Goal: Task Accomplishment & Management: Manage account settings

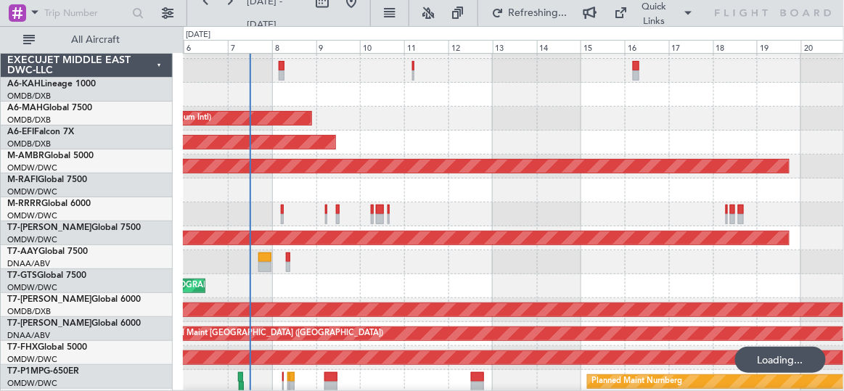
scroll to position [19, 0]
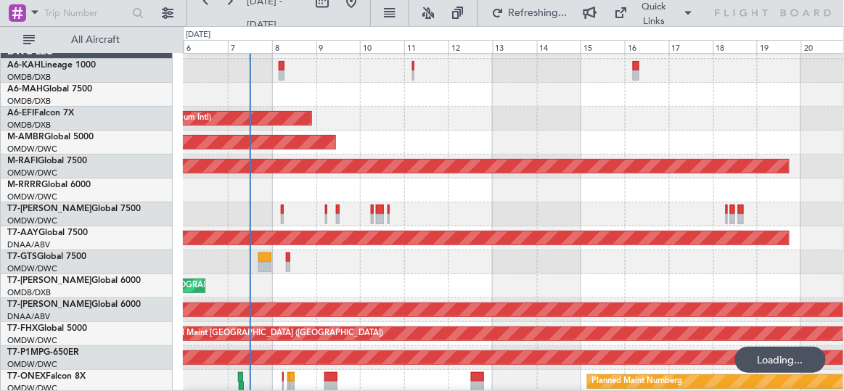
click at [445, 131] on div "AOG Maint Dubai (Al Maktoum Intl)" at bounding box center [513, 143] width 661 height 24
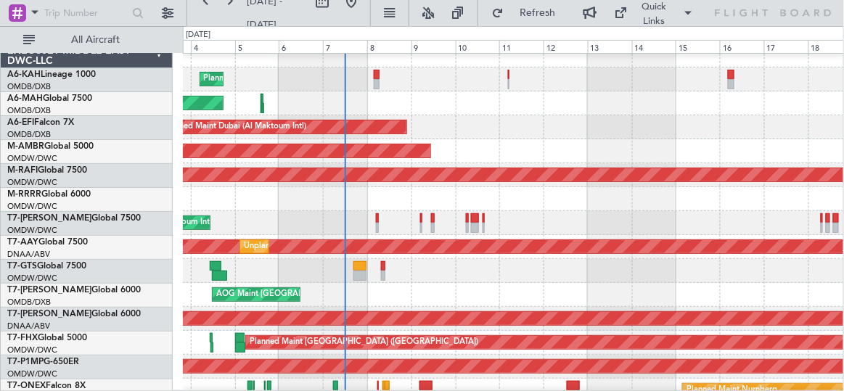
scroll to position [0, 0]
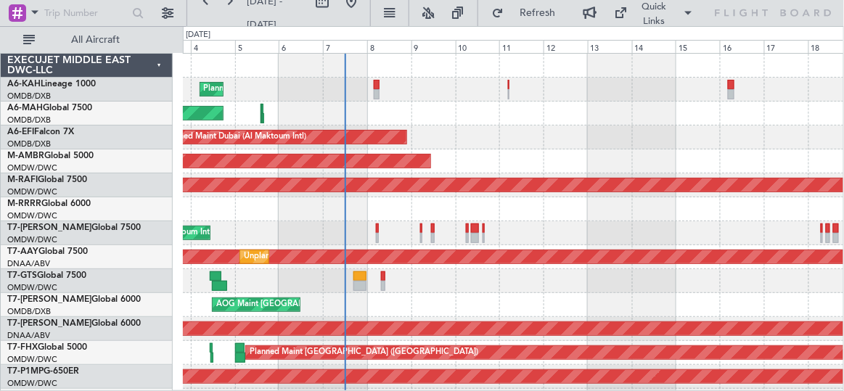
click at [445, 163] on div "Planned Maint Dubai (Al Maktoum Intl) No Crew Planned Maint [GEOGRAPHIC_DATA] (…" at bounding box center [513, 317] width 661 height 527
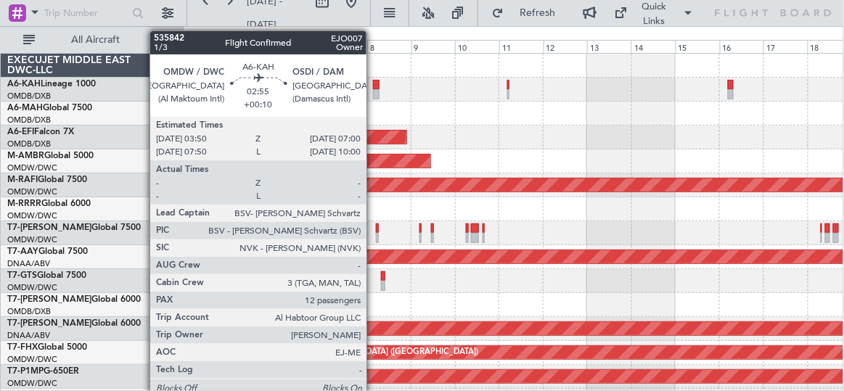
click at [374, 87] on div at bounding box center [376, 85] width 7 height 10
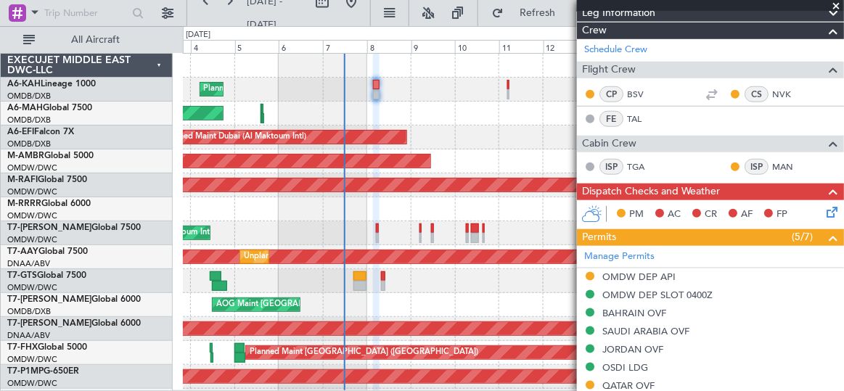
scroll to position [65, 0]
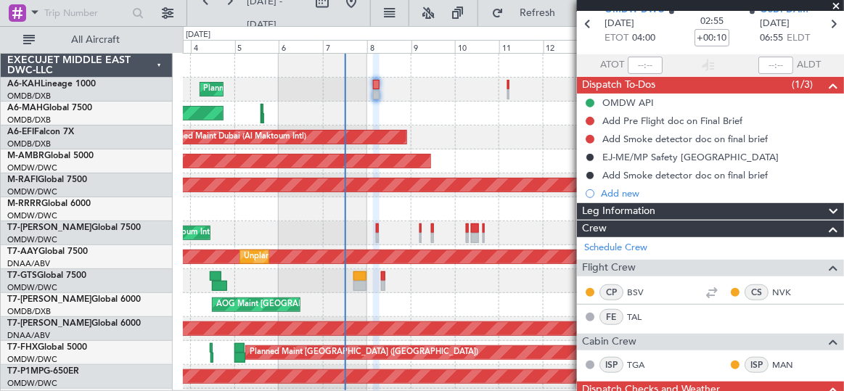
click at [509, 81] on div "Planned Maint Dubai (Al Maktoum Intl) No Crew" at bounding box center [513, 90] width 660 height 24
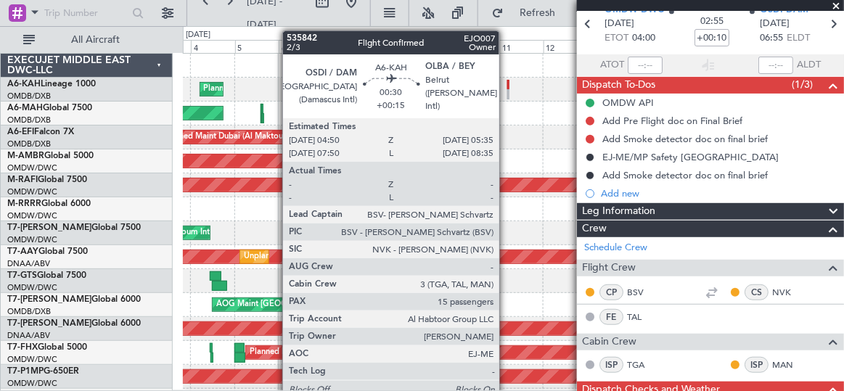
click at [507, 82] on div at bounding box center [507, 85] width 1 height 10
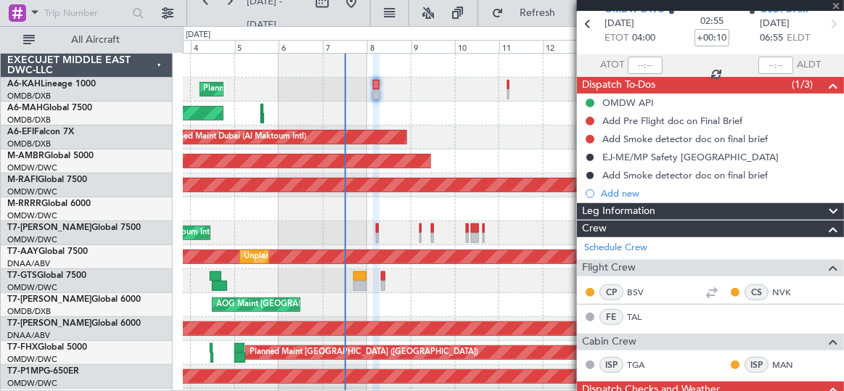
type input "+00:15"
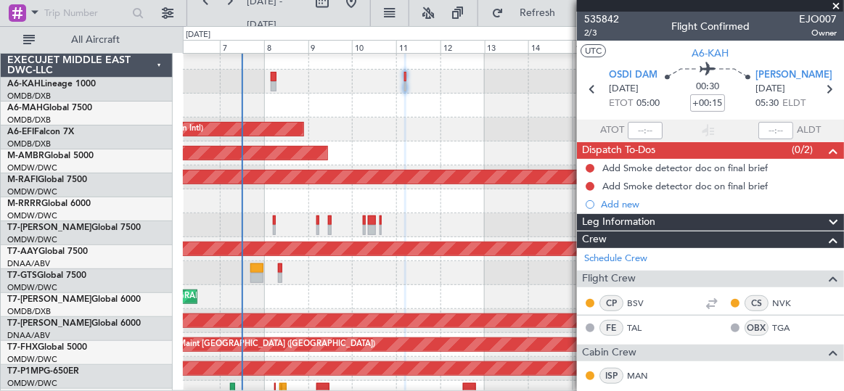
scroll to position [9, 0]
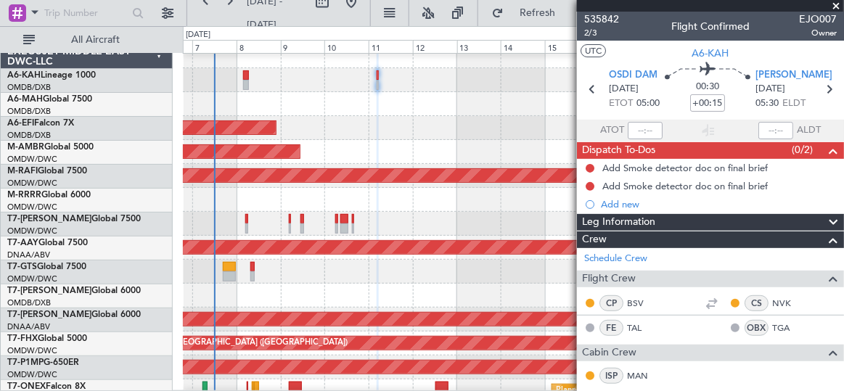
click at [368, 108] on div "Planned Maint [GEOGRAPHIC_DATA] ([GEOGRAPHIC_DATA] Intl)" at bounding box center [513, 104] width 661 height 24
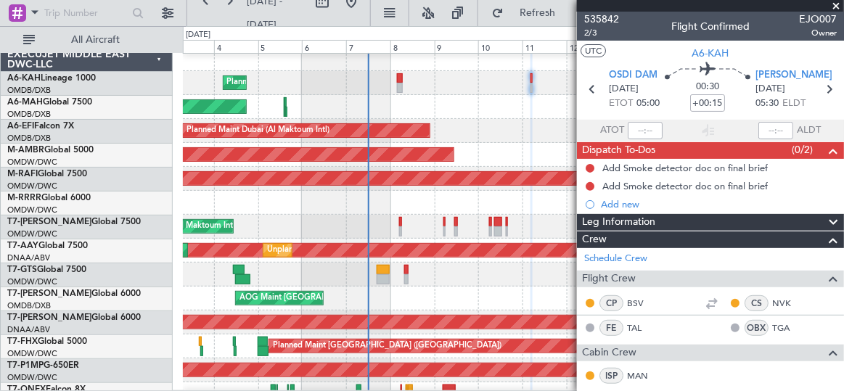
click at [481, 121] on div "Planned Maint Dubai (Al Maktoum Intl) Unplanned Maint [GEOGRAPHIC_DATA] ([GEOGR…" at bounding box center [513, 131] width 661 height 24
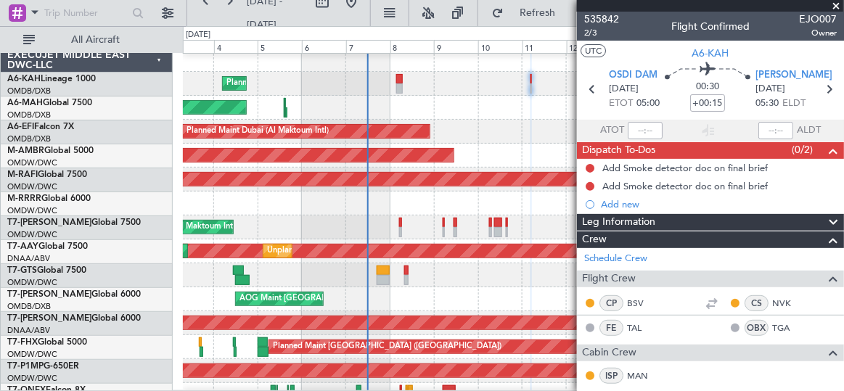
click at [834, 6] on span at bounding box center [837, 6] width 15 height 13
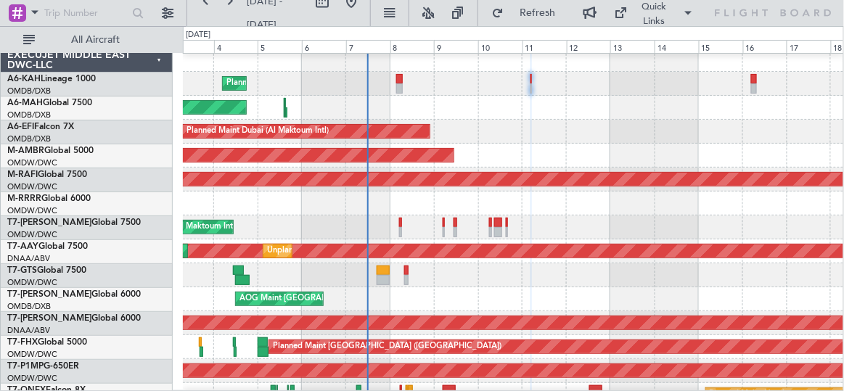
type input "0"
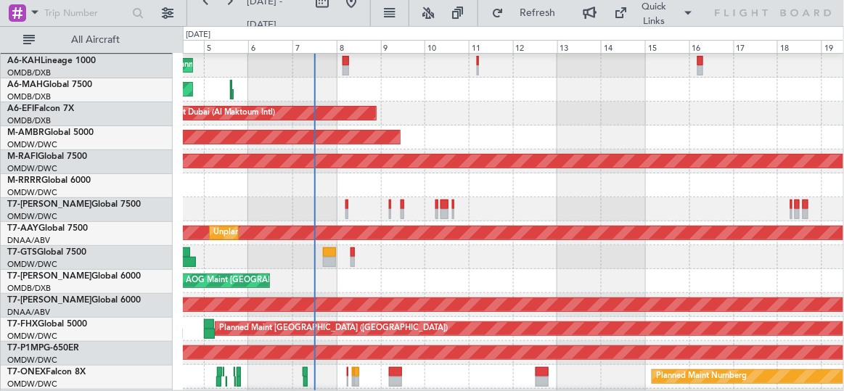
click at [292, 191] on div at bounding box center [513, 185] width 661 height 24
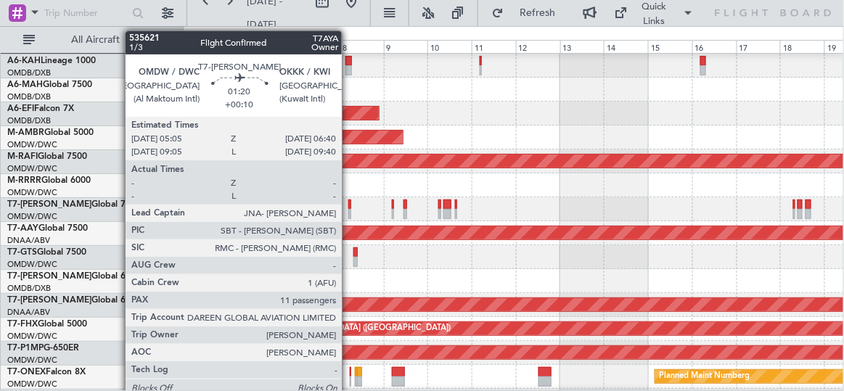
click at [349, 203] on div at bounding box center [350, 205] width 4 height 10
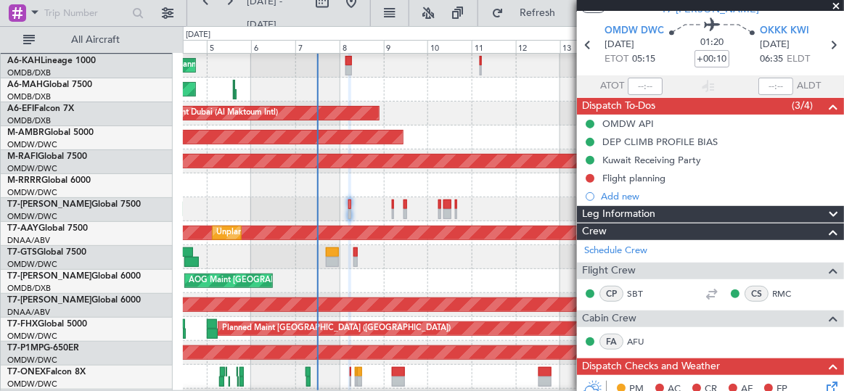
scroll to position [0, 0]
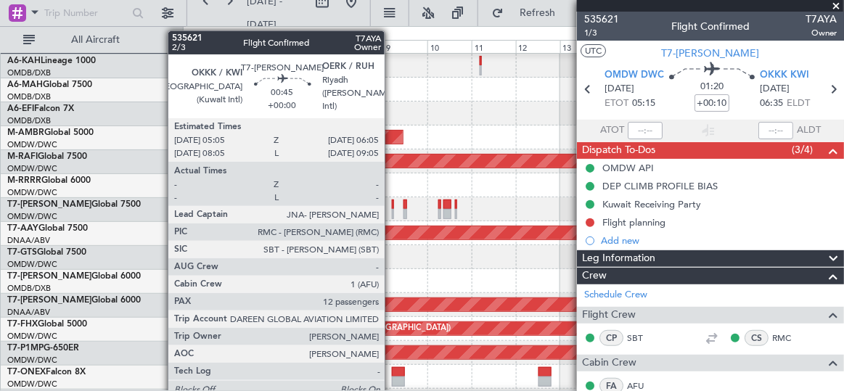
click at [392, 205] on div at bounding box center [393, 205] width 2 height 10
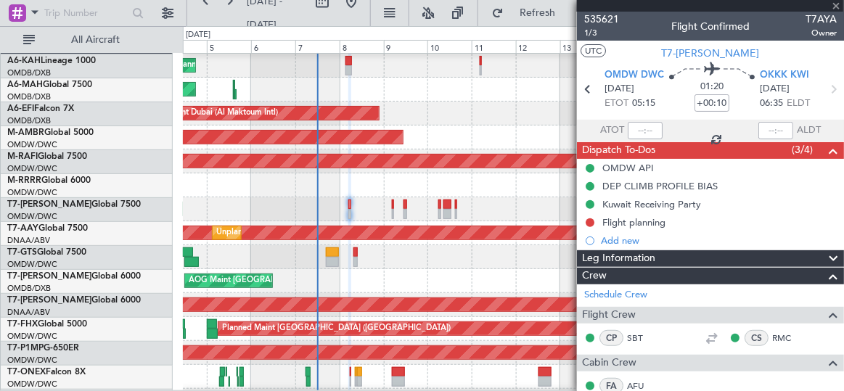
type input "12"
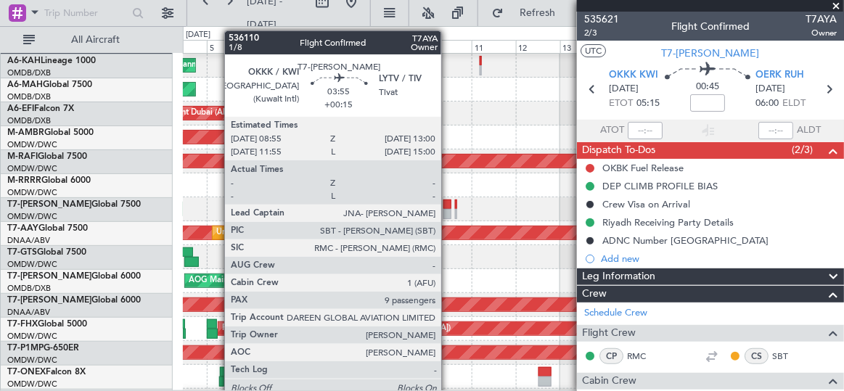
click at [449, 202] on div at bounding box center [447, 205] width 8 height 10
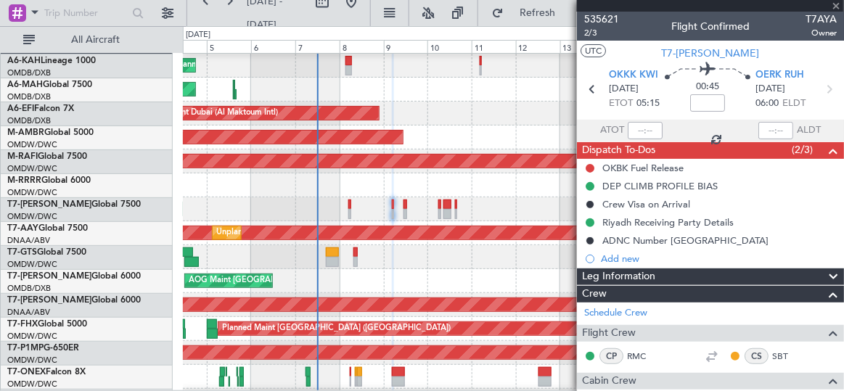
type input "+00:15"
type input "9"
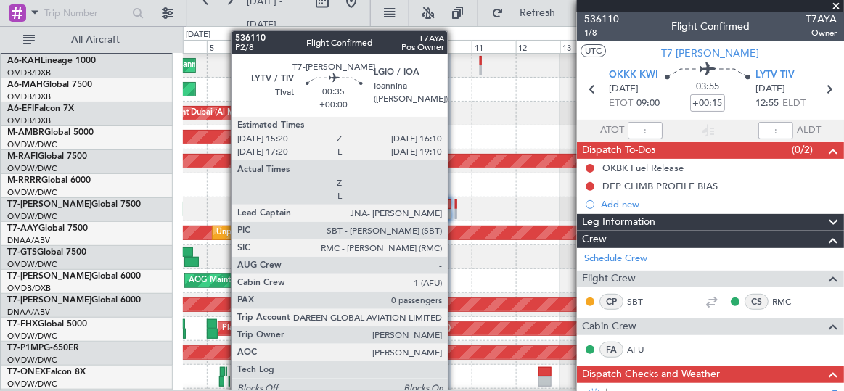
click at [455, 203] on div at bounding box center [456, 205] width 2 height 10
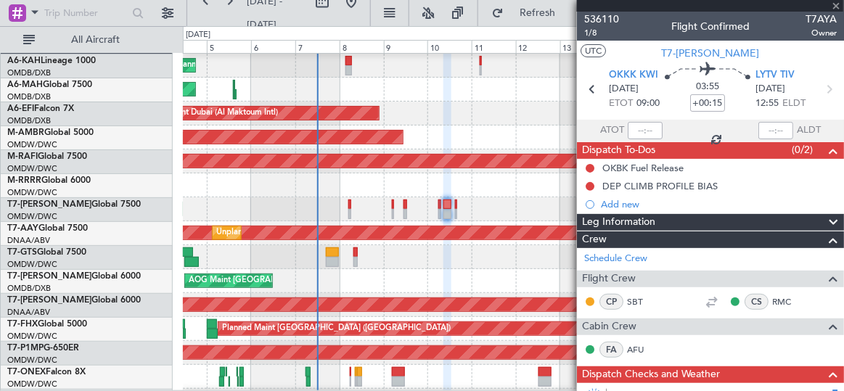
type input "0"
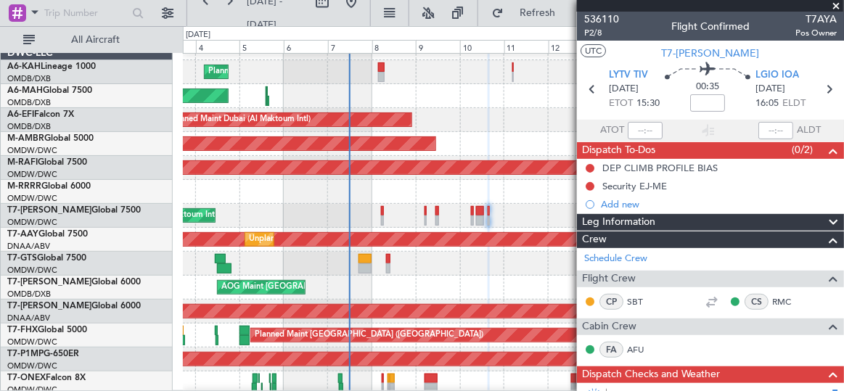
scroll to position [17, 0]
click at [556, 209] on div "Planned Maint Dubai (Al Maktoum Intl)" at bounding box center [513, 216] width 660 height 24
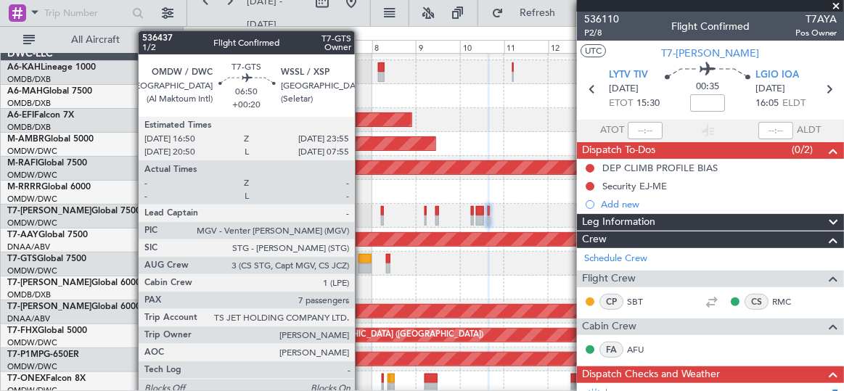
click at [362, 260] on div at bounding box center [365, 259] width 13 height 10
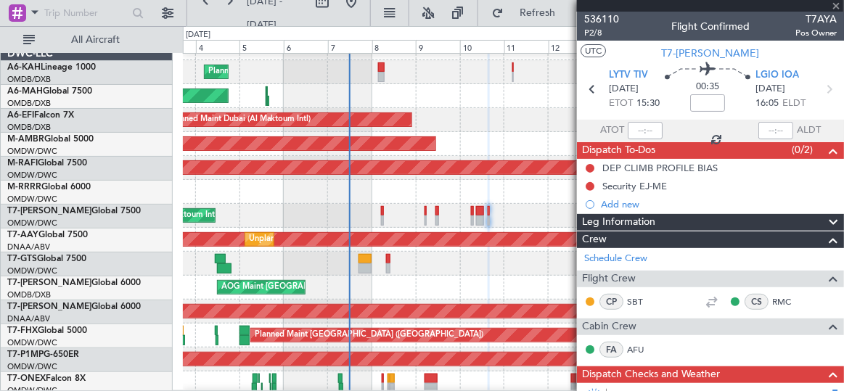
type input "+00:20"
type input "7"
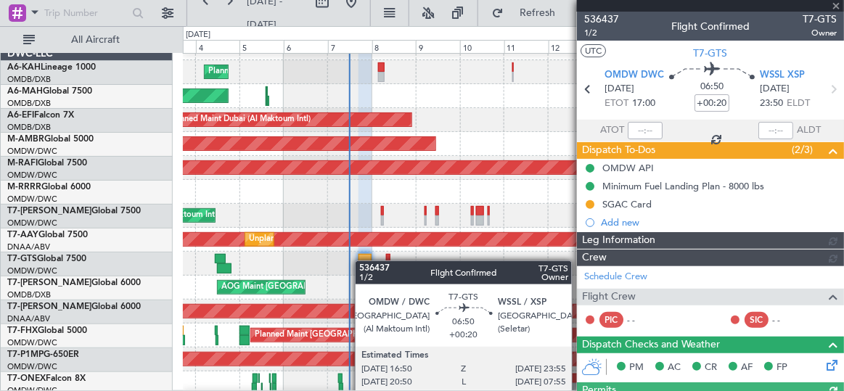
type input "[PERSON_NAME] ([PERSON_NAME])"
type input "7223"
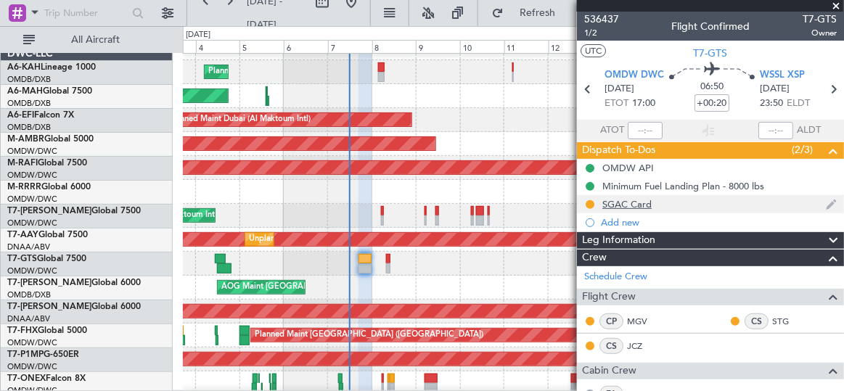
click at [652, 202] on div "SGAC Card" at bounding box center [710, 204] width 267 height 18
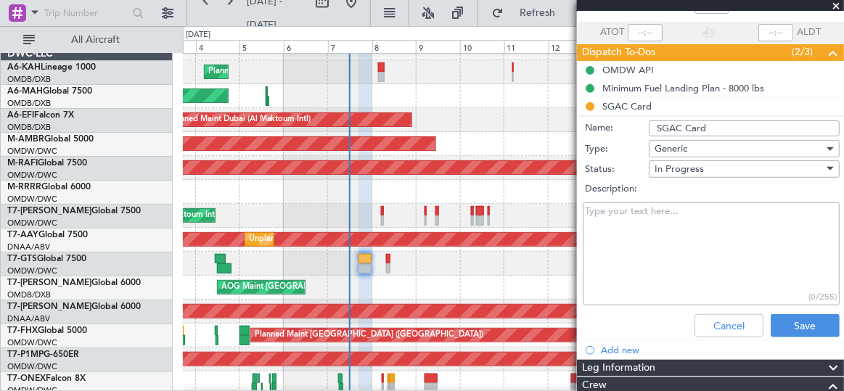
scroll to position [131, 0]
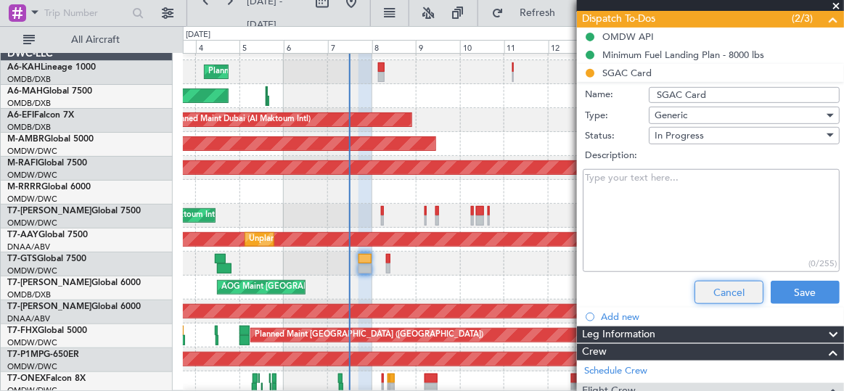
click at [724, 282] on button "Cancel" at bounding box center [729, 292] width 69 height 23
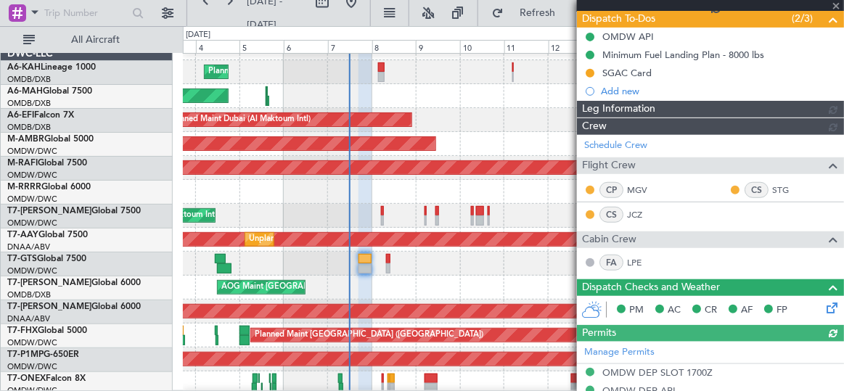
type input "[PERSON_NAME] ([PERSON_NAME])"
type input "7223"
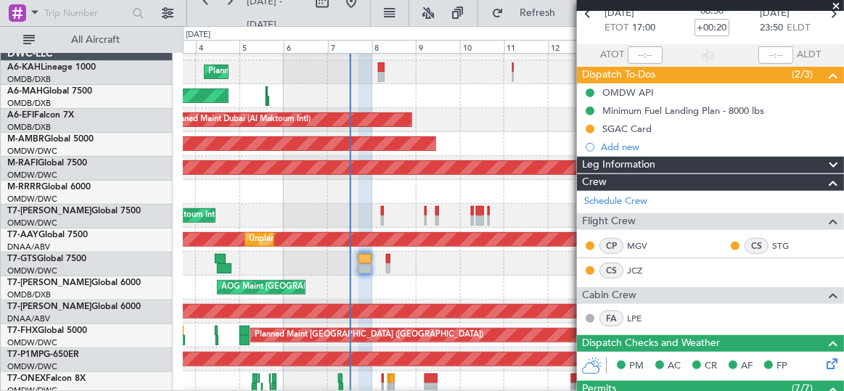
scroll to position [0, 0]
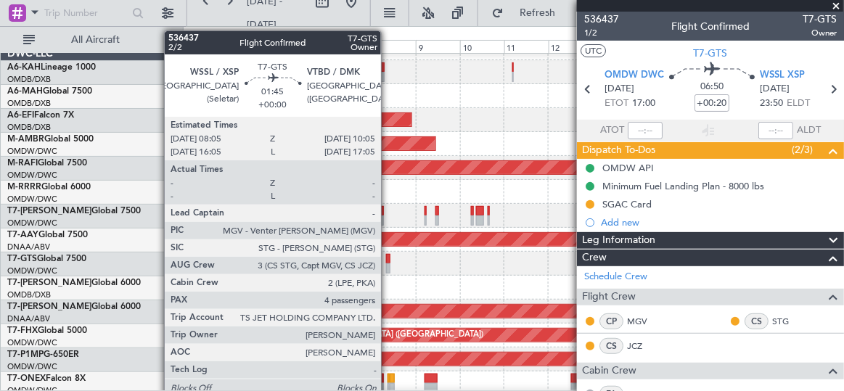
click at [388, 258] on div at bounding box center [388, 259] width 4 height 10
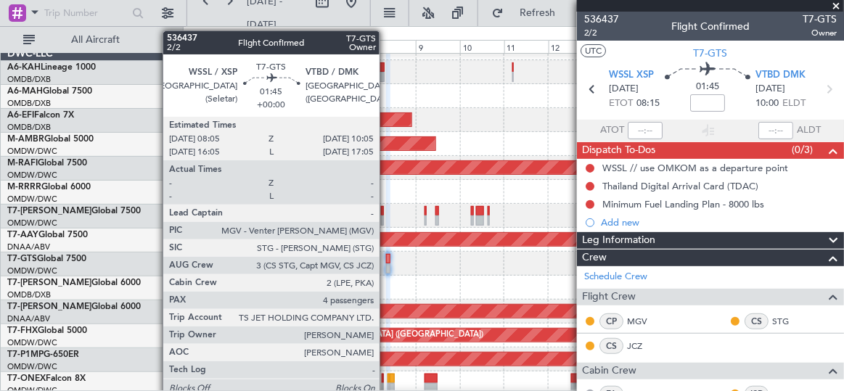
click at [387, 258] on div at bounding box center [388, 259] width 4 height 10
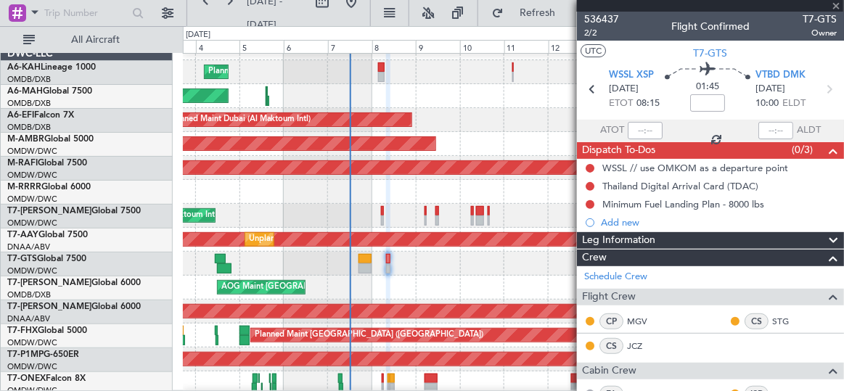
click at [834, 6] on div at bounding box center [710, 6] width 267 height 12
click at [834, 6] on span at bounding box center [837, 6] width 15 height 13
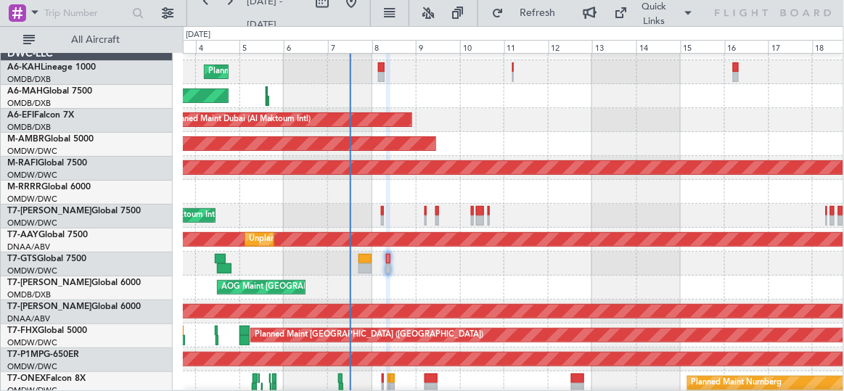
type input "0"
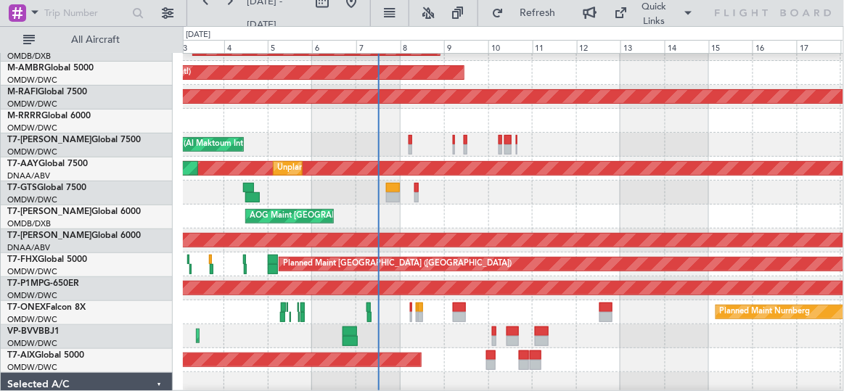
scroll to position [110, 0]
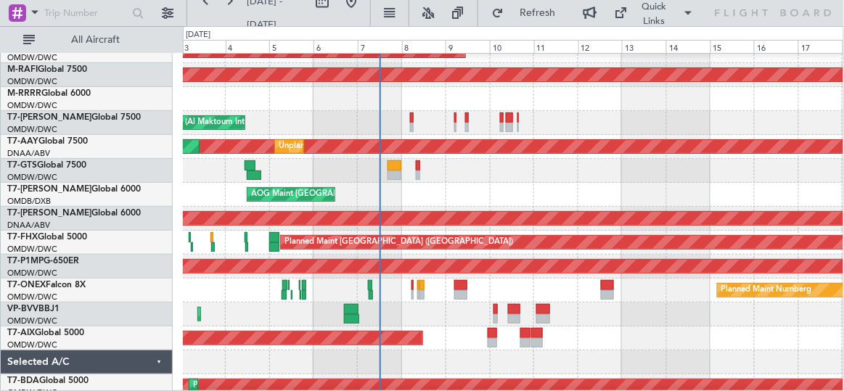
click at [457, 177] on div at bounding box center [513, 171] width 660 height 24
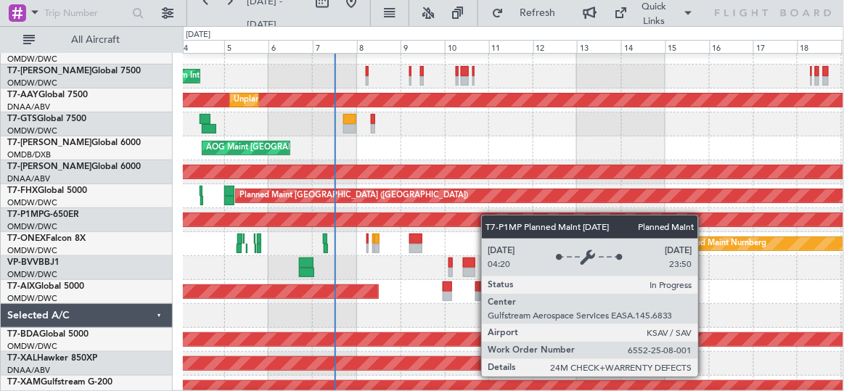
click at [488, 215] on div "Planned Maint Savannah (Savannah/hilton Head Intl)" at bounding box center [513, 219] width 1981 height 13
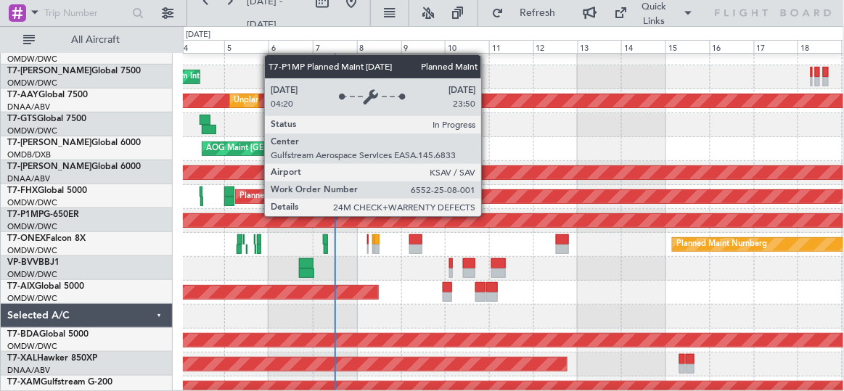
scroll to position [156, 0]
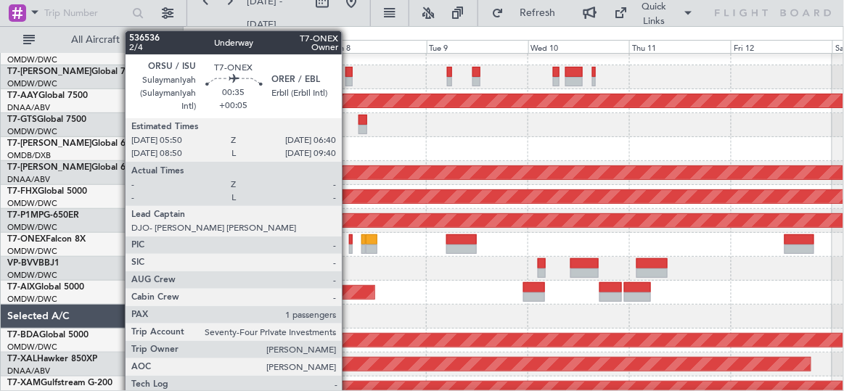
click at [349, 242] on div at bounding box center [351, 239] width 4 height 10
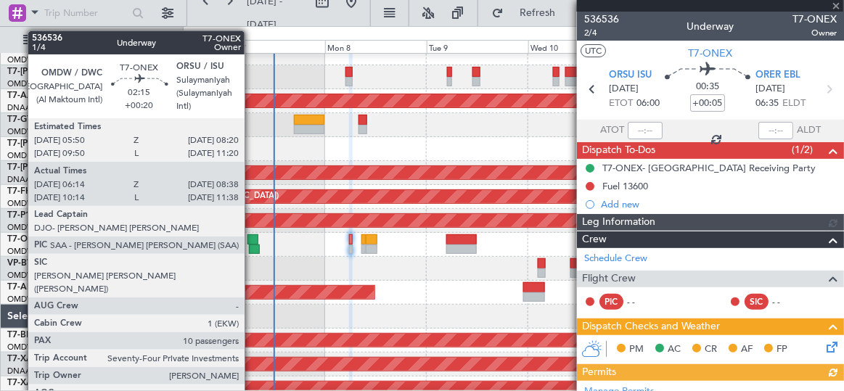
type input "[PERSON_NAME] (ANI)"
type input "7226"
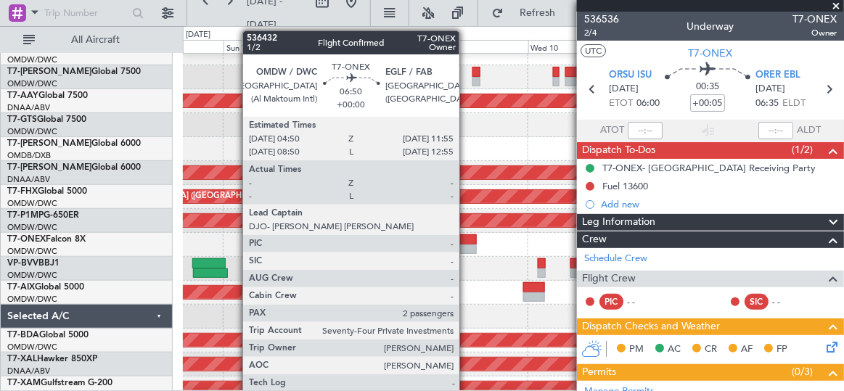
click at [467, 242] on div at bounding box center [461, 239] width 30 height 10
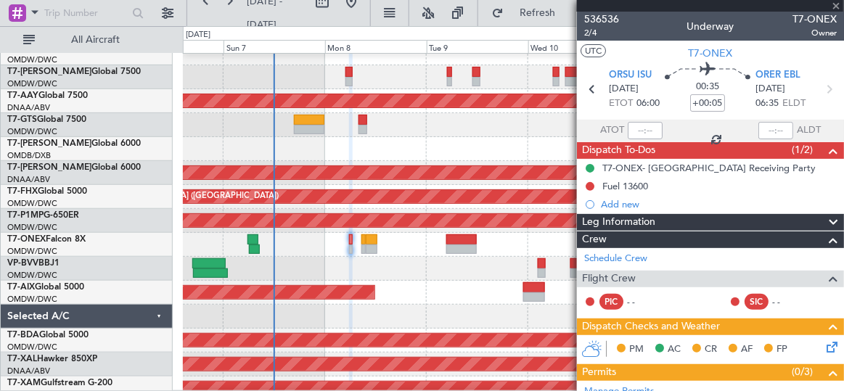
type input "2"
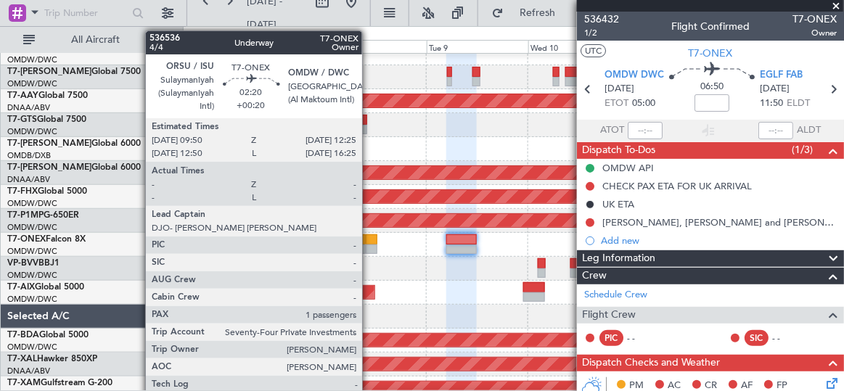
click at [369, 241] on div at bounding box center [372, 239] width 12 height 10
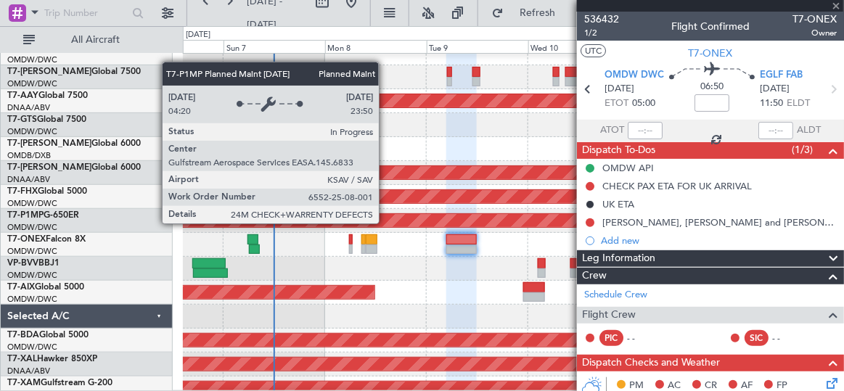
type input "+00:20"
type input "1"
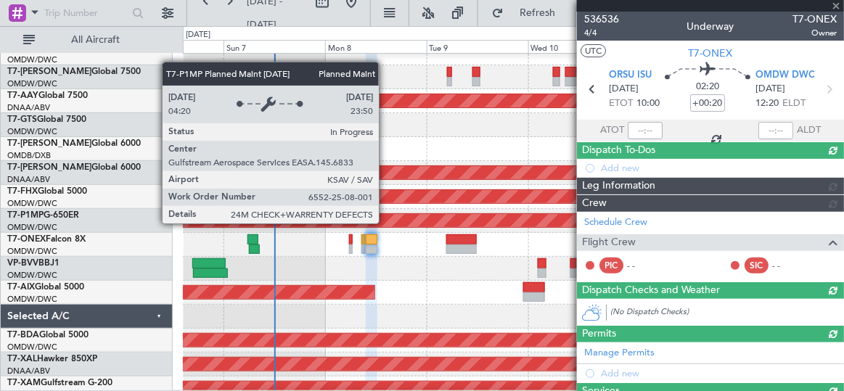
type input "[PERSON_NAME] (ANI)"
type input "7228"
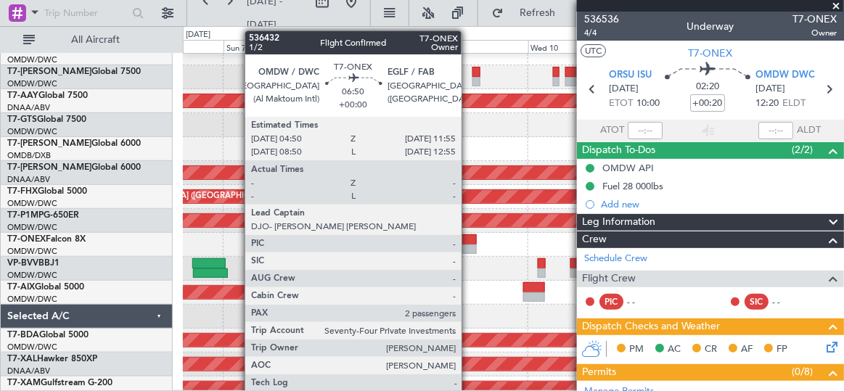
click at [469, 236] on div at bounding box center [461, 239] width 30 height 10
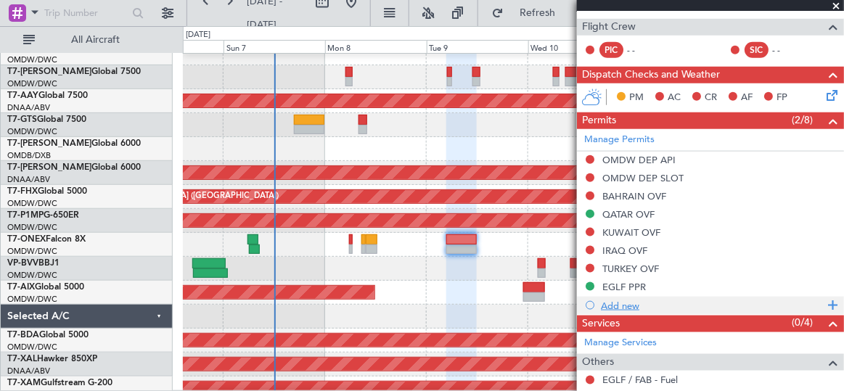
scroll to position [329, 0]
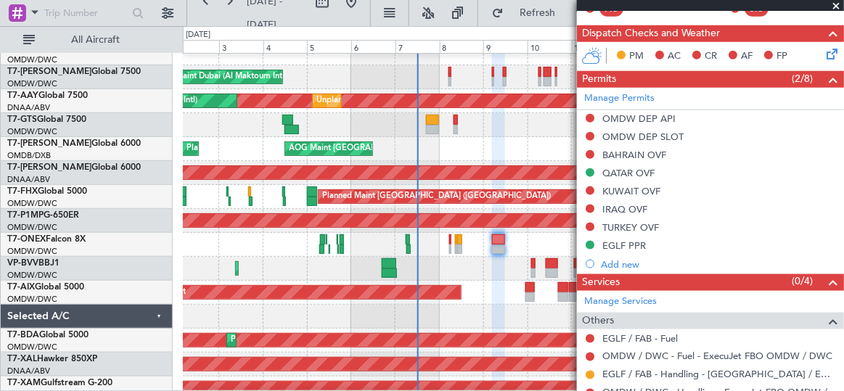
click at [833, 4] on span at bounding box center [837, 6] width 15 height 13
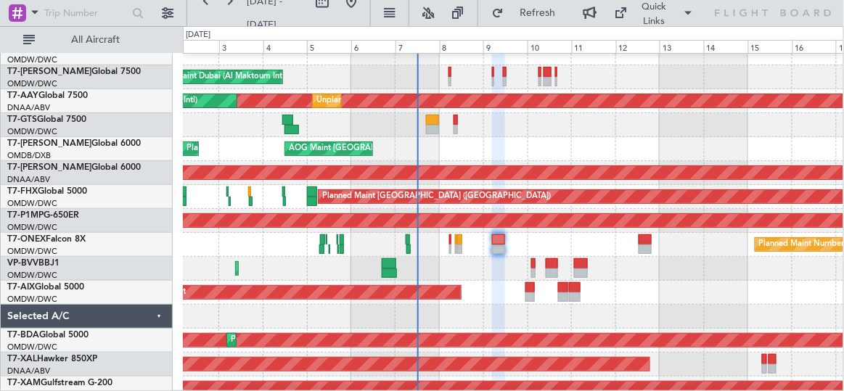
type input "0"
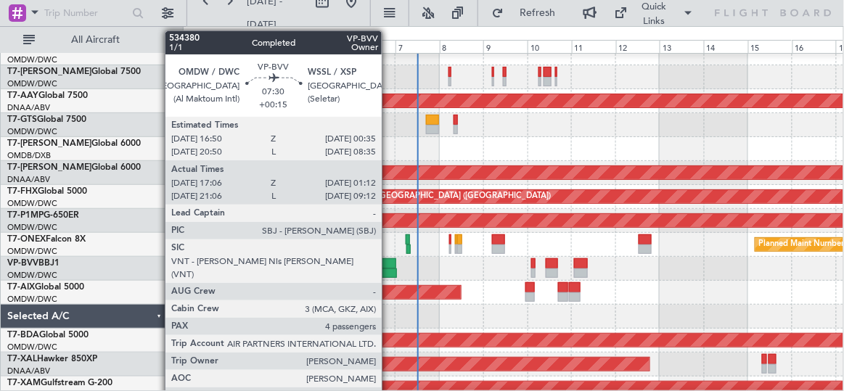
click at [389, 261] on div at bounding box center [389, 263] width 15 height 10
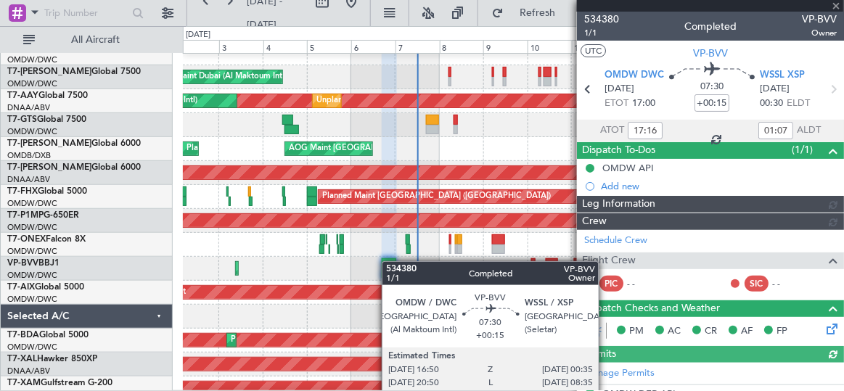
type input "[PERSON_NAME] (SYS)"
type input "7117"
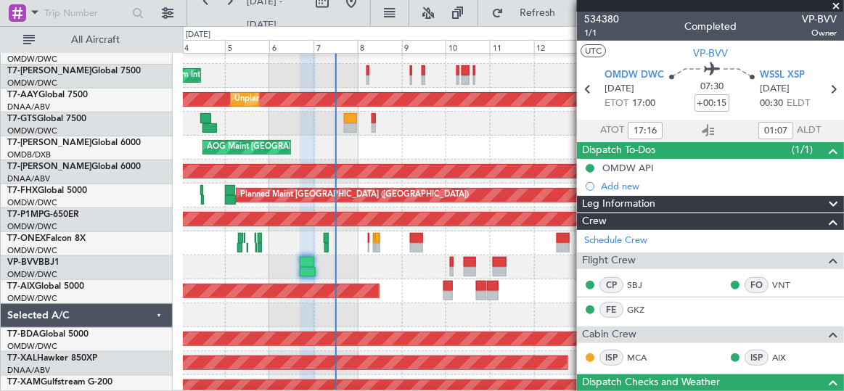
scroll to position [154, 0]
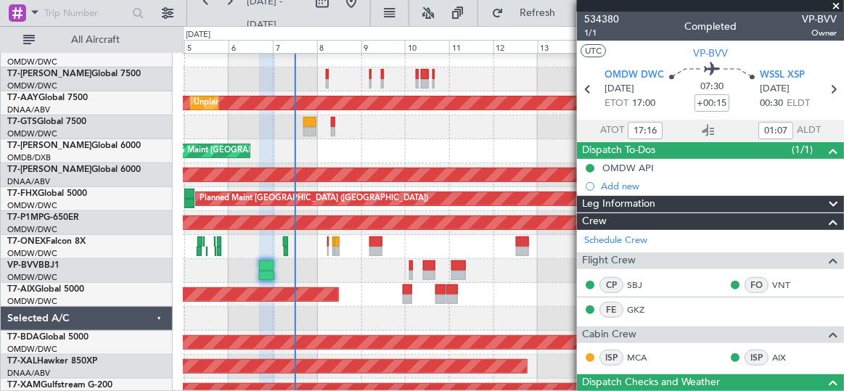
click at [359, 275] on div "Planned Maint Dubai (Al Maktoum Intl)" at bounding box center [513, 271] width 661 height 24
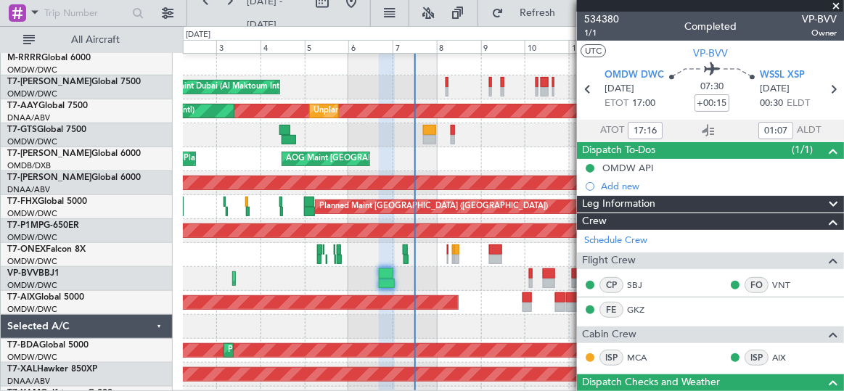
click at [338, 278] on div "Planned Maint Dubai (Al Maktoum Intl) Planned Maint [GEOGRAPHIC_DATA] (Al Makto…" at bounding box center [513, 279] width 661 height 24
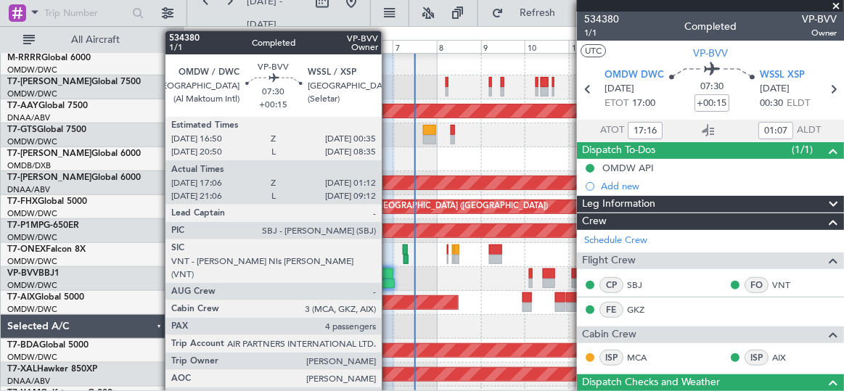
click at [389, 277] on div at bounding box center [386, 274] width 15 height 10
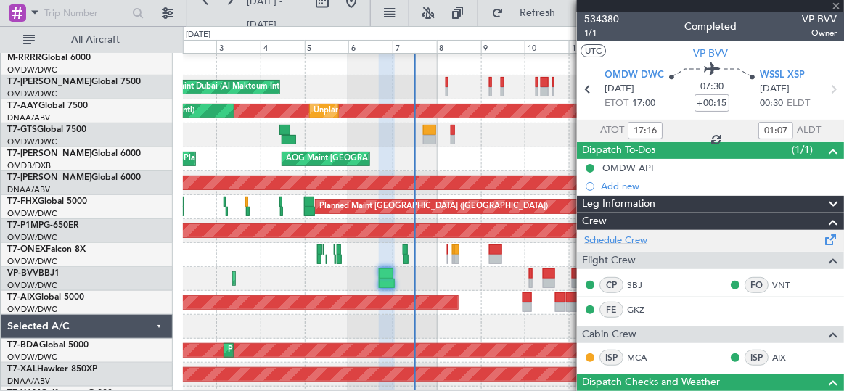
type input "Syed Shakeel (SYS)"
type input "7117"
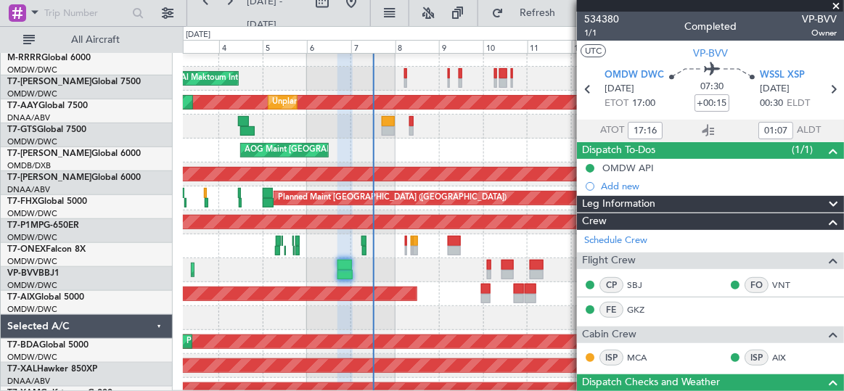
scroll to position [161, 0]
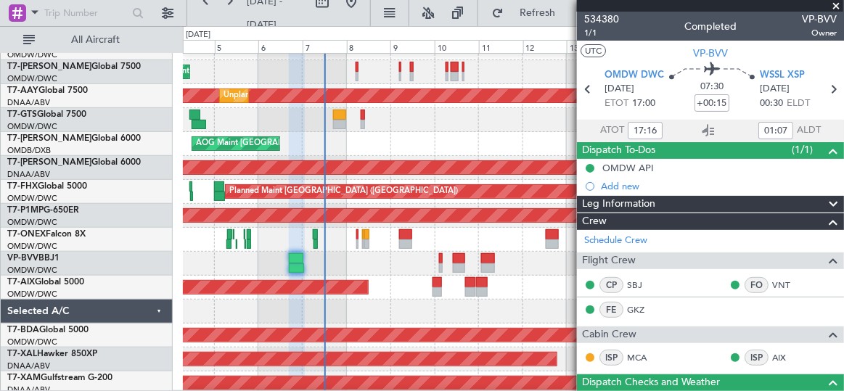
click at [397, 261] on div "Planned Maint Dubai (Al Maktoum Intl) Planned Maint Dubai (Al Maktoum Intl)" at bounding box center [513, 264] width 660 height 24
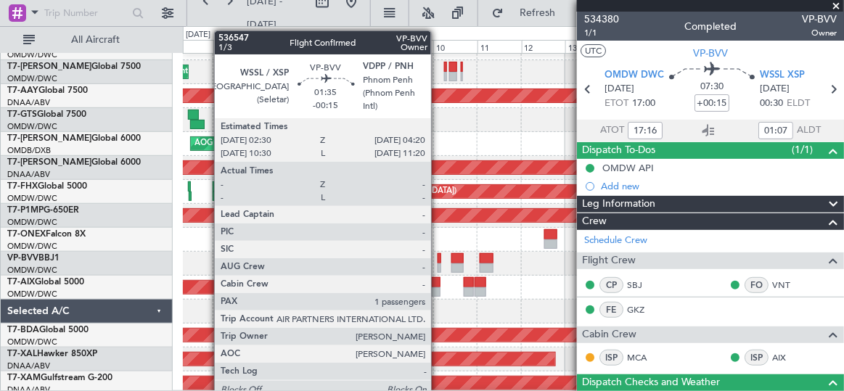
click at [438, 258] on div at bounding box center [440, 258] width 4 height 10
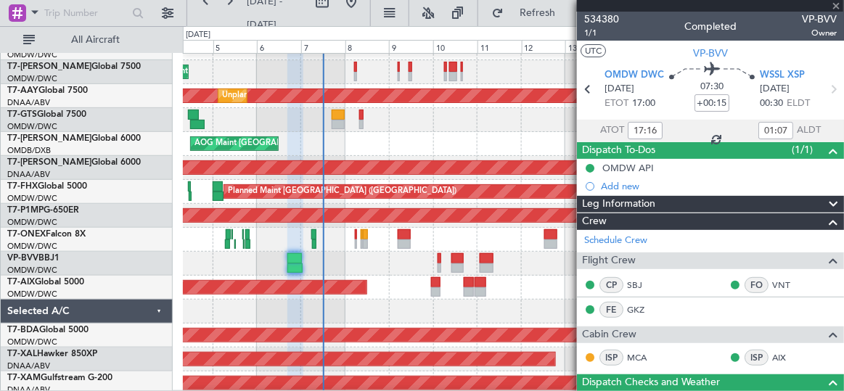
type input "-00:15"
type input "1"
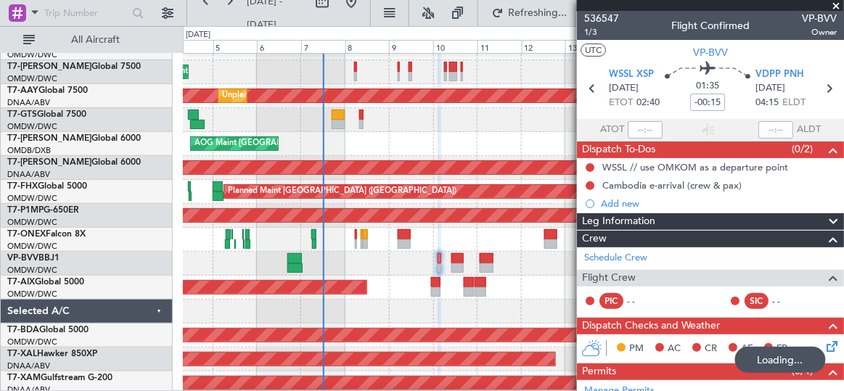
scroll to position [0, 0]
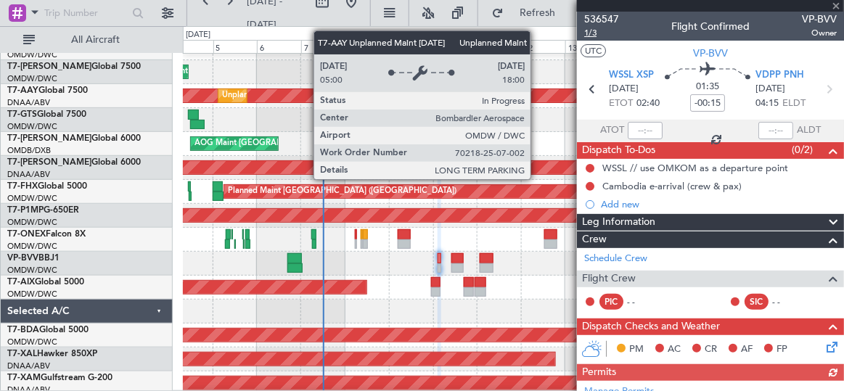
click at [594, 31] on span "1/3" at bounding box center [601, 33] width 35 height 12
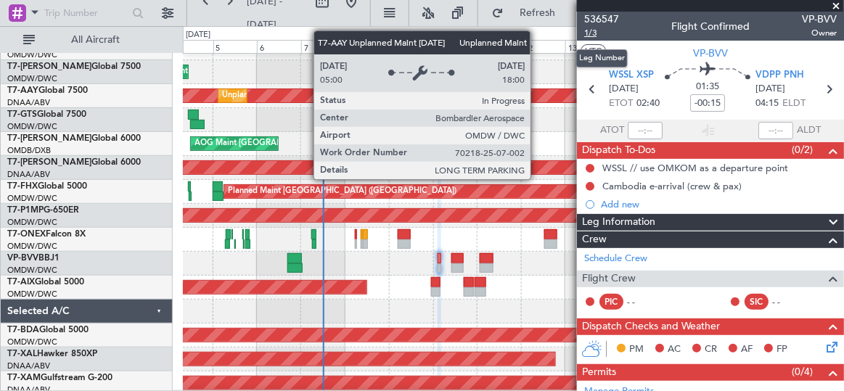
click at [594, 35] on span "1/3" at bounding box center [601, 33] width 35 height 12
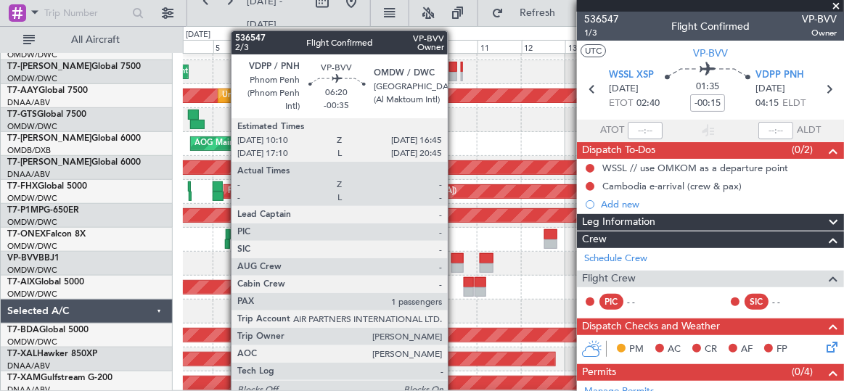
click at [455, 258] on div at bounding box center [457, 258] width 12 height 10
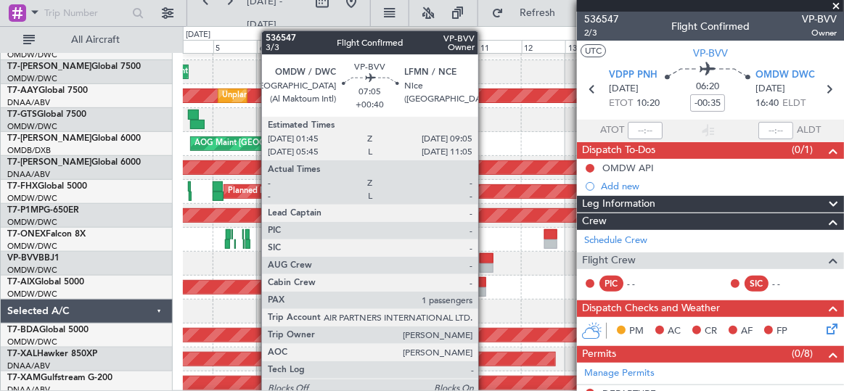
click at [486, 258] on div at bounding box center [487, 258] width 14 height 10
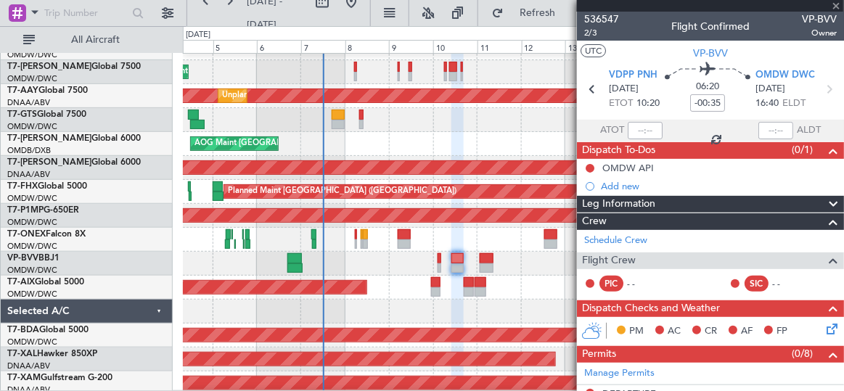
type input "+00:40"
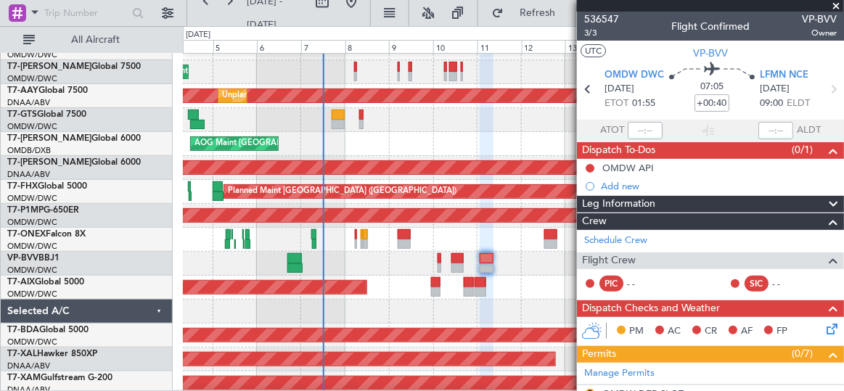
click at [840, 4] on span at bounding box center [837, 6] width 15 height 13
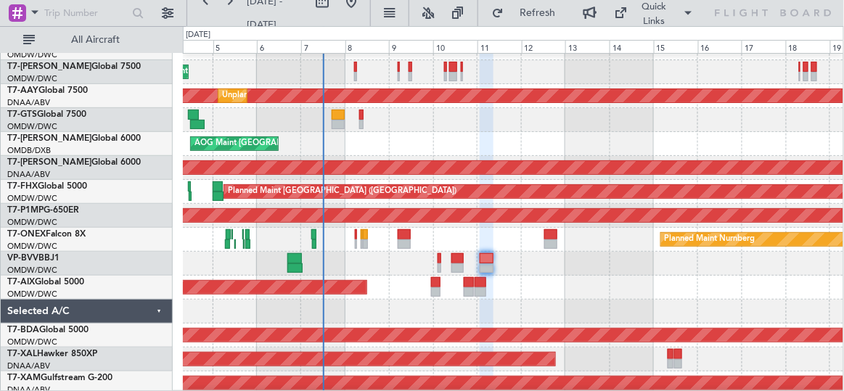
type input "0"
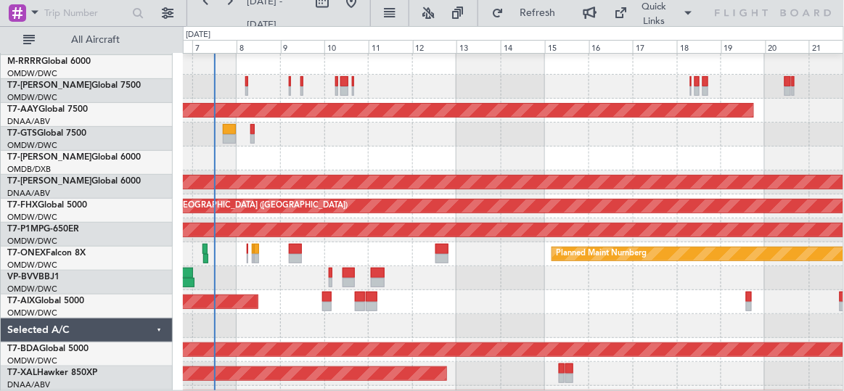
scroll to position [162, 0]
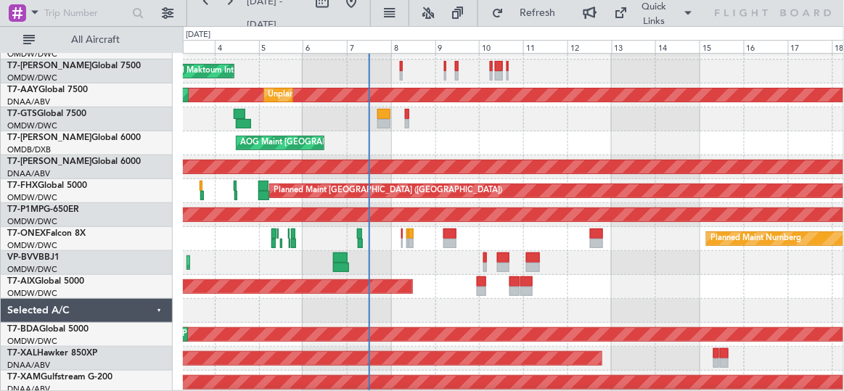
click at [702, 279] on div "AOG Maint" at bounding box center [513, 287] width 661 height 24
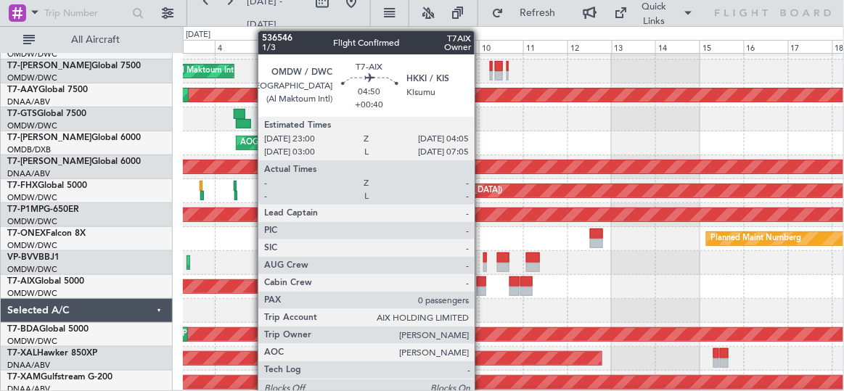
click at [482, 284] on div at bounding box center [481, 282] width 9 height 10
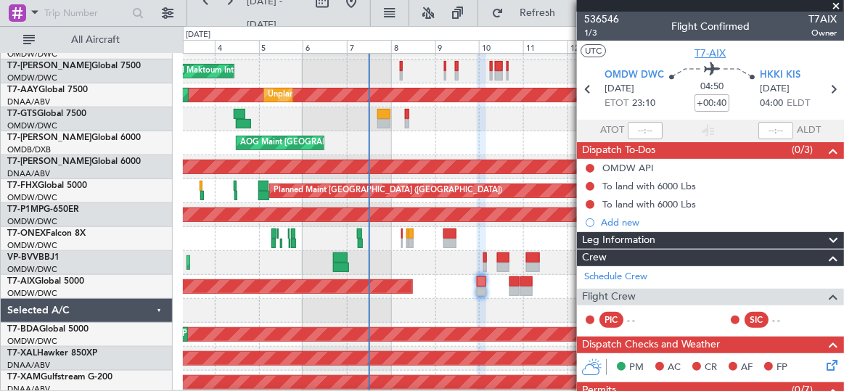
click at [710, 57] on span "T7-AIX" at bounding box center [710, 53] width 31 height 15
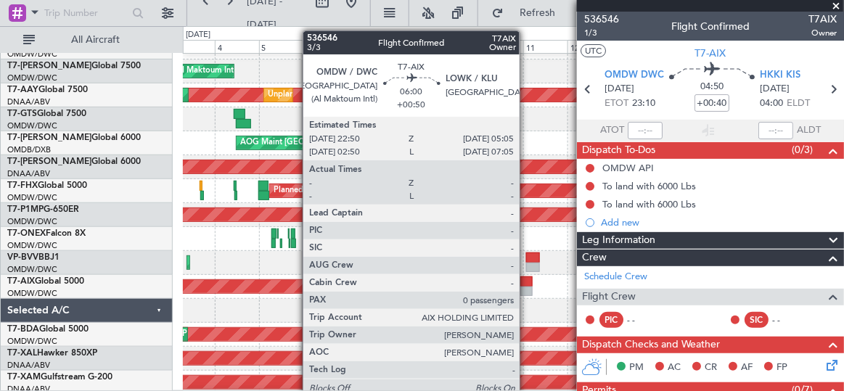
click at [527, 284] on div at bounding box center [526, 282] width 12 height 10
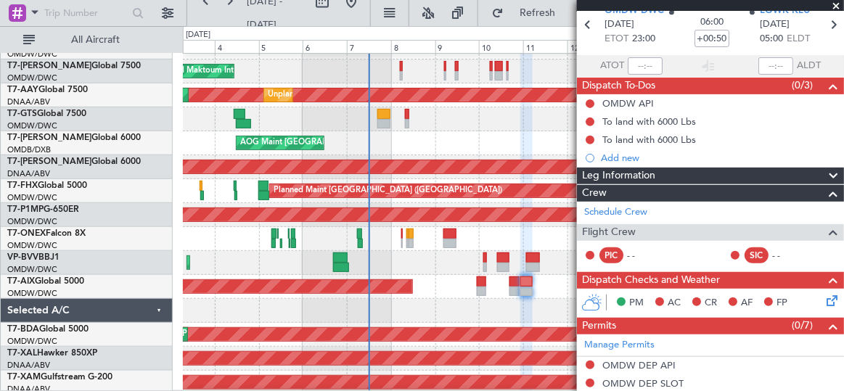
scroll to position [0, 0]
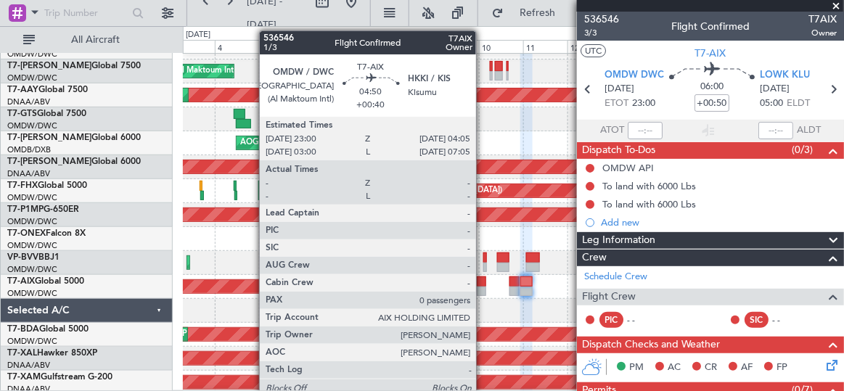
click at [483, 282] on div at bounding box center [481, 282] width 9 height 10
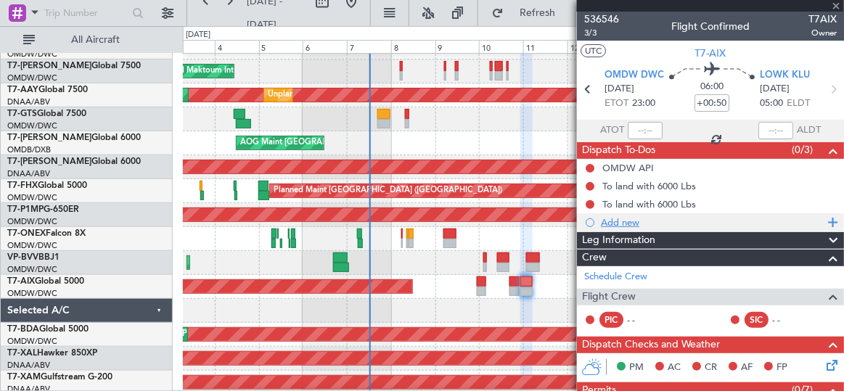
type input "+00:40"
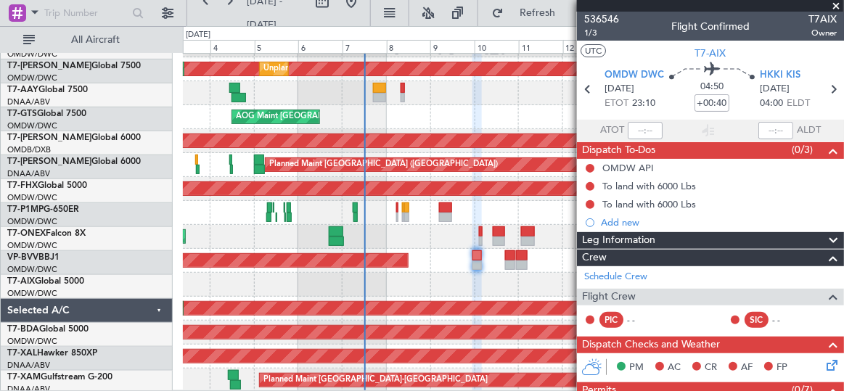
scroll to position [188, 0]
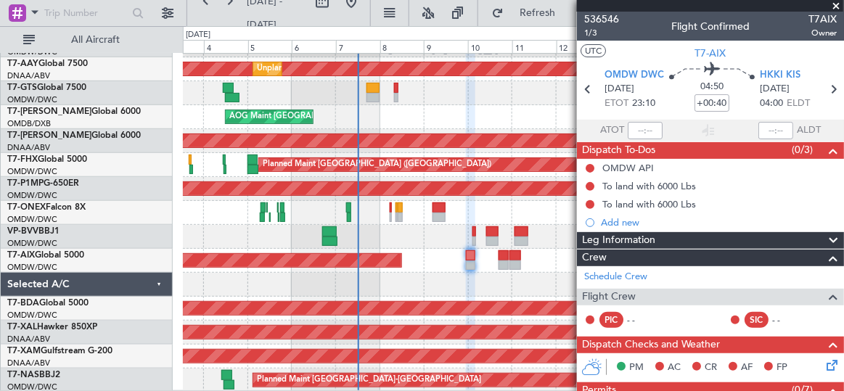
click at [421, 212] on div "Planned Maint Dubai (Al Maktoum Intl) Unplanned Maint Dubai (Al Maktoum Intl) U…" at bounding box center [513, 129] width 660 height 527
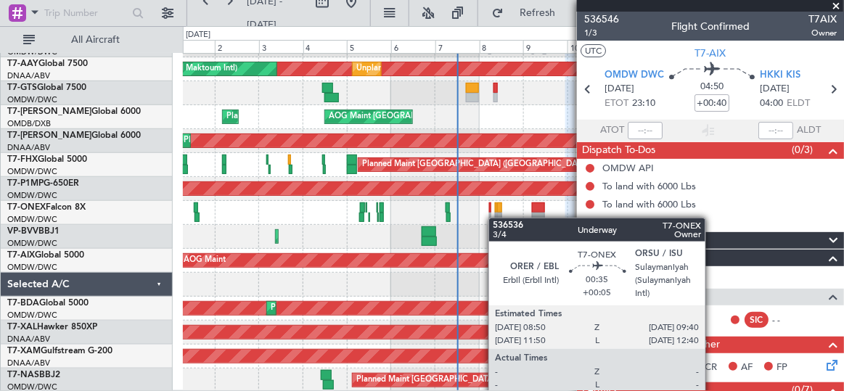
click at [496, 218] on div "Planned Maint Dubai (Al Maktoum Intl) AOG Maint Dubai (Al Maktoum Intl) Unplann…" at bounding box center [513, 129] width 660 height 527
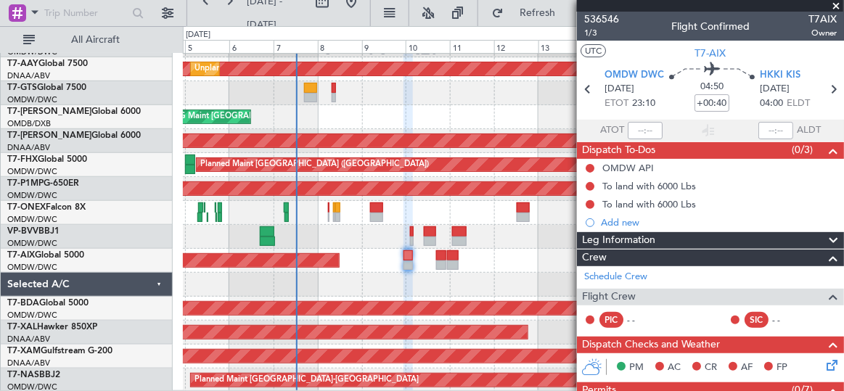
click at [353, 280] on div at bounding box center [513, 285] width 661 height 24
click at [837, 5] on span at bounding box center [837, 6] width 15 height 13
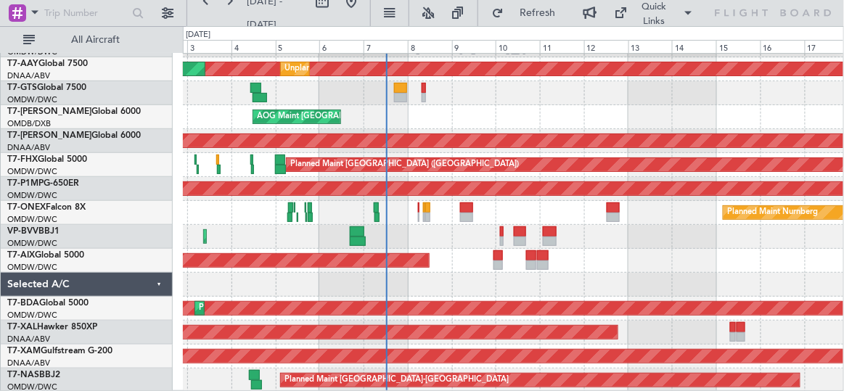
click at [455, 238] on div "Planned Maint Dubai (Al Maktoum Intl) Planned Maint Dubai (Al Maktoum Intl)" at bounding box center [513, 237] width 661 height 24
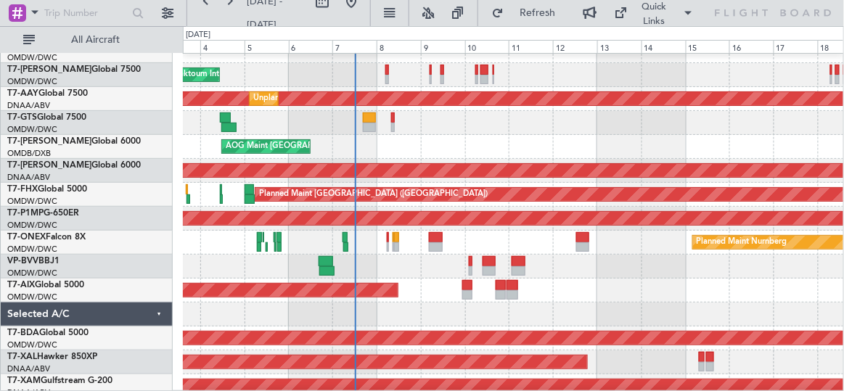
scroll to position [159, 0]
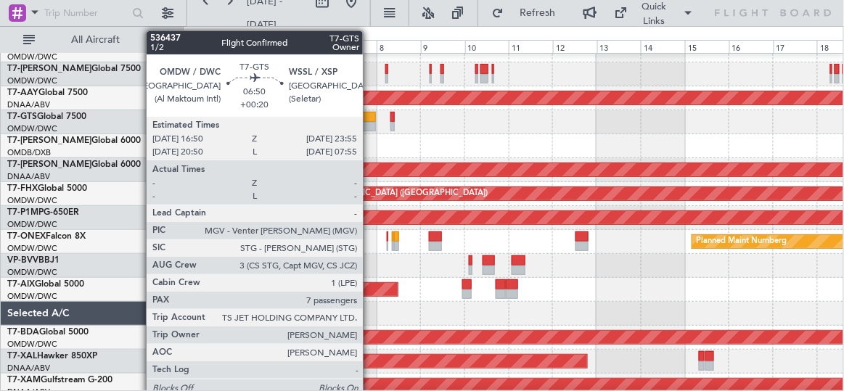
click at [370, 113] on div at bounding box center [369, 117] width 13 height 10
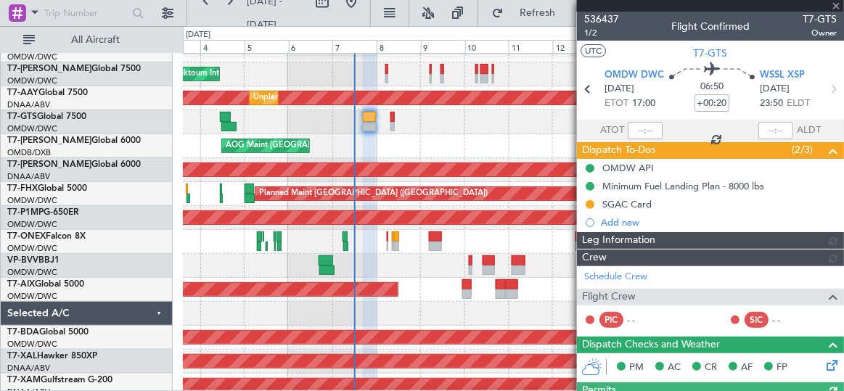
type input "[PERSON_NAME] ([PERSON_NAME])"
type input "7223"
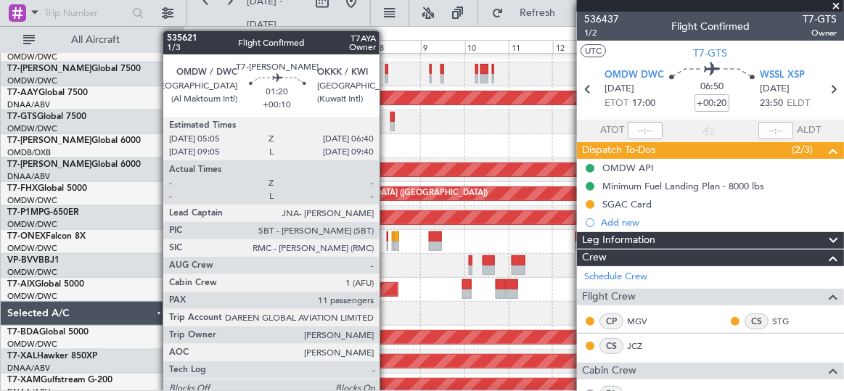
click at [386, 70] on div at bounding box center [387, 69] width 4 height 10
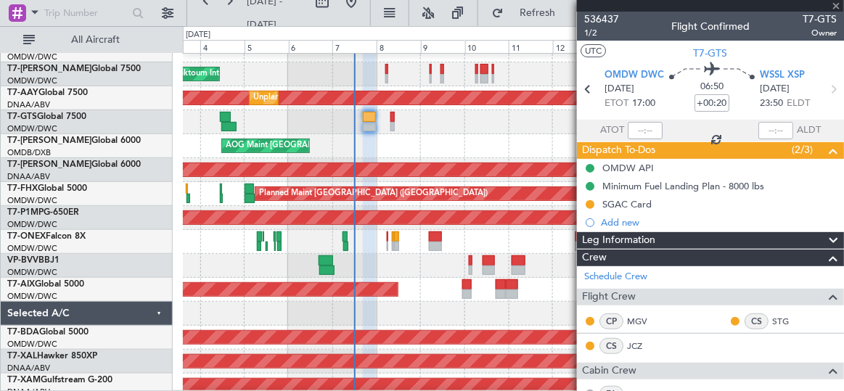
type input "+00:10"
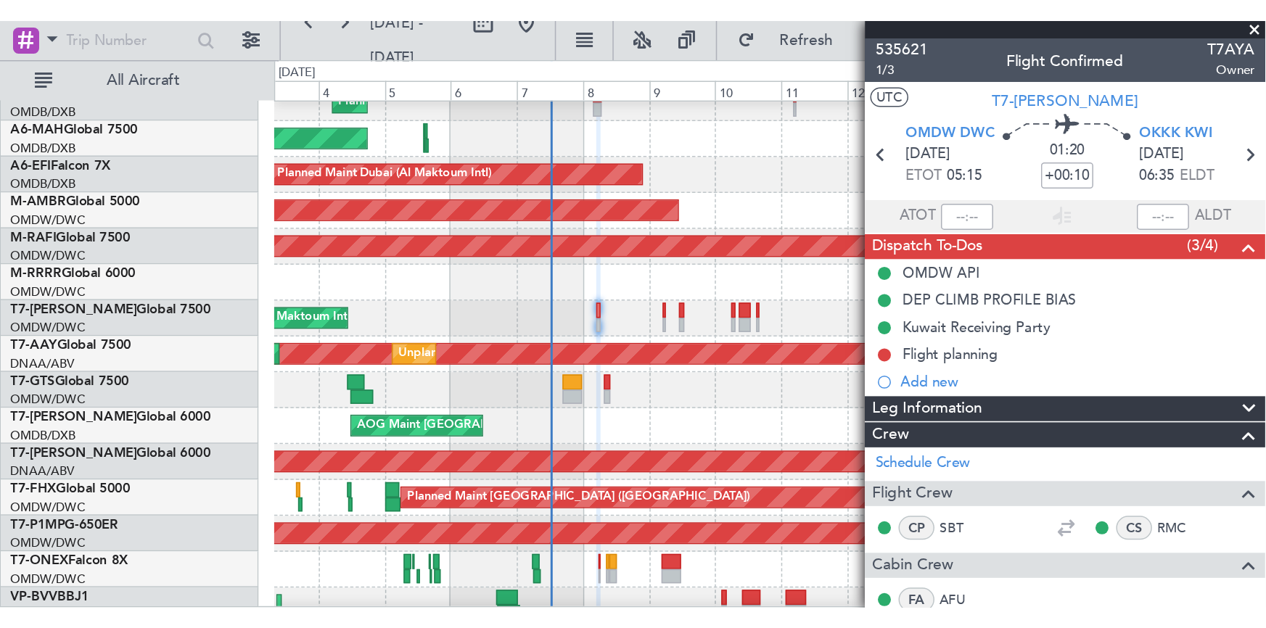
scroll to position [0, 0]
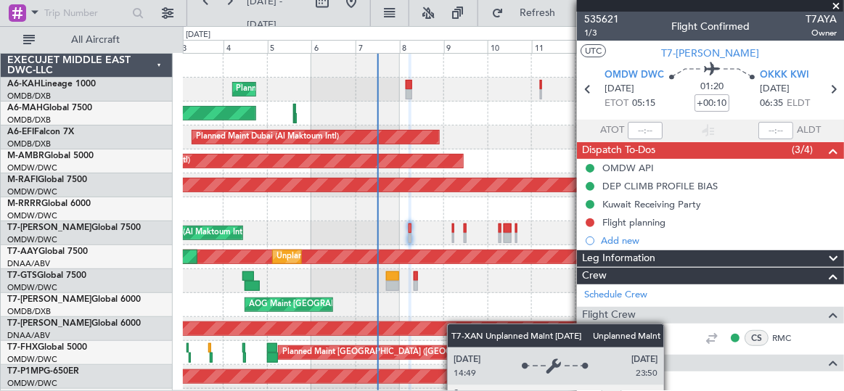
click at [456, 335] on div "Planned Maint Dubai (Al Maktoum Intl) No Crew Planned Maint Dubai (Dubai Intl) …" at bounding box center [513, 317] width 660 height 527
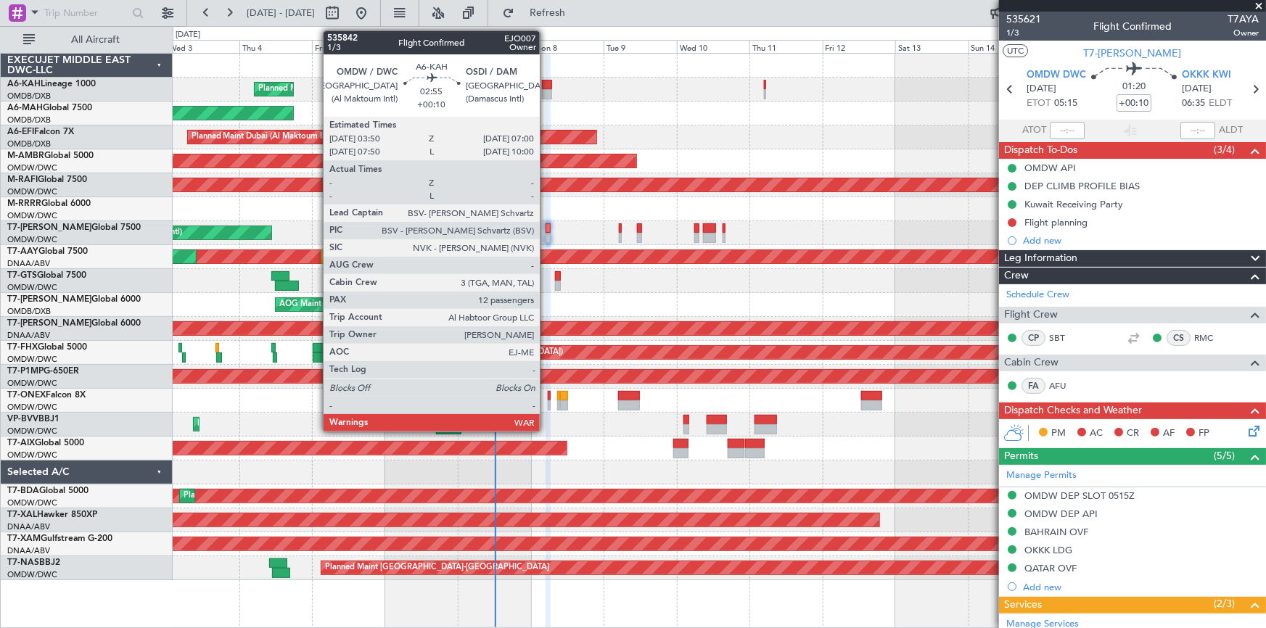
click at [546, 85] on div at bounding box center [547, 85] width 10 height 10
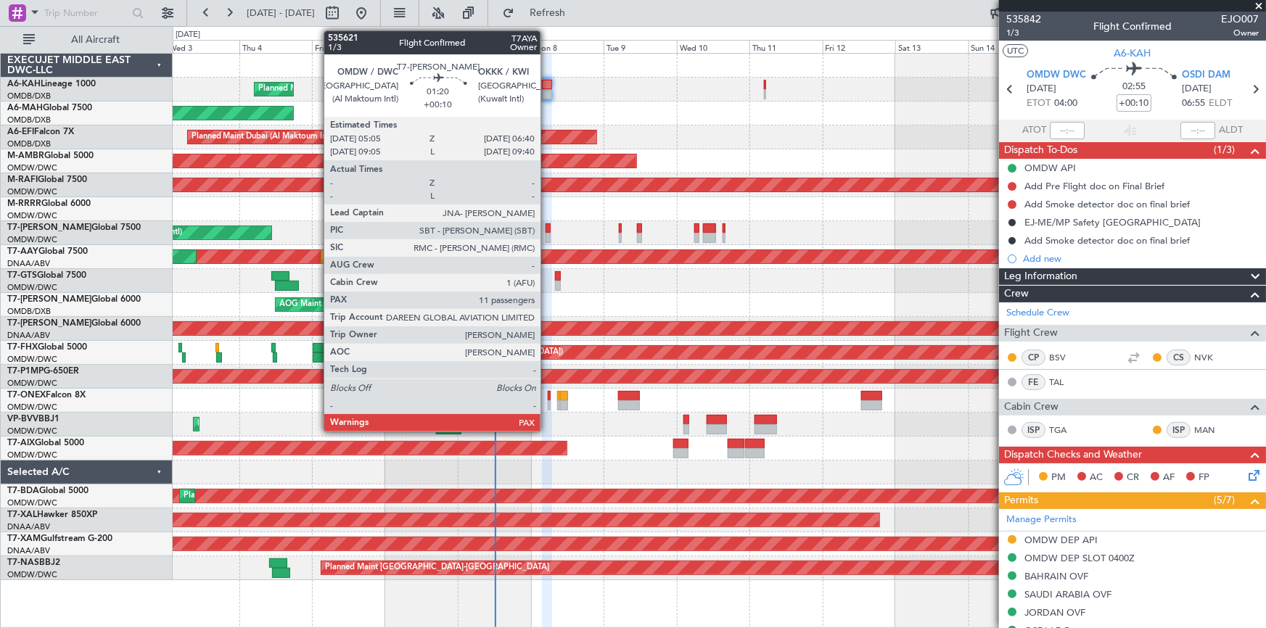
click at [547, 229] on div at bounding box center [548, 229] width 5 height 10
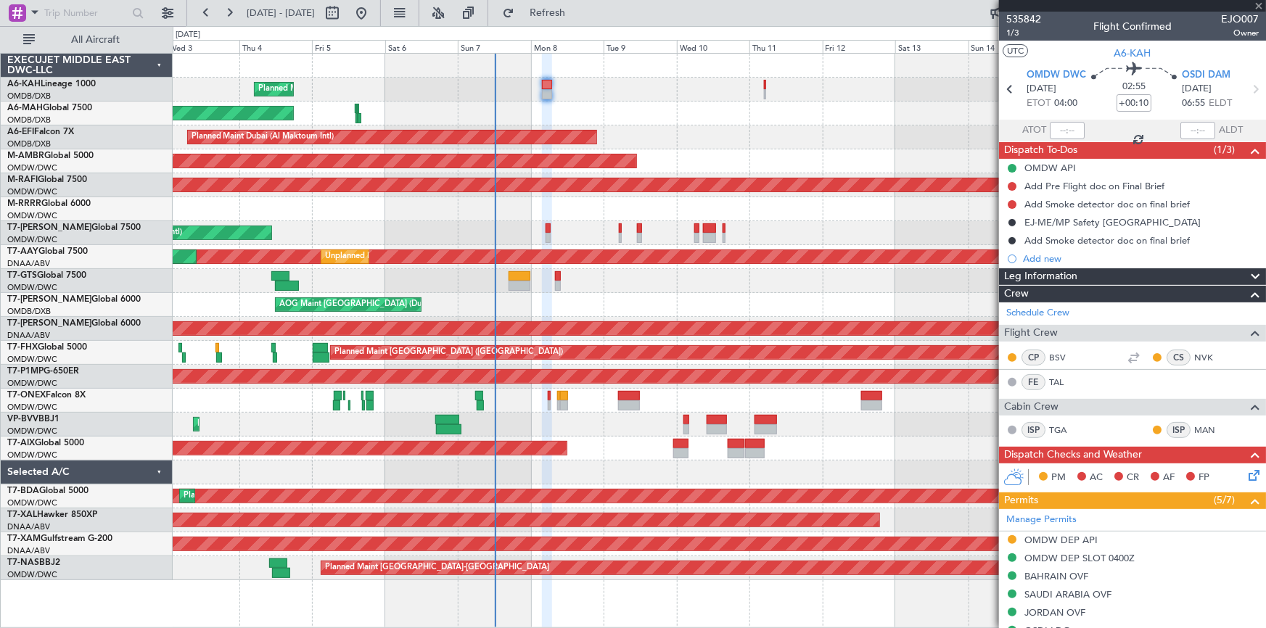
type input "11"
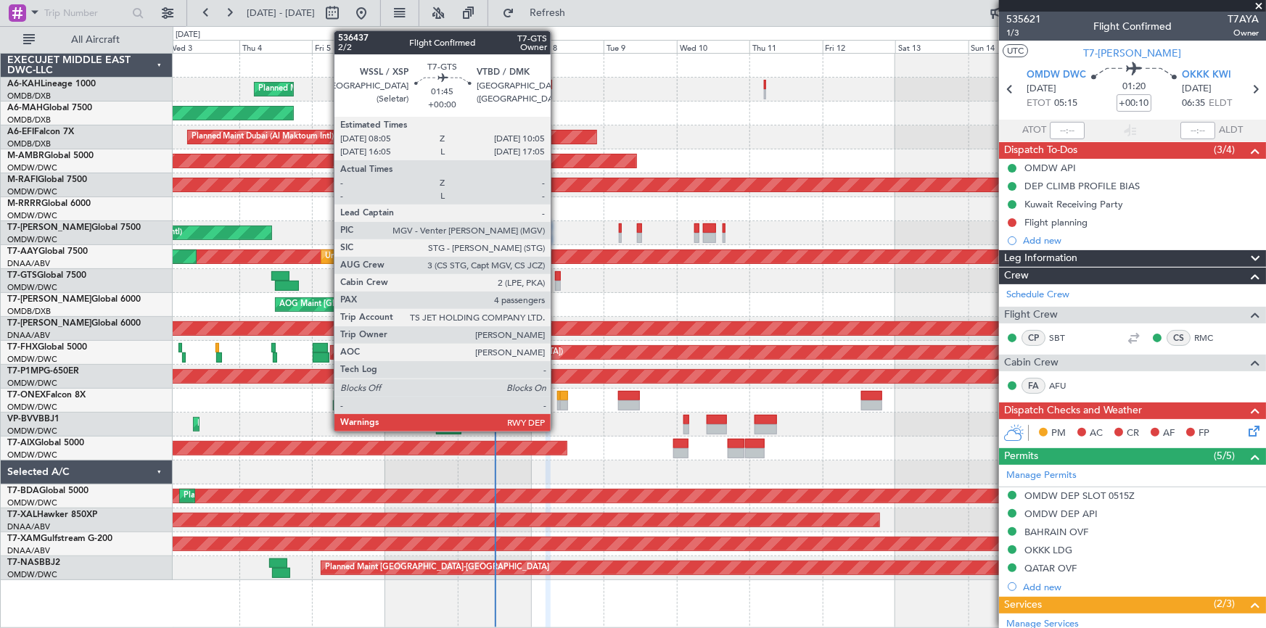
click at [558, 274] on div at bounding box center [558, 276] width 7 height 10
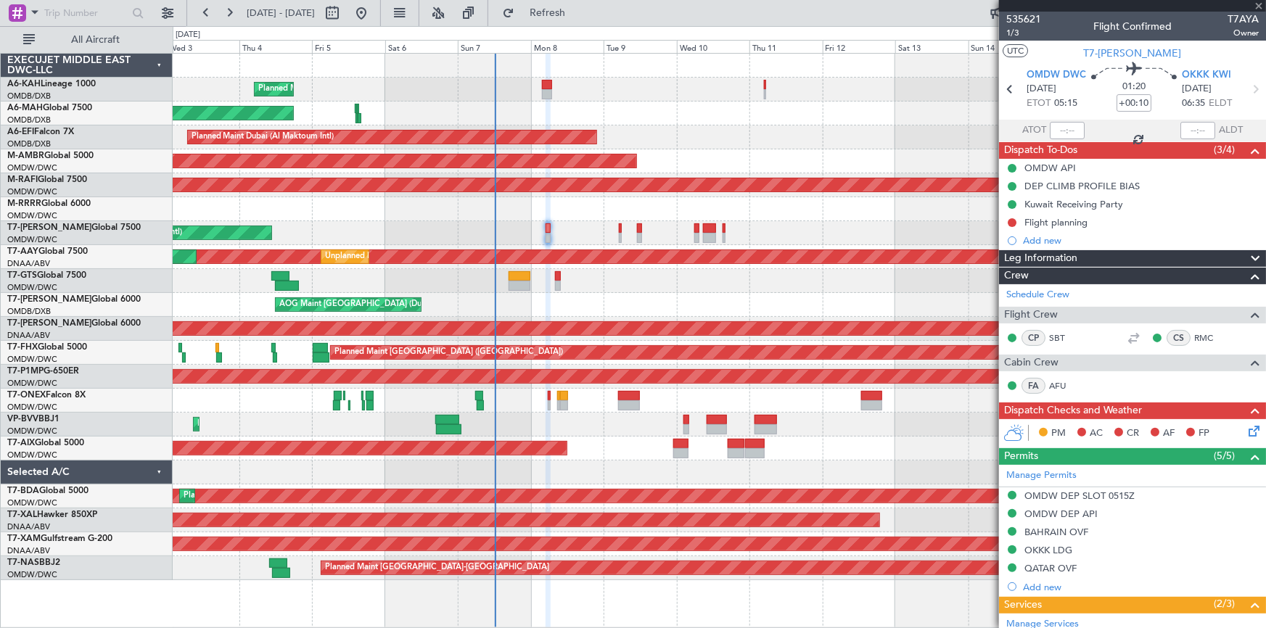
type input "4"
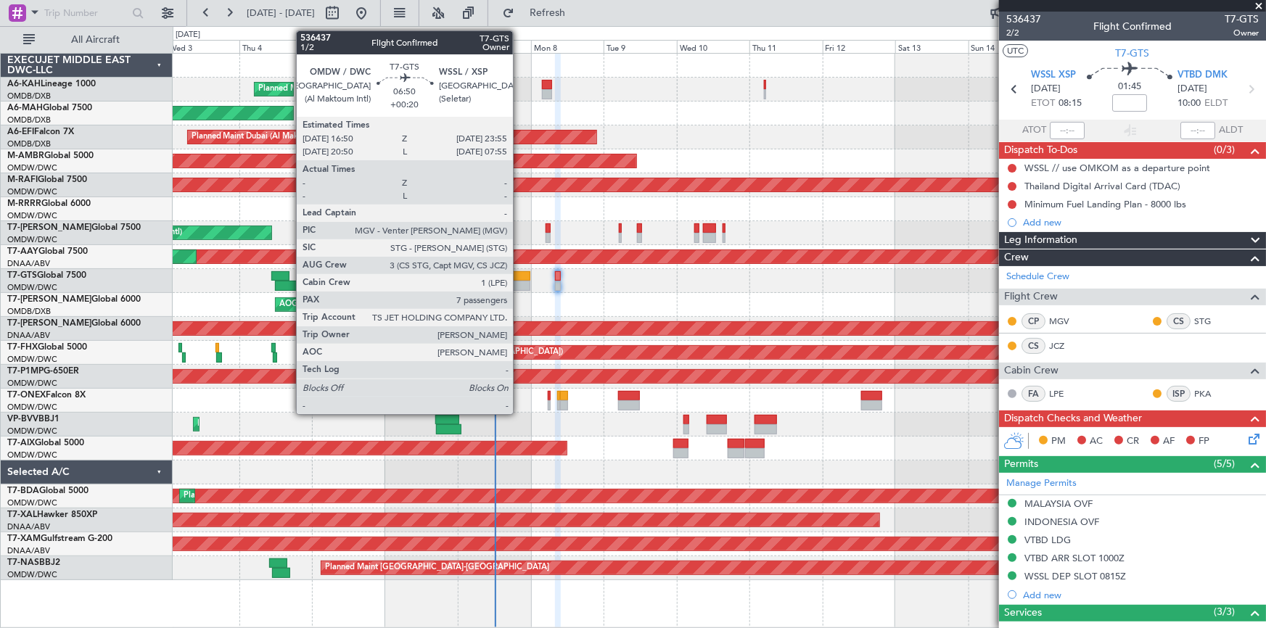
click at [520, 279] on div at bounding box center [520, 276] width 22 height 10
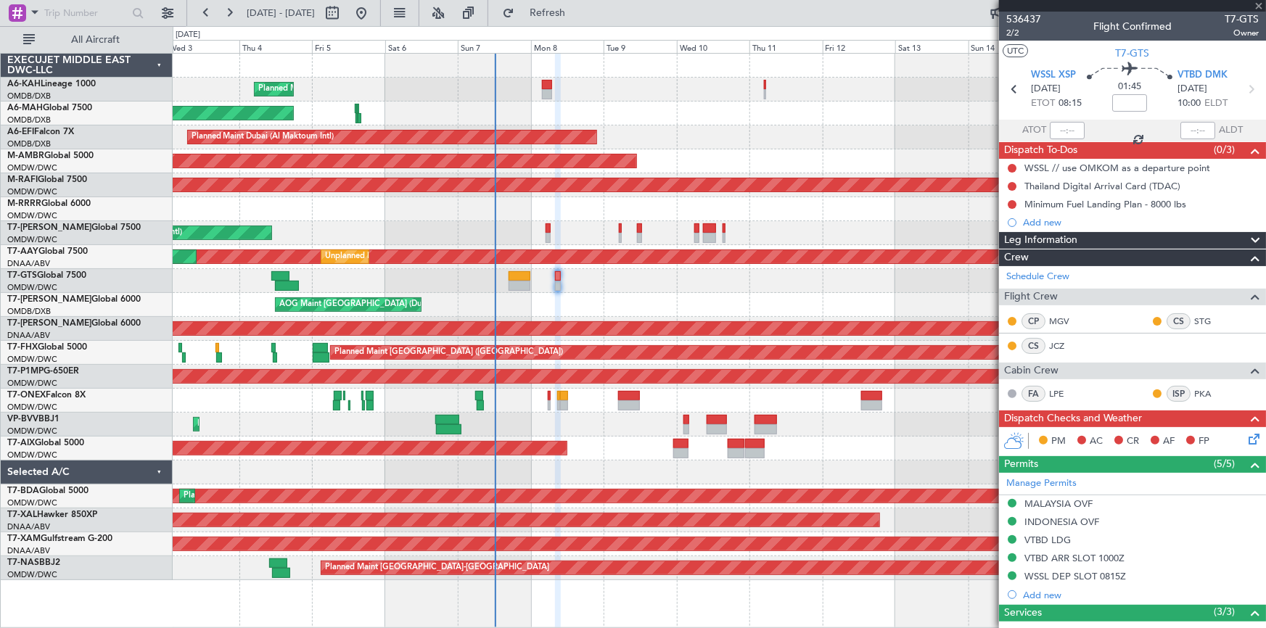
type input "+00:20"
type input "7"
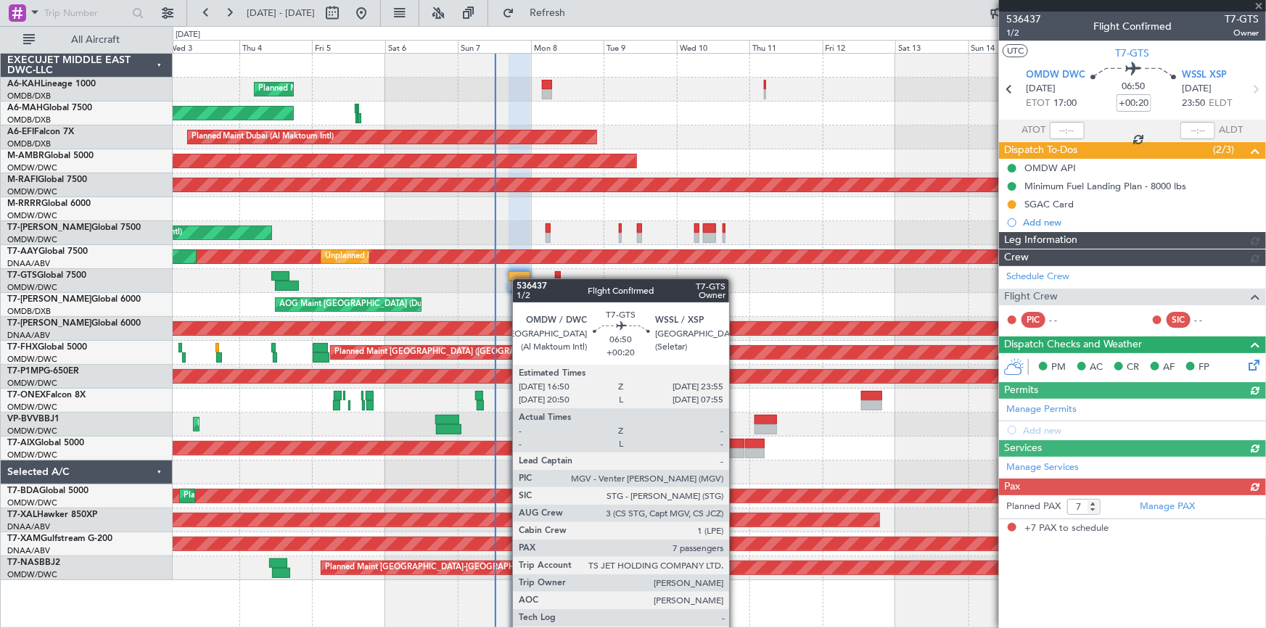
type input "[PERSON_NAME] ([PERSON_NAME])"
type input "7223"
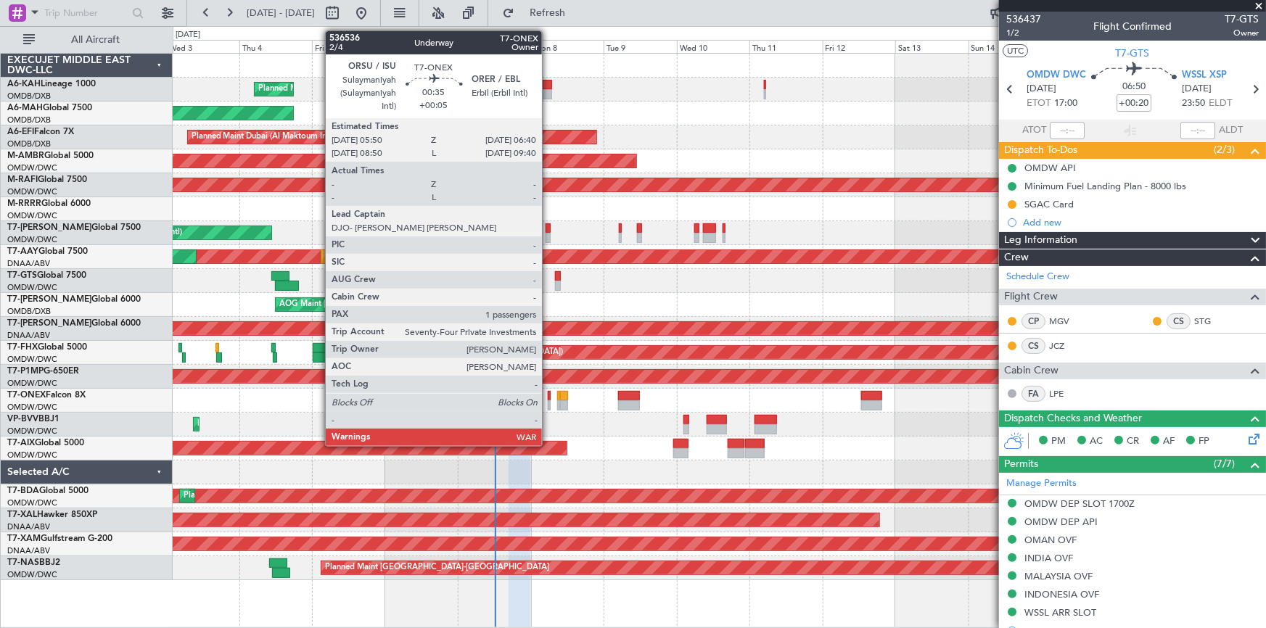
click at [549, 390] on div at bounding box center [549, 396] width 3 height 10
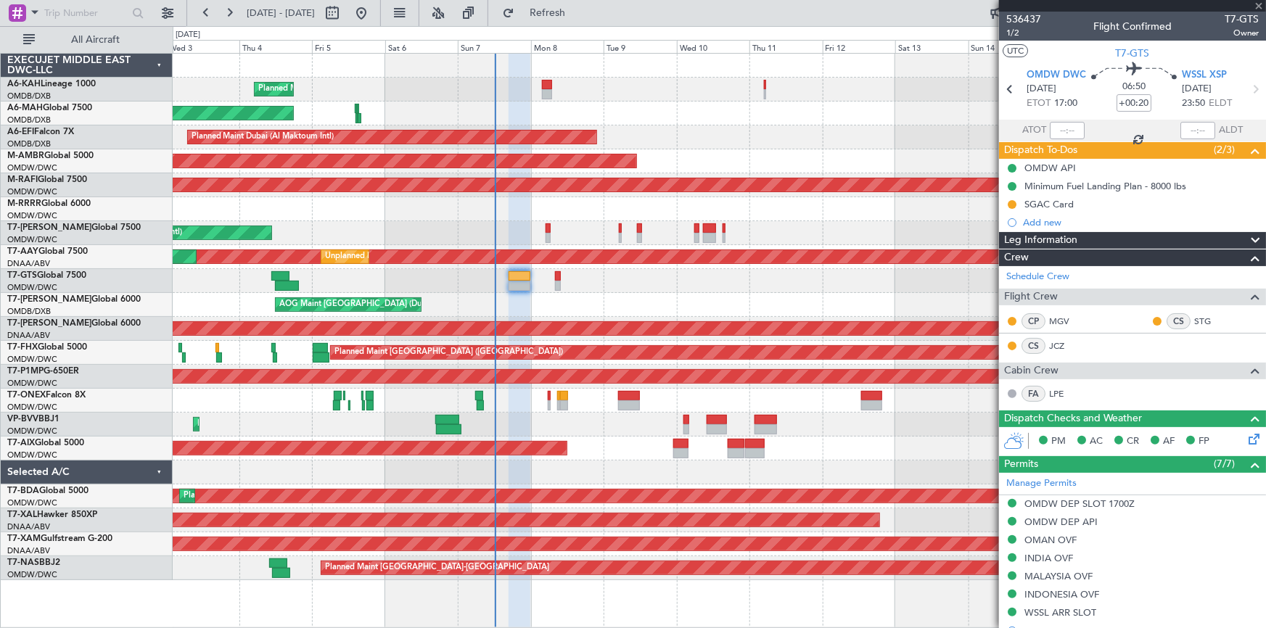
type input "+00:05"
type input "1"
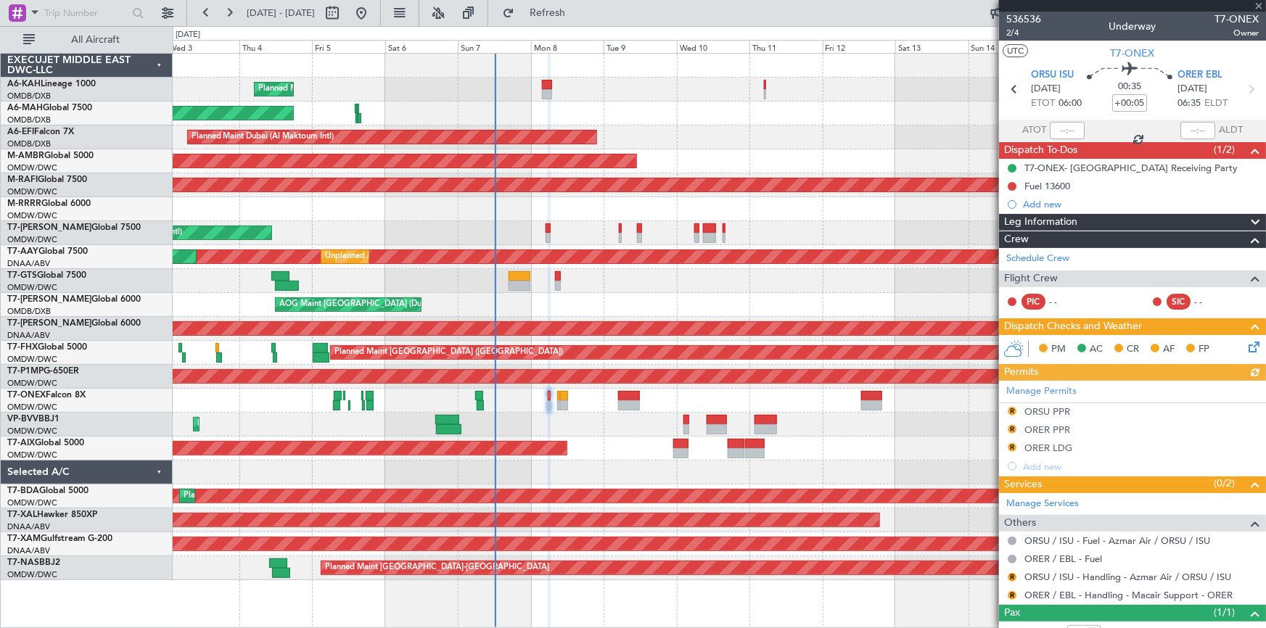
type input "[PERSON_NAME] (ANI)"
type input "7226"
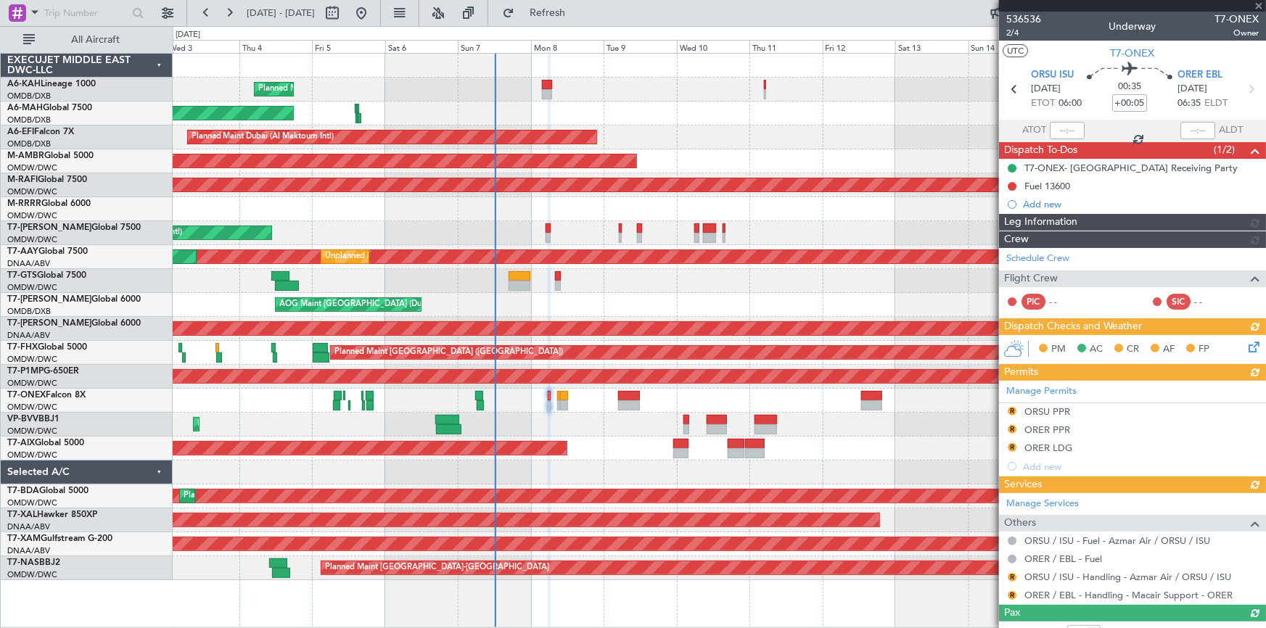
type input "[PERSON_NAME] (ANI)"
type input "7226"
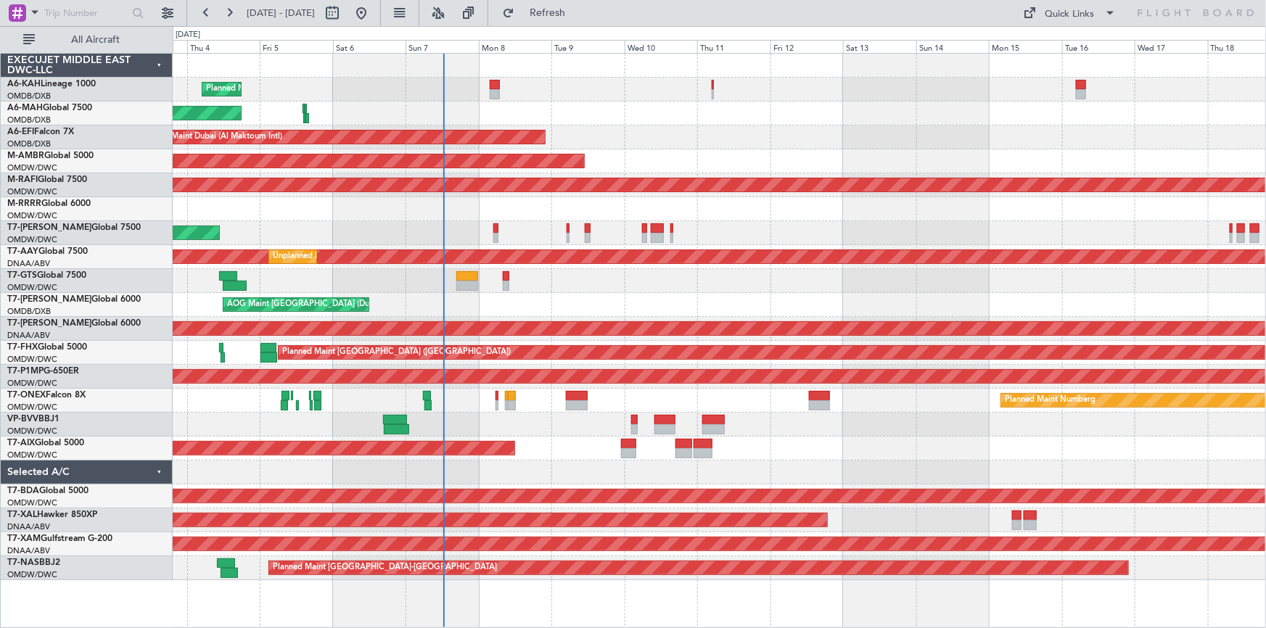
click at [553, 133] on div "Planned Maint Dubai (Al Maktoum Intl) No Crew Planned Maint Dubai (Dubai Intl) …" at bounding box center [720, 317] width 1094 height 527
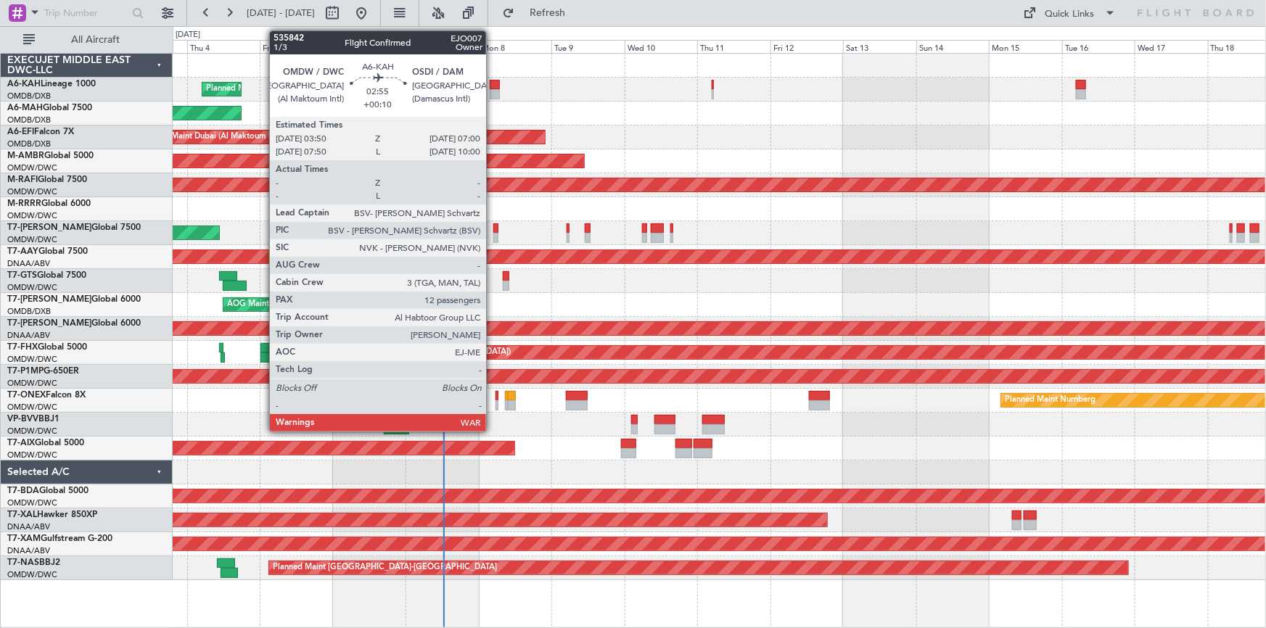
click at [493, 86] on div at bounding box center [495, 85] width 10 height 10
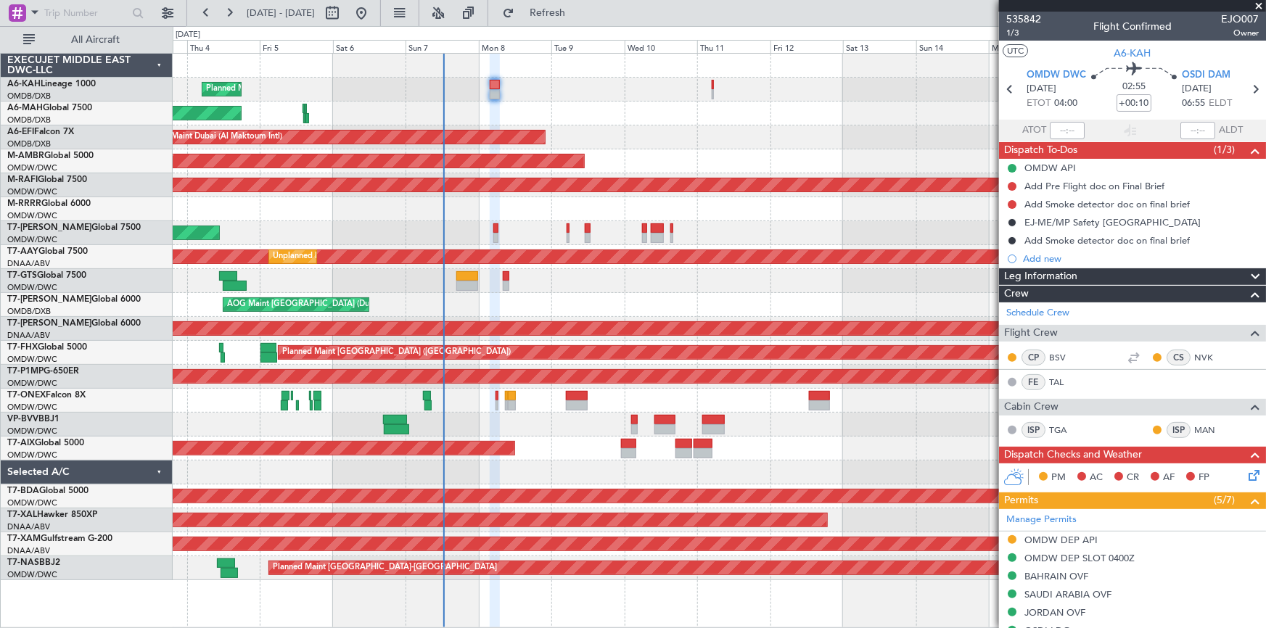
click at [1005, 33] on div "535842 1/3 Flight Confirmed EJO007 Owner" at bounding box center [1132, 26] width 267 height 29
click at [1012, 30] on span "1/3" at bounding box center [1024, 33] width 35 height 12
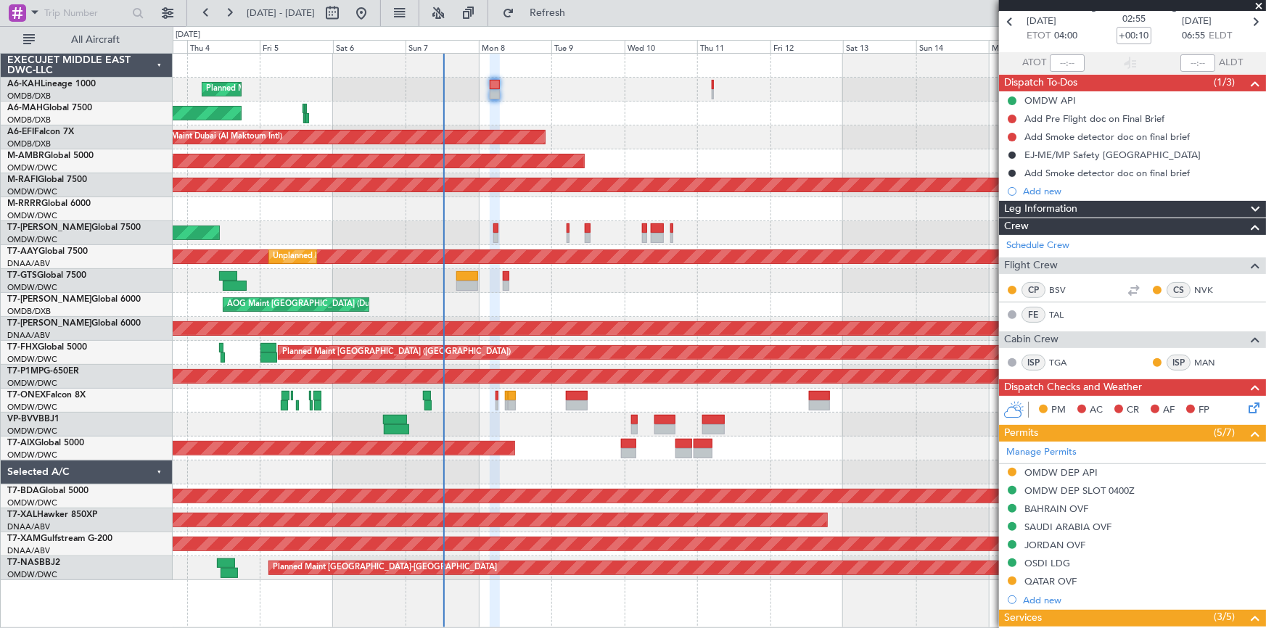
scroll to position [131, 0]
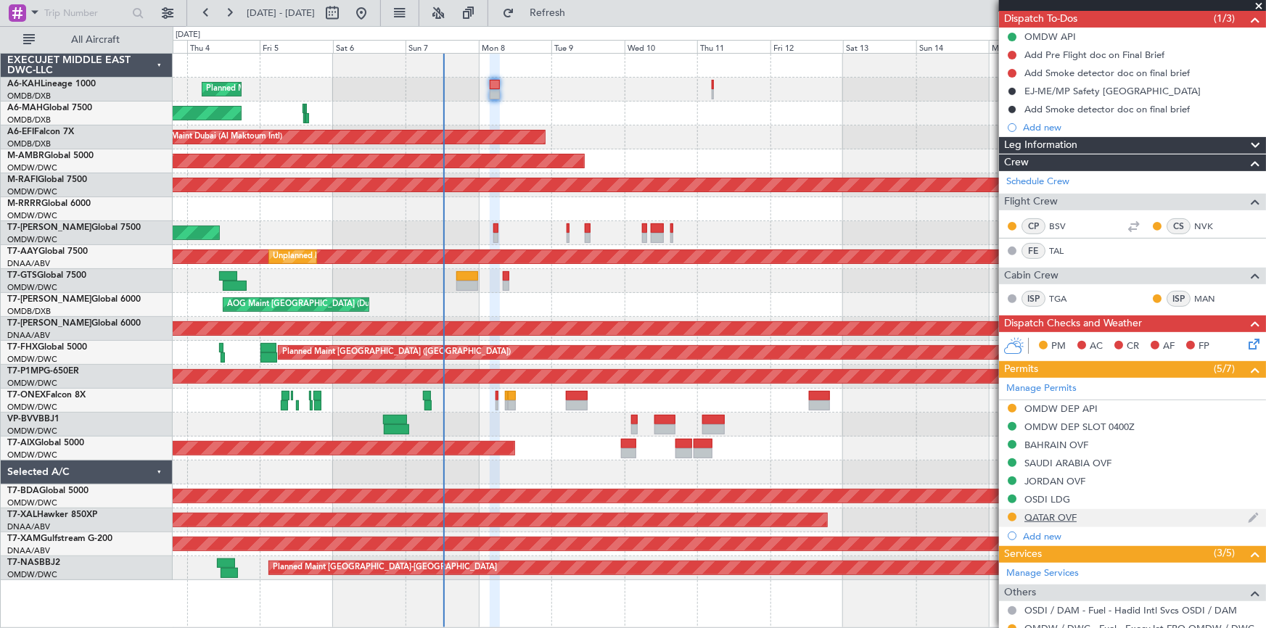
click at [1060, 512] on div "QATAR OVF" at bounding box center [1051, 518] width 52 height 12
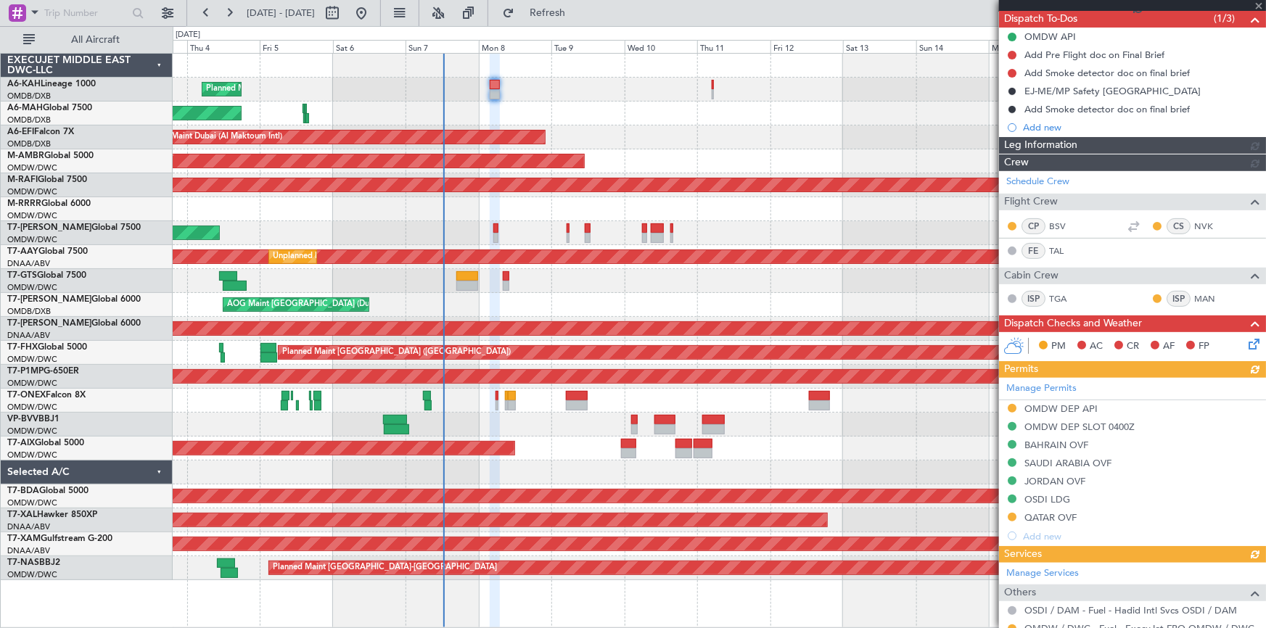
scroll to position [396, 0]
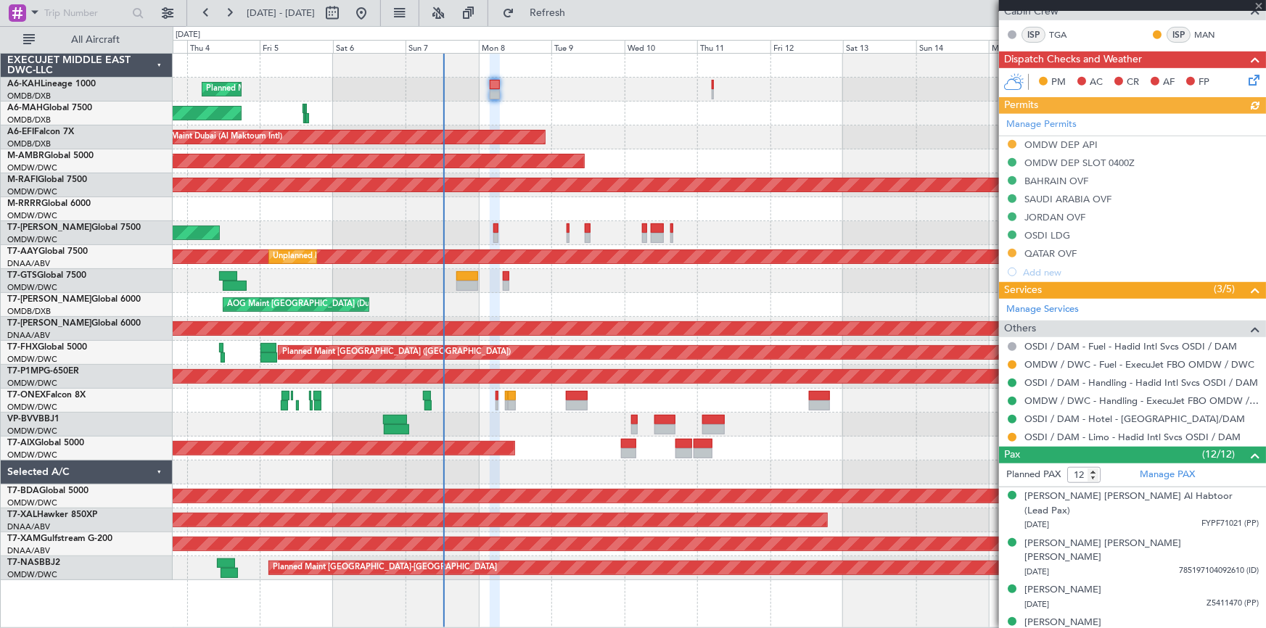
click at [1054, 253] on div "Manage Permits OMDW DEP API OMDW DEP SLOT 0400Z BAHRAIN OVF SAUDI ARABIA OVF JO…" at bounding box center [1132, 198] width 267 height 168
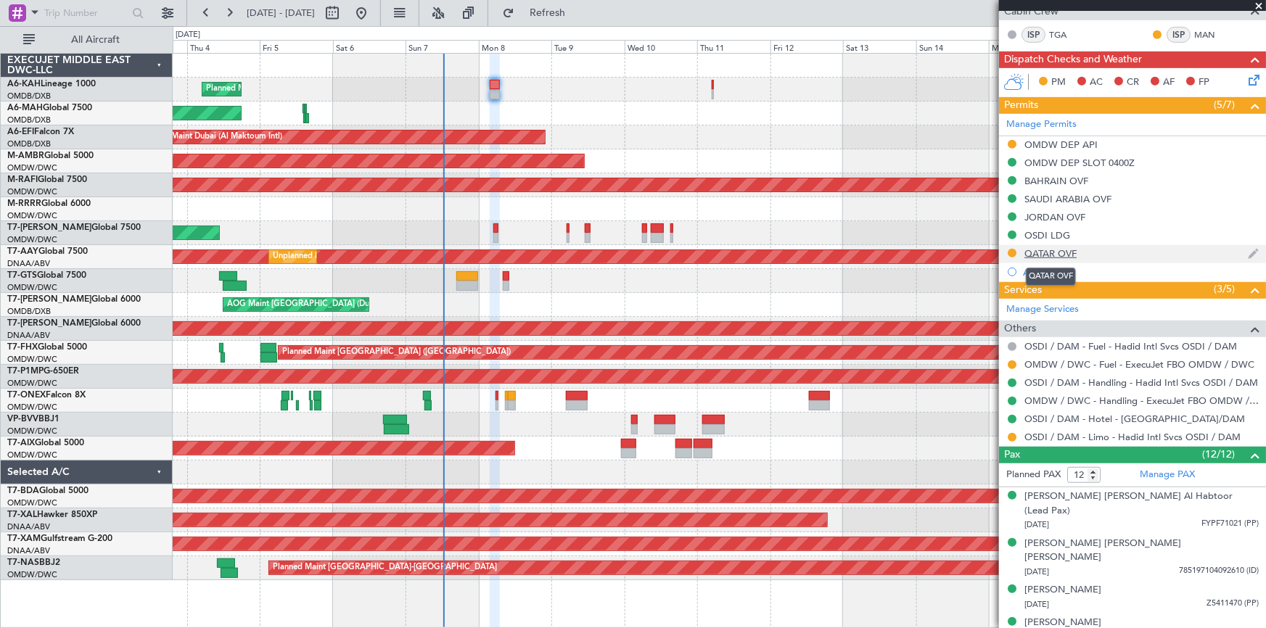
click at [1062, 247] on div "QATAR OVF" at bounding box center [1051, 253] width 52 height 12
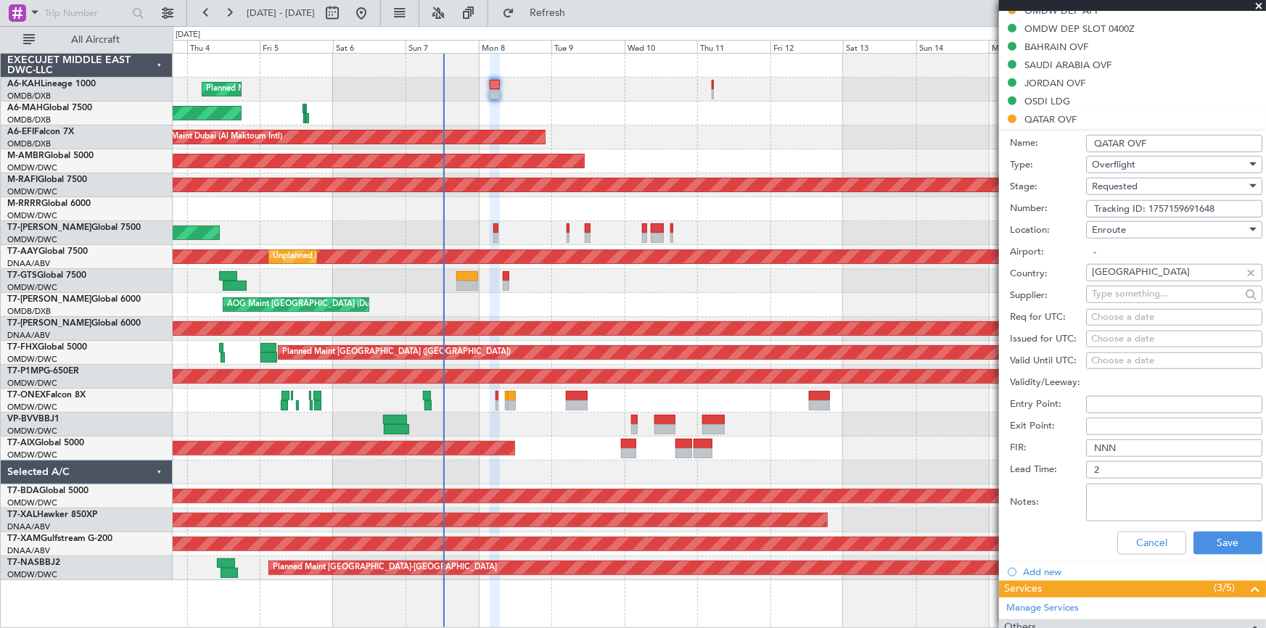
scroll to position [594, 0]
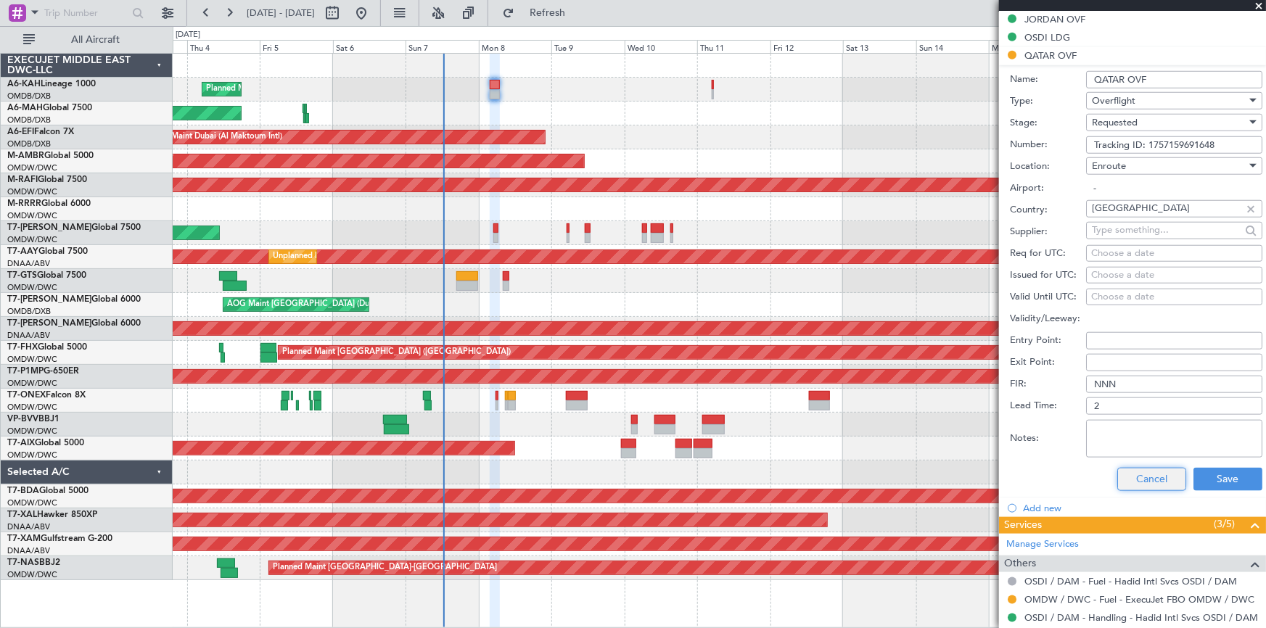
click at [1145, 480] on button "Cancel" at bounding box center [1152, 479] width 69 height 23
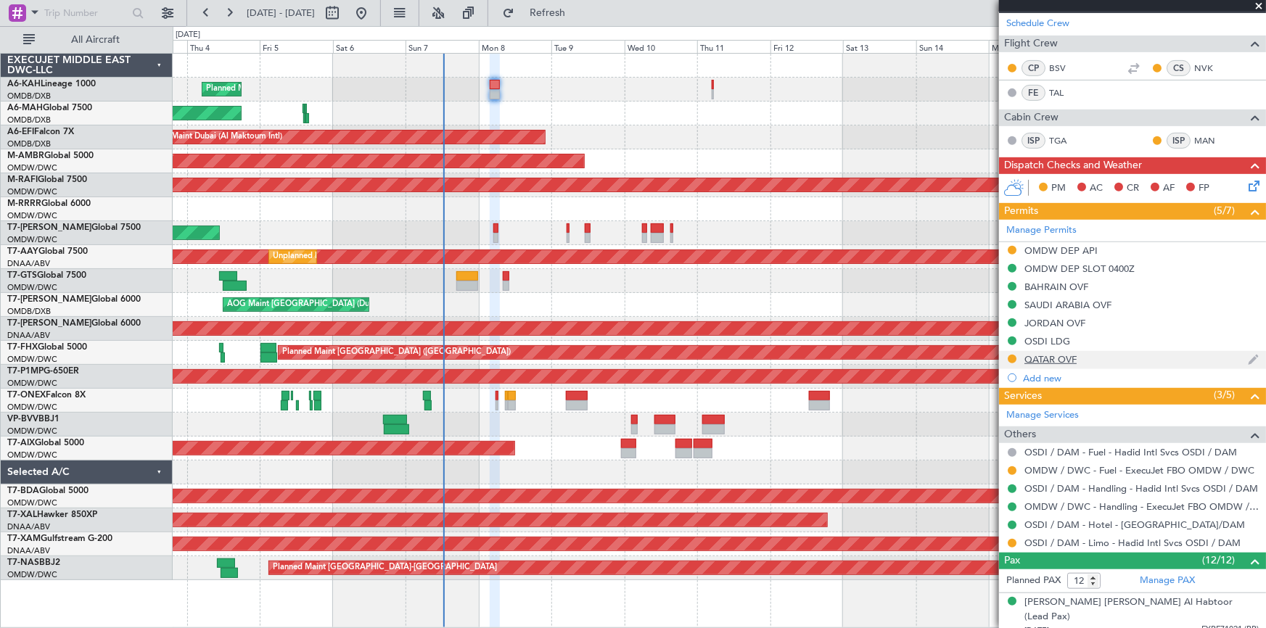
scroll to position [396, 0]
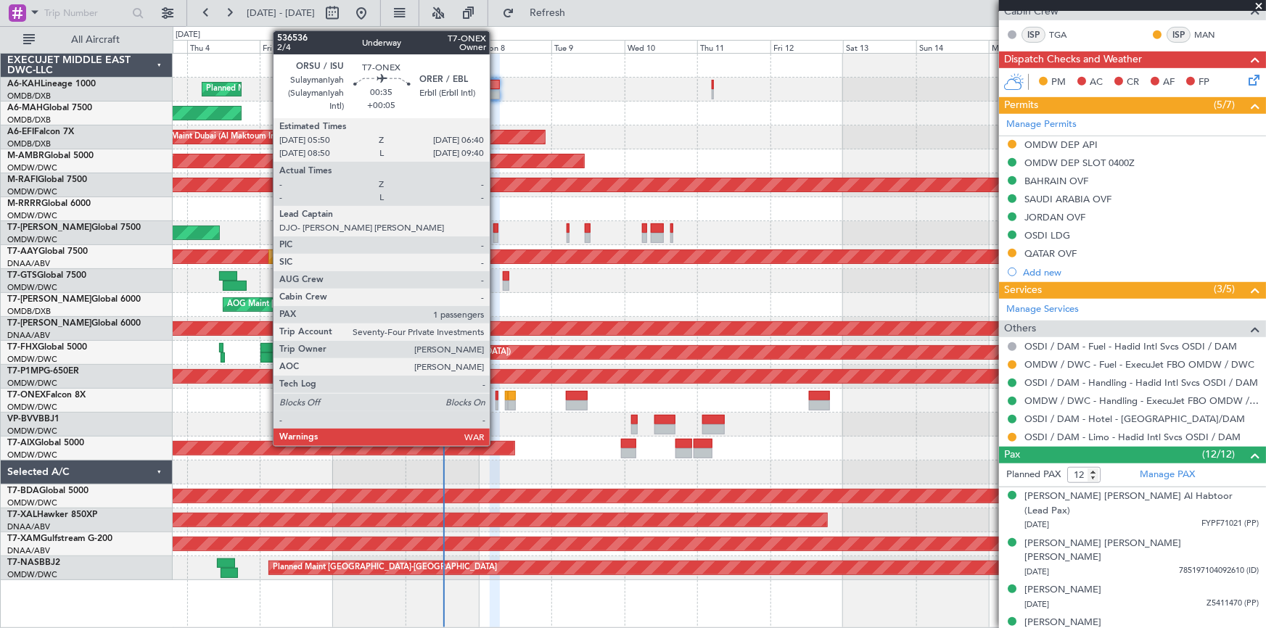
click at [496, 393] on div at bounding box center [497, 396] width 3 height 10
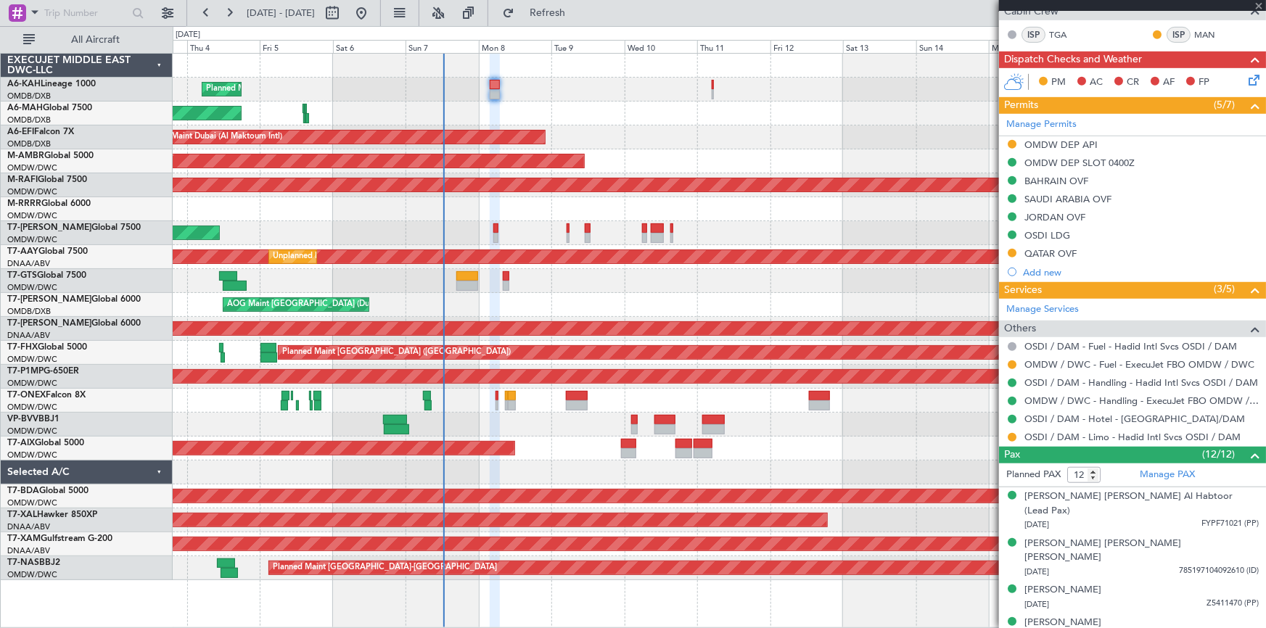
type input "+00:05"
type input "1"
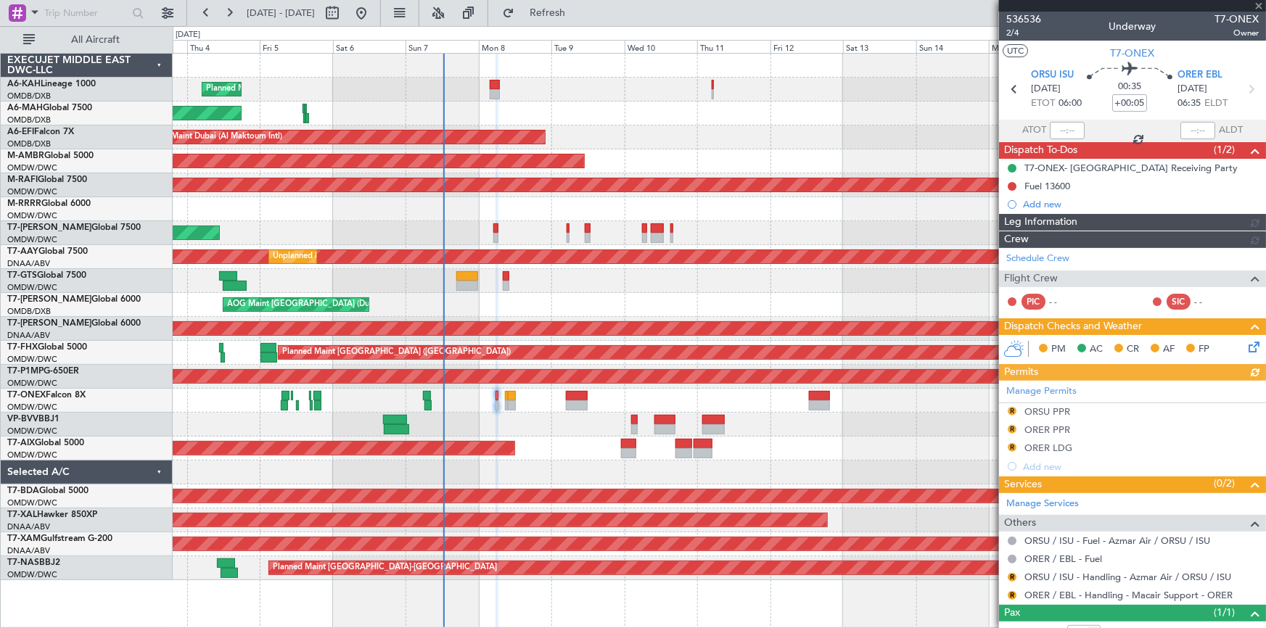
type input "[PERSON_NAME] (ANI)"
type input "7226"
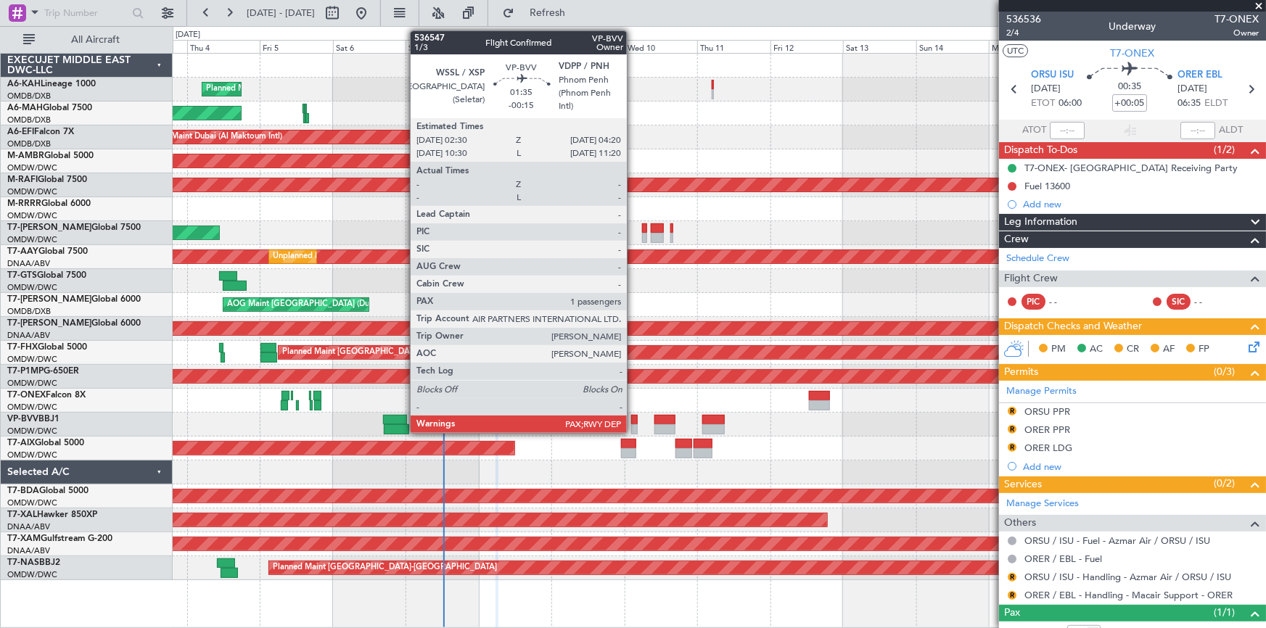
click at [634, 419] on div at bounding box center [634, 420] width 6 height 10
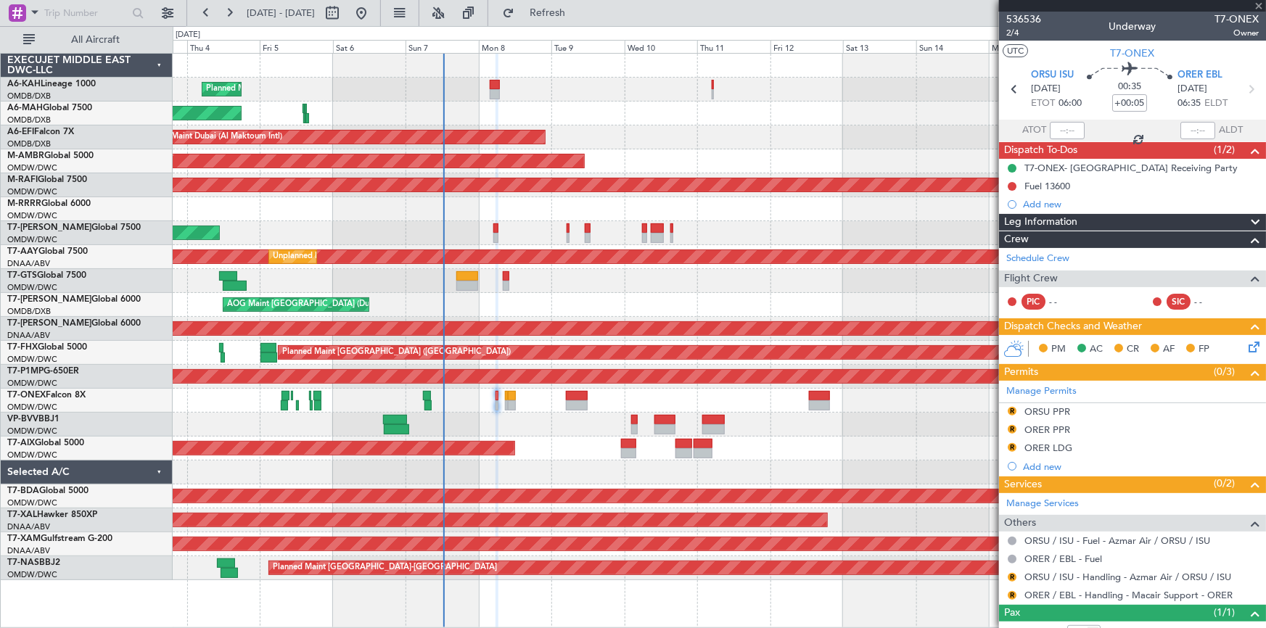
type input "-00:15"
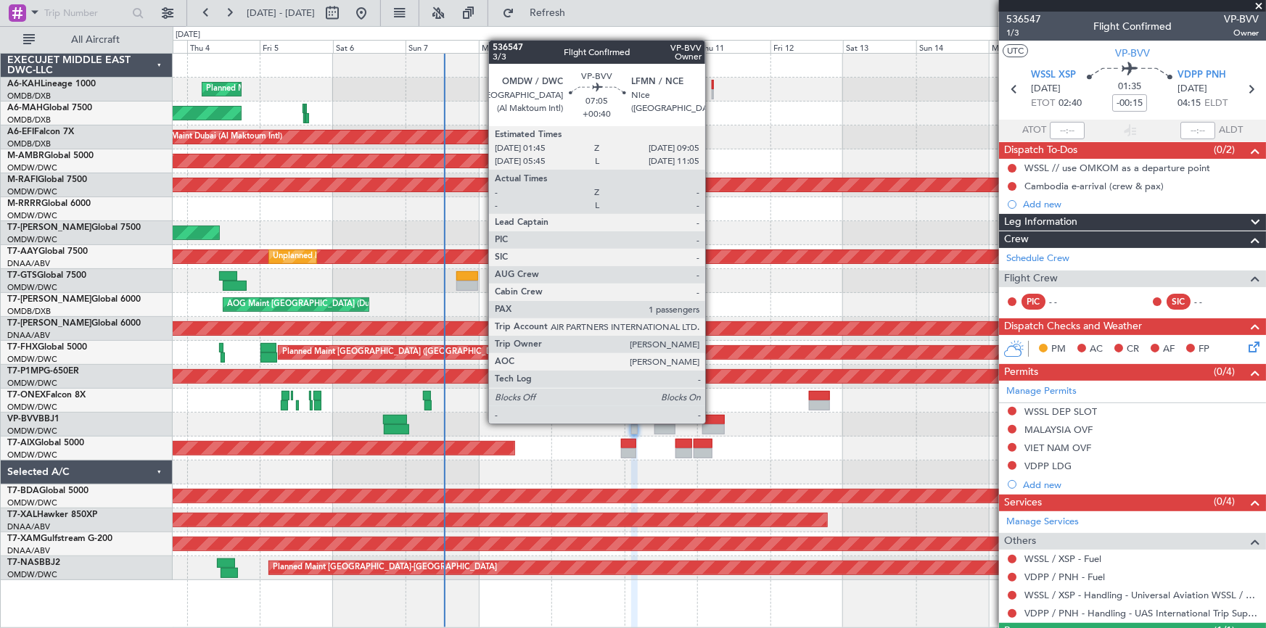
click at [712, 422] on div at bounding box center [714, 420] width 22 height 10
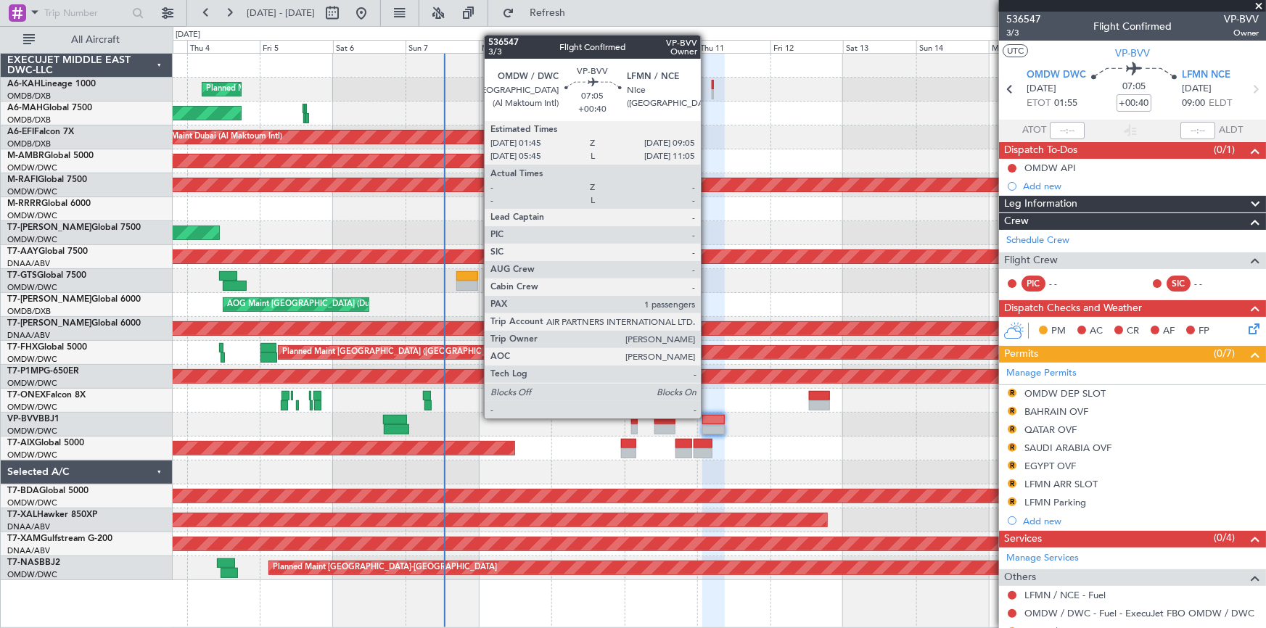
click at [708, 417] on div at bounding box center [714, 420] width 22 height 10
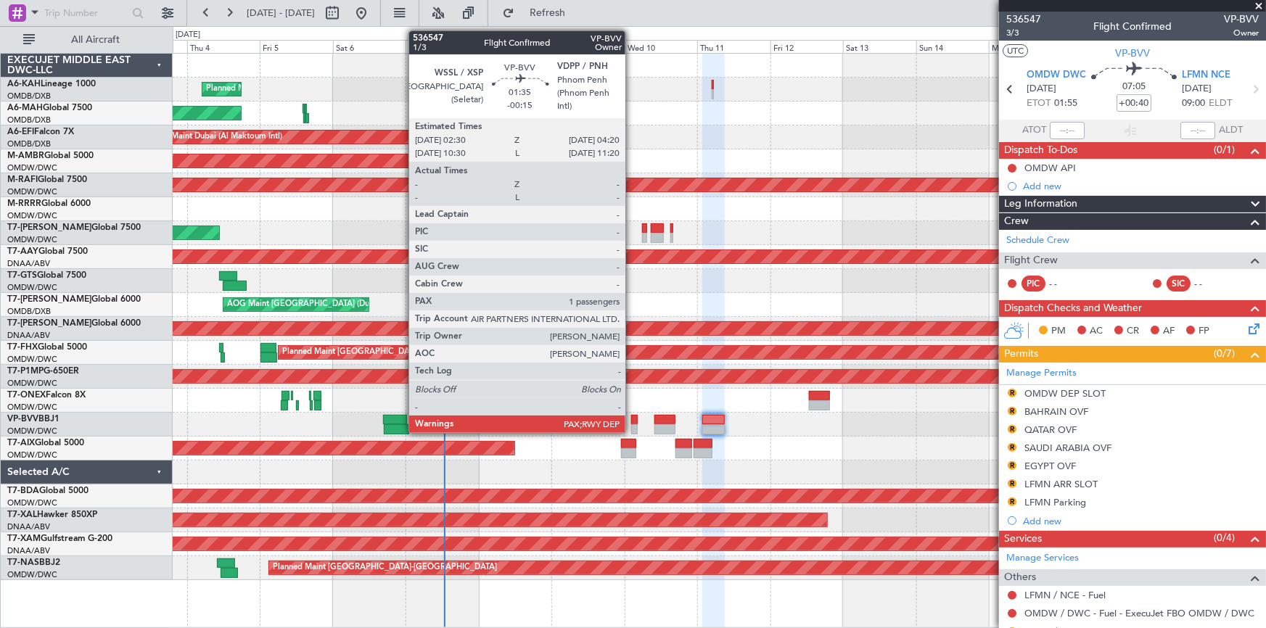
click at [632, 420] on div at bounding box center [634, 420] width 6 height 10
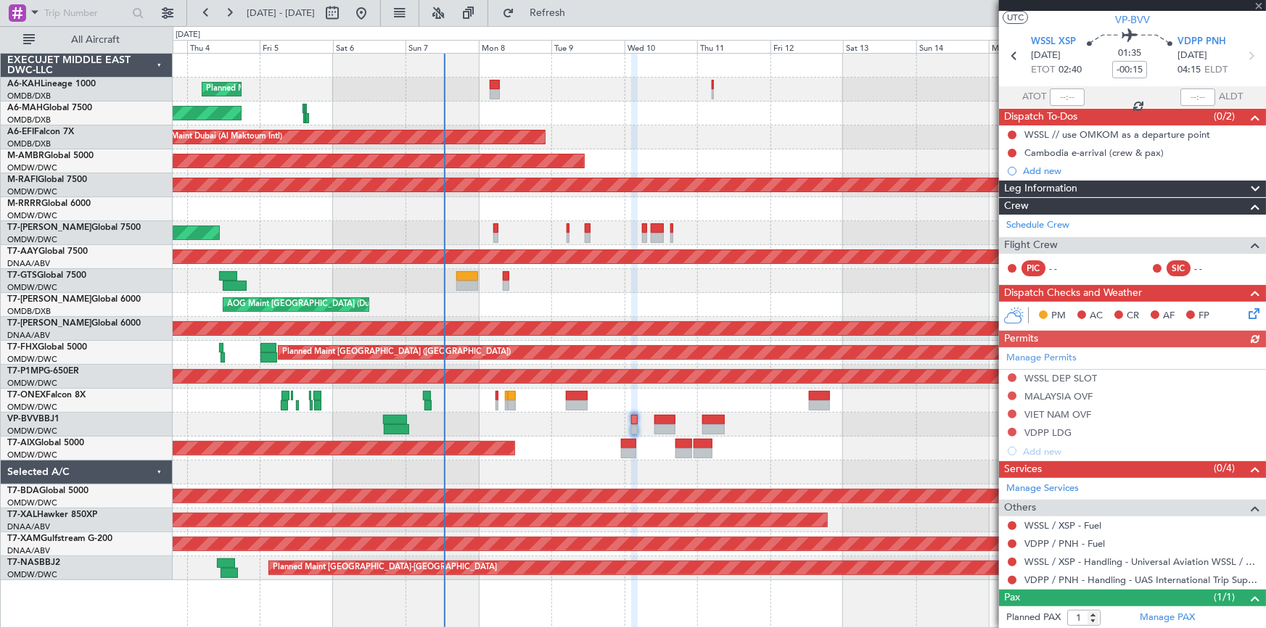
scroll to position [66, 0]
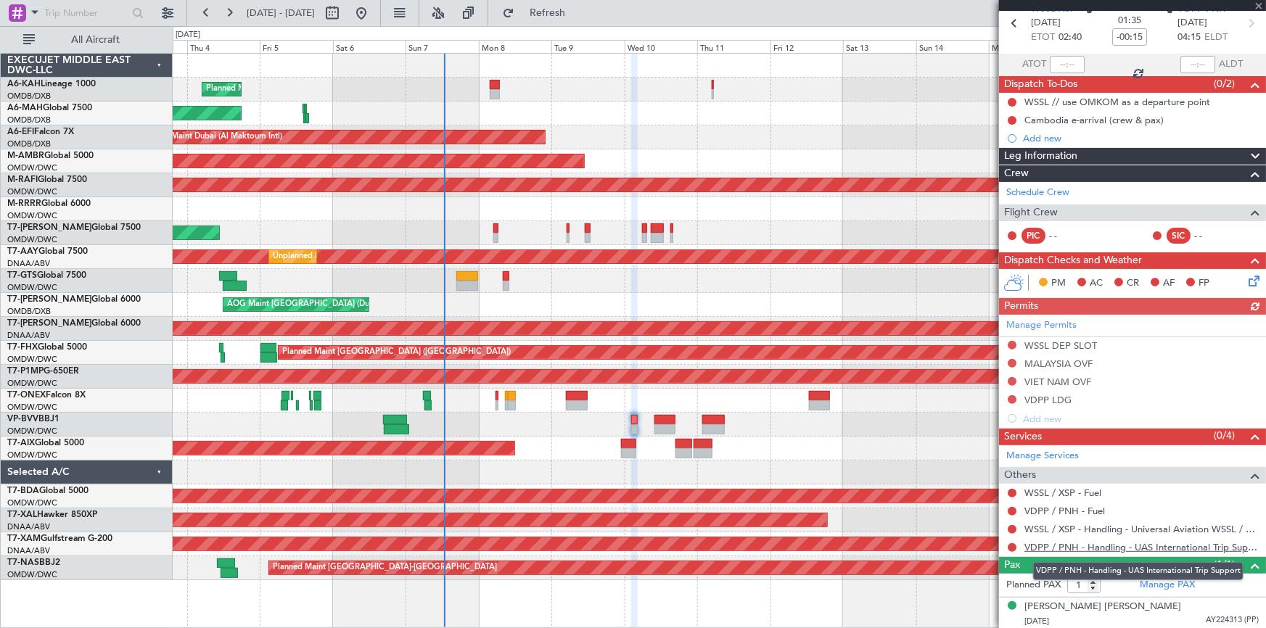
click at [1070, 547] on link "VDPP / PNH - Handling - UAS International Trip Support" at bounding box center [1142, 547] width 234 height 12
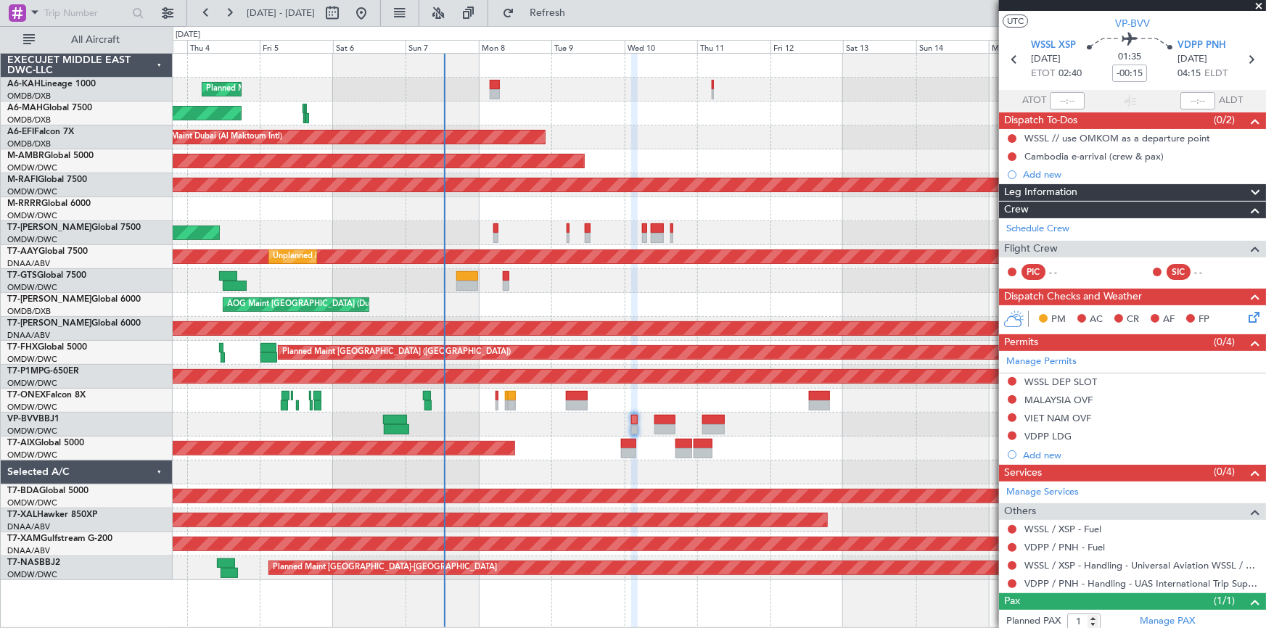
scroll to position [0, 0]
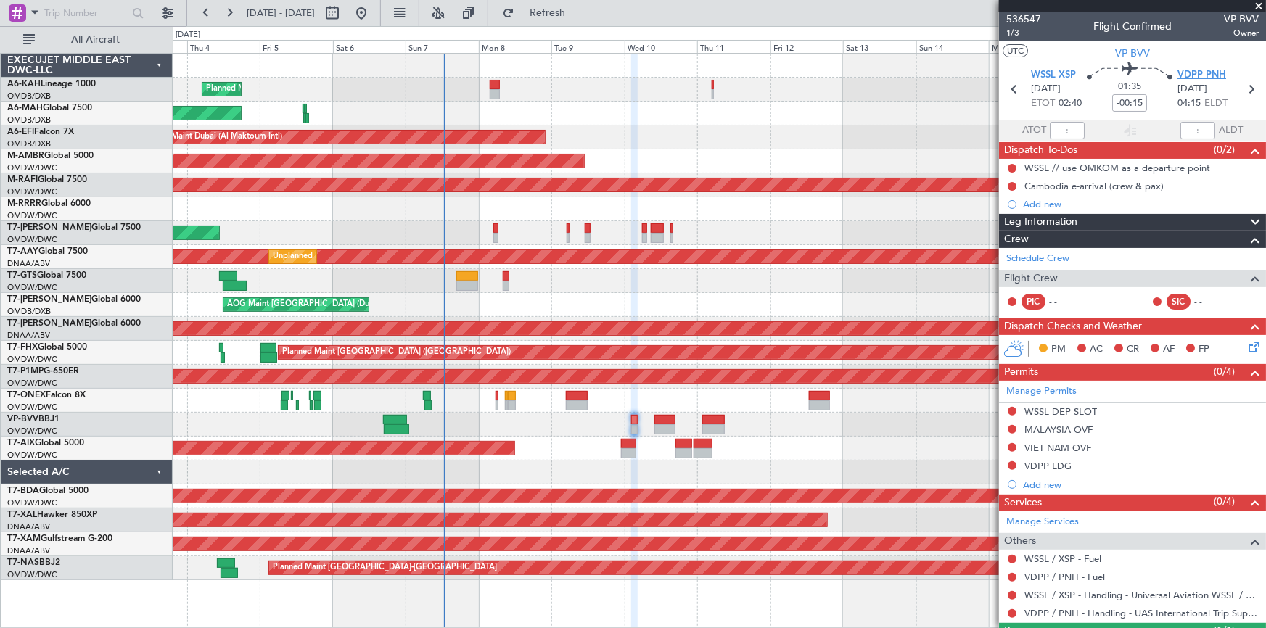
click at [1197, 73] on span "VDPP PNH" at bounding box center [1202, 75] width 49 height 15
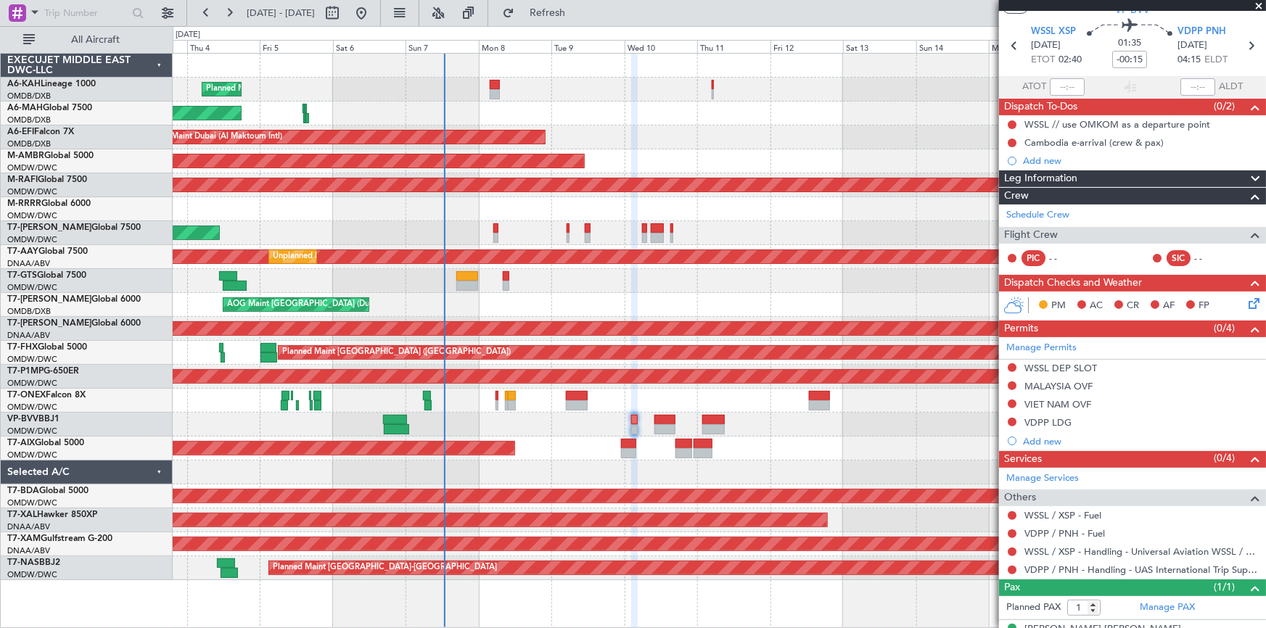
scroll to position [66, 0]
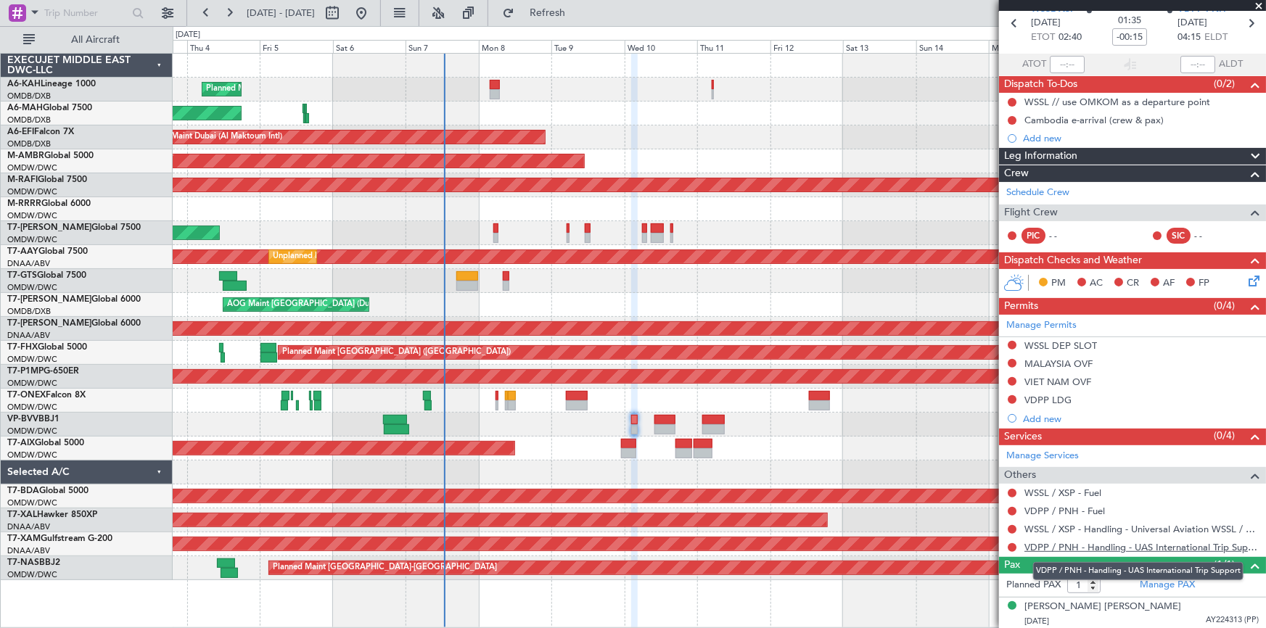
click at [1142, 543] on link "VDPP / PNH - Handling - UAS International Trip Support" at bounding box center [1142, 547] width 234 height 12
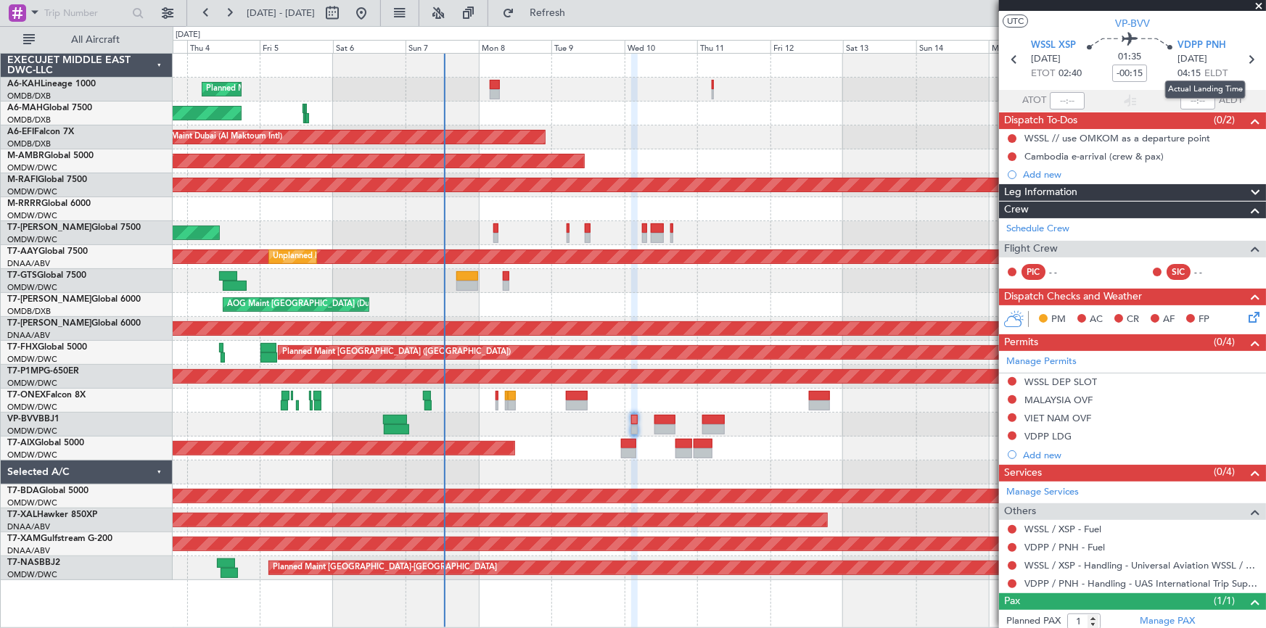
scroll to position [0, 0]
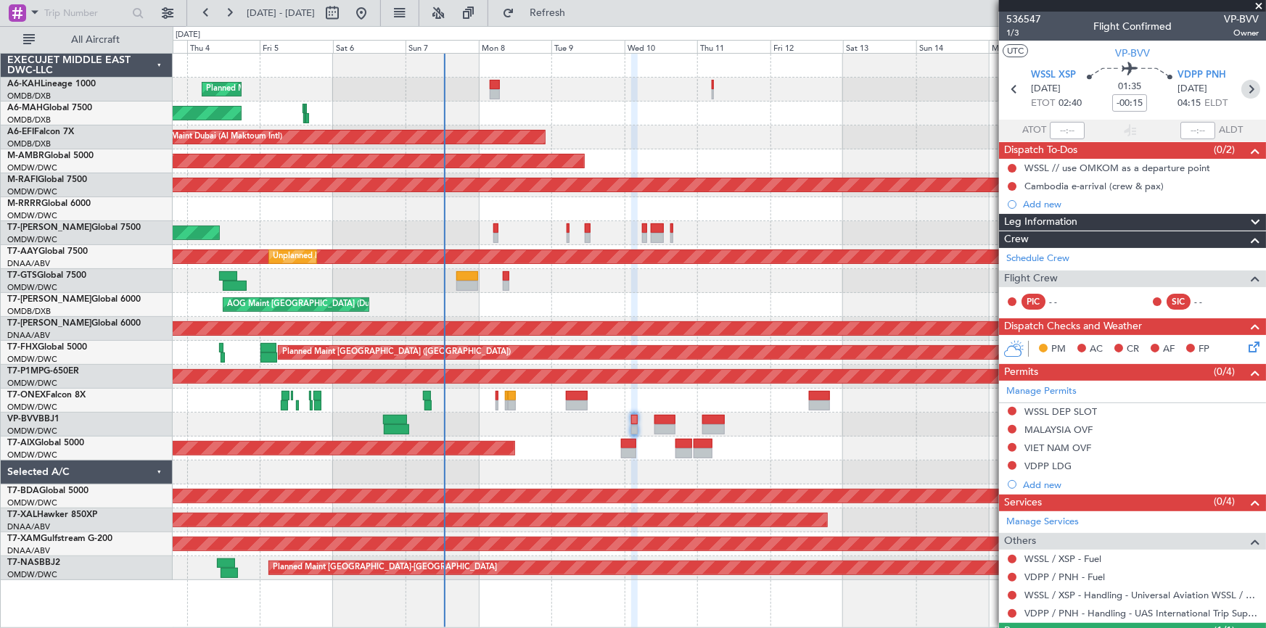
click at [1245, 84] on icon at bounding box center [1251, 89] width 19 height 19
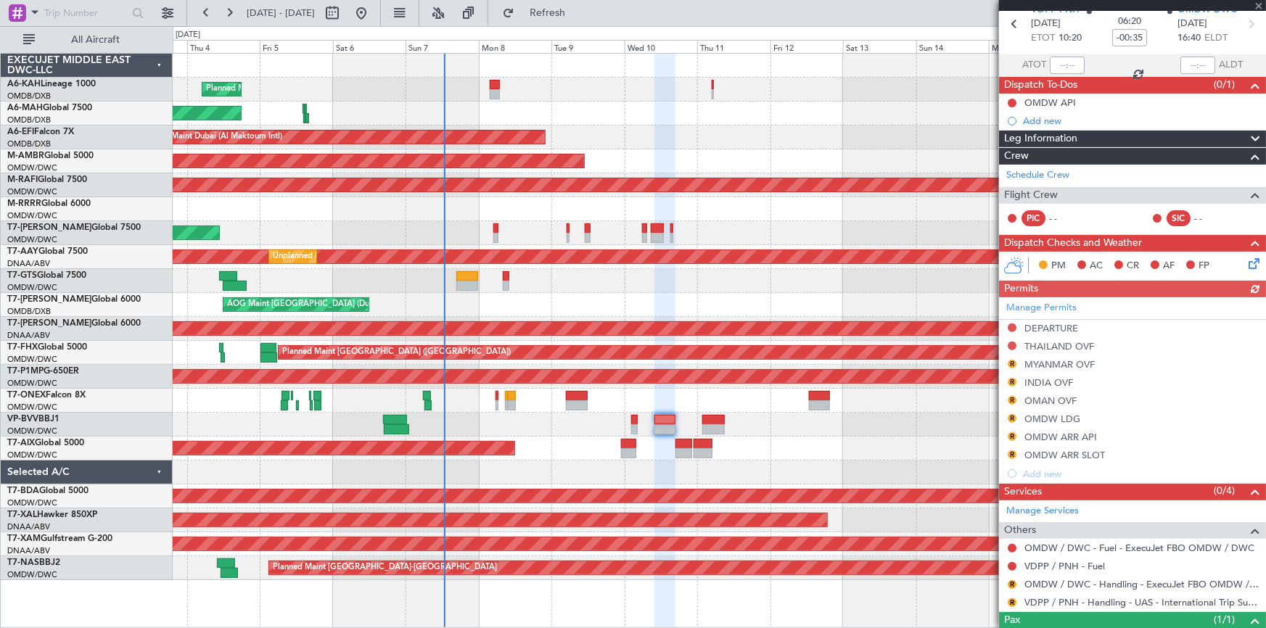
scroll to position [120, 0]
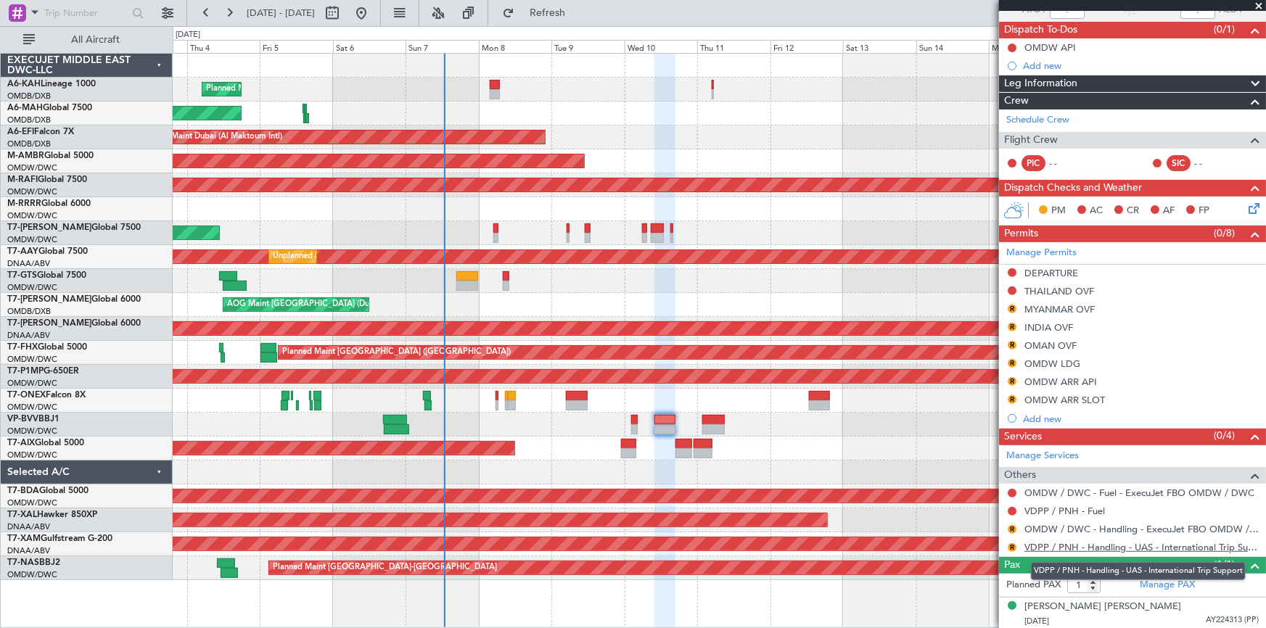
click at [1098, 544] on link "VDPP / PNH - Handling - UAS - International Trip Support" at bounding box center [1142, 547] width 234 height 12
click at [578, 10] on span "Refresh" at bounding box center [547, 13] width 61 height 10
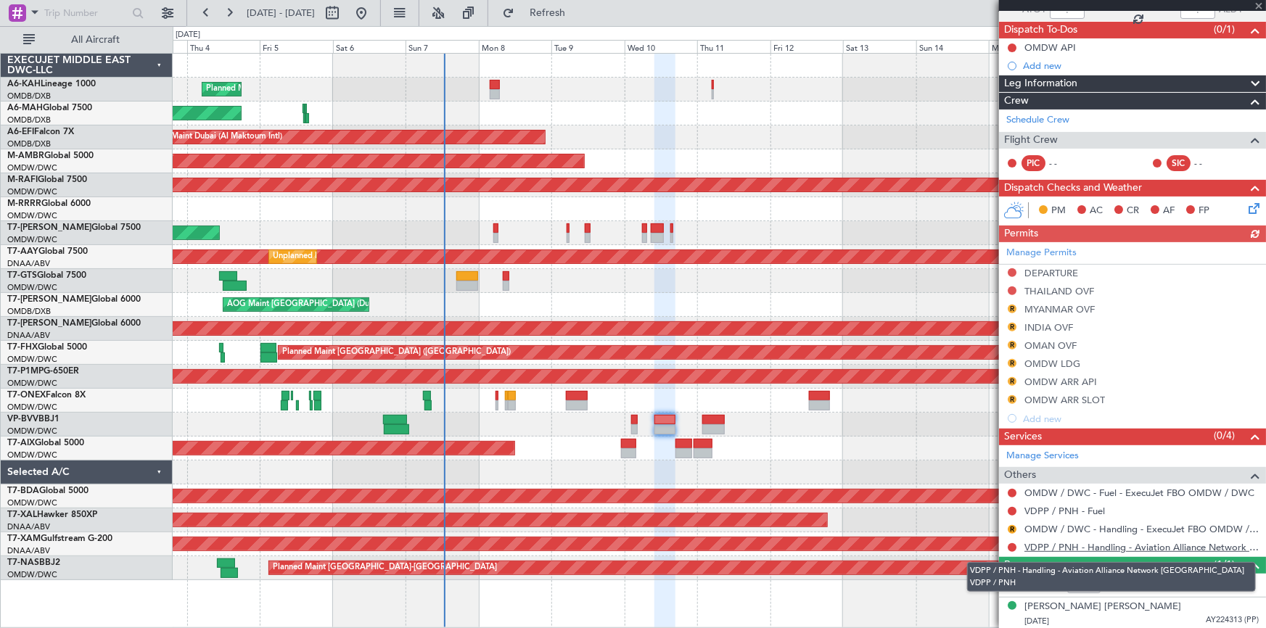
click at [1124, 544] on link "VDPP / PNH - Handling - Aviation Alliance Network Cambodia VDPP / PNH" at bounding box center [1142, 547] width 234 height 12
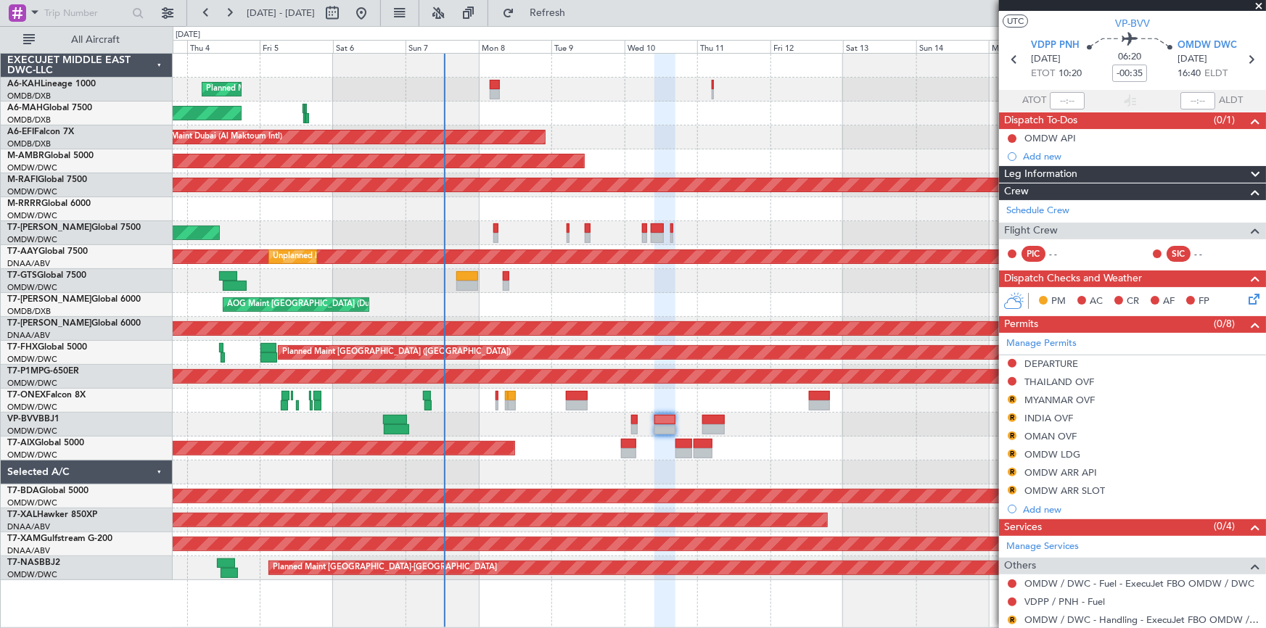
scroll to position [0, 0]
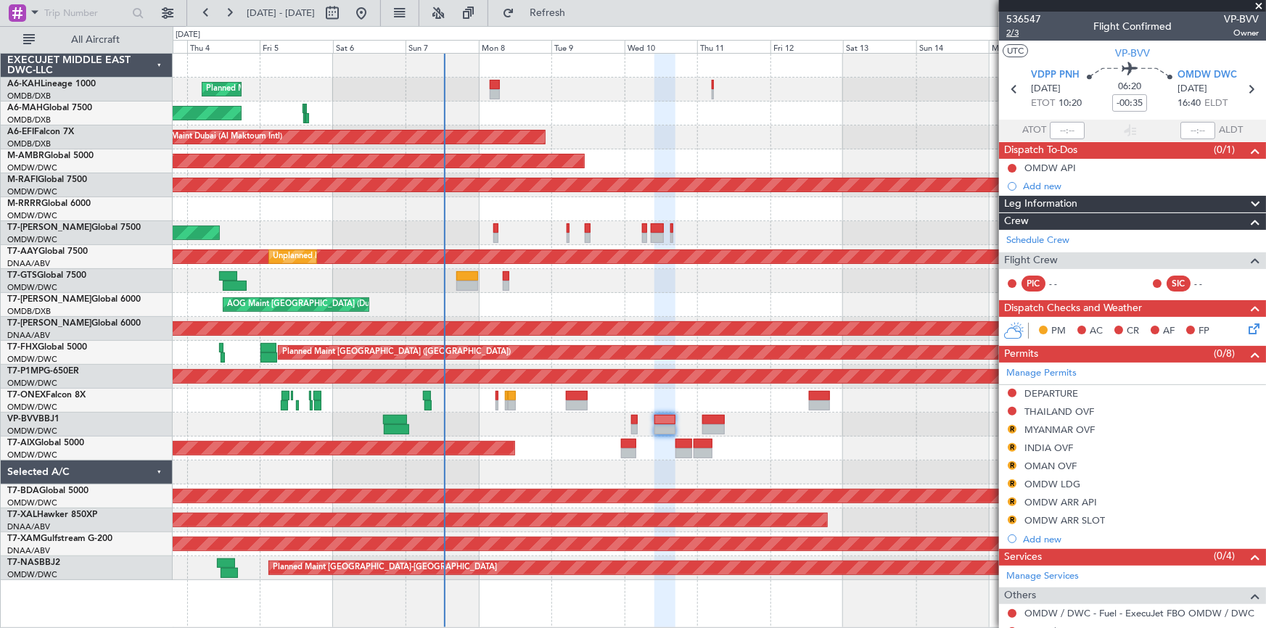
click at [1012, 33] on span "2/3" at bounding box center [1024, 33] width 35 height 12
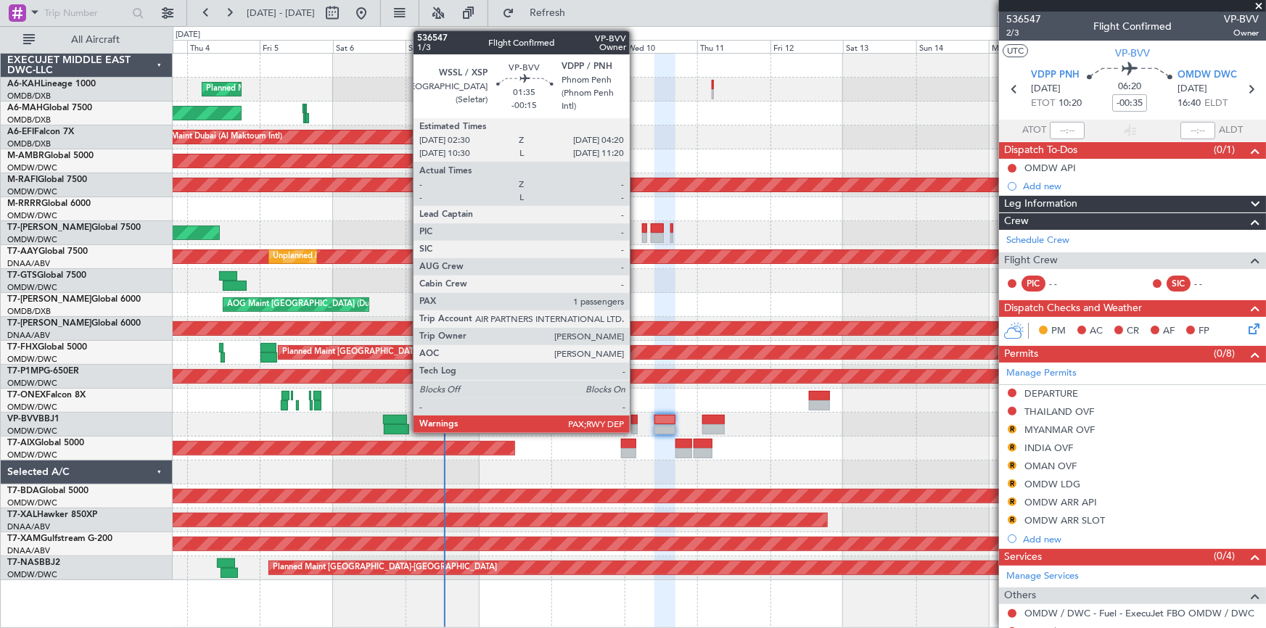
click at [636, 421] on div at bounding box center [634, 420] width 6 height 10
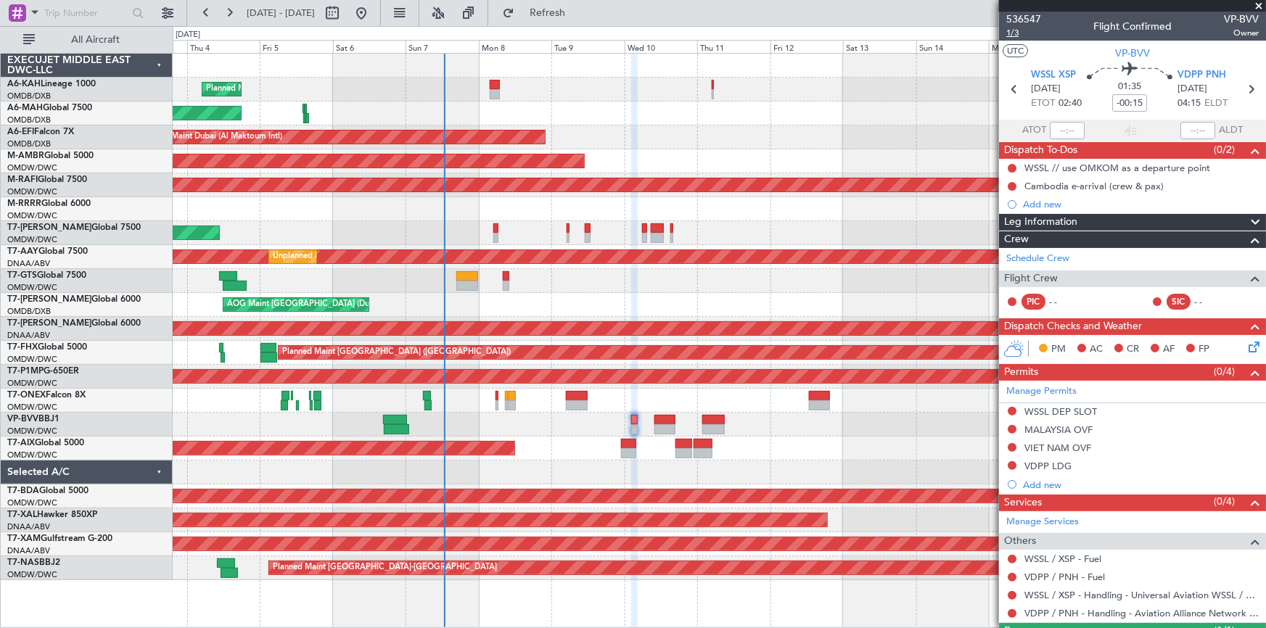
click at [1015, 31] on span "1/3" at bounding box center [1024, 33] width 35 height 12
click at [378, 276] on div at bounding box center [720, 281] width 1094 height 24
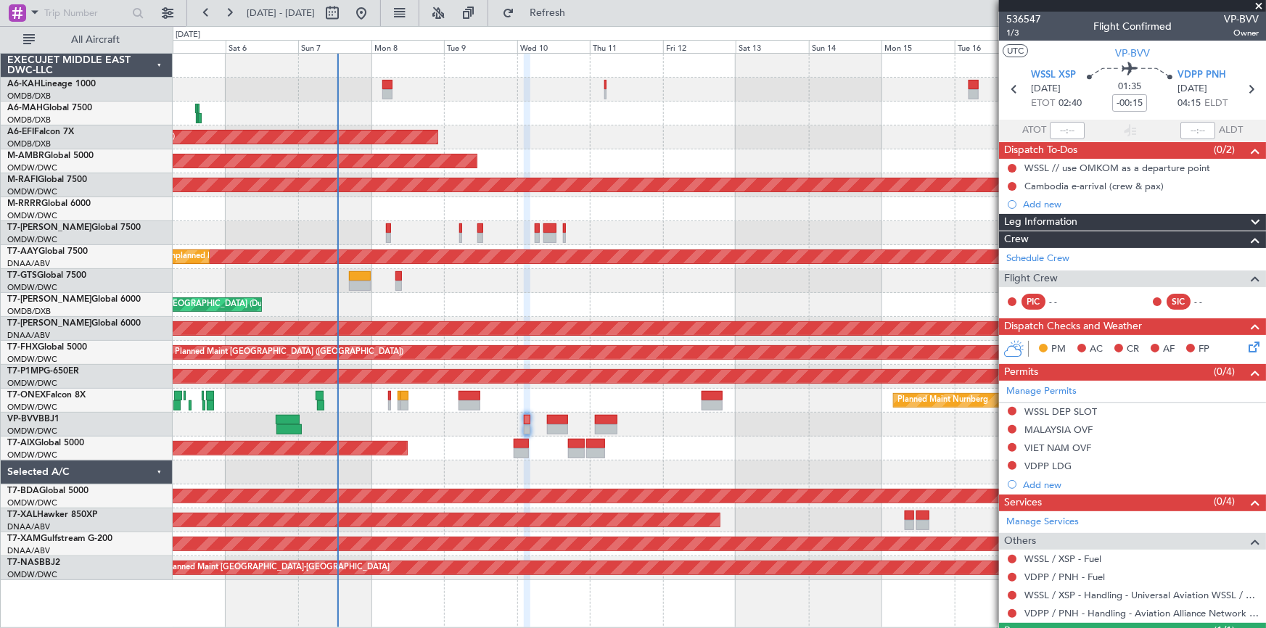
click at [472, 477] on div "Planned Maint Dubai (Al Maktoum Intl) Planned Maint Dubai (Dubai Intl) Planned …" at bounding box center [720, 317] width 1094 height 527
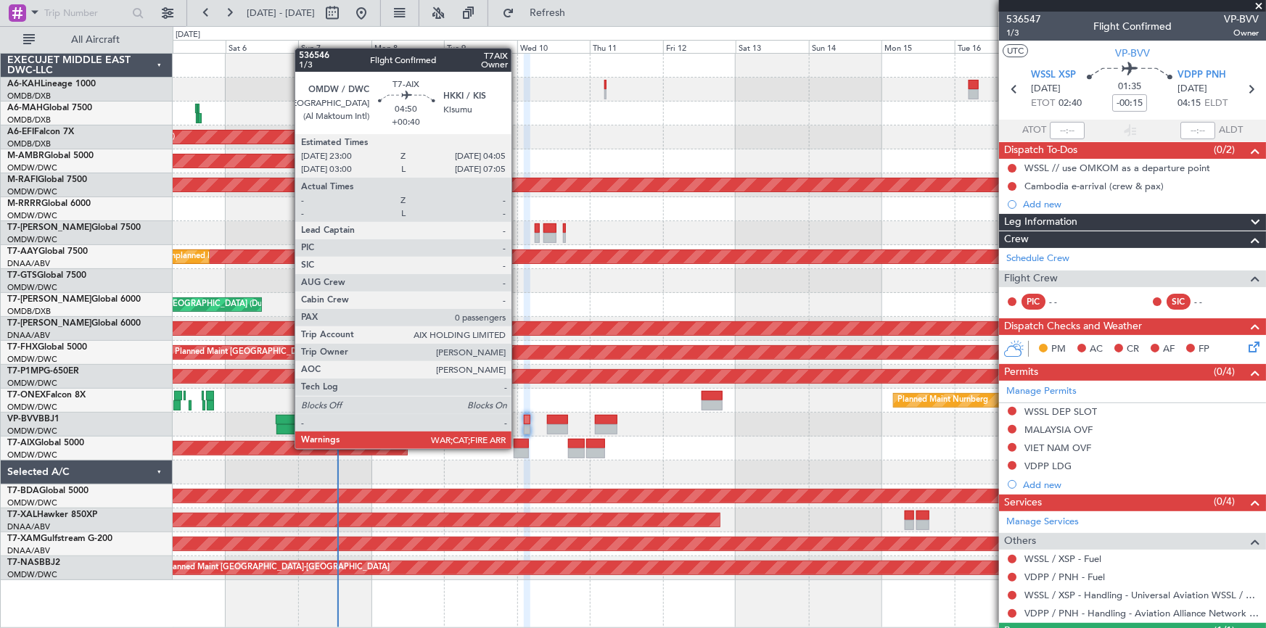
click at [518, 449] on div at bounding box center [522, 454] width 16 height 10
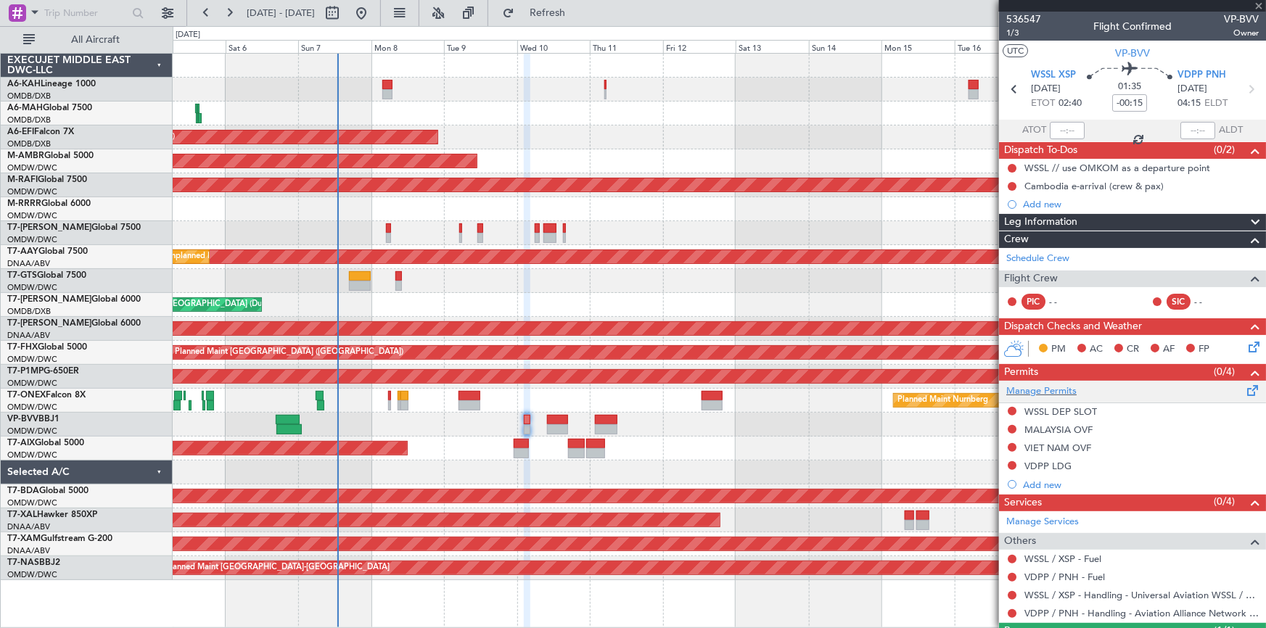
type input "+00:40"
type input "0"
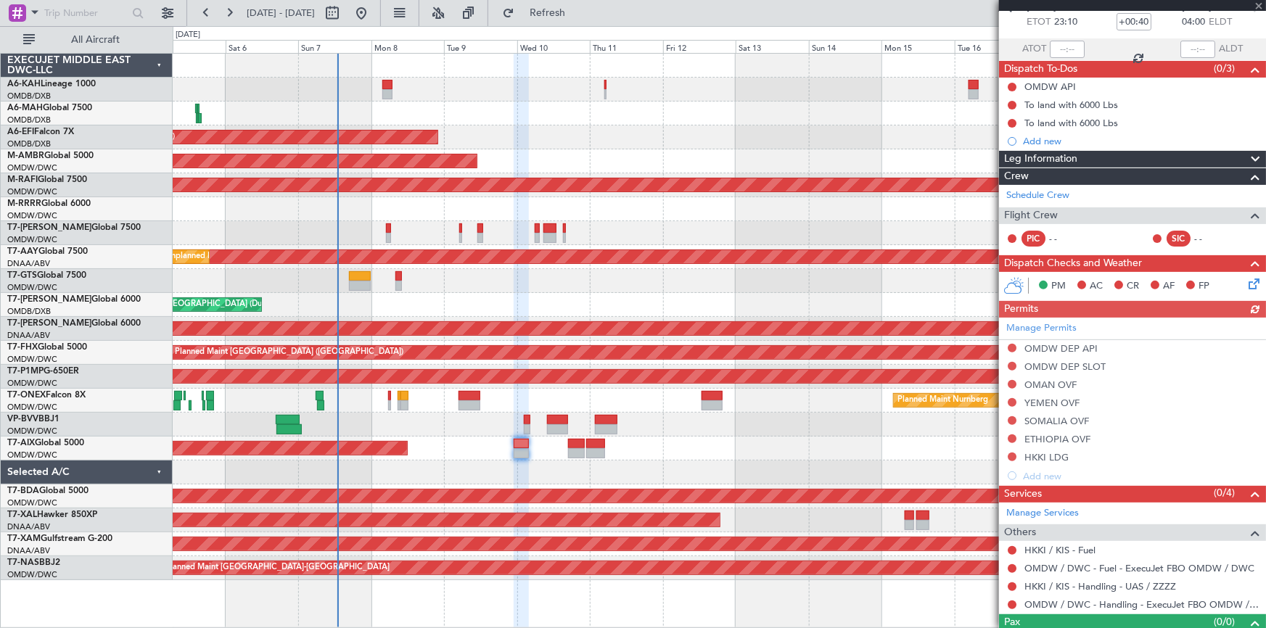
scroll to position [107, 0]
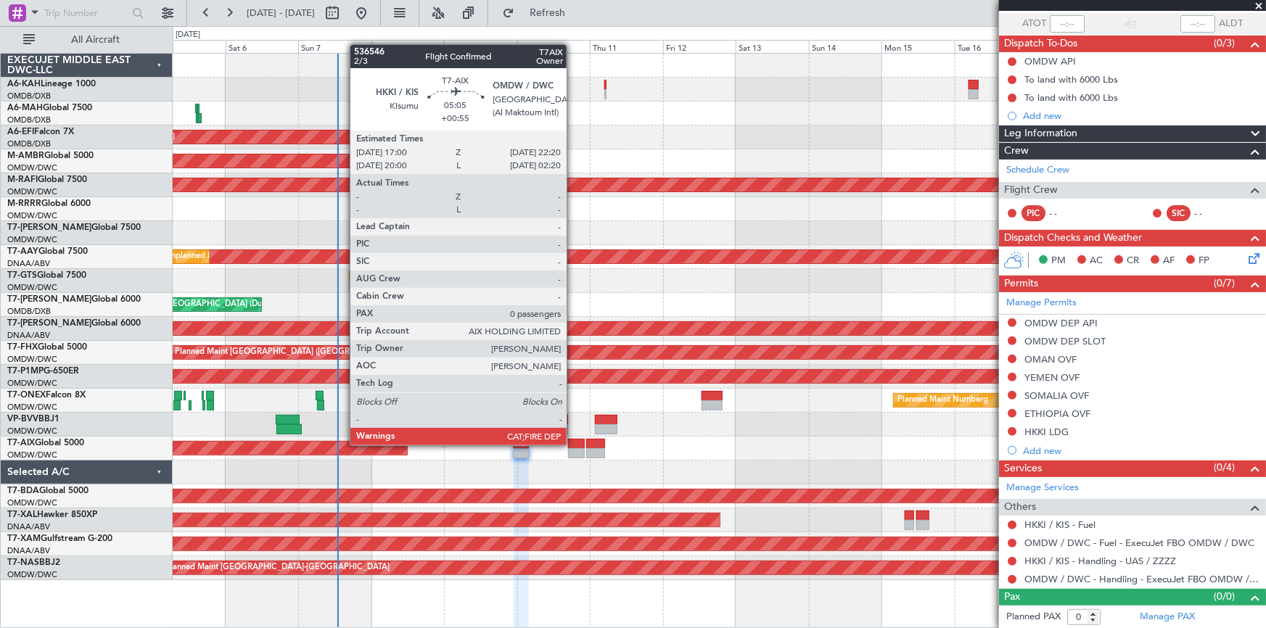
click at [573, 444] on div at bounding box center [576, 444] width 17 height 10
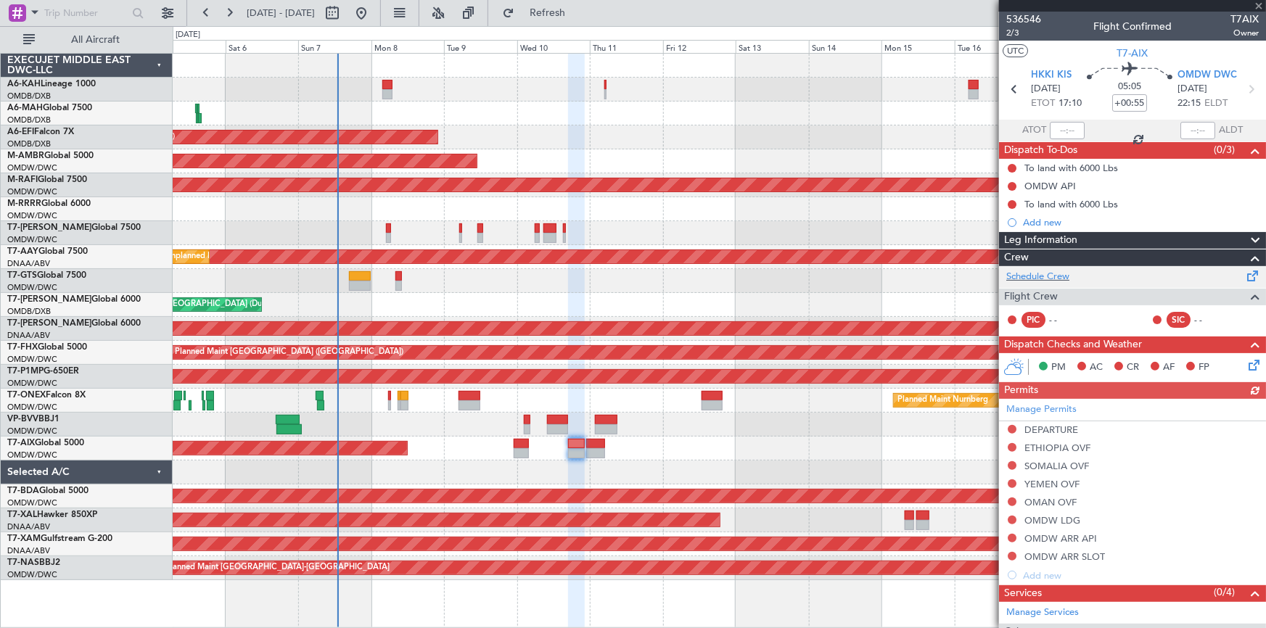
scroll to position [124, 0]
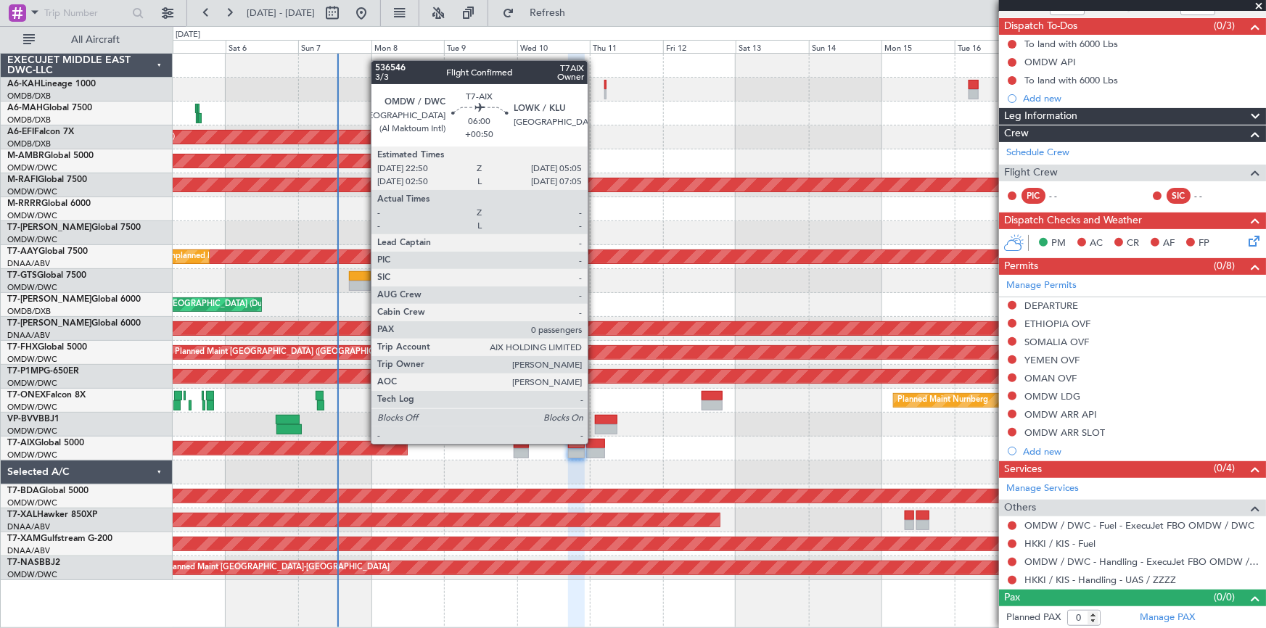
click at [594, 443] on div at bounding box center [596, 444] width 20 height 10
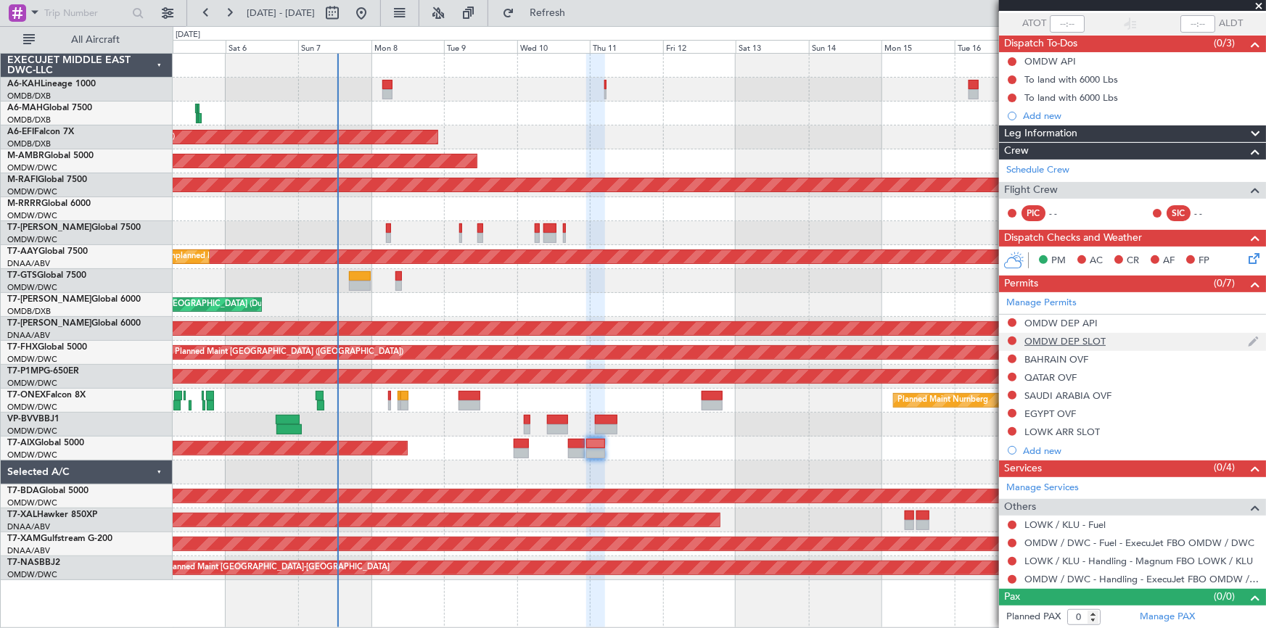
scroll to position [0, 0]
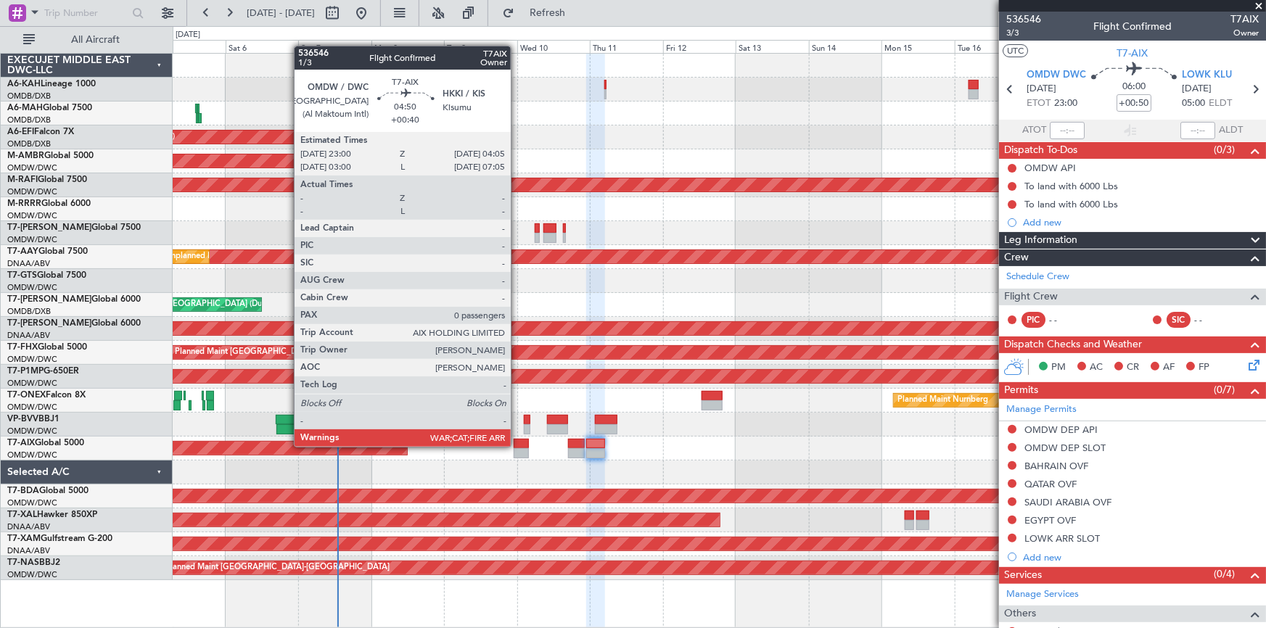
click at [517, 446] on div at bounding box center [522, 444] width 16 height 10
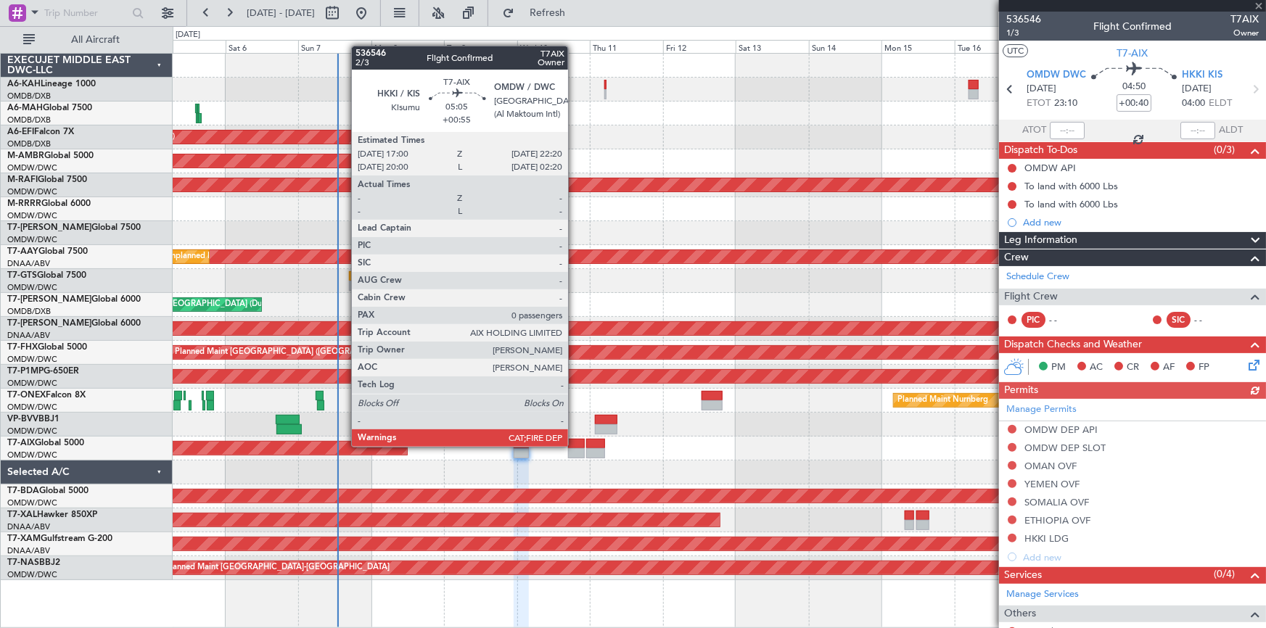
click at [575, 445] on div at bounding box center [576, 444] width 17 height 10
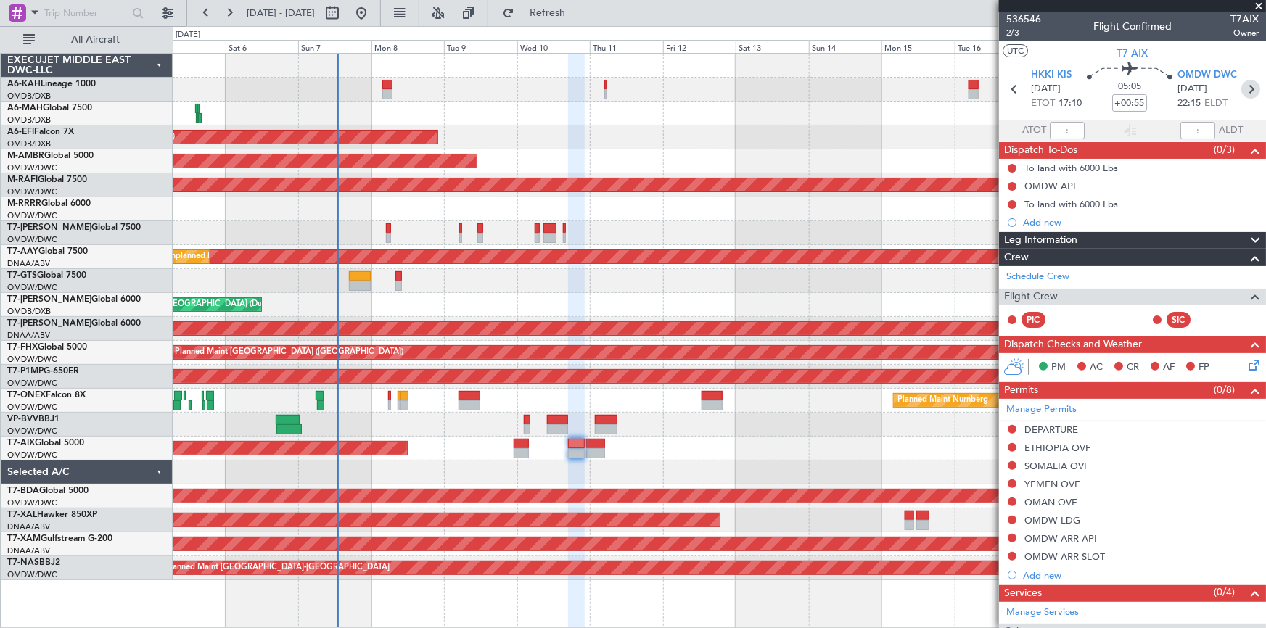
click at [1248, 90] on icon at bounding box center [1251, 89] width 19 height 19
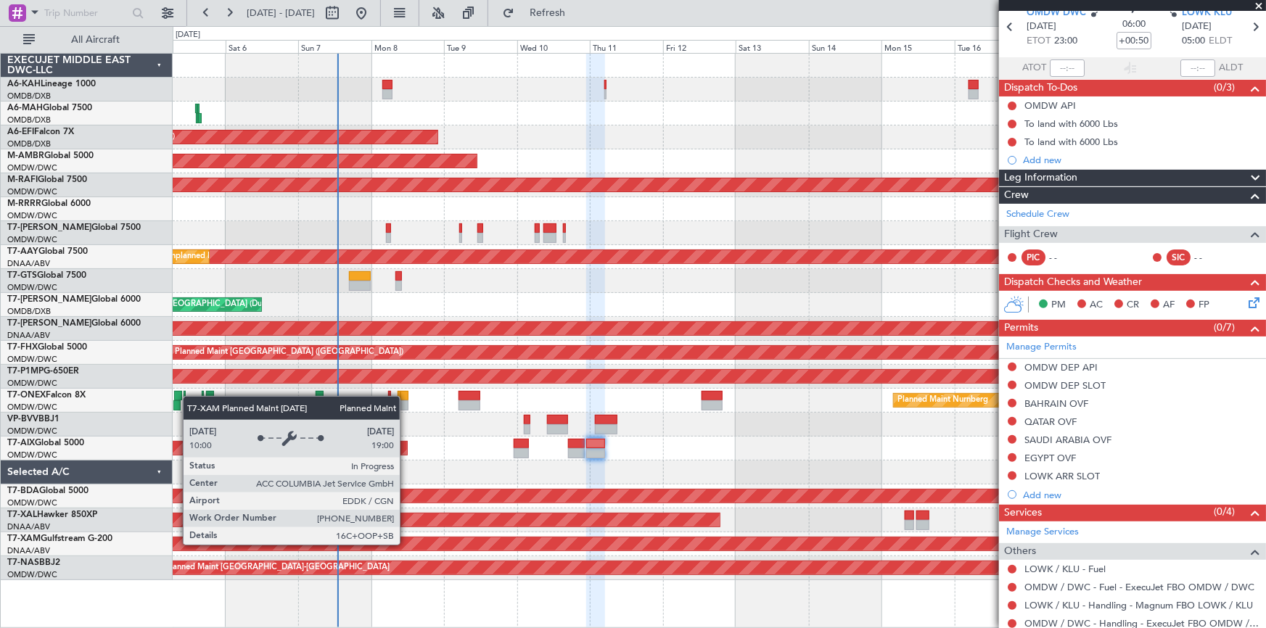
scroll to position [107, 0]
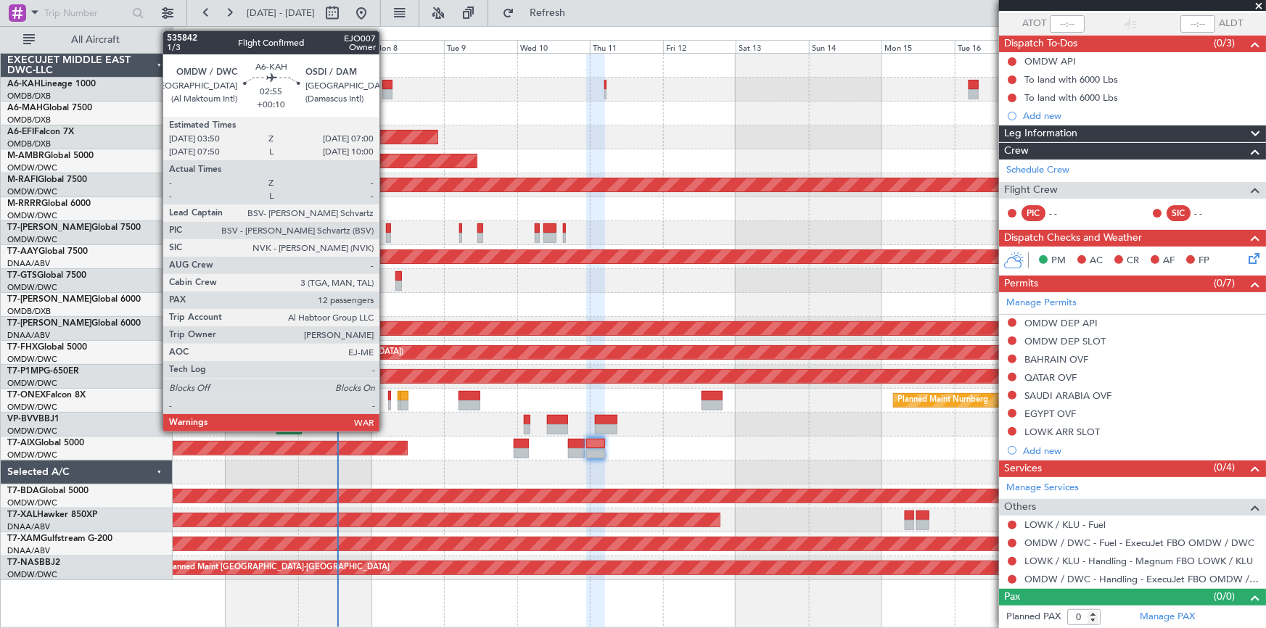
click at [386, 91] on div at bounding box center [387, 94] width 10 height 10
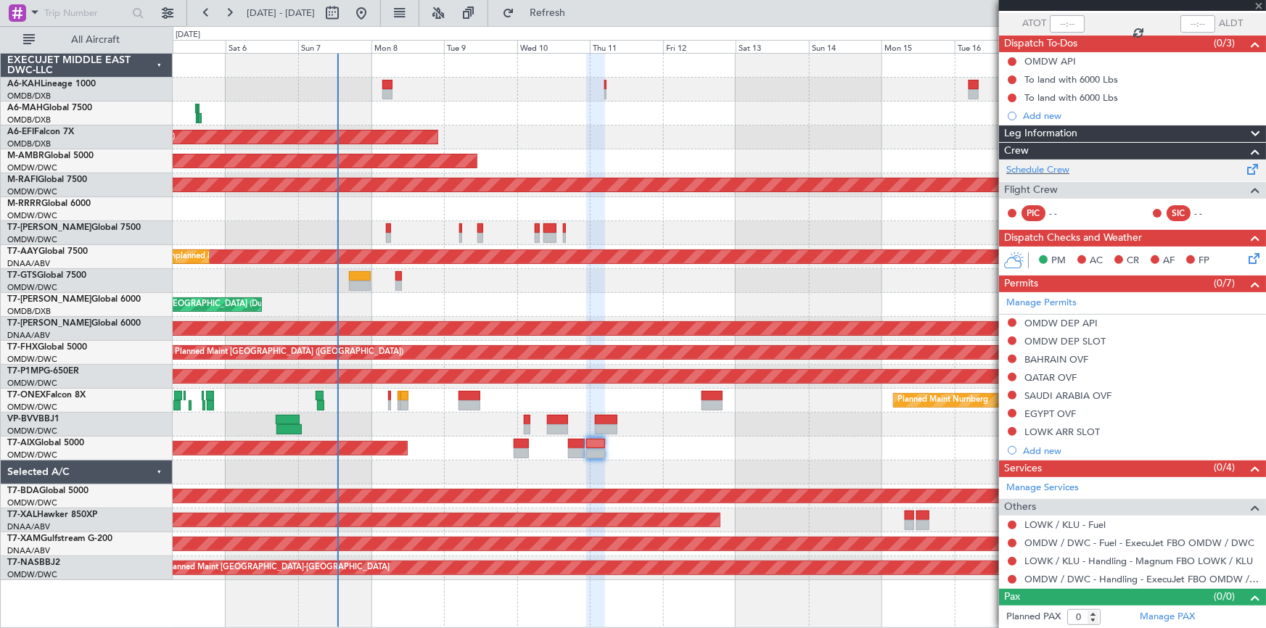
scroll to position [0, 0]
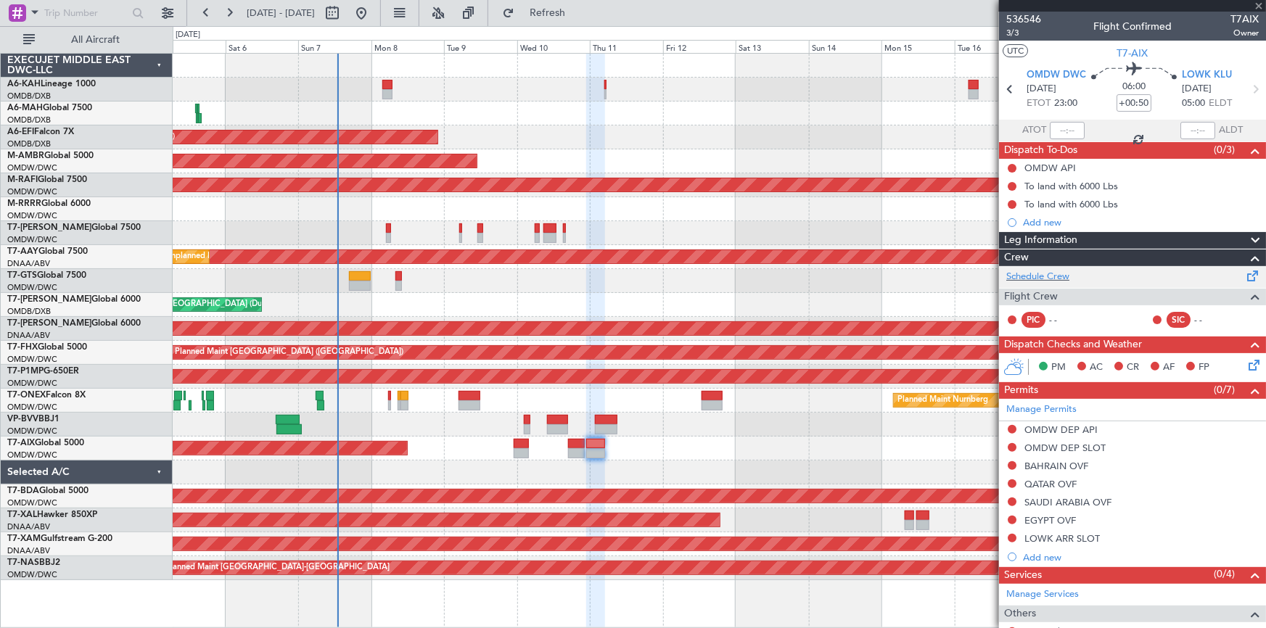
type input "+00:10"
type input "12"
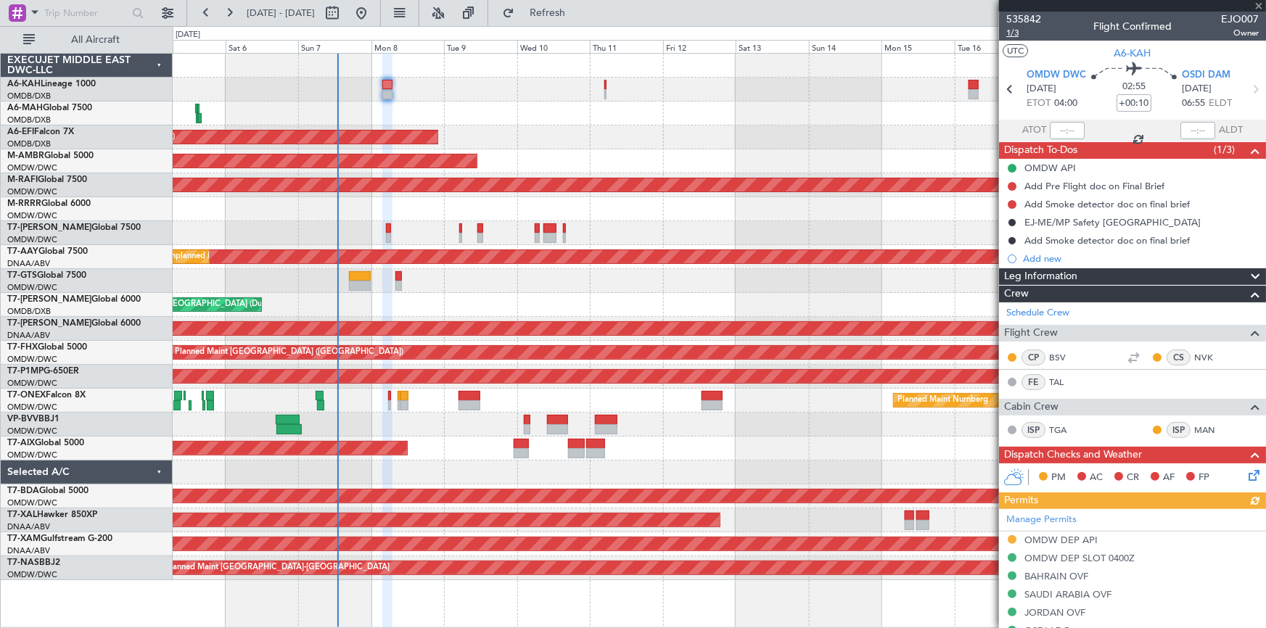
click at [1016, 34] on span "1/3" at bounding box center [1024, 33] width 35 height 12
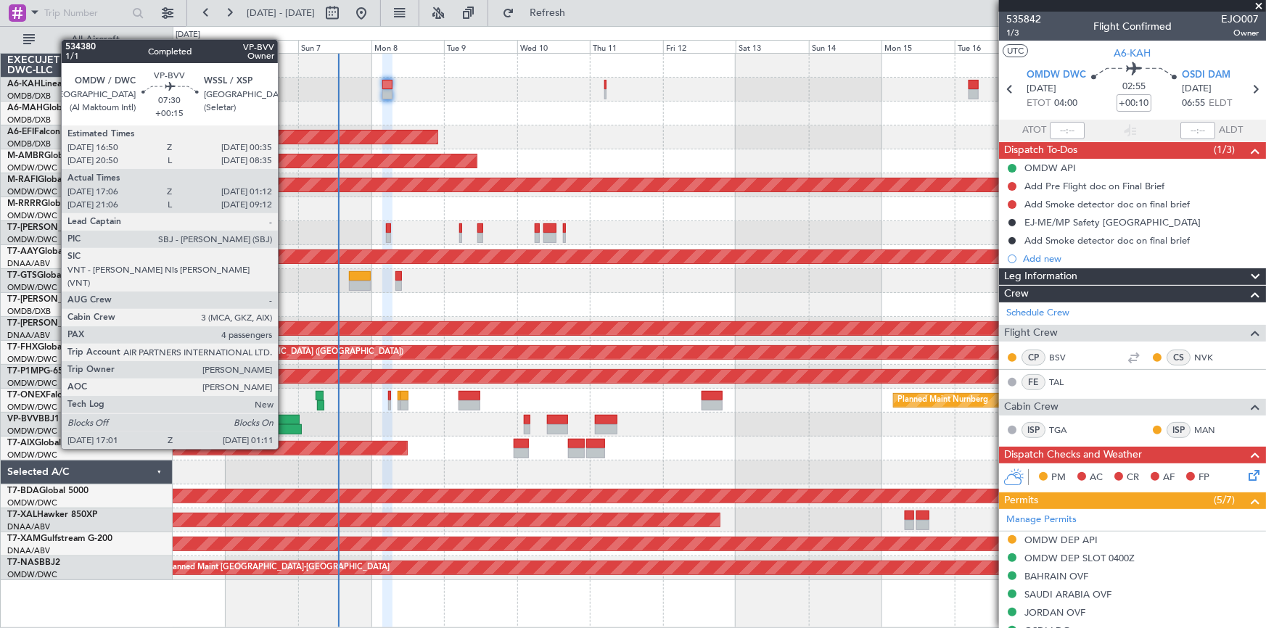
click at [284, 422] on div at bounding box center [288, 420] width 24 height 10
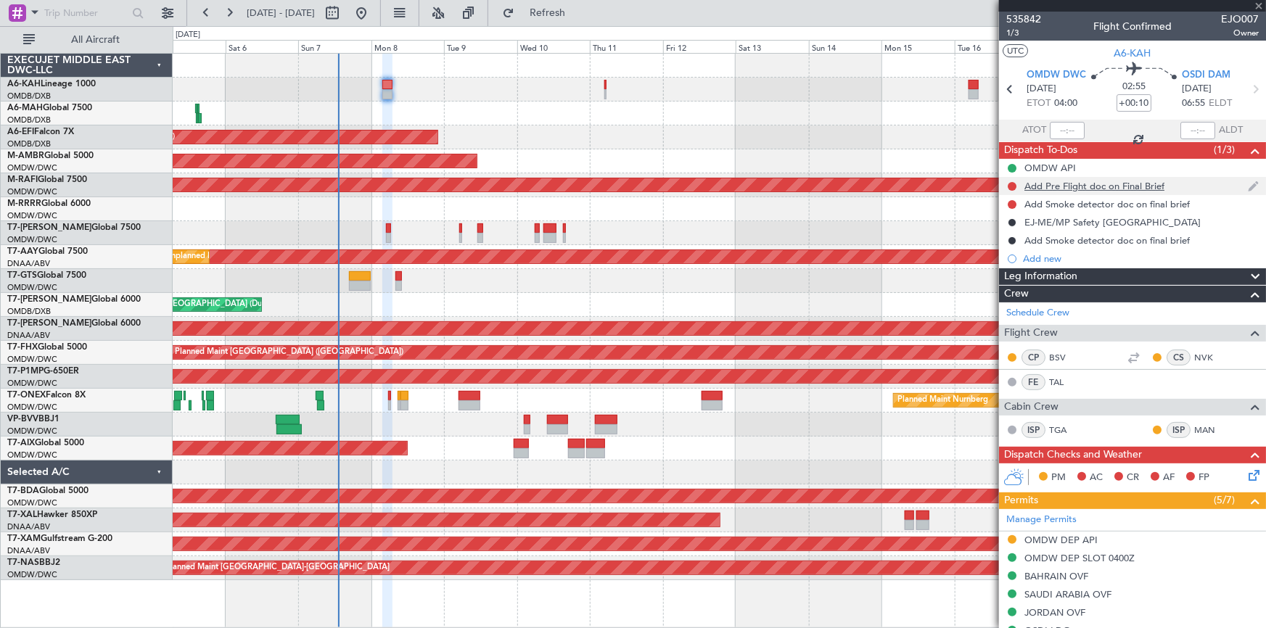
type input "+00:15"
type input "17:16"
type input "01:07"
type input "4"
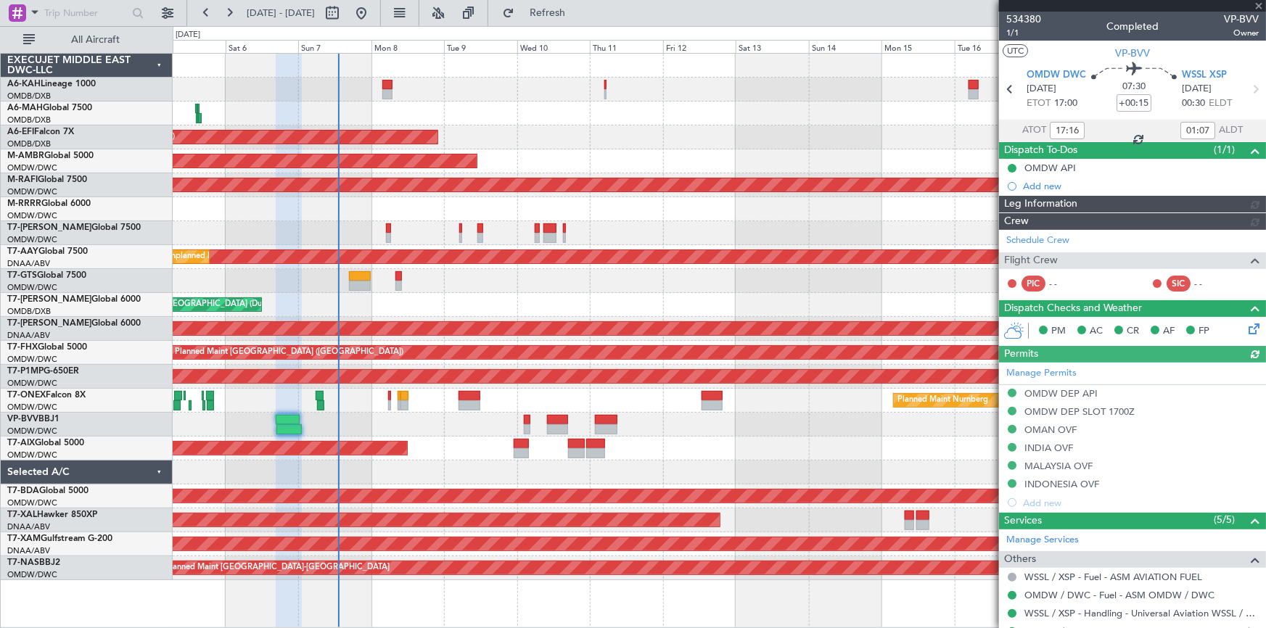
type input "[PERSON_NAME] (SYS)"
type input "7117"
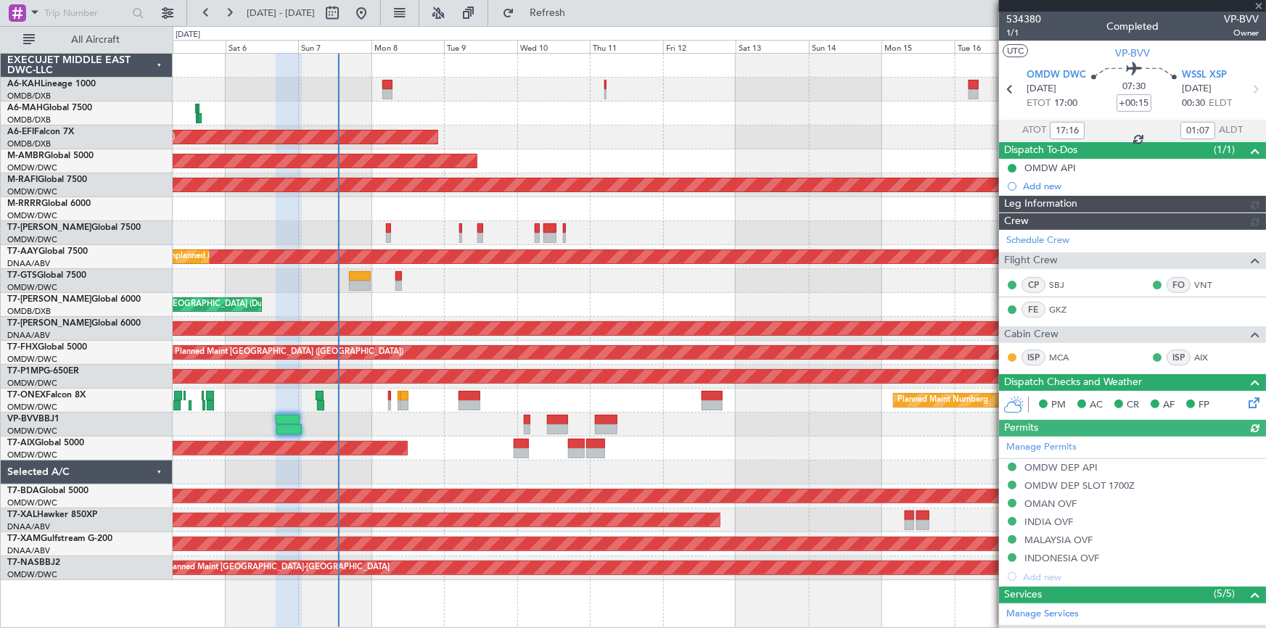
type input "[PERSON_NAME] (SYS)"
type input "7117"
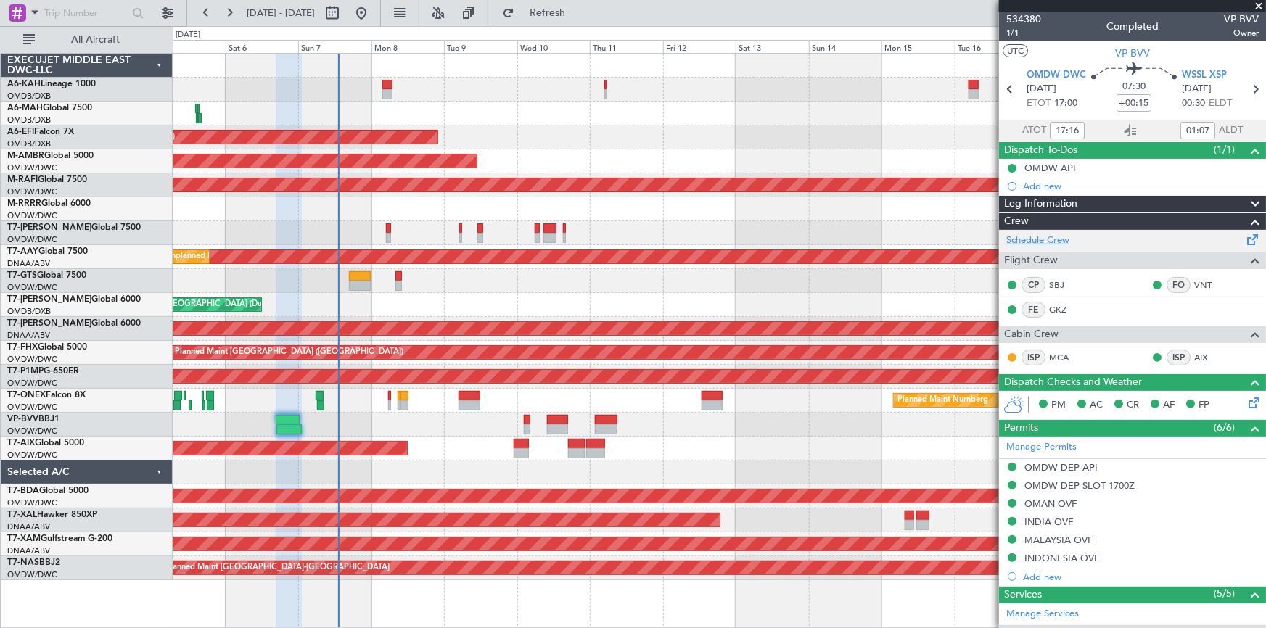
click at [1055, 244] on link "Schedule Crew" at bounding box center [1038, 241] width 63 height 15
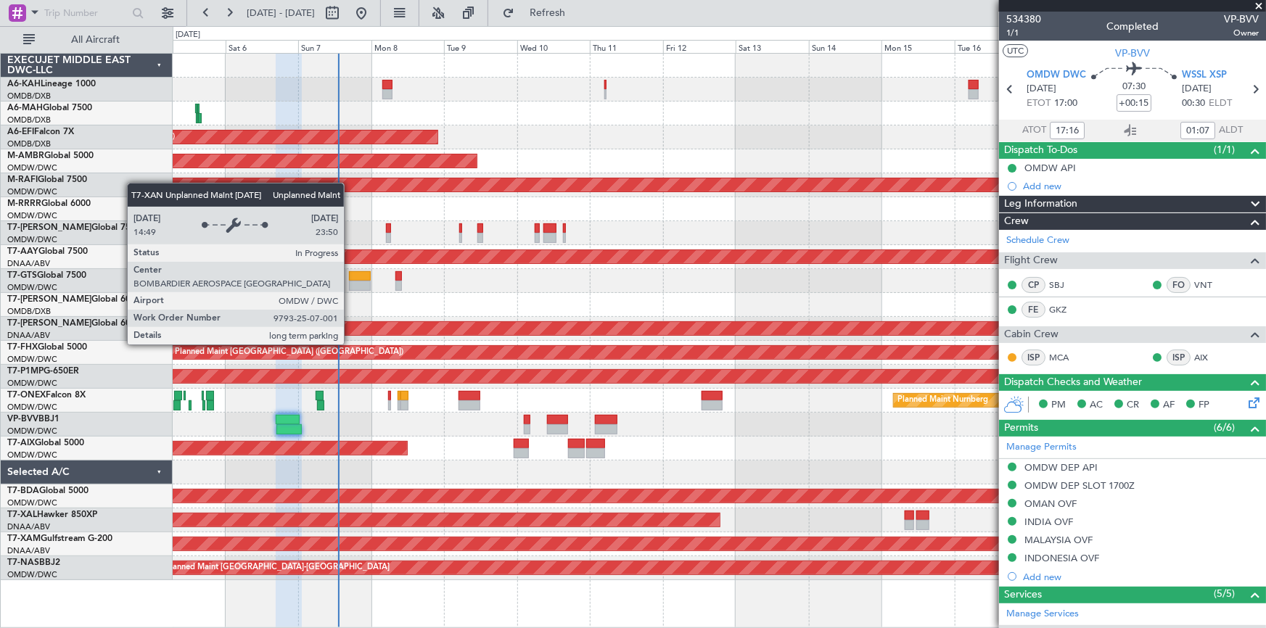
type input "21:16"
type input "09:07"
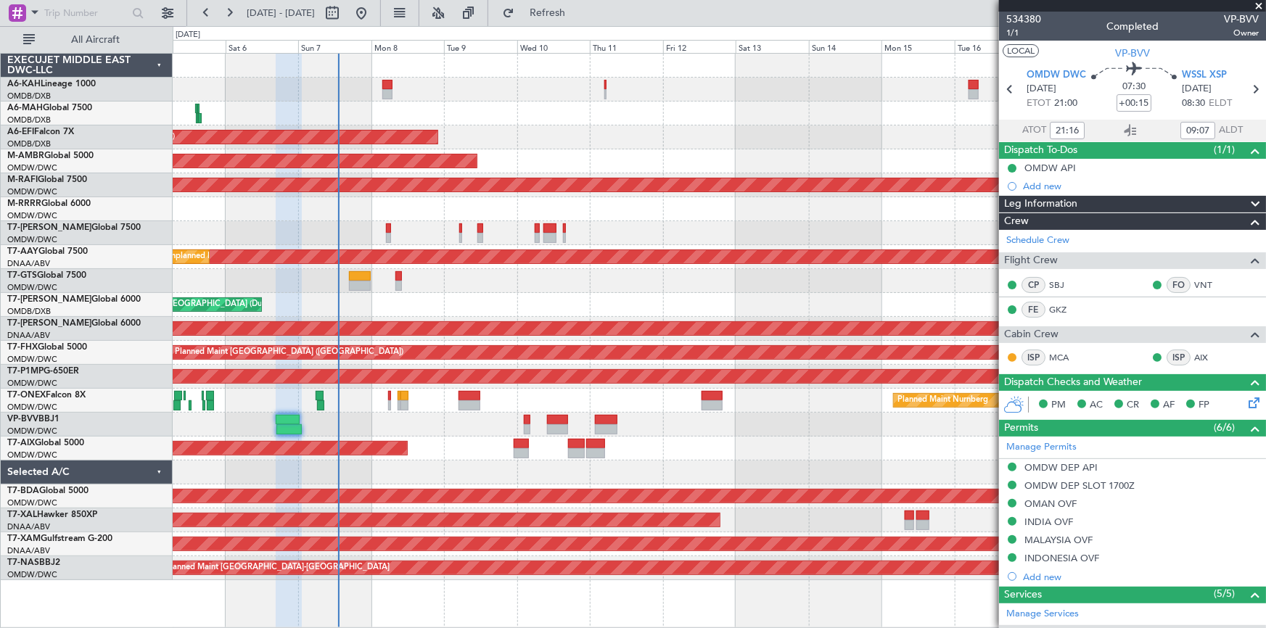
type input "17:16"
type input "01:07"
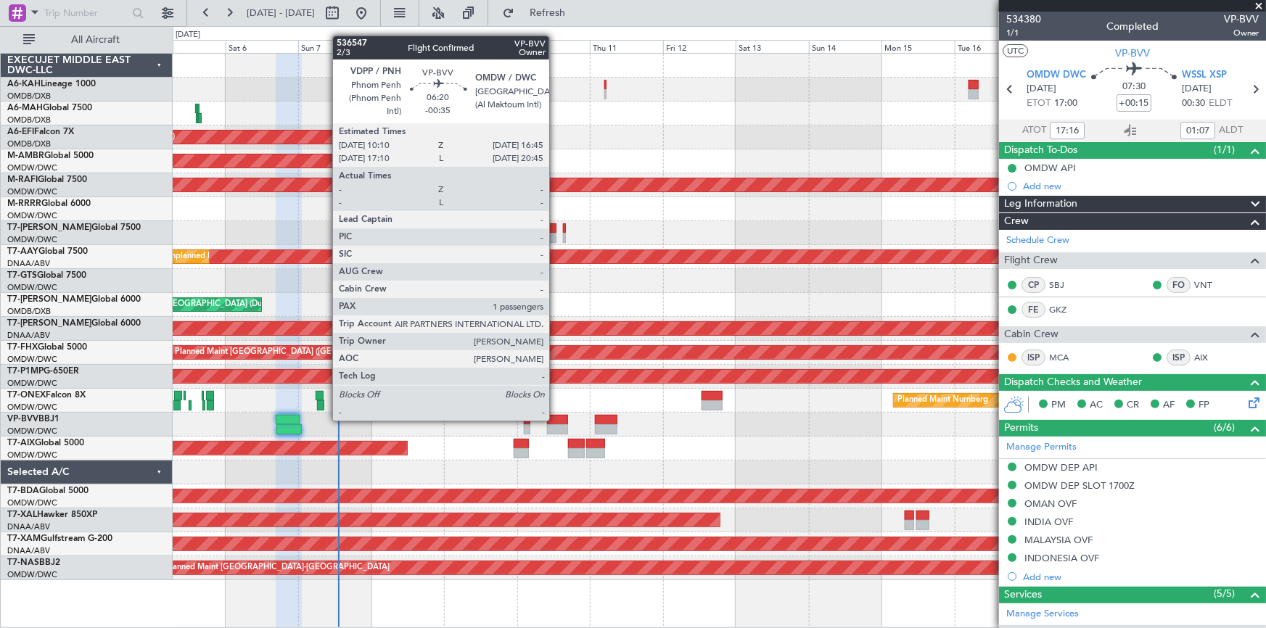
click at [556, 419] on div at bounding box center [557, 420] width 20 height 10
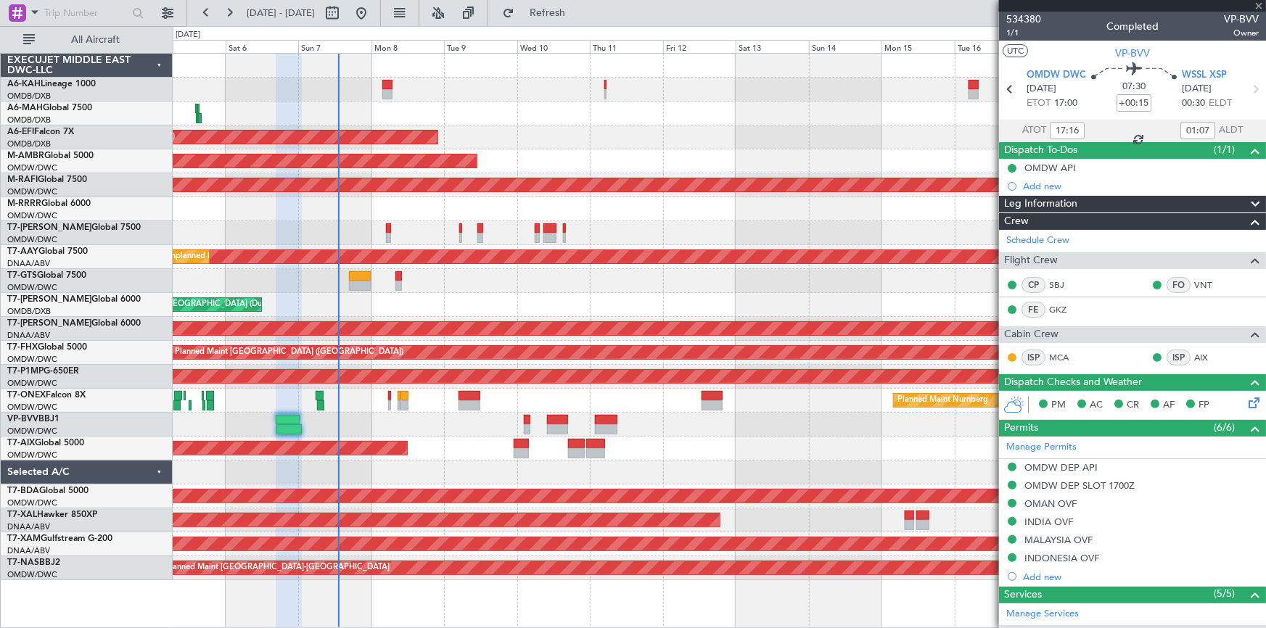
type input "-00:35"
type input "1"
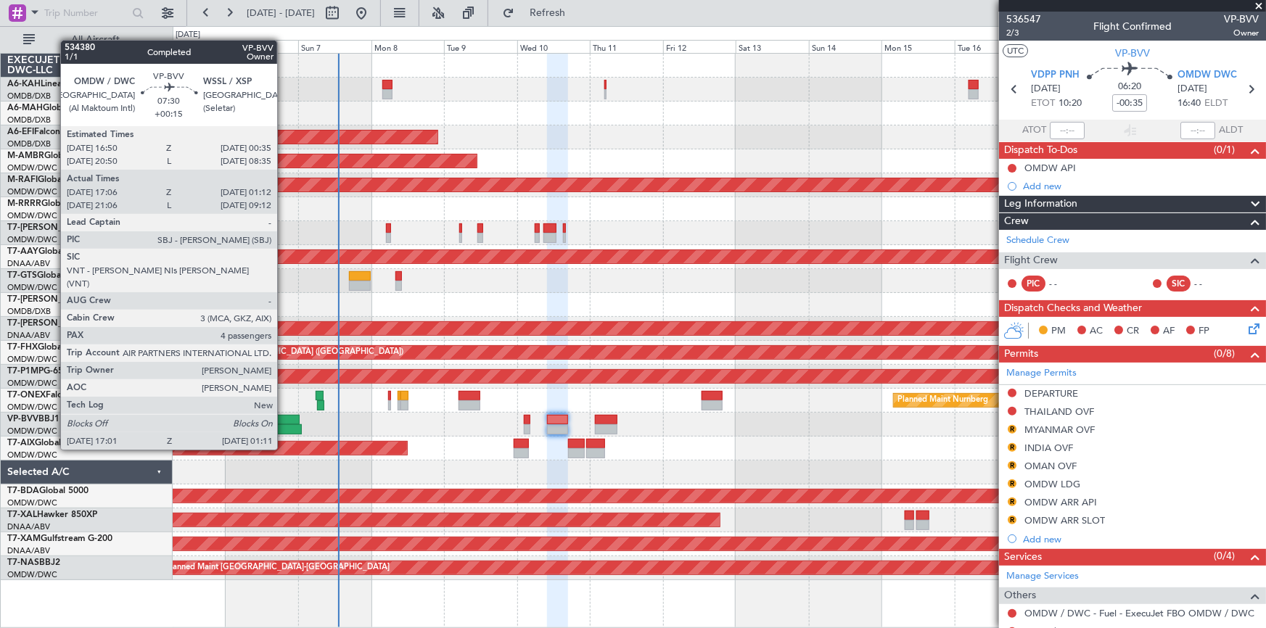
click at [284, 422] on div at bounding box center [288, 420] width 24 height 10
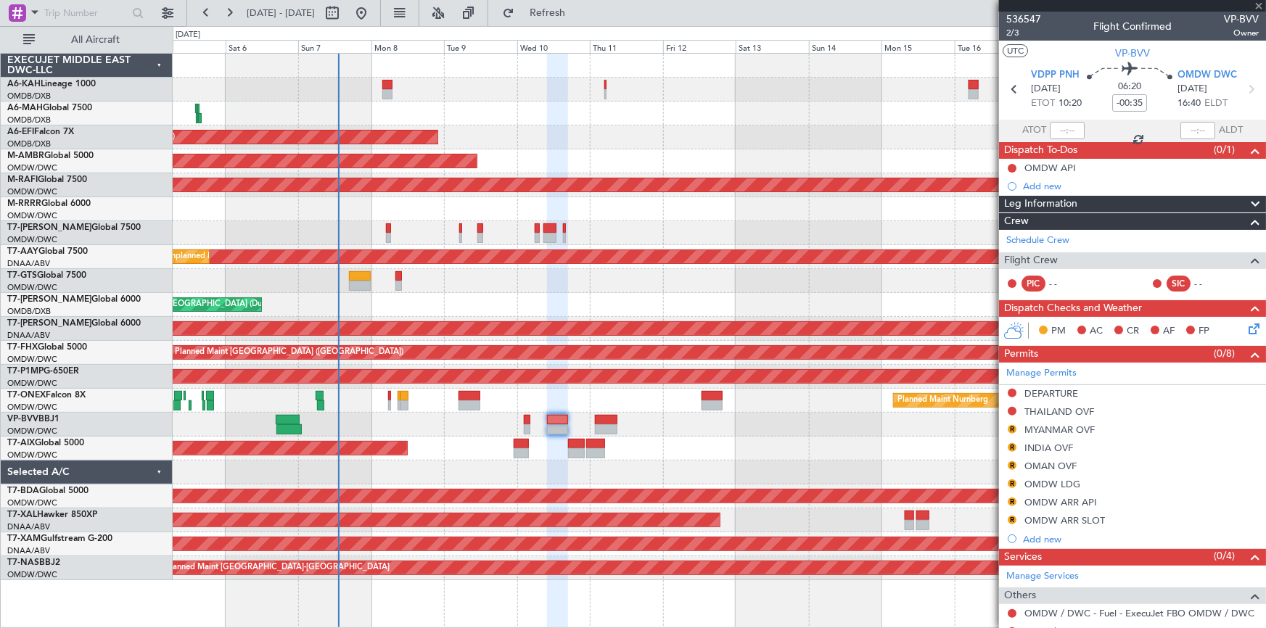
type input "+00:15"
type input "17:16"
type input "01:07"
type input "4"
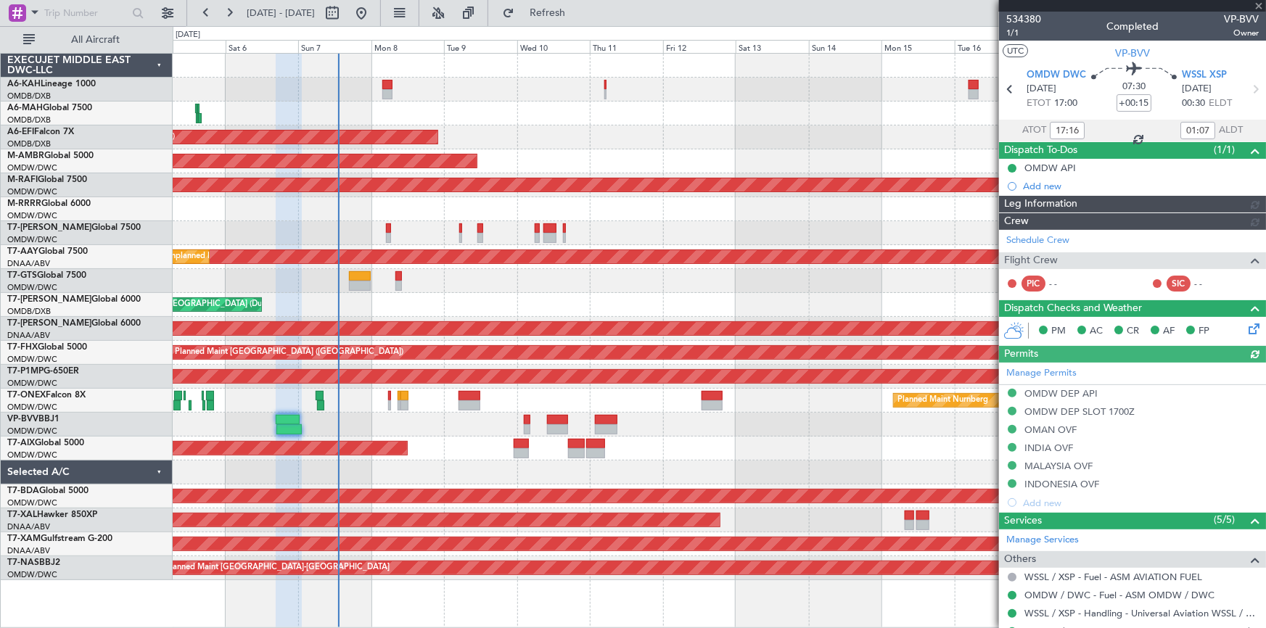
type input "[PERSON_NAME] (SYS)"
type input "7117"
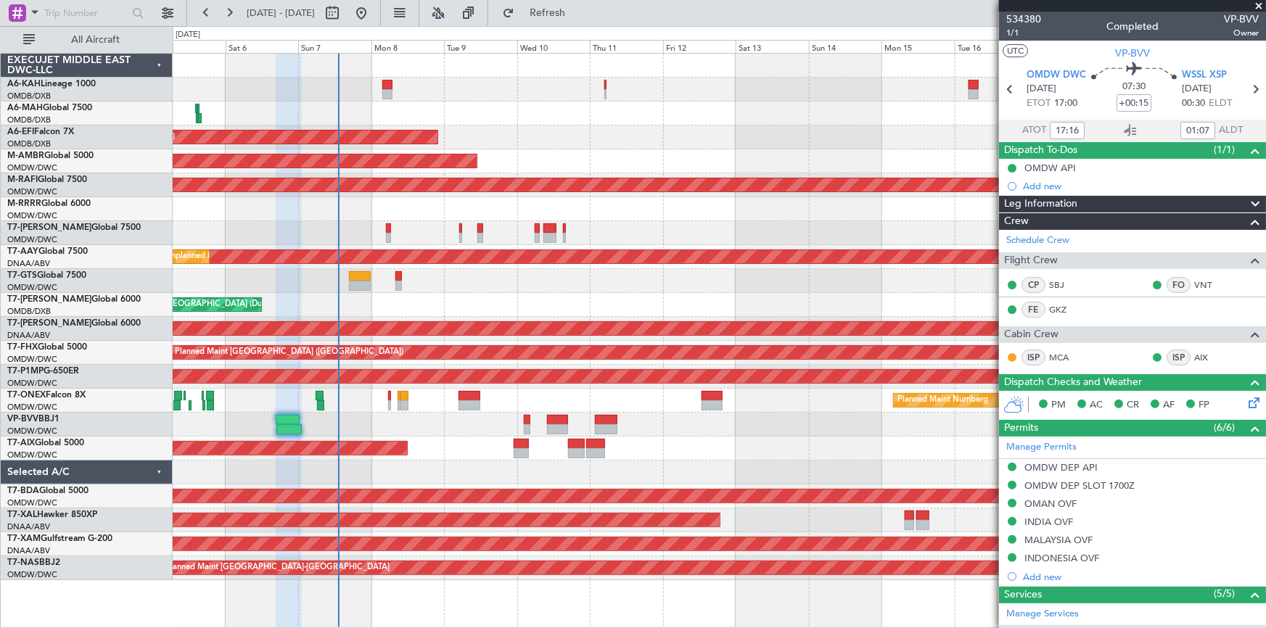
type input "[PERSON_NAME] (SYS)"
type input "7117"
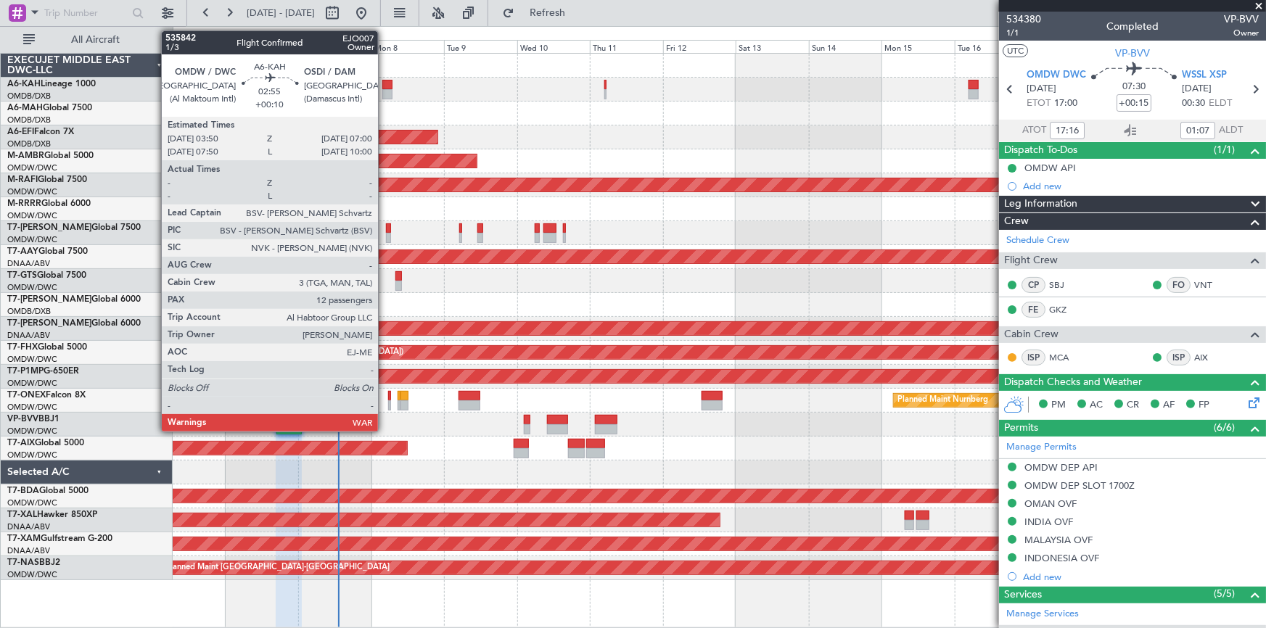
click at [385, 81] on div at bounding box center [387, 85] width 10 height 10
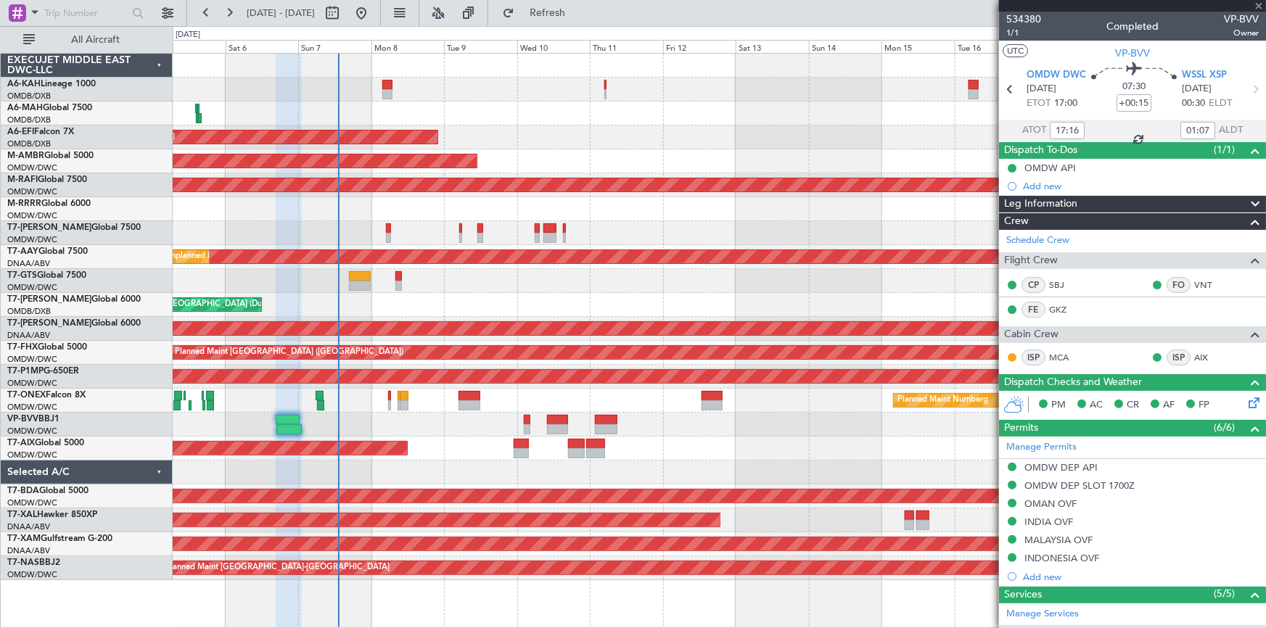
type input "+00:10"
type input "12"
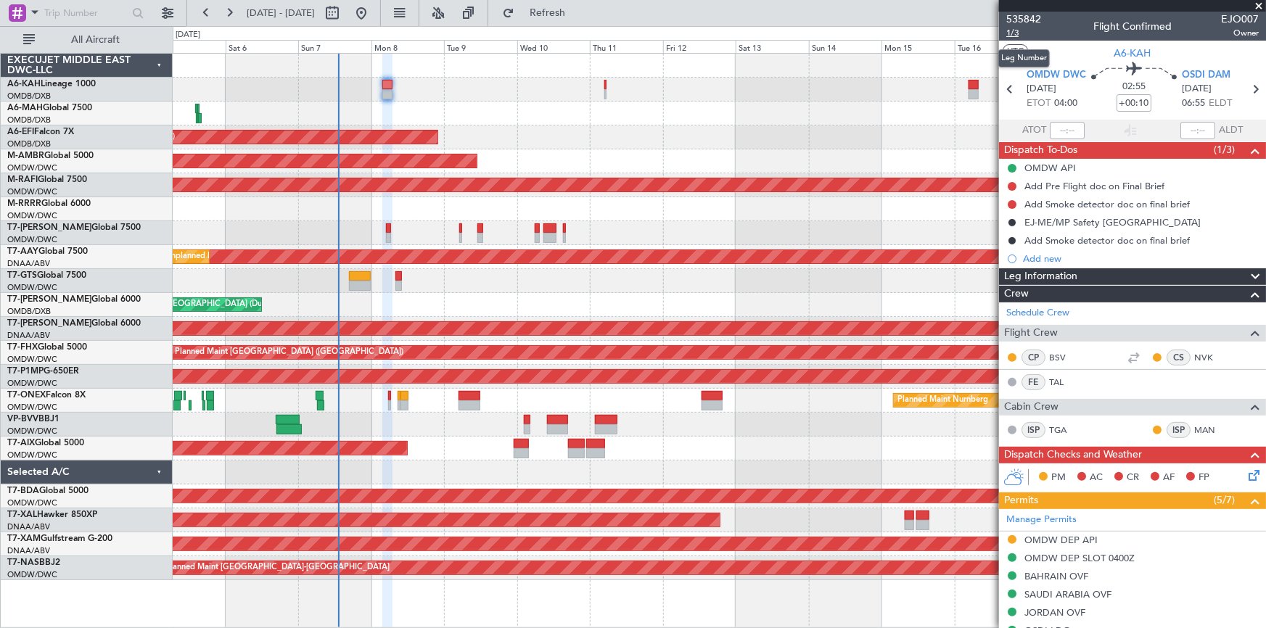
click at [1013, 35] on span "1/3" at bounding box center [1024, 33] width 35 height 12
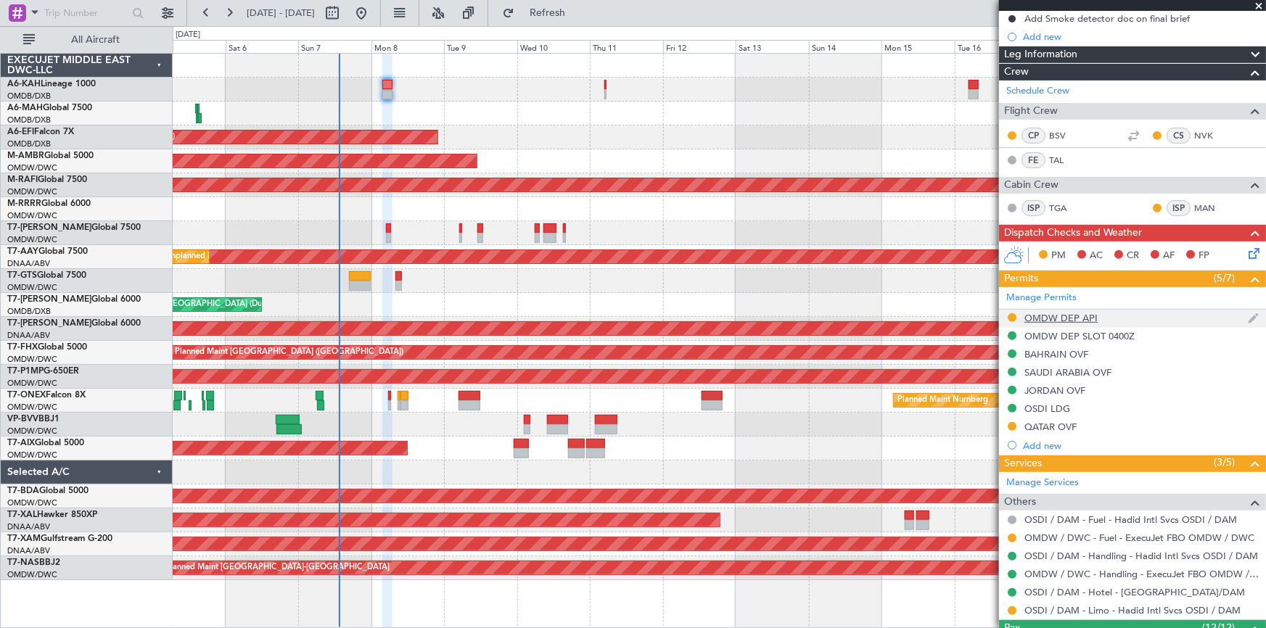
scroll to position [263, 0]
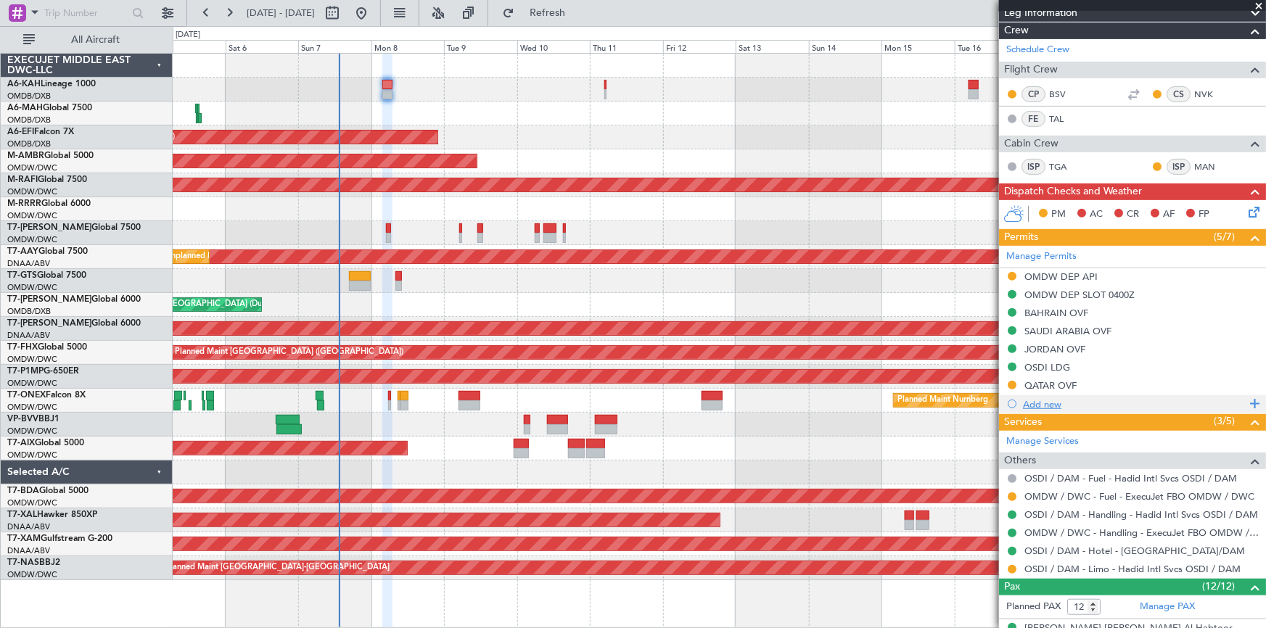
click at [1041, 398] on div "Add new" at bounding box center [1134, 404] width 223 height 12
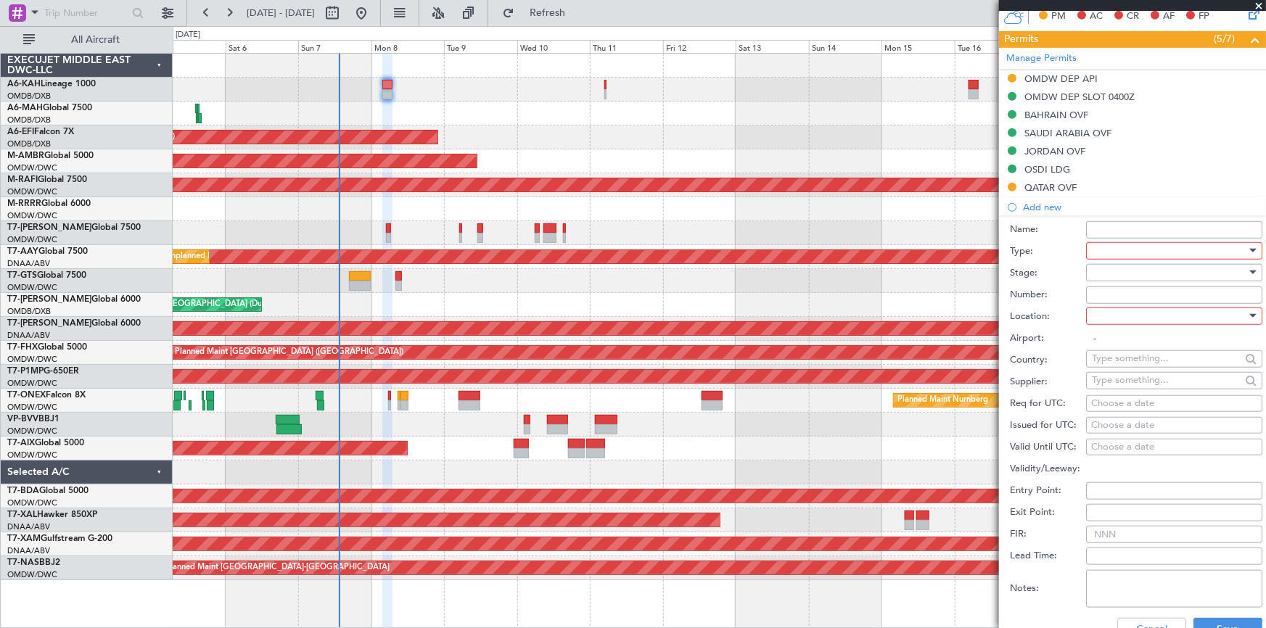
scroll to position [594, 0]
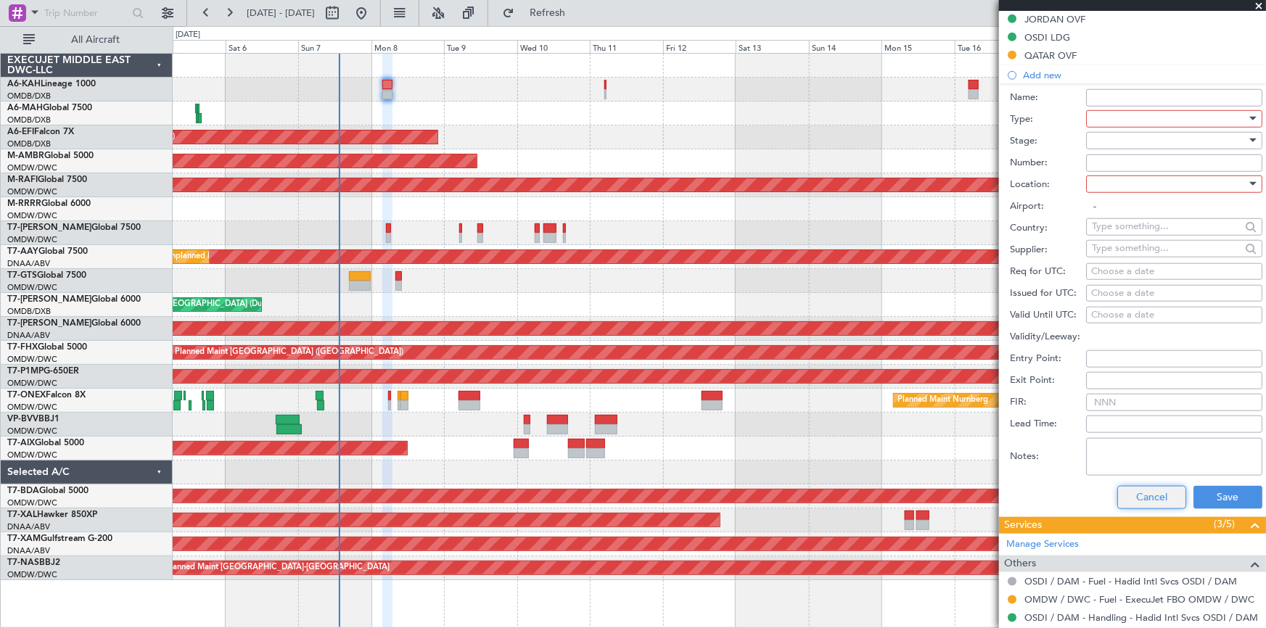
click at [1136, 501] on button "Cancel" at bounding box center [1152, 497] width 69 height 23
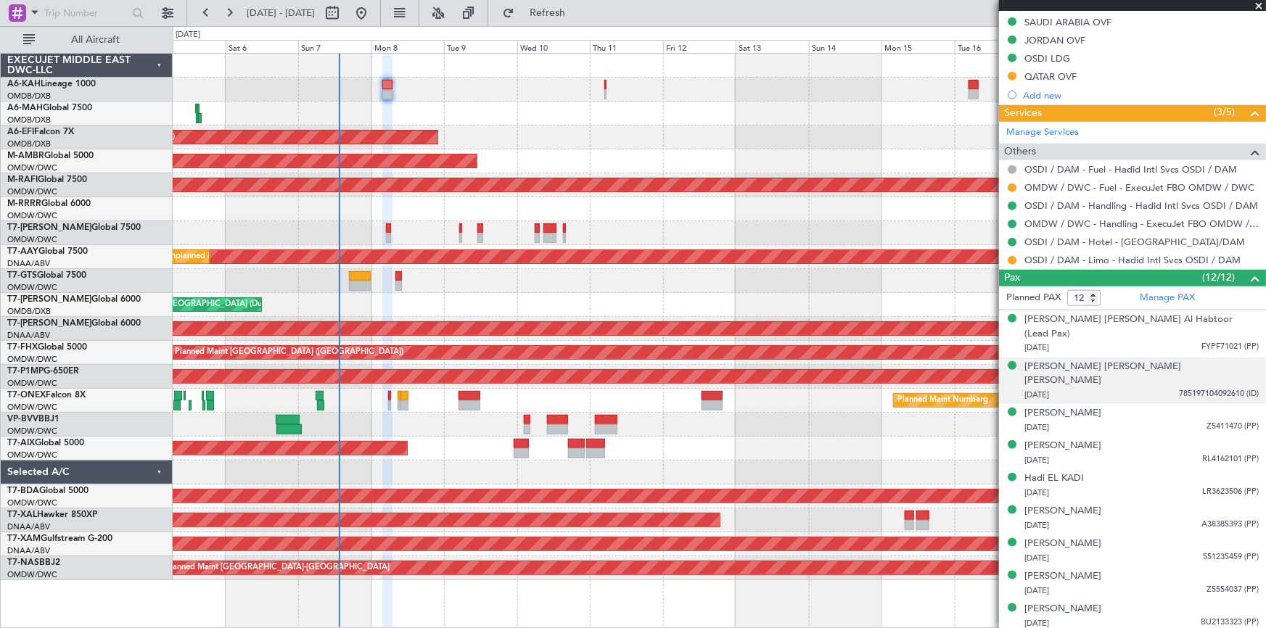
scroll to position [512, 0]
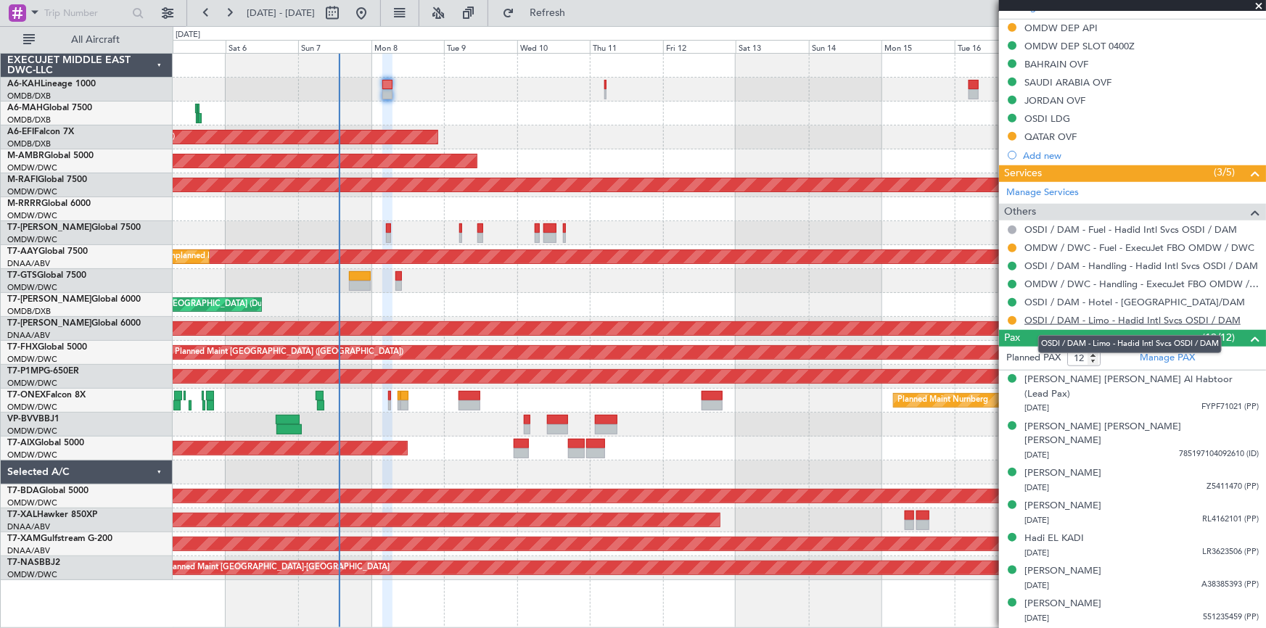
click at [1118, 314] on link "OSDI / DAM - Limo - Hadid Intl Svcs OSDI / DAM" at bounding box center [1133, 320] width 216 height 12
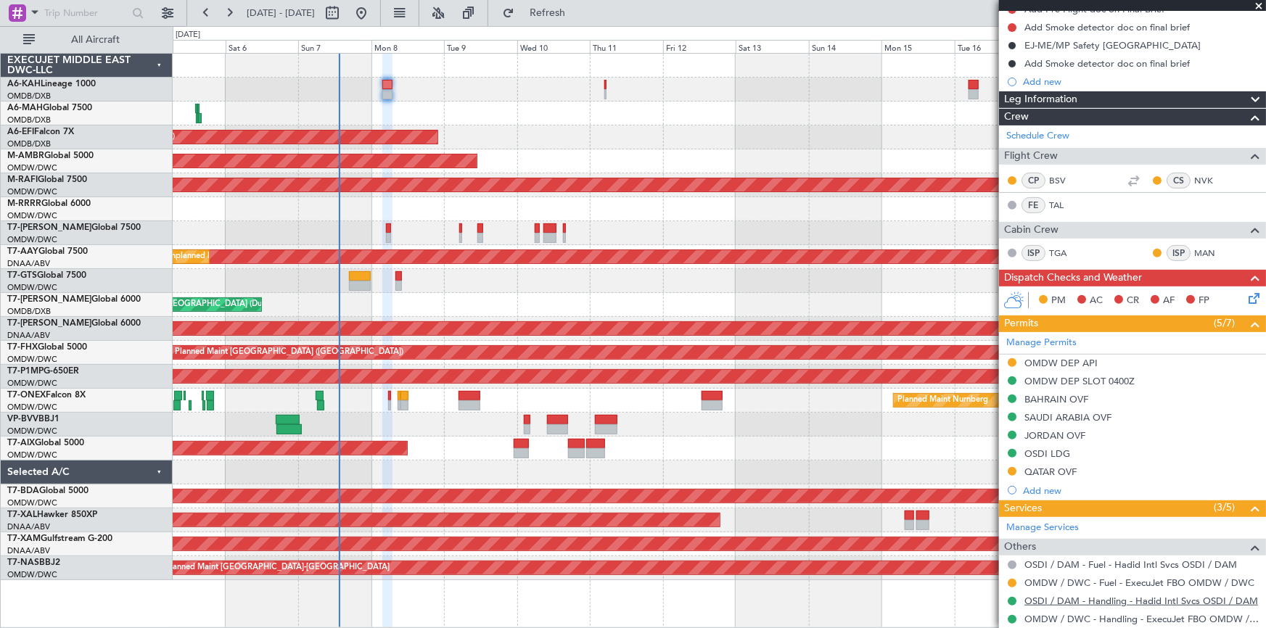
scroll to position [263, 0]
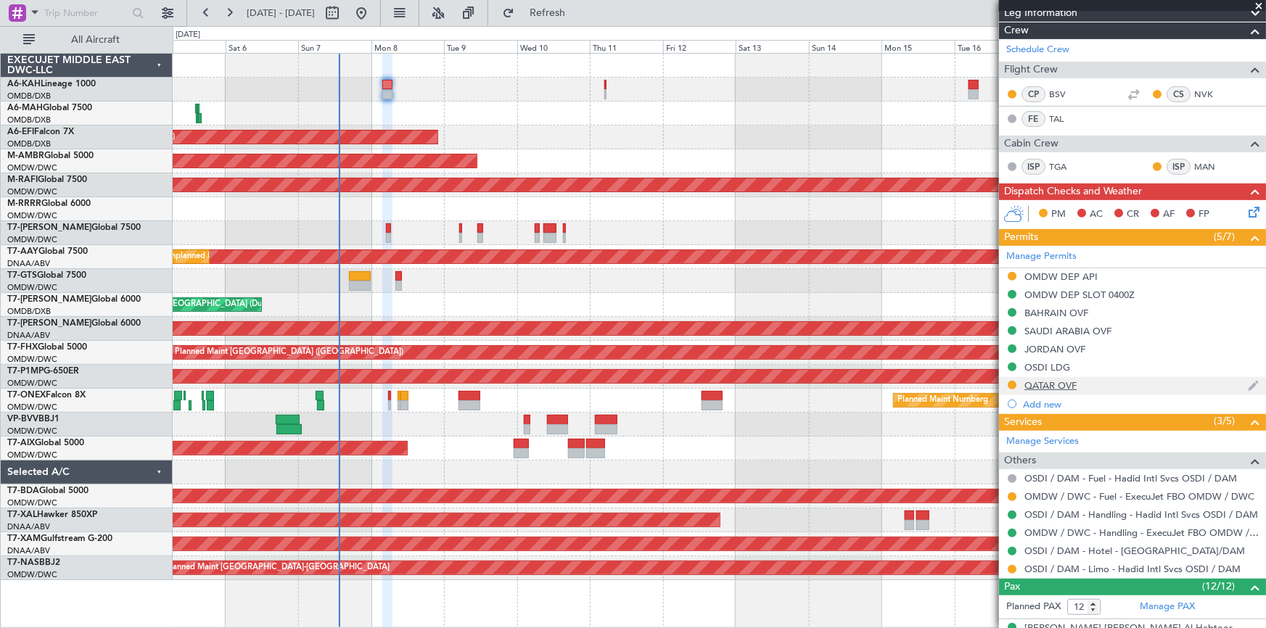
click at [1044, 382] on div "QATAR OVF" at bounding box center [1051, 386] width 52 height 12
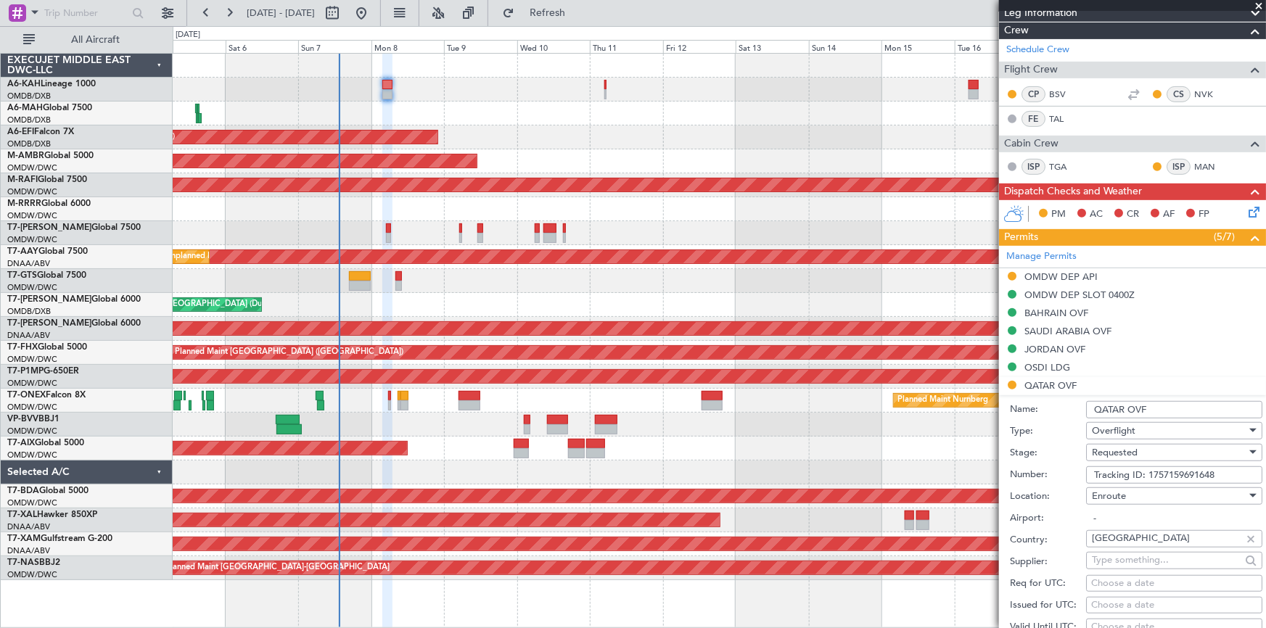
click at [1163, 449] on div "Requested" at bounding box center [1169, 453] width 155 height 22
click at [1139, 564] on span "Received OK" at bounding box center [1170, 568] width 154 height 22
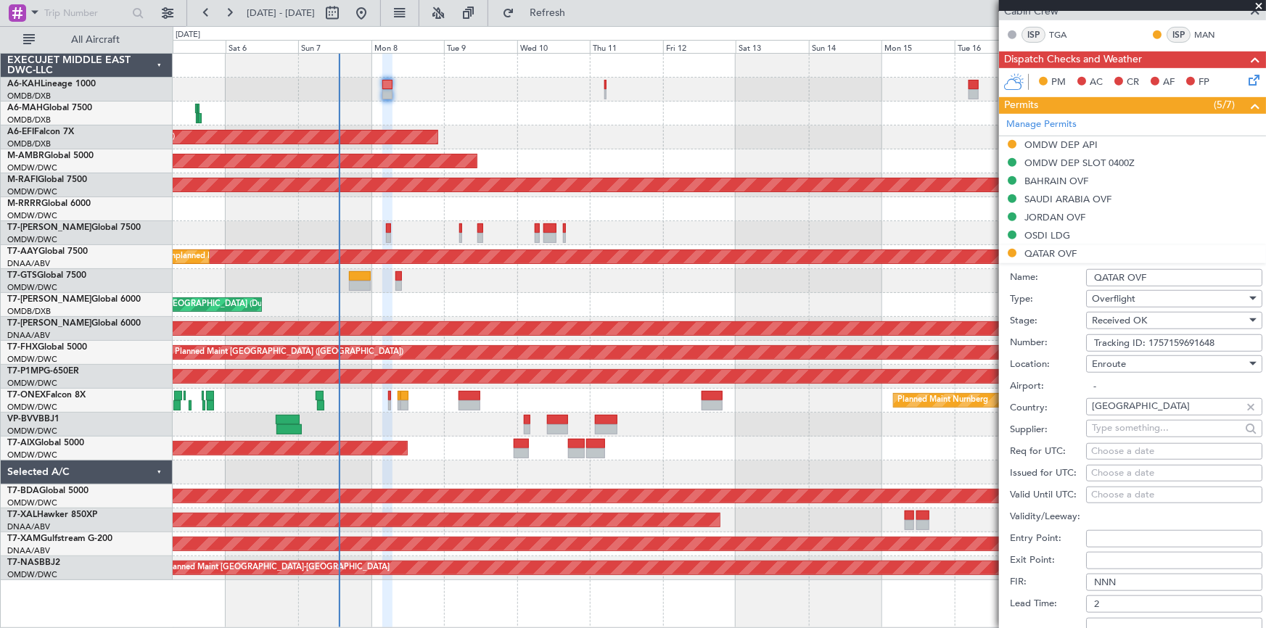
drag, startPoint x: 1224, startPoint y: 339, endPoint x: 305, endPoint y: 253, distance: 922.8
click at [309, 253] on fb-app "05 Sep 2025 - 20 Sep 2025 Refresh Quick Links All Aircraft Planned Maint Dubai …" at bounding box center [633, 320] width 1266 height 618
type input "APPROVED"
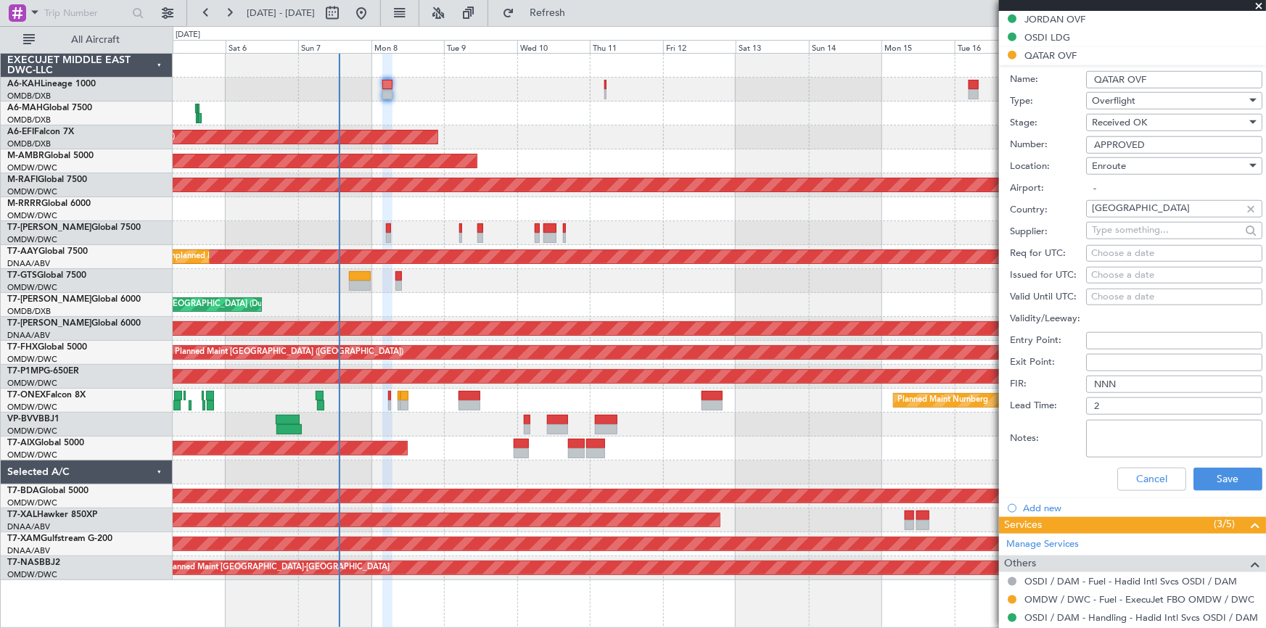
scroll to position [528, 0]
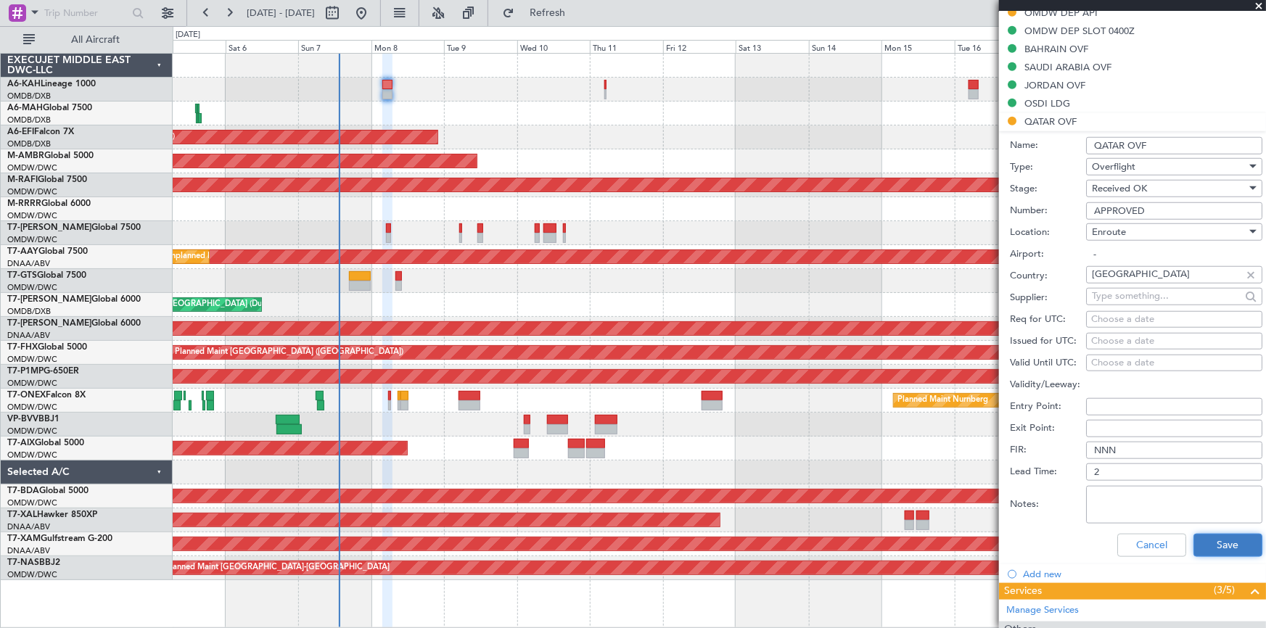
click at [1222, 548] on button "Save" at bounding box center [1228, 545] width 69 height 23
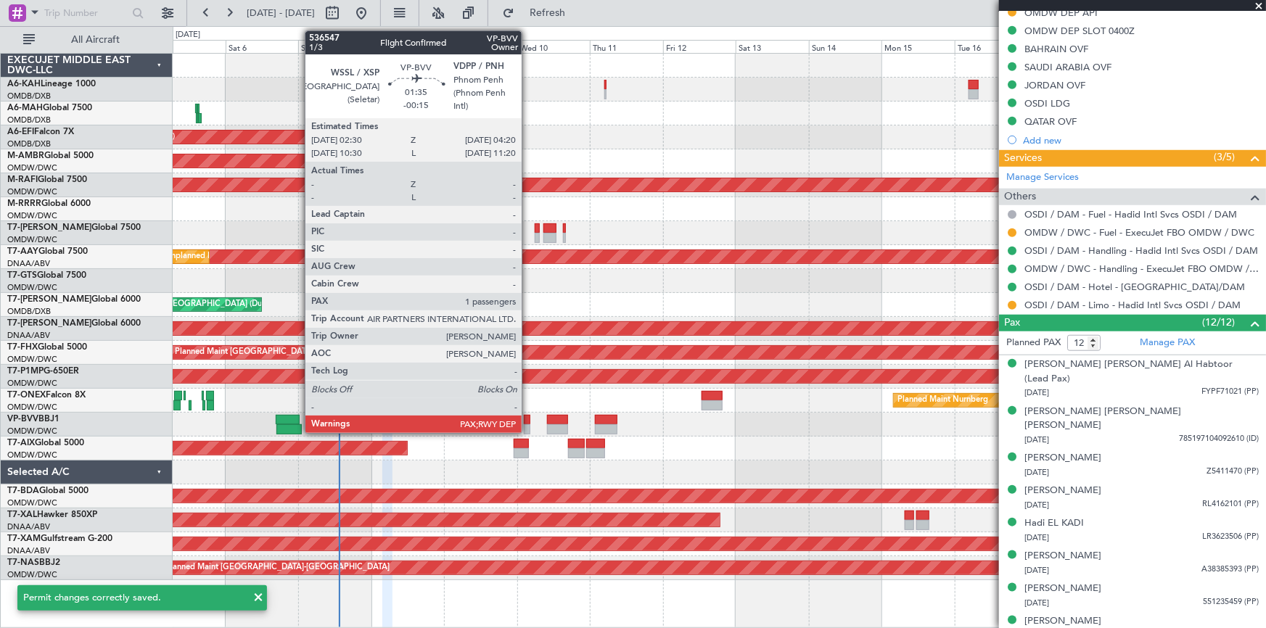
click at [528, 419] on div at bounding box center [527, 420] width 6 height 10
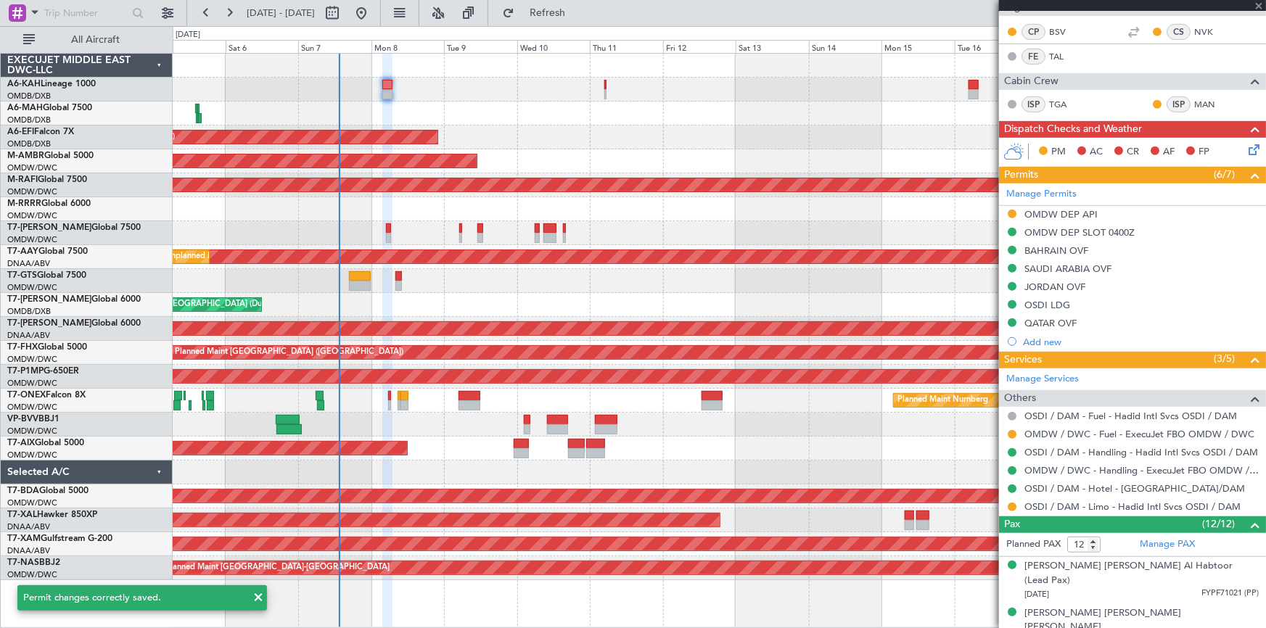
scroll to position [0, 0]
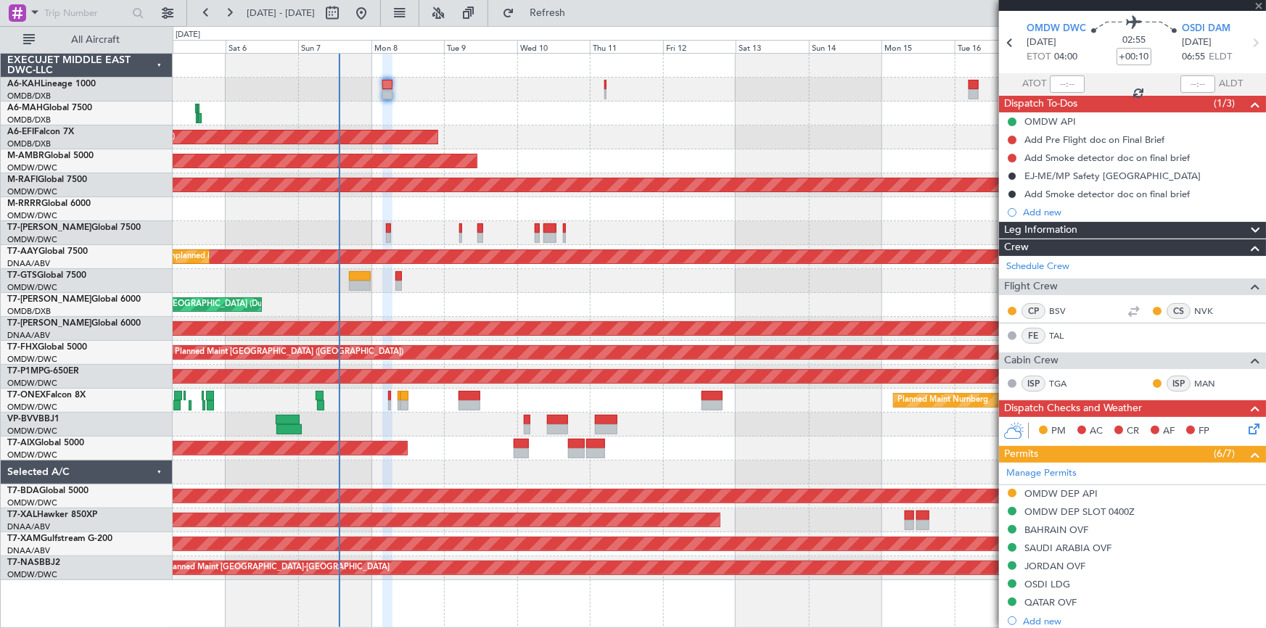
type input "-00:15"
type input "1"
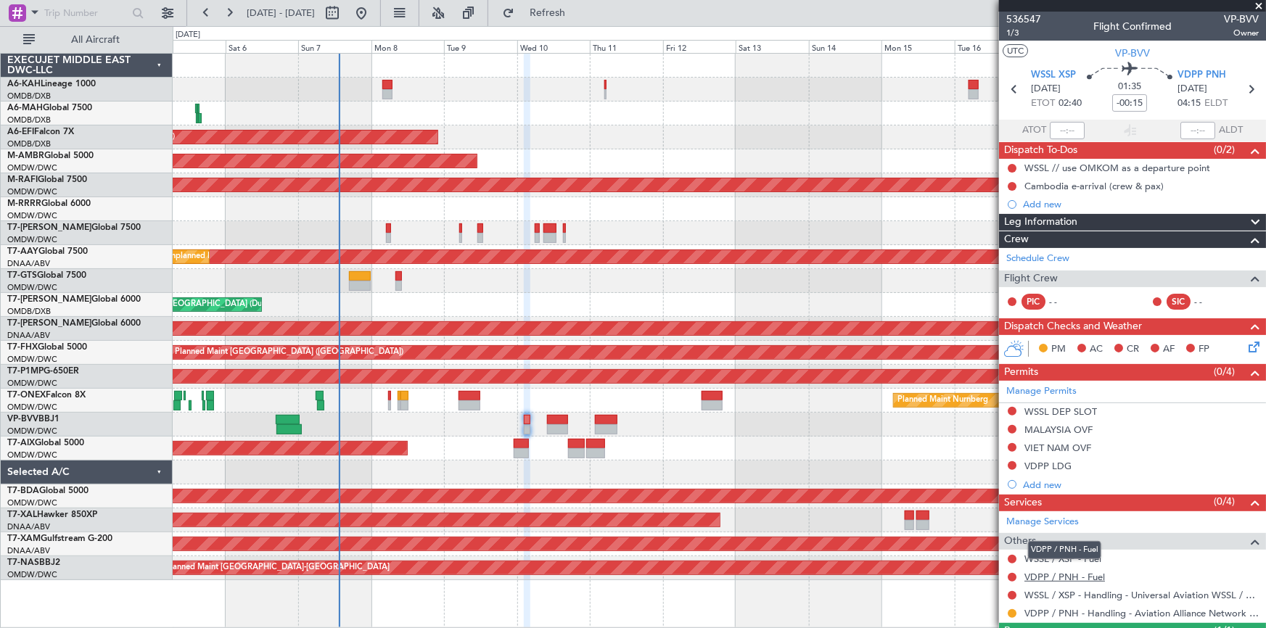
click at [1055, 573] on link "VDPP / PNH - Fuel" at bounding box center [1065, 577] width 81 height 12
click at [578, 9] on span "Refresh" at bounding box center [547, 13] width 61 height 10
click at [1057, 557] on link "WSSL / XSP - Fuel" at bounding box center [1063, 559] width 77 height 12
click at [578, 14] on span "Refresh" at bounding box center [547, 13] width 61 height 10
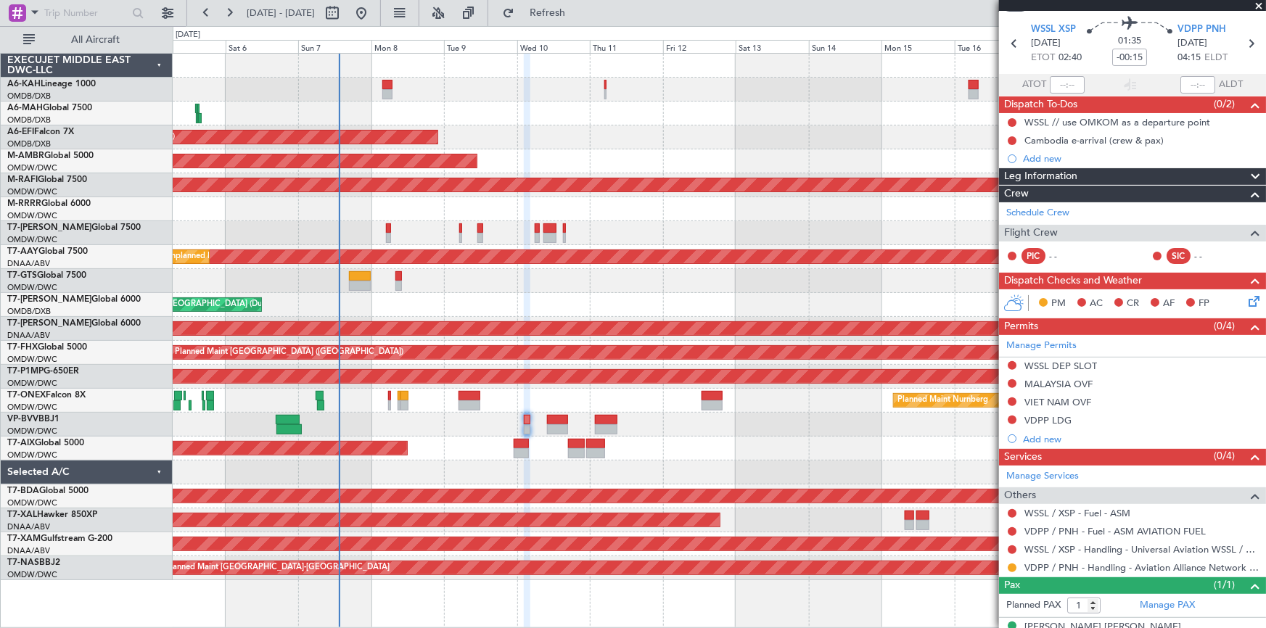
scroll to position [66, 0]
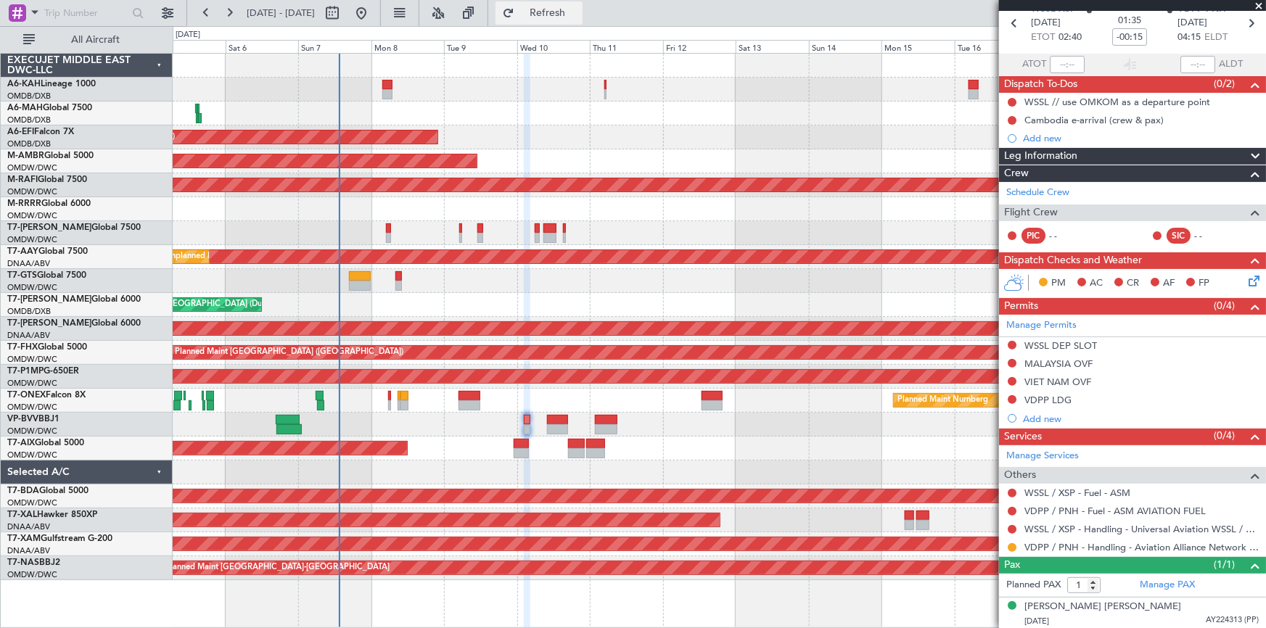
click at [578, 9] on span "Refresh" at bounding box center [547, 13] width 61 height 10
click at [1092, 491] on link "WSSL / XSP - Fuel - ASM" at bounding box center [1078, 493] width 106 height 12
click at [578, 12] on span "Refresh" at bounding box center [547, 13] width 61 height 10
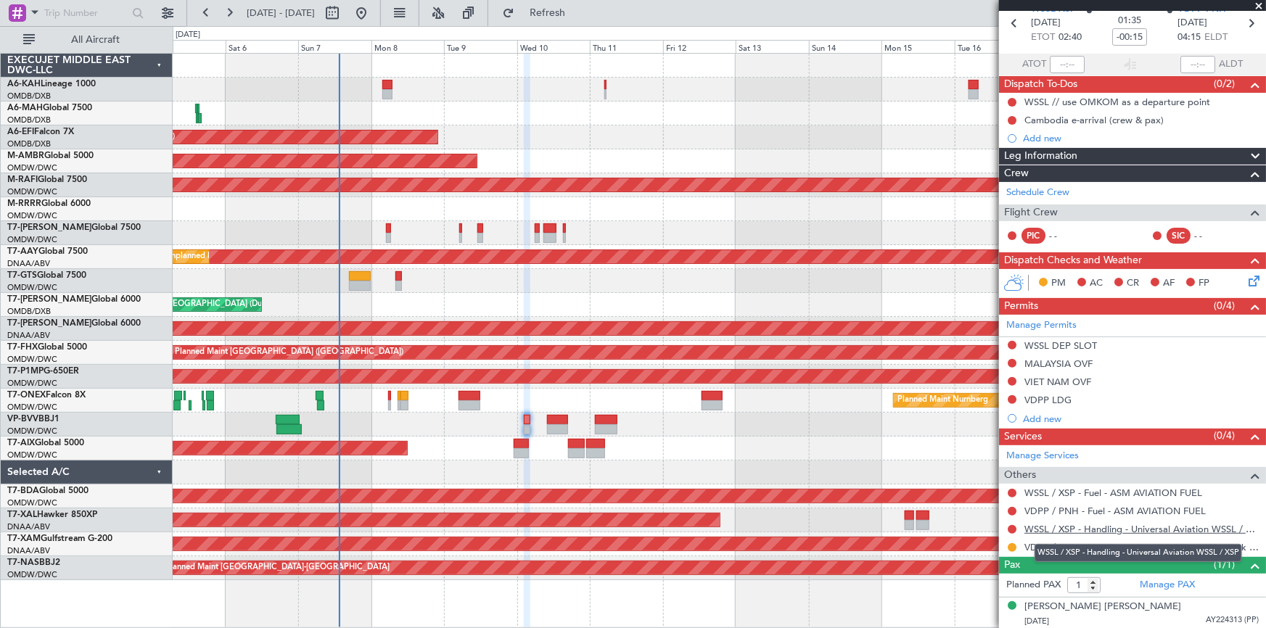
click at [1096, 523] on link "WSSL / XSP - Handling - Universal Aviation WSSL / XSP" at bounding box center [1142, 529] width 234 height 12
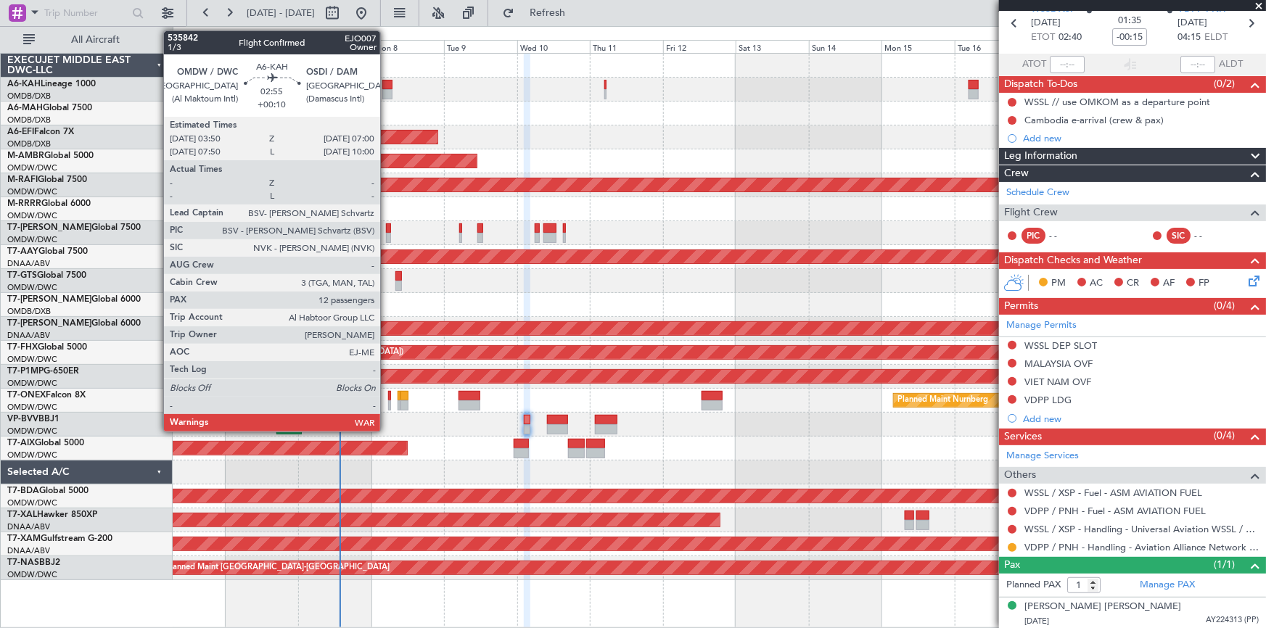
click at [387, 84] on div at bounding box center [387, 85] width 10 height 10
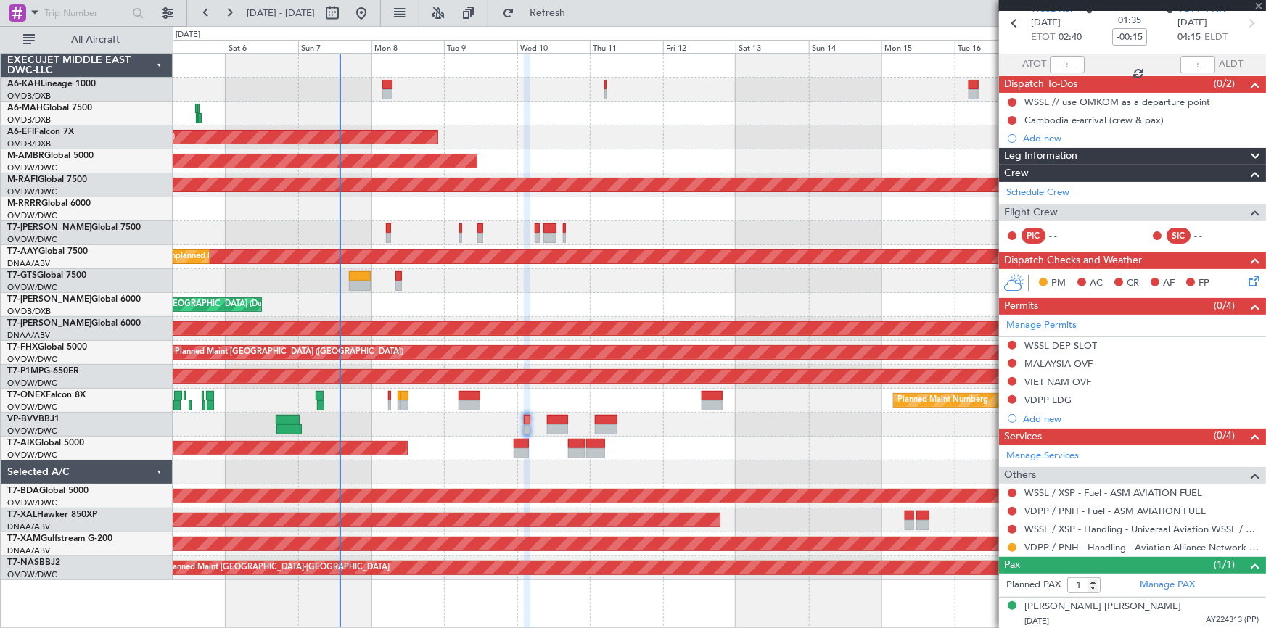
type input "+00:10"
type input "12"
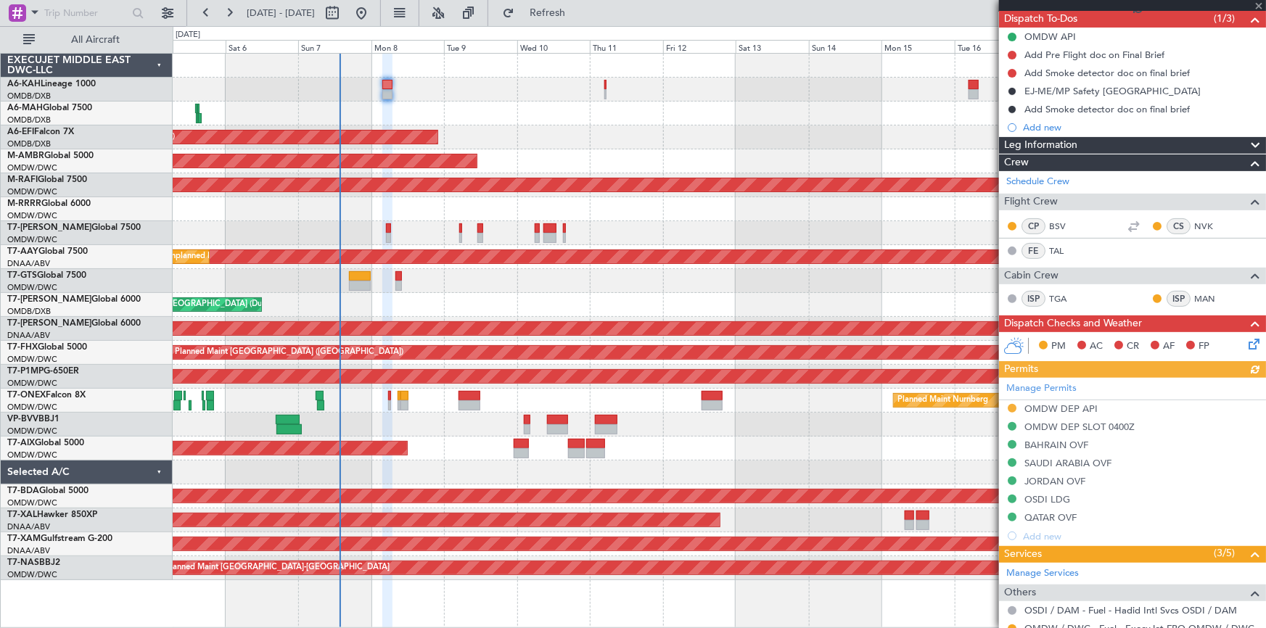
scroll to position [329, 0]
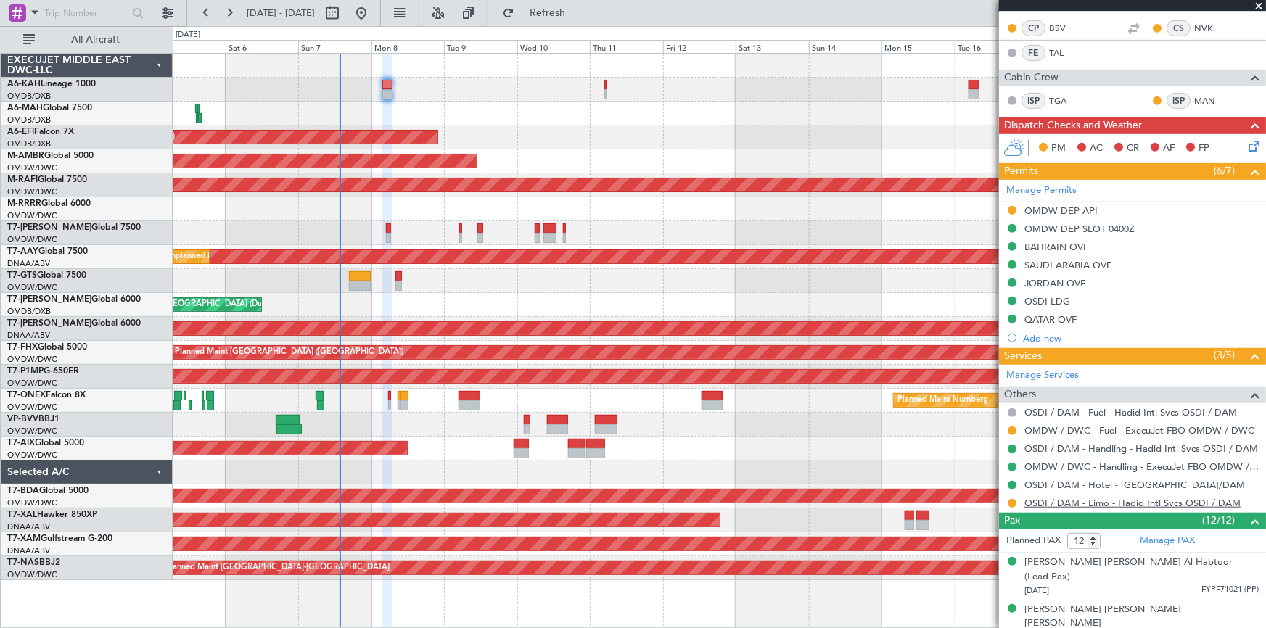
click at [1115, 501] on link "OSDI / DAM - Limo - Hadid Intl Svcs OSDI / DAM" at bounding box center [1133, 503] width 216 height 12
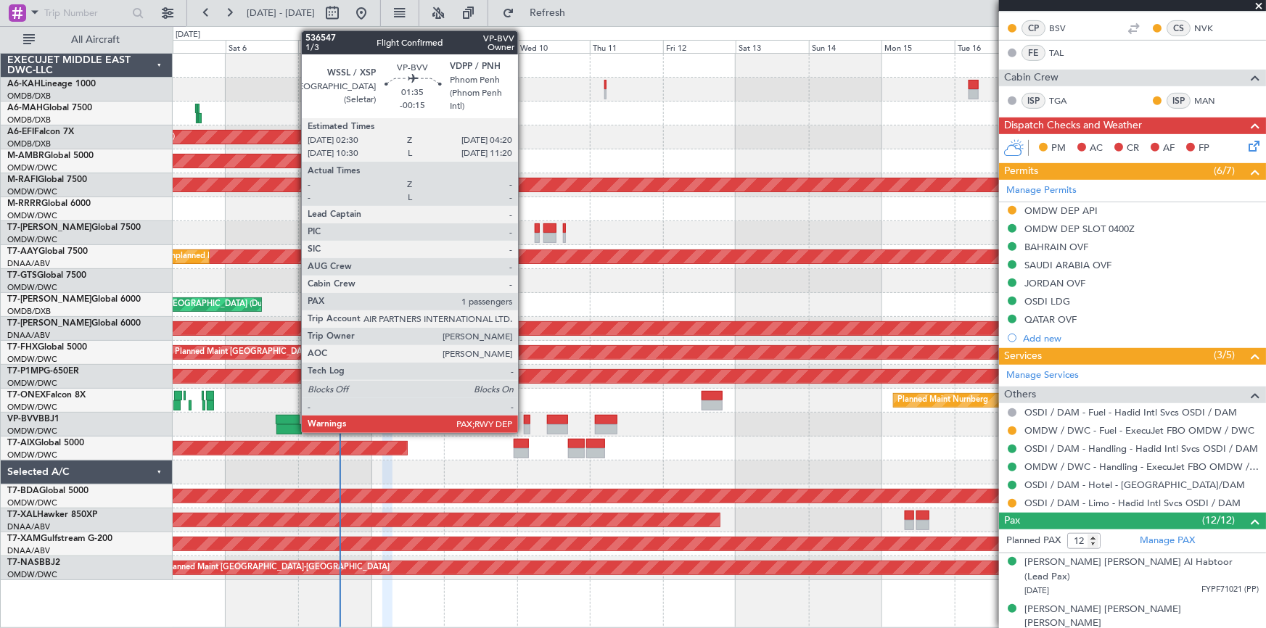
click at [525, 416] on div at bounding box center [527, 420] width 6 height 10
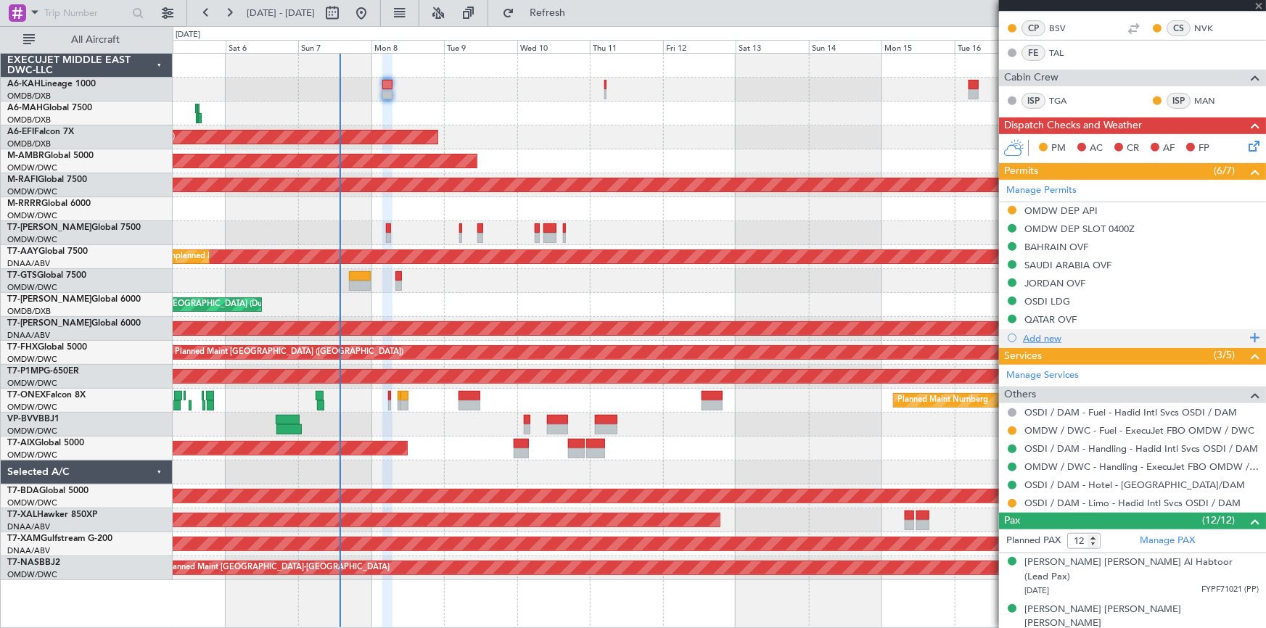
type input "-00:15"
type input "1"
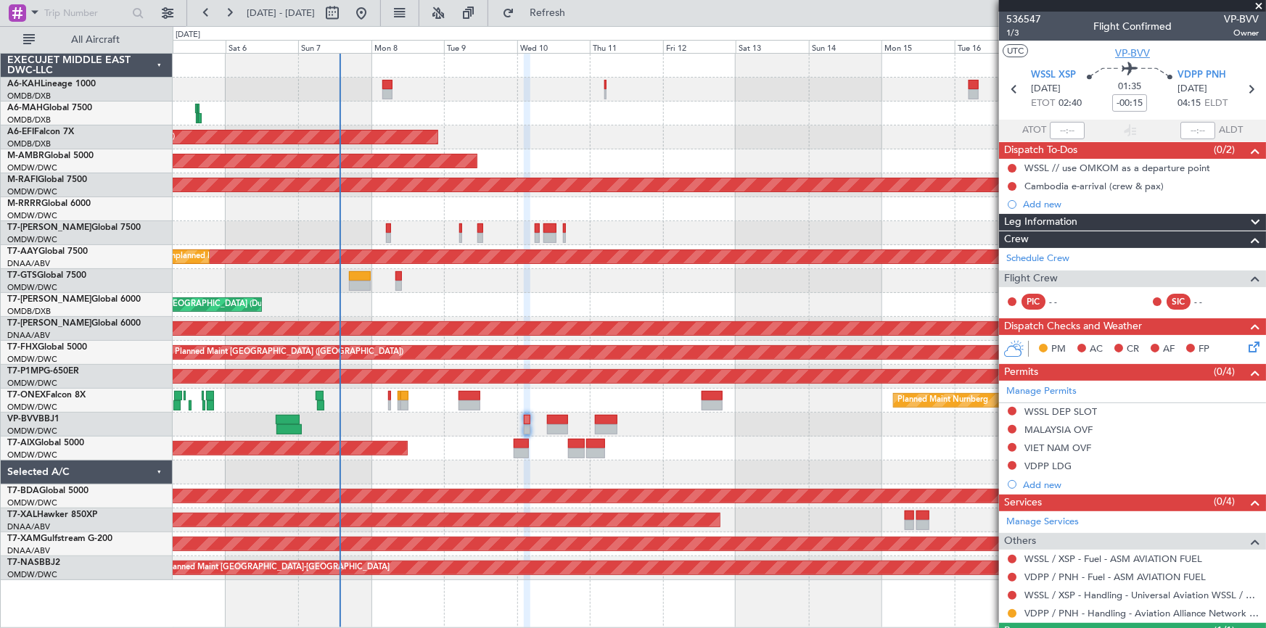
click at [1133, 54] on span "VP-BVV" at bounding box center [1132, 53] width 35 height 15
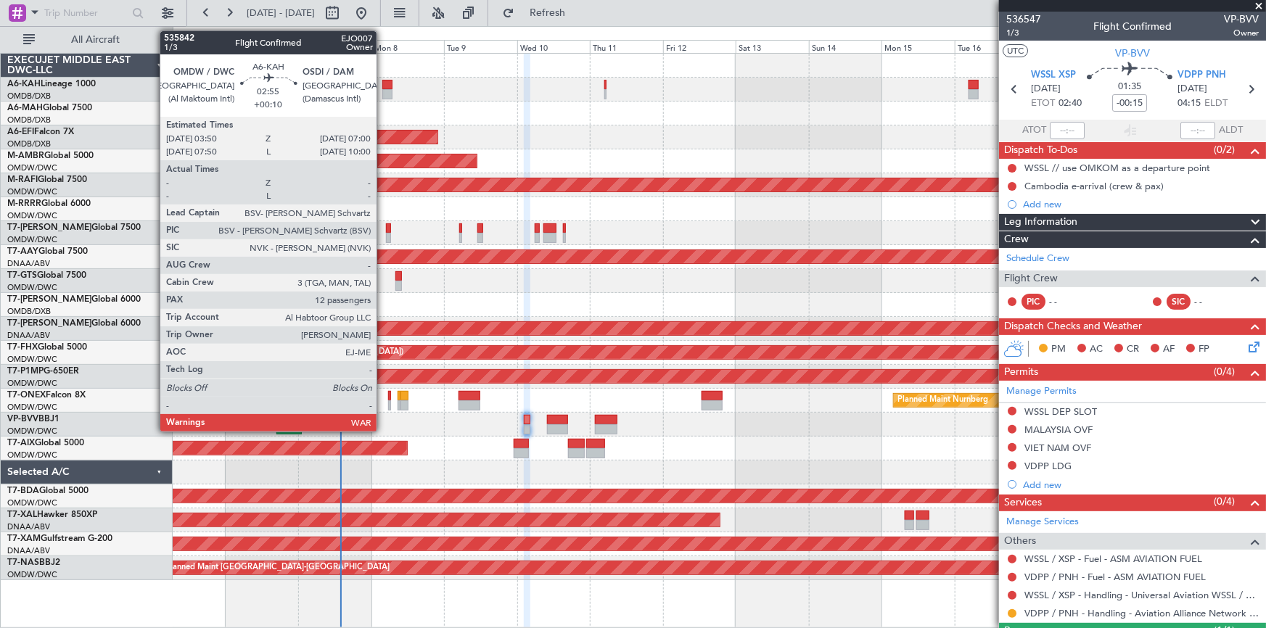
click at [383, 86] on div at bounding box center [387, 85] width 10 height 10
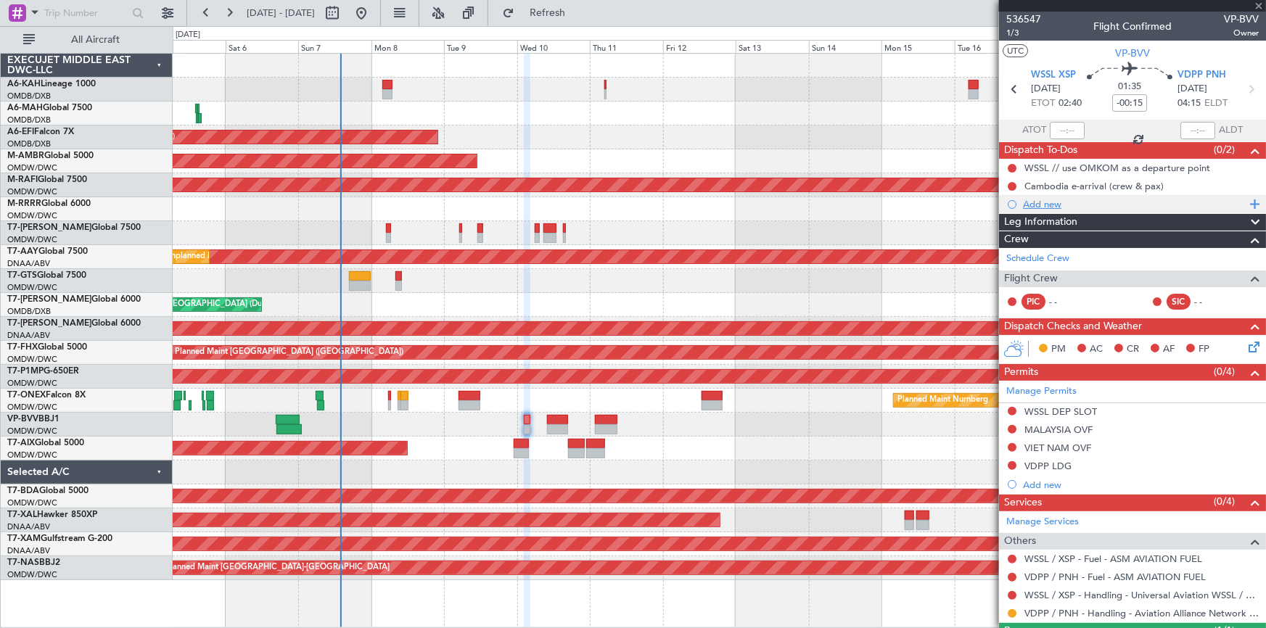
type input "+00:10"
type input "12"
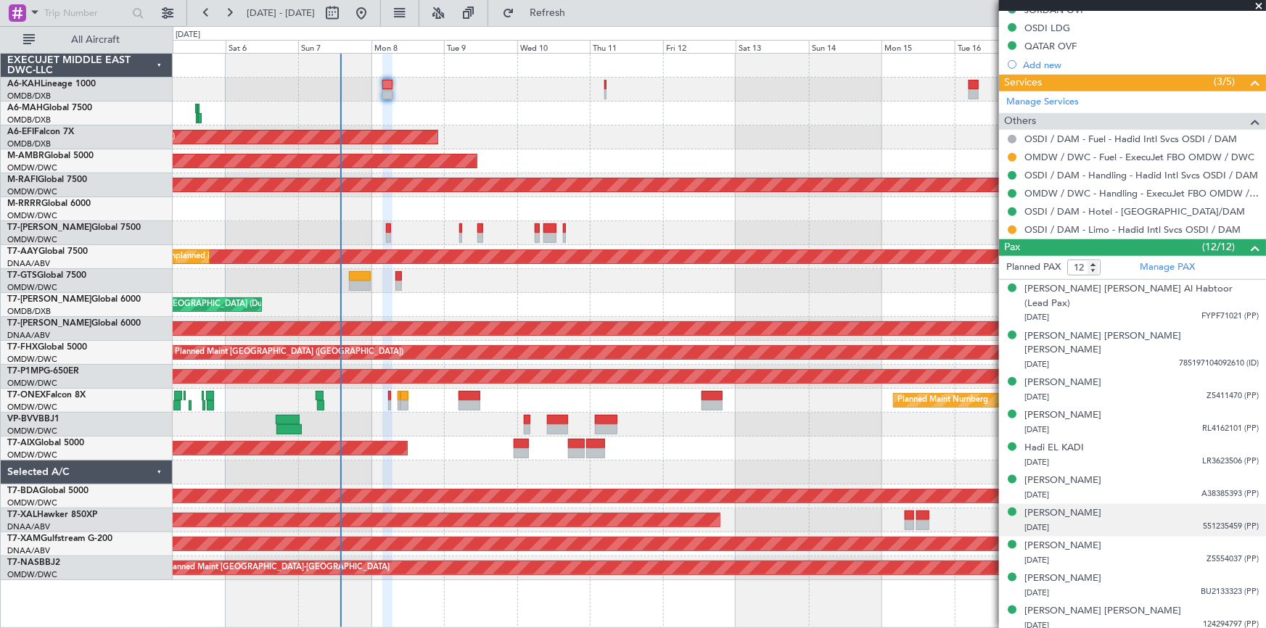
scroll to position [644, 0]
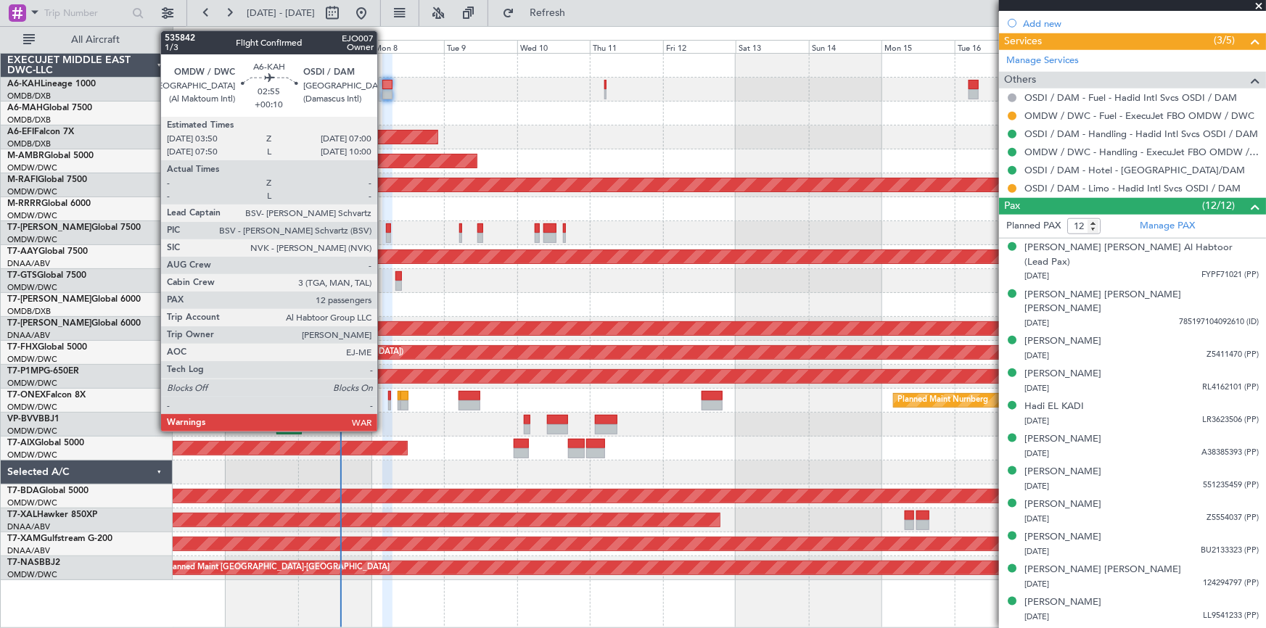
click at [384, 83] on div at bounding box center [387, 85] width 10 height 10
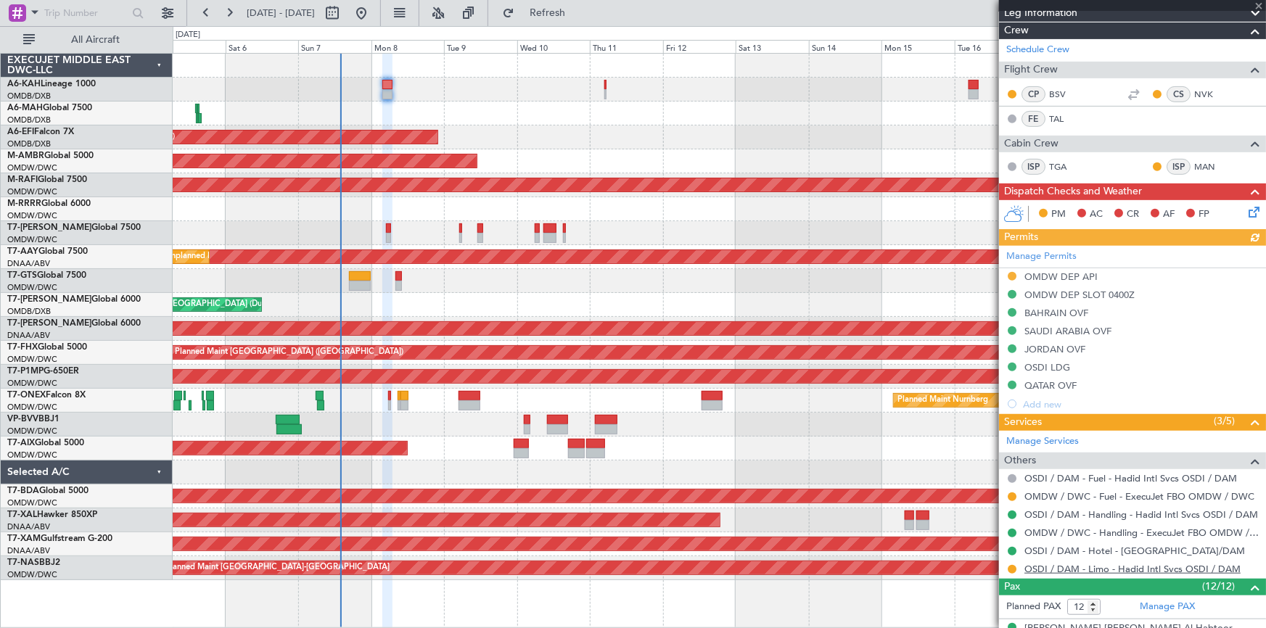
scroll to position [329, 0]
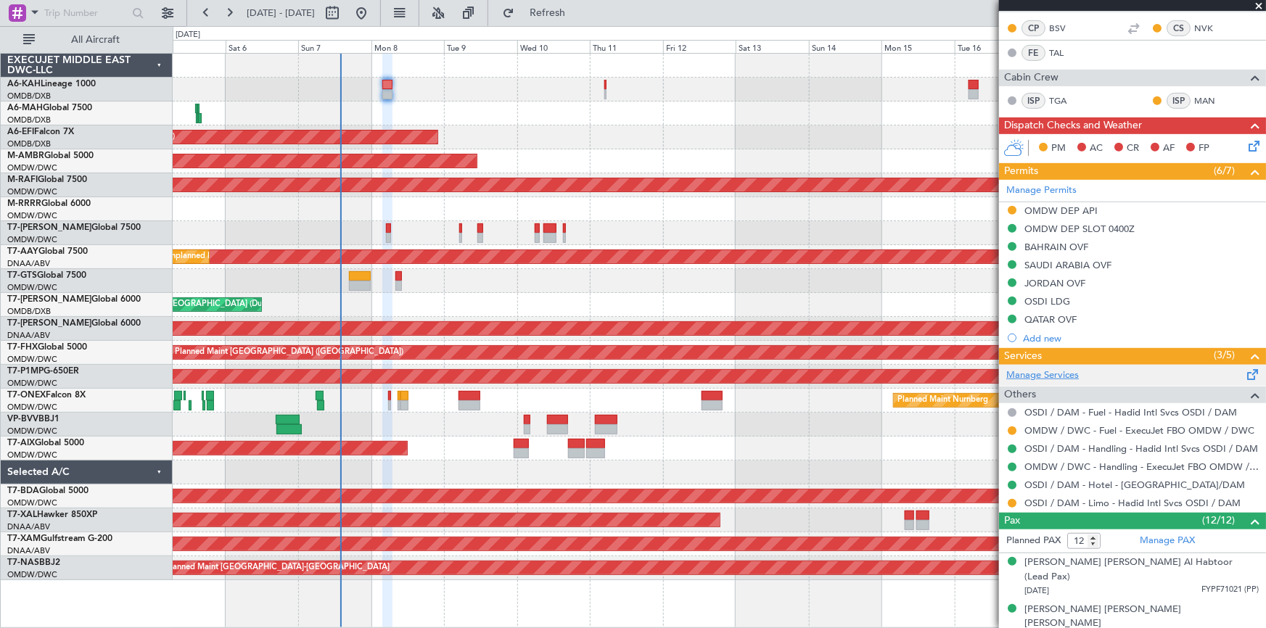
click at [1049, 370] on link "Manage Services" at bounding box center [1043, 376] width 73 height 15
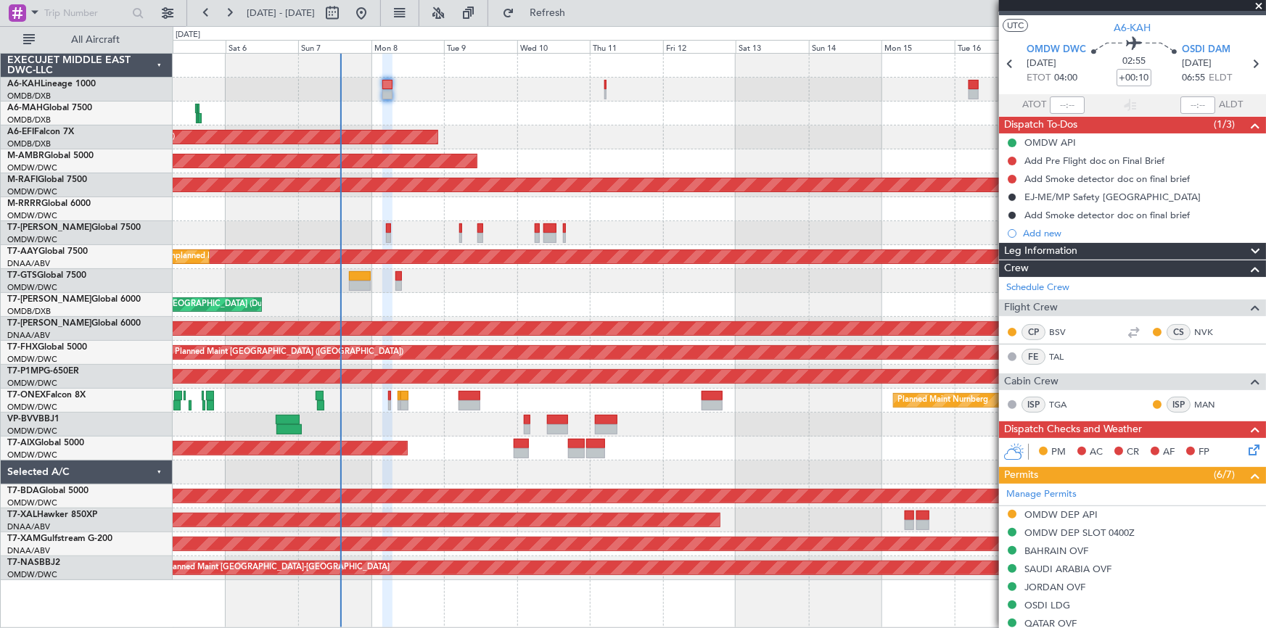
scroll to position [0, 0]
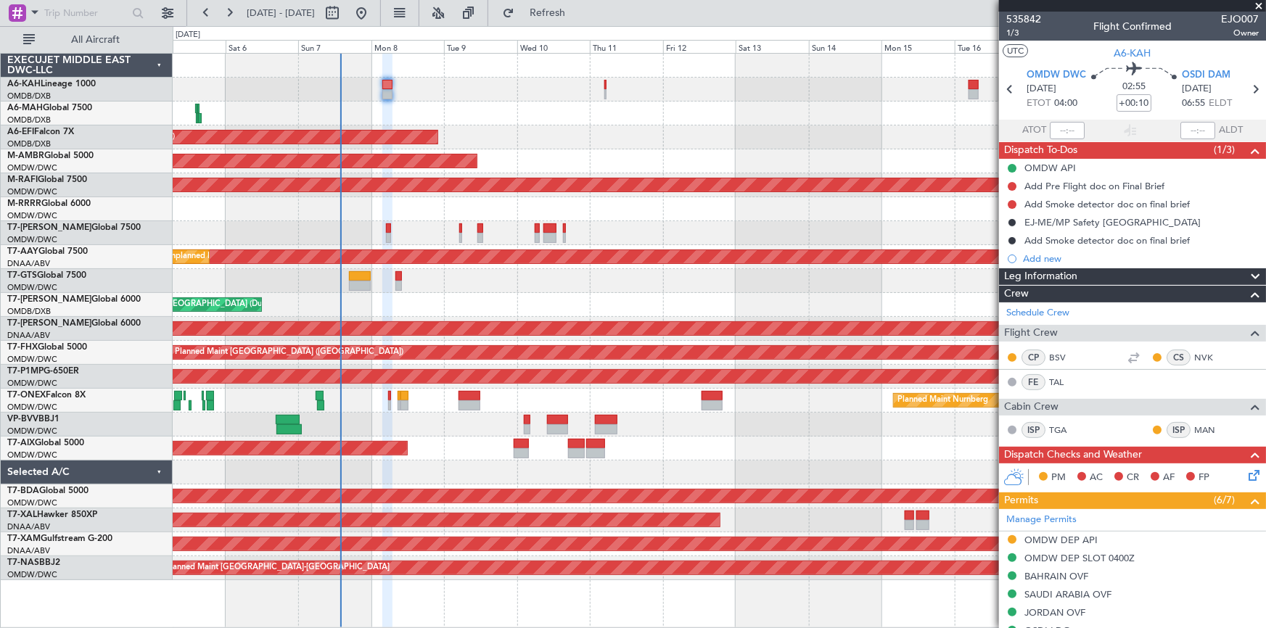
drag, startPoint x: 585, startPoint y: 8, endPoint x: 1185, endPoint y: 124, distance: 611.3
click at [578, 8] on span "Refresh" at bounding box center [547, 13] width 61 height 10
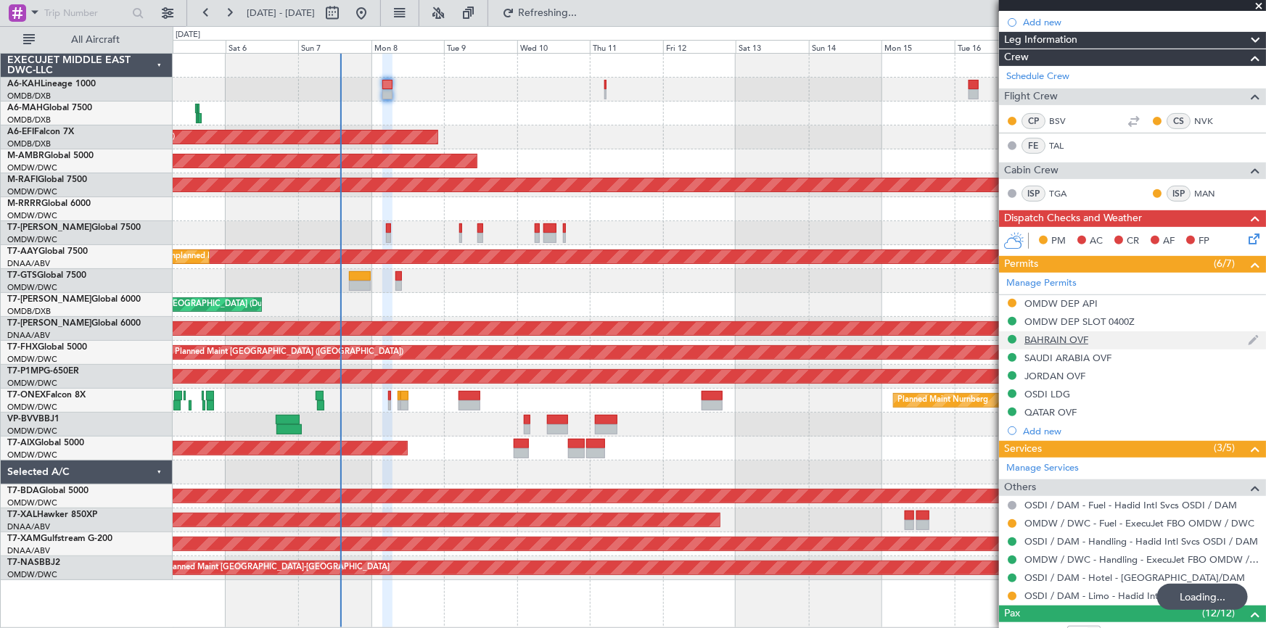
scroll to position [263, 0]
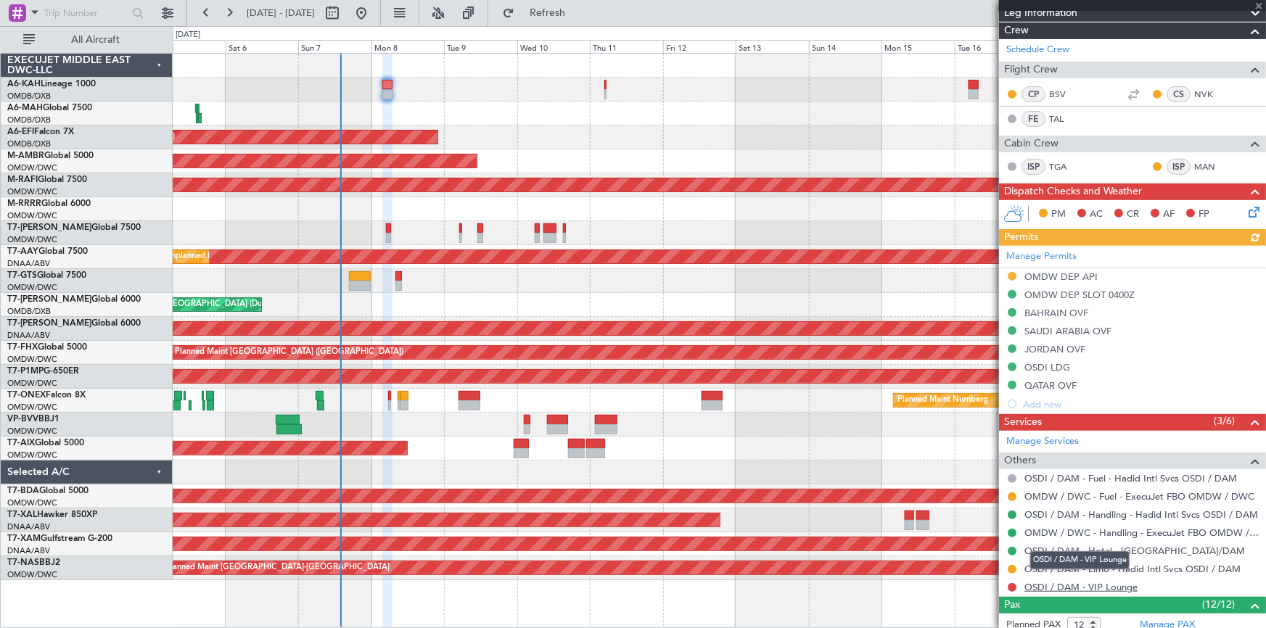
click at [1089, 585] on link "OSDI / DAM - VIP Lounge" at bounding box center [1081, 587] width 113 height 12
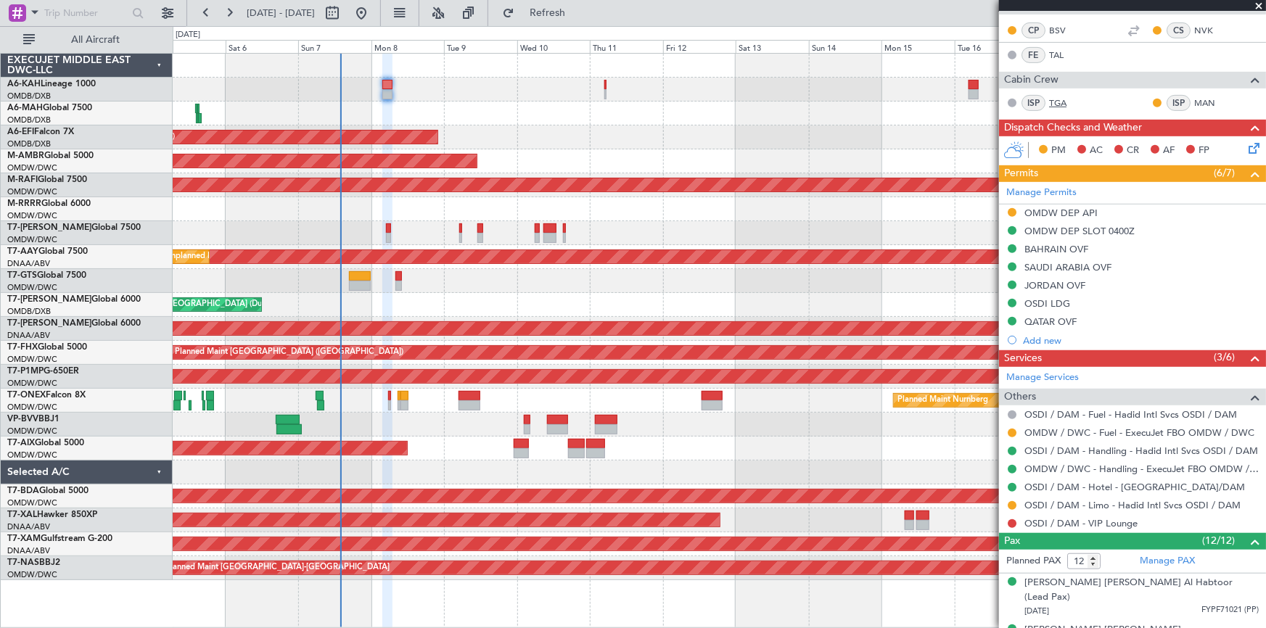
scroll to position [396, 0]
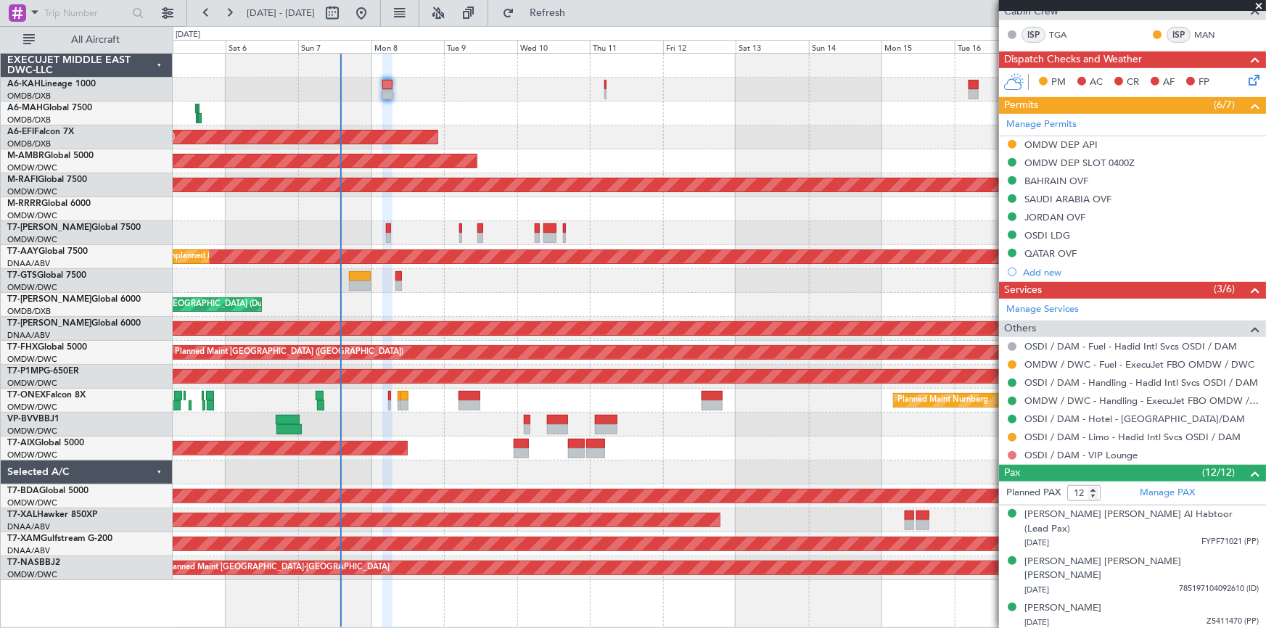
click at [1010, 451] on button at bounding box center [1012, 455] width 9 height 9
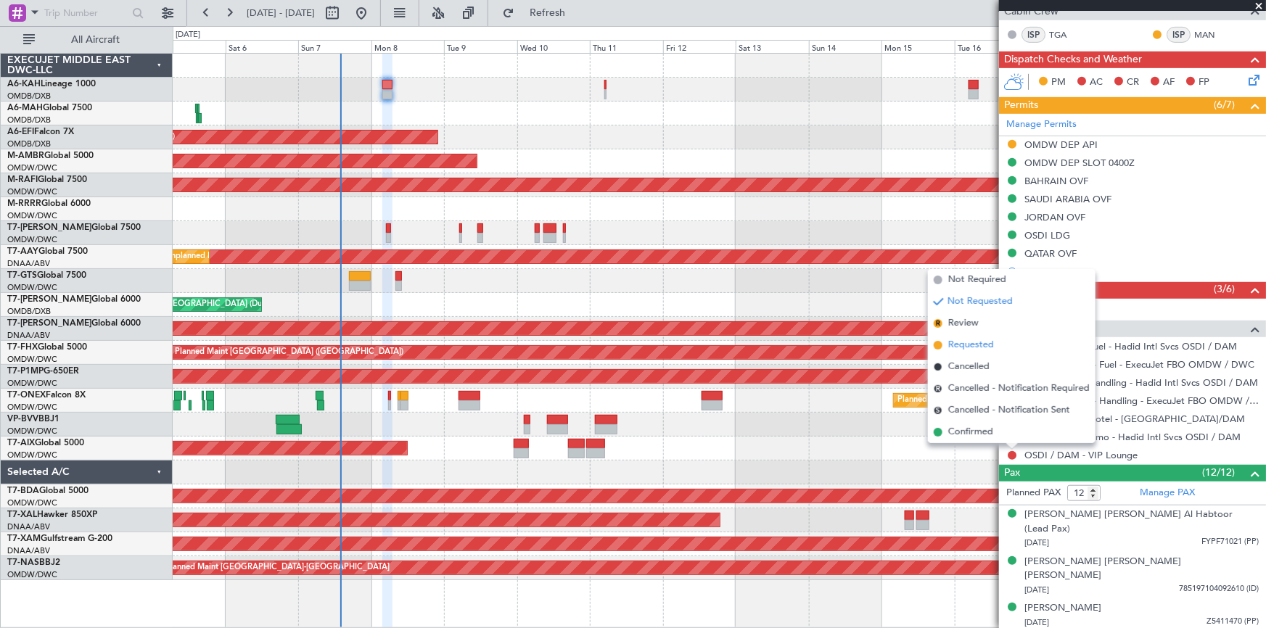
click at [970, 344] on span "Requested" at bounding box center [972, 345] width 46 height 15
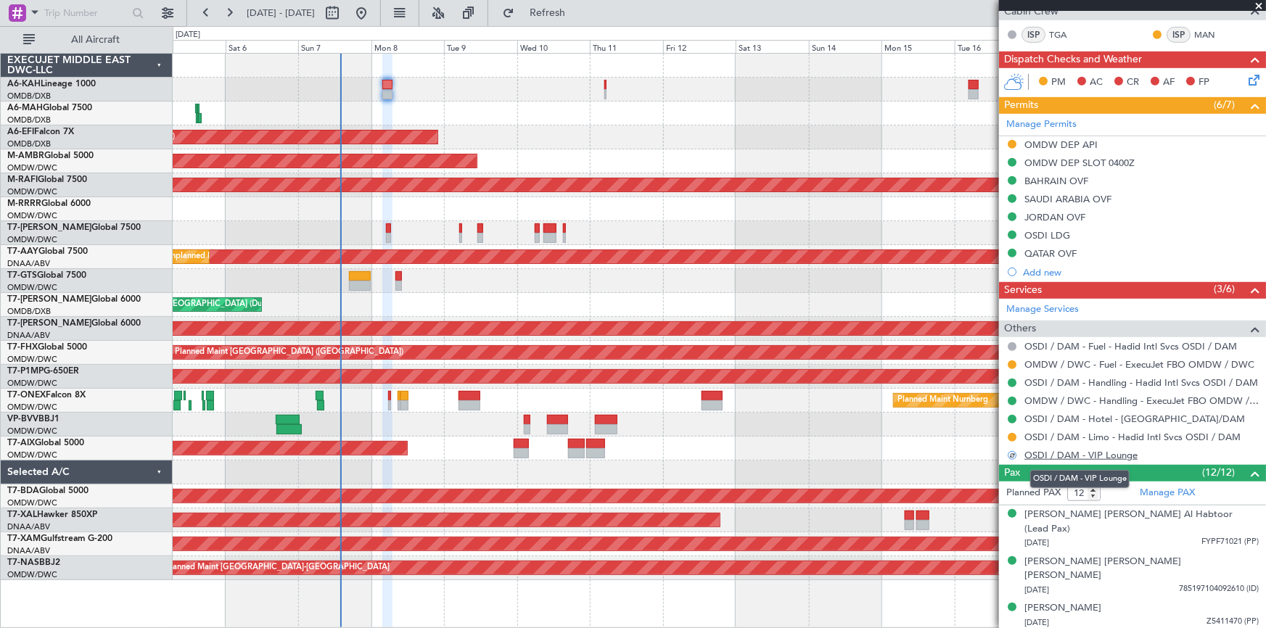
click at [1095, 454] on link "OSDI / DAM - VIP Lounge" at bounding box center [1081, 455] width 113 height 12
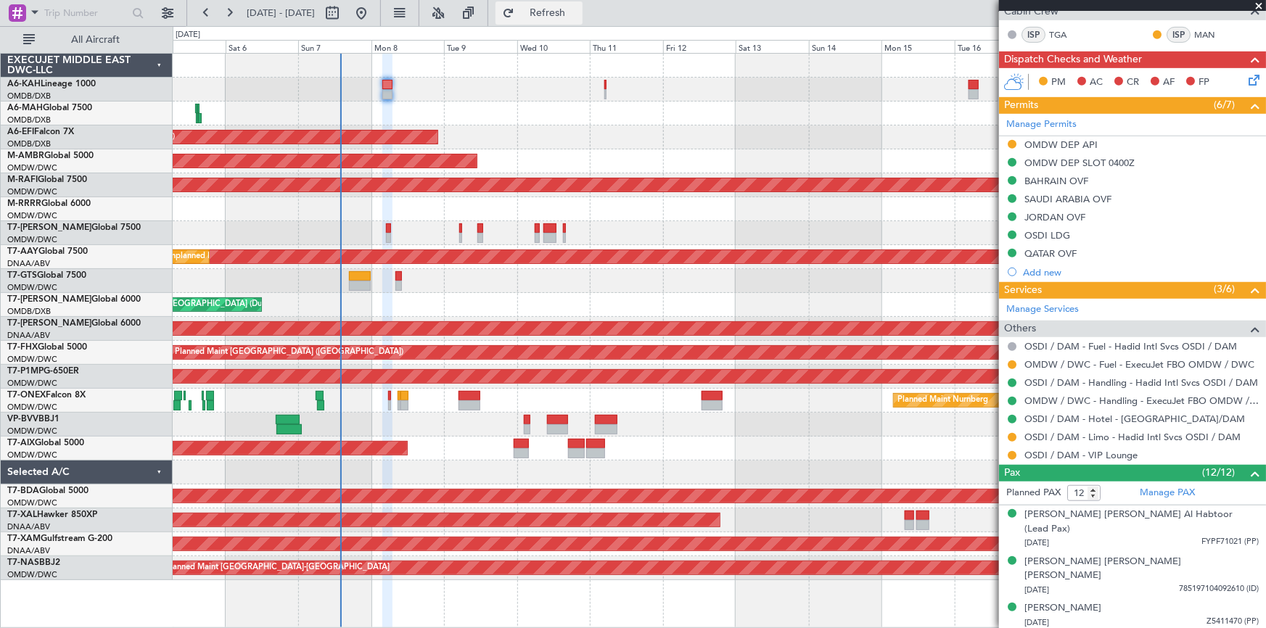
click at [578, 13] on span "Refresh" at bounding box center [547, 13] width 61 height 10
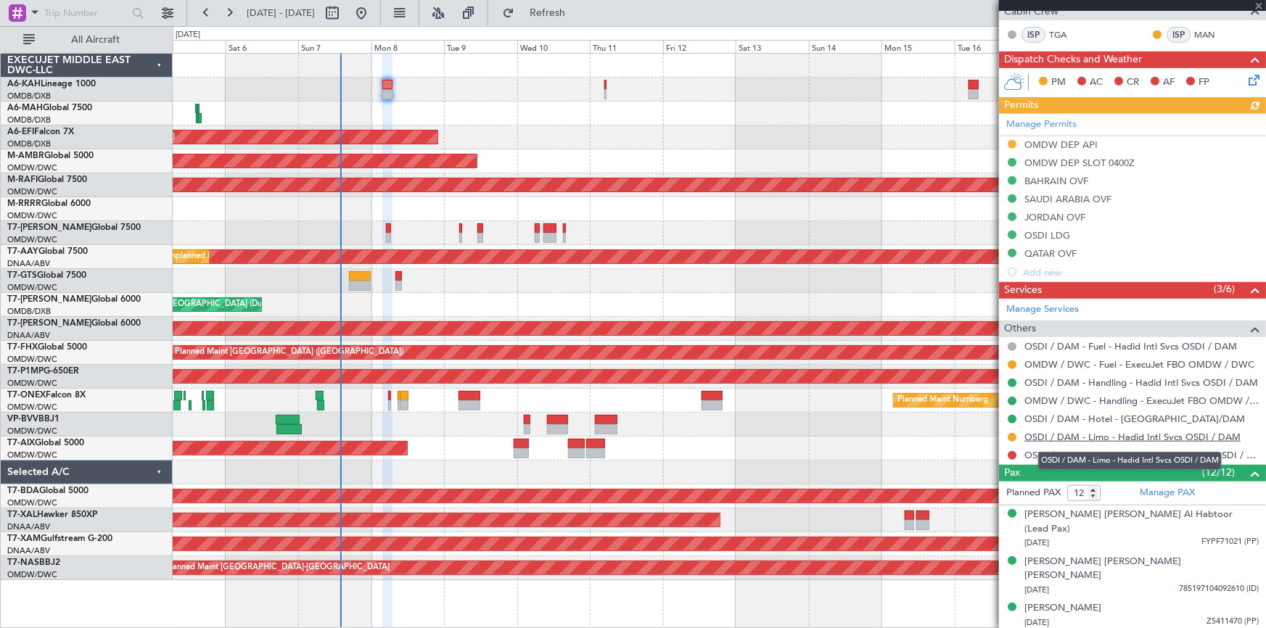
click at [1097, 435] on link "OSDI / DAM - Limo - Hadid Intl Svcs OSDI / DAM" at bounding box center [1133, 437] width 216 height 12
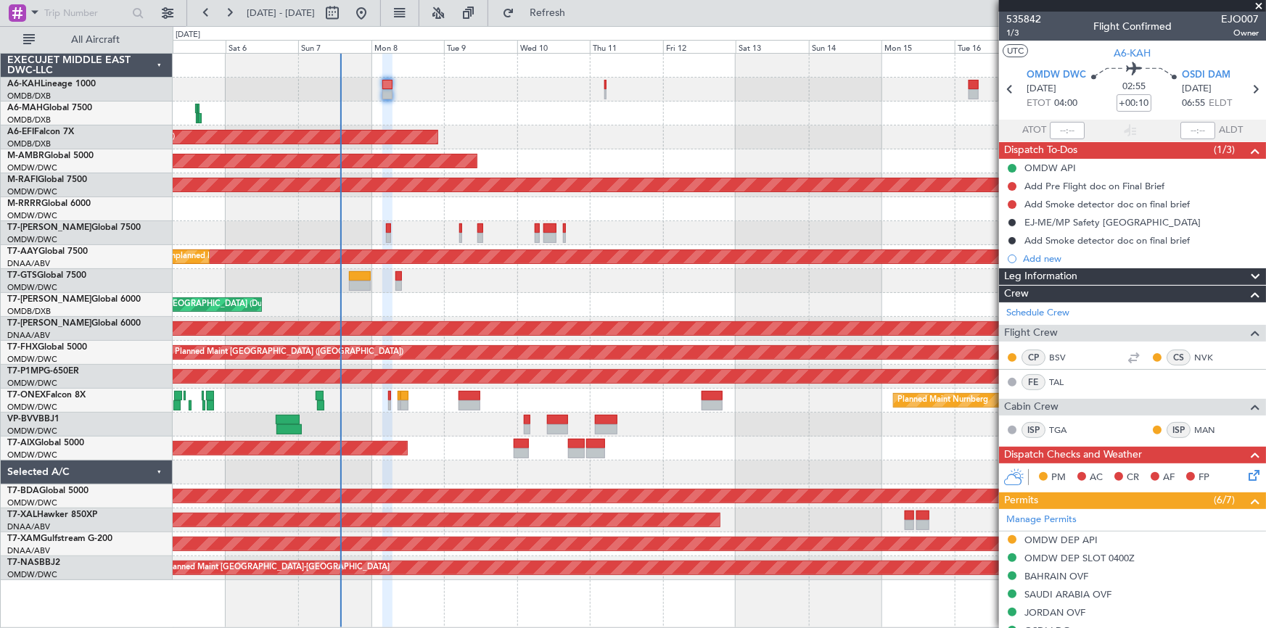
scroll to position [396, 0]
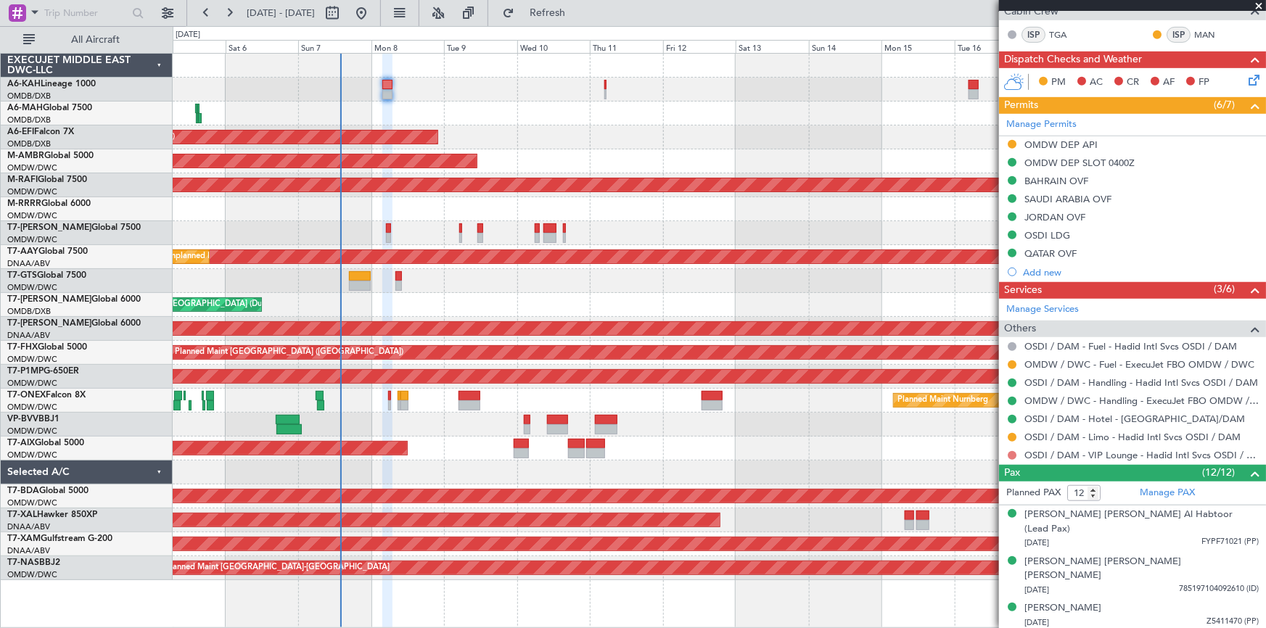
click at [1014, 451] on button at bounding box center [1012, 455] width 9 height 9
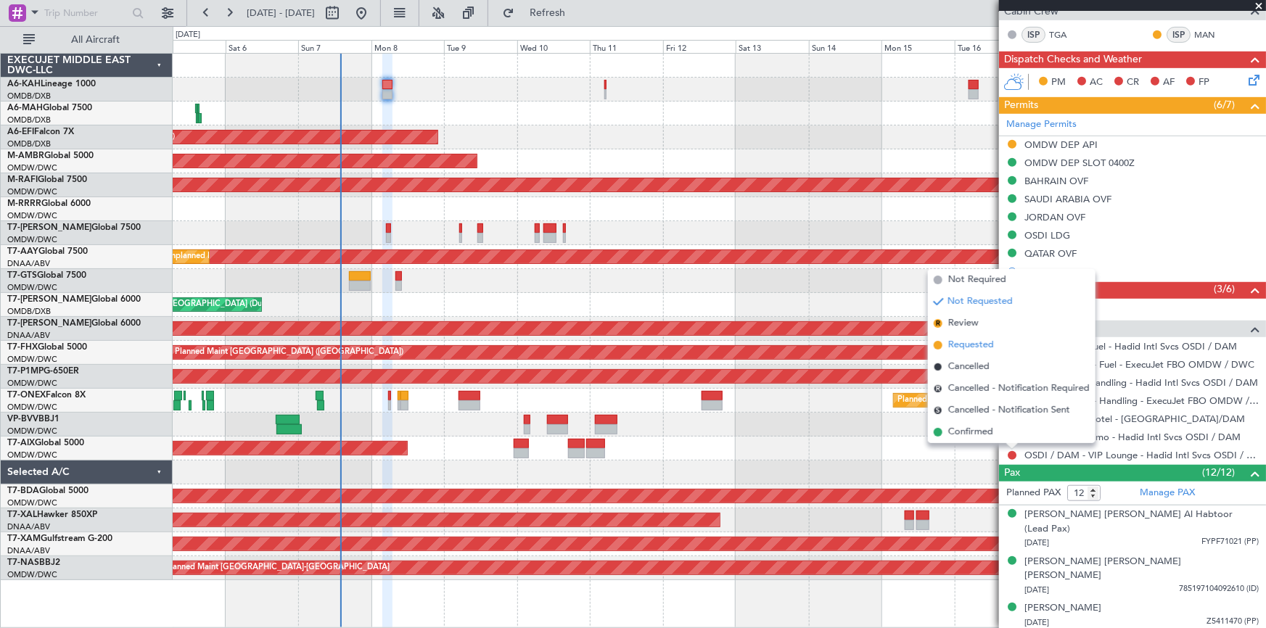
click at [961, 348] on span "Requested" at bounding box center [972, 345] width 46 height 15
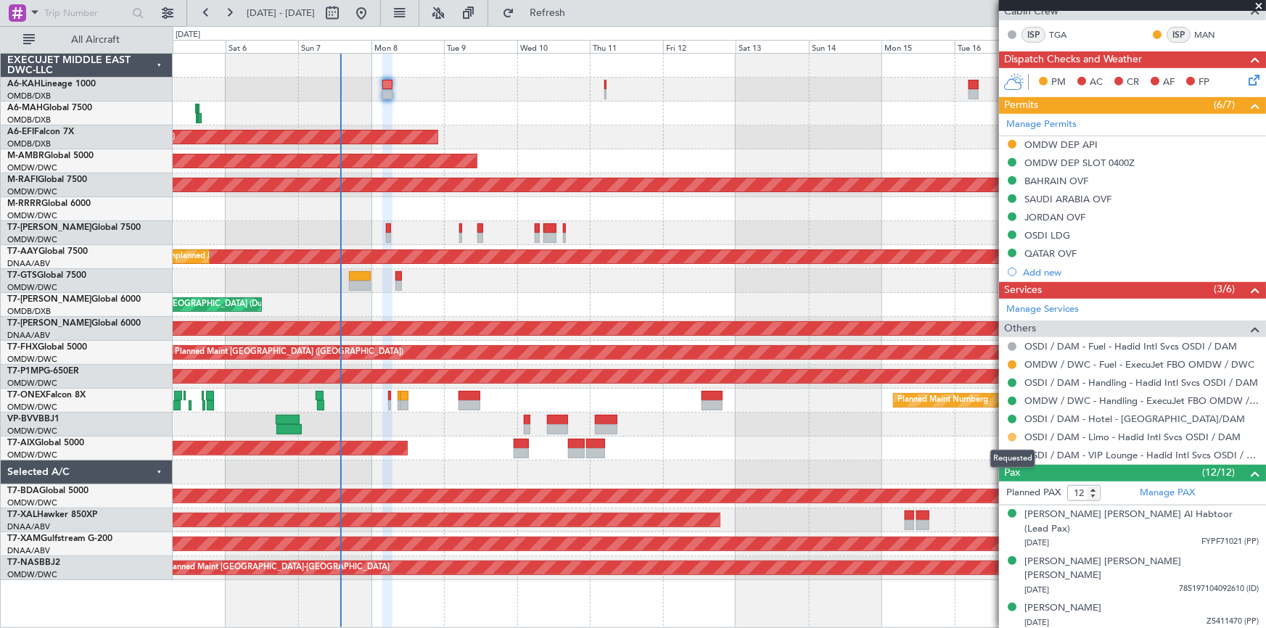
click at [1014, 433] on button at bounding box center [1012, 437] width 9 height 9
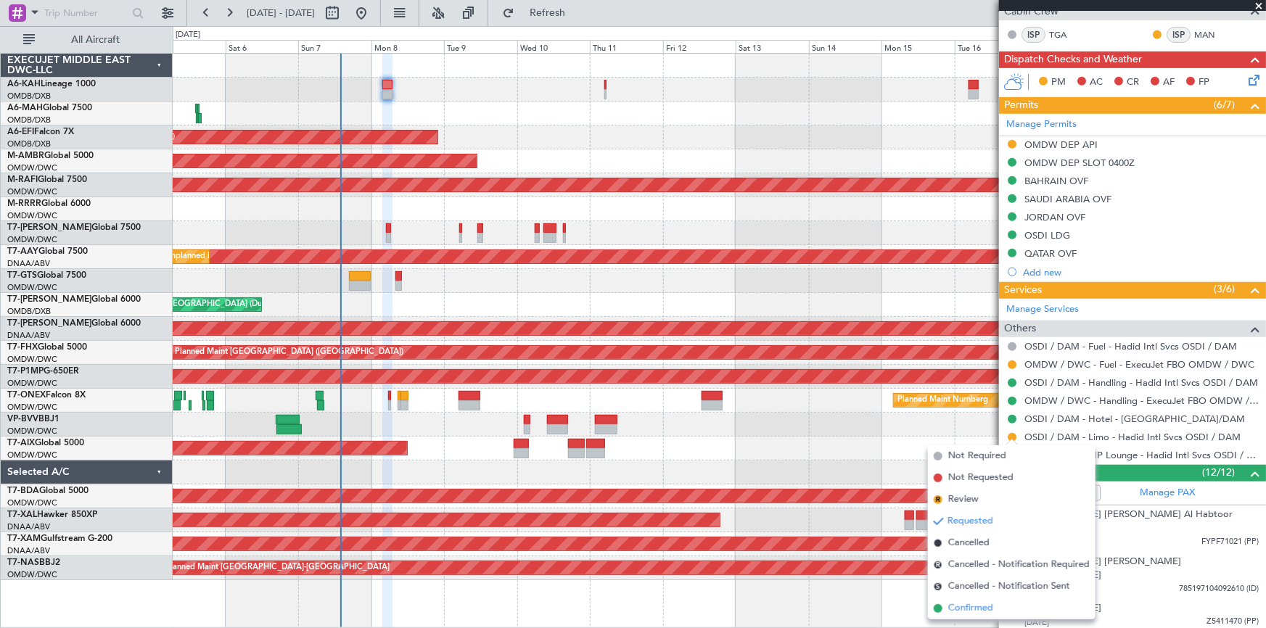
click at [972, 609] on span "Confirmed" at bounding box center [971, 609] width 45 height 15
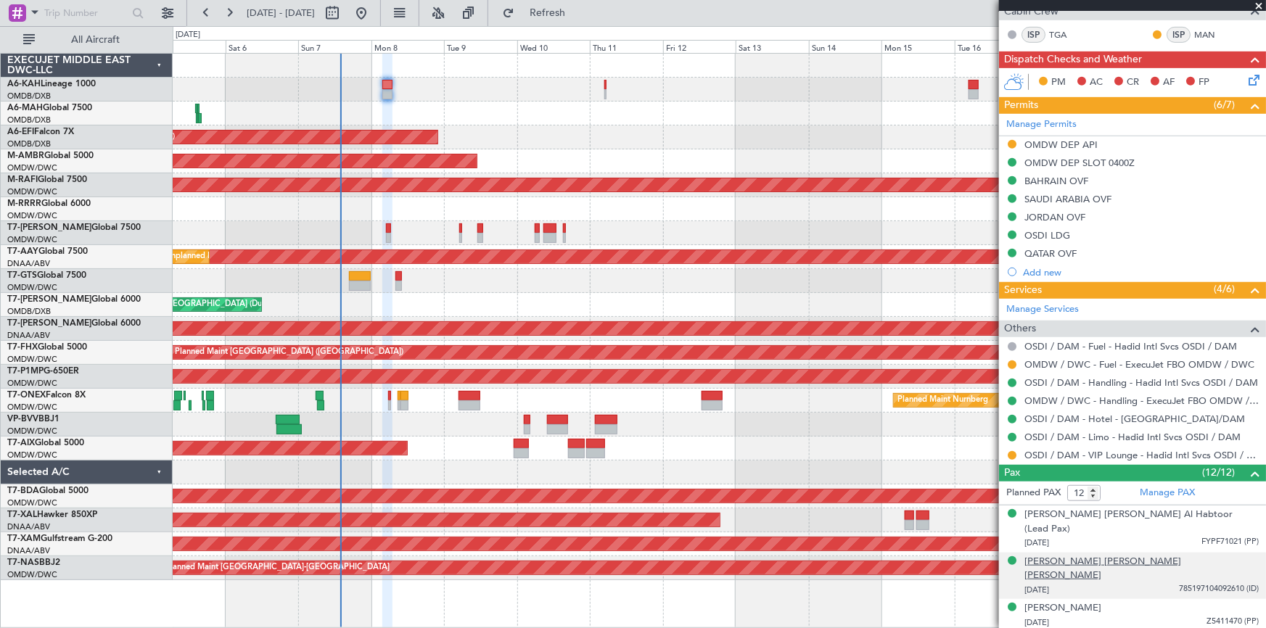
click at [1142, 555] on div "[PERSON_NAME] [PERSON_NAME] [PERSON_NAME]" at bounding box center [1142, 569] width 234 height 28
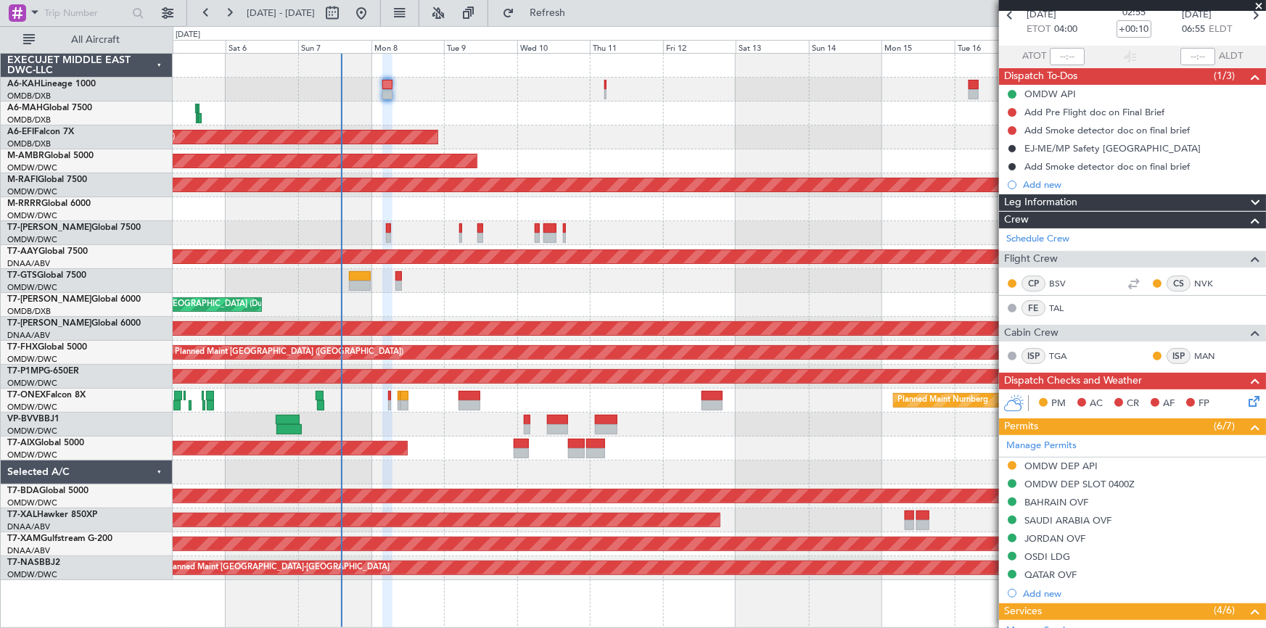
scroll to position [0, 0]
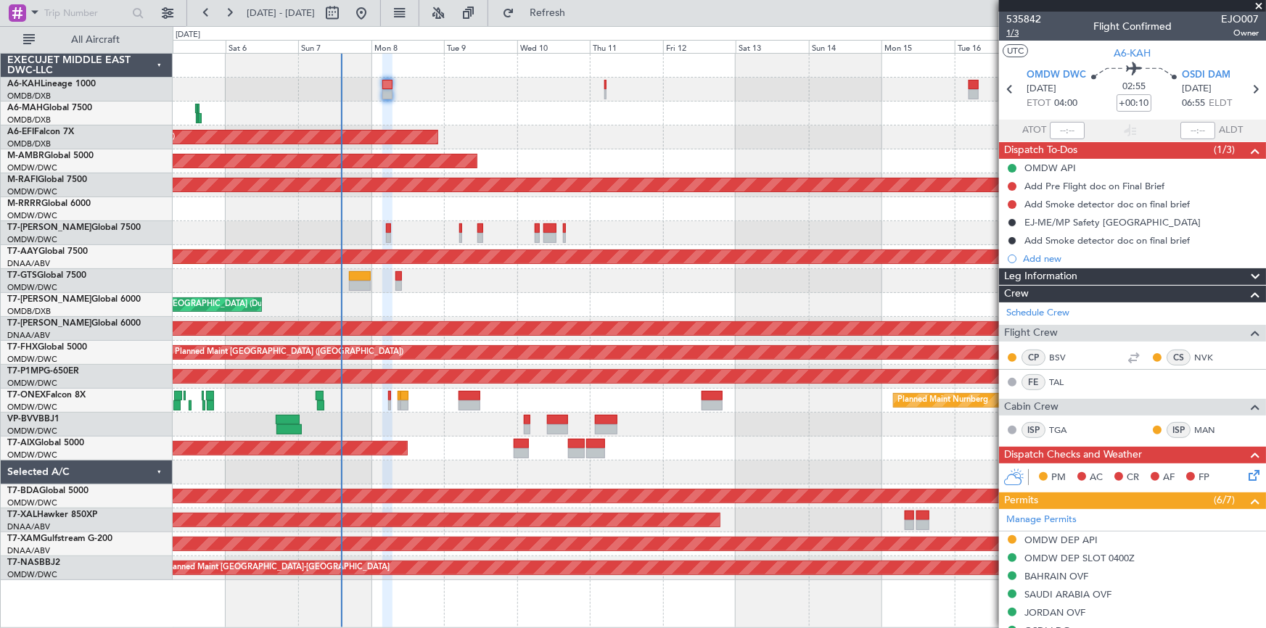
click at [1015, 35] on span "1/3" at bounding box center [1024, 33] width 35 height 12
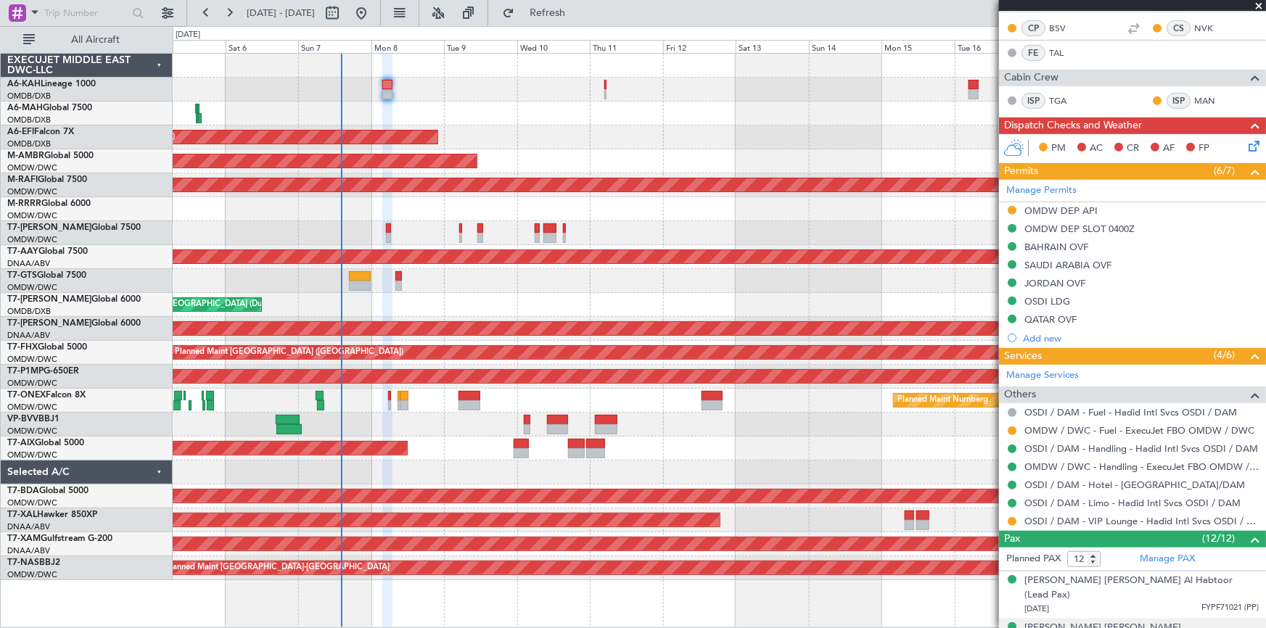
scroll to position [660, 0]
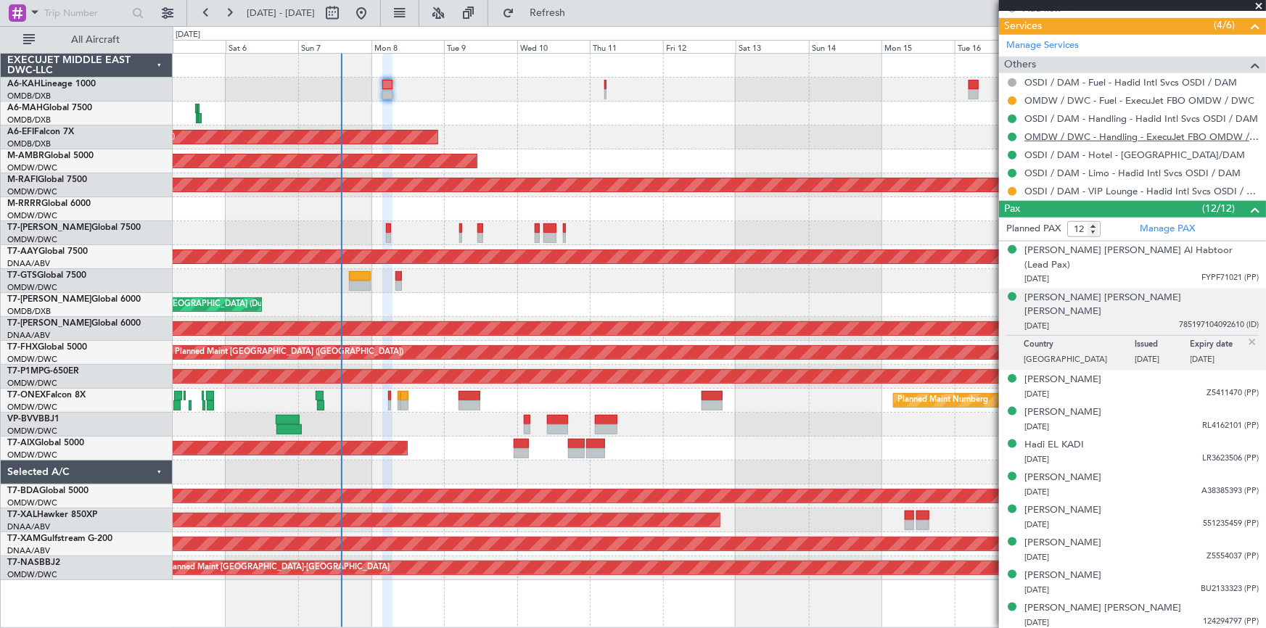
click at [1109, 135] on link "OMDW / DWC - Handling - ExecuJet FBO OMDW / DWC" at bounding box center [1142, 137] width 234 height 12
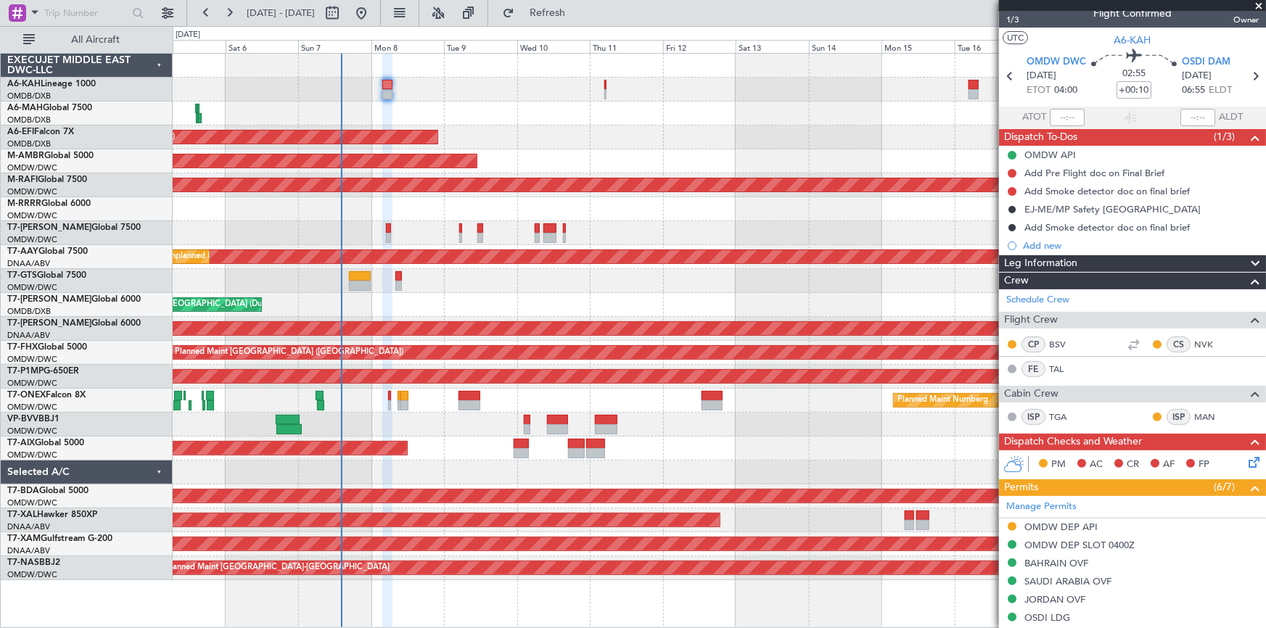
scroll to position [0, 0]
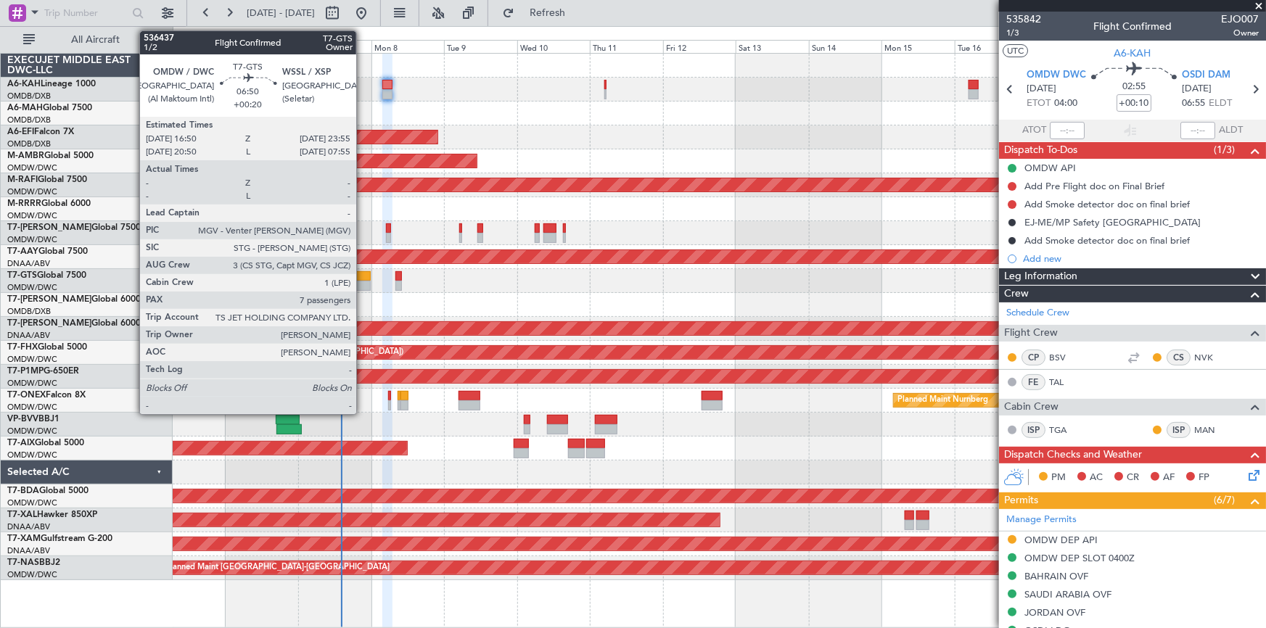
click at [363, 277] on div at bounding box center [360, 276] width 22 height 10
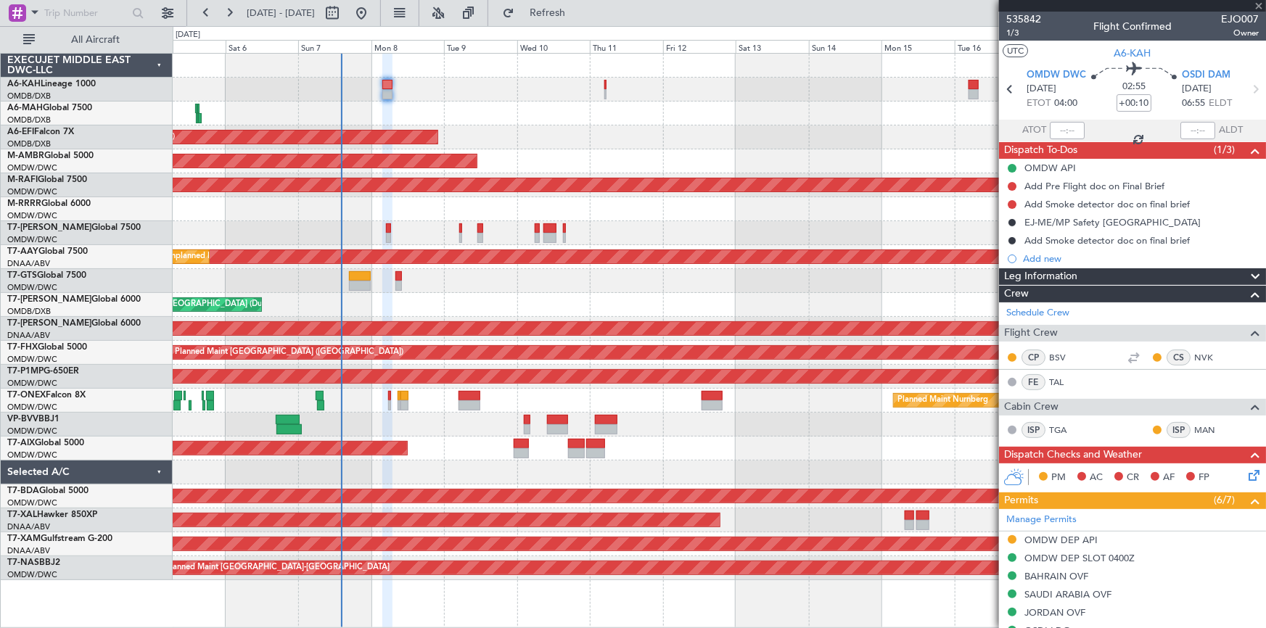
type input "+00:20"
type input "7"
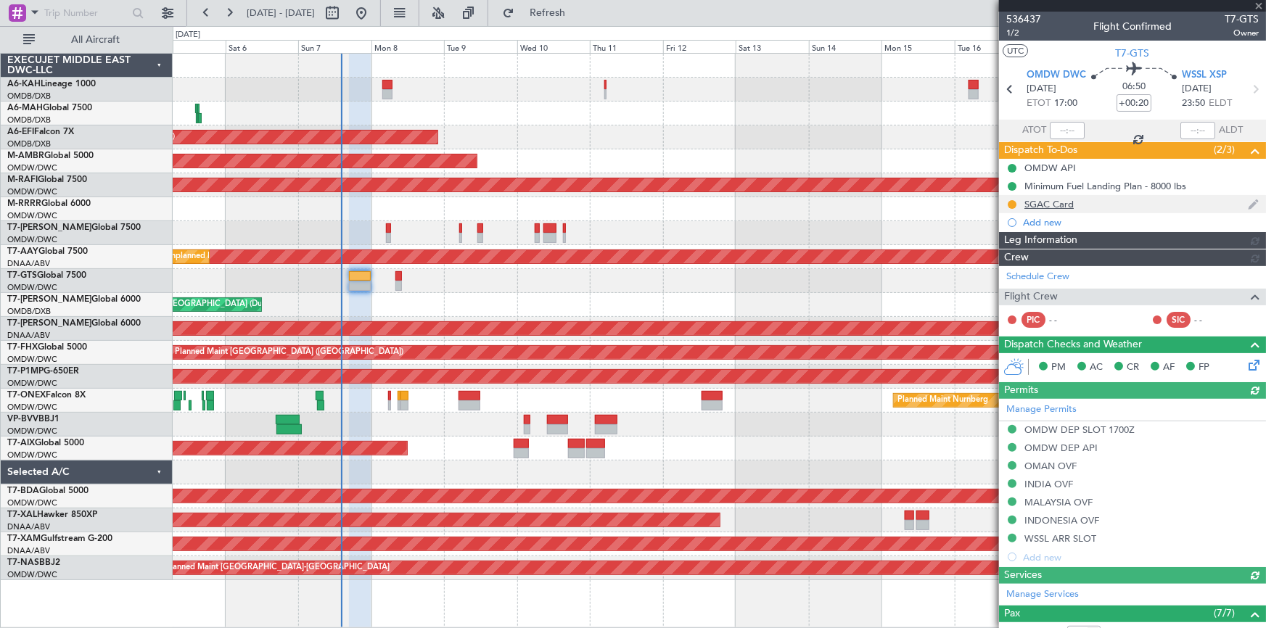
type input "[PERSON_NAME] ([PERSON_NAME])"
type input "7223"
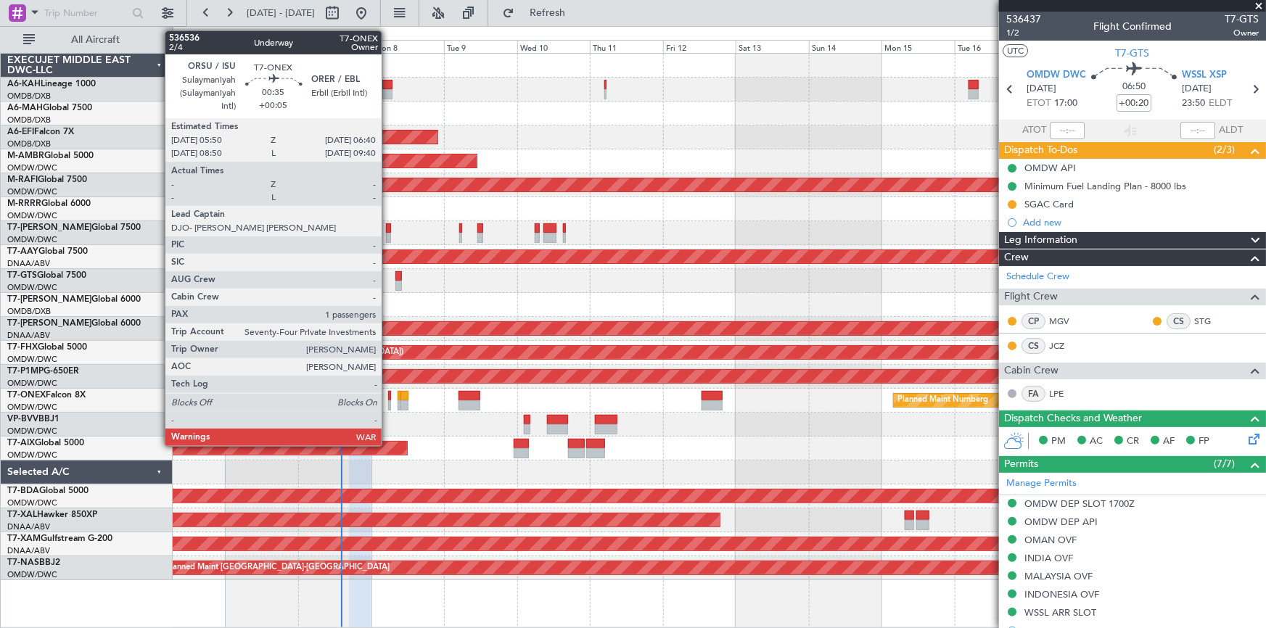
click at [388, 392] on div at bounding box center [389, 396] width 3 height 10
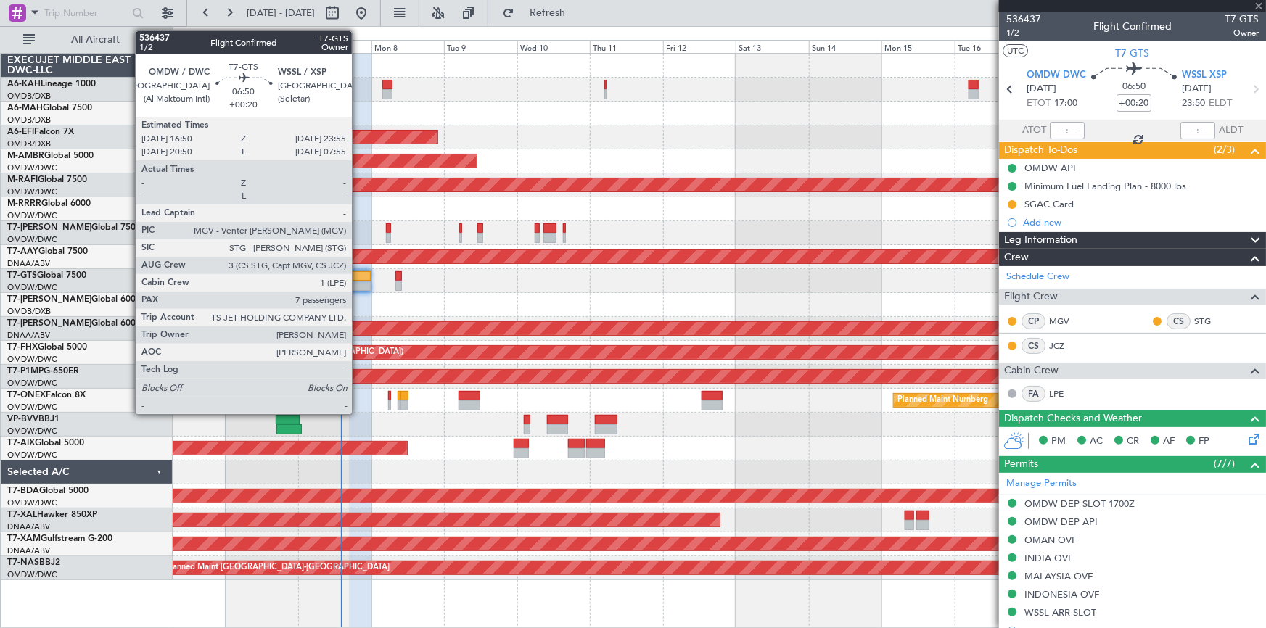
type input "+00:05"
type input "1"
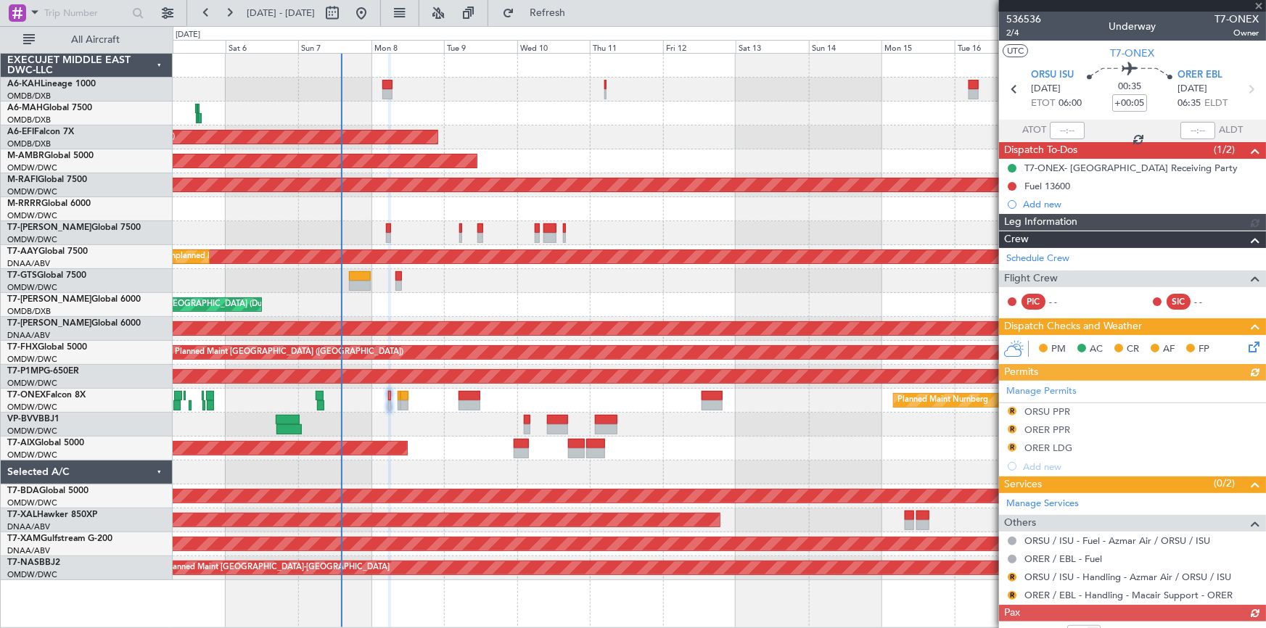
type input "[PERSON_NAME] (ANI)"
type input "7226"
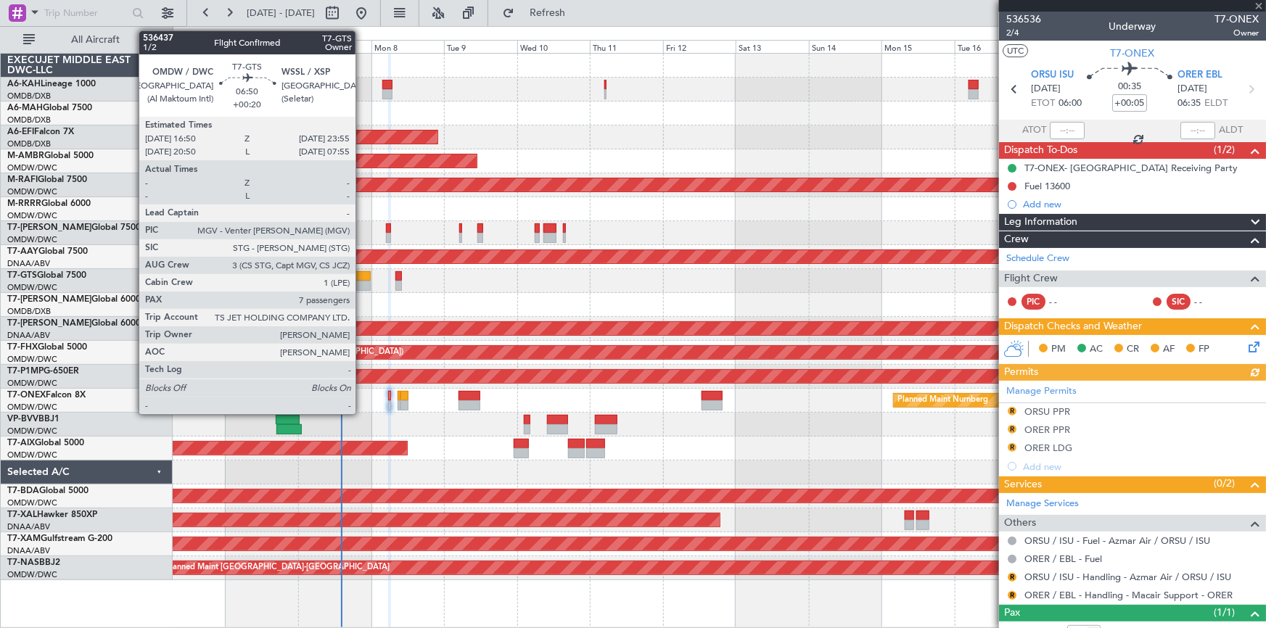
click at [362, 273] on div at bounding box center [360, 276] width 22 height 10
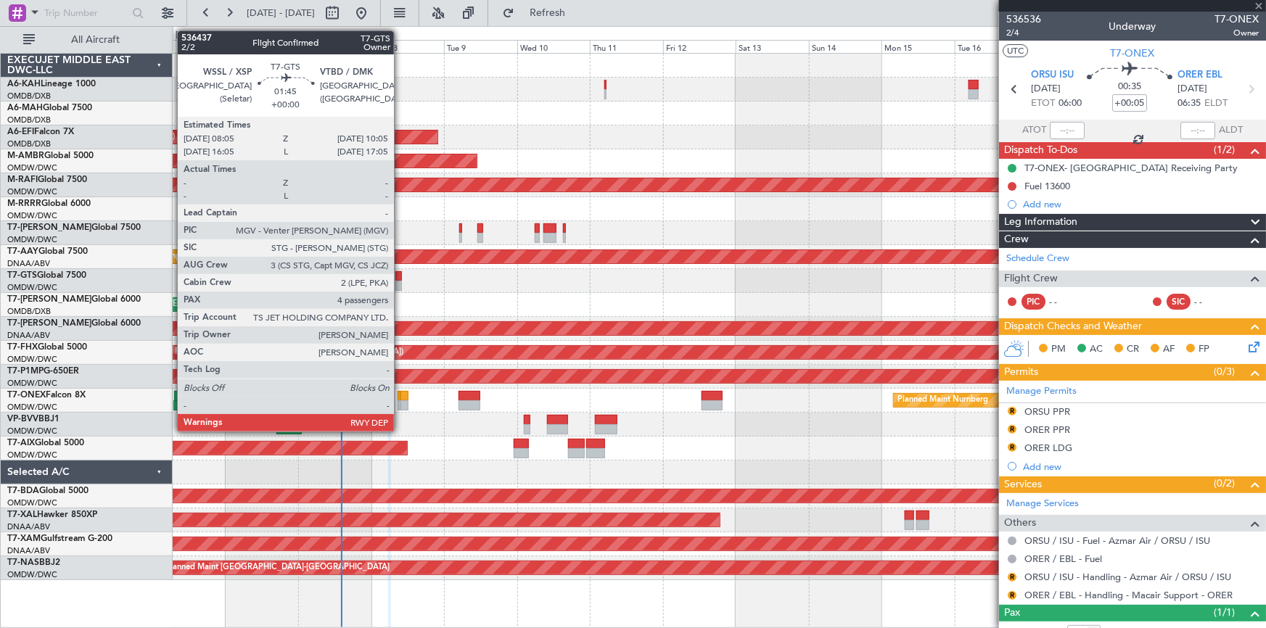
type input "+00:20"
type input "7"
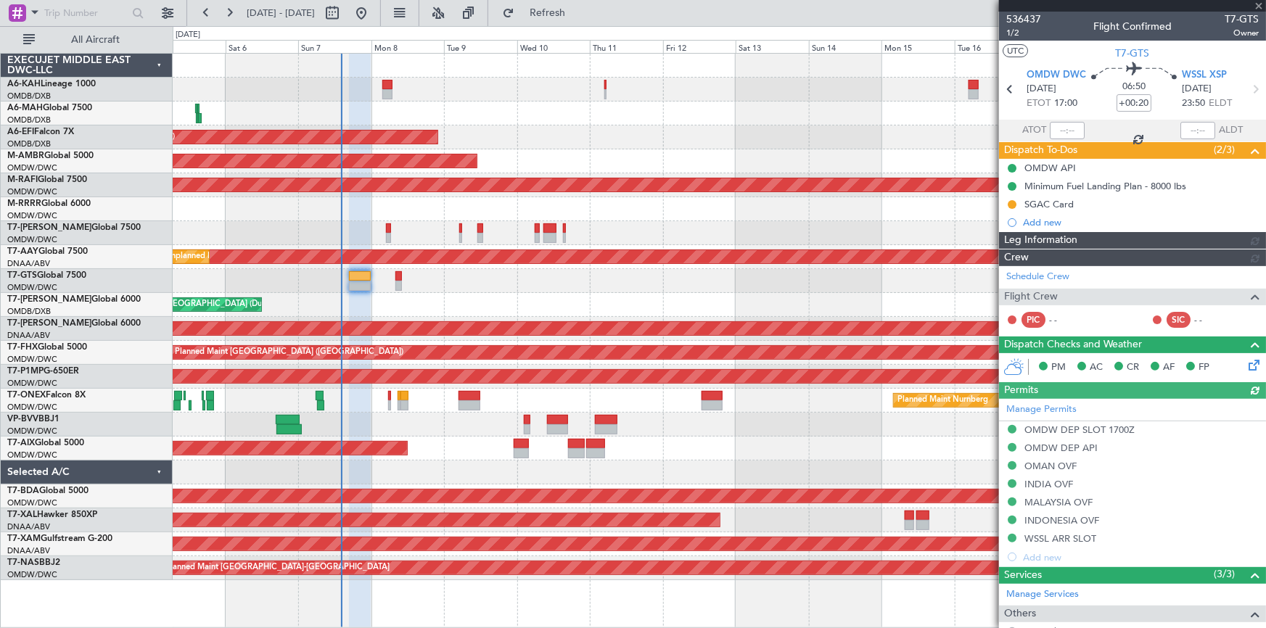
type input "[PERSON_NAME] ([PERSON_NAME])"
type input "7223"
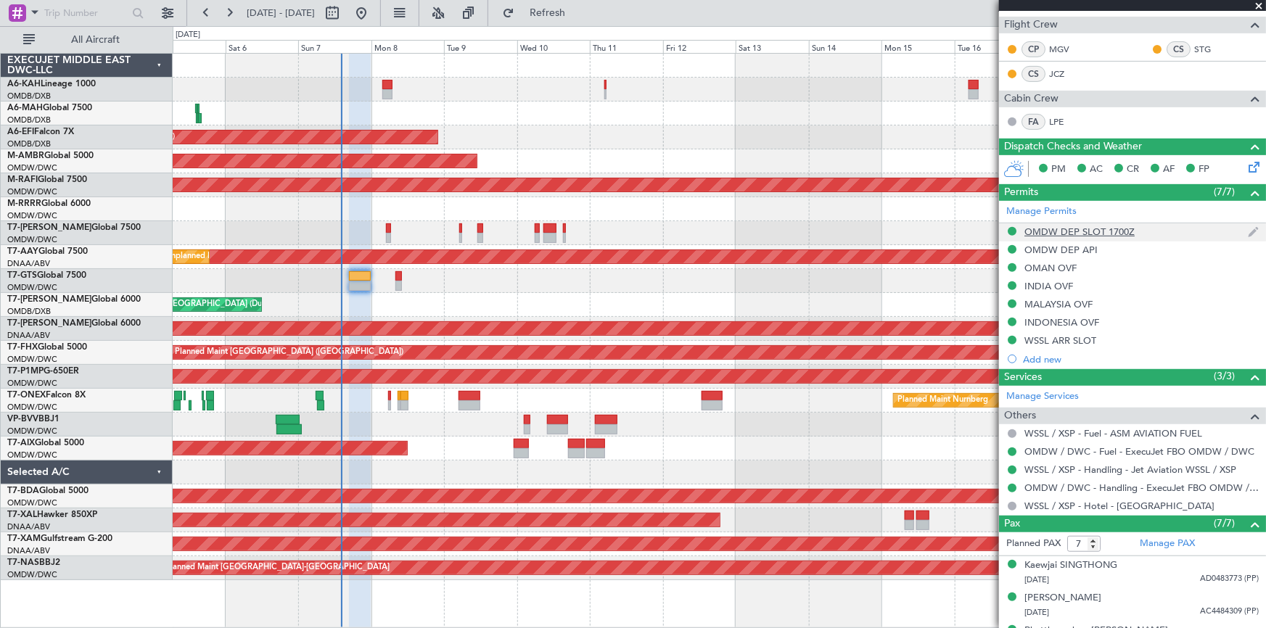
scroll to position [329, 0]
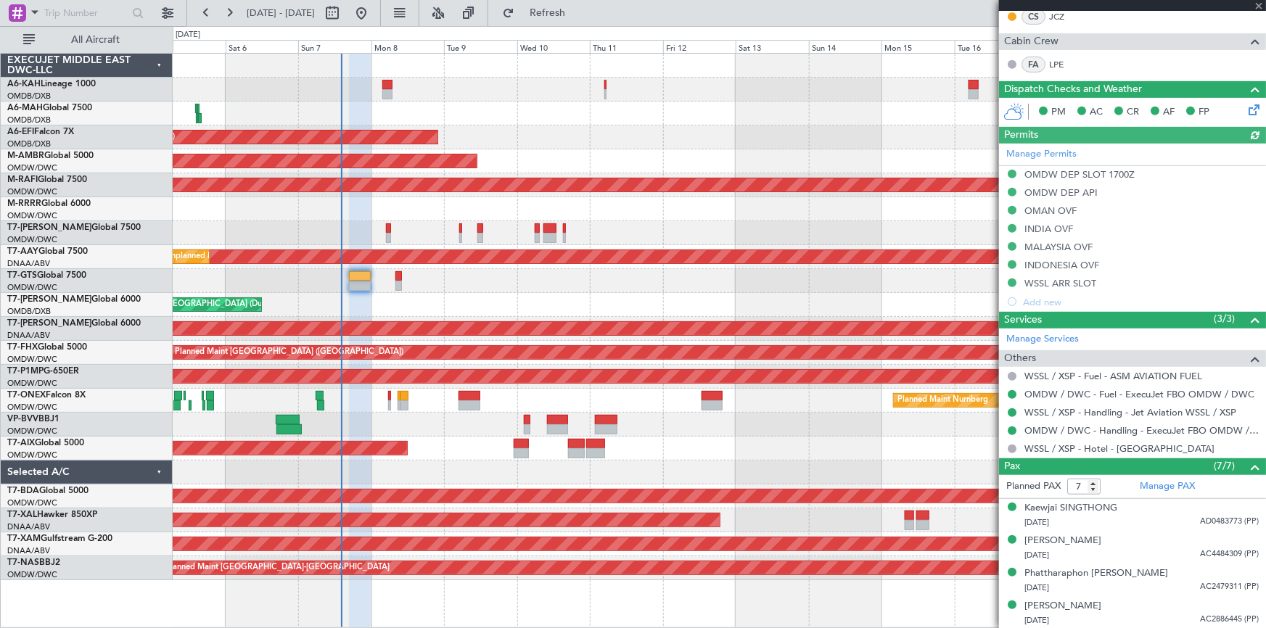
type input "[PERSON_NAME] ([PERSON_NAME])"
type input "7223"
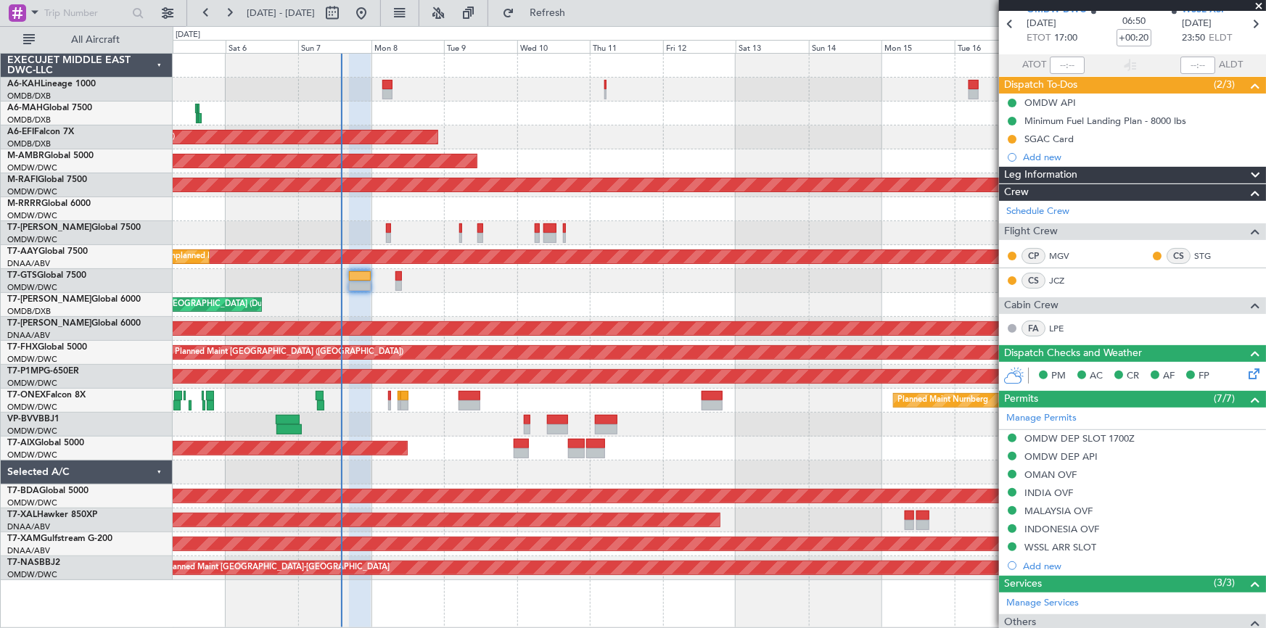
scroll to position [0, 0]
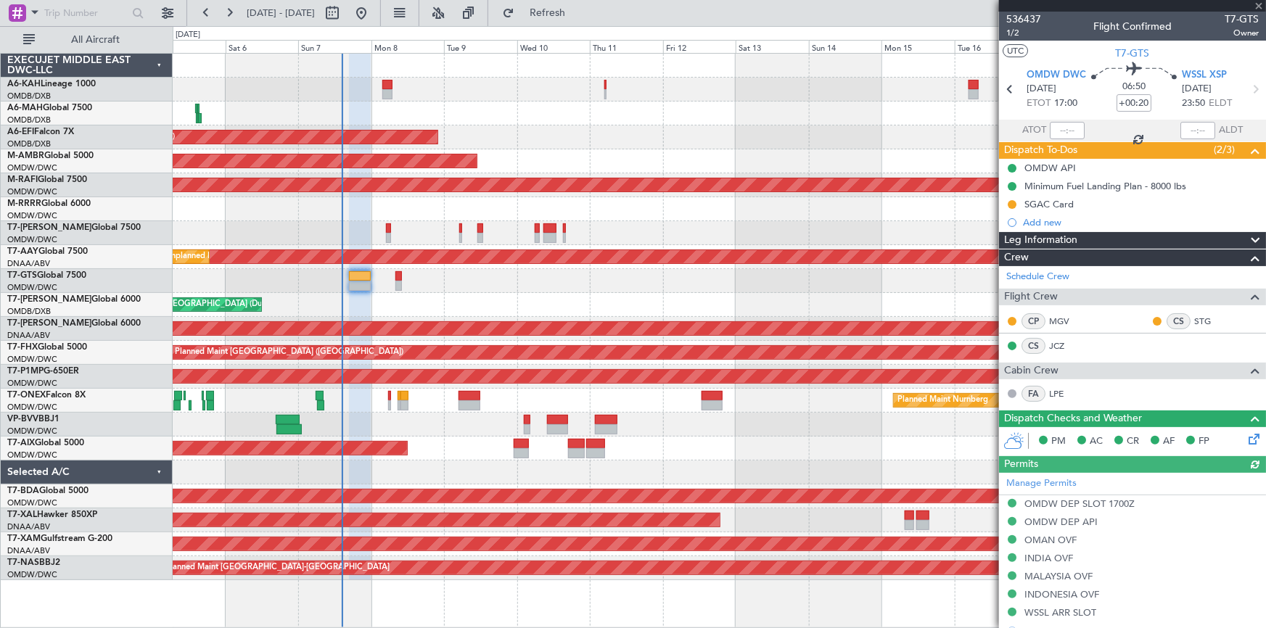
type input "[PERSON_NAME] ([PERSON_NAME])"
type input "7223"
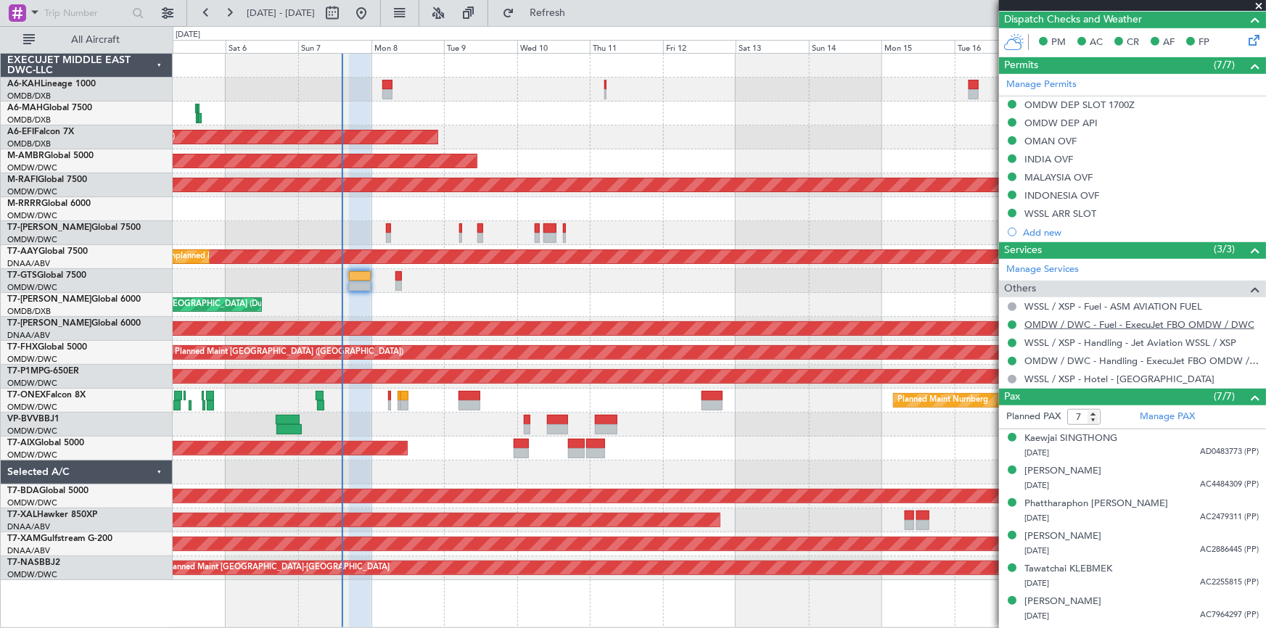
scroll to position [427, 0]
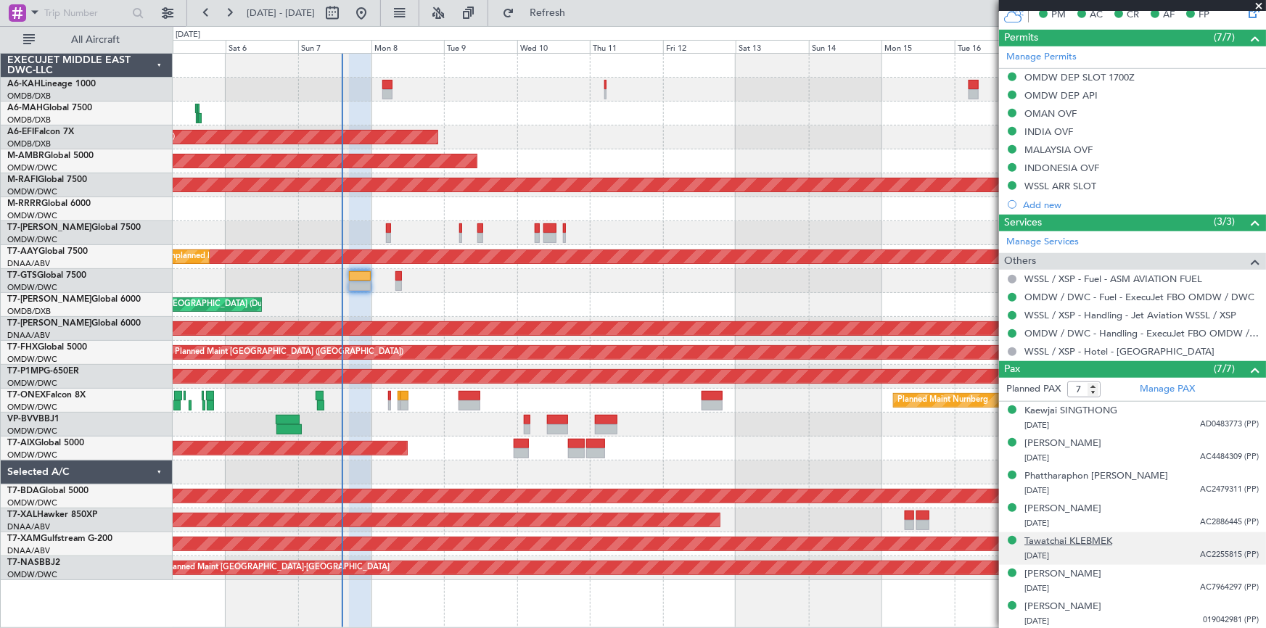
drag, startPoint x: 1126, startPoint y: 542, endPoint x: 1063, endPoint y: 537, distance: 62.6
click at [1036, 537] on div "Tawatchai KLEBMEK 04/08/1962 AC2255815 (PP)" at bounding box center [1142, 549] width 234 height 28
click at [1063, 537] on div "Tawatchai KLEBMEK" at bounding box center [1069, 542] width 88 height 15
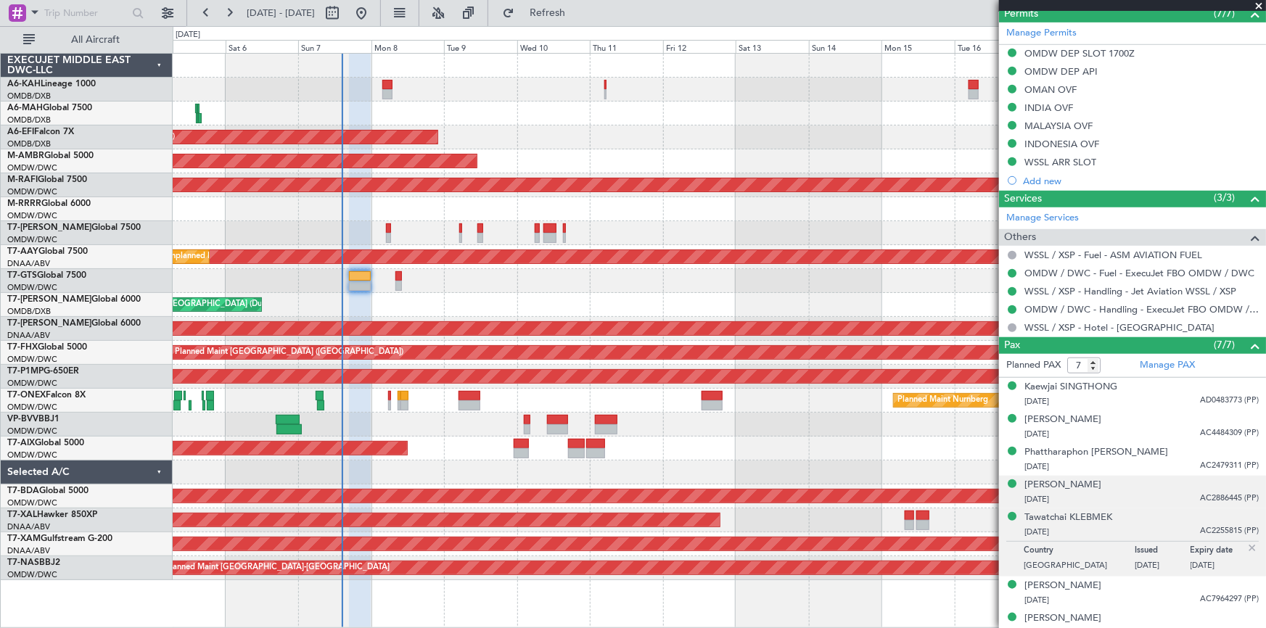
scroll to position [462, 0]
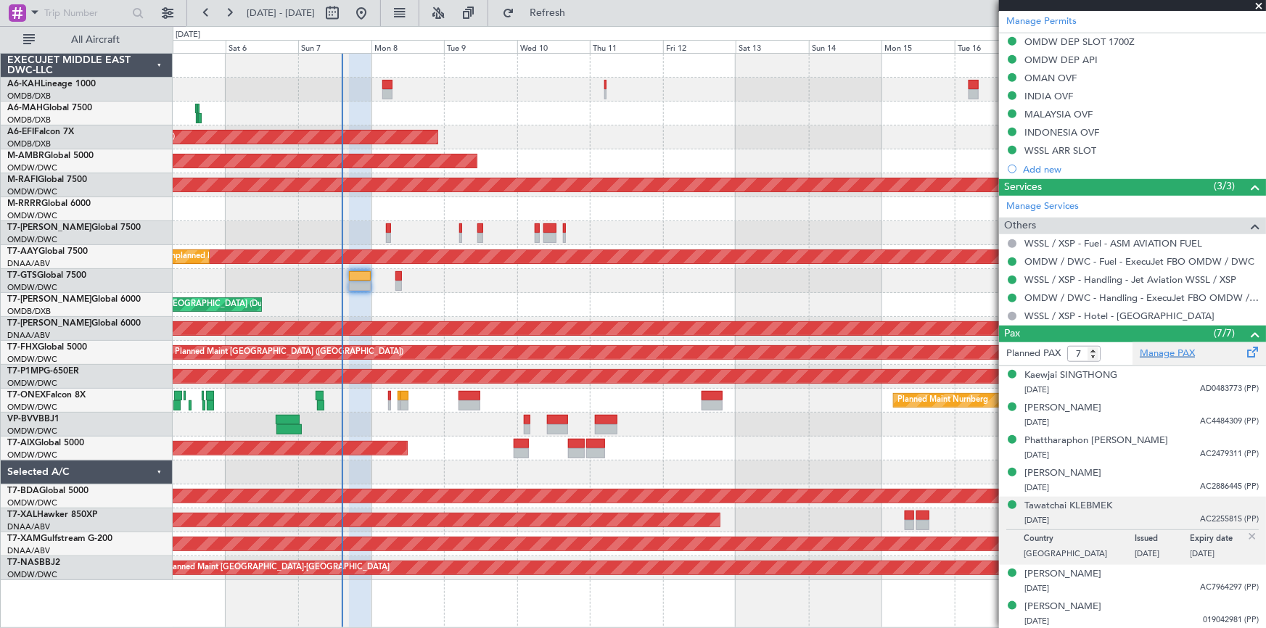
click at [1168, 353] on link "Manage PAX" at bounding box center [1167, 354] width 55 height 15
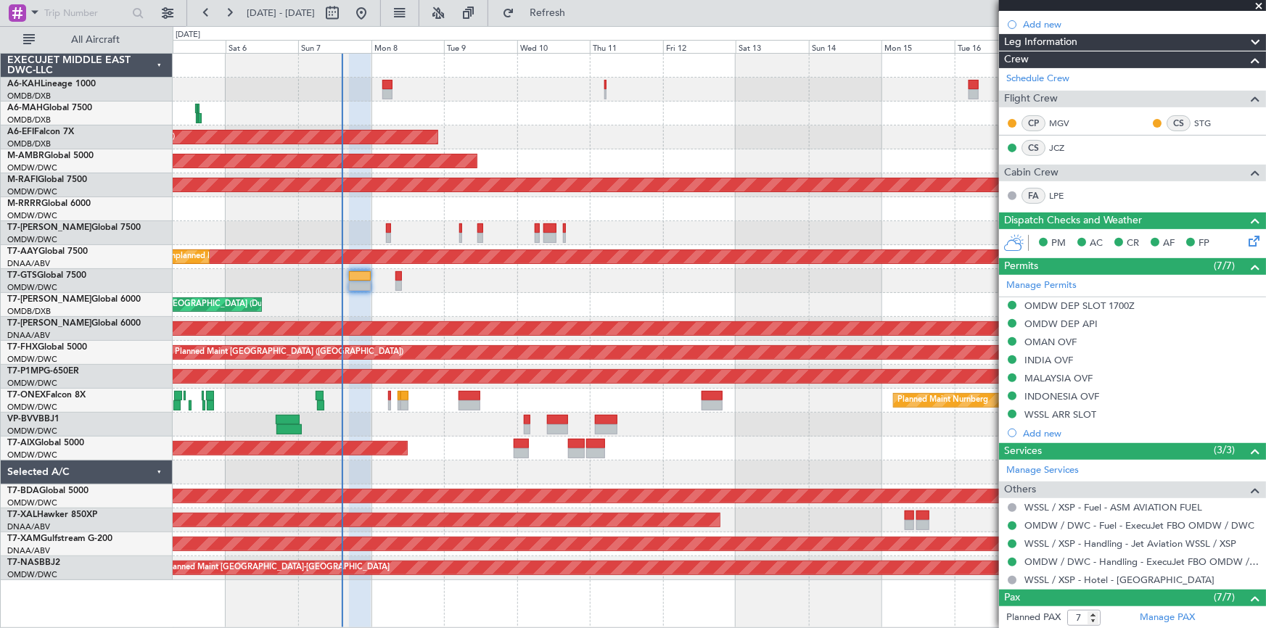
scroll to position [0, 0]
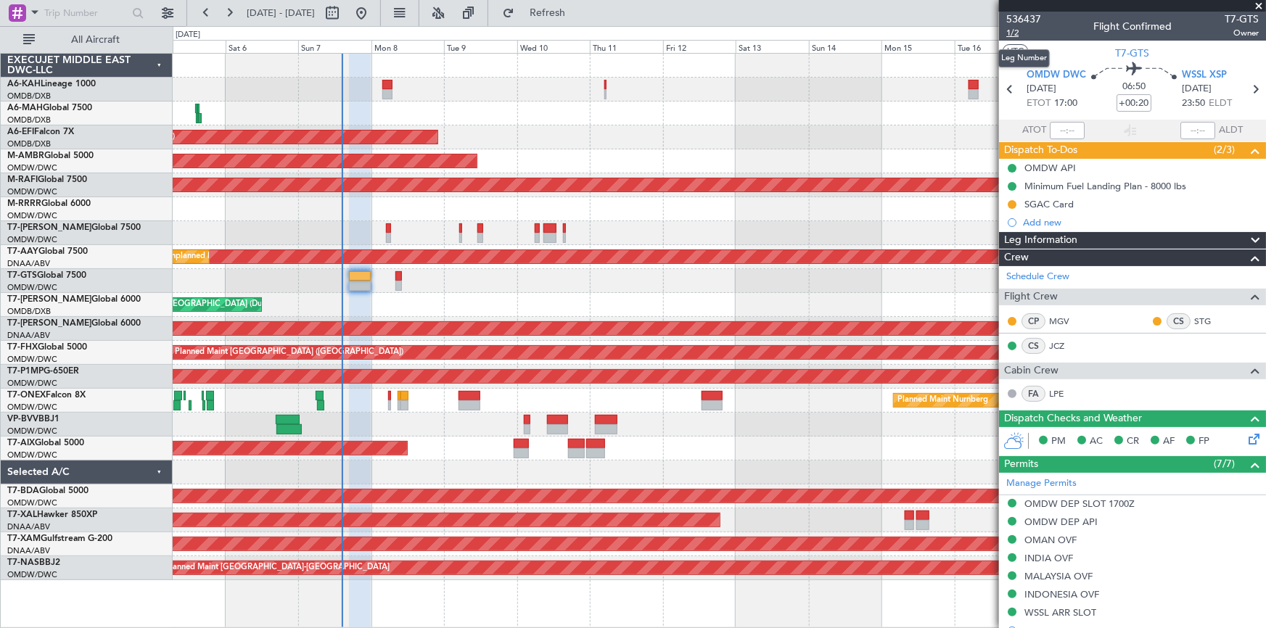
click at [1010, 30] on span "1/2" at bounding box center [1024, 33] width 35 height 12
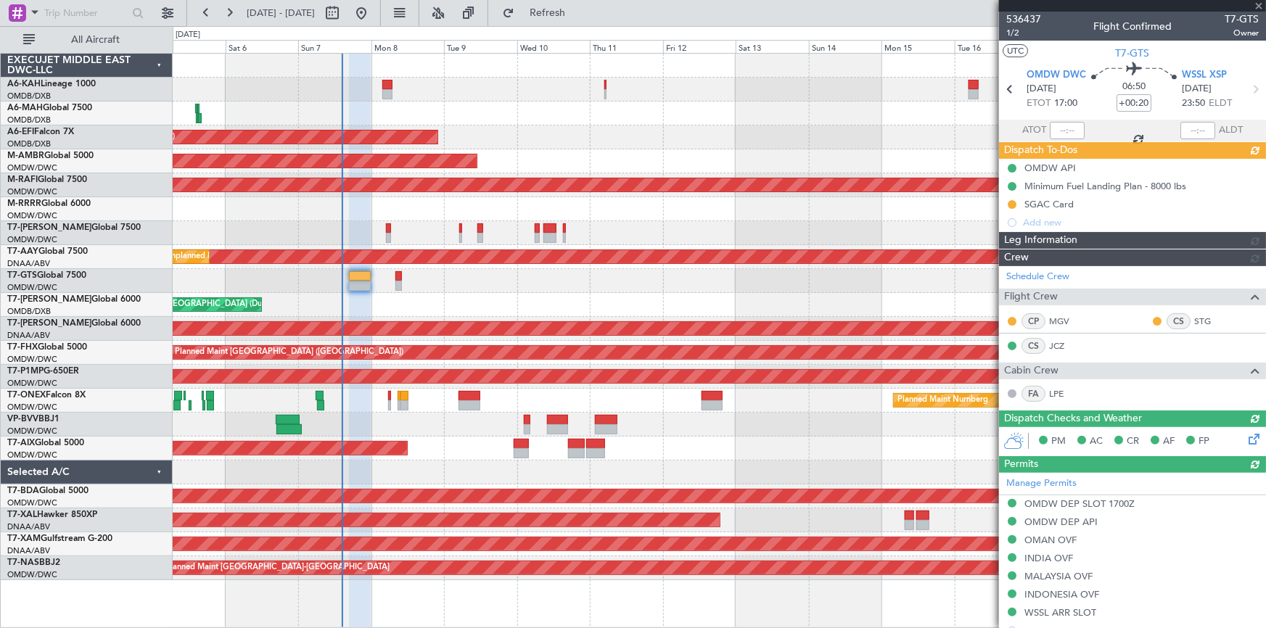
type input "[PERSON_NAME] ([PERSON_NAME])"
type input "7223"
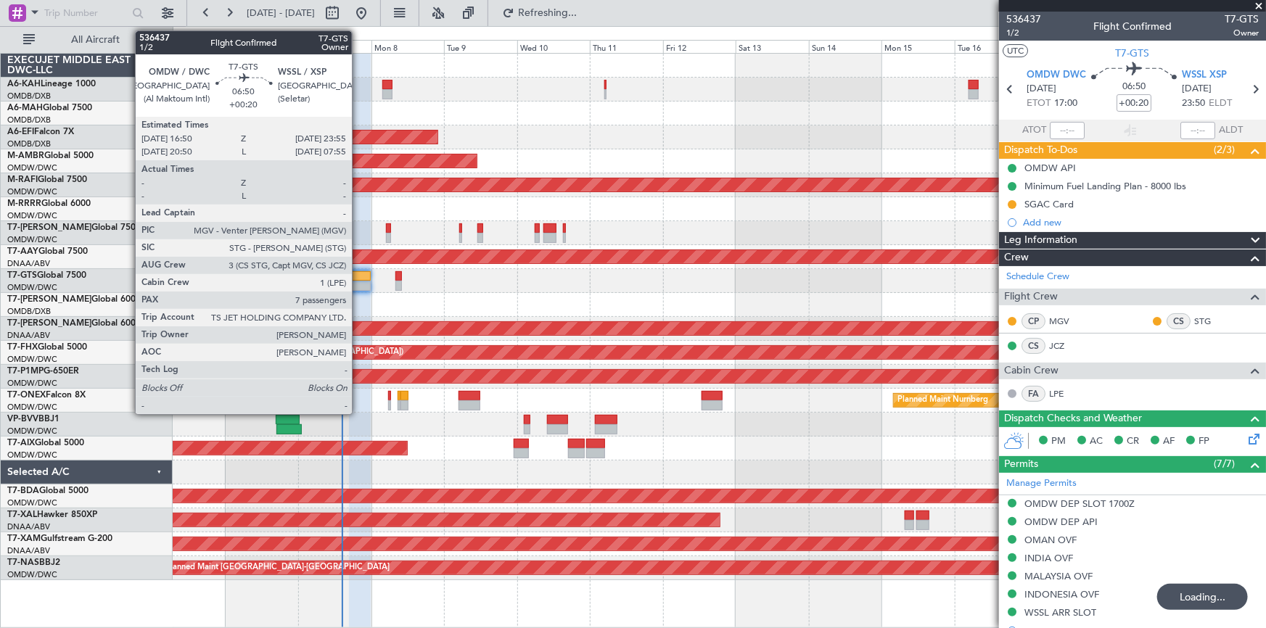
click at [359, 274] on div at bounding box center [360, 276] width 22 height 10
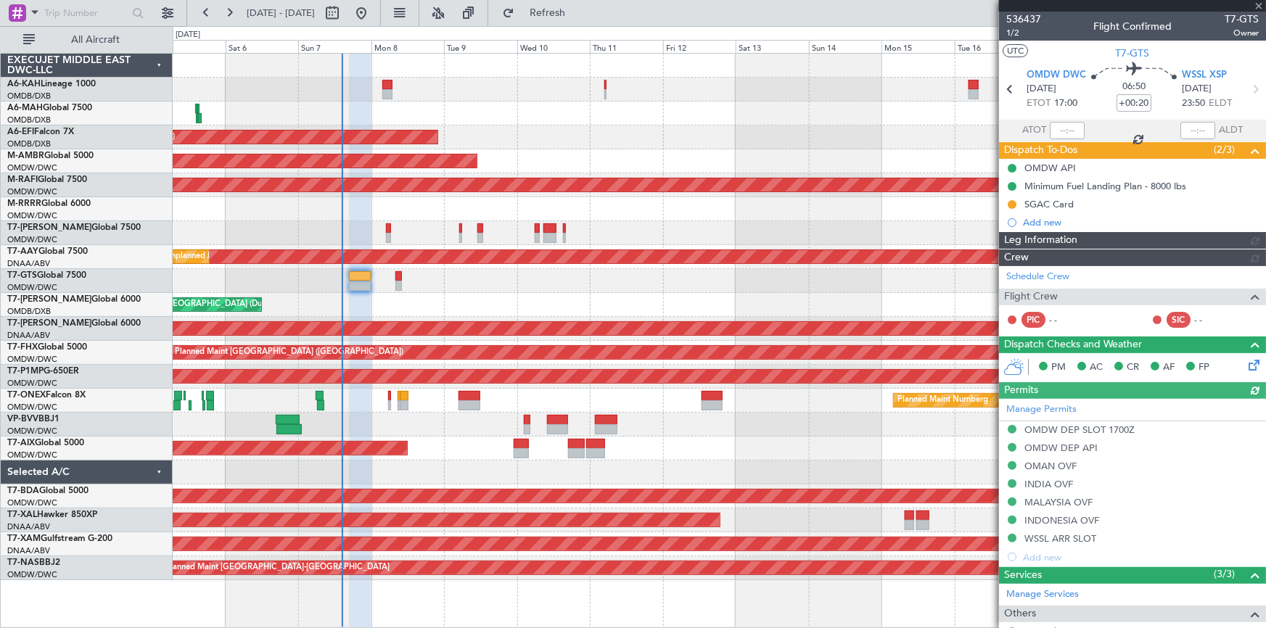
type input "[PERSON_NAME] ([PERSON_NAME])"
type input "7223"
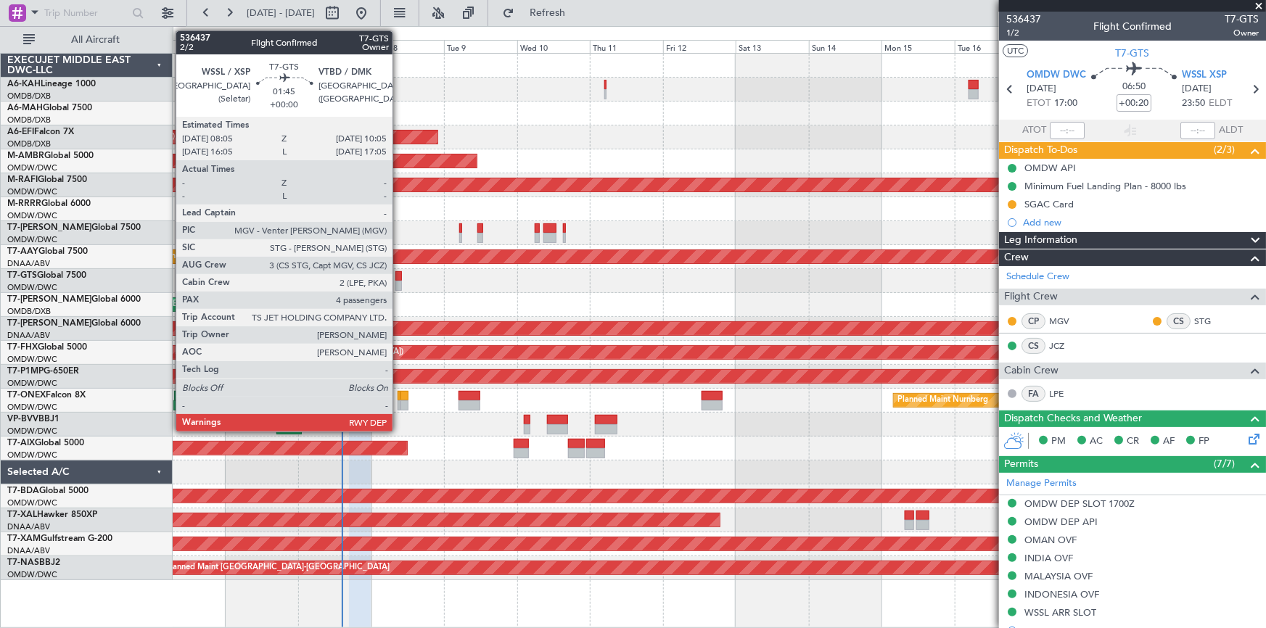
click at [399, 277] on div at bounding box center [399, 276] width 7 height 10
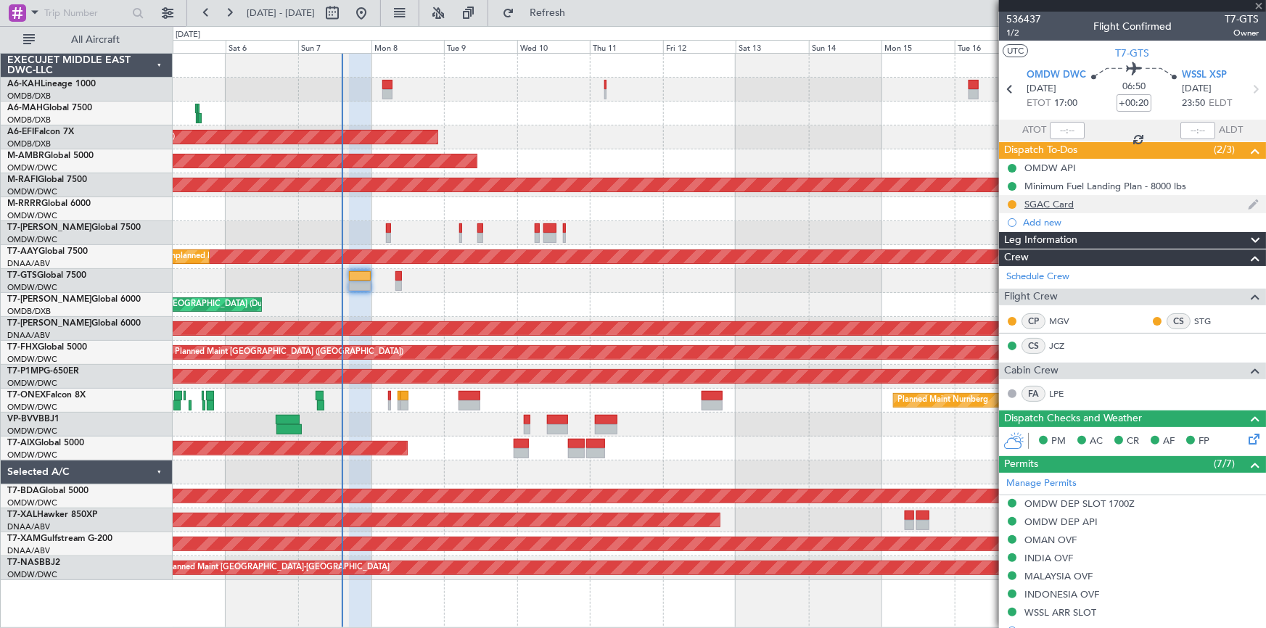
type input "4"
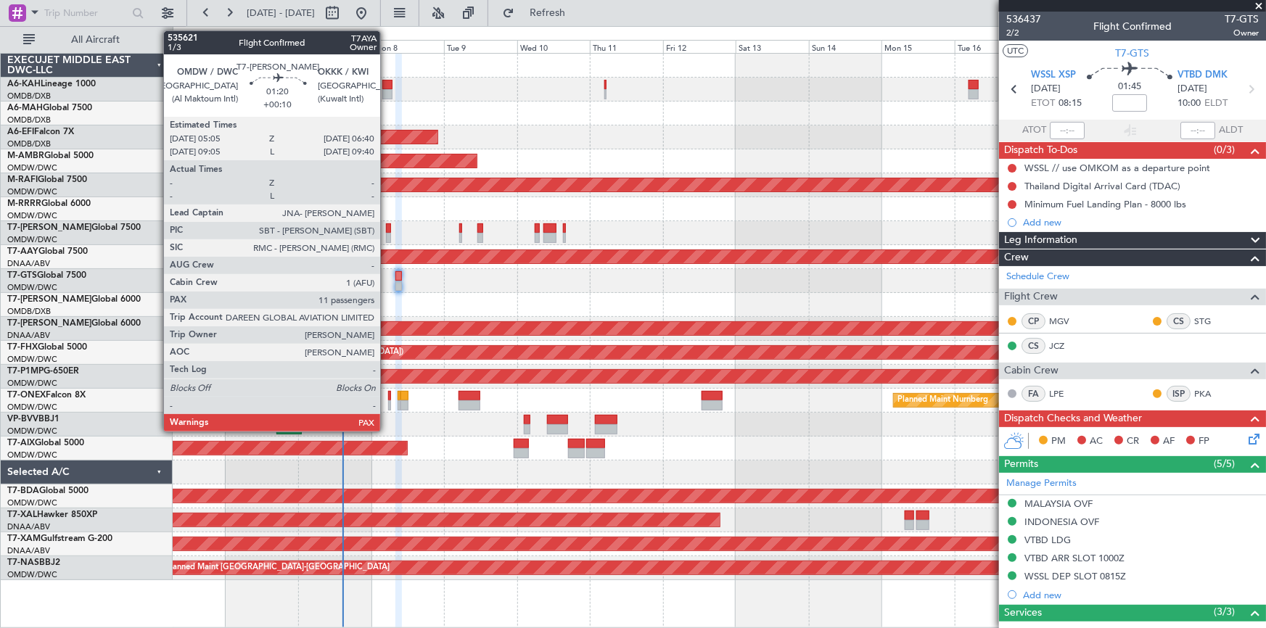
click at [387, 231] on div at bounding box center [388, 229] width 5 height 10
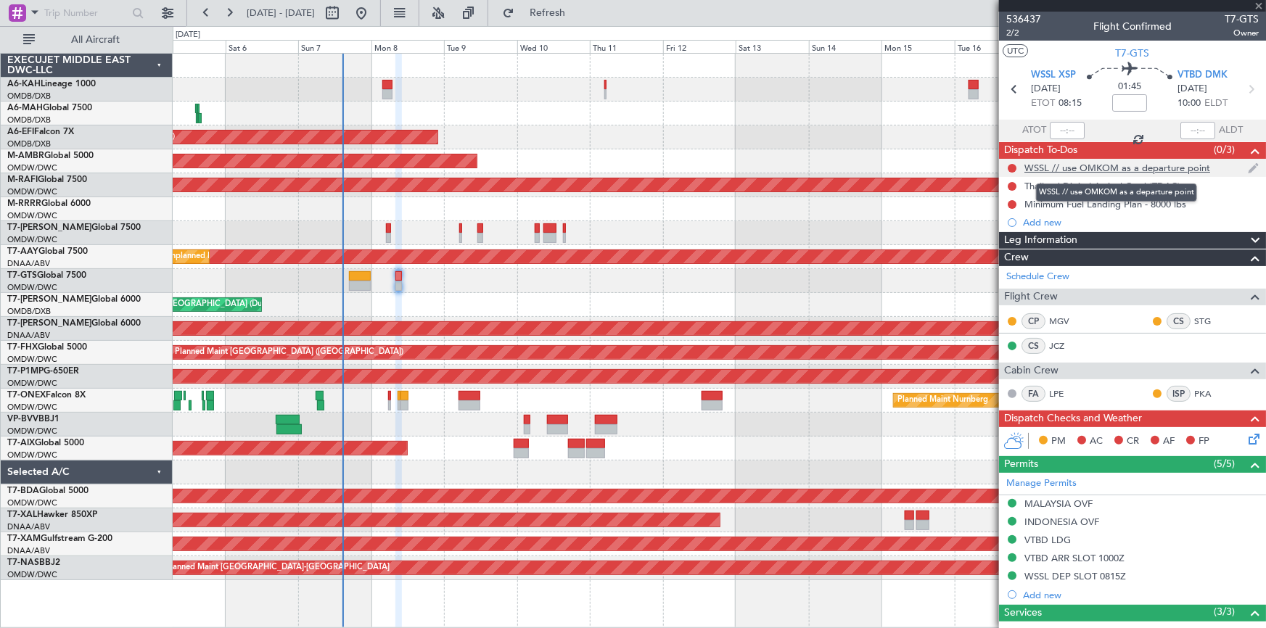
type input "+00:10"
type input "11"
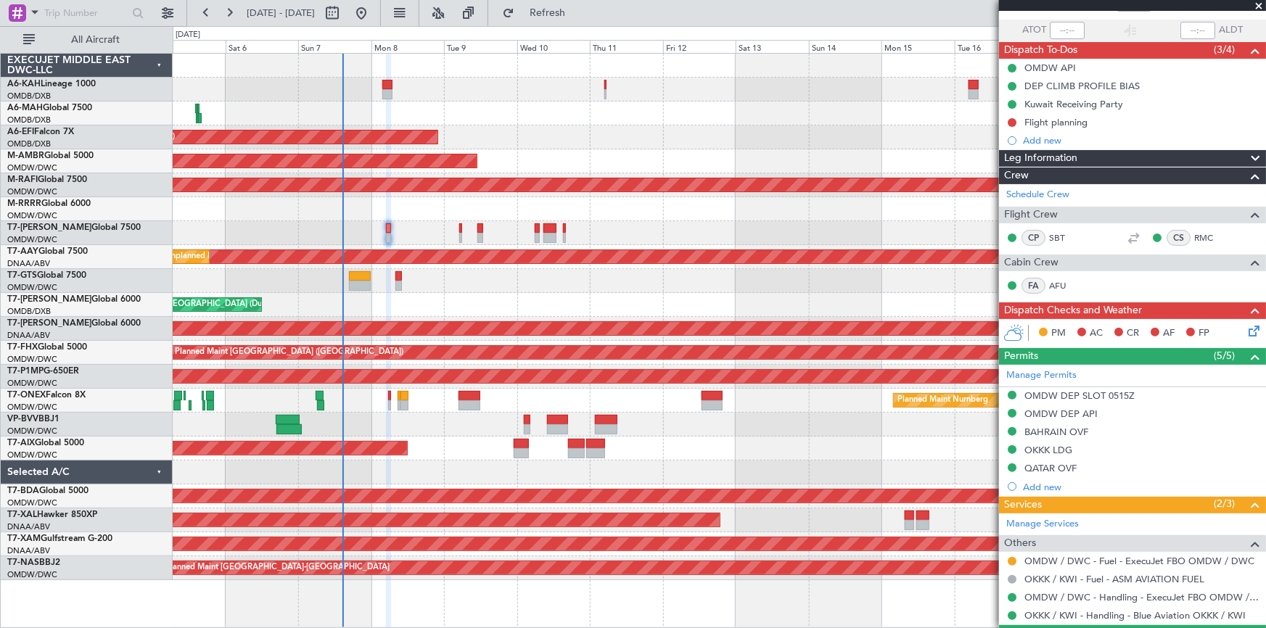
scroll to position [99, 0]
click at [392, 229] on div "Planned Maint Dubai (Al Maktoum Intl)" at bounding box center [720, 233] width 1094 height 24
click at [1069, 123] on div "Flight planning" at bounding box center [1056, 123] width 63 height 12
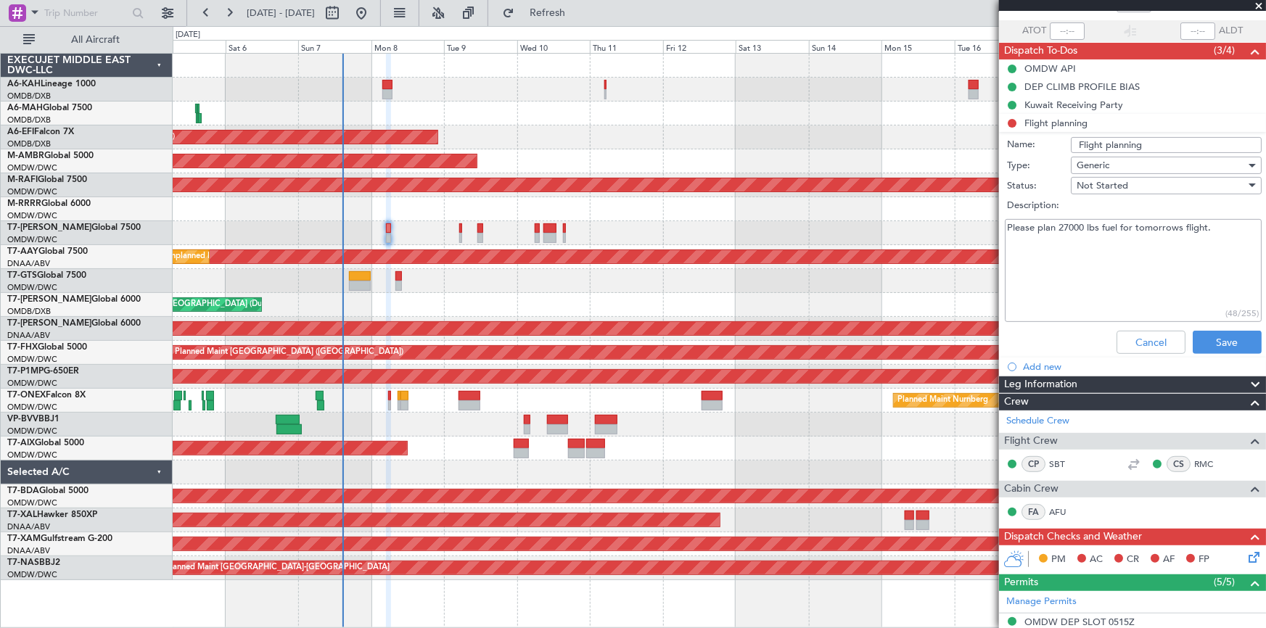
scroll to position [0, 0]
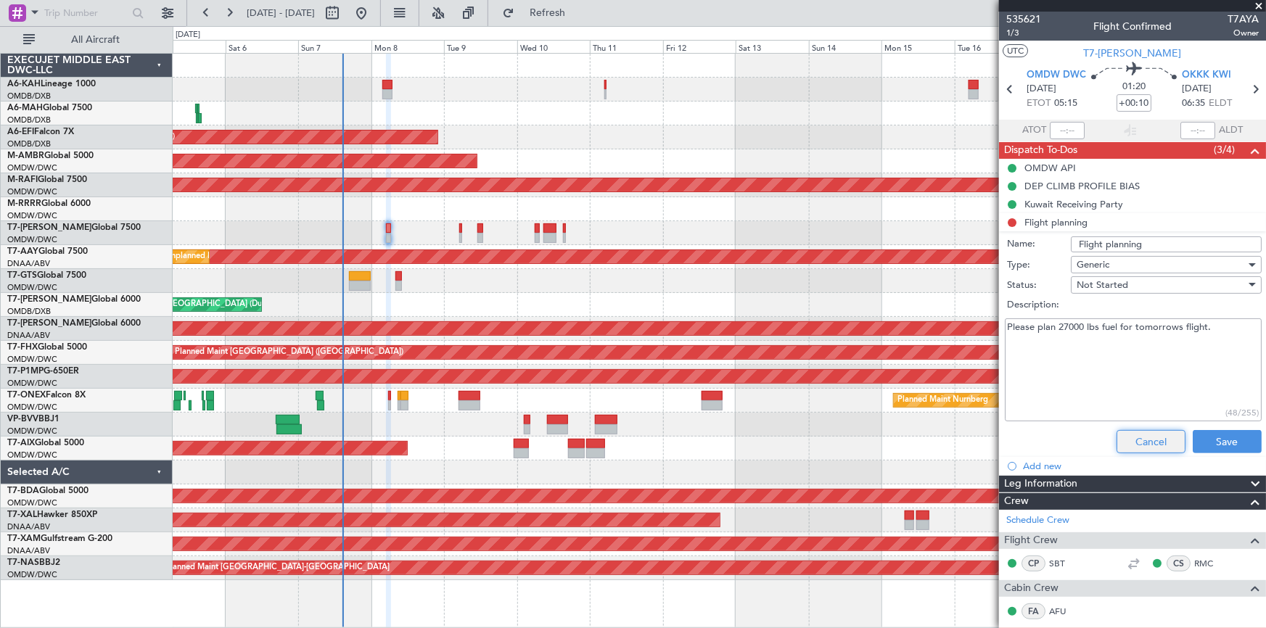
click at [1145, 430] on button "Cancel" at bounding box center [1151, 441] width 69 height 23
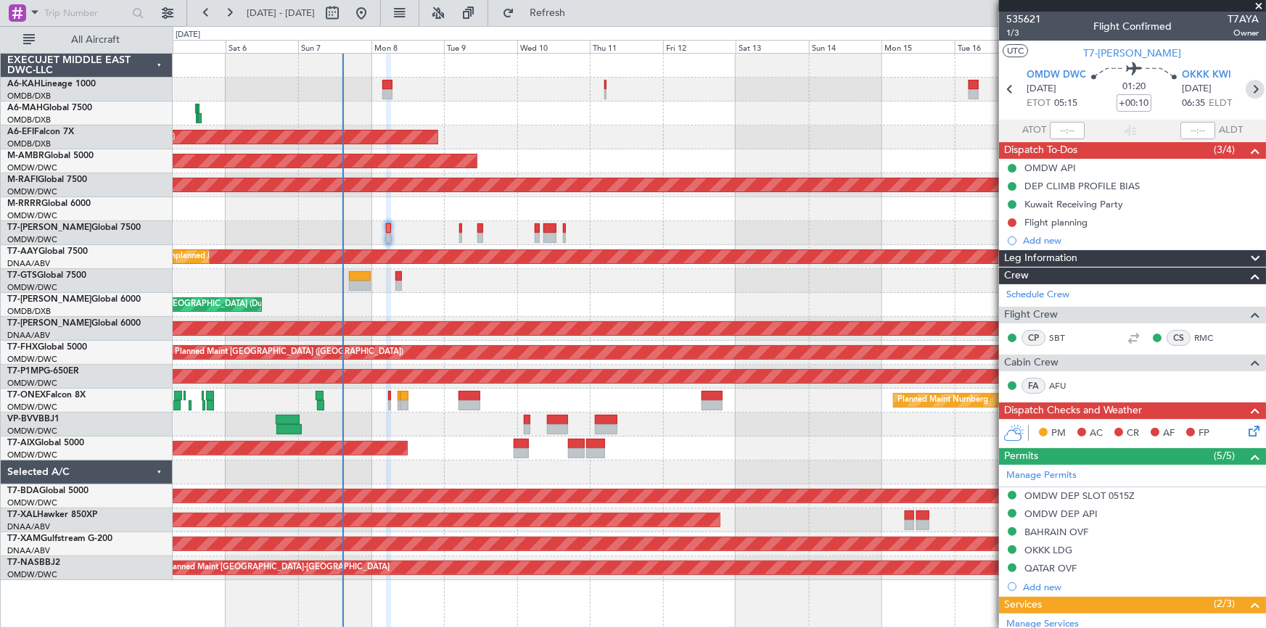
click at [1246, 91] on icon at bounding box center [1255, 89] width 19 height 19
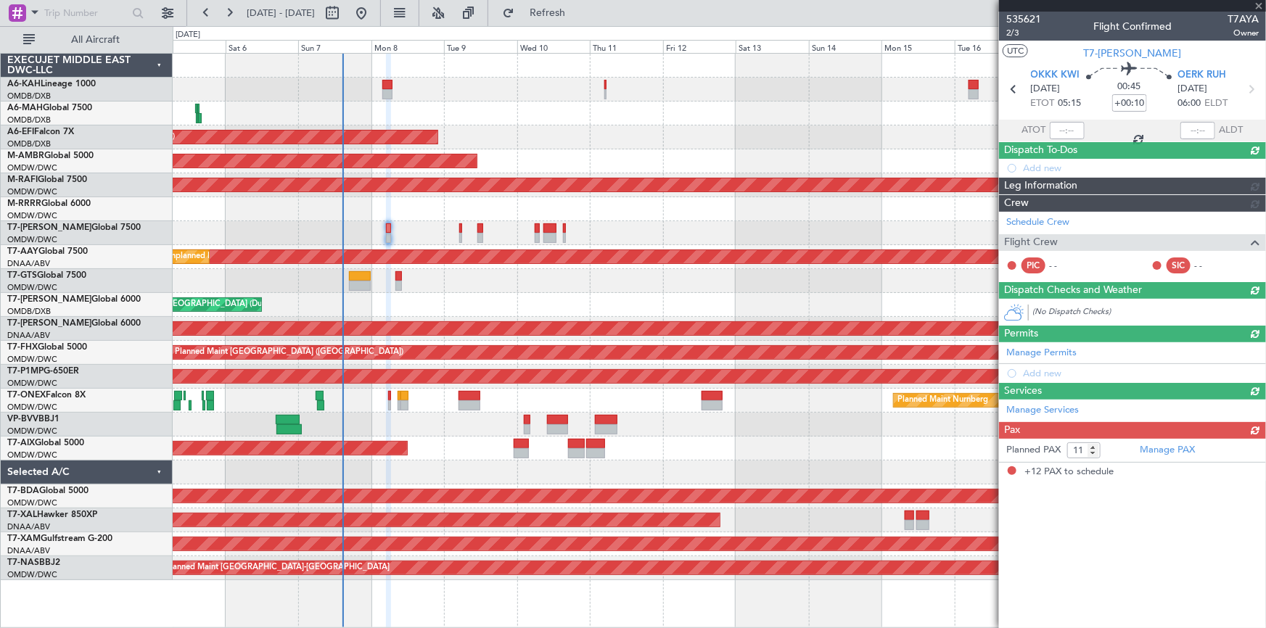
type input "12"
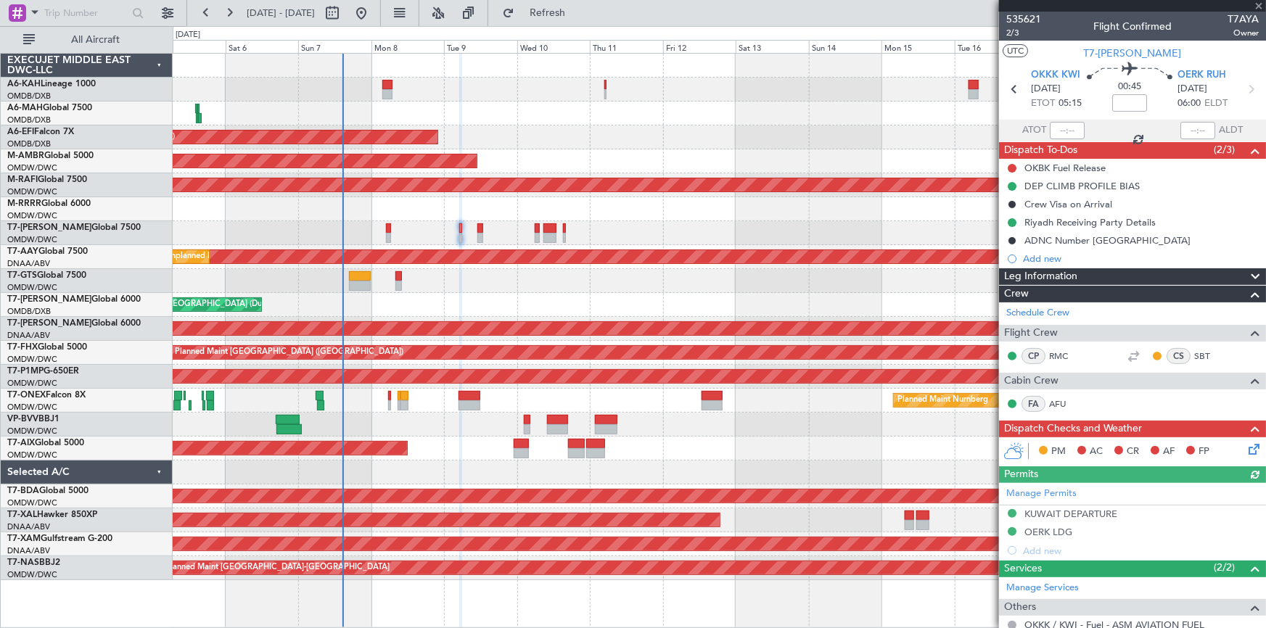
click at [1242, 91] on icon at bounding box center [1251, 89] width 19 height 19
type input "+00:25"
type input "11"
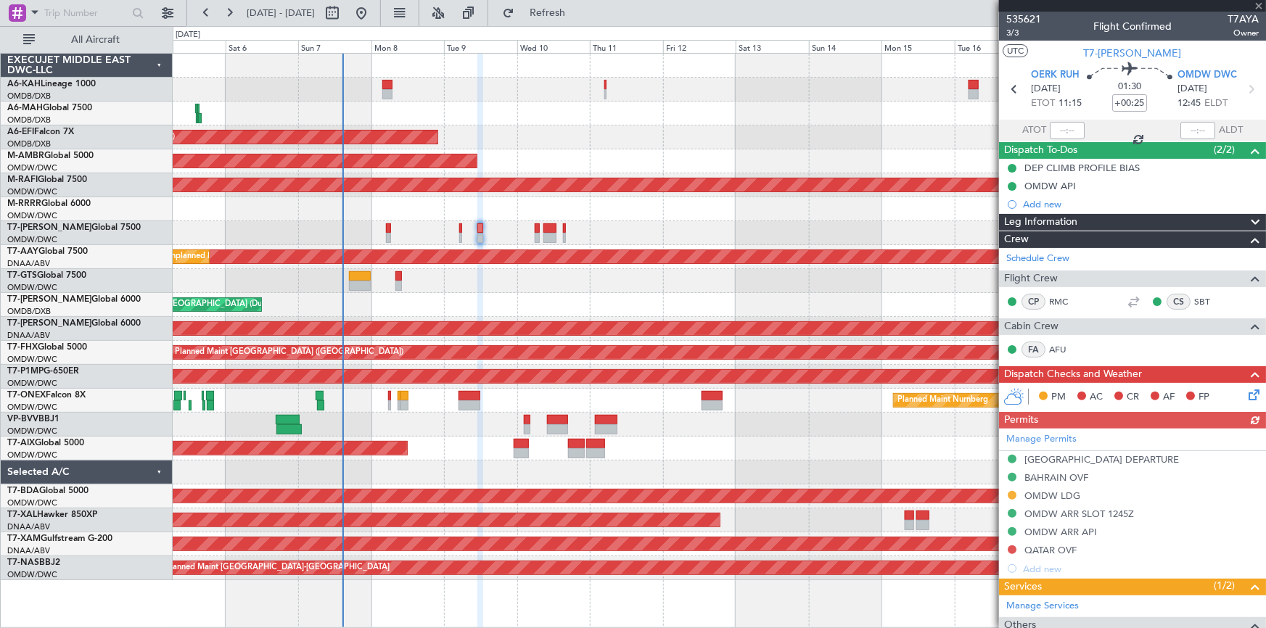
click at [1242, 91] on icon at bounding box center [1251, 89] width 19 height 19
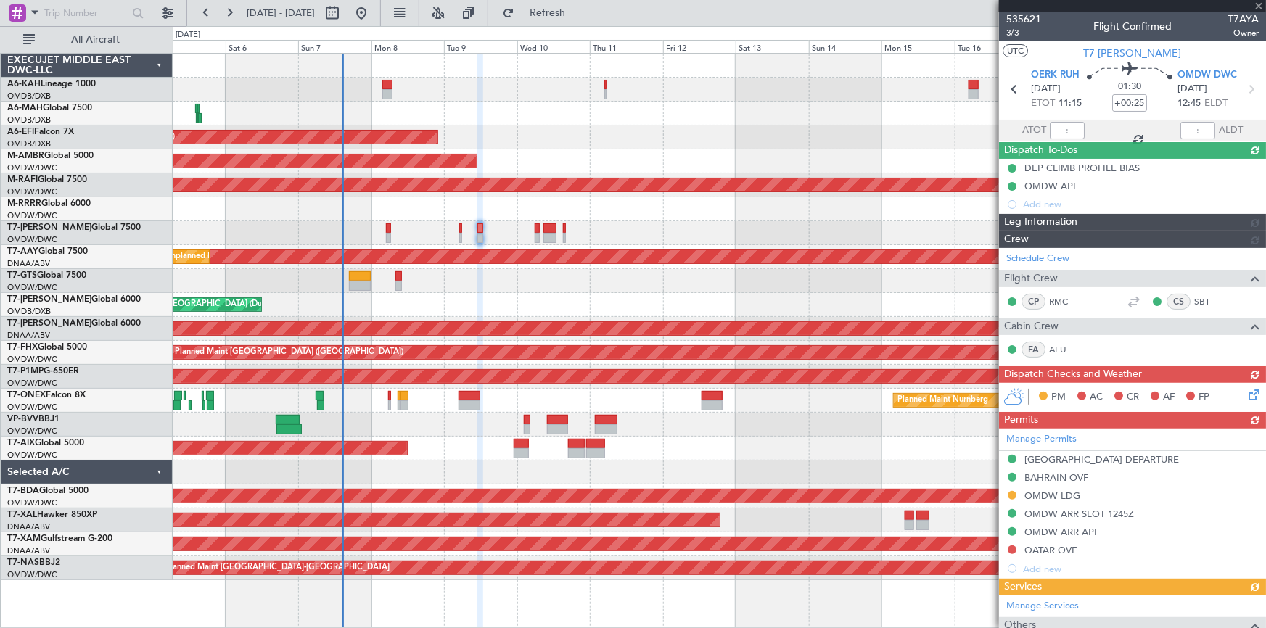
click at [1242, 91] on icon at bounding box center [1251, 89] width 19 height 19
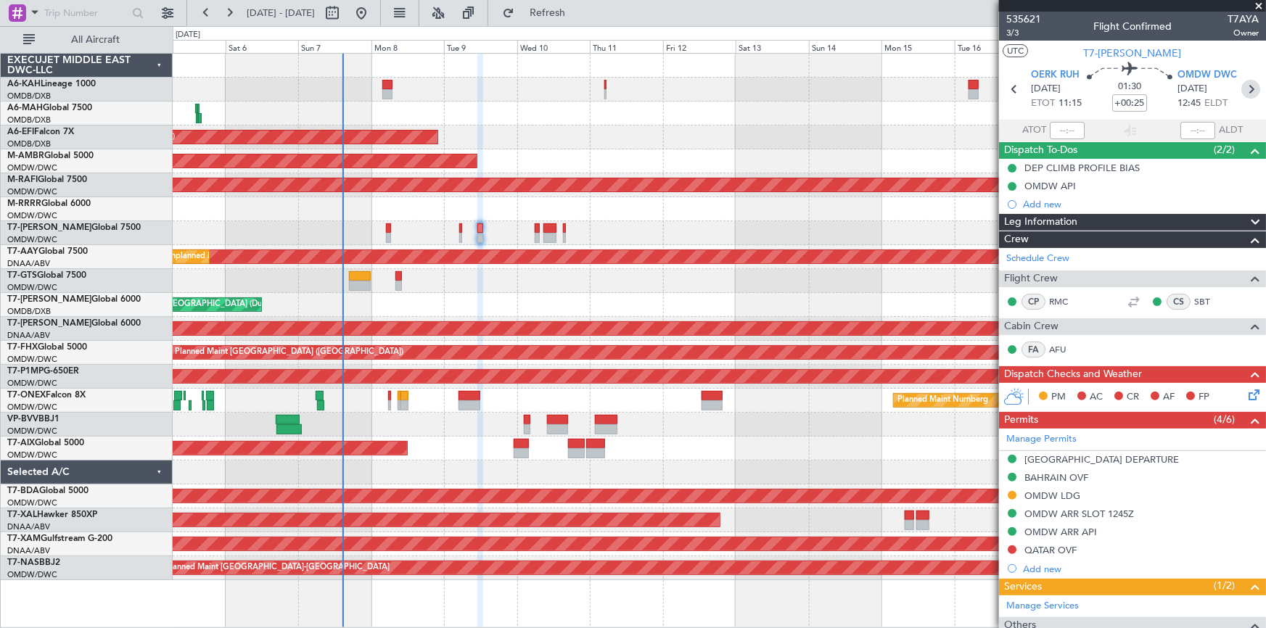
click at [1242, 91] on icon at bounding box center [1251, 89] width 19 height 19
type input "0"
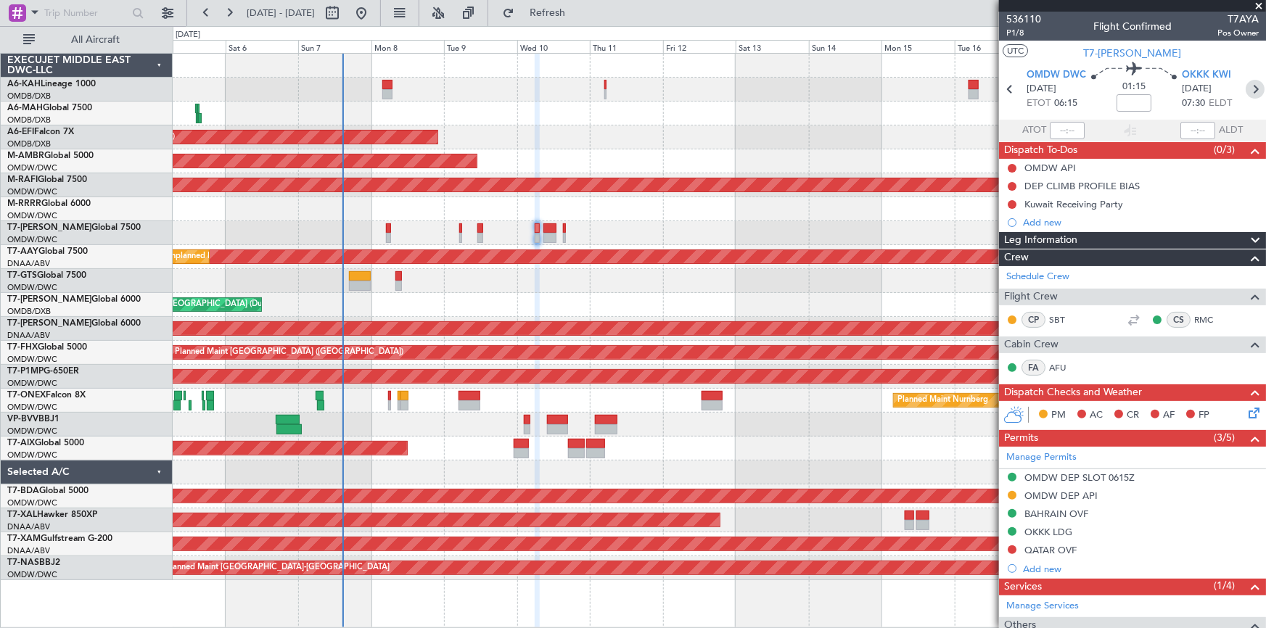
click at [1250, 89] on icon at bounding box center [1255, 89] width 19 height 19
type input "+00:15"
type input "9"
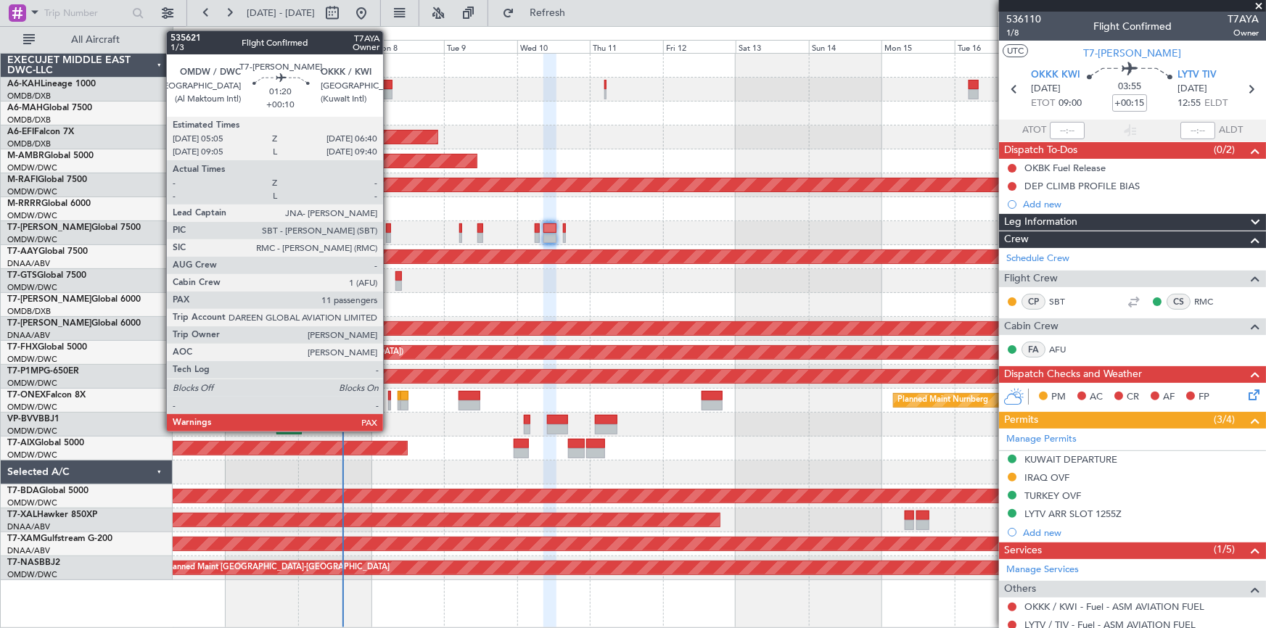
click at [390, 225] on div at bounding box center [388, 229] width 5 height 10
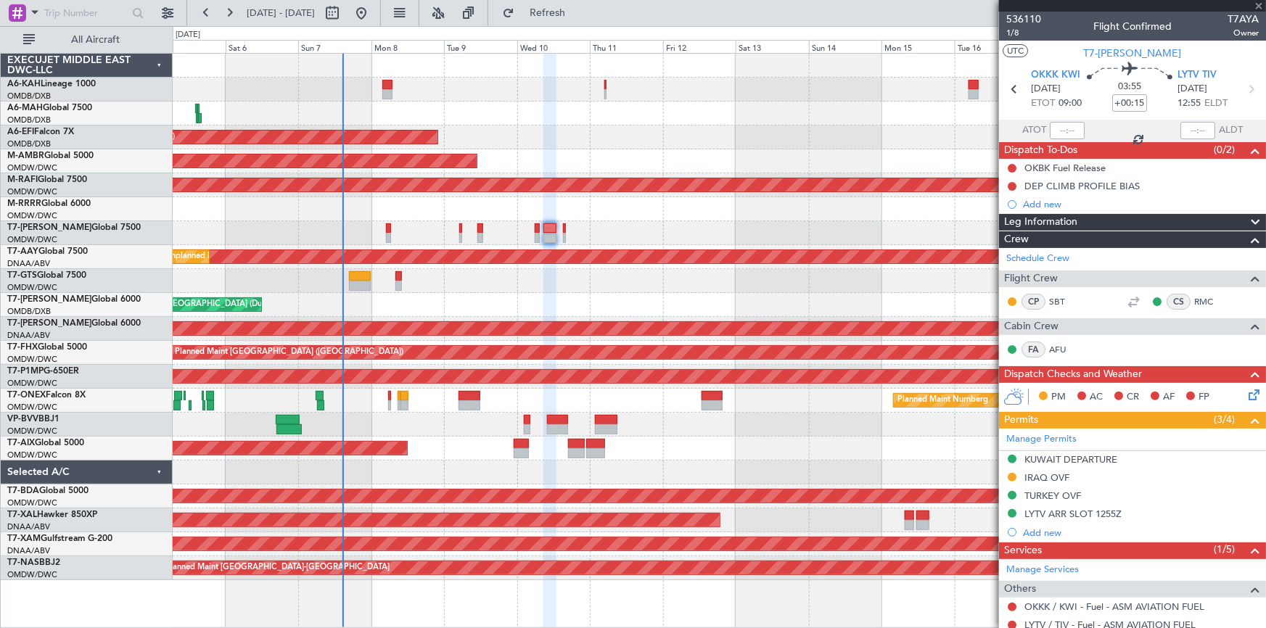
type input "+00:10"
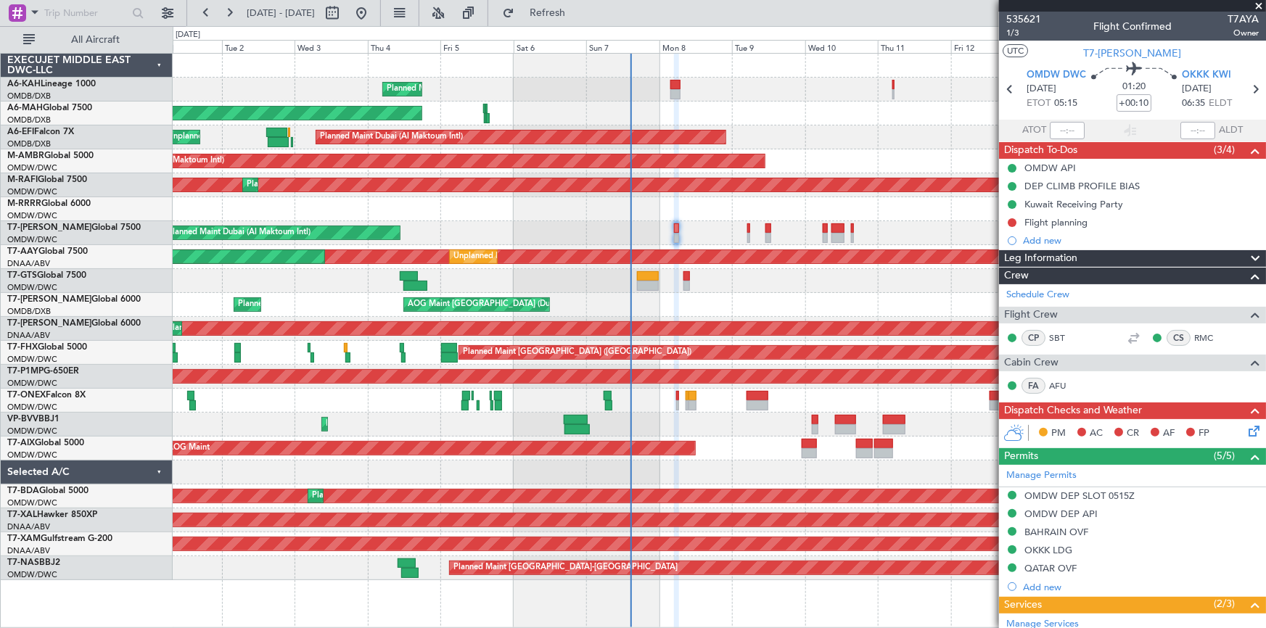
click at [705, 203] on div "Planned Maint Dubai (Al Maktoum Intl)" at bounding box center [720, 209] width 1094 height 24
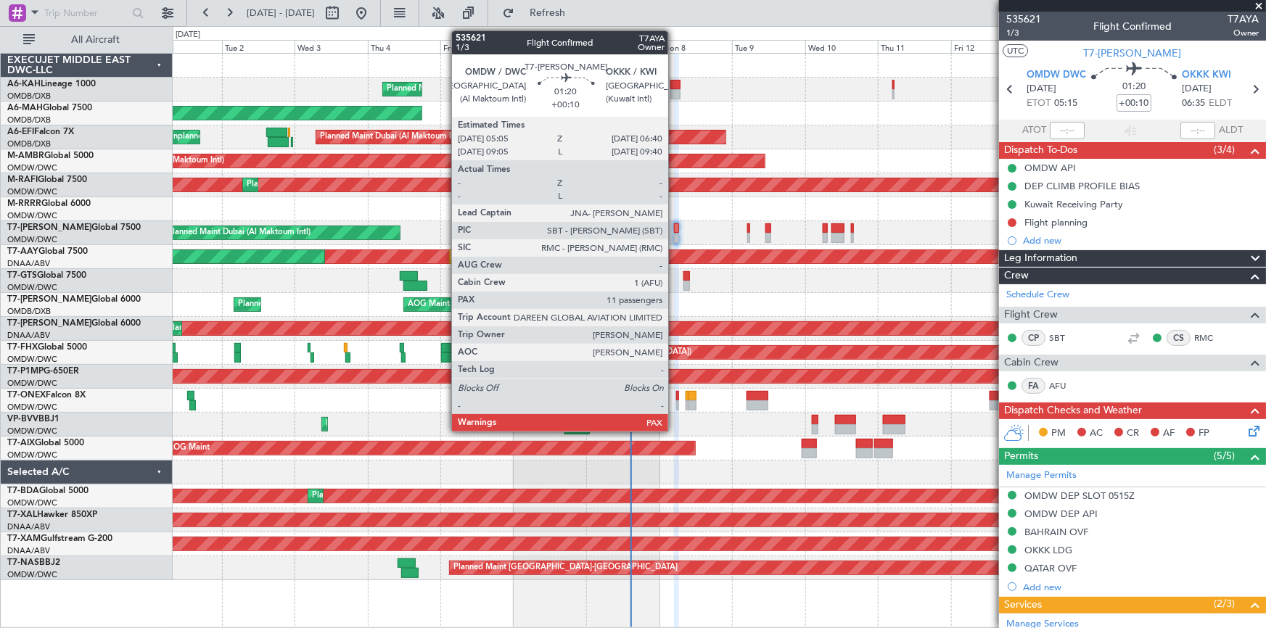
click at [675, 227] on div at bounding box center [676, 229] width 5 height 10
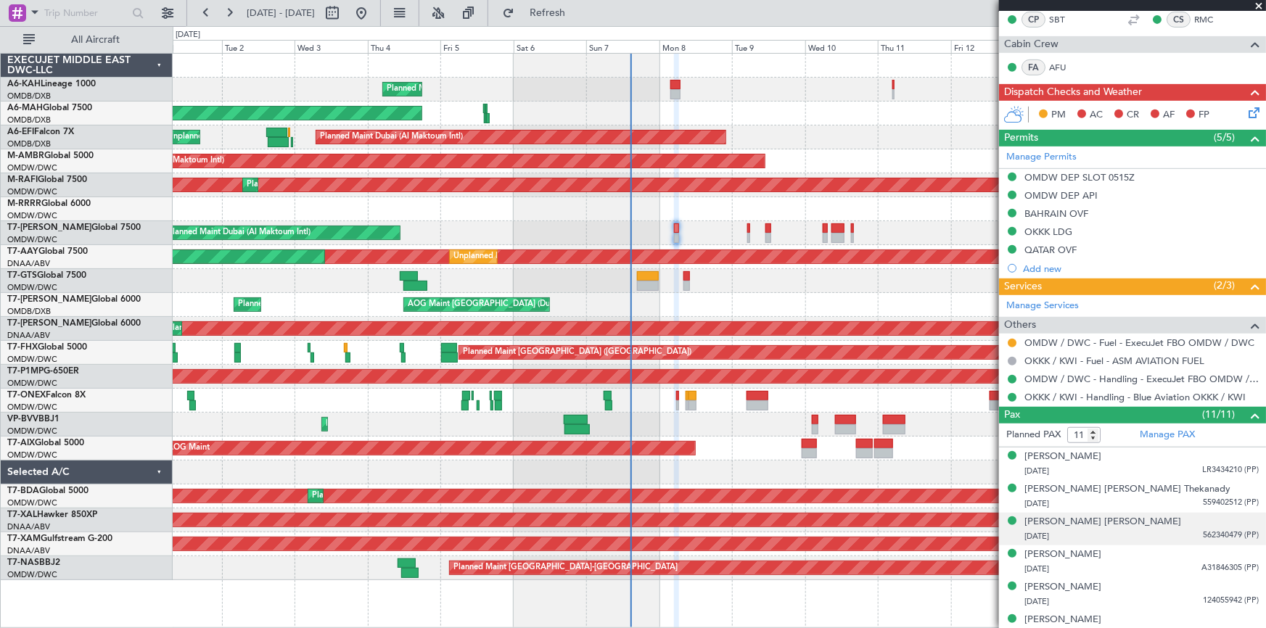
scroll to position [329, 0]
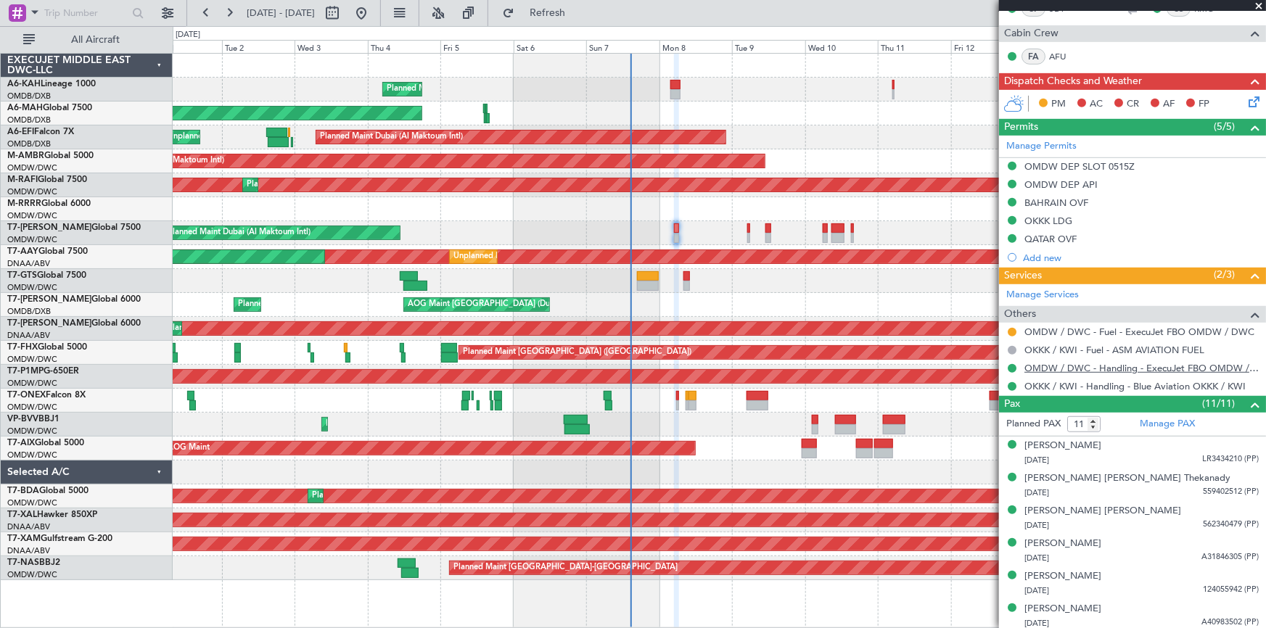
click at [1081, 366] on link "OMDW / DWC - Handling - ExecuJet FBO OMDW / DWC" at bounding box center [1142, 368] width 234 height 12
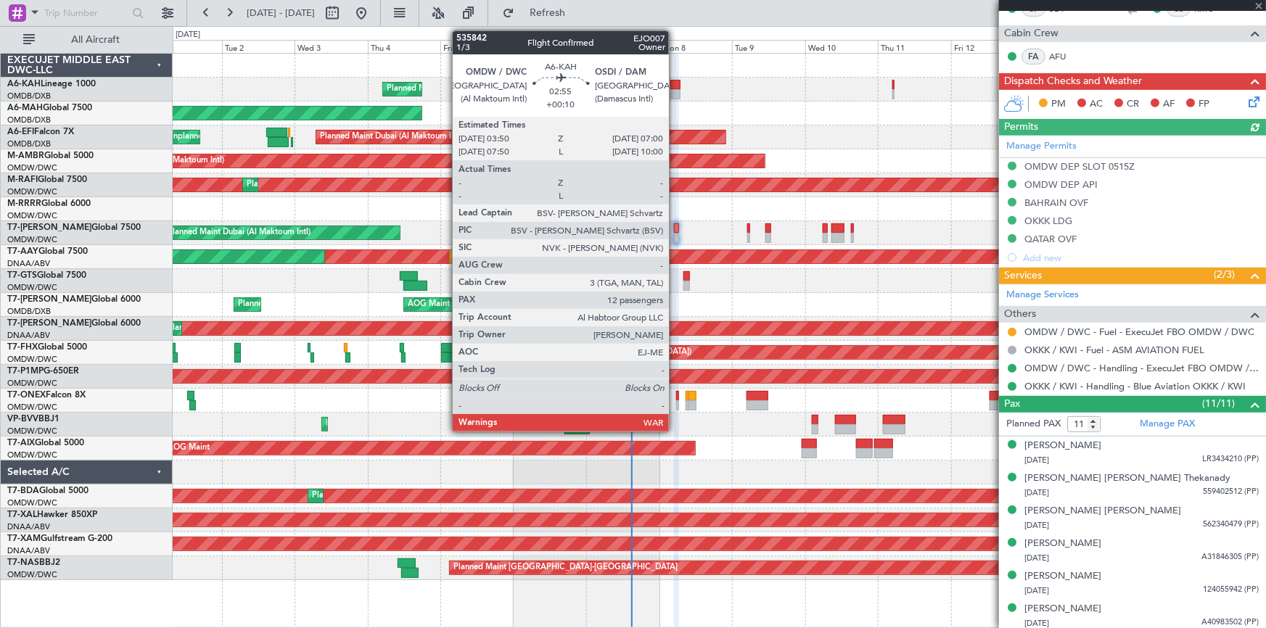
click at [676, 84] on div at bounding box center [676, 85] width 10 height 10
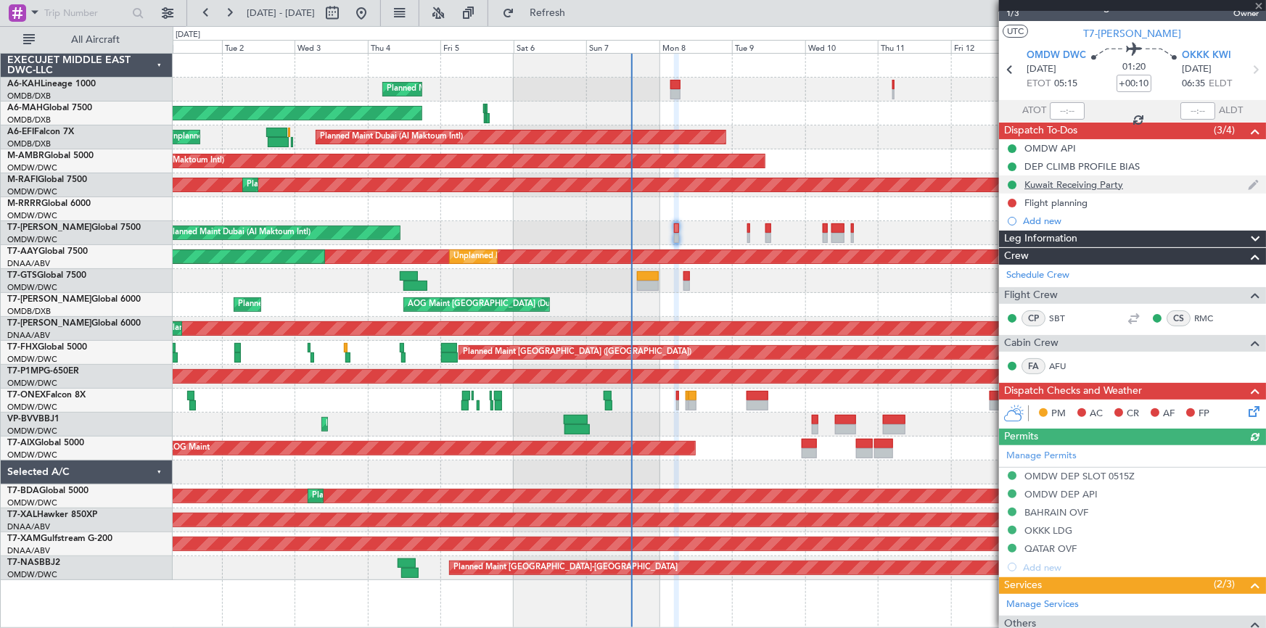
scroll to position [0, 0]
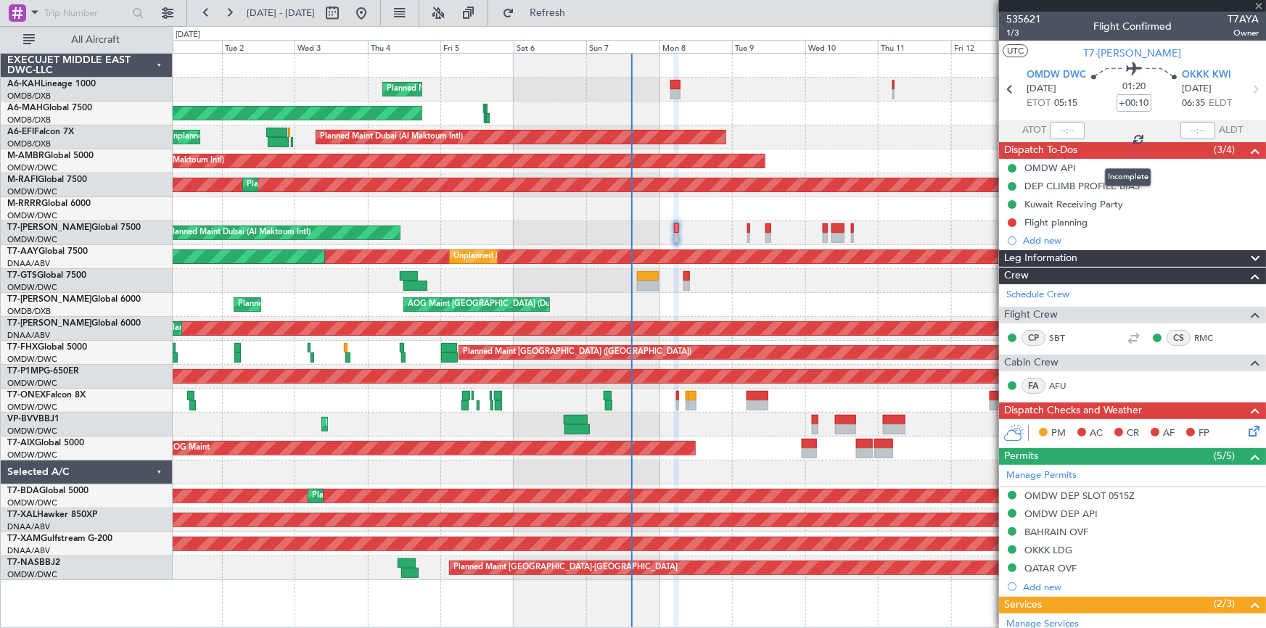
type input "12"
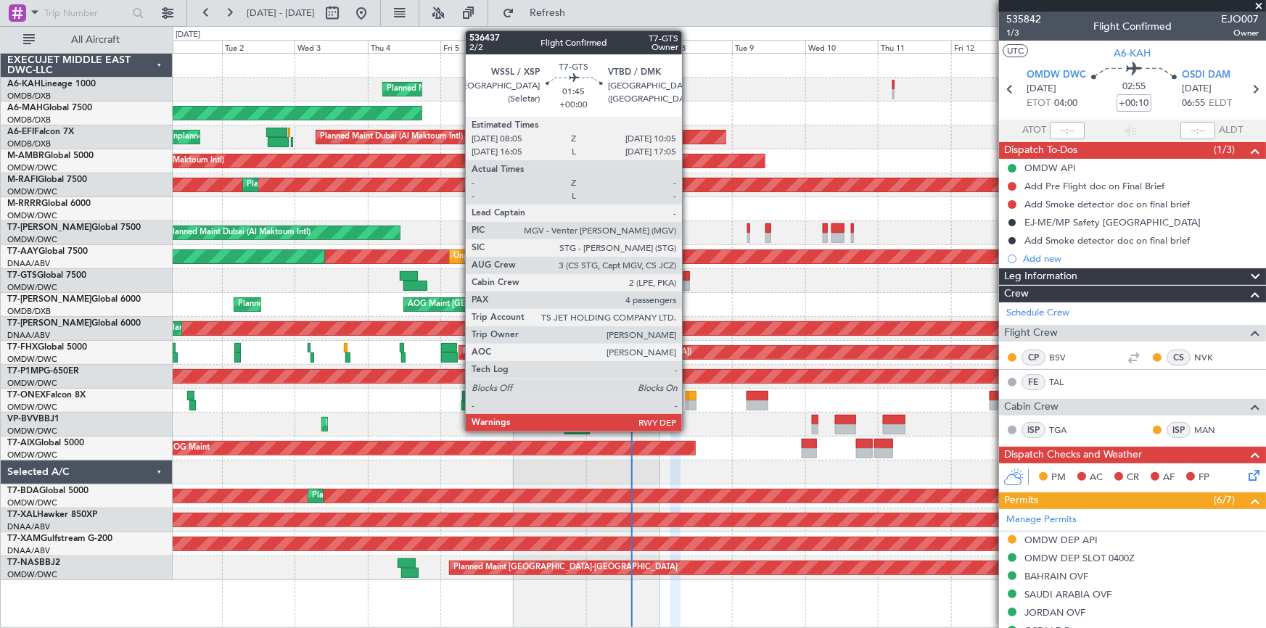
click at [689, 276] on div at bounding box center [687, 276] width 7 height 10
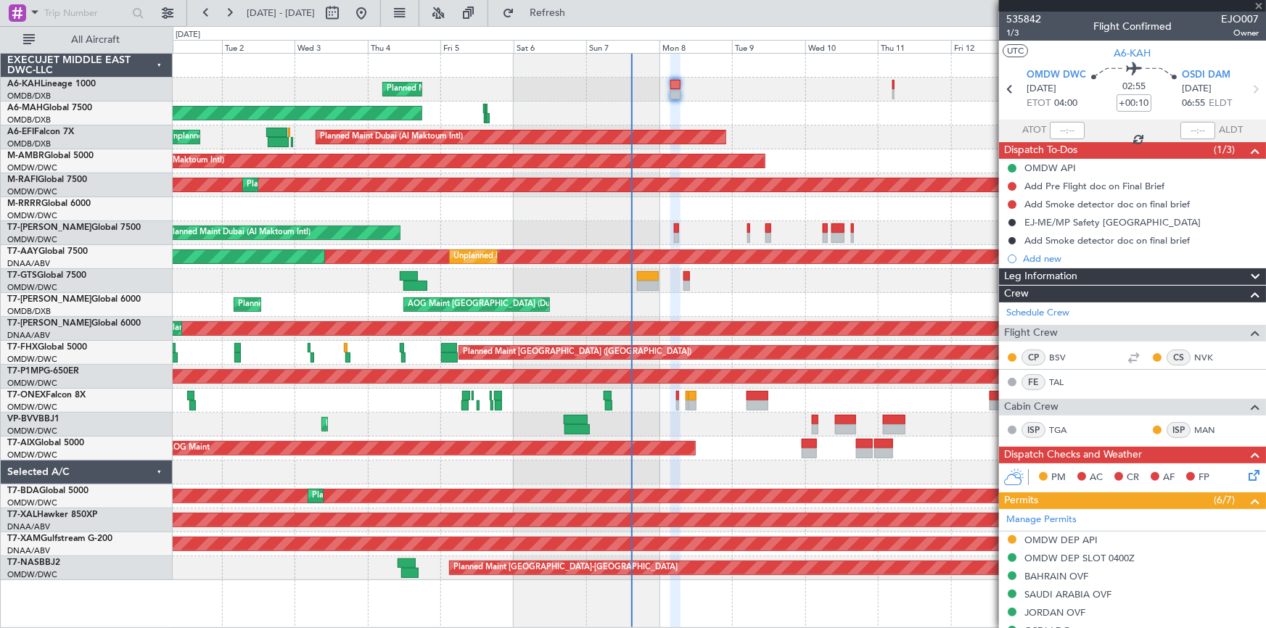
type input "4"
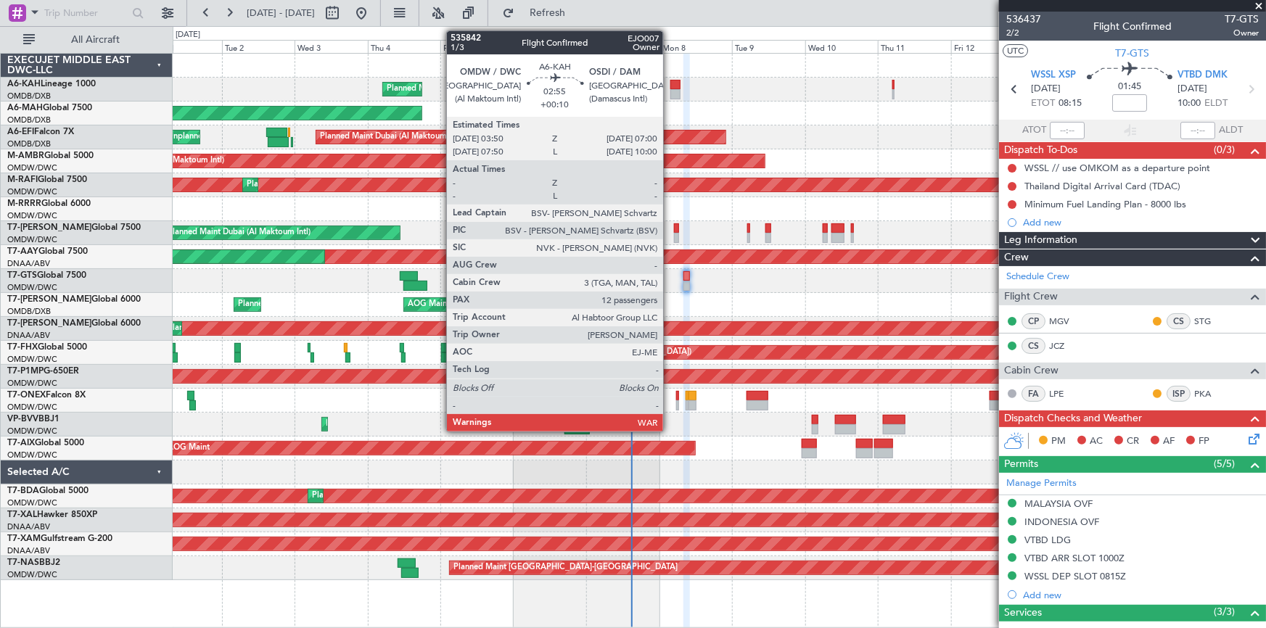
click at [671, 86] on div at bounding box center [676, 85] width 10 height 10
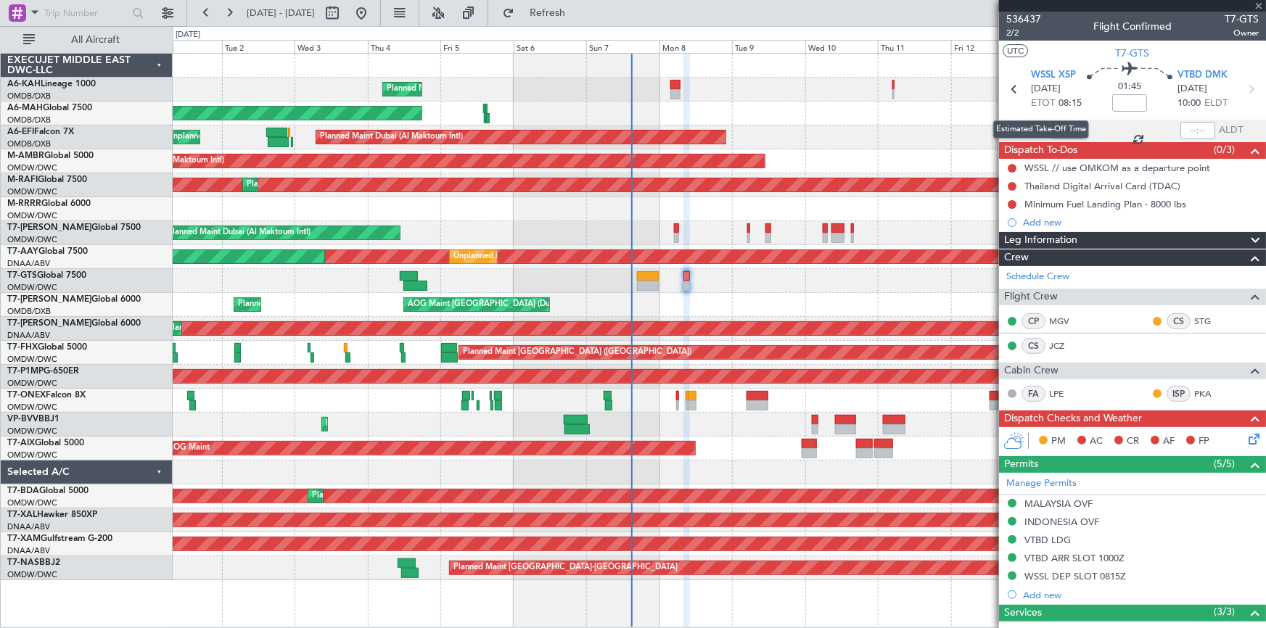
type input "+00:10"
type input "12"
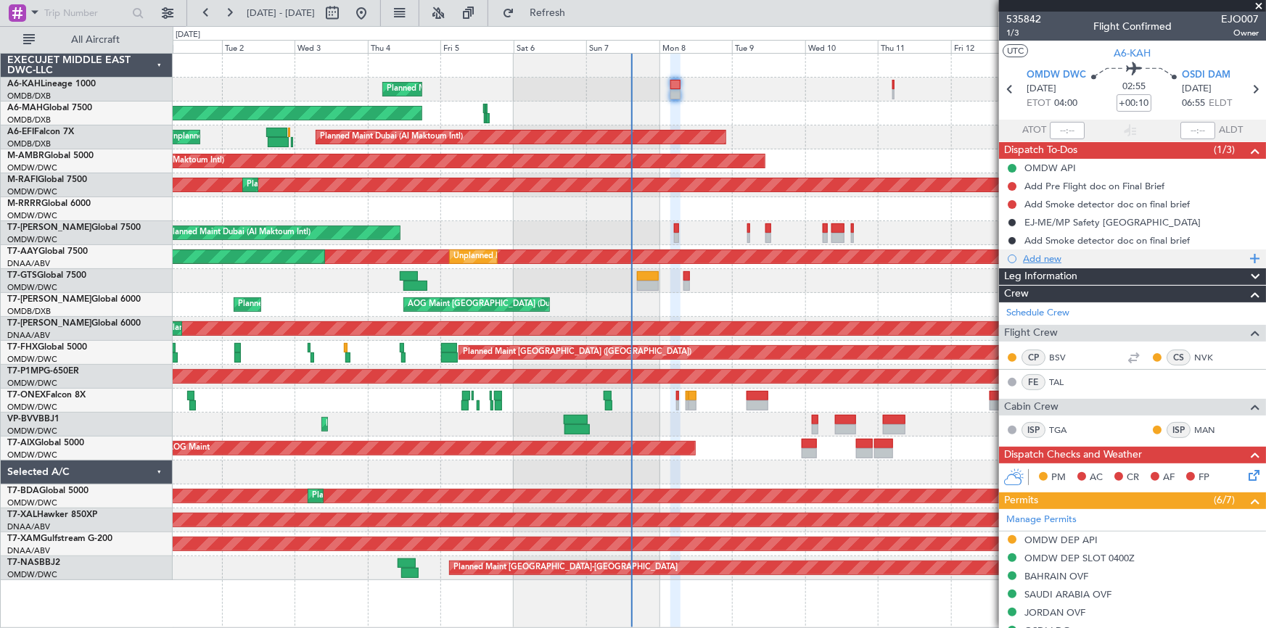
click at [1051, 257] on div "Add new" at bounding box center [1134, 259] width 223 height 12
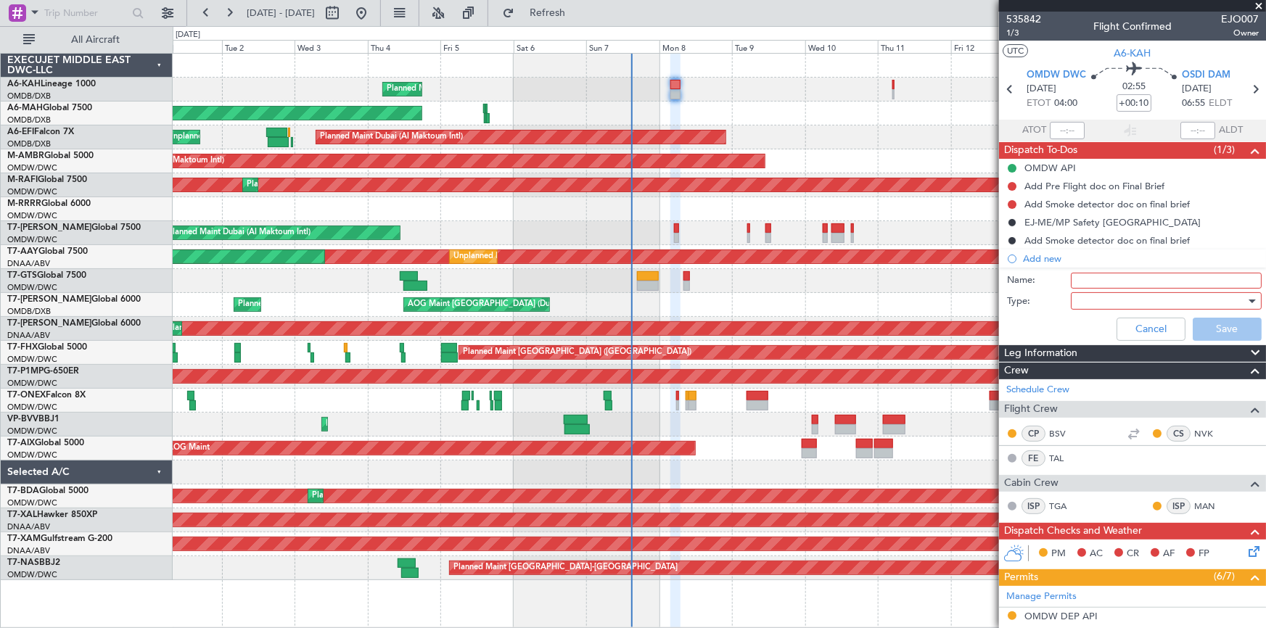
click at [1113, 282] on input "Name:" at bounding box center [1166, 281] width 191 height 16
click at [1117, 298] on div at bounding box center [1161, 301] width 169 height 22
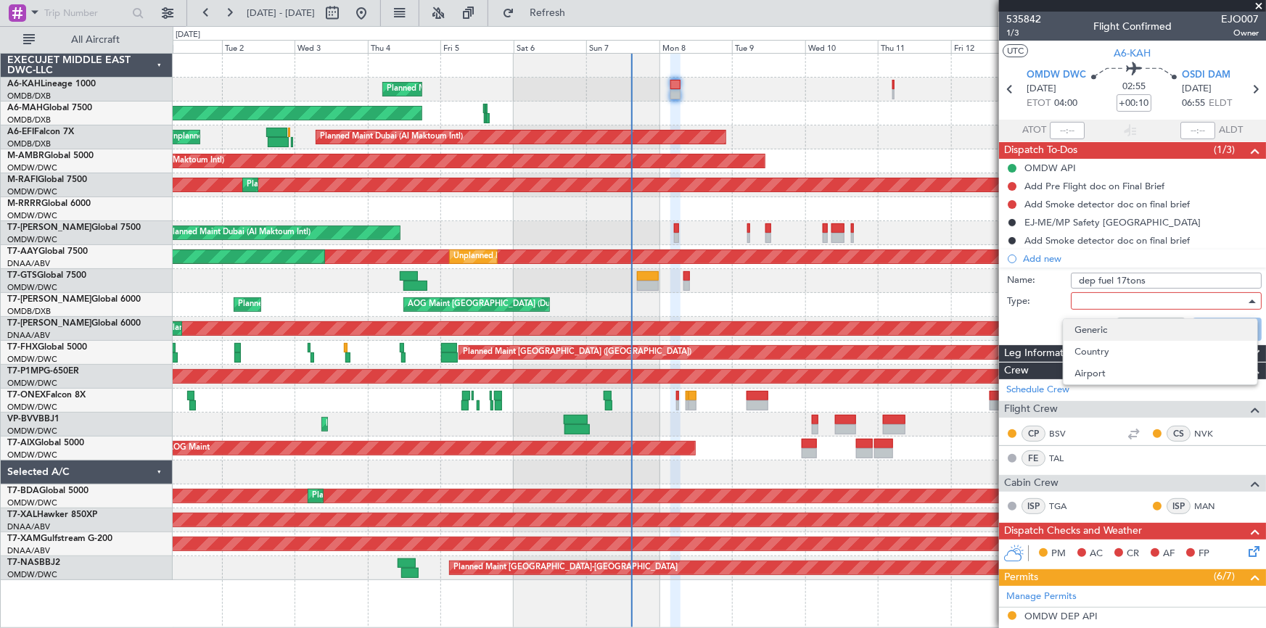
click at [1122, 324] on span "Generic" at bounding box center [1161, 330] width 171 height 22
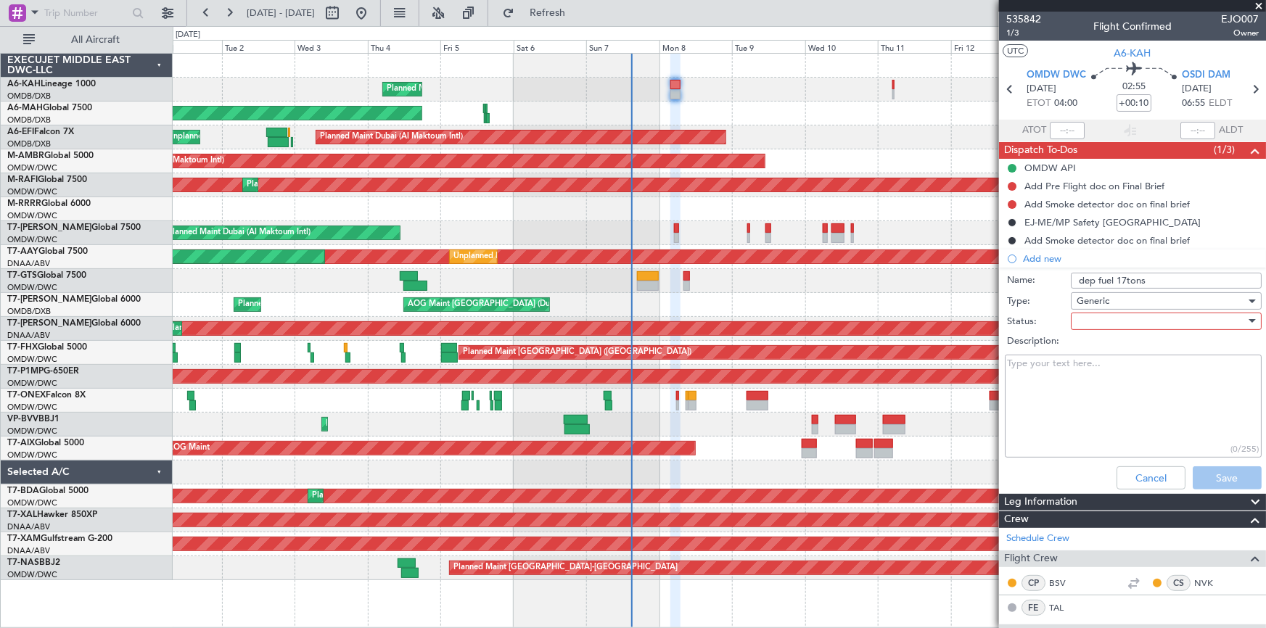
click at [1118, 314] on div at bounding box center [1161, 322] width 169 height 22
click at [1103, 350] on span "Not Started" at bounding box center [1161, 351] width 171 height 22
drag, startPoint x: 1081, startPoint y: 280, endPoint x: 1039, endPoint y: 332, distance: 67.6
click at [1081, 281] on input "dep fuel 17tons" at bounding box center [1166, 281] width 191 height 16
click at [1096, 279] on input "Dep fuel 17tons" at bounding box center [1166, 281] width 191 height 16
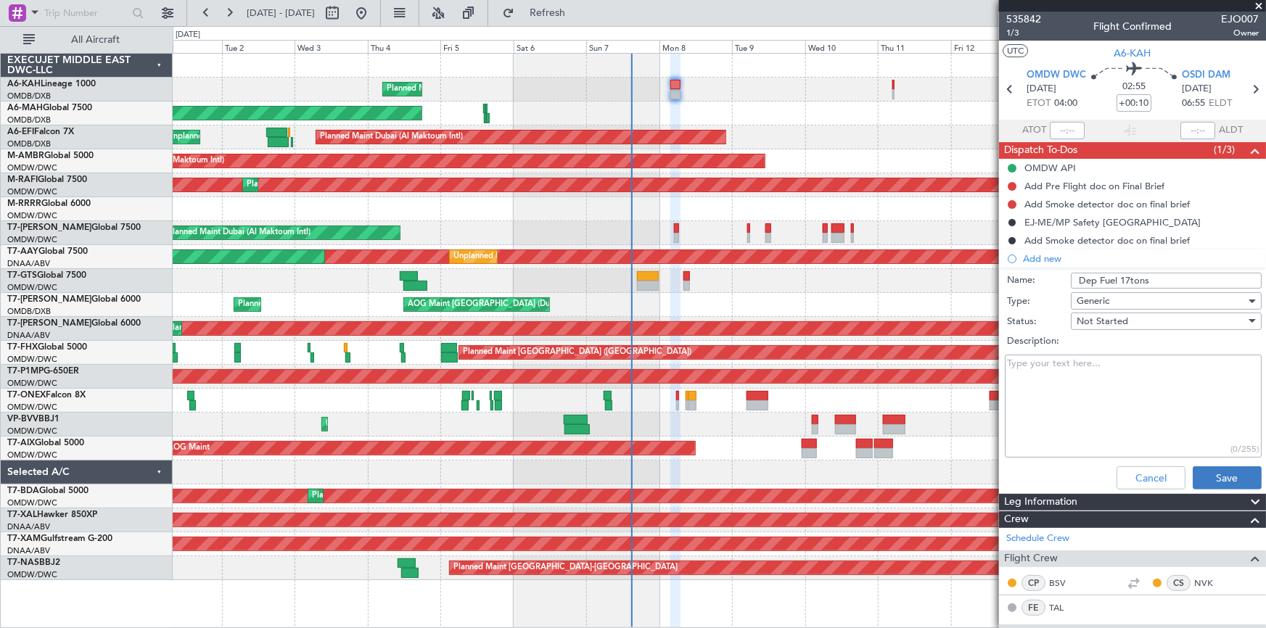
type input "Dep Fuel 17tons"
click at [1223, 479] on button "Save" at bounding box center [1227, 478] width 69 height 23
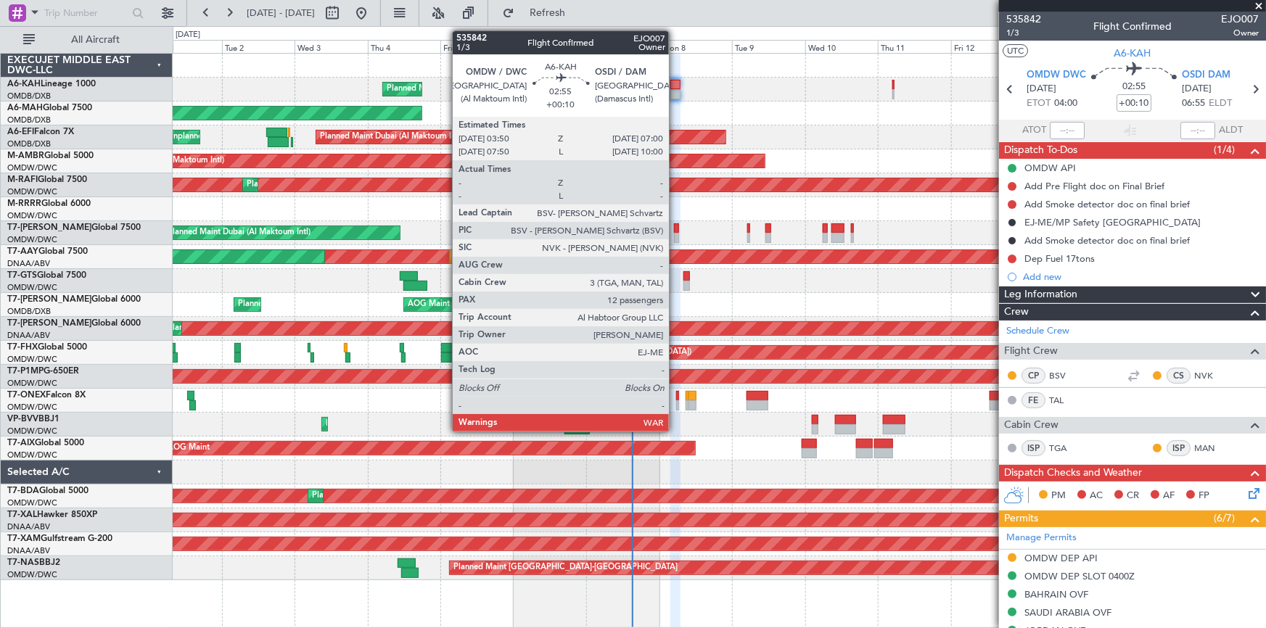
click at [676, 81] on div at bounding box center [676, 85] width 10 height 10
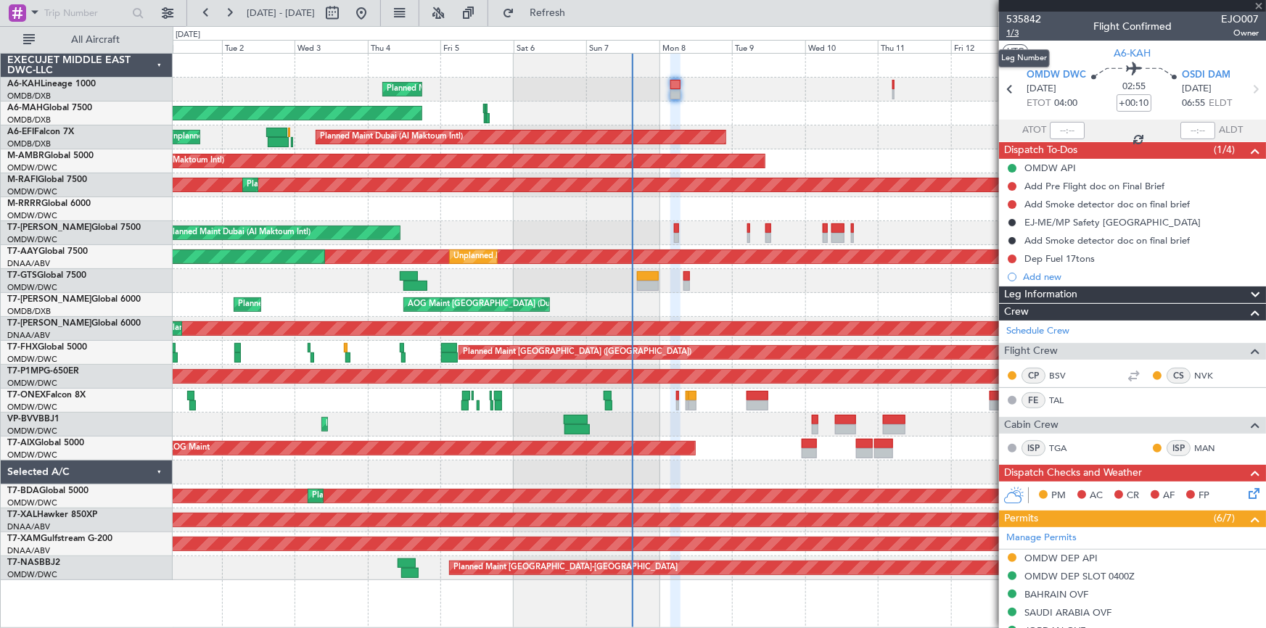
click at [1019, 27] on span "1/3" at bounding box center [1024, 33] width 35 height 12
click at [1246, 86] on icon at bounding box center [1255, 89] width 19 height 19
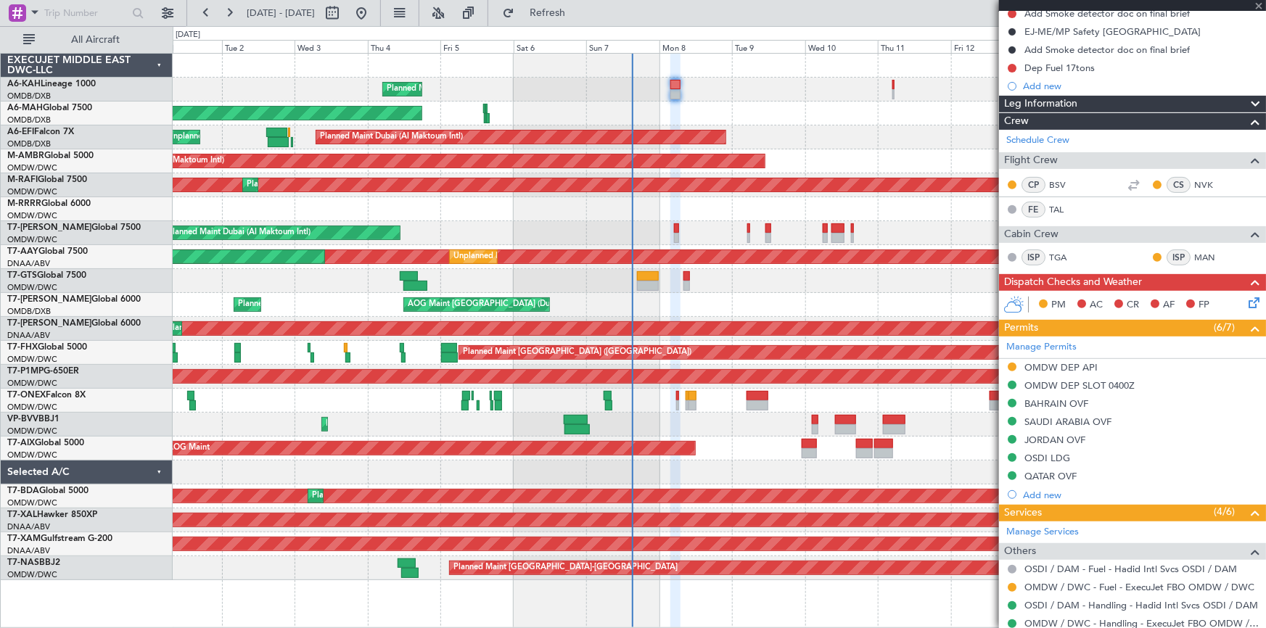
scroll to position [263, 0]
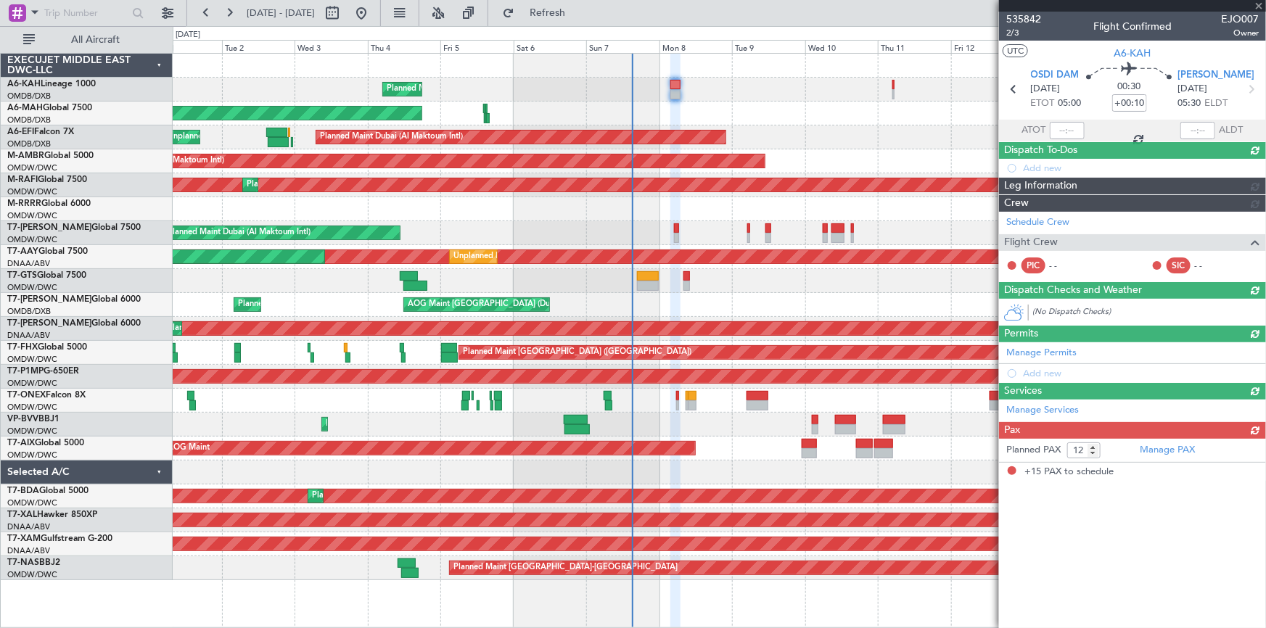
type input "+00:15"
type input "15"
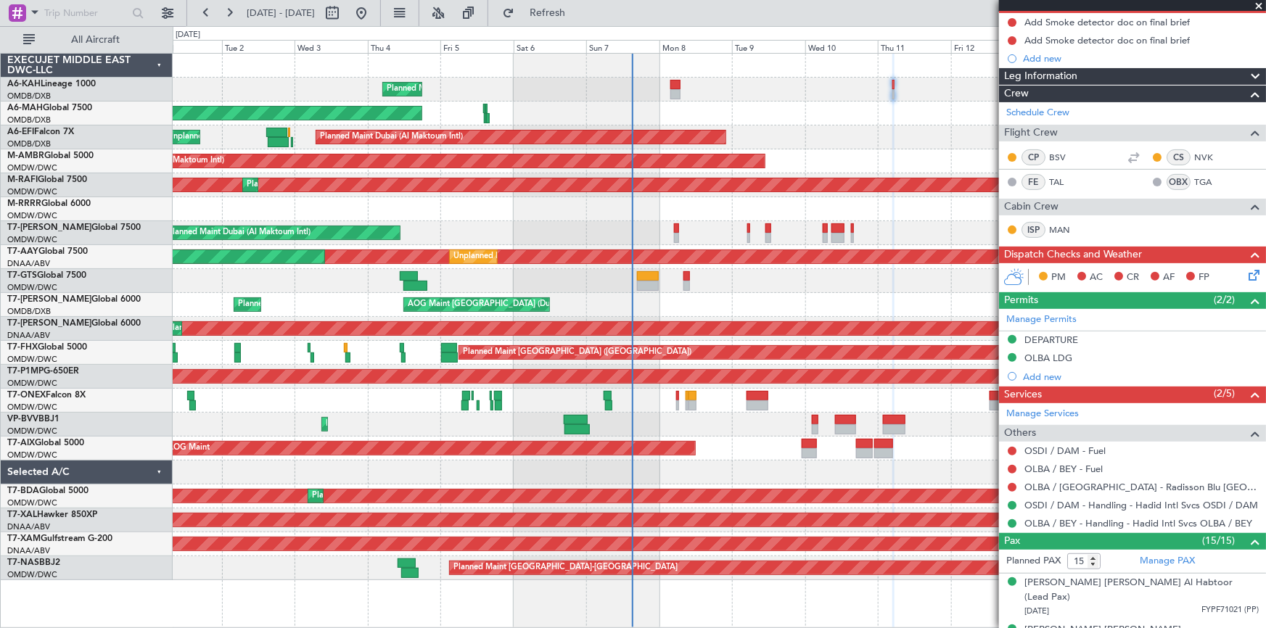
scroll to position [197, 0]
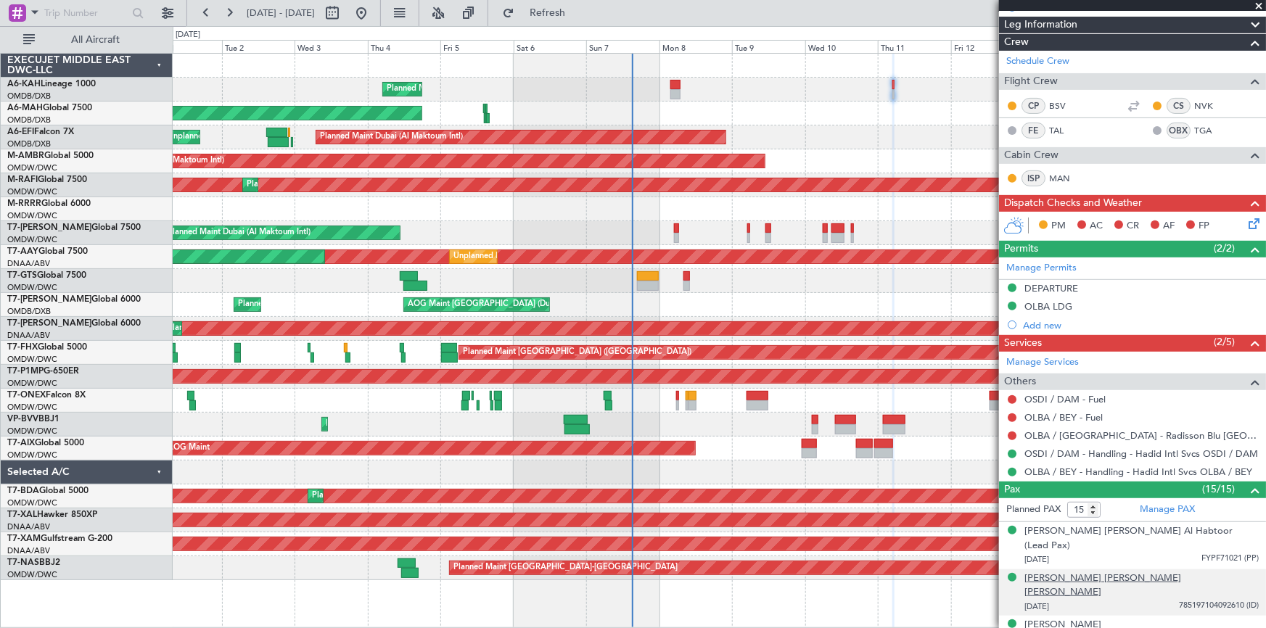
click at [1094, 572] on div "[PERSON_NAME] [PERSON_NAME] [PERSON_NAME]" at bounding box center [1142, 586] width 234 height 28
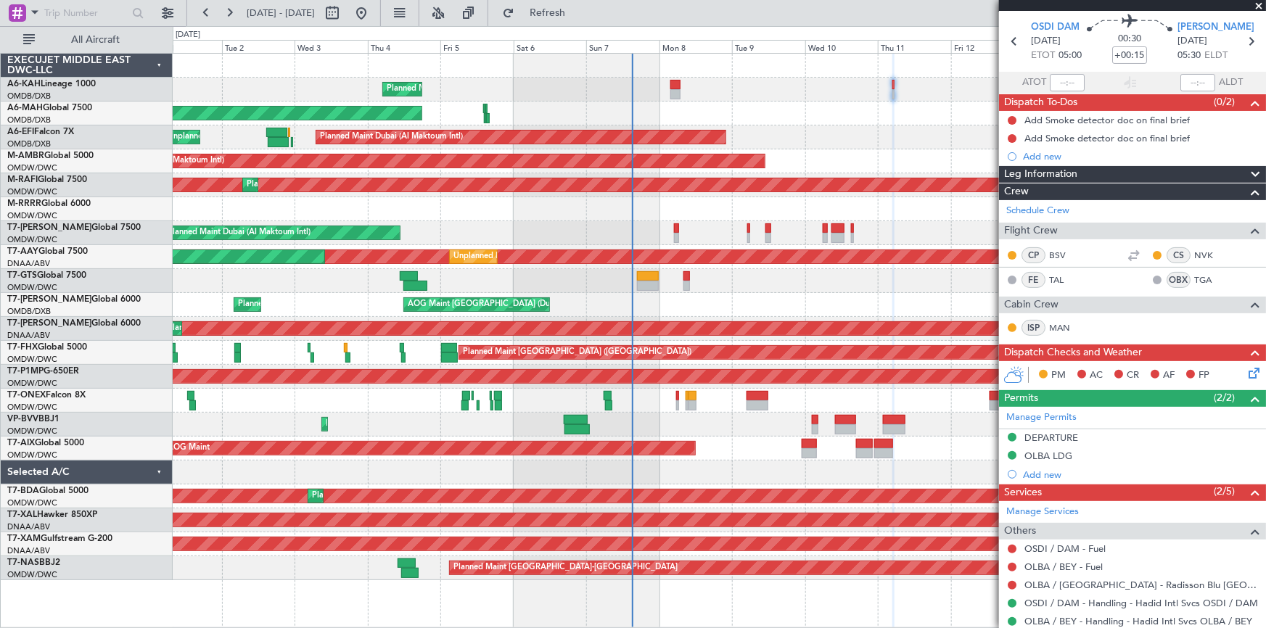
scroll to position [0, 0]
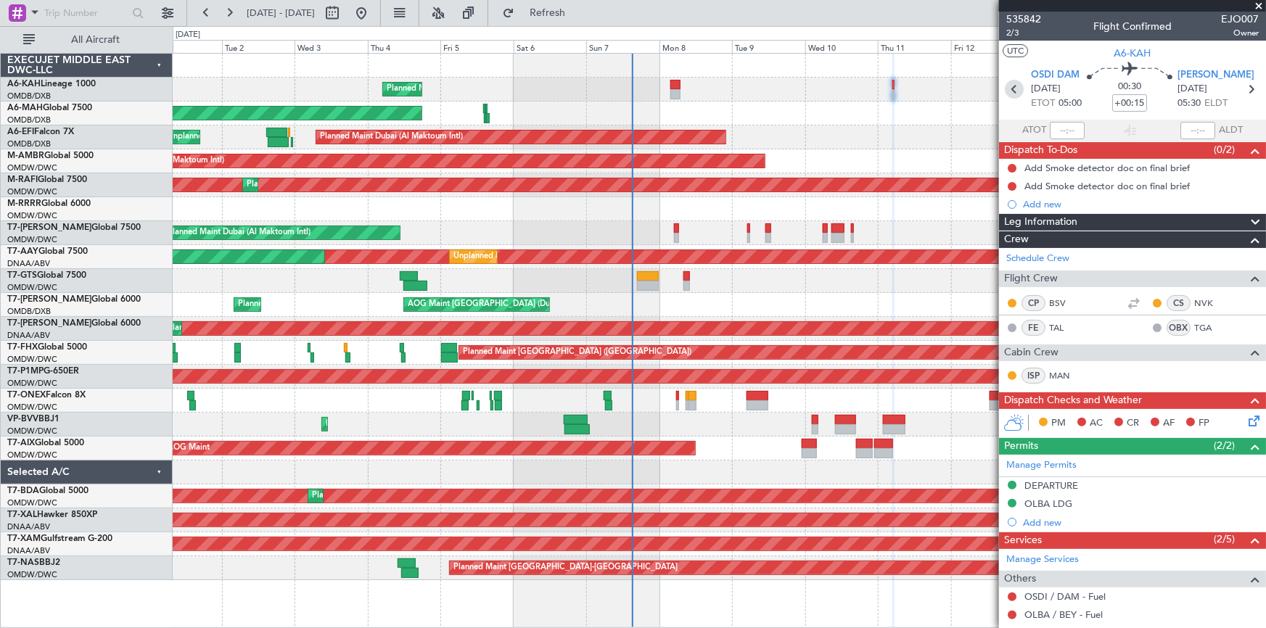
click at [1010, 83] on icon at bounding box center [1014, 89] width 19 height 19
type input "+00:10"
type input "12"
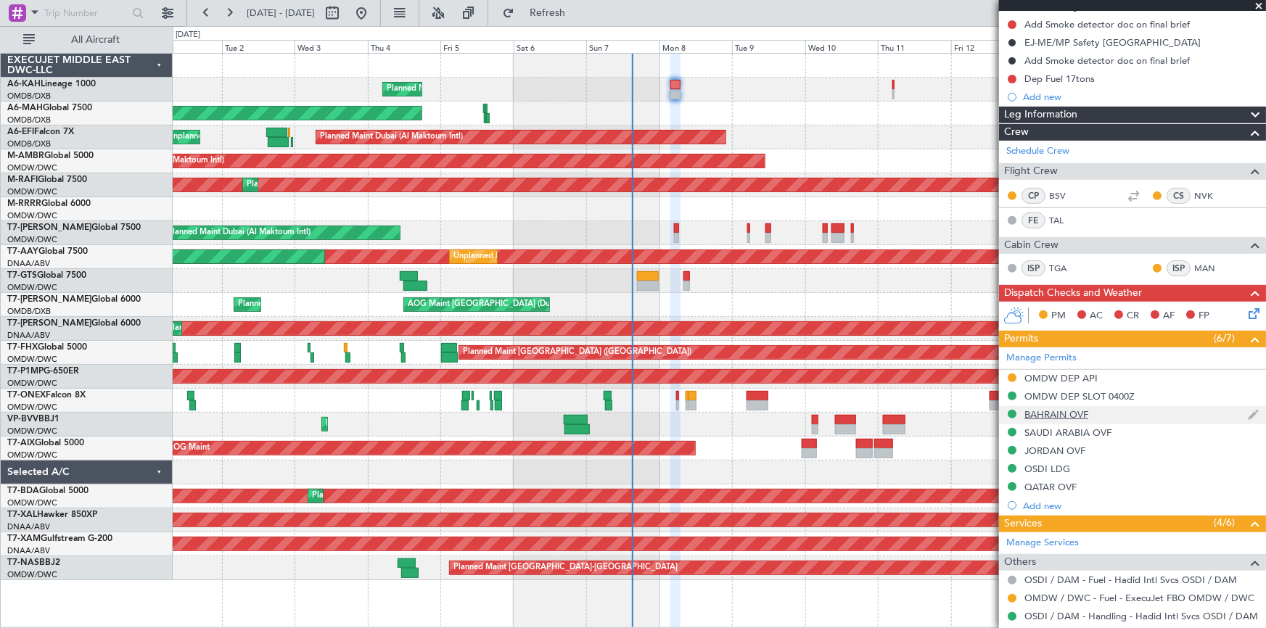
scroll to position [263, 0]
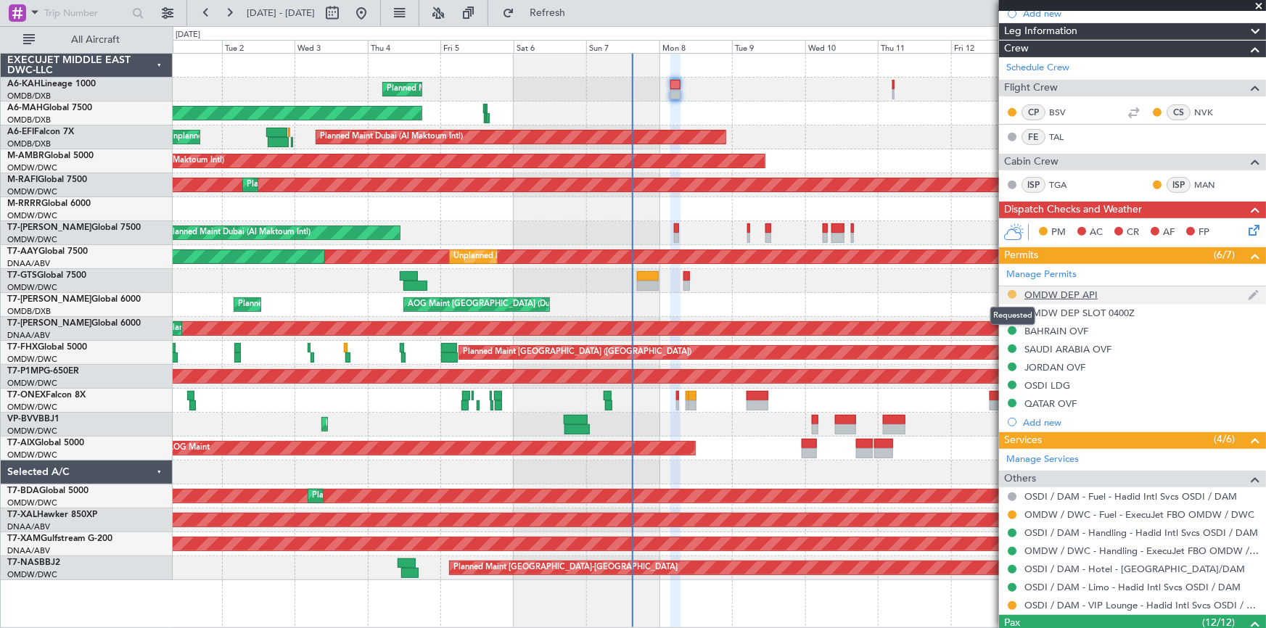
click at [1014, 290] on button at bounding box center [1012, 294] width 9 height 9
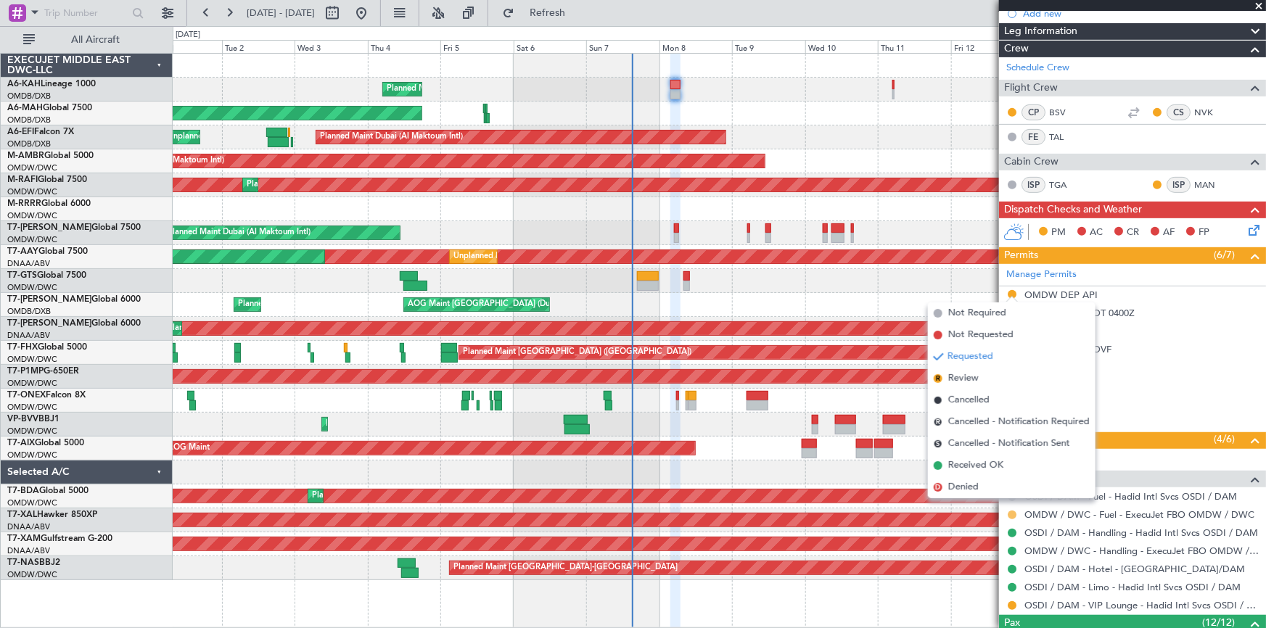
click at [1013, 511] on button at bounding box center [1012, 515] width 9 height 9
click at [980, 494] on span "Confirmed" at bounding box center [971, 492] width 45 height 15
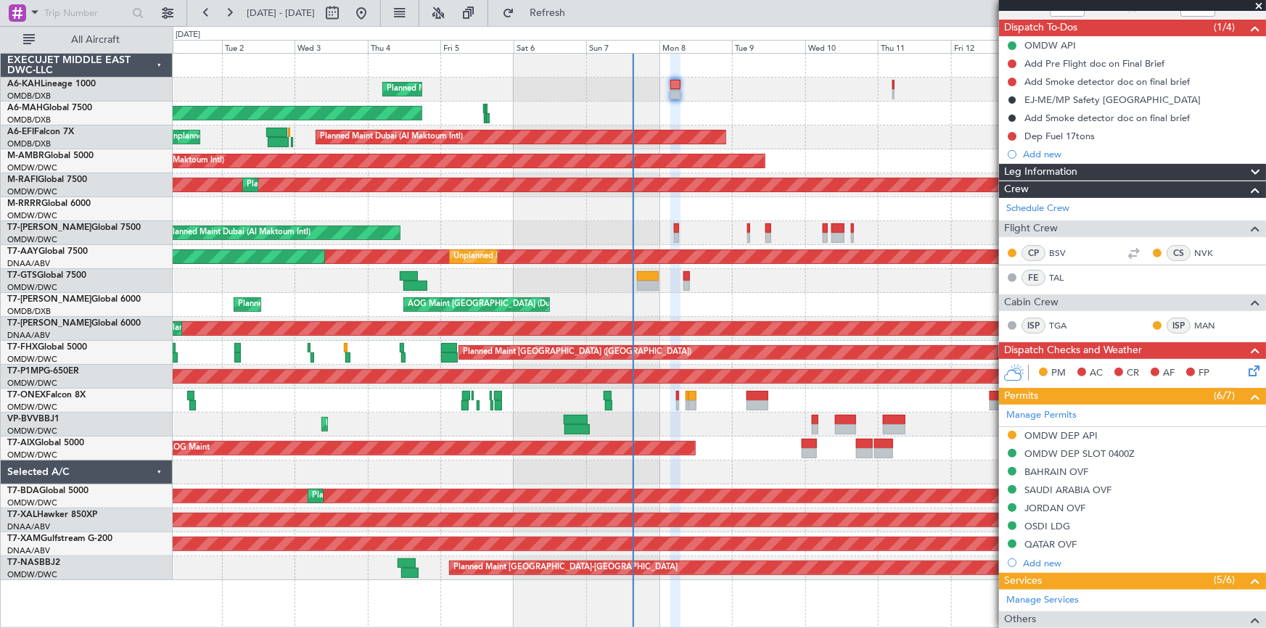
scroll to position [0, 0]
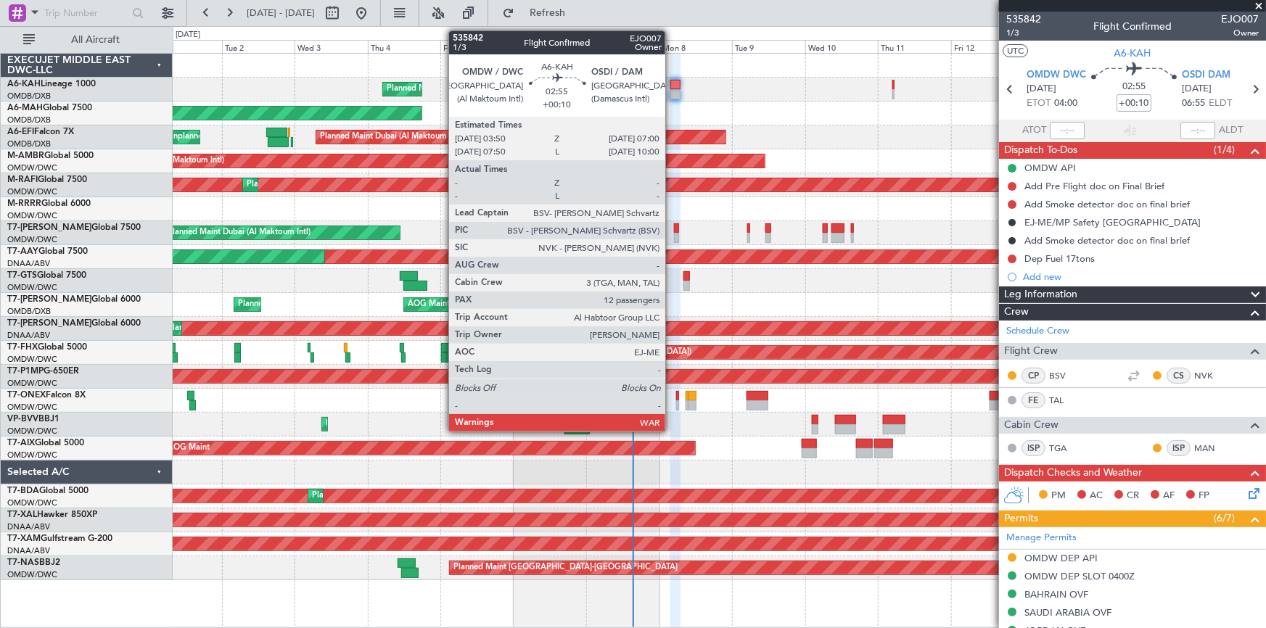
click at [672, 86] on div at bounding box center [676, 85] width 10 height 10
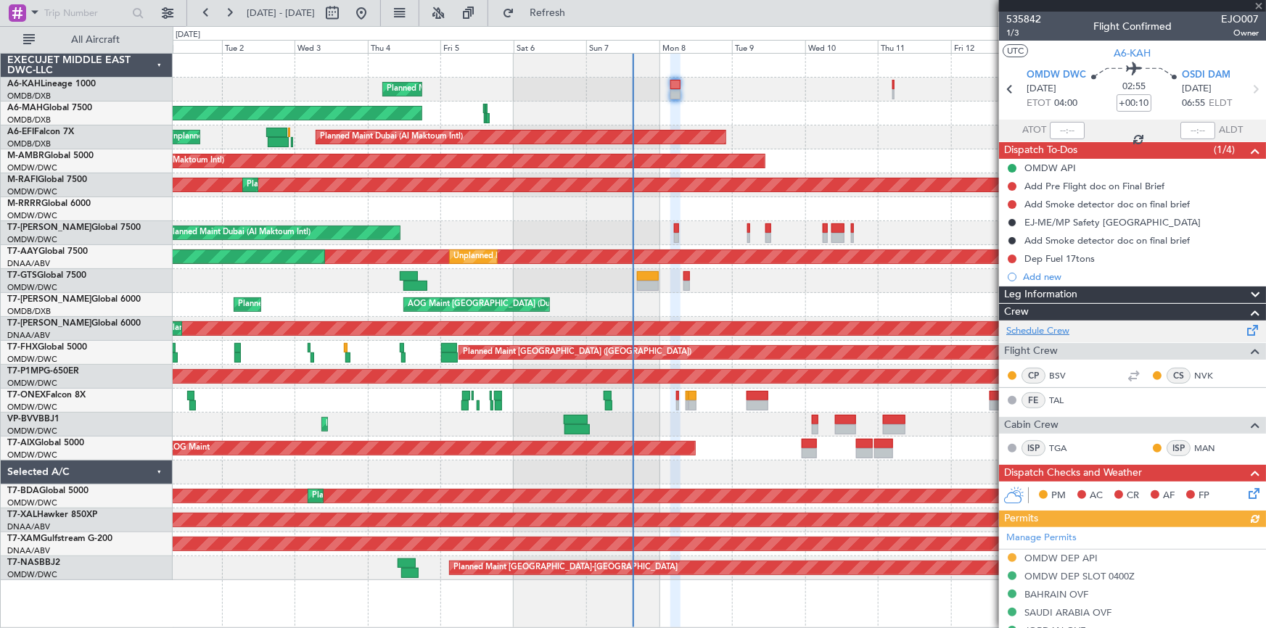
click at [1055, 324] on link "Schedule Crew" at bounding box center [1038, 331] width 63 height 15
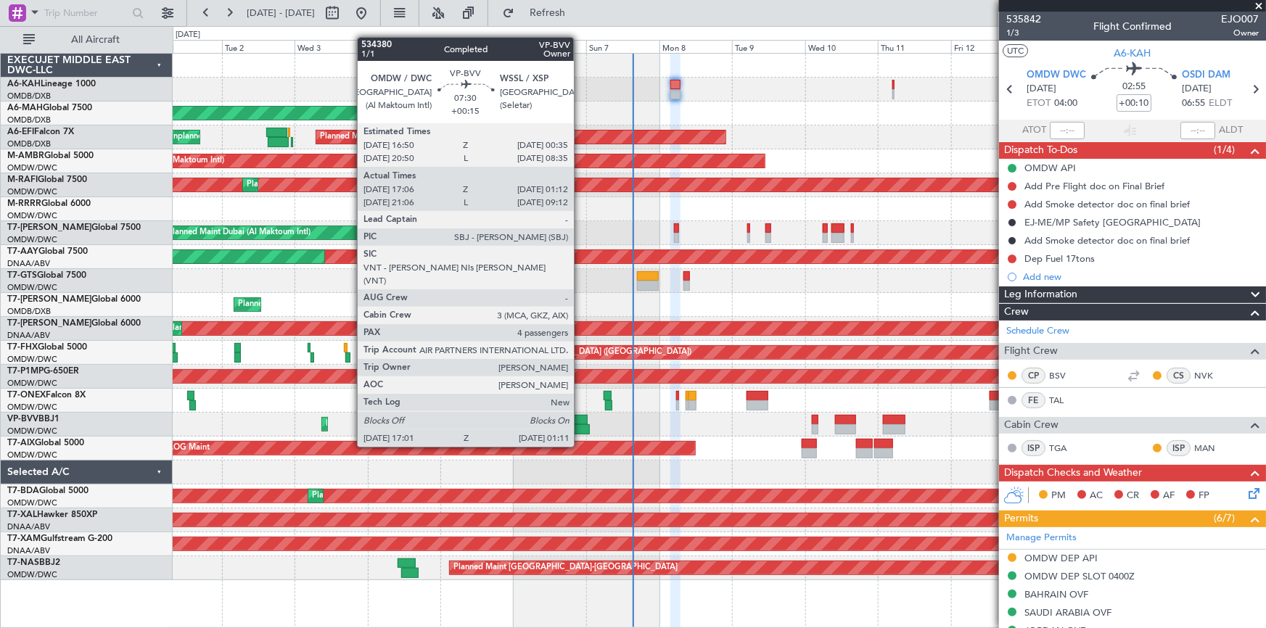
click at [581, 419] on div at bounding box center [576, 420] width 24 height 10
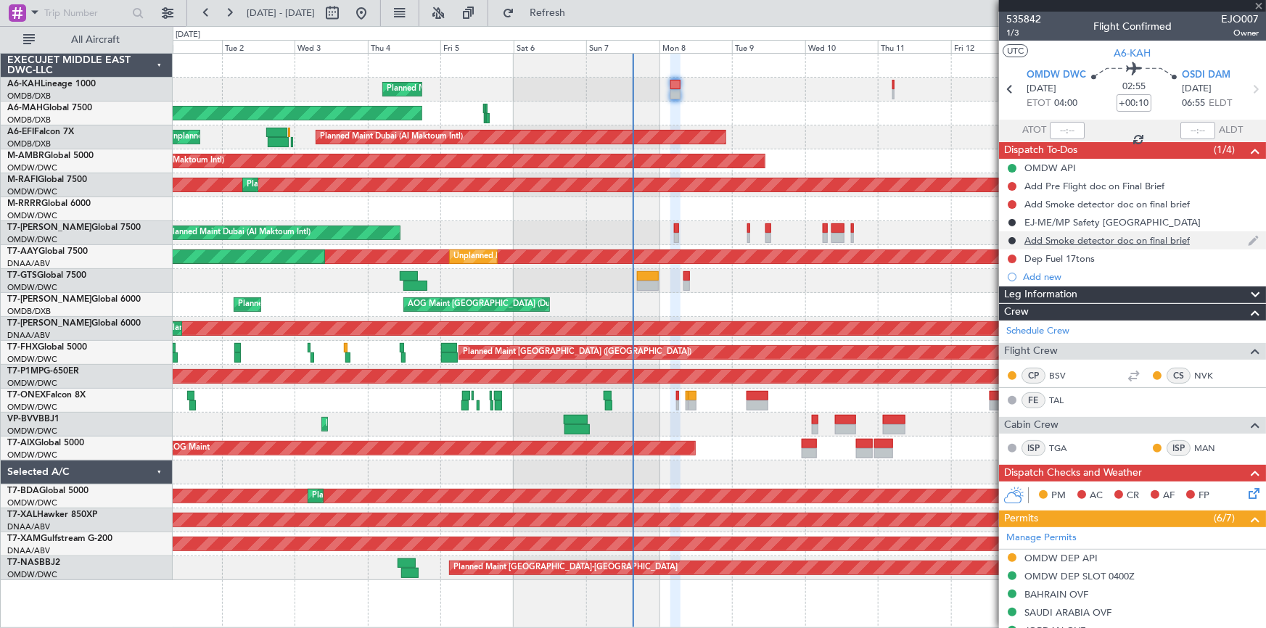
type input "+00:15"
type input "17:16"
type input "01:07"
type input "4"
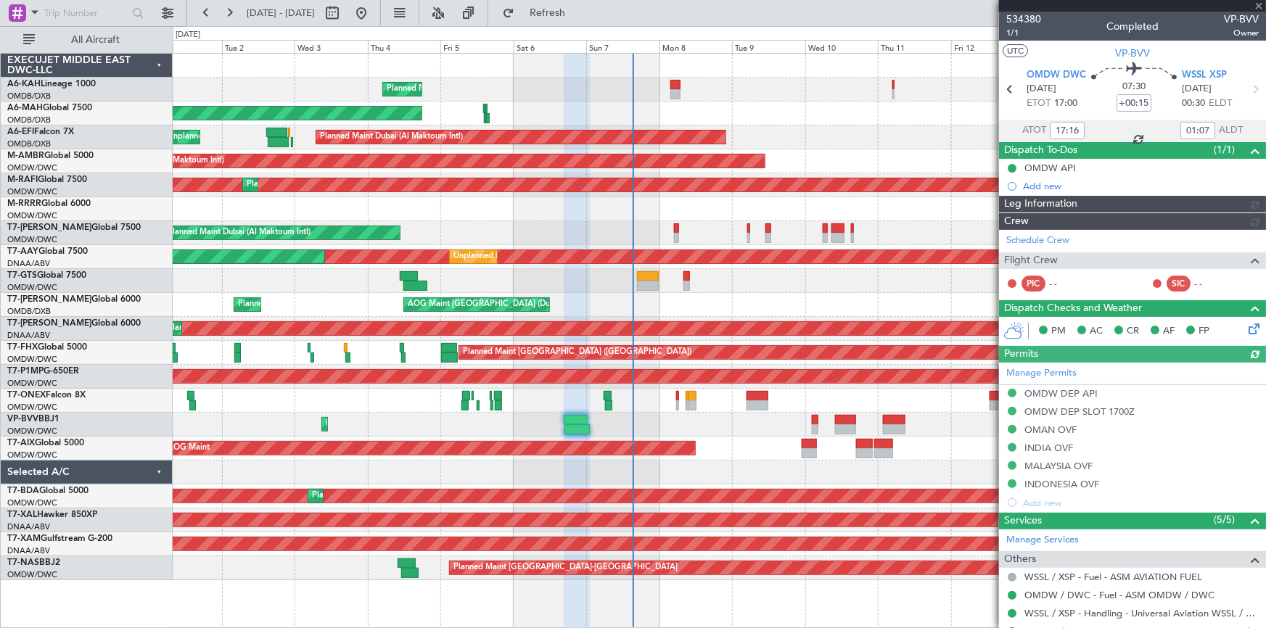
type input "[PERSON_NAME] (SYS)"
type input "7117"
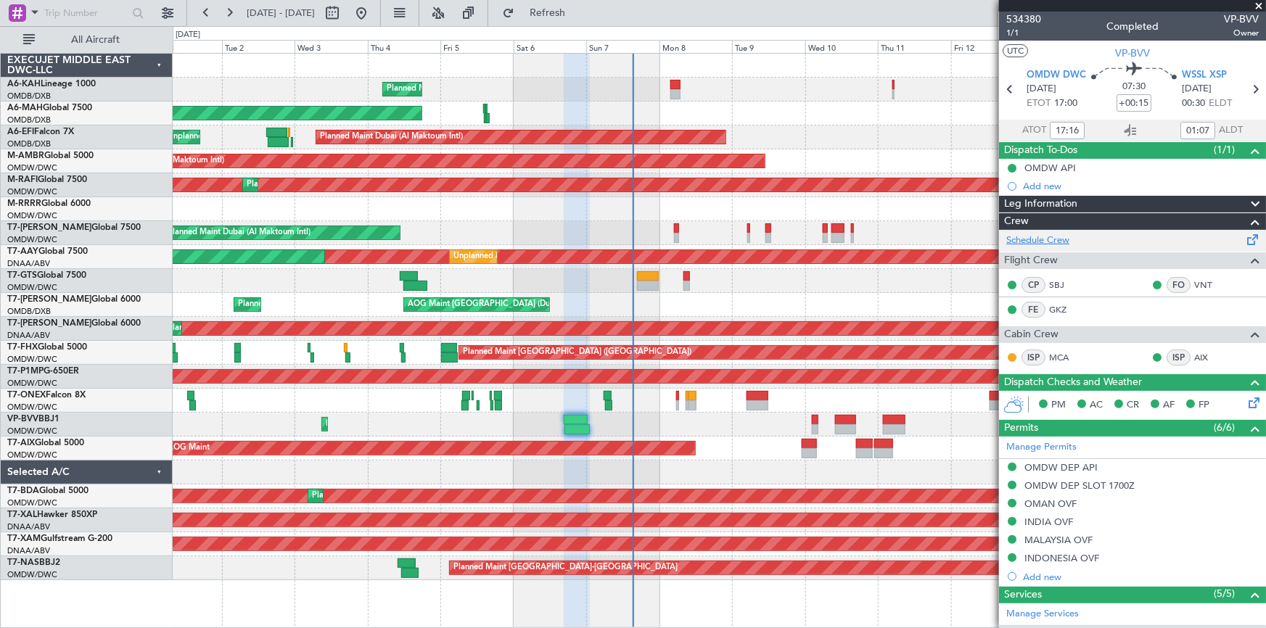
click at [1041, 238] on link "Schedule Crew" at bounding box center [1038, 241] width 63 height 15
type input "[PERSON_NAME] (SYS)"
type input "7117"
type input "[PERSON_NAME] (SYS)"
type input "7117"
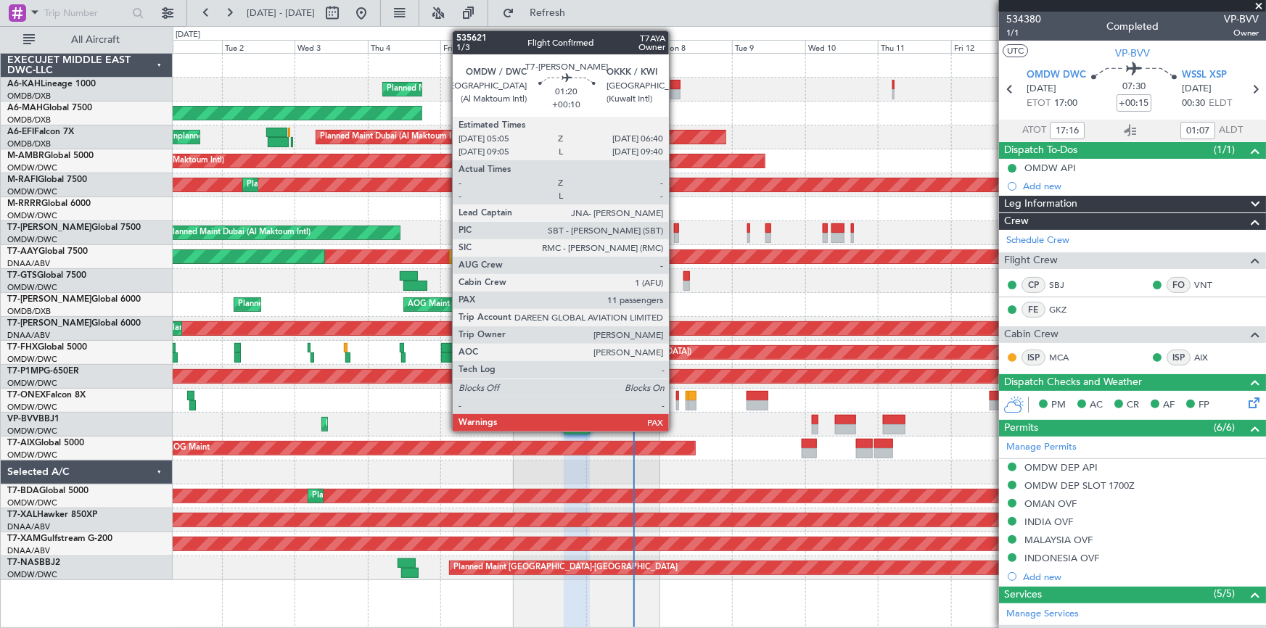
click at [676, 227] on div at bounding box center [676, 229] width 5 height 10
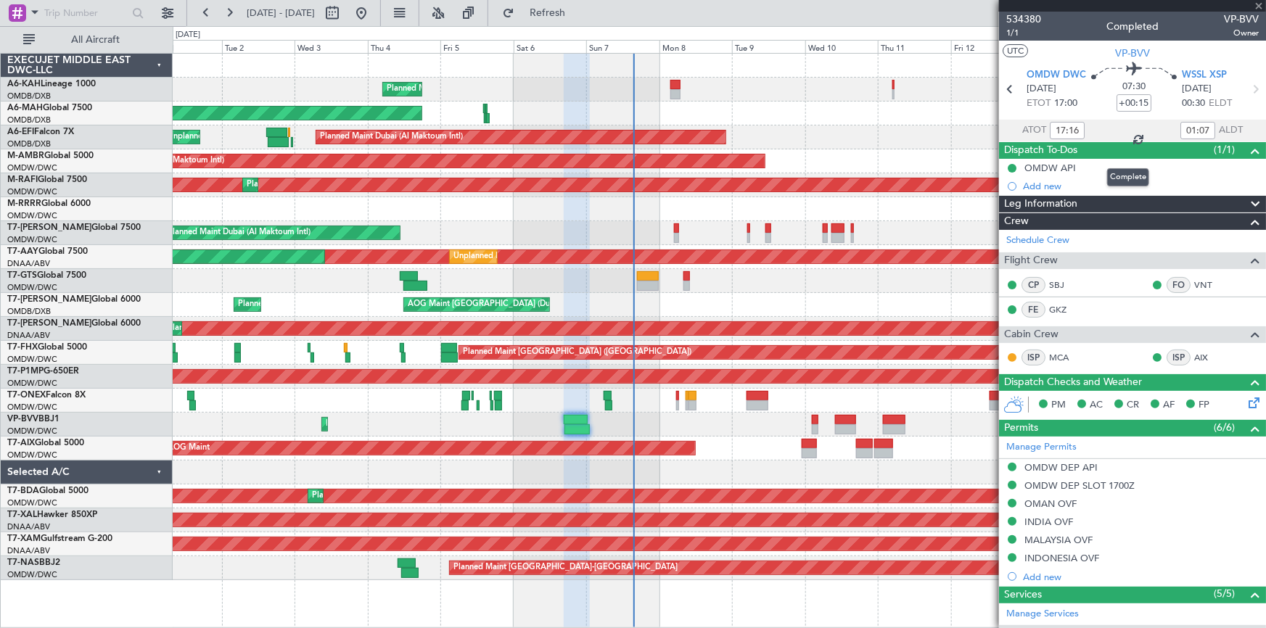
type input "+00:10"
type input "11"
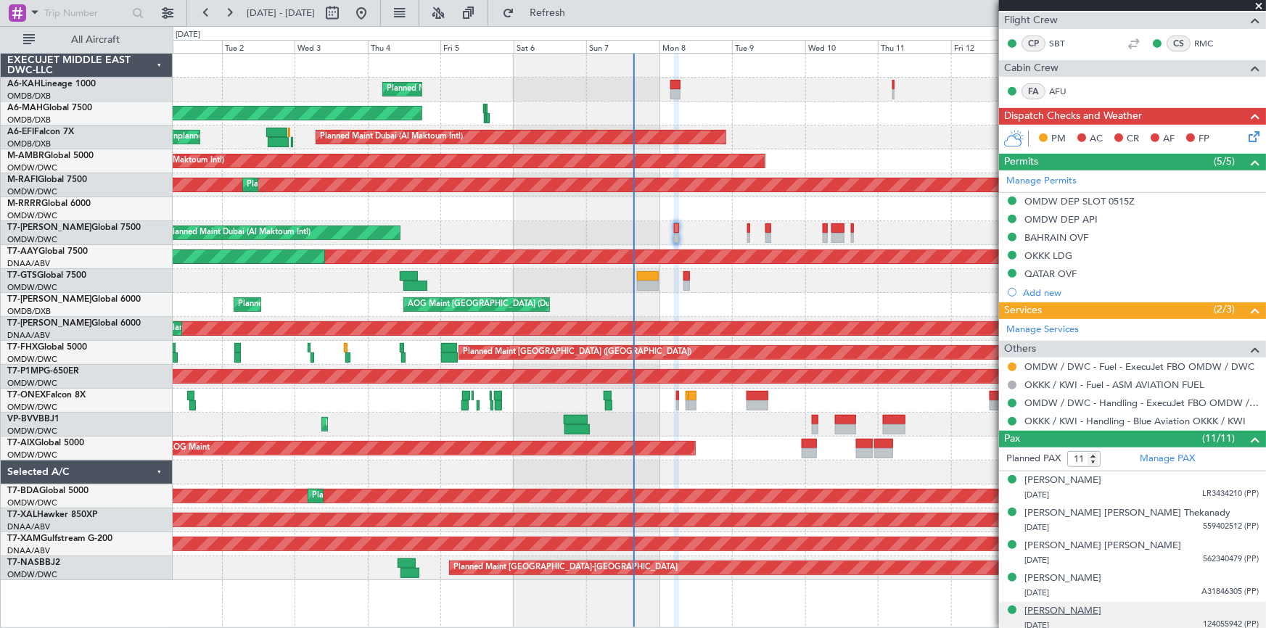
scroll to position [396, 0]
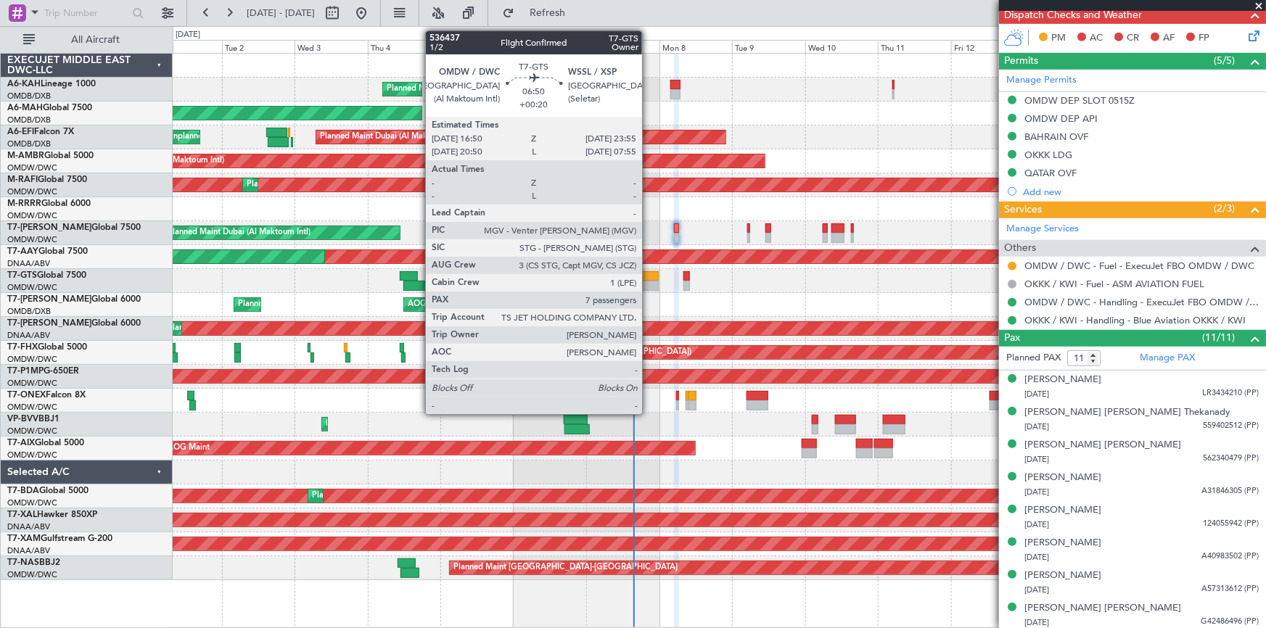
click at [649, 274] on div at bounding box center [648, 276] width 22 height 10
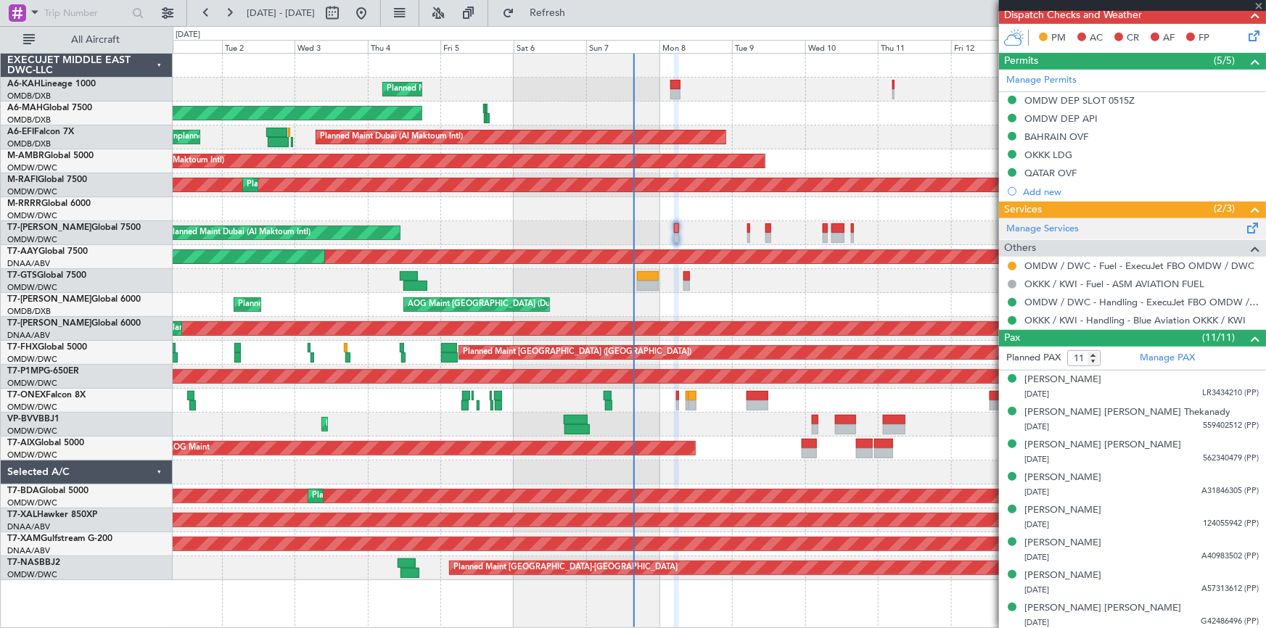
type input "+00:20"
type input "7"
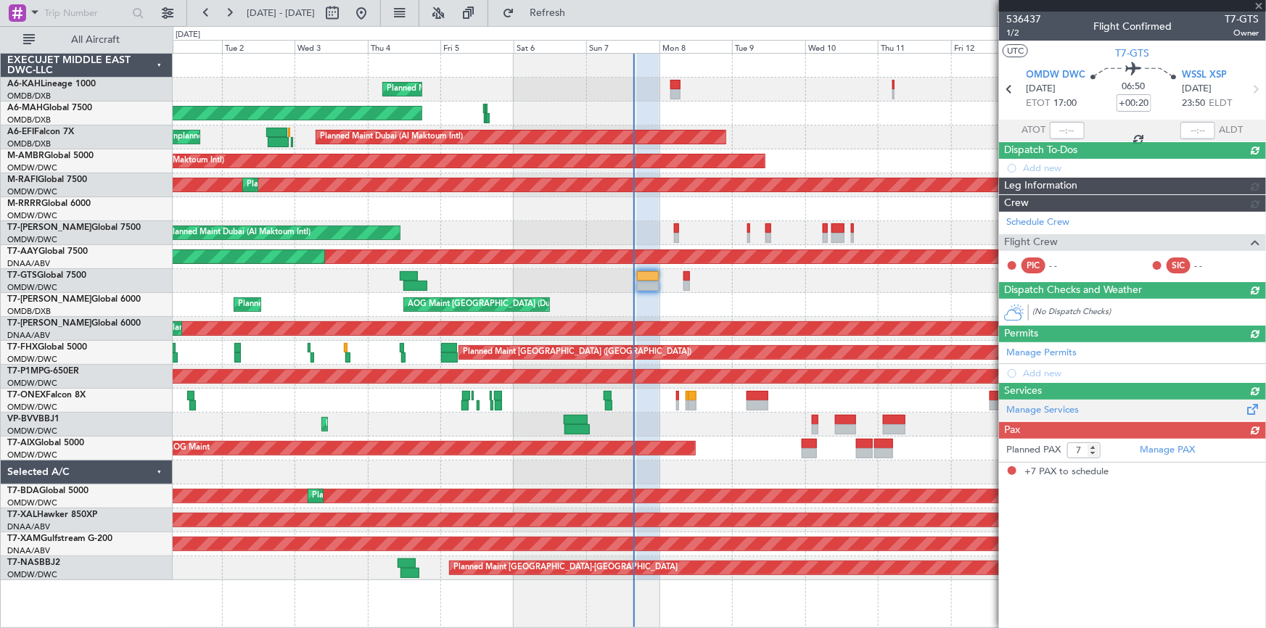
scroll to position [0, 0]
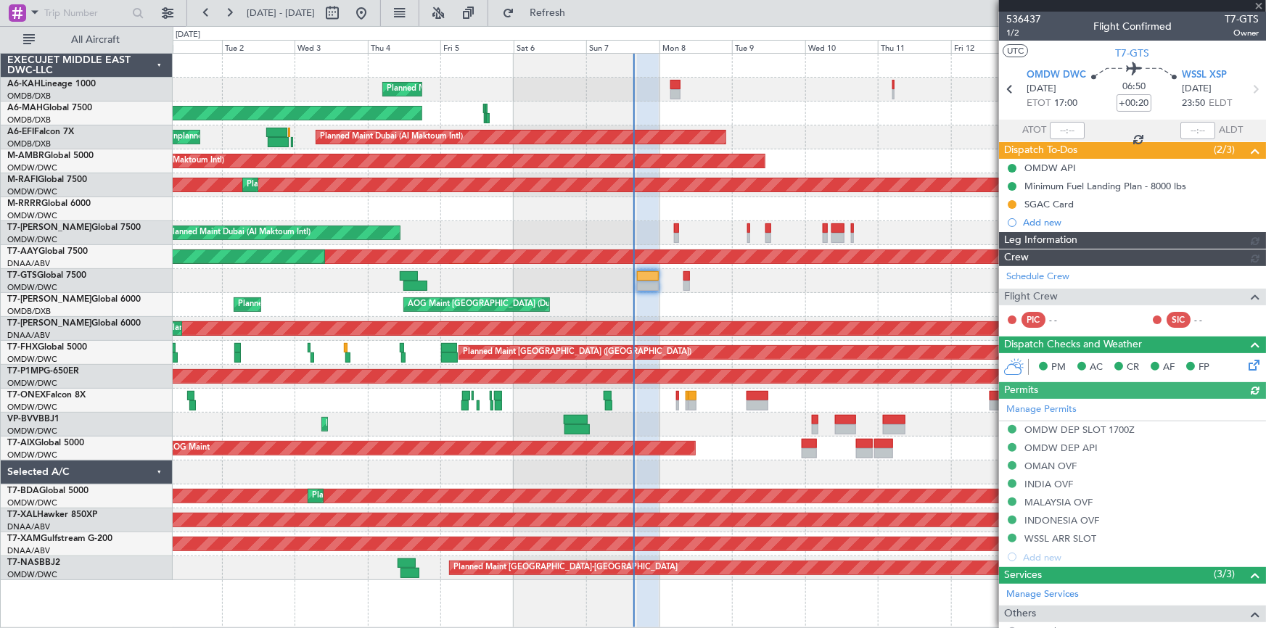
type input "[PERSON_NAME] ([PERSON_NAME])"
type input "7223"
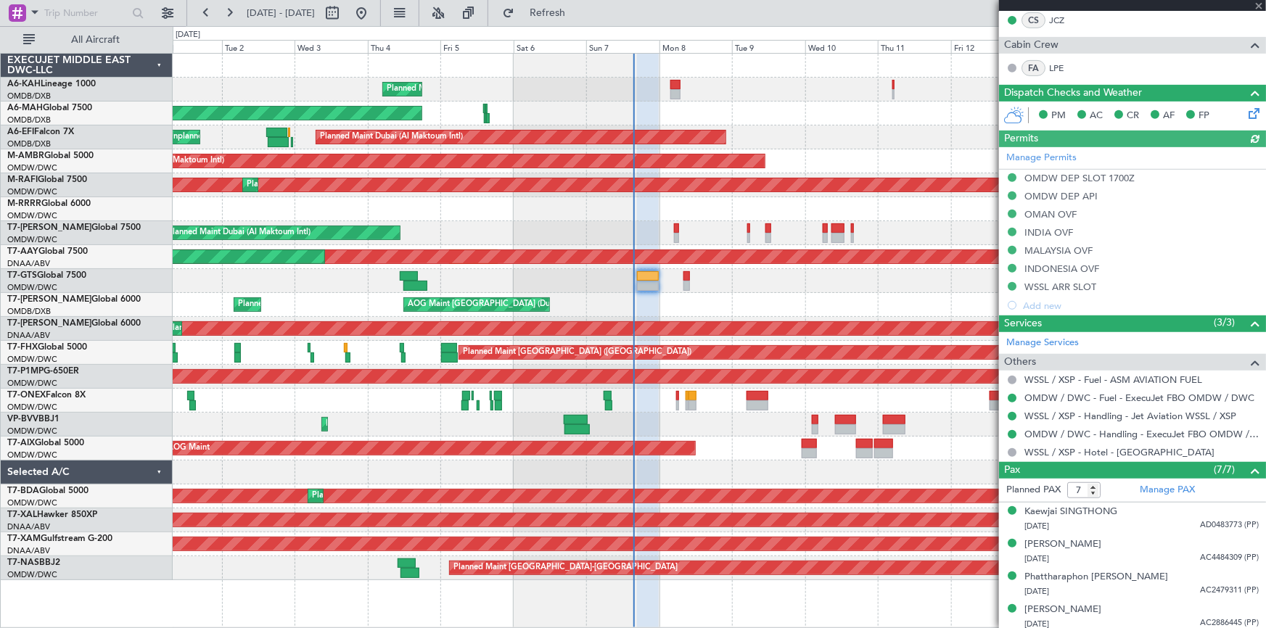
scroll to position [329, 0]
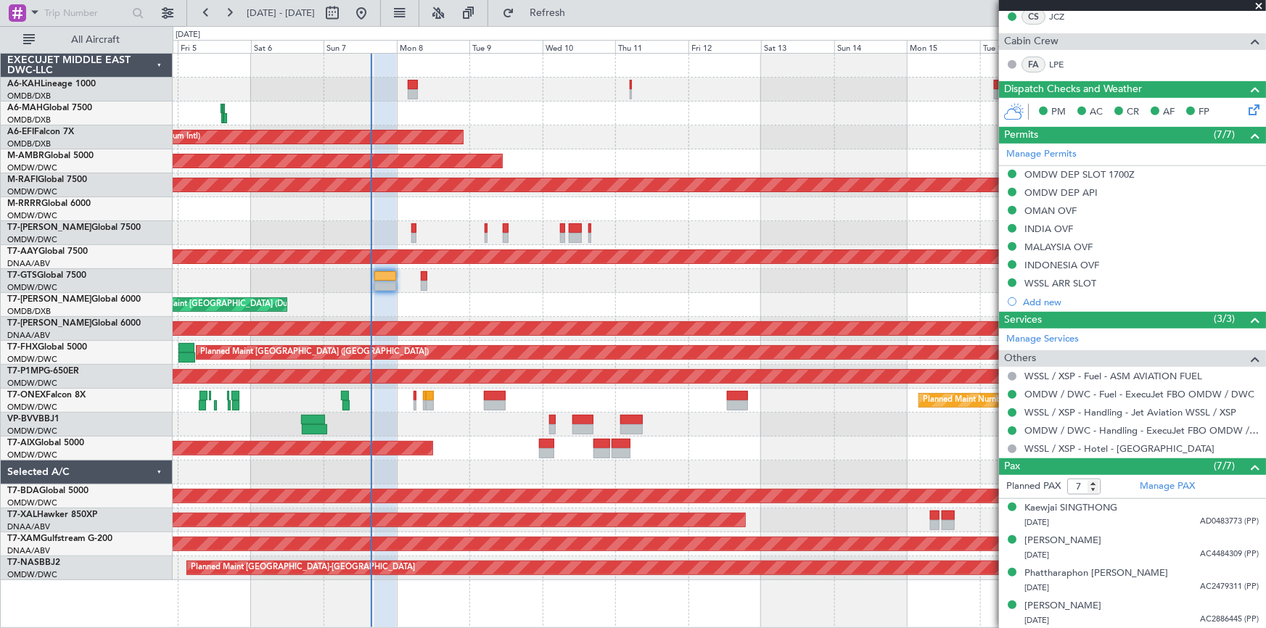
click at [396, 417] on div "Planned Maint Dubai (Al Maktoum Intl)" at bounding box center [720, 425] width 1094 height 24
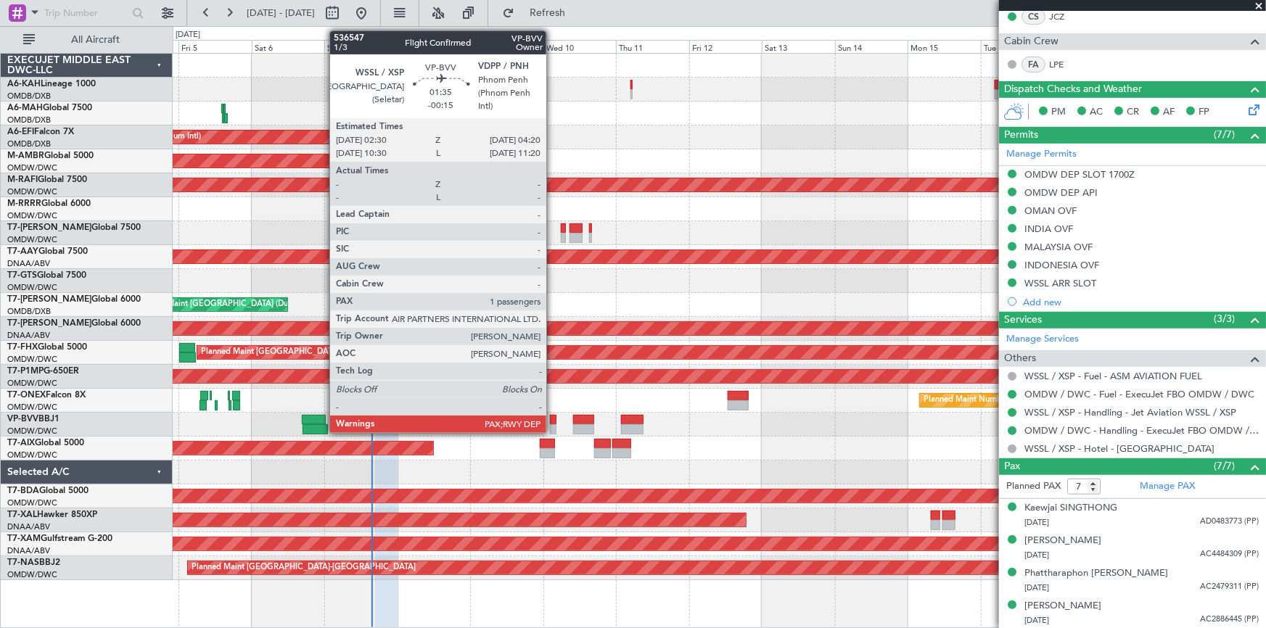
click at [553, 420] on div at bounding box center [553, 420] width 6 height 10
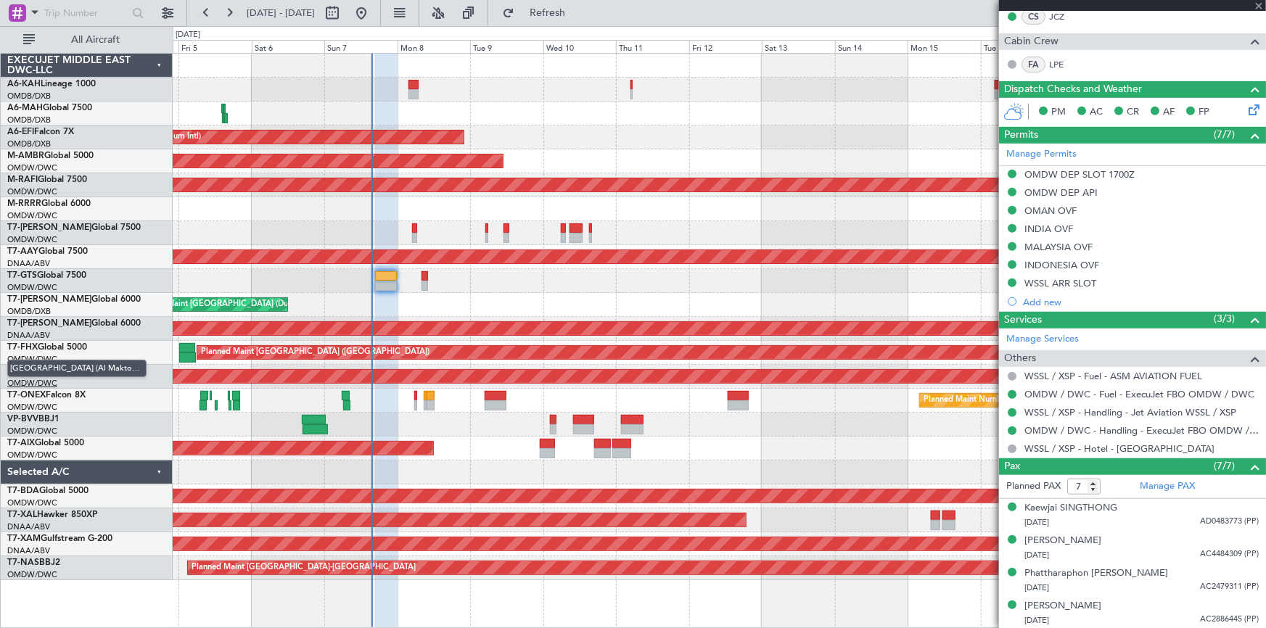
type input "-00:15"
type input "1"
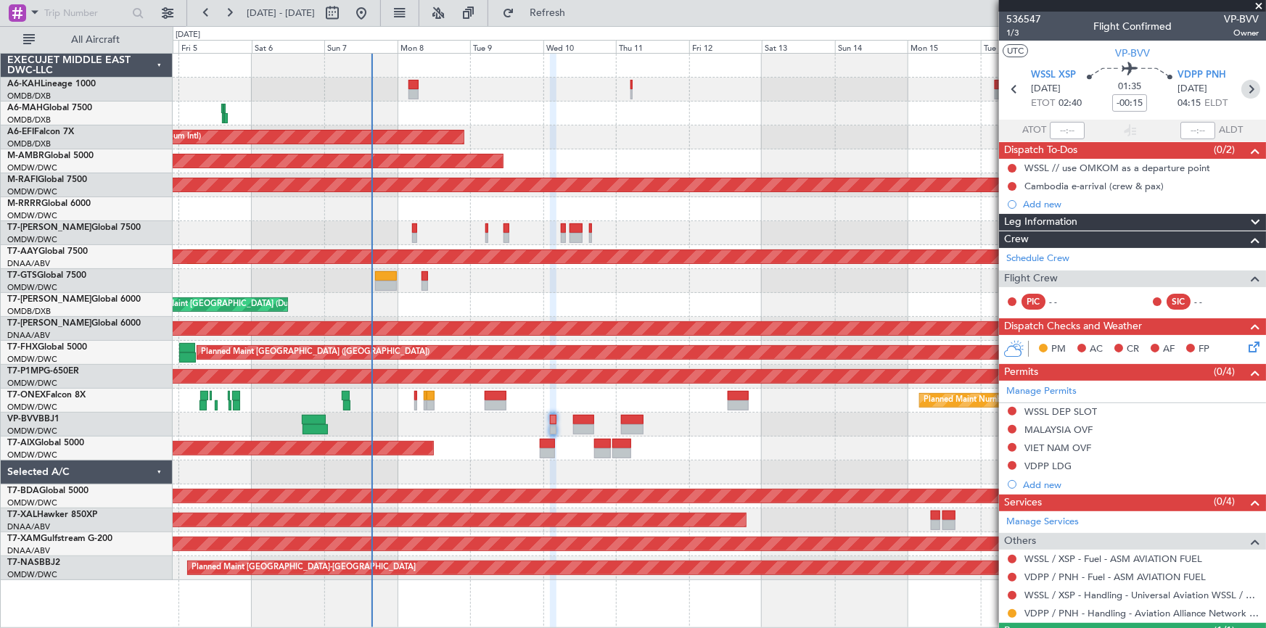
click at [1245, 86] on icon at bounding box center [1251, 89] width 19 height 19
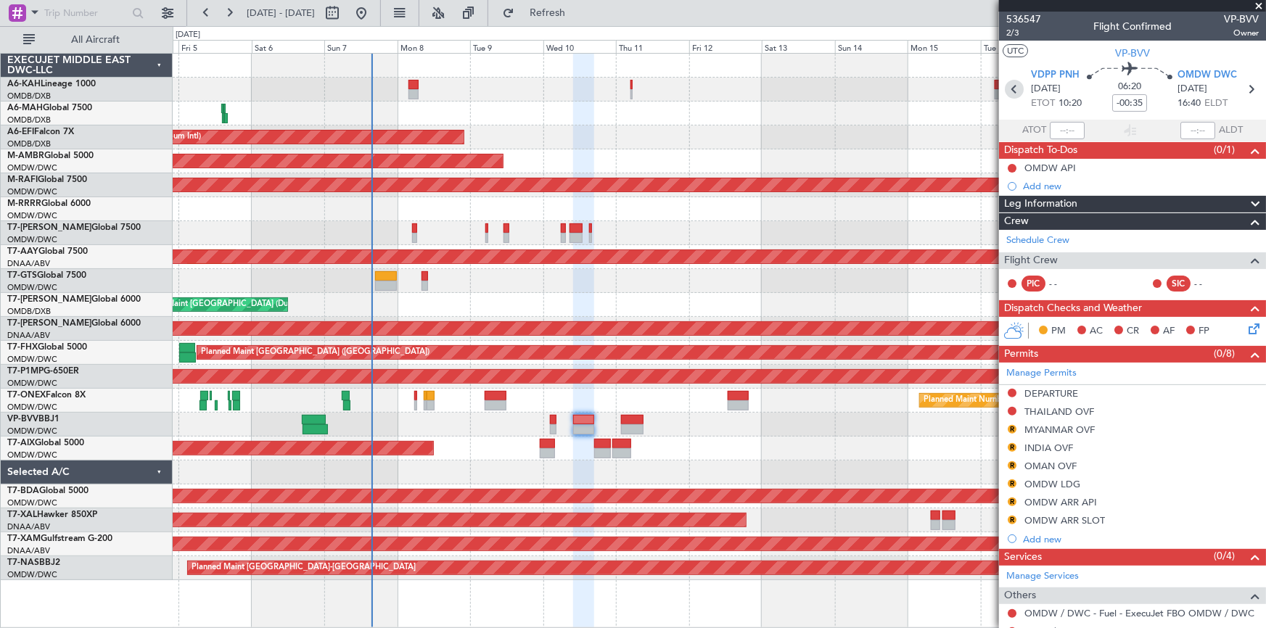
click at [1009, 83] on icon at bounding box center [1014, 89] width 19 height 19
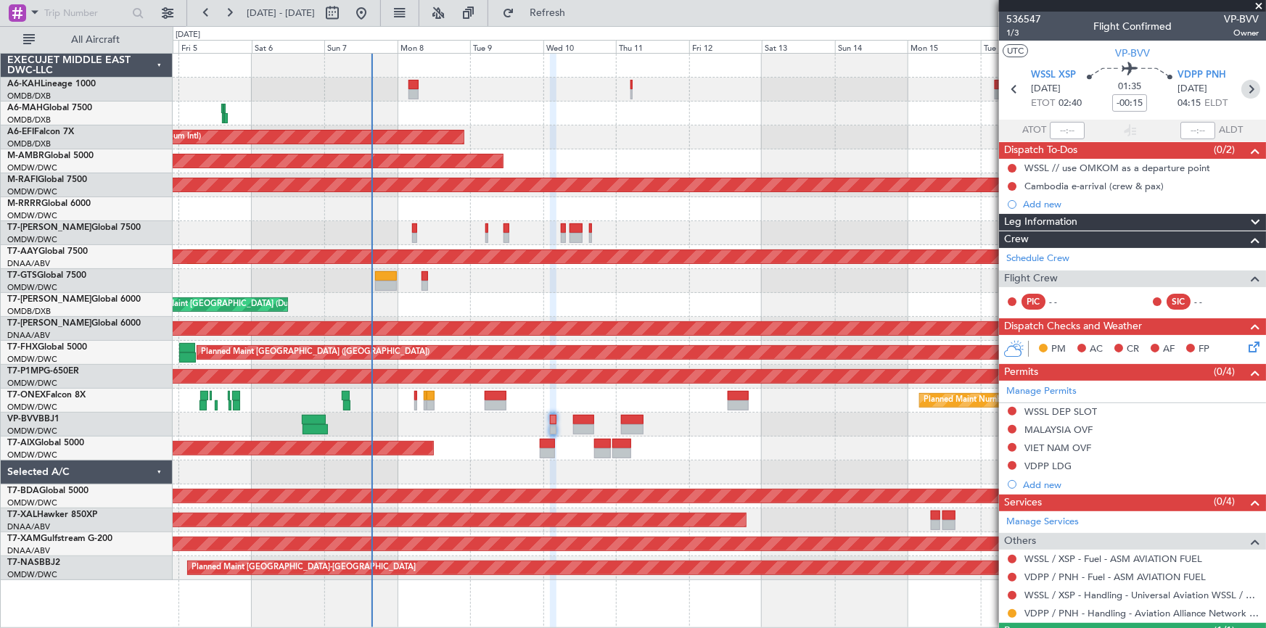
click at [1243, 88] on icon at bounding box center [1251, 89] width 19 height 19
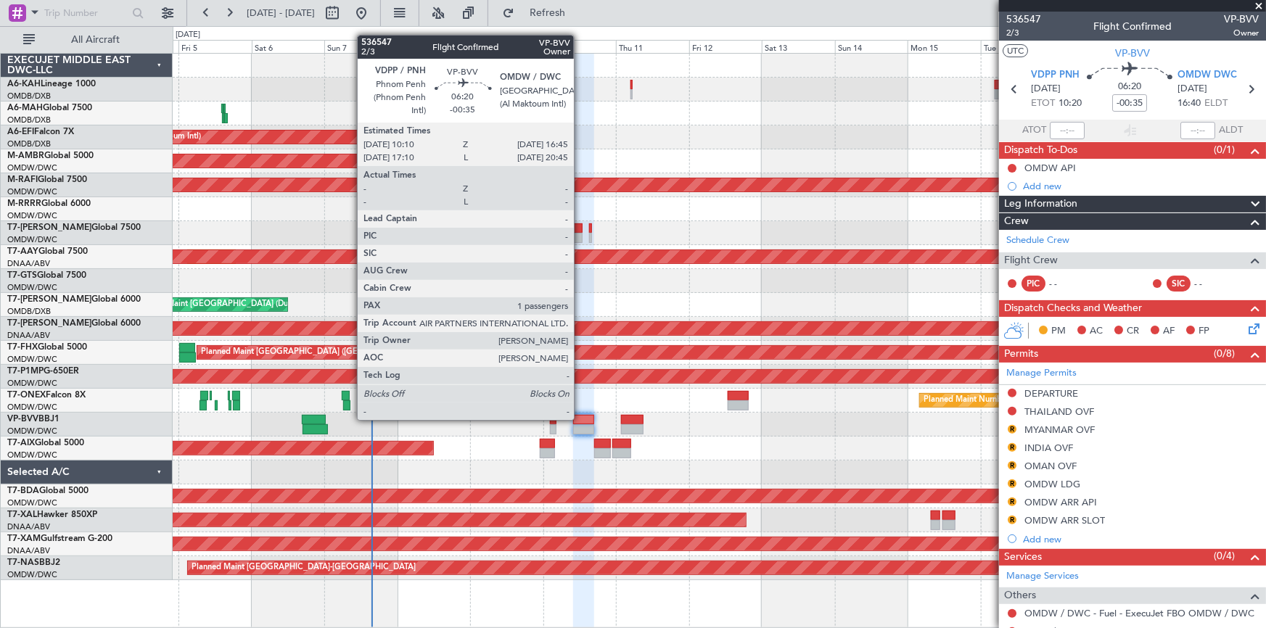
click at [581, 419] on div at bounding box center [583, 420] width 20 height 10
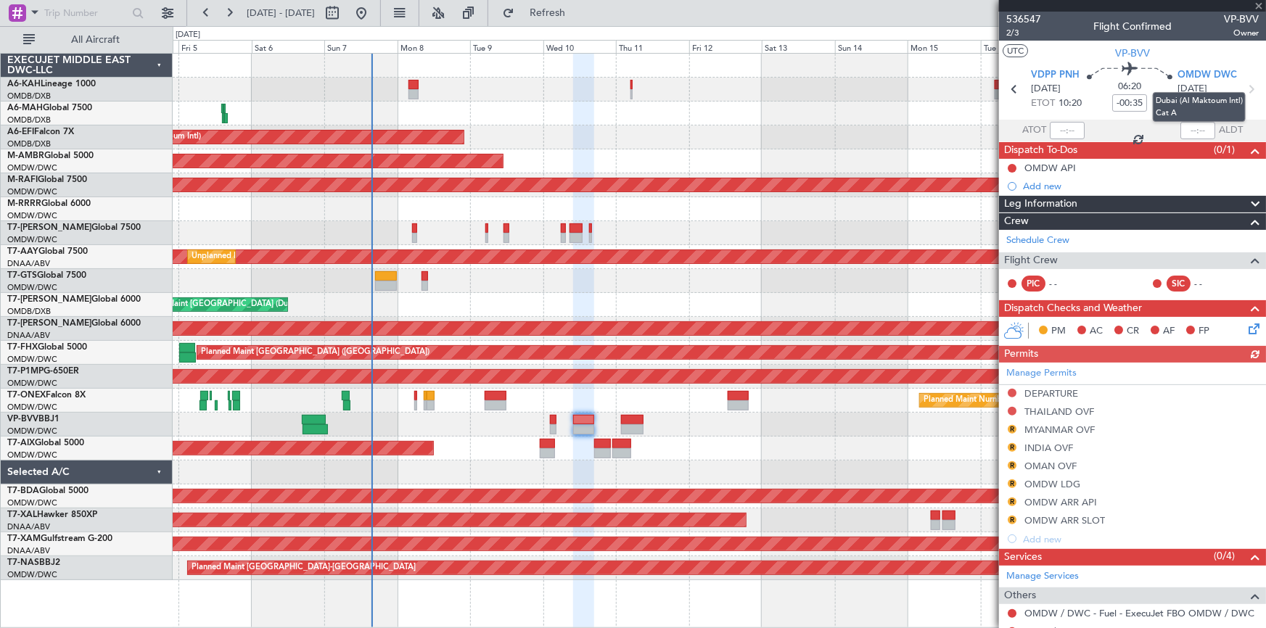
click at [1245, 89] on mat-tooltip-component "Dubai (Al Maktoum Intl) Cat A" at bounding box center [1199, 107] width 113 height 50
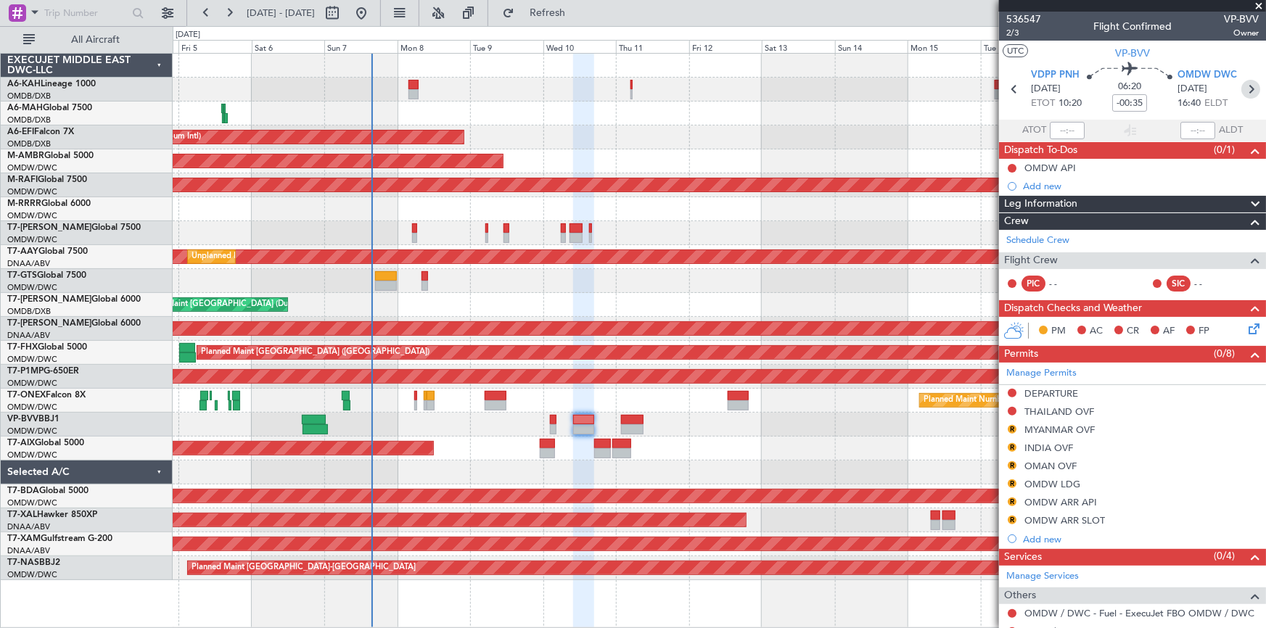
click at [1243, 91] on icon at bounding box center [1251, 89] width 19 height 19
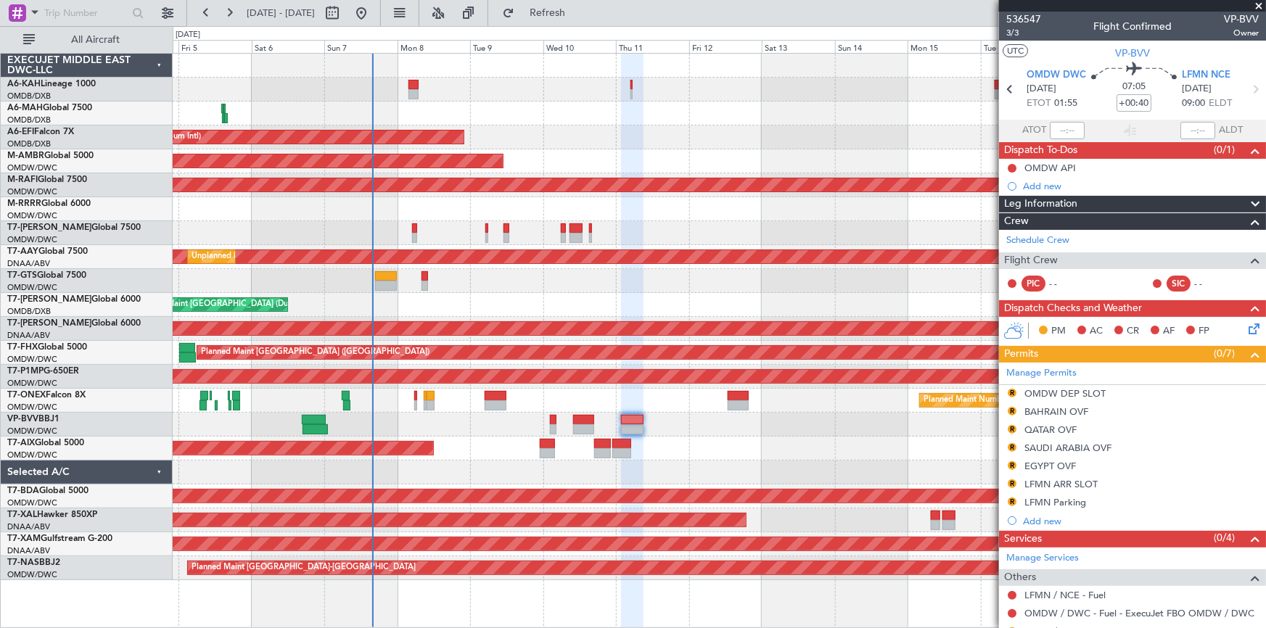
click at [419, 85] on div "Planned Maint Dubai (Al Maktoum Intl)" at bounding box center [720, 90] width 1094 height 24
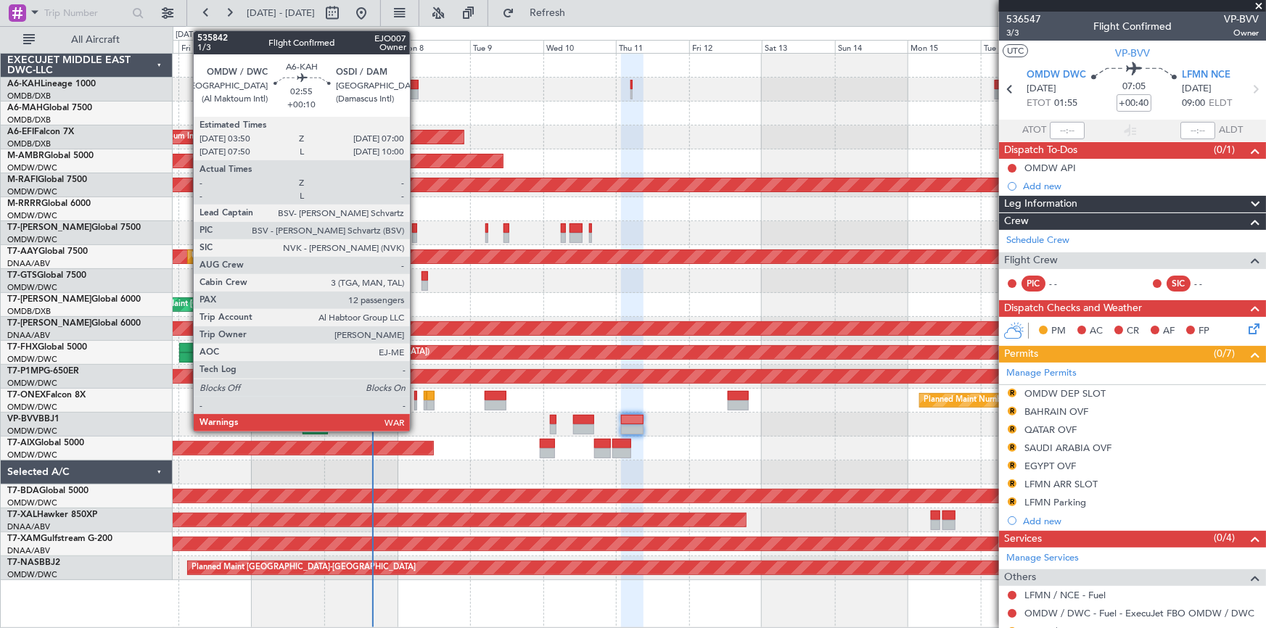
click at [417, 85] on div at bounding box center [414, 85] width 10 height 10
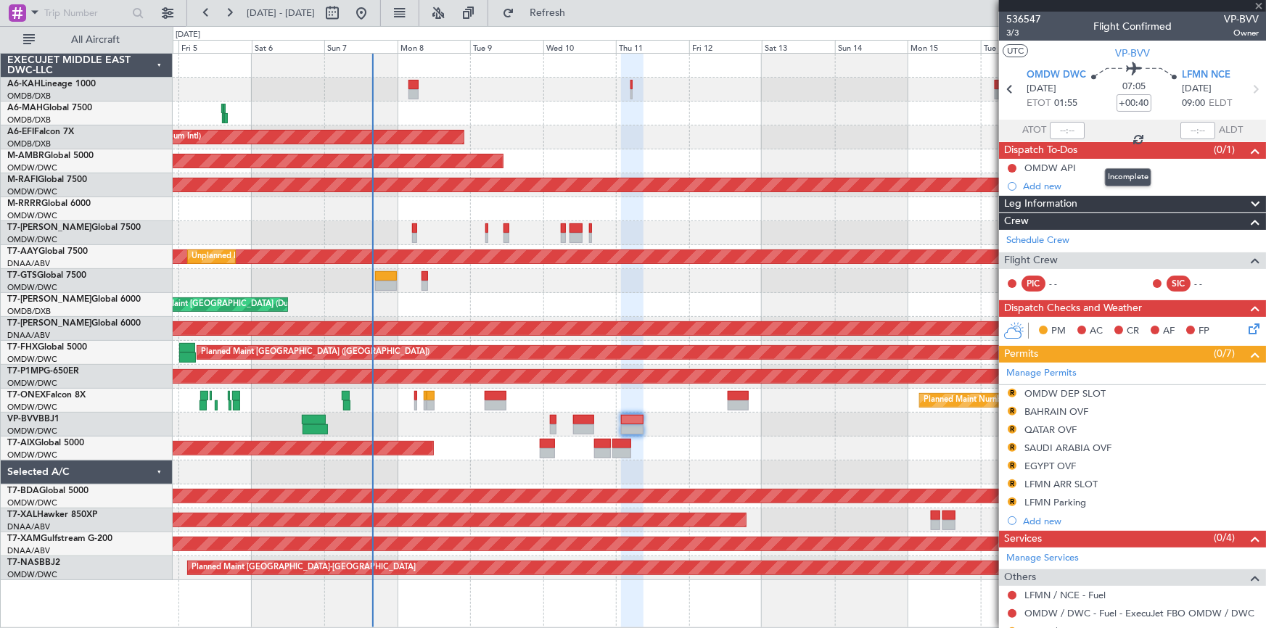
type input "+00:10"
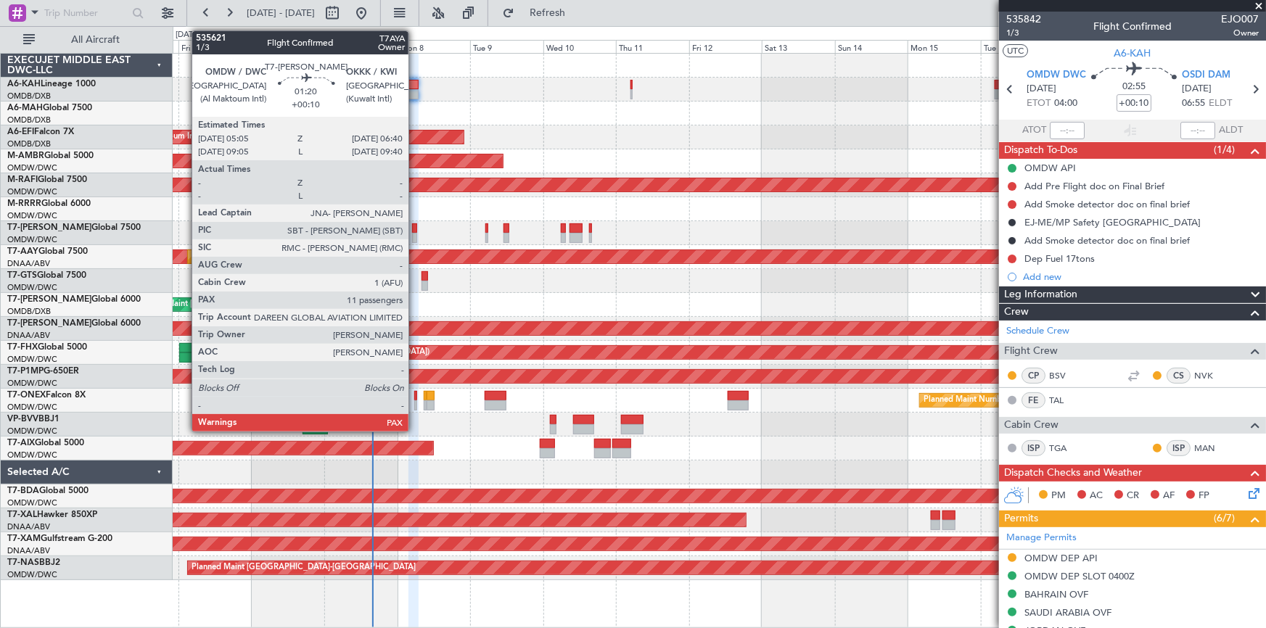
click at [415, 226] on div at bounding box center [414, 229] width 5 height 10
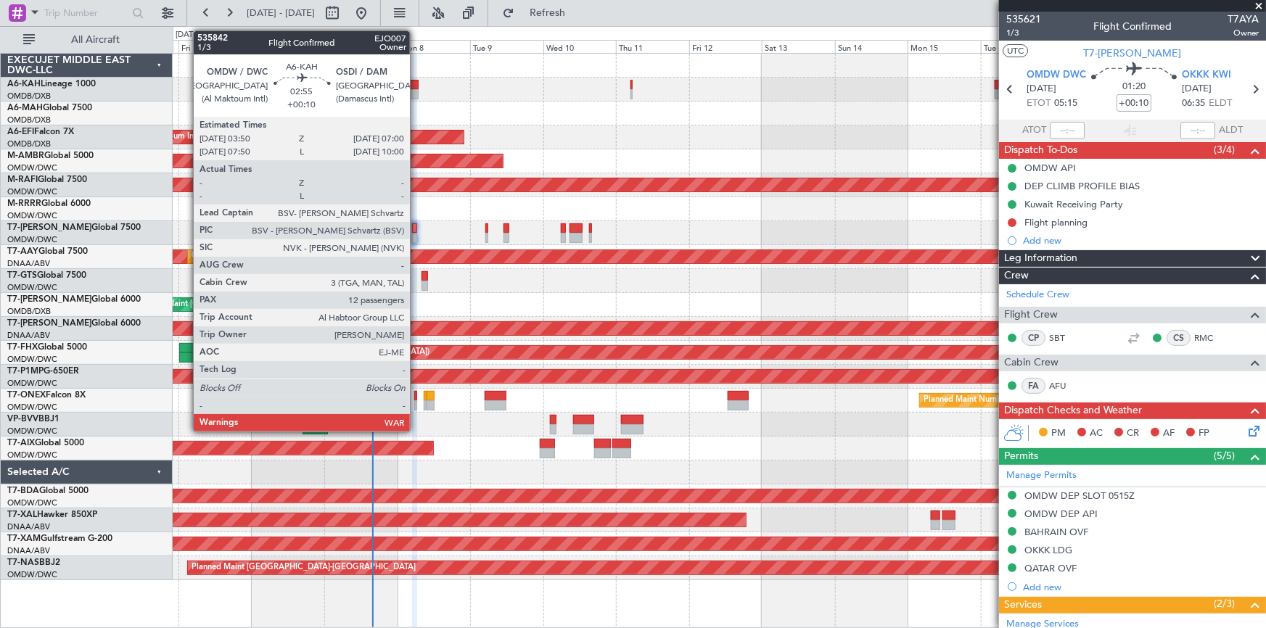
click at [417, 85] on div at bounding box center [414, 85] width 10 height 10
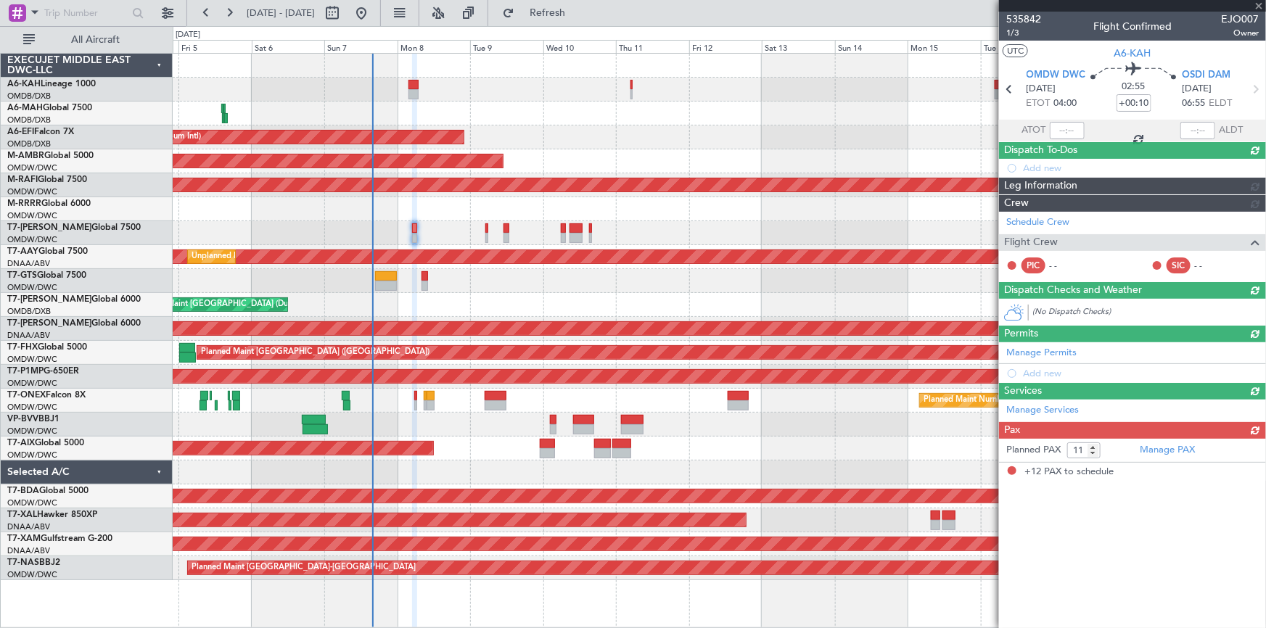
type input "12"
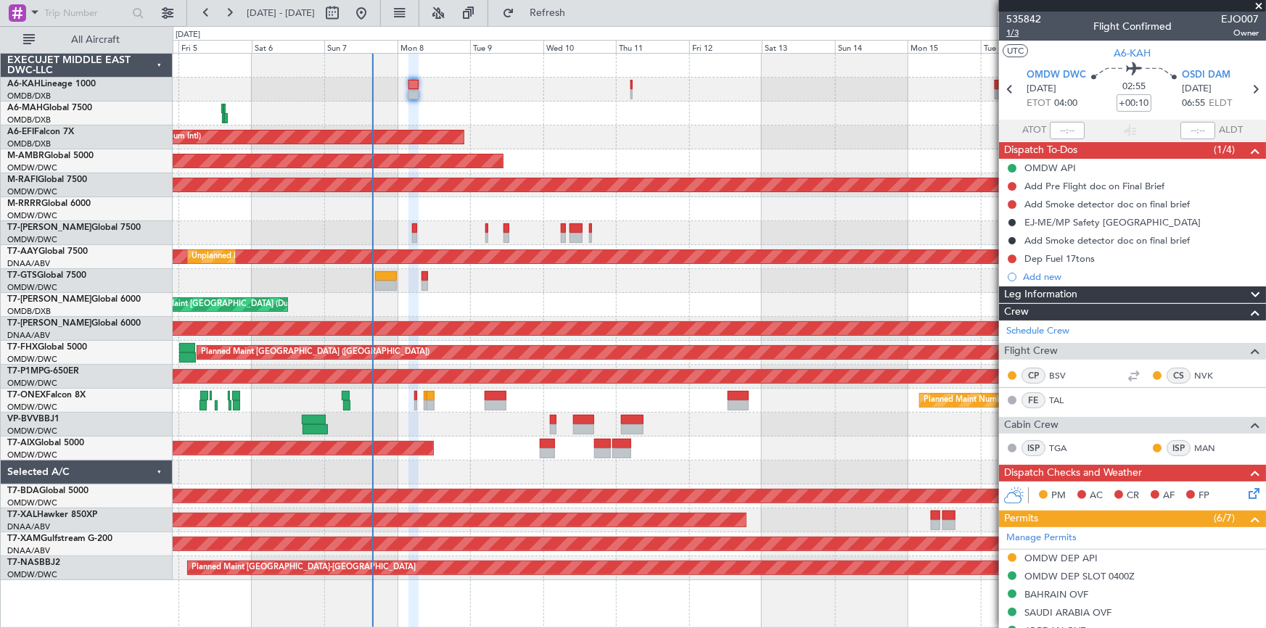
click at [1016, 34] on span "1/3" at bounding box center [1024, 33] width 35 height 12
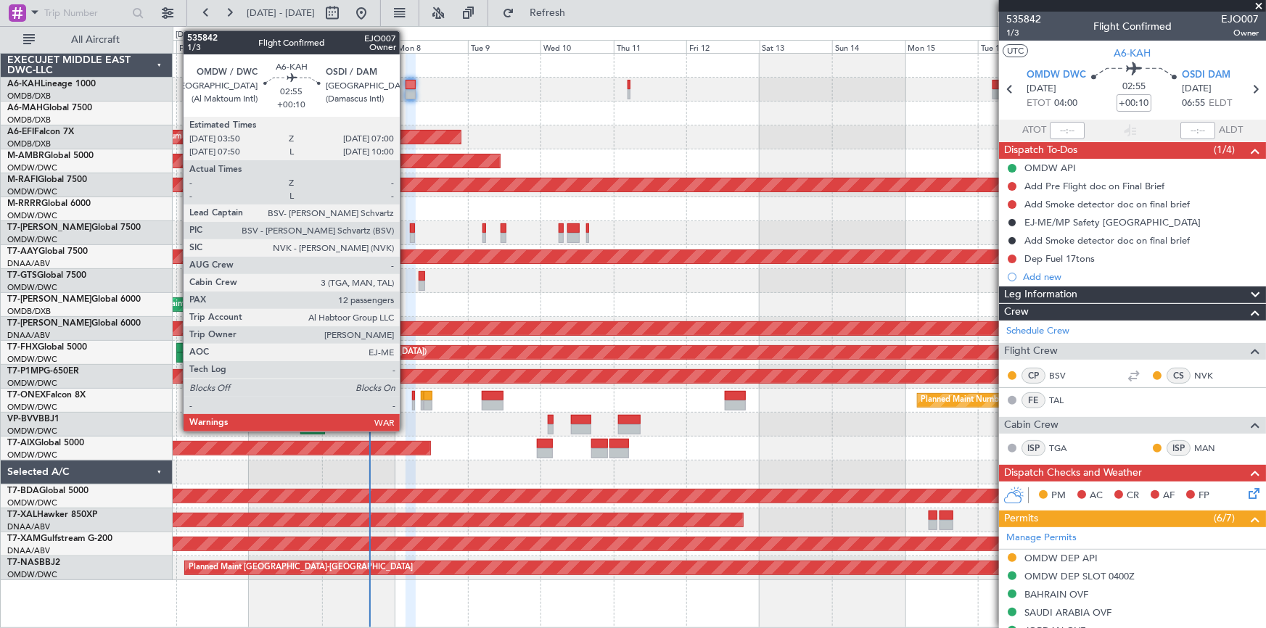
click at [406, 81] on div at bounding box center [411, 85] width 10 height 10
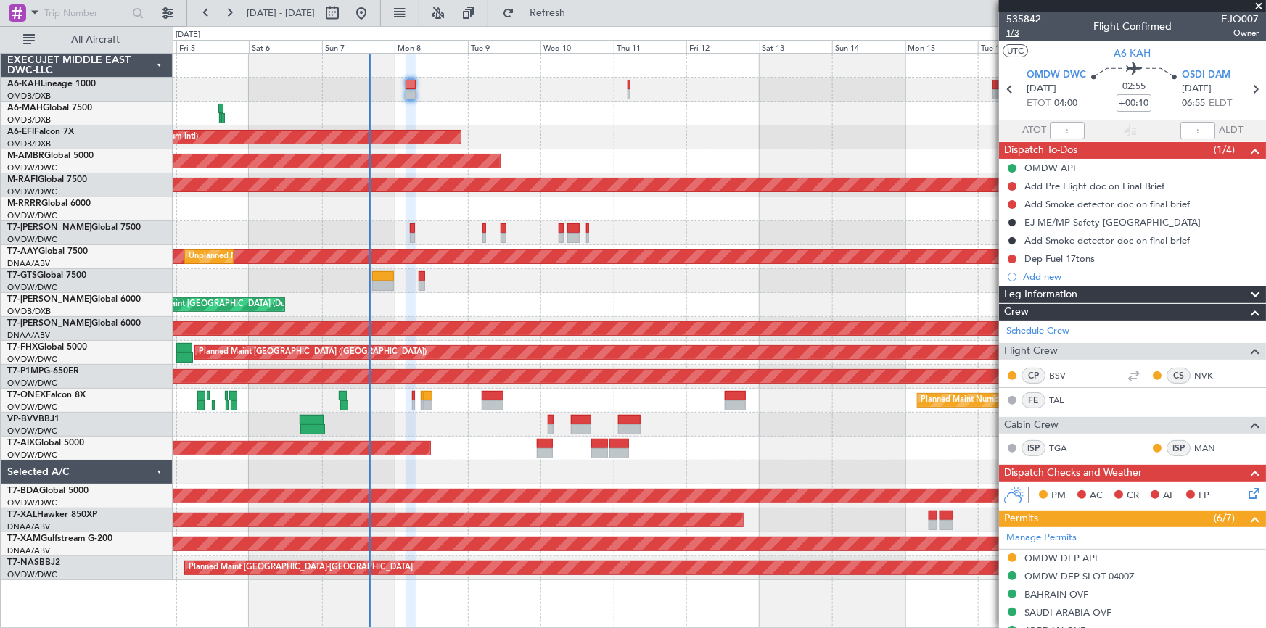
click at [1016, 28] on span "1/3" at bounding box center [1024, 33] width 35 height 12
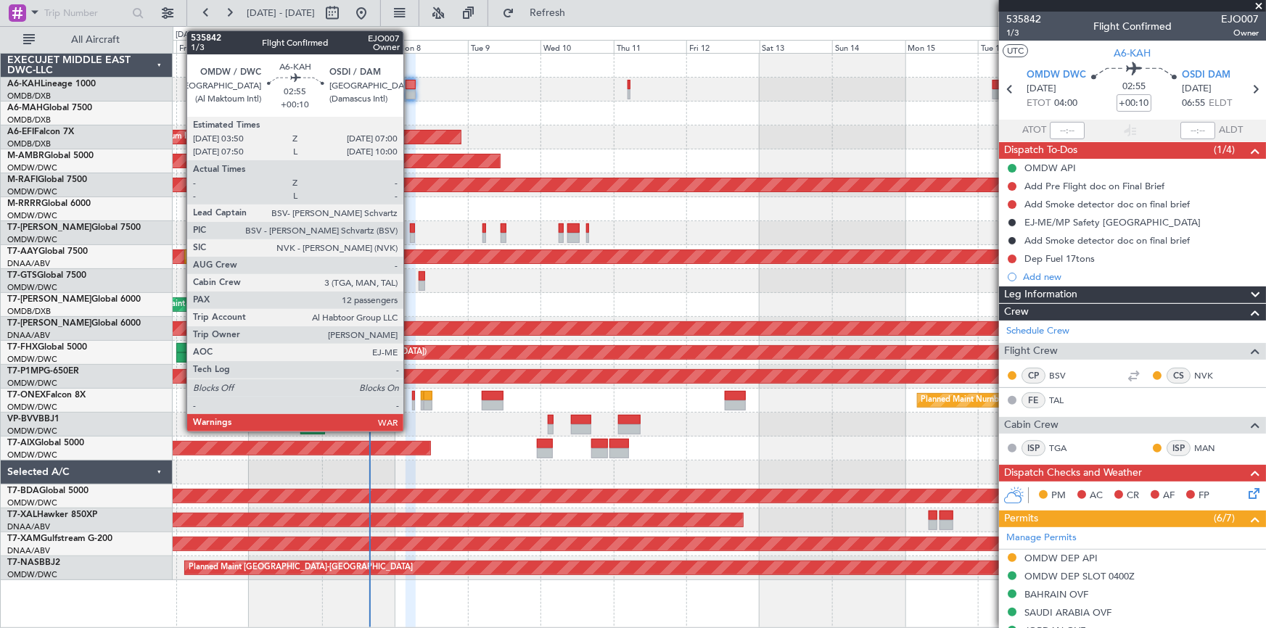
click at [410, 82] on div at bounding box center [411, 85] width 10 height 10
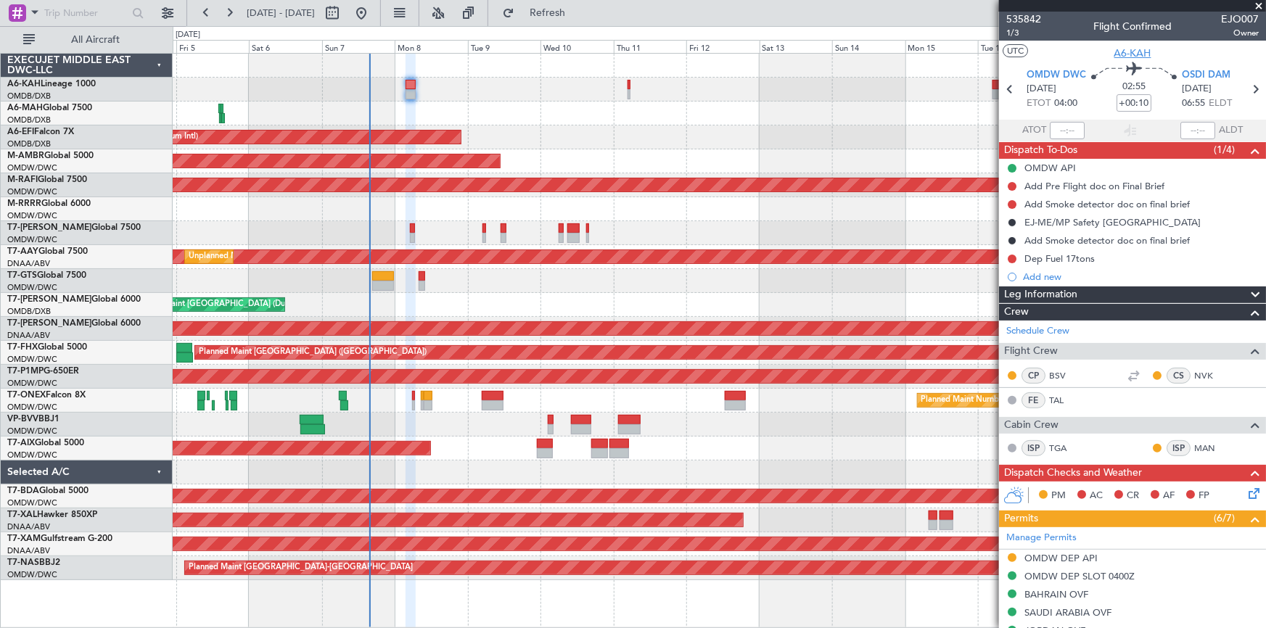
click at [1139, 54] on span "A6-KAH" at bounding box center [1133, 53] width 37 height 15
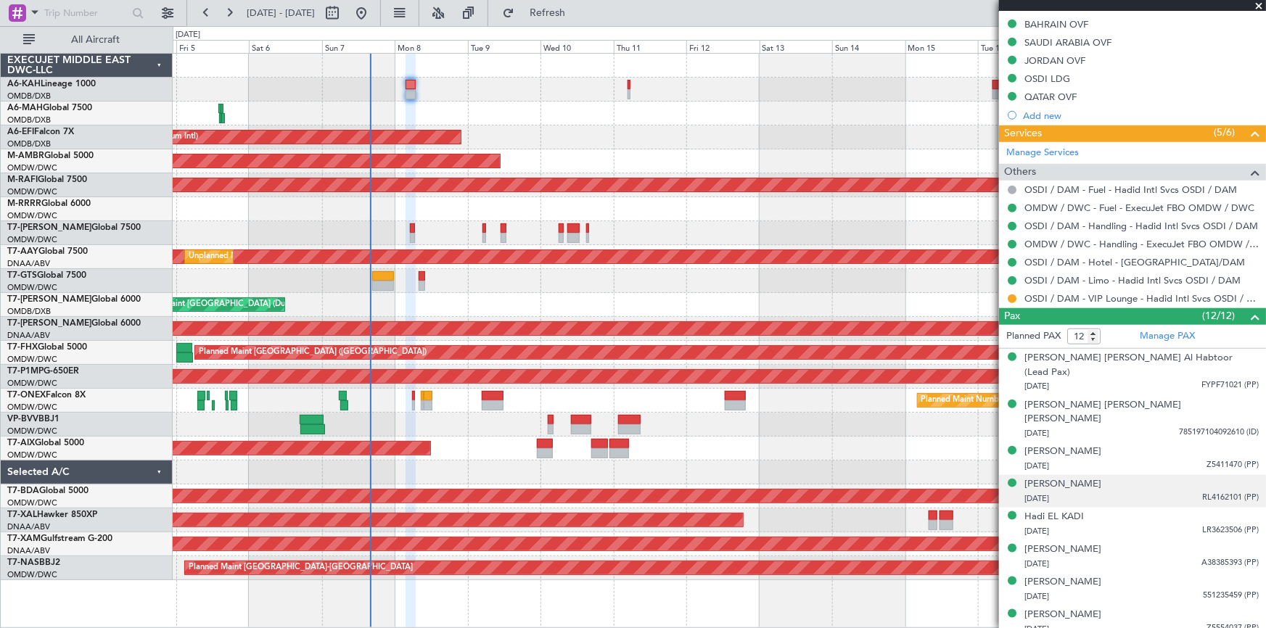
scroll to position [681, 0]
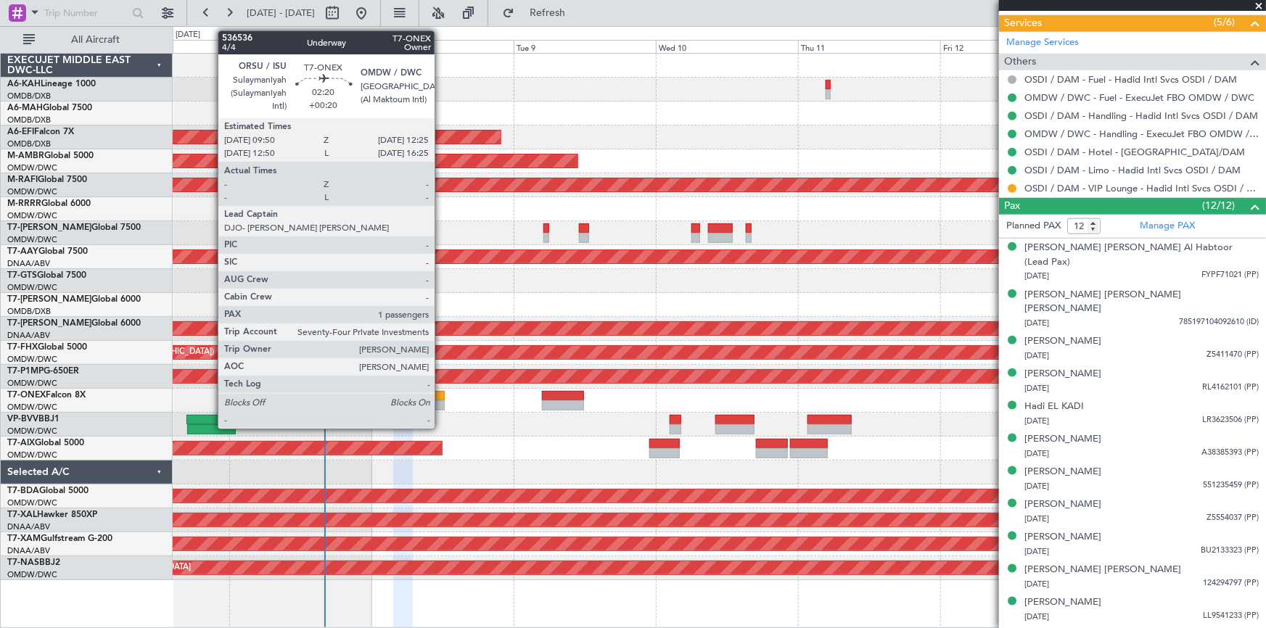
click at [441, 397] on div at bounding box center [437, 396] width 16 height 10
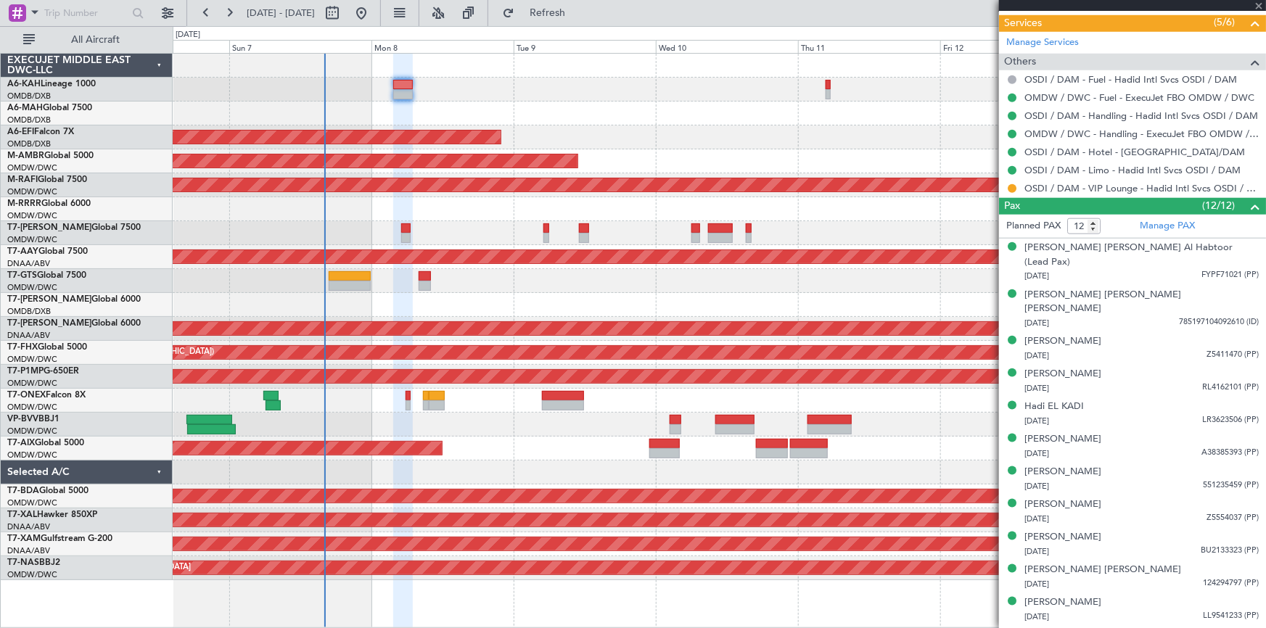
type input "+00:20"
type input "1"
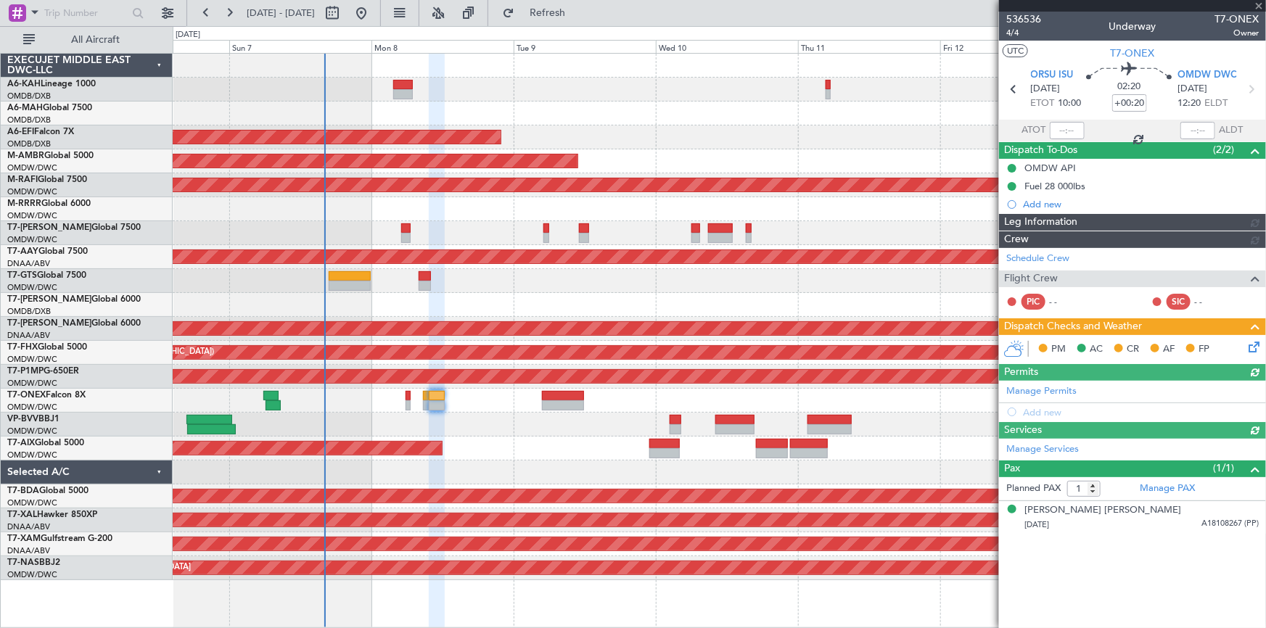
type input "[PERSON_NAME] (ANI)"
type input "7228"
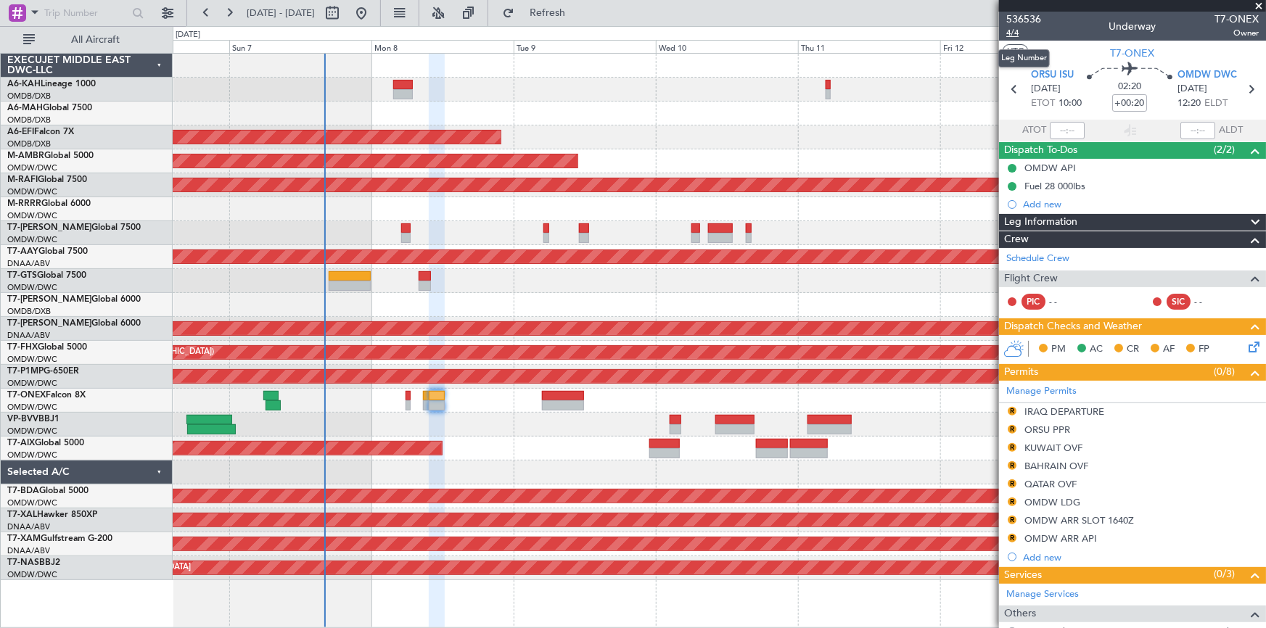
click at [1015, 27] on span "4/4" at bounding box center [1024, 33] width 35 height 12
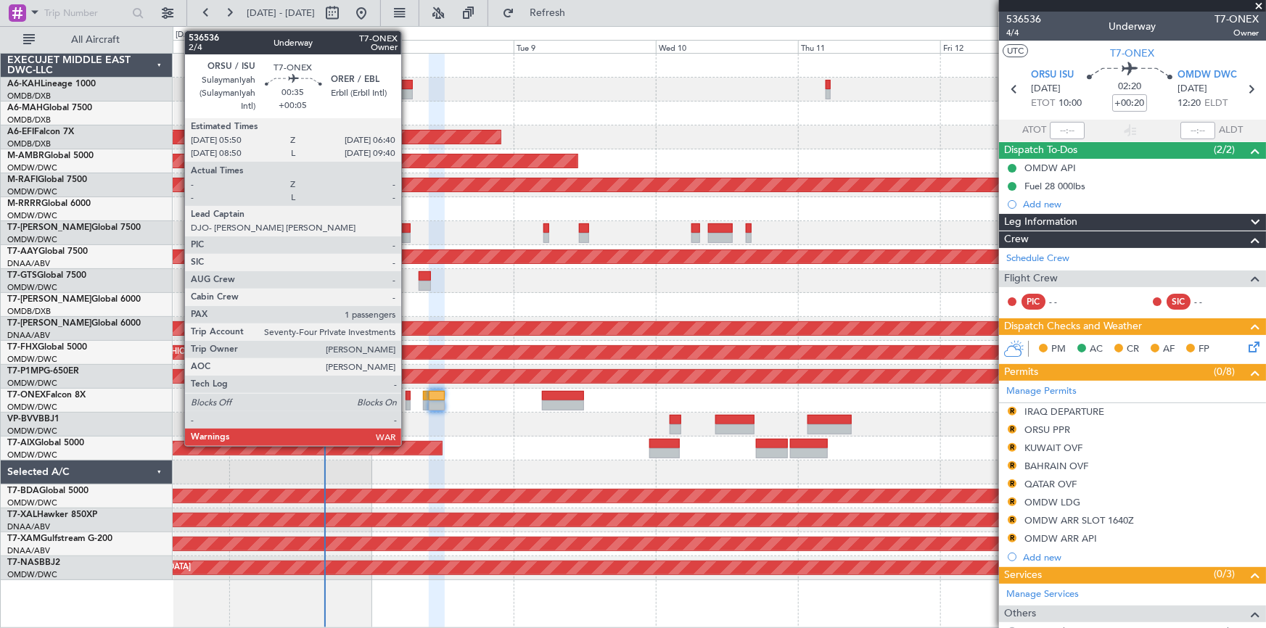
click at [408, 398] on div at bounding box center [408, 396] width 5 height 10
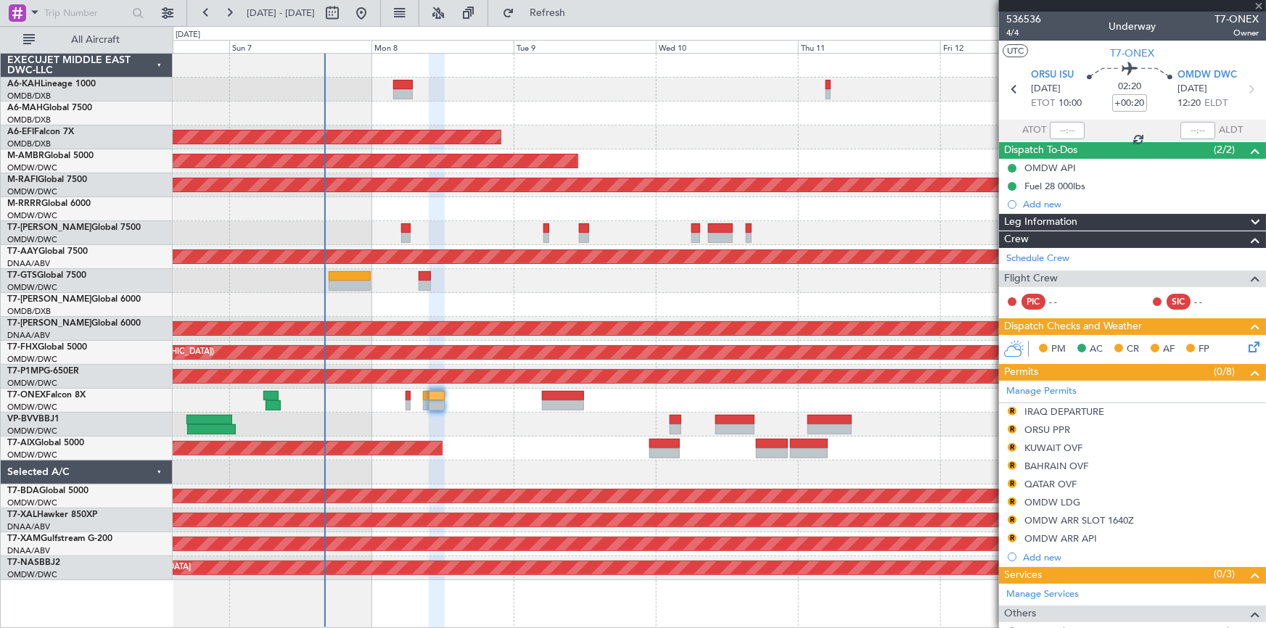
type input "+00:05"
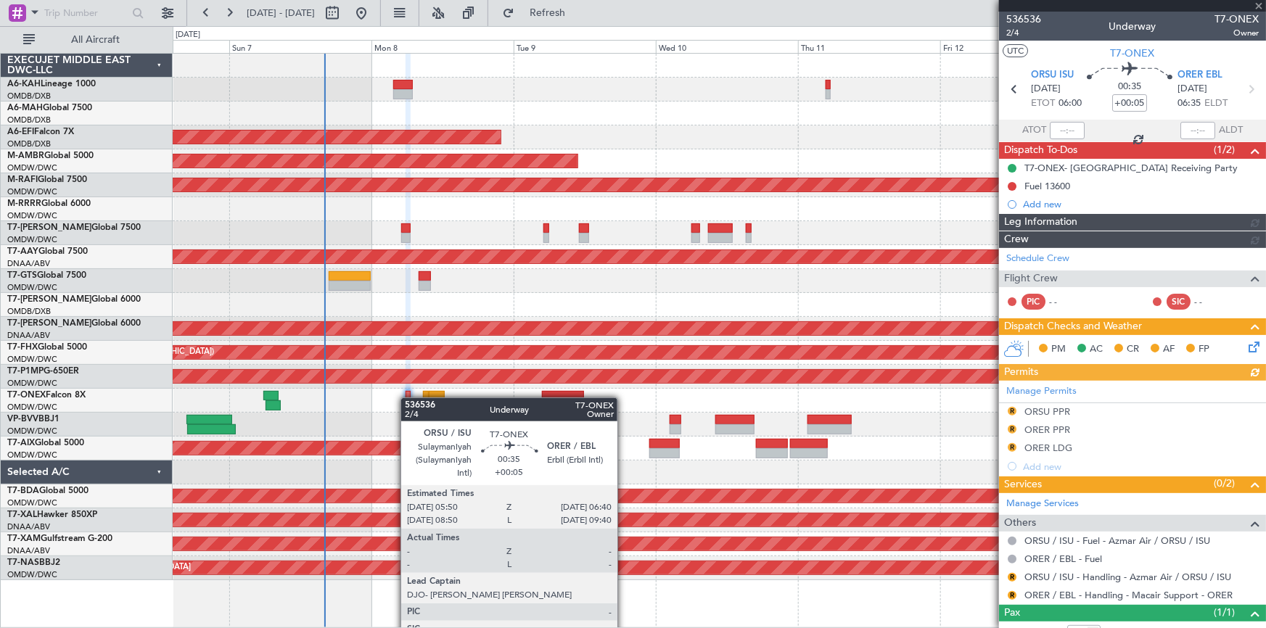
type input "[PERSON_NAME] (ANI)"
type input "7226"
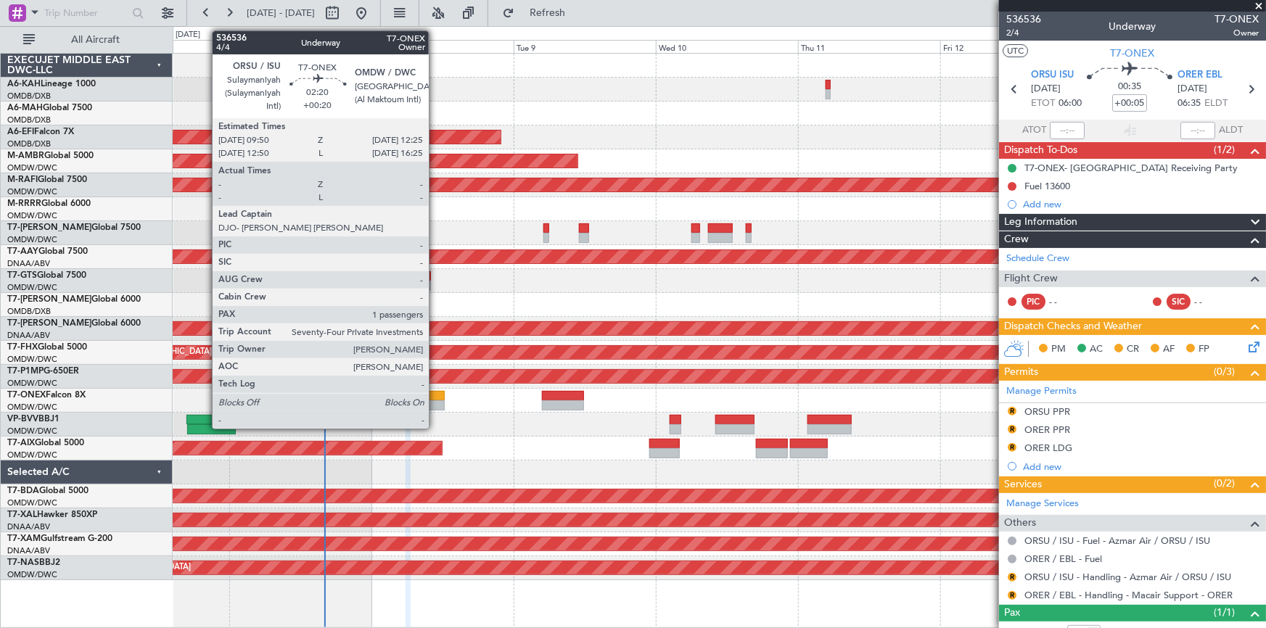
click at [435, 395] on div at bounding box center [437, 396] width 16 height 10
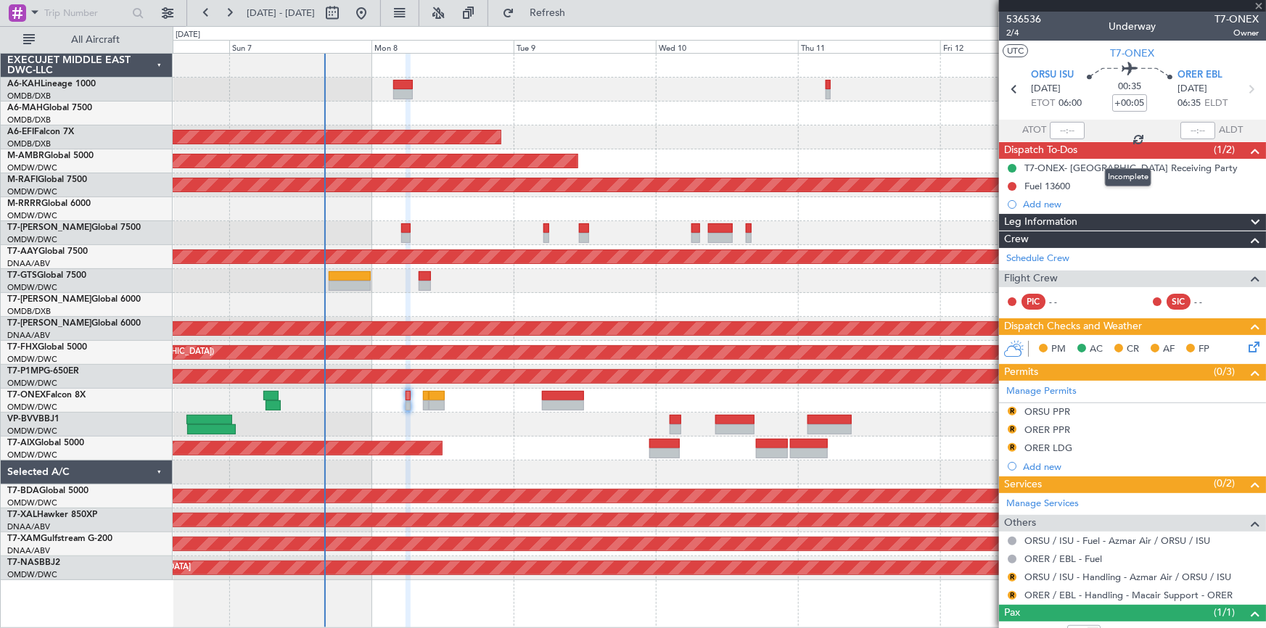
type input "+00:20"
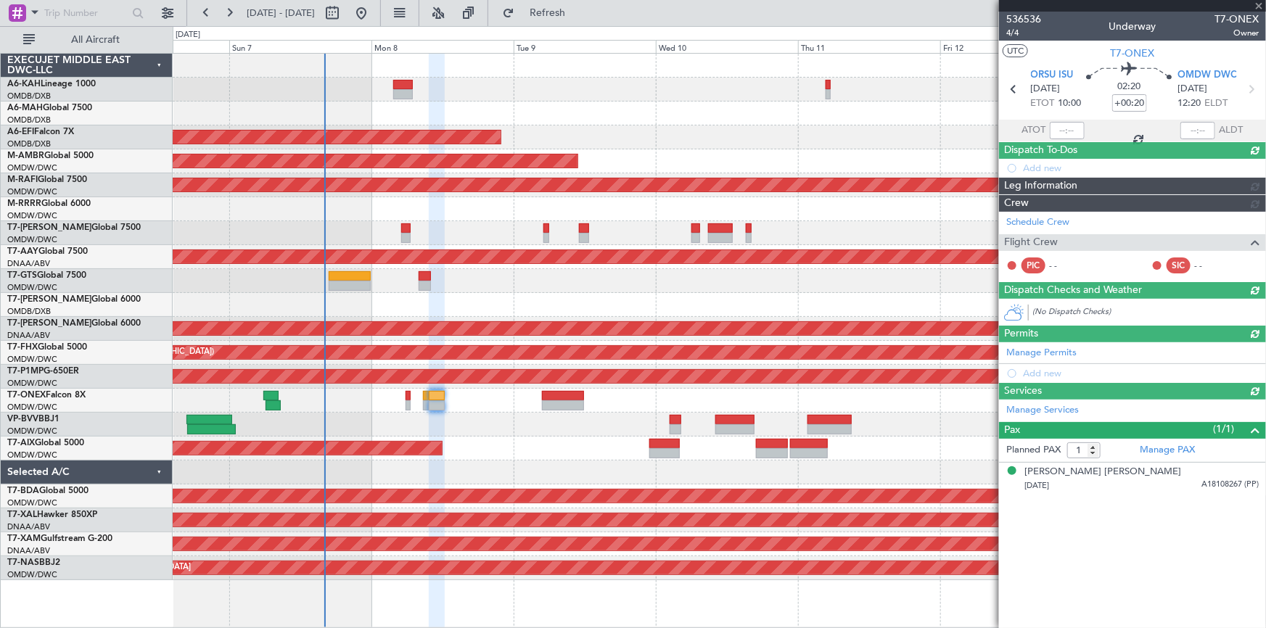
type input "[PERSON_NAME] (ANI)"
type input "7228"
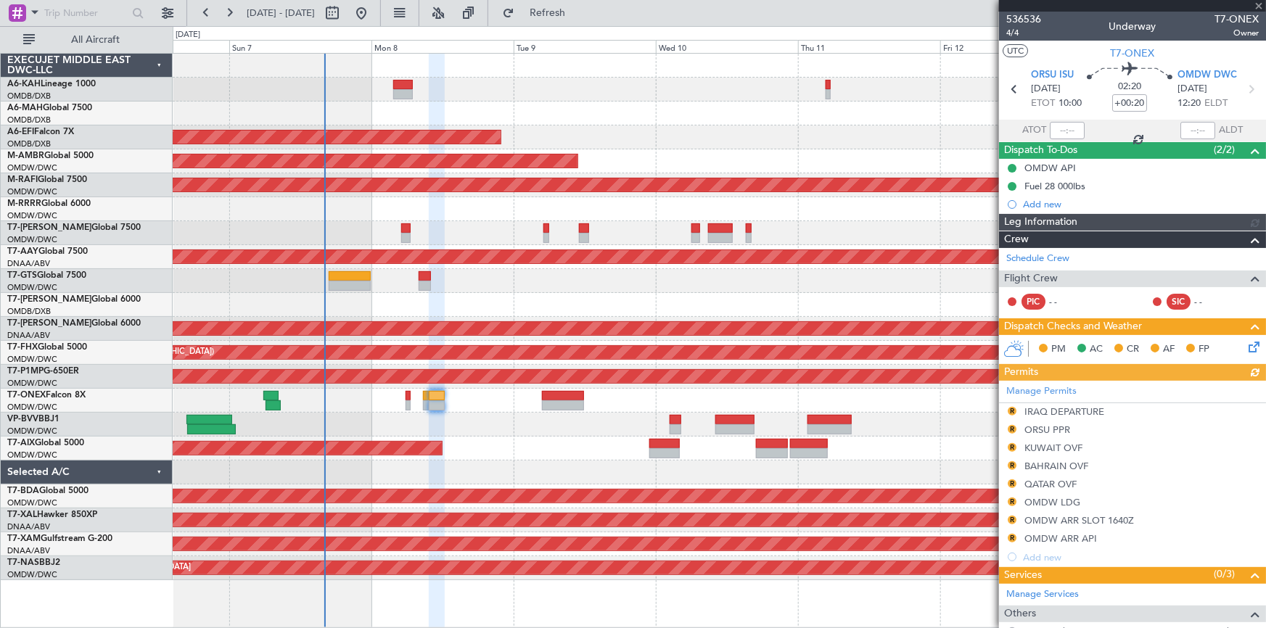
type input "[PERSON_NAME] (ANI)"
type input "7228"
type input "[PERSON_NAME] (ANI)"
type input "7228"
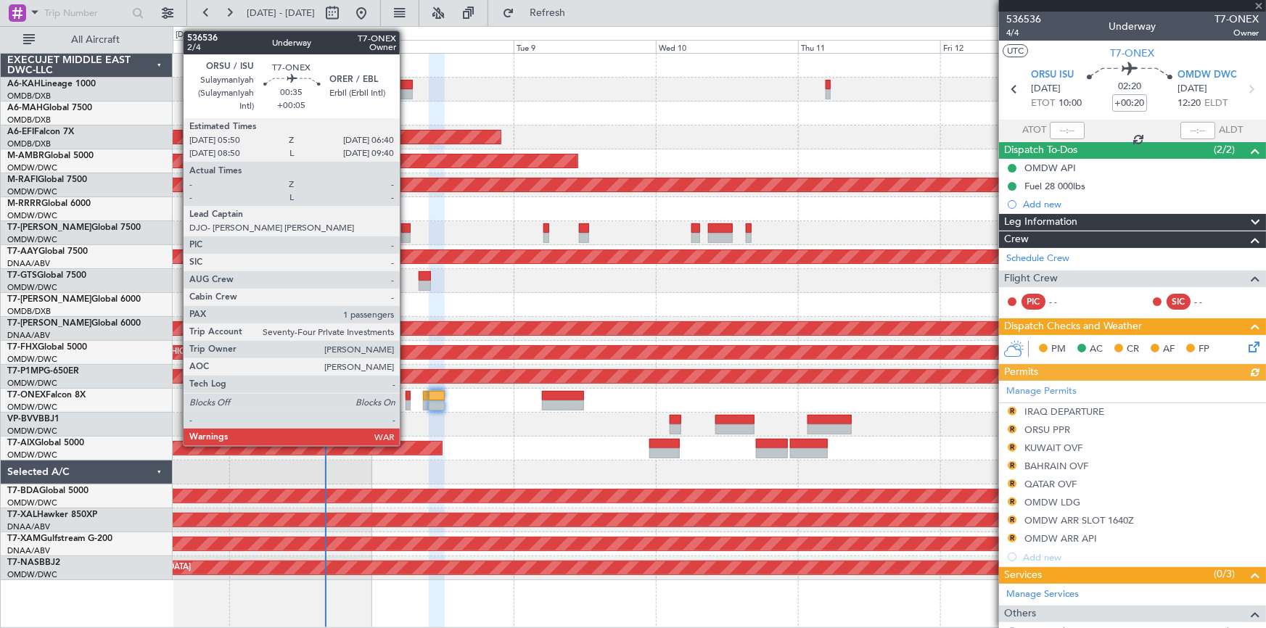
click at [406, 401] on div at bounding box center [408, 406] width 5 height 10
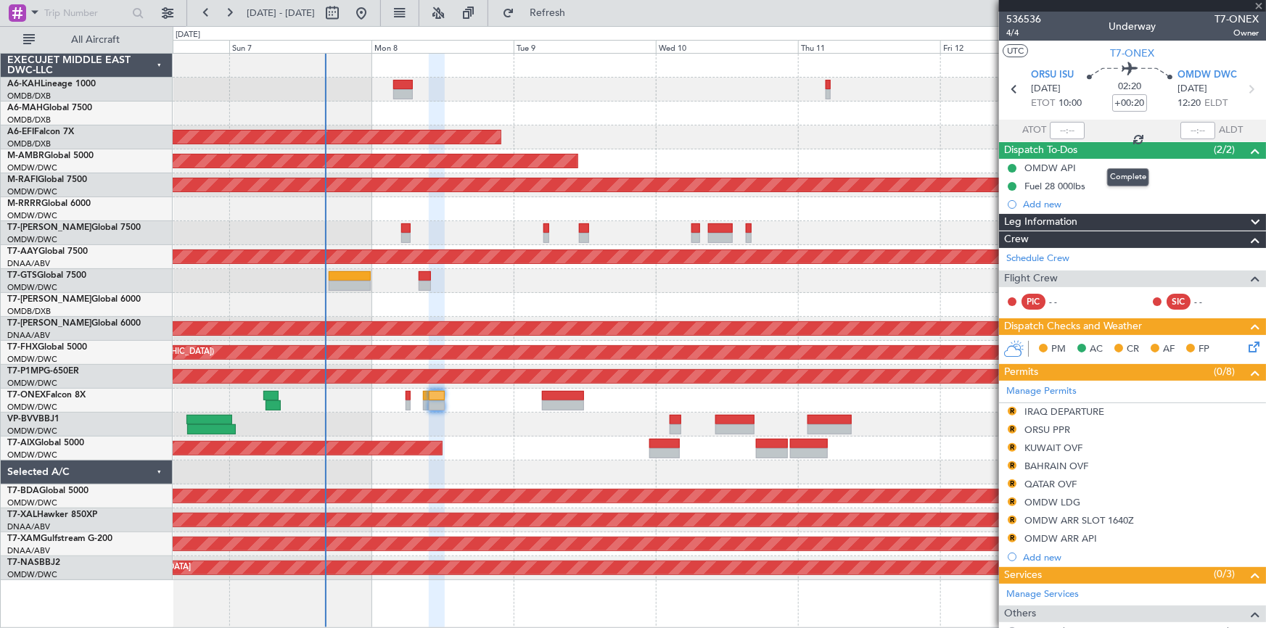
type input "+00:05"
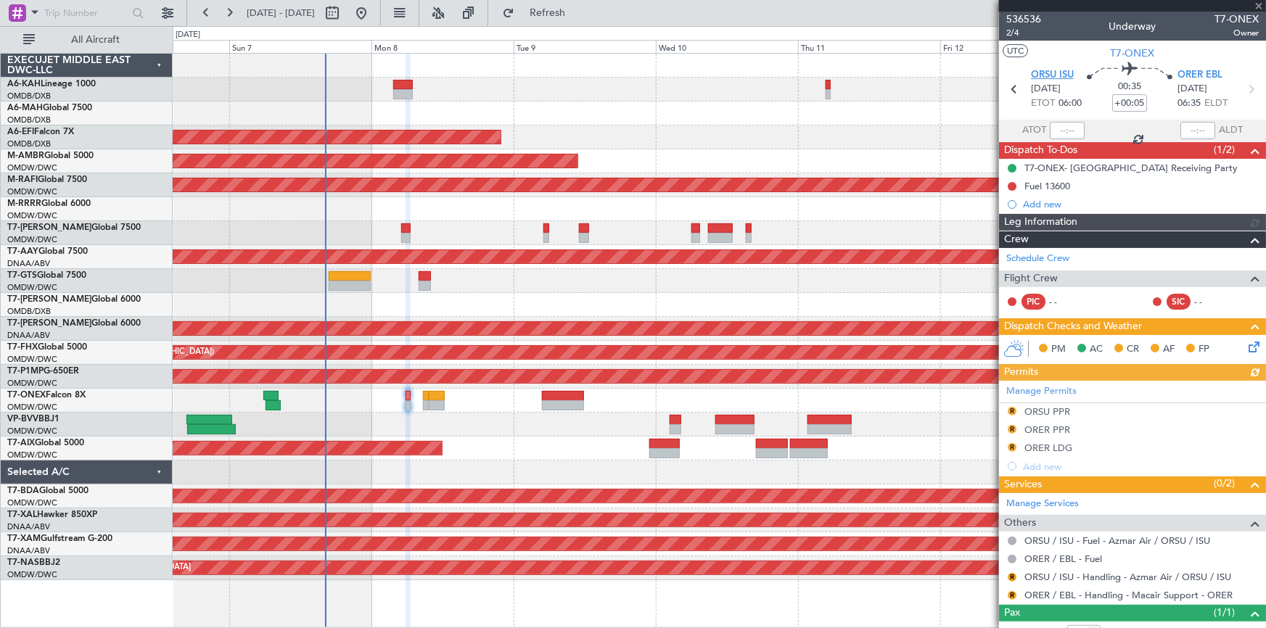
type input "[PERSON_NAME] (ANI)"
type input "7226"
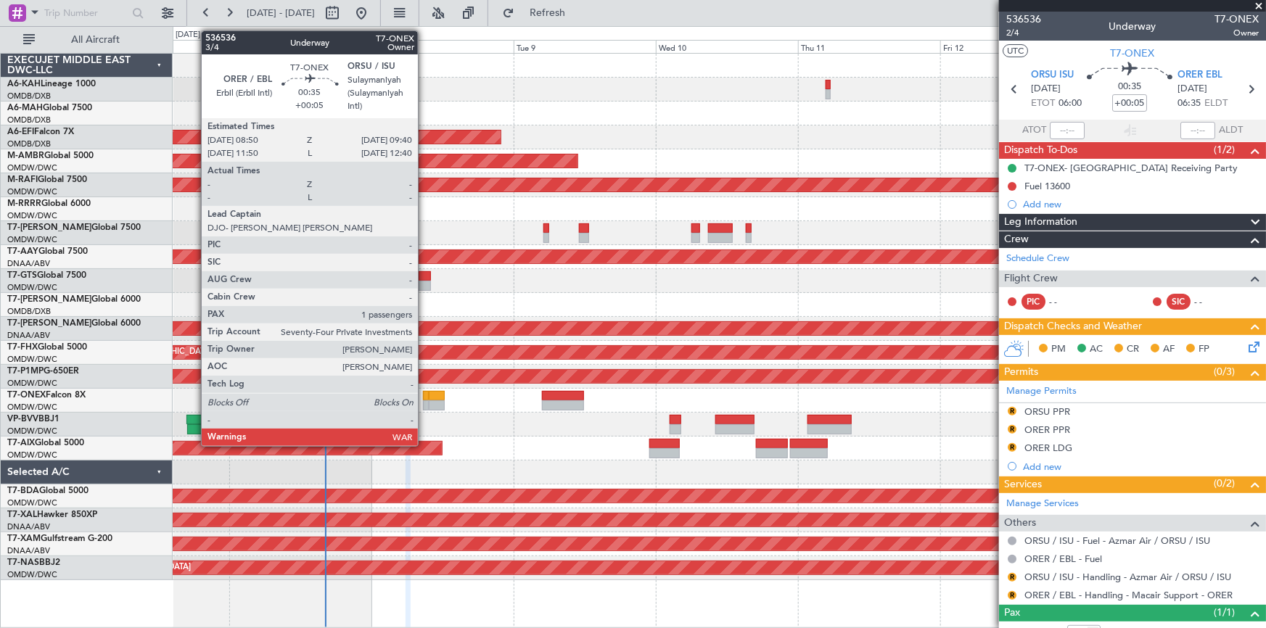
click at [425, 398] on div at bounding box center [425, 396] width 5 height 10
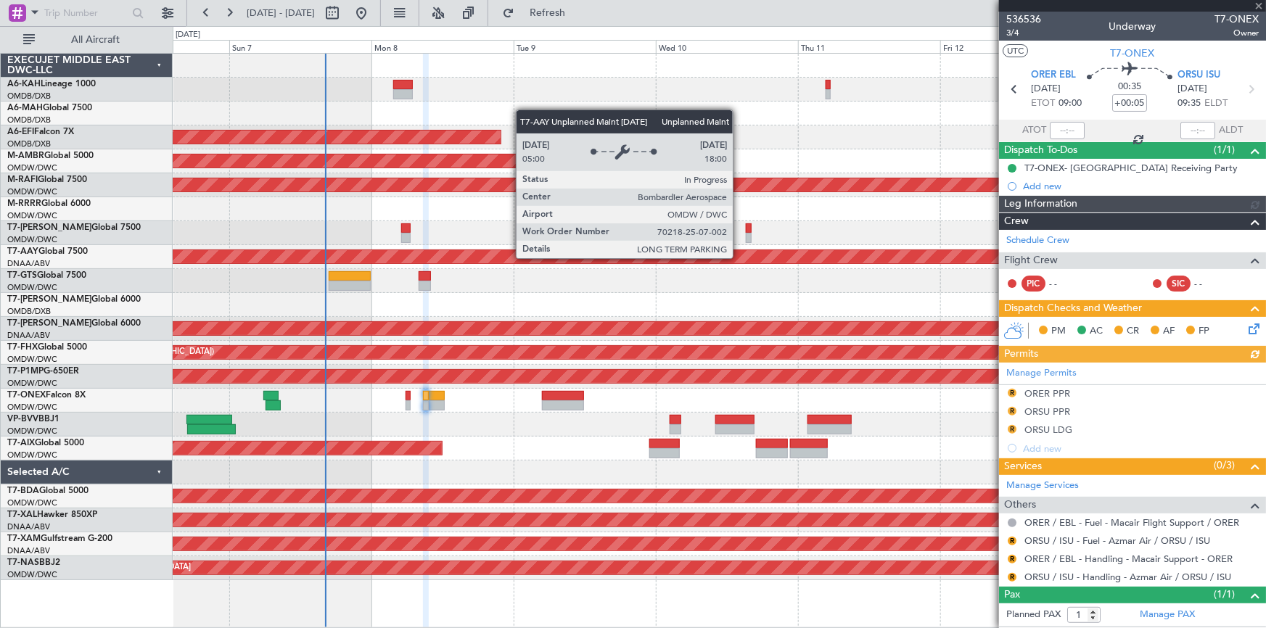
type input "[PERSON_NAME] (ANI)"
type input "7227"
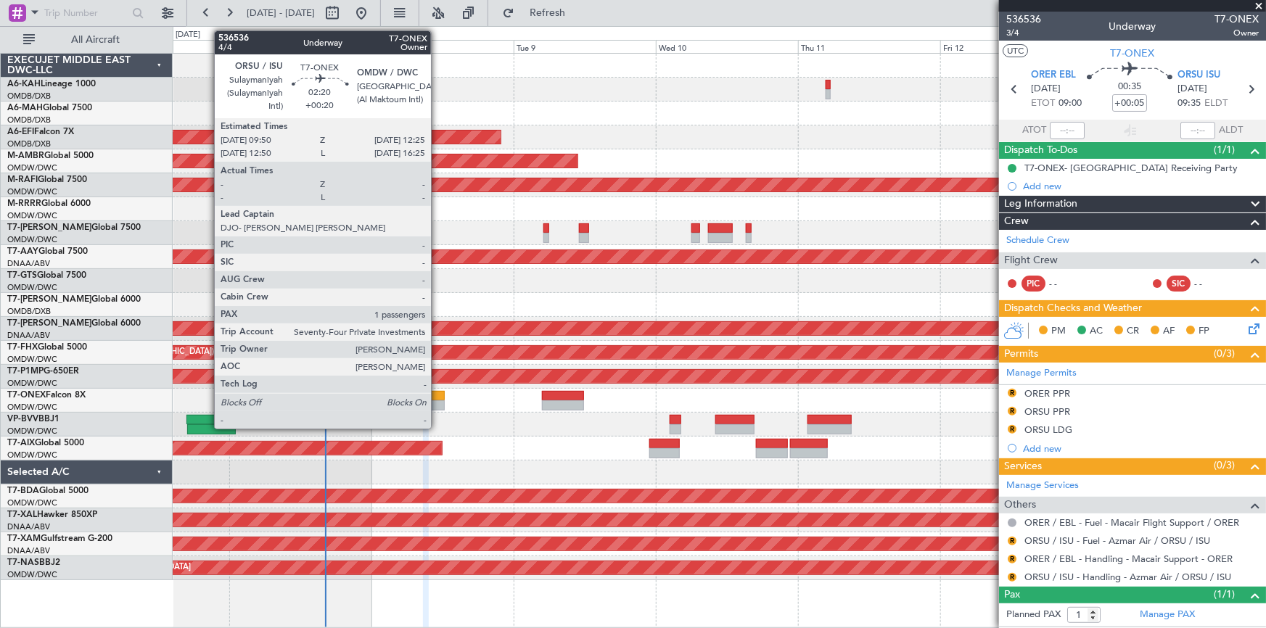
click at [438, 392] on div at bounding box center [437, 396] width 16 height 10
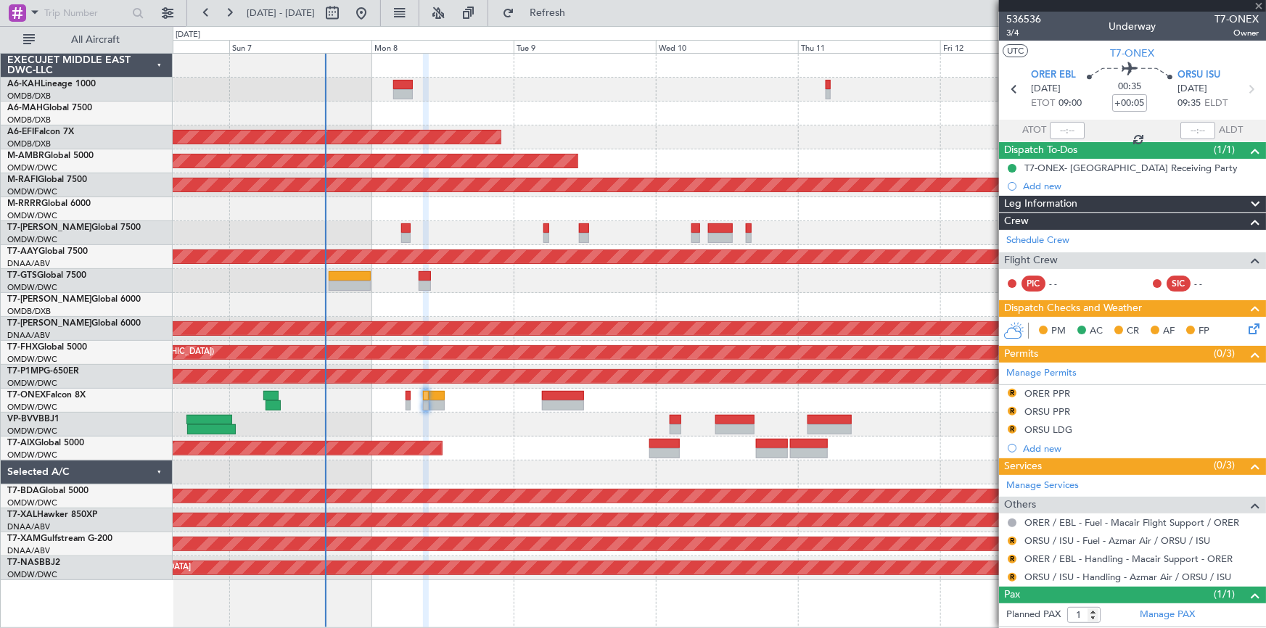
type input "+00:20"
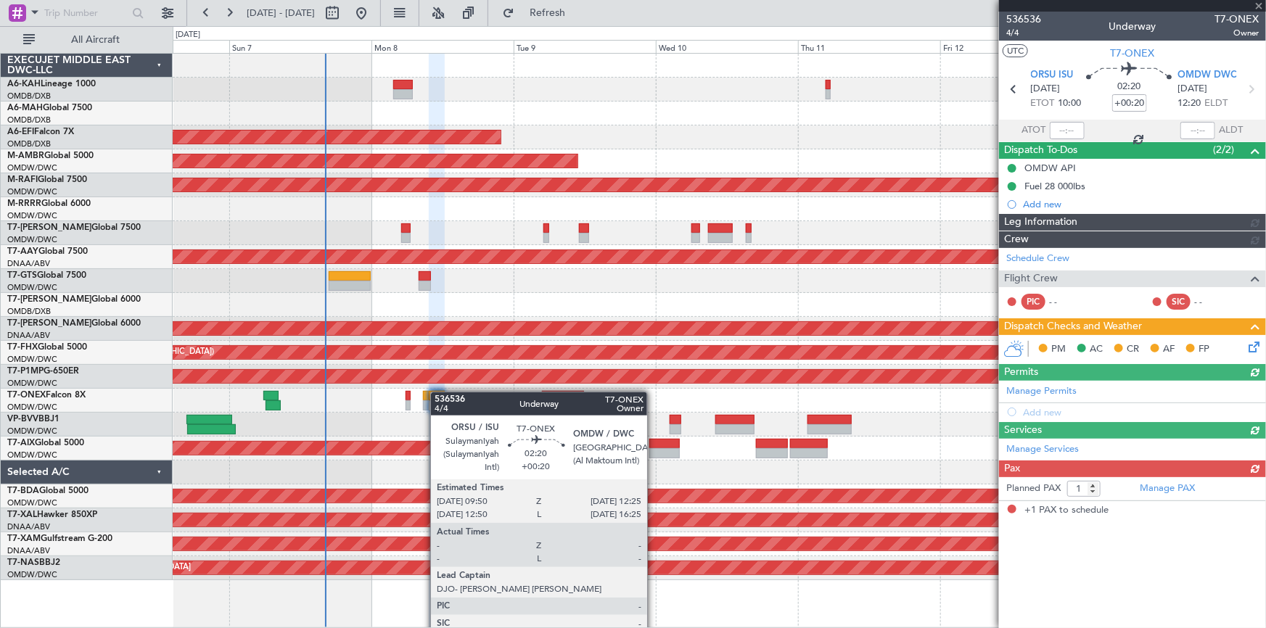
type input "[PERSON_NAME] (ANI)"
type input "7228"
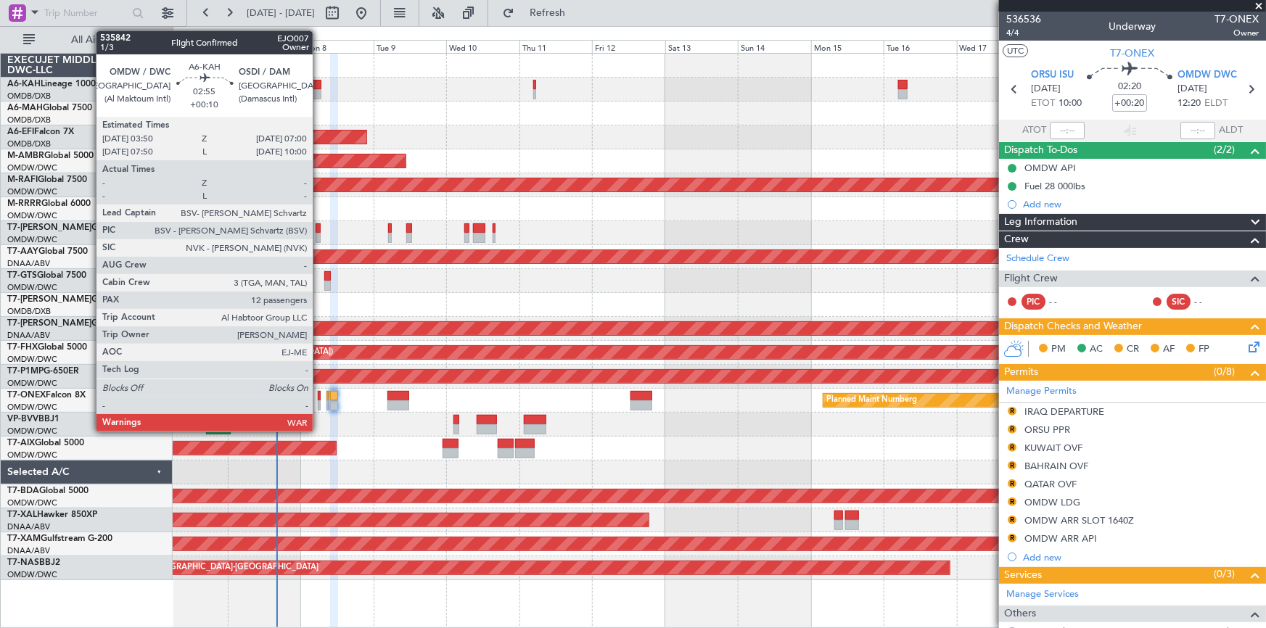
click at [319, 83] on div at bounding box center [316, 85] width 10 height 10
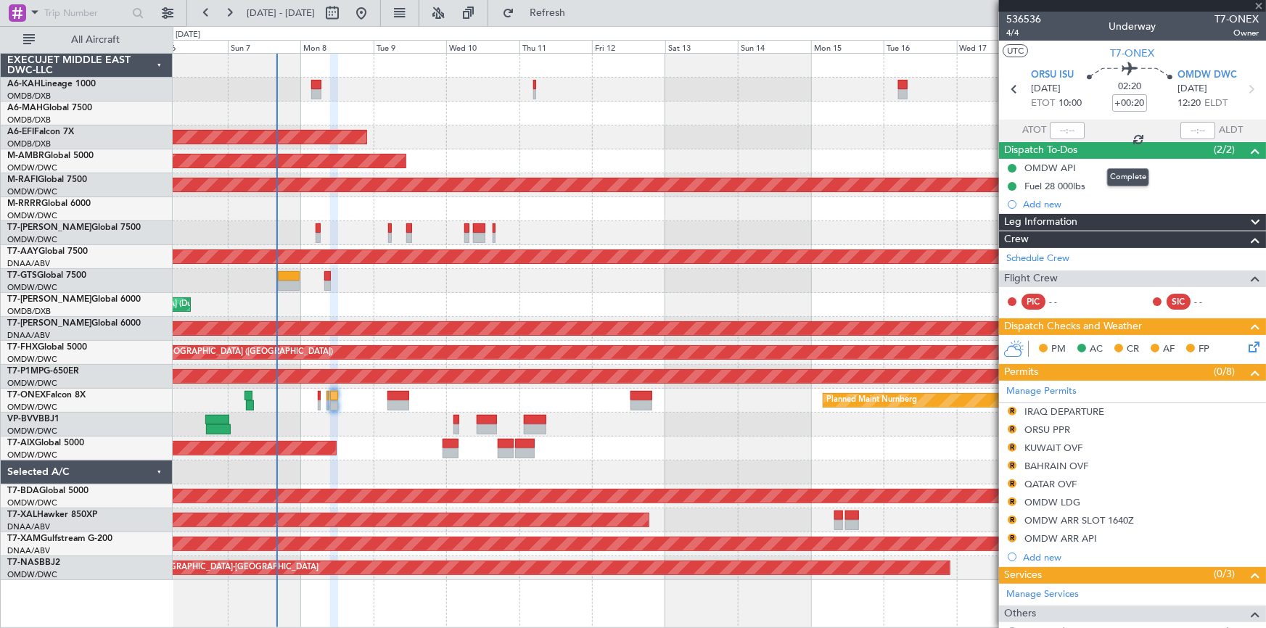
type input "+00:10"
type input "12"
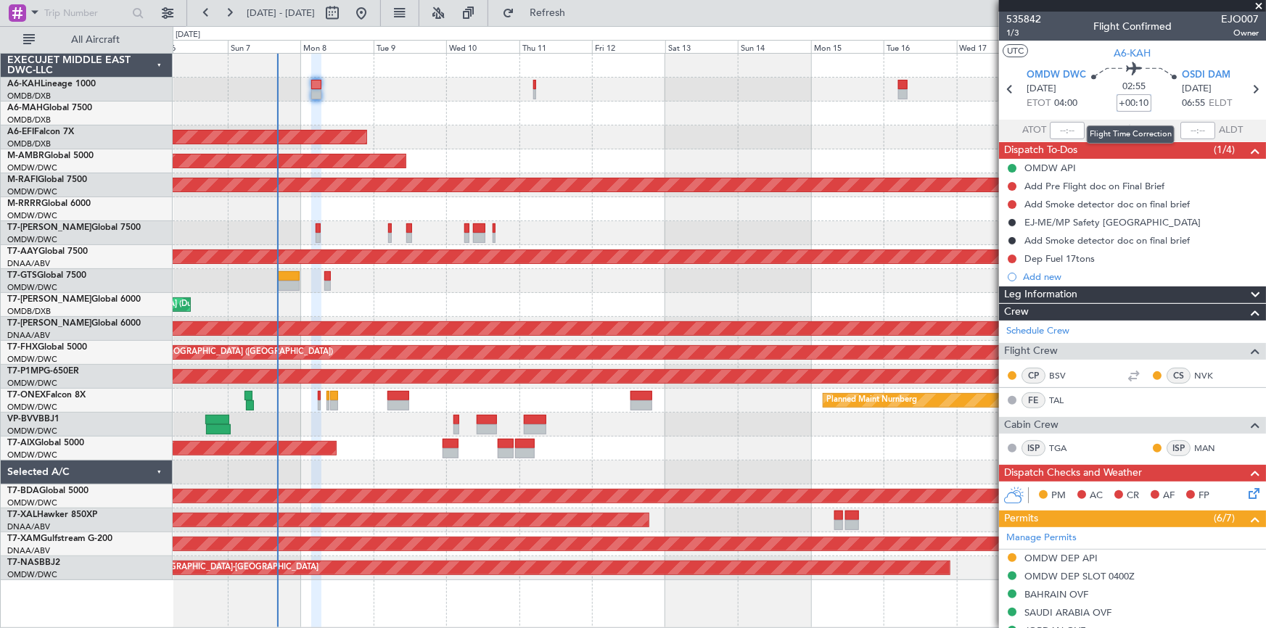
click at [1118, 99] on input "+00:10" at bounding box center [1134, 102] width 35 height 17
type input "-00"
click at [1092, 107] on div "02:55 -00" at bounding box center [1134, 89] width 96 height 54
type input "-00:00"
click at [1140, 99] on input at bounding box center [1134, 102] width 35 height 17
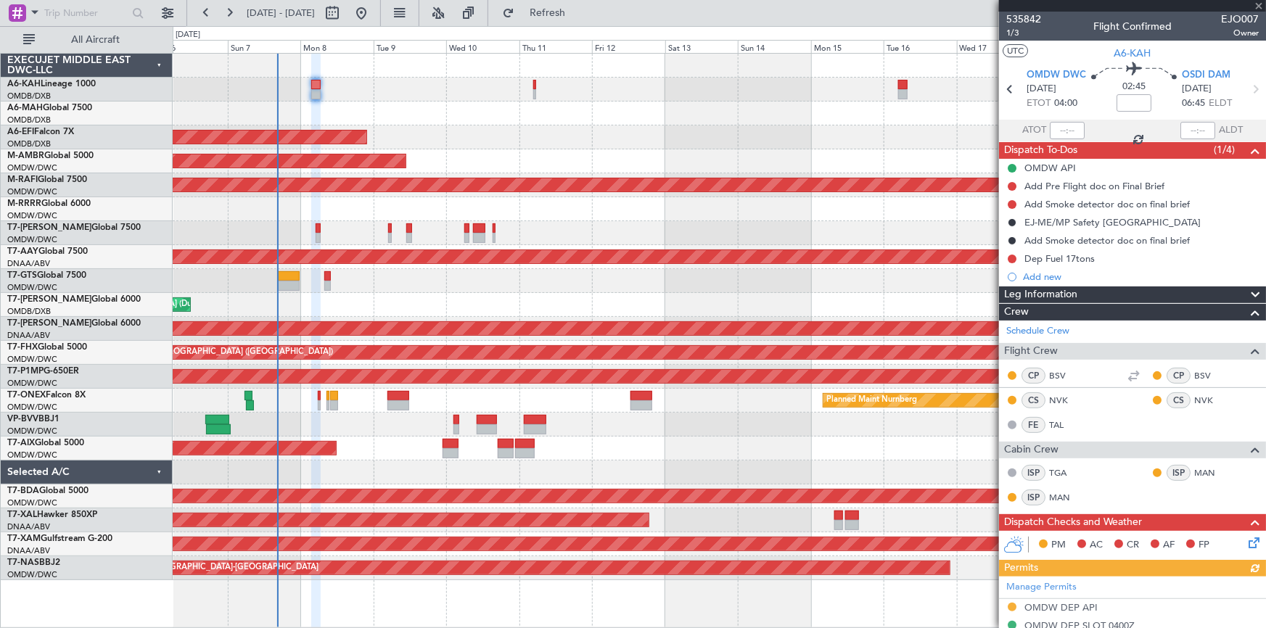
type input "Dherander Fithani (DHF)"
type input "7141"
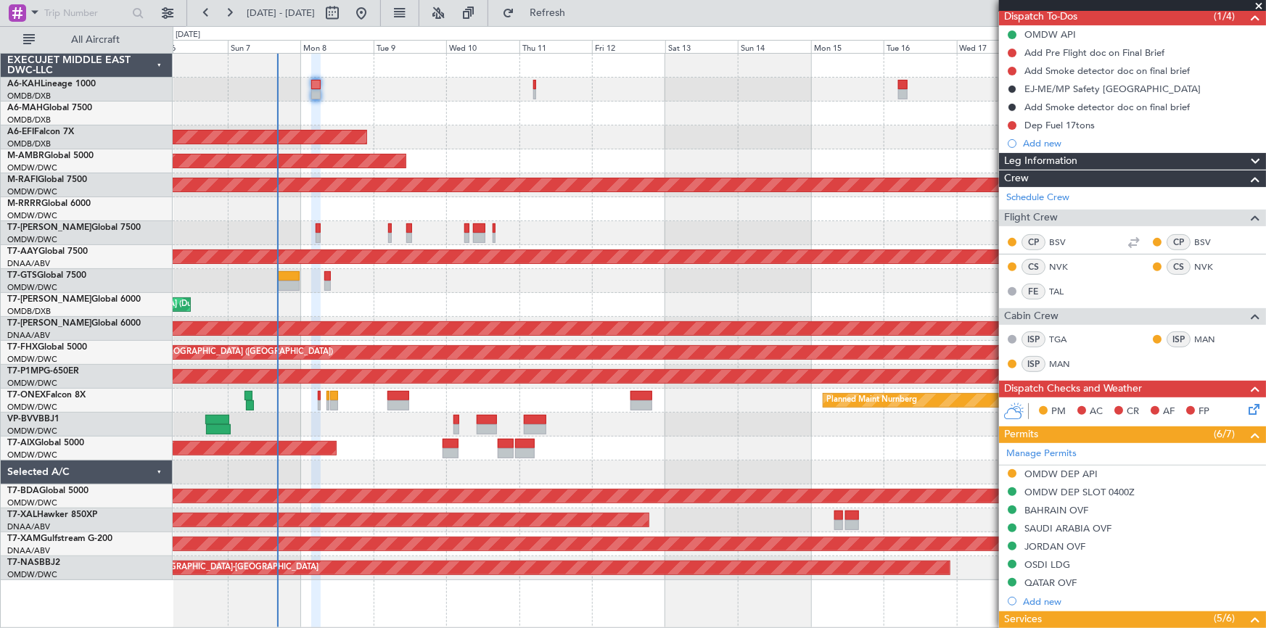
scroll to position [197, 0]
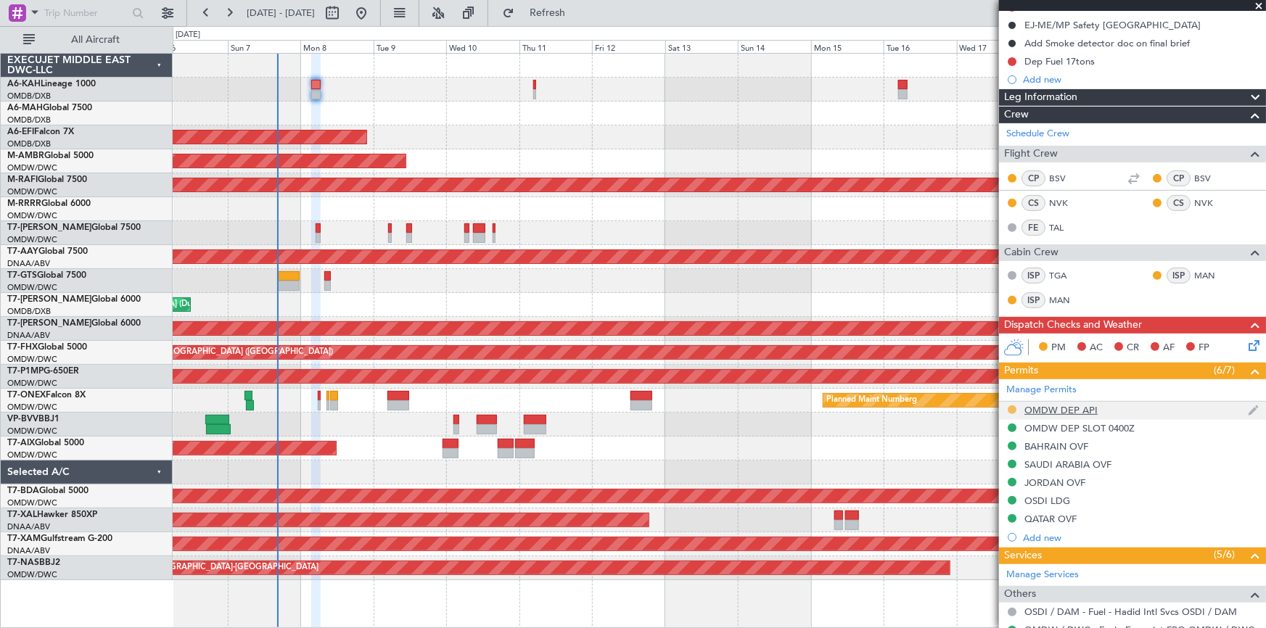
click at [1015, 409] on button at bounding box center [1012, 410] width 9 height 9
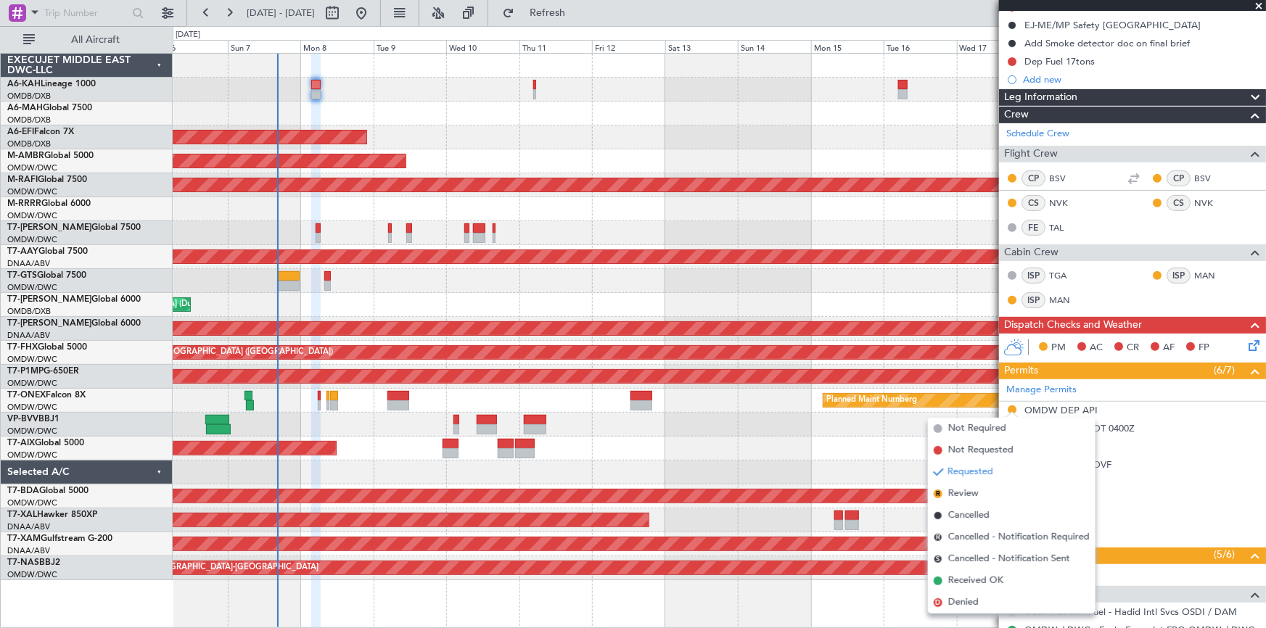
click at [965, 583] on span "Received OK" at bounding box center [976, 581] width 55 height 15
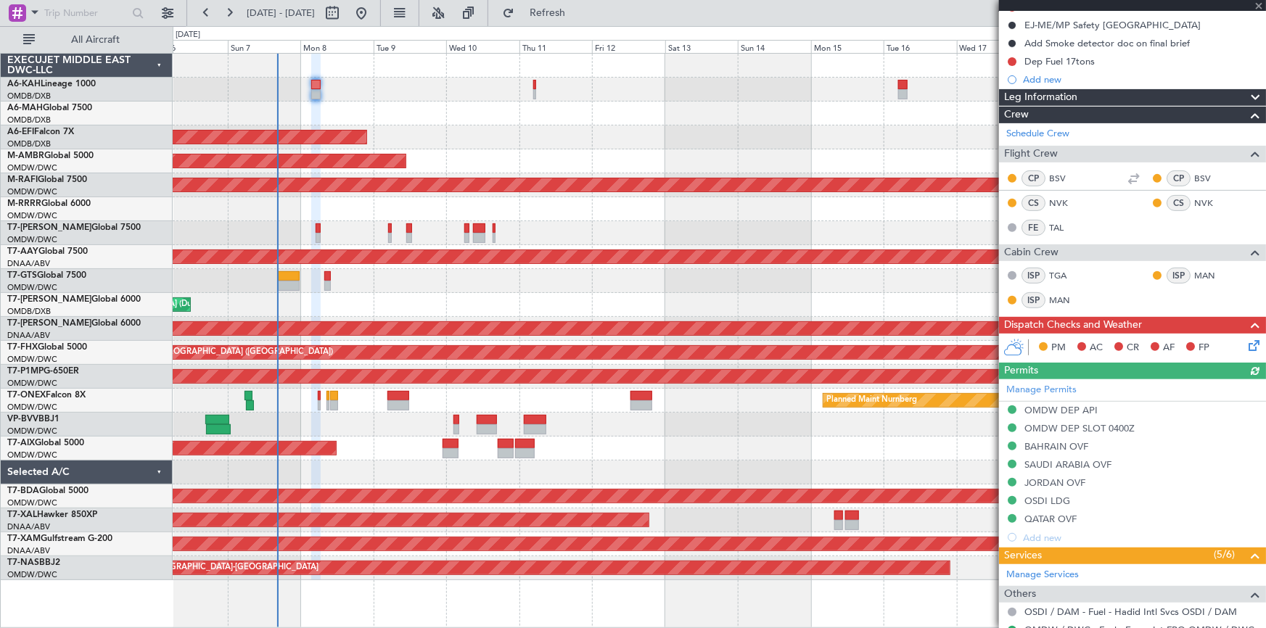
type input "Dherander Fithani (DHF)"
type input "7141"
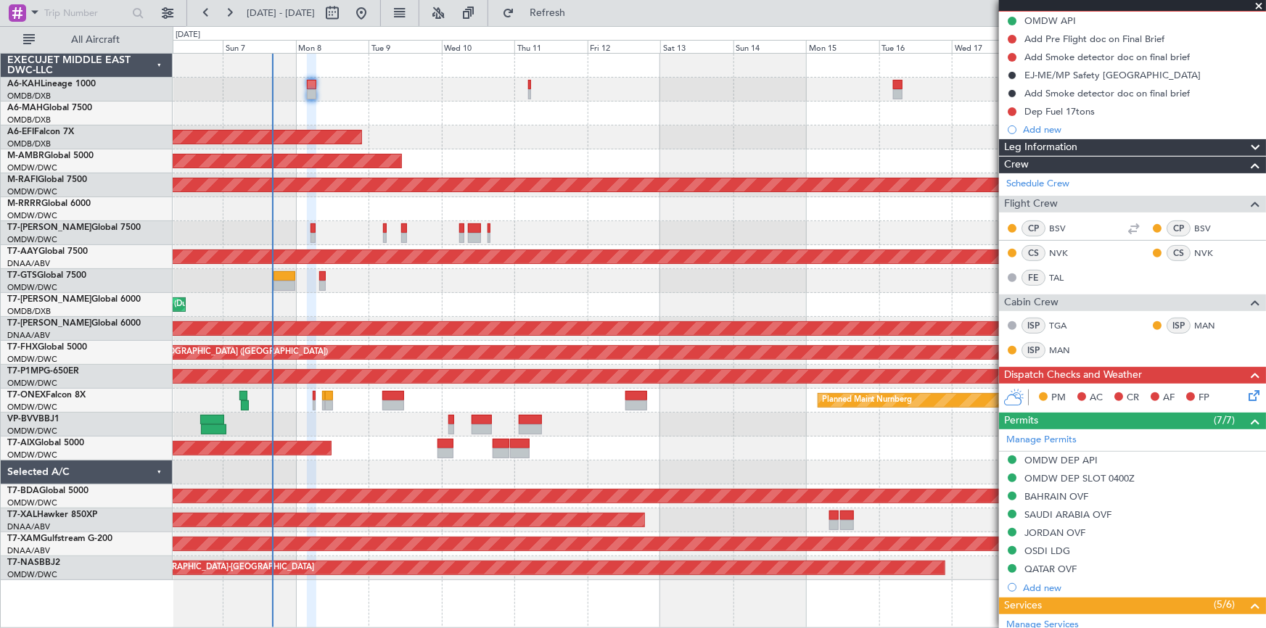
scroll to position [0, 0]
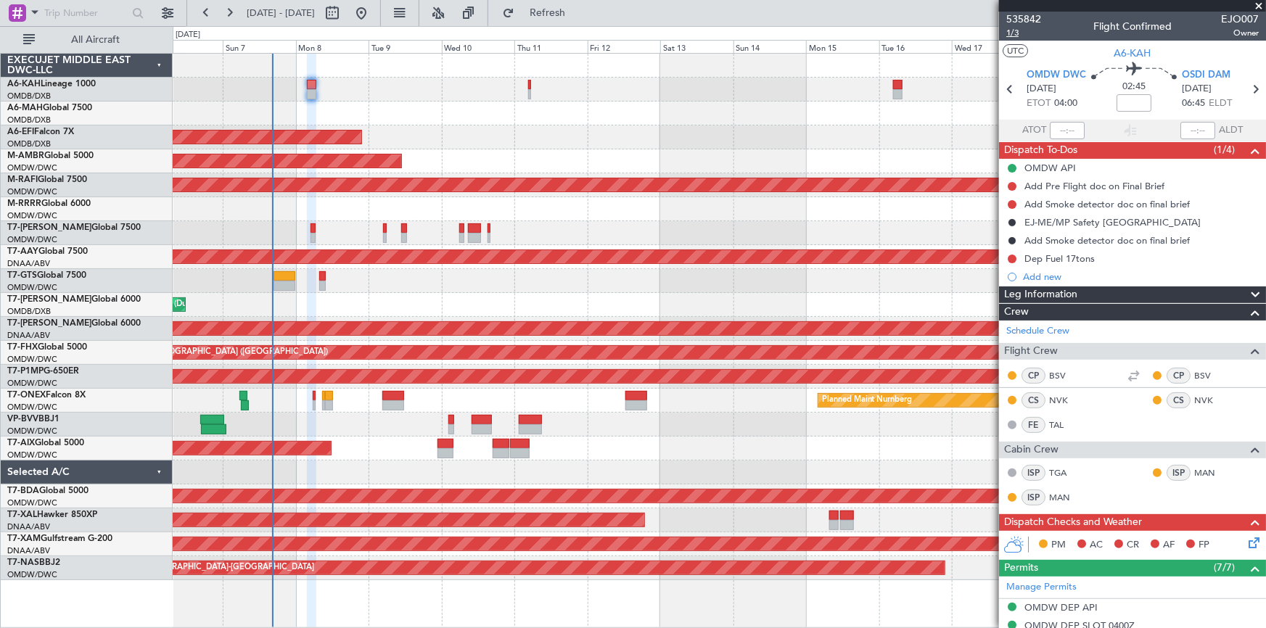
click at [1015, 33] on span "1/3" at bounding box center [1024, 33] width 35 height 12
click at [1135, 49] on span "A6-KAH" at bounding box center [1133, 53] width 37 height 15
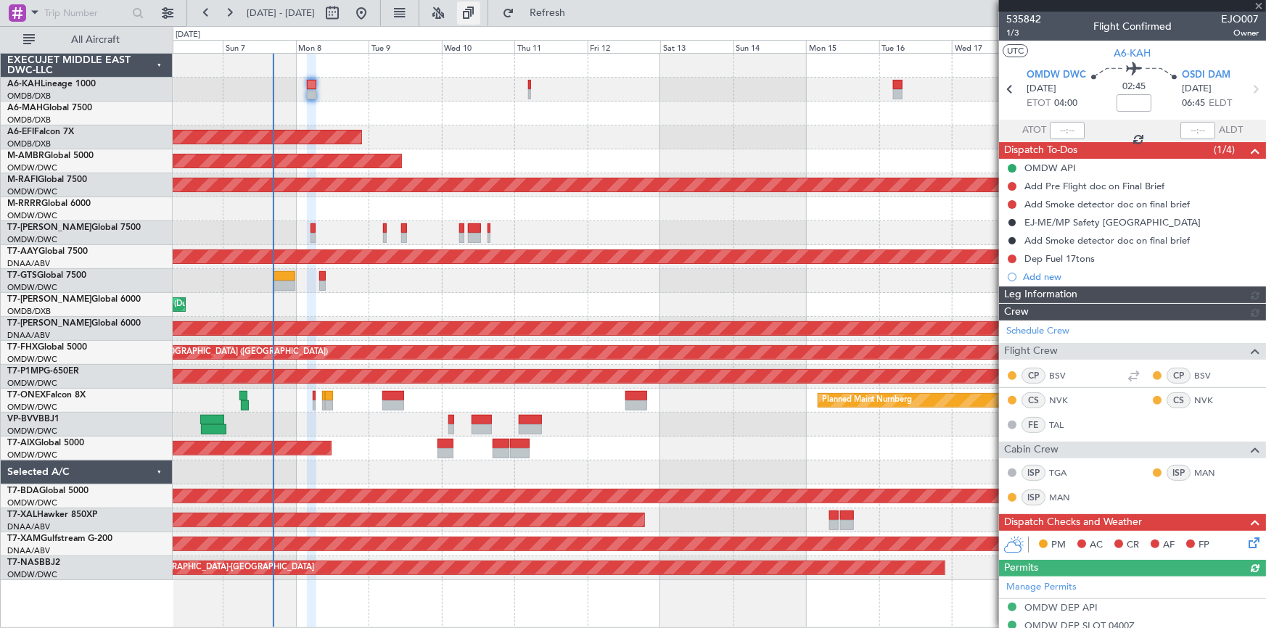
type input "Dherander Fithani (DHF)"
type input "7141"
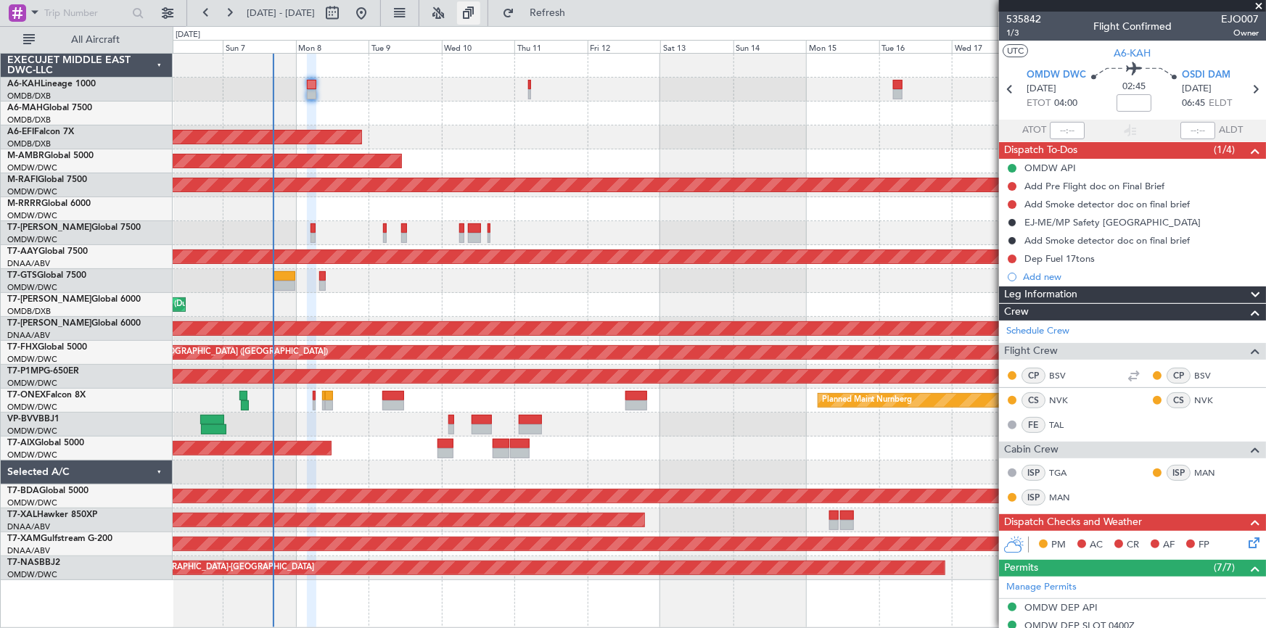
type input "Dherander Fithani (DHF)"
type input "7141"
type input "Dherander Fithani (DHF)"
type input "7141"
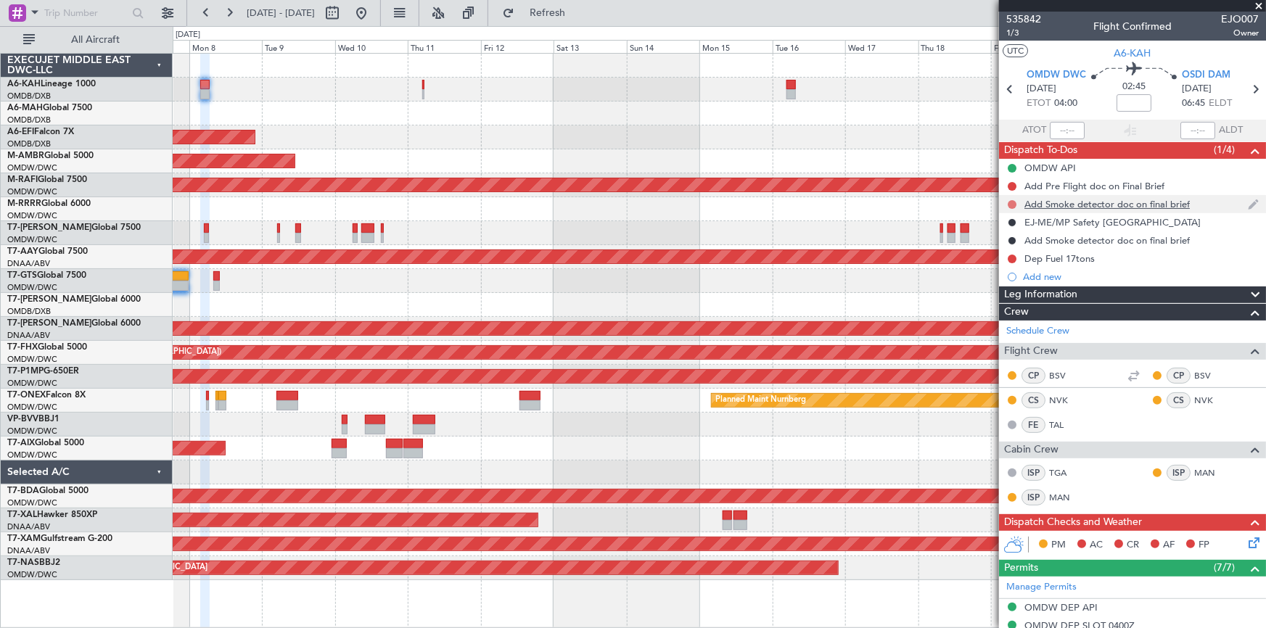
click at [1013, 203] on button at bounding box center [1012, 204] width 9 height 9
click at [1020, 270] on span "Completed" at bounding box center [1019, 268] width 48 height 15
click at [1013, 190] on mat-tooltip-component "Not Started" at bounding box center [1013, 209] width 70 height 38
click at [1012, 184] on button at bounding box center [1012, 186] width 9 height 9
click at [1018, 249] on span "Completed" at bounding box center [1019, 250] width 48 height 15
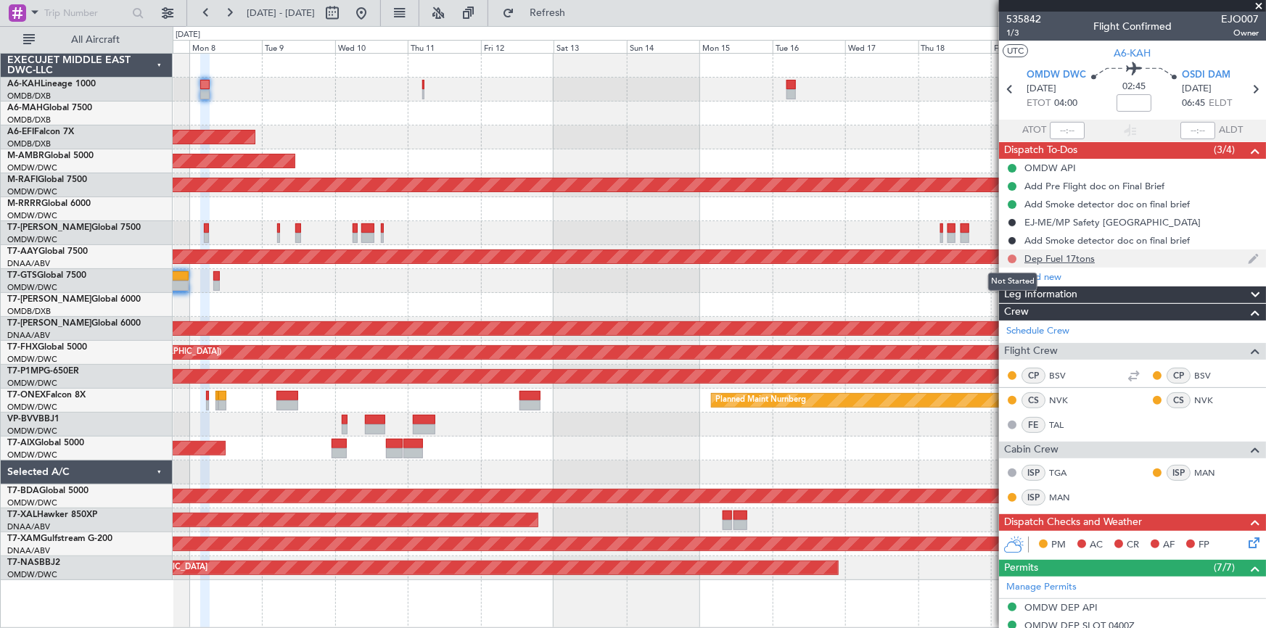
click at [1014, 258] on button at bounding box center [1012, 259] width 9 height 9
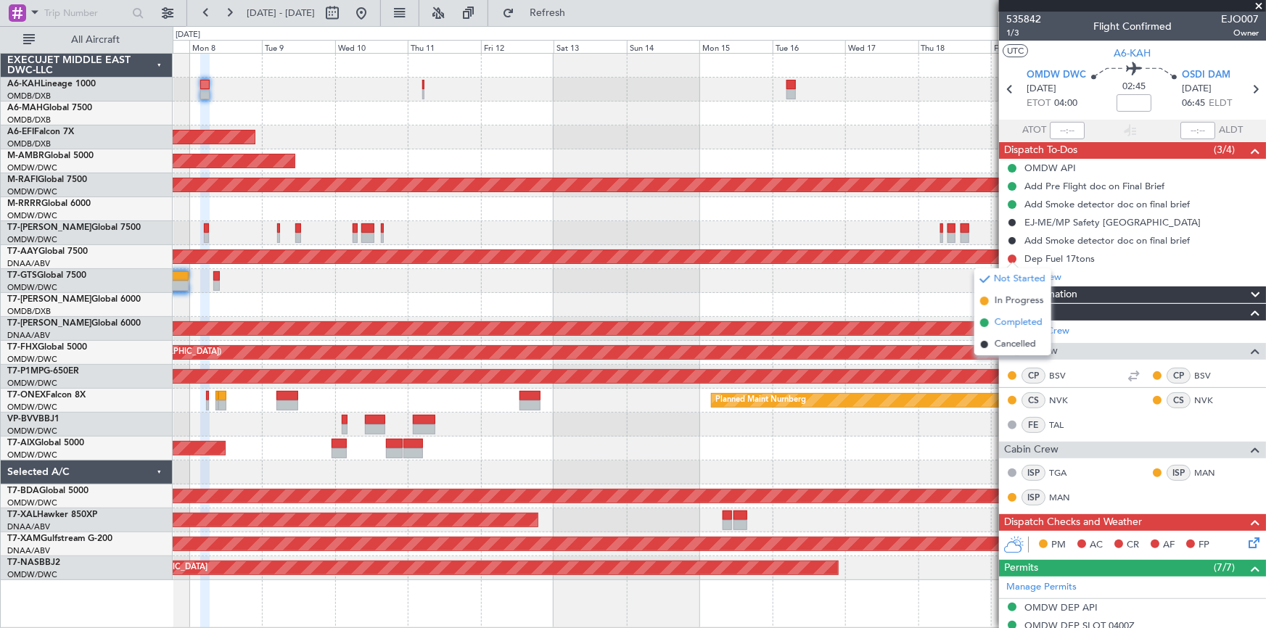
click at [999, 320] on span "Completed" at bounding box center [1019, 323] width 48 height 15
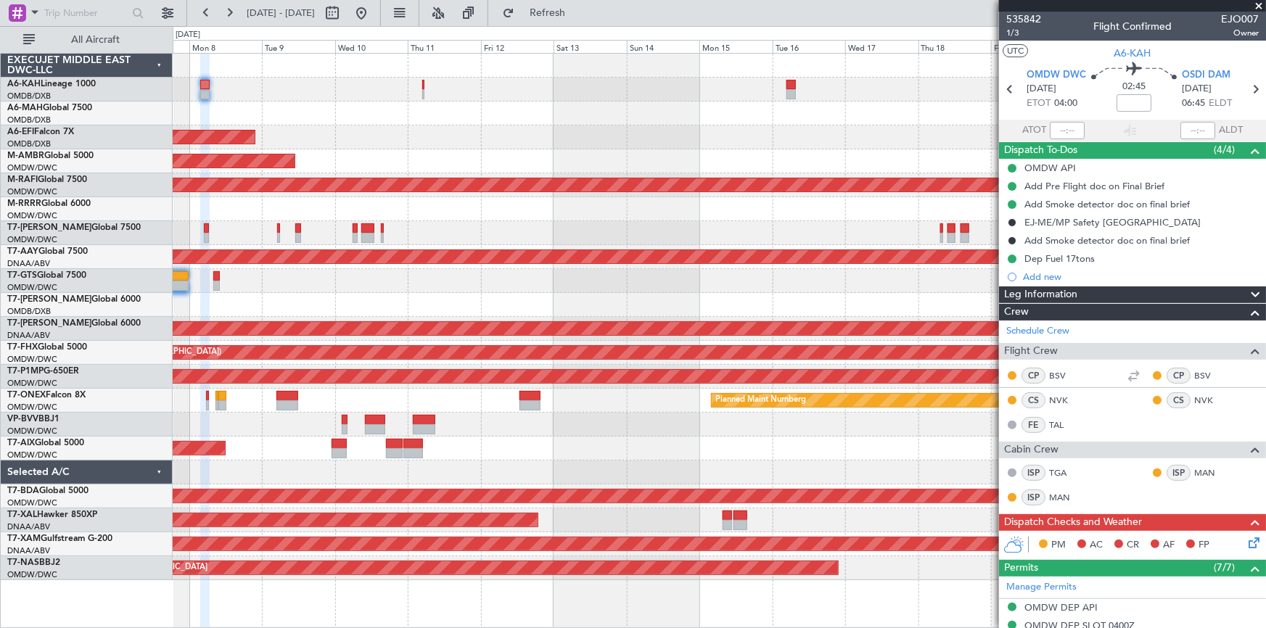
scroll to position [263, 0]
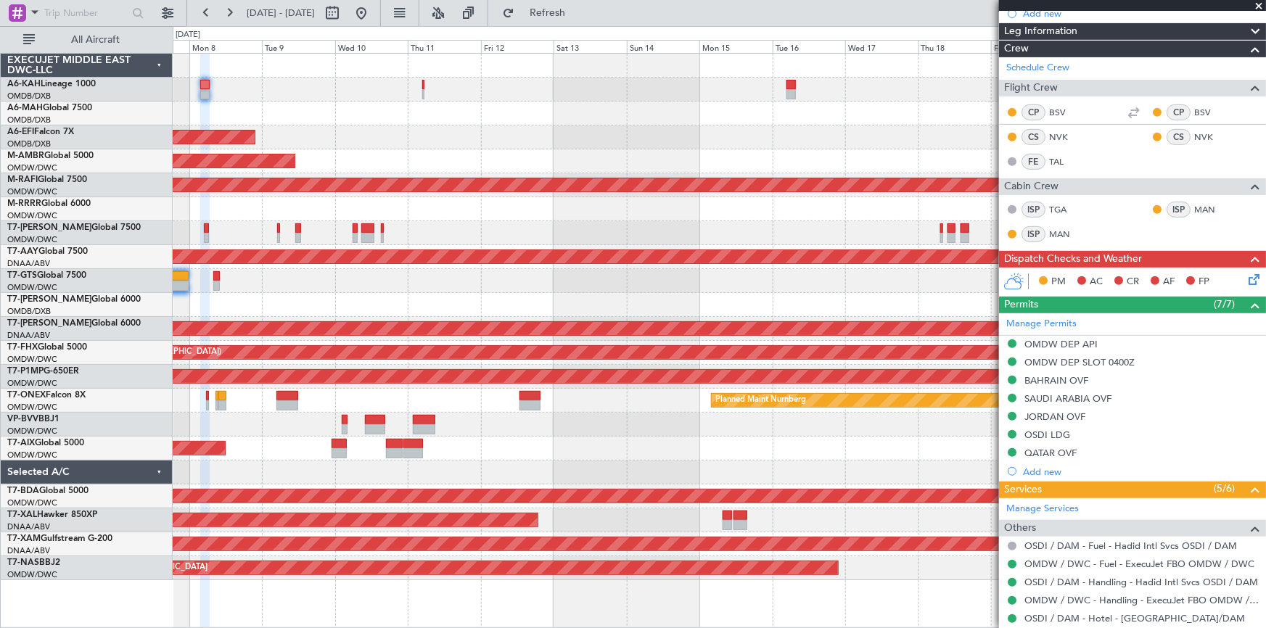
click at [1246, 276] on icon at bounding box center [1252, 277] width 12 height 12
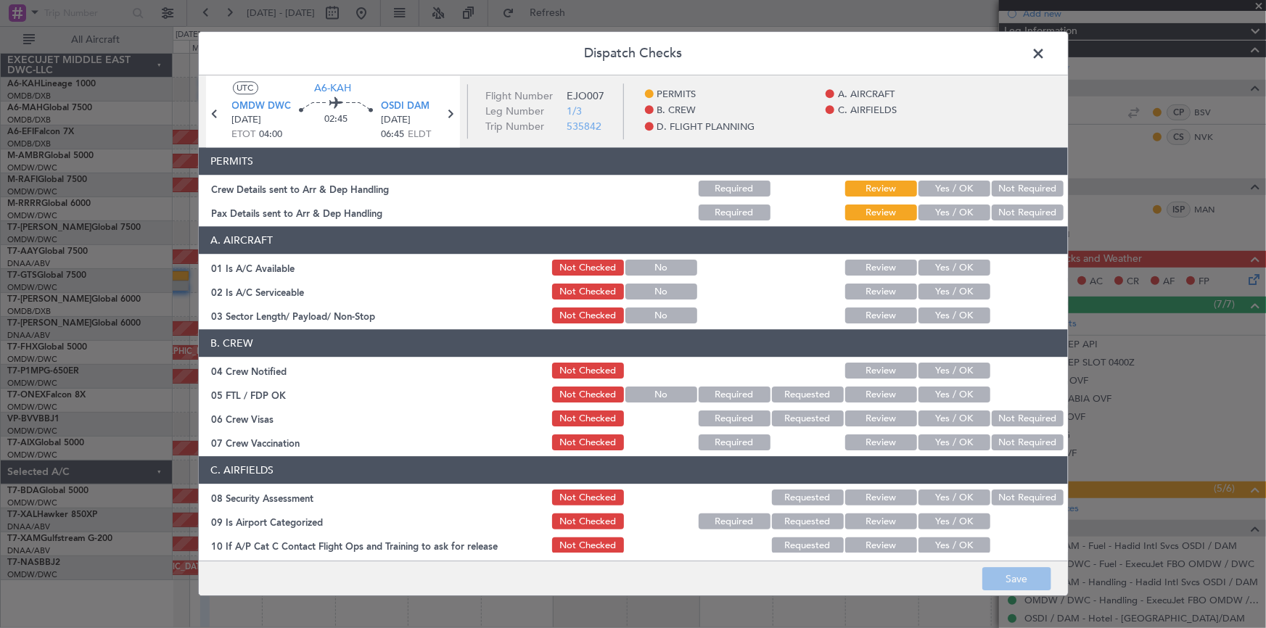
click at [945, 190] on button "Yes / OK" at bounding box center [955, 189] width 72 height 16
click at [938, 212] on button "Yes / OK" at bounding box center [955, 213] width 72 height 16
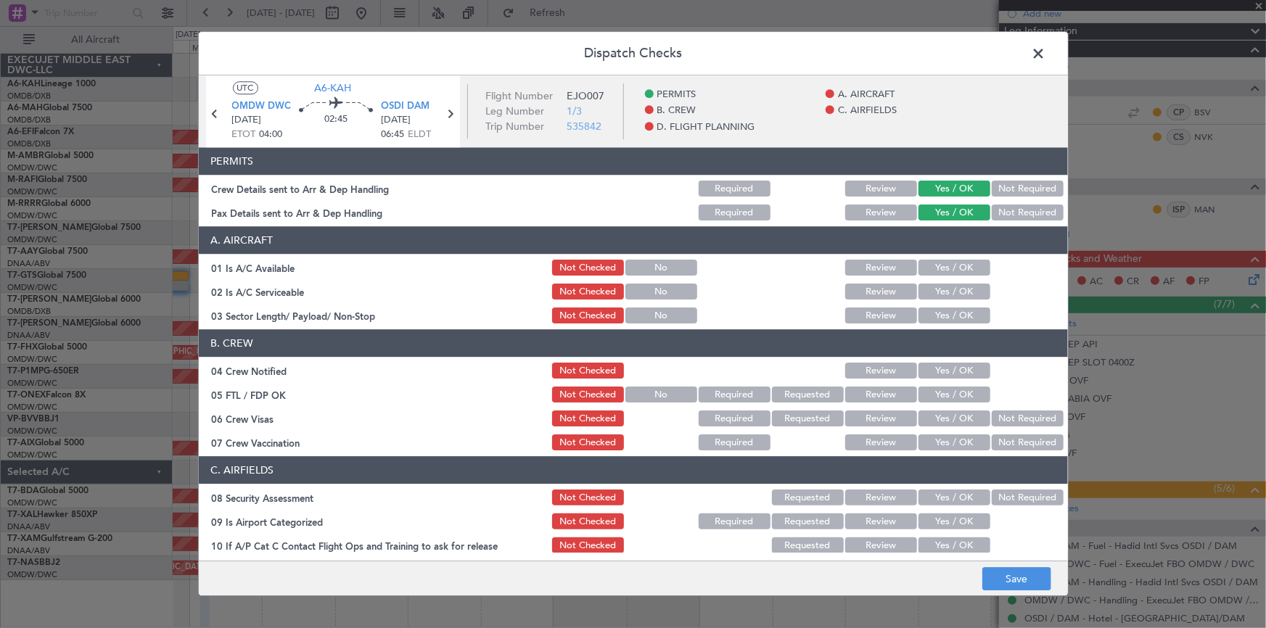
click at [920, 265] on button "Yes / OK" at bounding box center [955, 269] width 72 height 16
click at [933, 297] on button "Yes / OK" at bounding box center [955, 292] width 72 height 16
click at [933, 319] on button "Yes / OK" at bounding box center [955, 316] width 72 height 16
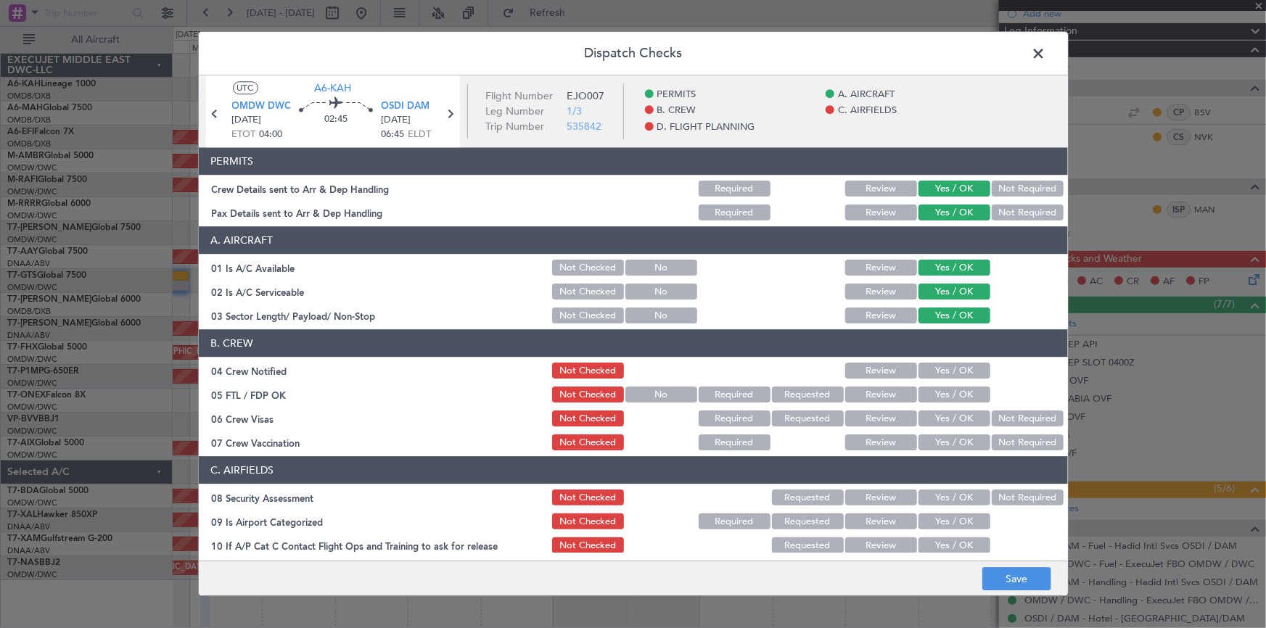
click at [938, 372] on button "Yes / OK" at bounding box center [955, 372] width 72 height 16
click at [943, 392] on button "Yes / OK" at bounding box center [955, 396] width 72 height 16
click at [946, 421] on button "Yes / OK" at bounding box center [955, 419] width 72 height 16
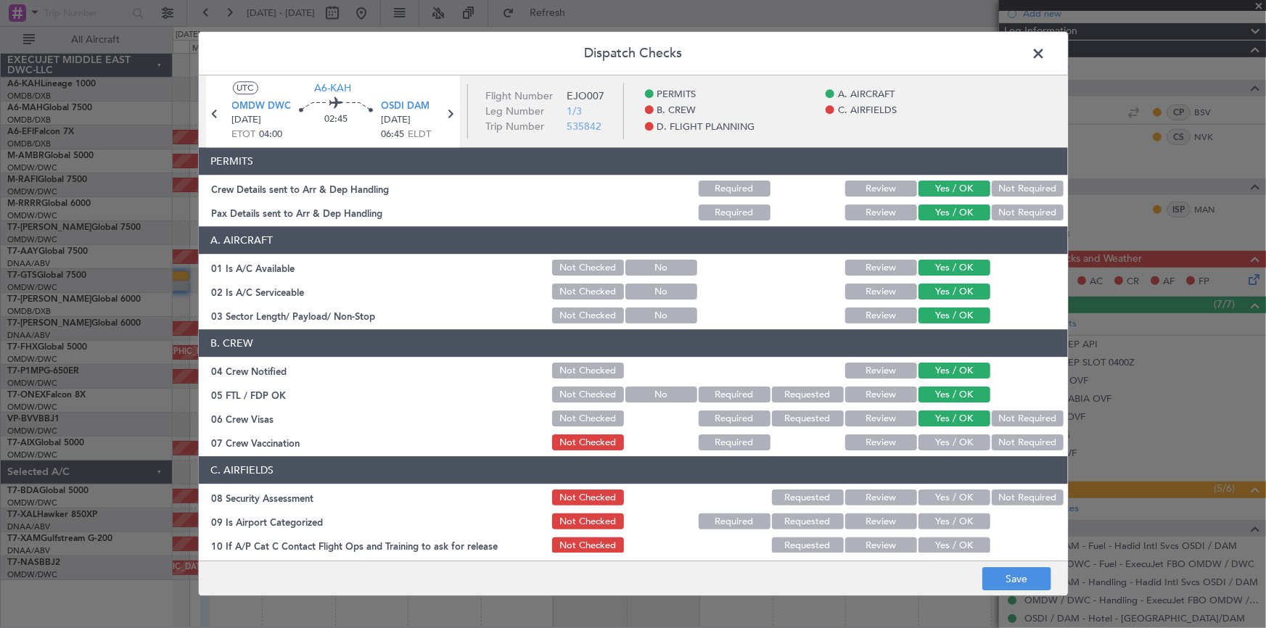
click at [952, 444] on button "Yes / OK" at bounding box center [955, 443] width 72 height 16
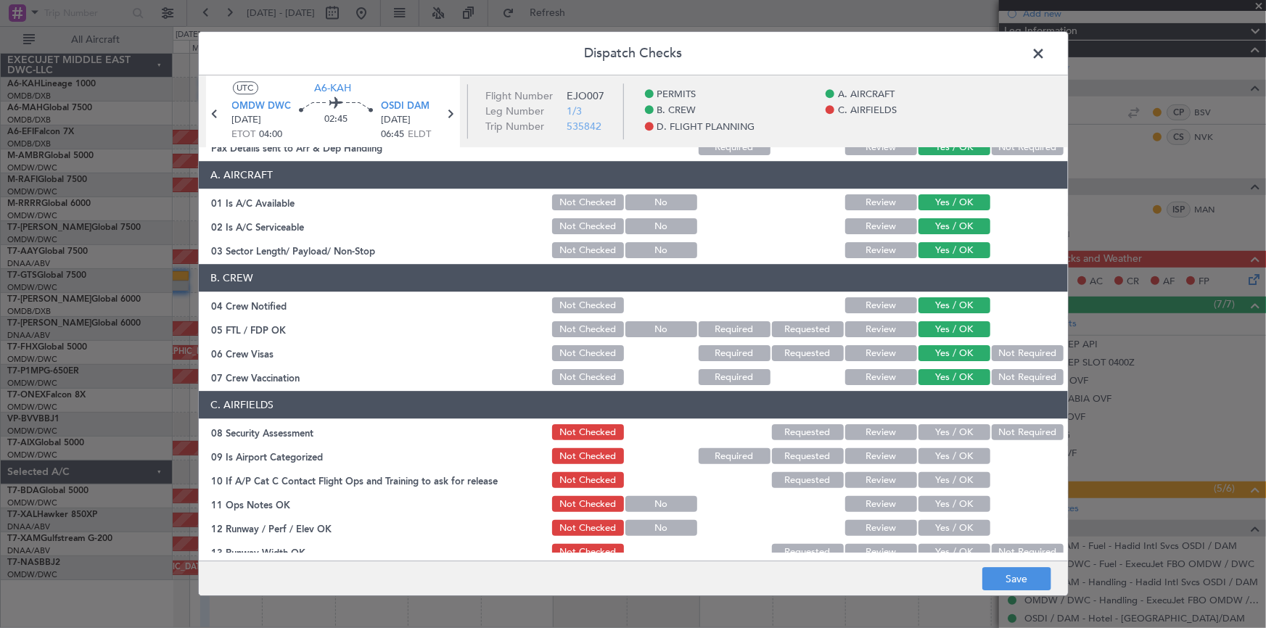
click at [1003, 377] on button "Not Required" at bounding box center [1028, 378] width 72 height 16
click at [939, 430] on button "Yes / OK" at bounding box center [955, 433] width 72 height 16
click at [931, 464] on button "Yes / OK" at bounding box center [955, 457] width 72 height 16
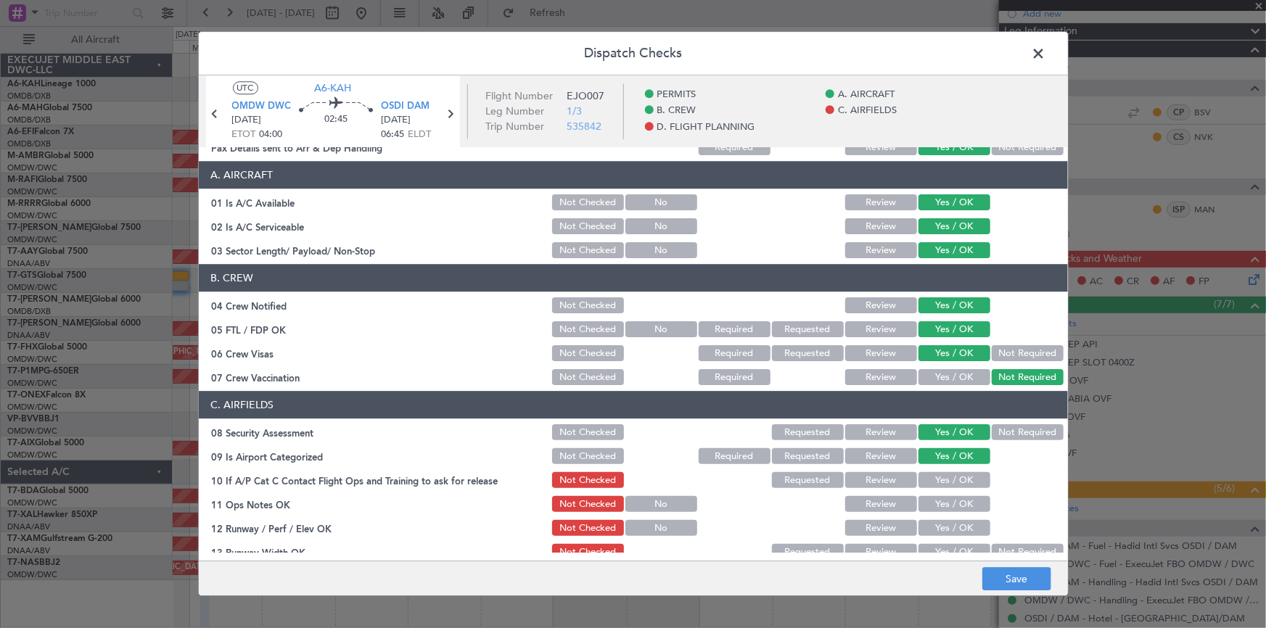
click at [930, 473] on button "Yes / OK" at bounding box center [955, 481] width 72 height 16
click at [941, 505] on button "Yes / OK" at bounding box center [955, 505] width 72 height 16
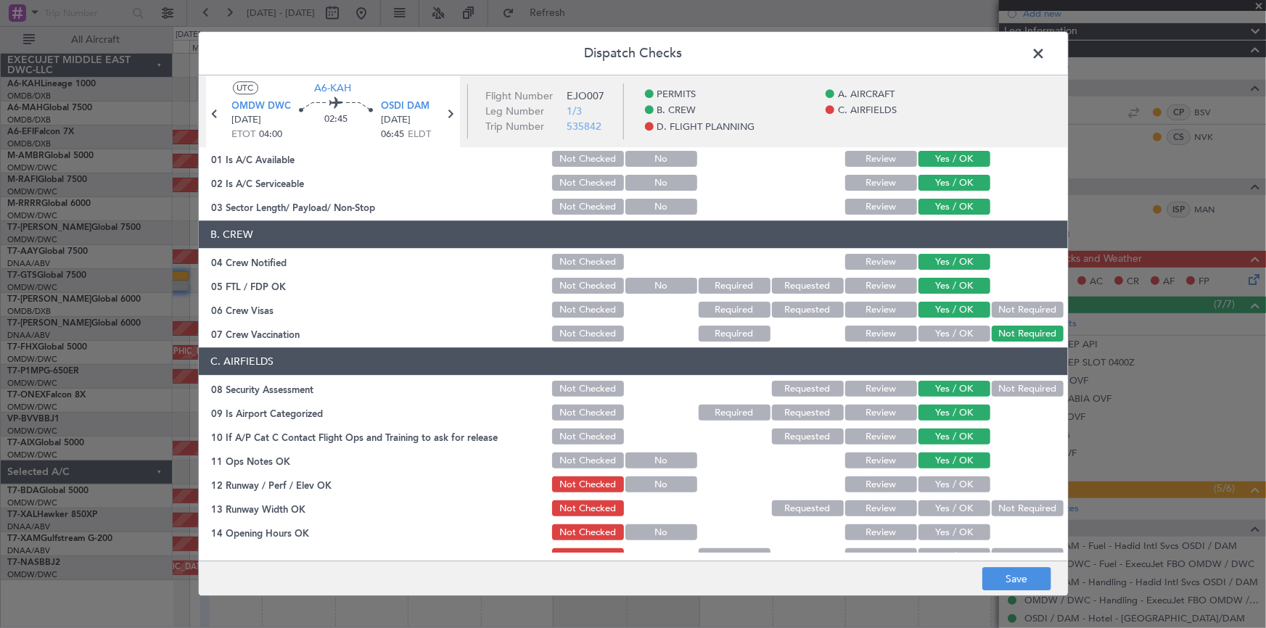
scroll to position [197, 0]
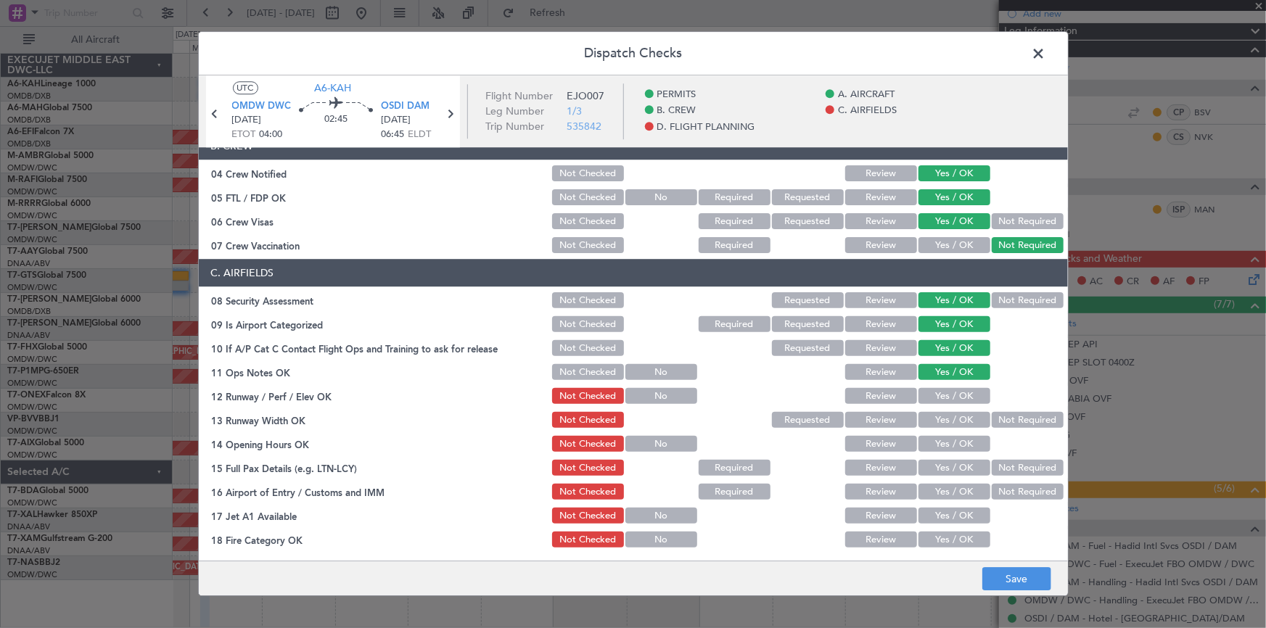
click at [946, 396] on button "Yes / OK" at bounding box center [955, 397] width 72 height 16
click at [949, 422] on button "Yes / OK" at bounding box center [955, 421] width 72 height 16
click at [938, 441] on button "Yes / OK" at bounding box center [955, 445] width 72 height 16
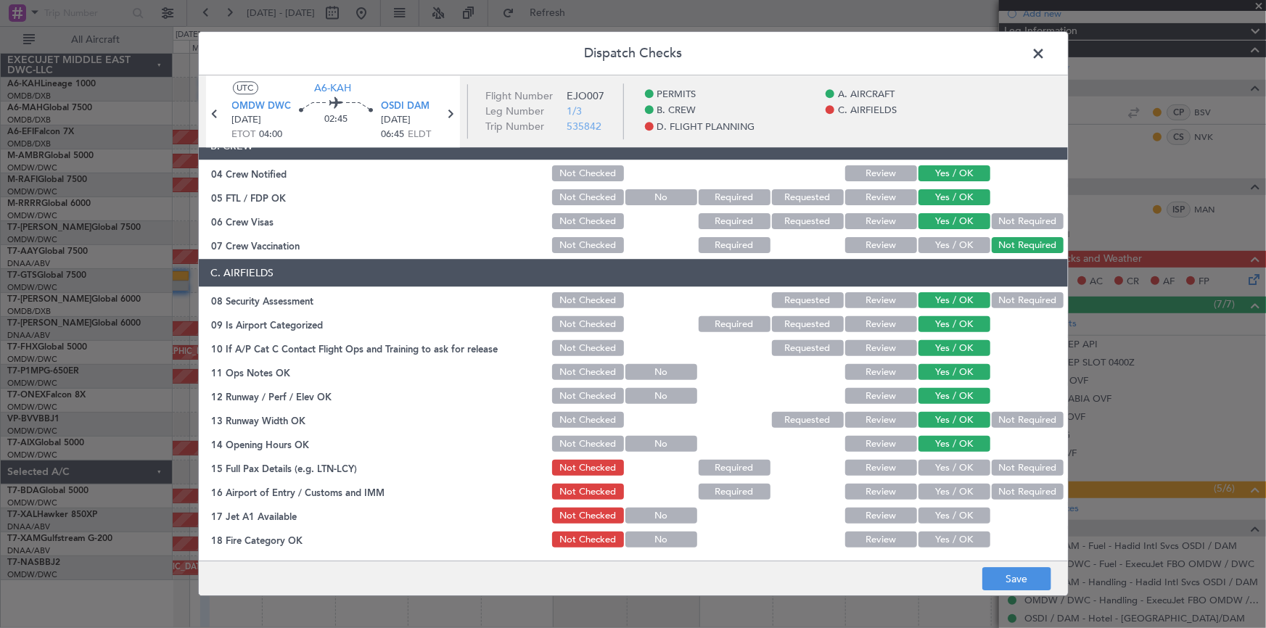
click at [943, 469] on button "Yes / OK" at bounding box center [955, 469] width 72 height 16
click at [935, 493] on button "Yes / OK" at bounding box center [955, 493] width 72 height 16
click at [933, 512] on button "Yes / OK" at bounding box center [955, 517] width 72 height 16
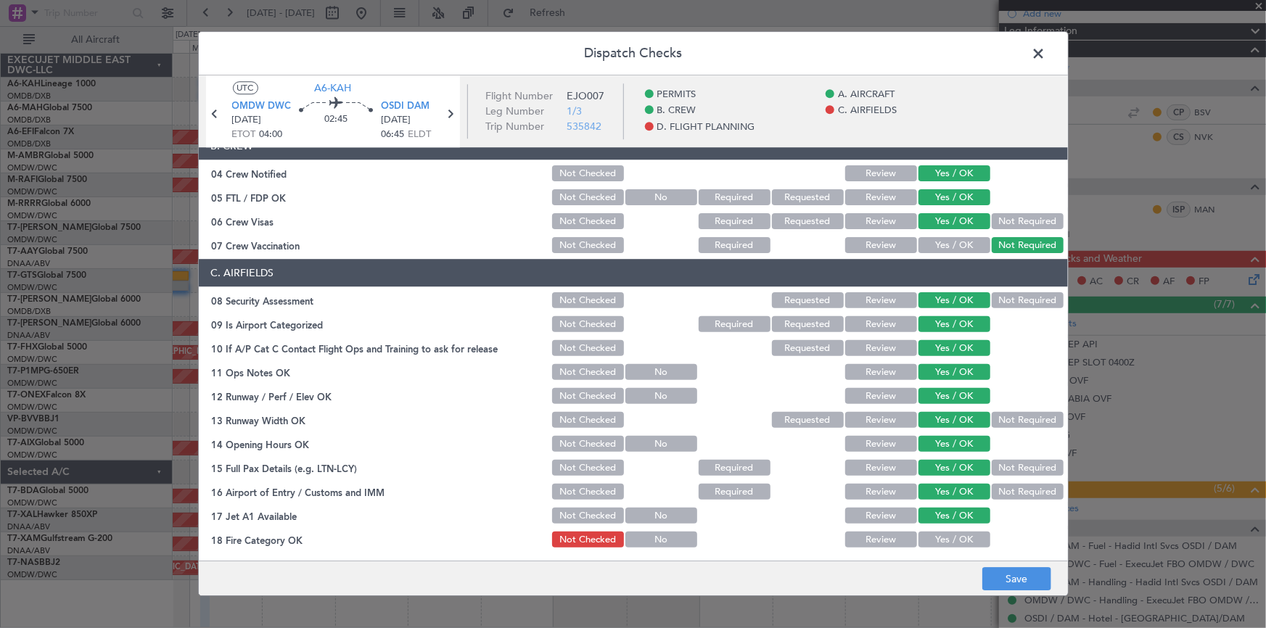
click at [936, 540] on button "Yes / OK" at bounding box center [955, 541] width 72 height 16
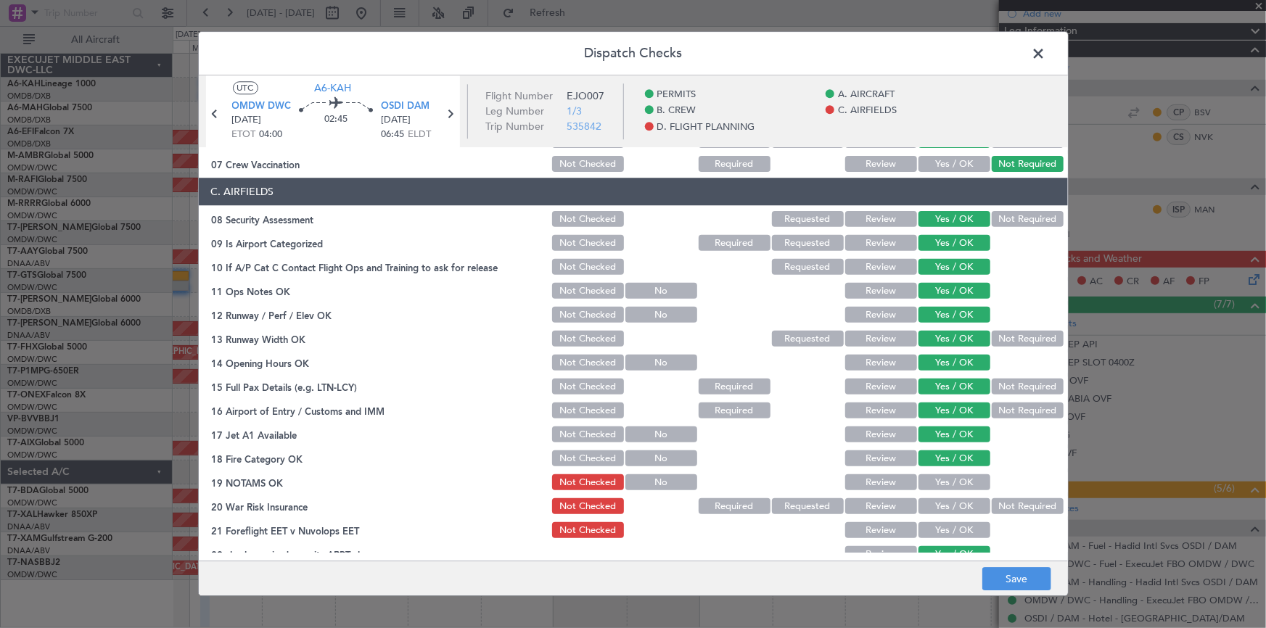
scroll to position [329, 0]
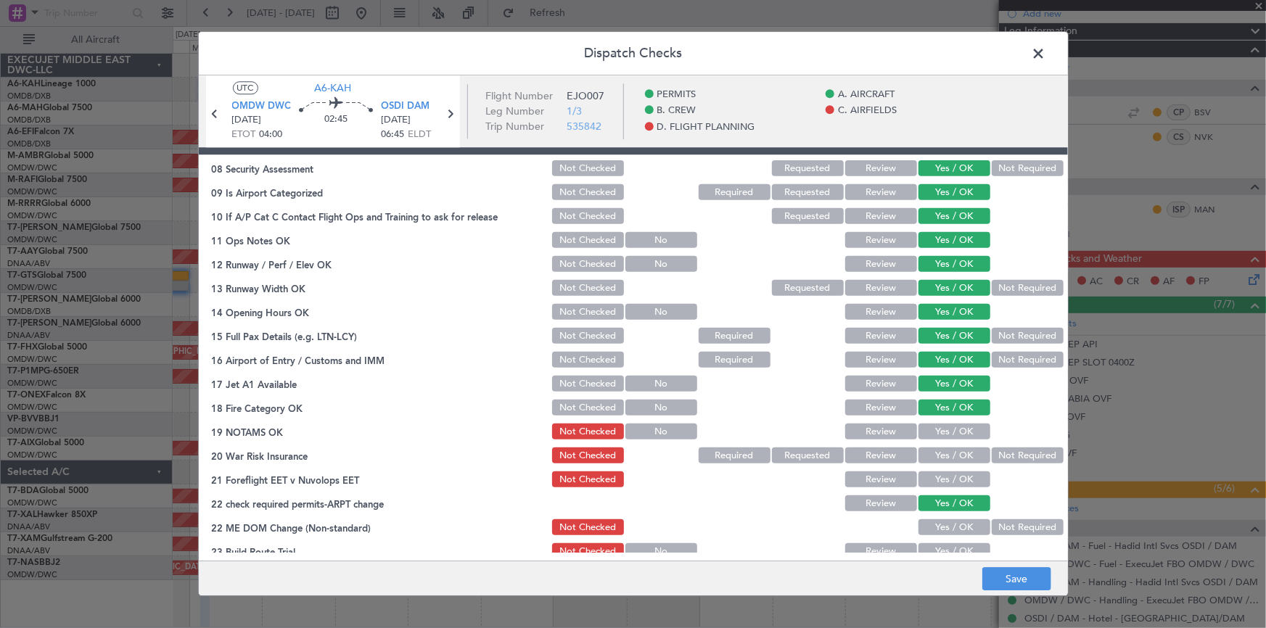
click at [943, 430] on button "Yes / OK" at bounding box center [955, 433] width 72 height 16
click at [943, 452] on button "Yes / OK" at bounding box center [955, 457] width 72 height 16
click at [946, 479] on button "Yes / OK" at bounding box center [955, 480] width 72 height 16
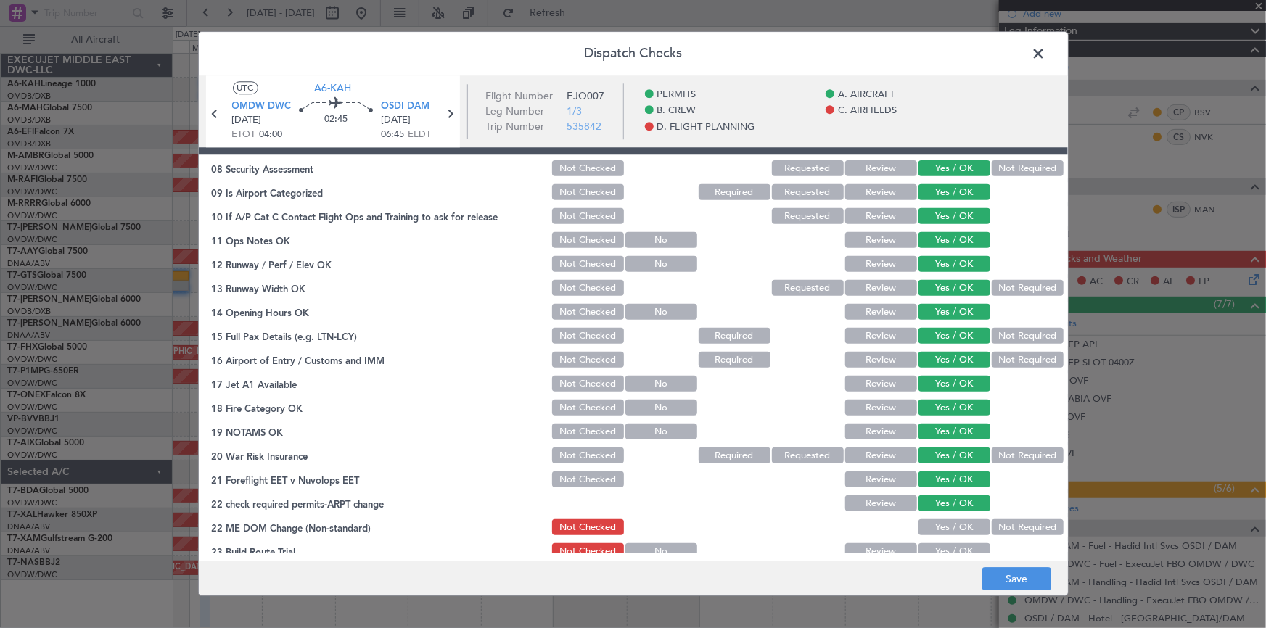
click at [943, 526] on button "Yes / OK" at bounding box center [955, 528] width 72 height 16
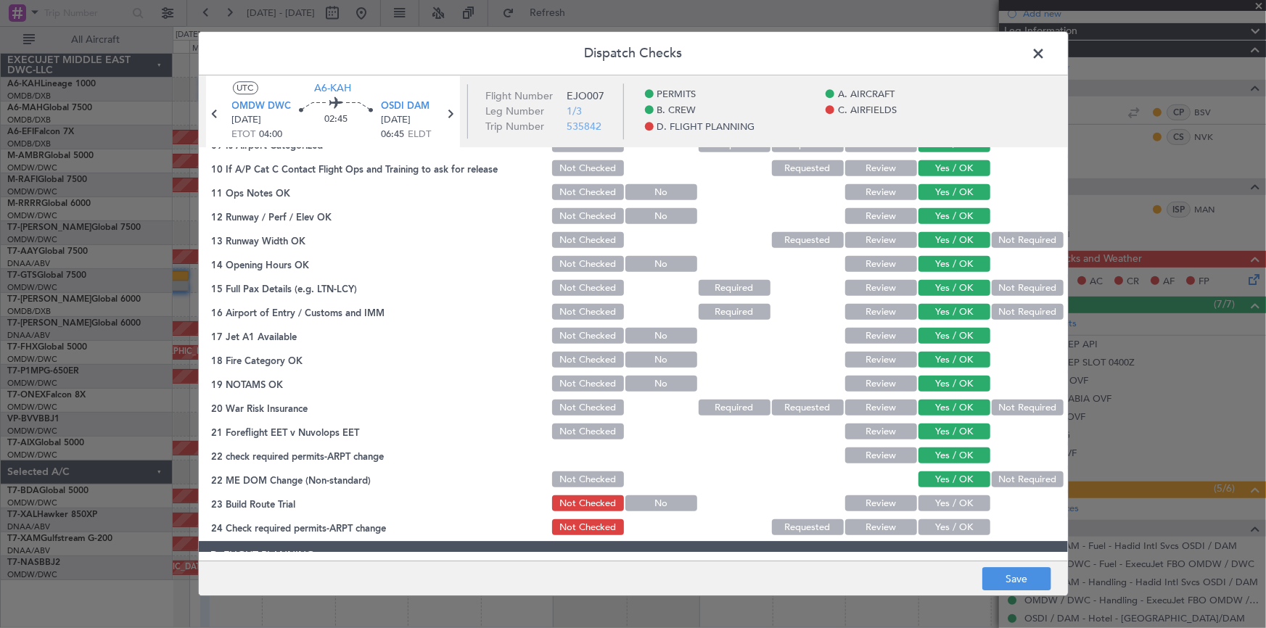
scroll to position [396, 0]
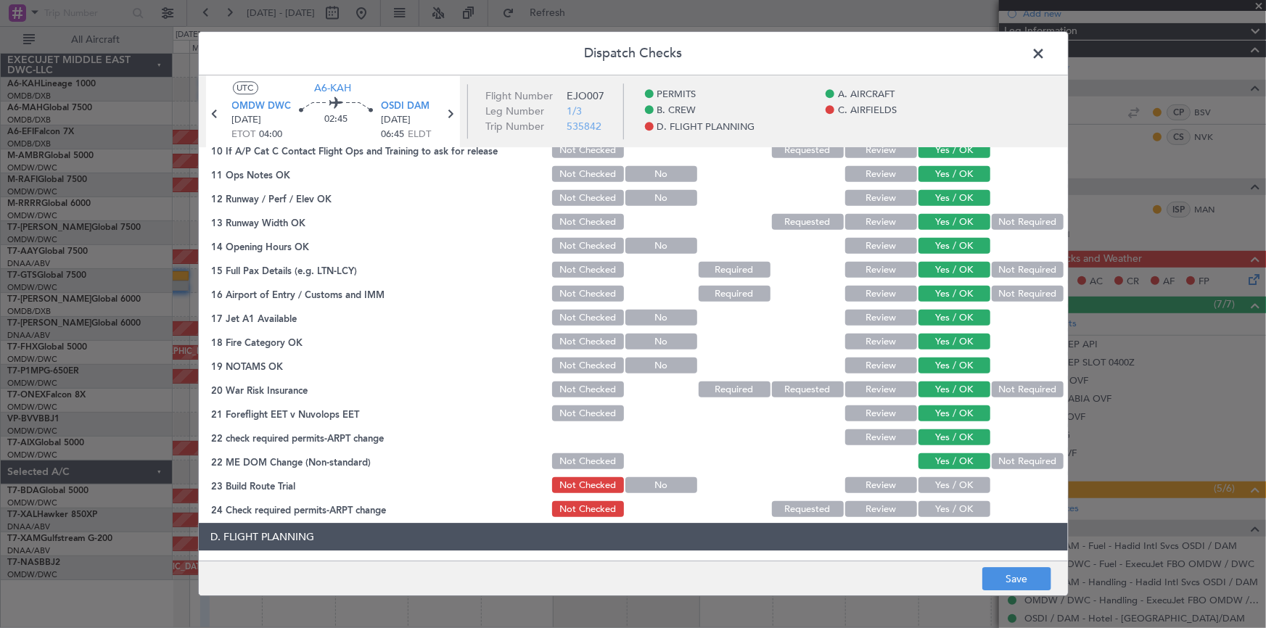
click at [949, 484] on button "Yes / OK" at bounding box center [955, 486] width 72 height 16
click at [936, 506] on button "Yes / OK" at bounding box center [955, 510] width 72 height 16
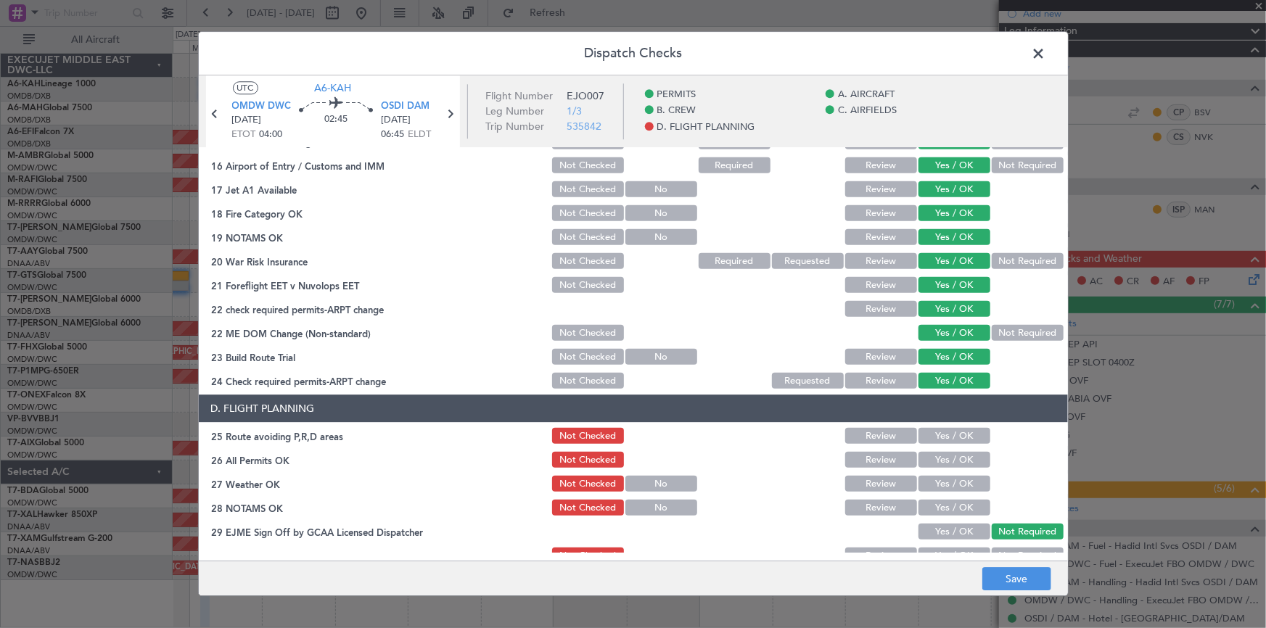
scroll to position [594, 0]
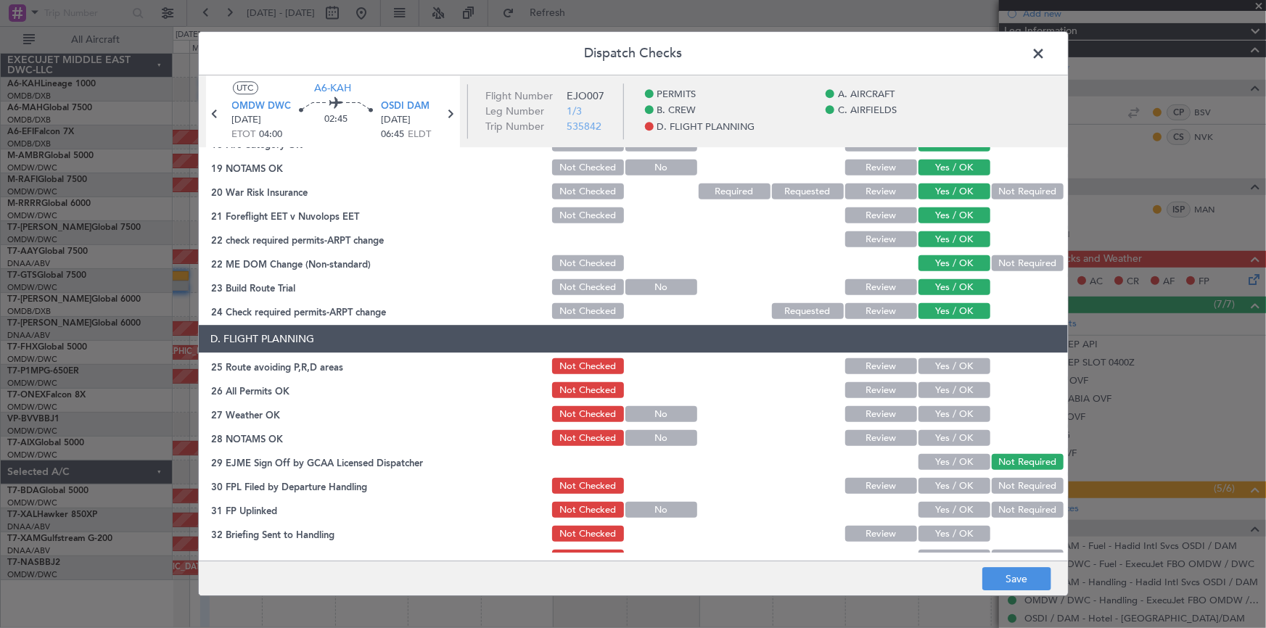
click at [937, 366] on button "Yes / OK" at bounding box center [955, 367] width 72 height 16
click at [938, 390] on button "Yes / OK" at bounding box center [955, 391] width 72 height 16
click at [937, 416] on button "Yes / OK" at bounding box center [955, 415] width 72 height 16
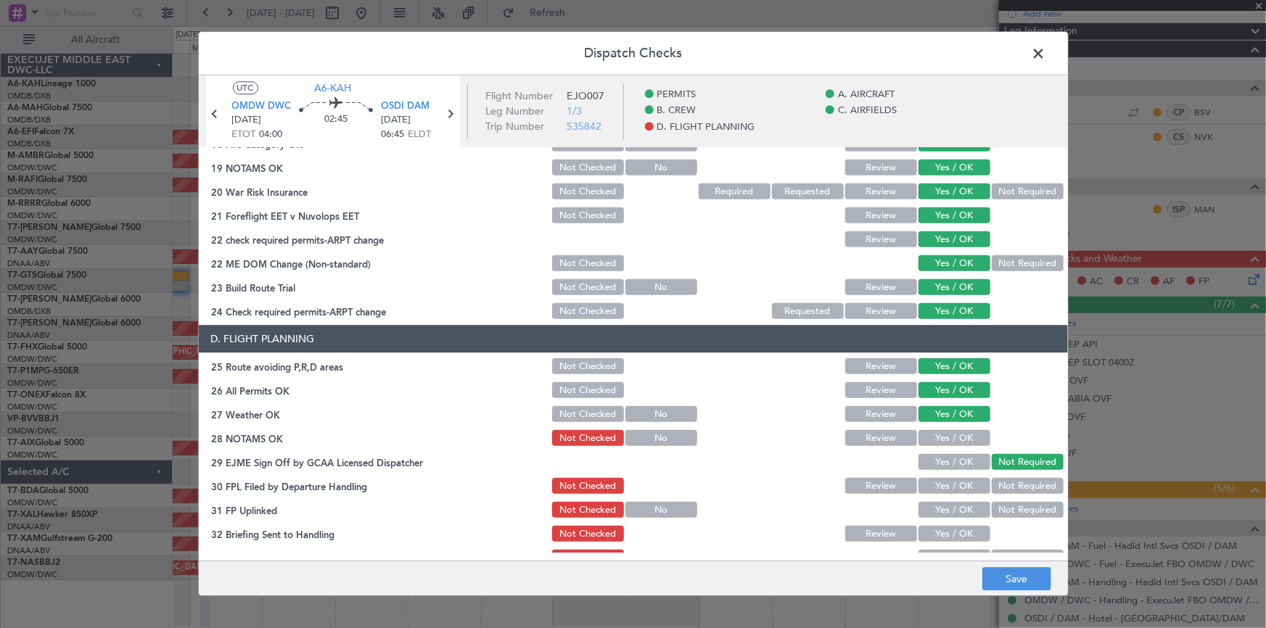
click at [937, 436] on button "Yes / OK" at bounding box center [955, 439] width 72 height 16
click at [949, 487] on button "Yes / OK" at bounding box center [955, 487] width 72 height 16
click at [943, 511] on button "Yes / OK" at bounding box center [955, 511] width 72 height 16
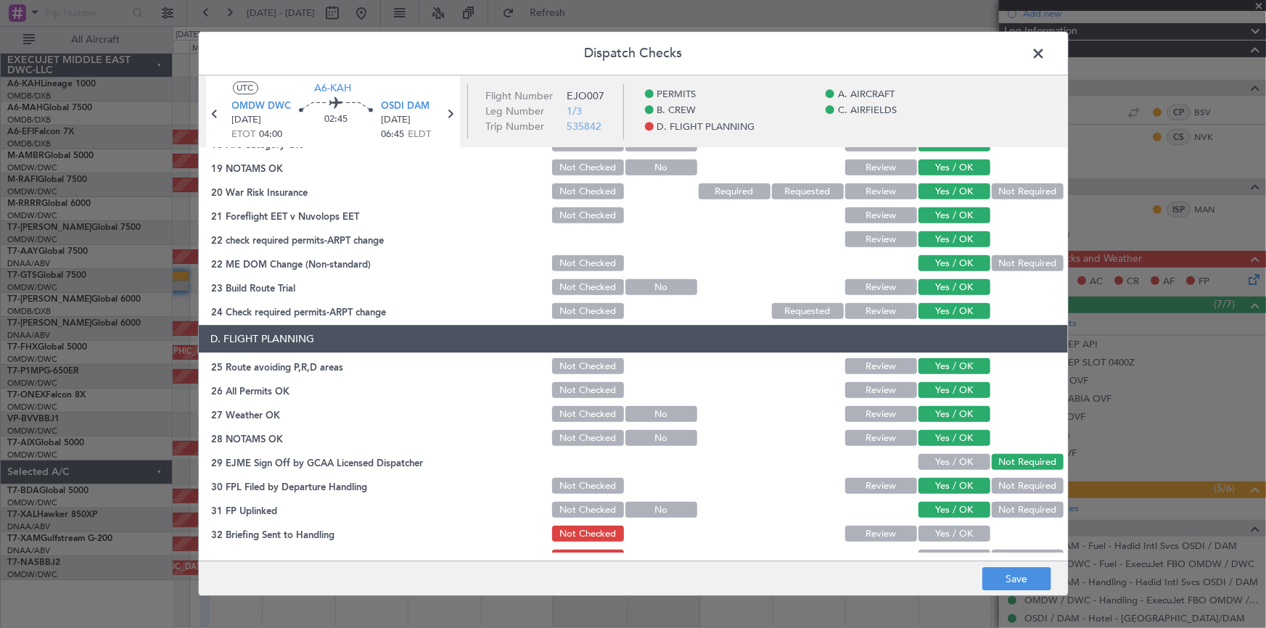
click at [941, 533] on button "Yes / OK" at bounding box center [955, 535] width 72 height 16
click at [930, 456] on button "Yes / OK" at bounding box center [955, 463] width 72 height 16
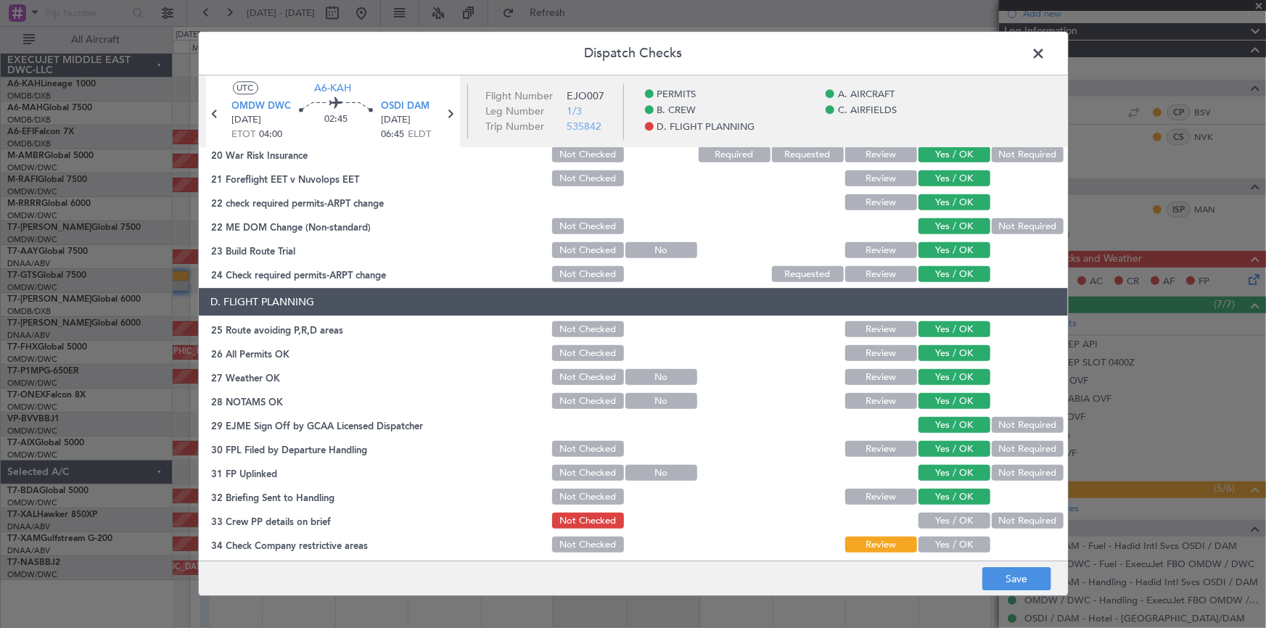
scroll to position [660, 0]
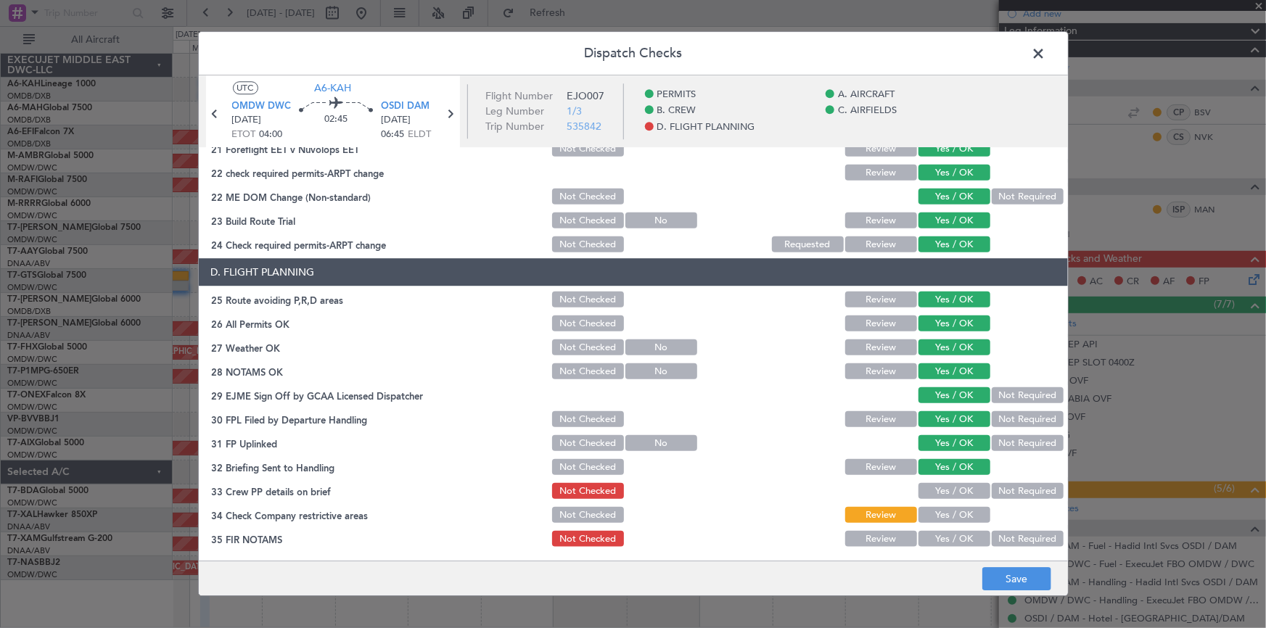
click at [942, 489] on button "Yes / OK" at bounding box center [955, 492] width 72 height 16
click at [947, 515] on button "Yes / OK" at bounding box center [955, 516] width 72 height 16
click at [941, 543] on button "Yes / OK" at bounding box center [955, 540] width 72 height 16
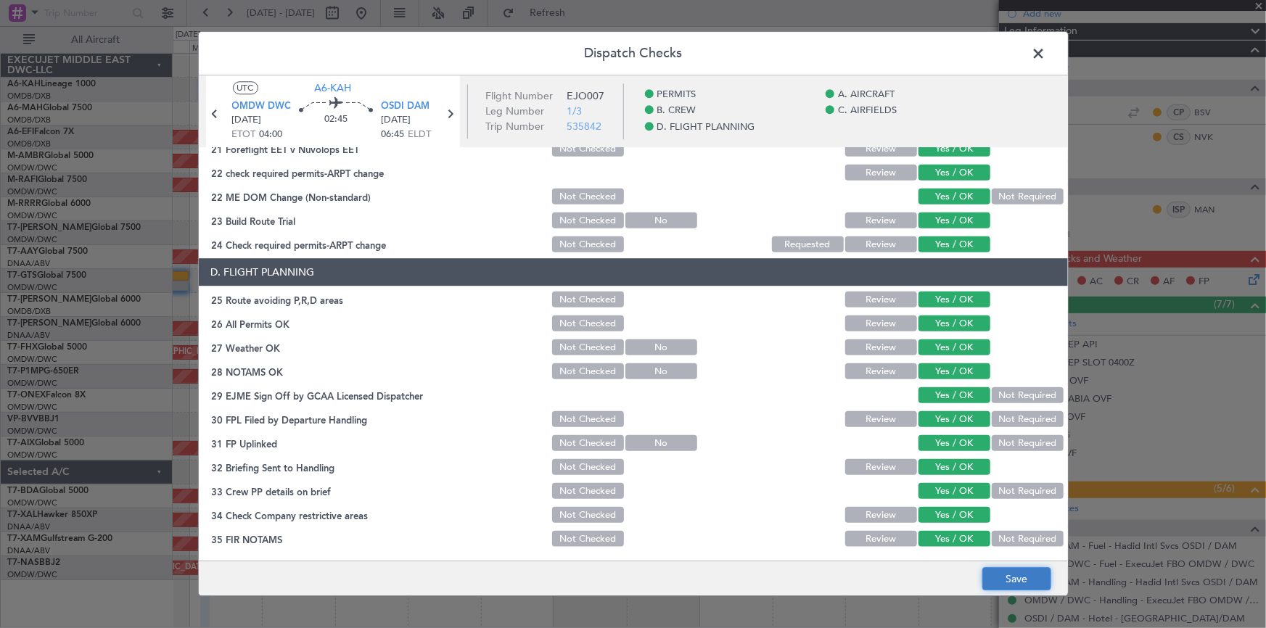
click at [1021, 578] on button "Save" at bounding box center [1017, 579] width 69 height 23
click at [1047, 55] on span at bounding box center [1047, 57] width 0 height 29
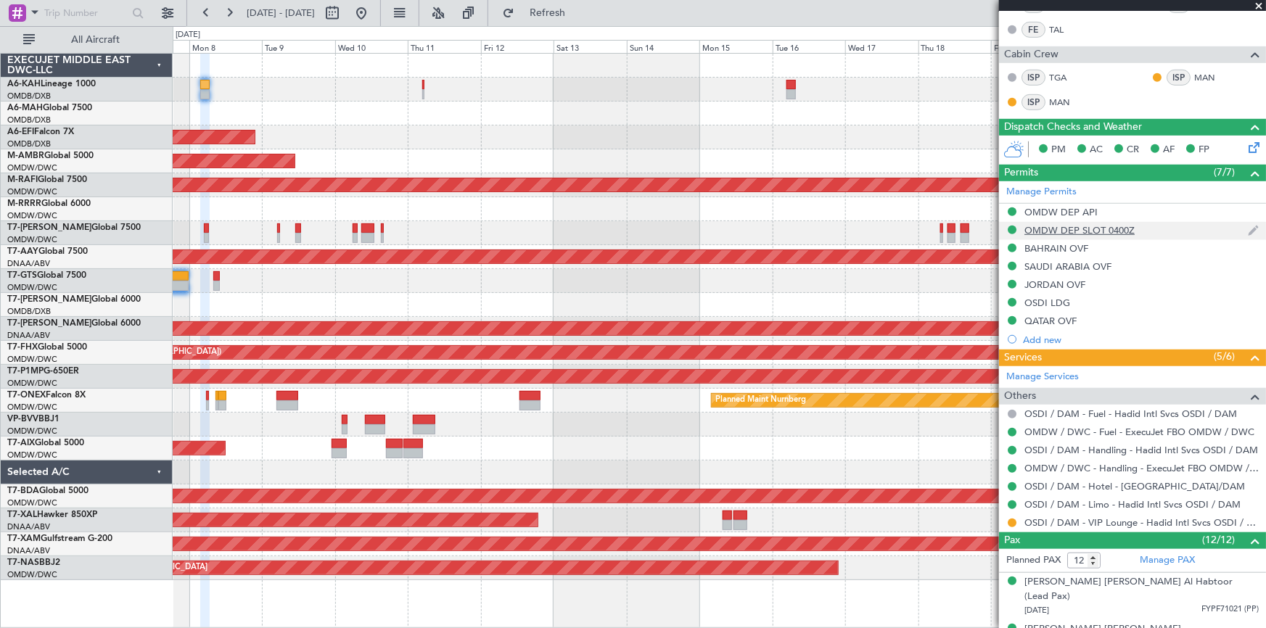
scroll to position [131, 0]
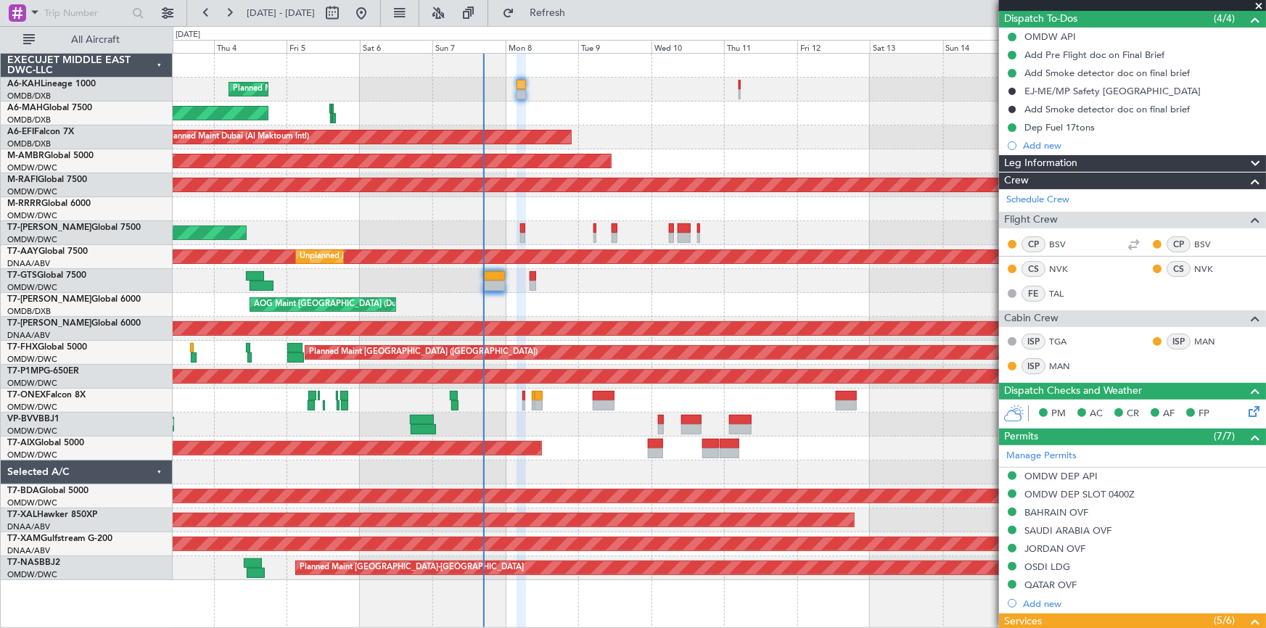
click at [591, 111] on div "Planned Maint Dubai (Al Maktoum Intl) No Crew Planned Maint Dubai (Dubai Intl) …" at bounding box center [720, 317] width 1094 height 527
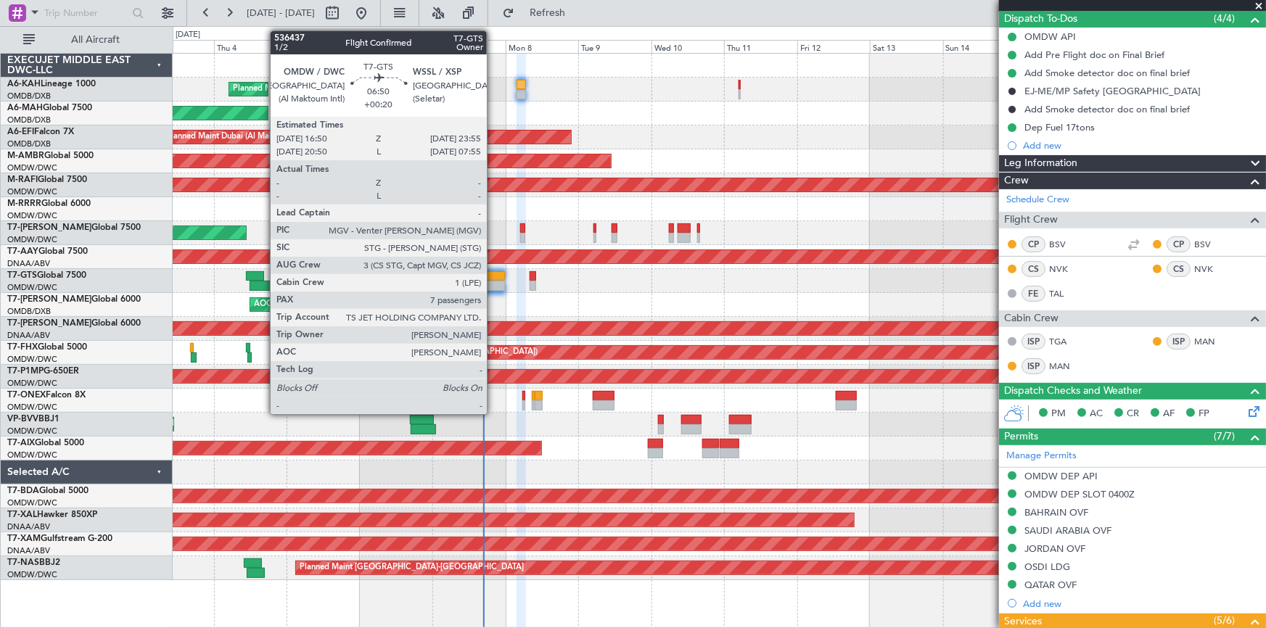
click at [494, 279] on div at bounding box center [494, 276] width 22 height 10
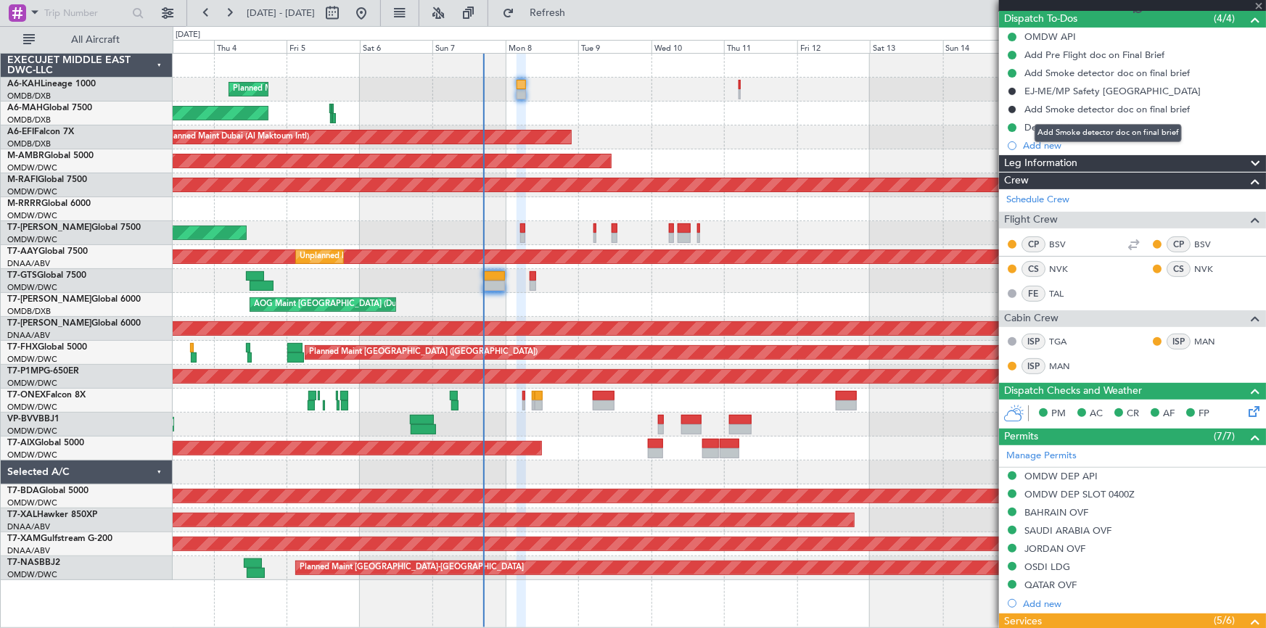
type input "+00:20"
type input "7"
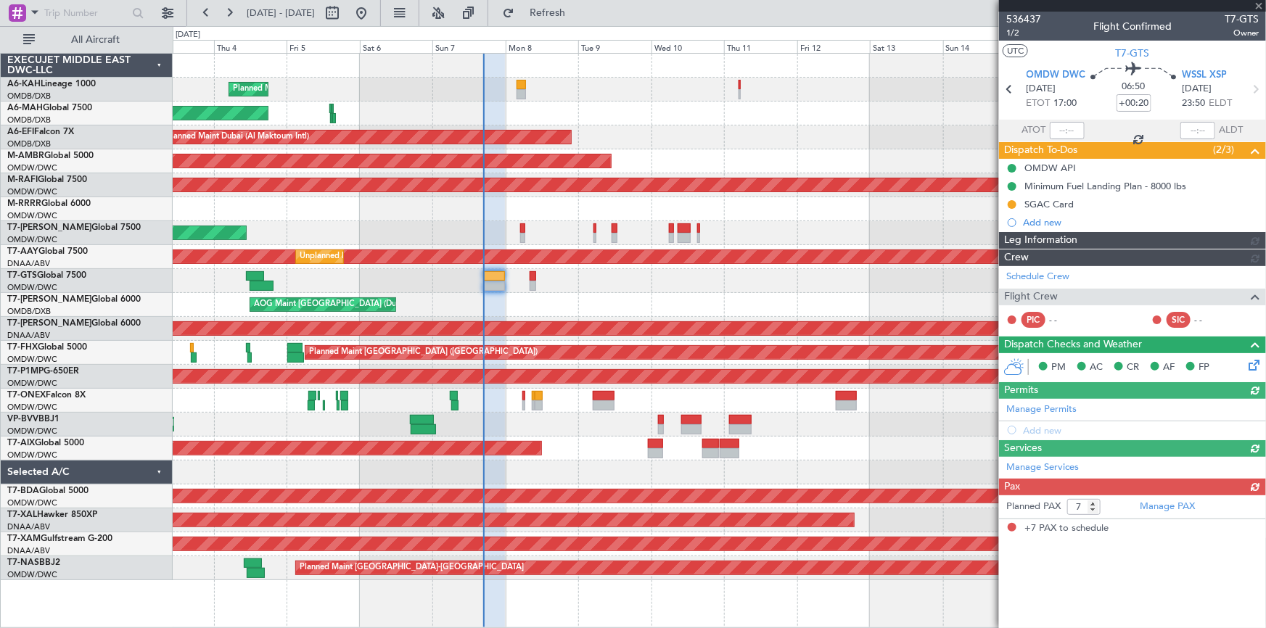
type input "[PERSON_NAME] ([PERSON_NAME])"
type input "7223"
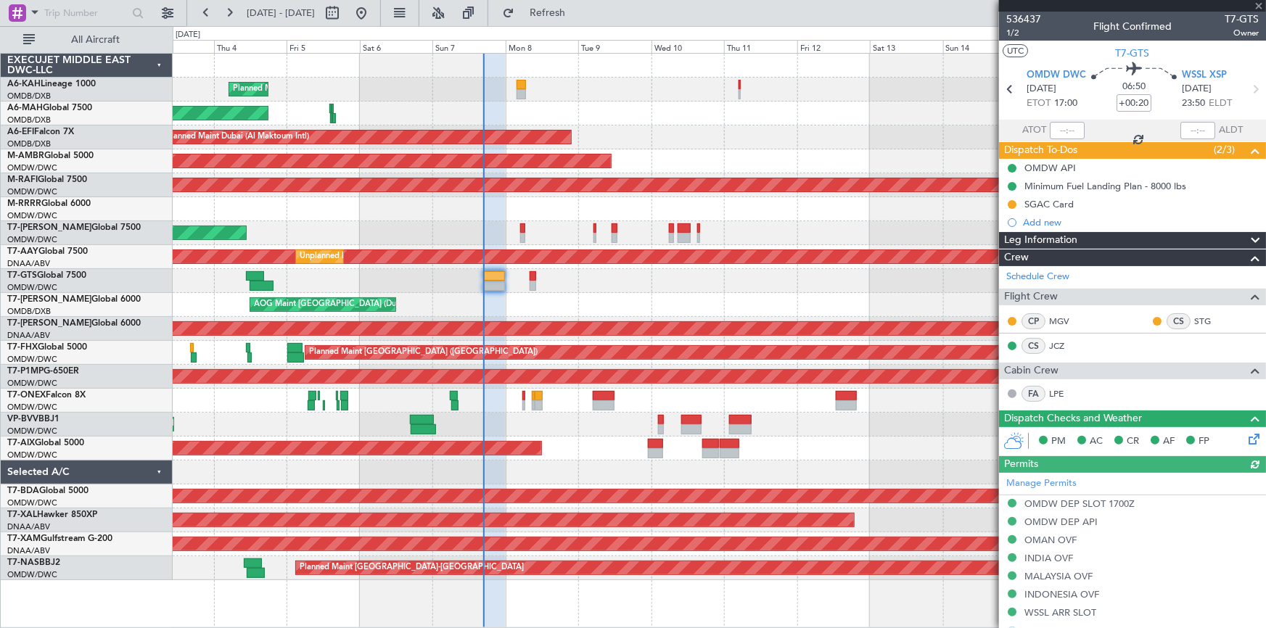
click at [1060, 126] on div at bounding box center [1067, 130] width 35 height 17
click at [1059, 129] on input "text" at bounding box center [1067, 130] width 35 height 17
click at [1100, 120] on section "ATOT 1644 ALDT" at bounding box center [1132, 131] width 267 height 22
type input "16:44"
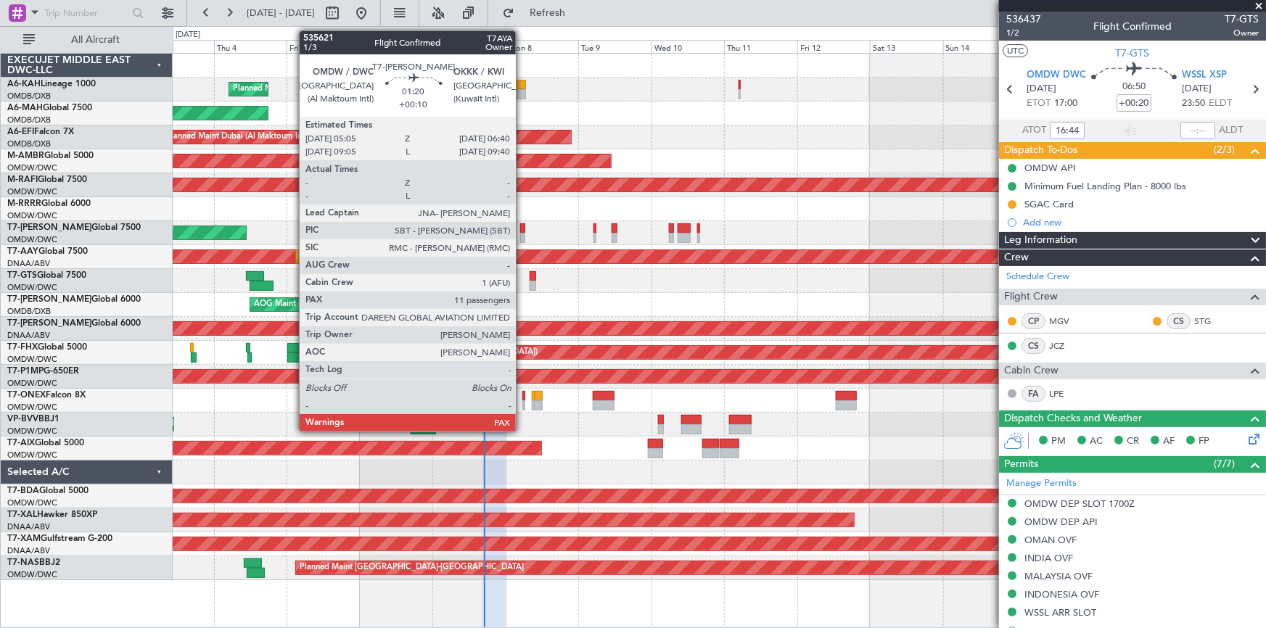
click at [523, 233] on div at bounding box center [522, 238] width 5 height 10
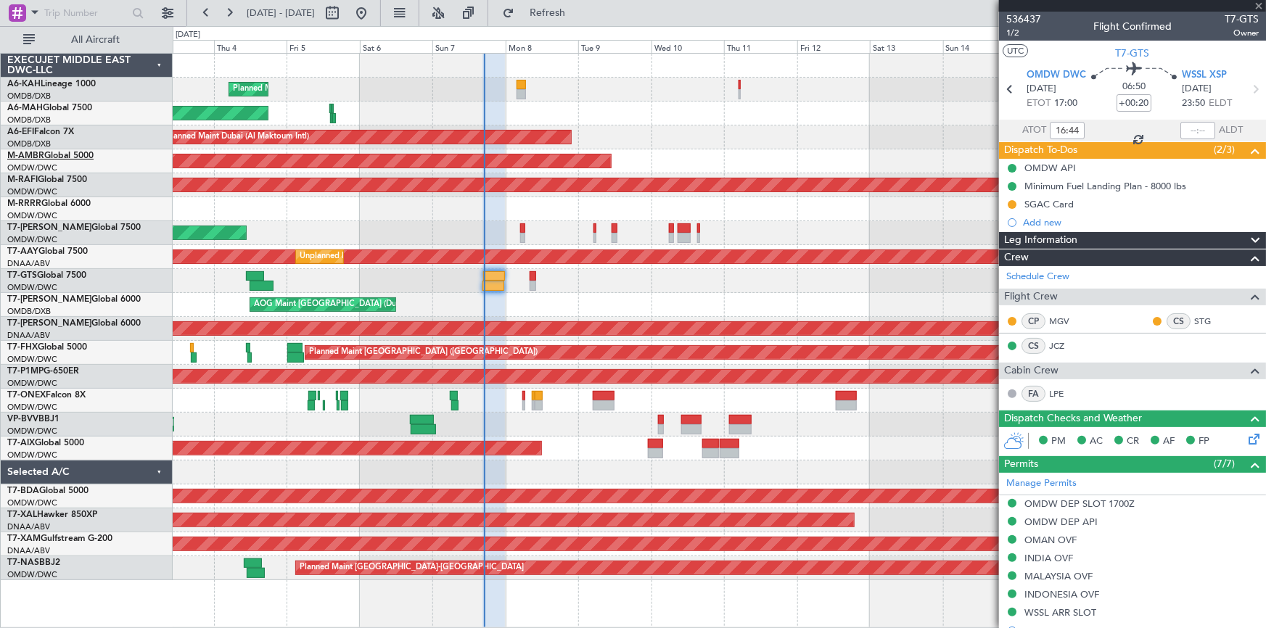
type input "+00:10"
type input "11"
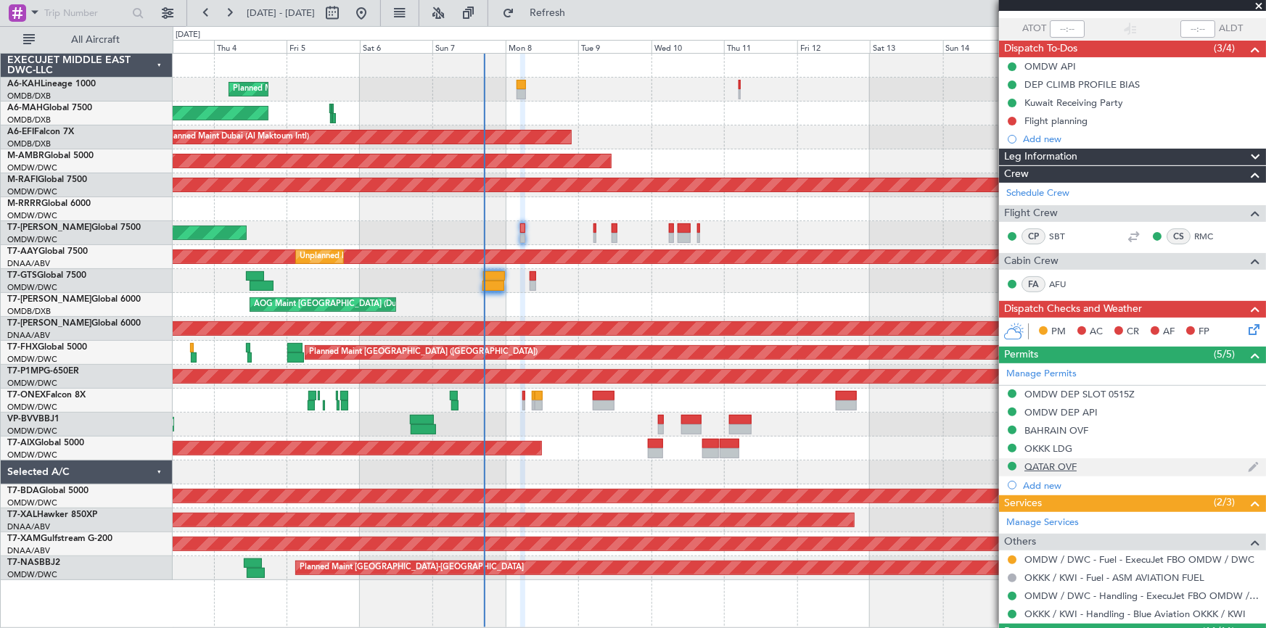
scroll to position [197, 0]
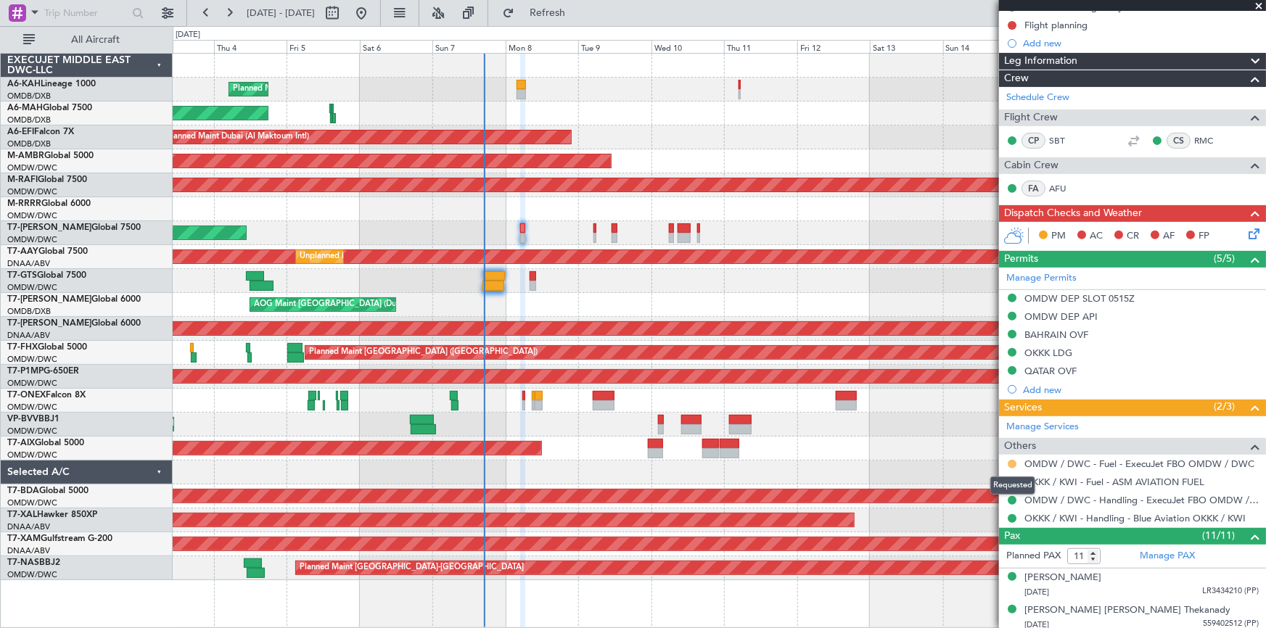
click at [1009, 464] on button at bounding box center [1012, 464] width 9 height 9
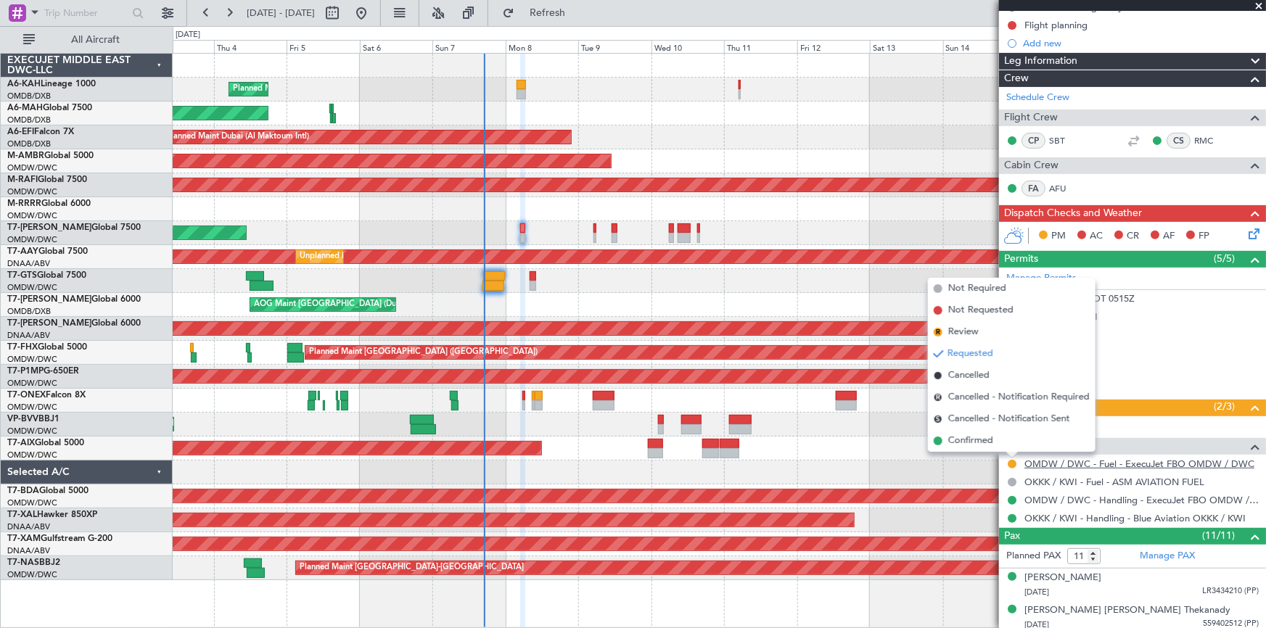
drag, startPoint x: 980, startPoint y: 441, endPoint x: 1089, endPoint y: 459, distance: 109.5
click at [981, 441] on span "Confirmed" at bounding box center [971, 441] width 45 height 15
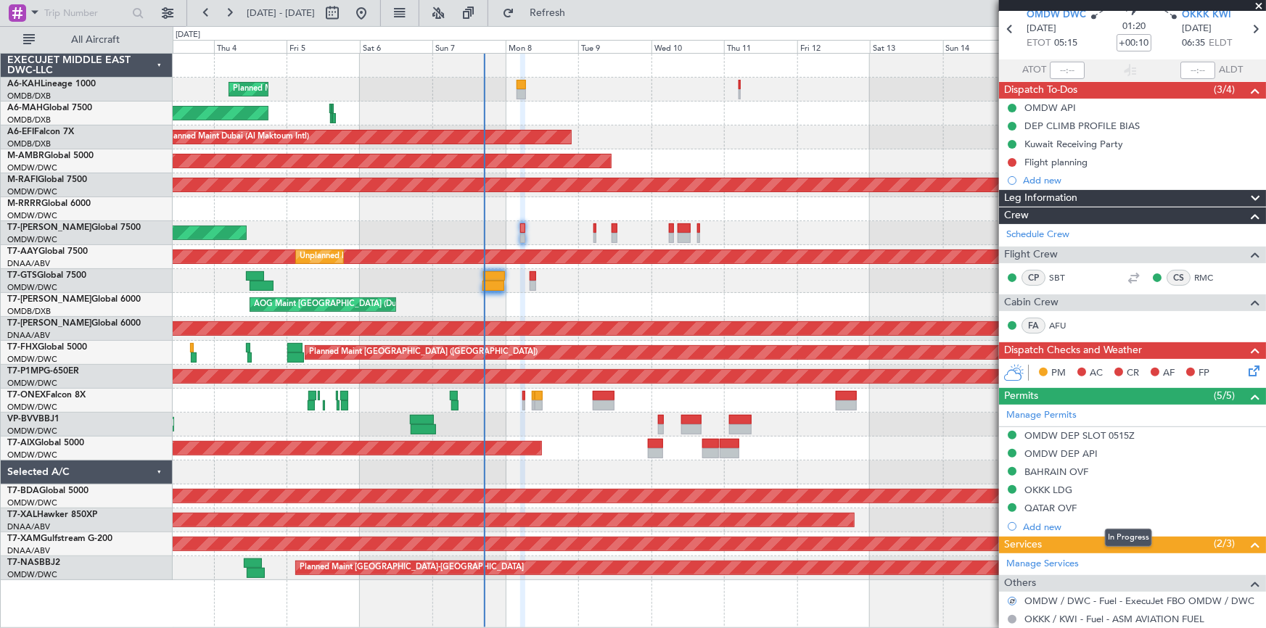
scroll to position [0, 0]
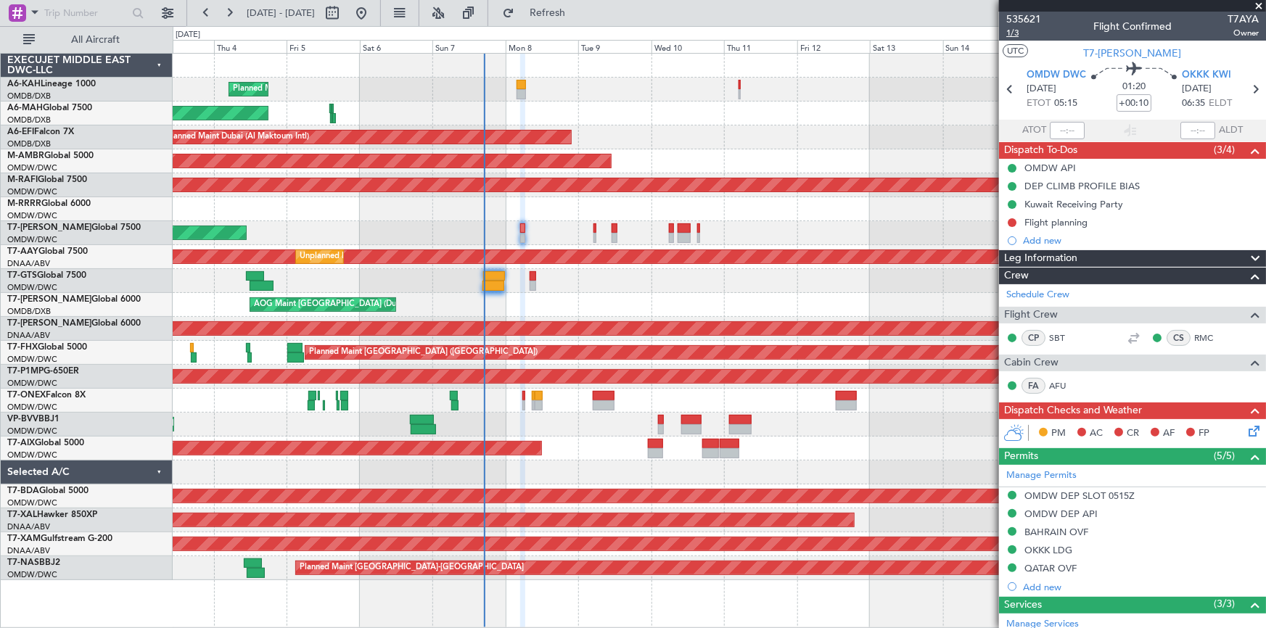
click at [1012, 33] on span "1/3" at bounding box center [1024, 33] width 35 height 12
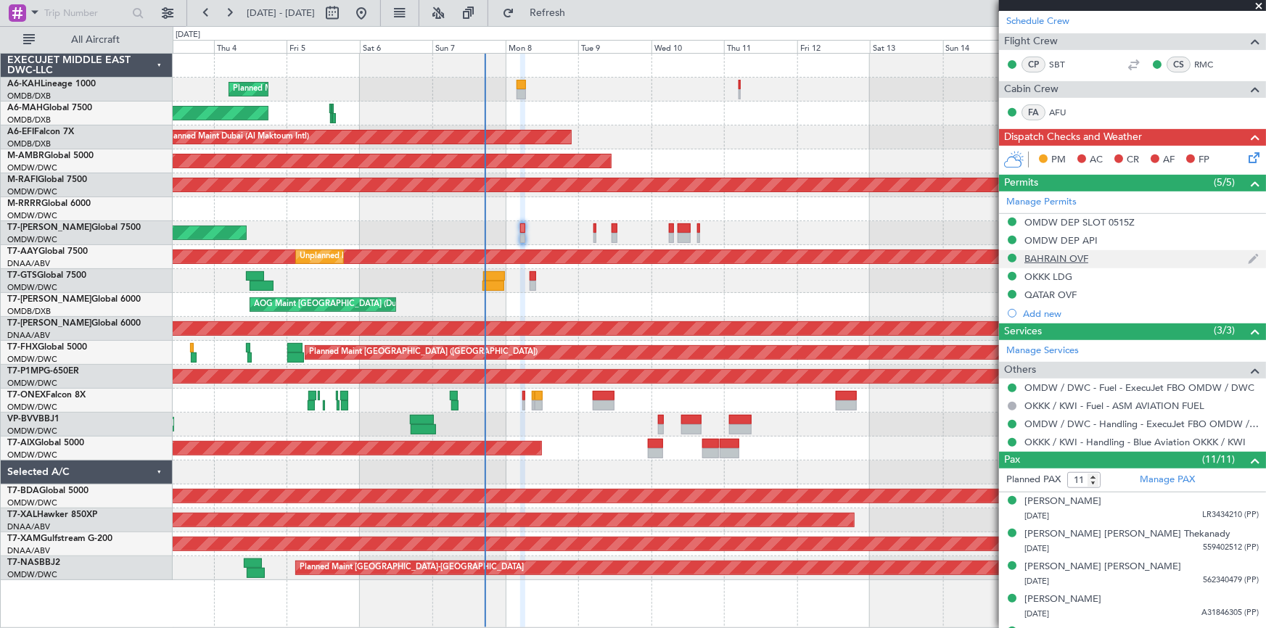
scroll to position [131, 0]
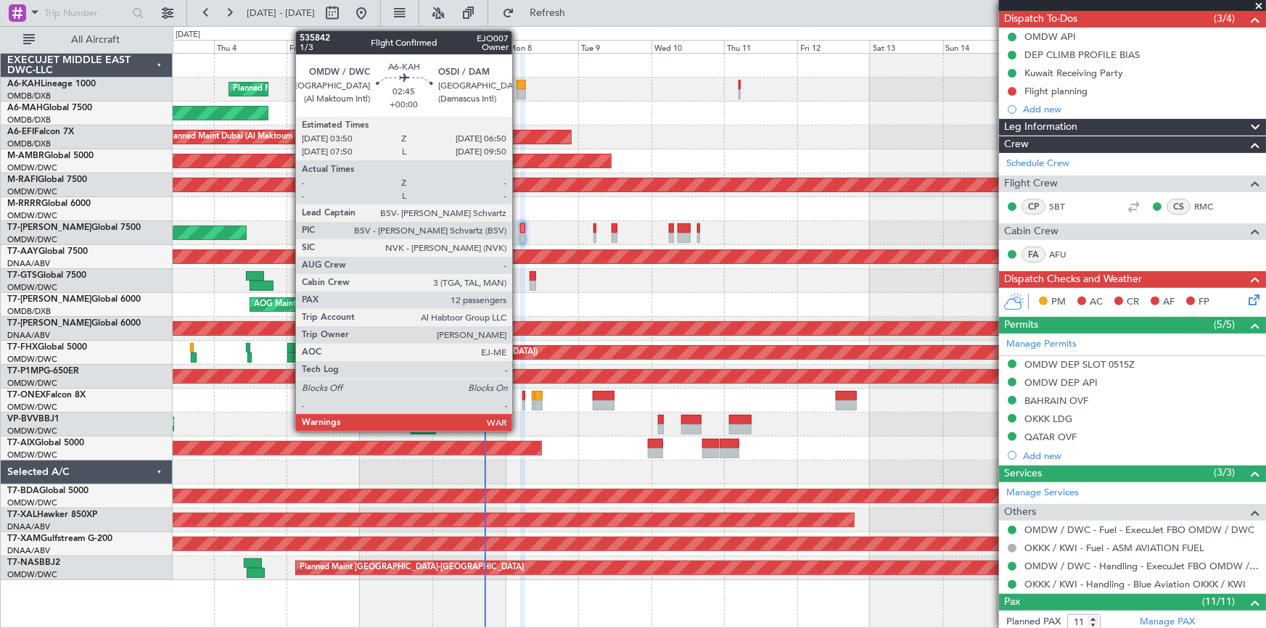
click at [519, 83] on div at bounding box center [521, 85] width 9 height 10
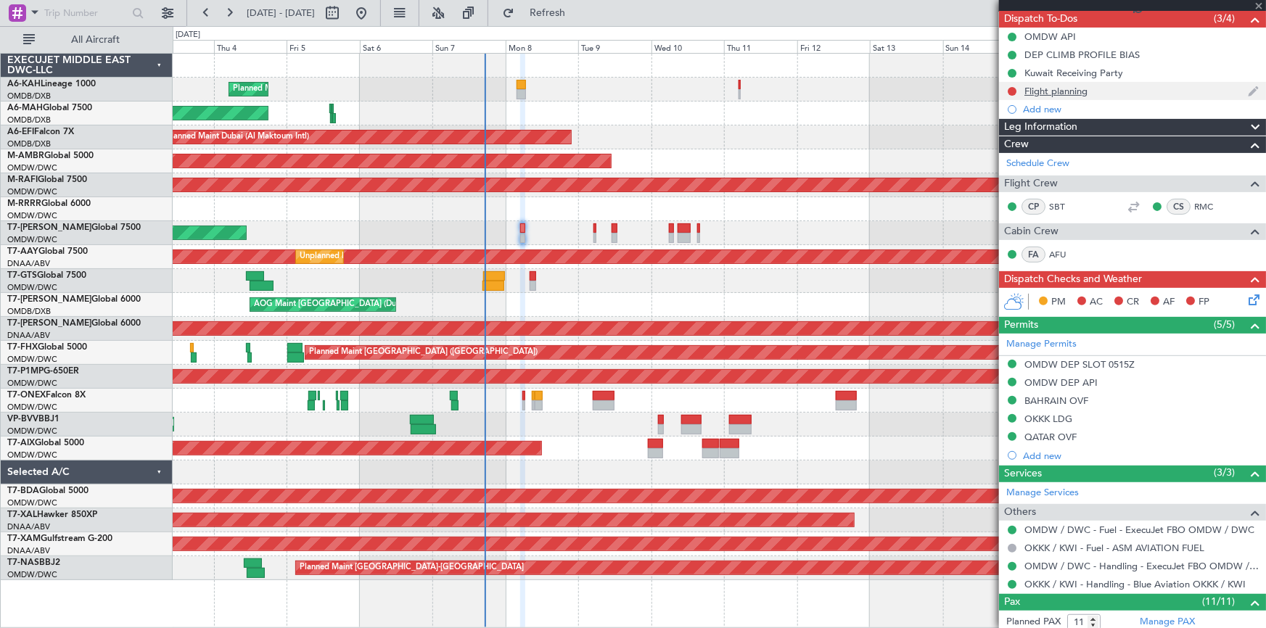
type input "12"
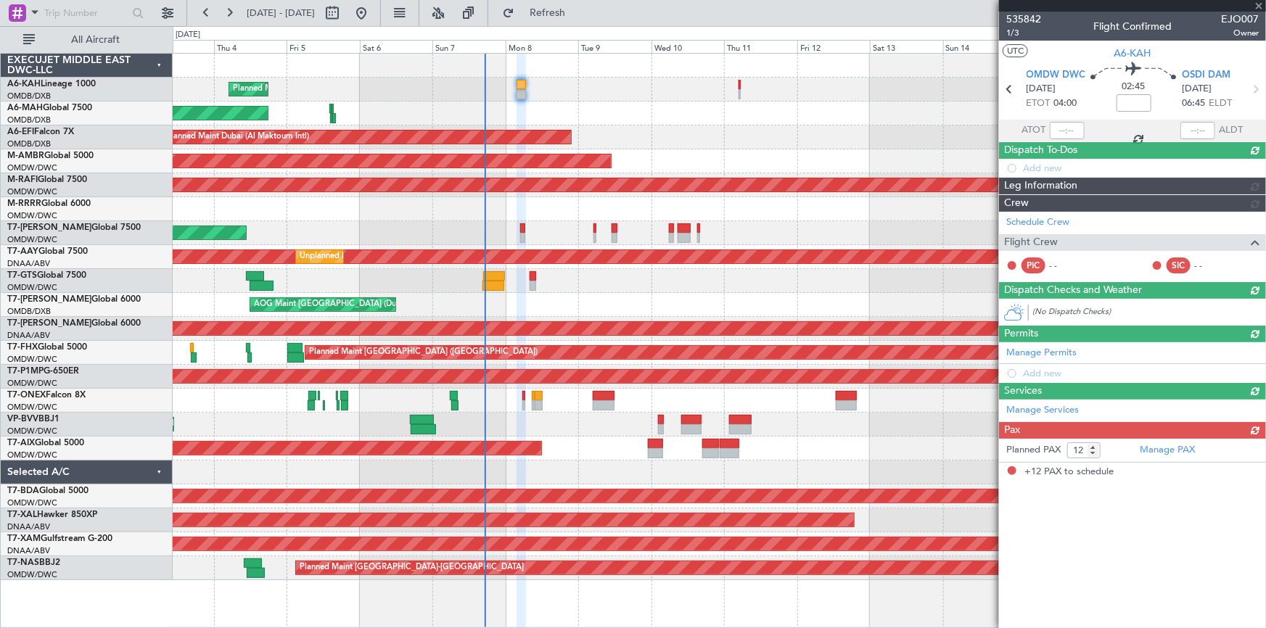
scroll to position [0, 0]
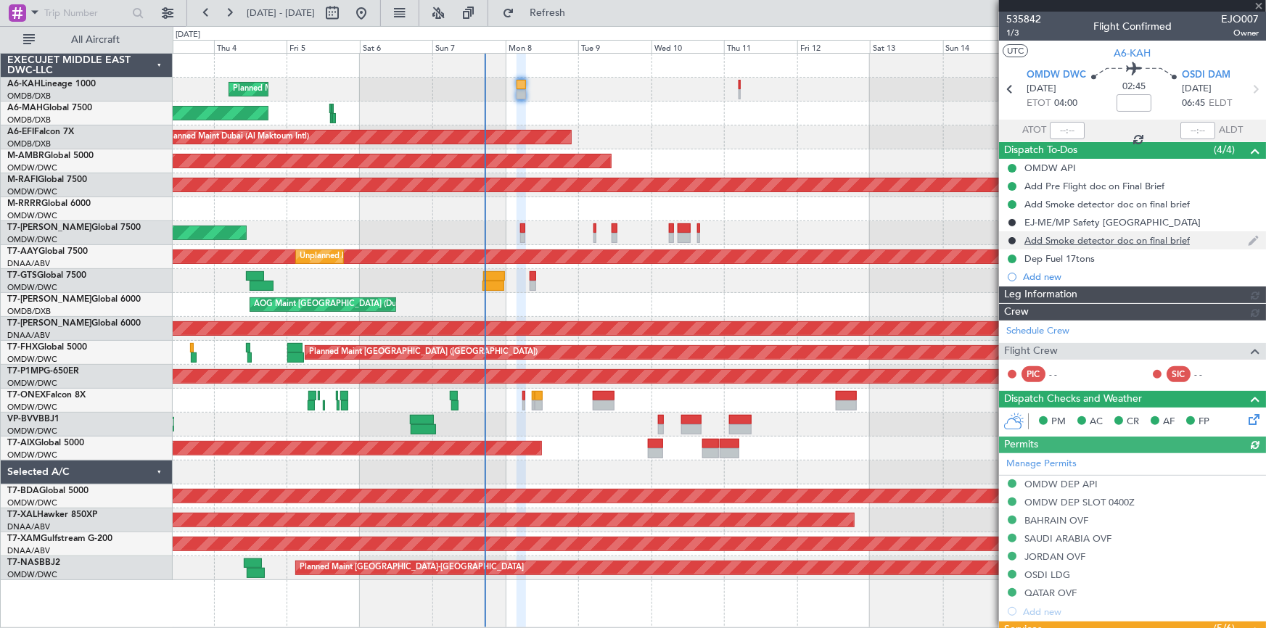
type input "Dherander Fithani (DHF)"
type input "7141"
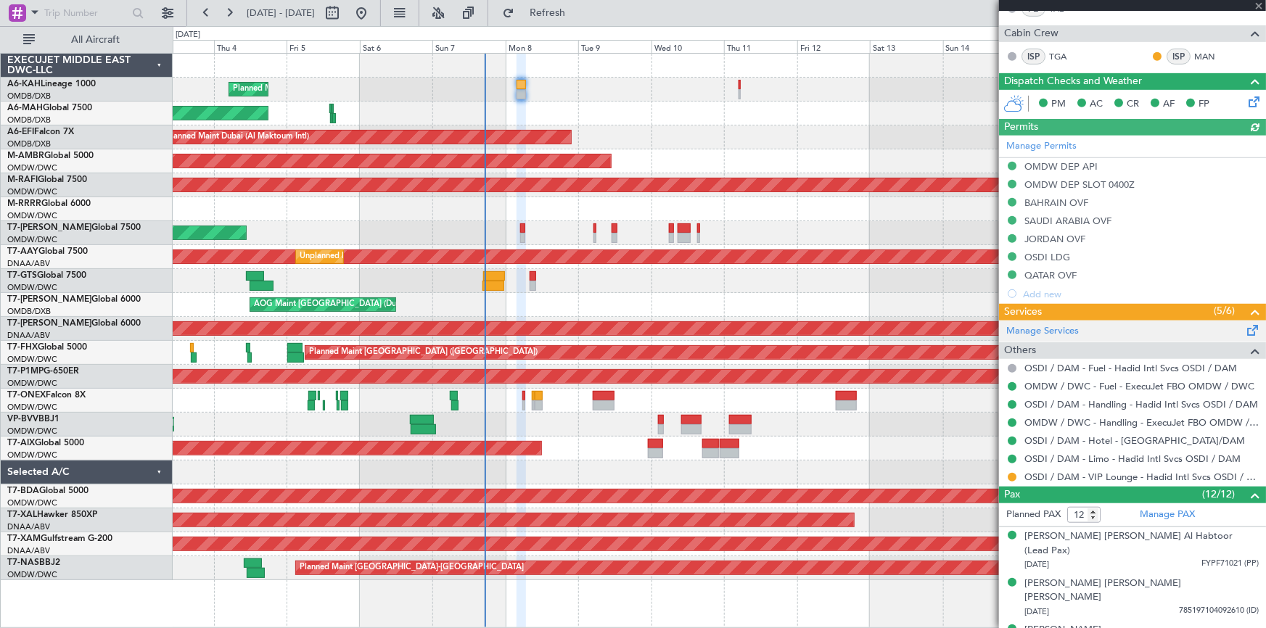
scroll to position [462, 0]
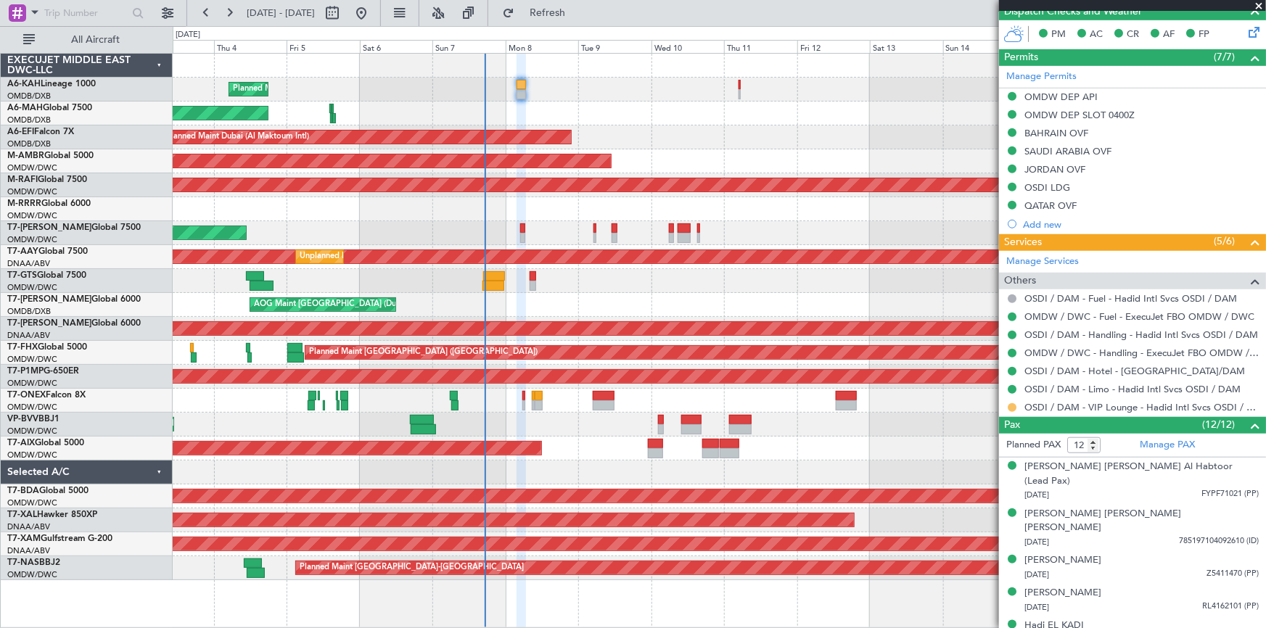
click at [1012, 407] on button at bounding box center [1012, 408] width 9 height 9
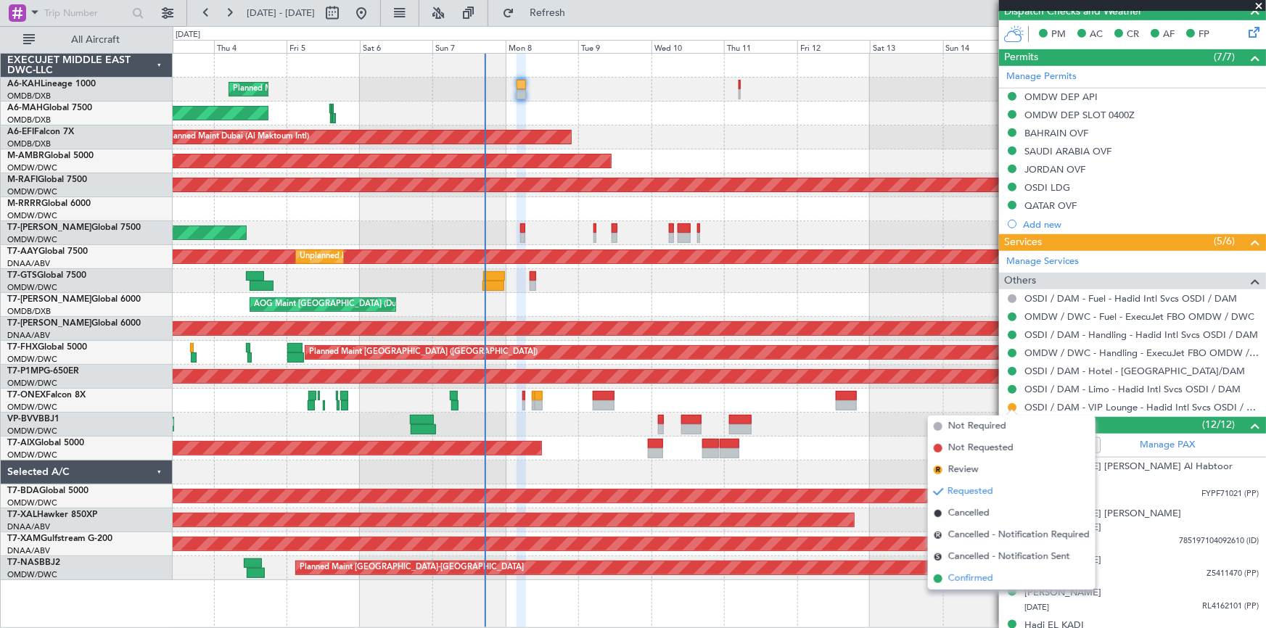
click at [973, 581] on span "Confirmed" at bounding box center [971, 579] width 45 height 15
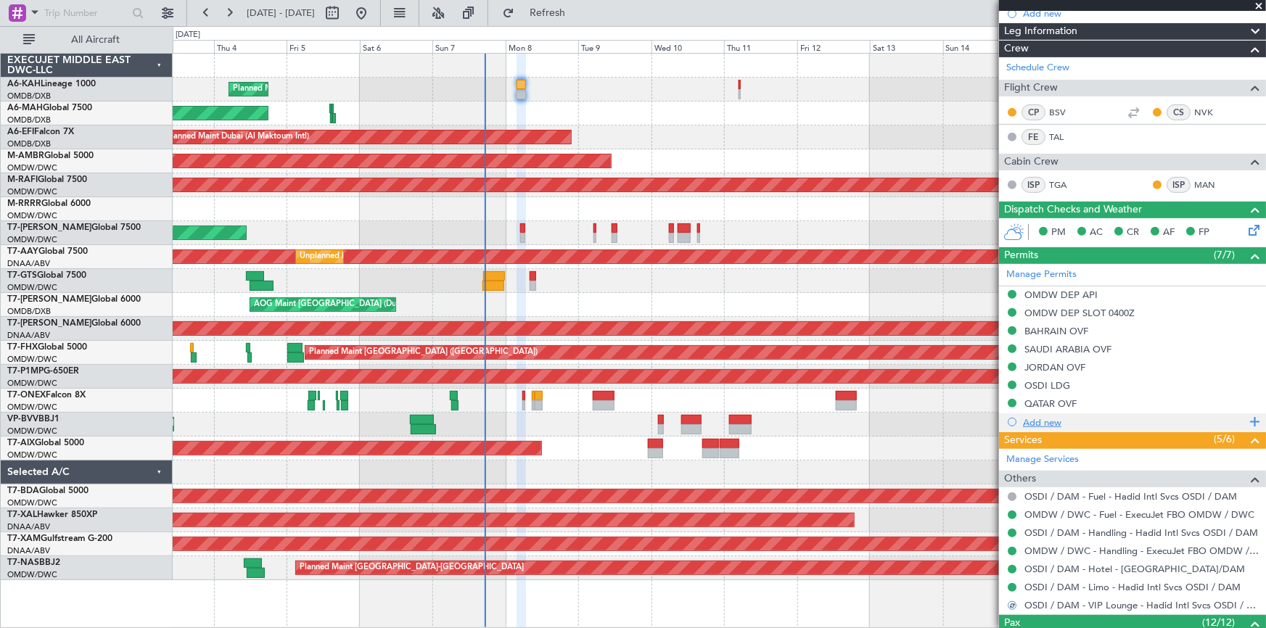
scroll to position [65, 0]
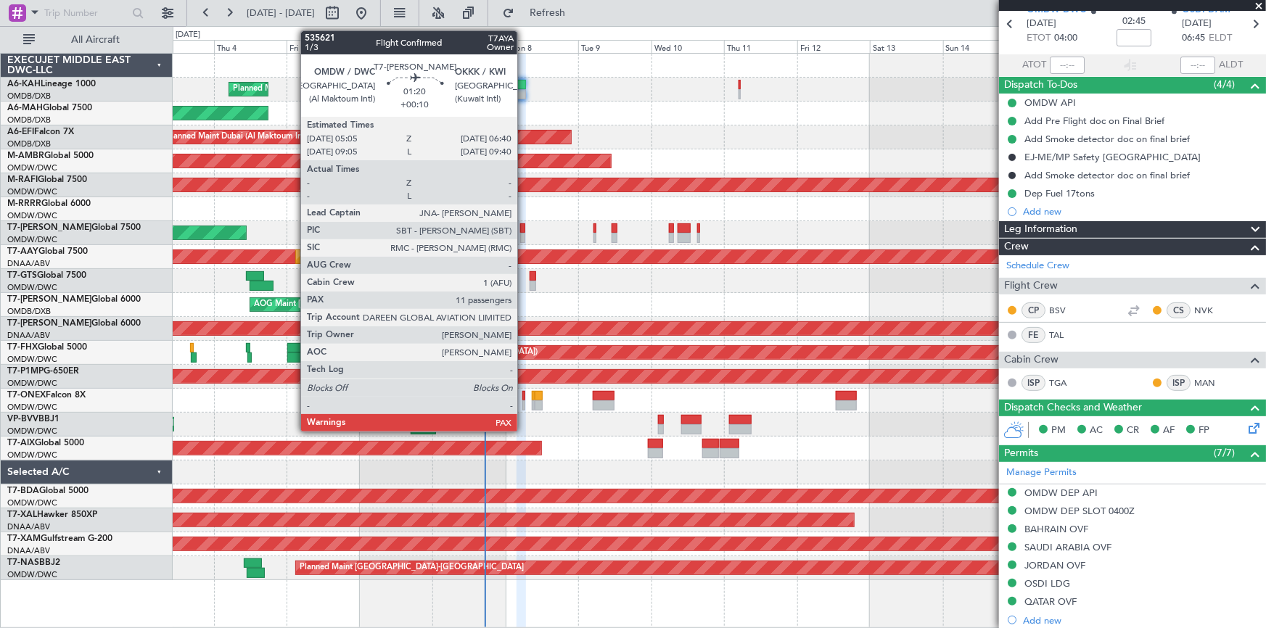
click at [524, 227] on div at bounding box center [522, 229] width 5 height 10
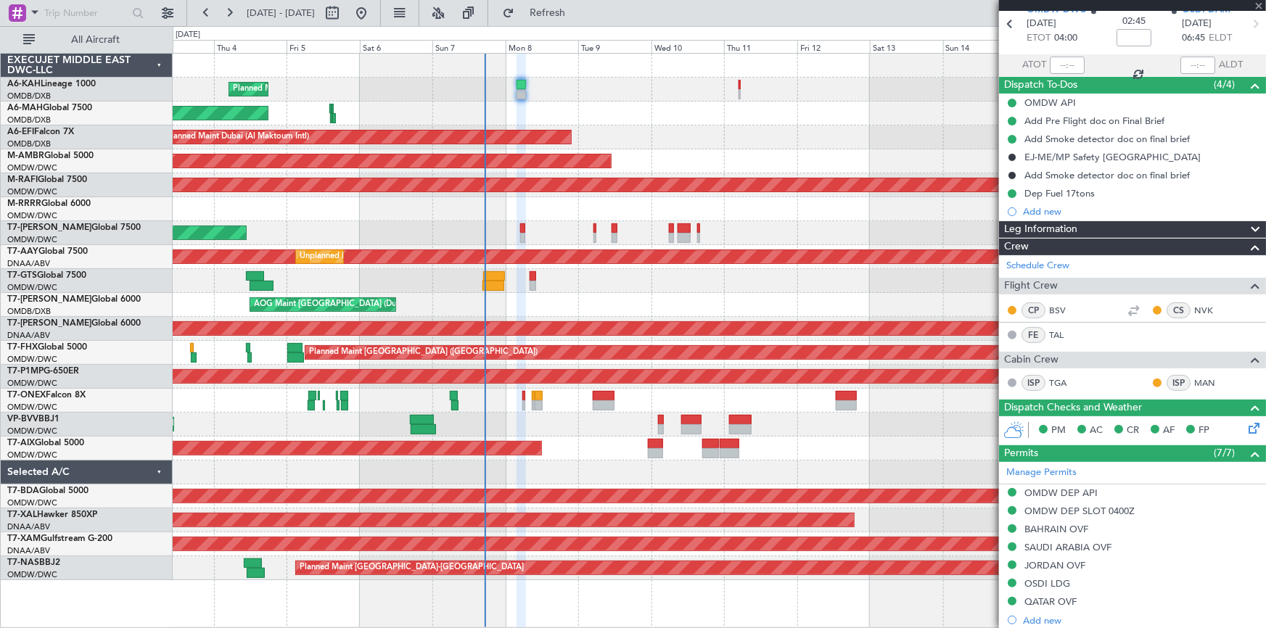
type input "+00:10"
type input "11"
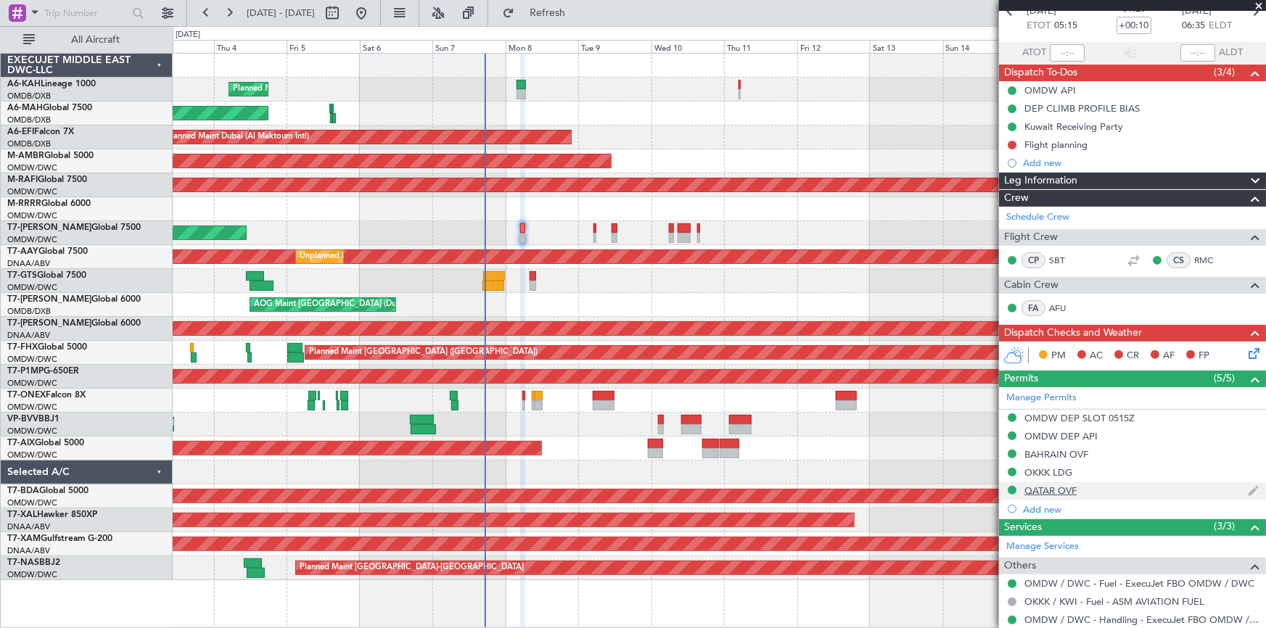
scroll to position [0, 0]
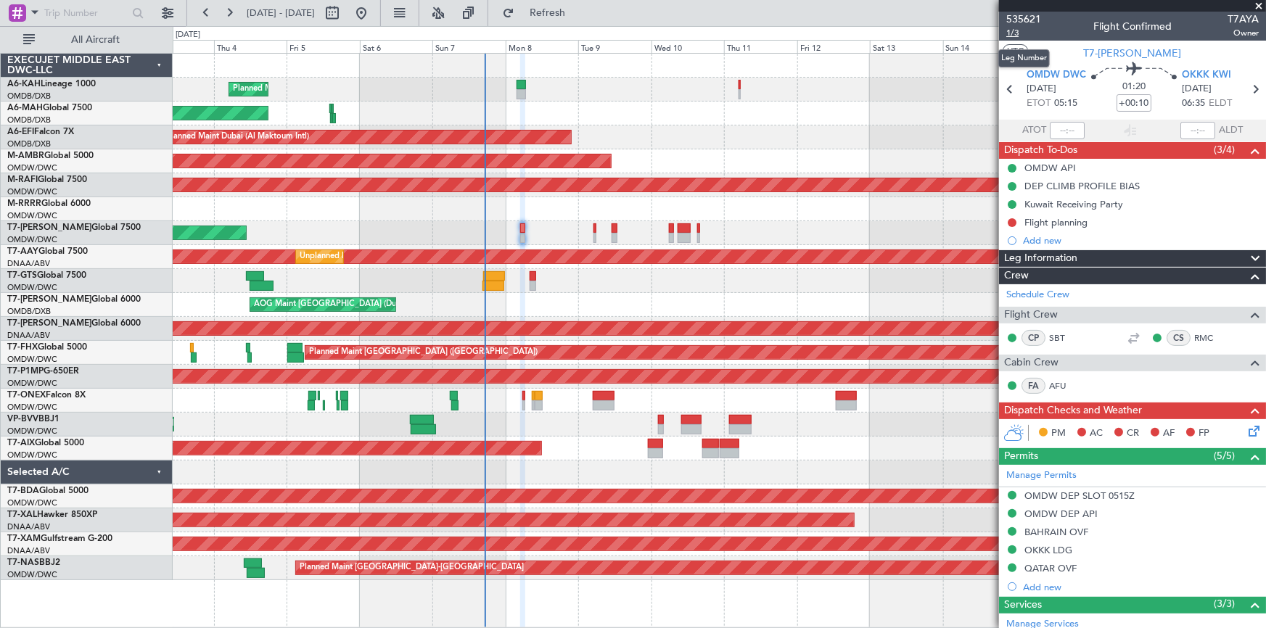
click at [1015, 32] on span "1/3" at bounding box center [1024, 33] width 35 height 12
click at [1054, 221] on div "Flight planning" at bounding box center [1056, 222] width 63 height 12
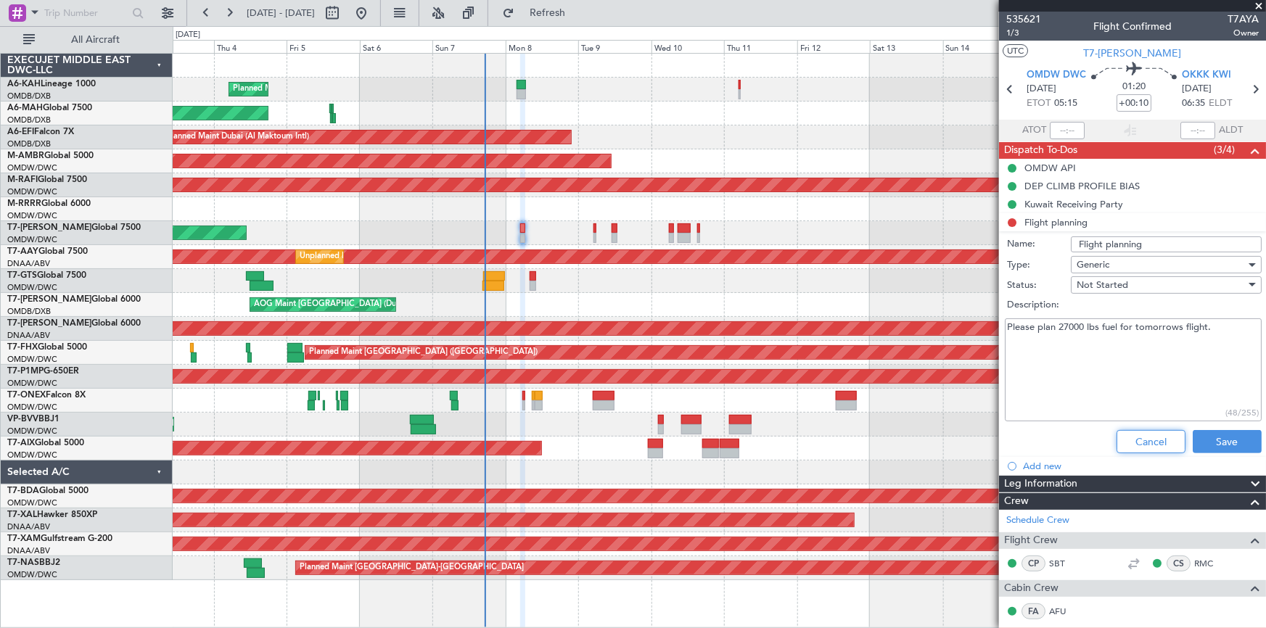
click at [1155, 451] on button "Cancel" at bounding box center [1151, 441] width 69 height 23
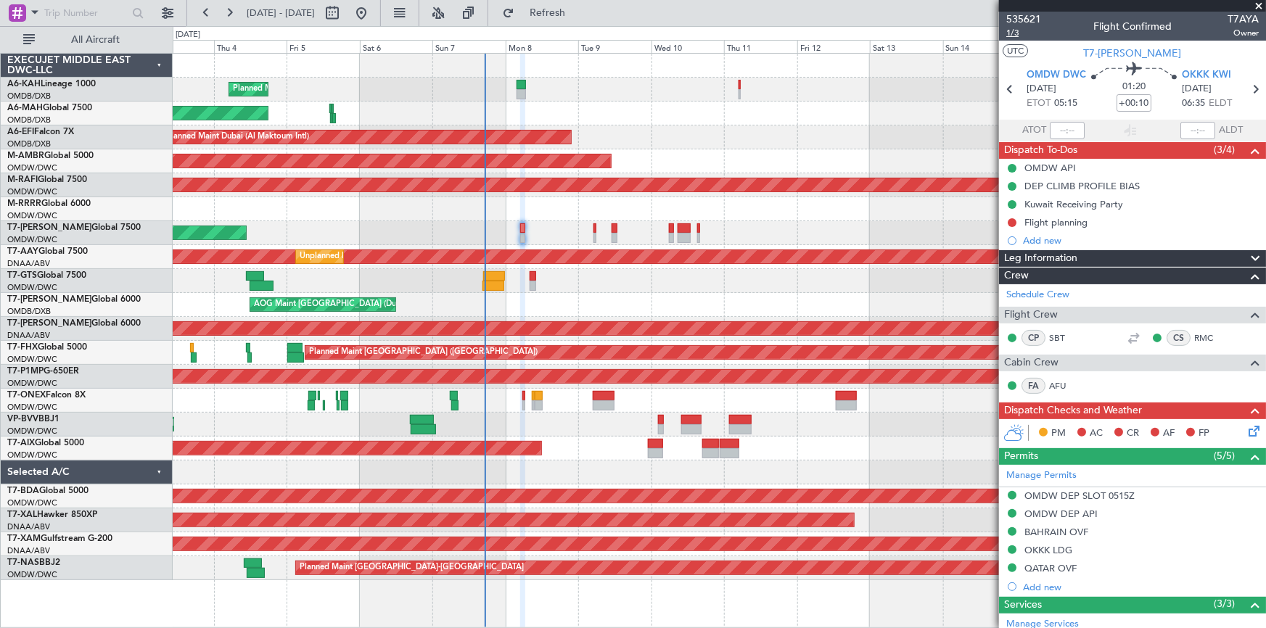
click at [1013, 30] on span "1/3" at bounding box center [1024, 33] width 35 height 12
click at [1055, 562] on div "QATAR OVF" at bounding box center [1051, 568] width 52 height 12
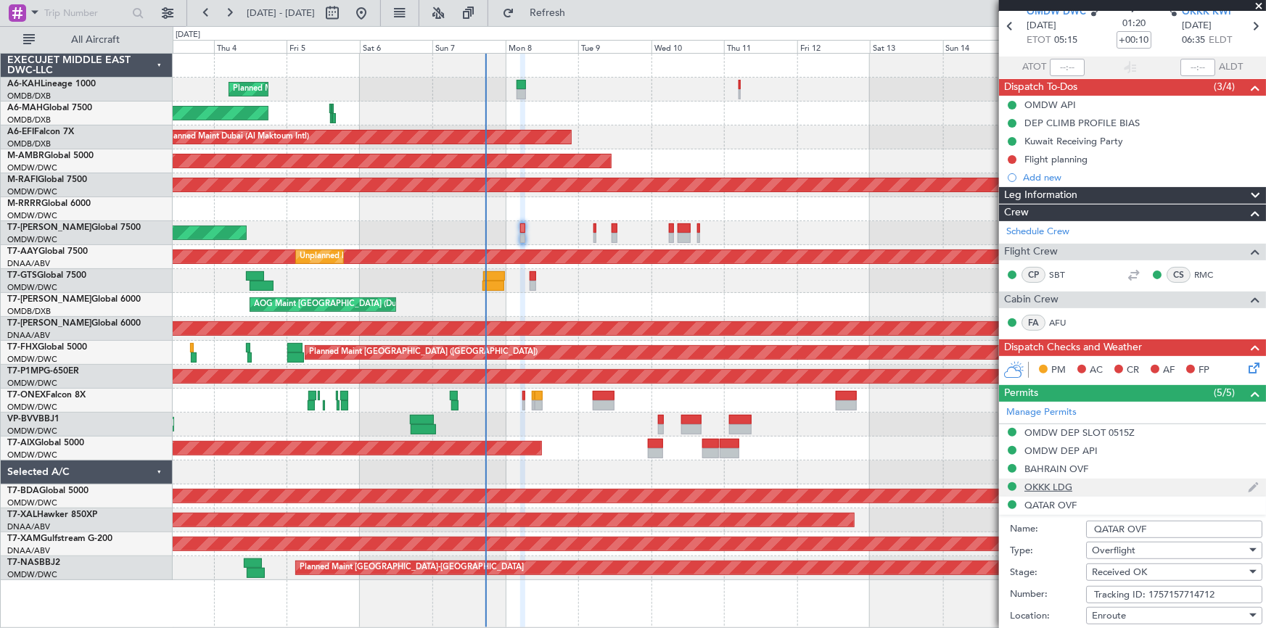
scroll to position [131, 0]
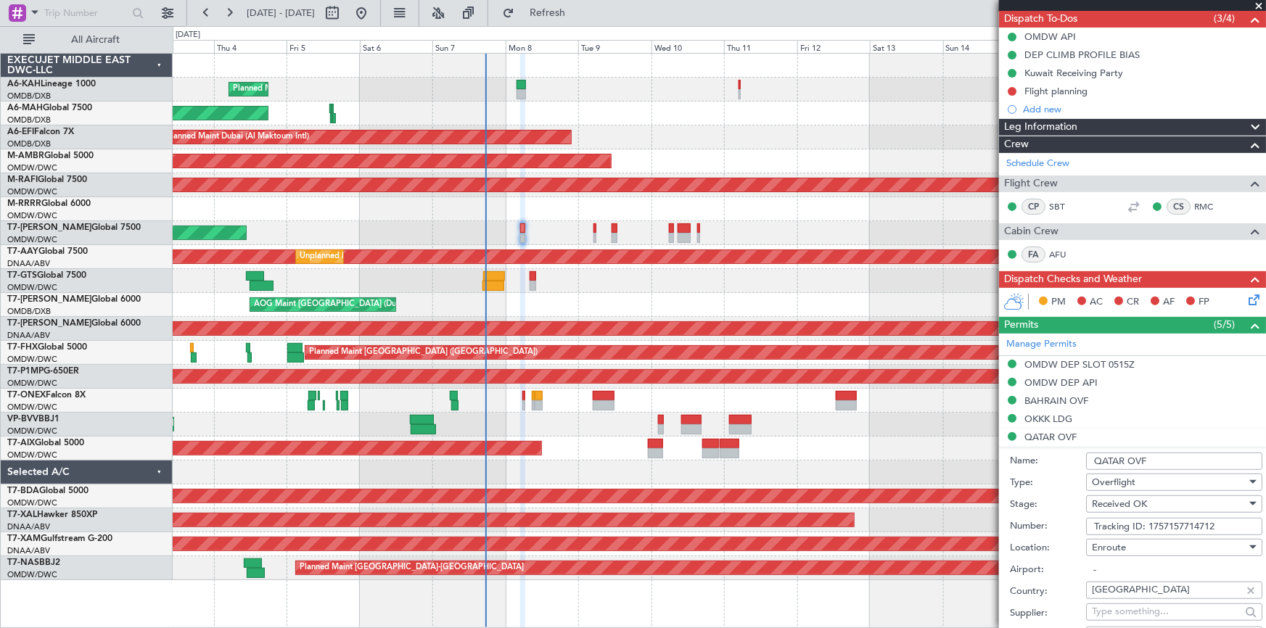
drag, startPoint x: 1224, startPoint y: 525, endPoint x: 693, endPoint y: 466, distance: 533.8
click at [693, 466] on fb-app "03 Sep 2025 - 18 Sep 2025 Refresh Quick Links All Aircraft Planned Maint Dubai …" at bounding box center [633, 320] width 1266 height 618
type input "APPROVED"
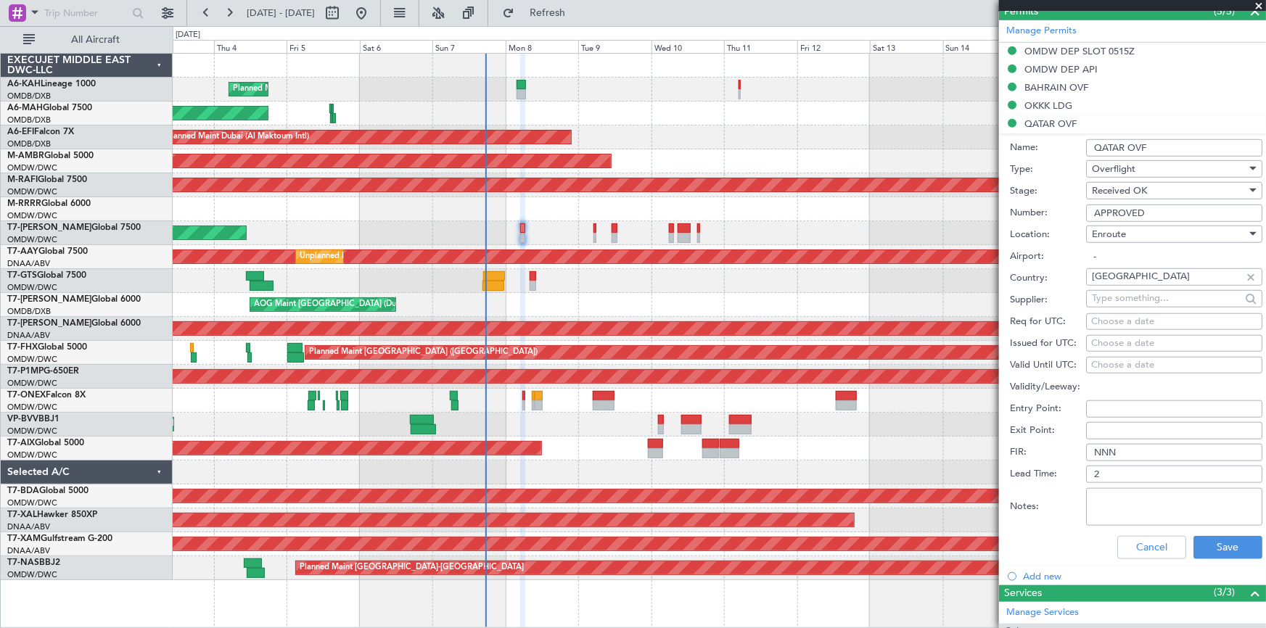
scroll to position [528, 0]
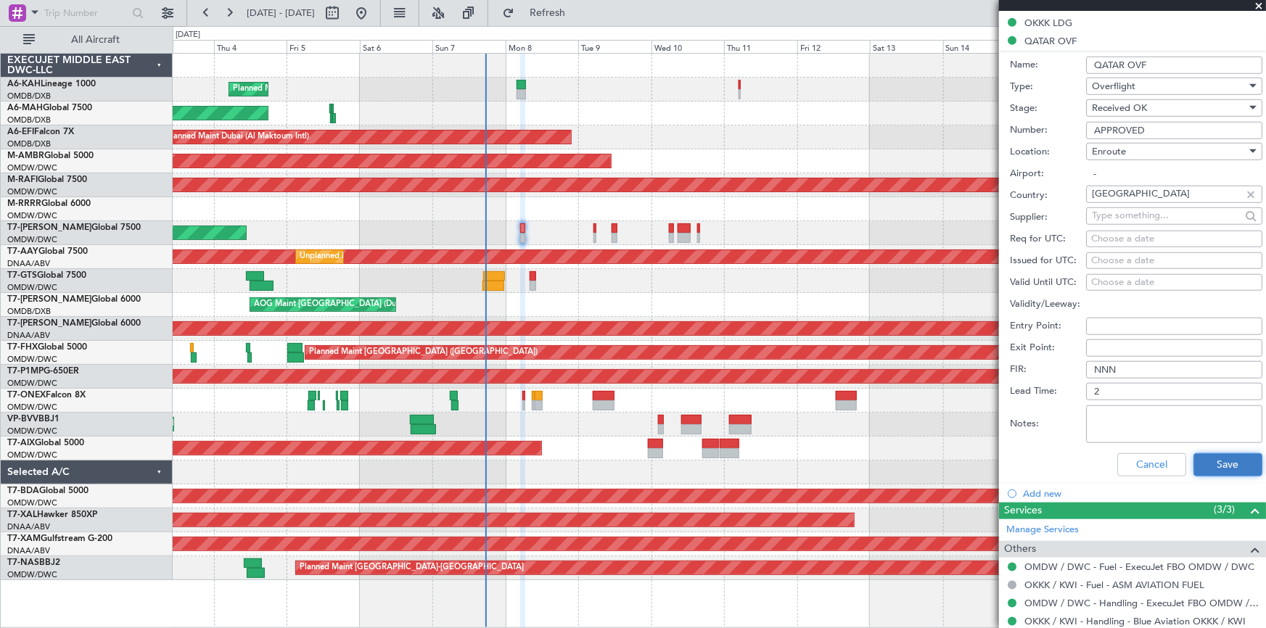
click at [1231, 456] on button "Save" at bounding box center [1228, 465] width 69 height 23
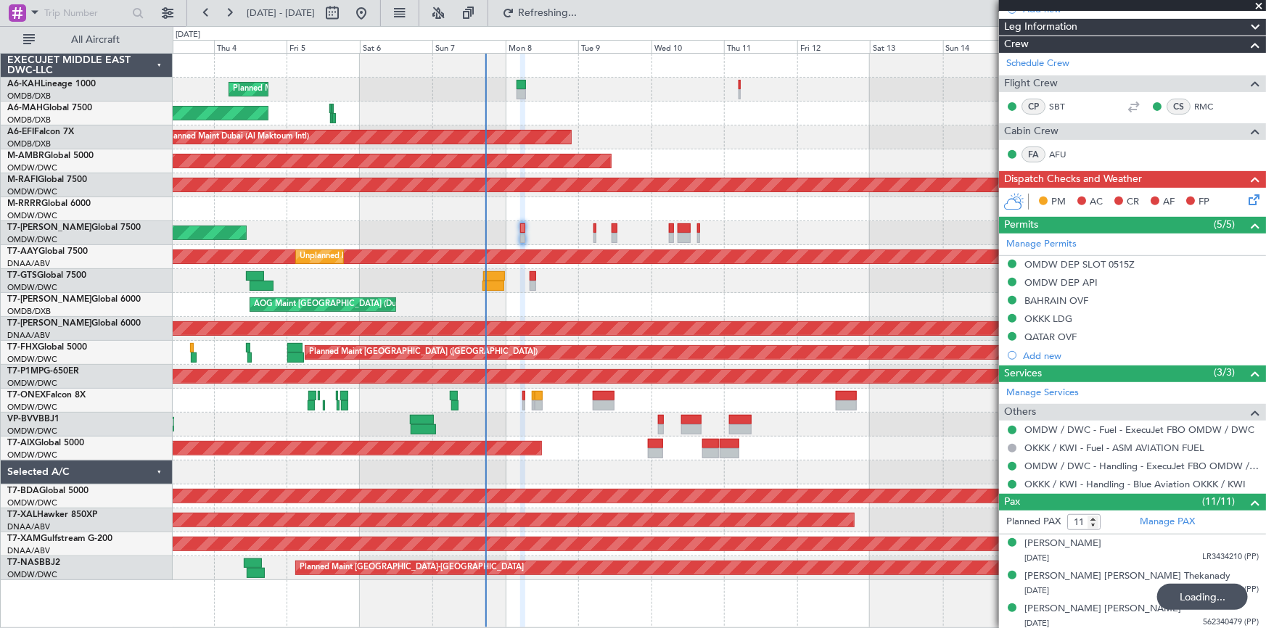
scroll to position [33, 0]
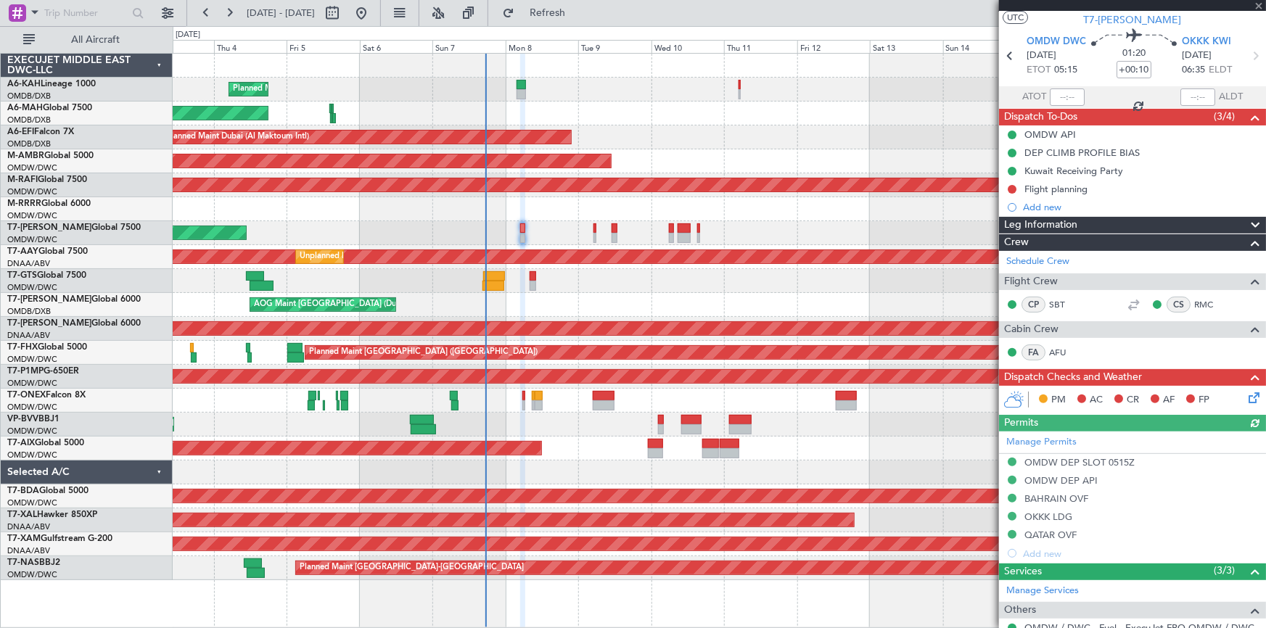
type input "Dherander Fithani (DHF)"
type input "7120"
type input "Dherander Fithani (DHF)"
type input "7120"
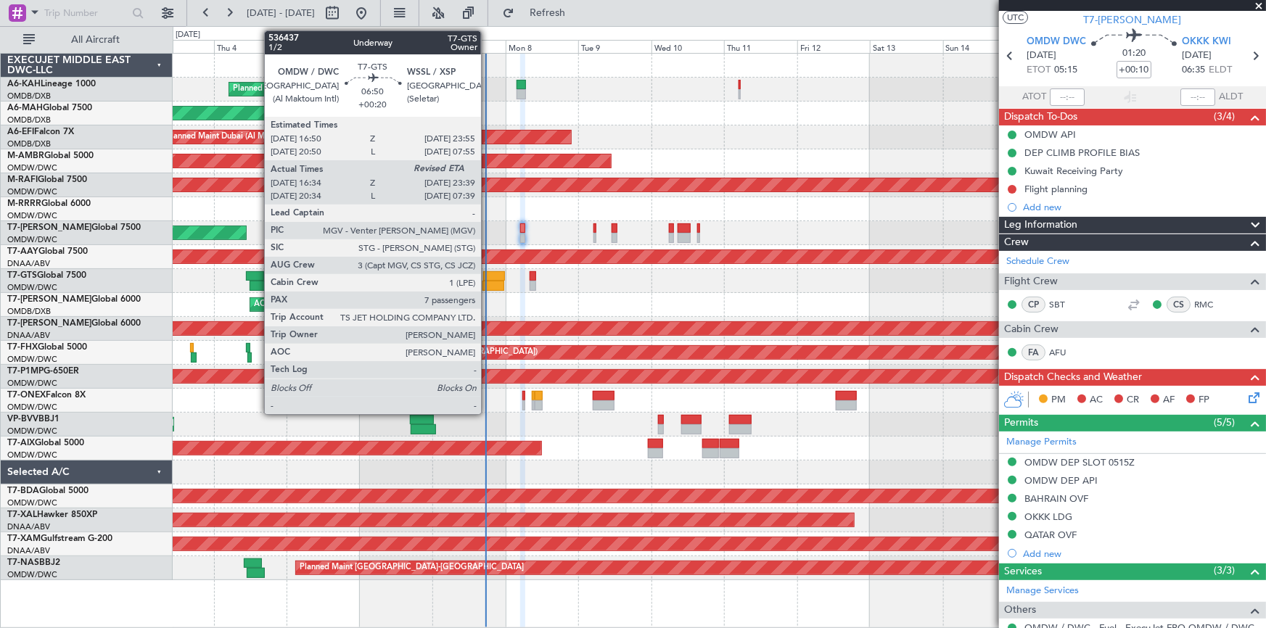
click at [488, 277] on div at bounding box center [494, 276] width 22 height 10
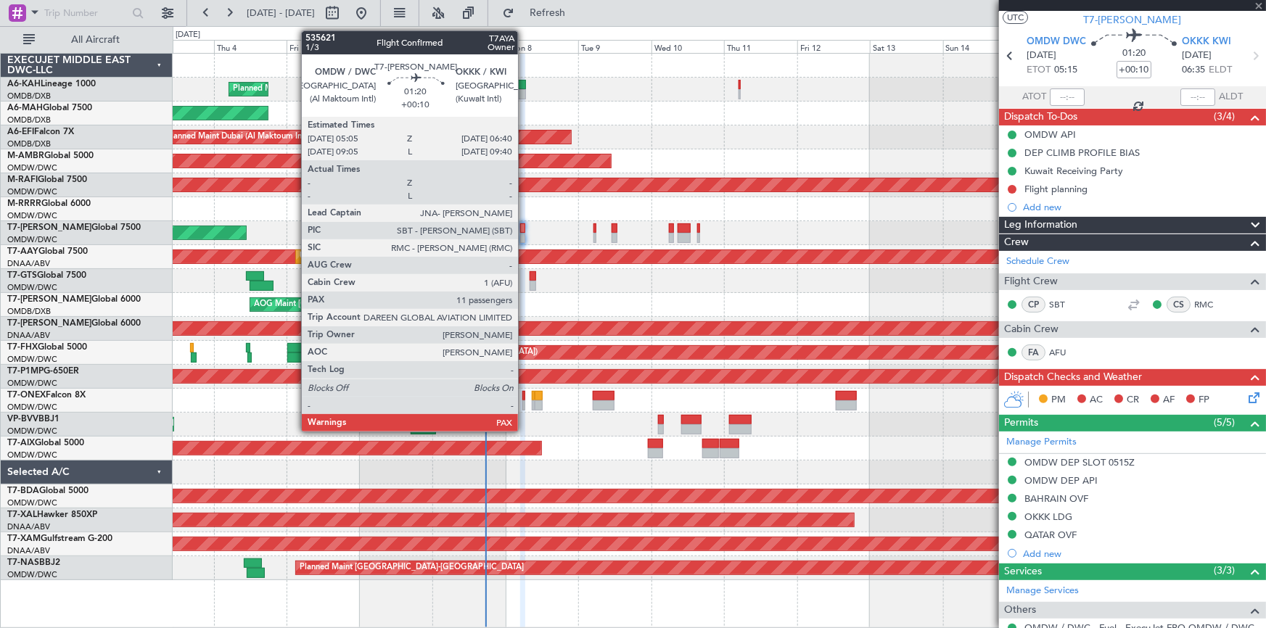
type input "+00:20"
type input "16:44"
type input "7"
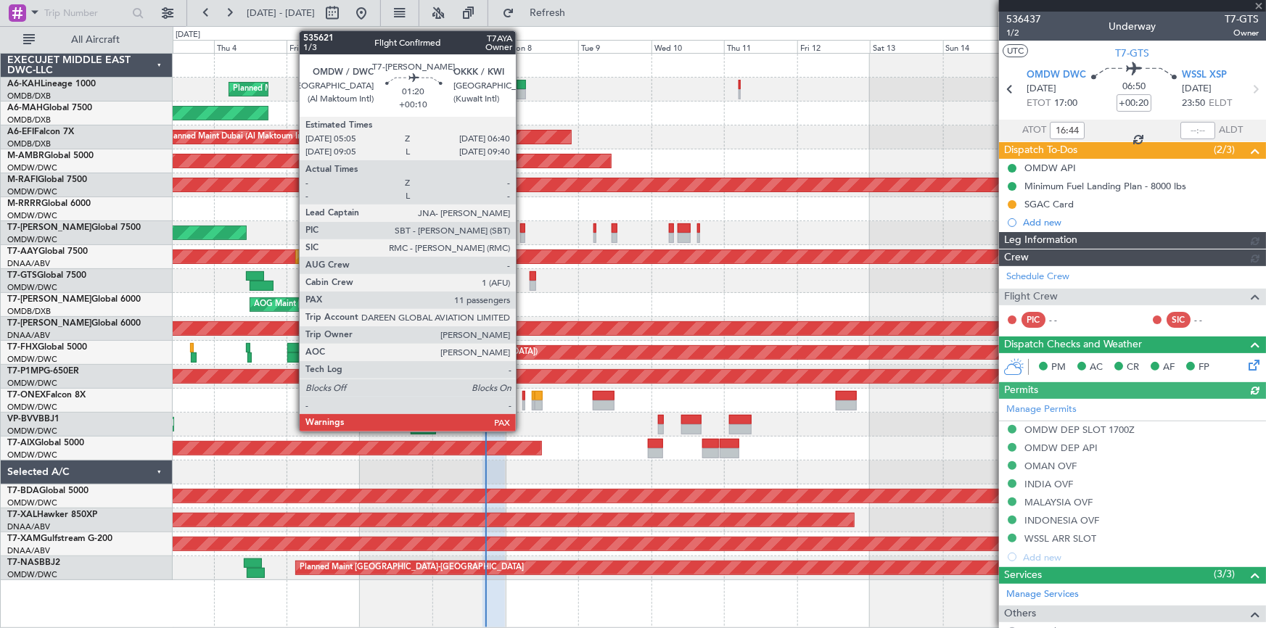
type input "[PERSON_NAME] ([PERSON_NAME])"
type input "7223"
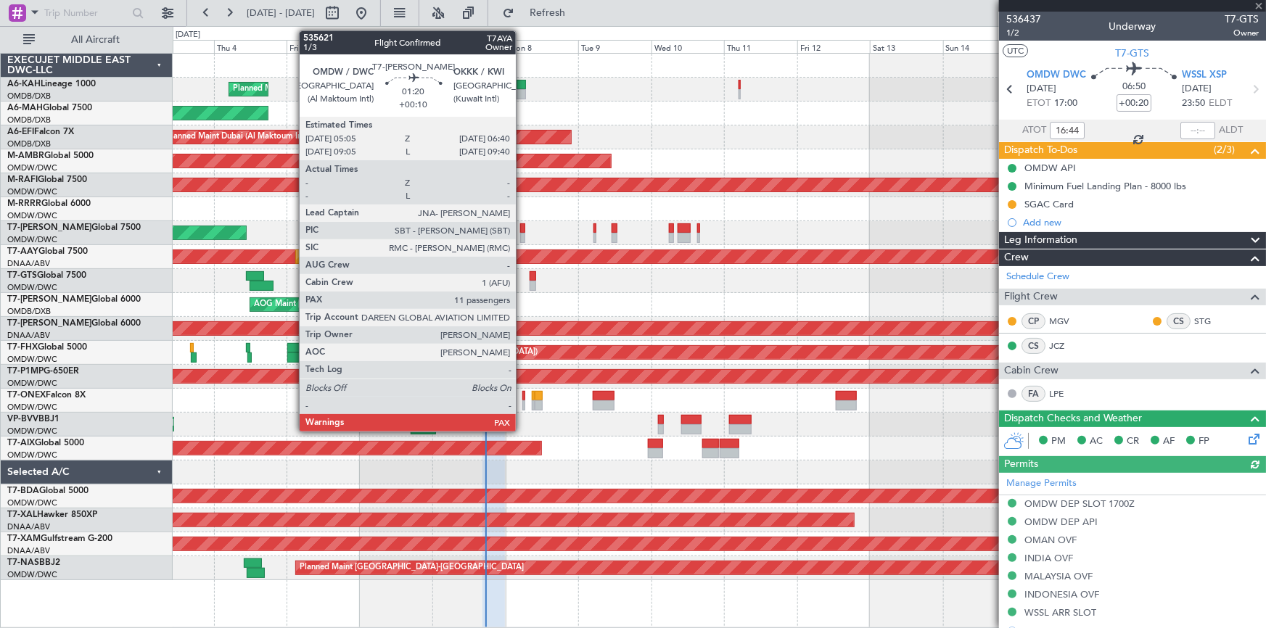
click at [523, 229] on div at bounding box center [522, 229] width 5 height 10
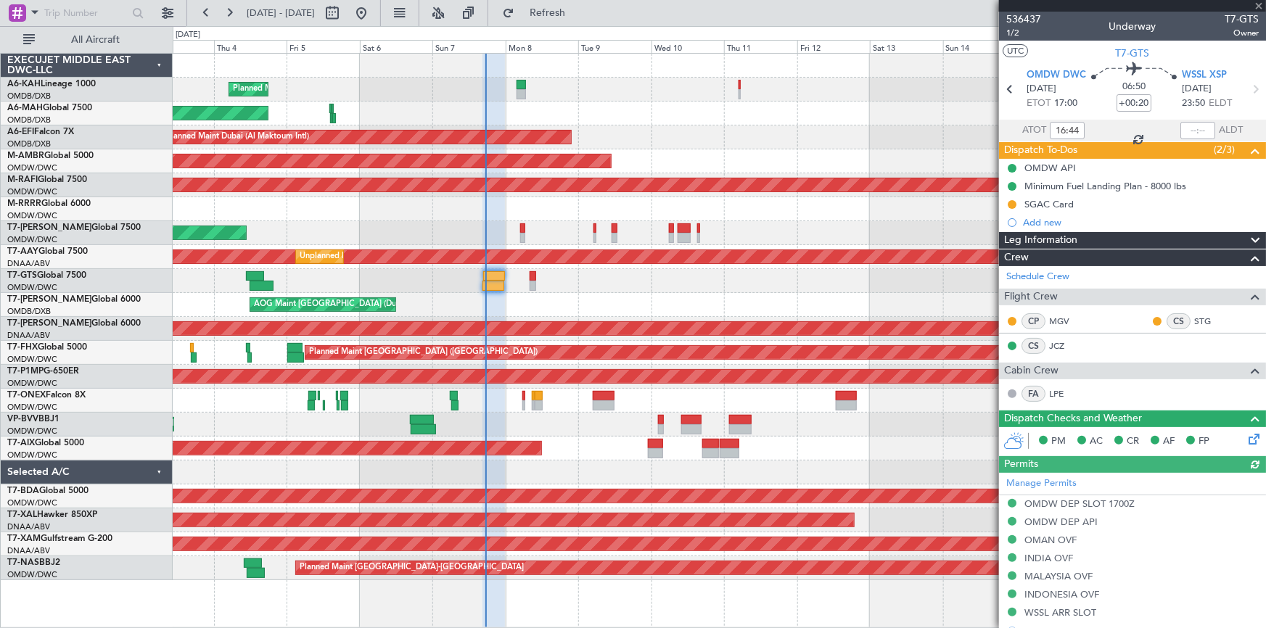
type input "+00:10"
type input "11"
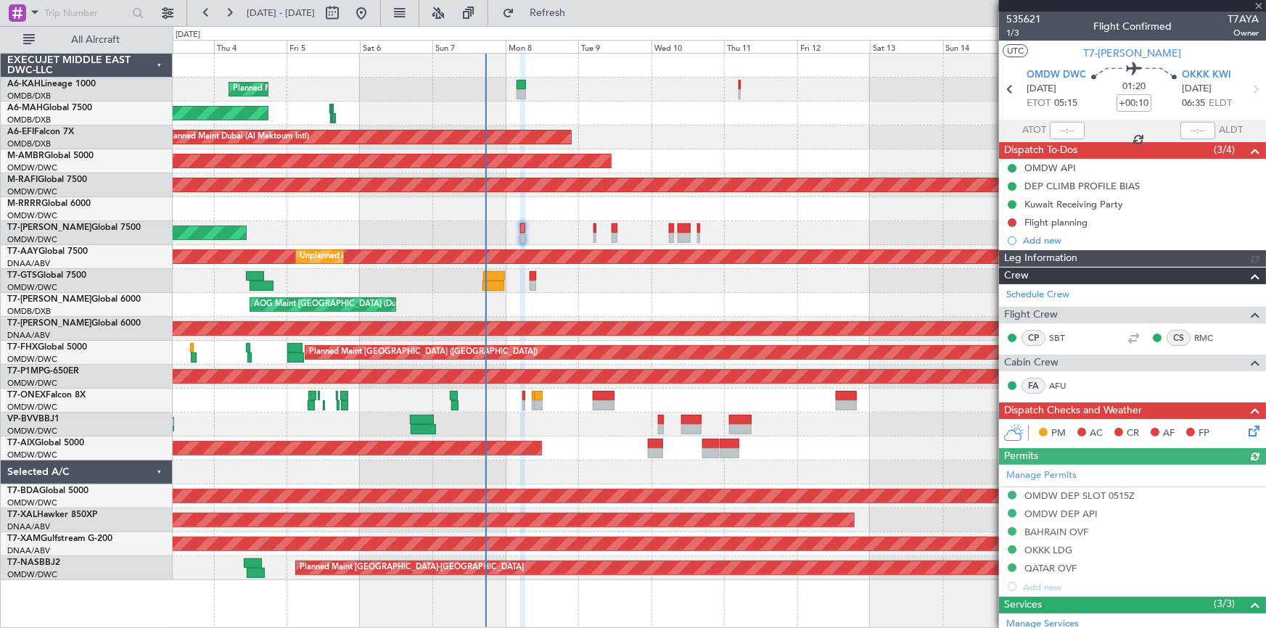
type input "Dherander Fithani (DHF)"
type input "7120"
click at [1009, 222] on button at bounding box center [1012, 222] width 9 height 9
click at [1009, 290] on span "Completed" at bounding box center [1019, 286] width 48 height 15
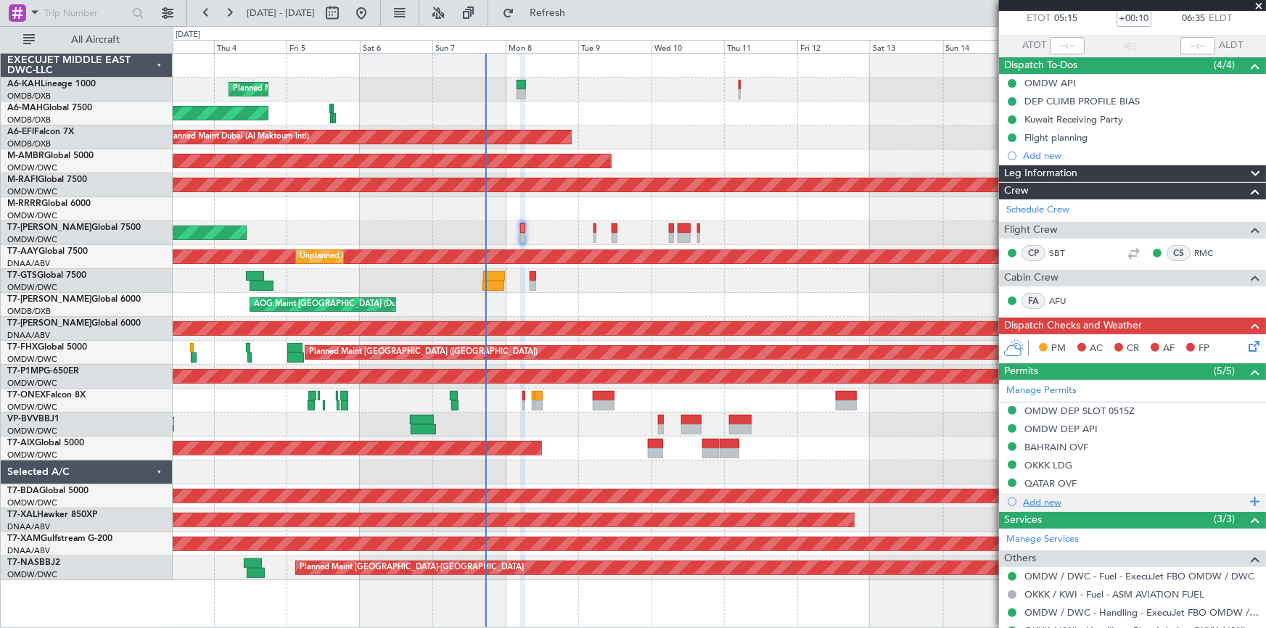
scroll to position [131, 0]
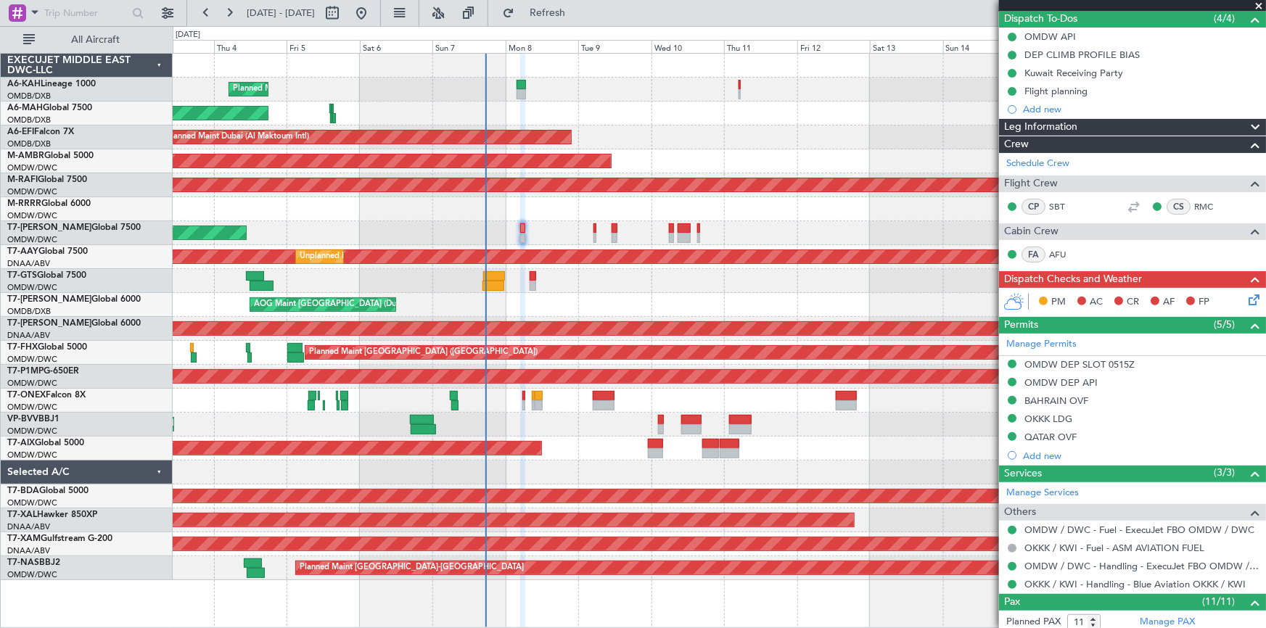
click at [1246, 298] on icon at bounding box center [1252, 298] width 12 height 12
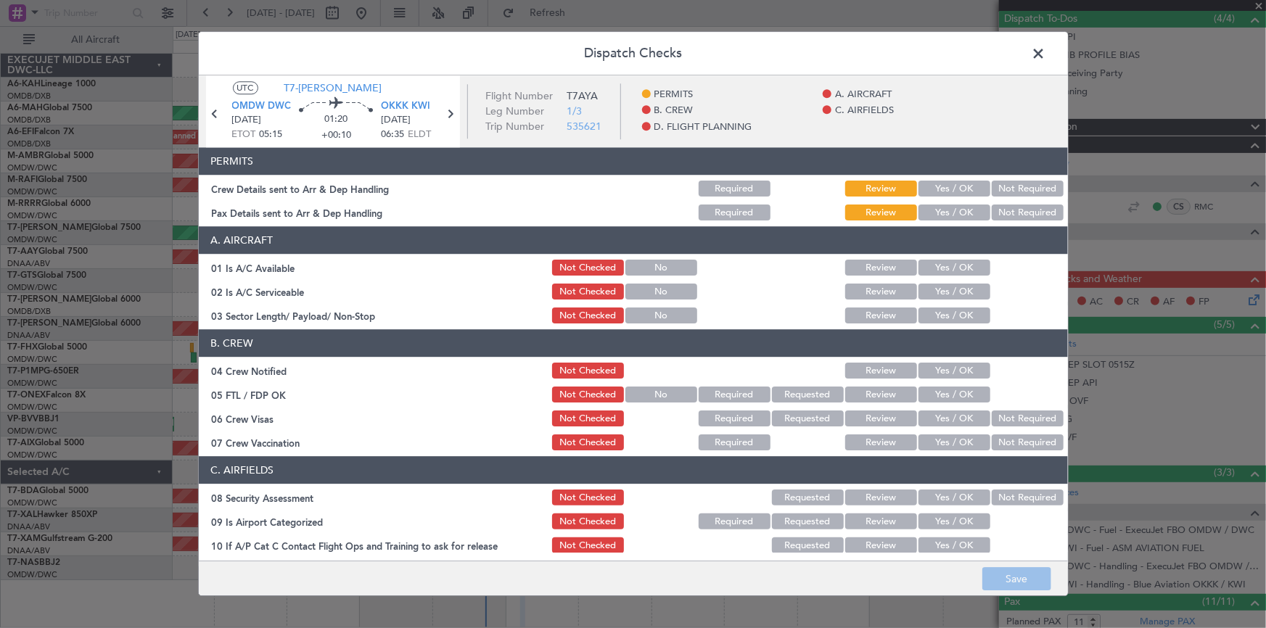
click at [958, 188] on button "Yes / OK" at bounding box center [955, 189] width 72 height 16
click at [954, 208] on button "Yes / OK" at bounding box center [955, 213] width 72 height 16
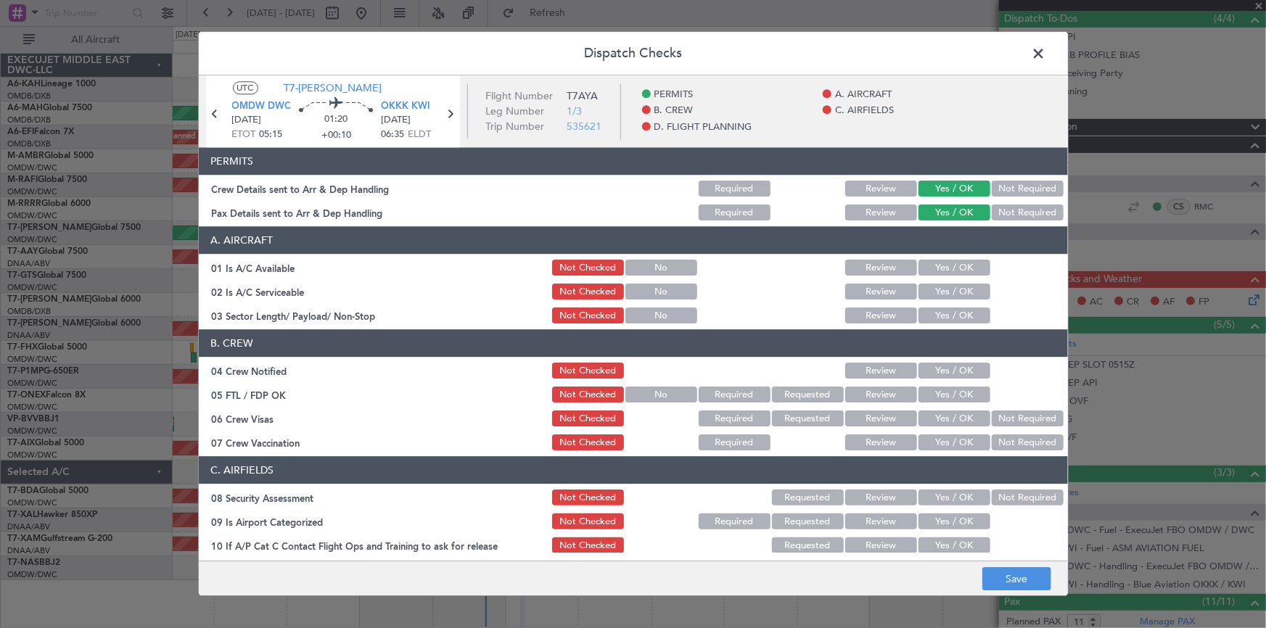
click at [933, 274] on button "Yes / OK" at bounding box center [955, 269] width 72 height 16
click at [941, 296] on button "Yes / OK" at bounding box center [955, 292] width 72 height 16
click at [933, 319] on button "Yes / OK" at bounding box center [955, 316] width 72 height 16
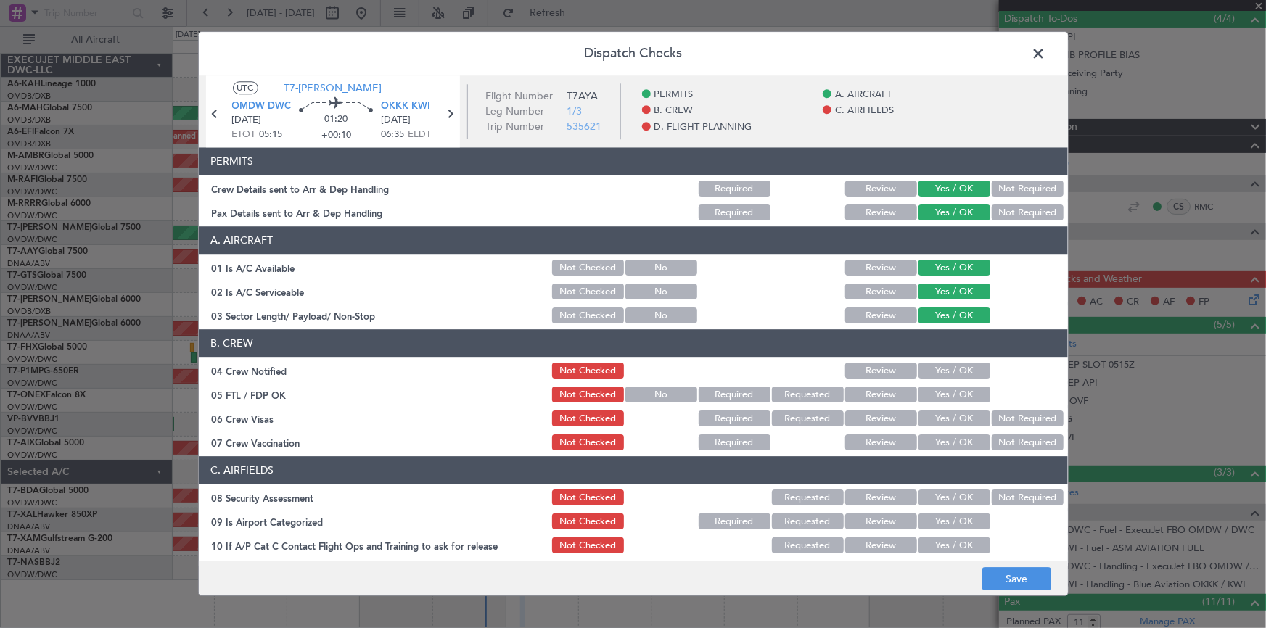
click at [939, 369] on button "Yes / OK" at bounding box center [955, 372] width 72 height 16
click at [943, 394] on button "Yes / OK" at bounding box center [955, 396] width 72 height 16
click at [949, 427] on div "Yes / OK" at bounding box center [953, 419] width 73 height 20
click at [992, 422] on button "Not Required" at bounding box center [1028, 419] width 72 height 16
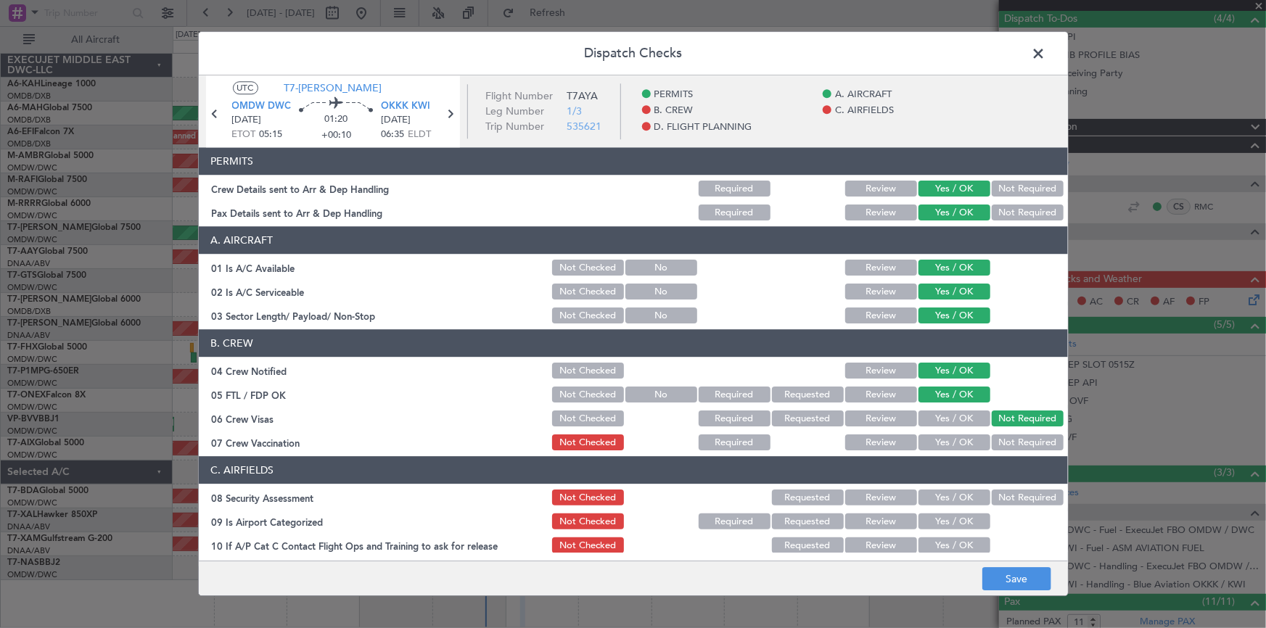
click at [1004, 440] on button "Not Required" at bounding box center [1028, 443] width 72 height 16
click at [994, 496] on button "Not Required" at bounding box center [1028, 499] width 72 height 16
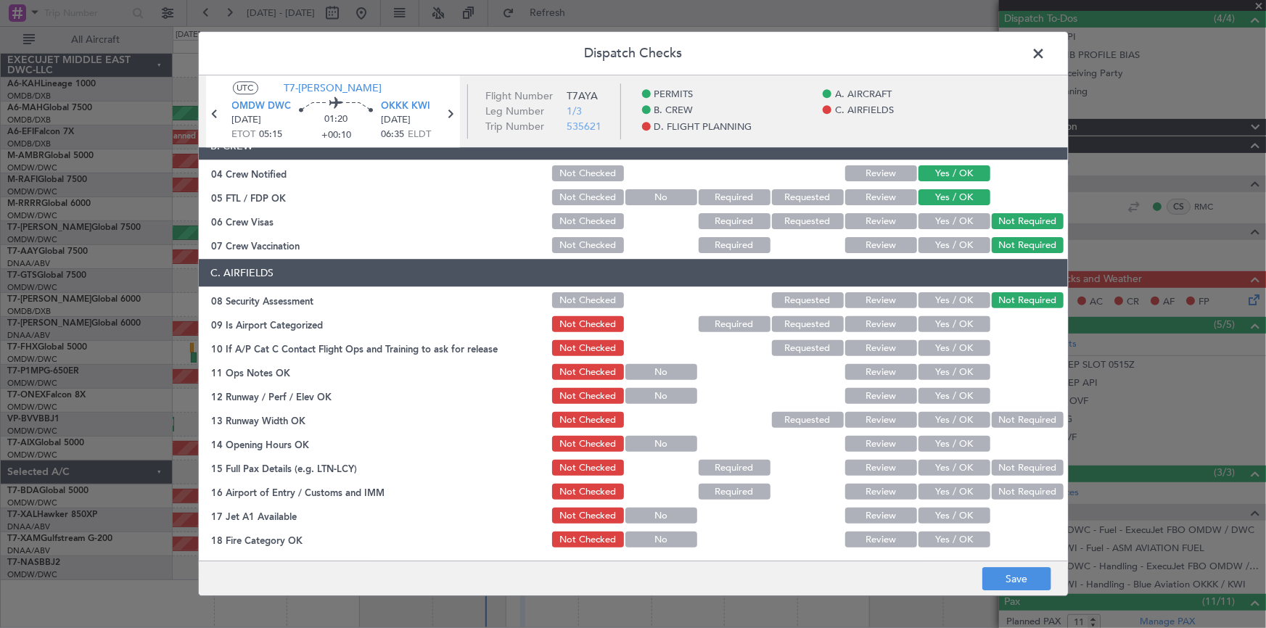
click at [949, 317] on button "Yes / OK" at bounding box center [955, 325] width 72 height 16
click at [951, 348] on button "Yes / OK" at bounding box center [955, 349] width 72 height 16
click at [957, 371] on button "Yes / OK" at bounding box center [955, 373] width 72 height 16
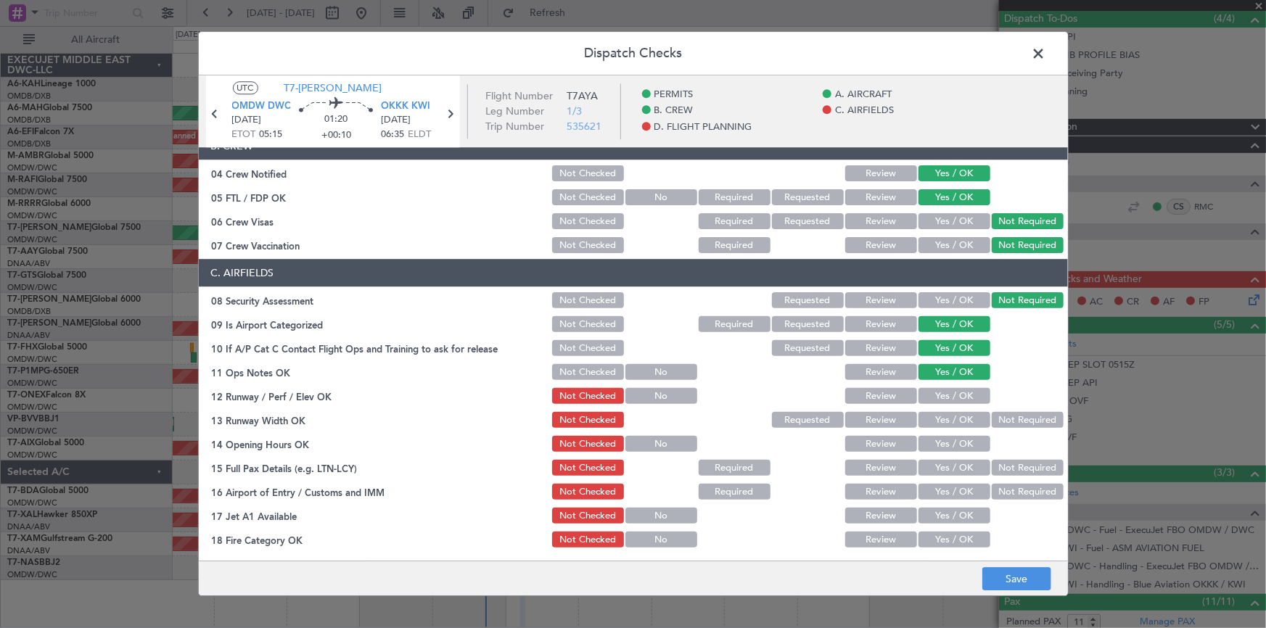
click at [951, 400] on button "Yes / OK" at bounding box center [955, 397] width 72 height 16
drag, startPoint x: 951, startPoint y: 418, endPoint x: 956, endPoint y: 430, distance: 13.3
click at [951, 418] on button "Yes / OK" at bounding box center [955, 421] width 72 height 16
click at [941, 442] on button "Yes / OK" at bounding box center [955, 445] width 72 height 16
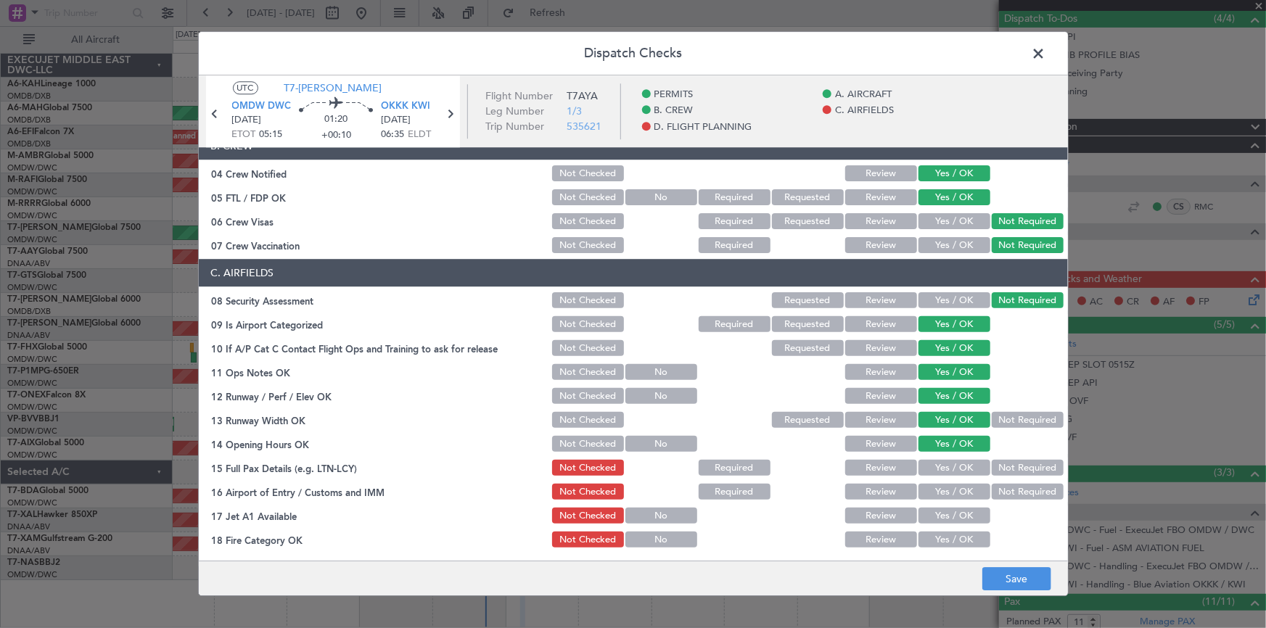
click at [935, 472] on button "Yes / OK" at bounding box center [955, 469] width 72 height 16
click at [943, 498] on button "Yes / OK" at bounding box center [955, 493] width 72 height 16
click at [945, 523] on div "Yes / OK" at bounding box center [953, 517] width 73 height 20
click at [943, 547] on div "Yes / OK" at bounding box center [953, 541] width 73 height 20
click at [944, 536] on button "Yes / OK" at bounding box center [955, 541] width 72 height 16
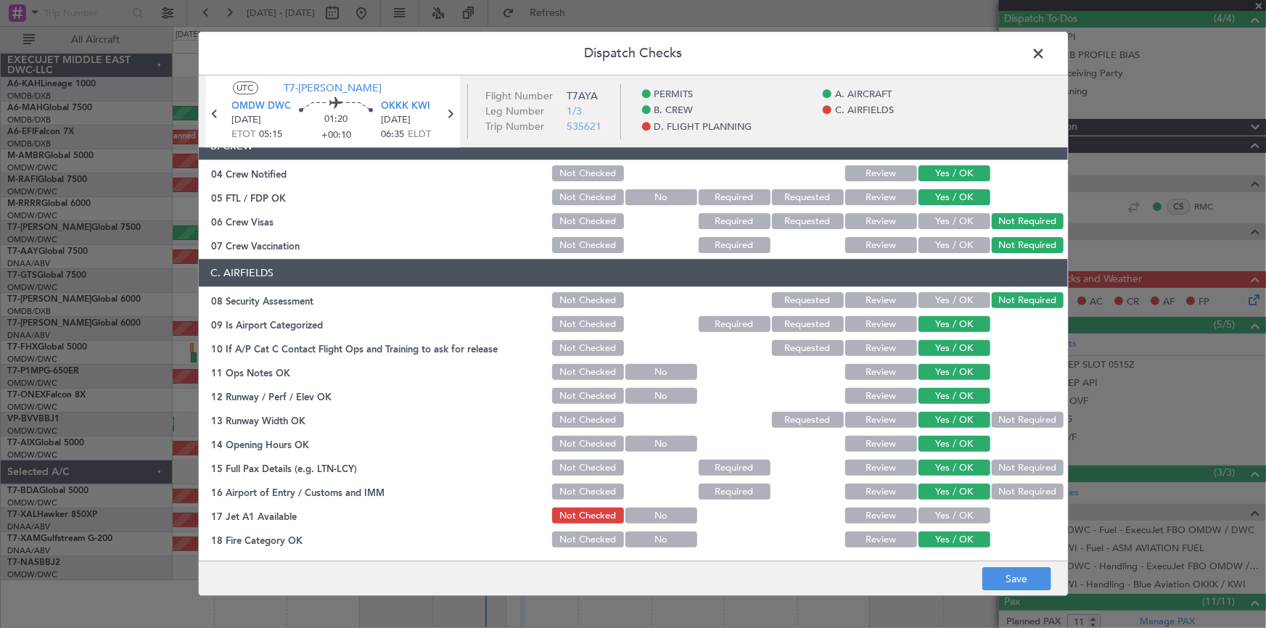
click at [958, 509] on button "Yes / OK" at bounding box center [955, 517] width 72 height 16
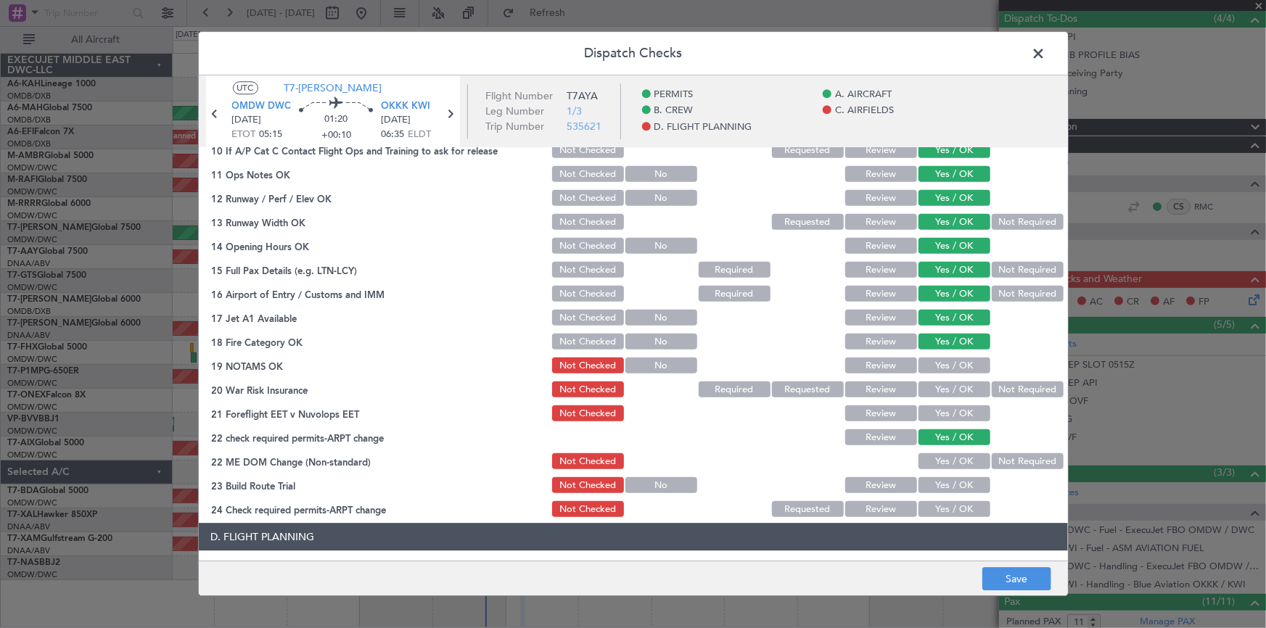
click at [943, 362] on button "Yes / OK" at bounding box center [955, 367] width 72 height 16
click at [943, 383] on button "Yes / OK" at bounding box center [955, 390] width 72 height 16
click at [953, 415] on button "Yes / OK" at bounding box center [955, 414] width 72 height 16
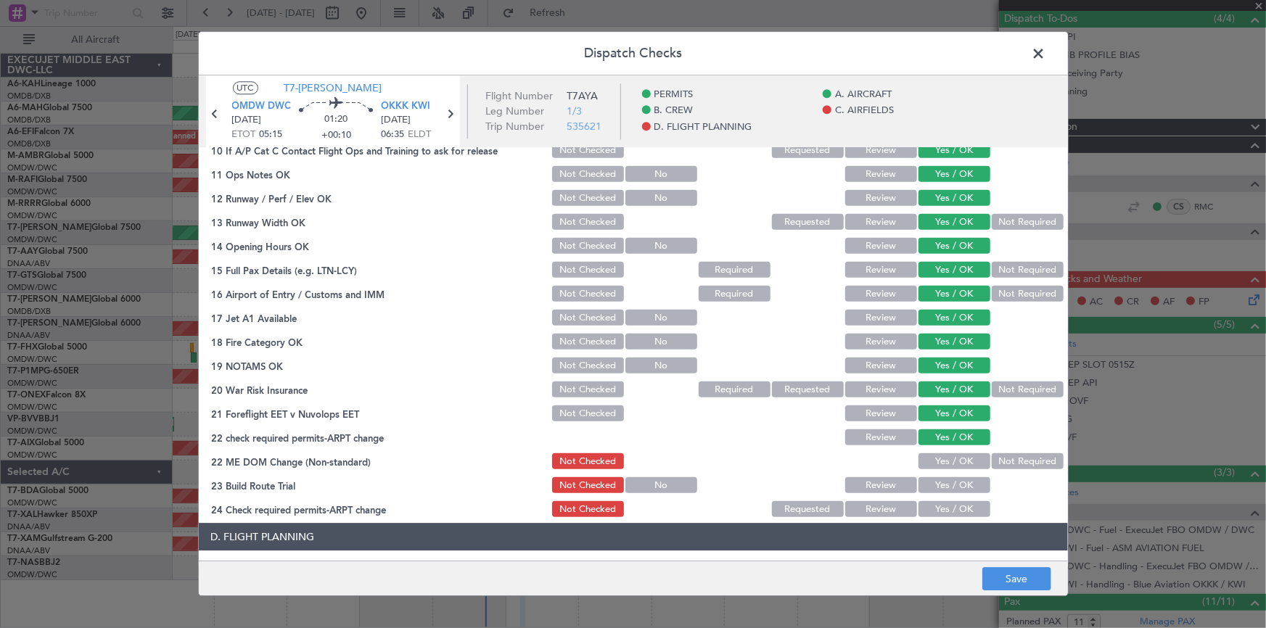
click at [951, 456] on button "Yes / OK" at bounding box center [955, 462] width 72 height 16
click at [932, 486] on button "Yes / OK" at bounding box center [955, 486] width 72 height 16
click at [943, 507] on button "Yes / OK" at bounding box center [955, 510] width 72 height 16
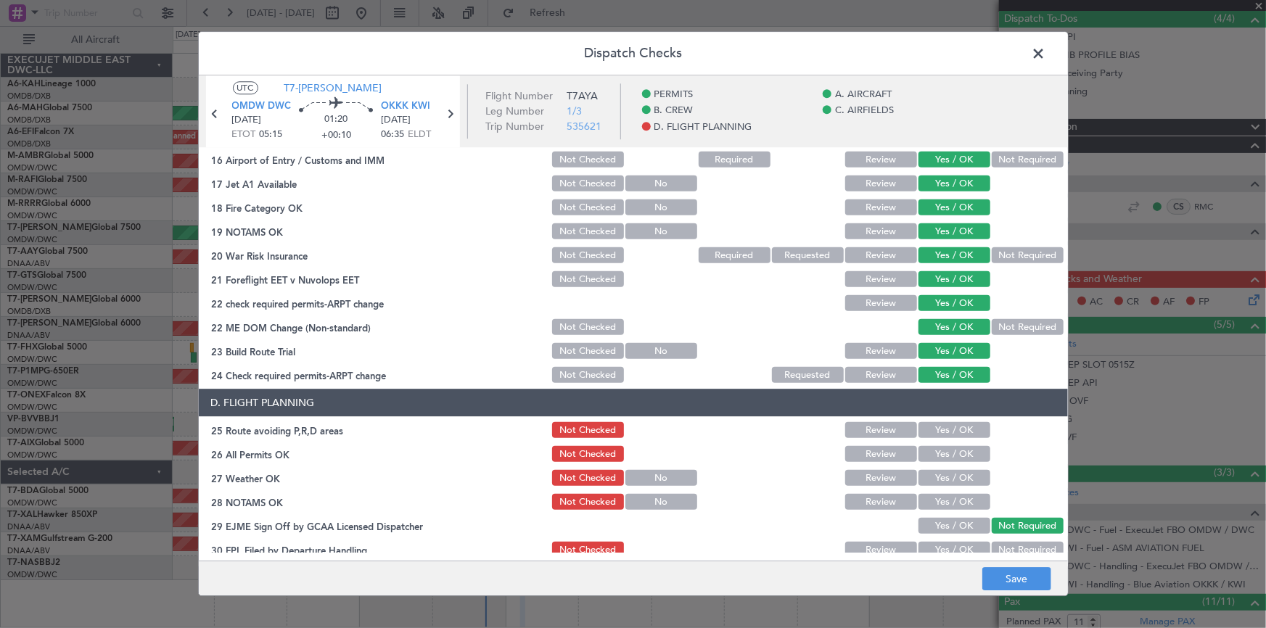
scroll to position [660, 0]
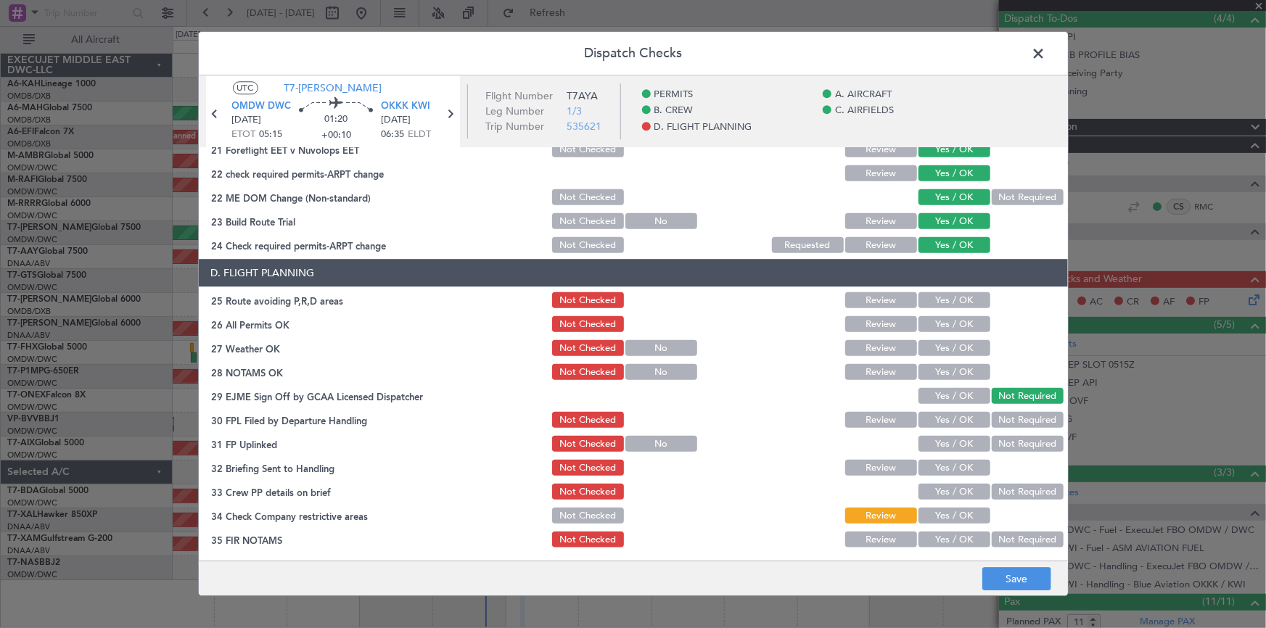
click at [943, 295] on button "Yes / OK" at bounding box center [955, 301] width 72 height 16
click at [947, 324] on button "Yes / OK" at bounding box center [955, 325] width 72 height 16
click at [954, 348] on button "Yes / OK" at bounding box center [955, 349] width 72 height 16
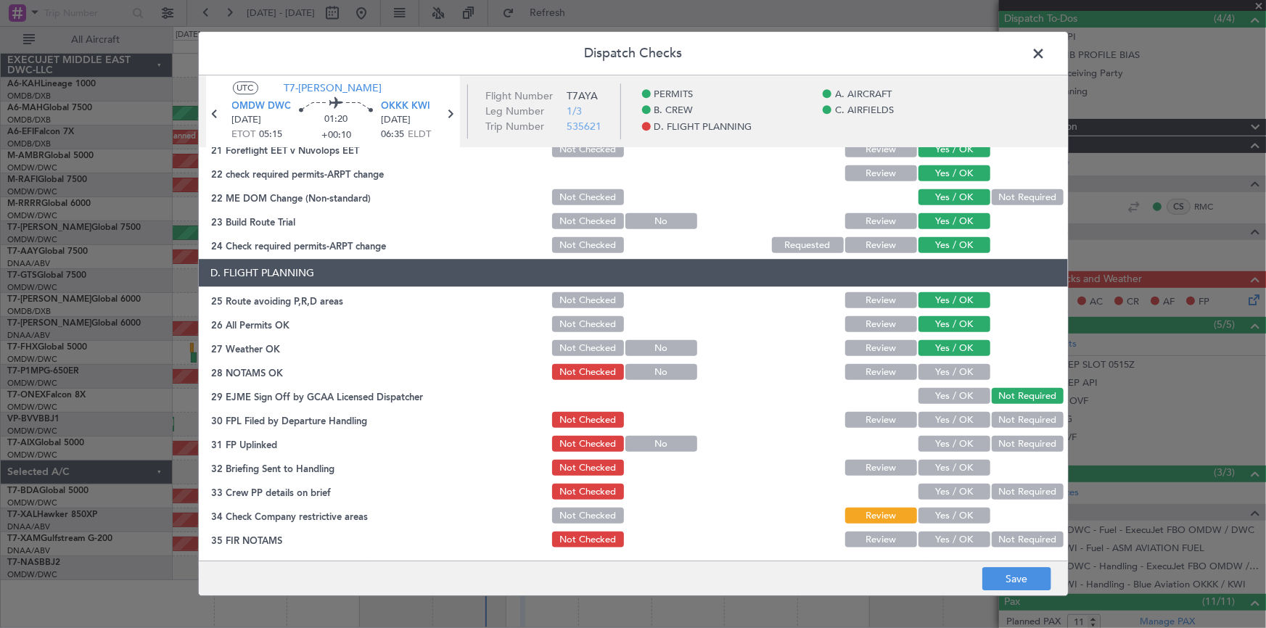
click at [945, 380] on div "Yes / OK" at bounding box center [953, 373] width 73 height 20
click at [945, 374] on button "Yes / OK" at bounding box center [955, 373] width 72 height 16
click at [951, 414] on button "Yes / OK" at bounding box center [955, 421] width 72 height 16
click at [953, 444] on button "Yes / OK" at bounding box center [955, 445] width 72 height 16
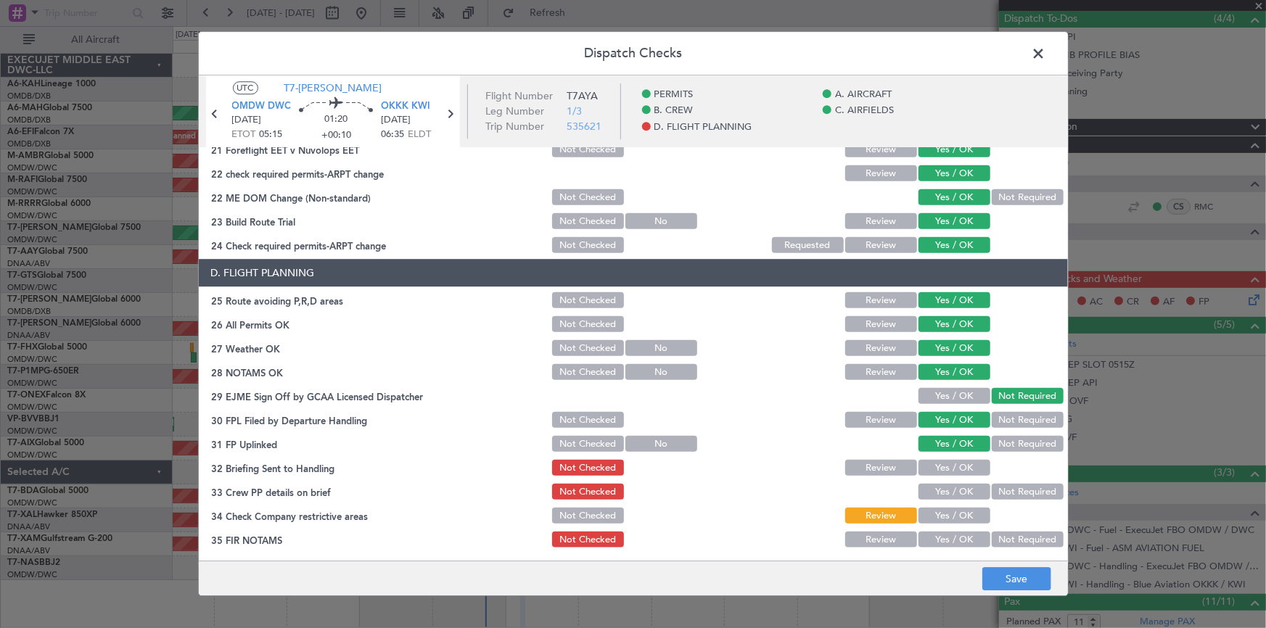
click at [948, 466] on button "Yes / OK" at bounding box center [955, 469] width 72 height 16
click at [951, 494] on button "Yes / OK" at bounding box center [955, 493] width 72 height 16
click at [950, 520] on button "Yes / OK" at bounding box center [955, 517] width 72 height 16
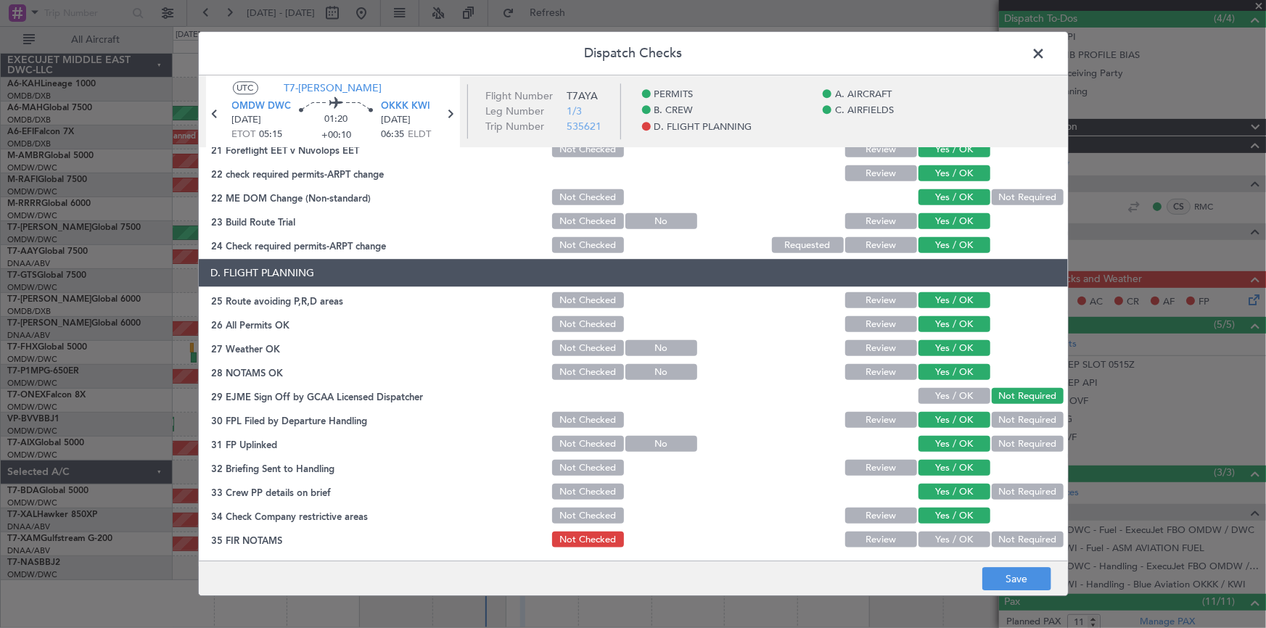
click at [951, 537] on button "Yes / OK" at bounding box center [955, 541] width 72 height 16
click at [1021, 578] on button "Save" at bounding box center [1017, 579] width 69 height 23
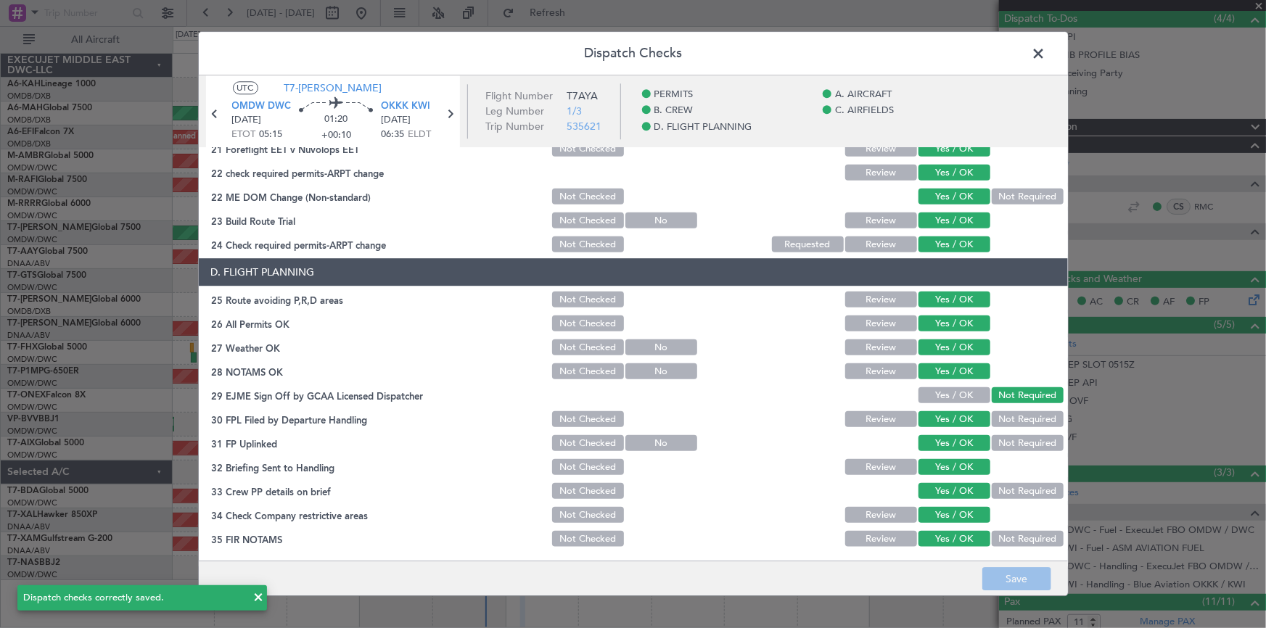
click at [1047, 50] on span at bounding box center [1047, 57] width 0 height 29
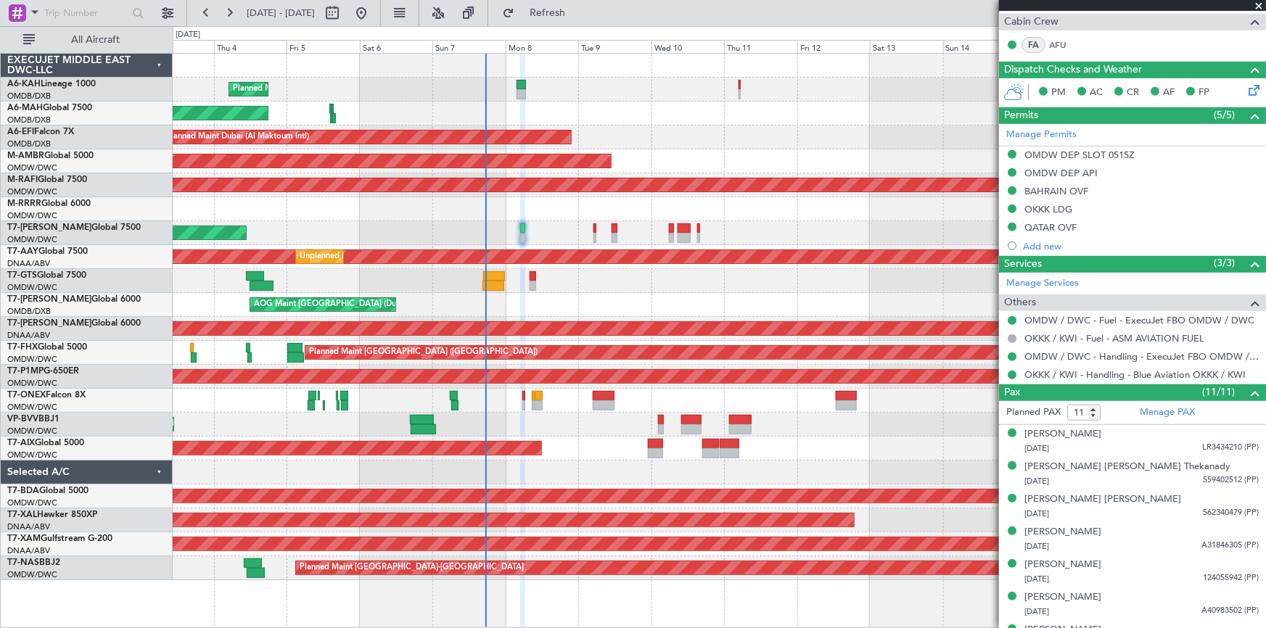
scroll to position [165, 0]
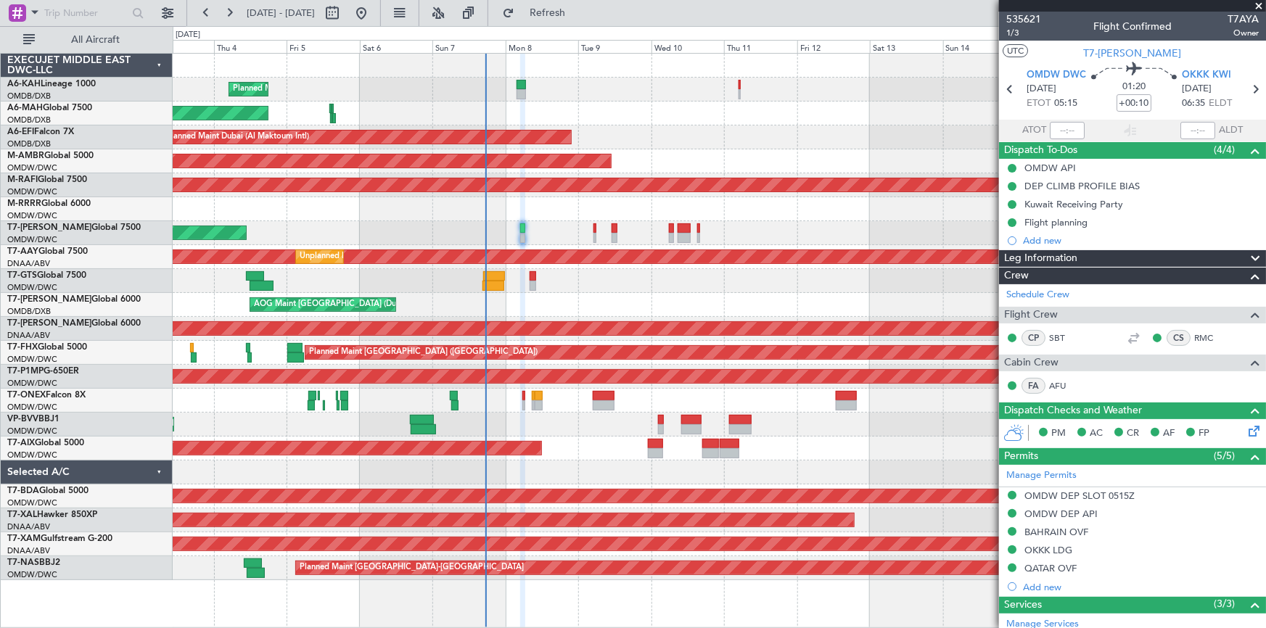
scroll to position [165, 0]
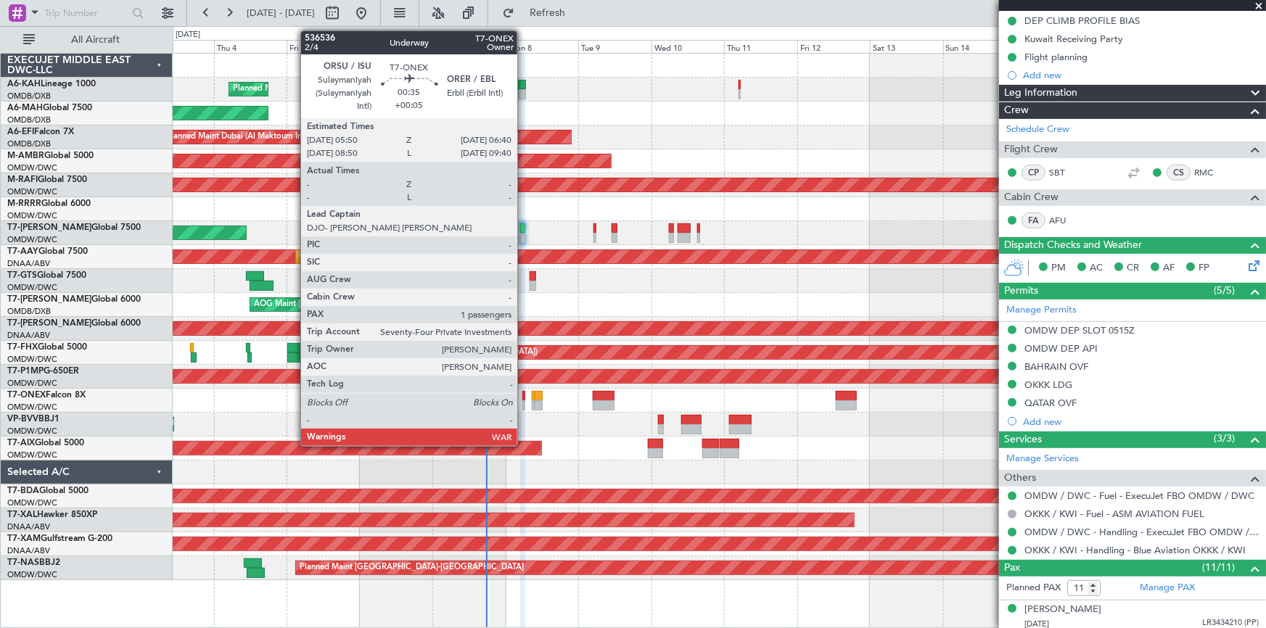
click at [524, 398] on div at bounding box center [524, 396] width 3 height 10
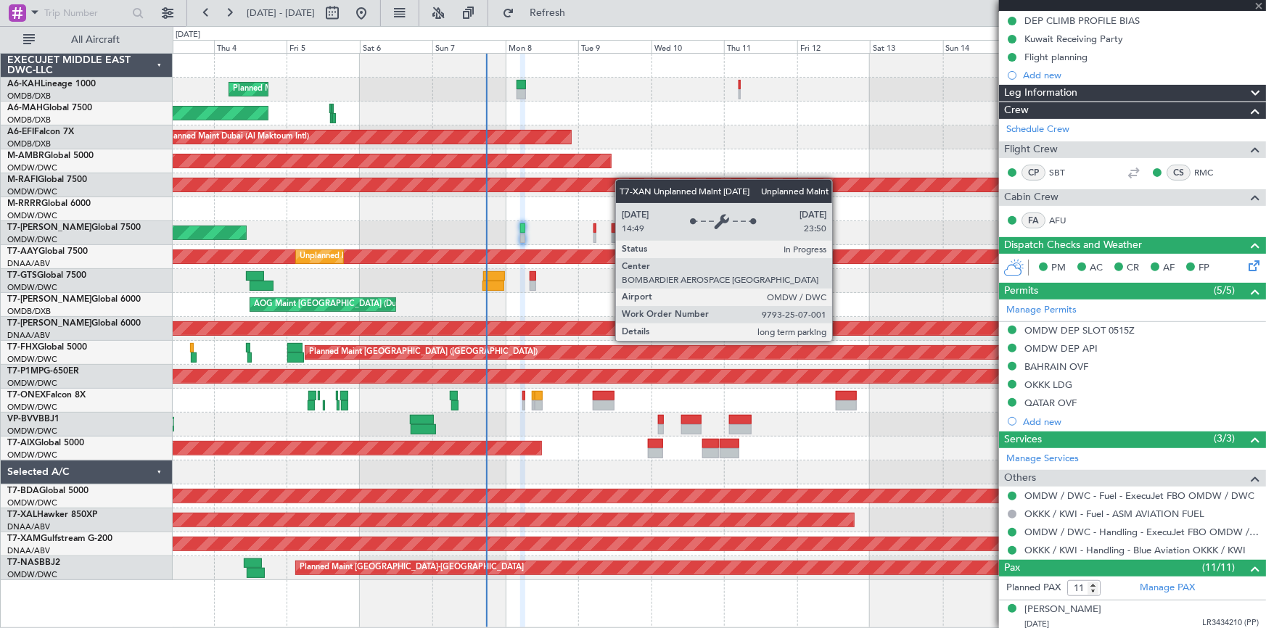
type input "+00:05"
type input "1"
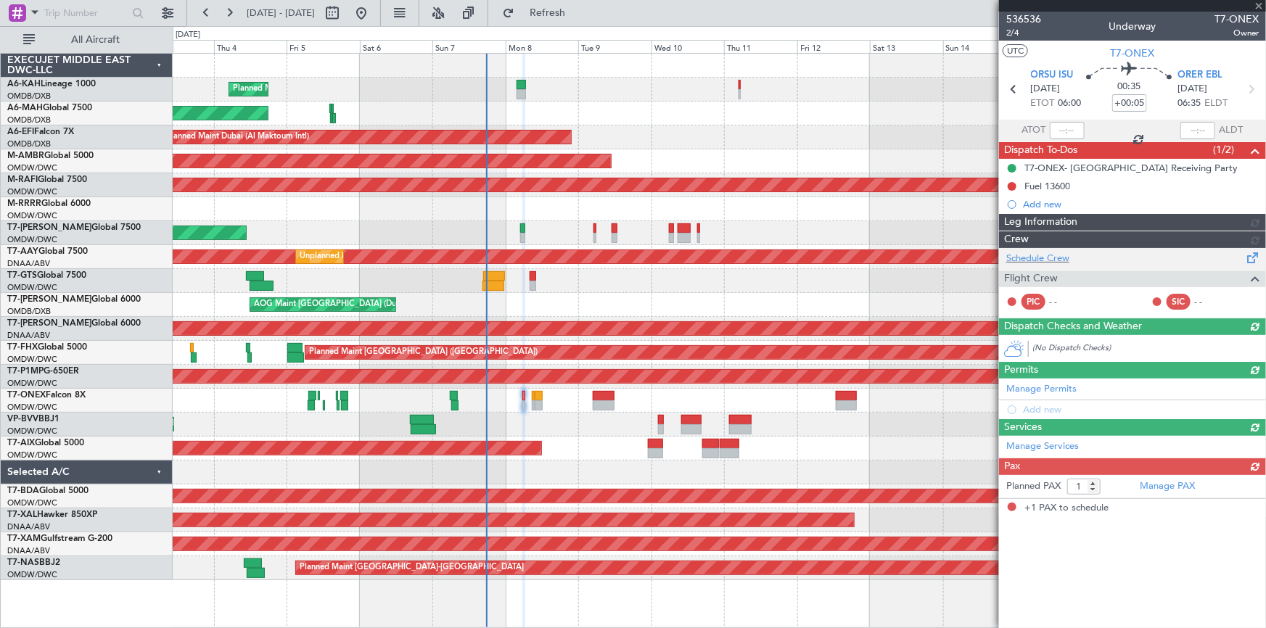
type input "[PERSON_NAME] (ANI)"
type input "7226"
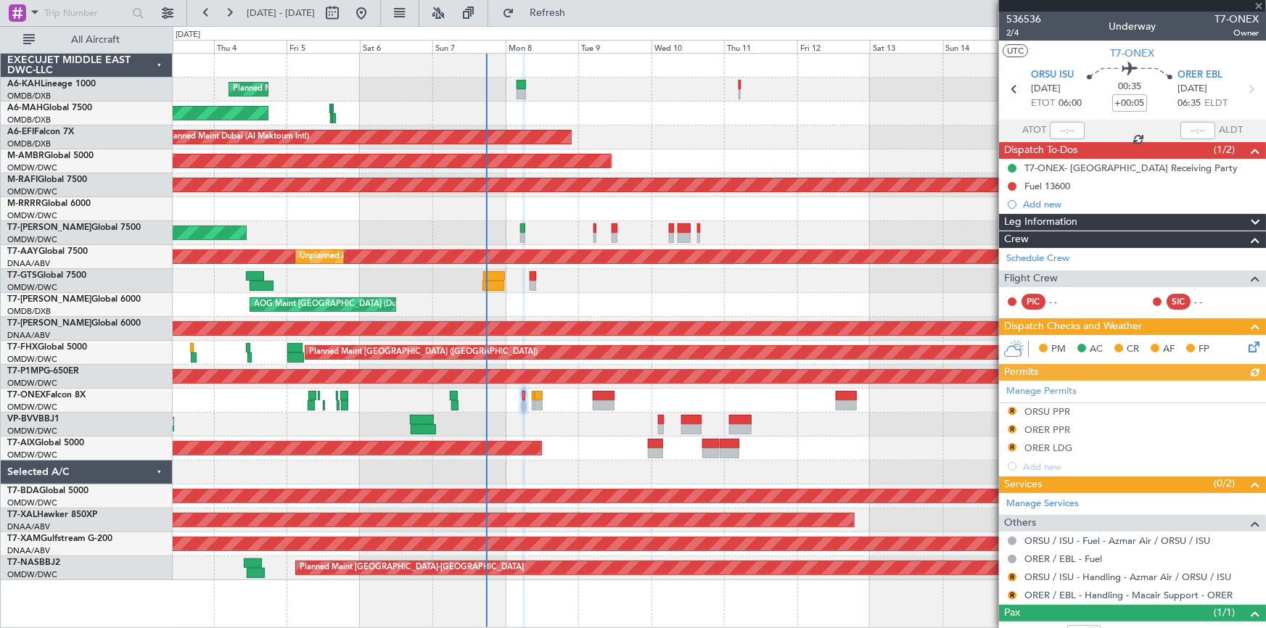
scroll to position [48, 0]
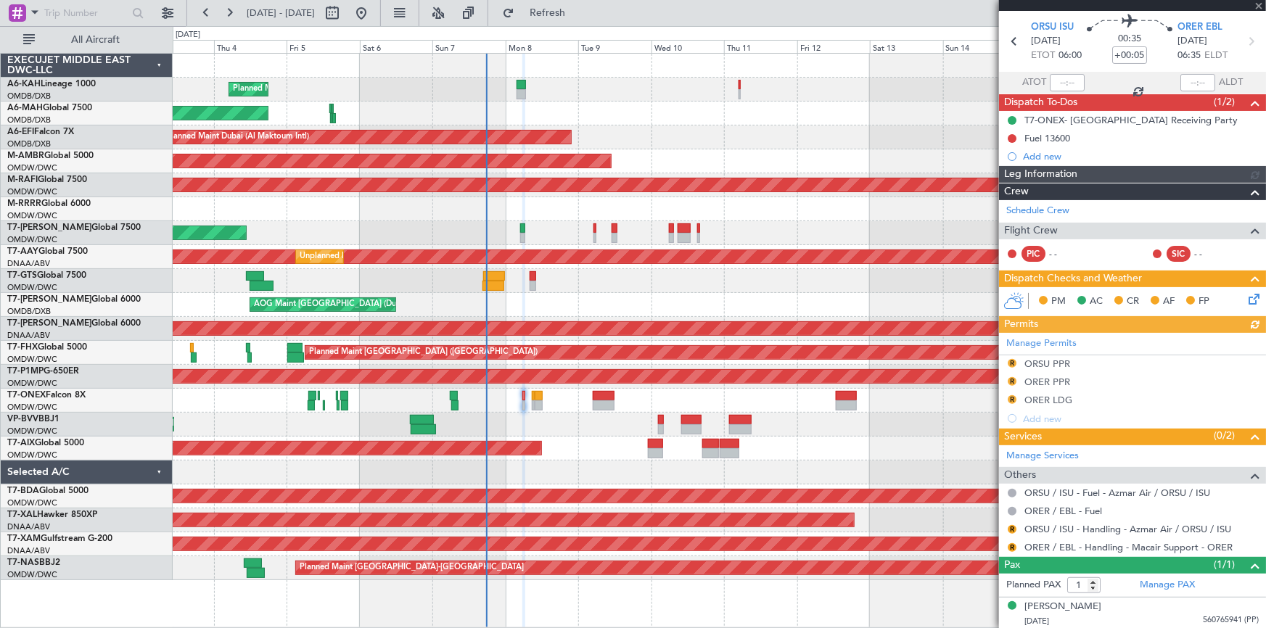
type input "[PERSON_NAME] (ANI)"
type input "7226"
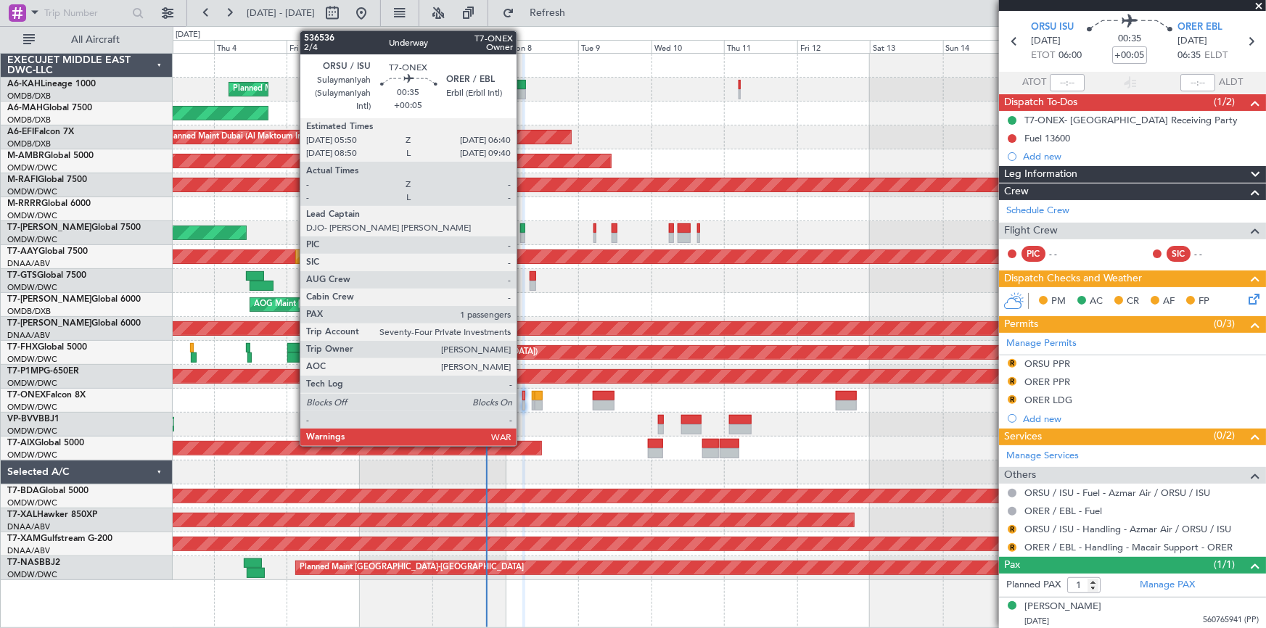
click at [523, 399] on div at bounding box center [524, 396] width 3 height 10
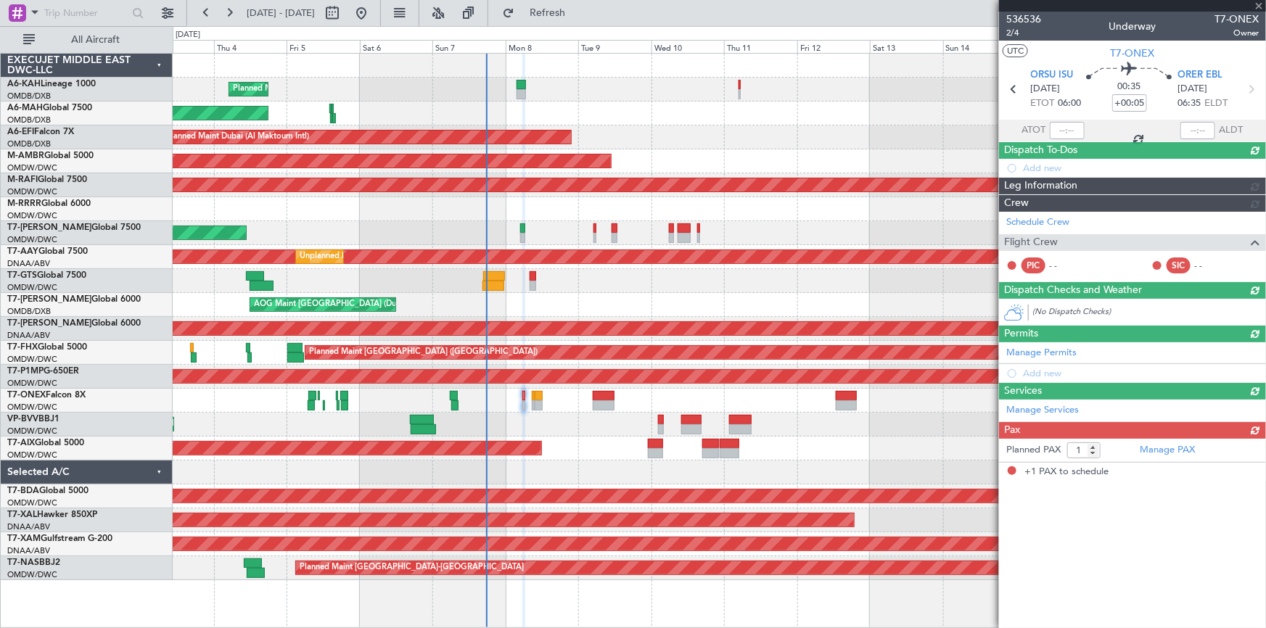
scroll to position [0, 0]
type input "[PERSON_NAME] (ANI)"
type input "7226"
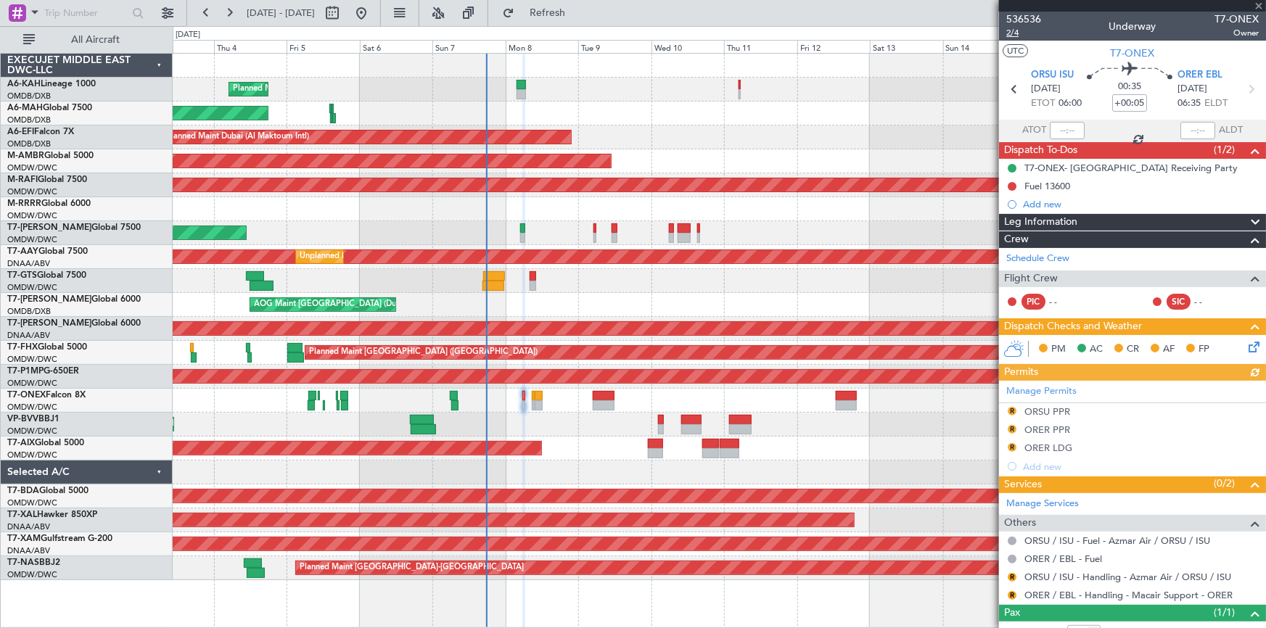
click at [1011, 34] on span "2/4" at bounding box center [1024, 33] width 35 height 12
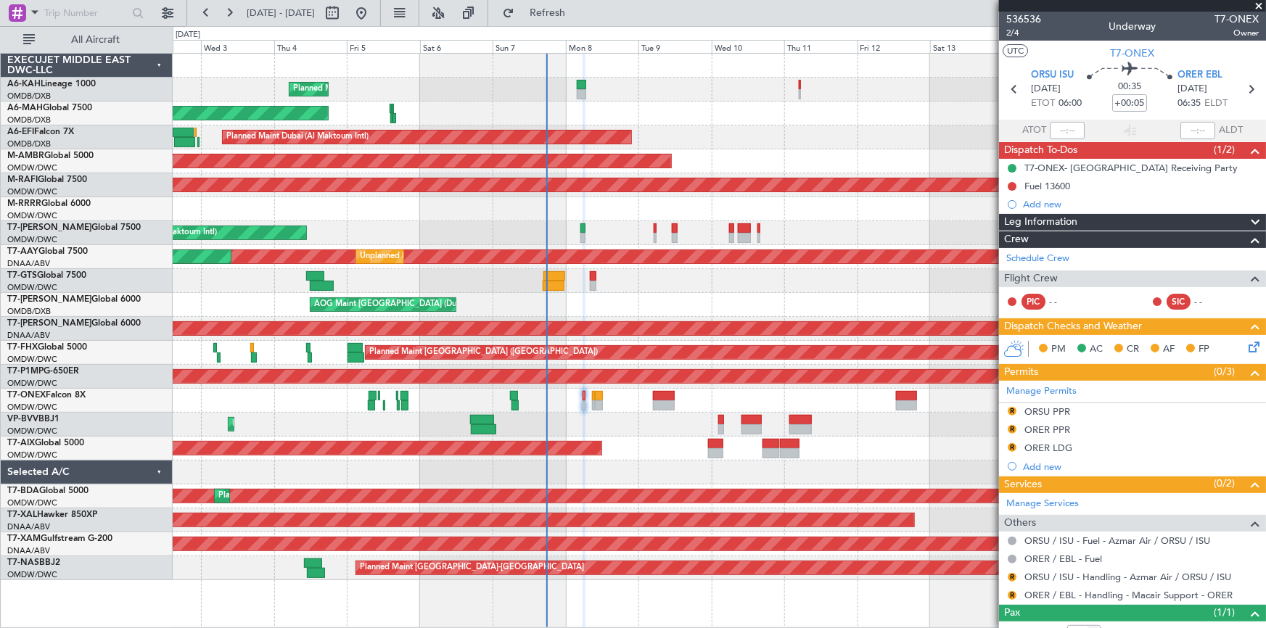
click at [507, 282] on div at bounding box center [720, 281] width 1094 height 24
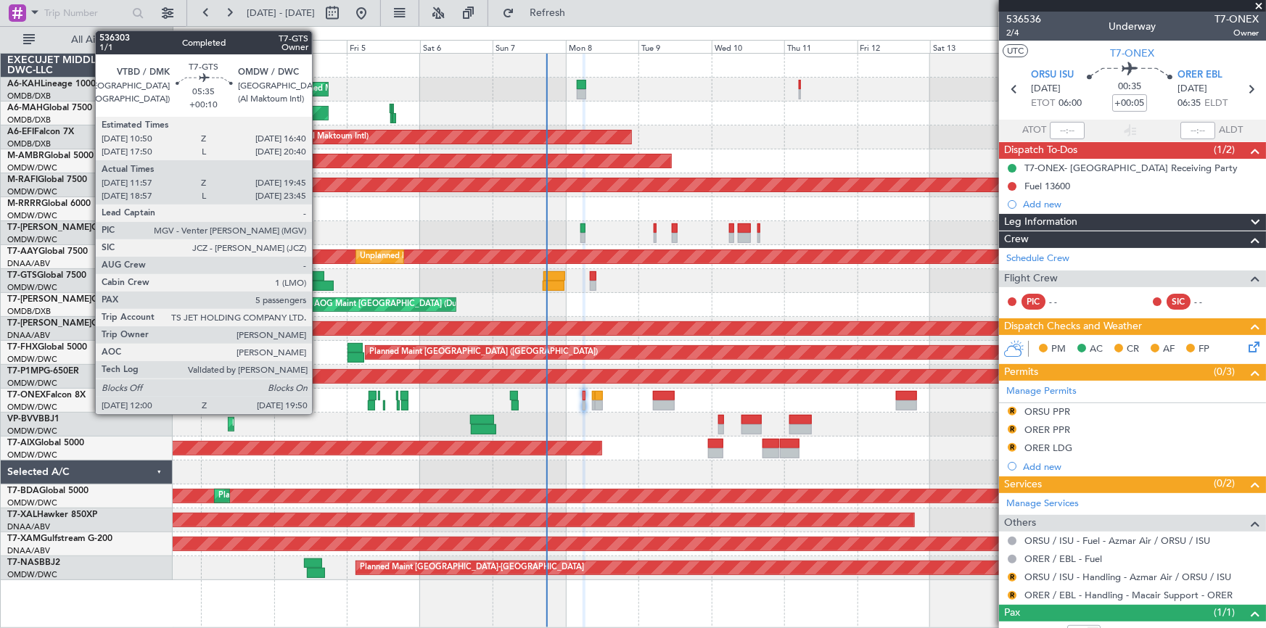
click at [319, 285] on div at bounding box center [322, 286] width 24 height 10
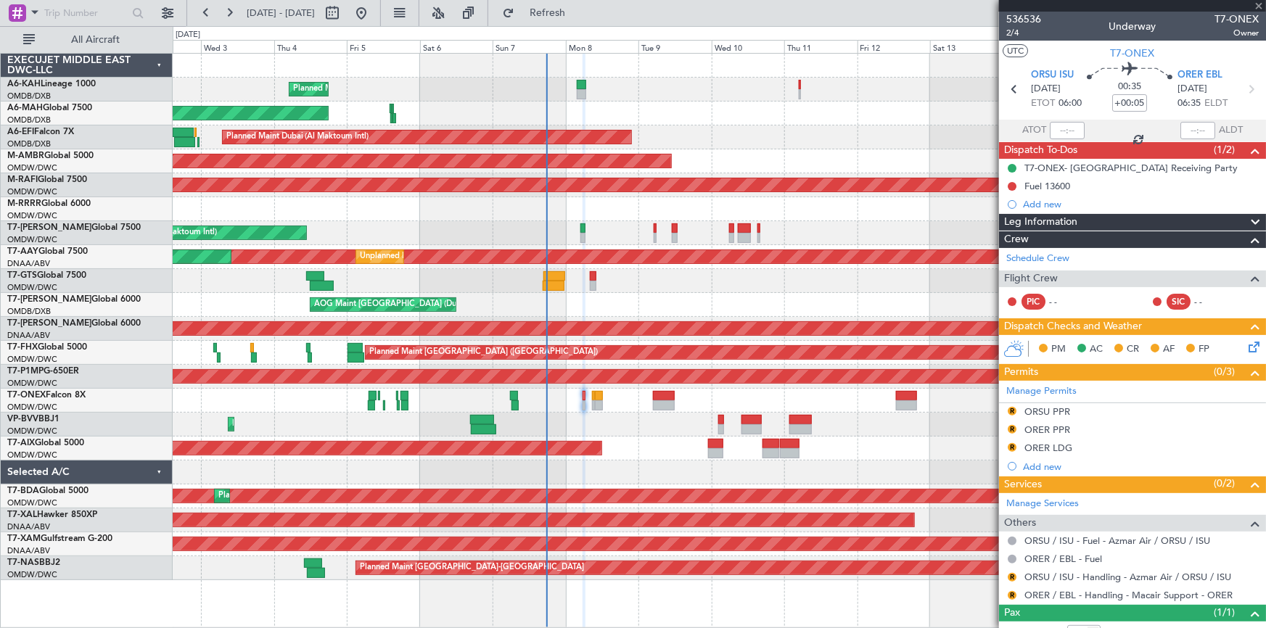
type input "+00:10"
type input "12:07"
type input "19:40"
type input "5"
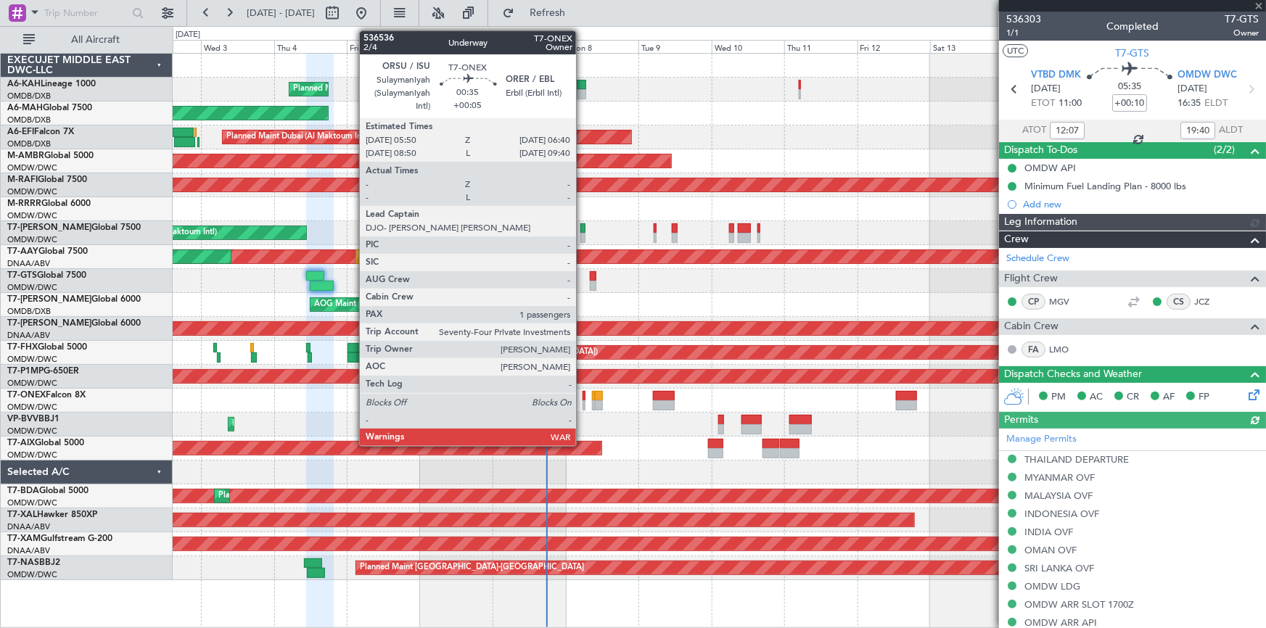
type input "[PERSON_NAME] (ANI)"
type input "7201"
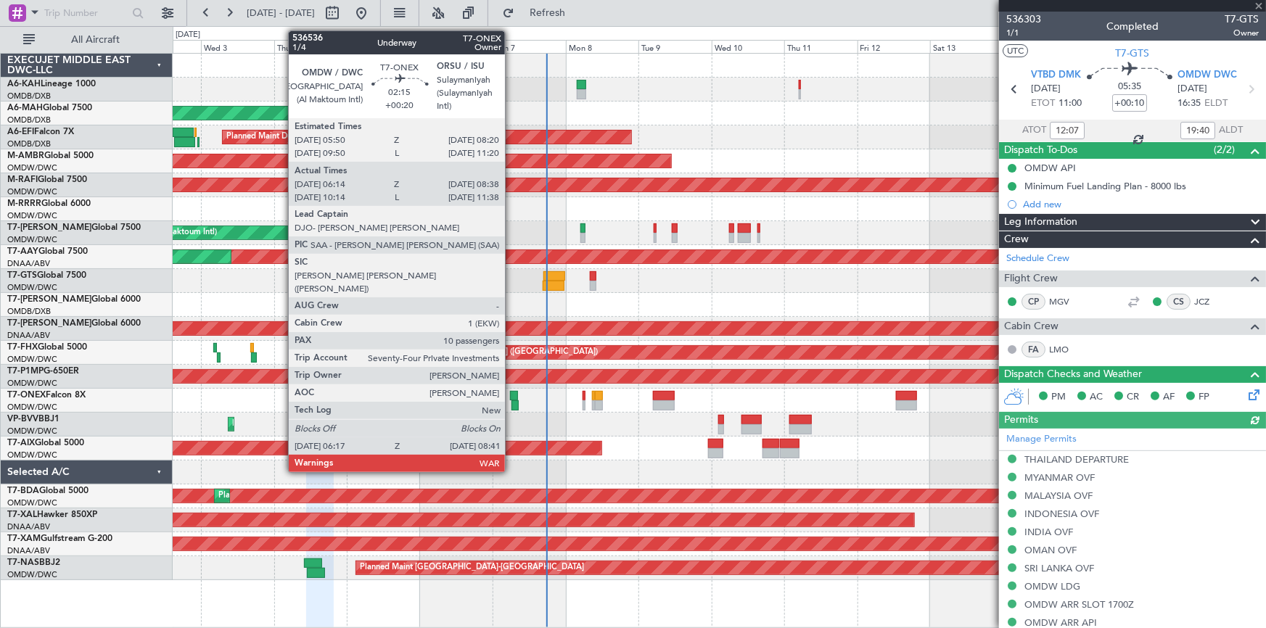
click at [512, 397] on div at bounding box center [514, 396] width 8 height 10
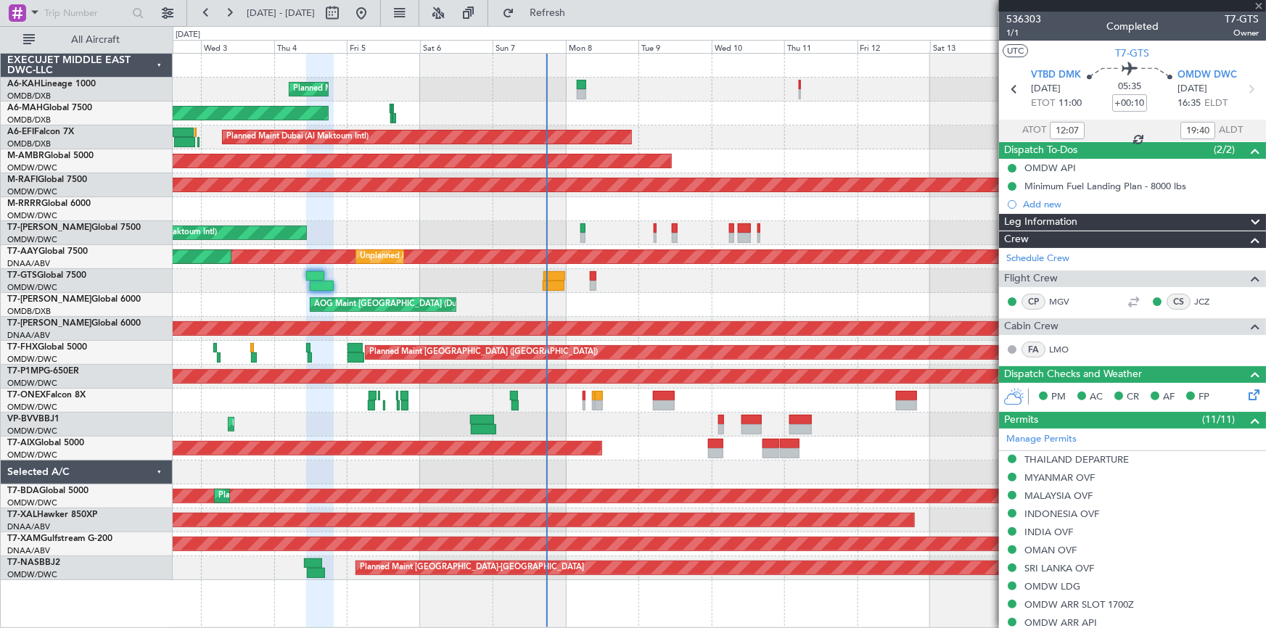
type input "+00:20"
type input "06:24"
type input "08:33"
type input "10"
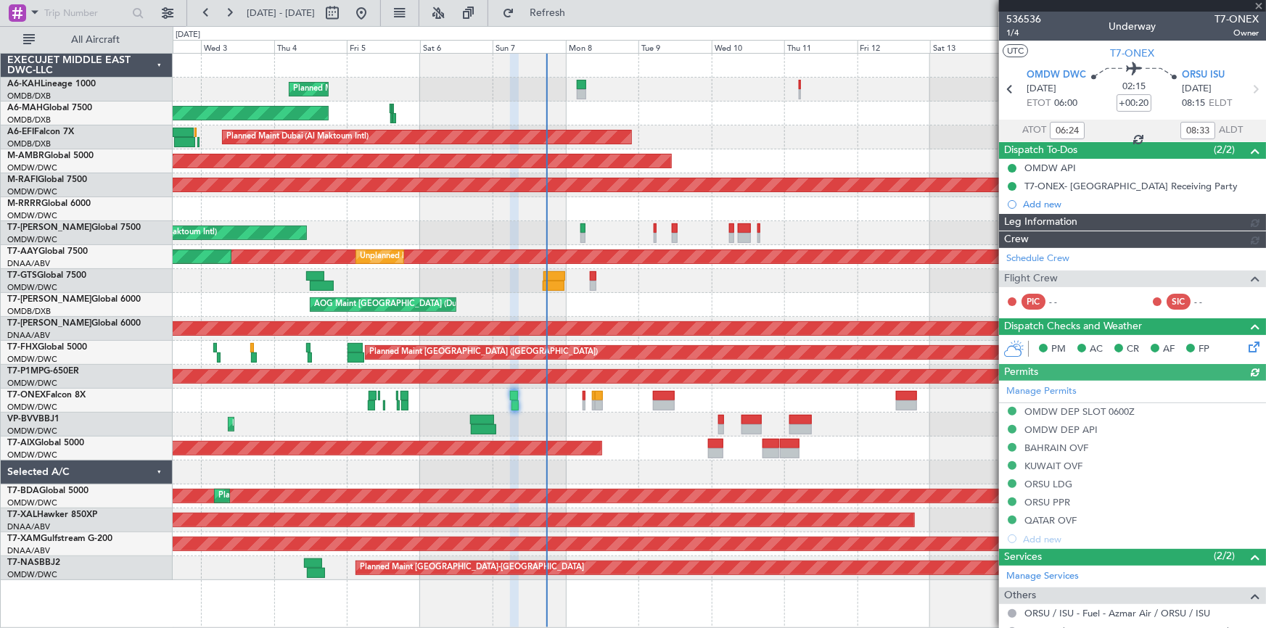
type input "[PERSON_NAME] (ANI)"
type input "7225"
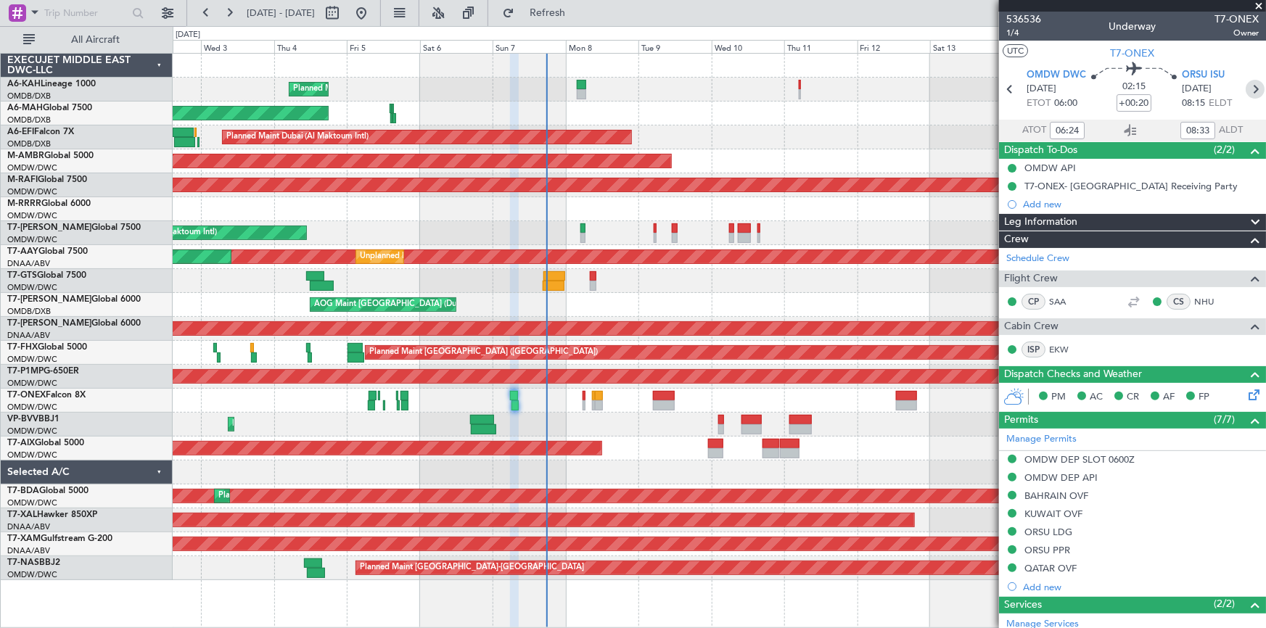
click at [1248, 85] on icon at bounding box center [1255, 89] width 19 height 19
type input "+00:05"
type input "1"
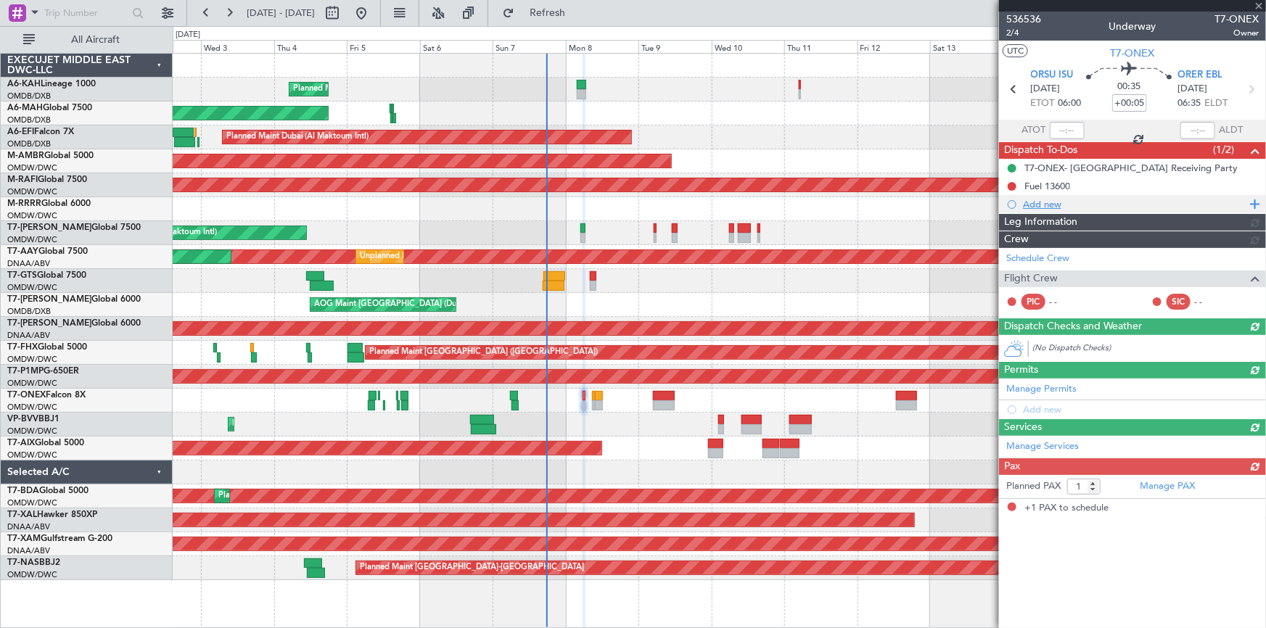
type input "[PERSON_NAME] (ANI)"
type input "7226"
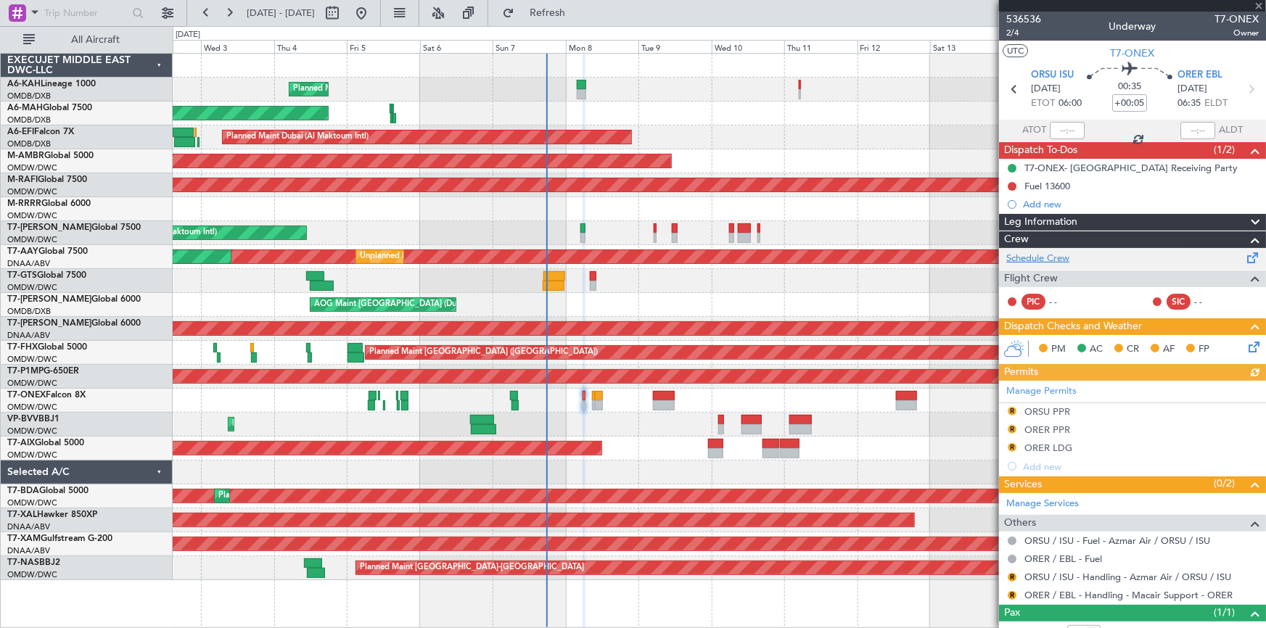
click at [1039, 256] on link "Schedule Crew" at bounding box center [1038, 259] width 63 height 15
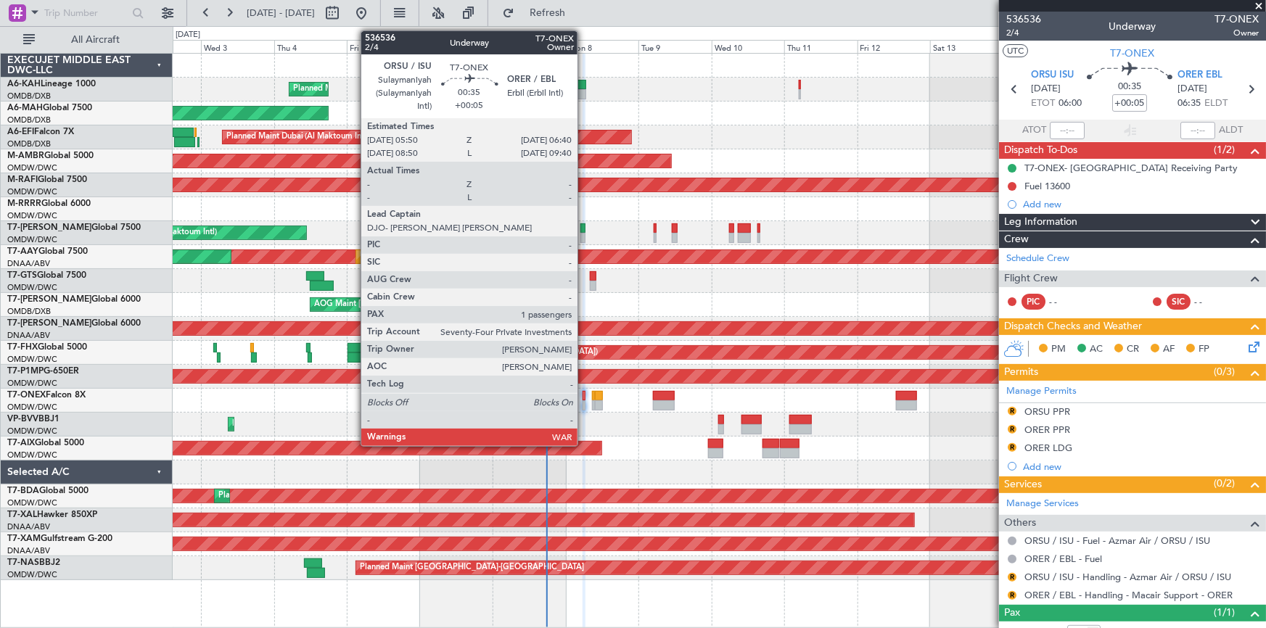
click at [584, 396] on div at bounding box center [584, 396] width 3 height 10
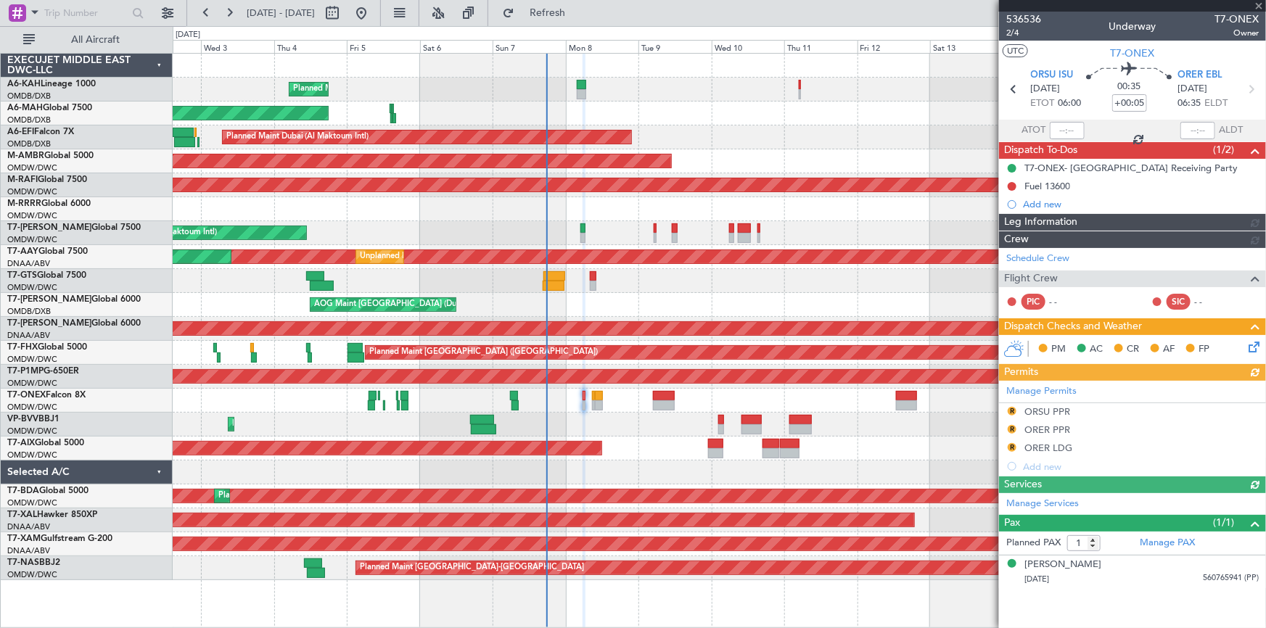
type input "[PERSON_NAME] (ANI)"
type input "7226"
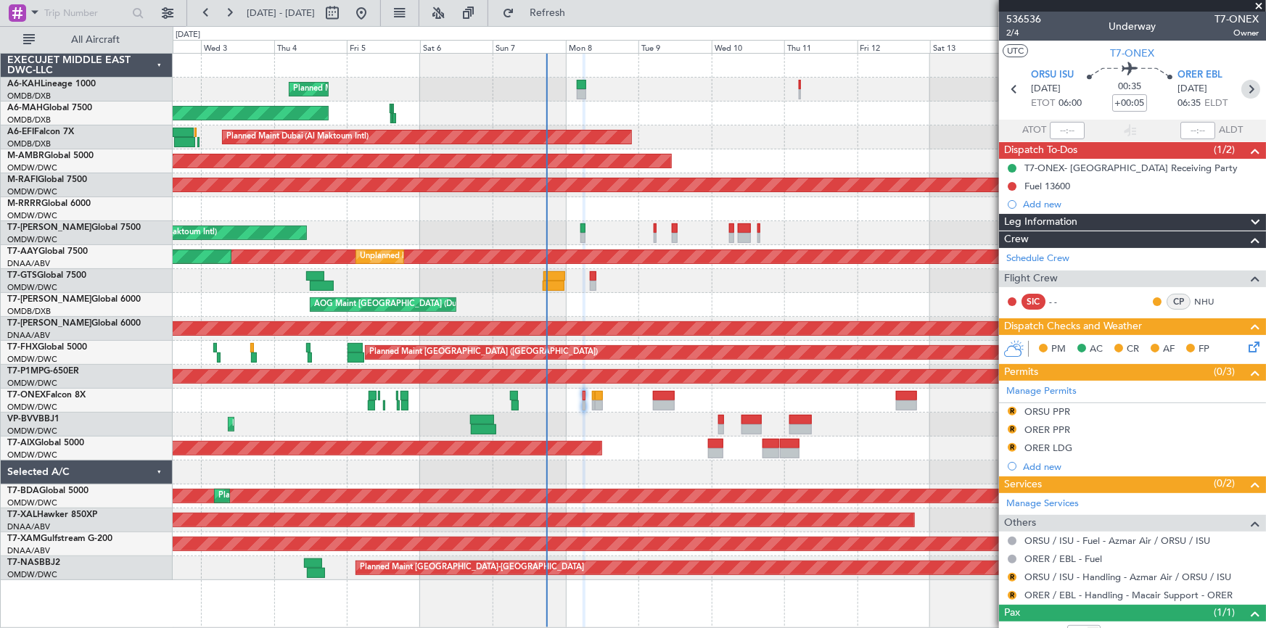
click at [1247, 89] on icon at bounding box center [1251, 89] width 19 height 19
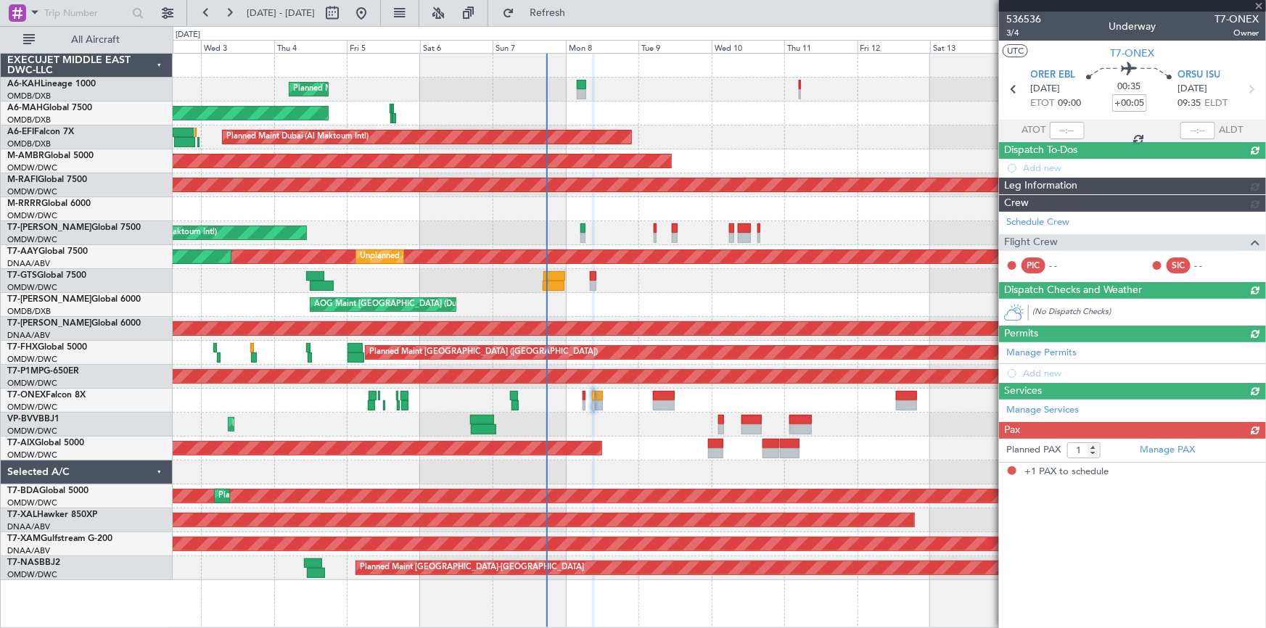
type input "[PERSON_NAME] (ANI)"
type input "7227"
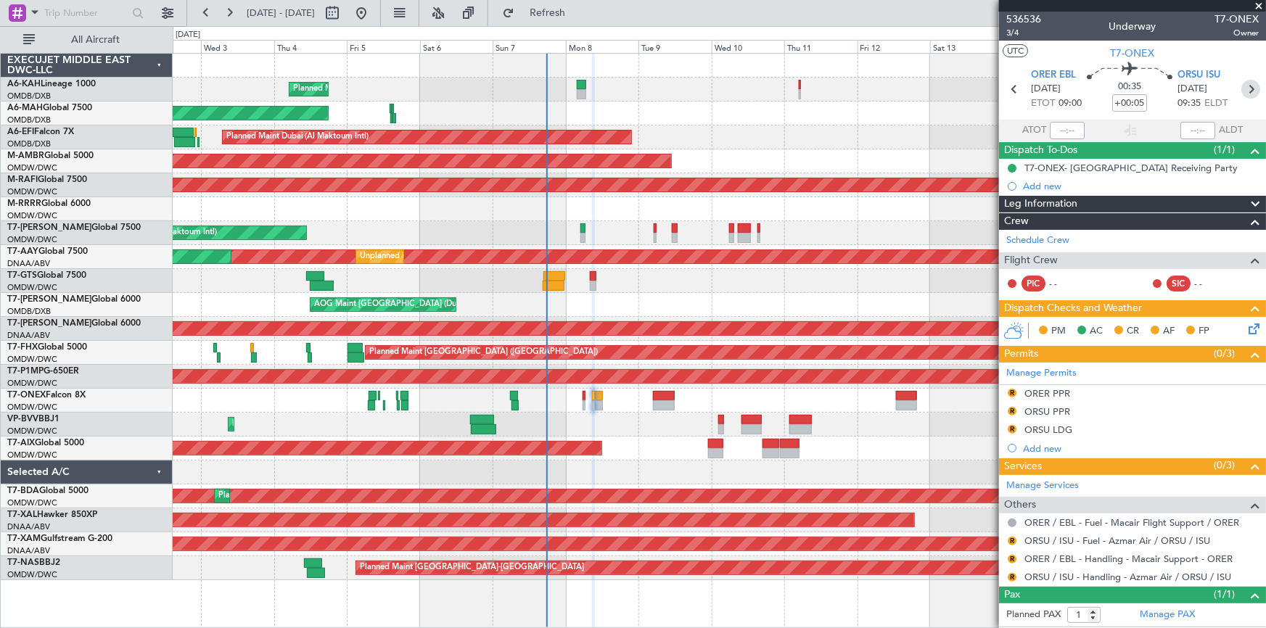
click at [1246, 86] on icon at bounding box center [1251, 89] width 19 height 19
type input "+00:20"
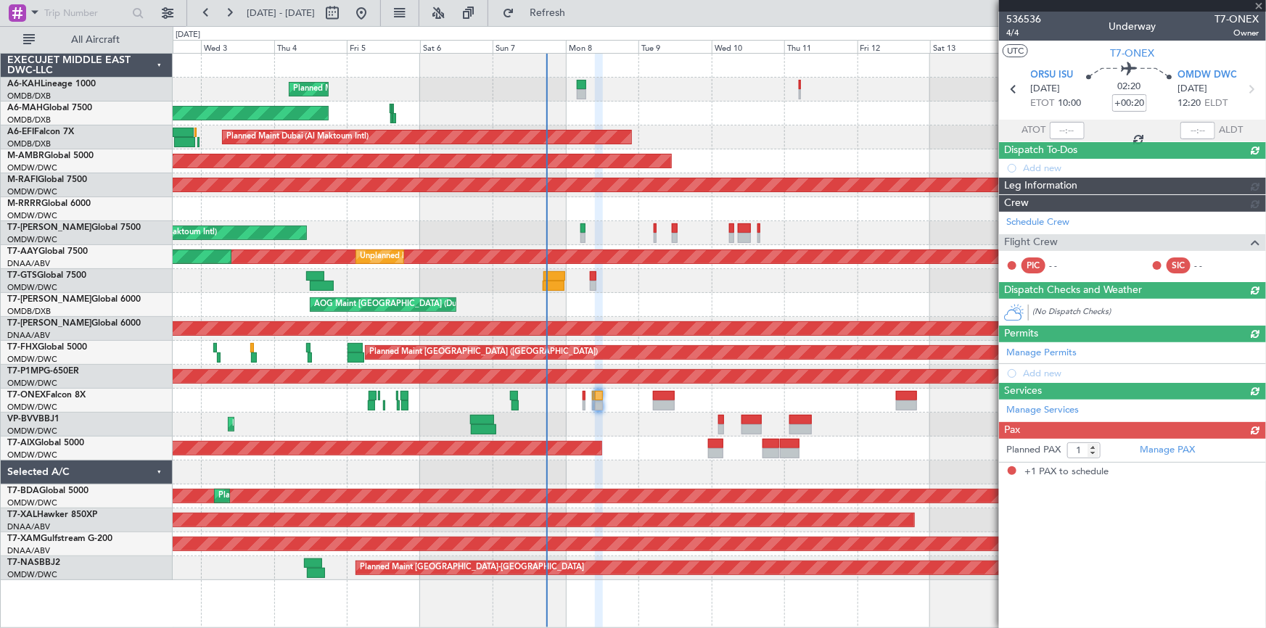
type input "[PERSON_NAME] (ANI)"
type input "7228"
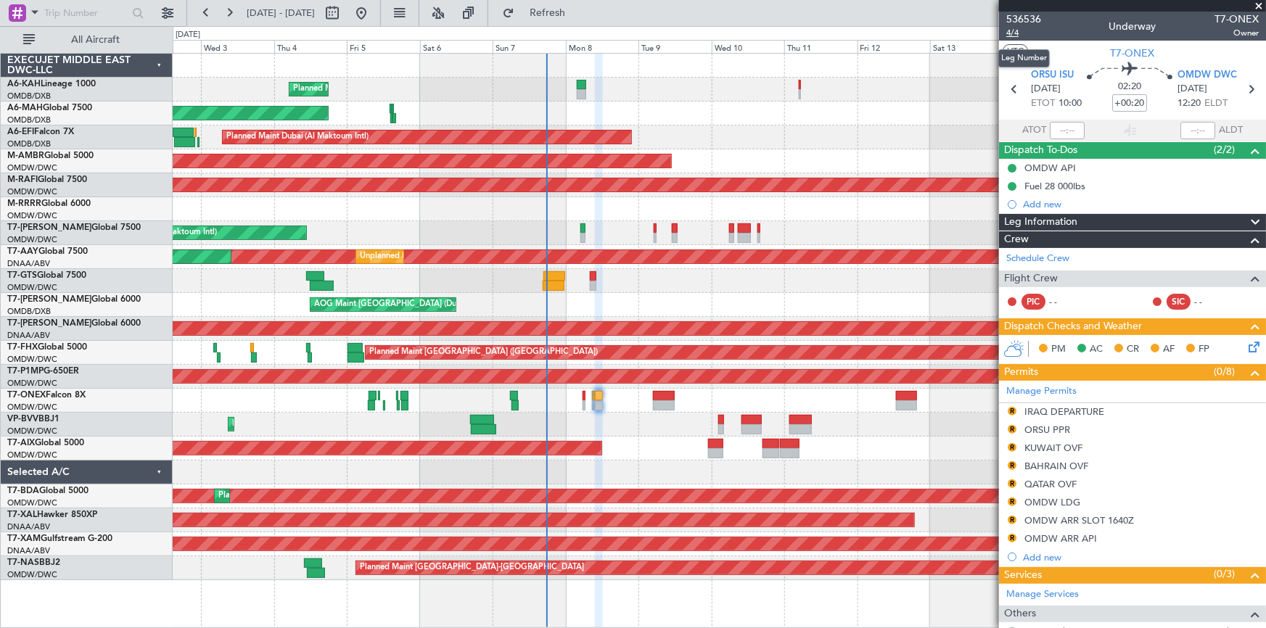
click at [1015, 34] on span "4/4" at bounding box center [1024, 33] width 35 height 12
type input "[PERSON_NAME] (ANI)"
type input "7228"
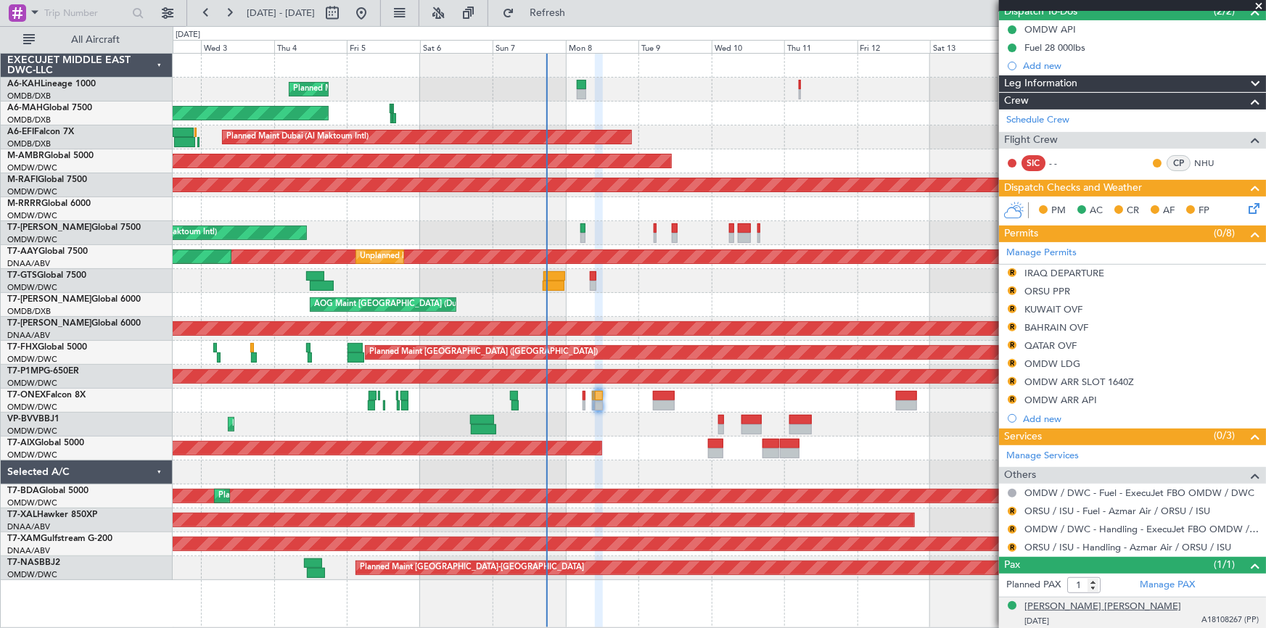
click at [1097, 606] on div "[PERSON_NAME] [PERSON_NAME]" at bounding box center [1103, 607] width 157 height 15
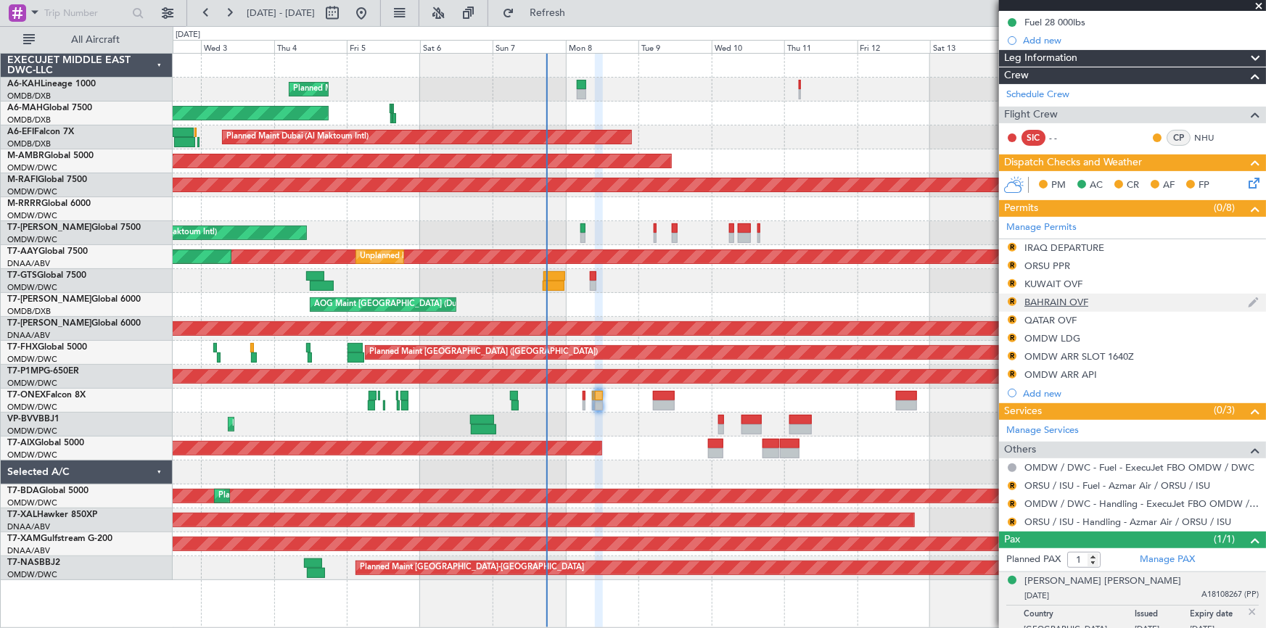
scroll to position [174, 0]
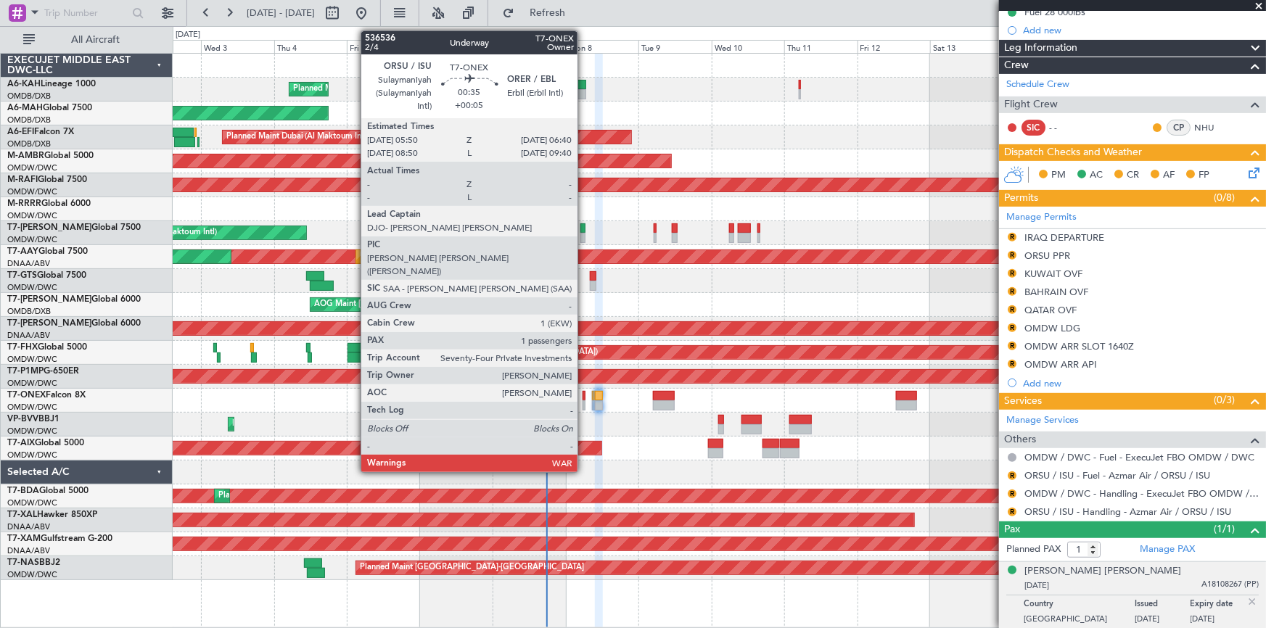
click at [584, 401] on div at bounding box center [584, 406] width 3 height 10
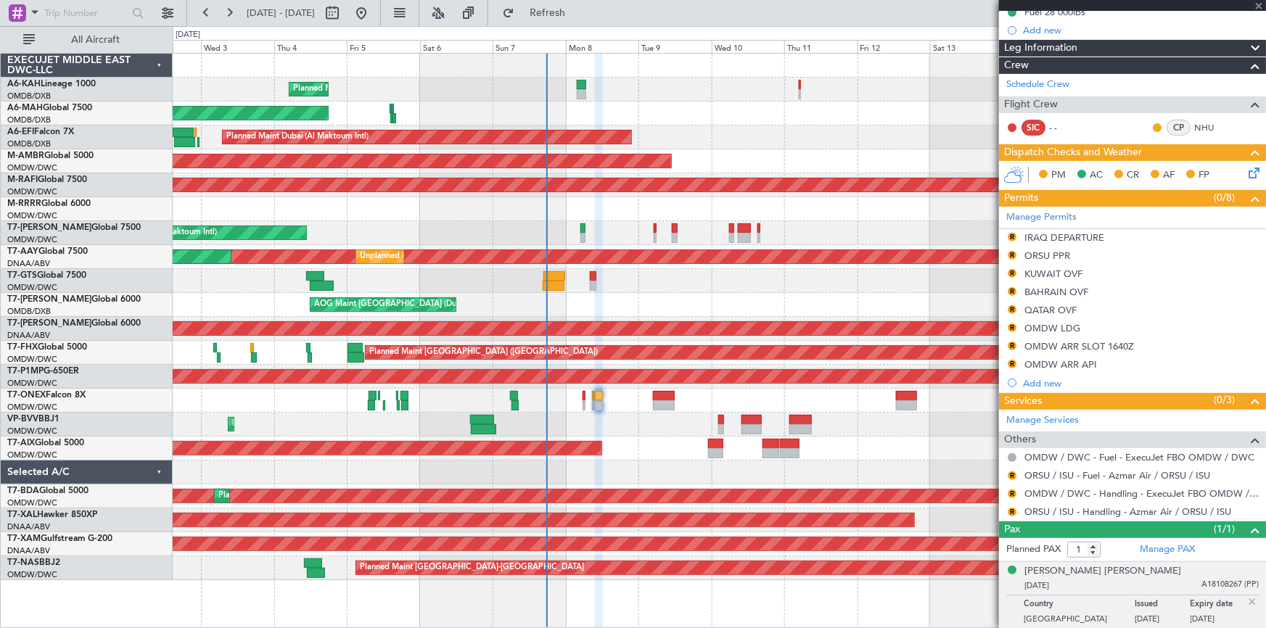
type input "+00:05"
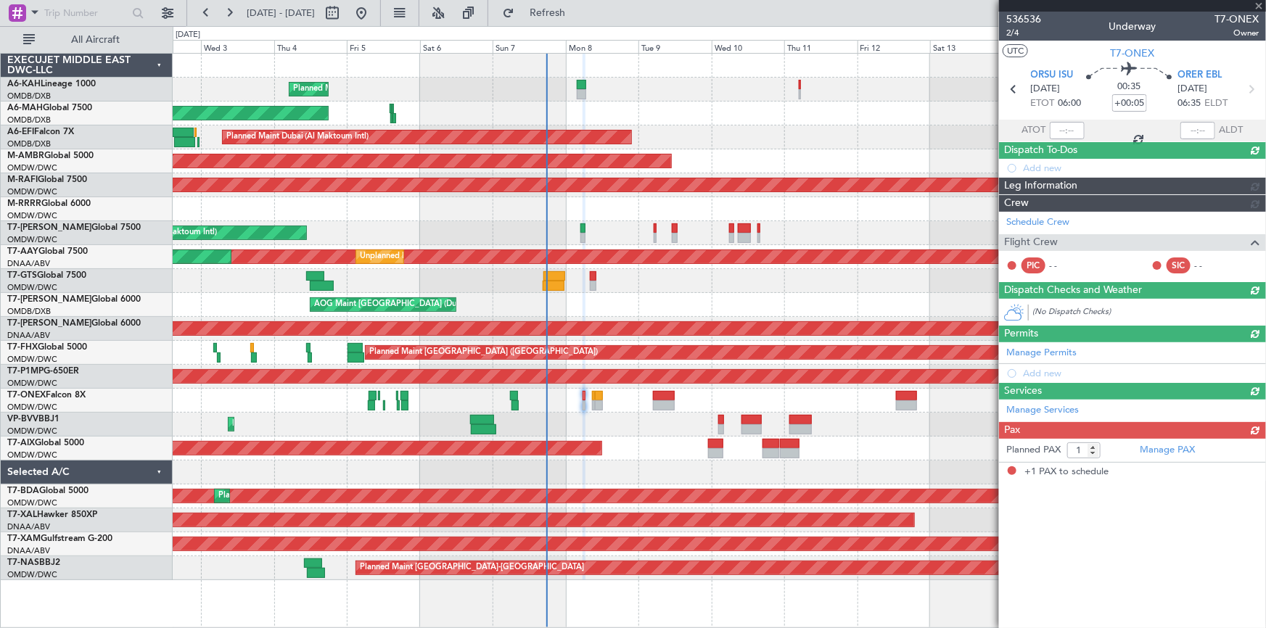
scroll to position [0, 0]
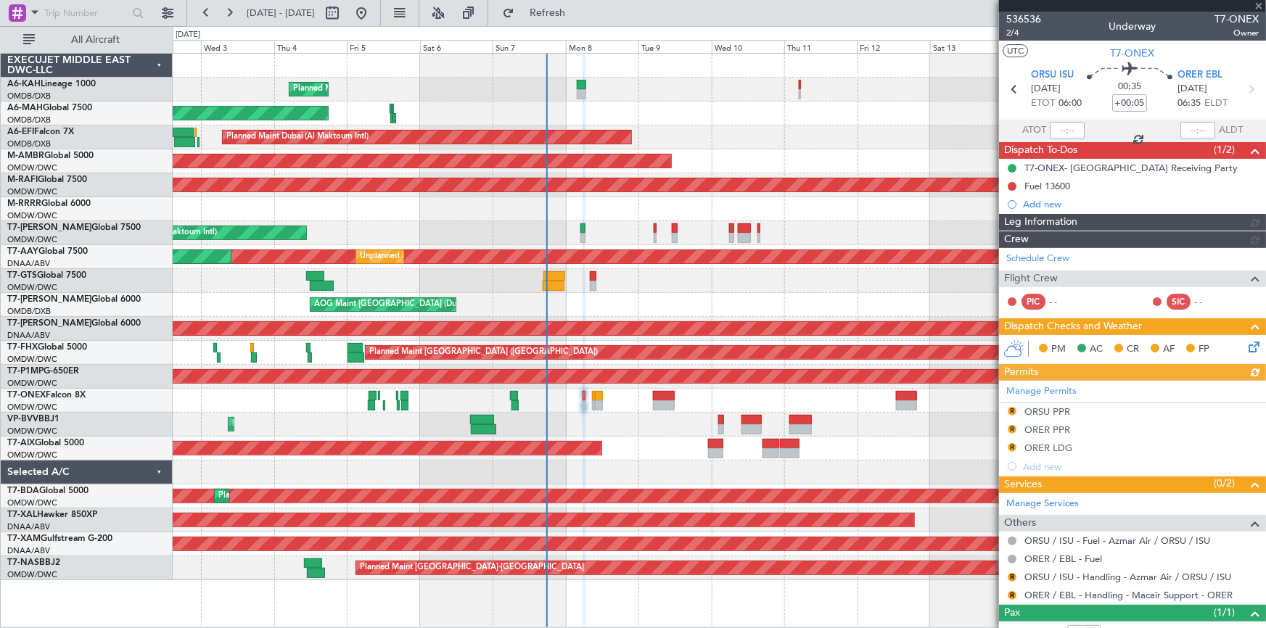
type input "[PERSON_NAME] (ANI)"
type input "7226"
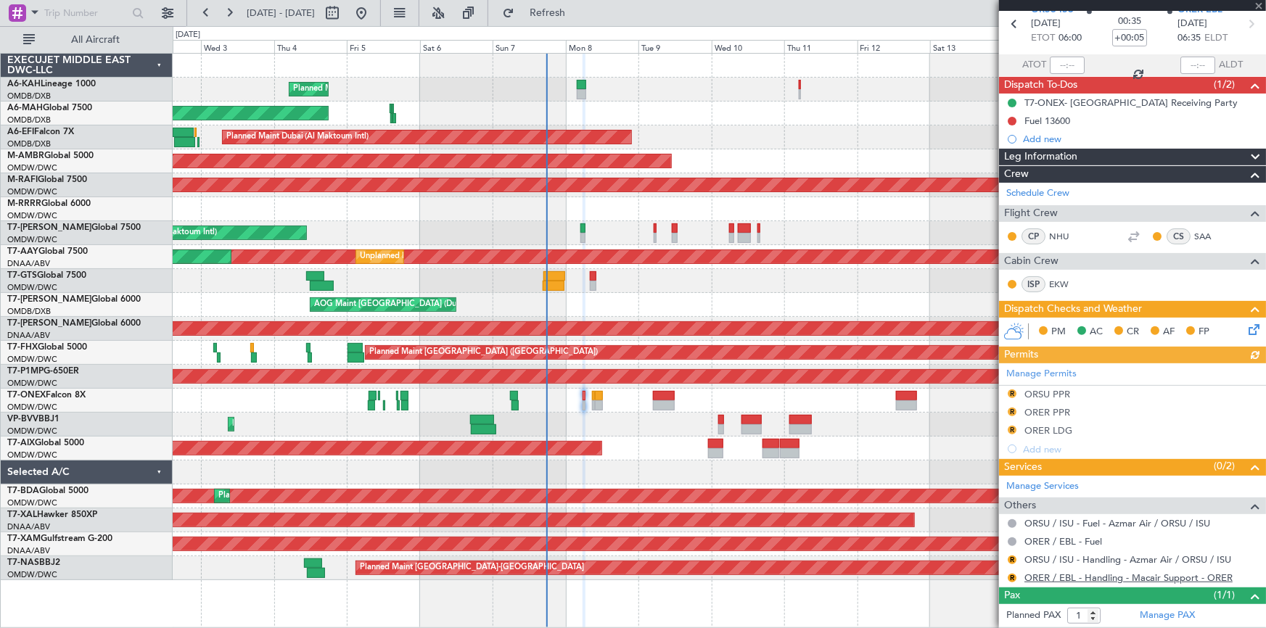
scroll to position [96, 0]
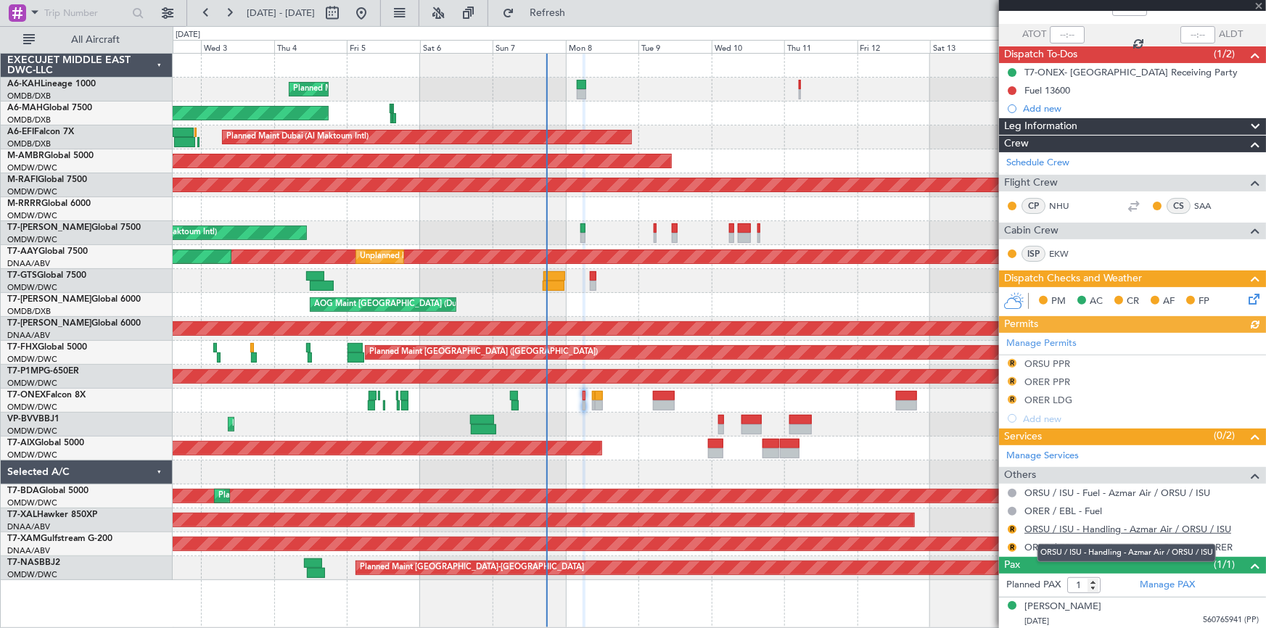
click at [1098, 523] on link "ORSU / ISU - Handling - Azmar Air / ORSU / ISU" at bounding box center [1128, 529] width 207 height 12
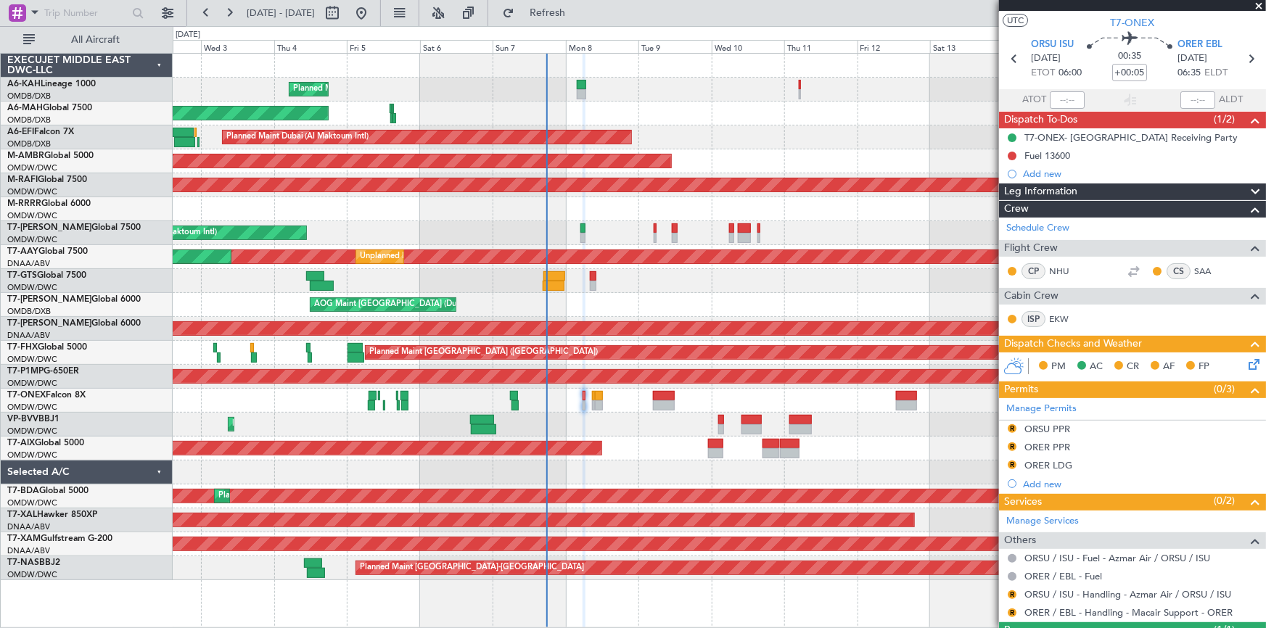
scroll to position [0, 0]
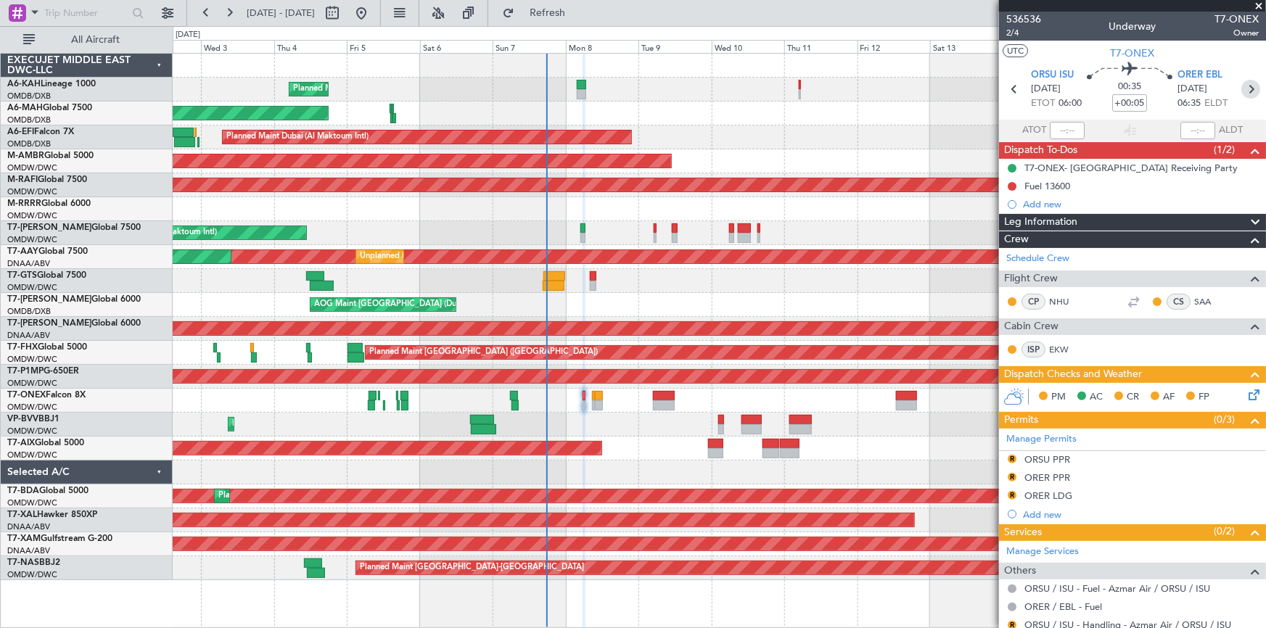
click at [1242, 86] on icon at bounding box center [1251, 89] width 19 height 19
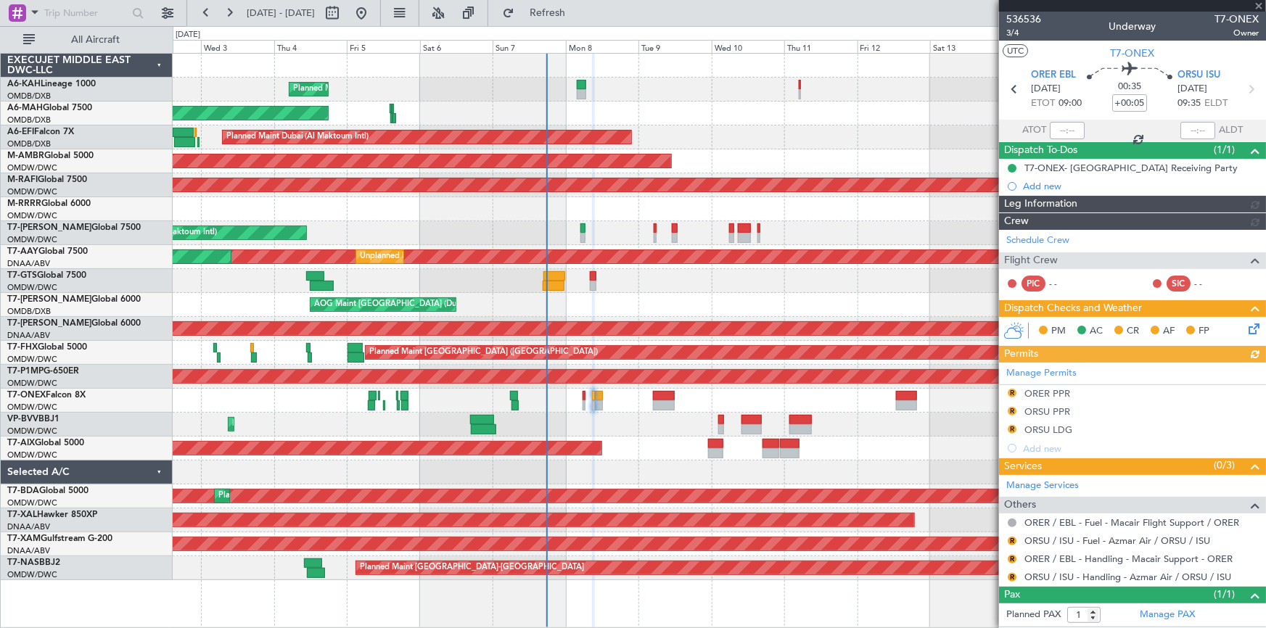
type input "[PERSON_NAME] (ANI)"
type input "7227"
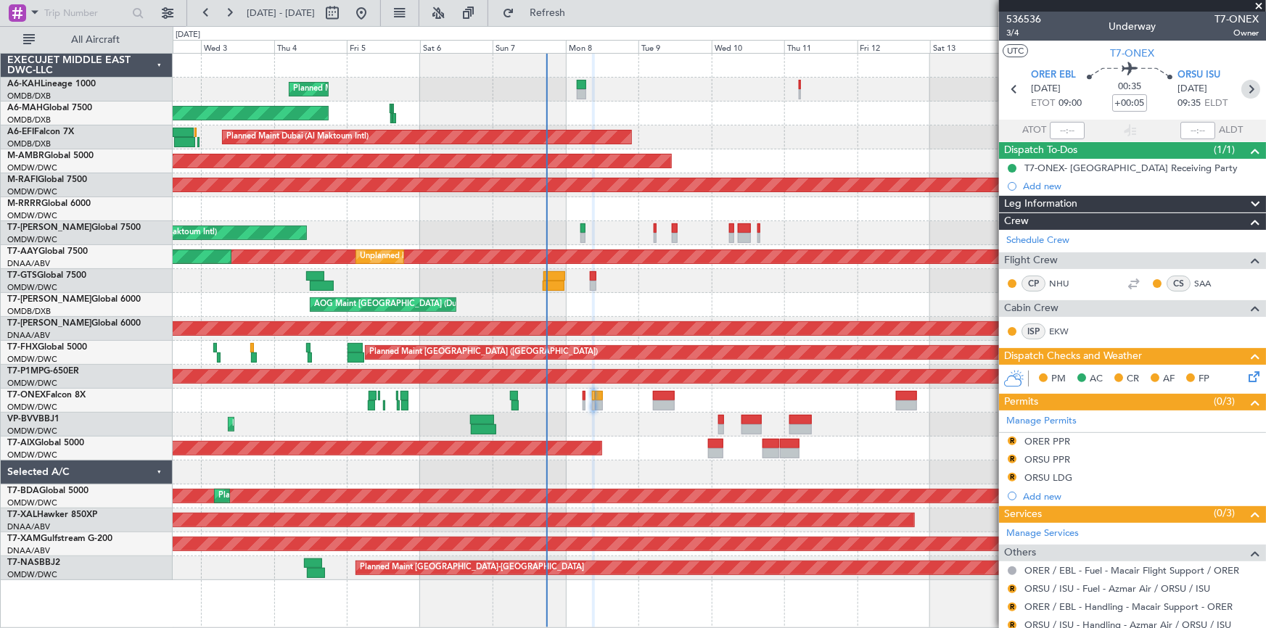
click at [1248, 91] on icon at bounding box center [1251, 89] width 19 height 19
type input "+00:20"
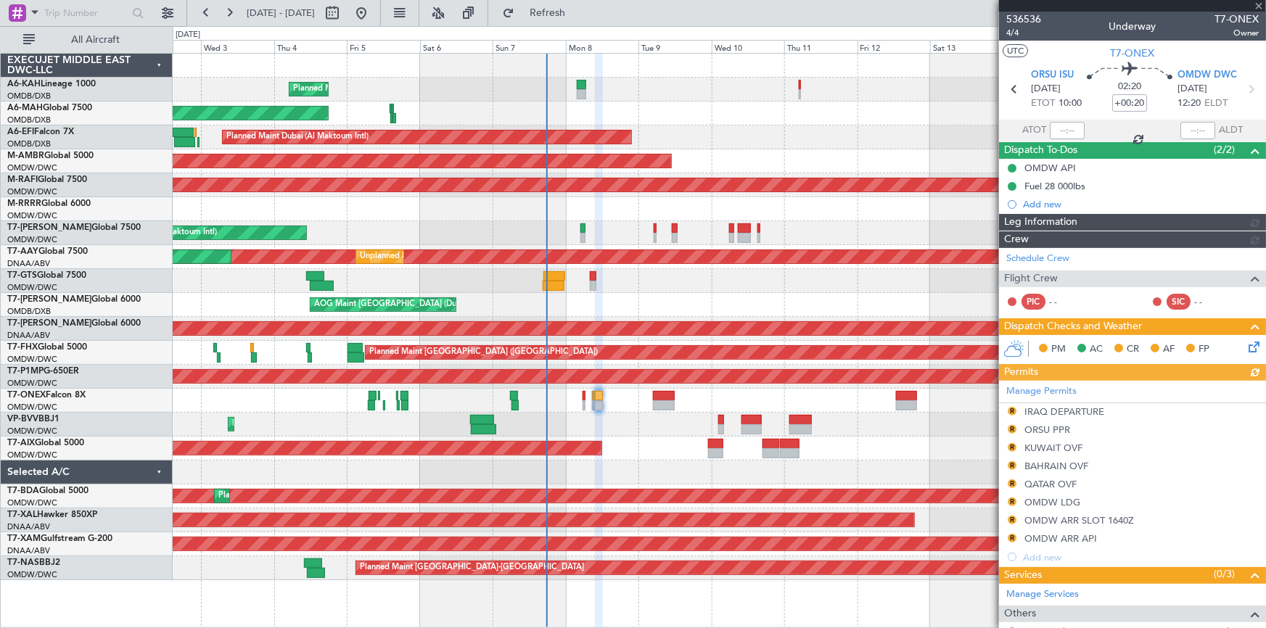
type input "[PERSON_NAME] (ANI)"
type input "7228"
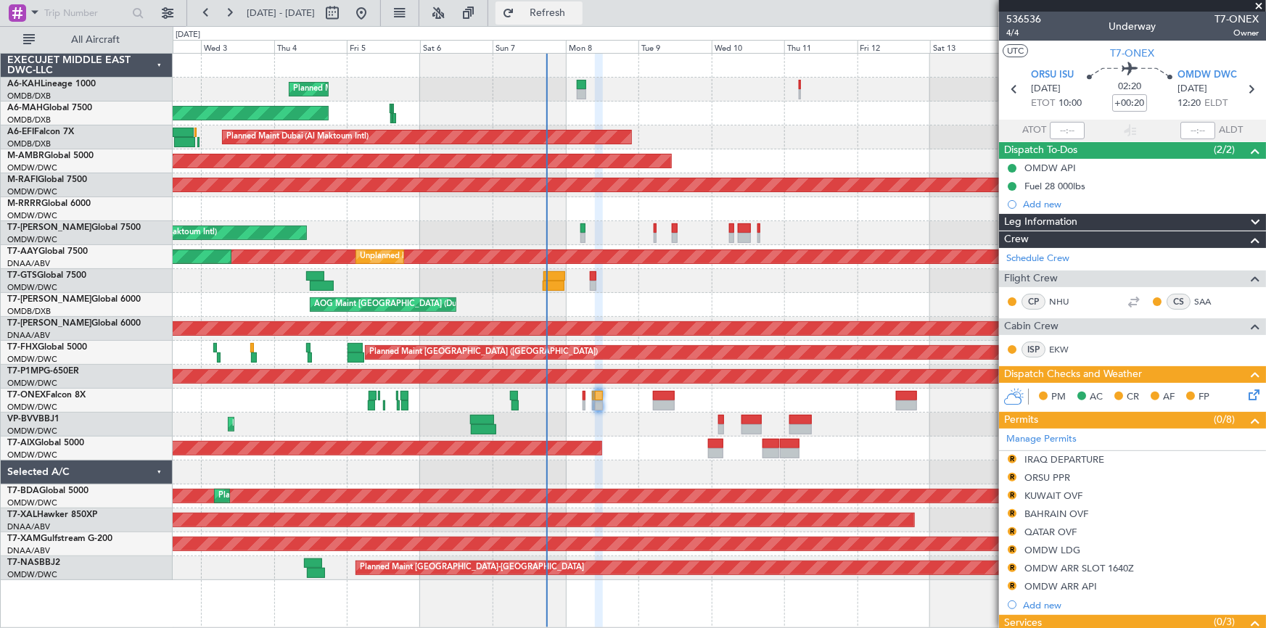
click at [573, 13] on span "Refresh" at bounding box center [547, 13] width 61 height 10
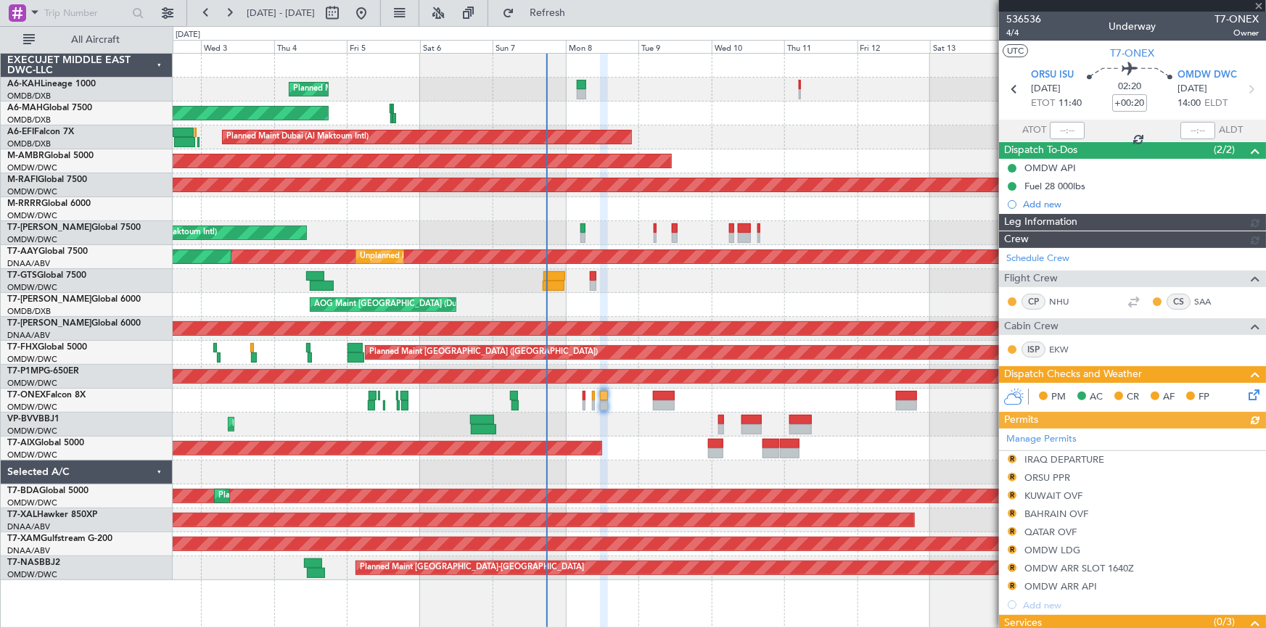
type input "[PERSON_NAME] (ANI)"
type input "7228"
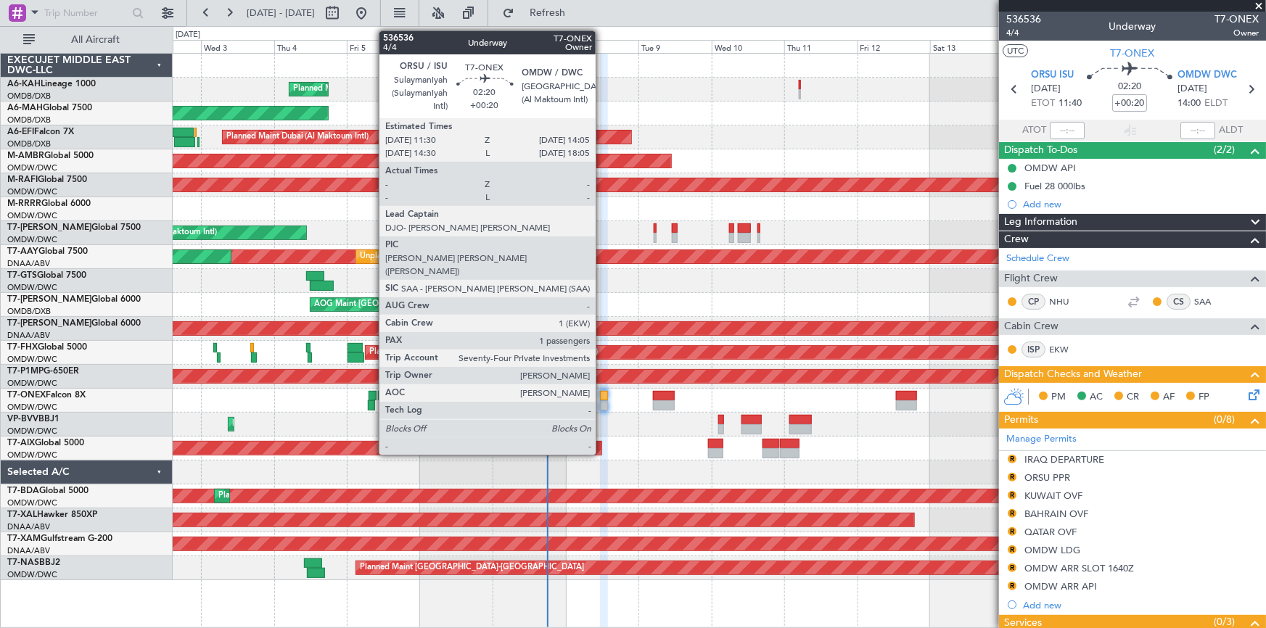
click at [602, 399] on div at bounding box center [604, 396] width 8 height 10
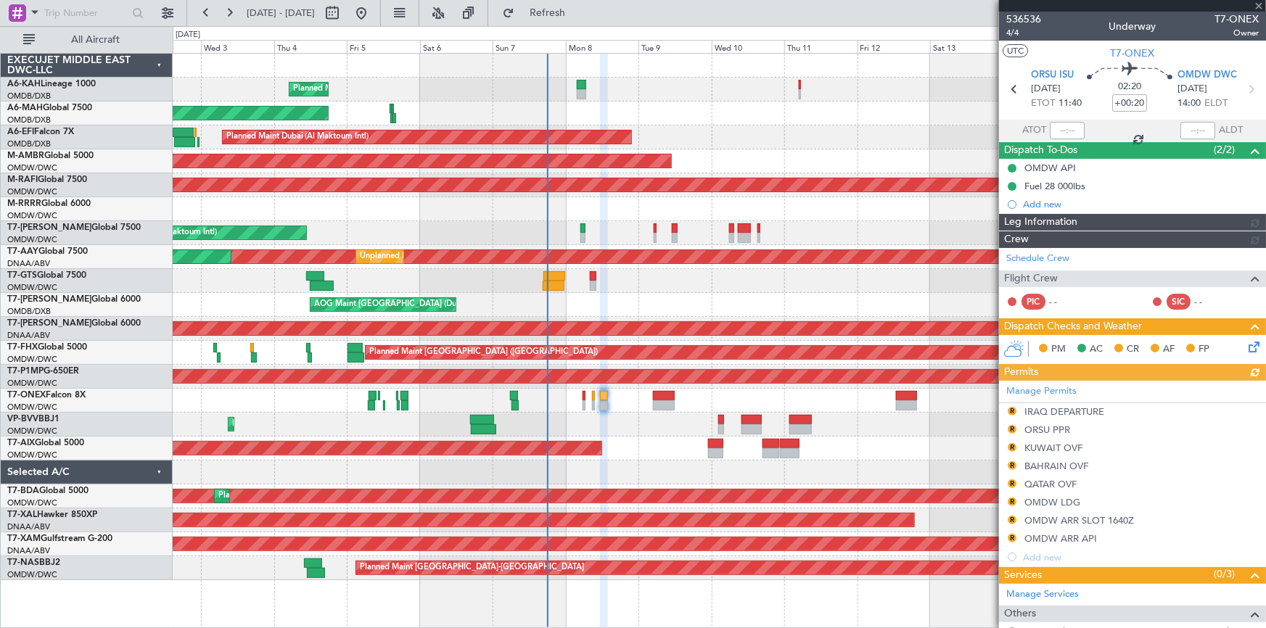
type input "[PERSON_NAME] (ANI)"
type input "7228"
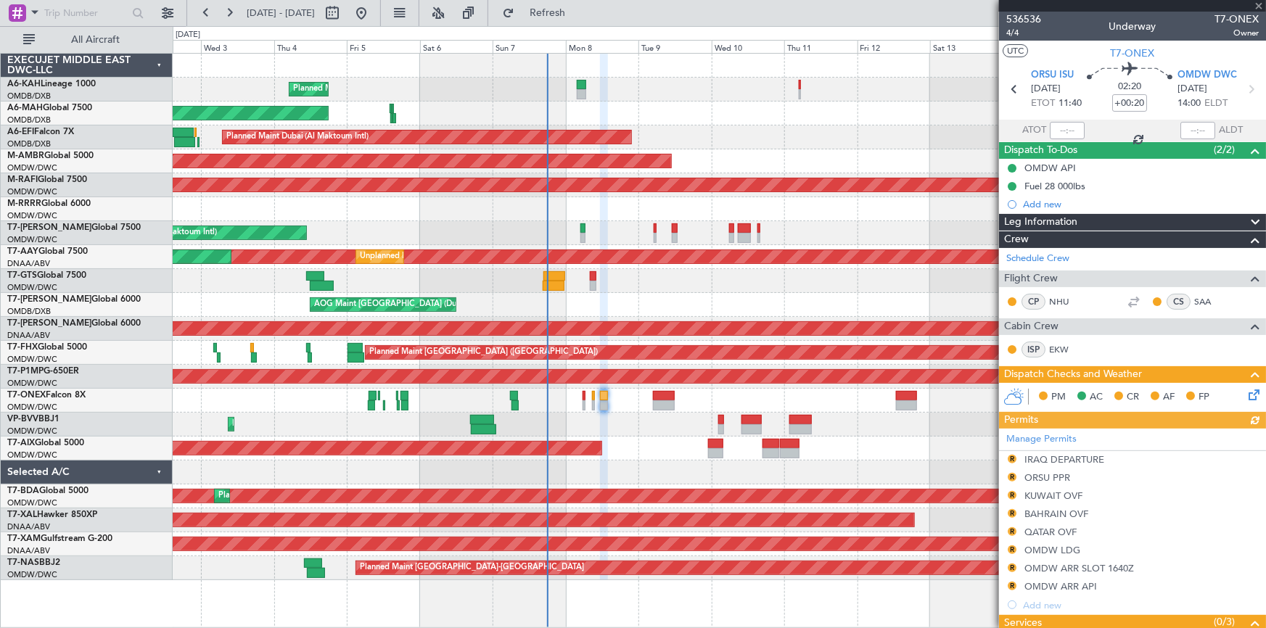
type input "[PERSON_NAME] (ANI)"
type input "7228"
type input "[PERSON_NAME] (ANI)"
type input "7228"
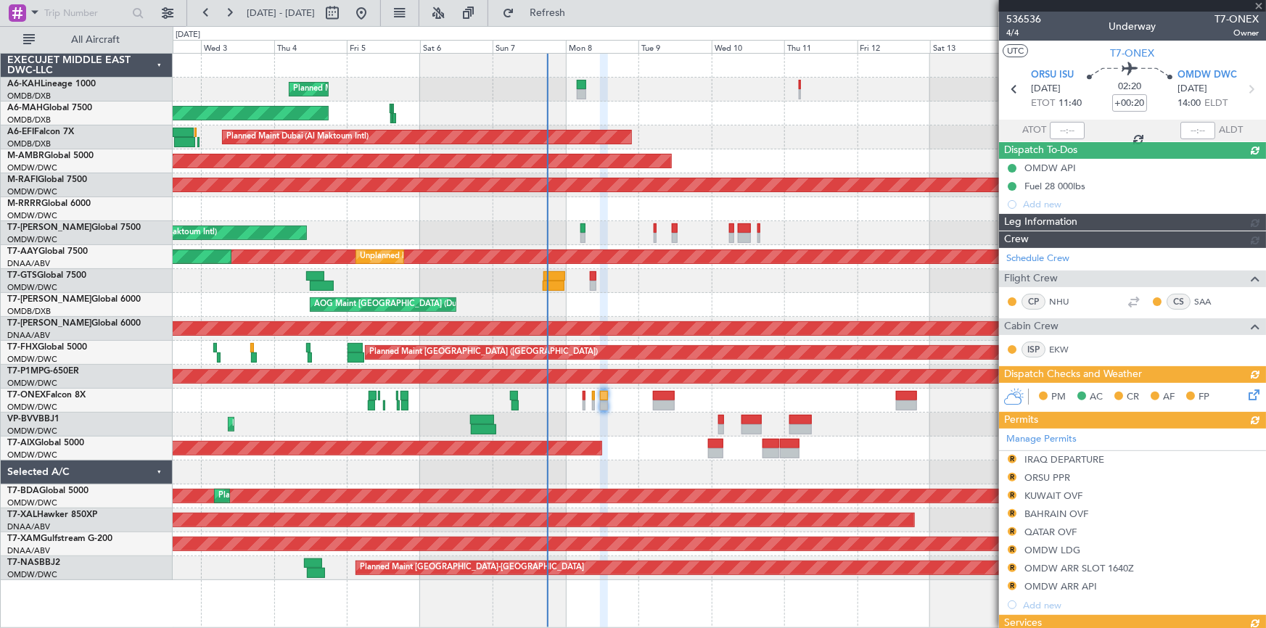
type input "[PERSON_NAME] (ANI)"
type input "7228"
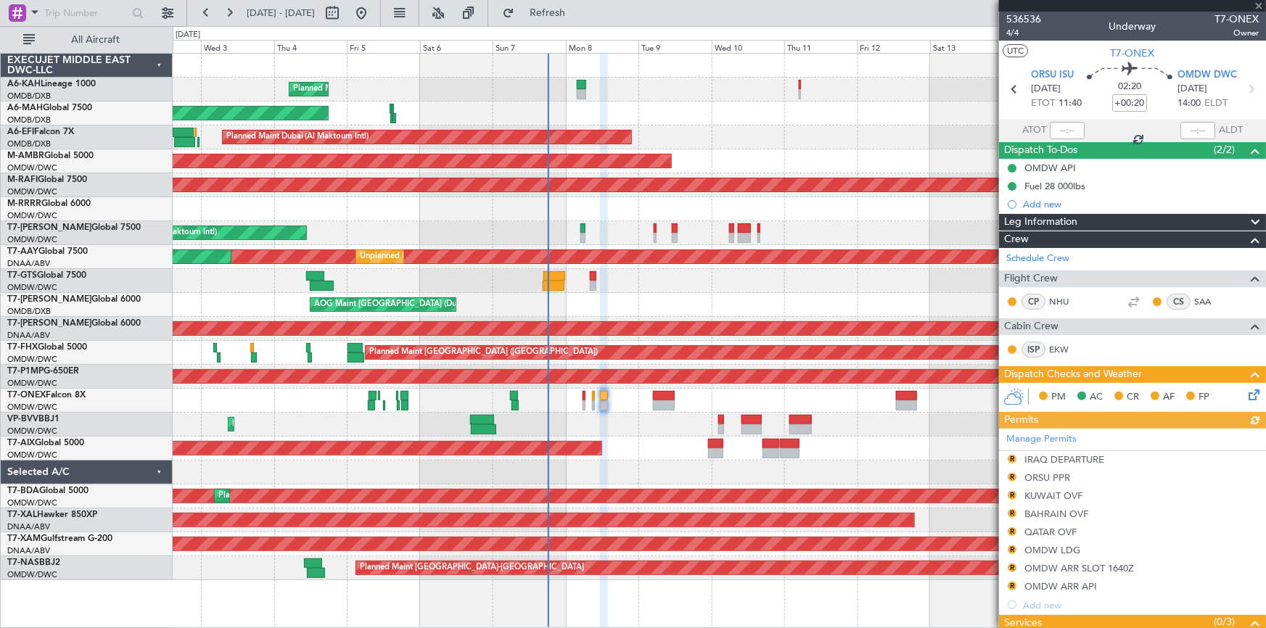
type input "[PERSON_NAME] (ANI)"
type input "7228"
type input "[PERSON_NAME] (ANI)"
type input "7228"
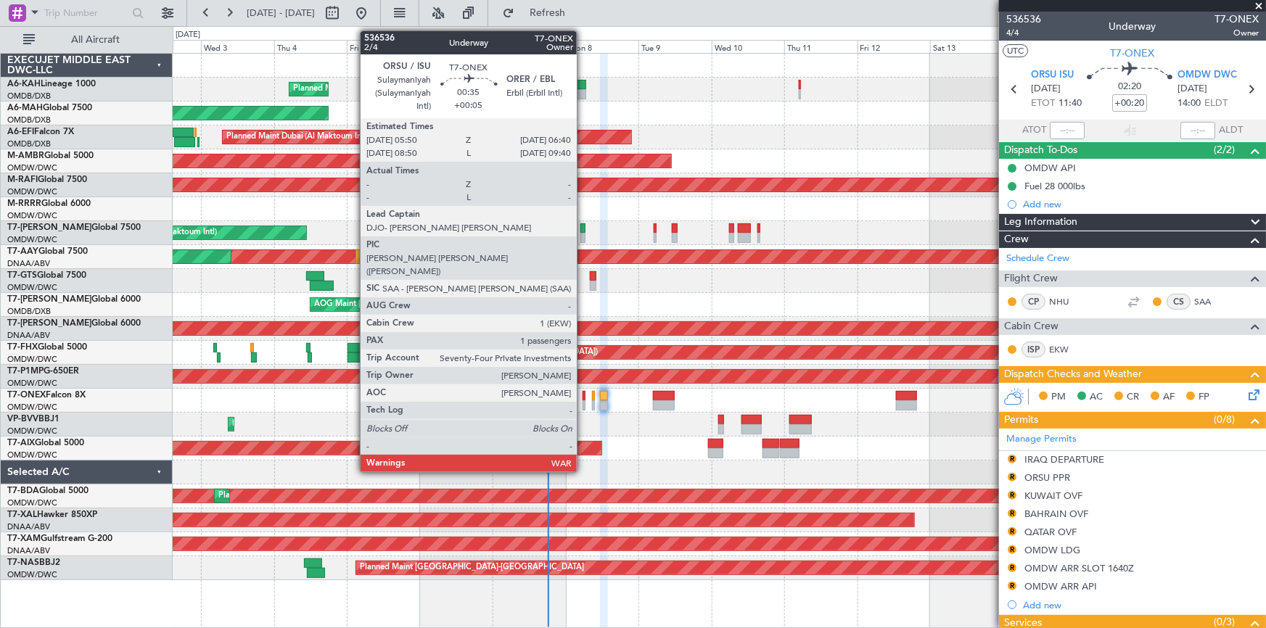
click at [584, 398] on div at bounding box center [584, 396] width 3 height 10
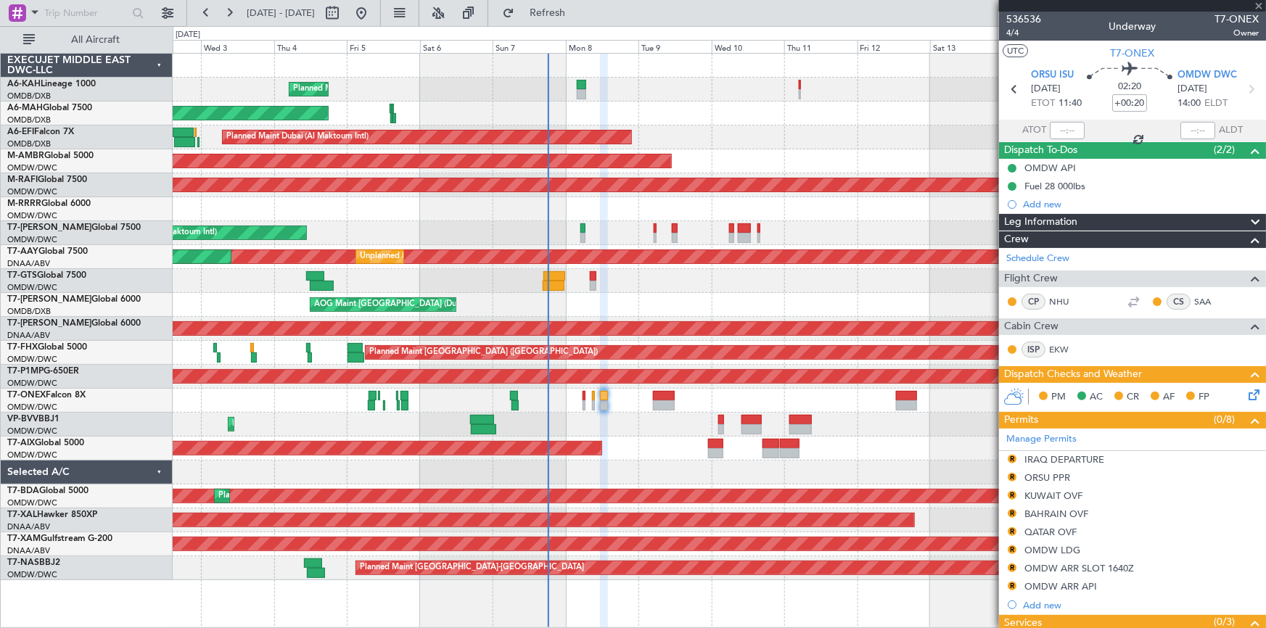
type input "+00:05"
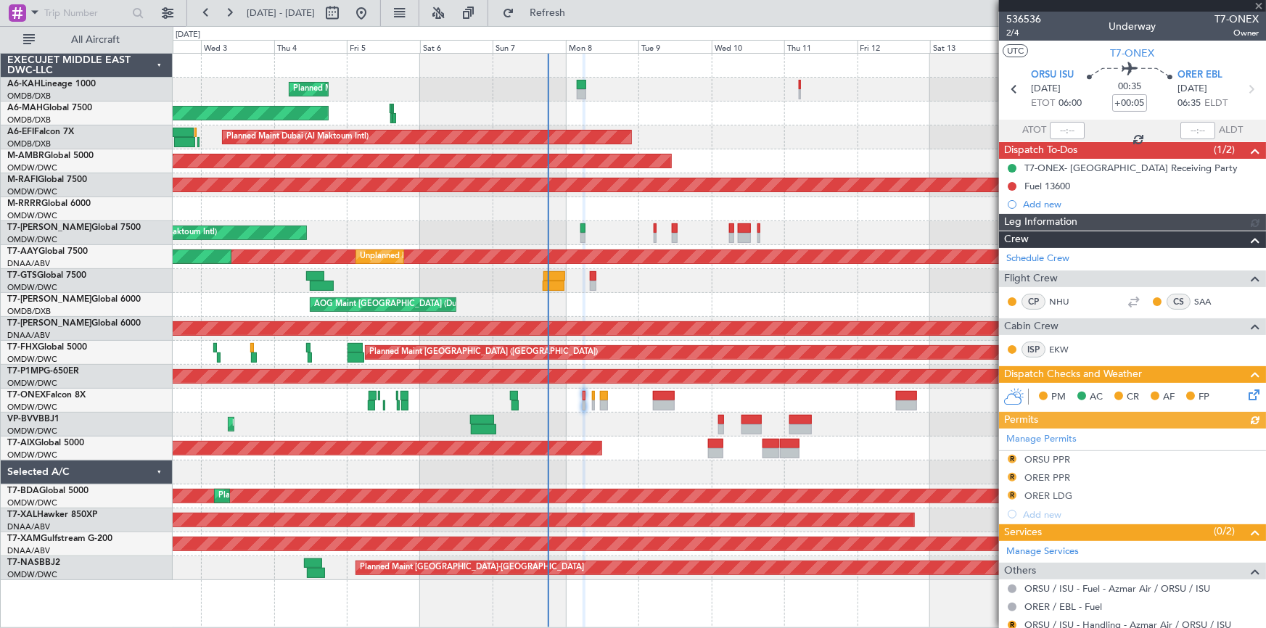
type input "[PERSON_NAME] (ANI)"
type input "7226"
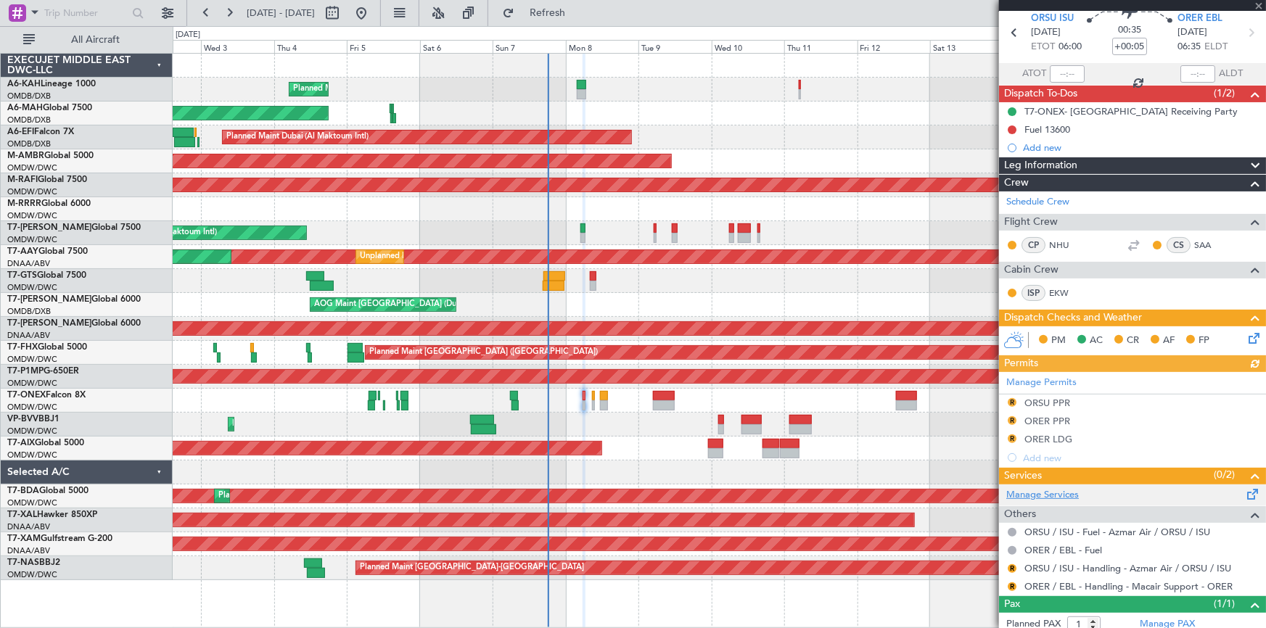
scroll to position [96, 0]
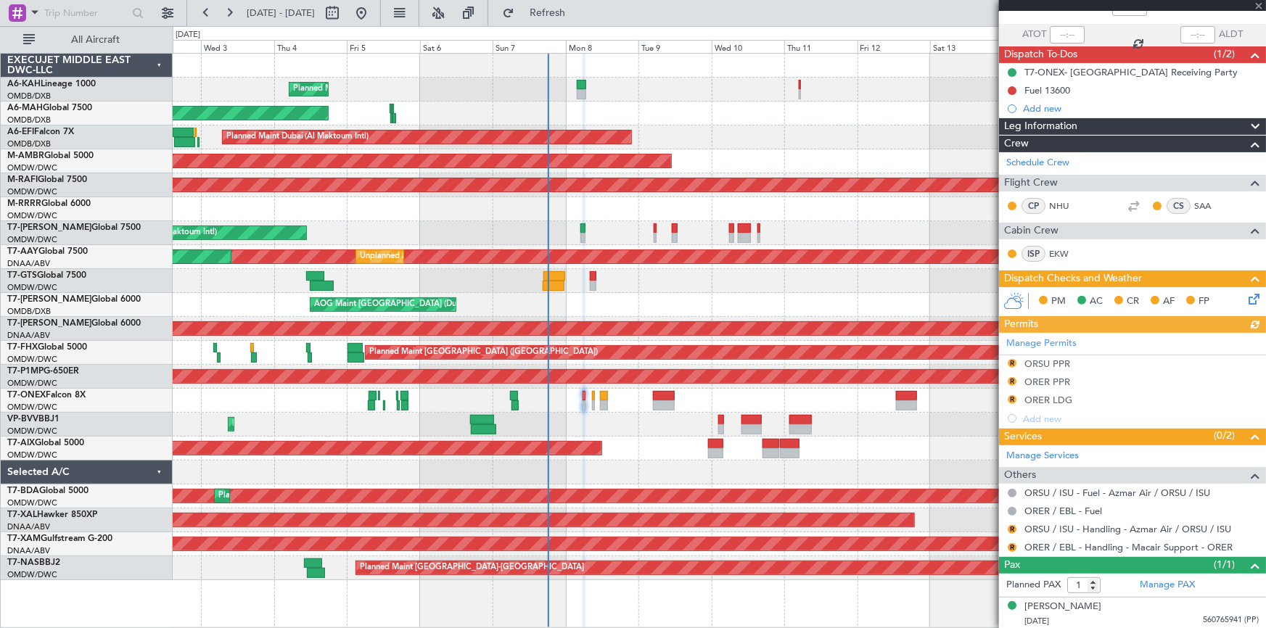
click at [1012, 396] on div "Manage Permits R ORSU PPR R ORER PPR R ORER LDG Add new" at bounding box center [1132, 380] width 267 height 95
click at [1014, 398] on button "R" at bounding box center [1012, 400] width 9 height 9
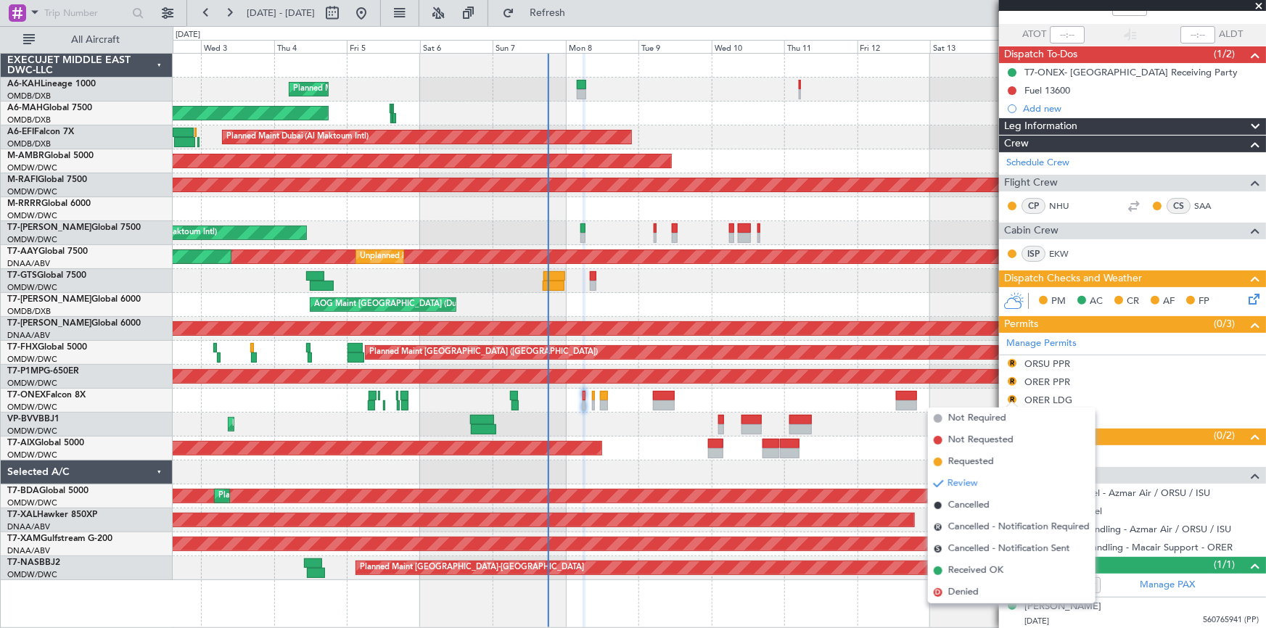
click at [972, 464] on span "Requested" at bounding box center [972, 462] width 46 height 15
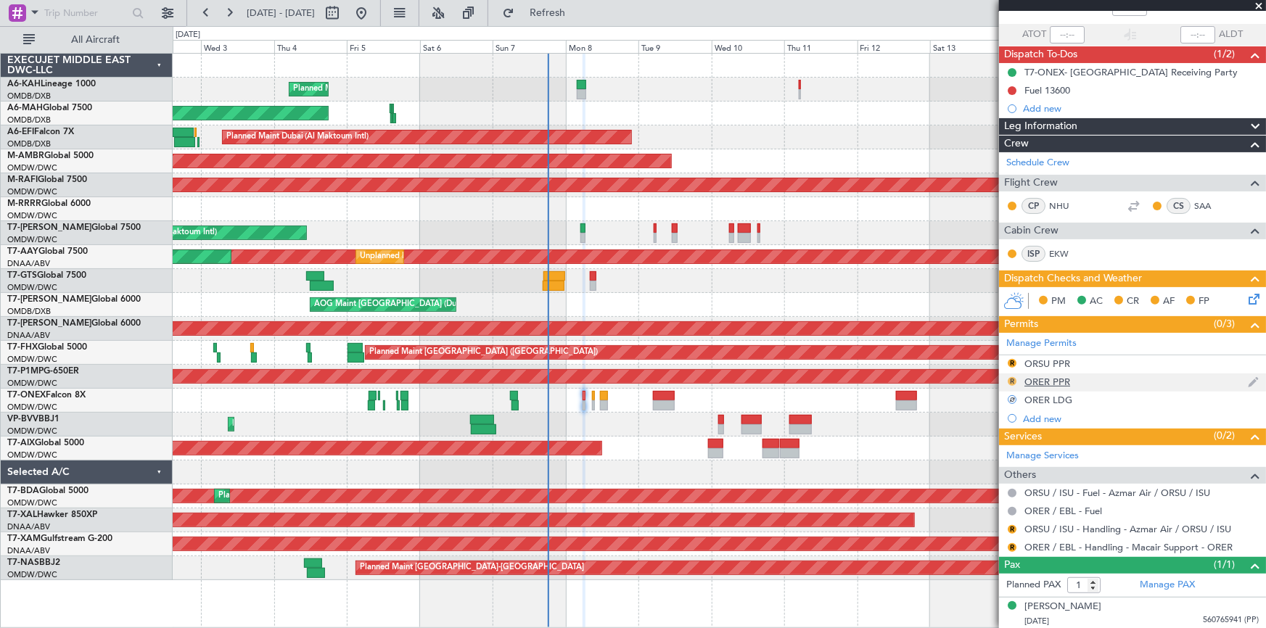
click at [1015, 378] on button "R" at bounding box center [1012, 381] width 9 height 9
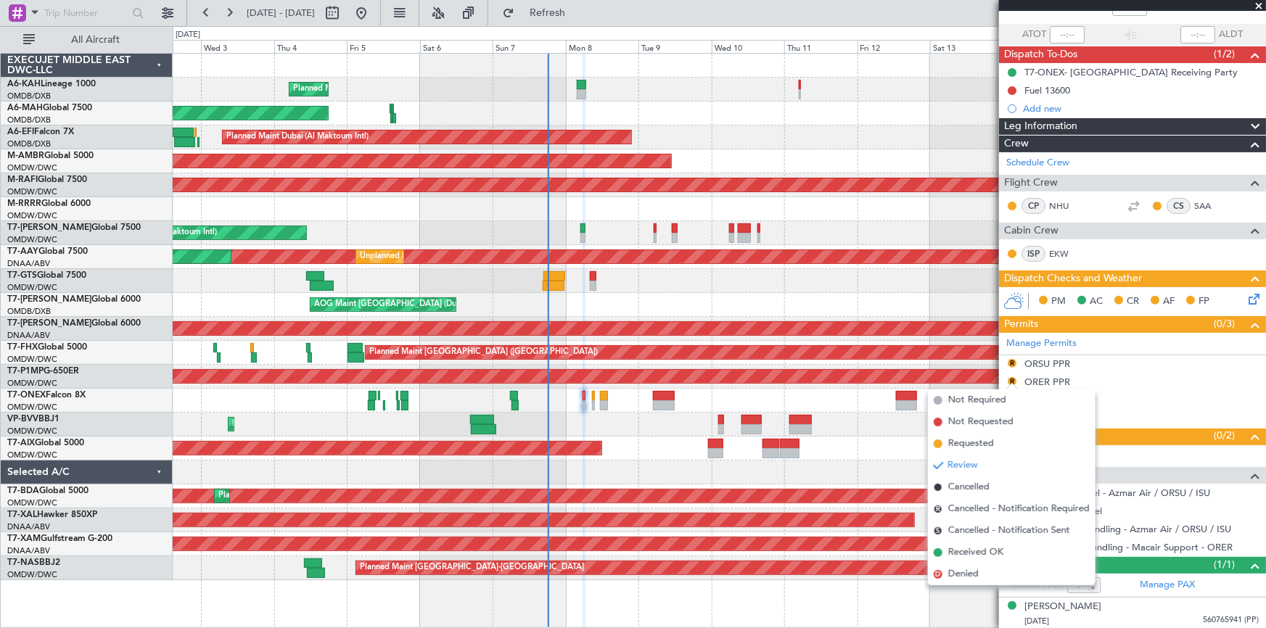
click at [983, 445] on span "Requested" at bounding box center [972, 444] width 46 height 15
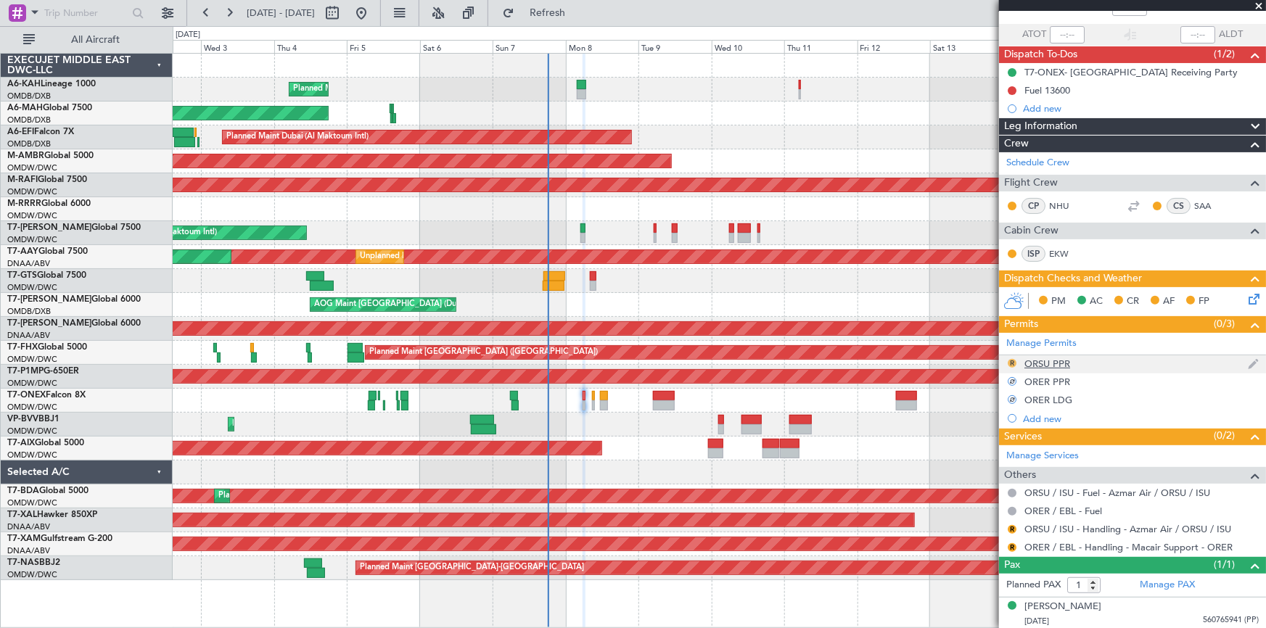
click at [1012, 361] on button "R" at bounding box center [1012, 363] width 9 height 9
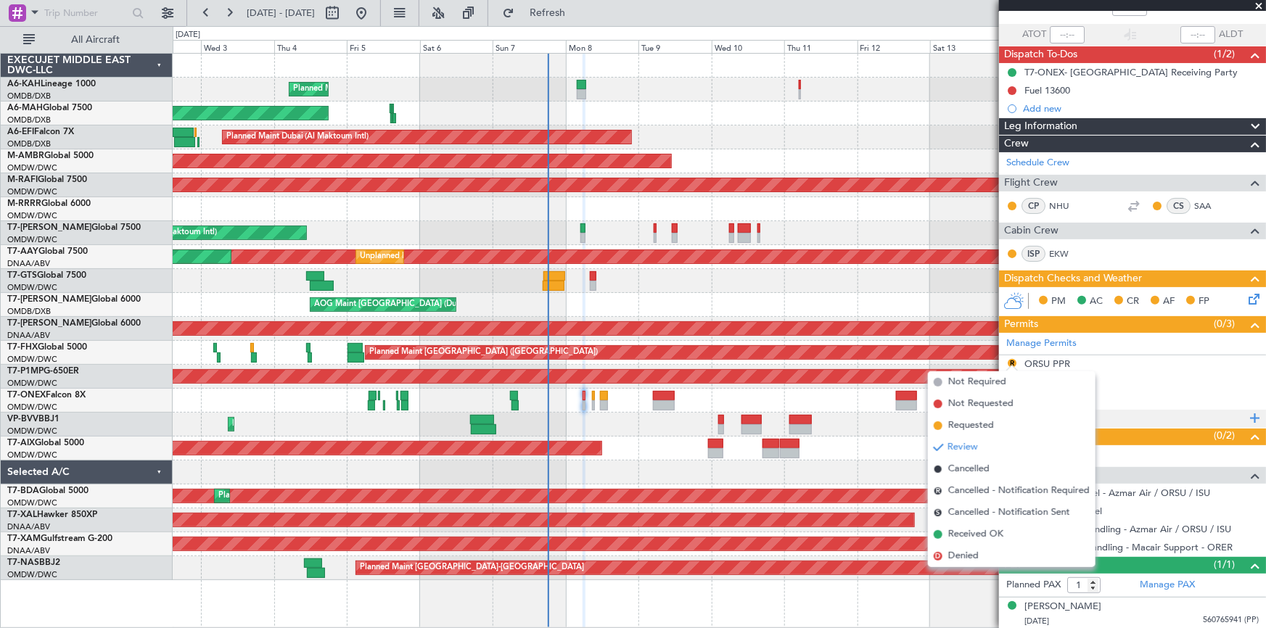
drag, startPoint x: 980, startPoint y: 423, endPoint x: 1074, endPoint y: 413, distance: 94.2
click at [981, 423] on span "Requested" at bounding box center [972, 426] width 46 height 15
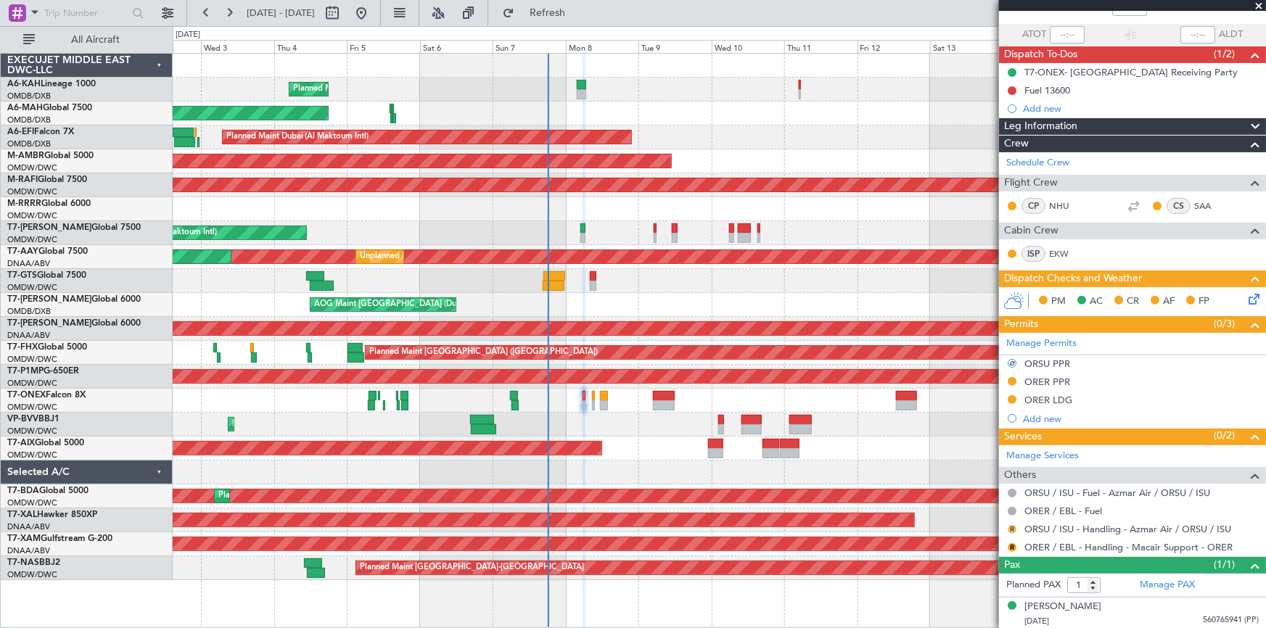
click at [1012, 527] on button "R" at bounding box center [1012, 529] width 9 height 9
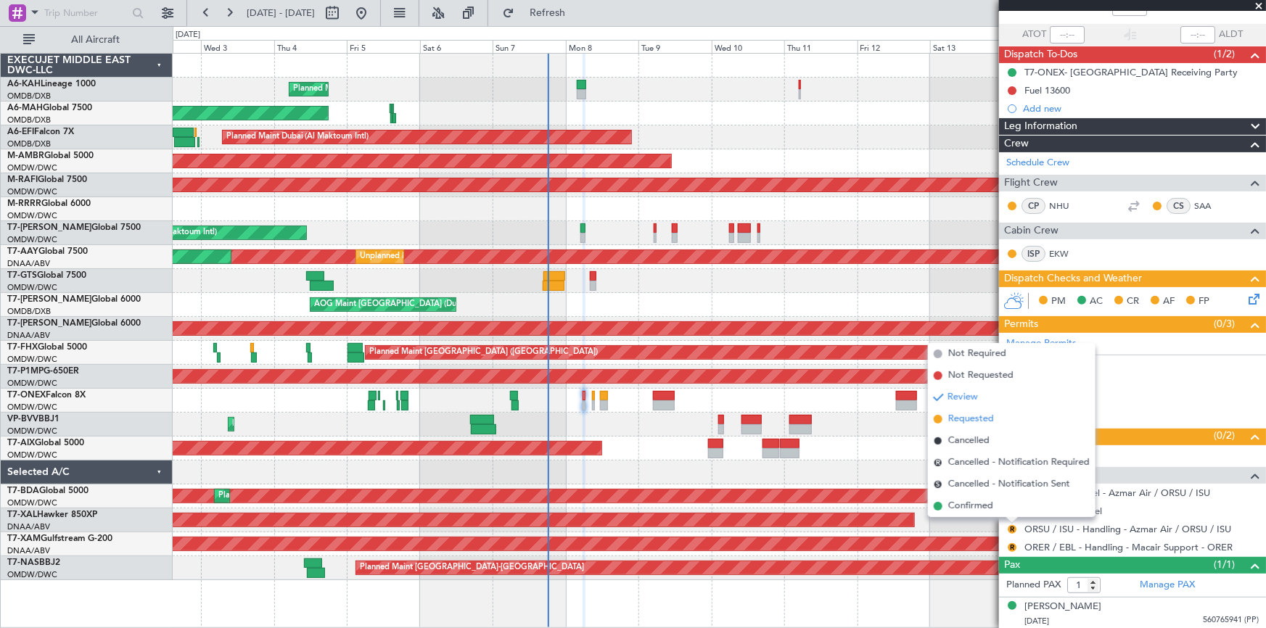
click at [975, 420] on span "Requested" at bounding box center [972, 419] width 46 height 15
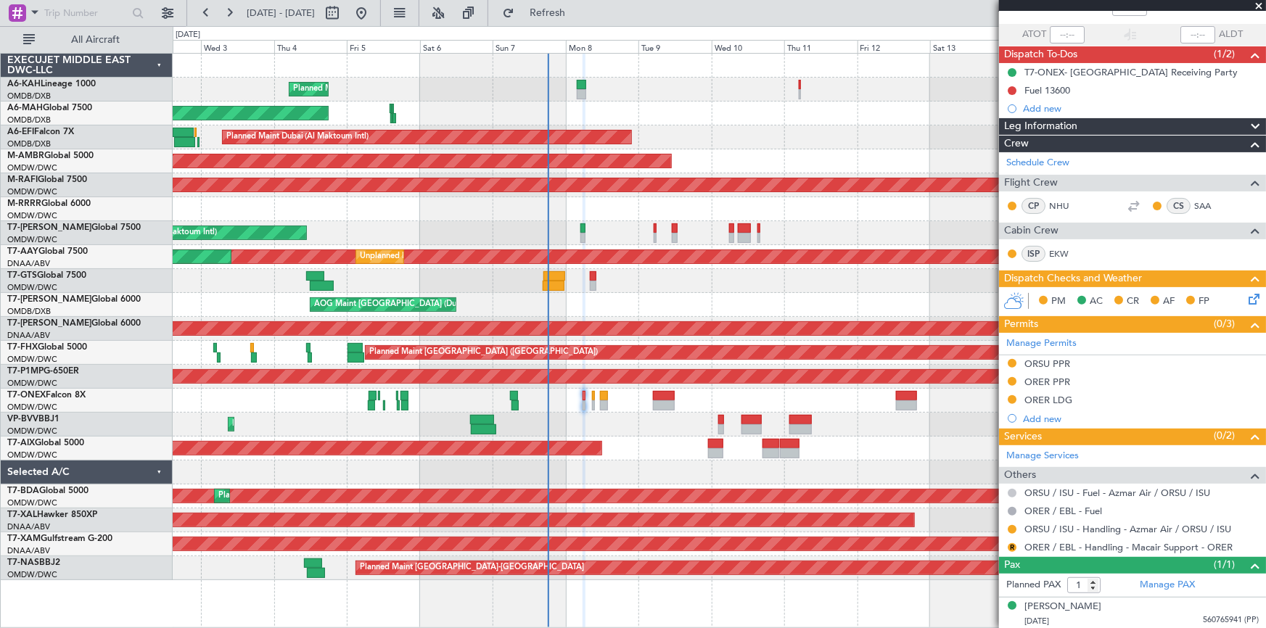
click at [1013, 490] on button at bounding box center [1012, 493] width 9 height 9
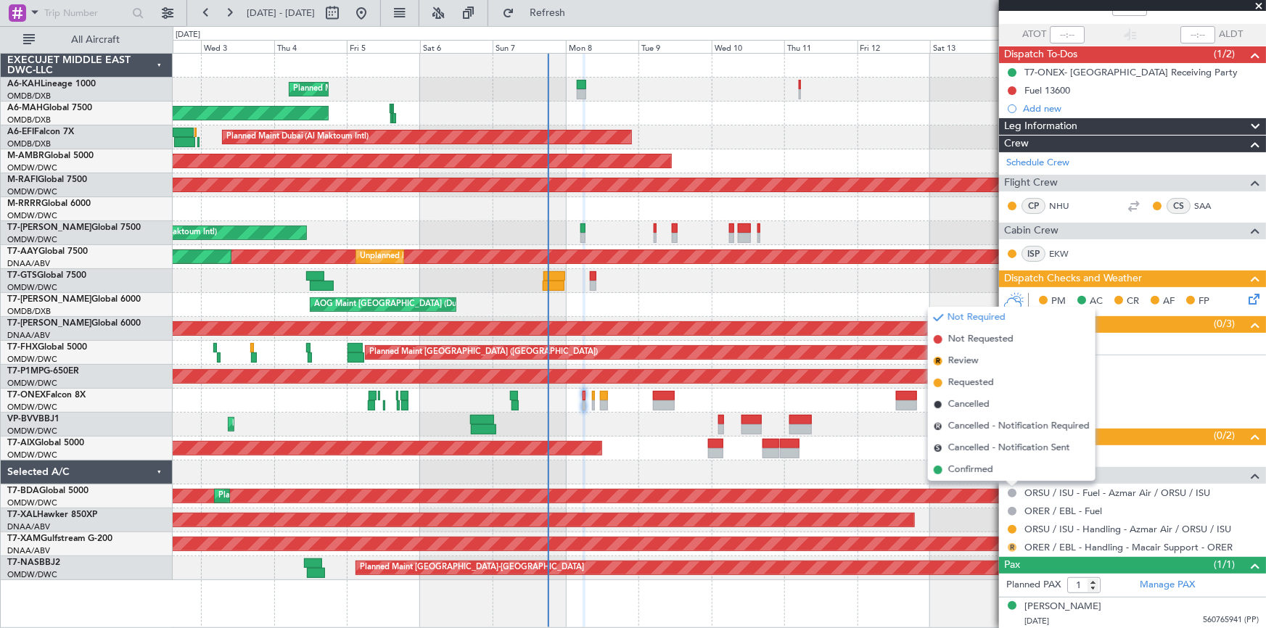
click at [1012, 544] on button "R" at bounding box center [1012, 548] width 9 height 9
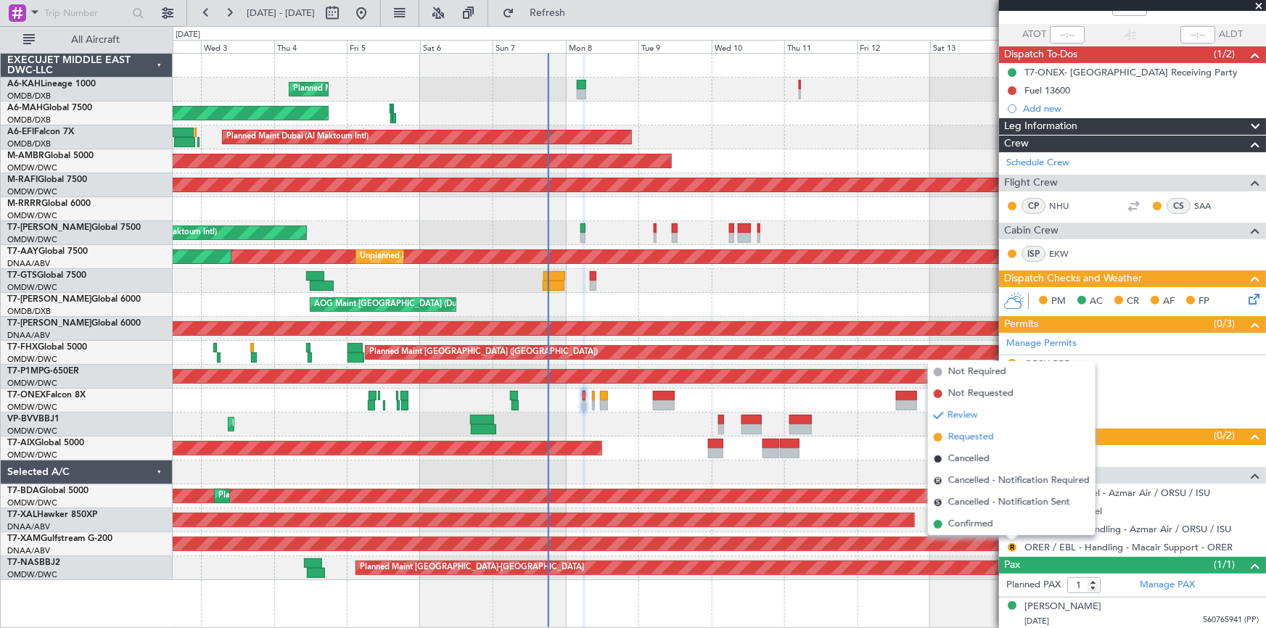
click at [974, 437] on span "Requested" at bounding box center [972, 437] width 46 height 15
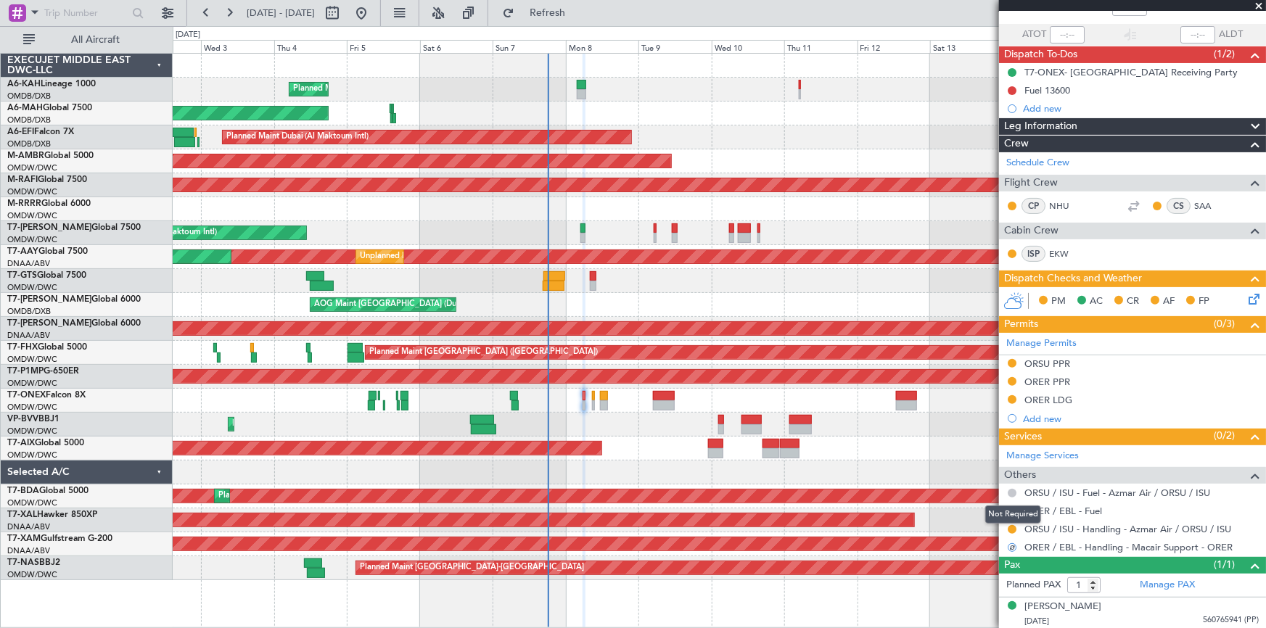
click at [1012, 489] on button at bounding box center [1012, 493] width 9 height 9
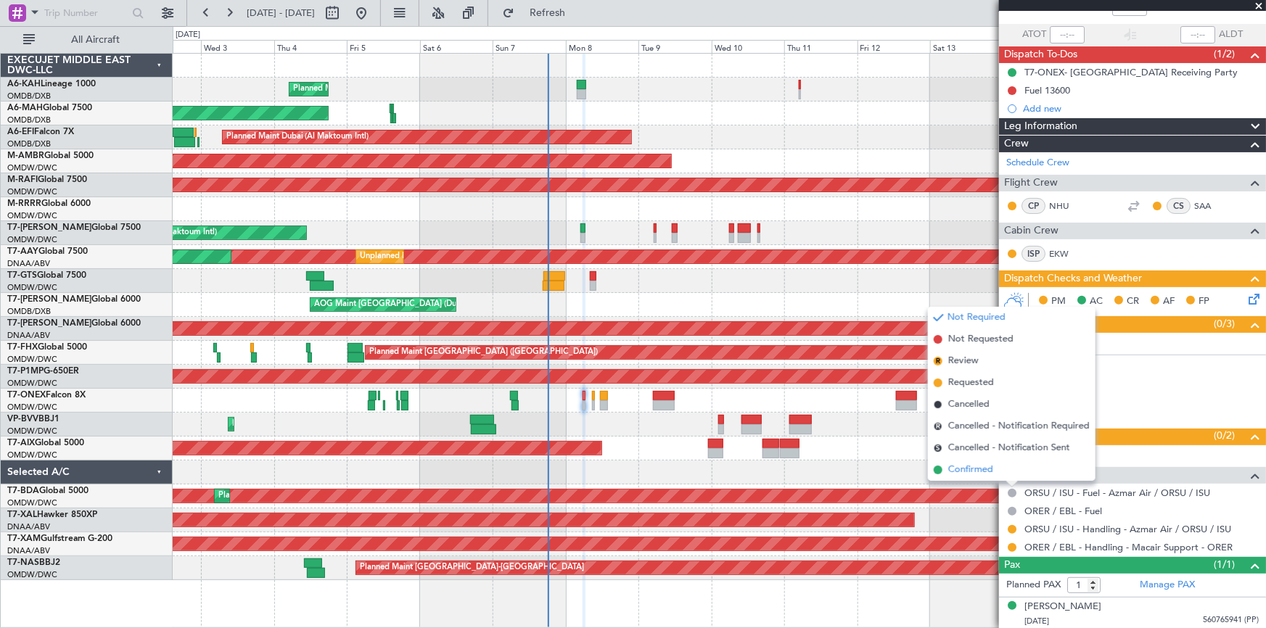
click at [976, 472] on span "Confirmed" at bounding box center [971, 470] width 45 height 15
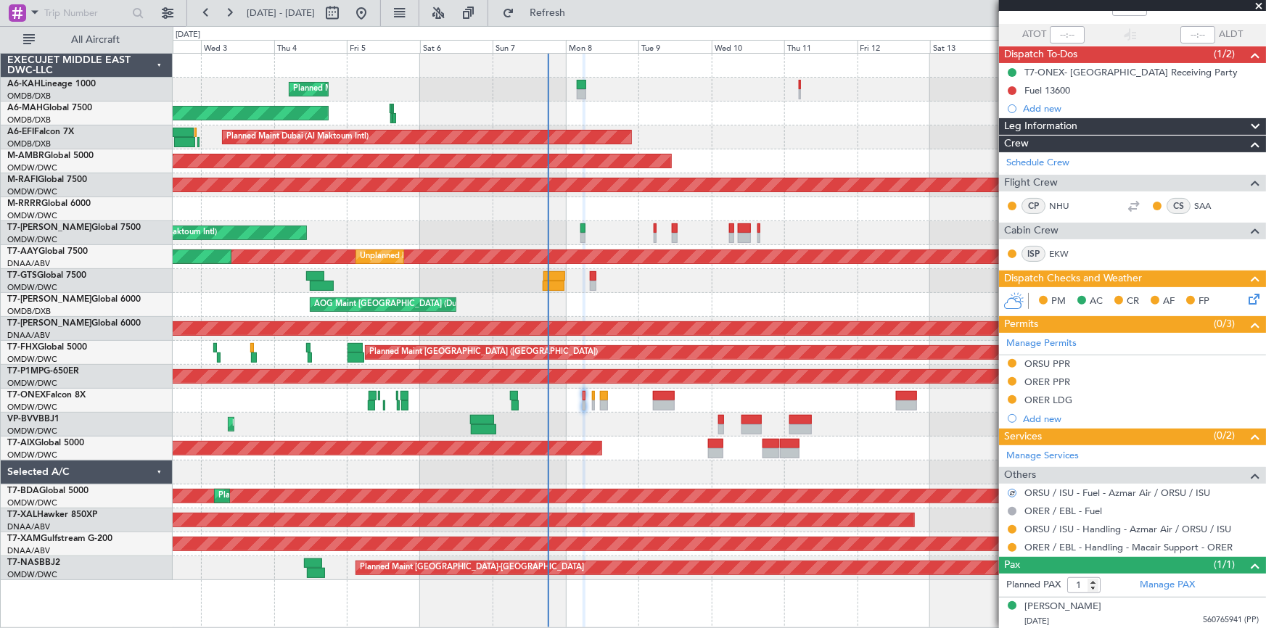
scroll to position [0, 0]
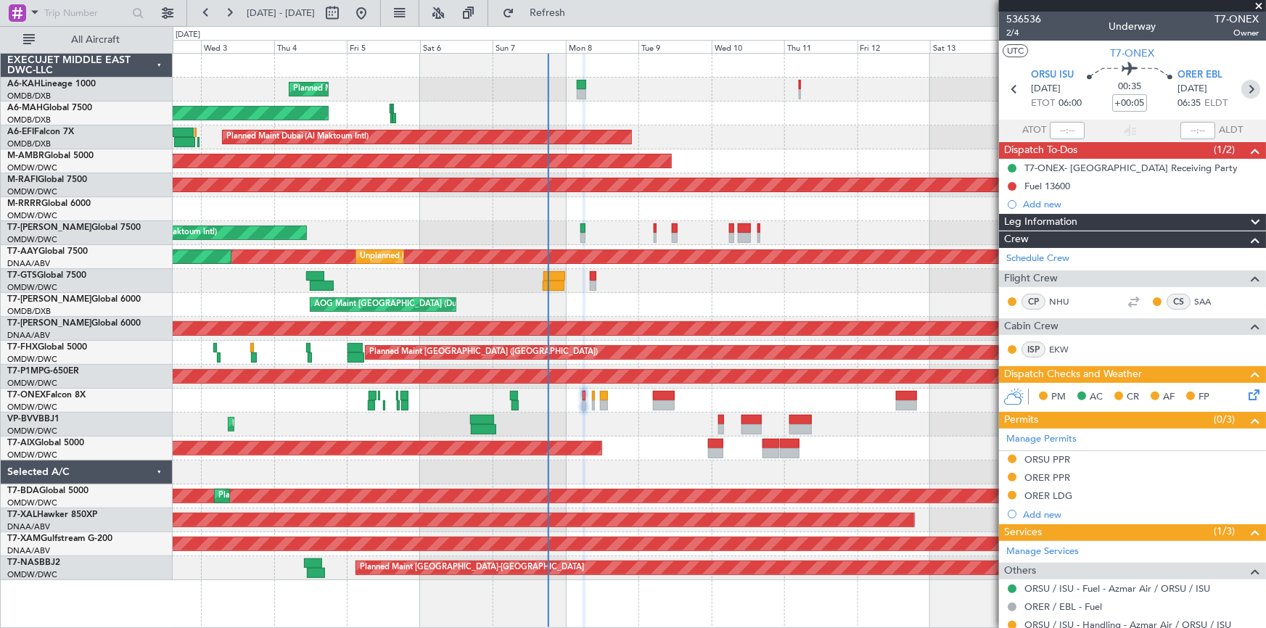
click at [1243, 88] on icon at bounding box center [1251, 89] width 19 height 19
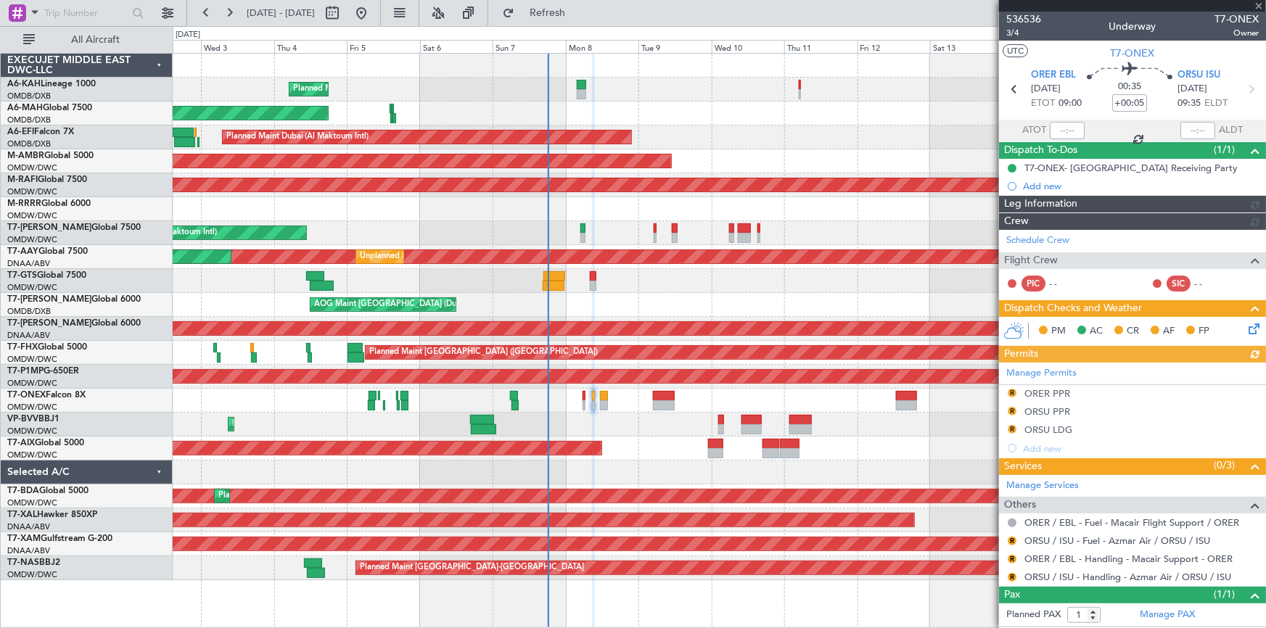
type input "[PERSON_NAME] (ANI)"
type input "7227"
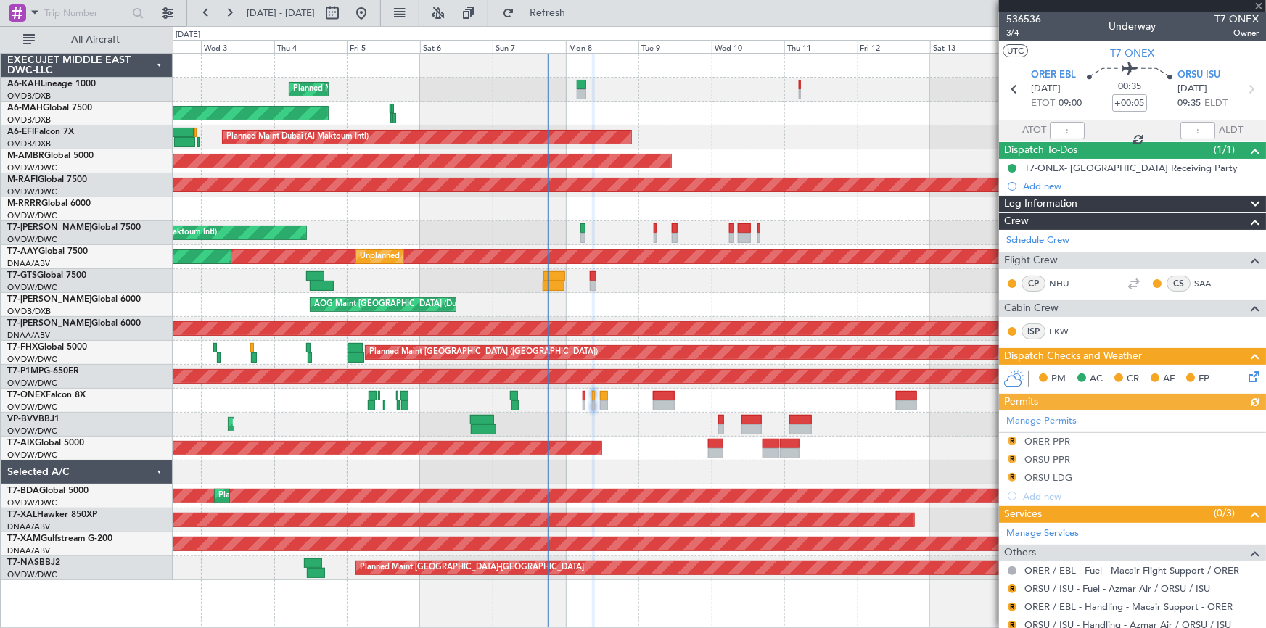
click at [1010, 439] on div "Manage Permits R ORER PPR R ORSU PPR R ORSU LDG Add new" at bounding box center [1132, 458] width 267 height 95
click at [1012, 438] on button "R" at bounding box center [1012, 441] width 9 height 9
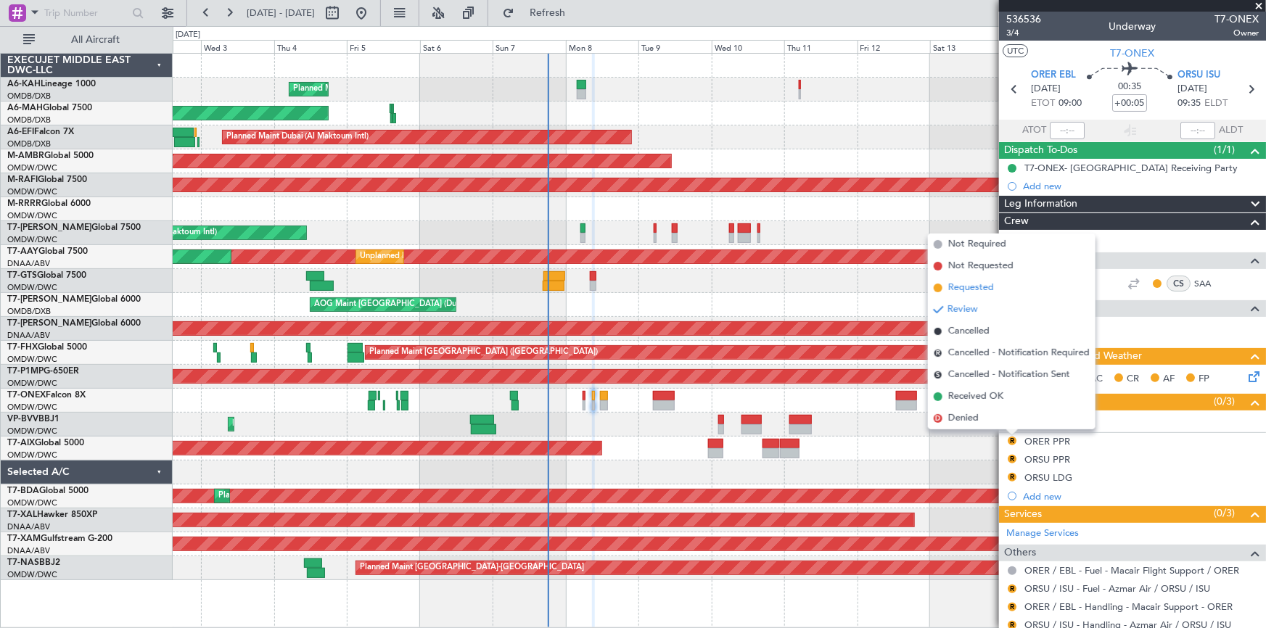
click at [971, 286] on span "Requested" at bounding box center [972, 288] width 46 height 15
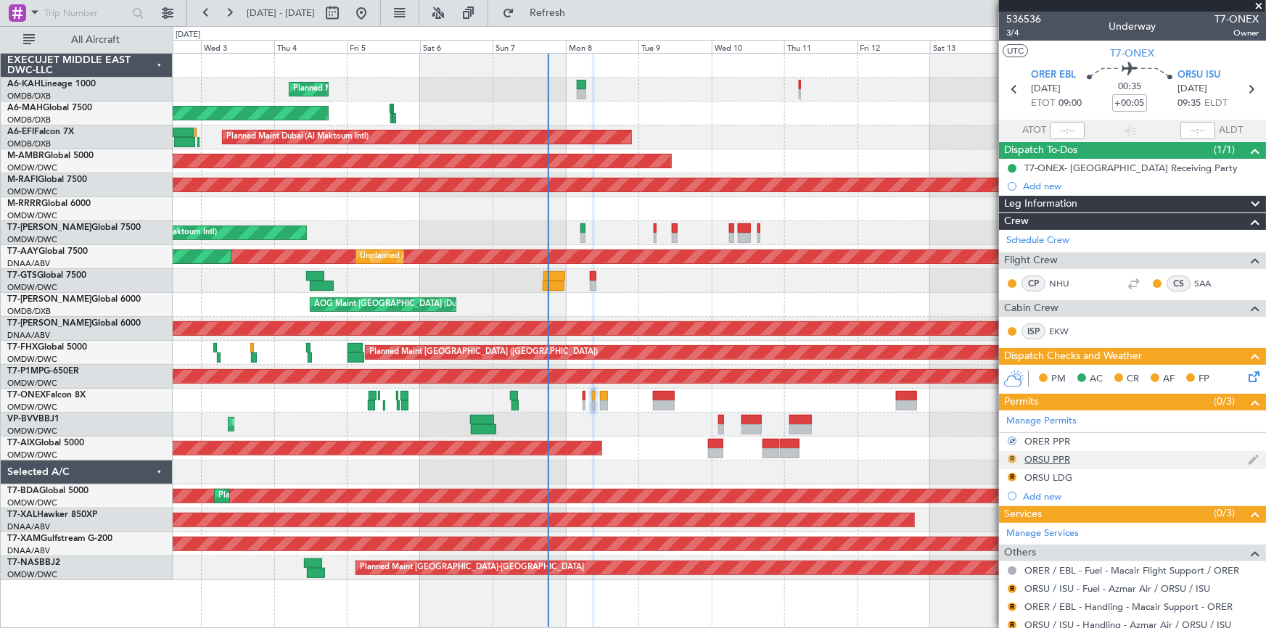
click at [1012, 455] on button "R" at bounding box center [1012, 459] width 9 height 9
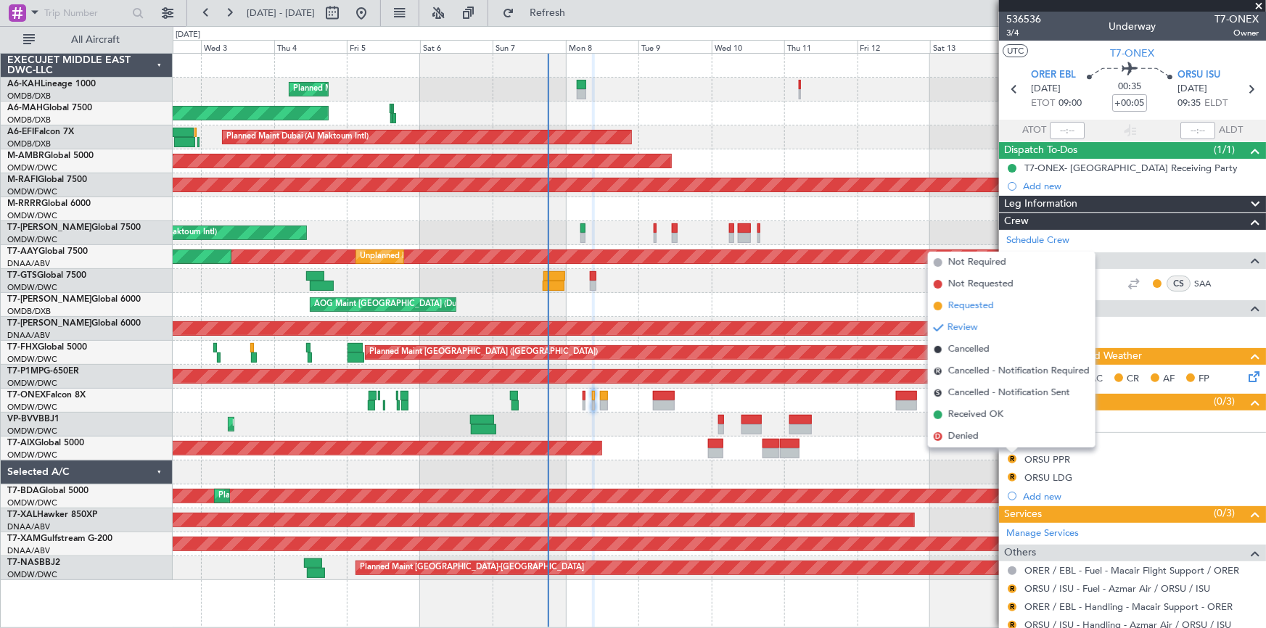
click at [982, 310] on span "Requested" at bounding box center [972, 306] width 46 height 15
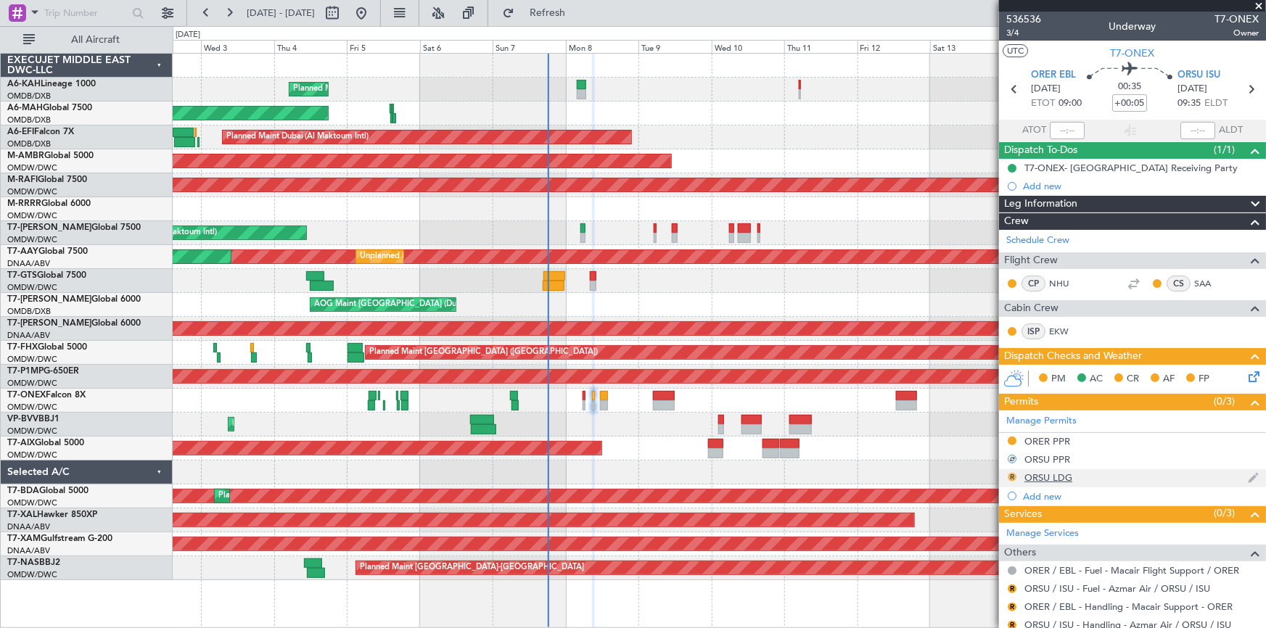
click at [1013, 476] on button "R" at bounding box center [1012, 477] width 9 height 9
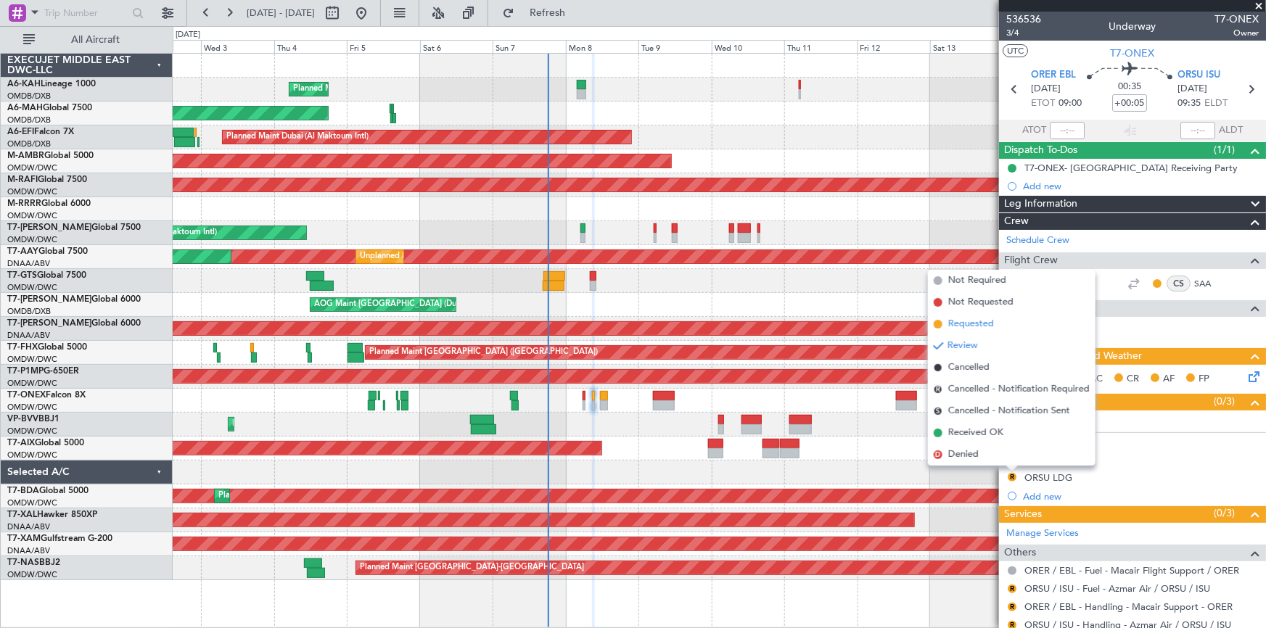
click at [968, 324] on span "Requested" at bounding box center [972, 324] width 46 height 15
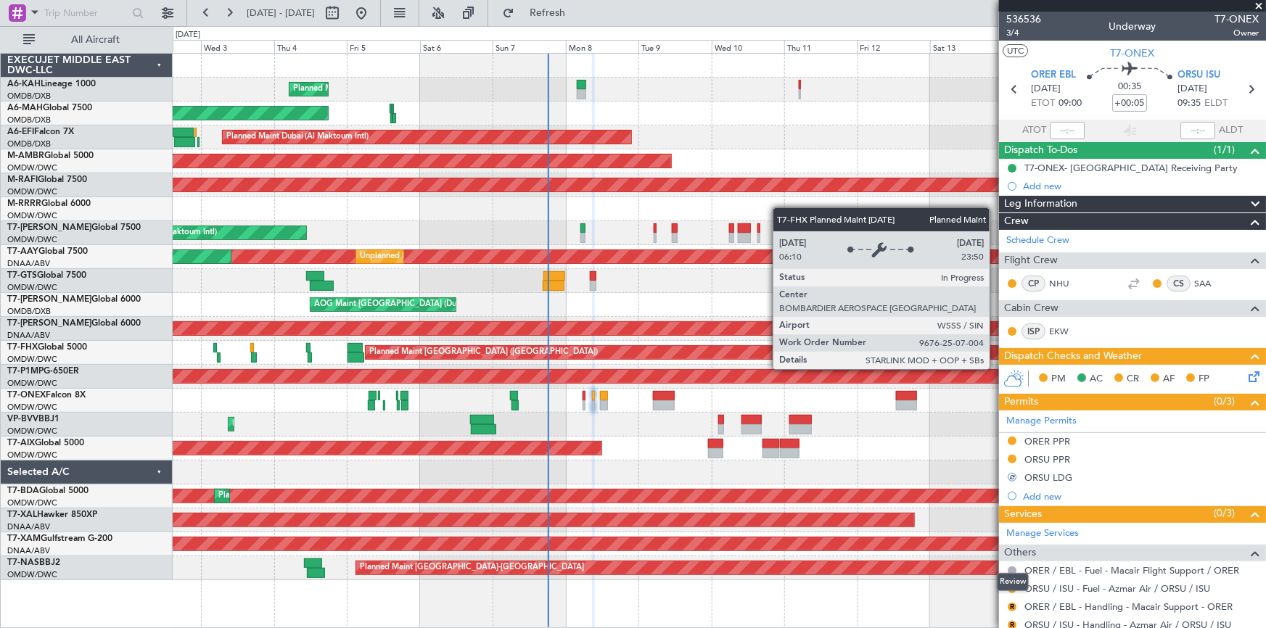
click at [1010, 587] on div "Review" at bounding box center [1013, 582] width 32 height 18
click at [1014, 589] on button "R" at bounding box center [1012, 589] width 9 height 9
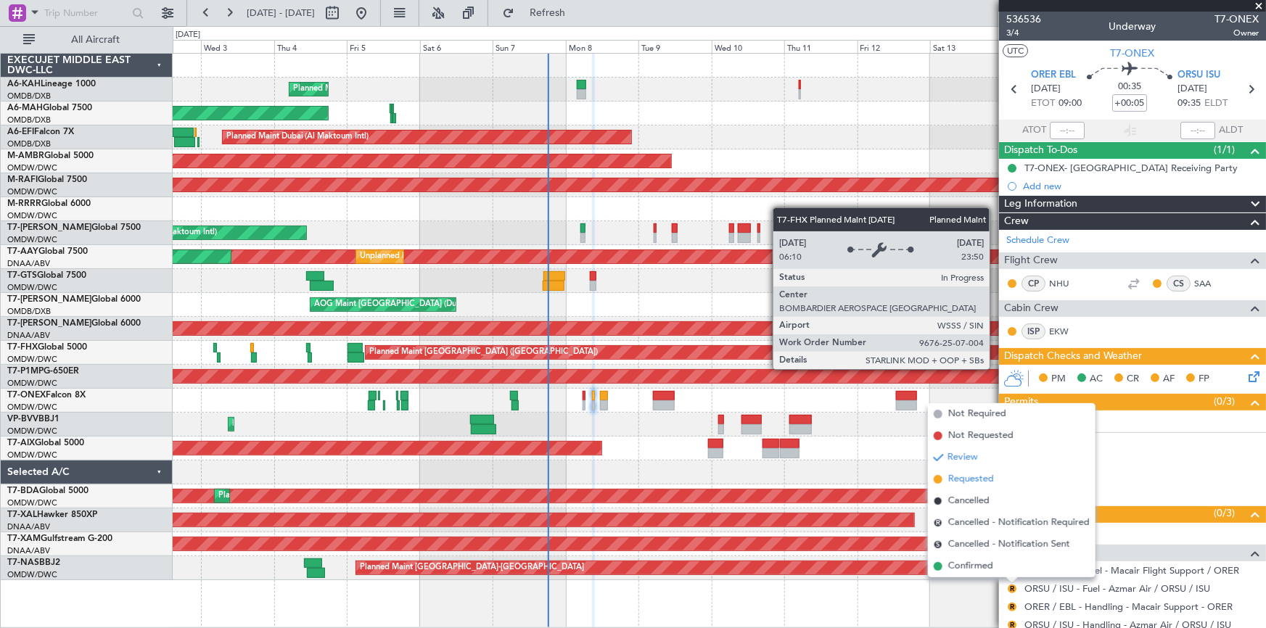
click at [981, 482] on span "Requested" at bounding box center [972, 479] width 46 height 15
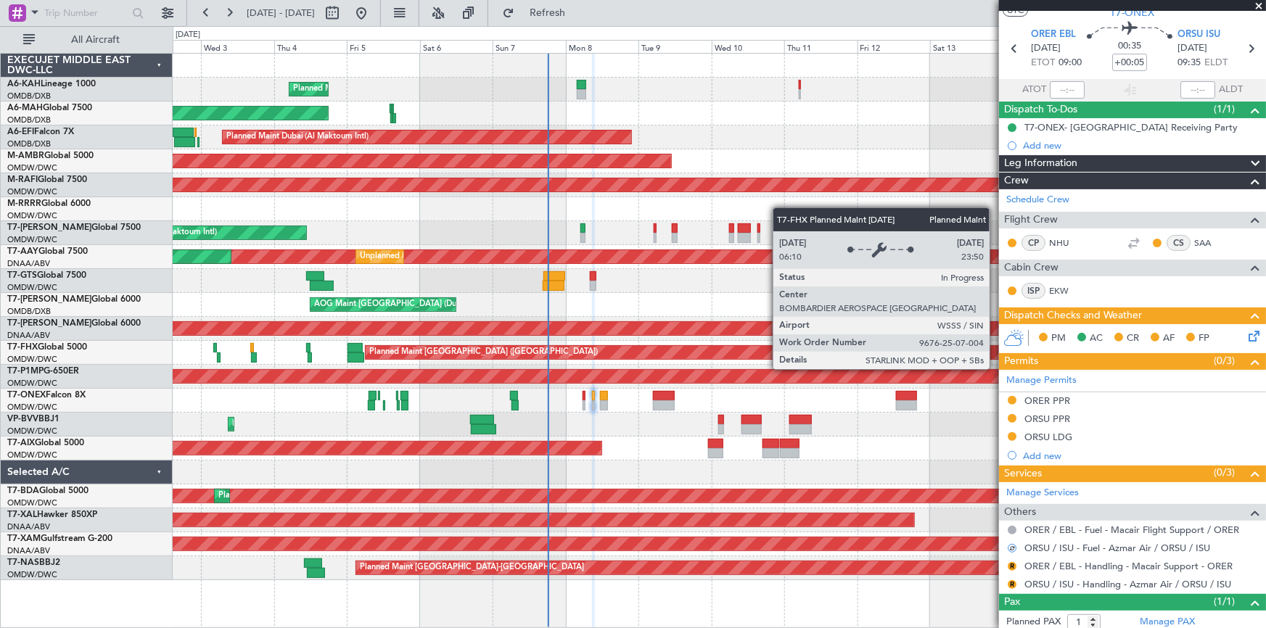
scroll to position [78, 0]
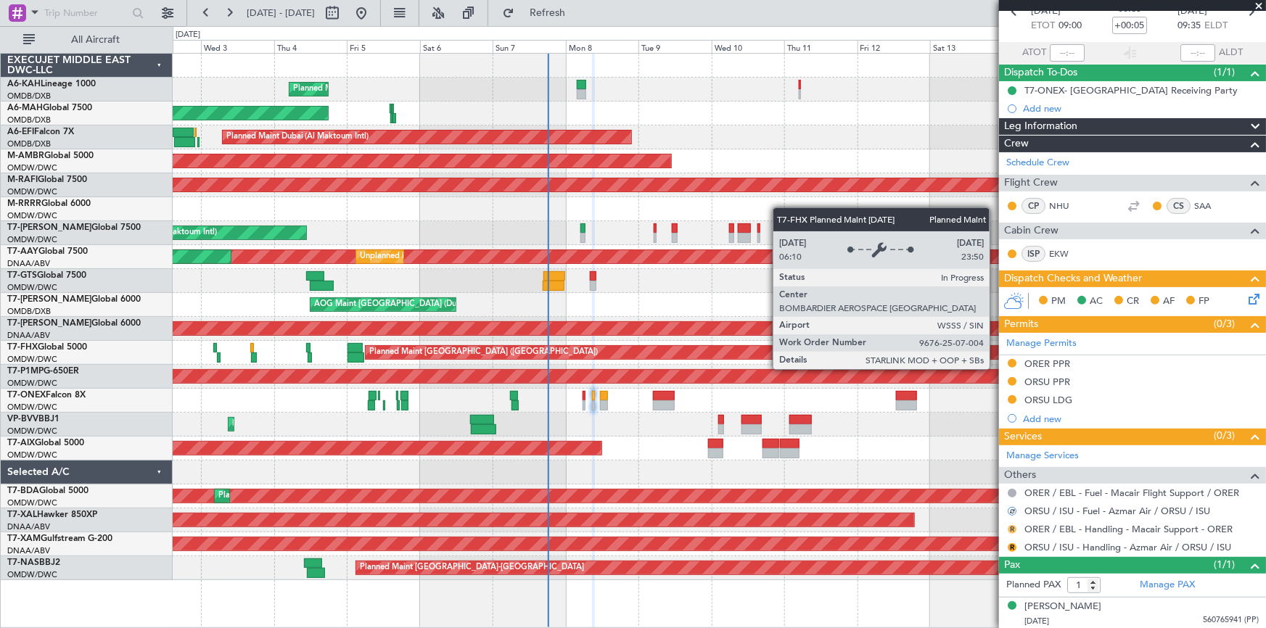
click at [1013, 528] on button "R" at bounding box center [1012, 529] width 9 height 9
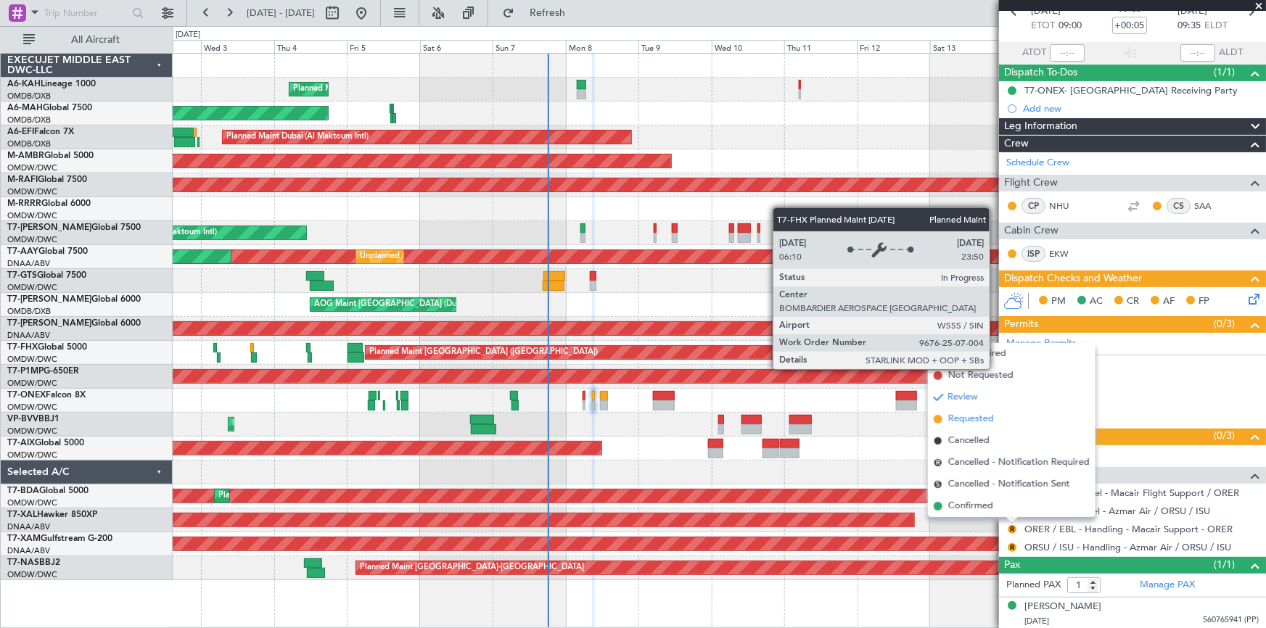
click at [978, 422] on span "Requested" at bounding box center [972, 419] width 46 height 15
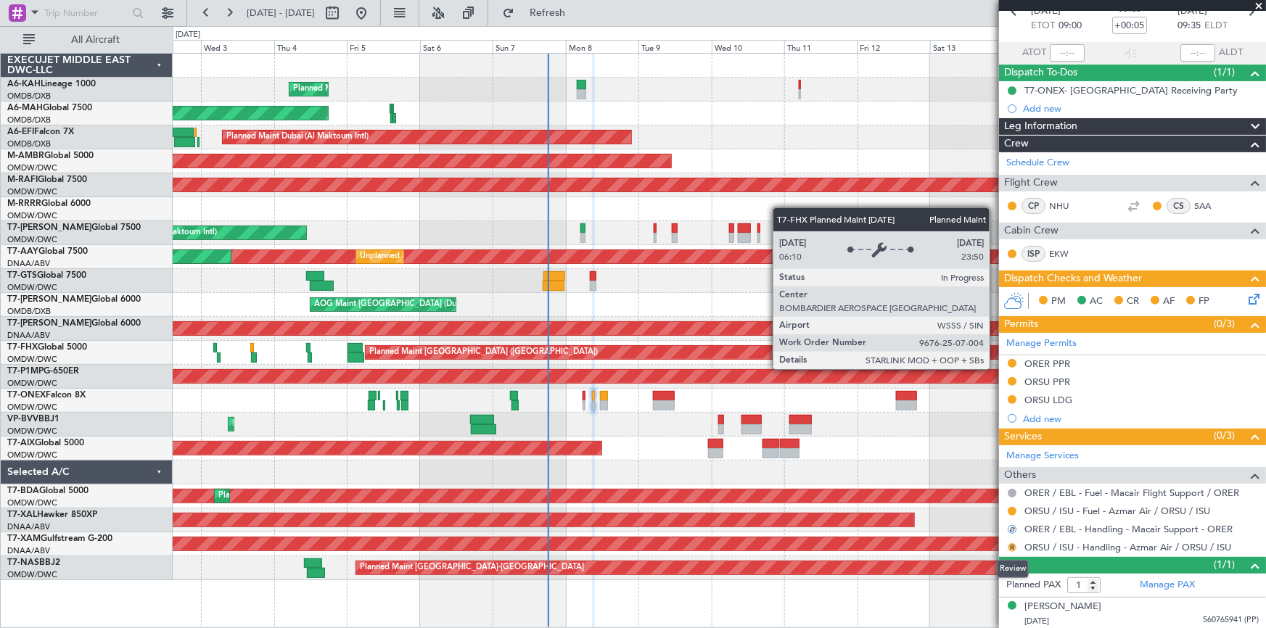
click at [1010, 546] on button "R" at bounding box center [1012, 548] width 9 height 9
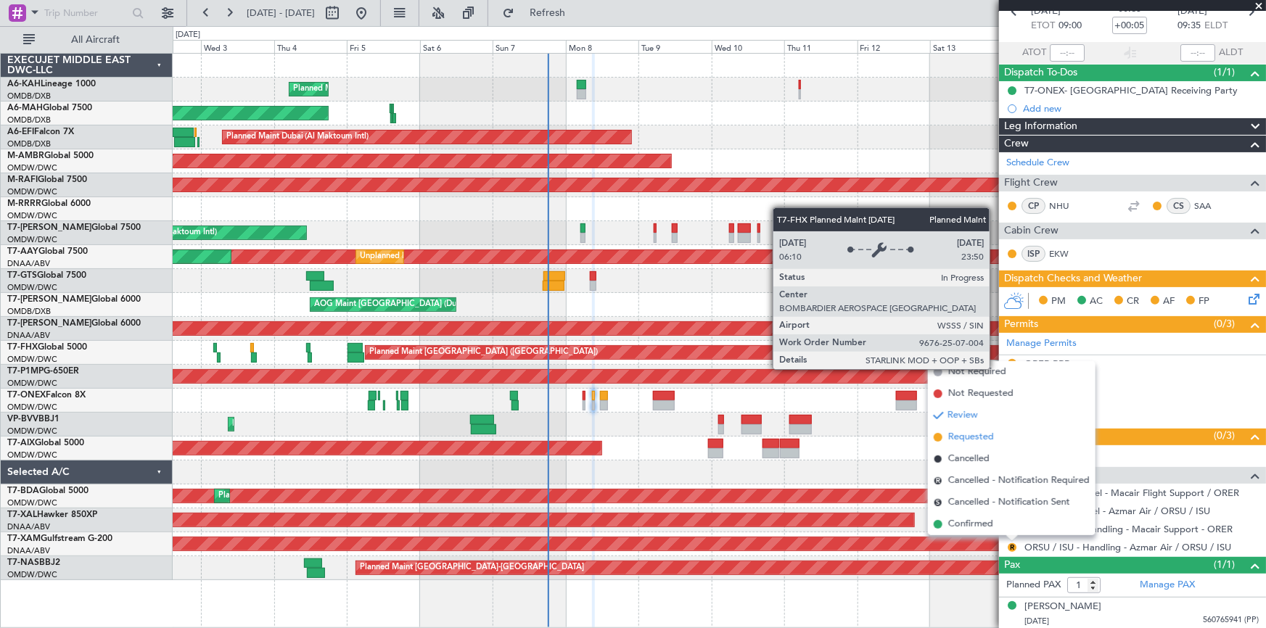
click at [981, 441] on span "Requested" at bounding box center [972, 437] width 46 height 15
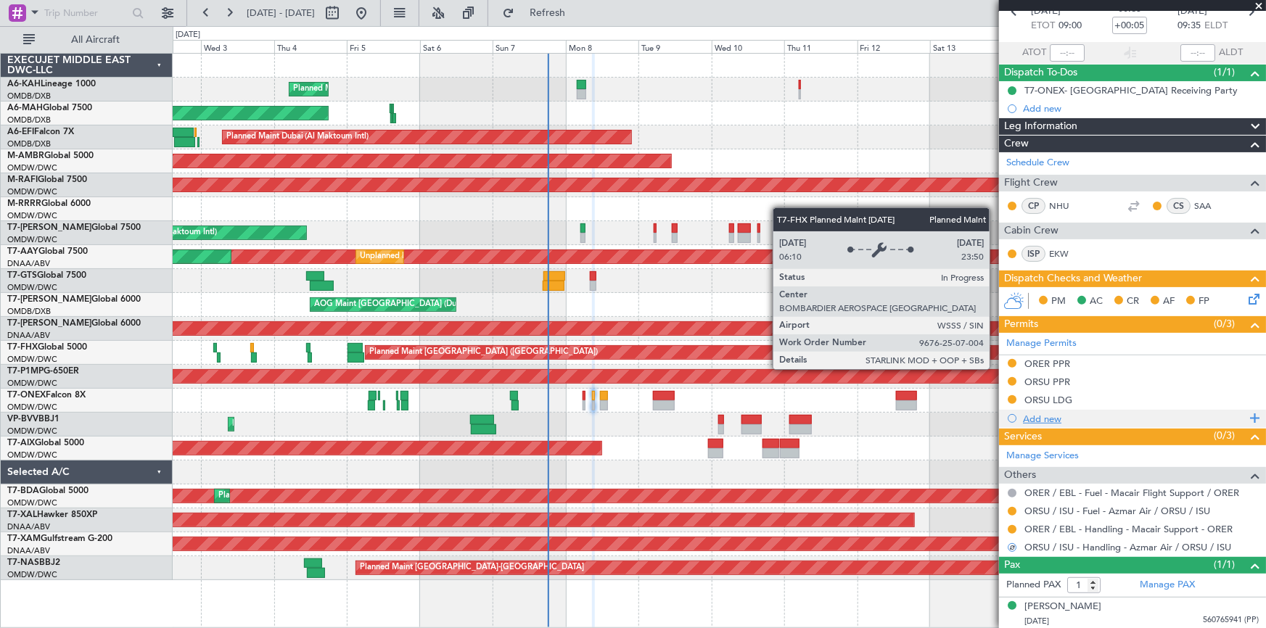
scroll to position [0, 0]
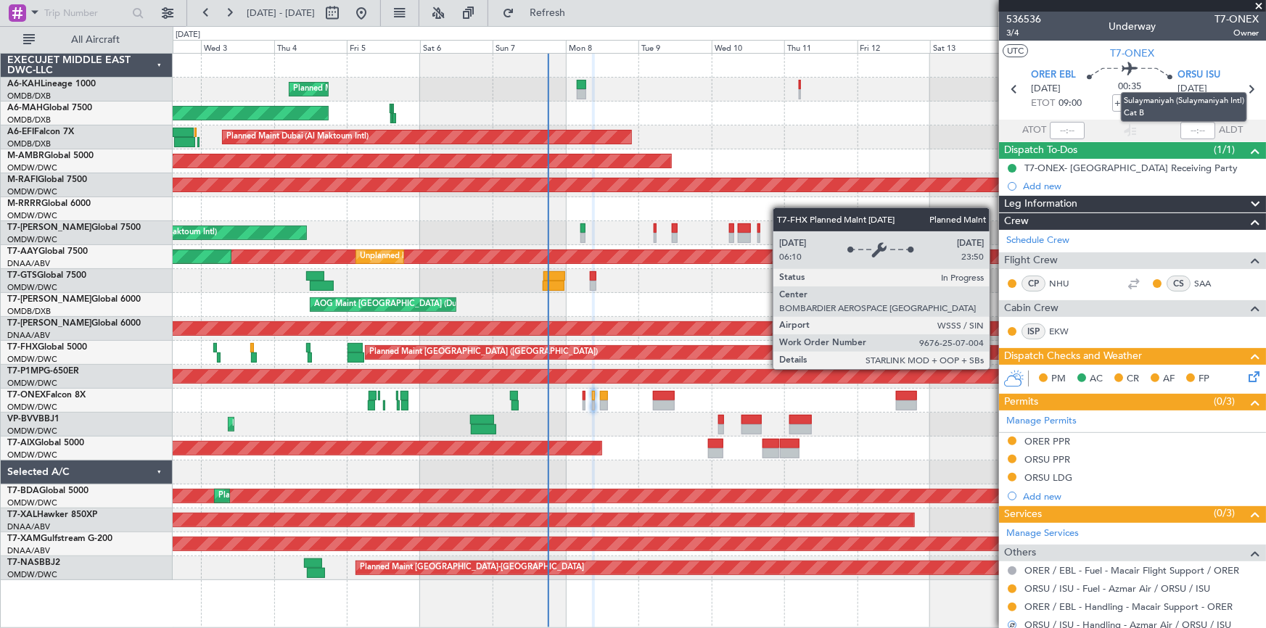
click at [1245, 87] on mat-tooltip-component "Sulaymaniyah (Sulaymaniyah Intl) Cat B" at bounding box center [1184, 107] width 147 height 50
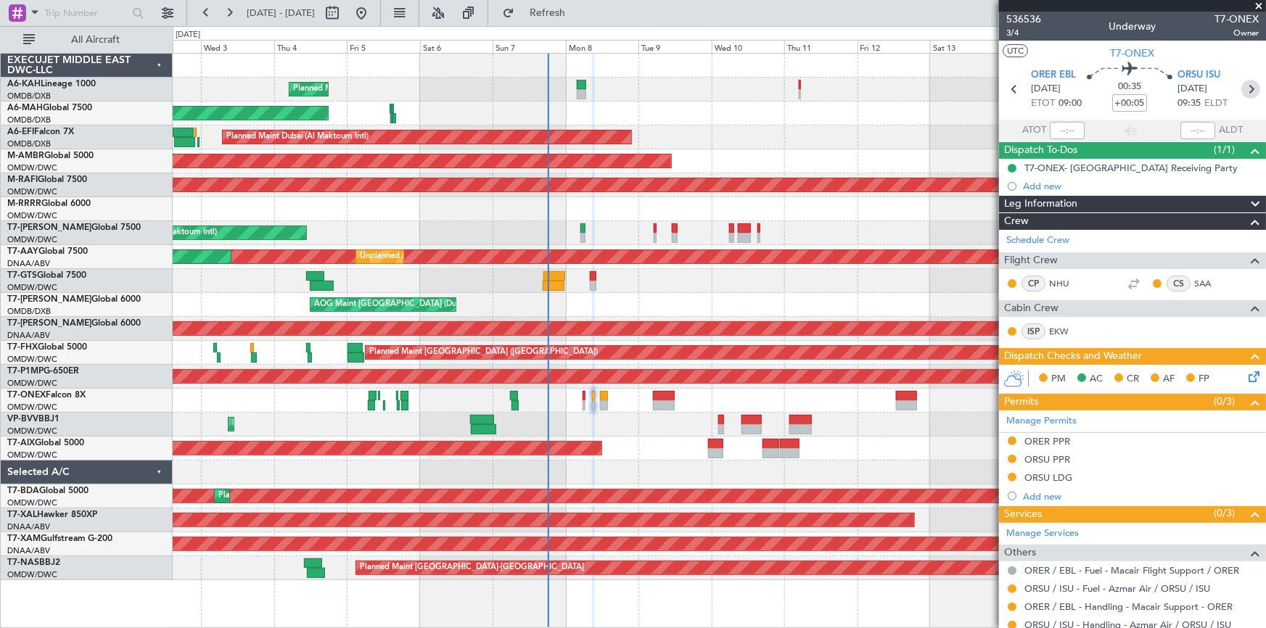
click at [1242, 92] on icon at bounding box center [1251, 89] width 19 height 19
type input "+00:20"
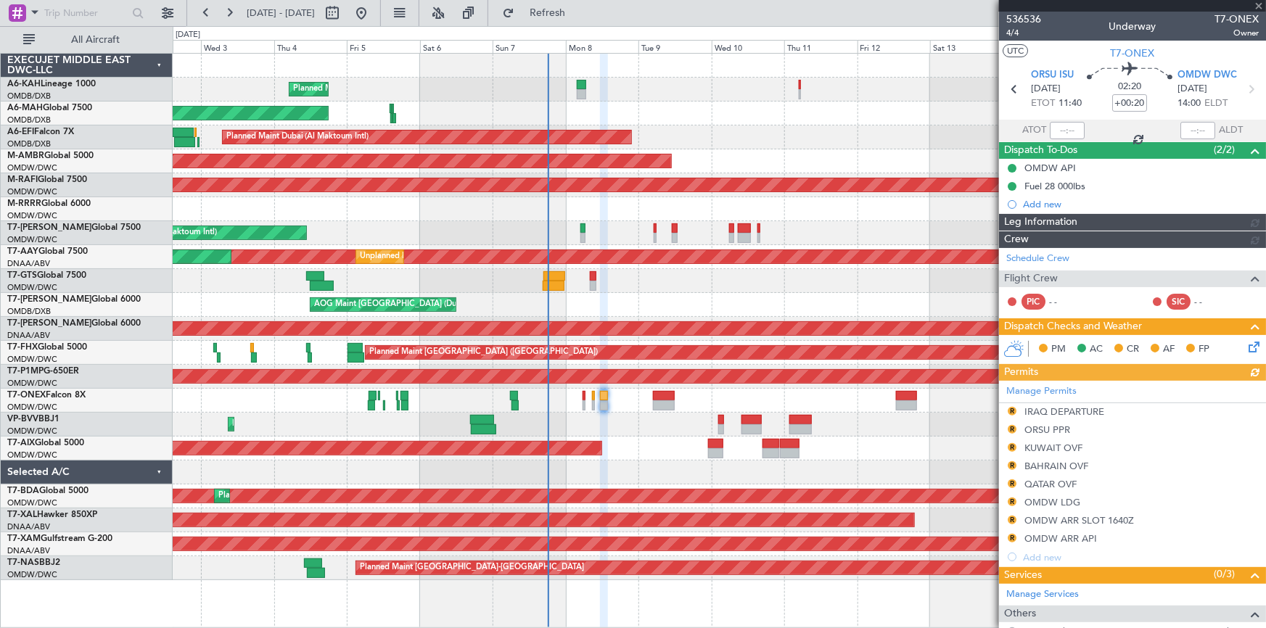
type input "[PERSON_NAME] (ANI)"
type input "7228"
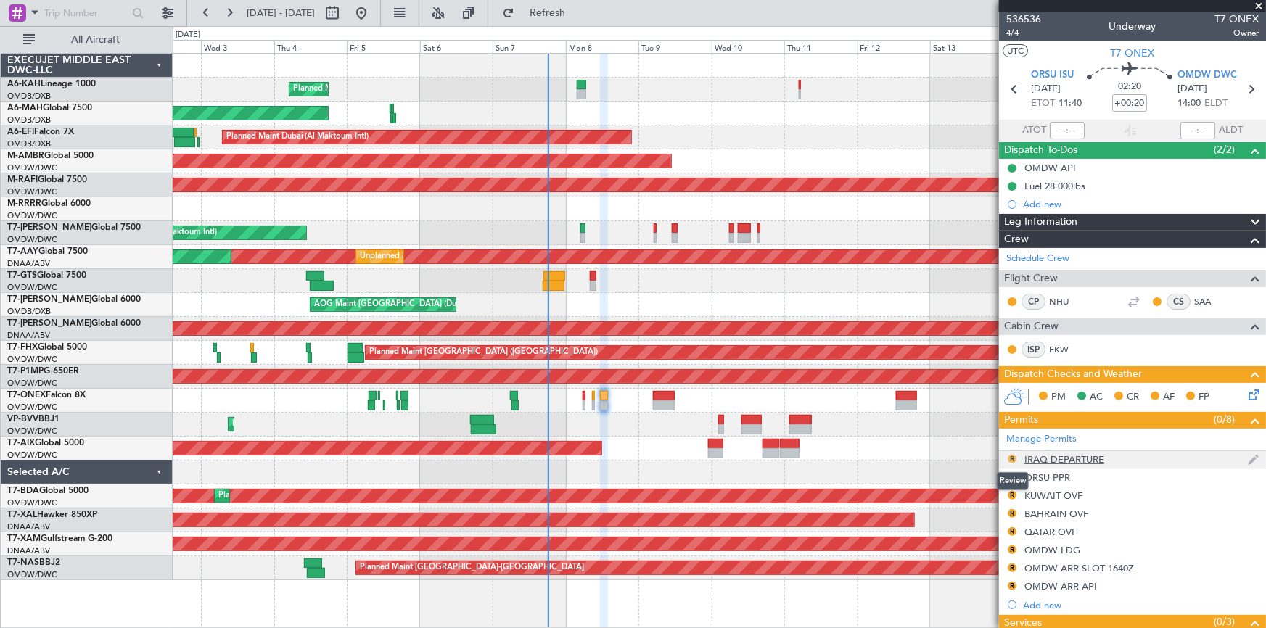
click at [1010, 459] on button "R" at bounding box center [1012, 459] width 9 height 9
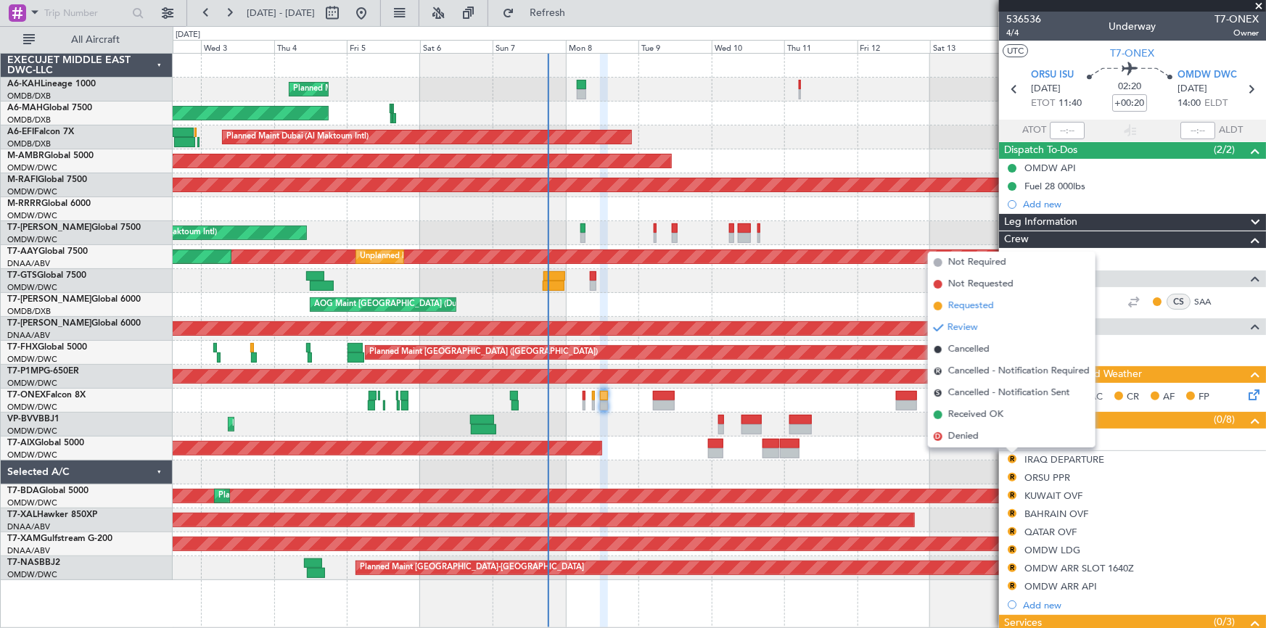
click at [967, 303] on span "Requested" at bounding box center [972, 306] width 46 height 15
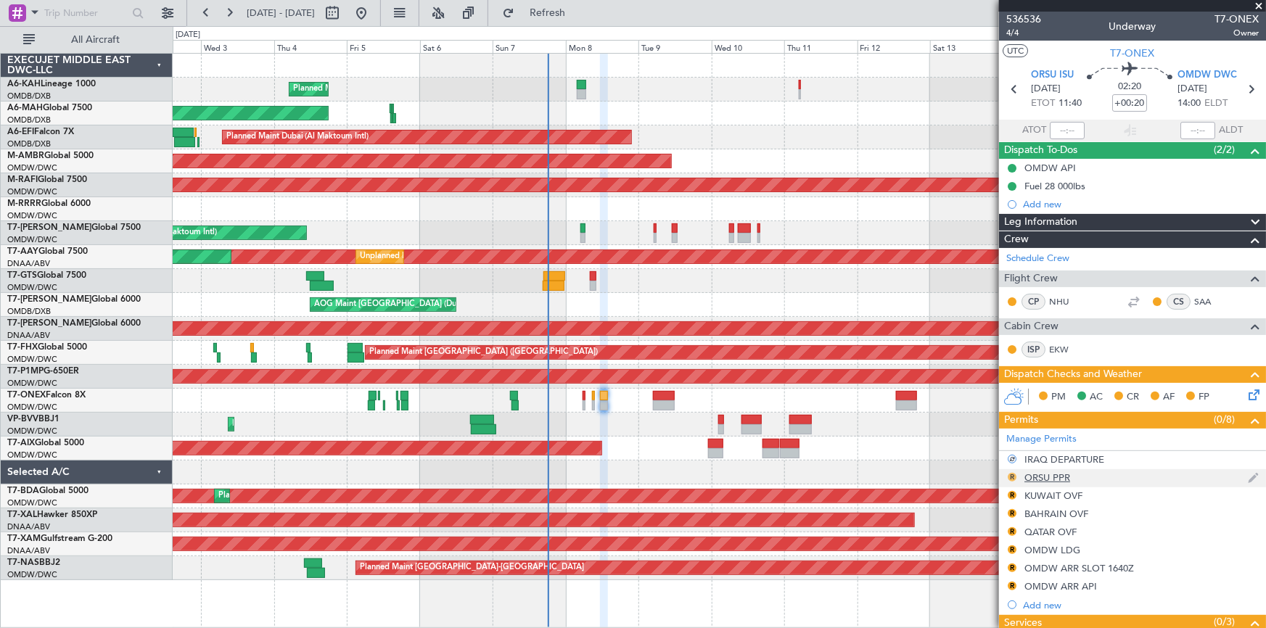
click at [1011, 474] on button "R" at bounding box center [1012, 477] width 9 height 9
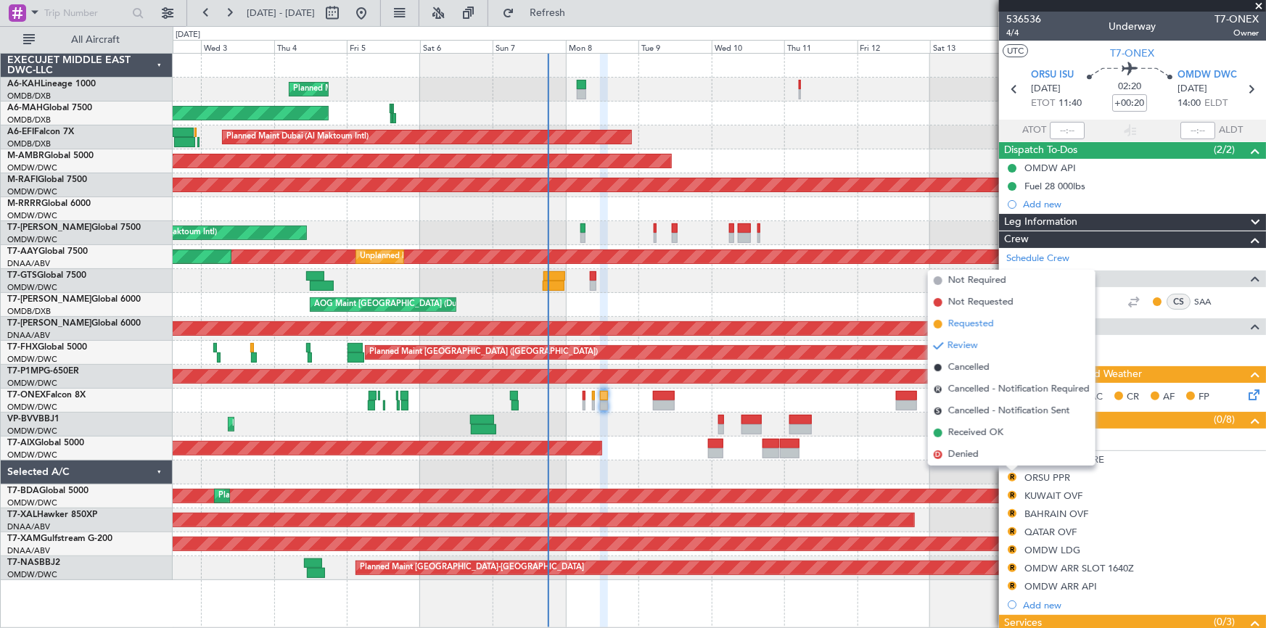
click at [976, 319] on span "Requested" at bounding box center [972, 324] width 46 height 15
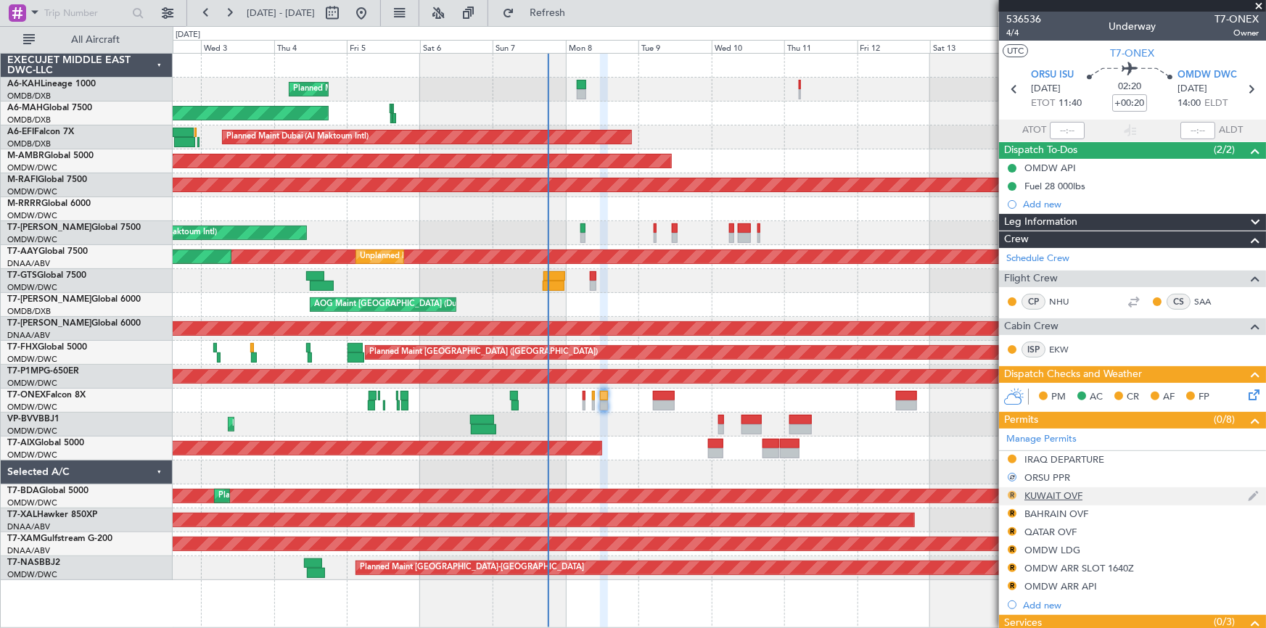
click at [1012, 495] on button "R" at bounding box center [1012, 495] width 9 height 9
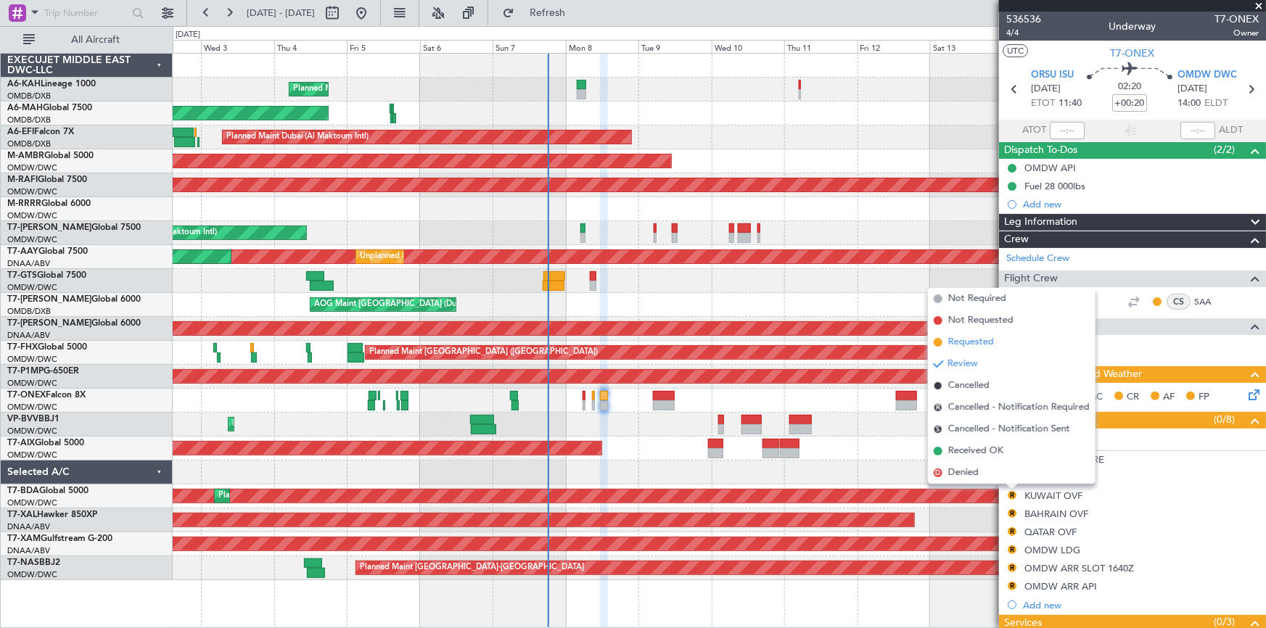
click at [978, 345] on span "Requested" at bounding box center [972, 342] width 46 height 15
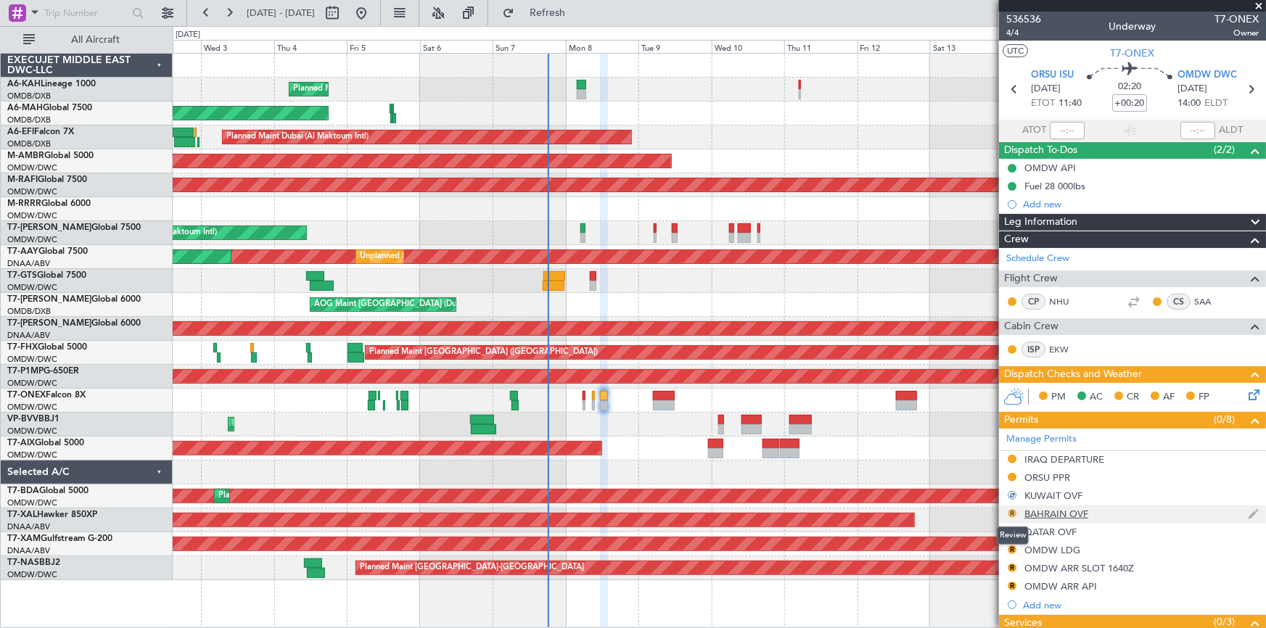
click at [1012, 512] on button "R" at bounding box center [1012, 513] width 9 height 9
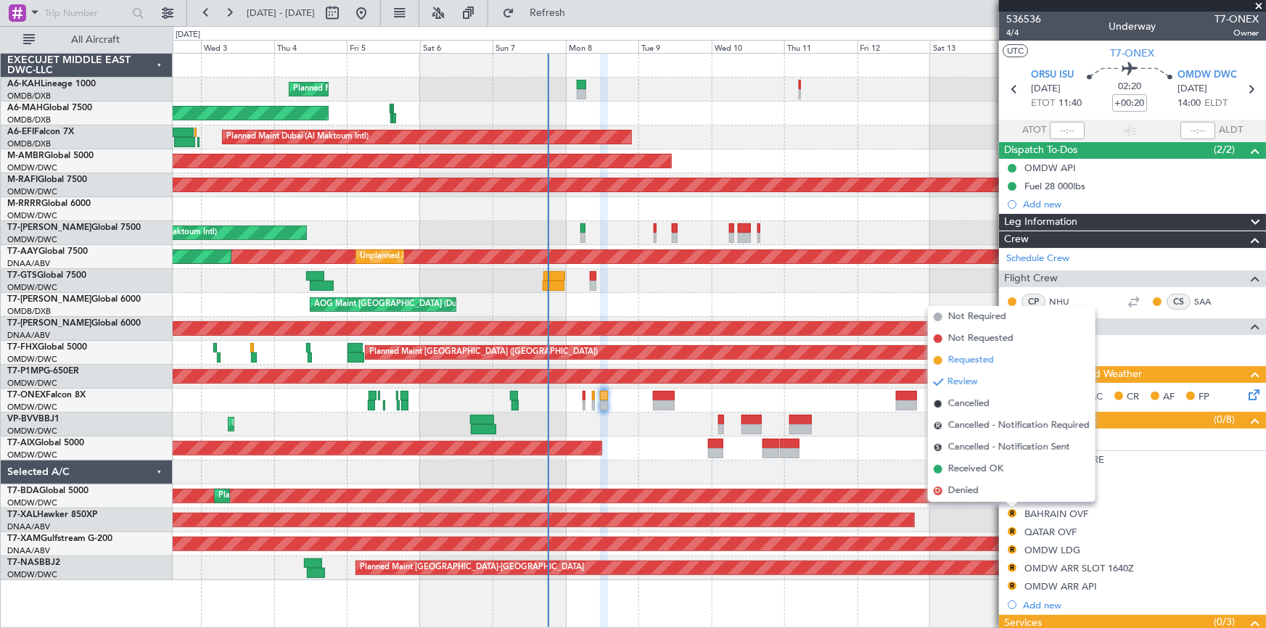
click at [963, 361] on span "Requested" at bounding box center [972, 360] width 46 height 15
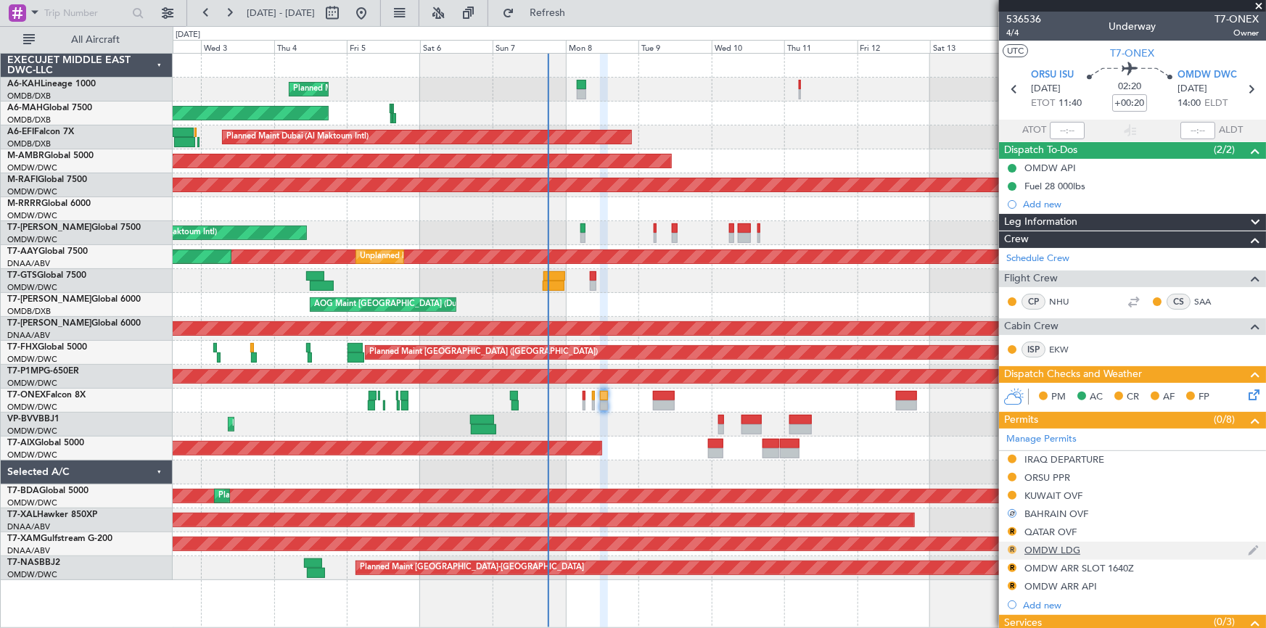
click at [1015, 549] on button "R" at bounding box center [1012, 550] width 9 height 9
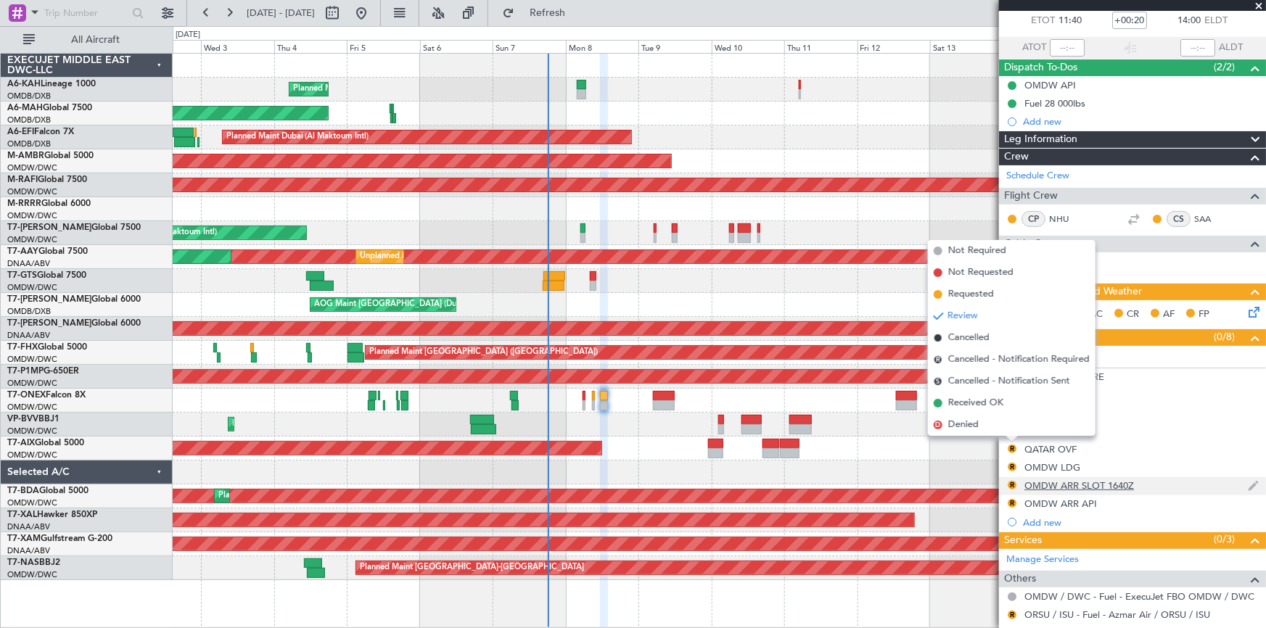
scroll to position [131, 0]
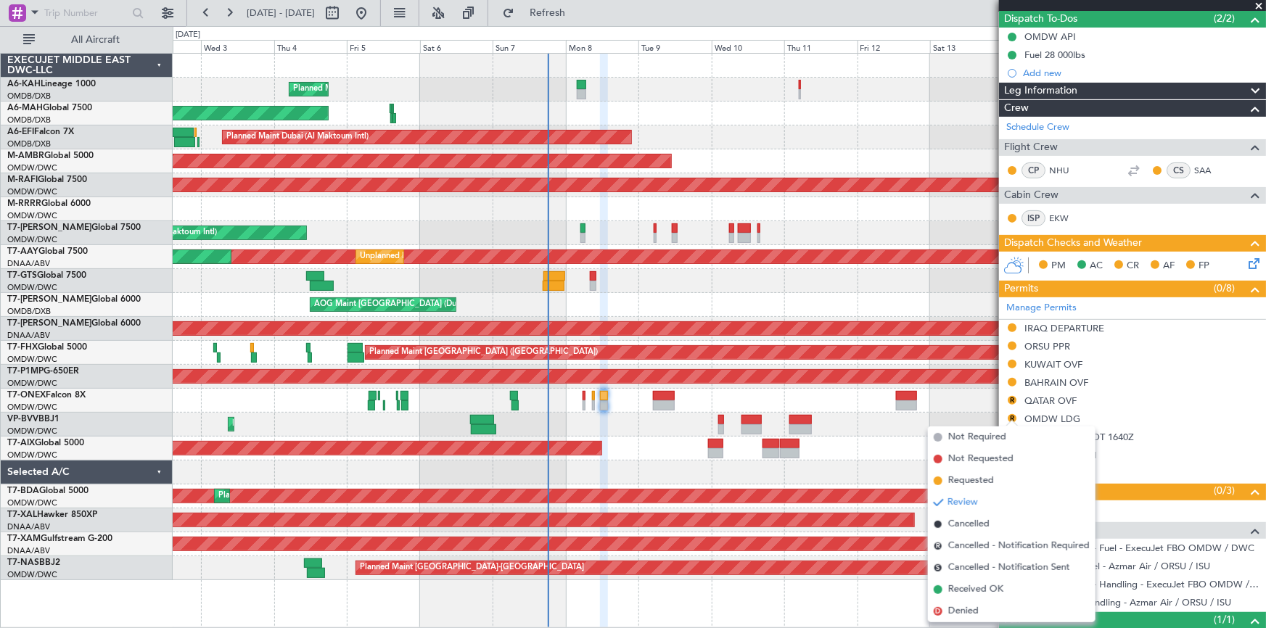
click at [764, 601] on div "Planned Maint Dubai (Al Maktoum Intl) No Crew Planned Maint Dubai (Dubai Intl) …" at bounding box center [720, 341] width 1094 height 576
click at [885, 442] on div "AOG Maint" at bounding box center [720, 449] width 1094 height 24
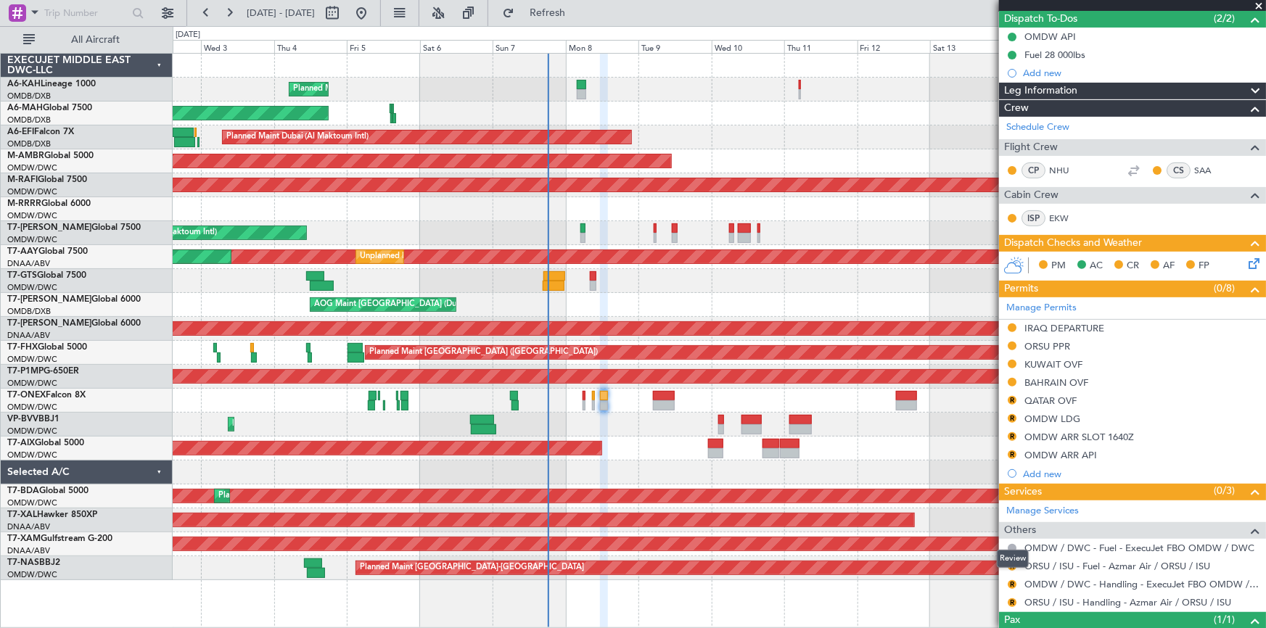
click at [1012, 566] on div "Review" at bounding box center [1013, 559] width 32 height 18
click at [1012, 562] on button "R" at bounding box center [1012, 566] width 9 height 9
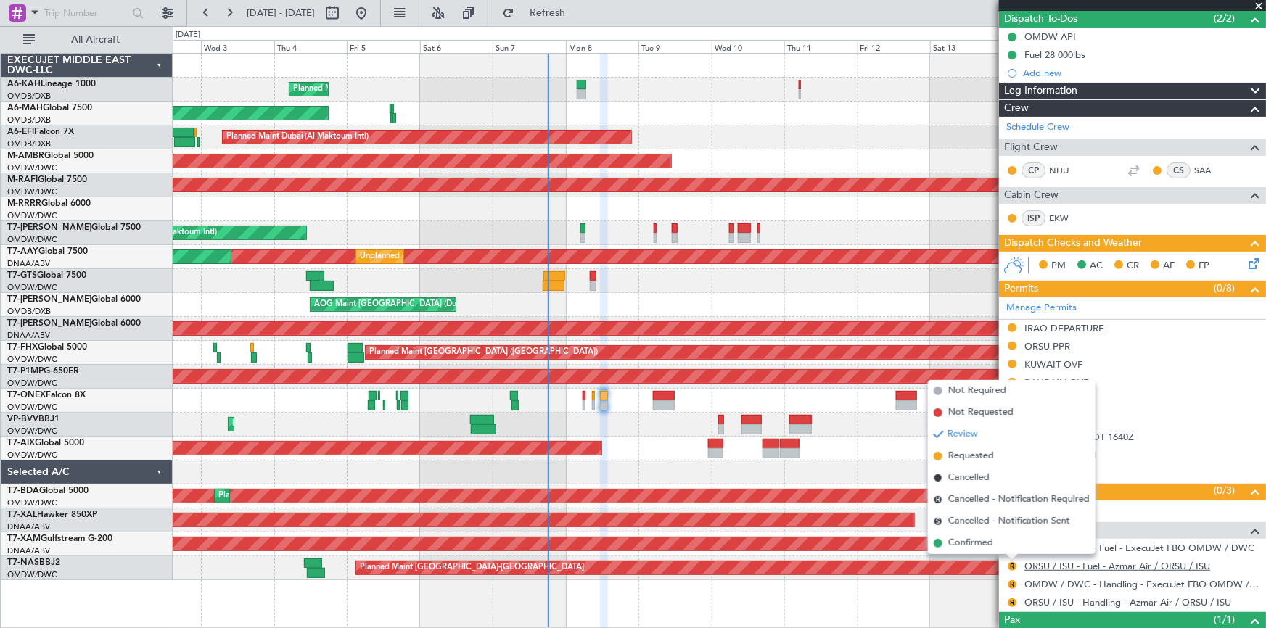
click at [967, 541] on span "Confirmed" at bounding box center [971, 543] width 45 height 15
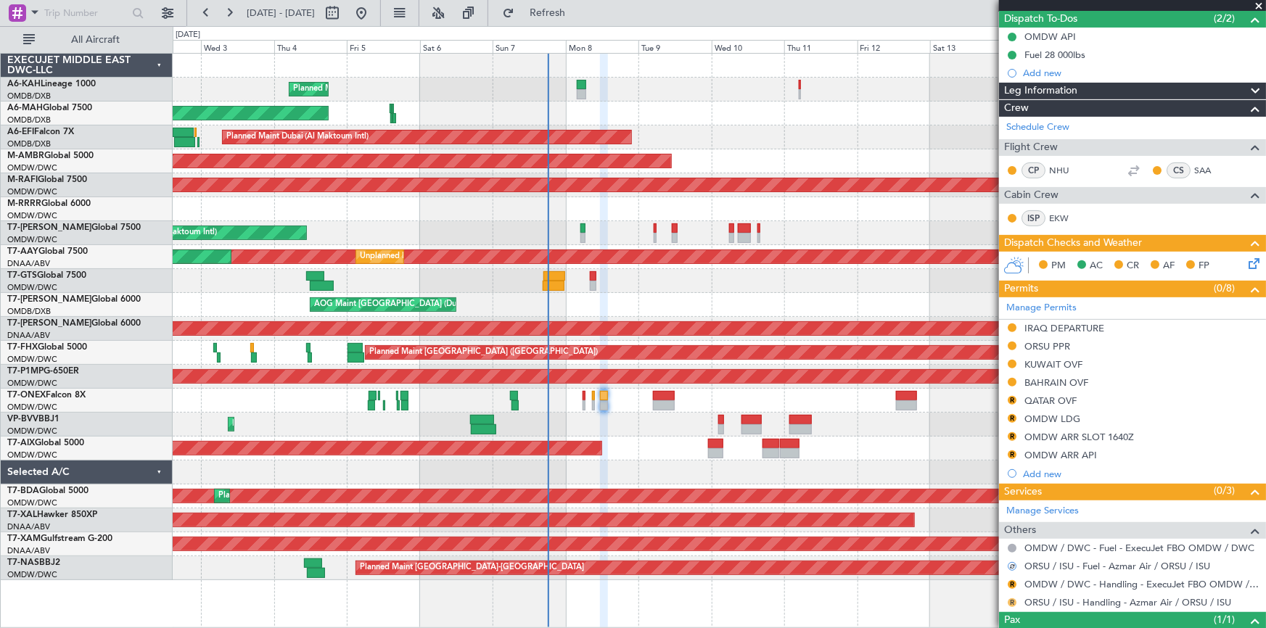
click at [1009, 600] on button "R" at bounding box center [1012, 603] width 9 height 9
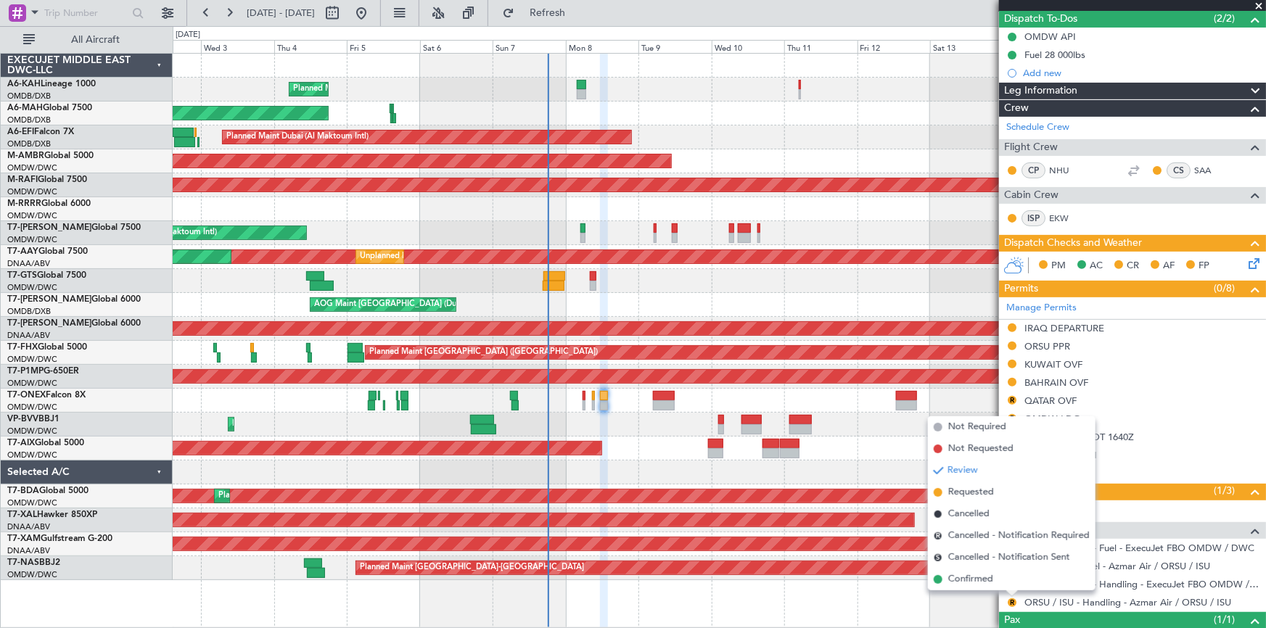
drag, startPoint x: 960, startPoint y: 581, endPoint x: 996, endPoint y: 419, distance: 165.7
click at [961, 576] on span "Confirmed" at bounding box center [971, 580] width 45 height 15
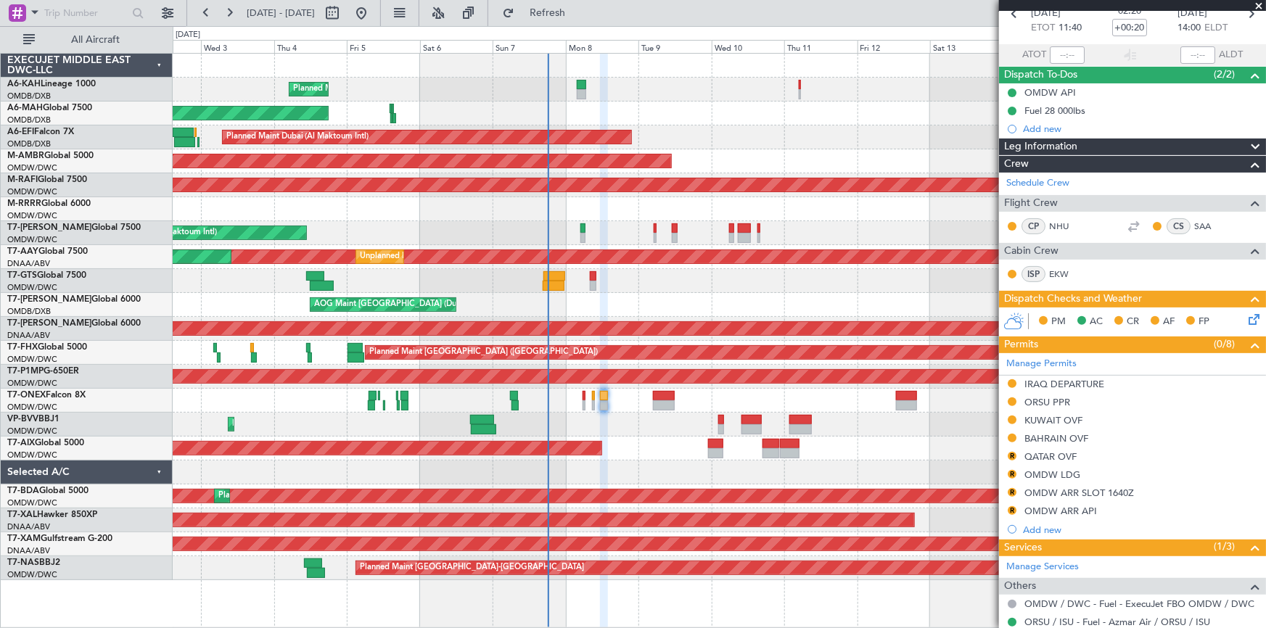
scroll to position [0, 0]
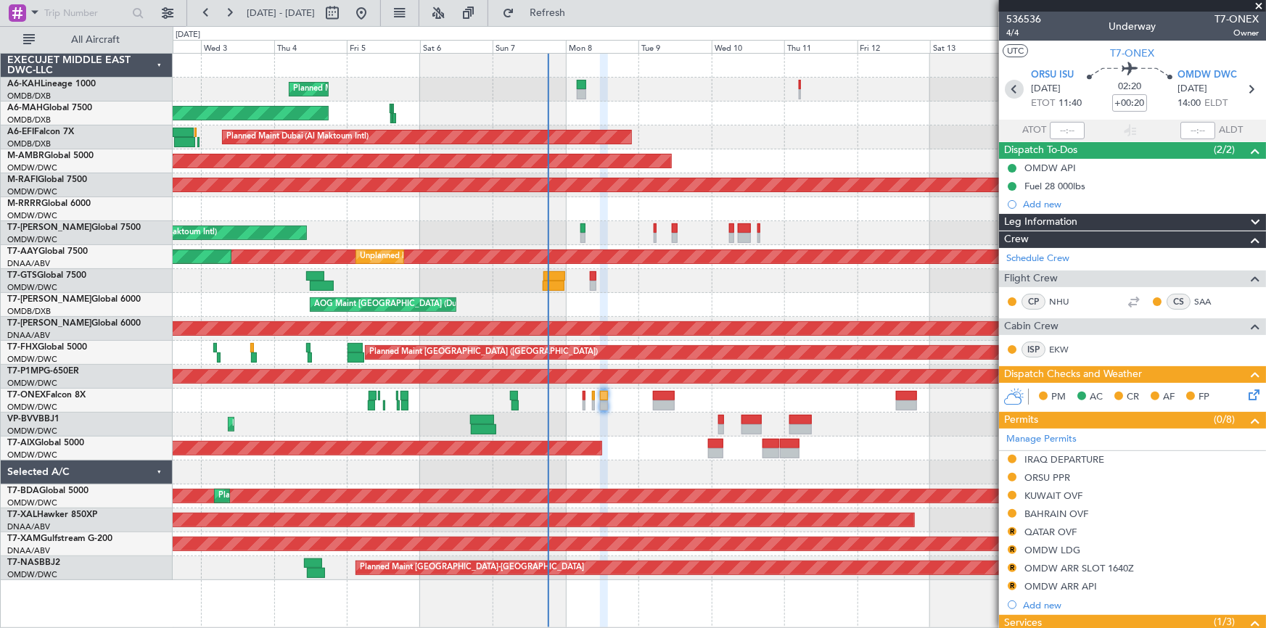
click at [1015, 94] on icon at bounding box center [1014, 89] width 19 height 19
type input "+00:05"
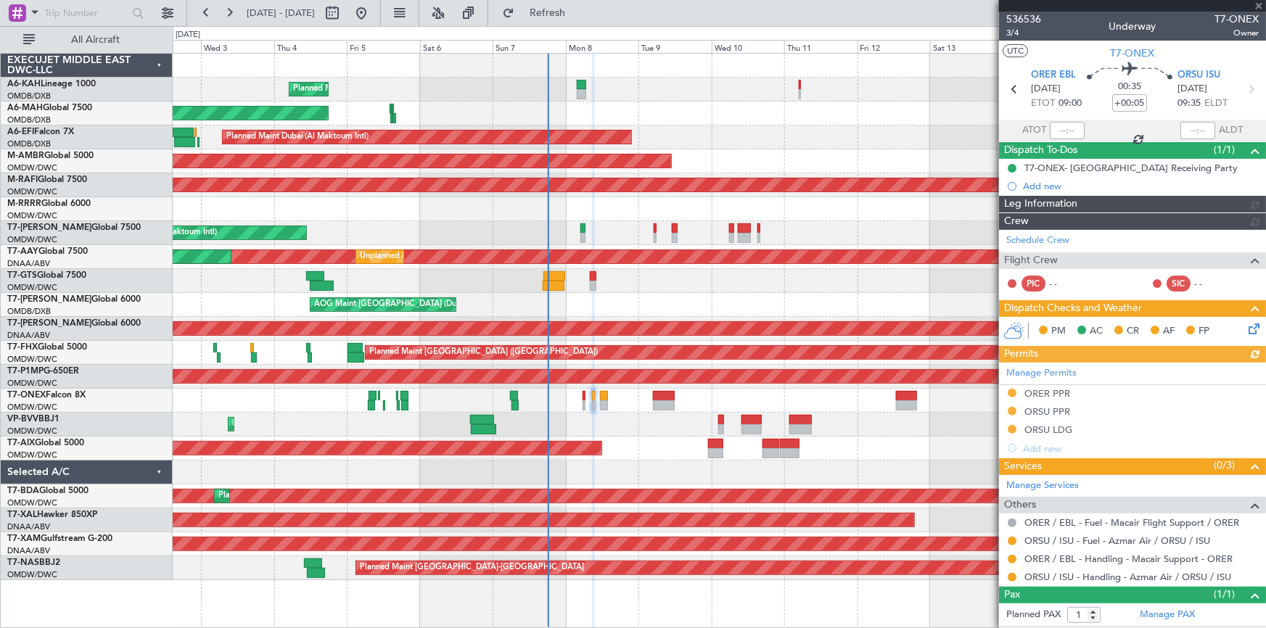
type input "[PERSON_NAME] (ANI)"
type input "7227"
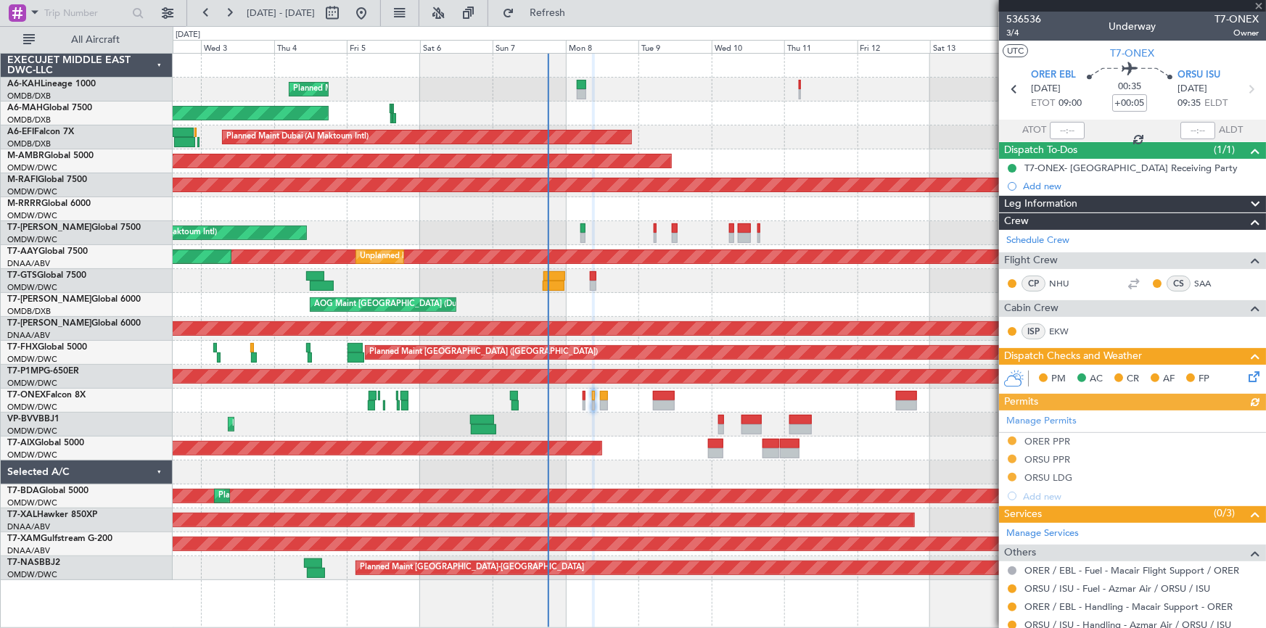
scroll to position [78, 0]
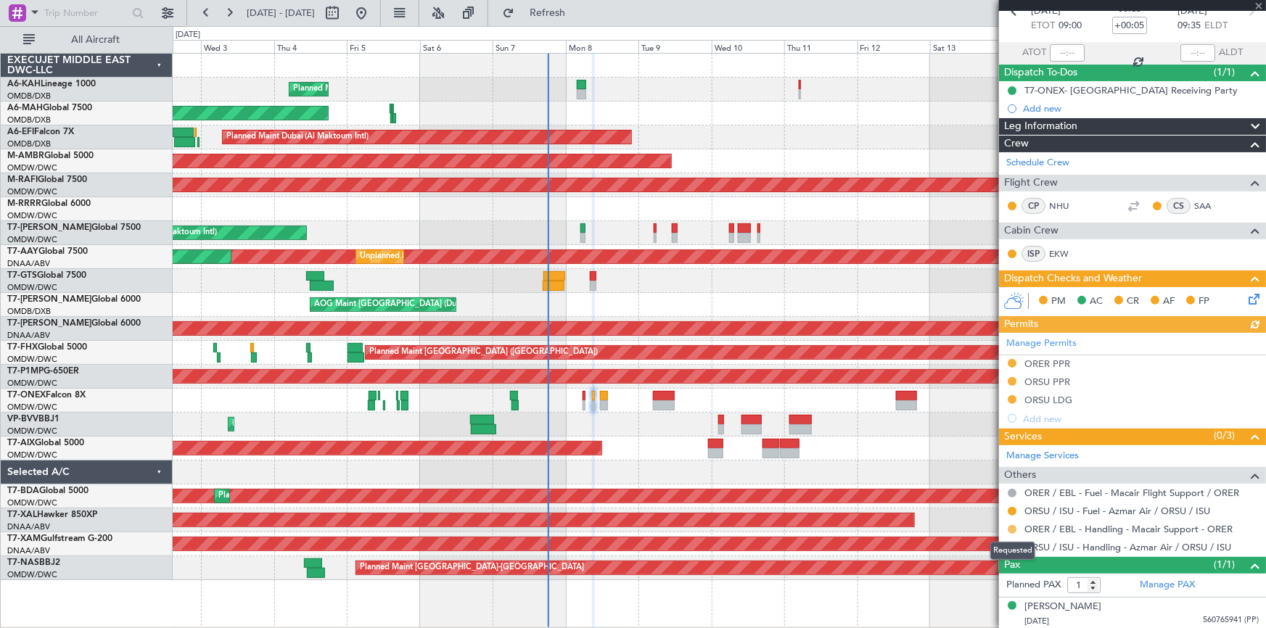
click at [1011, 530] on button at bounding box center [1012, 529] width 9 height 9
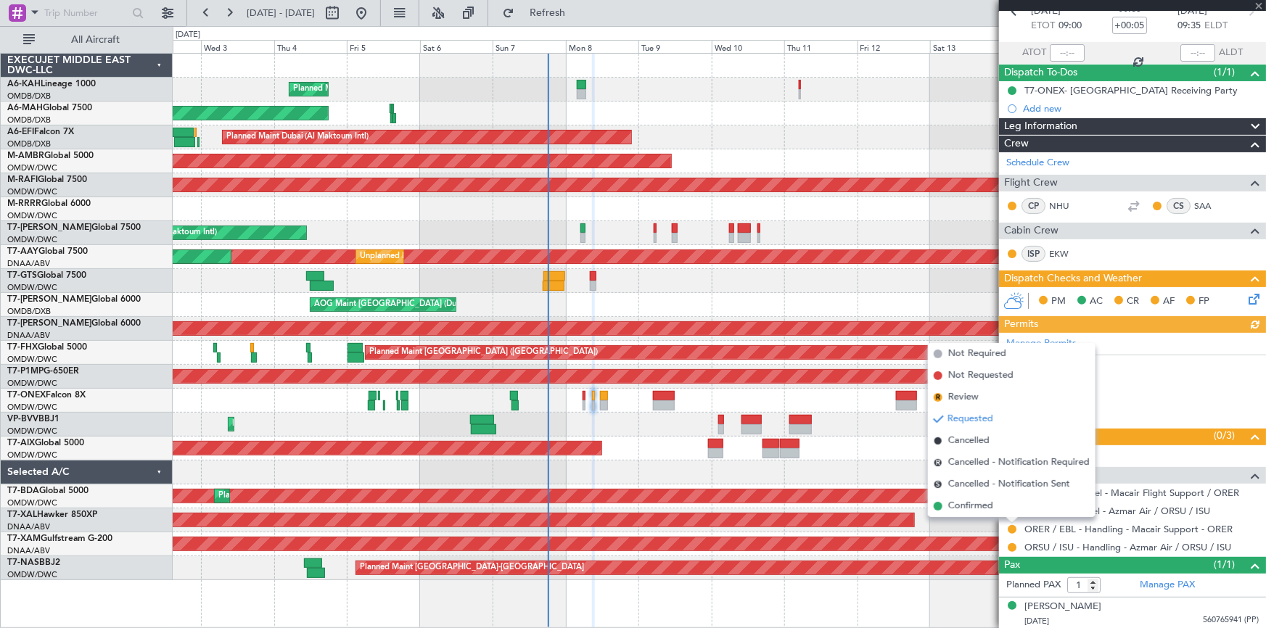
click at [987, 504] on span "Confirmed" at bounding box center [971, 506] width 45 height 15
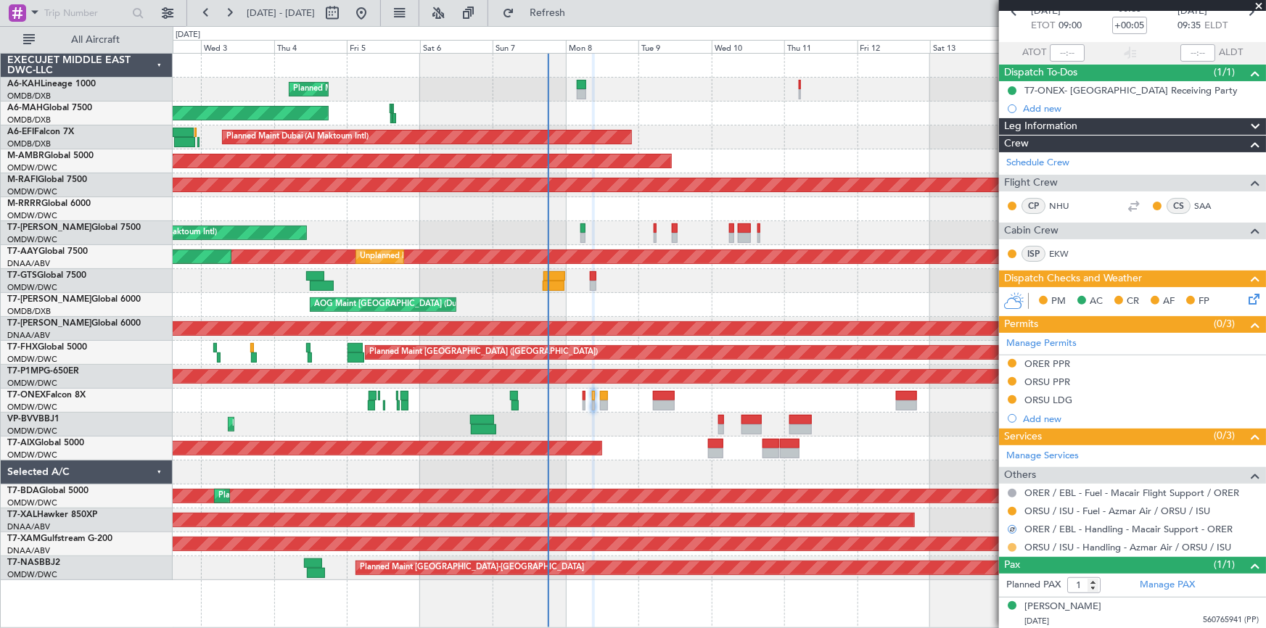
click at [1010, 544] on button at bounding box center [1012, 548] width 9 height 9
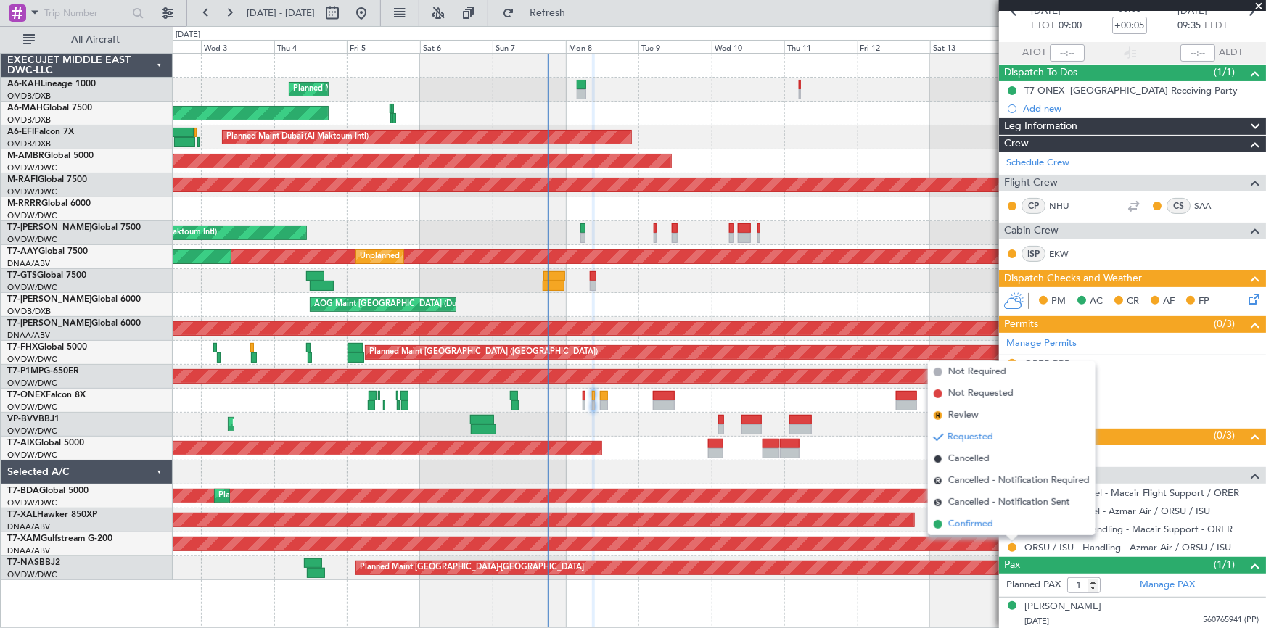
click at [979, 524] on span "Confirmed" at bounding box center [971, 524] width 45 height 15
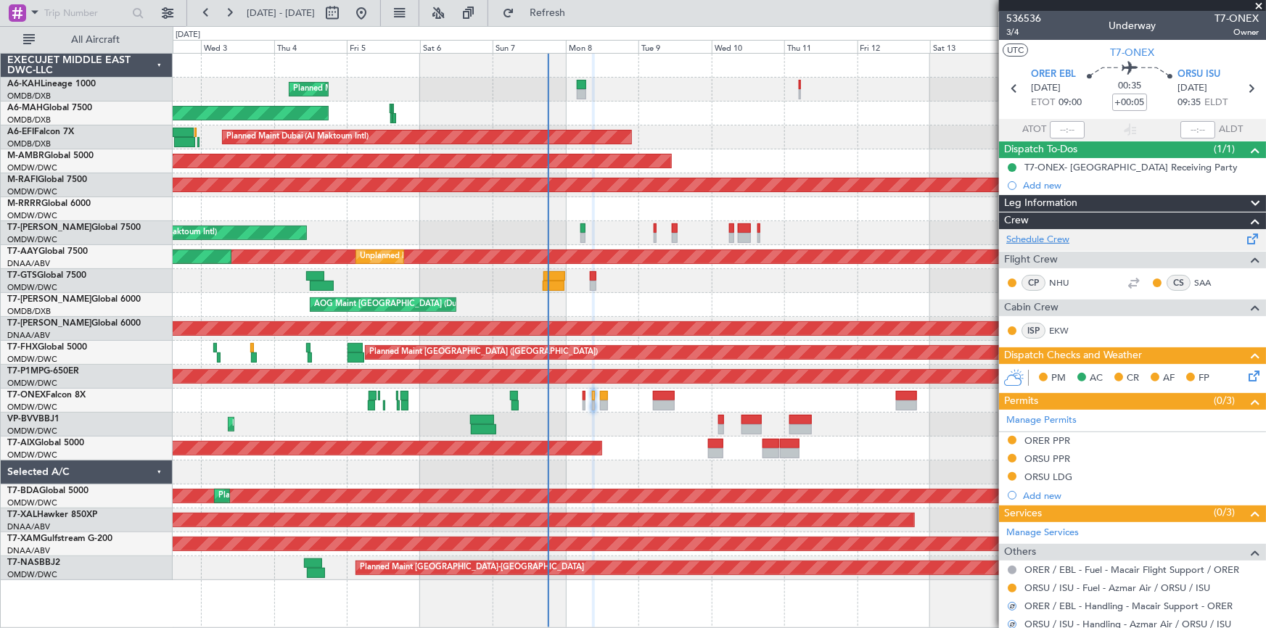
scroll to position [0, 0]
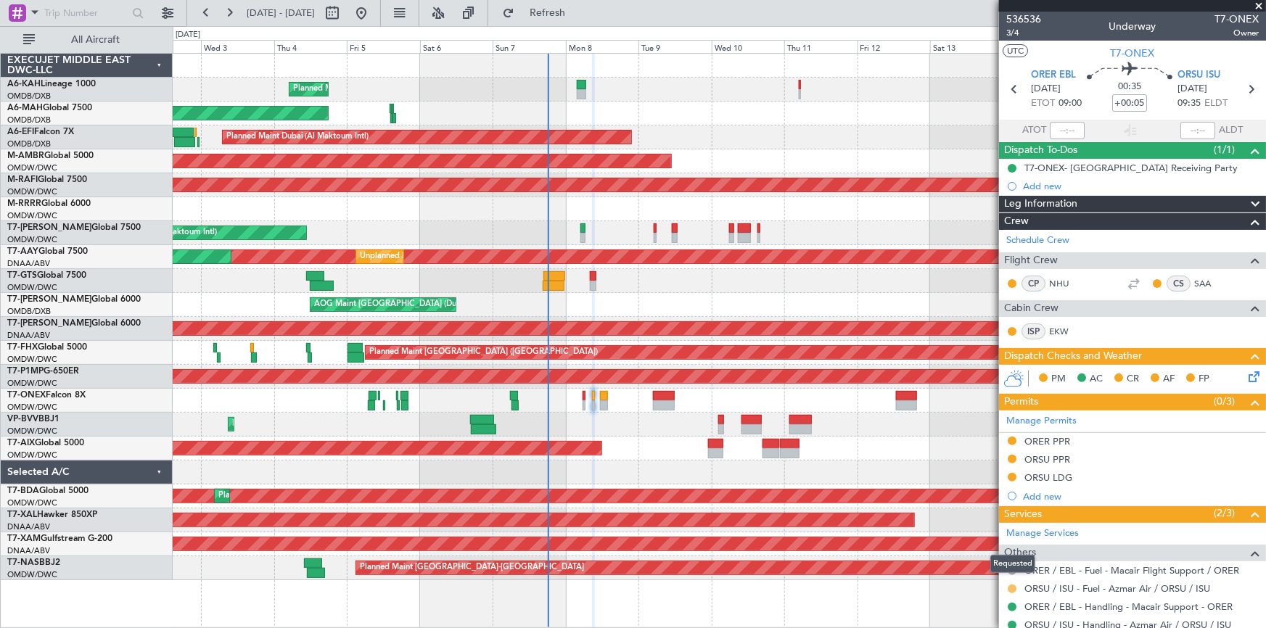
click at [1013, 586] on button at bounding box center [1012, 589] width 9 height 9
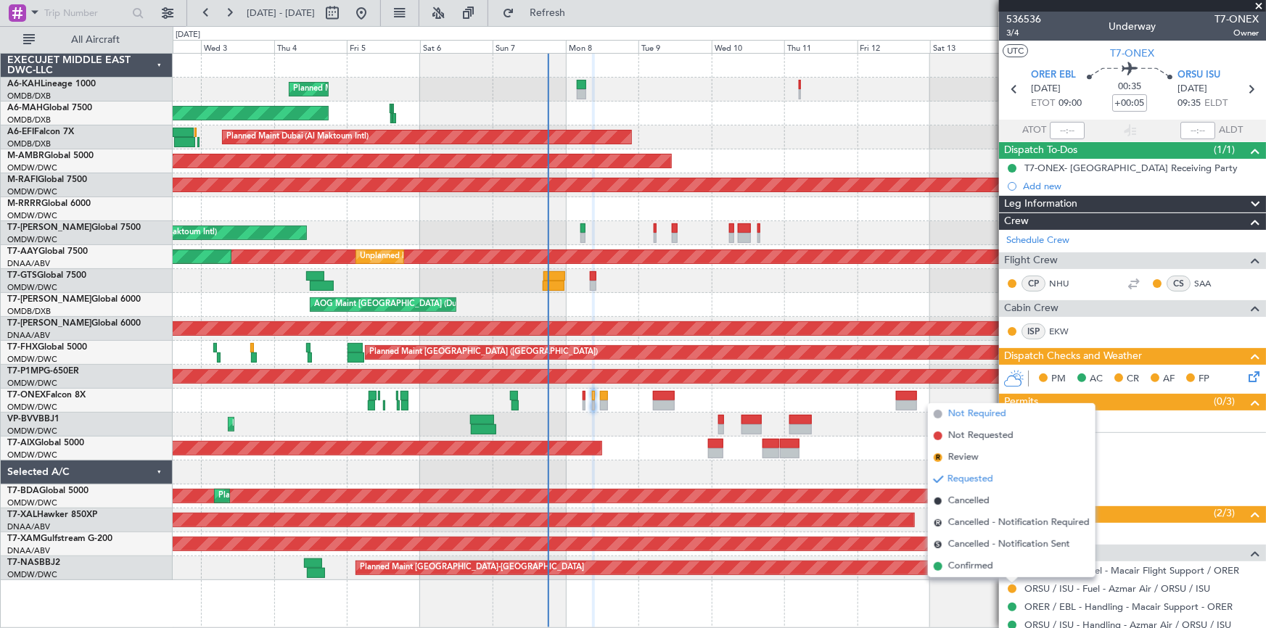
click at [993, 409] on span "Not Required" at bounding box center [978, 414] width 58 height 15
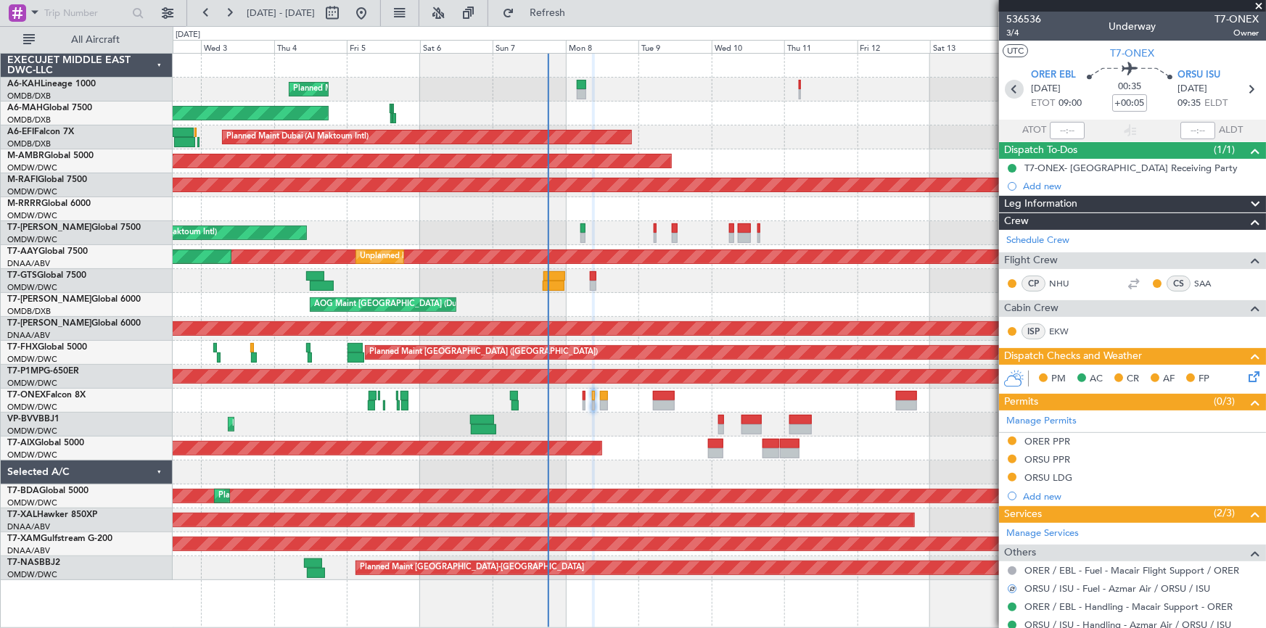
click at [1011, 89] on icon at bounding box center [1014, 89] width 19 height 19
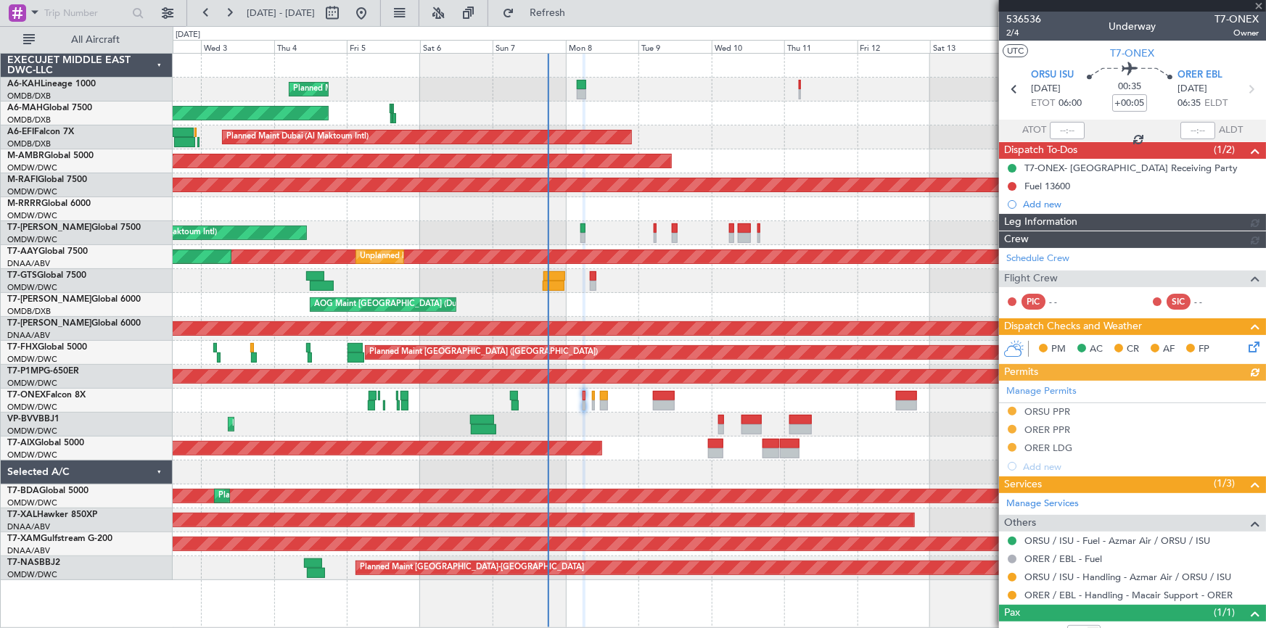
type input "[PERSON_NAME] (ANI)"
type input "7226"
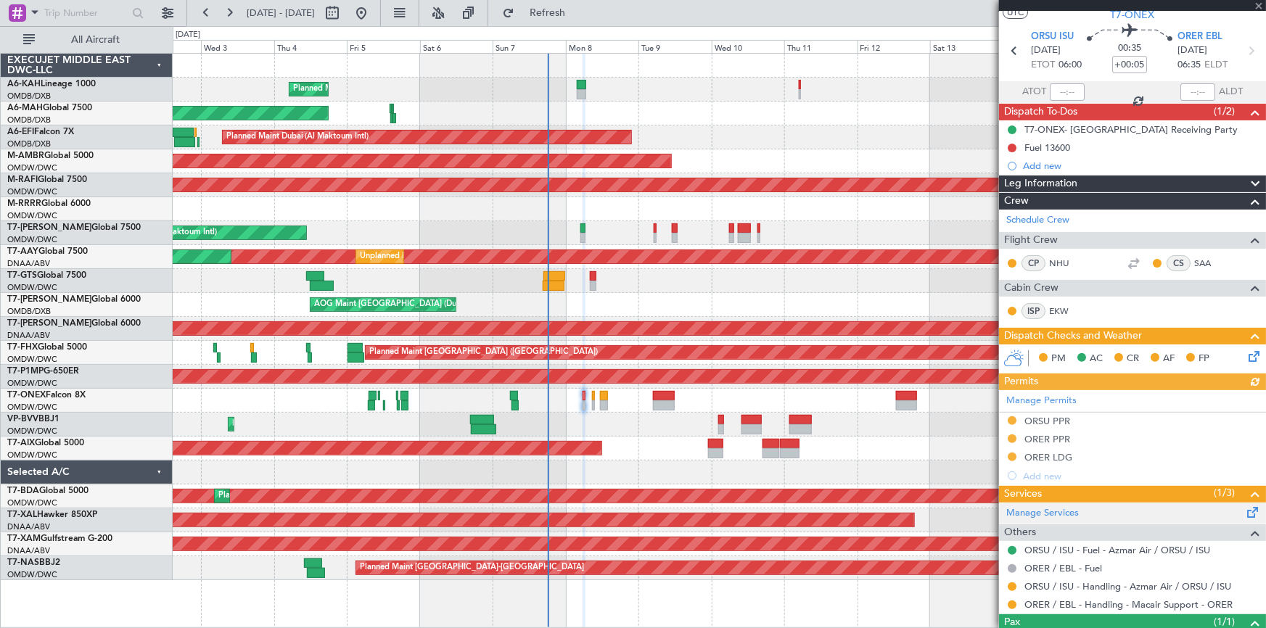
scroll to position [96, 0]
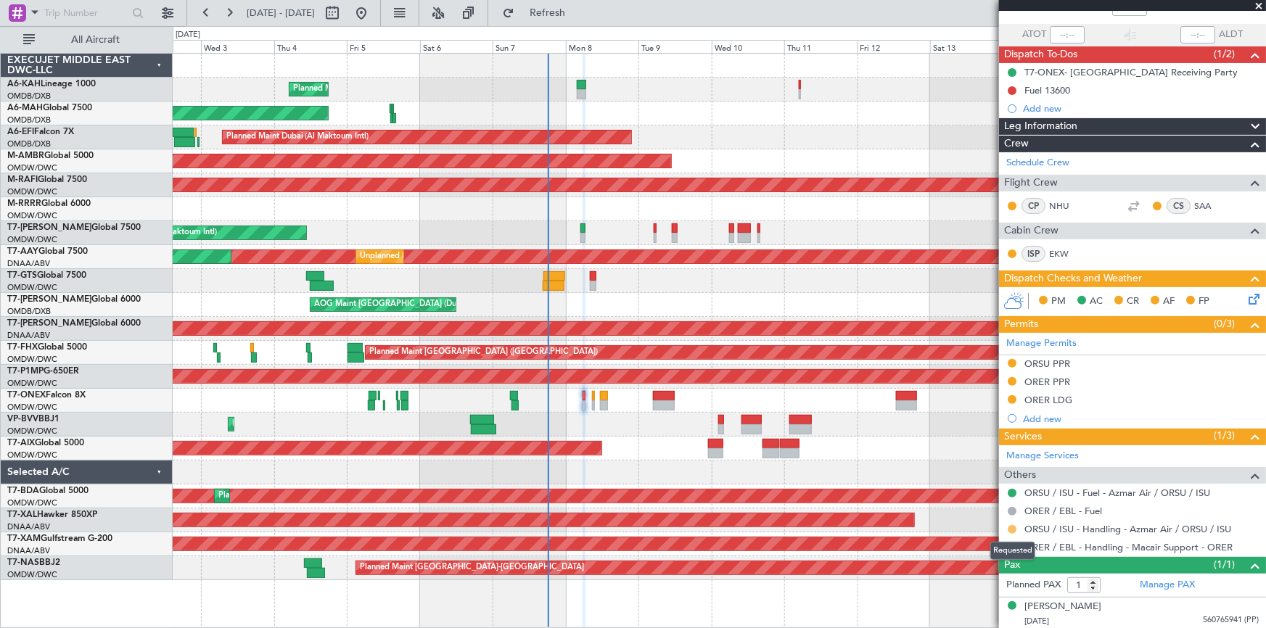
click at [1015, 528] on button at bounding box center [1012, 529] width 9 height 9
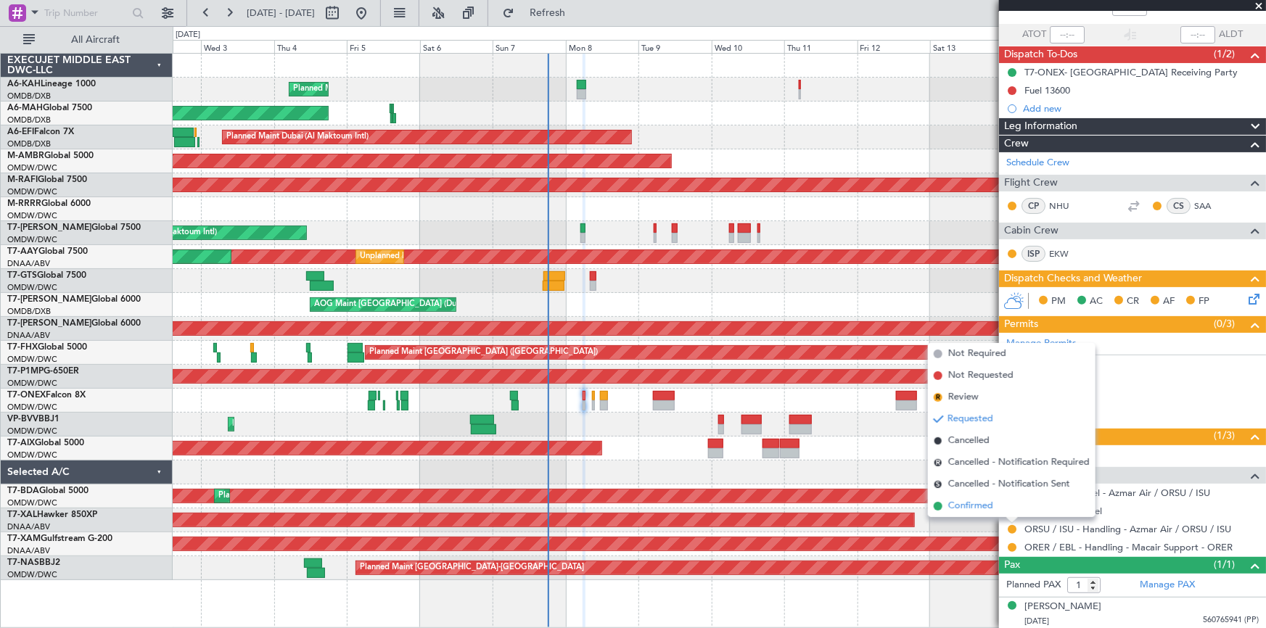
click at [972, 507] on span "Confirmed" at bounding box center [971, 506] width 45 height 15
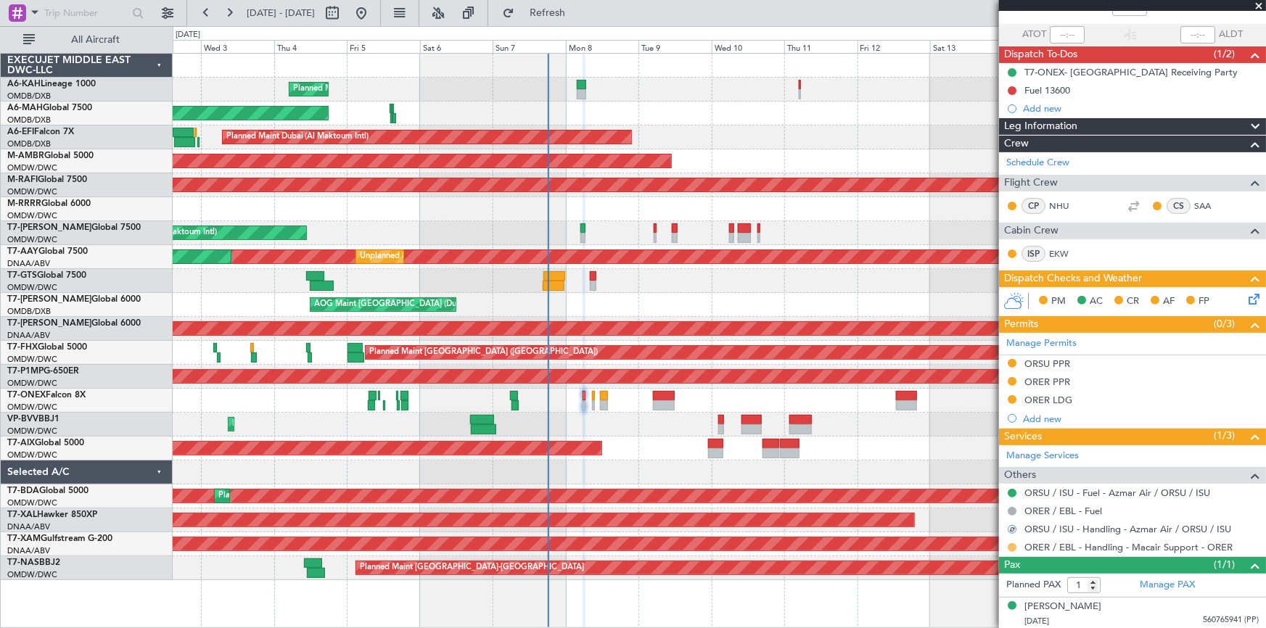
click at [1012, 544] on button at bounding box center [1012, 548] width 9 height 9
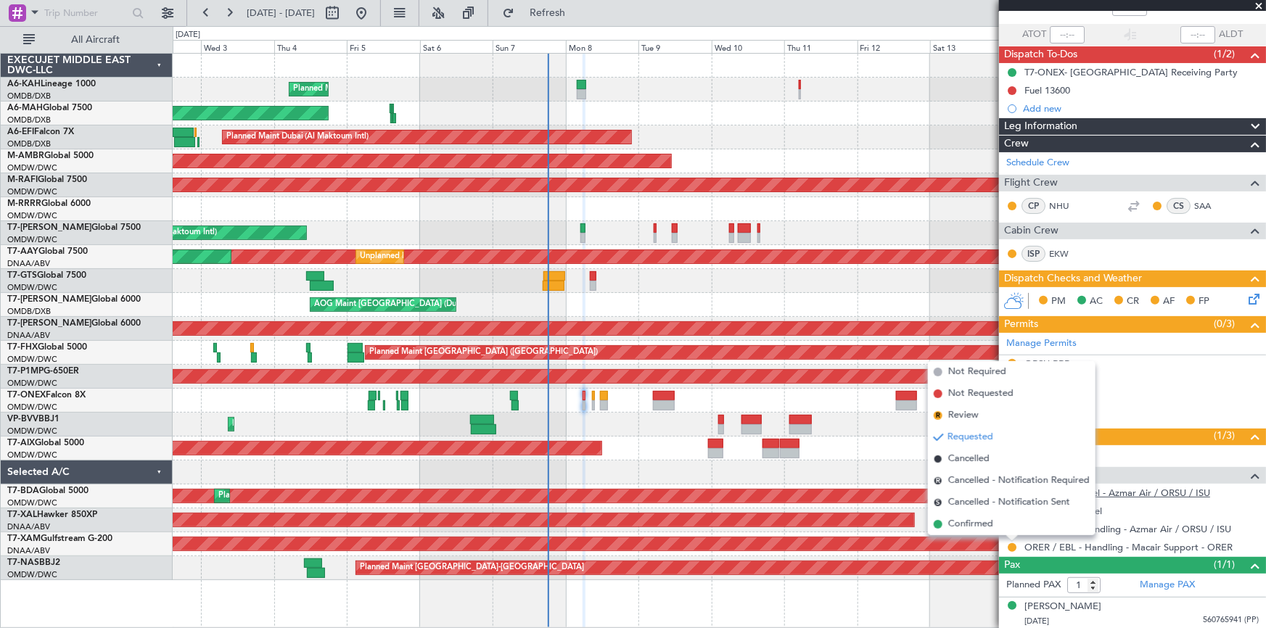
drag, startPoint x: 980, startPoint y: 524, endPoint x: 1068, endPoint y: 497, distance: 92.5
click at [980, 524] on span "Confirmed" at bounding box center [971, 524] width 45 height 15
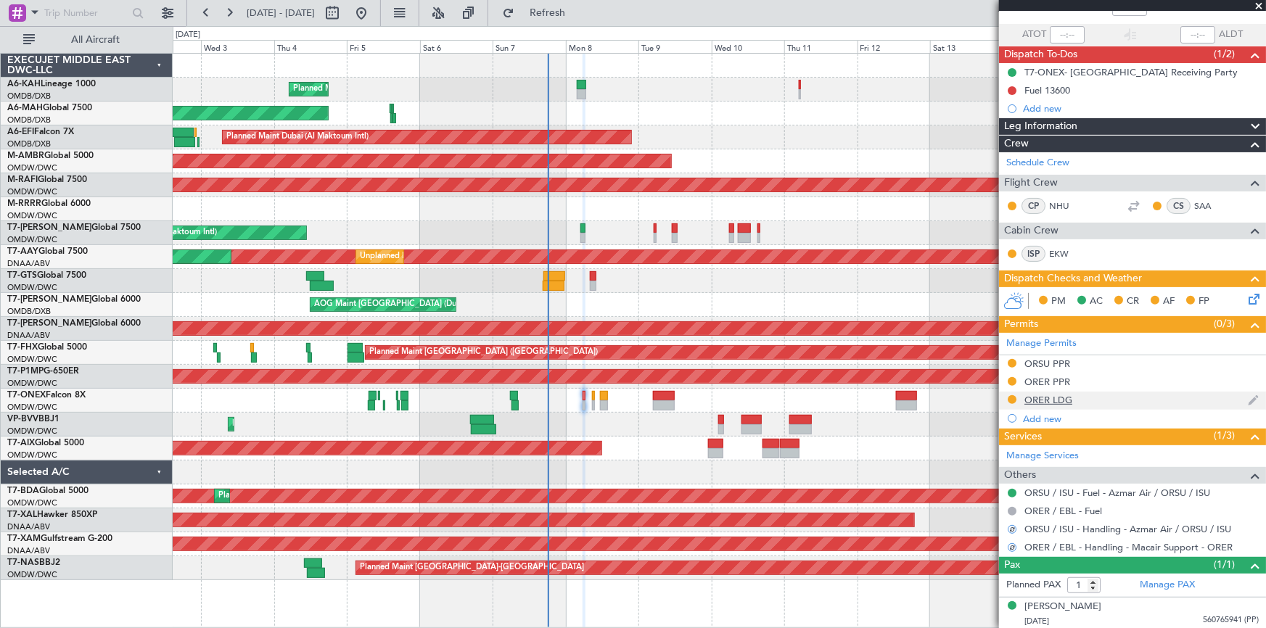
scroll to position [0, 0]
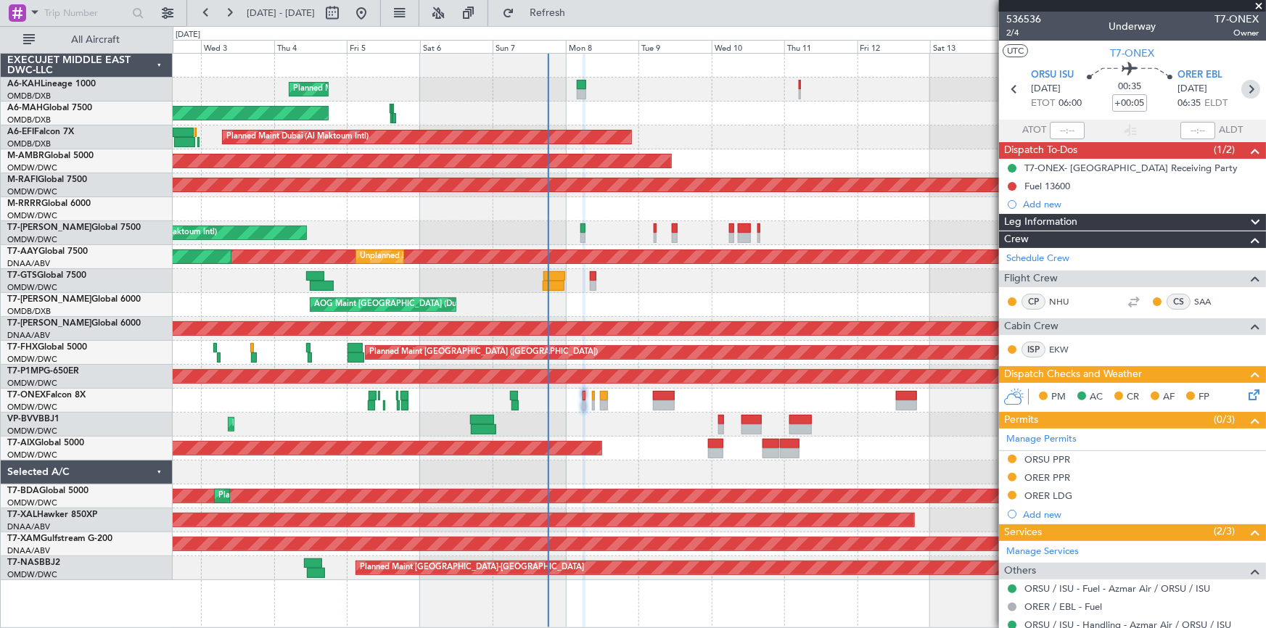
click at [1243, 89] on icon at bounding box center [1251, 89] width 19 height 19
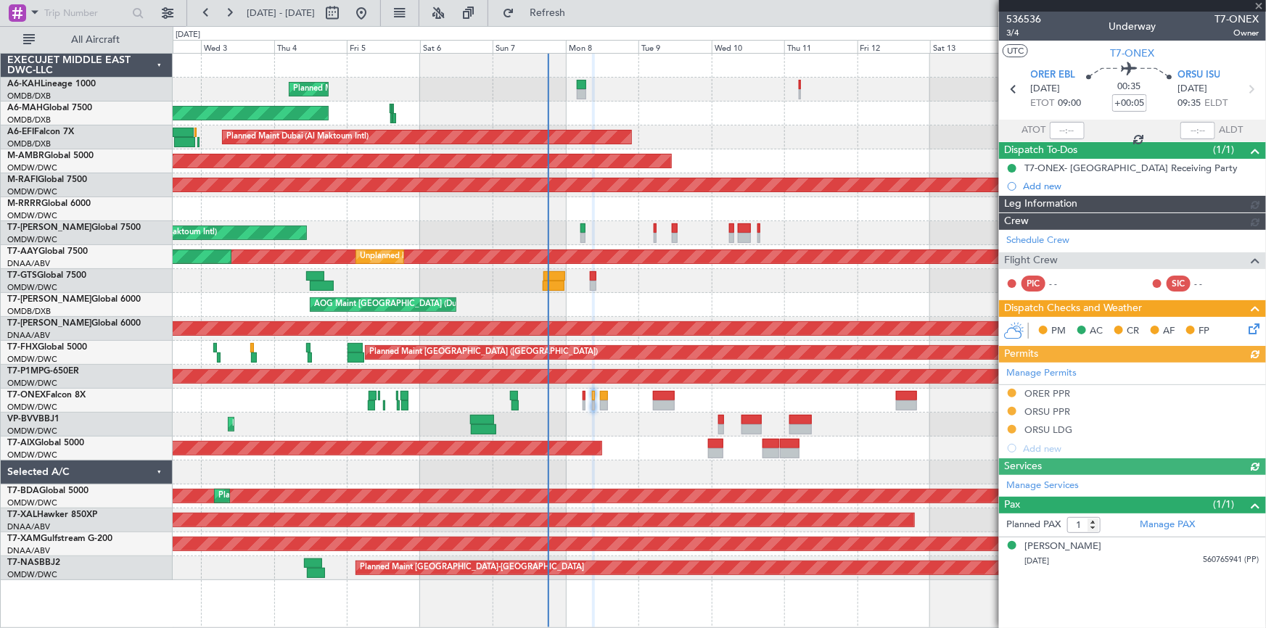
type input "[PERSON_NAME] (ANI)"
type input "7227"
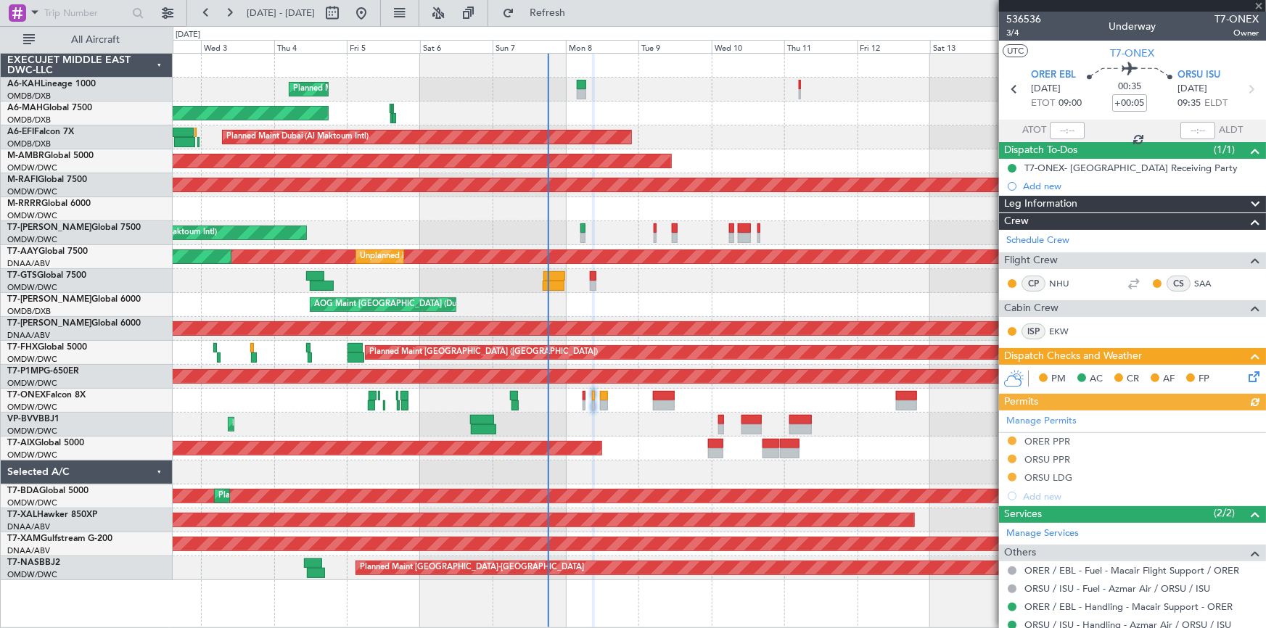
click at [1243, 89] on icon at bounding box center [1251, 89] width 19 height 19
type input "+00:20"
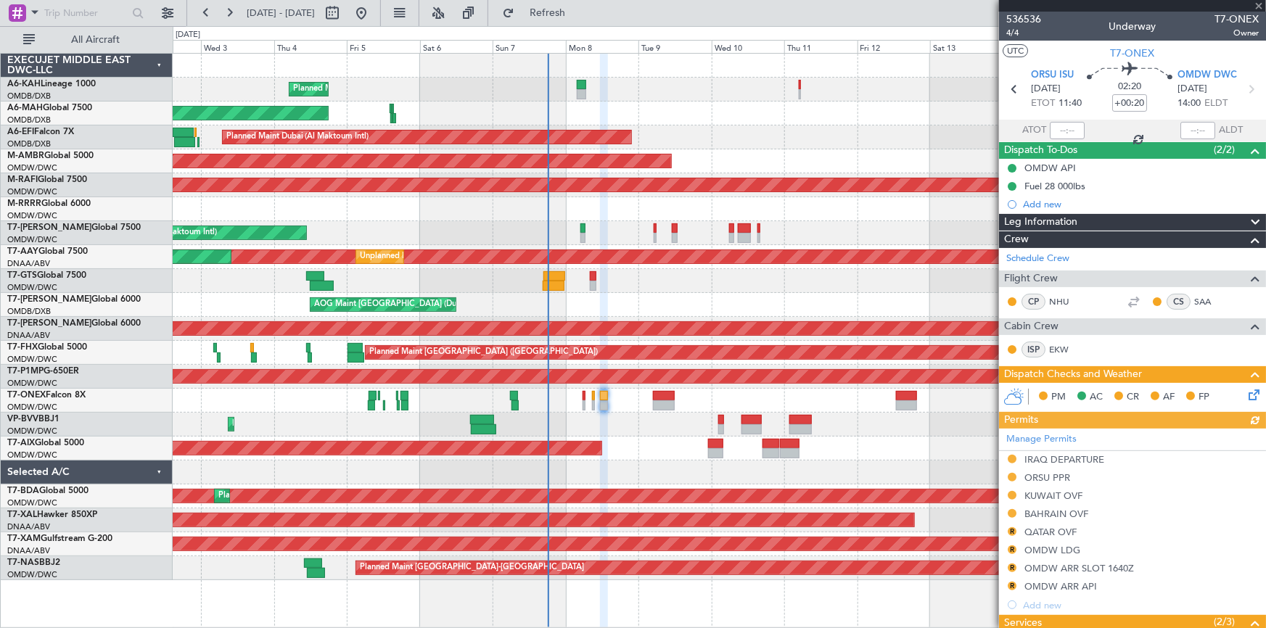
type input "[PERSON_NAME] (ANI)"
type input "7228"
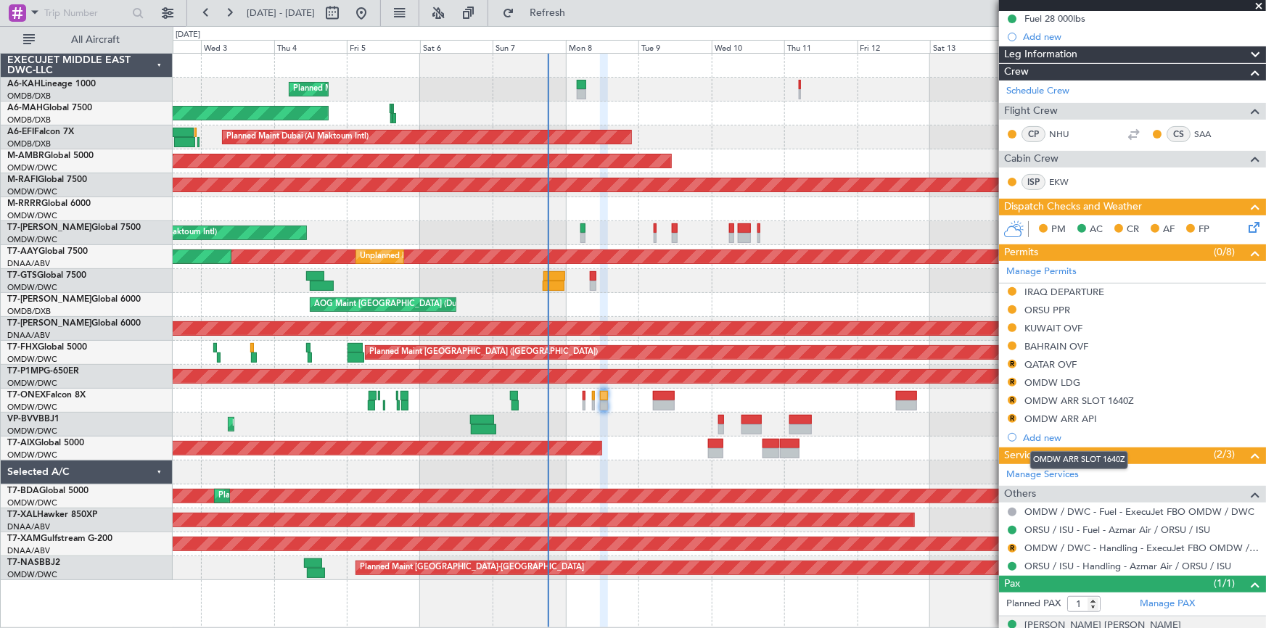
scroll to position [222, 0]
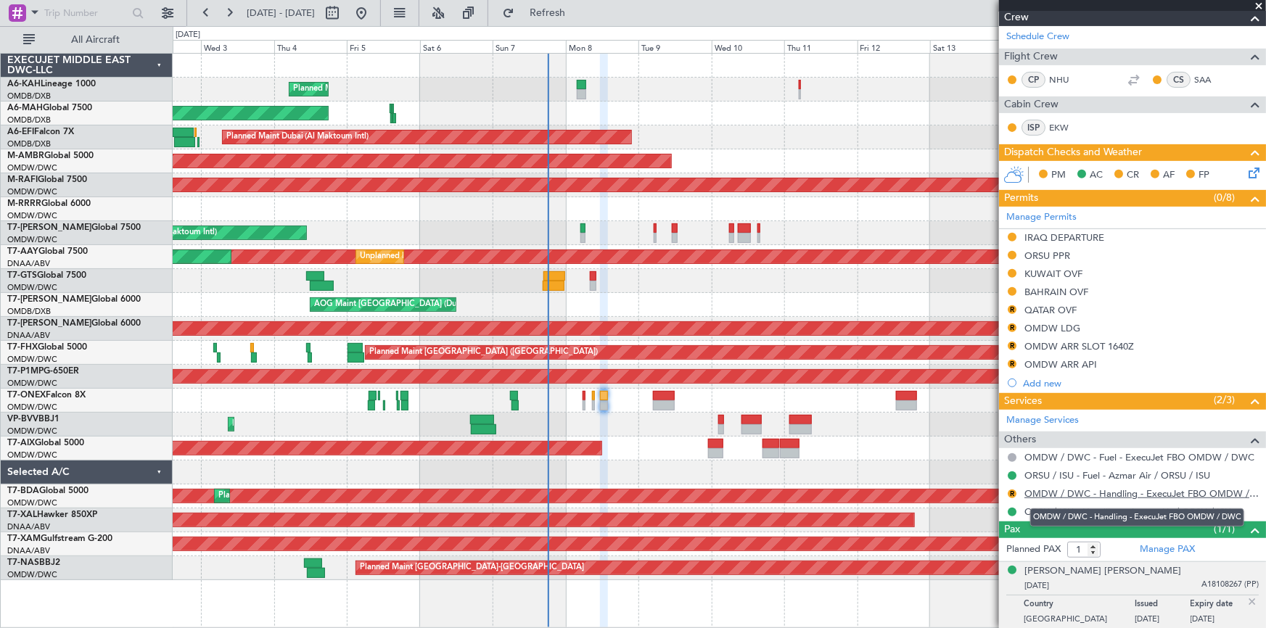
click at [1128, 495] on link "OMDW / DWC - Handling - ExecuJet FBO OMDW / DWC" at bounding box center [1142, 494] width 234 height 12
type input "[PERSON_NAME] (ANI)"
type input "7228"
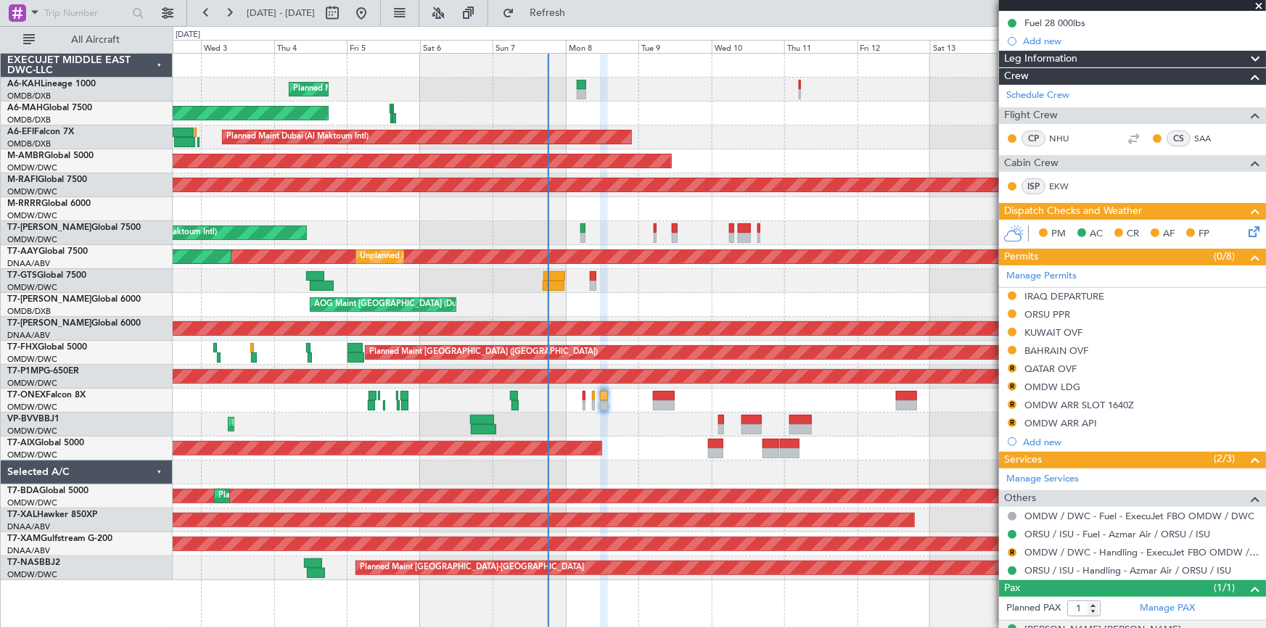
scroll to position [90, 0]
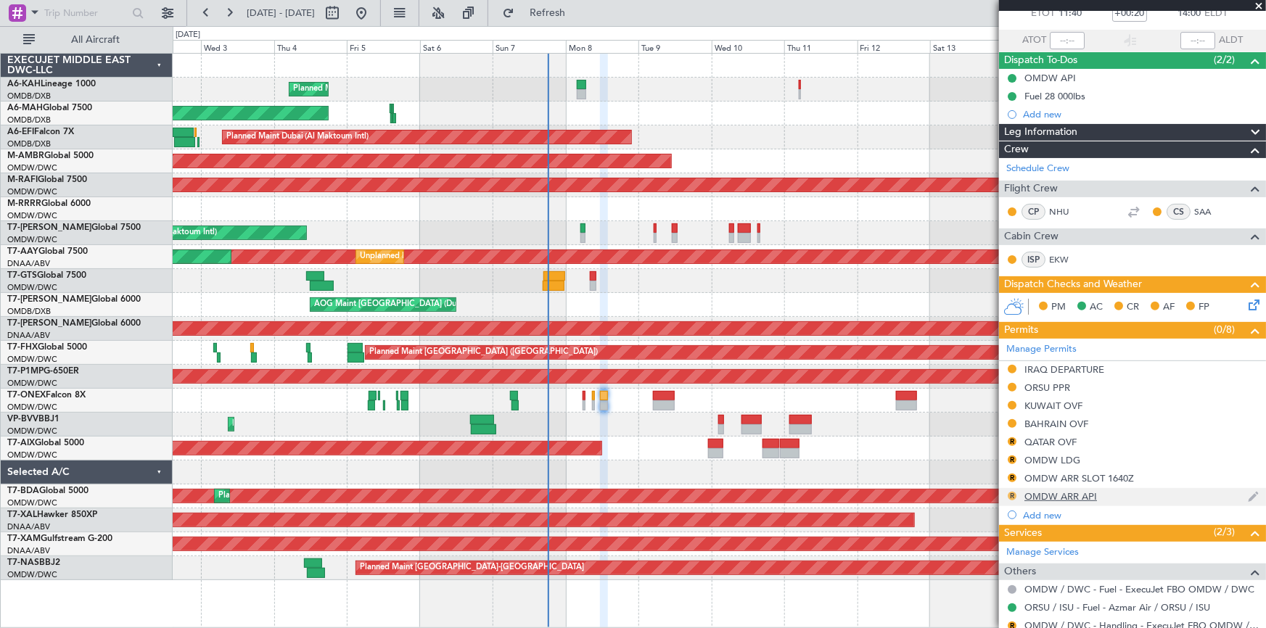
click at [1011, 494] on button "R" at bounding box center [1012, 496] width 9 height 9
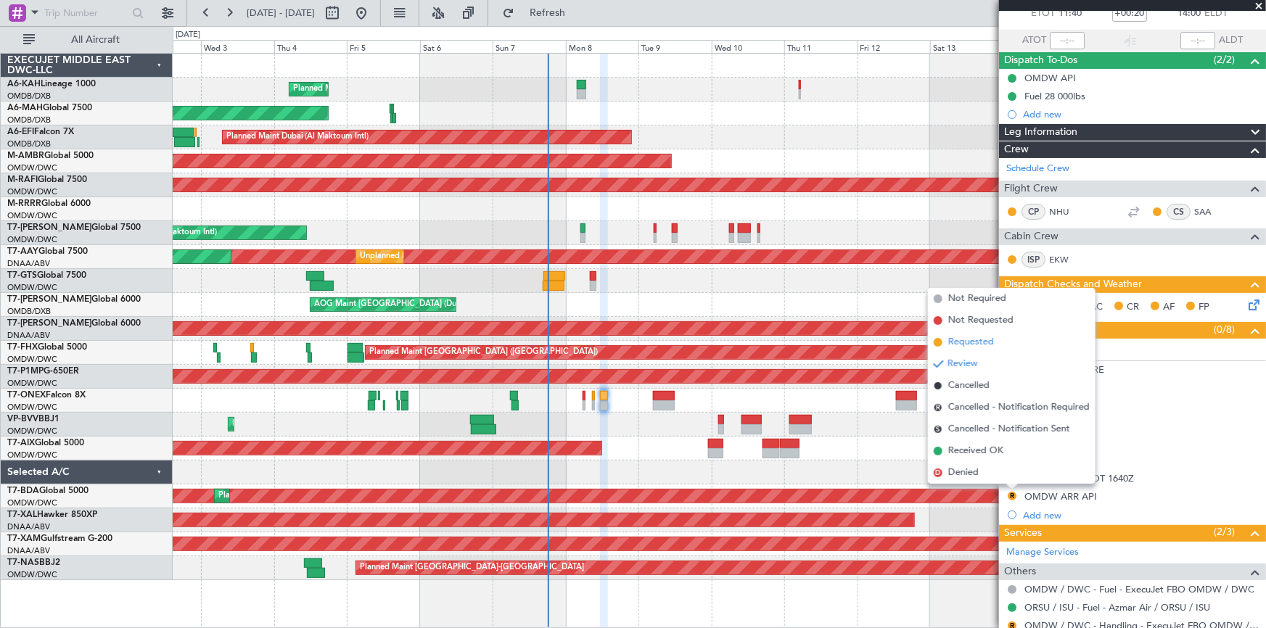
click at [973, 343] on span "Requested" at bounding box center [972, 342] width 46 height 15
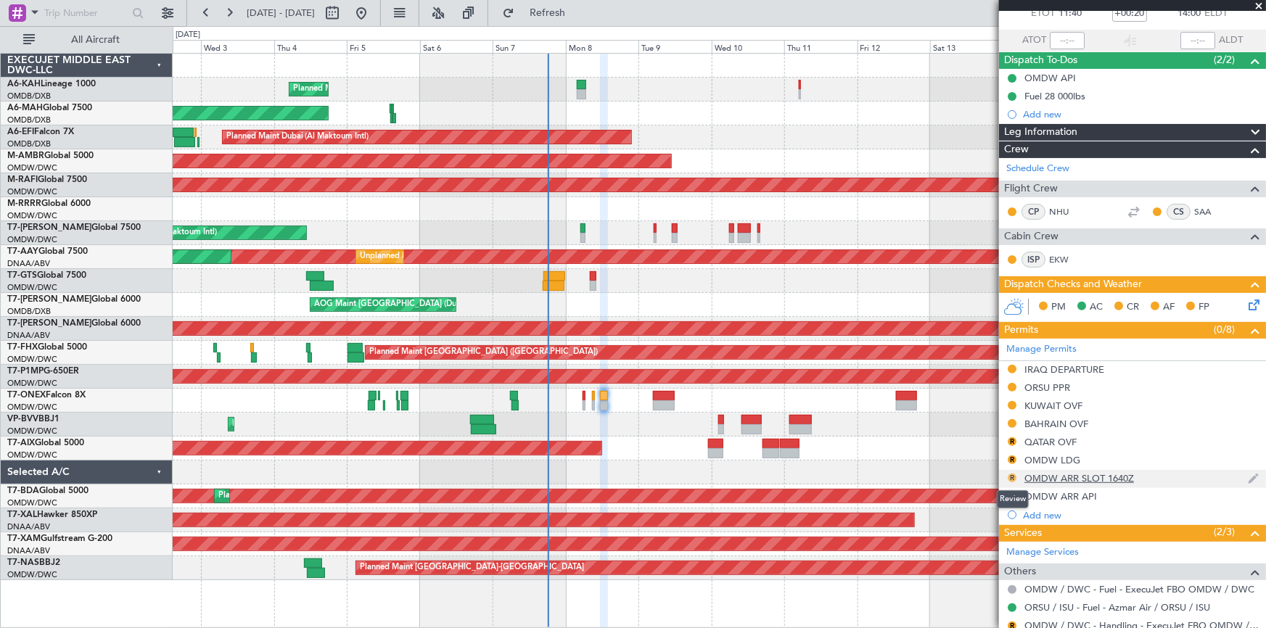
click at [1012, 474] on button "R" at bounding box center [1012, 478] width 9 height 9
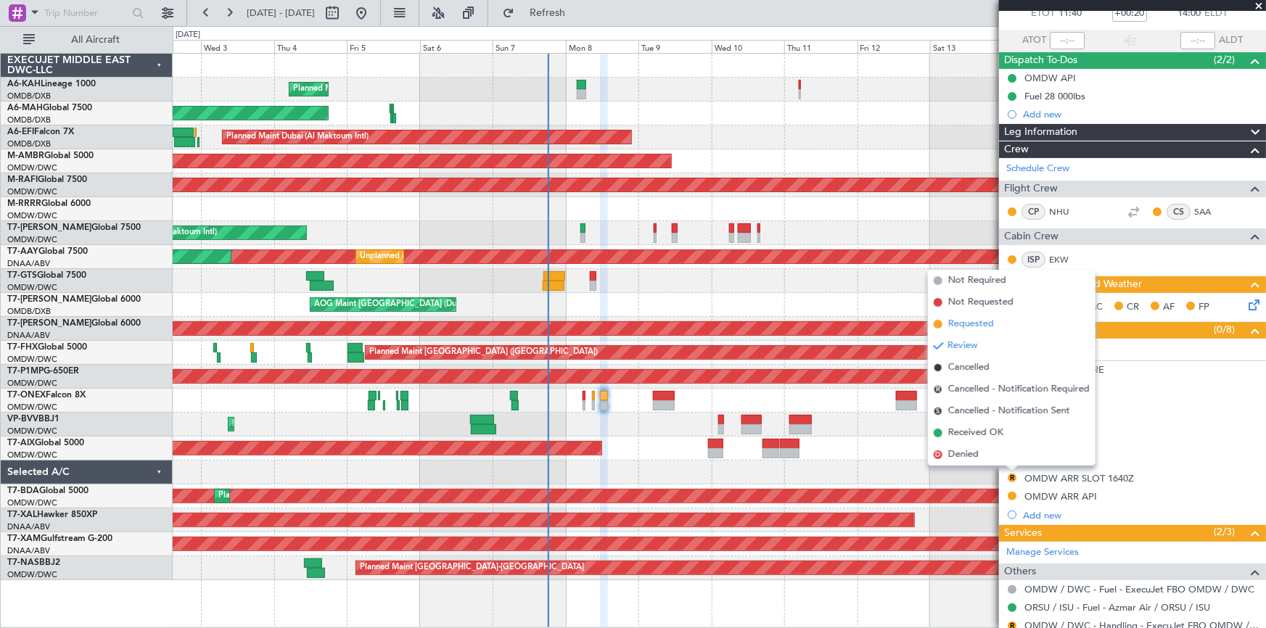
click at [967, 329] on span "Requested" at bounding box center [972, 324] width 46 height 15
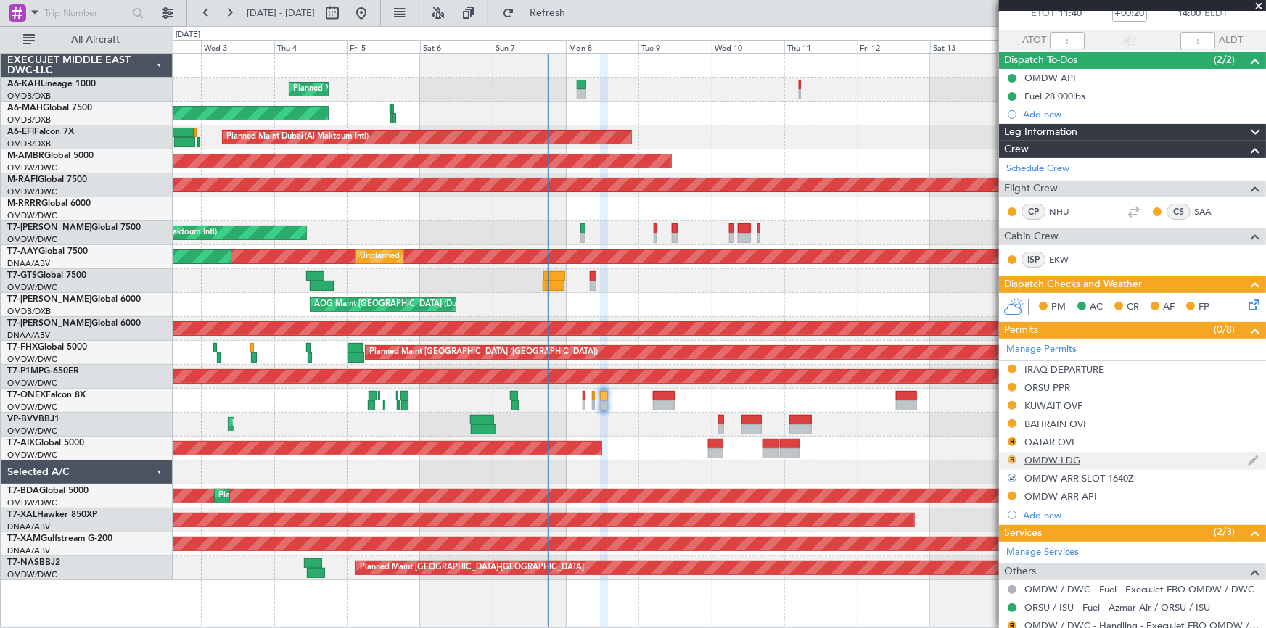
click at [1013, 459] on button "R" at bounding box center [1012, 460] width 9 height 9
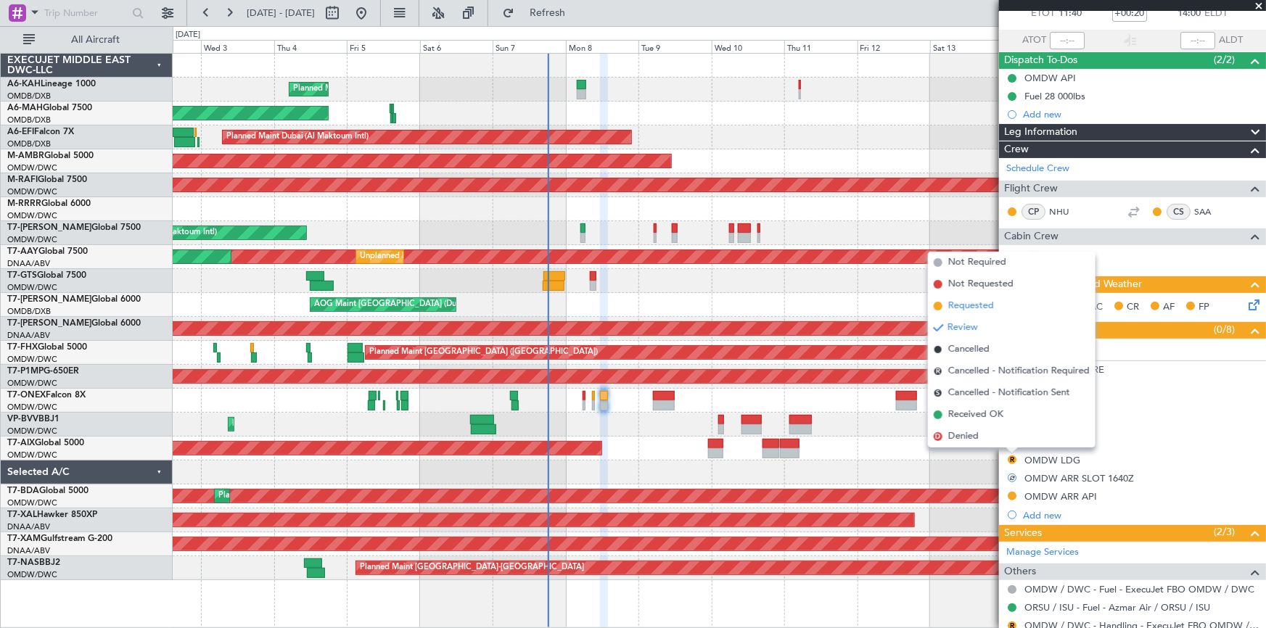
click at [963, 307] on span "Requested" at bounding box center [972, 306] width 46 height 15
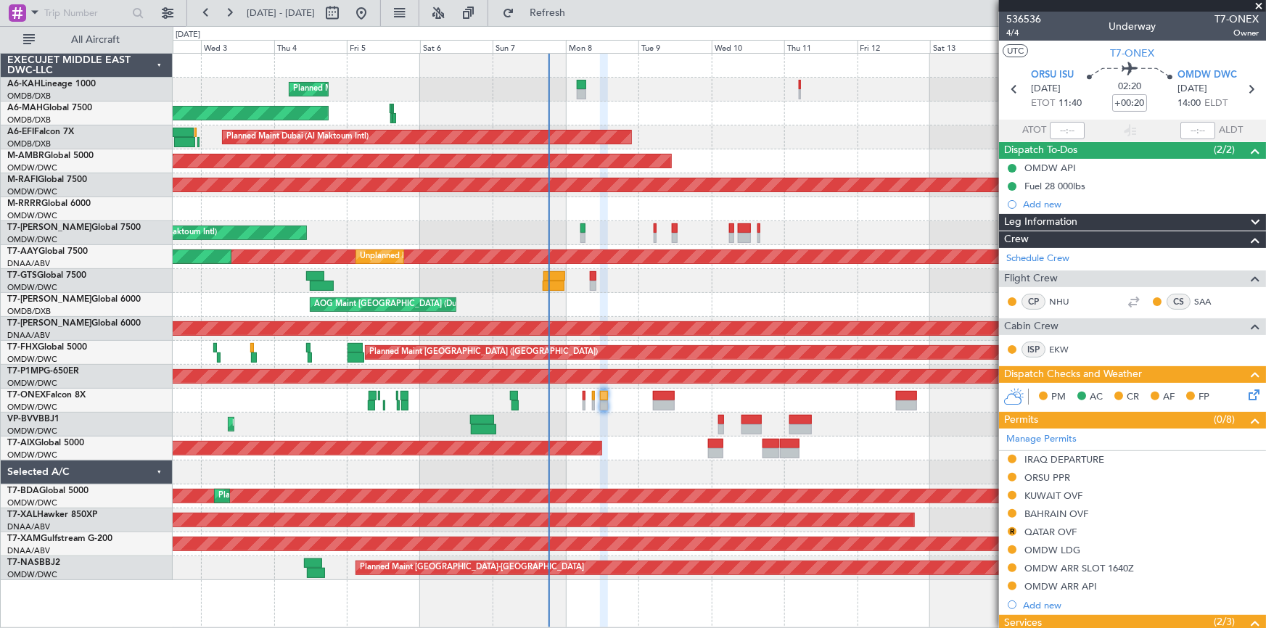
scroll to position [0, 0]
click at [1049, 457] on div "IRAQ DEPARTURE" at bounding box center [1065, 460] width 80 height 12
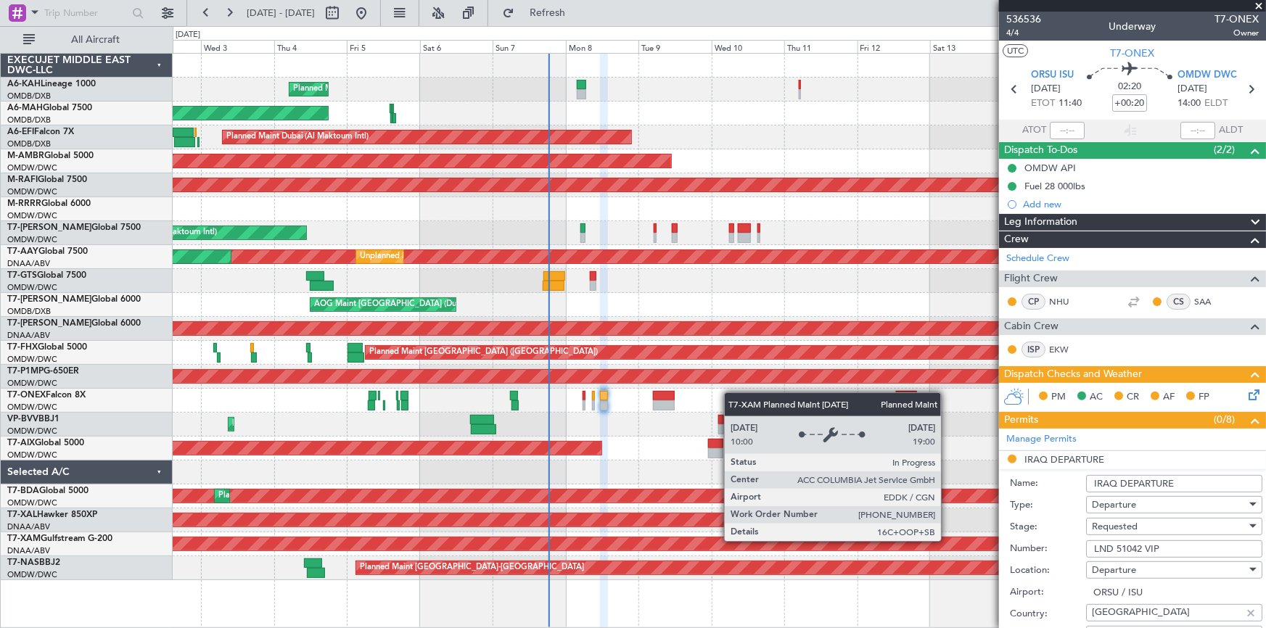
drag, startPoint x: 1170, startPoint y: 549, endPoint x: 948, endPoint y: 541, distance: 222.2
click at [948, 541] on fb-app "[DATE] - [DATE] Refresh Quick Links All Aircraft Planned Maint [GEOGRAPHIC_DATA…" at bounding box center [633, 320] width 1266 height 618
paste input "51042"
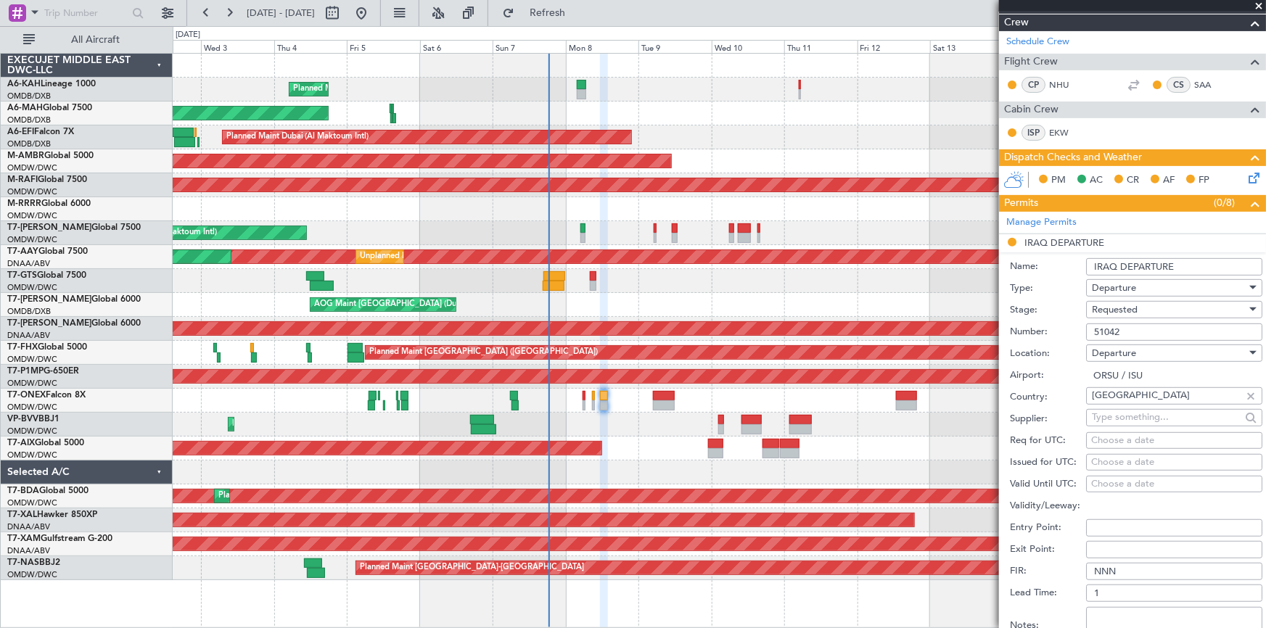
scroll to position [263, 0]
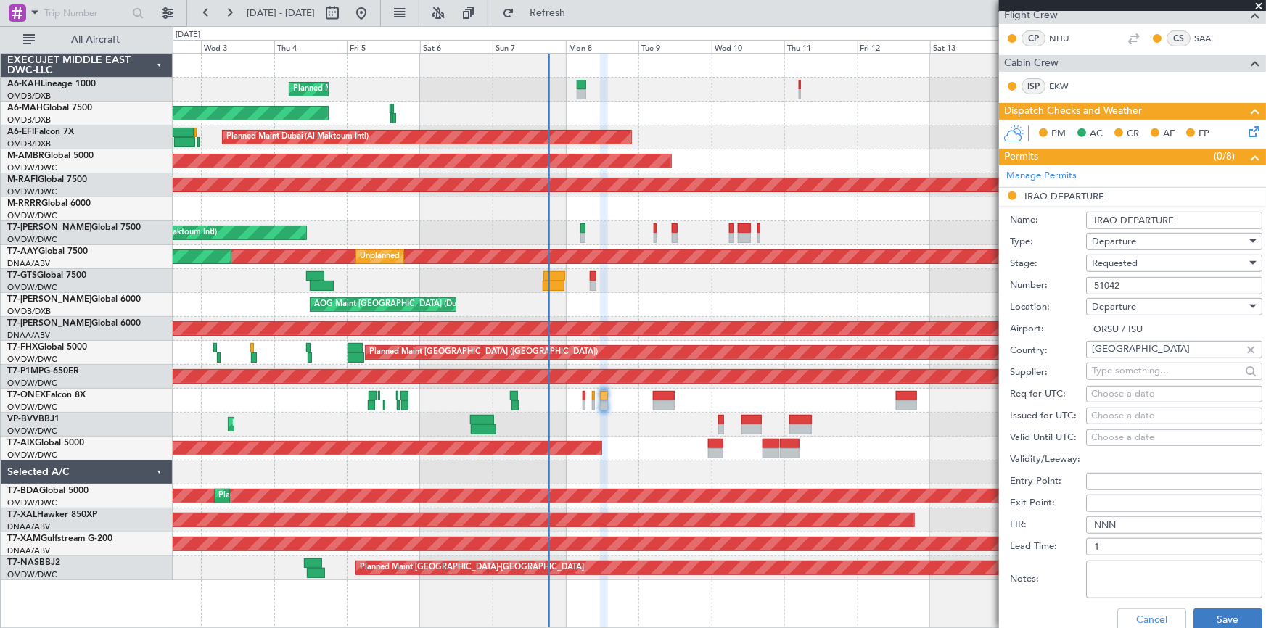
type input "51042"
click at [1205, 610] on button "Save" at bounding box center [1228, 620] width 69 height 23
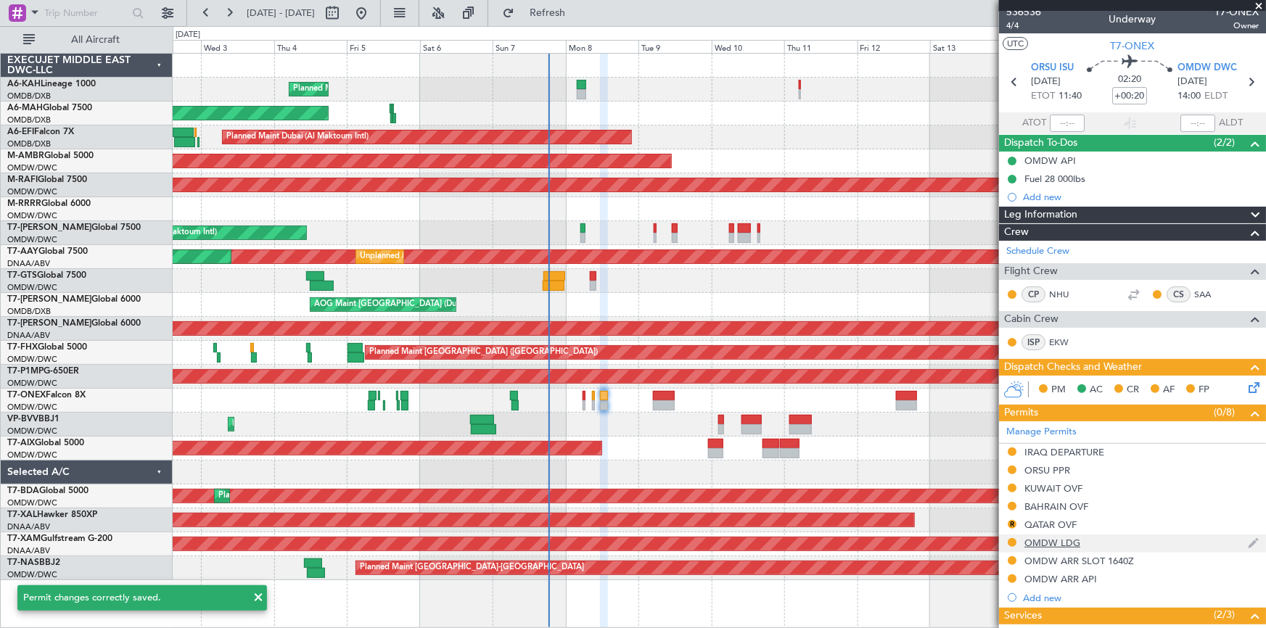
scroll to position [0, 0]
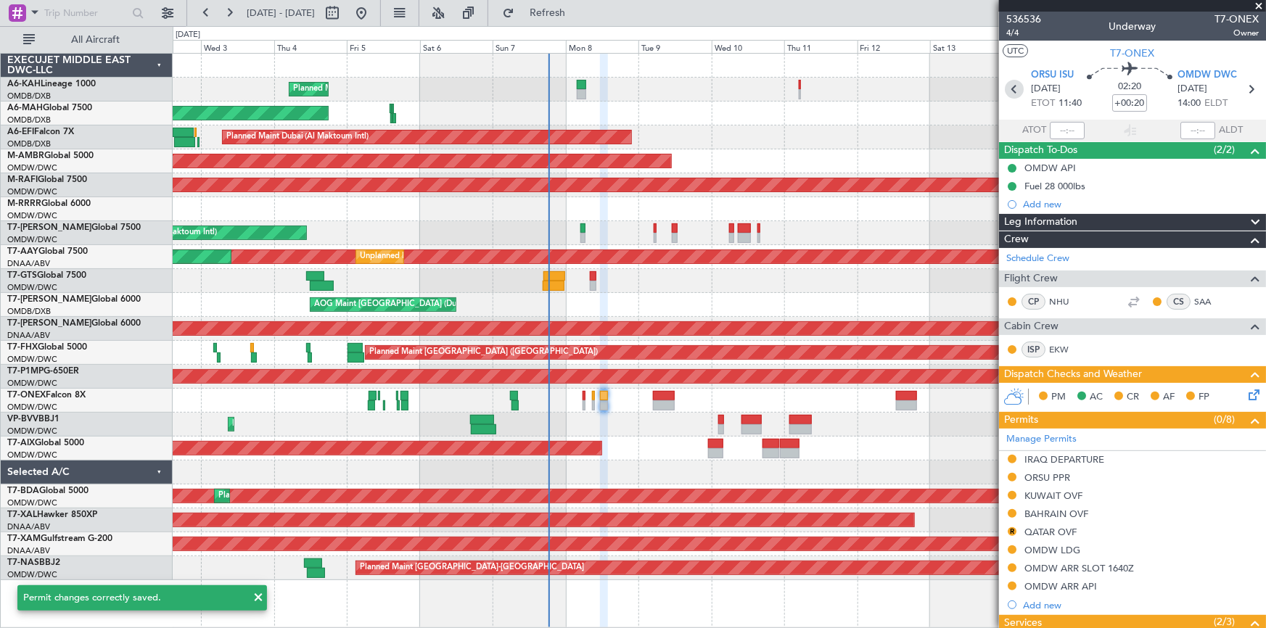
click at [1008, 89] on icon at bounding box center [1014, 89] width 19 height 19
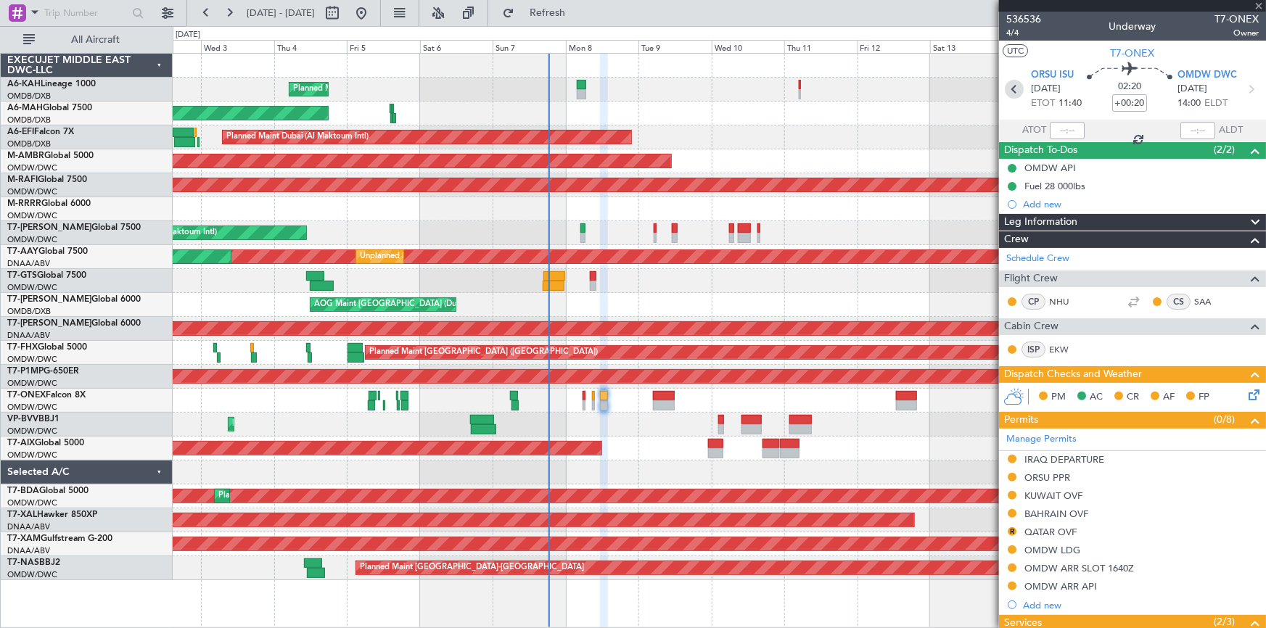
type input "+00:05"
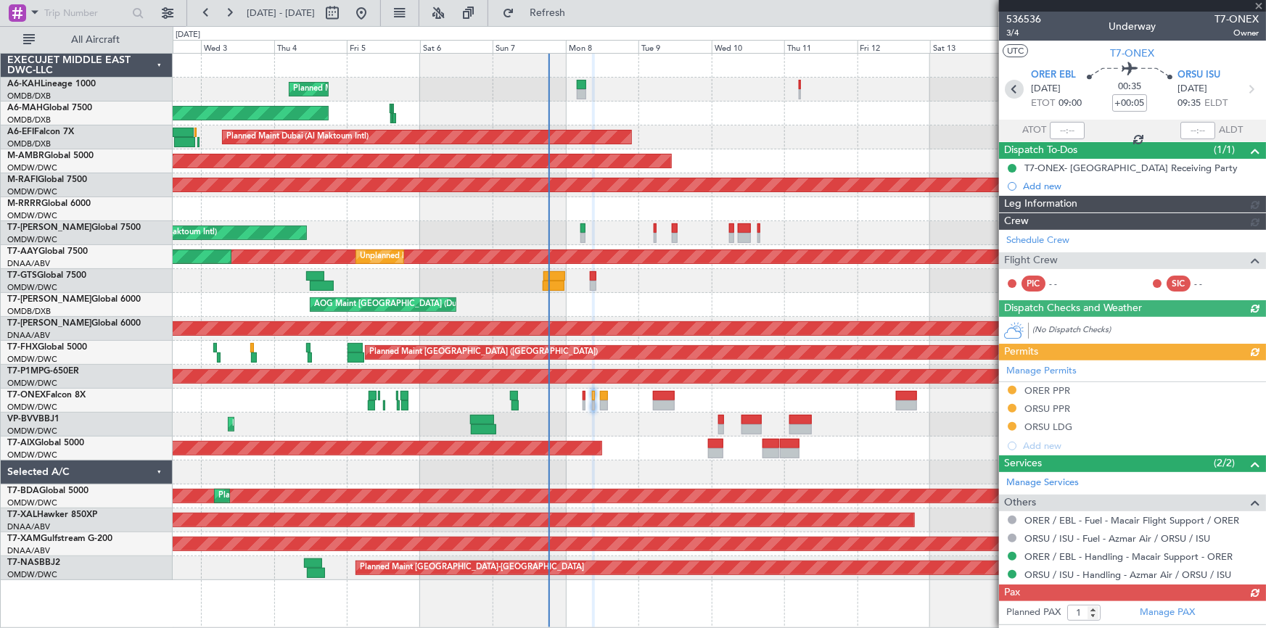
type input "[PERSON_NAME] (ANI)"
type input "7227"
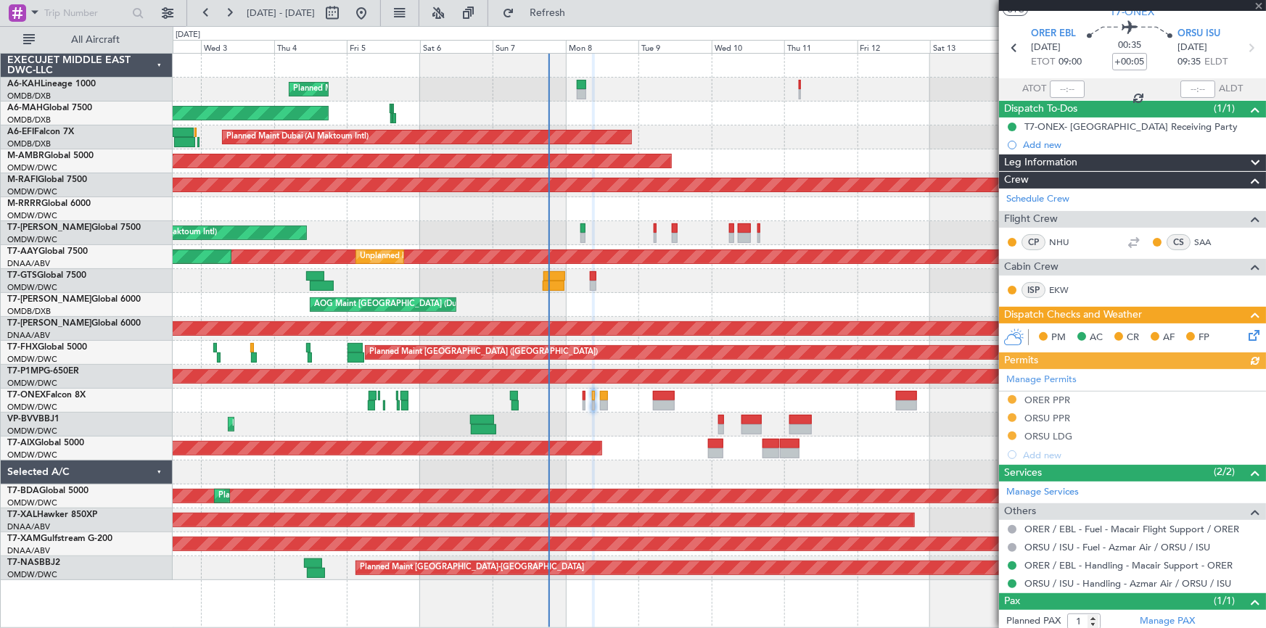
scroll to position [78, 0]
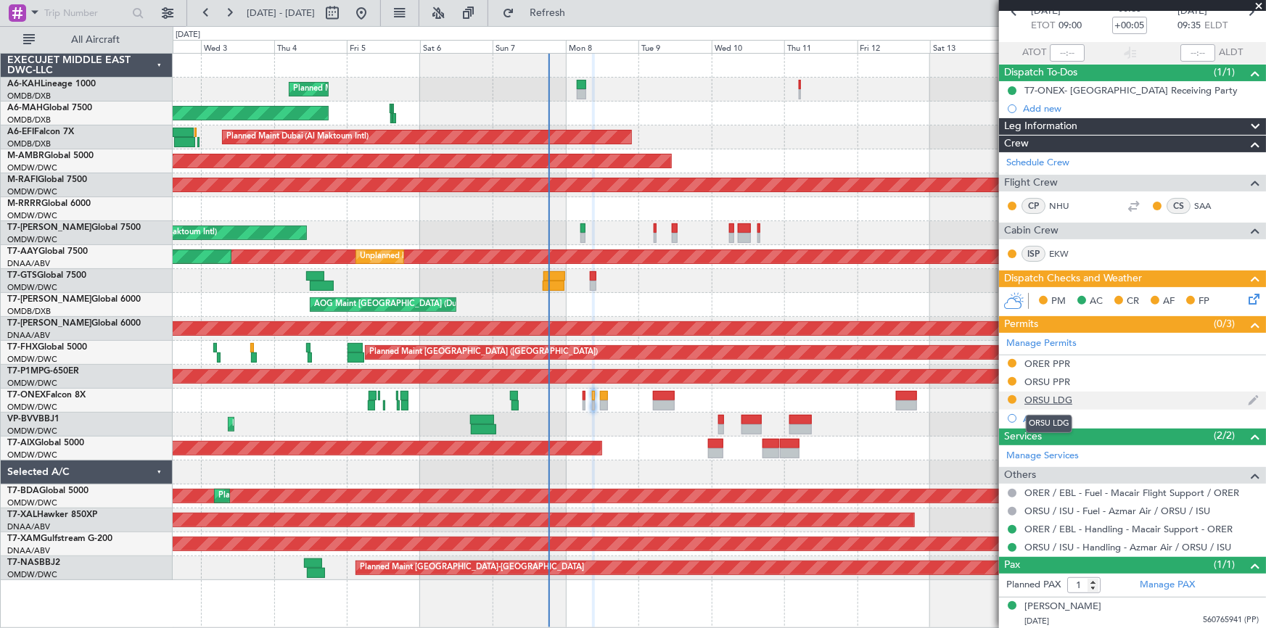
click at [1028, 399] on div "ORSU LDG" at bounding box center [1049, 400] width 48 height 12
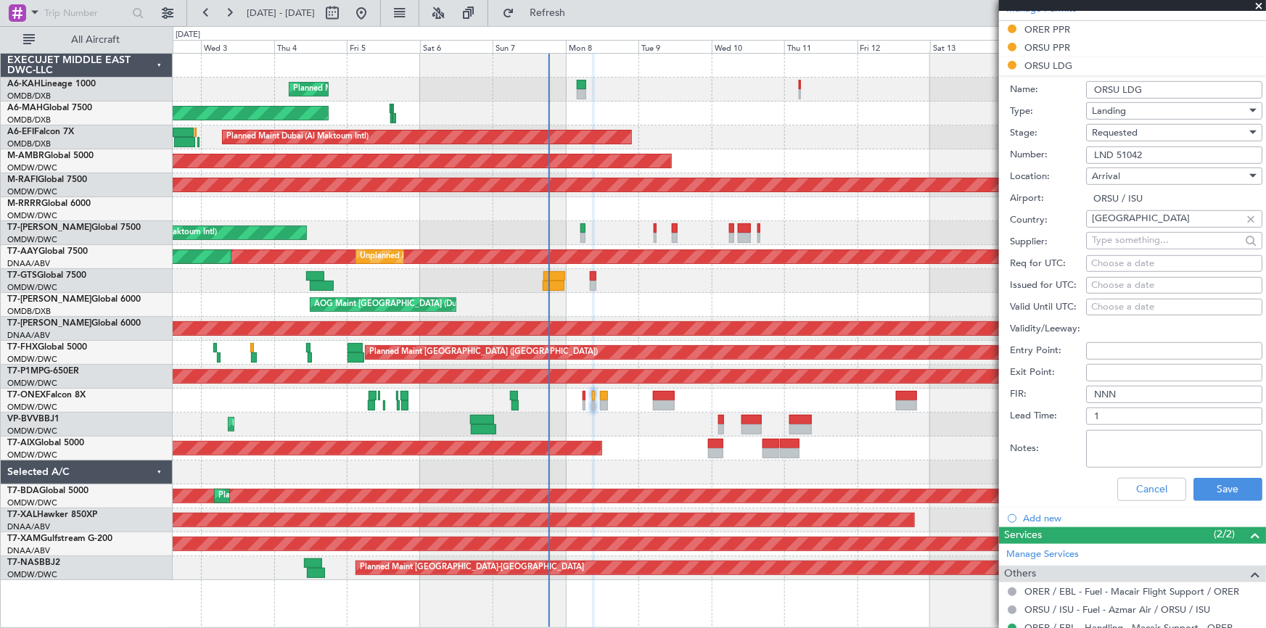
scroll to position [473, 0]
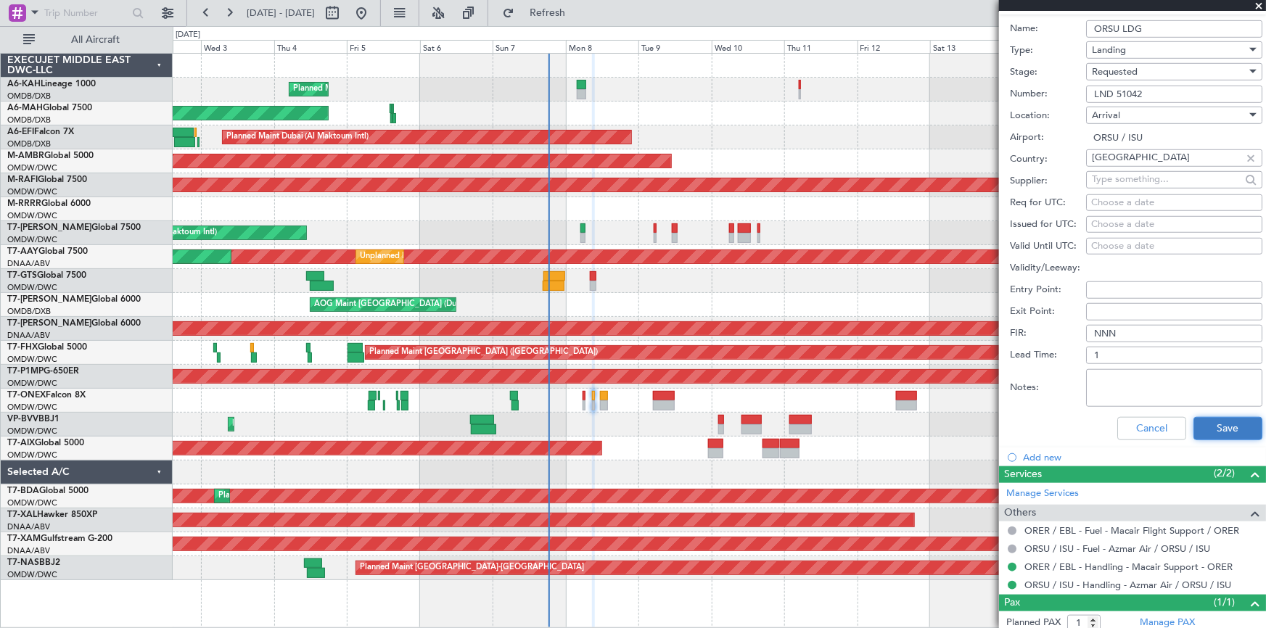
click at [1219, 421] on button "Save" at bounding box center [1228, 428] width 69 height 23
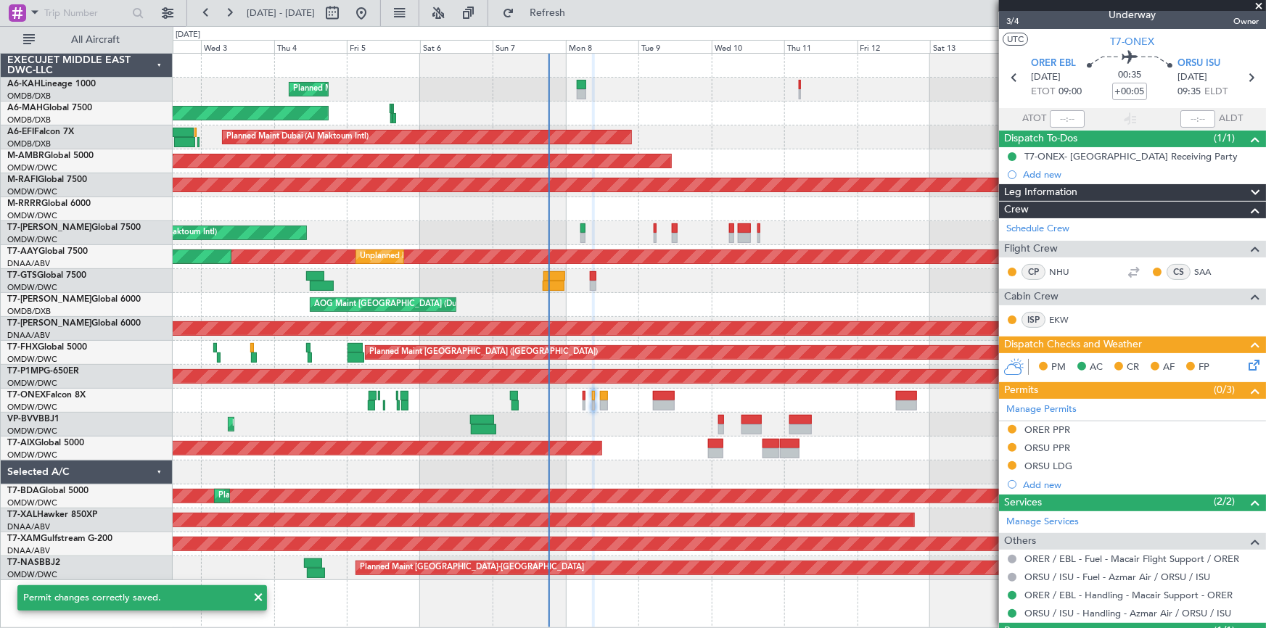
scroll to position [0, 0]
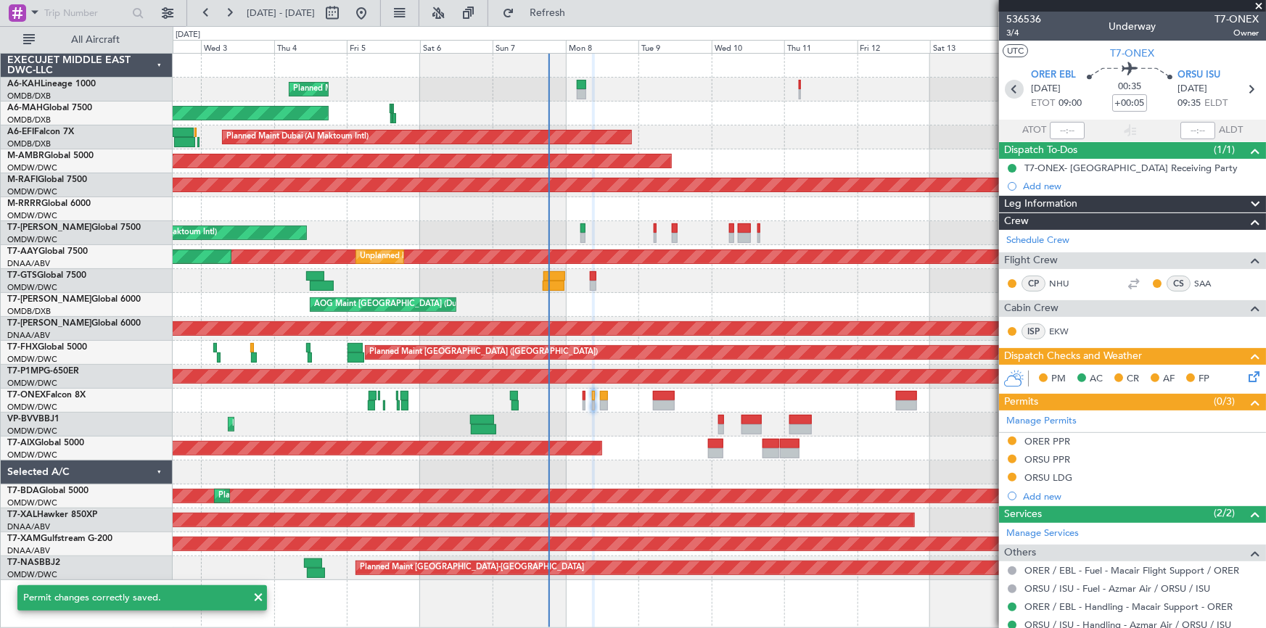
click at [1008, 92] on icon at bounding box center [1014, 89] width 19 height 19
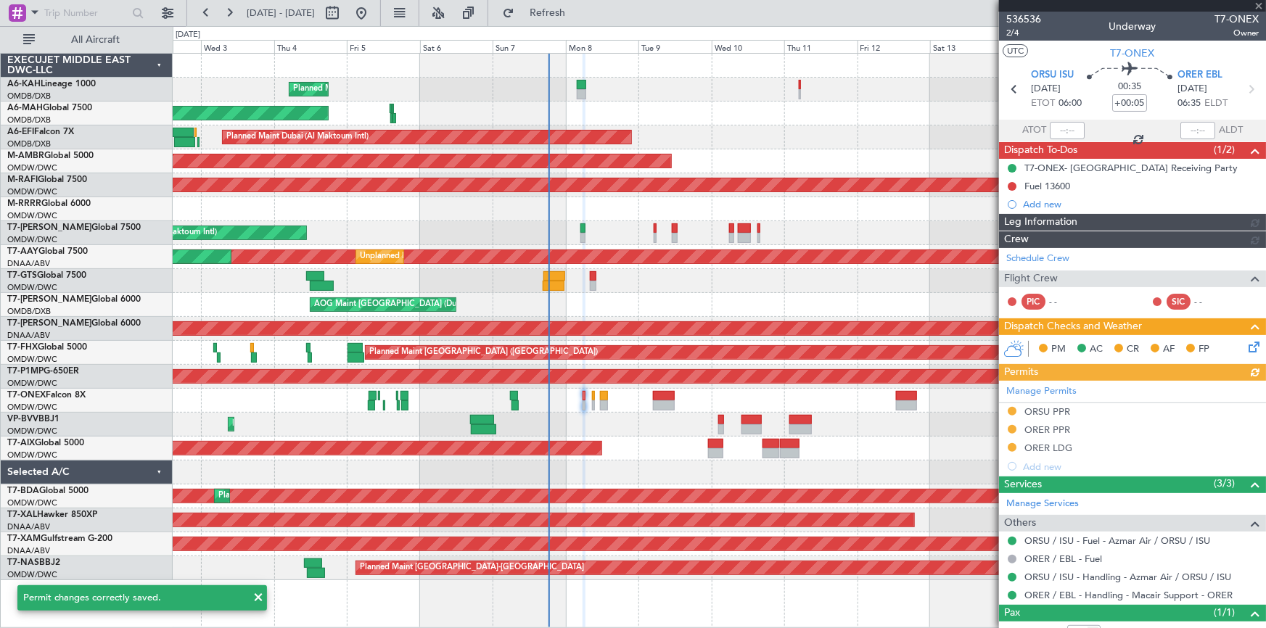
type input "[PERSON_NAME] (ANI)"
type input "7226"
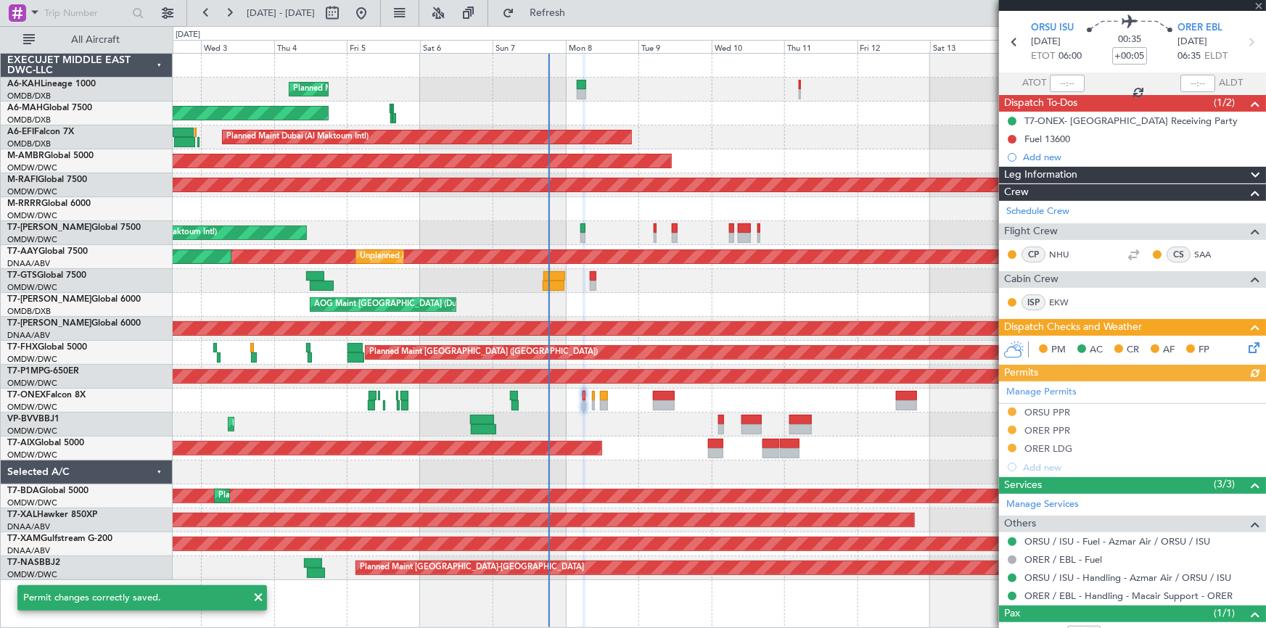
scroll to position [65, 0]
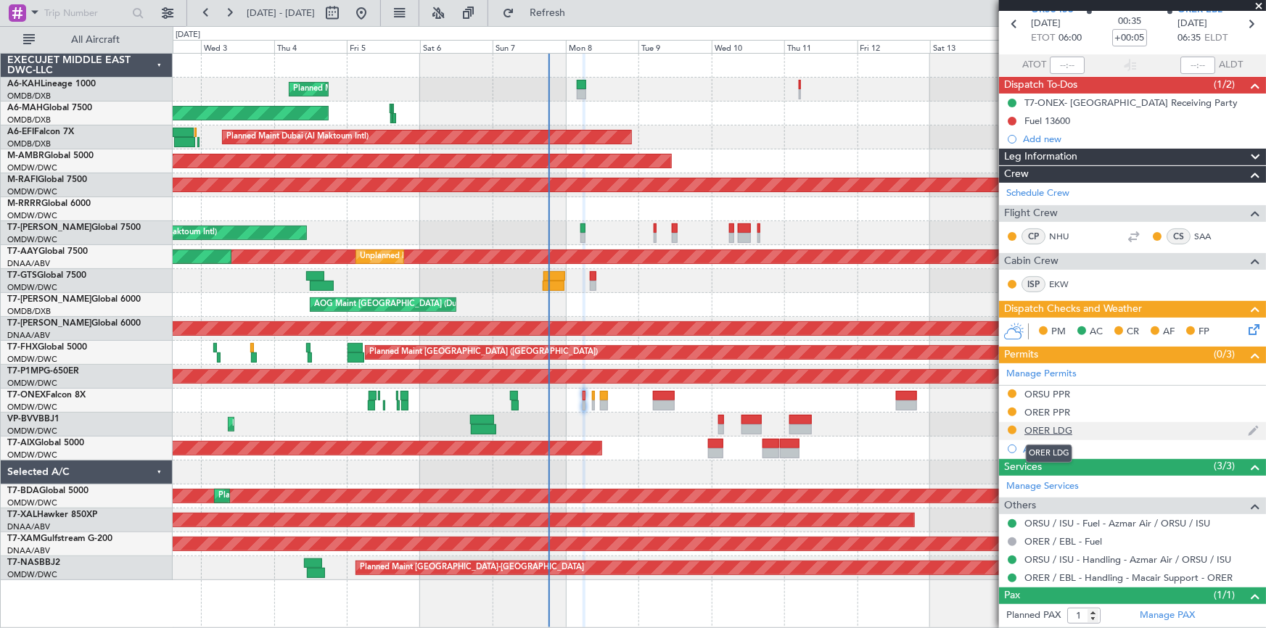
click at [1046, 427] on div "ORER LDG" at bounding box center [1049, 431] width 48 height 12
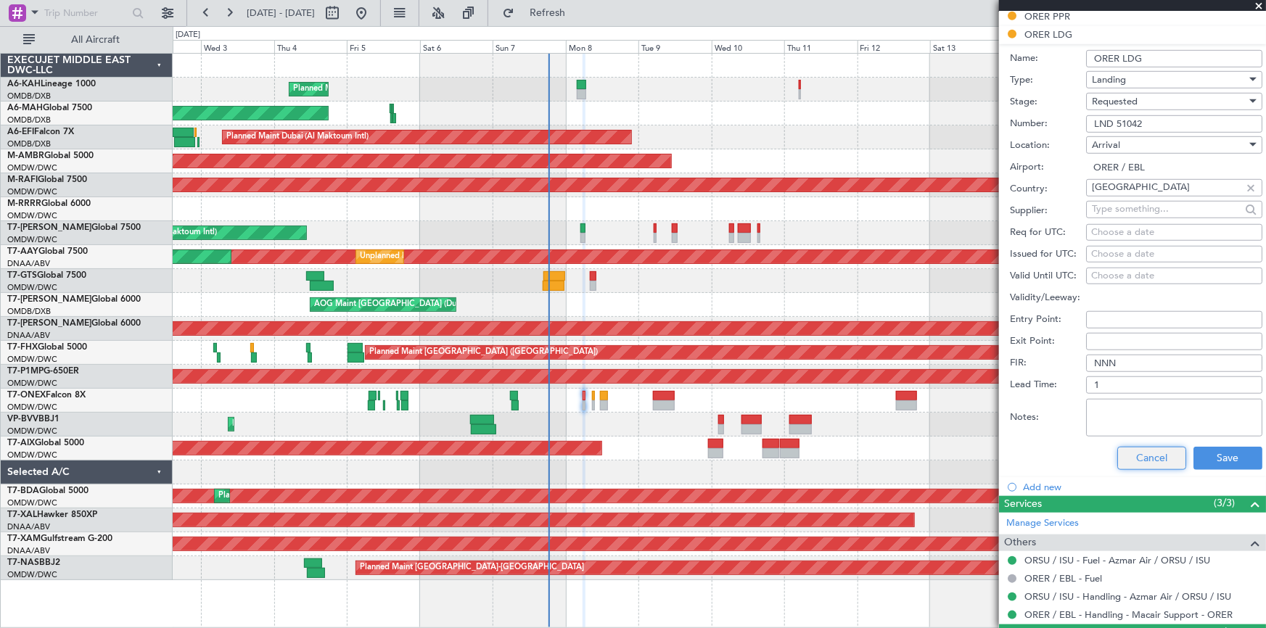
click at [1151, 454] on button "Cancel" at bounding box center [1152, 458] width 69 height 23
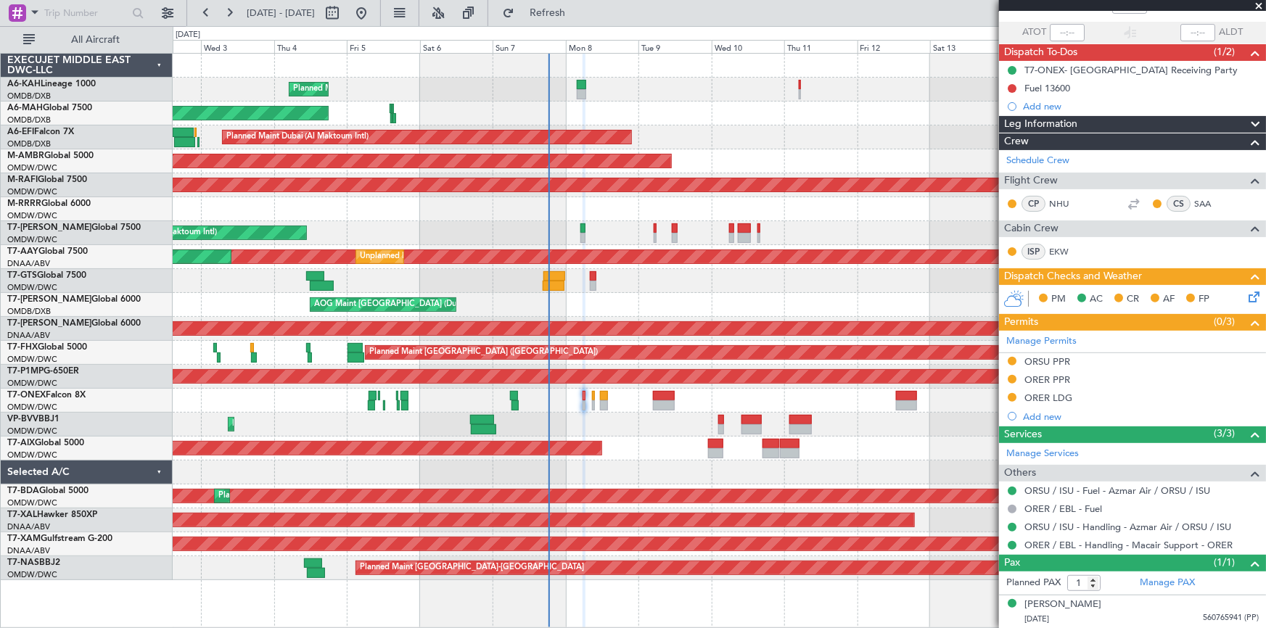
scroll to position [96, 0]
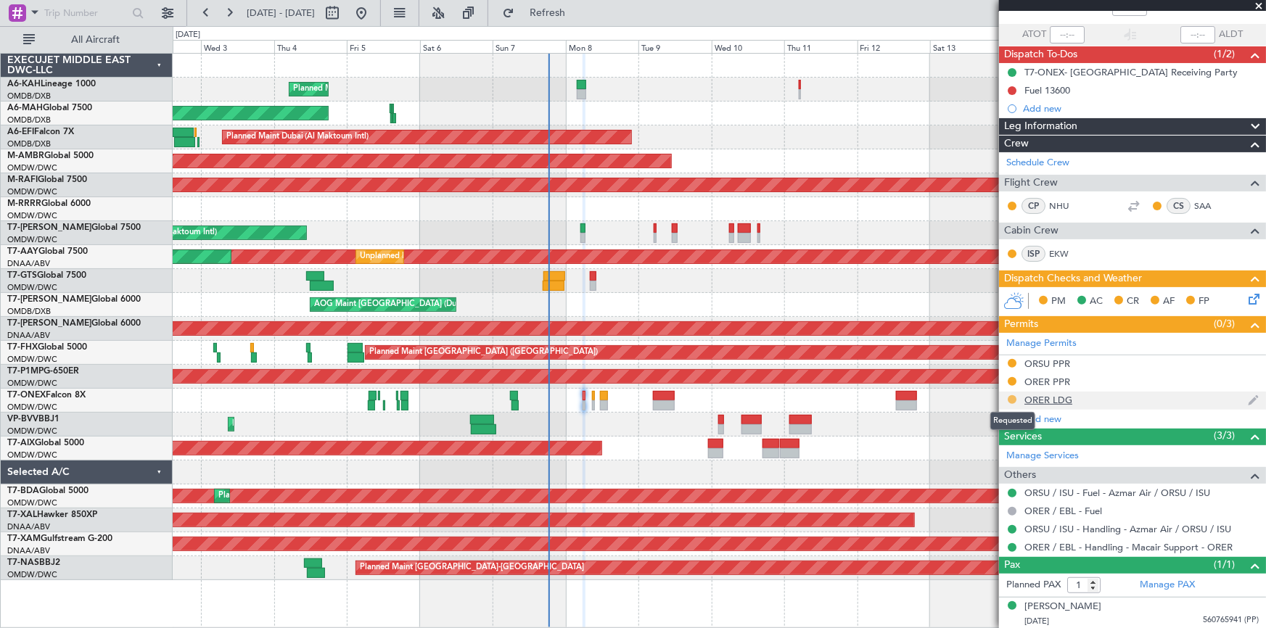
click at [1010, 397] on button at bounding box center [1012, 400] width 9 height 9
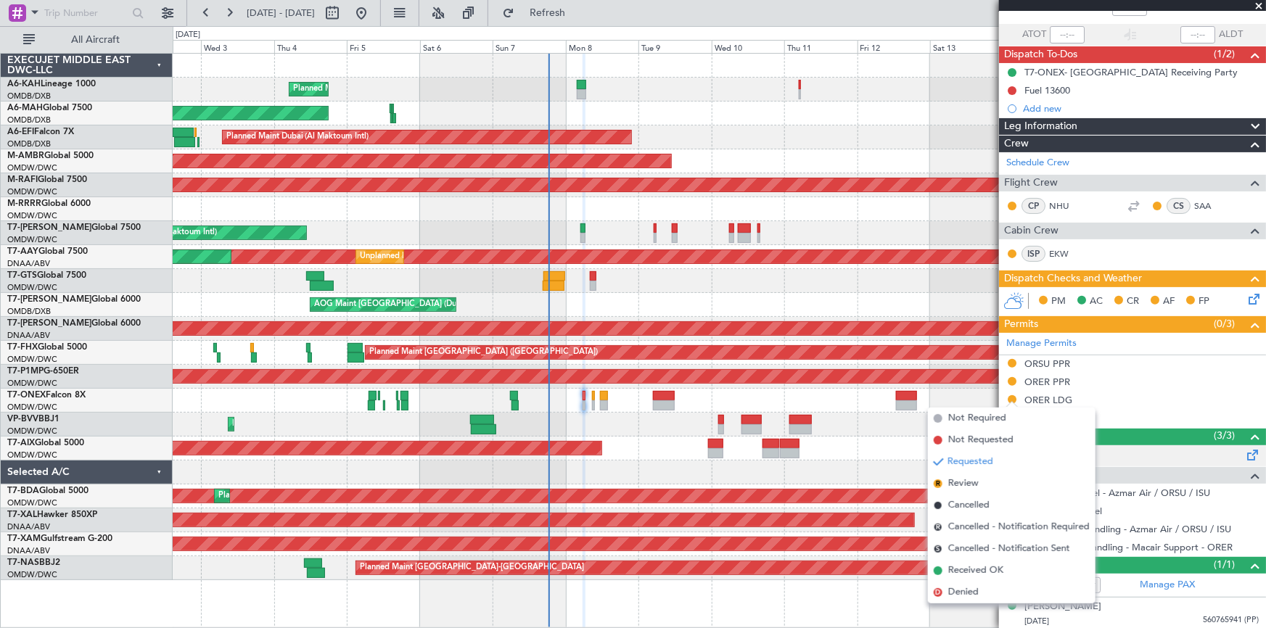
drag, startPoint x: 973, startPoint y: 570, endPoint x: 1089, endPoint y: 449, distance: 168.4
click at [973, 570] on span "Received OK" at bounding box center [976, 571] width 55 height 15
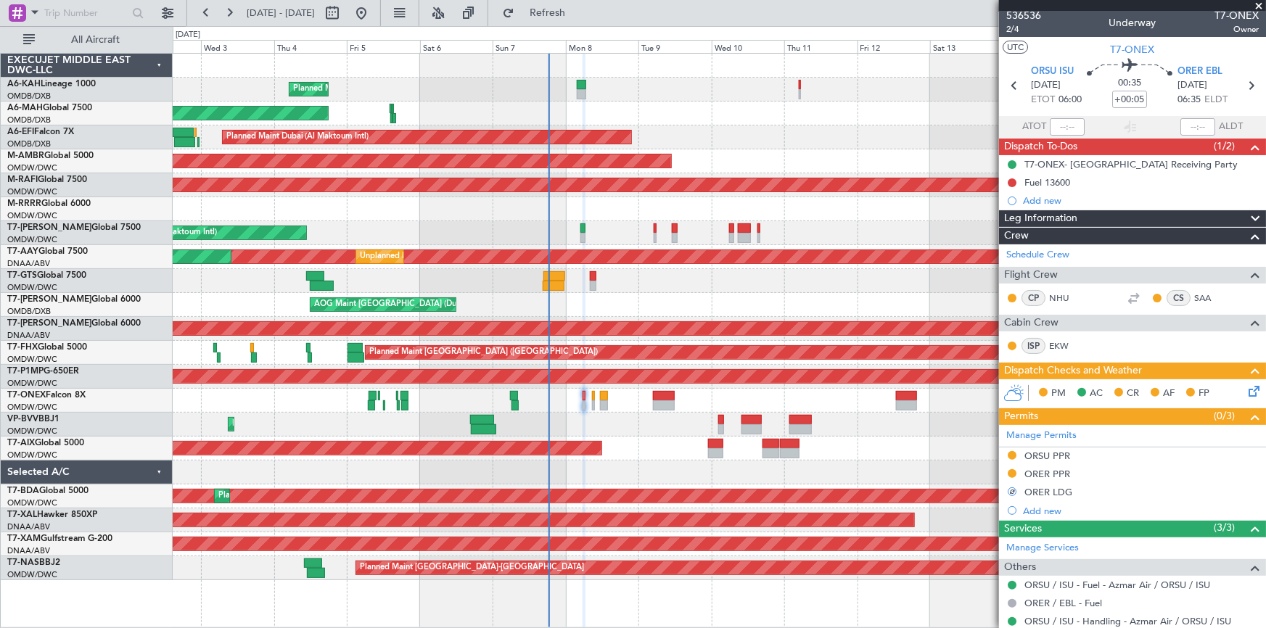
scroll to position [0, 0]
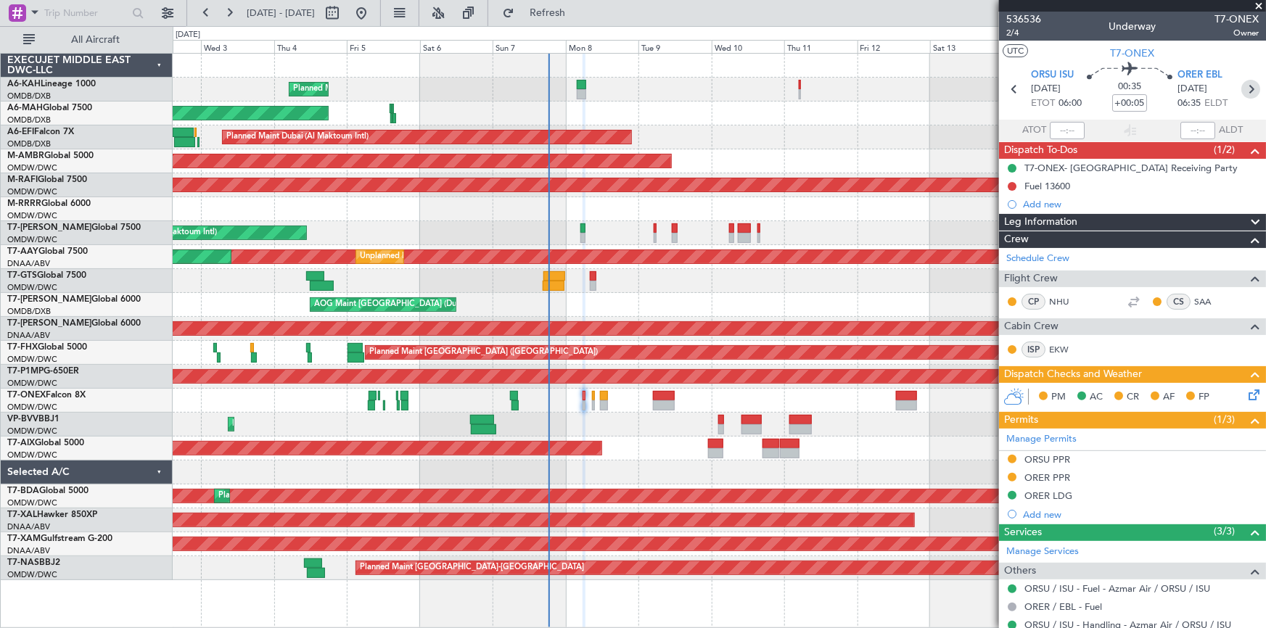
click at [1245, 89] on icon at bounding box center [1251, 89] width 19 height 19
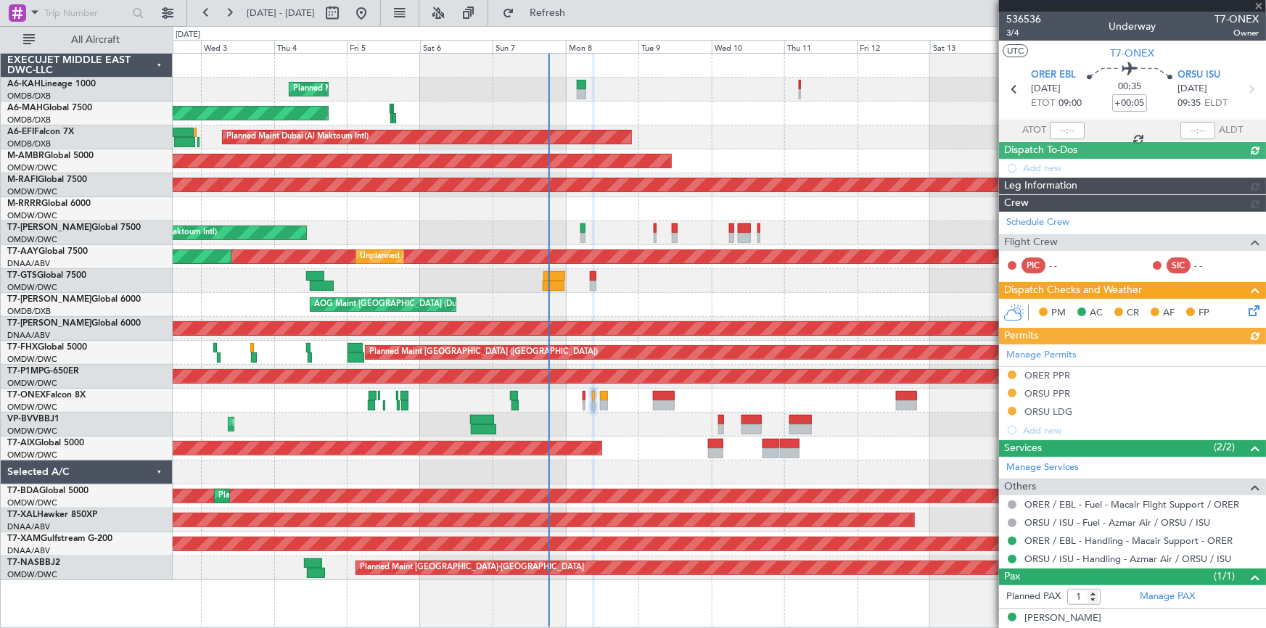
type input "[PERSON_NAME] (ANI)"
type input "7227"
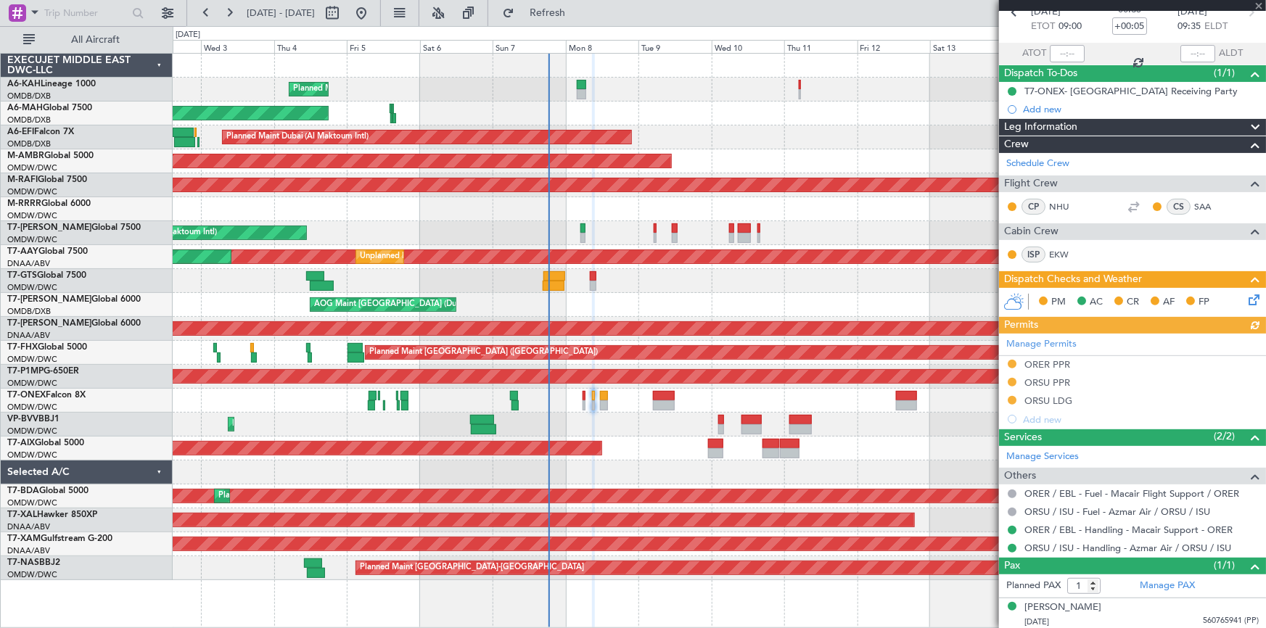
scroll to position [78, 0]
click at [1012, 397] on div "Manage Permits ORER PPR ORSU PPR ORSU LDG Add new" at bounding box center [1132, 380] width 267 height 95
click at [1012, 399] on div "Manage Permits ORER PPR ORSU PPR ORSU LDG Add new" at bounding box center [1132, 380] width 267 height 95
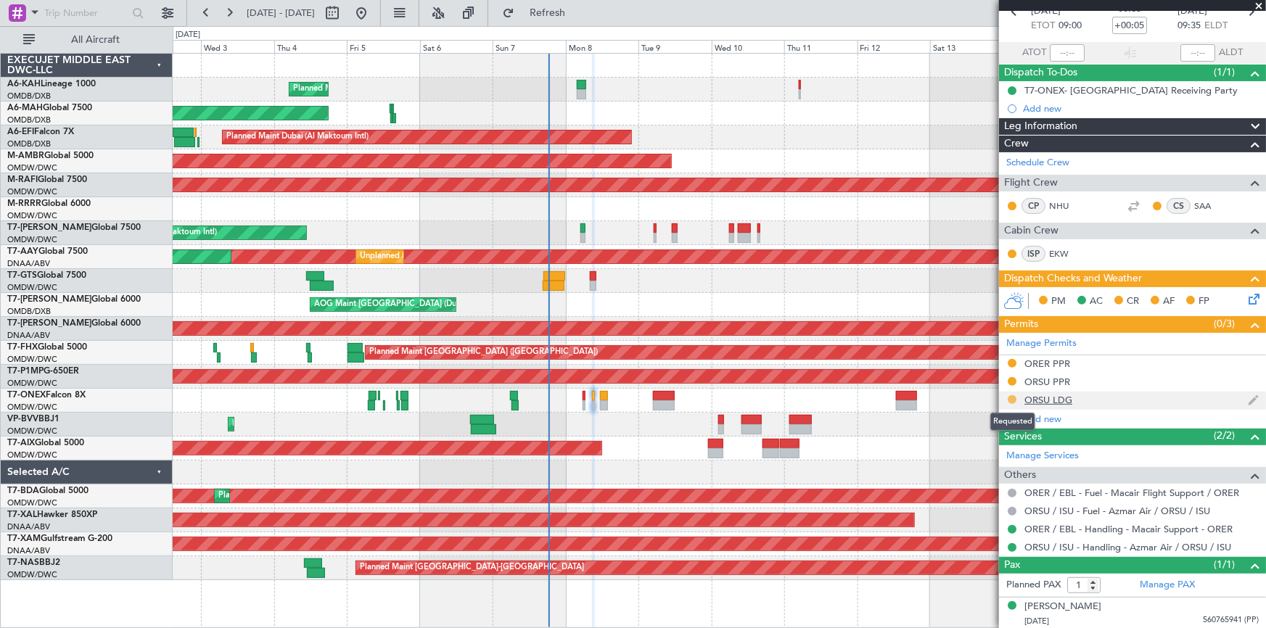
click at [1012, 399] on button at bounding box center [1012, 400] width 9 height 9
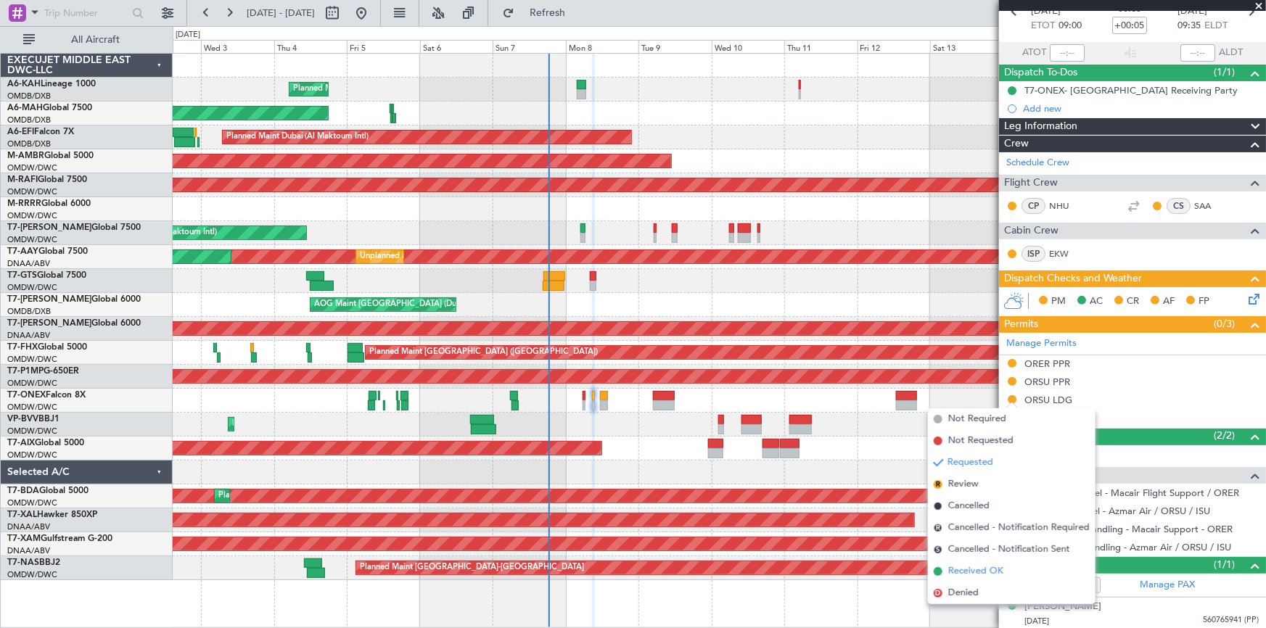
click at [967, 573] on span "Received OK" at bounding box center [976, 572] width 55 height 15
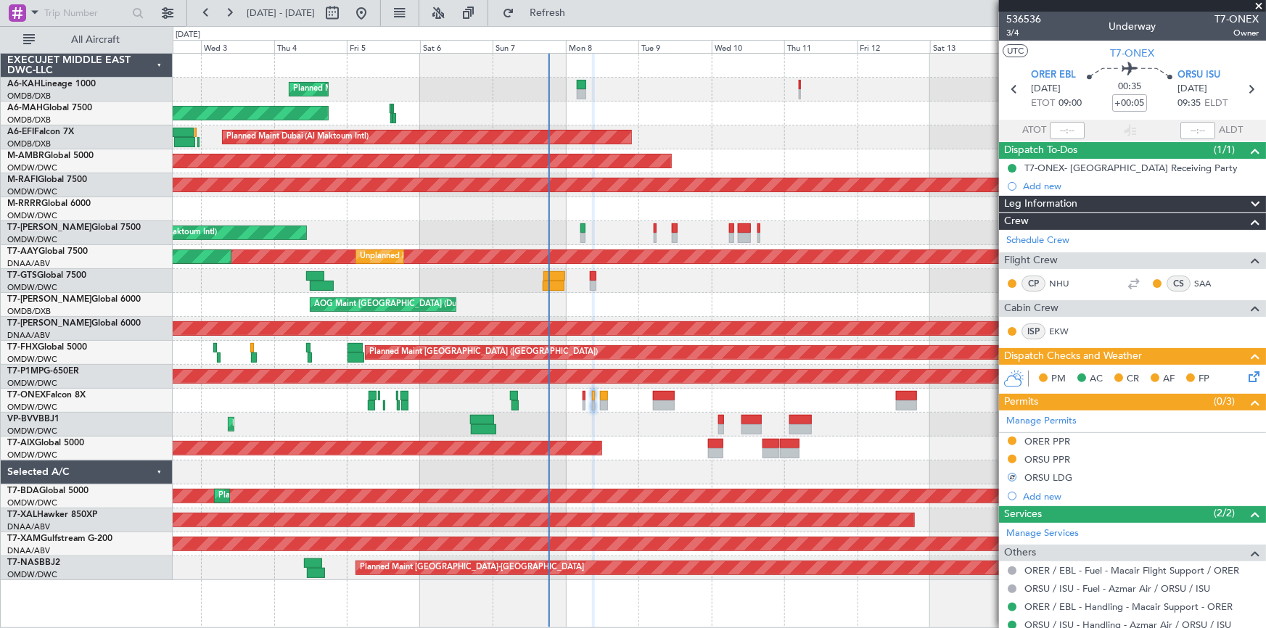
scroll to position [0, 0]
click at [1246, 85] on icon at bounding box center [1251, 89] width 19 height 19
type input "+00:20"
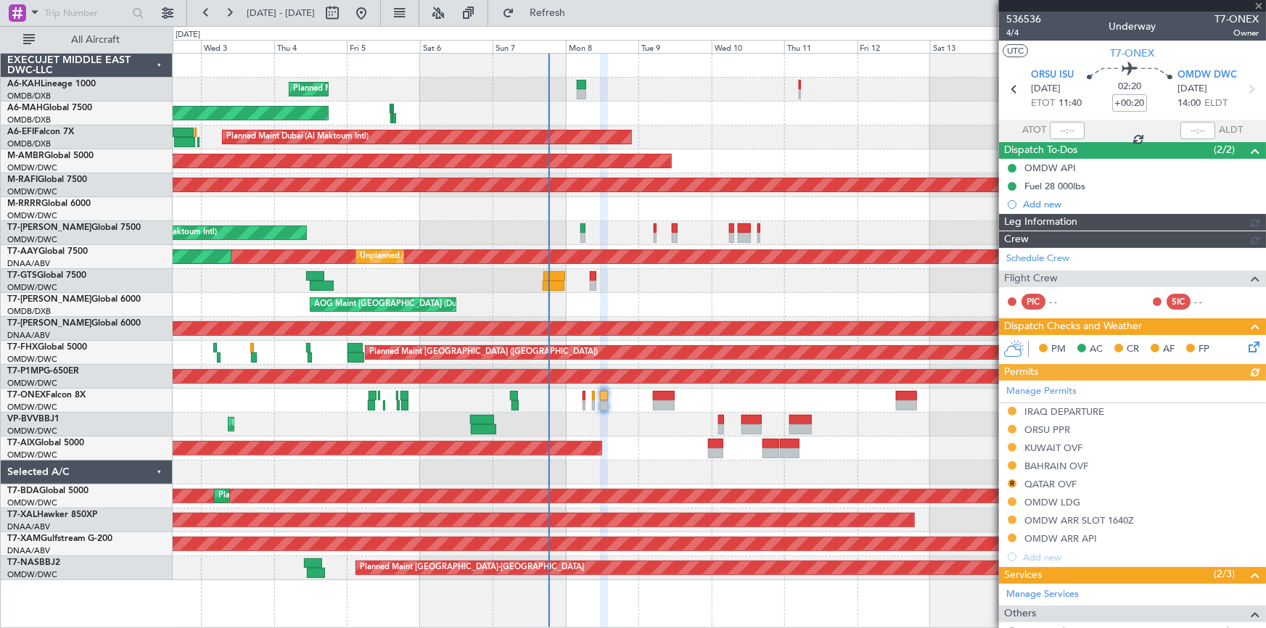
type input "[PERSON_NAME] (ANI)"
type input "7228"
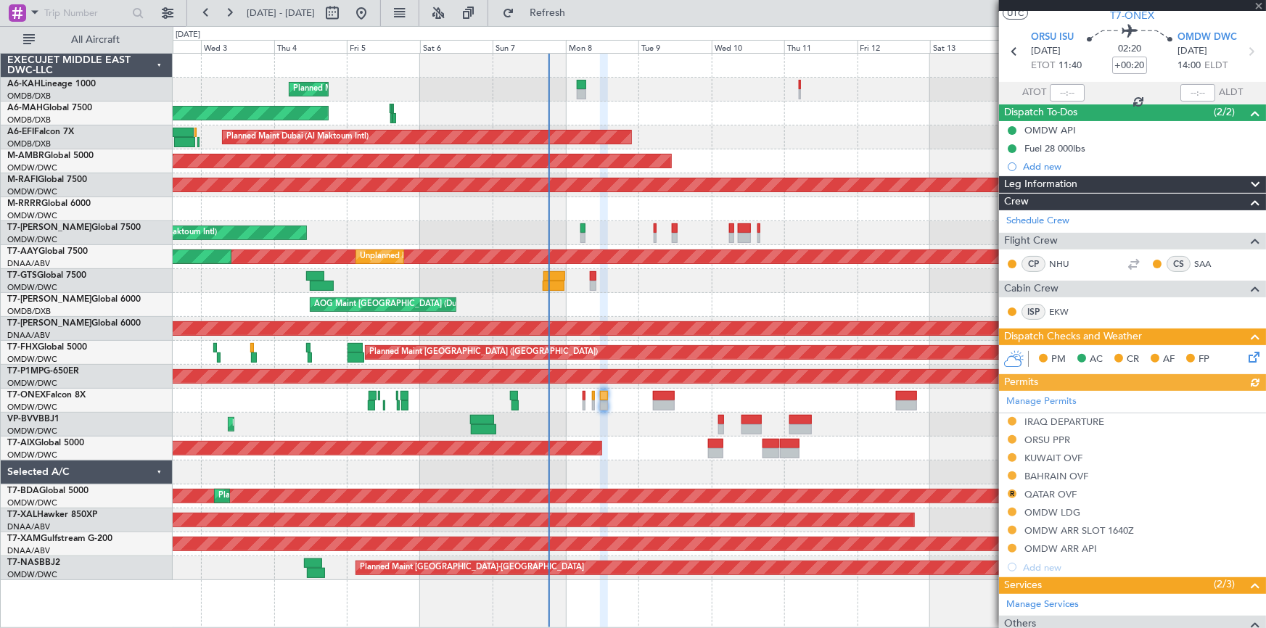
scroll to position [131, 0]
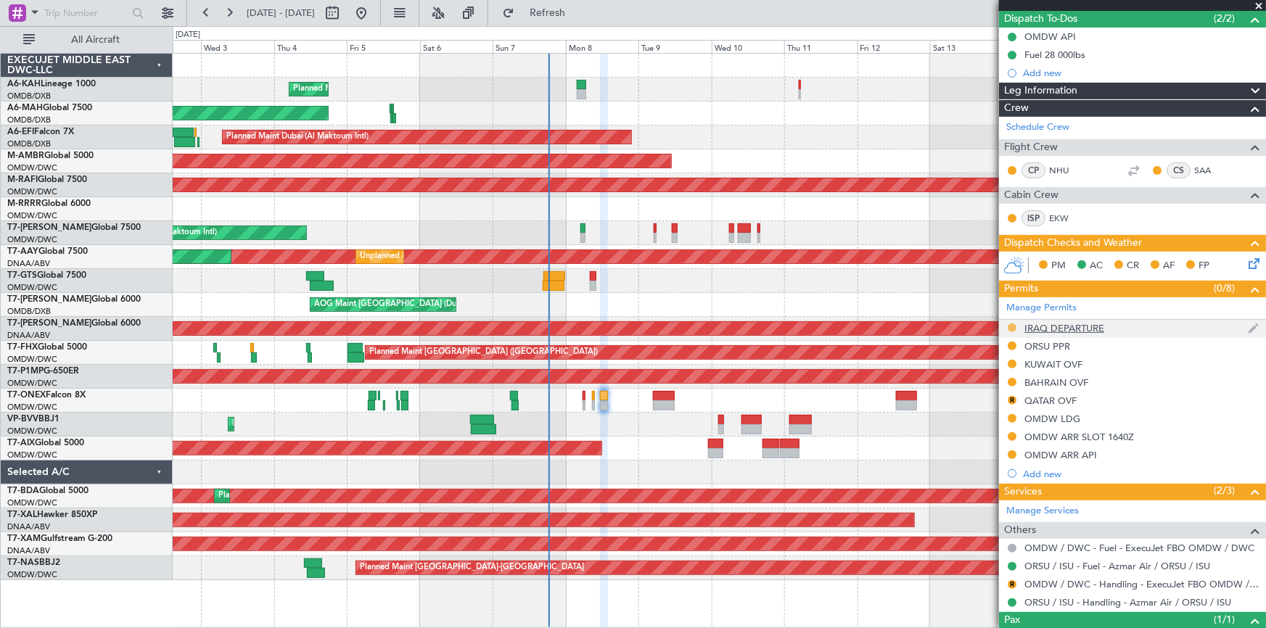
click at [1010, 326] on button at bounding box center [1012, 328] width 9 height 9
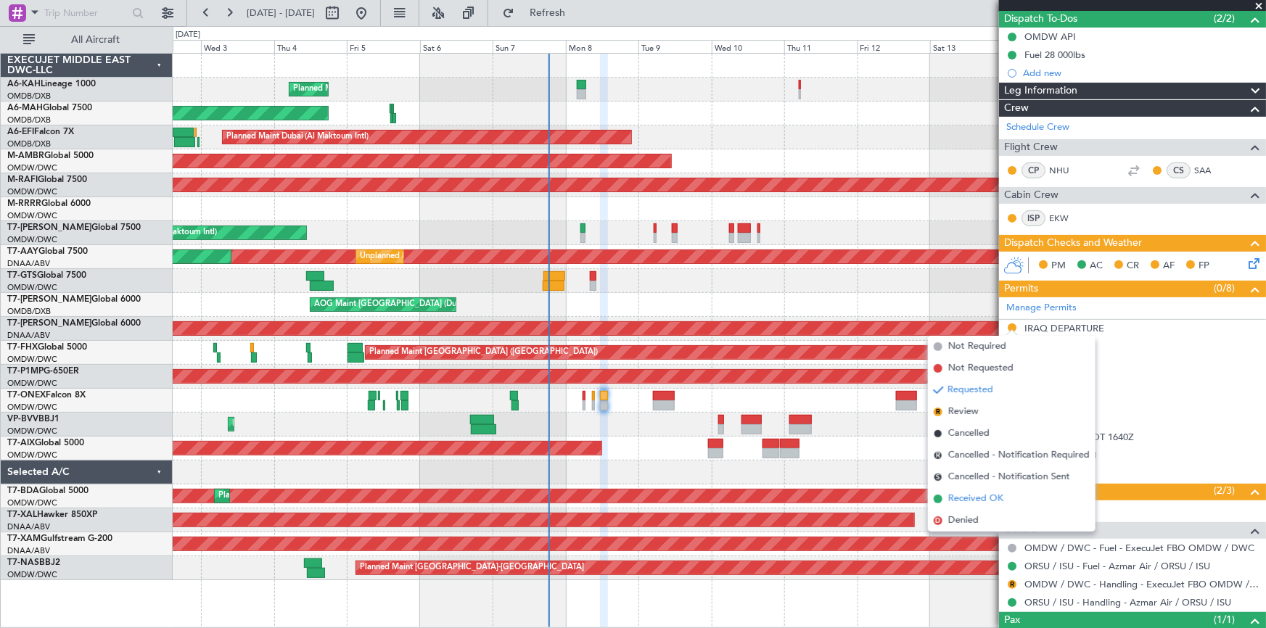
click at [968, 501] on span "Received OK" at bounding box center [976, 499] width 55 height 15
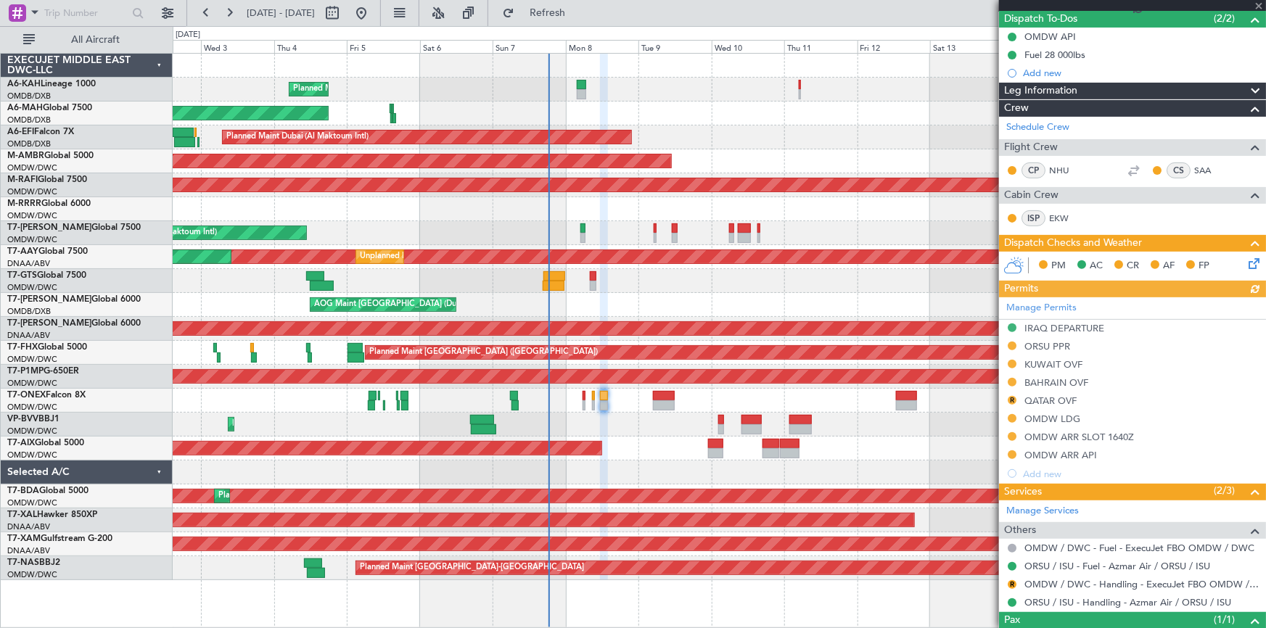
type input "[PERSON_NAME] (ANI)"
type input "7228"
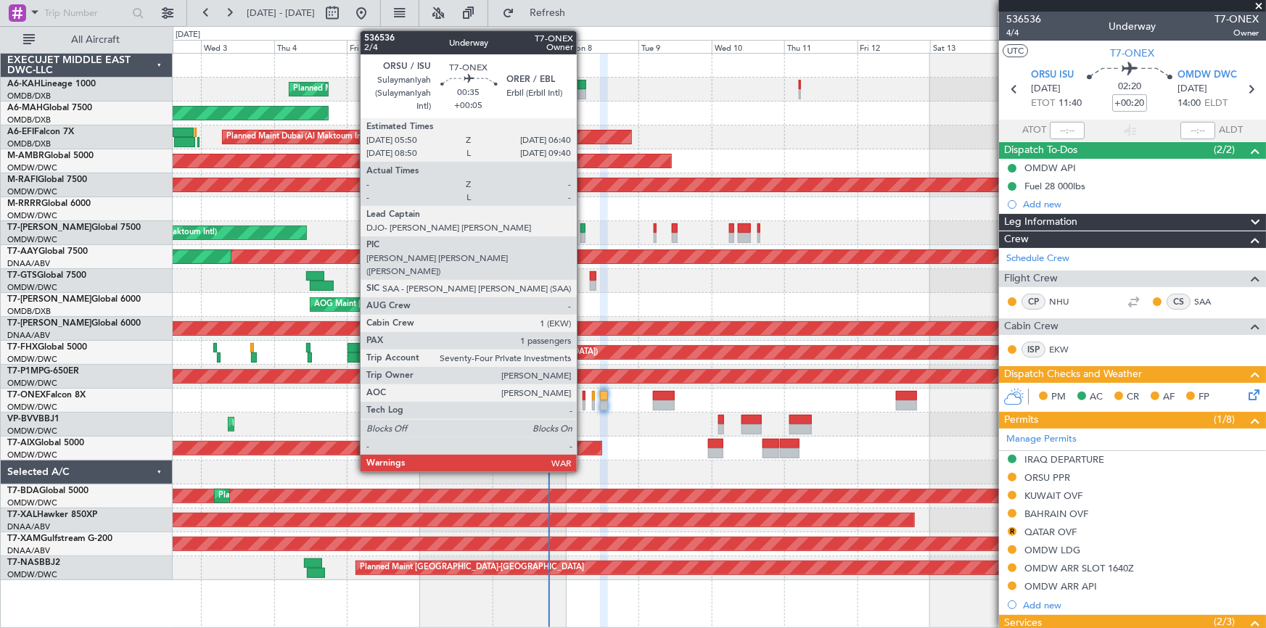
click at [584, 393] on div at bounding box center [584, 396] width 3 height 10
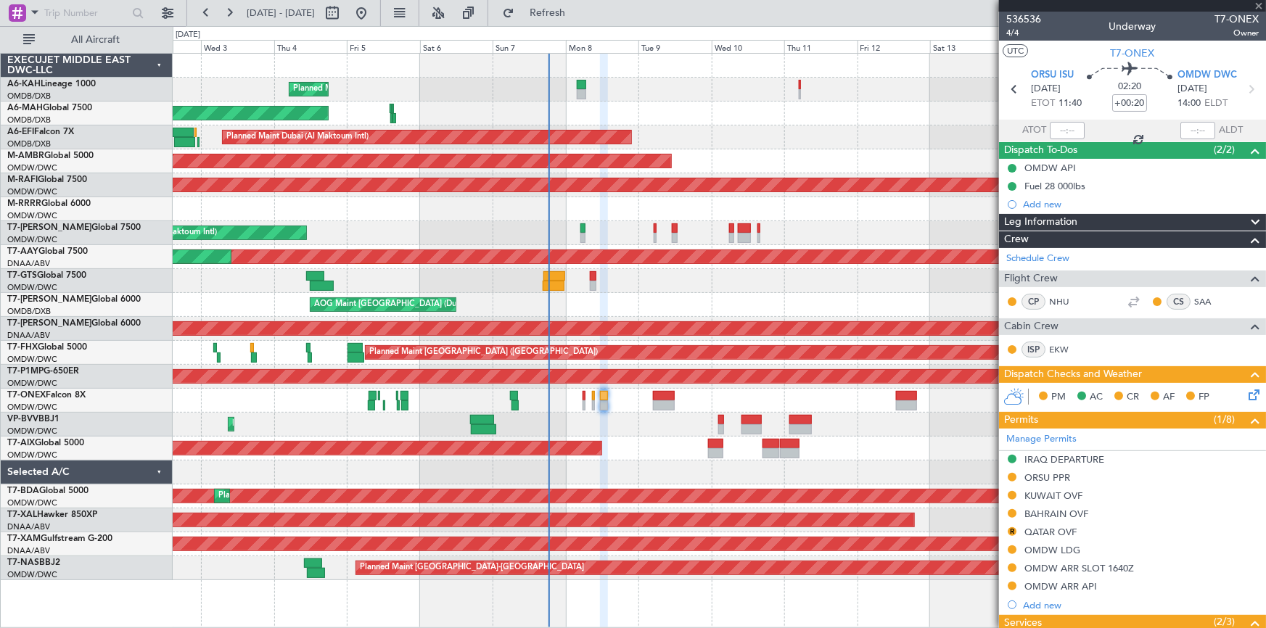
type input "+00:05"
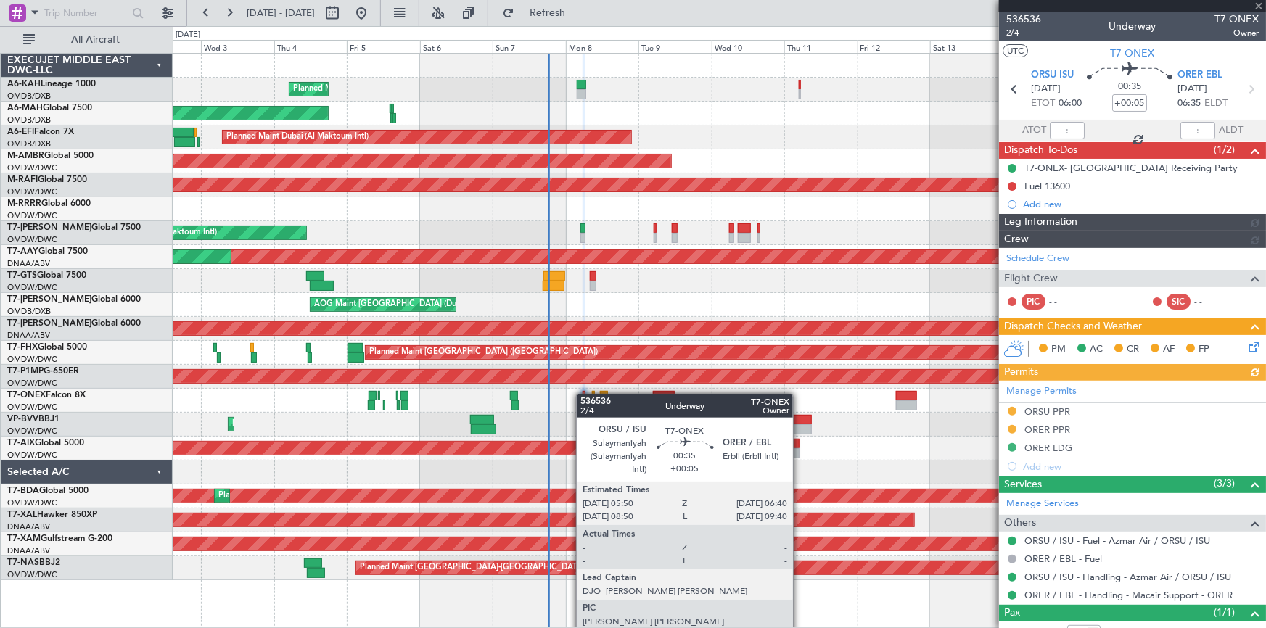
type input "[PERSON_NAME] (ANI)"
type input "7226"
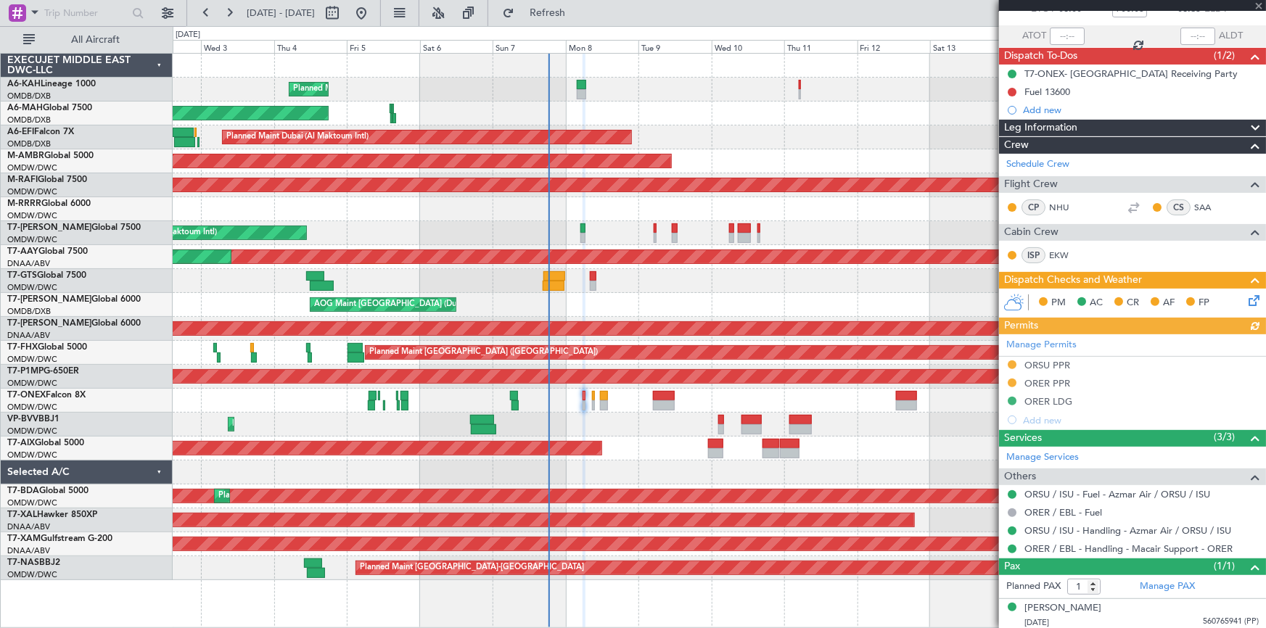
scroll to position [96, 0]
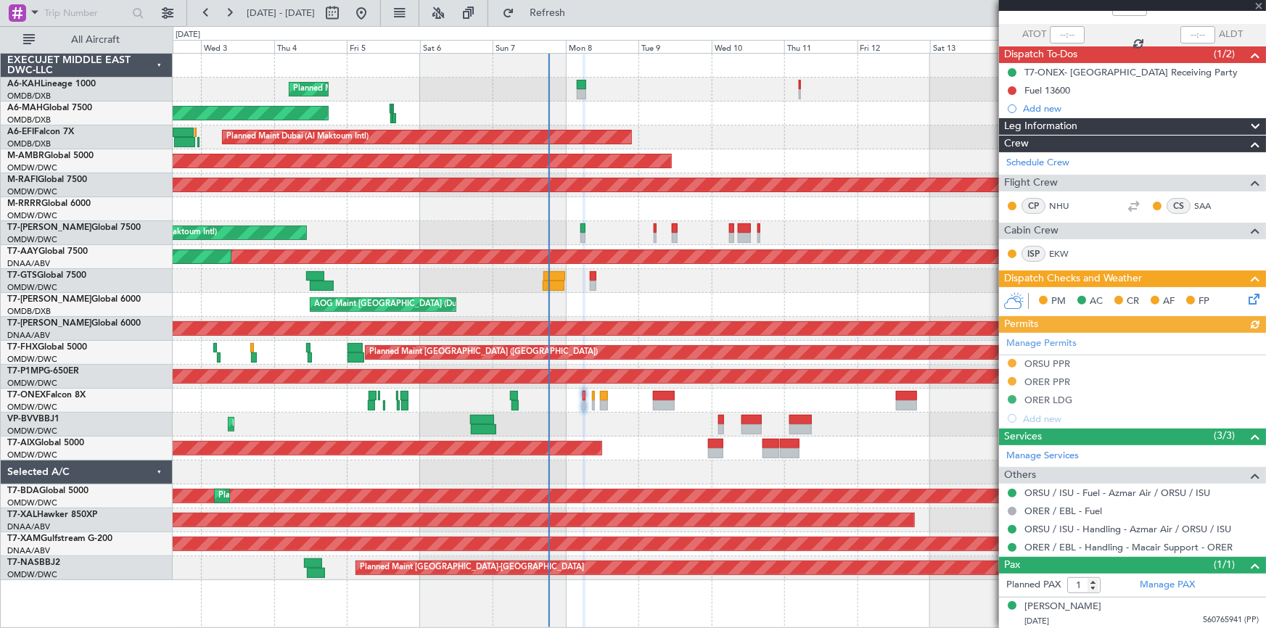
click at [1038, 361] on div "ORSU PPR" at bounding box center [1048, 364] width 46 height 12
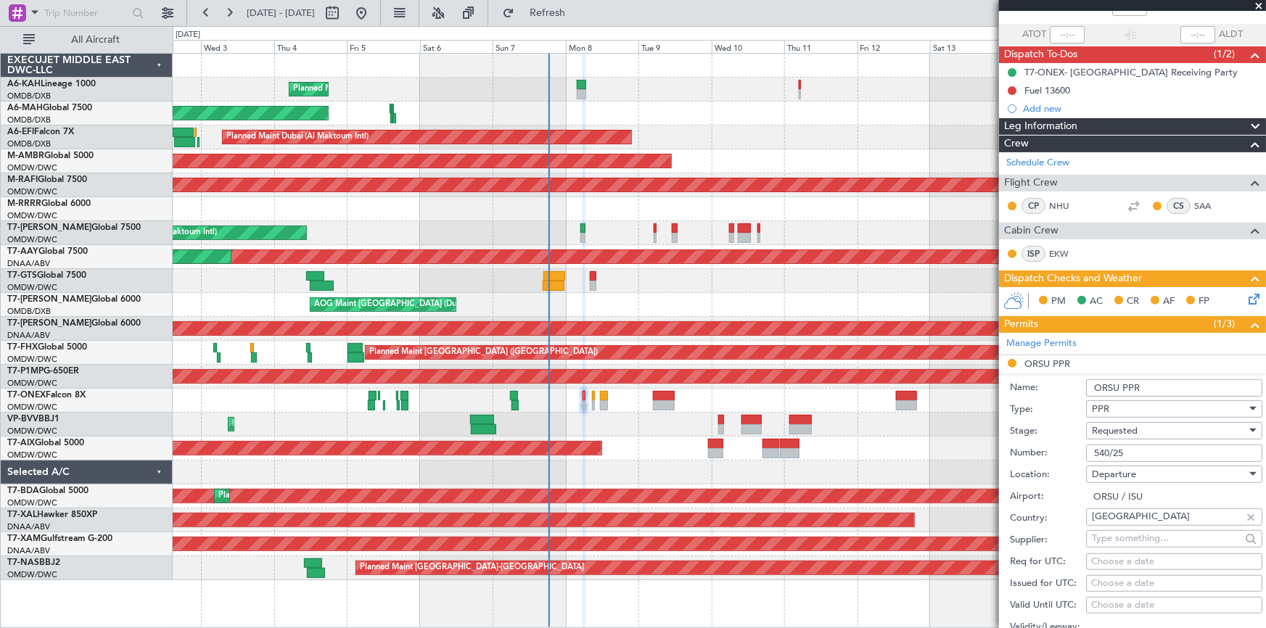
click at [1121, 428] on span "Requested" at bounding box center [1115, 431] width 46 height 13
click at [1124, 540] on span "Received OK" at bounding box center [1170, 541] width 154 height 22
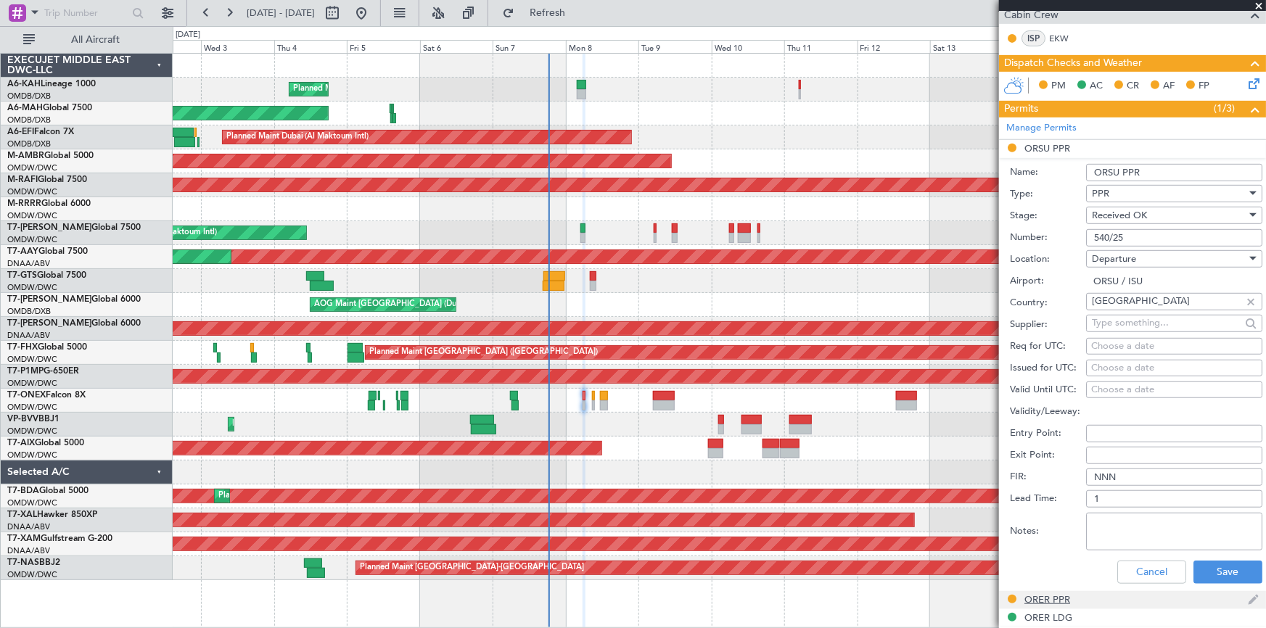
scroll to position [360, 0]
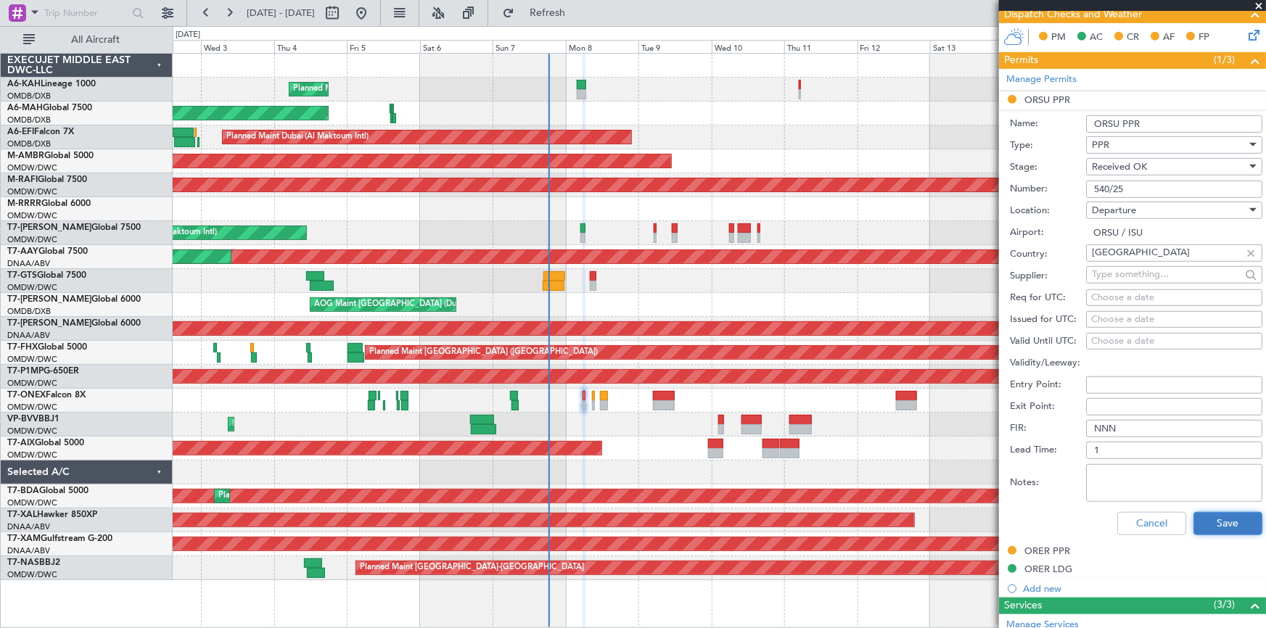
click at [1217, 521] on button "Save" at bounding box center [1228, 523] width 69 height 23
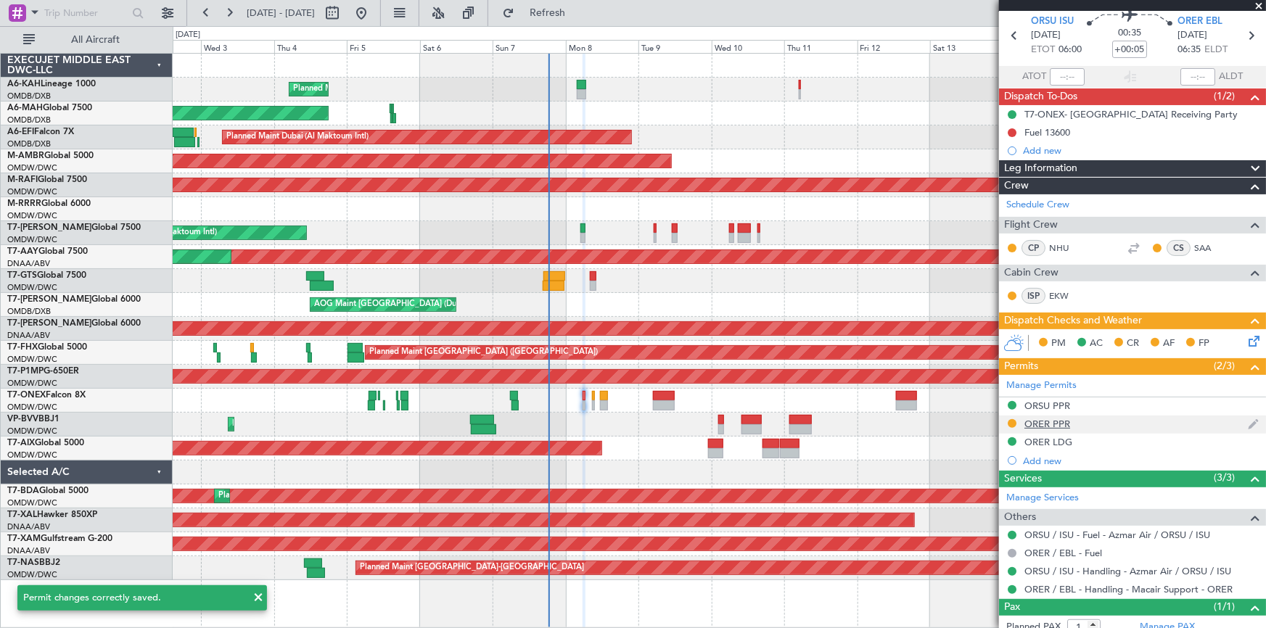
scroll to position [0, 0]
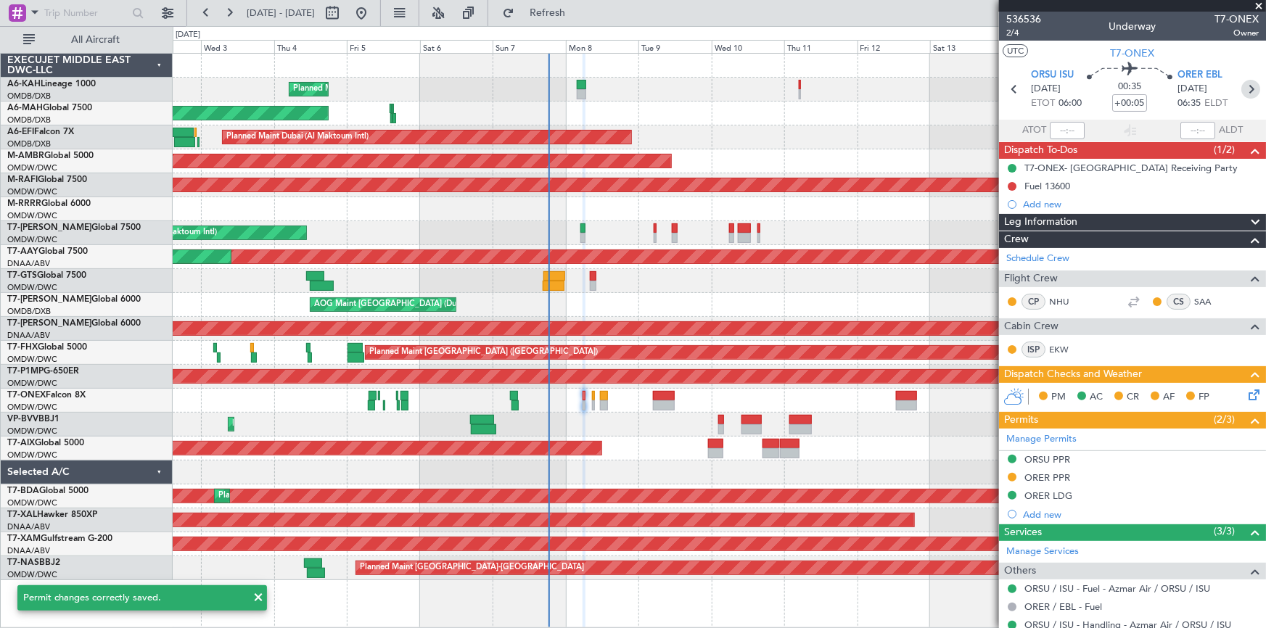
click at [1247, 93] on icon at bounding box center [1251, 89] width 19 height 19
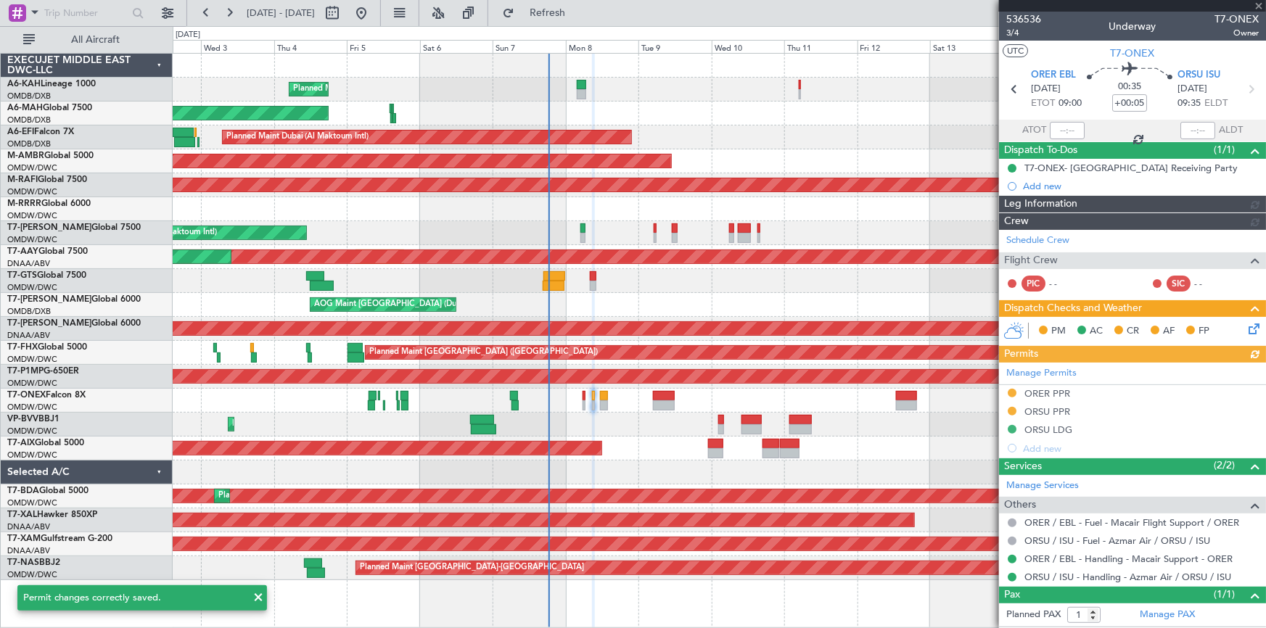
type input "[PERSON_NAME] (ANI)"
type input "7227"
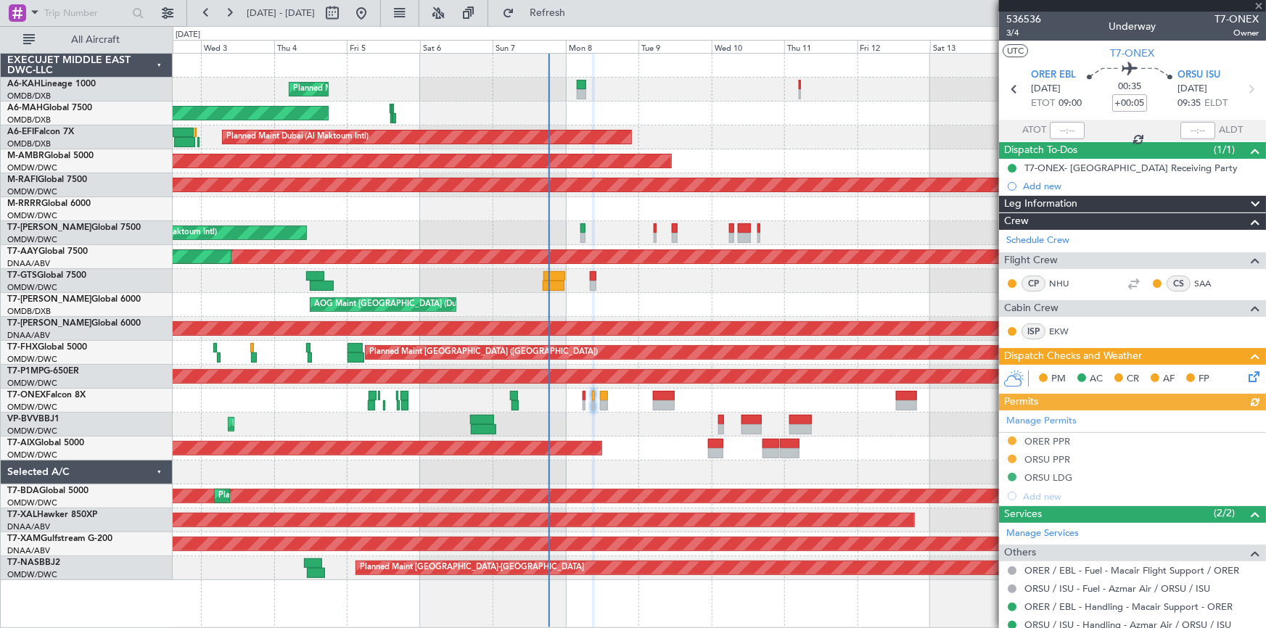
click at [1049, 462] on div "Manage Permits ORER PPR ORSU PPR ORSU LDG Add new" at bounding box center [1132, 458] width 267 height 95
drag, startPoint x: 1065, startPoint y: 459, endPoint x: 1036, endPoint y: 464, distance: 29.6
click at [1063, 459] on div "Manage Permits ORER PPR ORSU PPR ORSU LDG Add new" at bounding box center [1132, 458] width 267 height 95
click at [1055, 457] on div "Manage Permits ORER PPR ORSU PPR ORSU LDG Add new" at bounding box center [1132, 458] width 267 height 95
click at [1029, 460] on div "ORSU PPR" at bounding box center [1048, 460] width 46 height 12
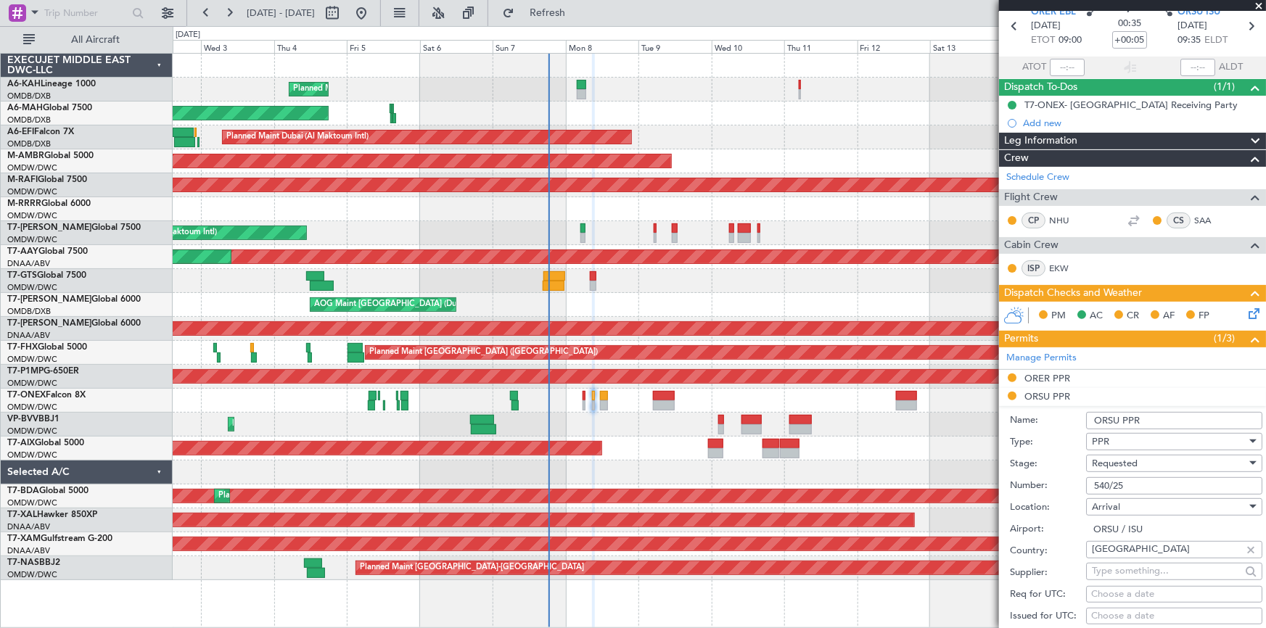
scroll to position [131, 0]
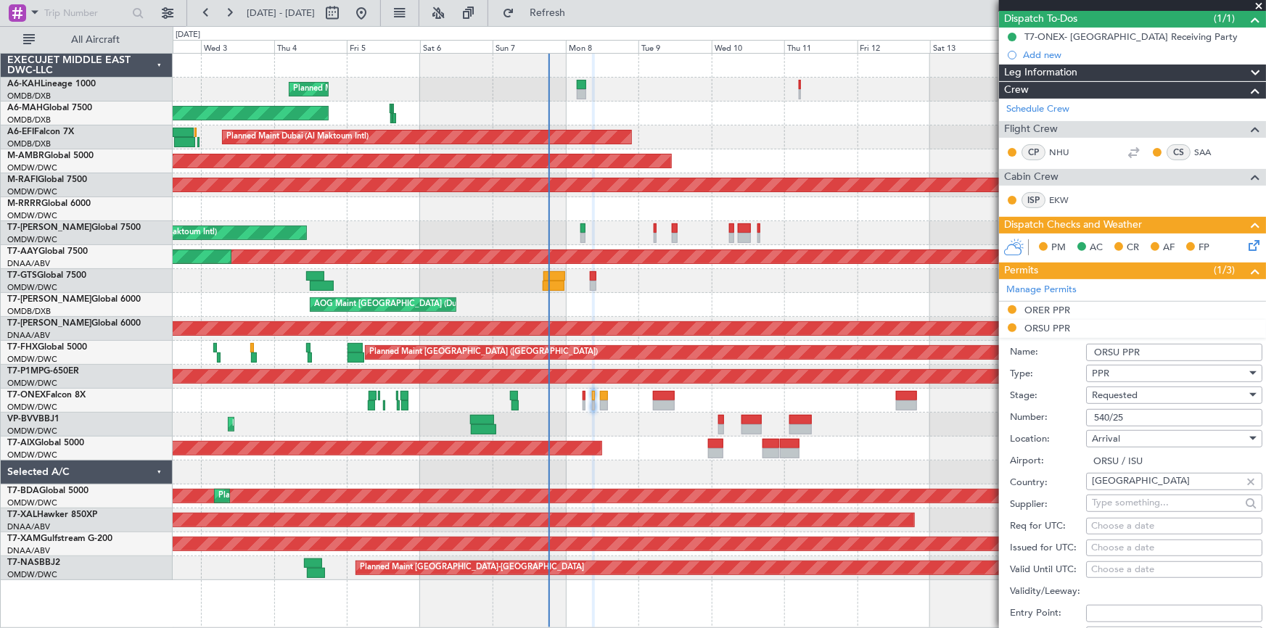
click at [1131, 394] on span "Requested" at bounding box center [1115, 395] width 46 height 13
click at [1125, 507] on span "Received OK" at bounding box center [1170, 505] width 154 height 22
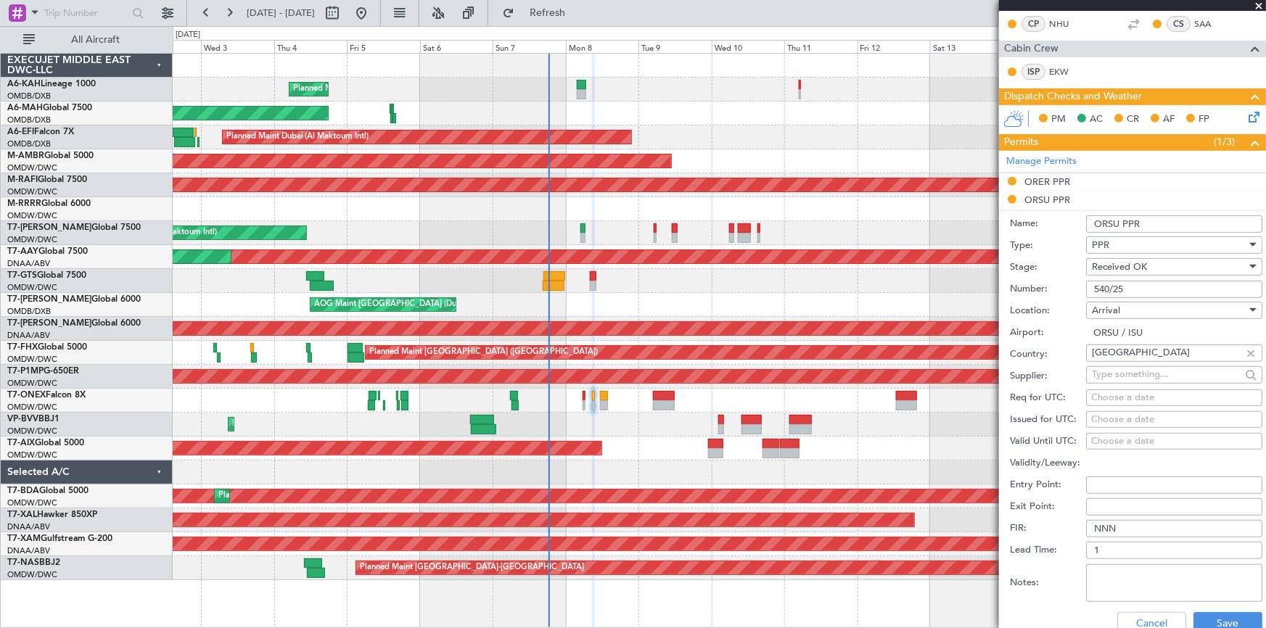
scroll to position [396, 0]
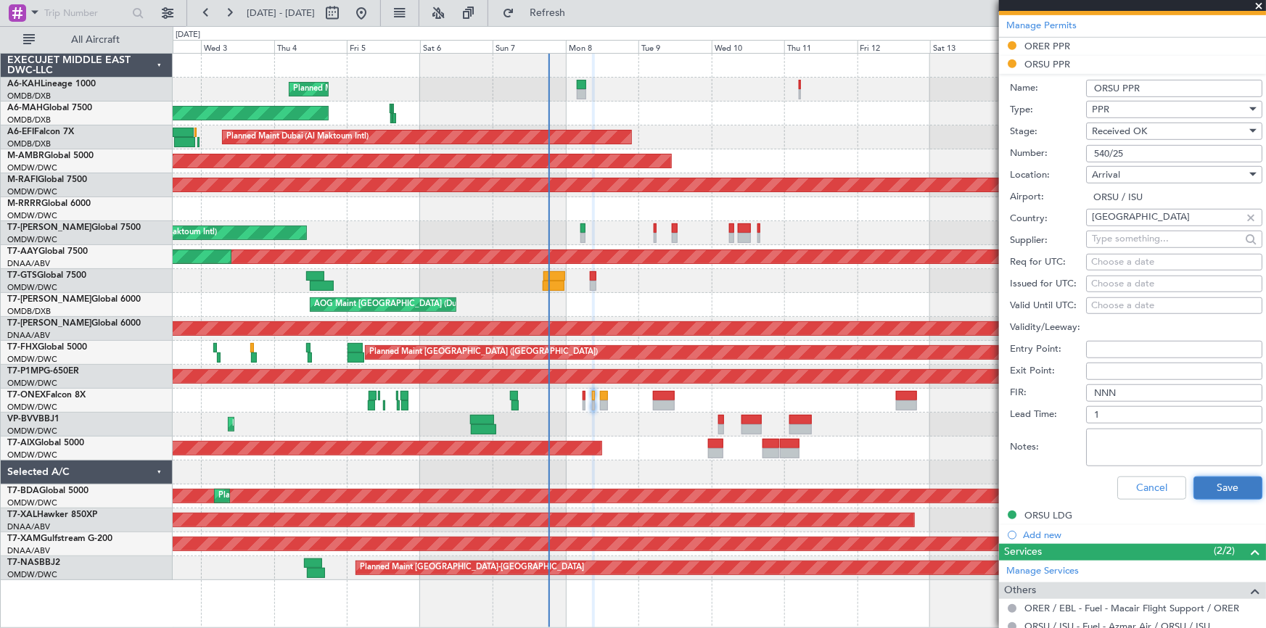
click at [1212, 488] on button "Save" at bounding box center [1228, 488] width 69 height 23
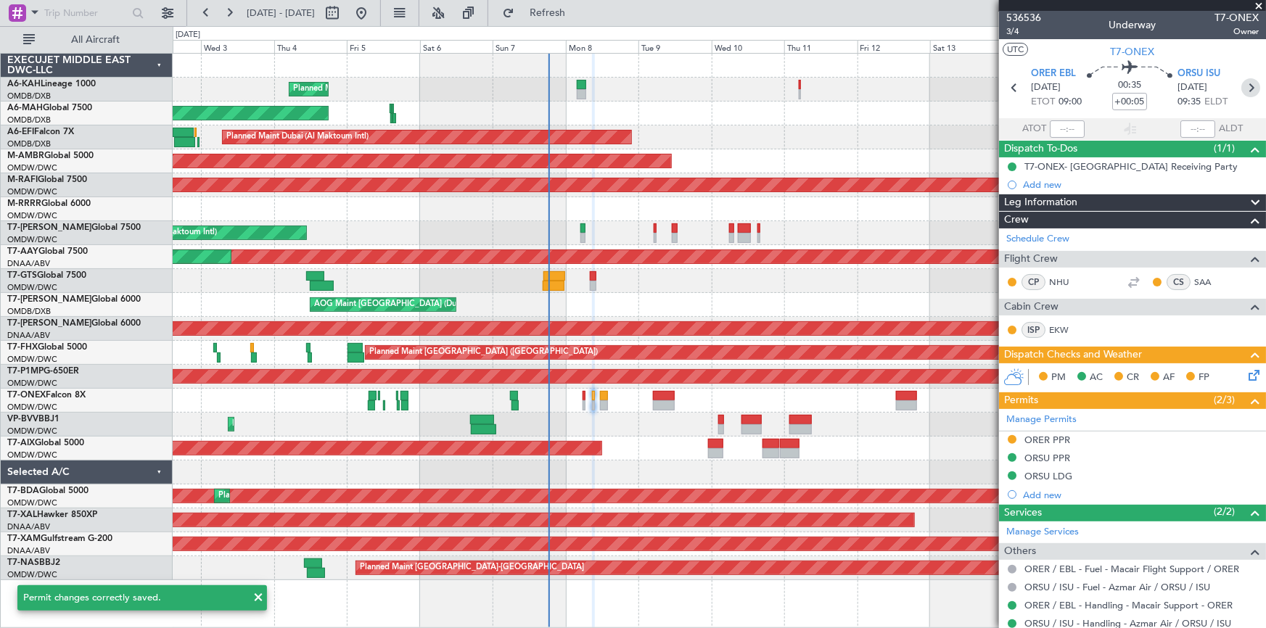
scroll to position [0, 0]
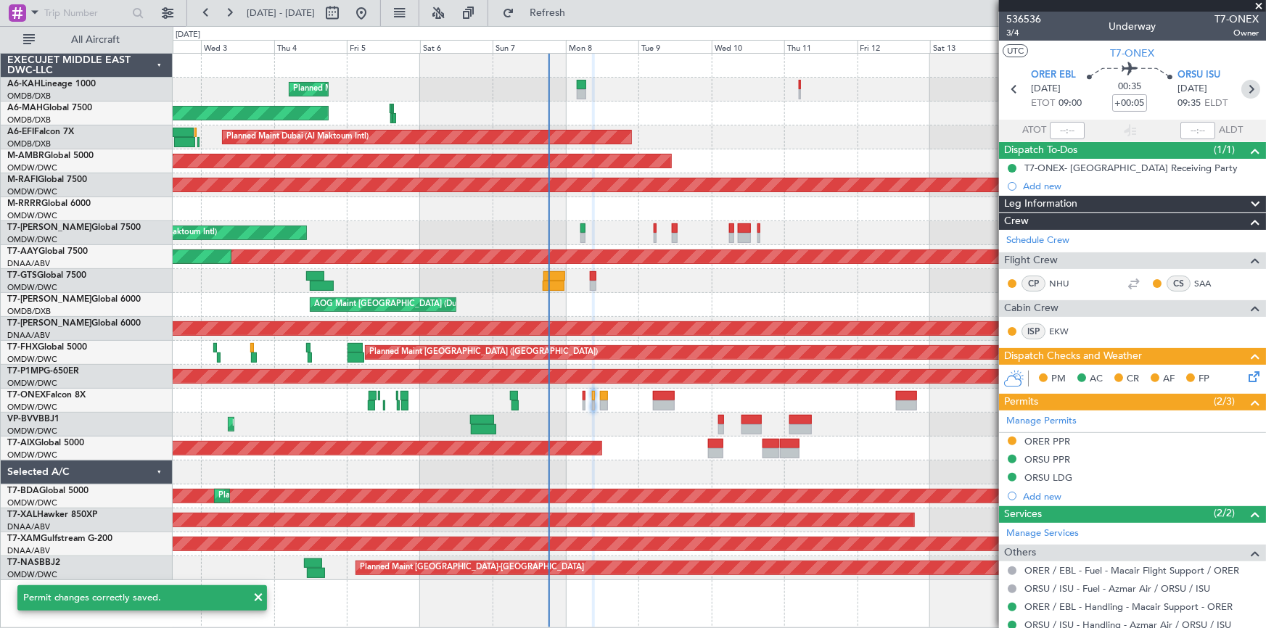
click at [1244, 87] on icon at bounding box center [1251, 89] width 19 height 19
type input "+00:20"
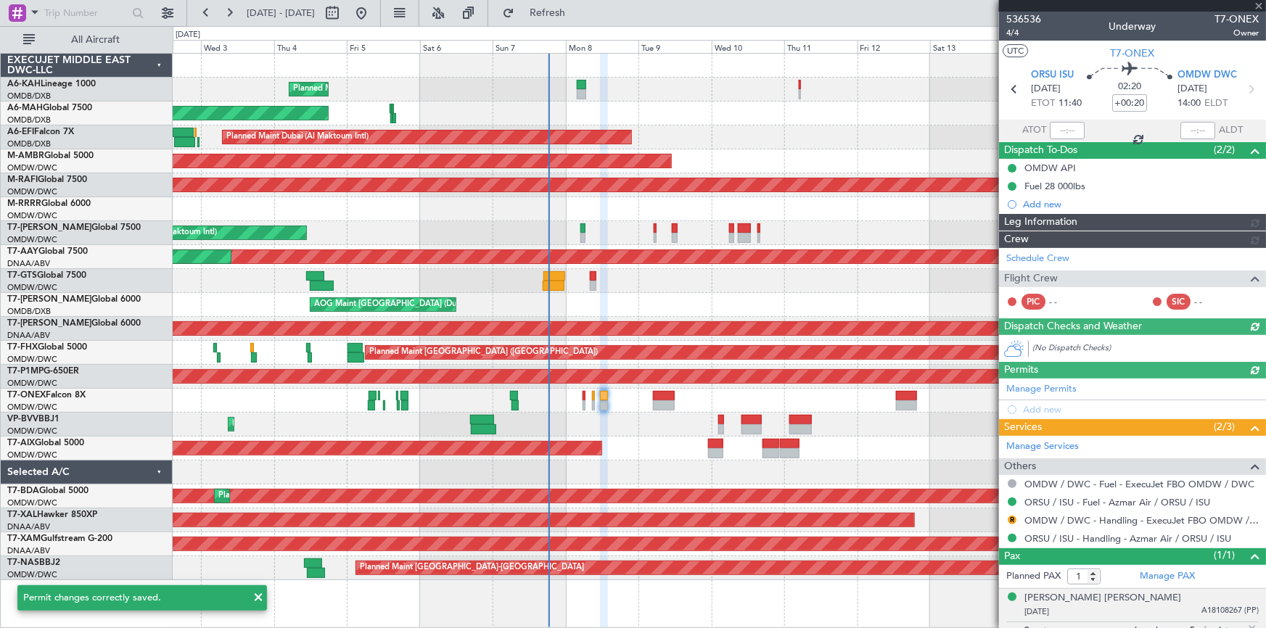
type input "[PERSON_NAME] (ANI)"
type input "7228"
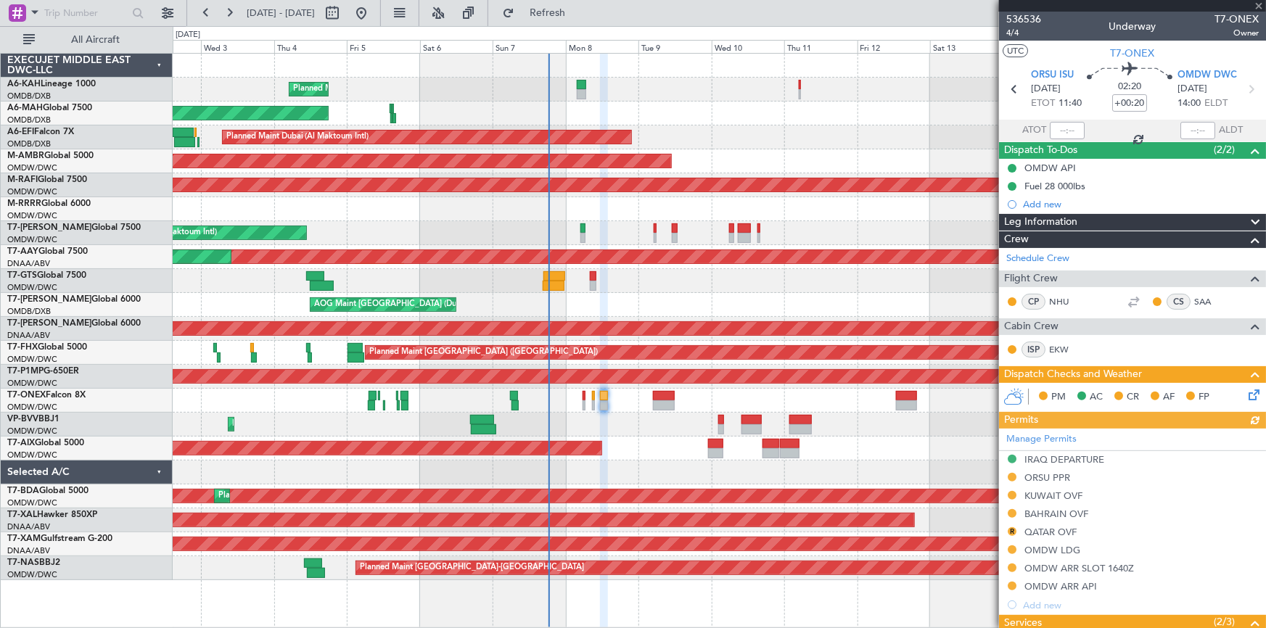
click at [1038, 480] on div "Manage Permits IRAQ DEPARTURE ORSU PPR KUWAIT OVF BAHRAIN OVF R QATAR OVF OMDW …" at bounding box center [1132, 522] width 267 height 186
click at [1050, 478] on div "Manage Permits IRAQ DEPARTURE ORSU PPR KUWAIT OVF BAHRAIN OVF R QATAR OVF OMDW …" at bounding box center [1132, 522] width 267 height 186
click at [1052, 478] on div "ORSU PPR" at bounding box center [1048, 478] width 46 height 12
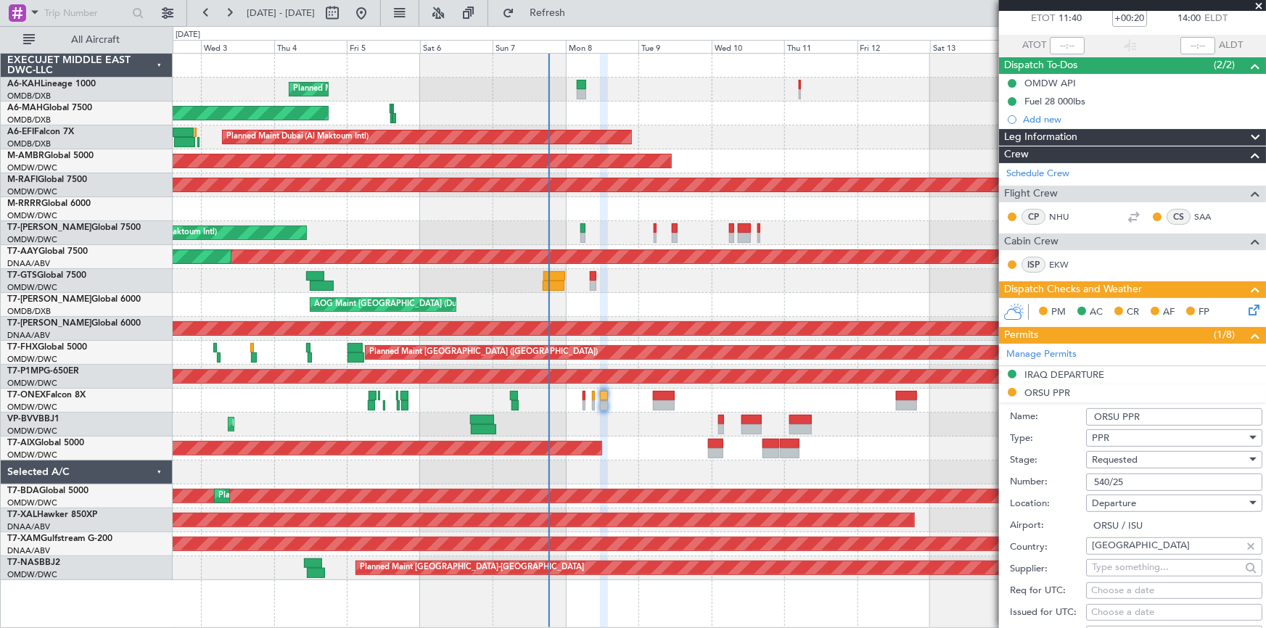
scroll to position [131, 0]
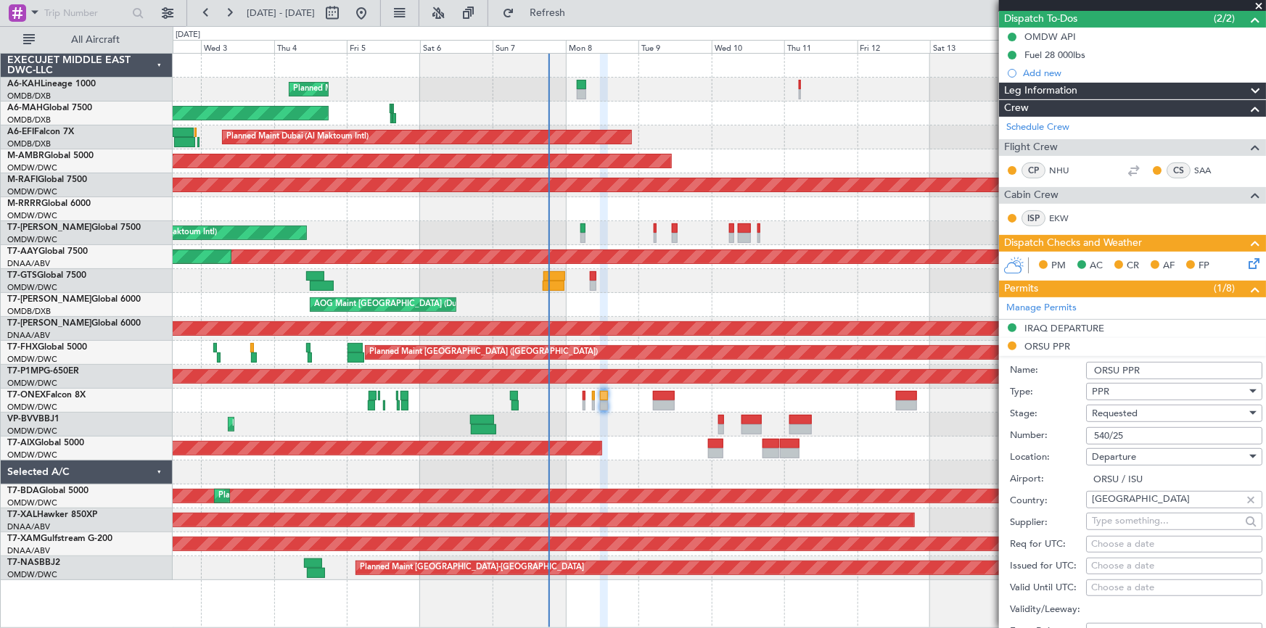
click at [1149, 413] on div "Requested" at bounding box center [1169, 414] width 155 height 22
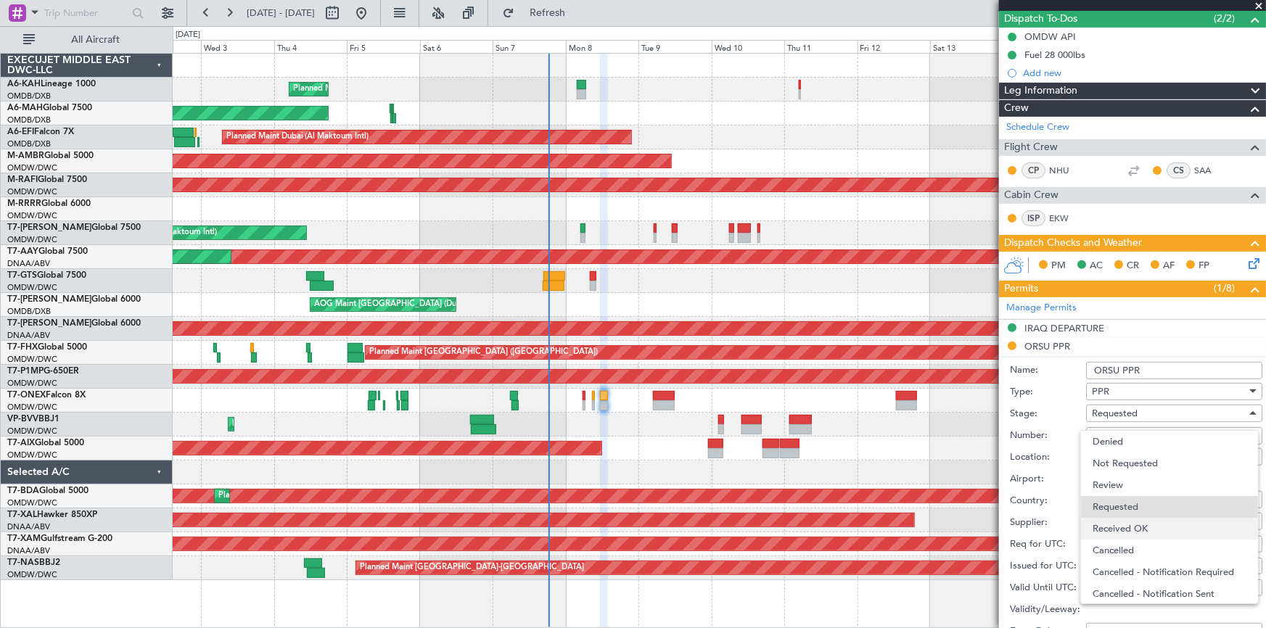
scroll to position [6, 0]
click at [1134, 521] on span "Received OK" at bounding box center [1170, 523] width 154 height 22
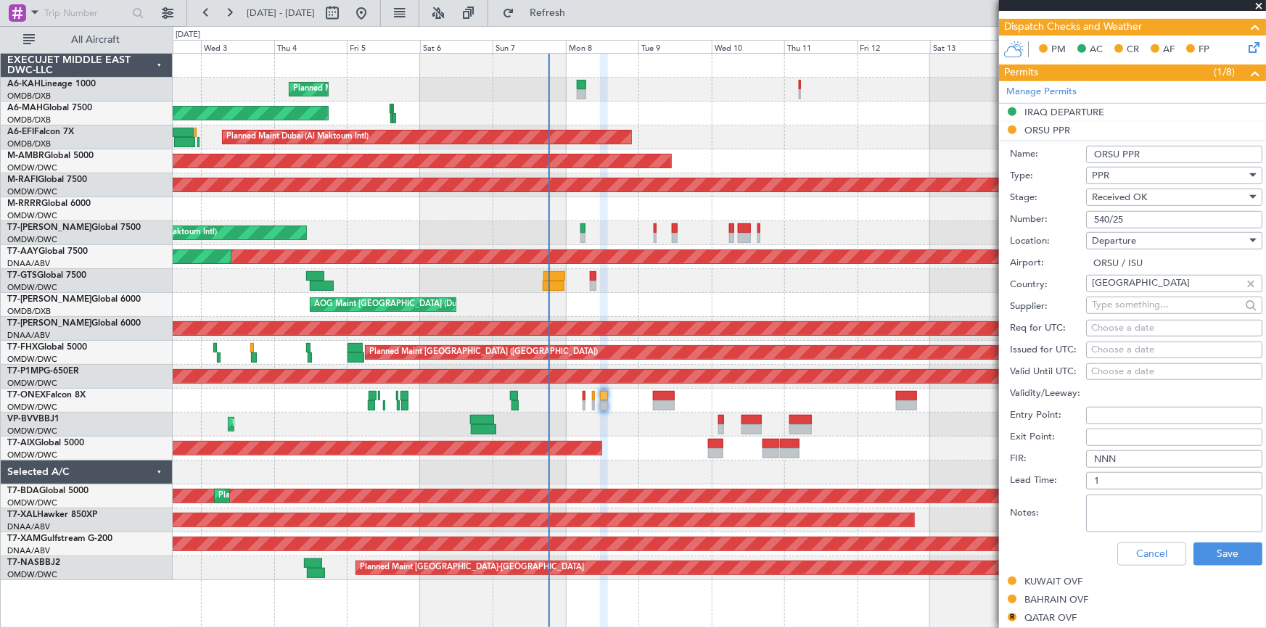
scroll to position [396, 0]
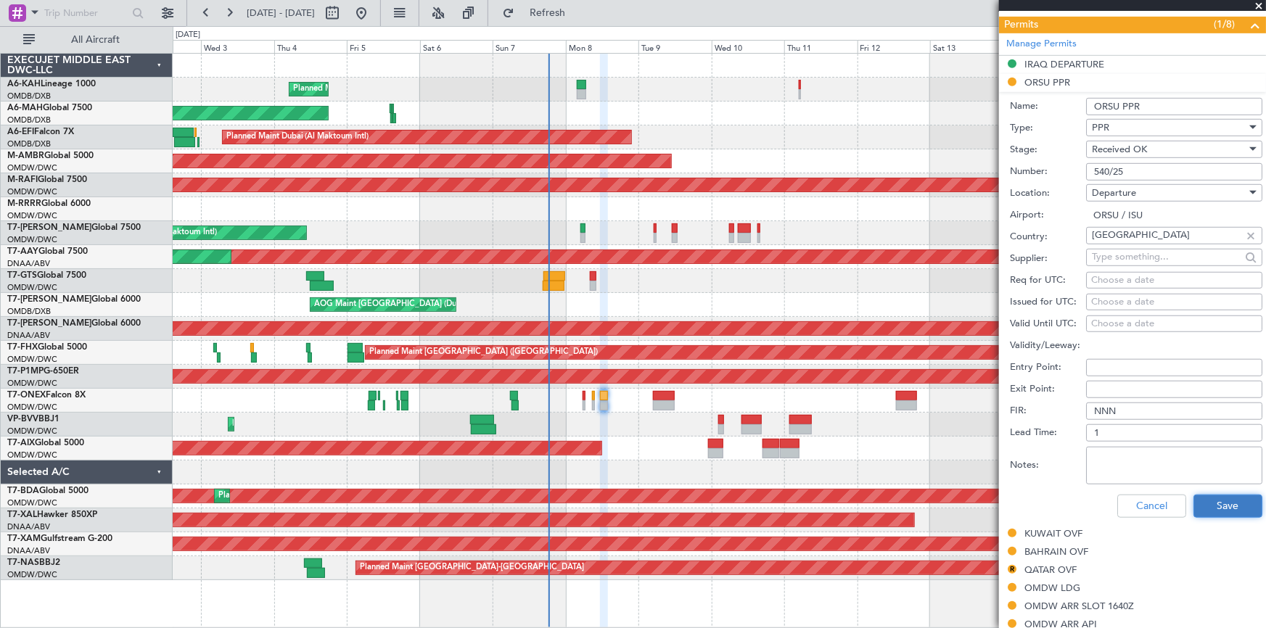
click at [1213, 504] on button "Save" at bounding box center [1228, 506] width 69 height 23
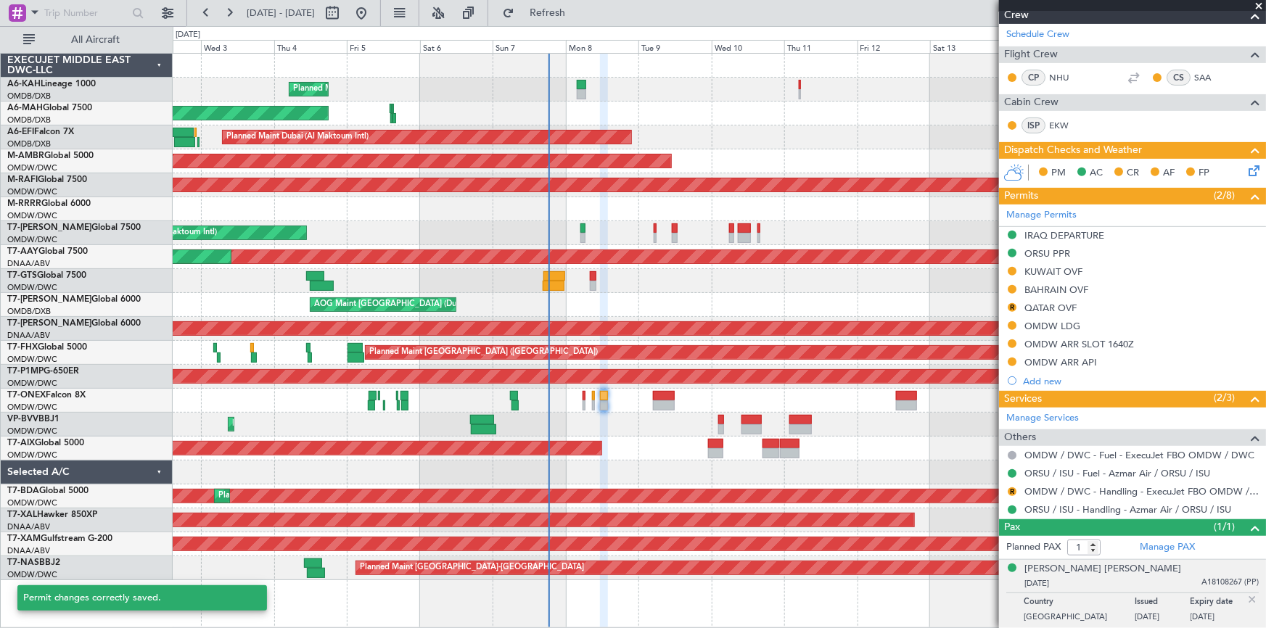
scroll to position [223, 0]
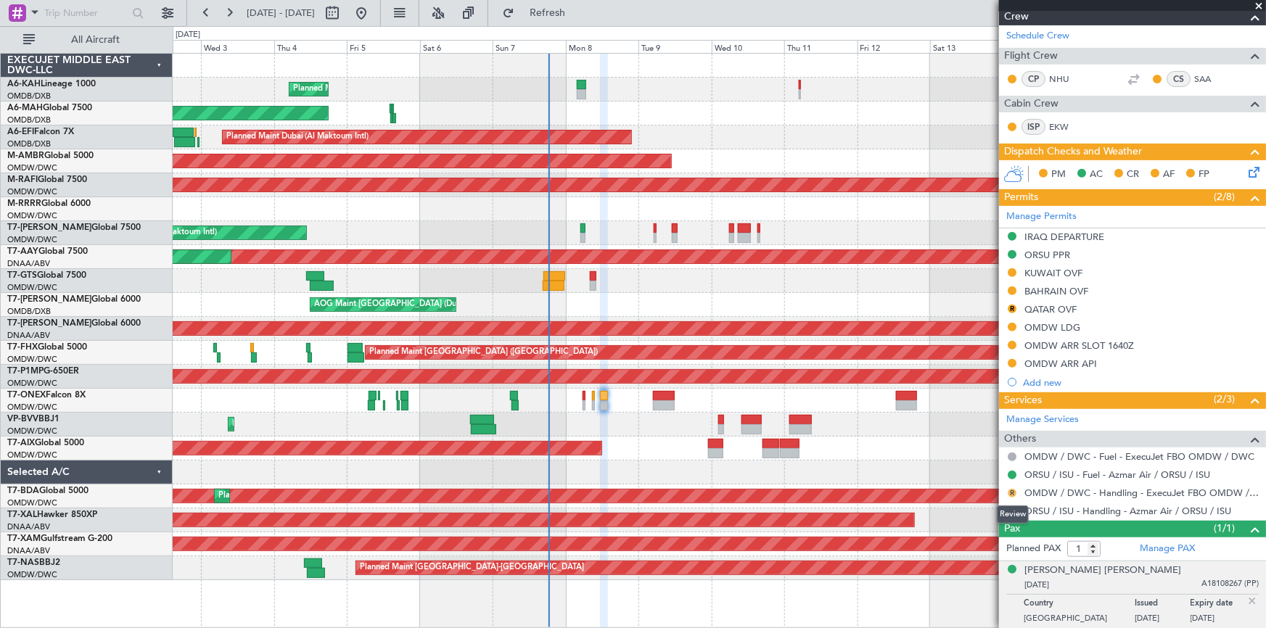
click at [1009, 492] on button "R" at bounding box center [1012, 493] width 9 height 9
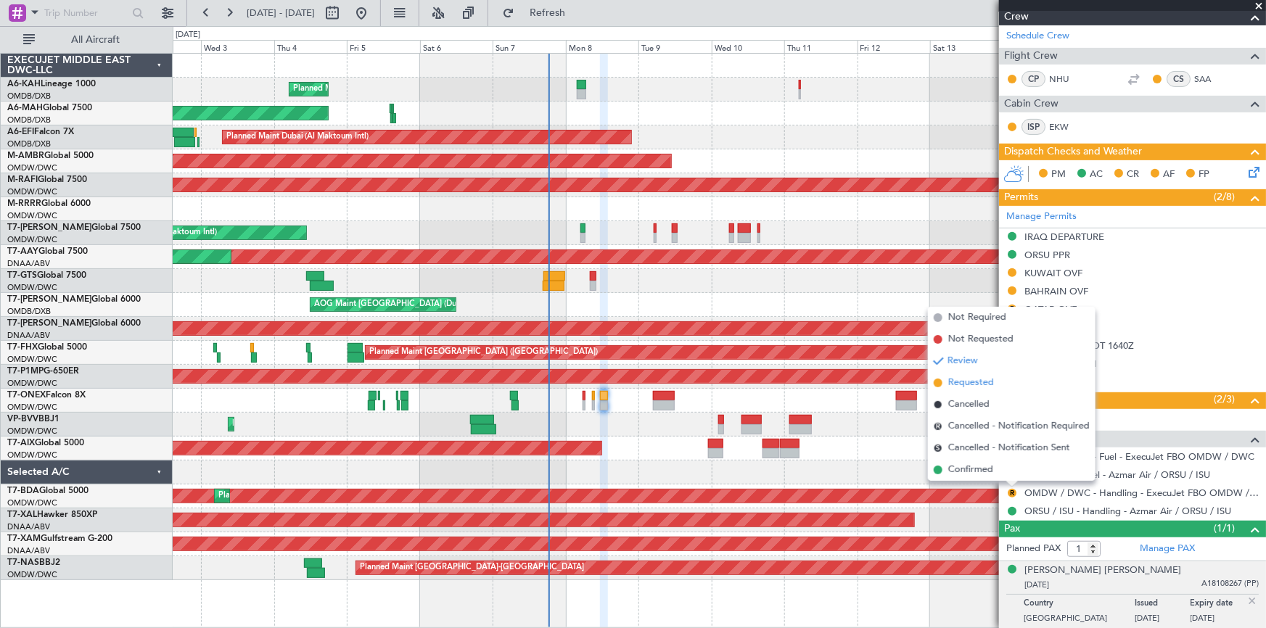
click at [965, 384] on span "Requested" at bounding box center [972, 383] width 46 height 15
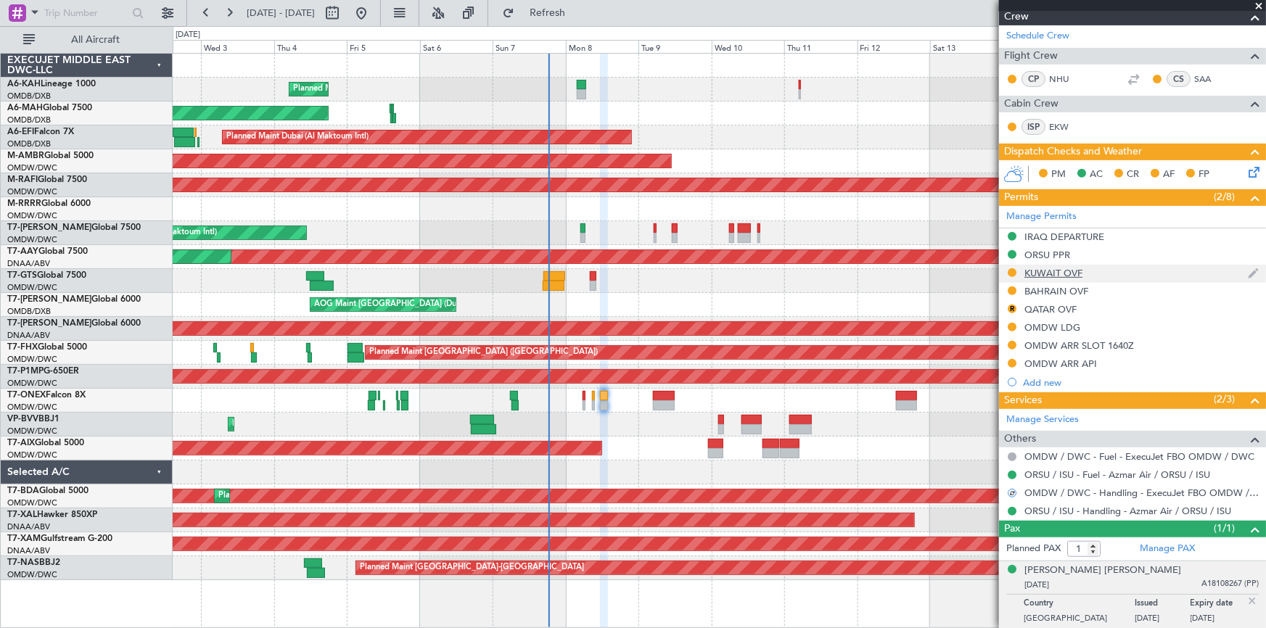
click at [1052, 270] on div "KUWAIT OVF" at bounding box center [1054, 273] width 58 height 12
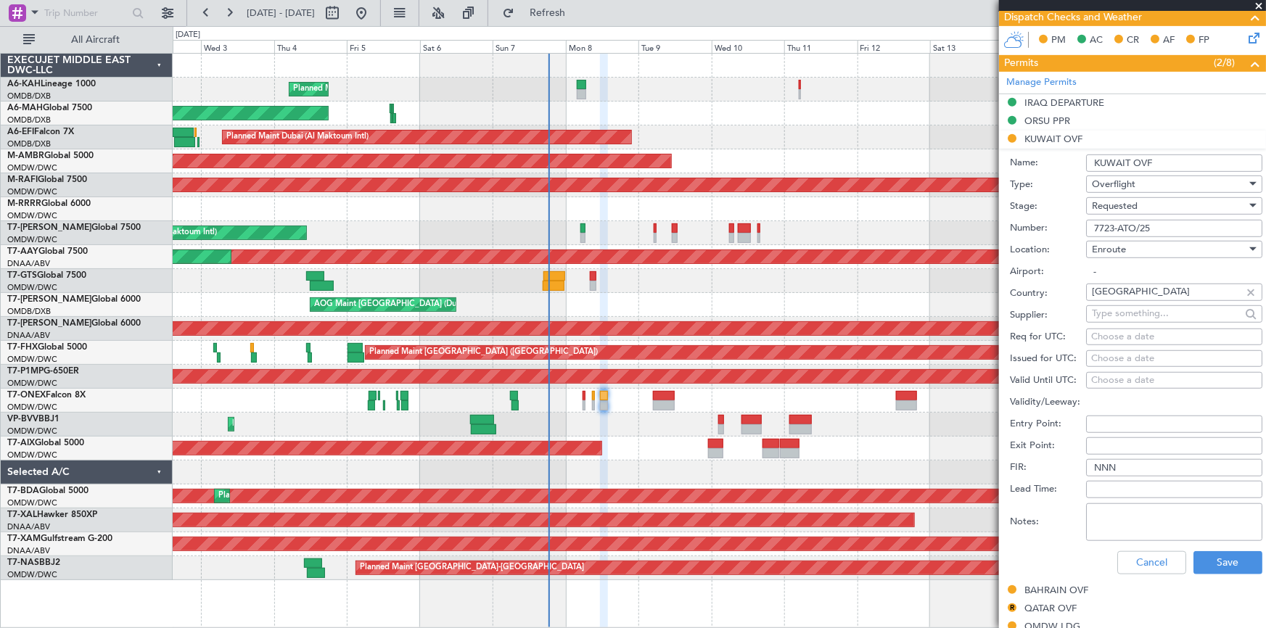
scroll to position [421, 0]
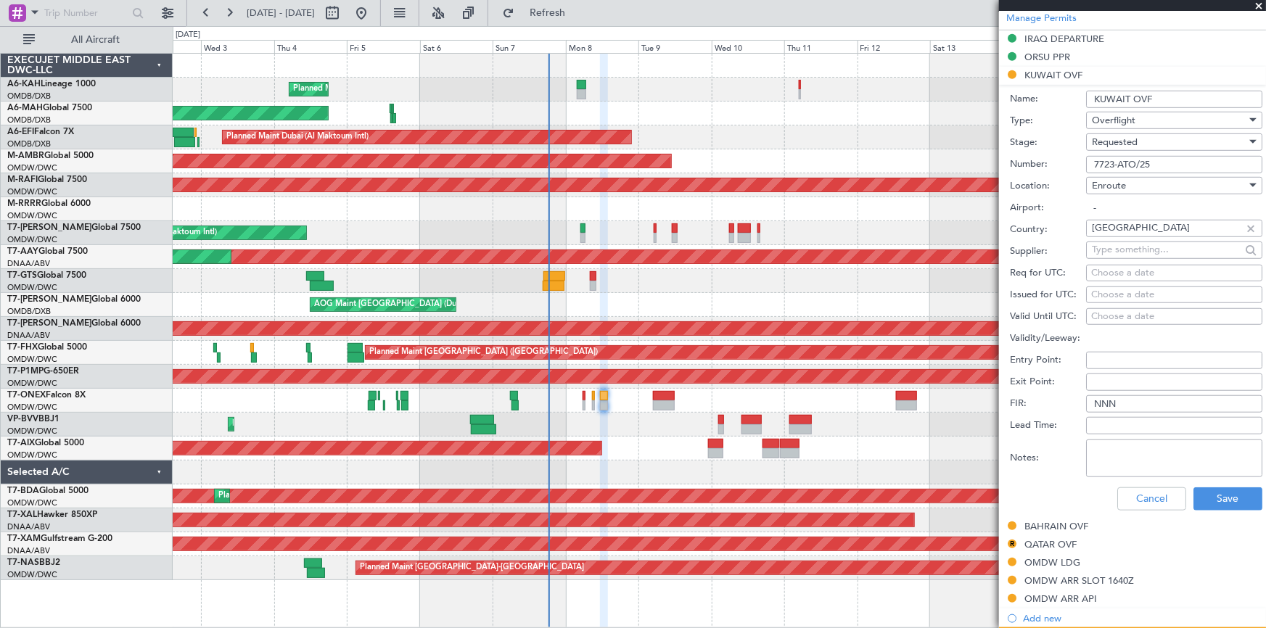
click at [1128, 446] on textarea "Notes:" at bounding box center [1174, 459] width 176 height 38
click at [1107, 449] on textarea "v1 jbs 7sep" at bounding box center [1174, 459] width 176 height 38
click at [1099, 453] on textarea "v1 JBS 7sep" at bounding box center [1174, 459] width 176 height 38
click at [1128, 446] on textarea "V1 JBS 7sep" at bounding box center [1174, 459] width 176 height 38
drag, startPoint x: 1168, startPoint y: 449, endPoint x: 955, endPoint y: 444, distance: 213.4
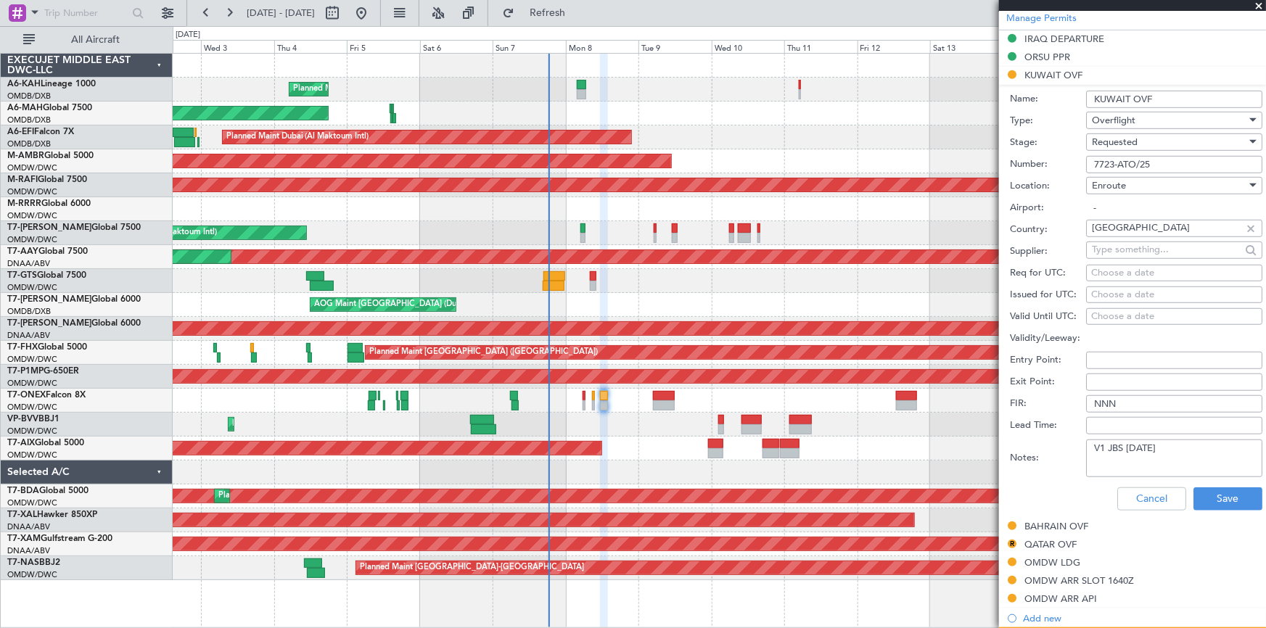
click at [955, 444] on fb-app "02 Sep 2025 - 17 Sep 2025 Refresh Quick Links All Aircraft Planned Maint Dubai …" at bounding box center [633, 320] width 1266 height 618
click at [1155, 446] on textarea "V1 JBS 07Sep" at bounding box center [1174, 459] width 176 height 38
drag, startPoint x: 1137, startPoint y: 464, endPoint x: 1062, endPoint y: 442, distance: 77.2
click at [1062, 442] on div "Notes: V1 JBS 07Sep V2 08SEP" at bounding box center [1136, 459] width 253 height 44
type textarea "V1 JBS 07Sep V2 08SEP"
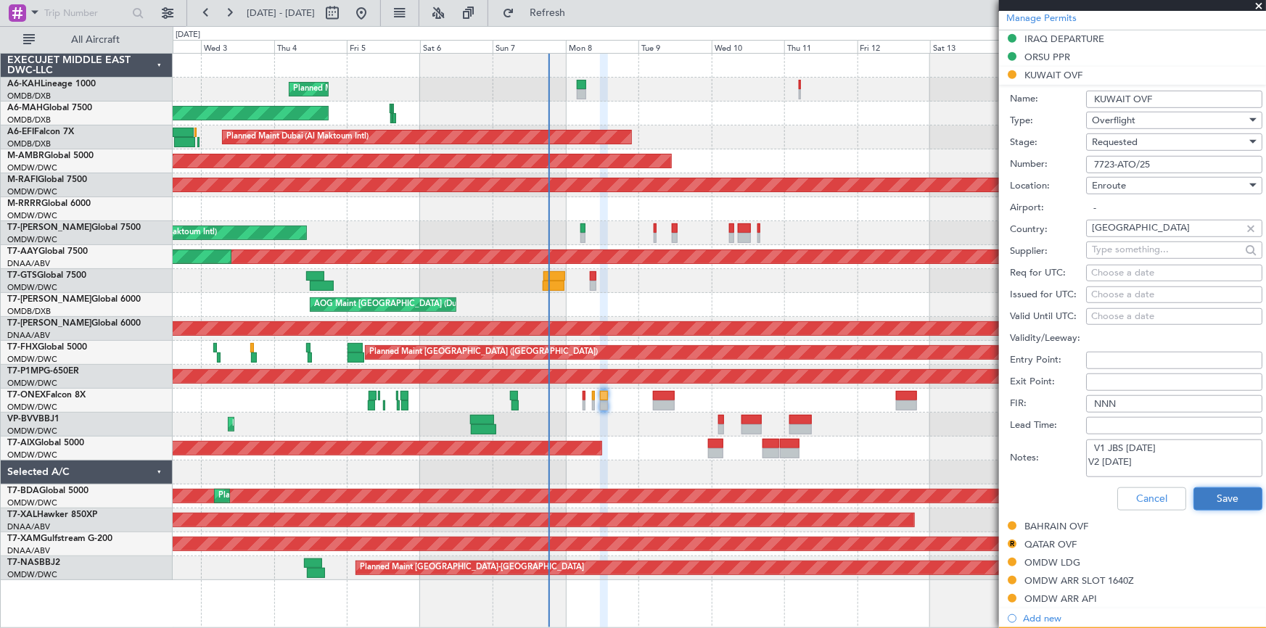
click at [1205, 494] on button "Save" at bounding box center [1228, 499] width 69 height 23
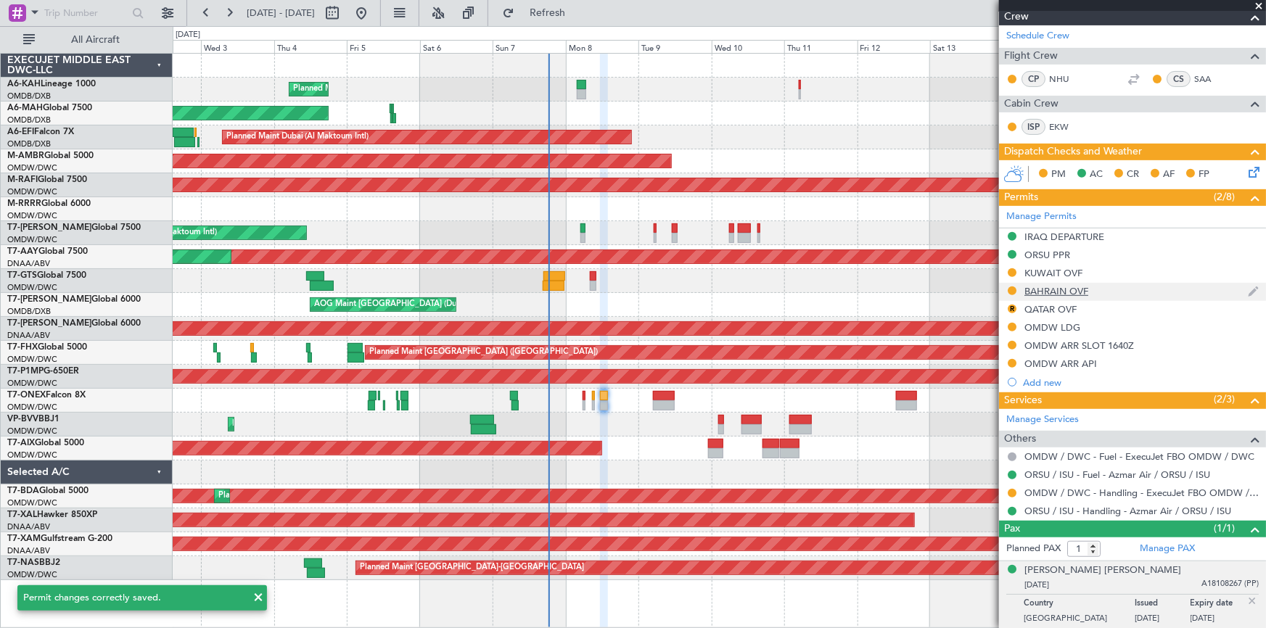
click at [1060, 283] on div "BAHRAIN OVF" at bounding box center [1132, 292] width 267 height 18
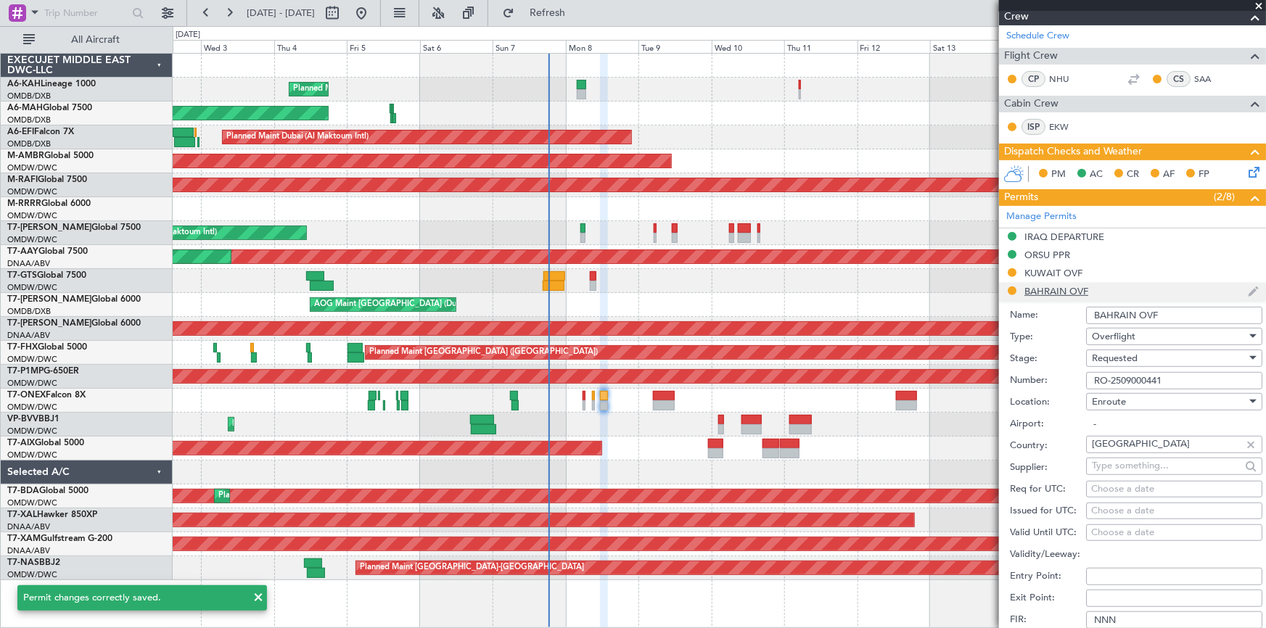
scroll to position [421, 0]
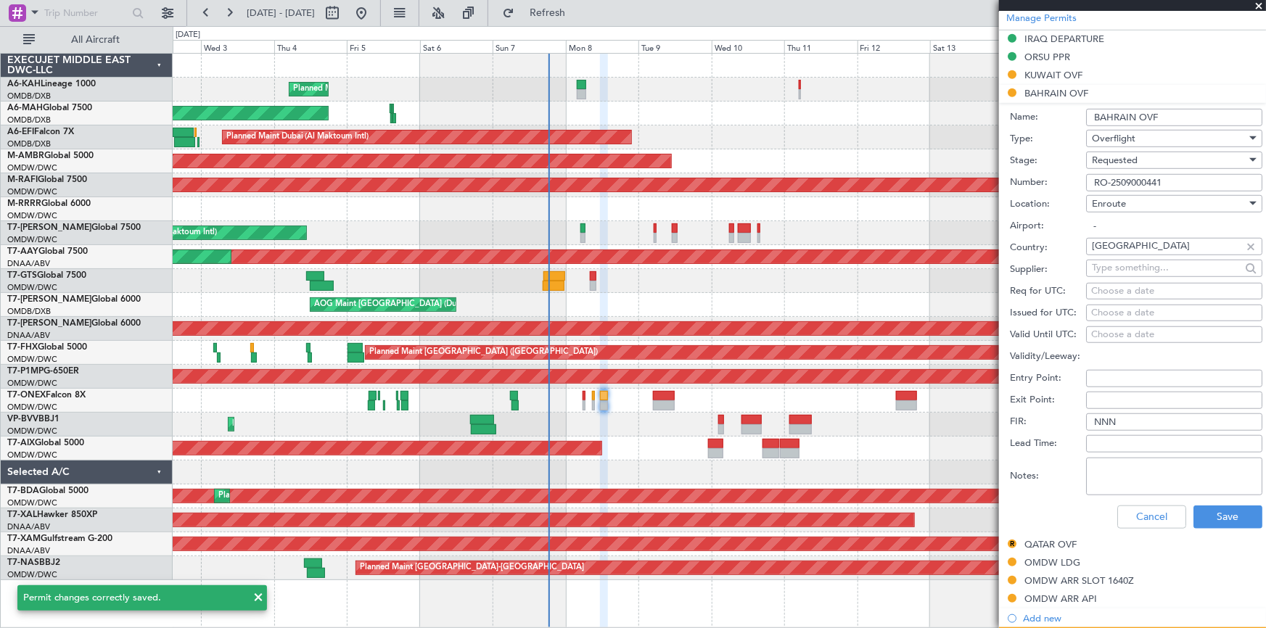
click at [1179, 472] on textarea "Notes:" at bounding box center [1174, 477] width 176 height 38
paste textarea "V1 JBS 07Sep V2 08SEP"
type textarea "V1 JBS 07Sep V2 08SEP"
click at [1208, 508] on button "Save" at bounding box center [1228, 517] width 69 height 23
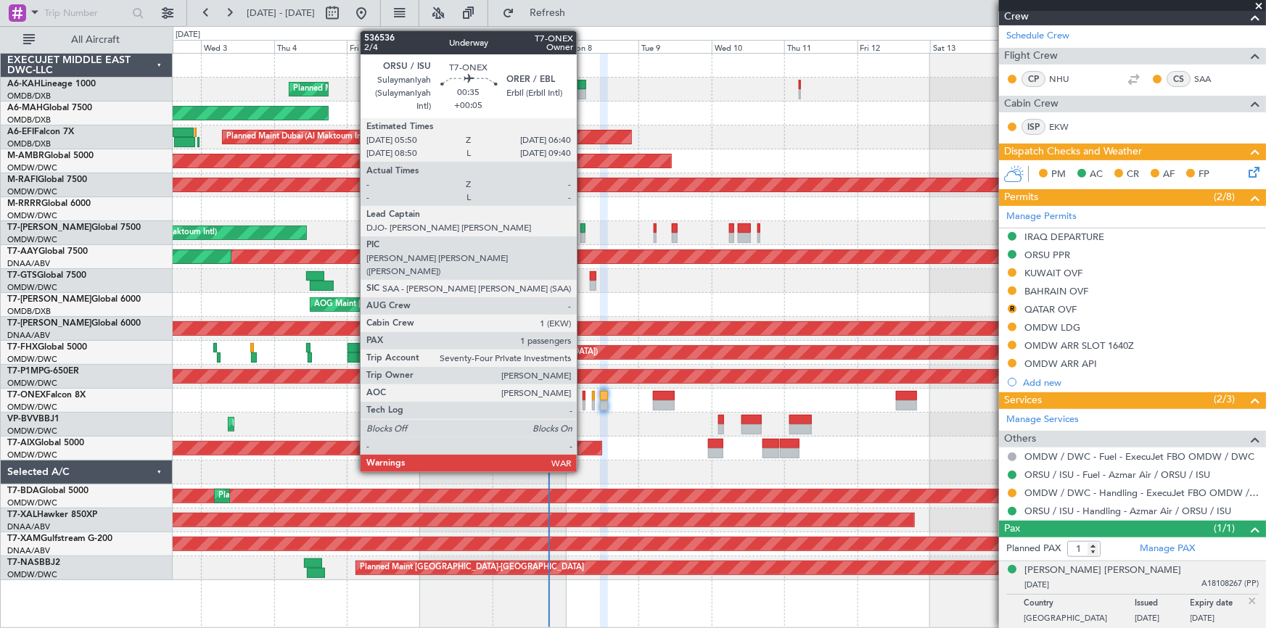
click at [584, 398] on div at bounding box center [584, 396] width 3 height 10
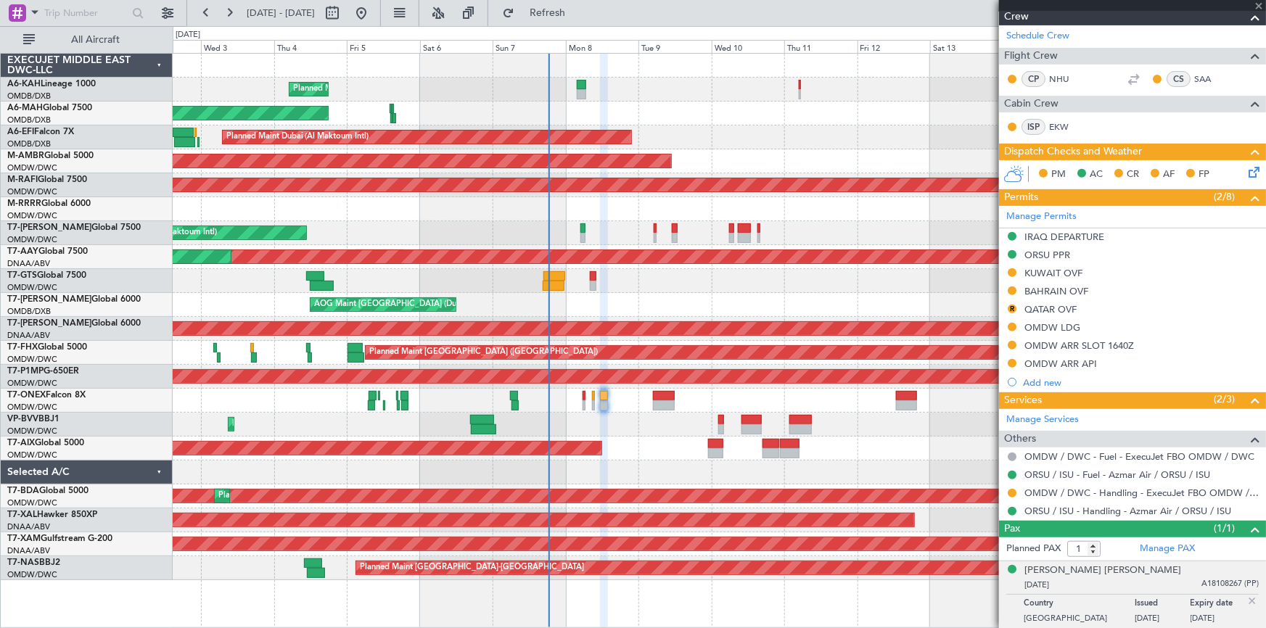
type input "+00:05"
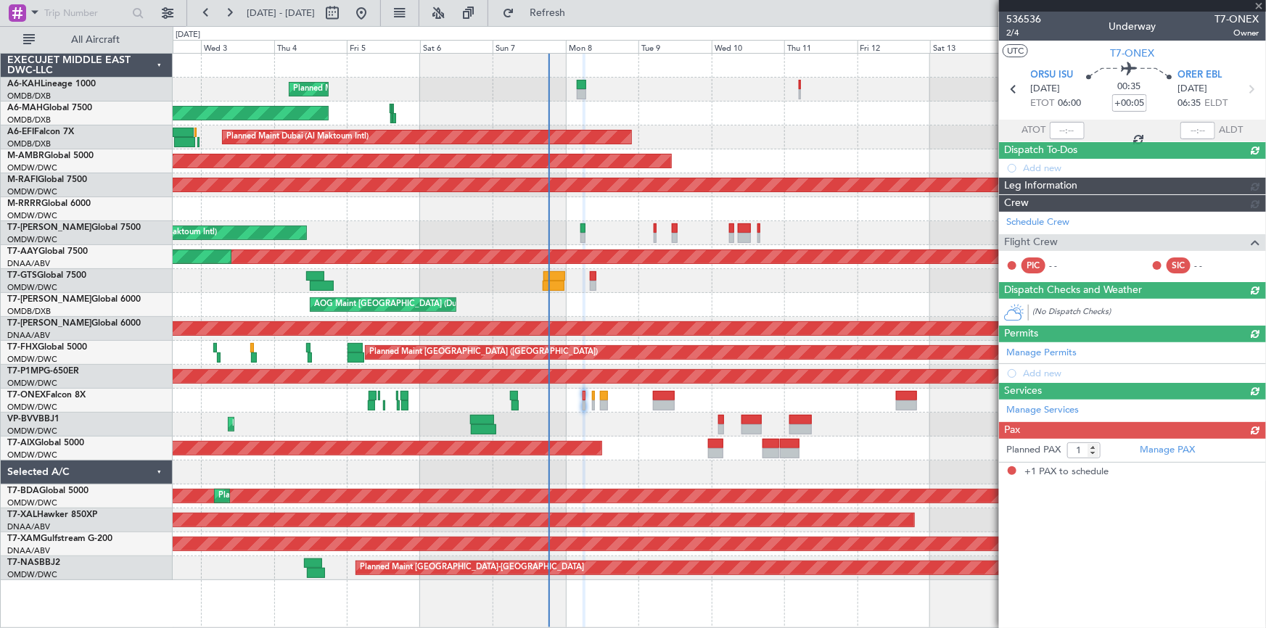
scroll to position [0, 0]
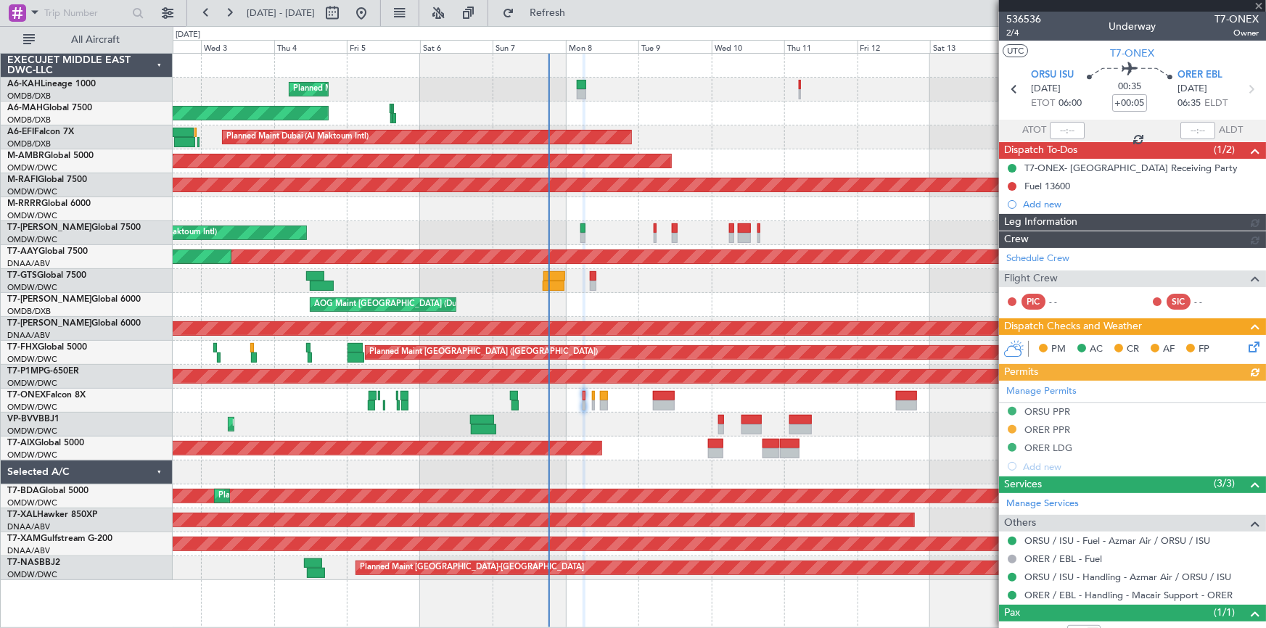
type input "[PERSON_NAME] (ANI)"
type input "7226"
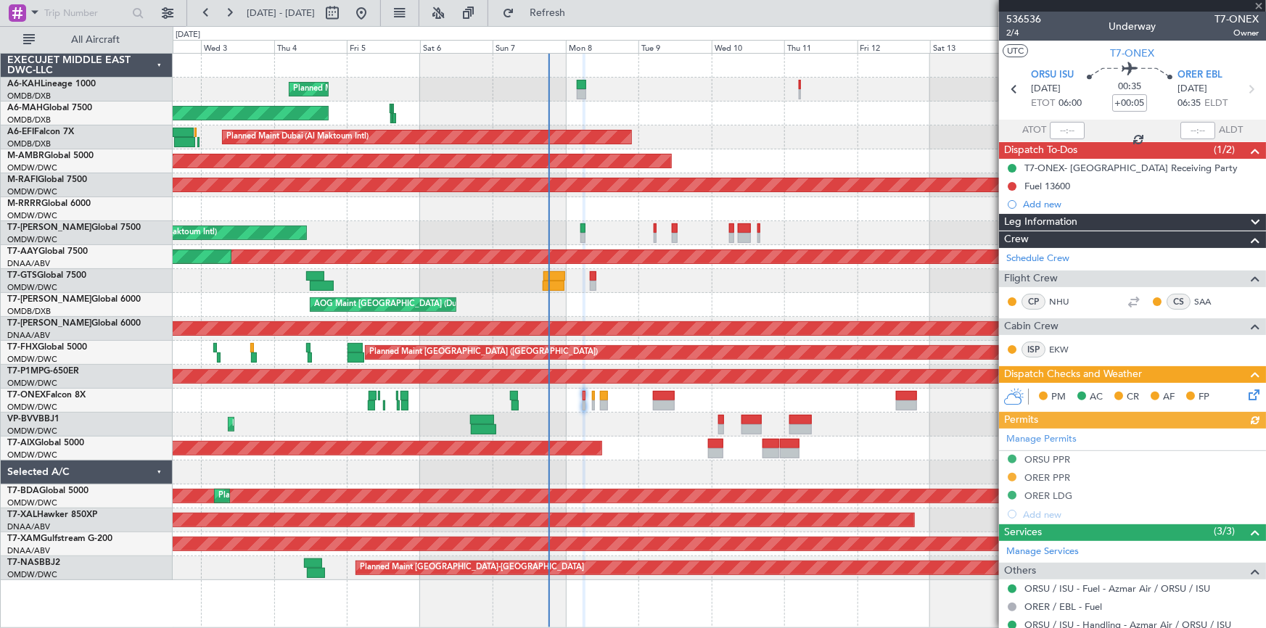
type input "[PERSON_NAME] (ANI)"
type input "7226"
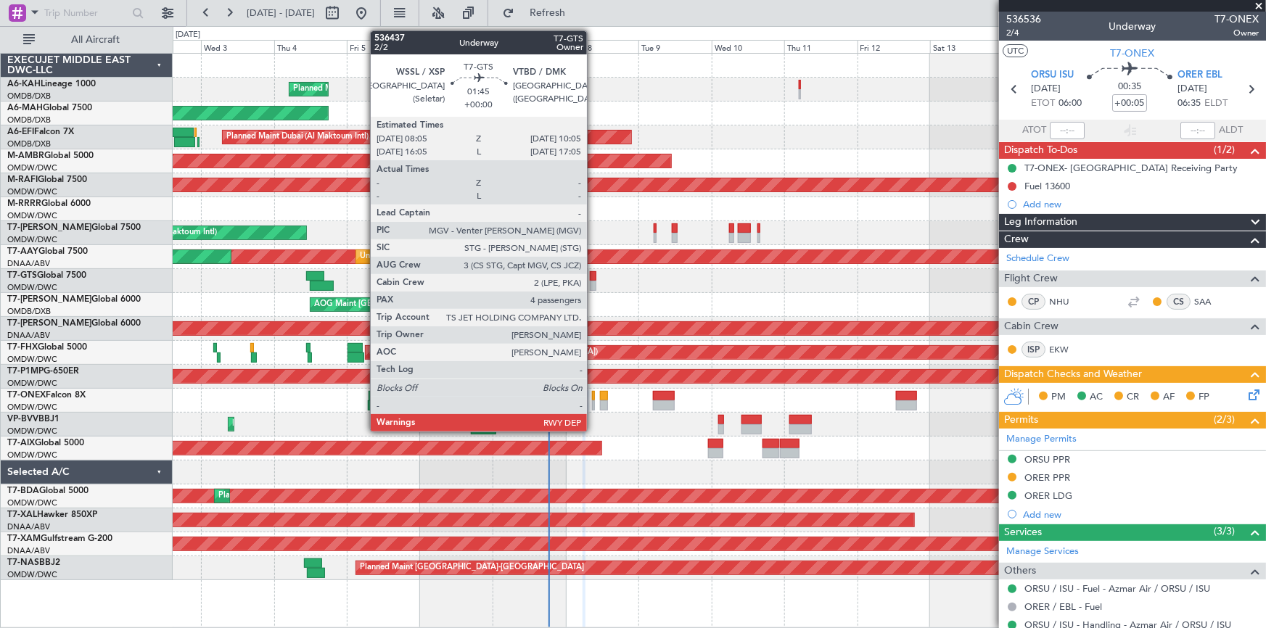
click at [594, 275] on div at bounding box center [593, 276] width 7 height 10
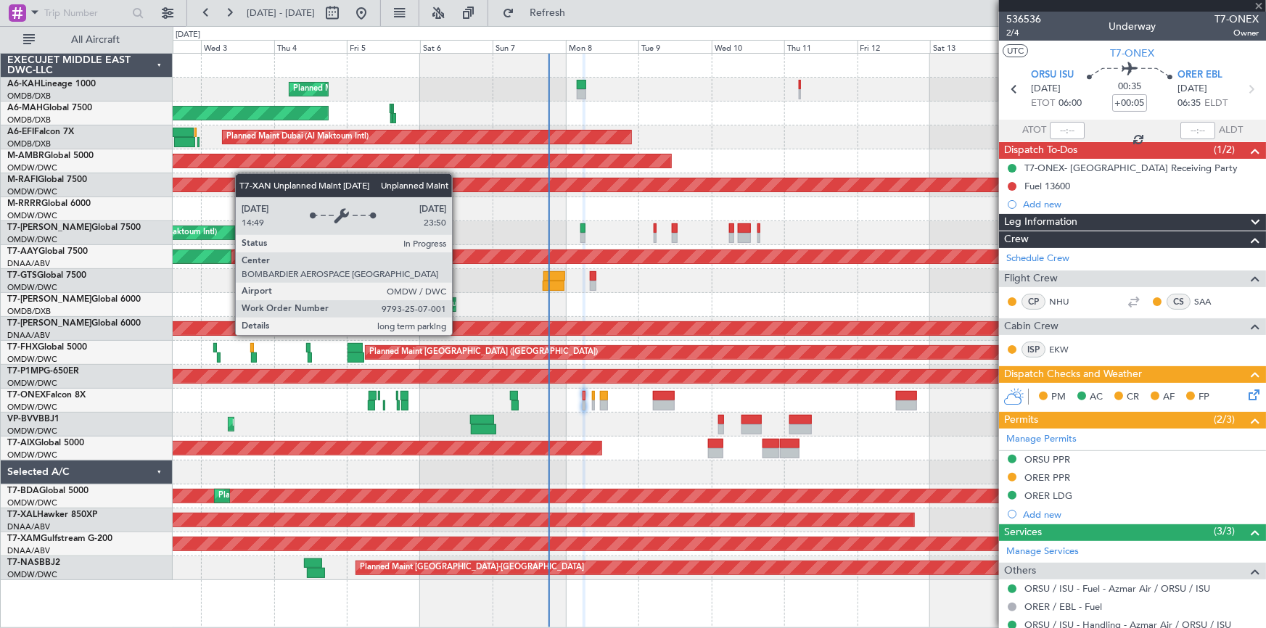
type input "4"
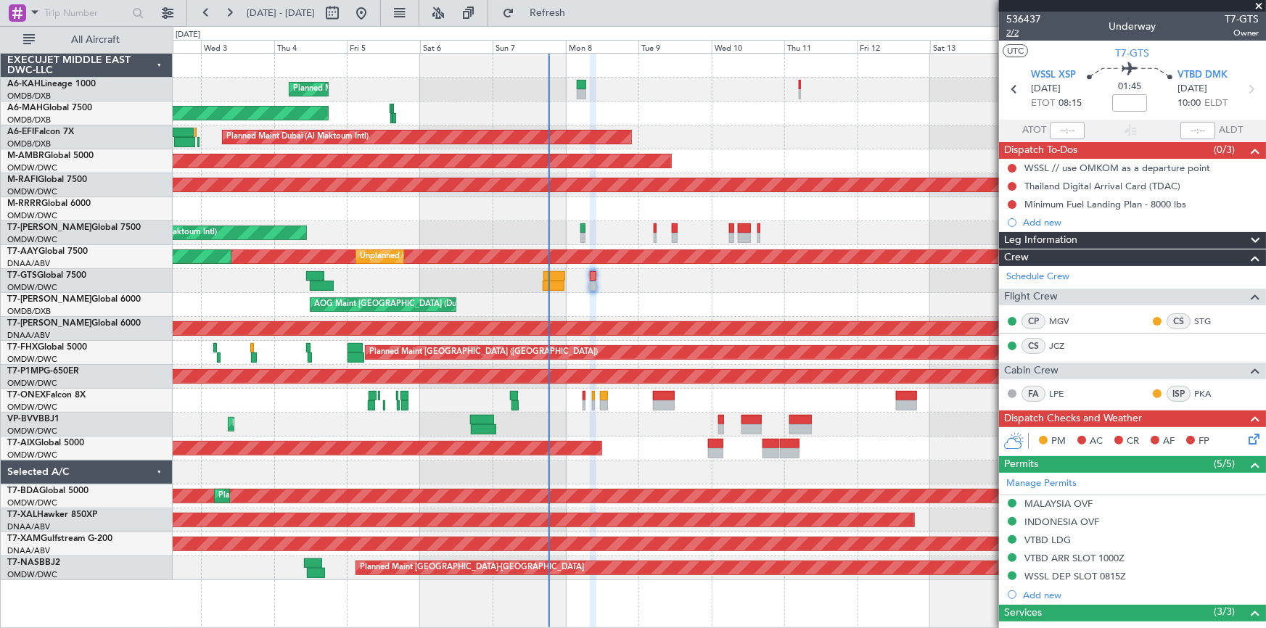
click at [1007, 30] on span "2/2" at bounding box center [1024, 33] width 35 height 12
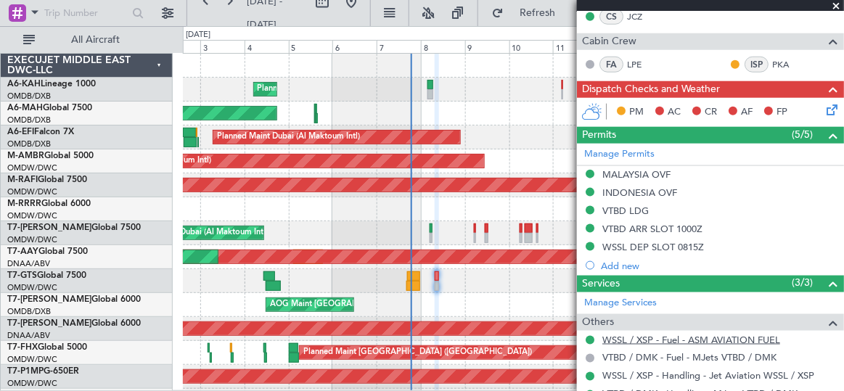
scroll to position [197, 0]
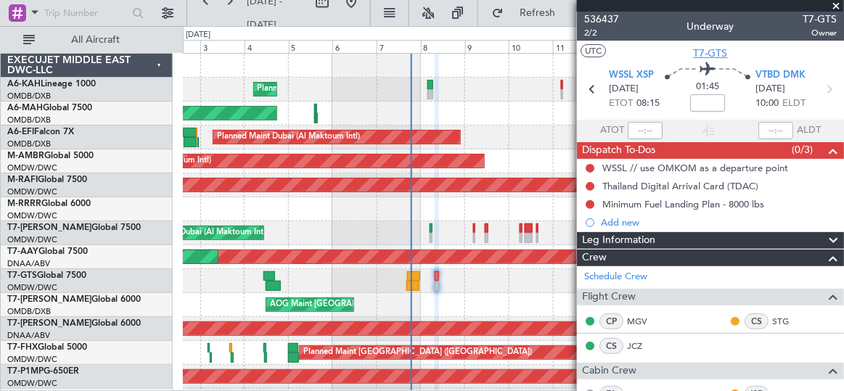
click at [705, 48] on span "T7-GTS" at bounding box center [711, 53] width 34 height 15
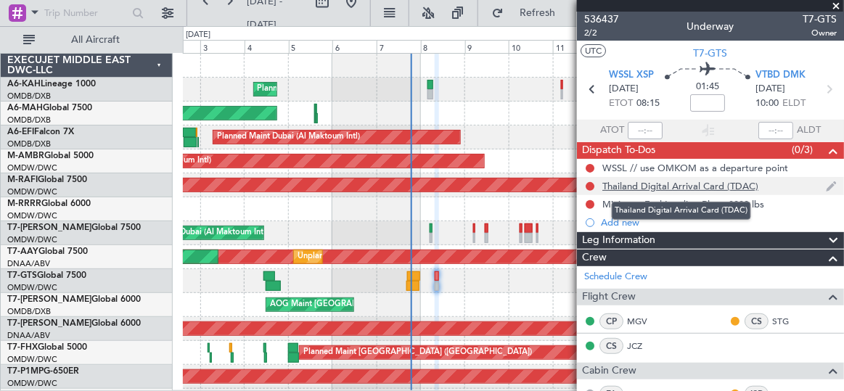
click at [675, 189] on div "Thailand Digital Arrival Card (TDAC)" at bounding box center [680, 186] width 156 height 12
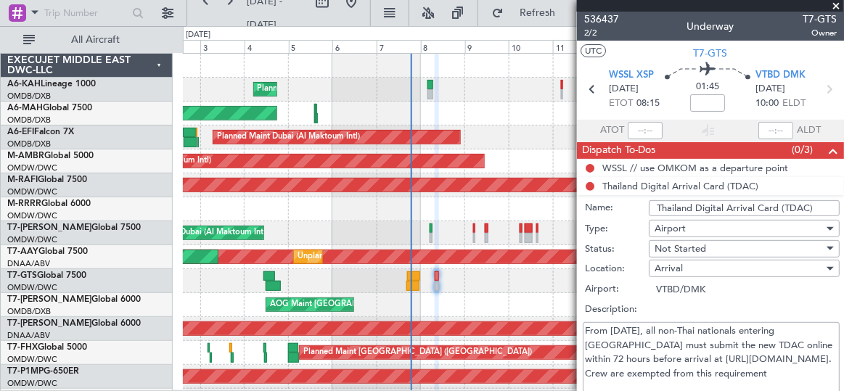
click at [824, 149] on span at bounding box center [832, 150] width 17 height 17
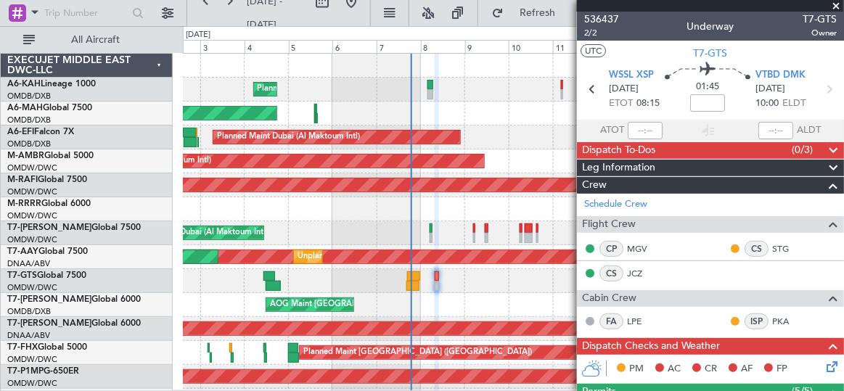
click at [824, 166] on span at bounding box center [832, 168] width 17 height 17
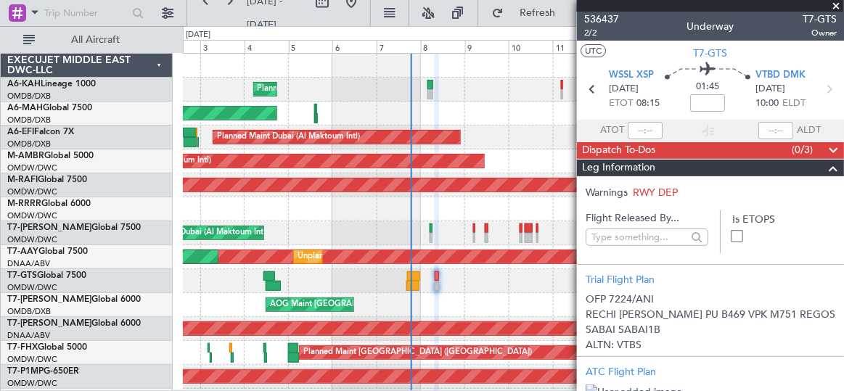
click at [824, 165] on span at bounding box center [832, 168] width 17 height 17
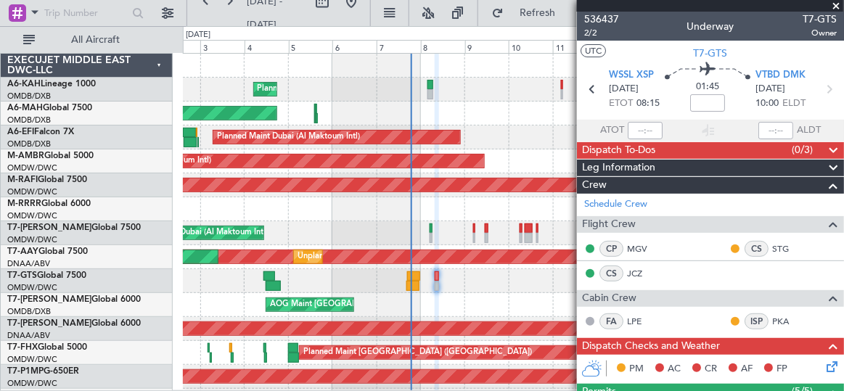
click at [824, 150] on span at bounding box center [832, 150] width 17 height 17
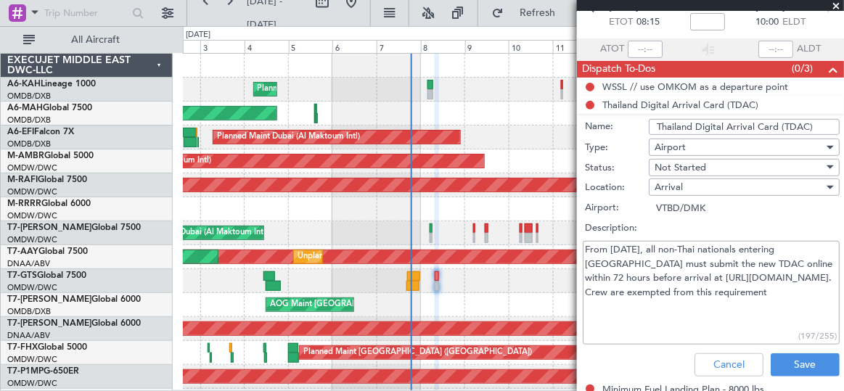
scroll to position [131, 0]
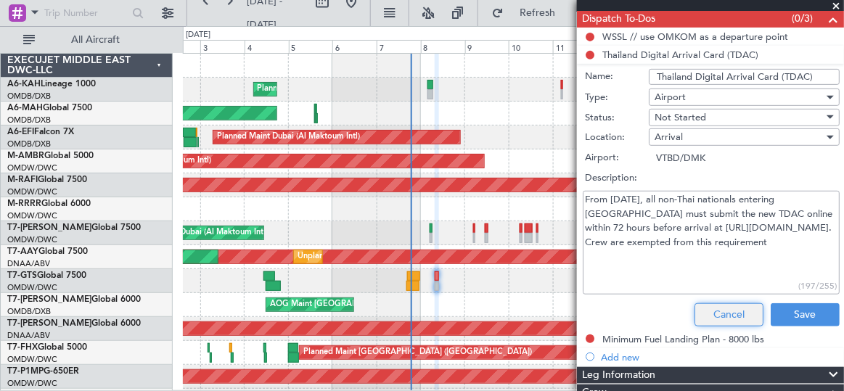
click at [727, 304] on button "Cancel" at bounding box center [729, 314] width 69 height 23
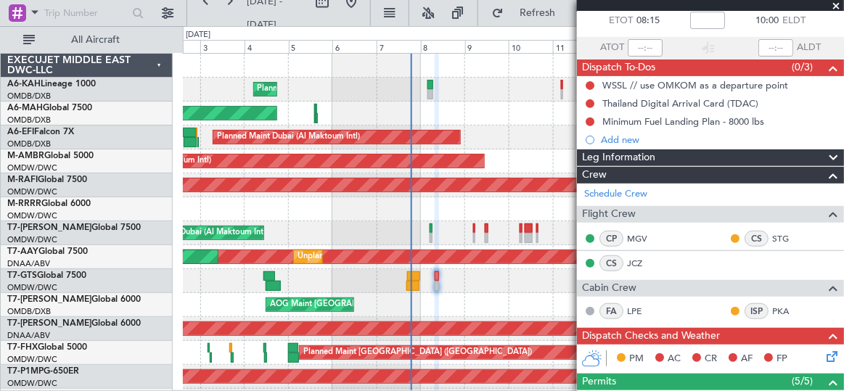
scroll to position [65, 0]
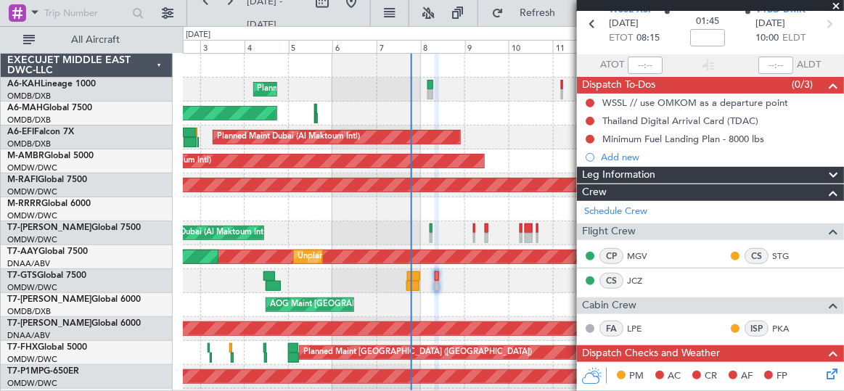
click at [824, 171] on span at bounding box center [832, 175] width 17 height 17
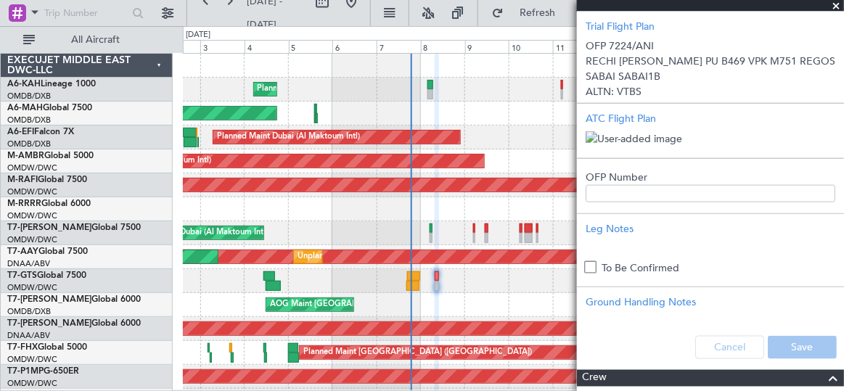
scroll to position [462, 0]
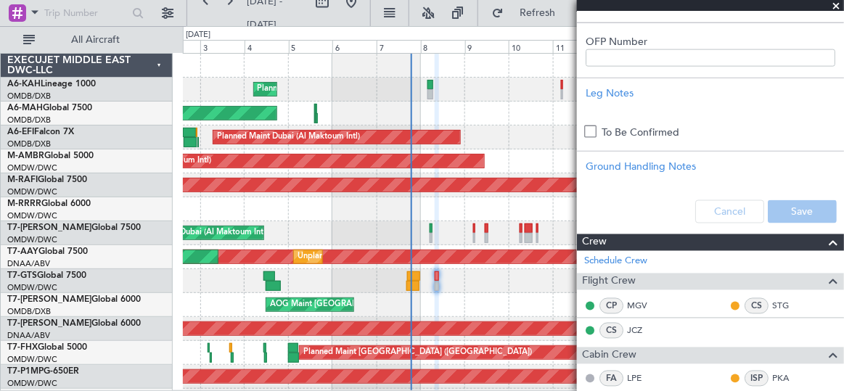
click at [709, 234] on div "Cancel Save" at bounding box center [710, 212] width 267 height 44
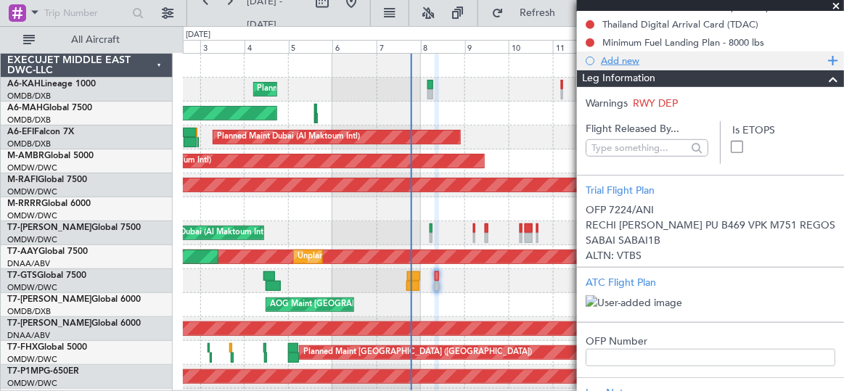
scroll to position [65, 0]
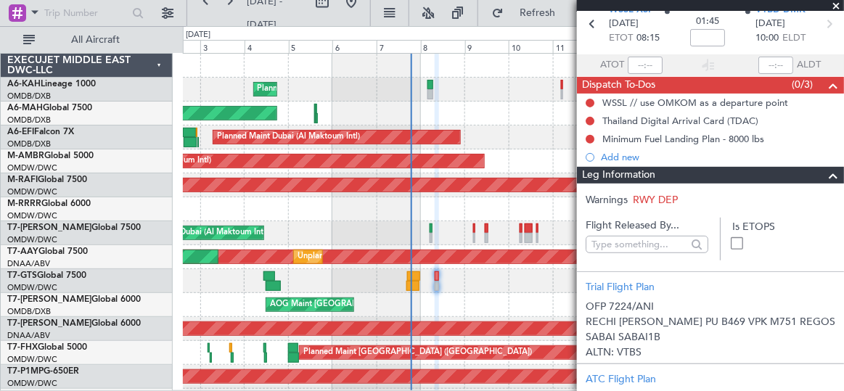
click at [826, 171] on span at bounding box center [832, 175] width 17 height 17
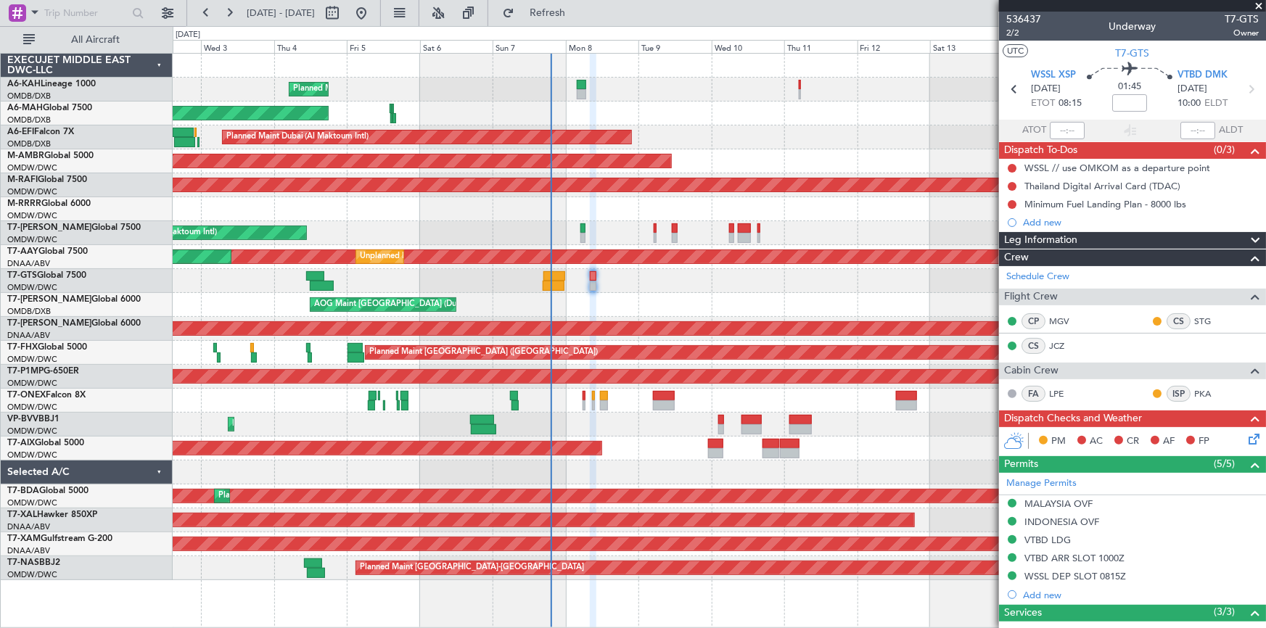
scroll to position [0, 0]
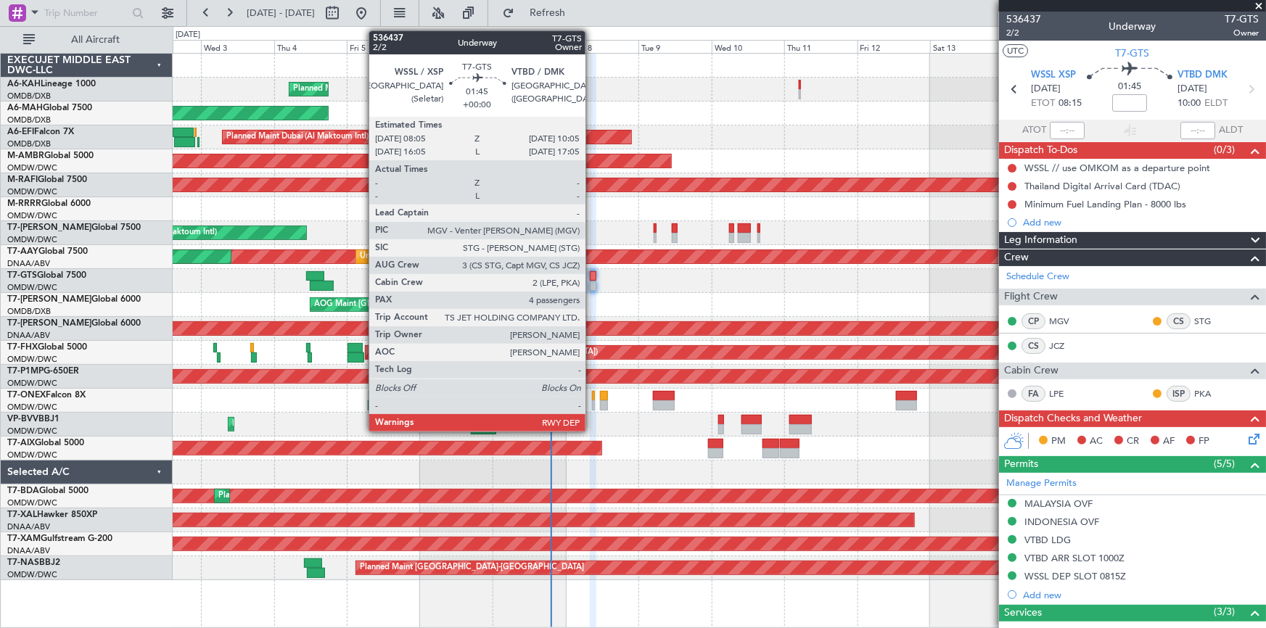
click at [592, 273] on div at bounding box center [593, 276] width 7 height 10
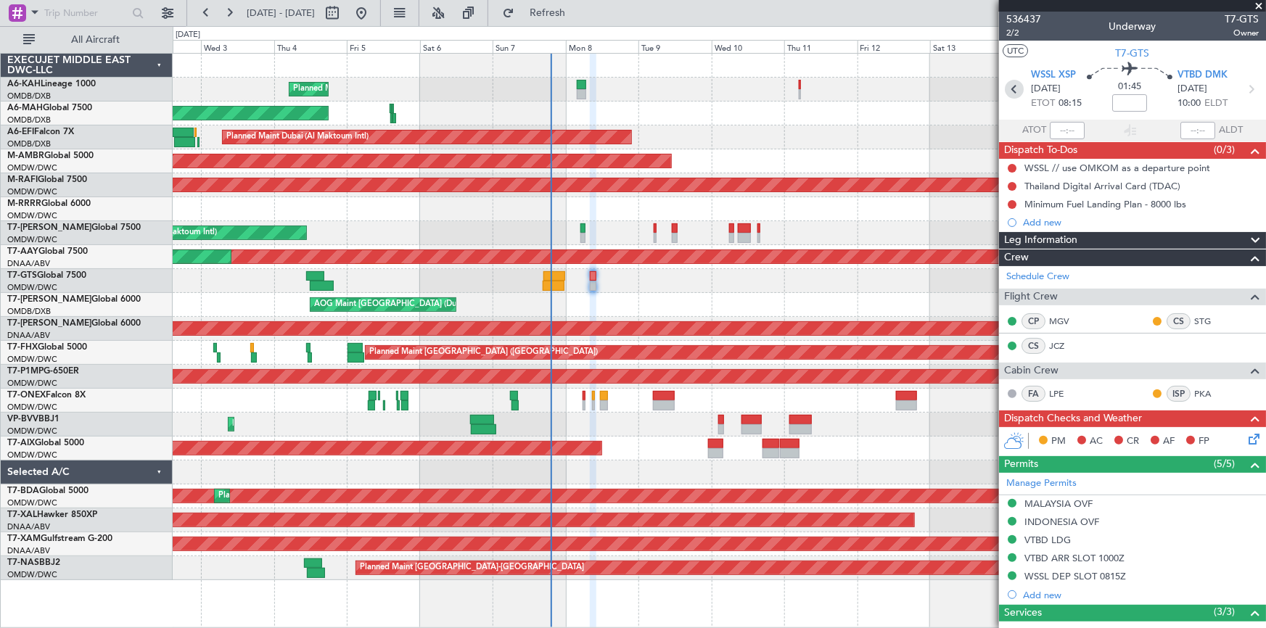
click at [843, 86] on icon at bounding box center [1014, 89] width 19 height 19
type input "+00:20"
type input "16:44"
type input "7"
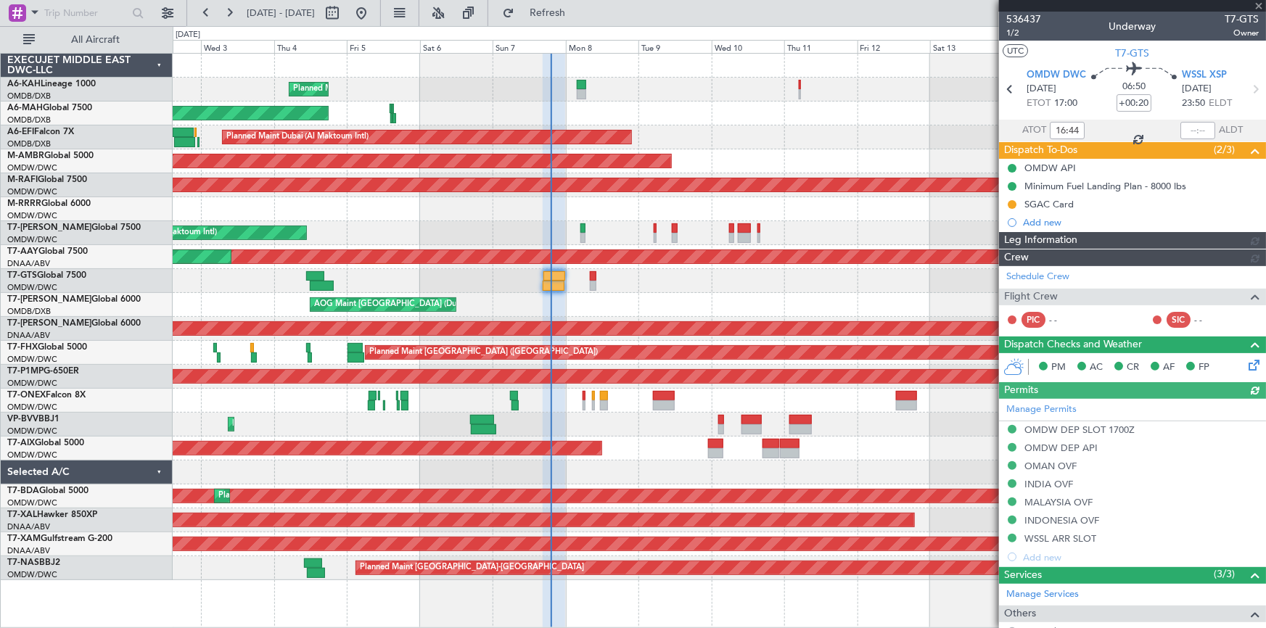
type input "[PERSON_NAME] ([PERSON_NAME])"
type input "7223"
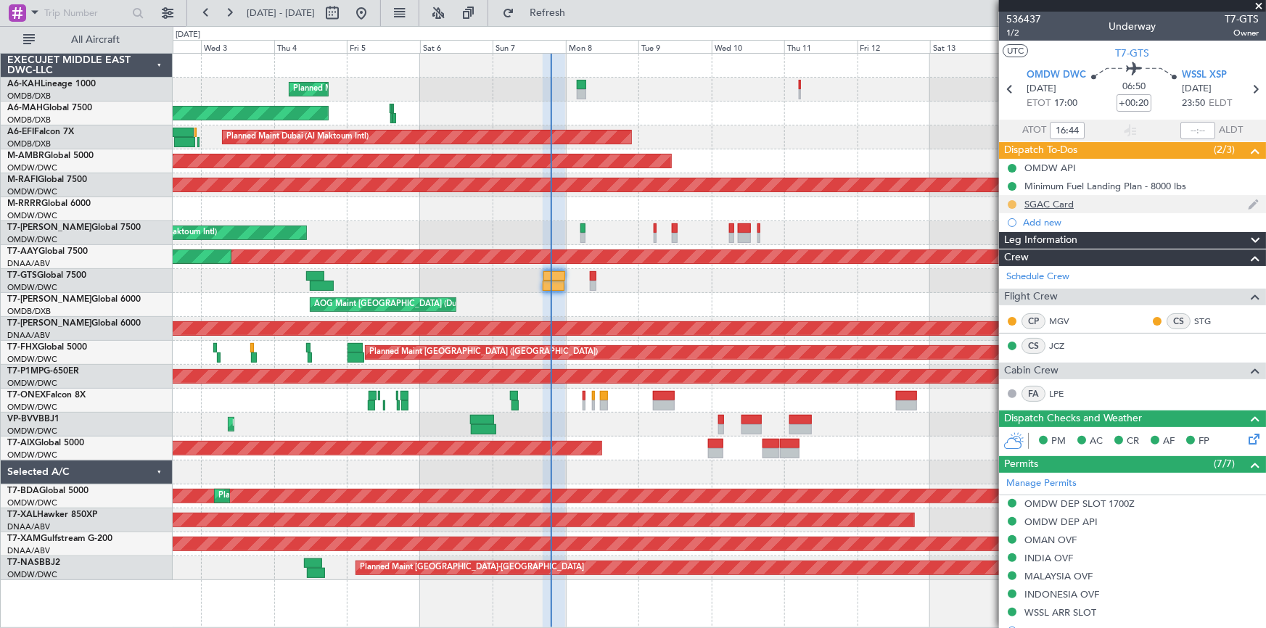
click at [843, 201] on button at bounding box center [1012, 204] width 9 height 9
click at [843, 273] on span "Completed" at bounding box center [1018, 268] width 48 height 15
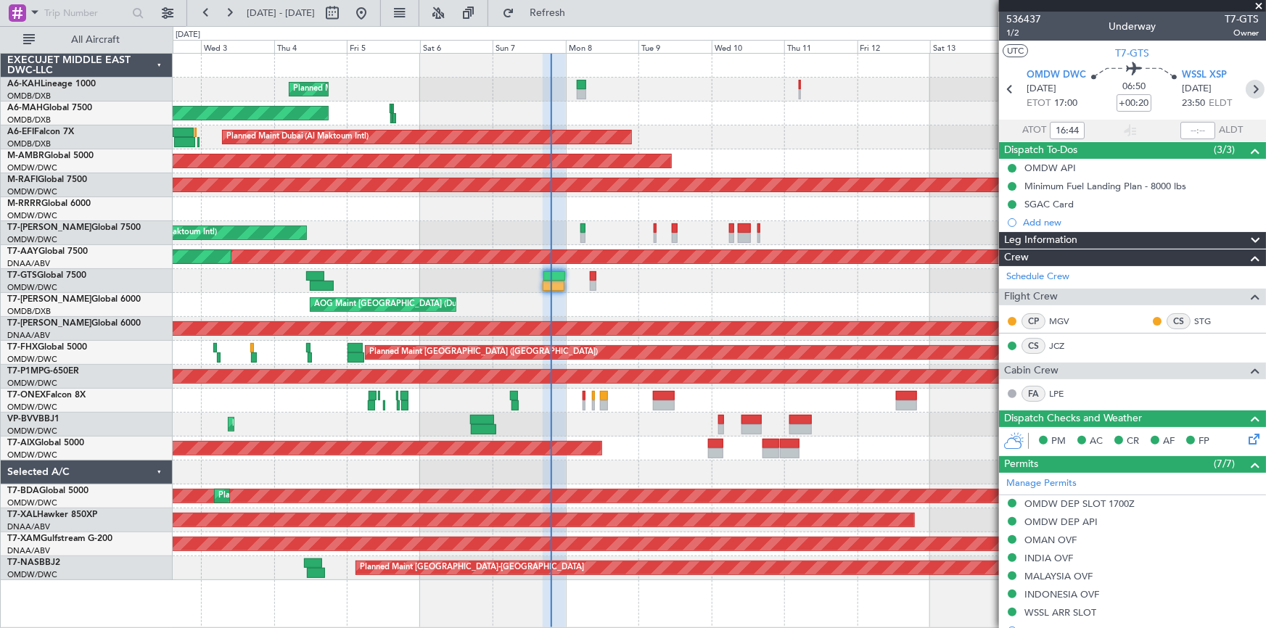
click at [843, 92] on icon at bounding box center [1255, 89] width 19 height 19
type input "4"
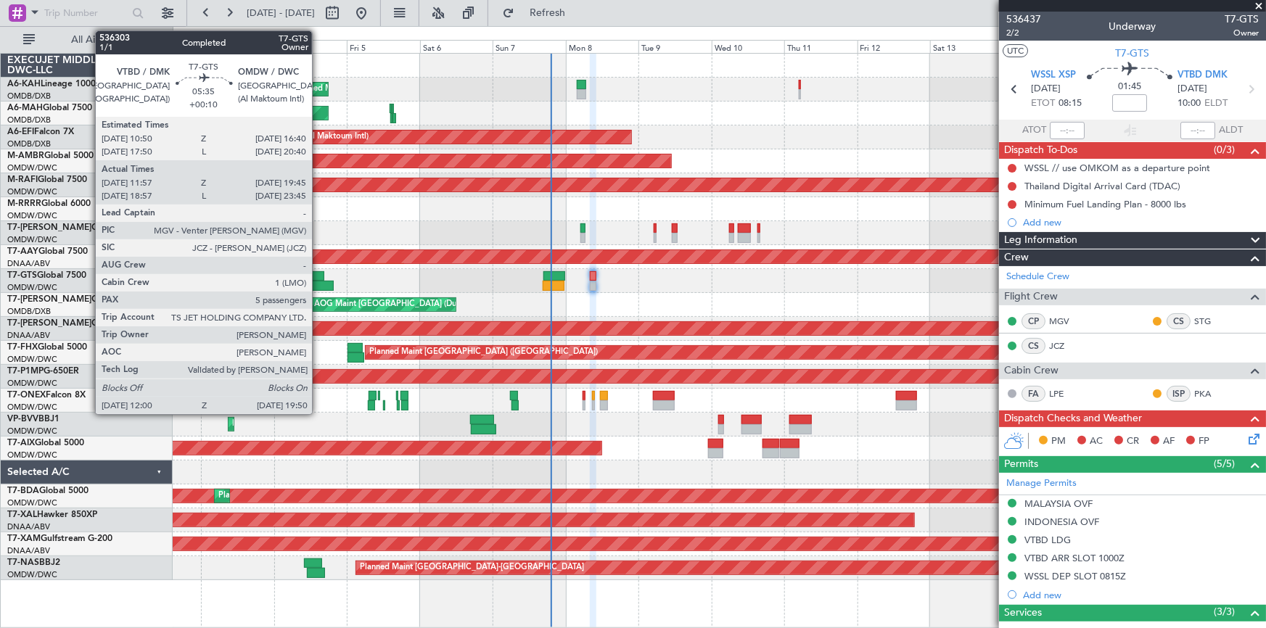
click at [319, 280] on div at bounding box center [720, 281] width 1094 height 24
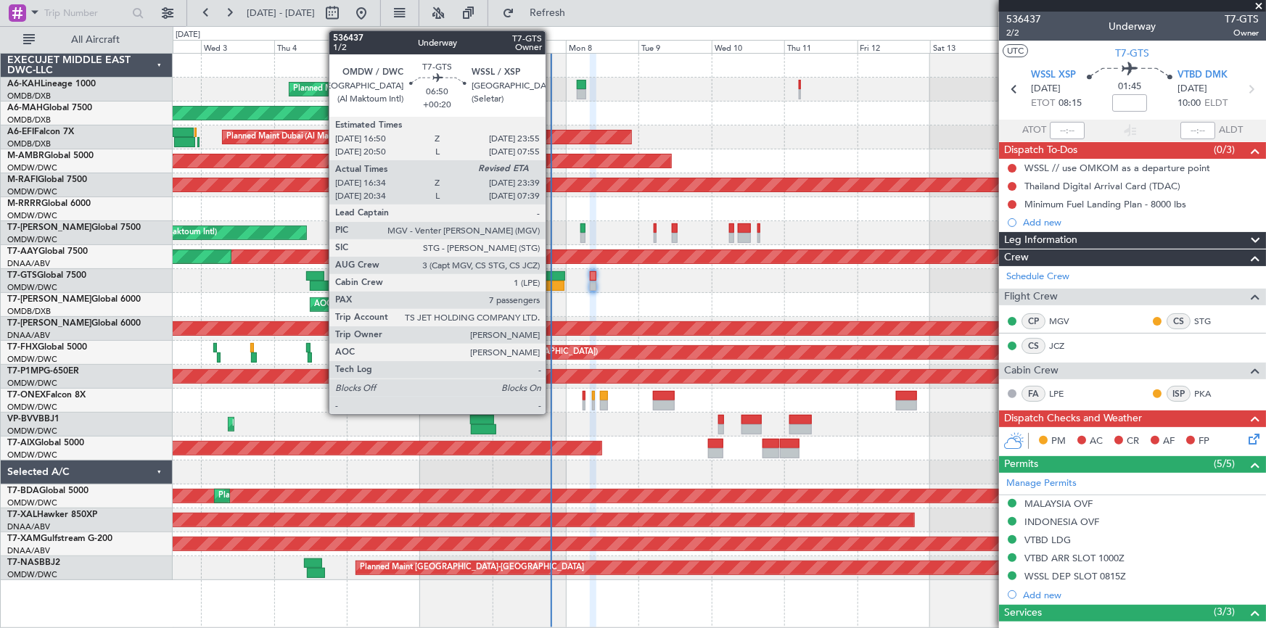
click at [552, 277] on div at bounding box center [555, 276] width 22 height 10
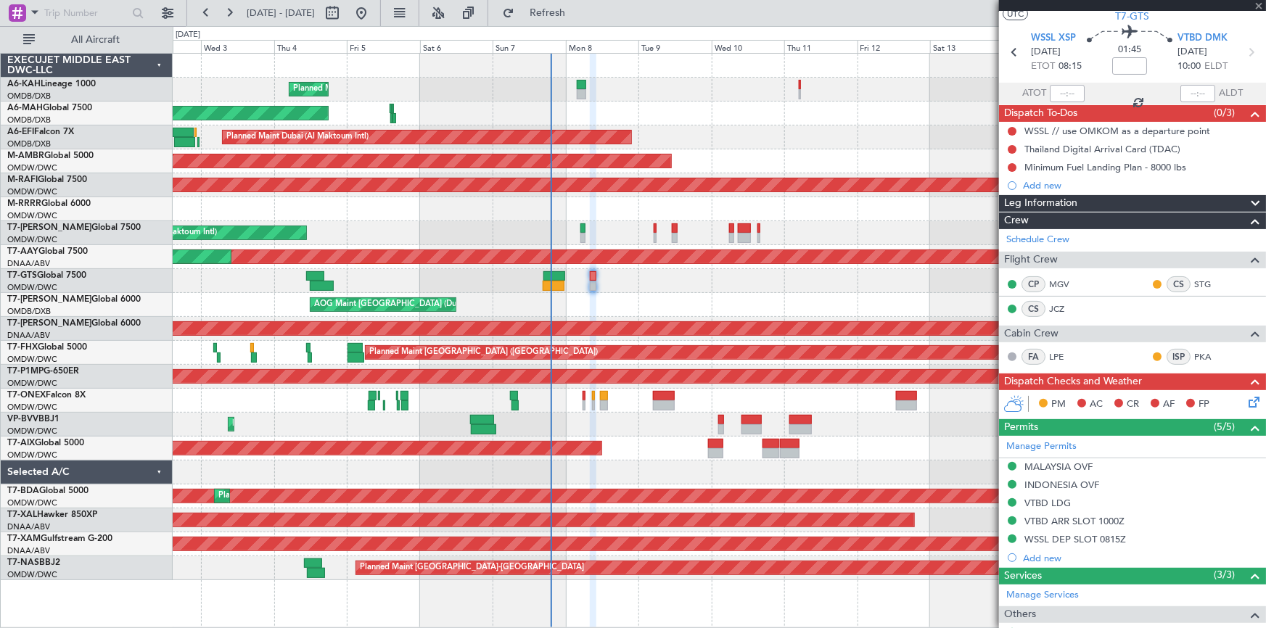
scroll to position [65, 0]
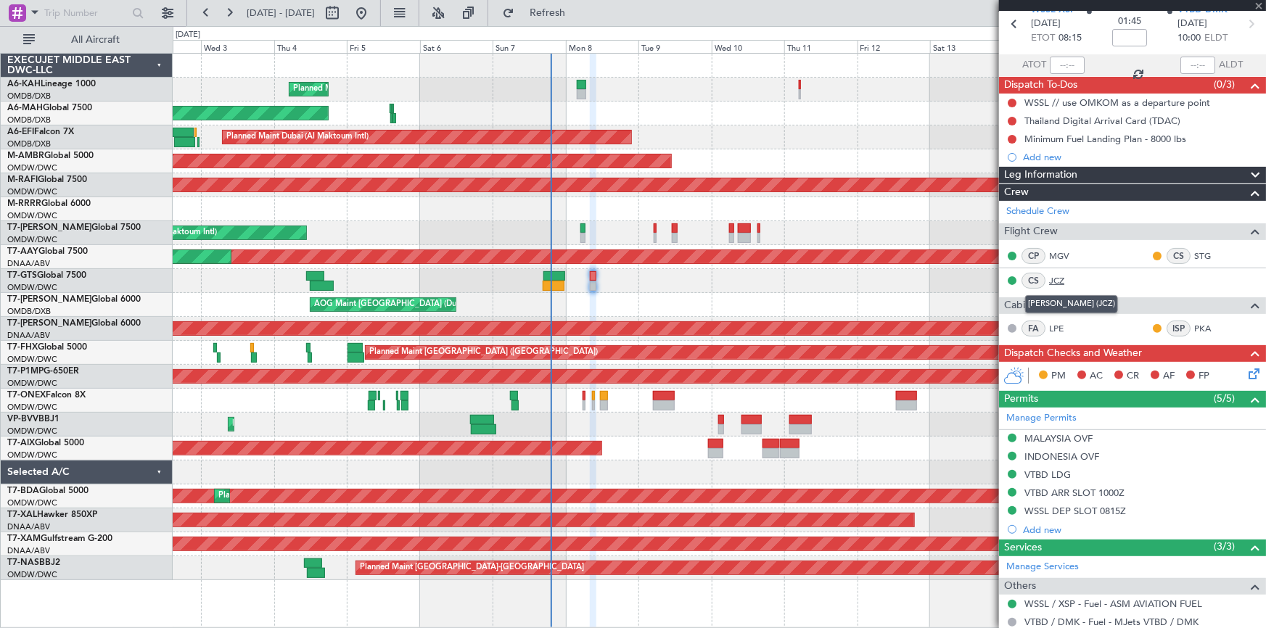
type input "+00:20"
type input "16:44"
type input "7"
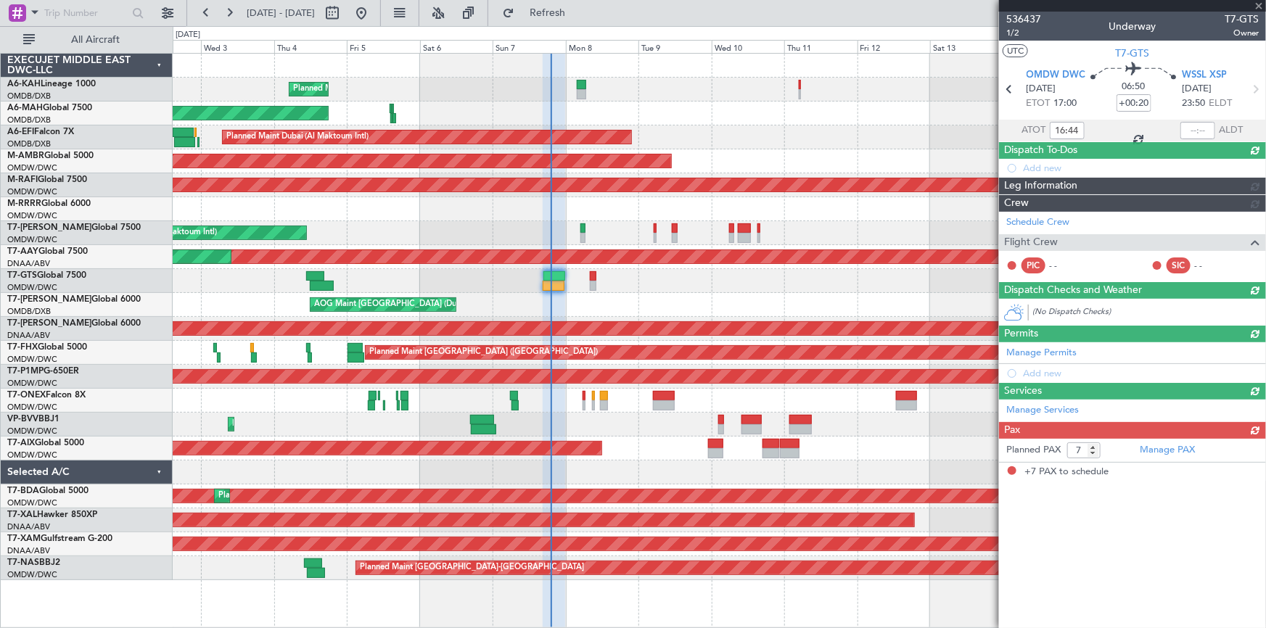
scroll to position [0, 0]
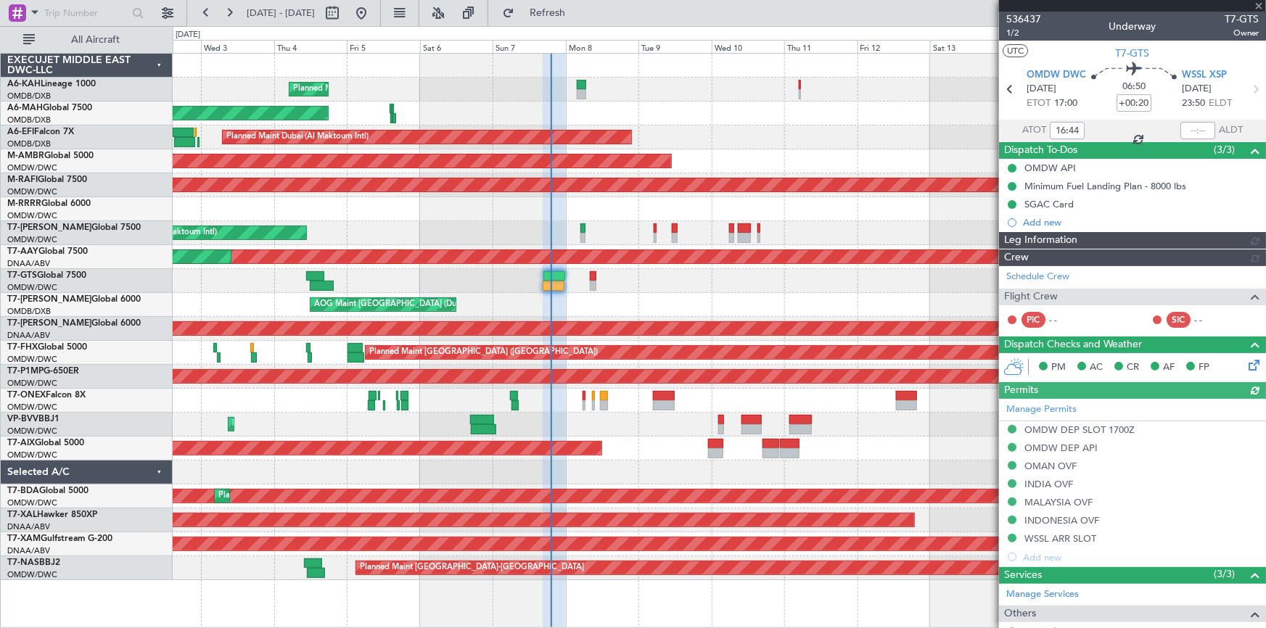
type input "[PERSON_NAME] ([PERSON_NAME])"
type input "7223"
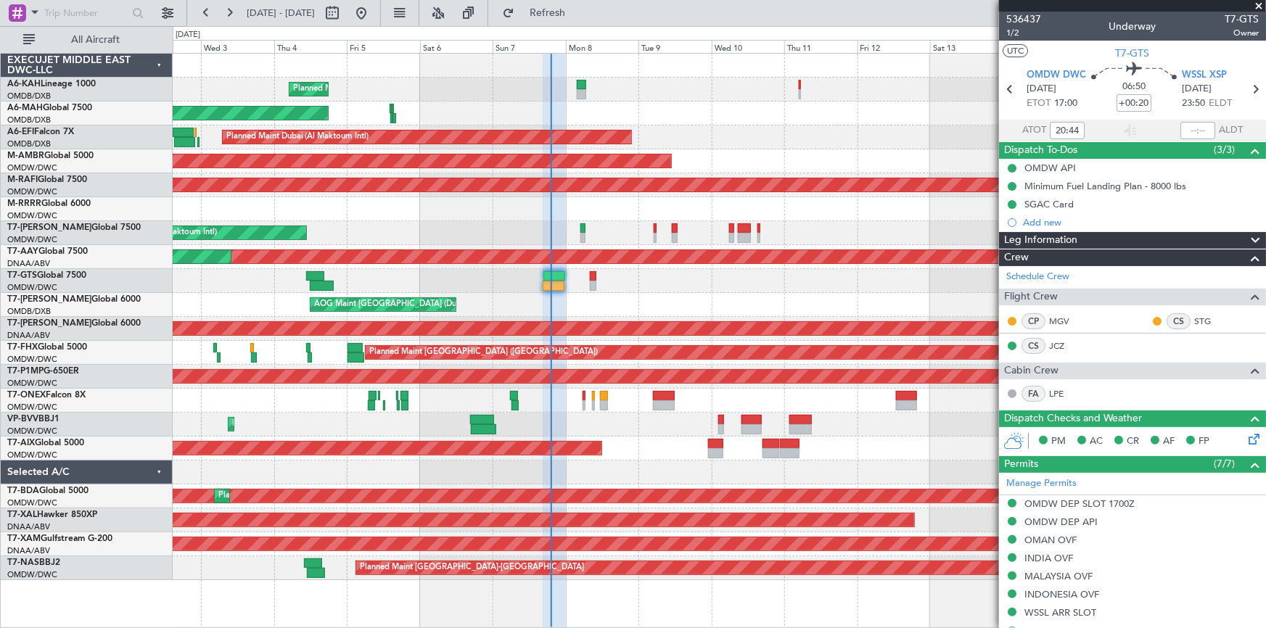
type input "16:44"
click at [843, 30] on span "1/2" at bounding box center [1024, 33] width 35 height 12
type input "[PERSON_NAME] ([PERSON_NAME])"
type input "7223"
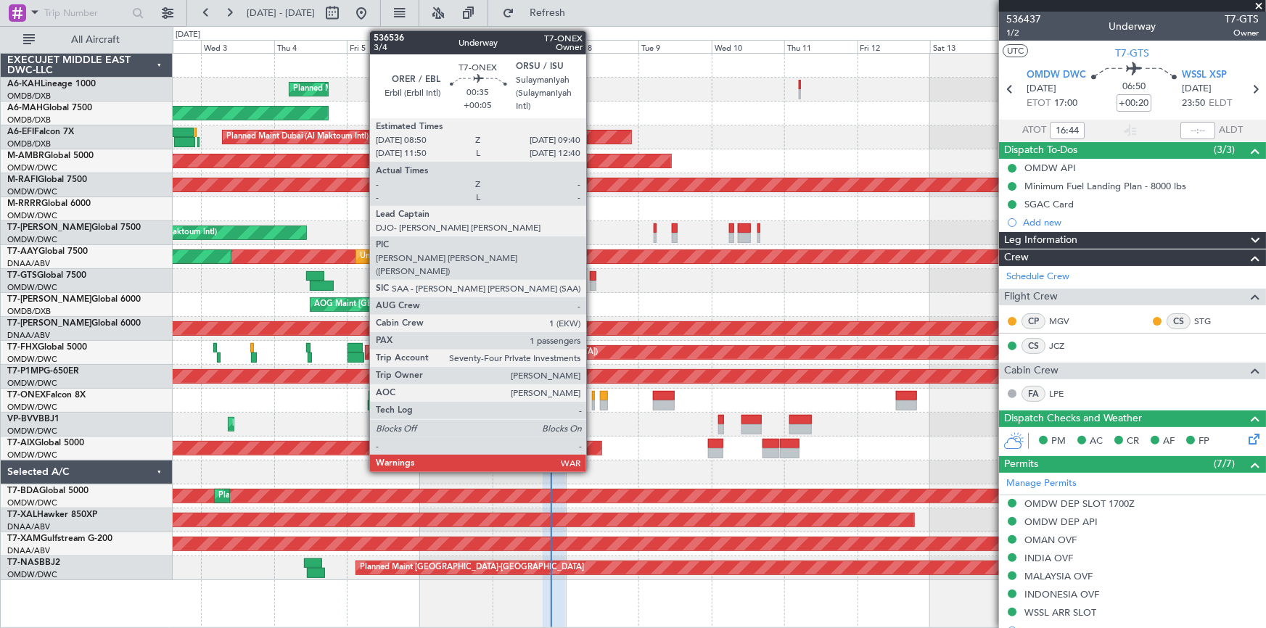
click at [593, 390] on div at bounding box center [593, 396] width 3 height 10
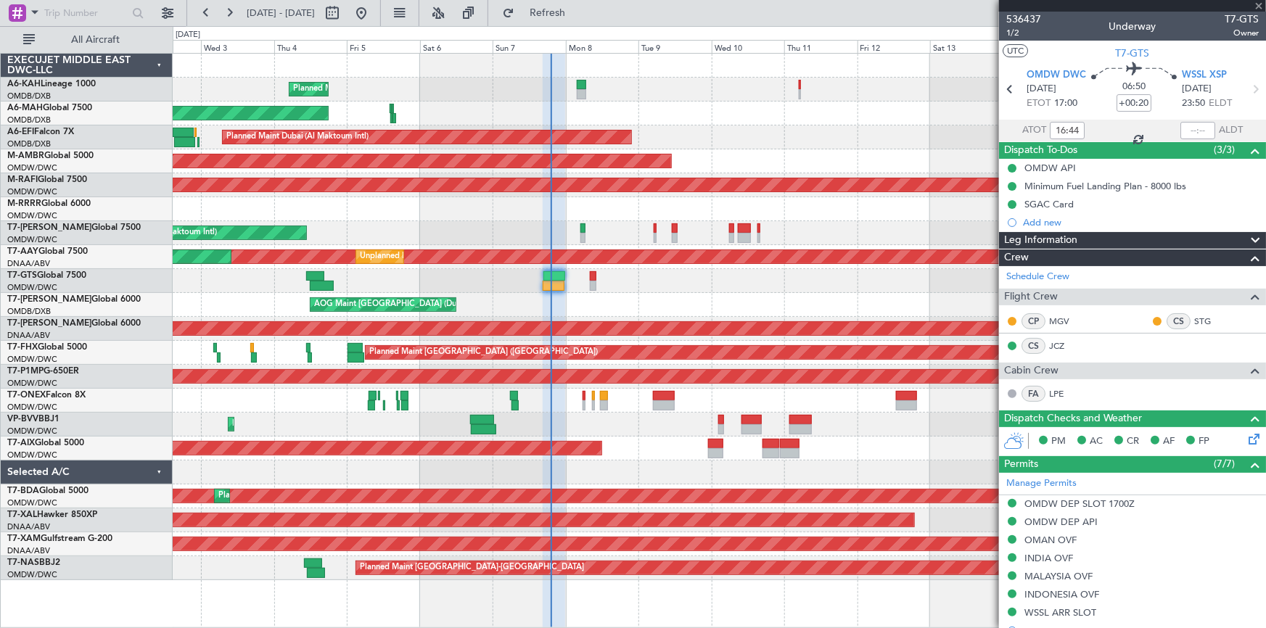
type input "+00:05"
type input "1"
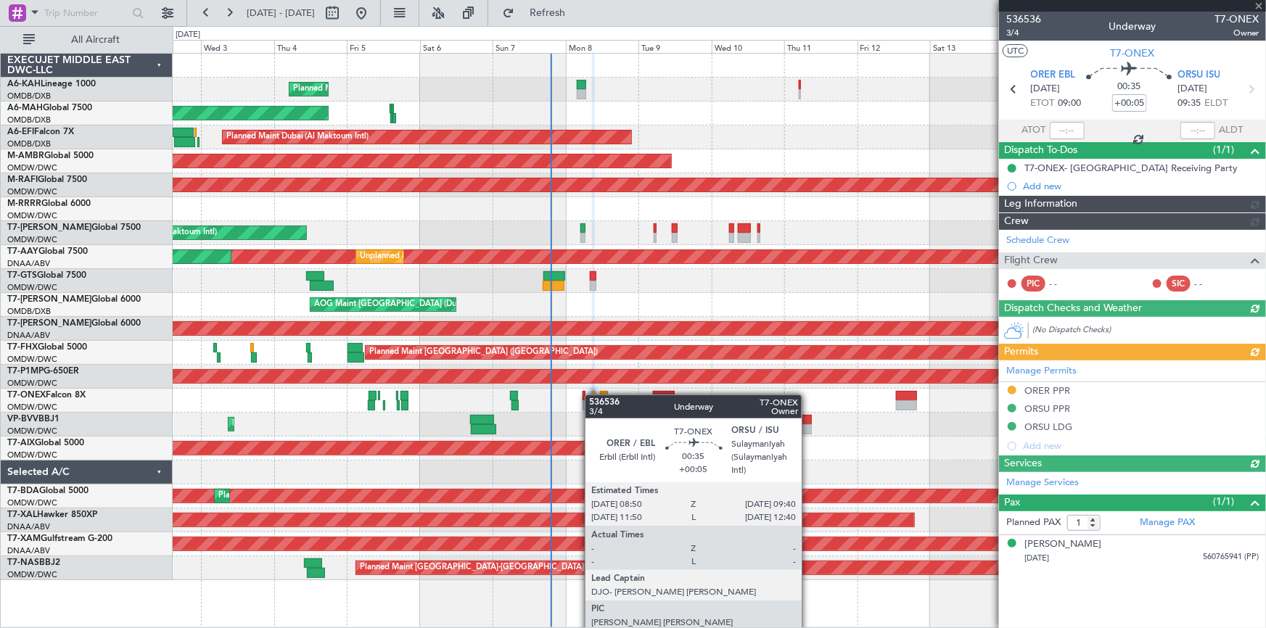
type input "[PERSON_NAME] (ANI)"
type input "7227"
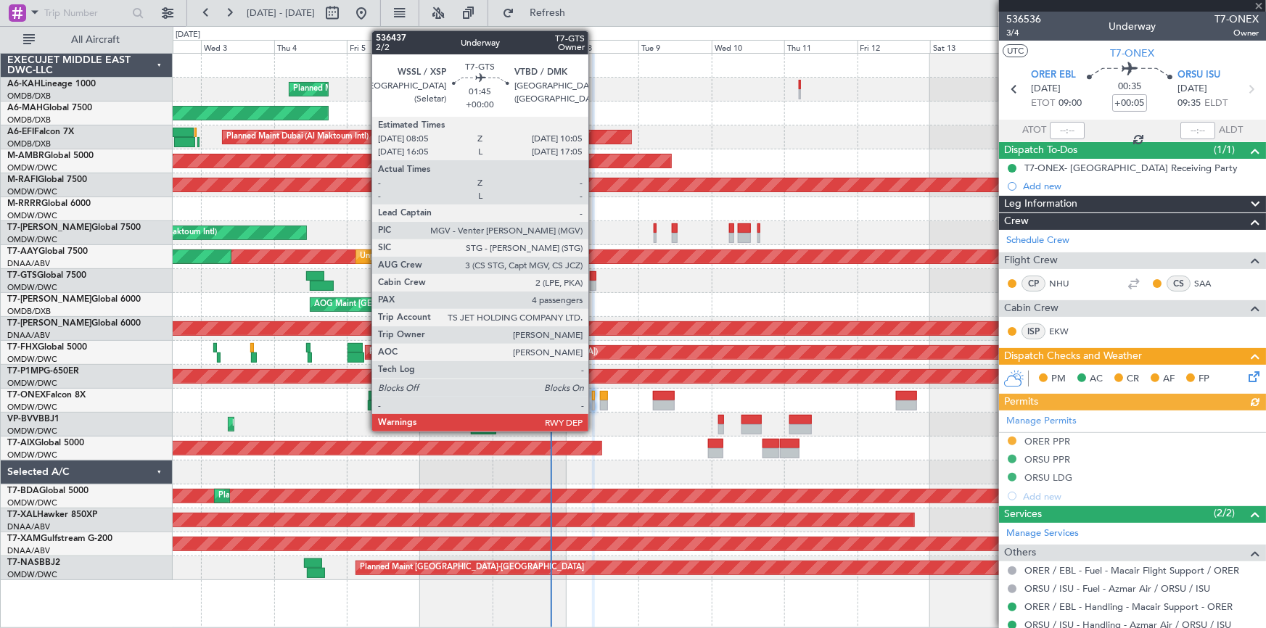
click at [595, 277] on div at bounding box center [593, 276] width 7 height 10
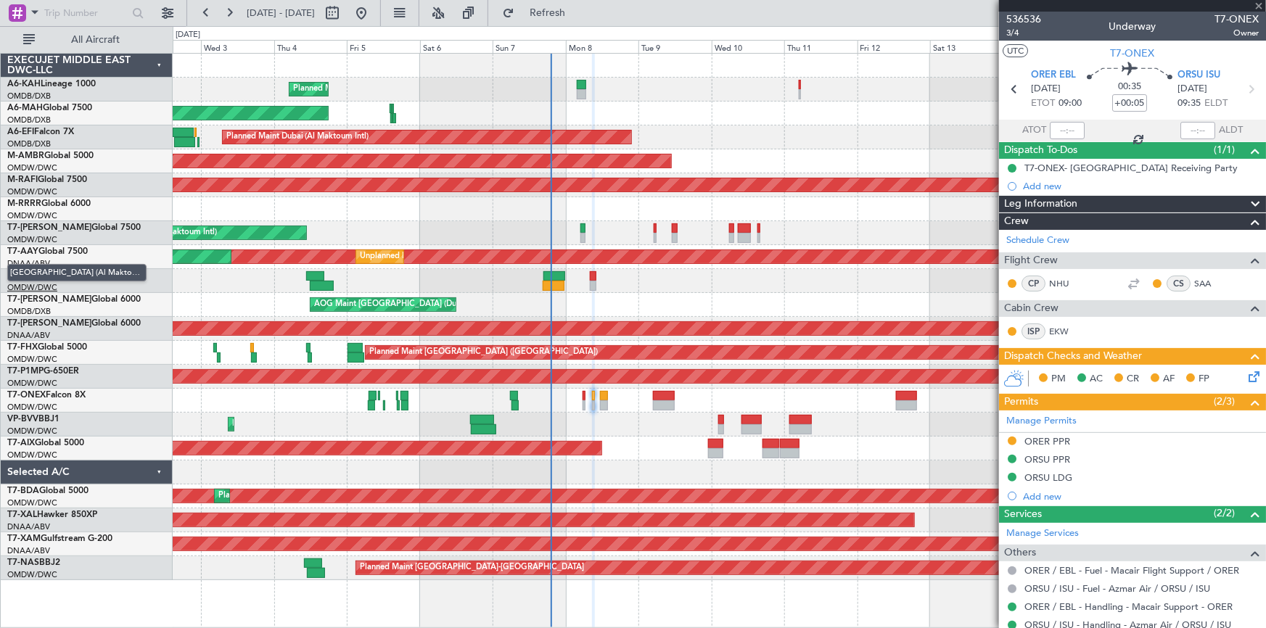
type input "4"
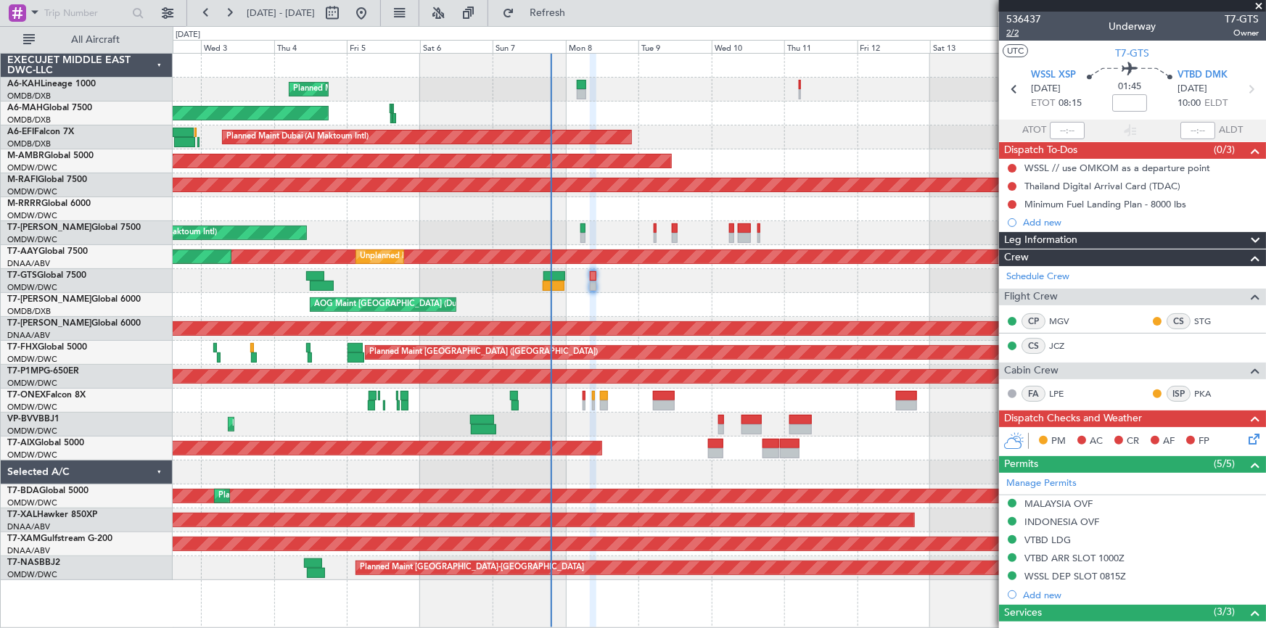
click at [843, 32] on span "2/2" at bounding box center [1024, 33] width 35 height 12
type input "Dherander Fithani (DHF)"
type input "7224"
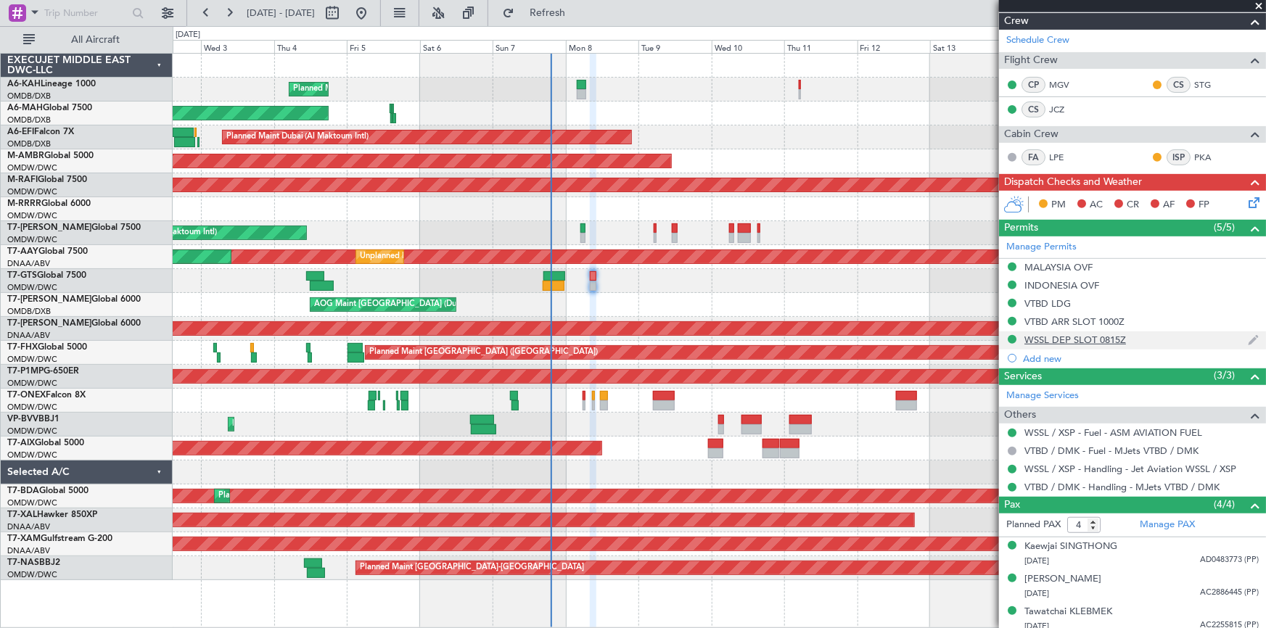
scroll to position [274, 0]
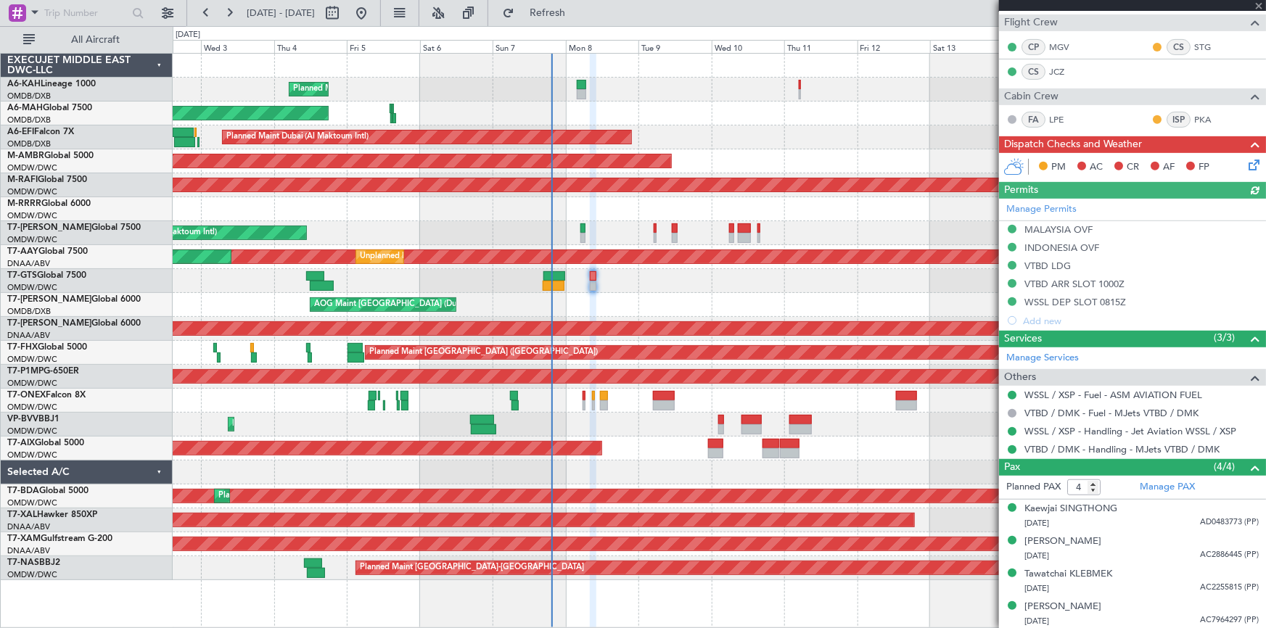
type input "Dherander Fithani (DHF)"
type input "7224"
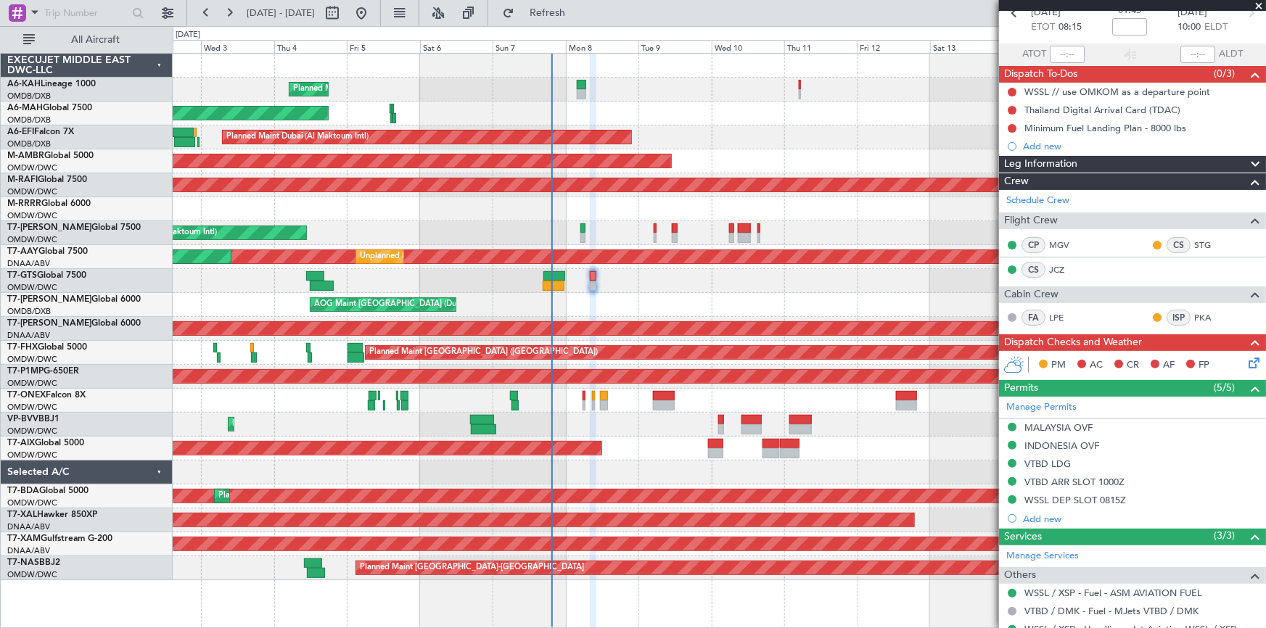
scroll to position [0, 0]
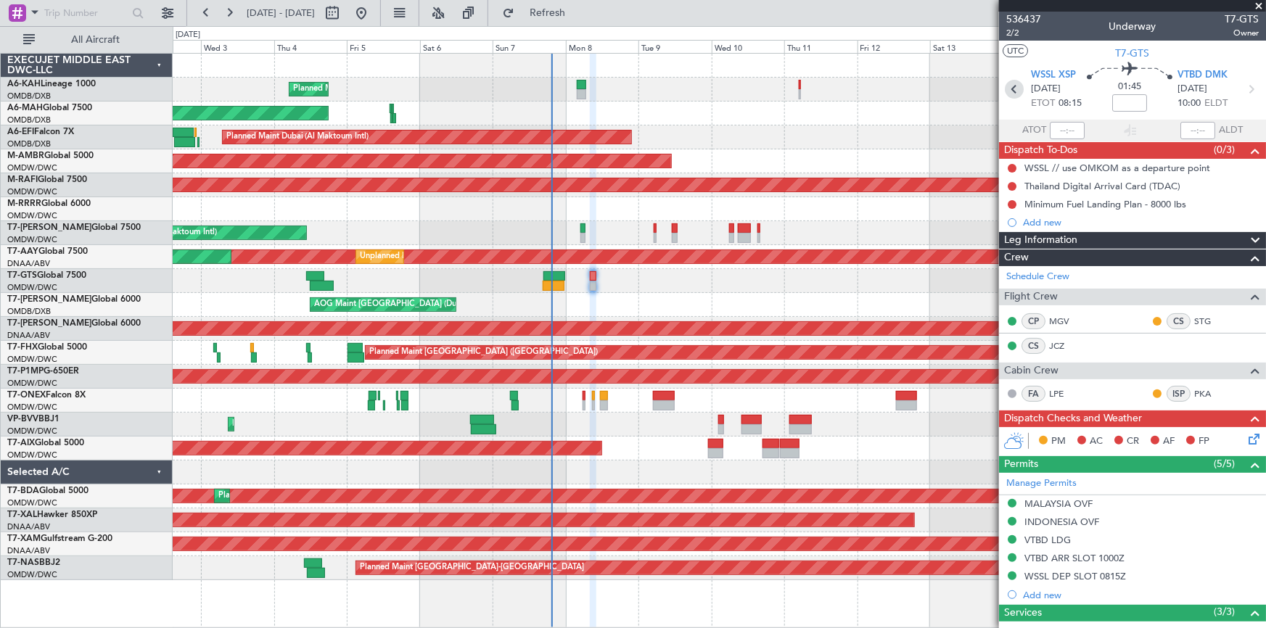
click at [843, 89] on icon at bounding box center [1014, 89] width 19 height 19
type input "+00:20"
type input "16:44"
type input "7"
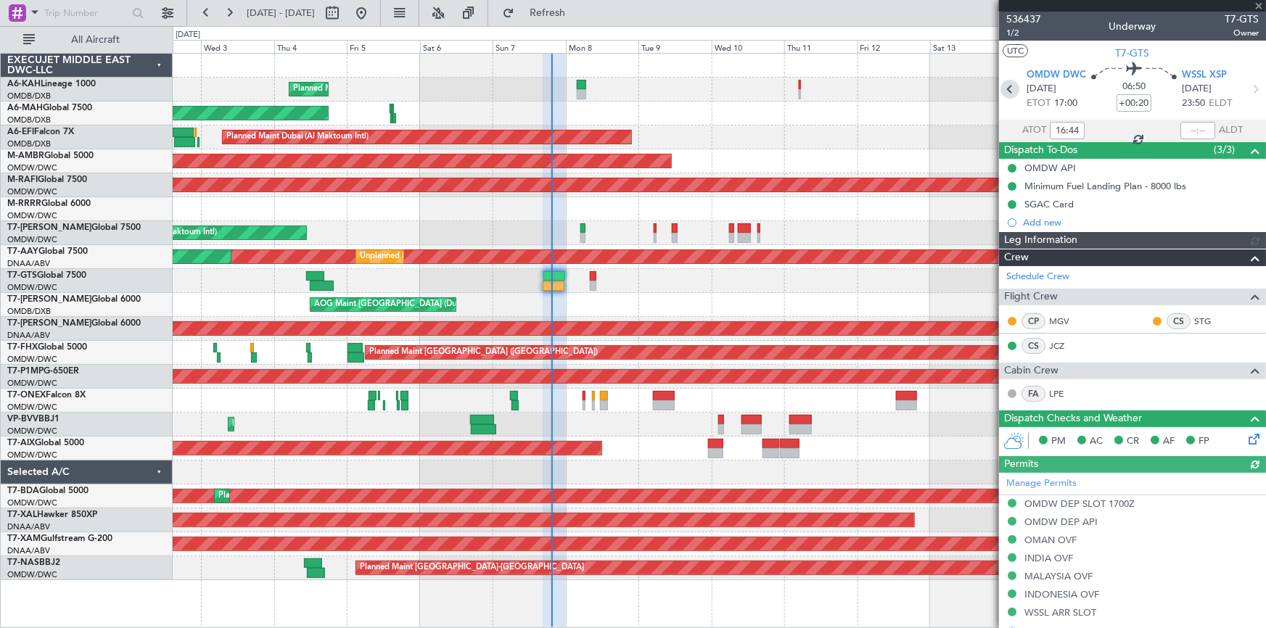
type input "[PERSON_NAME] ([PERSON_NAME])"
type input "7223"
click at [843, 91] on icon at bounding box center [1255, 89] width 19 height 19
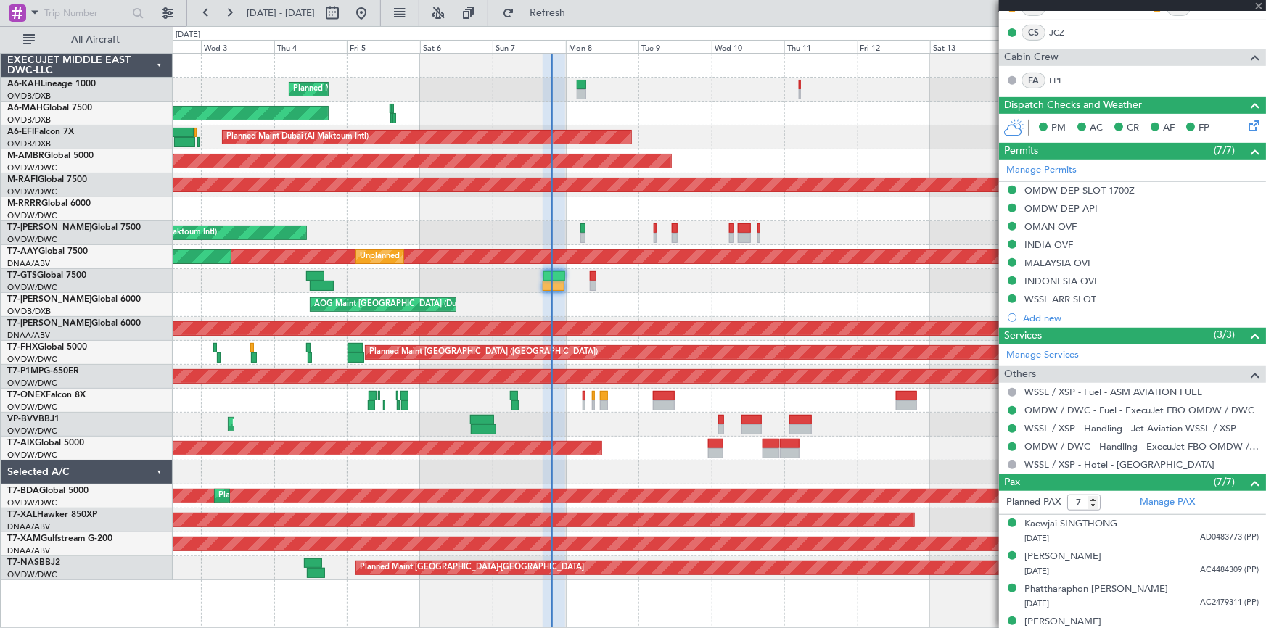
scroll to position [329, 0]
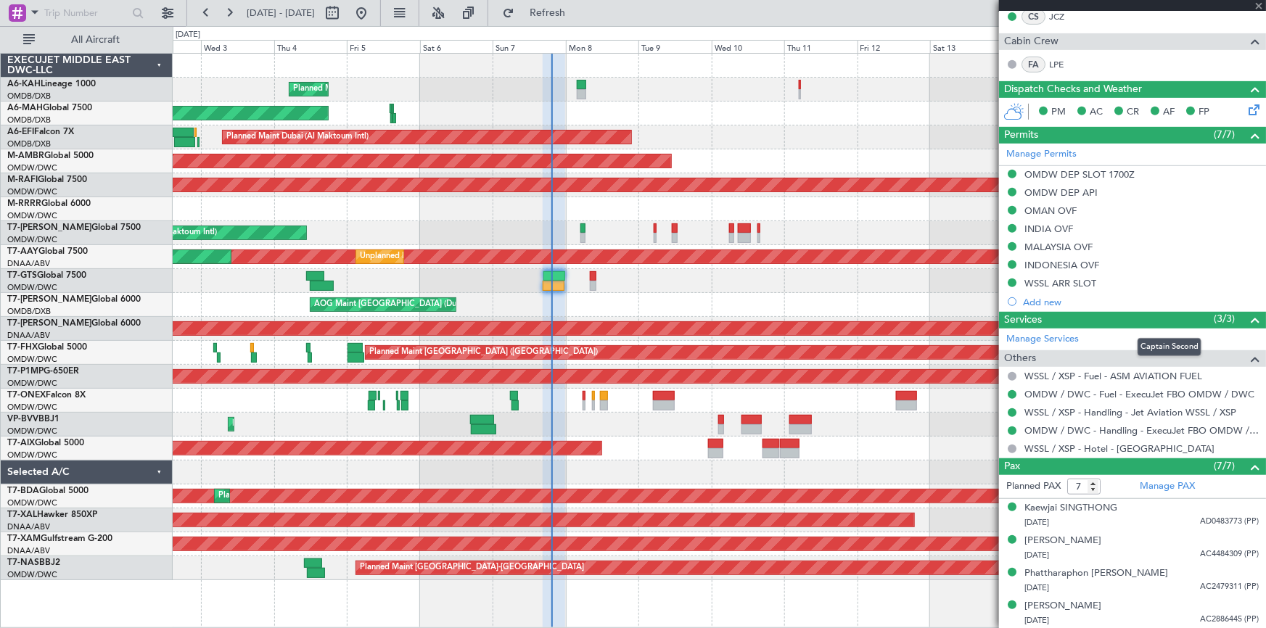
type input "4"
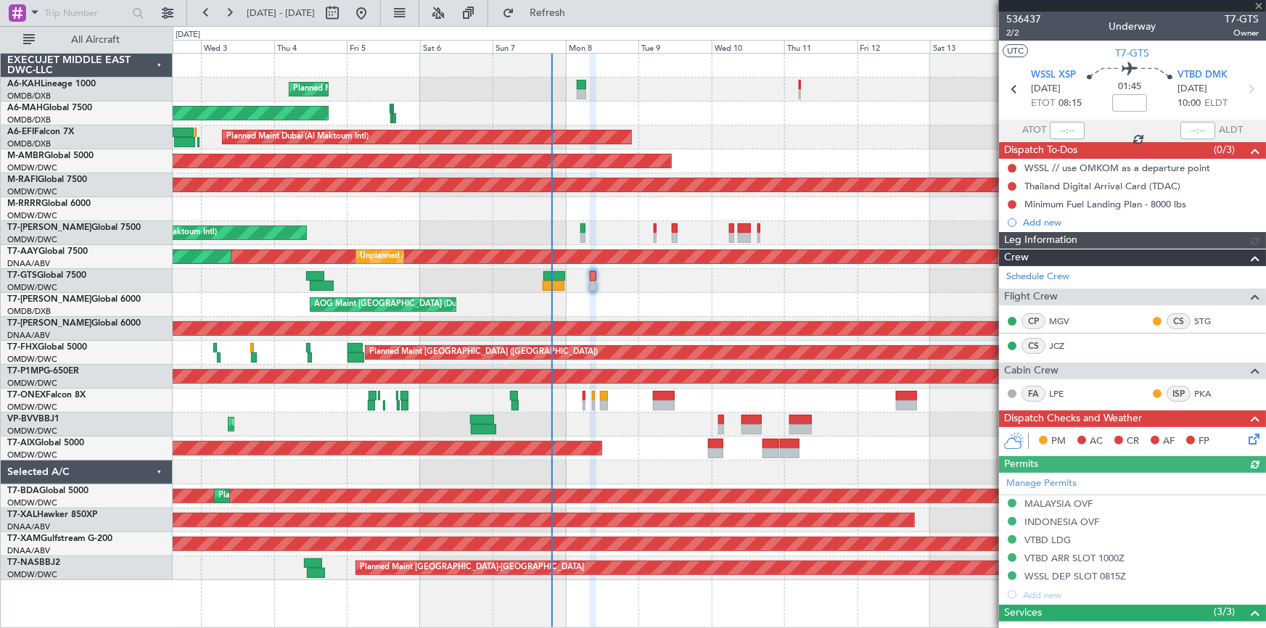
type input "Dherander Fithani (DHF)"
type input "7224"
type input "Dherander Fithani (DHF)"
type input "7224"
type input "Dherander Fithani (DHF)"
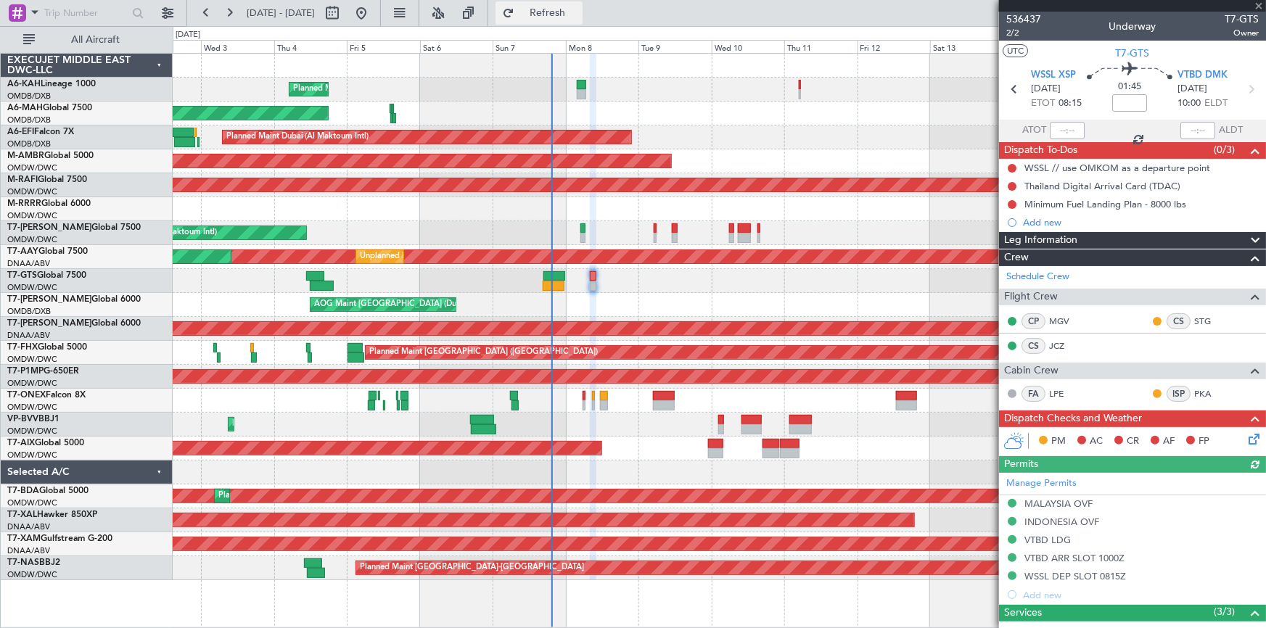
type input "7224"
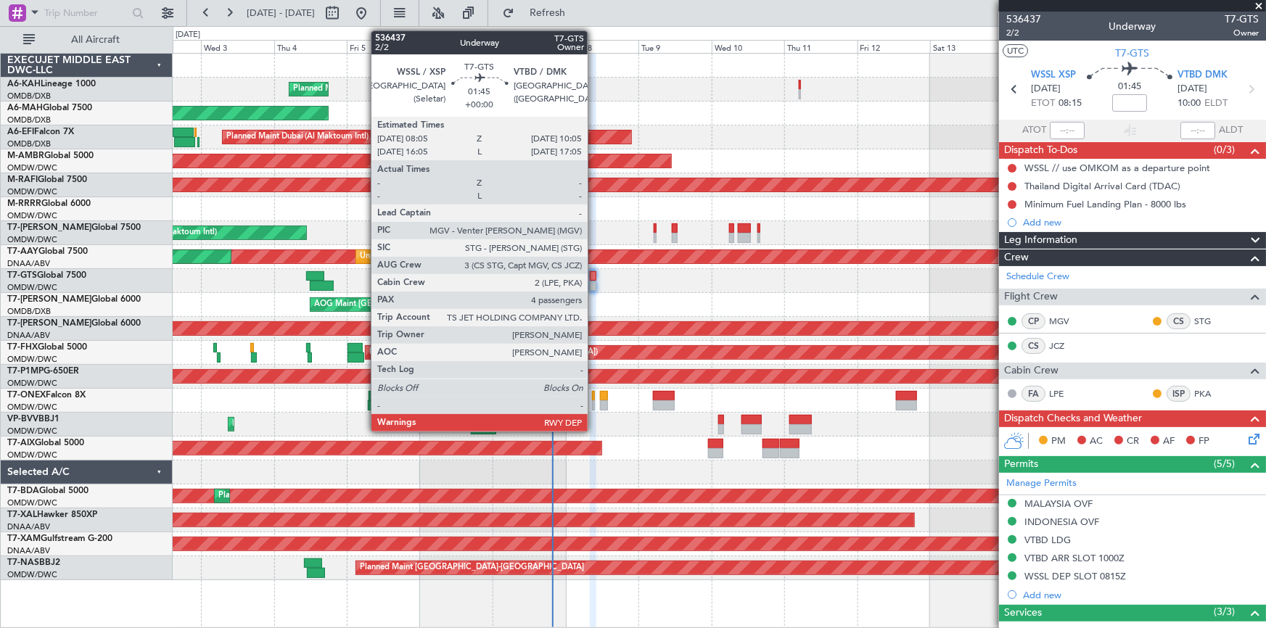
click at [594, 271] on div at bounding box center [593, 276] width 7 height 10
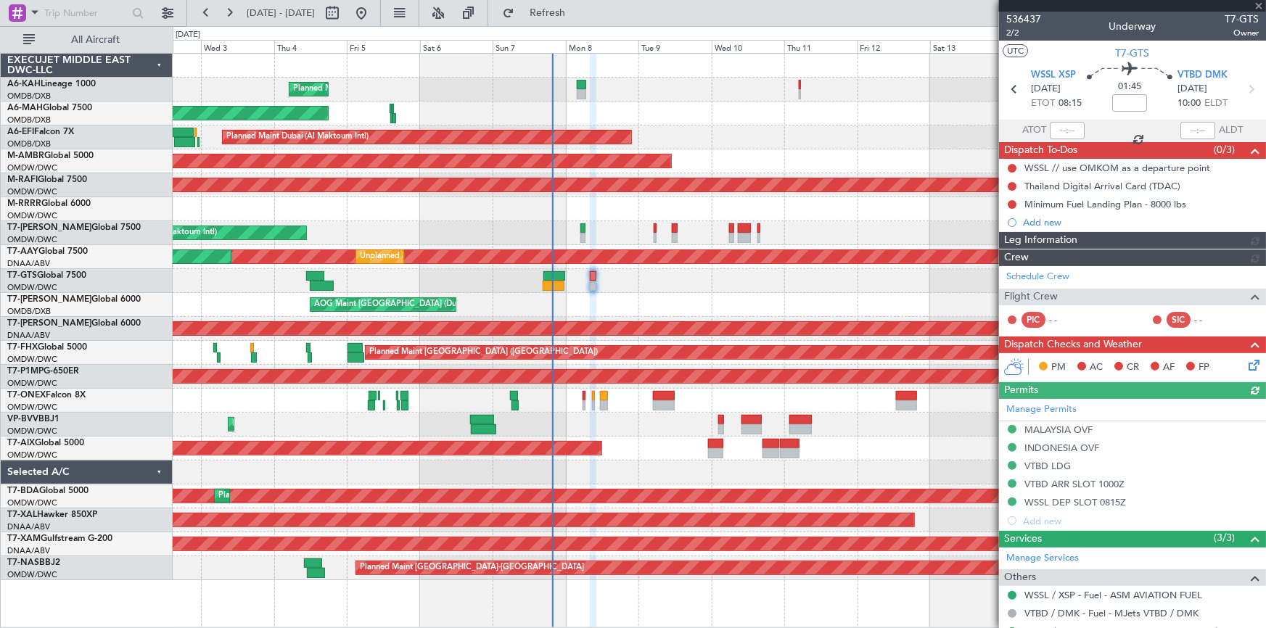
type input "Dherander Fithani (DHF)"
type input "7224"
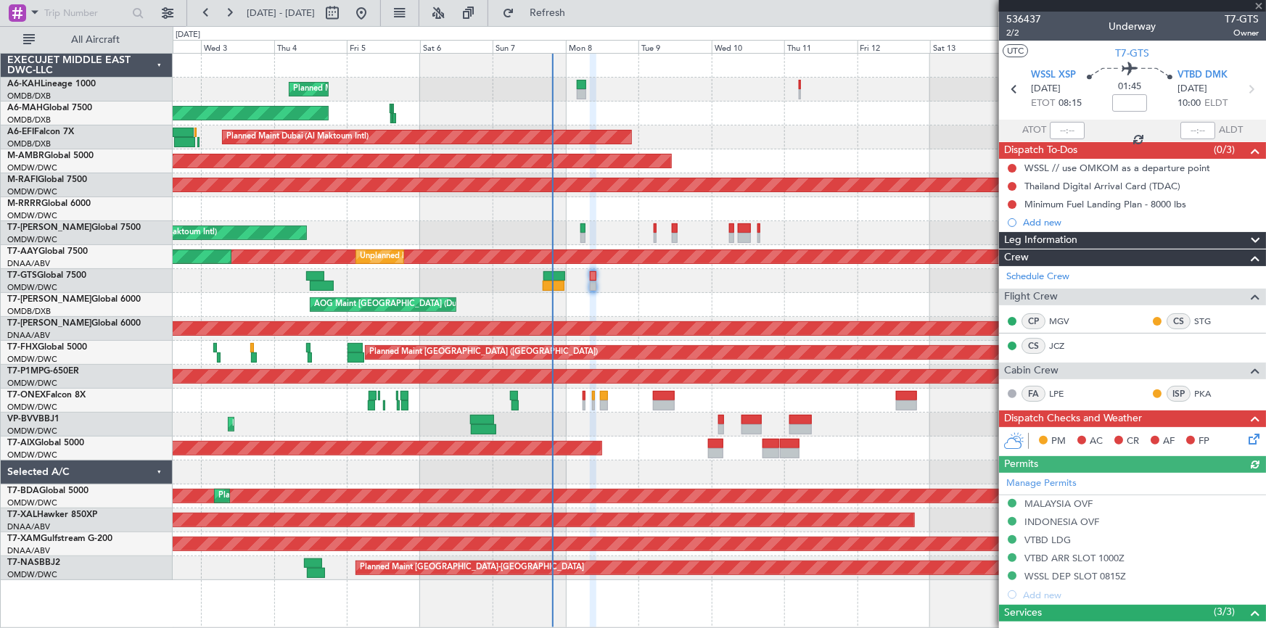
click at [843, 390] on icon at bounding box center [1252, 437] width 12 height 12
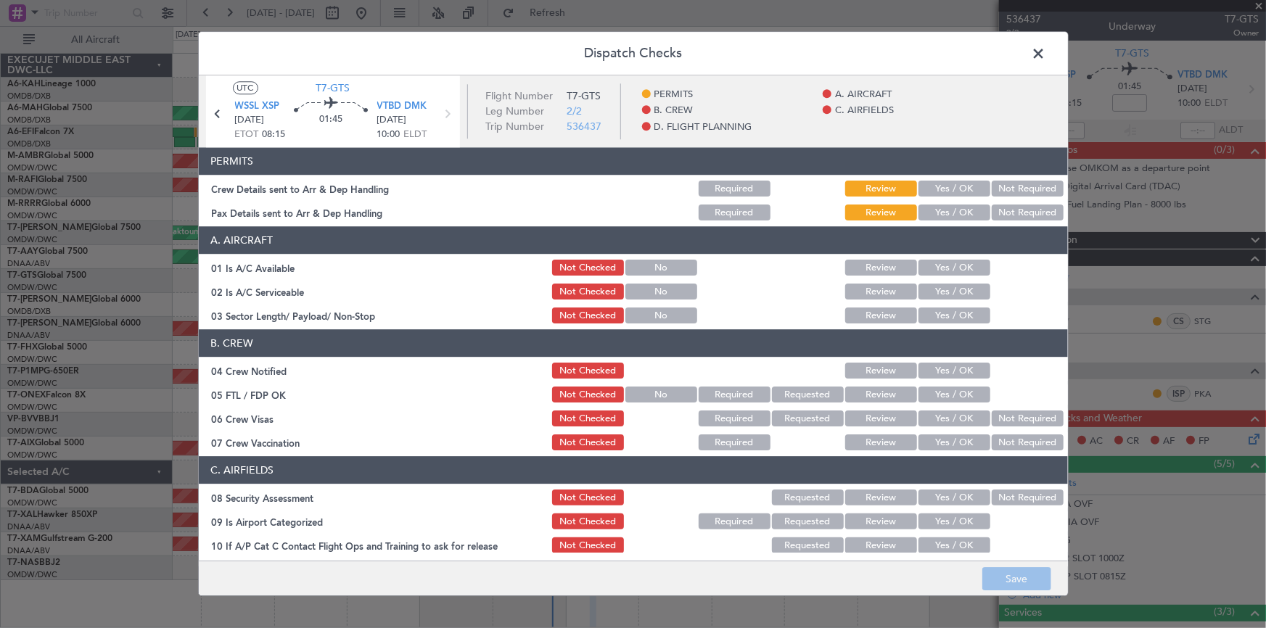
click at [843, 192] on button "Yes / OK" at bounding box center [955, 189] width 72 height 16
click at [843, 217] on button "Yes / OK" at bounding box center [955, 213] width 72 height 16
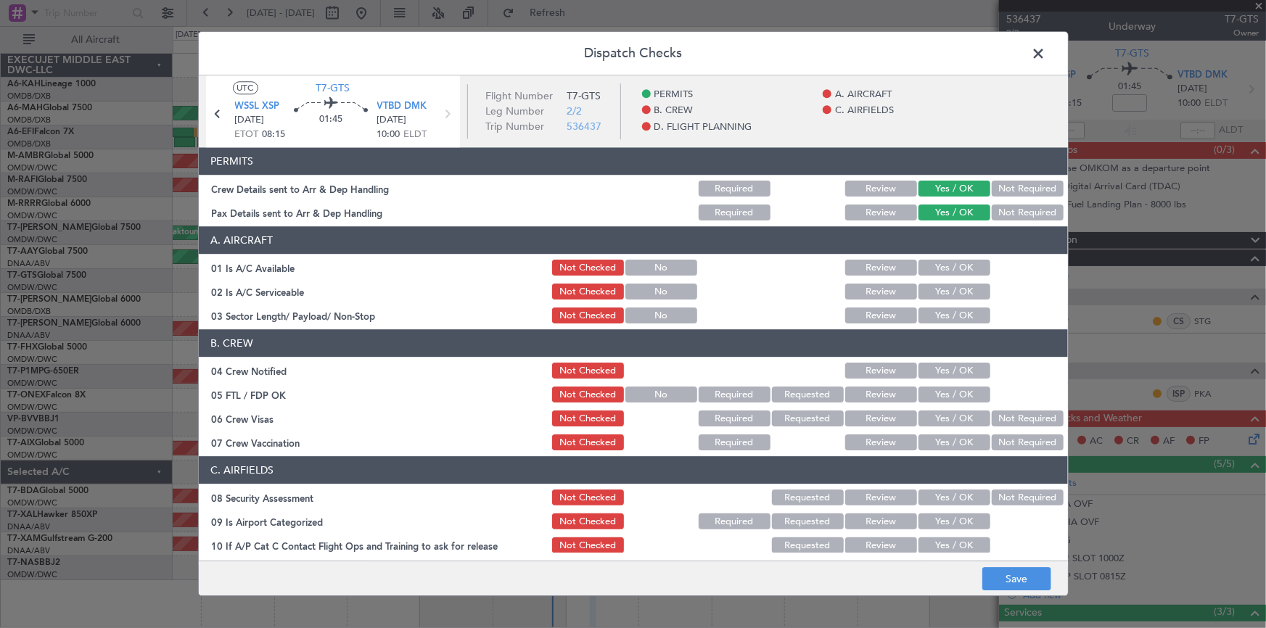
click at [843, 261] on button "Yes / OK" at bounding box center [955, 269] width 72 height 16
click at [843, 286] on button "Yes / OK" at bounding box center [955, 292] width 72 height 16
click at [843, 311] on button "Yes / OK" at bounding box center [955, 316] width 72 height 16
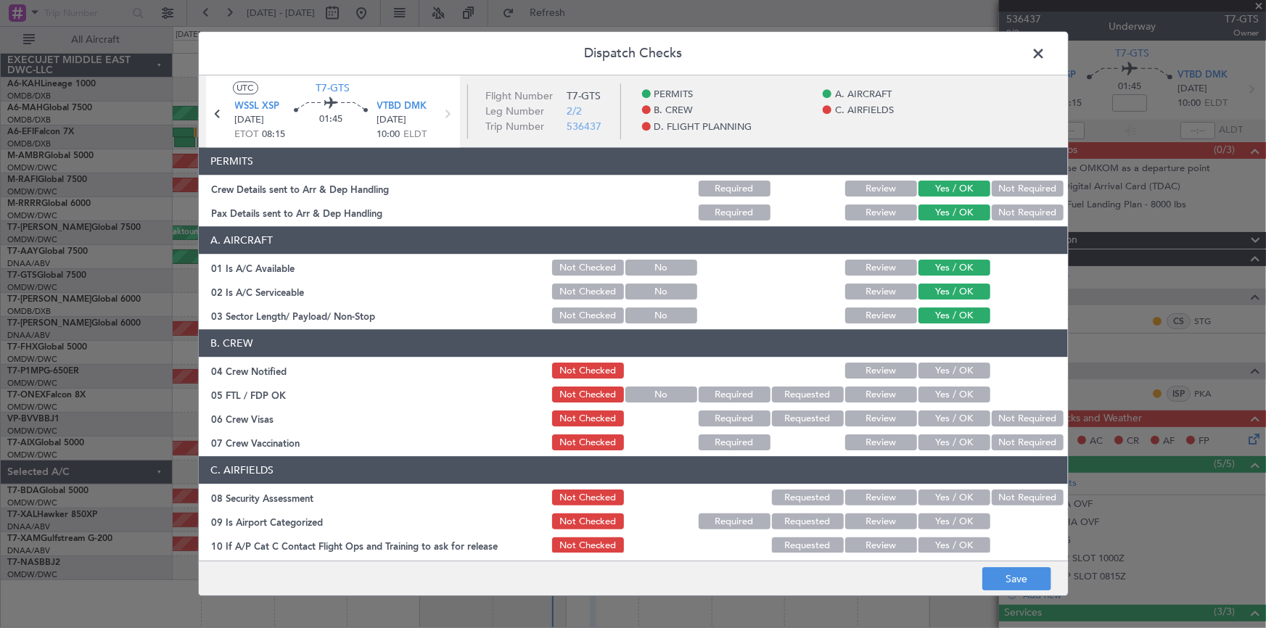
click at [843, 368] on button "Yes / OK" at bounding box center [955, 372] width 72 height 16
click at [843, 390] on div "Yes / OK" at bounding box center [953, 395] width 73 height 20
click at [843, 390] on button "Yes / OK" at bounding box center [955, 396] width 72 height 16
click at [843, 390] on button "Not Required" at bounding box center [1028, 419] width 72 height 16
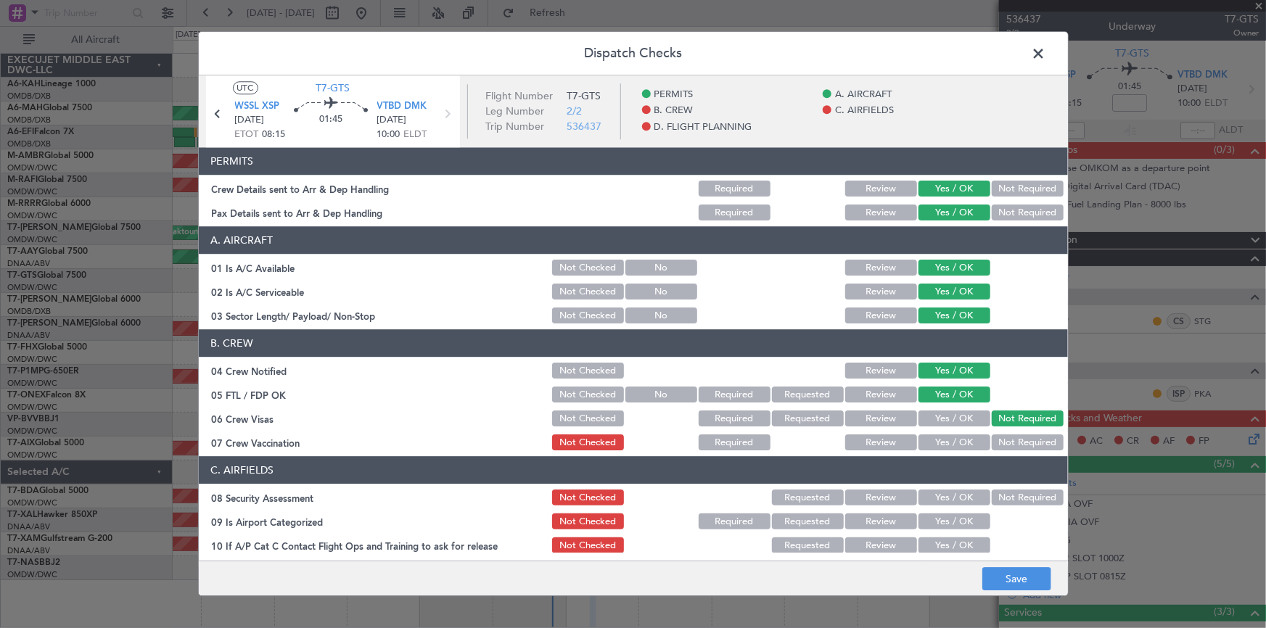
click at [843, 390] on button "Not Required" at bounding box center [1028, 443] width 72 height 16
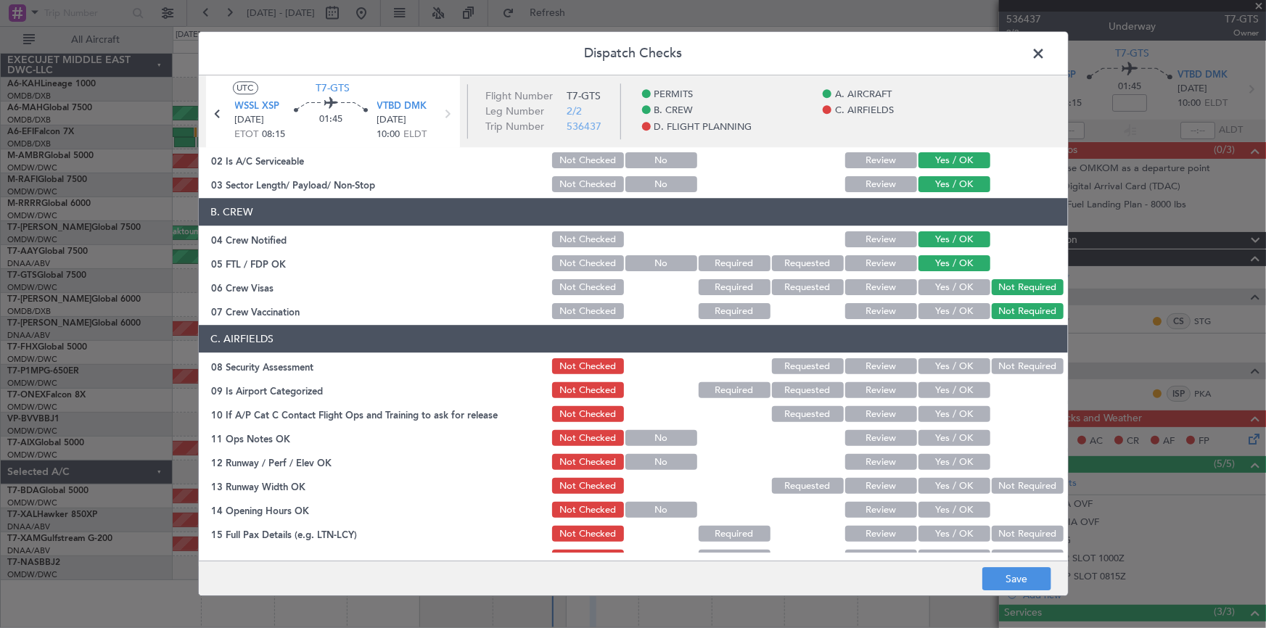
click at [843, 365] on button "Yes / OK" at bounding box center [955, 367] width 72 height 16
click at [843, 364] on button "Not Required" at bounding box center [1028, 367] width 72 height 16
click at [843, 366] on button "Yes / OK" at bounding box center [955, 367] width 72 height 16
click at [843, 387] on button "Yes / OK" at bounding box center [955, 391] width 72 height 16
click at [843, 390] on button "Yes / OK" at bounding box center [955, 415] width 72 height 16
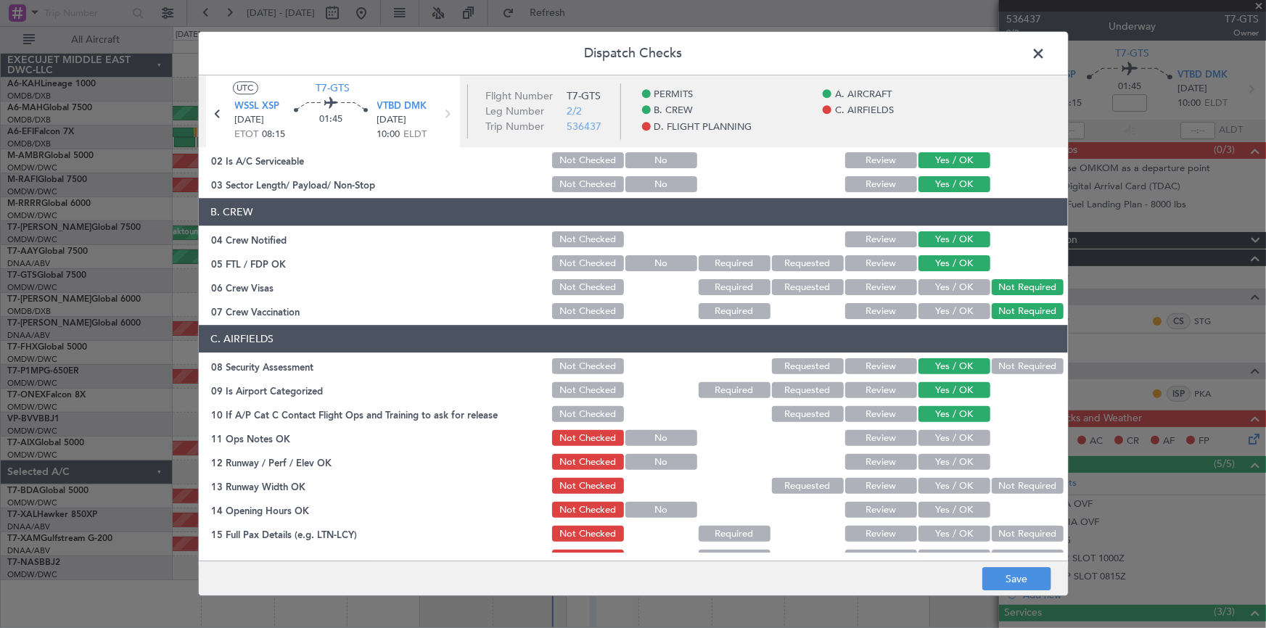
drag, startPoint x: 934, startPoint y: 435, endPoint x: 944, endPoint y: 464, distance: 30.8
click at [843, 390] on button "Yes / OK" at bounding box center [955, 439] width 72 height 16
click at [843, 390] on button "Yes / OK" at bounding box center [955, 463] width 72 height 16
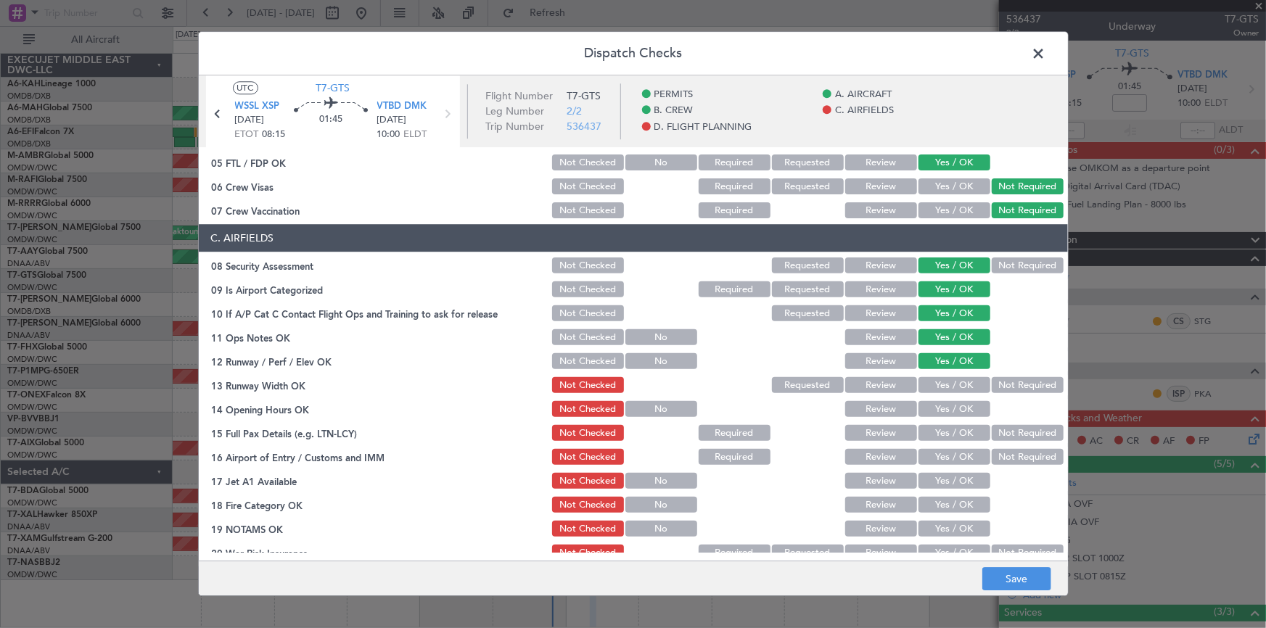
scroll to position [329, 0]
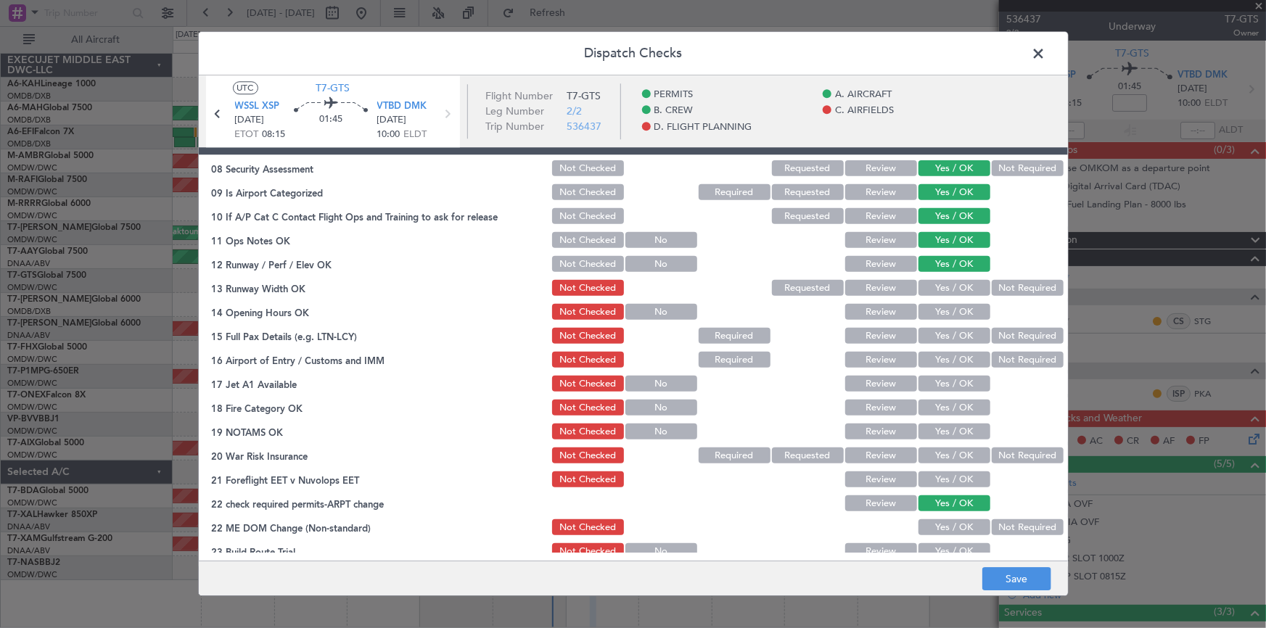
click at [843, 281] on button "Yes / OK" at bounding box center [955, 289] width 72 height 16
click at [843, 324] on section "C. AIRFIELDS 08 Security Assessment Not Checked Requested Review Yes / OK Not R…" at bounding box center [633, 357] width 869 height 459
click at [843, 300] on section "C. AIRFIELDS 08 Security Assessment Not Checked Requested Review Yes / OK Not R…" at bounding box center [633, 357] width 869 height 459
click at [843, 311] on button "Yes / OK" at bounding box center [955, 313] width 72 height 16
click at [843, 335] on button "Yes / OK" at bounding box center [955, 337] width 72 height 16
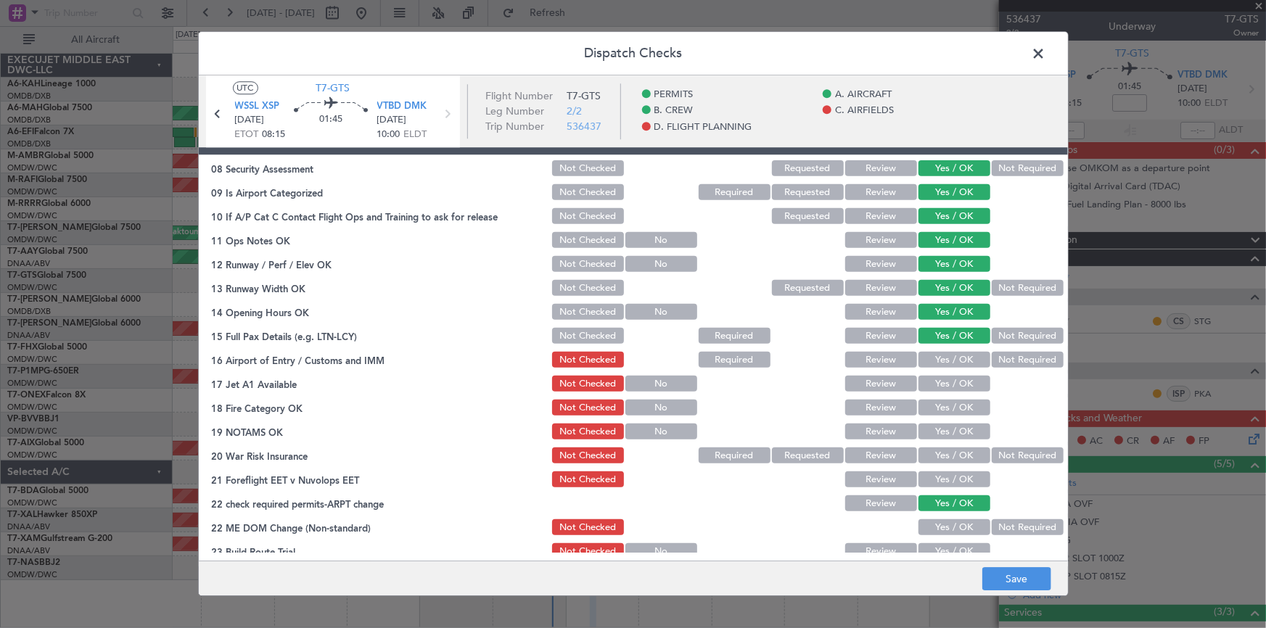
click at [843, 356] on button "Yes / OK" at bounding box center [955, 361] width 72 height 16
click at [843, 380] on button "Yes / OK" at bounding box center [955, 385] width 72 height 16
click at [843, 390] on button "Yes / OK" at bounding box center [955, 409] width 72 height 16
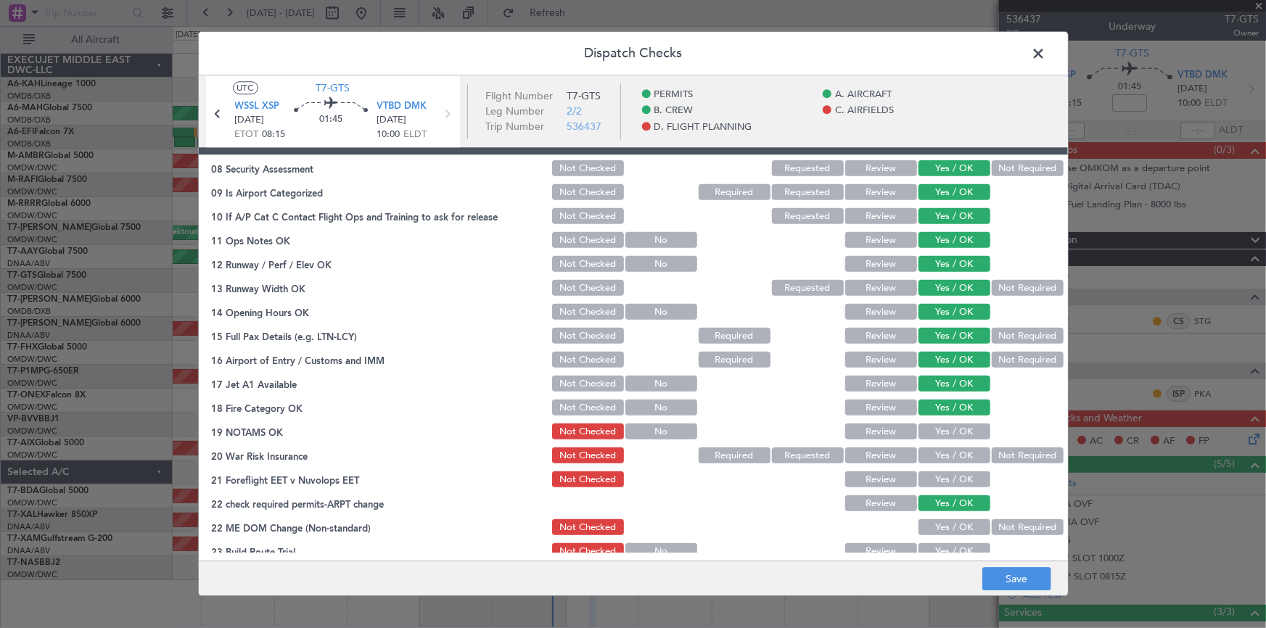
click at [843, 390] on button "Yes / OK" at bounding box center [955, 433] width 72 height 16
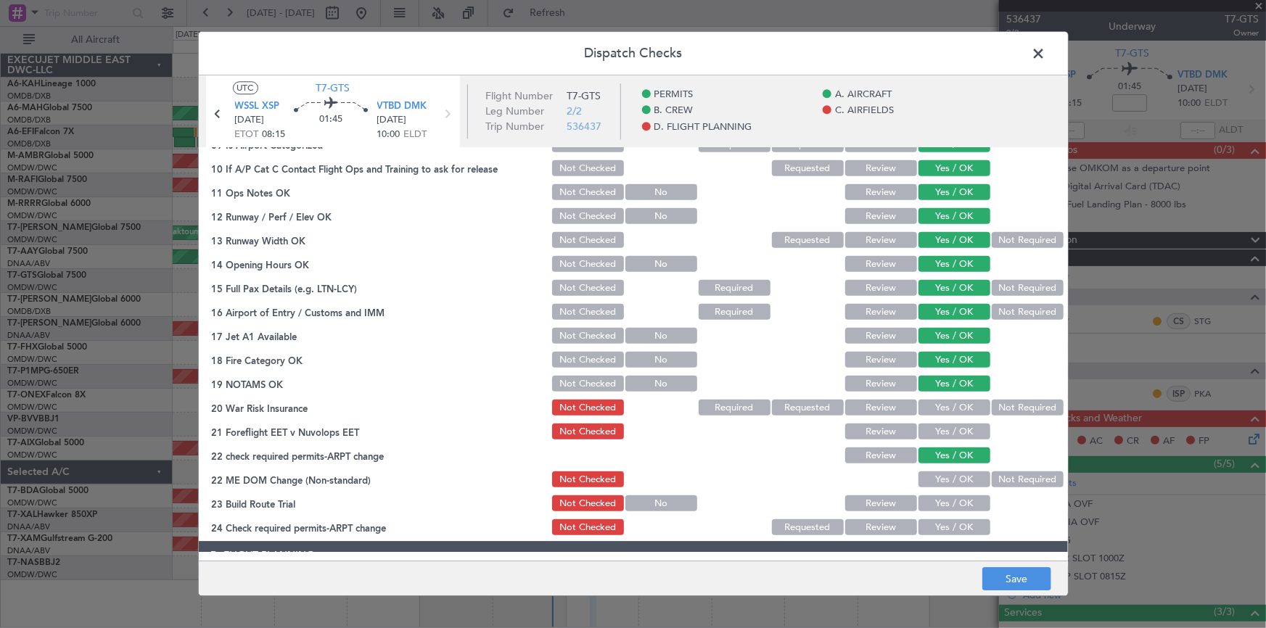
scroll to position [396, 0]
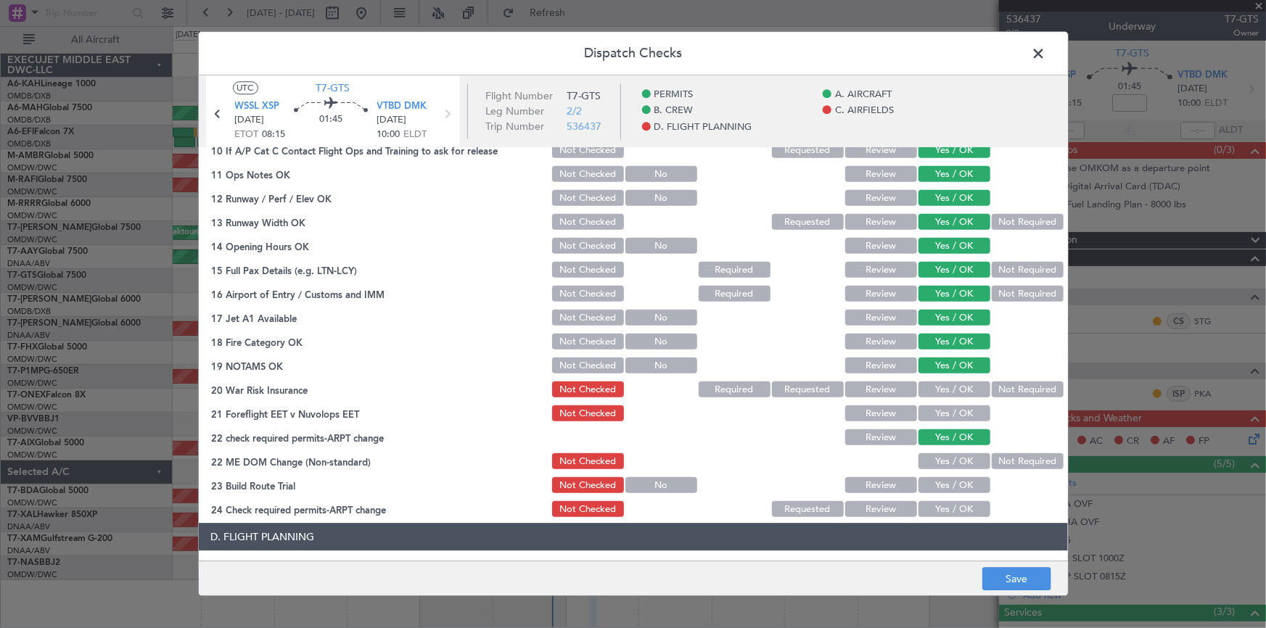
click at [843, 390] on button "Yes / OK" at bounding box center [955, 390] width 72 height 16
click at [843, 390] on button "Yes / OK" at bounding box center [955, 414] width 72 height 16
click at [843, 390] on button "Not Required" at bounding box center [1028, 390] width 72 height 16
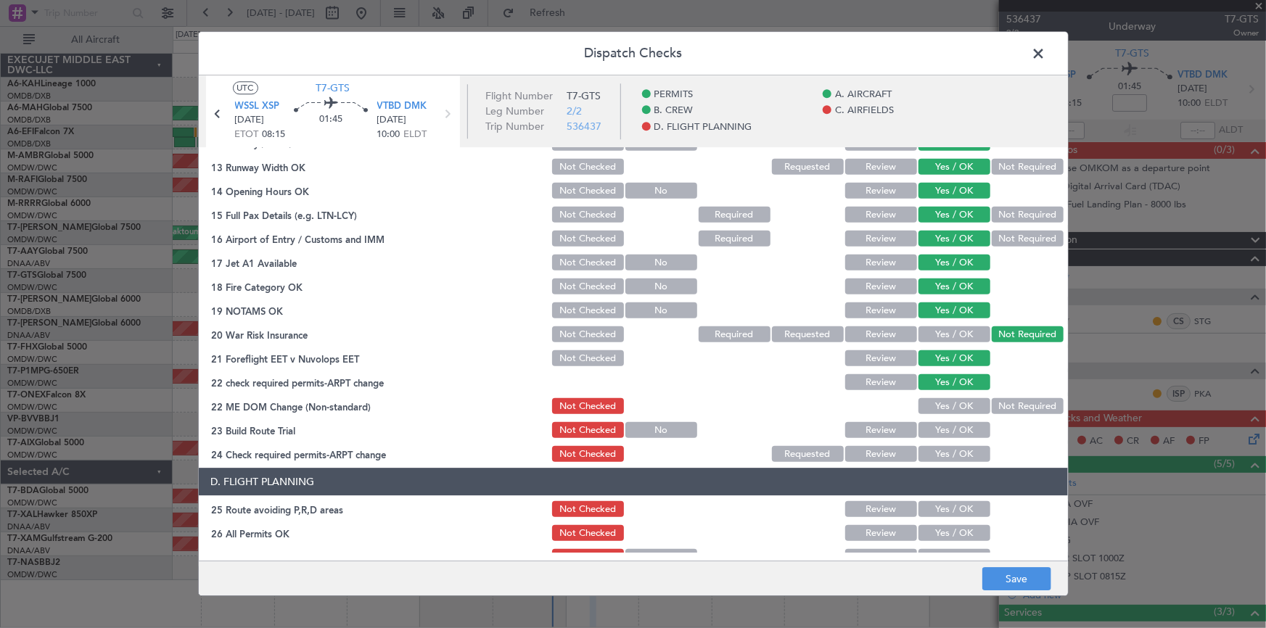
scroll to position [462, 0]
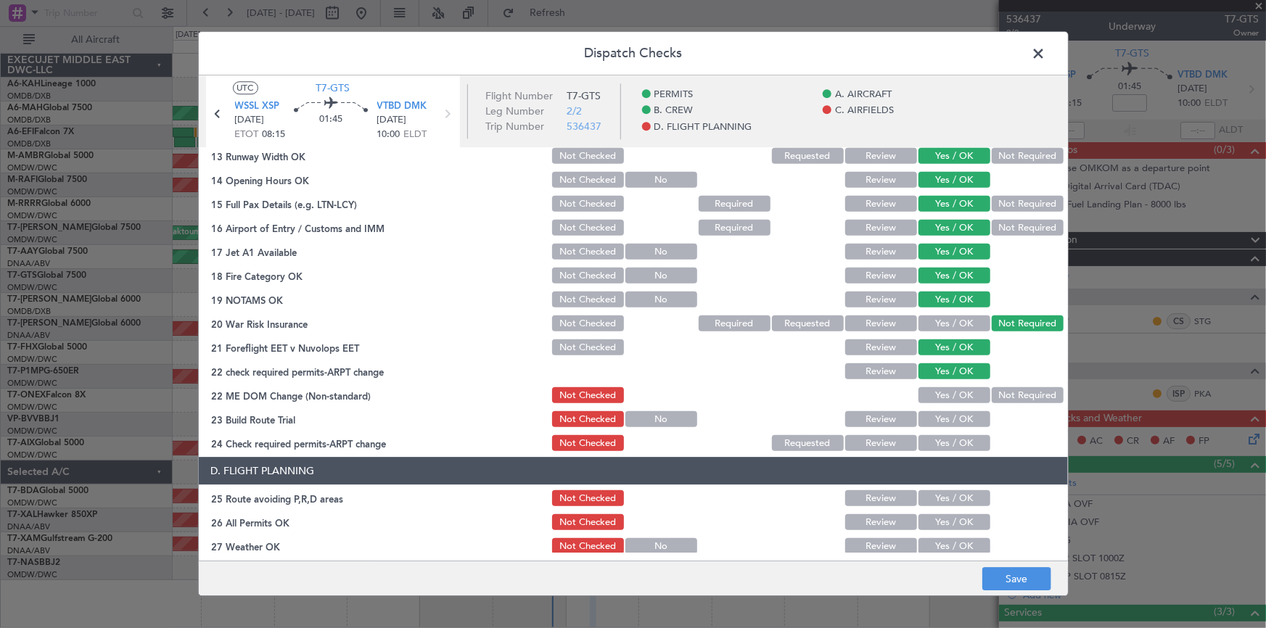
click at [843, 390] on button "Yes / OK" at bounding box center [955, 396] width 72 height 16
click at [843, 390] on button "Yes / OK" at bounding box center [955, 420] width 72 height 16
click at [843, 390] on section "C. AIRFIELDS 08 Security Assessment Not Checked Requested Review Yes / OK Not R…" at bounding box center [633, 225] width 869 height 459
click at [843, 390] on button "Yes / OK" at bounding box center [955, 444] width 72 height 16
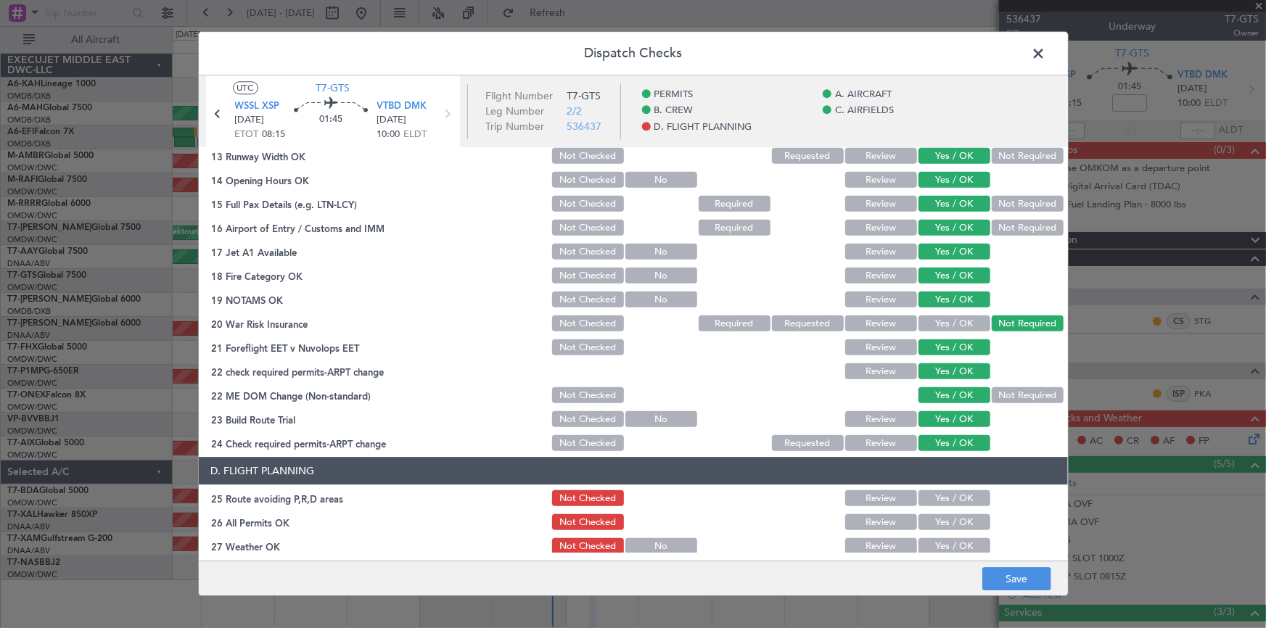
click at [843, 321] on button "Yes / OK" at bounding box center [955, 324] width 72 height 16
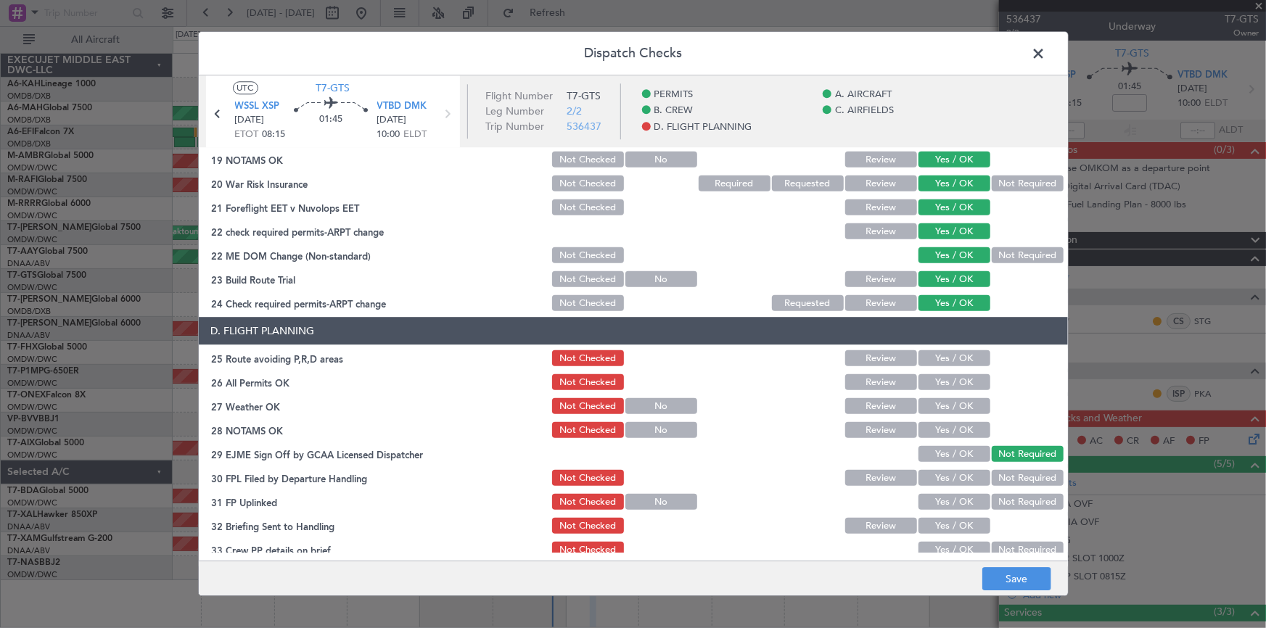
scroll to position [660, 0]
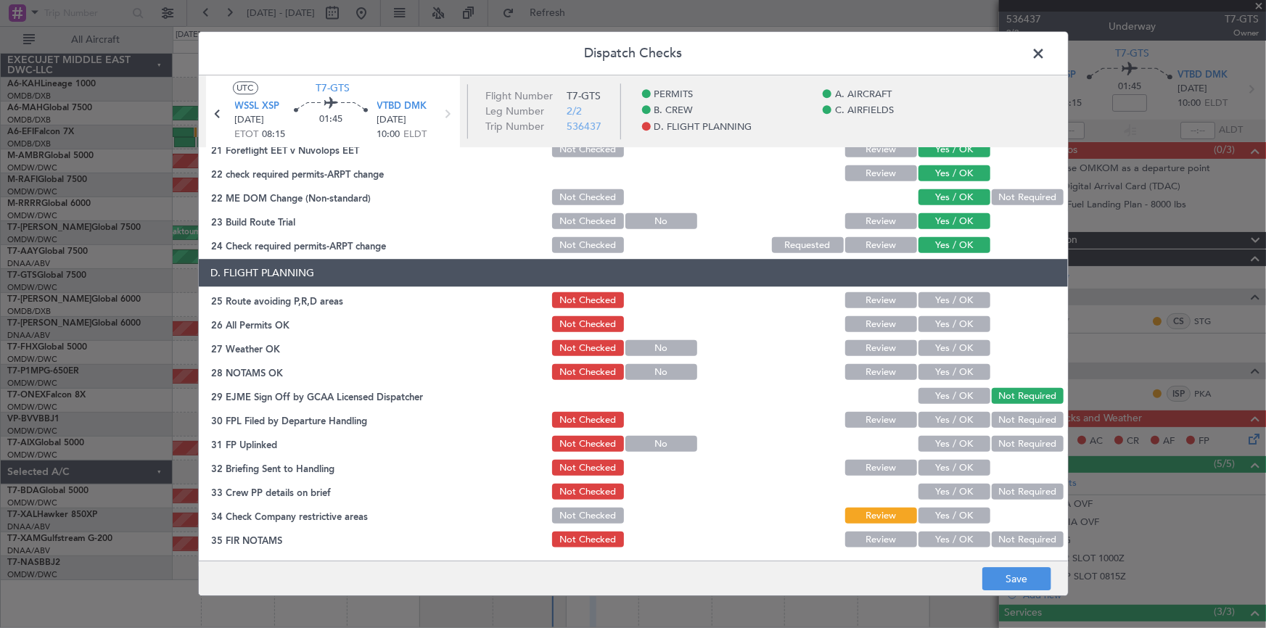
click at [843, 300] on button "Yes / OK" at bounding box center [955, 301] width 72 height 16
click at [843, 326] on button "Yes / OK" at bounding box center [955, 325] width 72 height 16
click at [843, 348] on button "Yes / OK" at bounding box center [955, 349] width 72 height 16
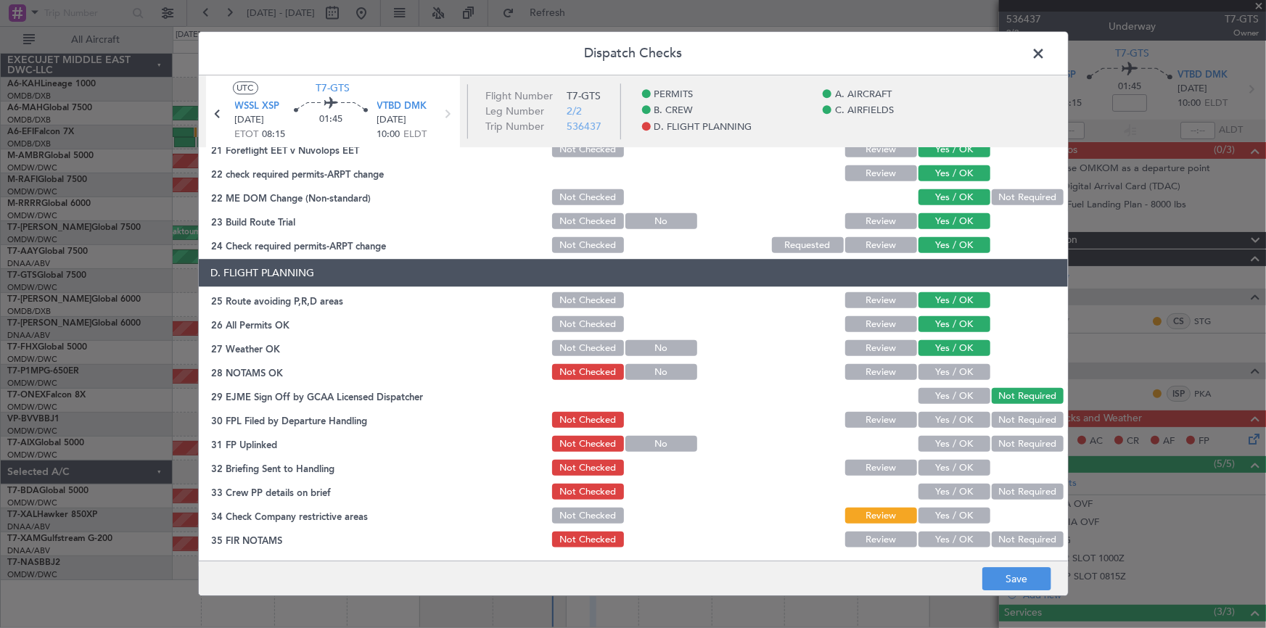
click at [843, 365] on button "Yes / OK" at bounding box center [955, 373] width 72 height 16
click at [843, 390] on button "Yes / OK" at bounding box center [955, 421] width 72 height 16
click at [843, 390] on button "Yes / OK" at bounding box center [955, 445] width 72 height 16
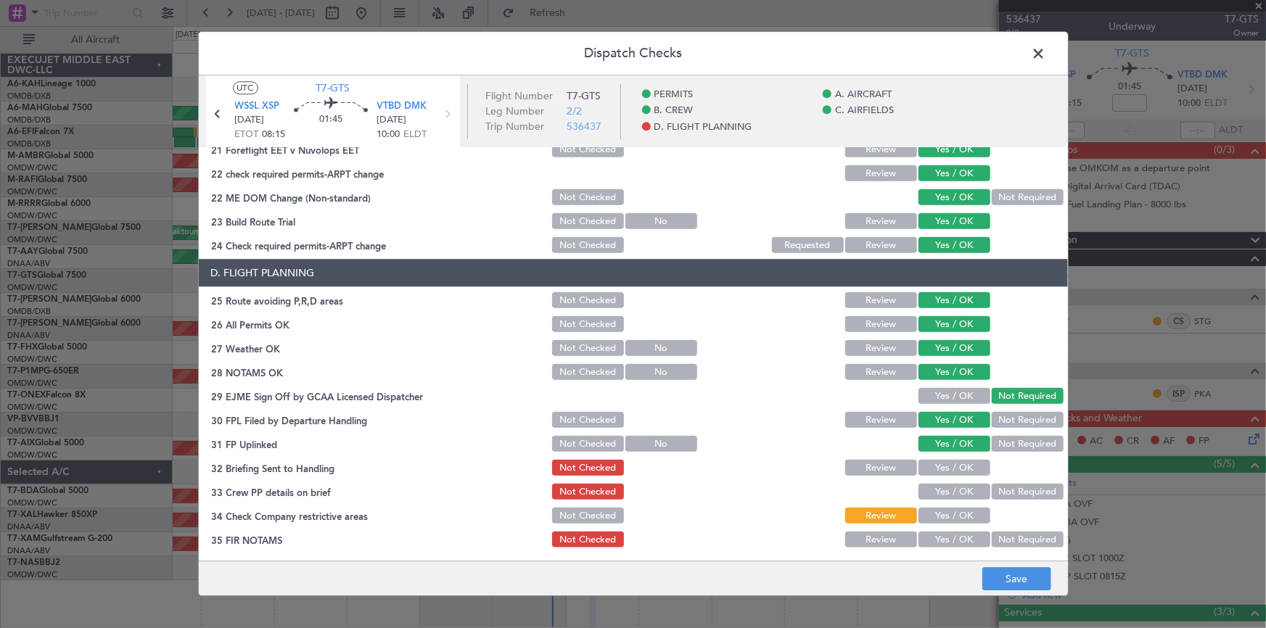
scroll to position [660, 0]
click at [843, 390] on button "Yes / OK" at bounding box center [955, 468] width 72 height 16
click at [843, 390] on section "D. FLIGHT PLANNING 25 Route avoiding P,R,D areas Not Checked Review Yes / OK 26…" at bounding box center [633, 404] width 869 height 291
click at [843, 390] on button "Yes / OK" at bounding box center [955, 492] width 72 height 16
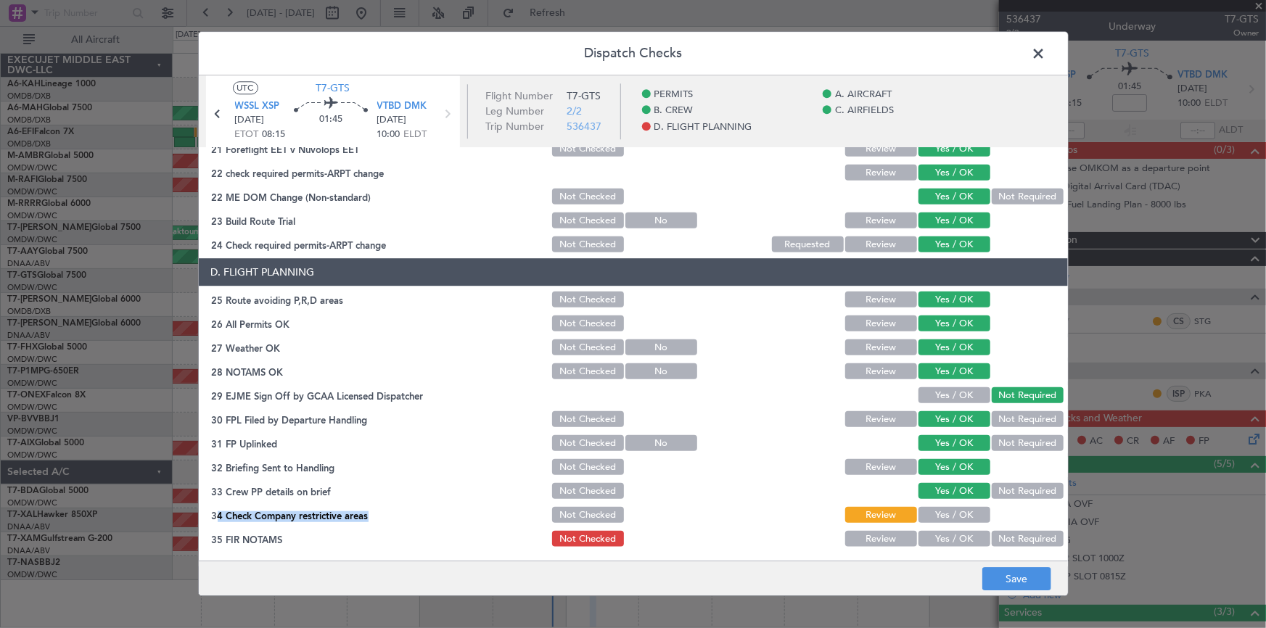
drag, startPoint x: 943, startPoint y: 515, endPoint x: 955, endPoint y: 523, distance: 14.1
click at [843, 390] on button "Yes / OK" at bounding box center [955, 516] width 72 height 16
click at [843, 390] on button "Yes / OK" at bounding box center [955, 540] width 72 height 16
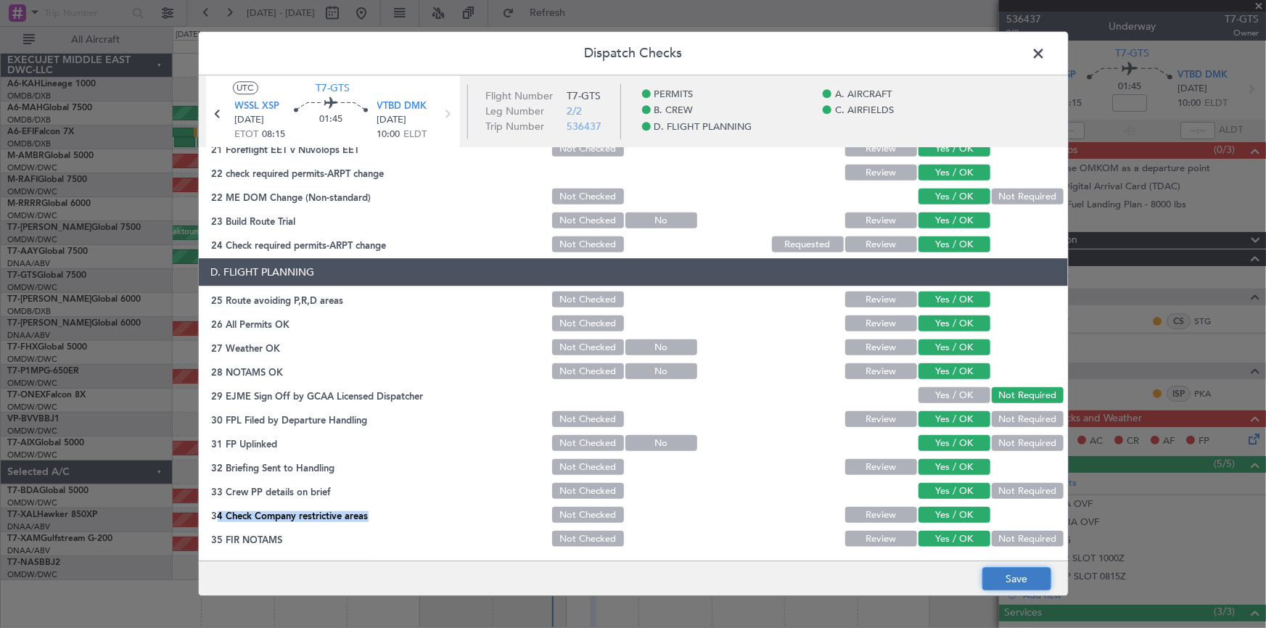
click at [843, 390] on button "Save" at bounding box center [1017, 579] width 69 height 23
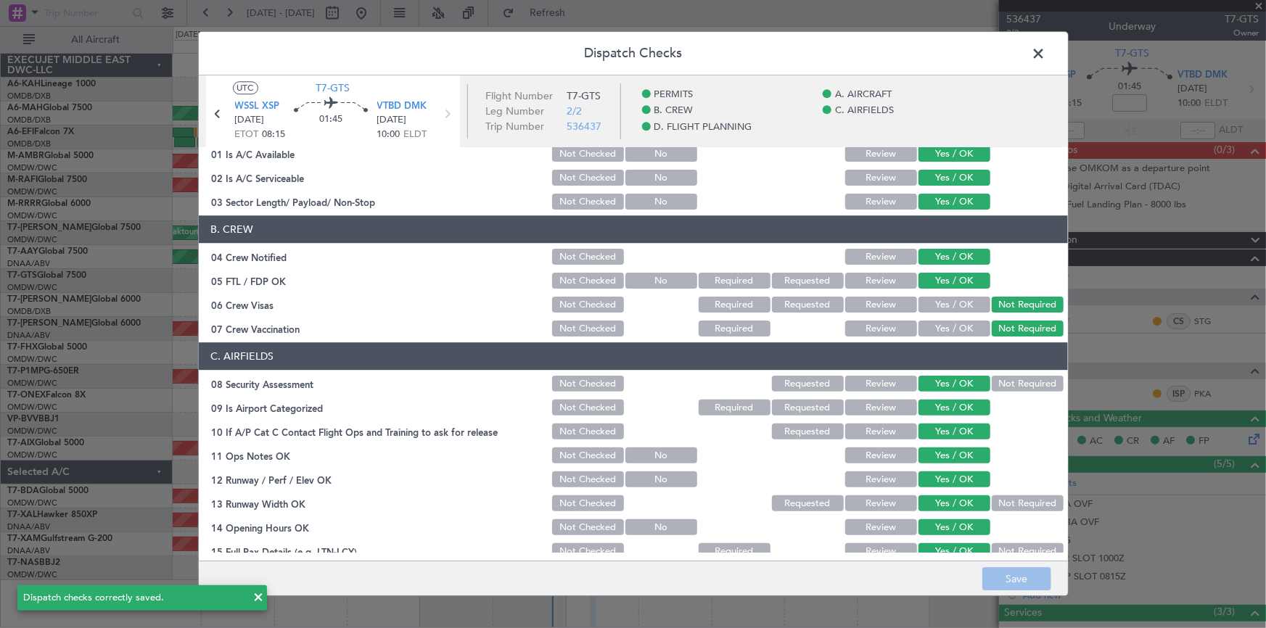
scroll to position [0, 0]
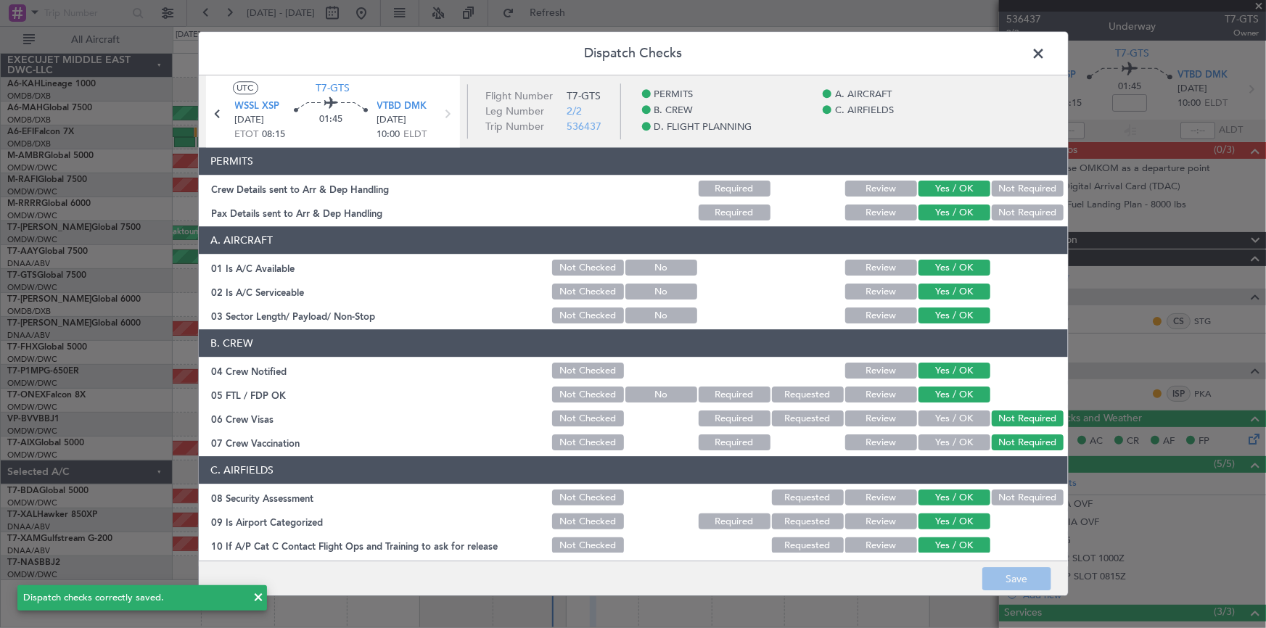
click at [843, 58] on span at bounding box center [1047, 57] width 0 height 29
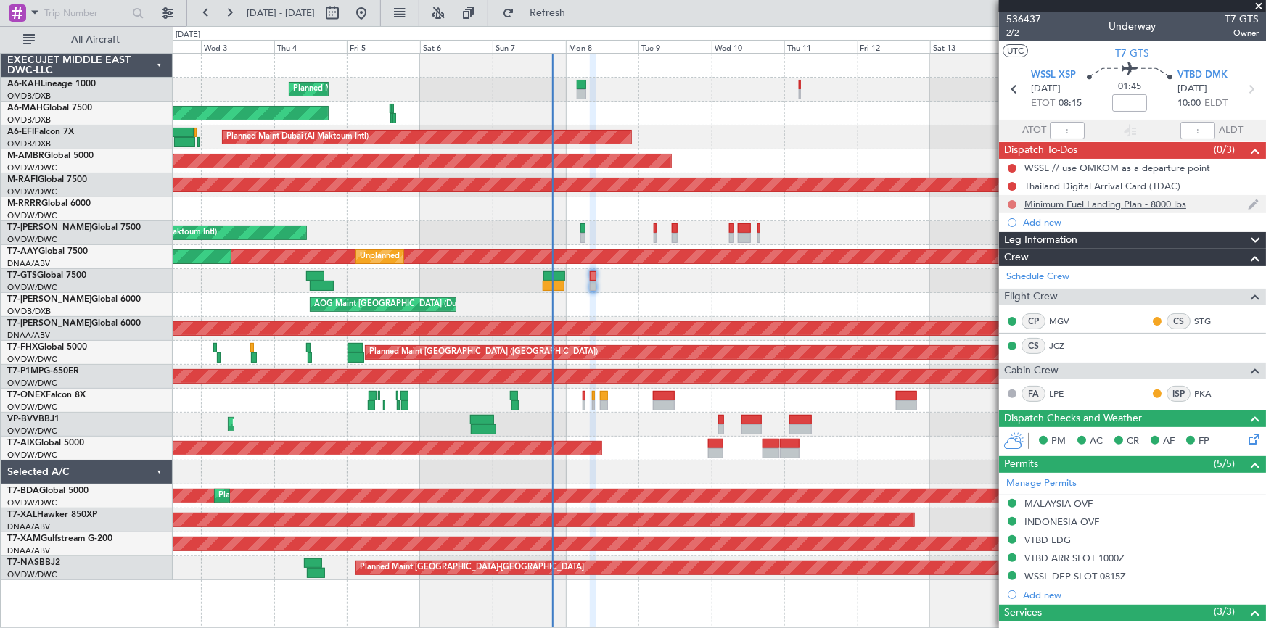
click at [843, 202] on button at bounding box center [1012, 204] width 9 height 9
click at [843, 265] on span "Completed" at bounding box center [1019, 268] width 48 height 15
click at [843, 185] on div "Thailand Digital Arrival Card (TDAC)" at bounding box center [1103, 186] width 156 height 12
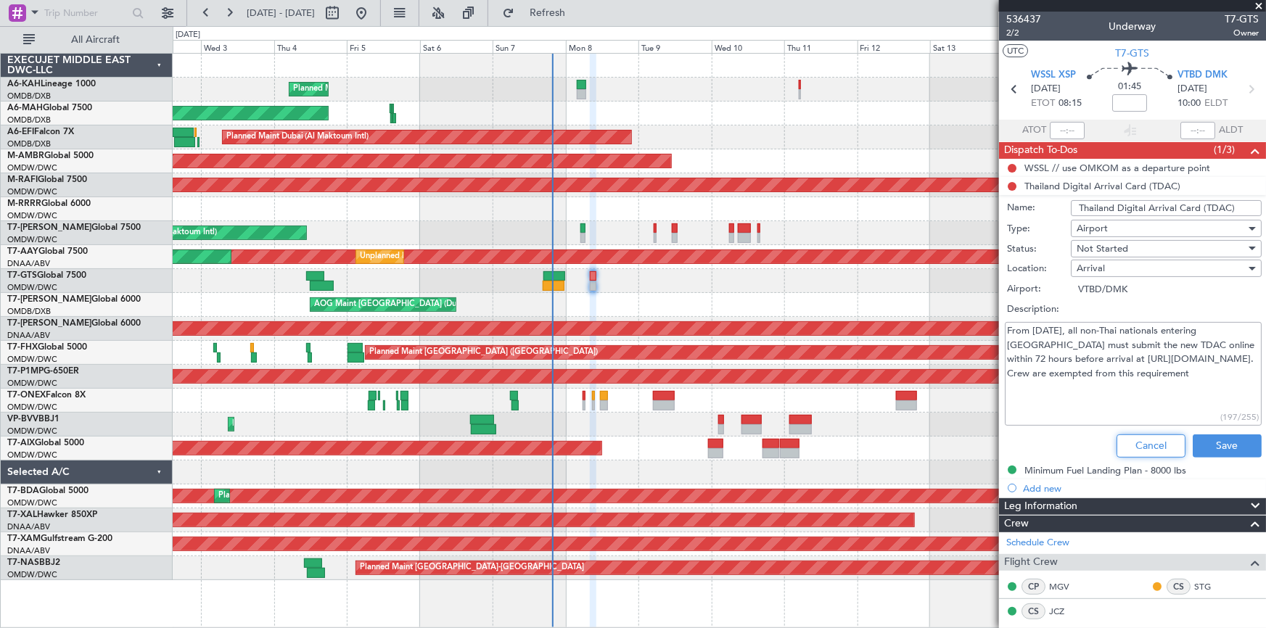
drag, startPoint x: 1141, startPoint y: 447, endPoint x: 1013, endPoint y: 388, distance: 140.6
click at [843, 390] on button "Cancel" at bounding box center [1151, 446] width 69 height 23
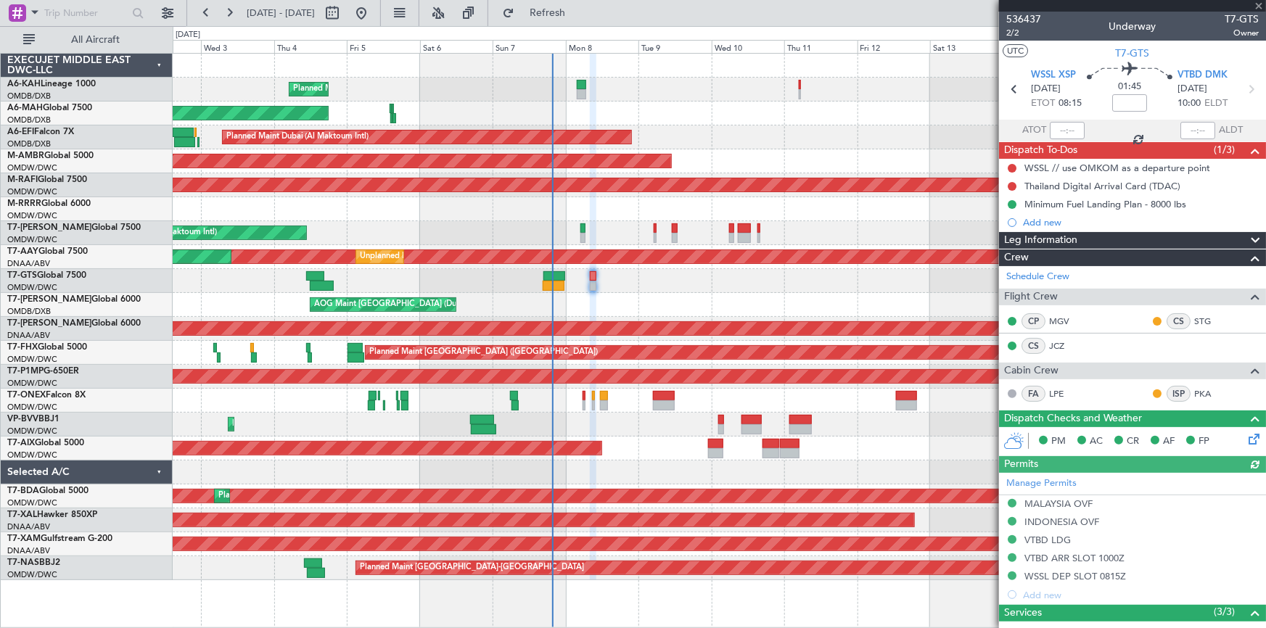
type input "Dherander Fithani (DHF)"
type input "7224"
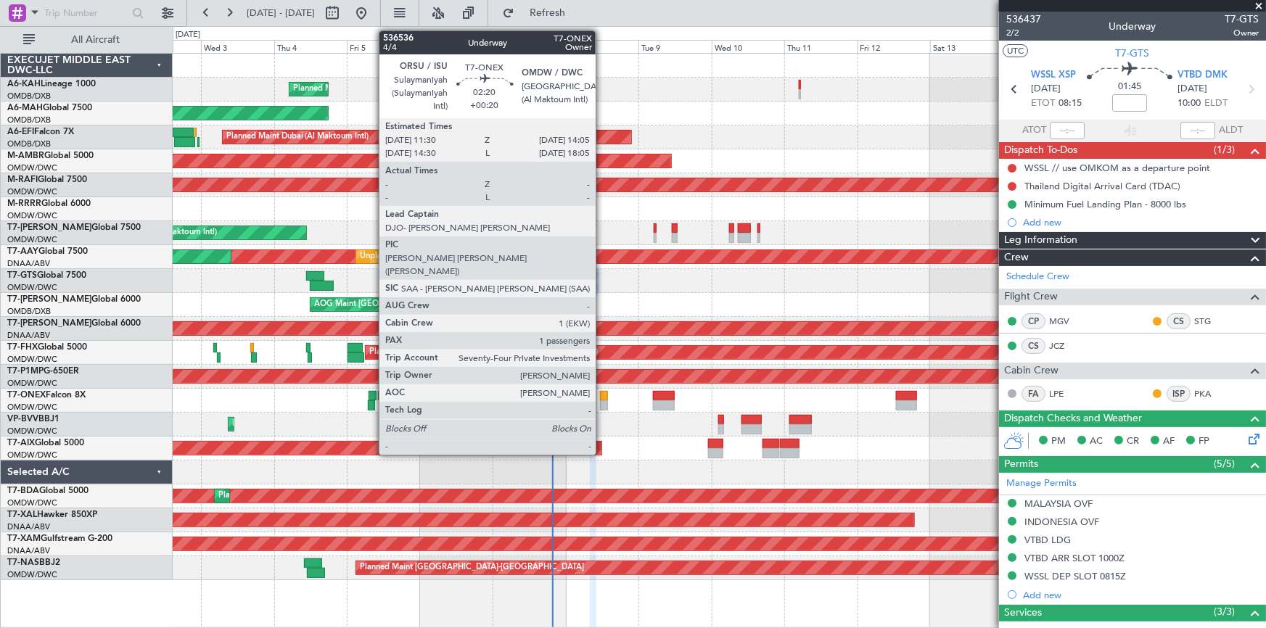
click at [603, 390] on div at bounding box center [604, 396] width 8 height 10
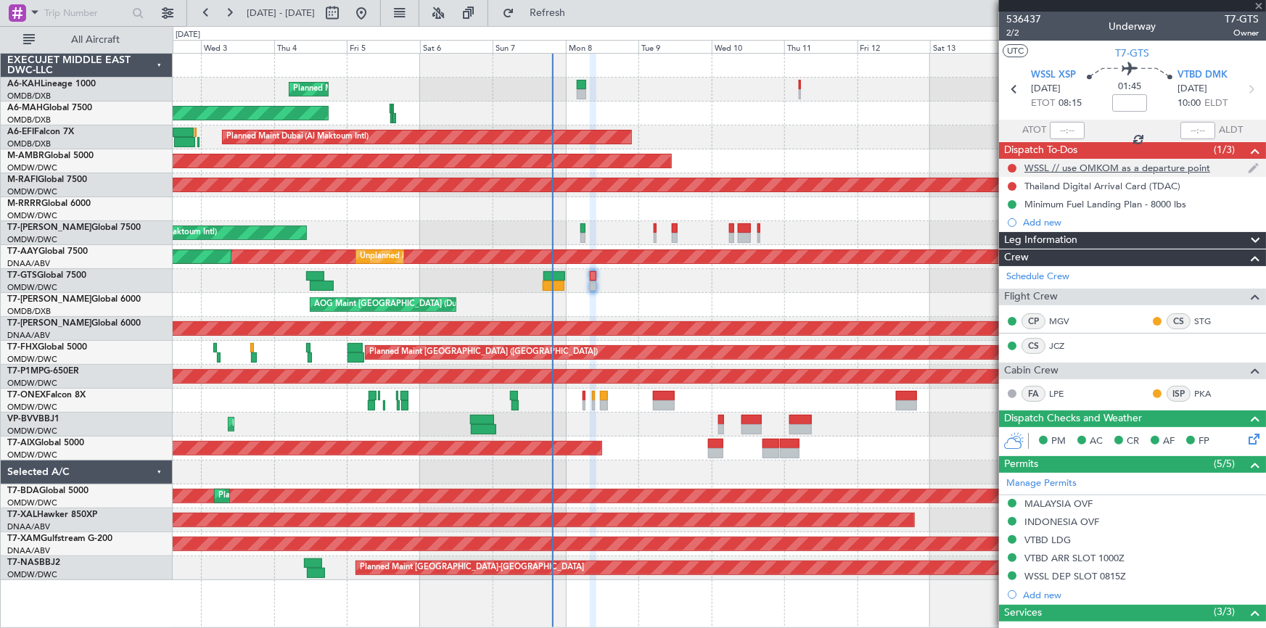
type input "+00:20"
type input "1"
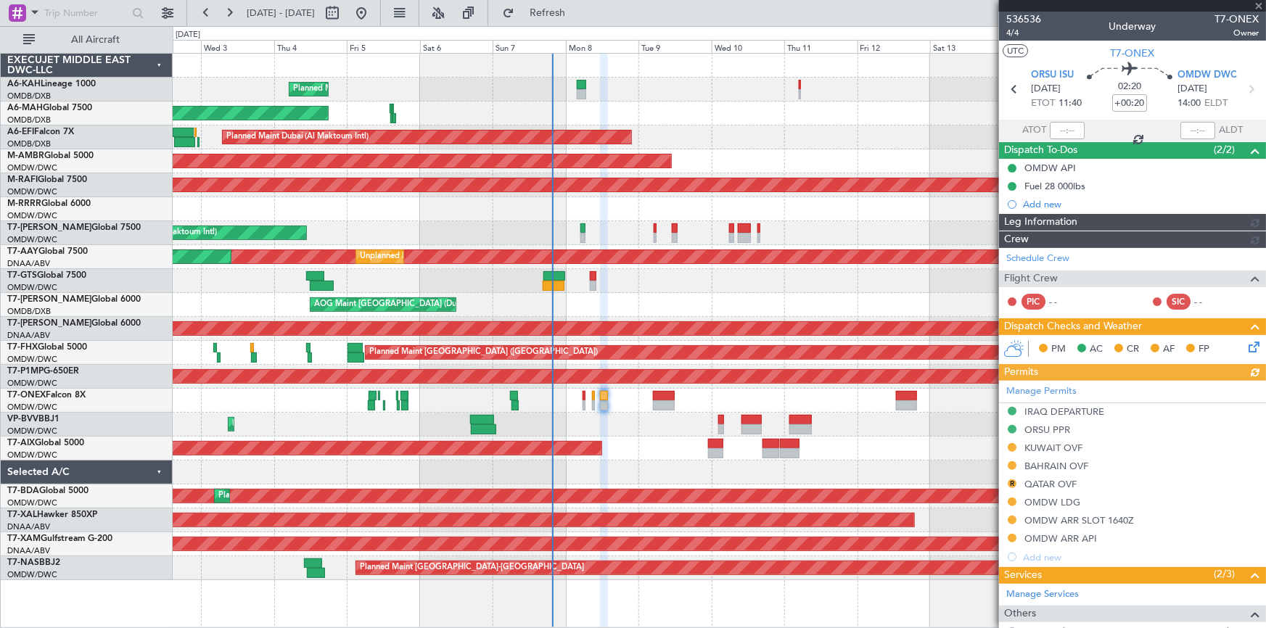
type input "[PERSON_NAME] (ANI)"
type input "7228"
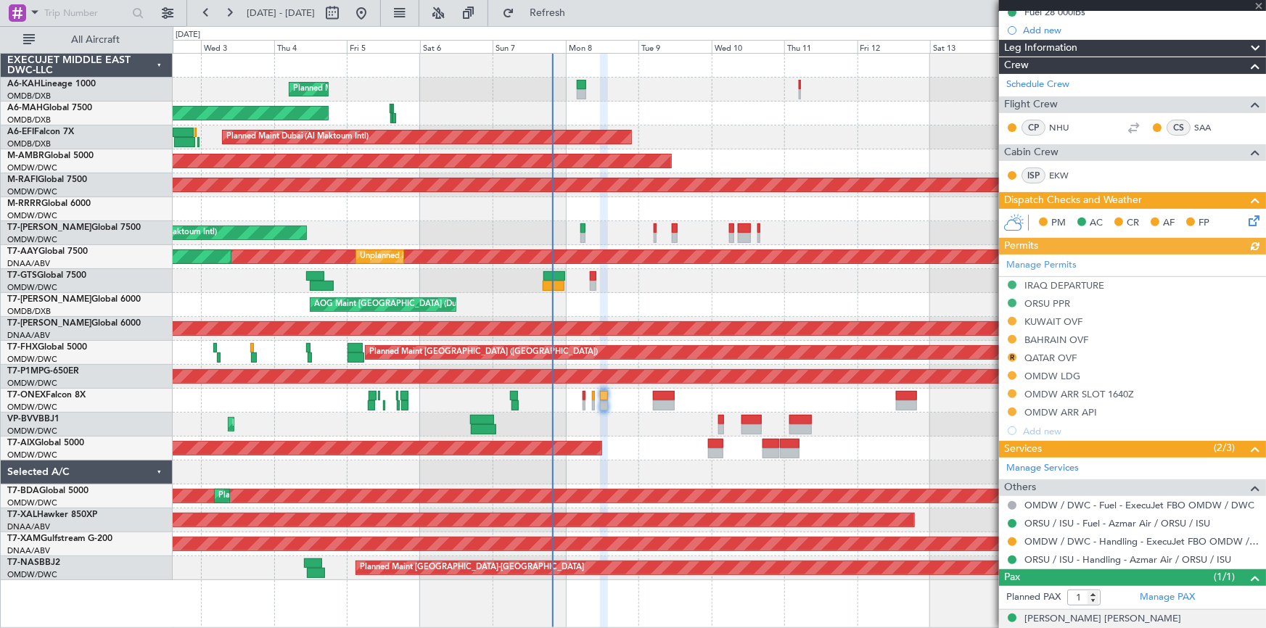
scroll to position [222, 0]
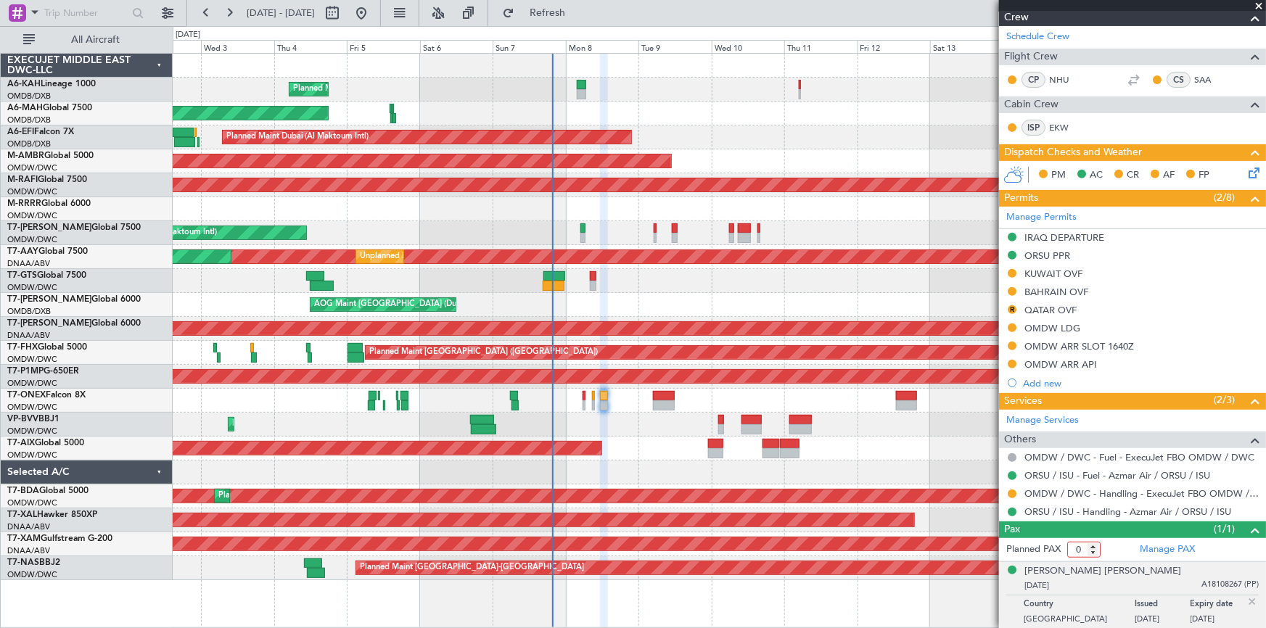
type input "0"
click at [843, 390] on input "0" at bounding box center [1084, 550] width 33 height 16
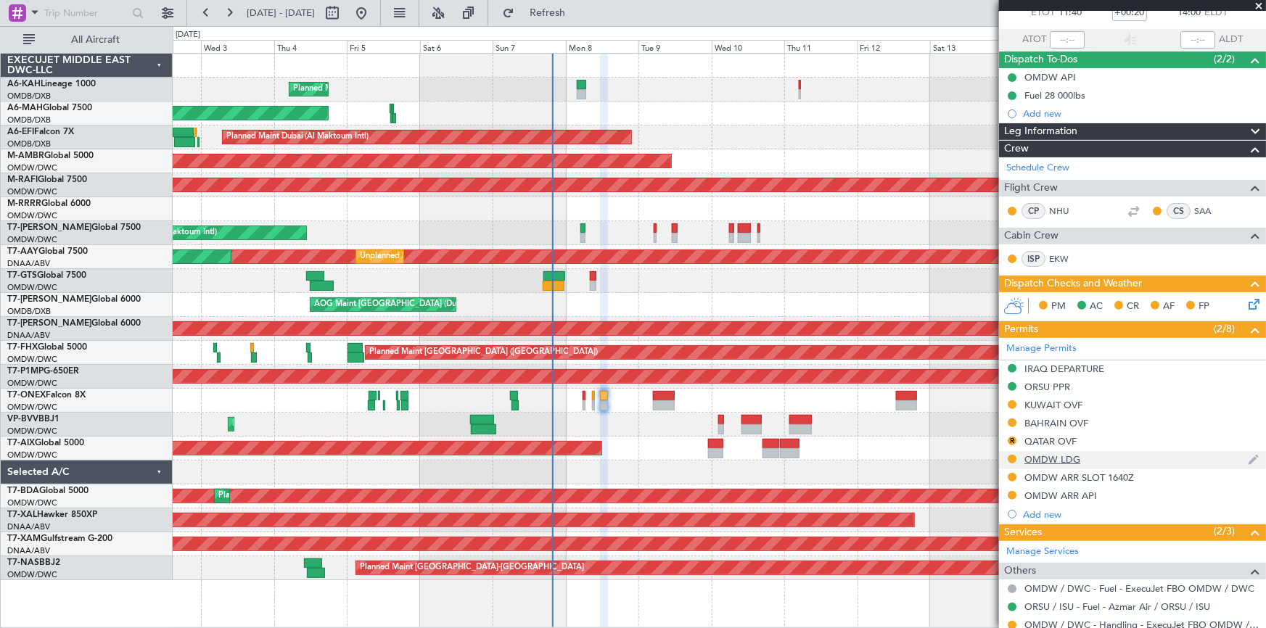
scroll to position [0, 0]
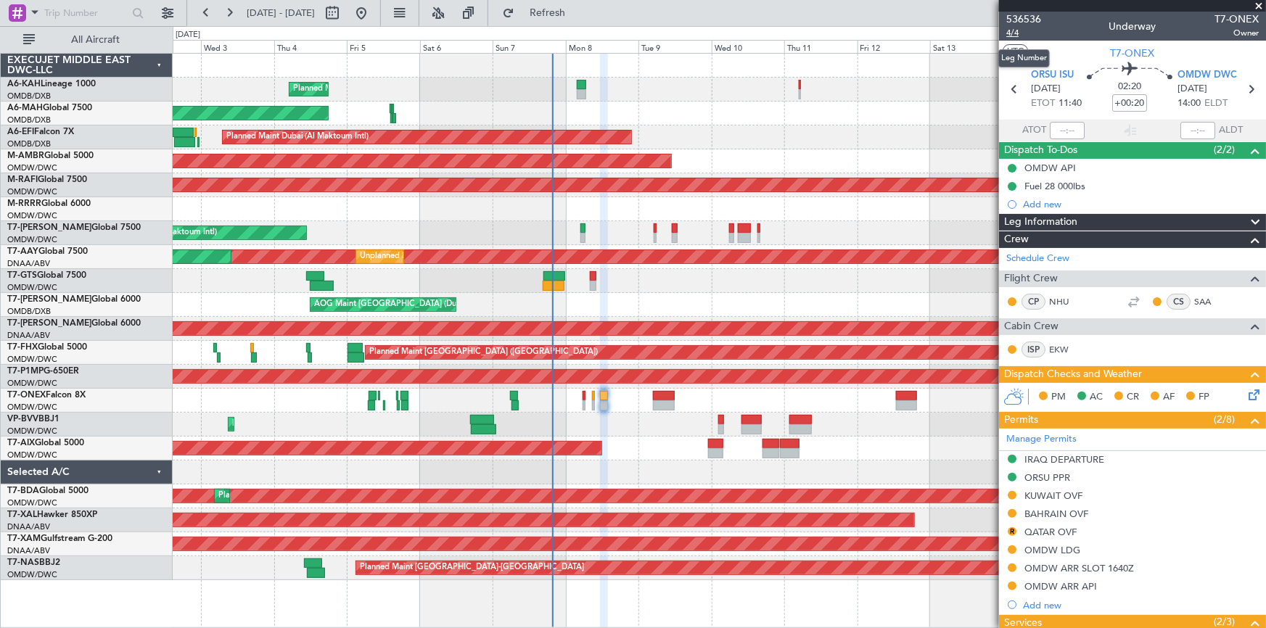
click at [843, 36] on span "4/4" at bounding box center [1024, 33] width 35 height 12
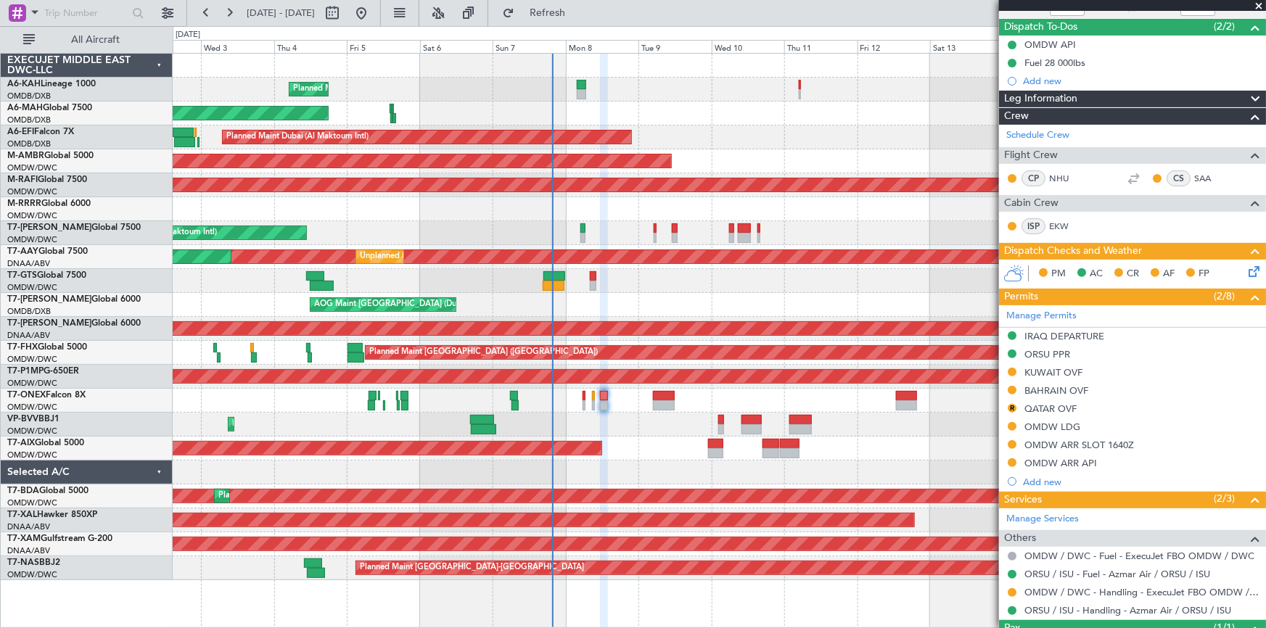
scroll to position [222, 0]
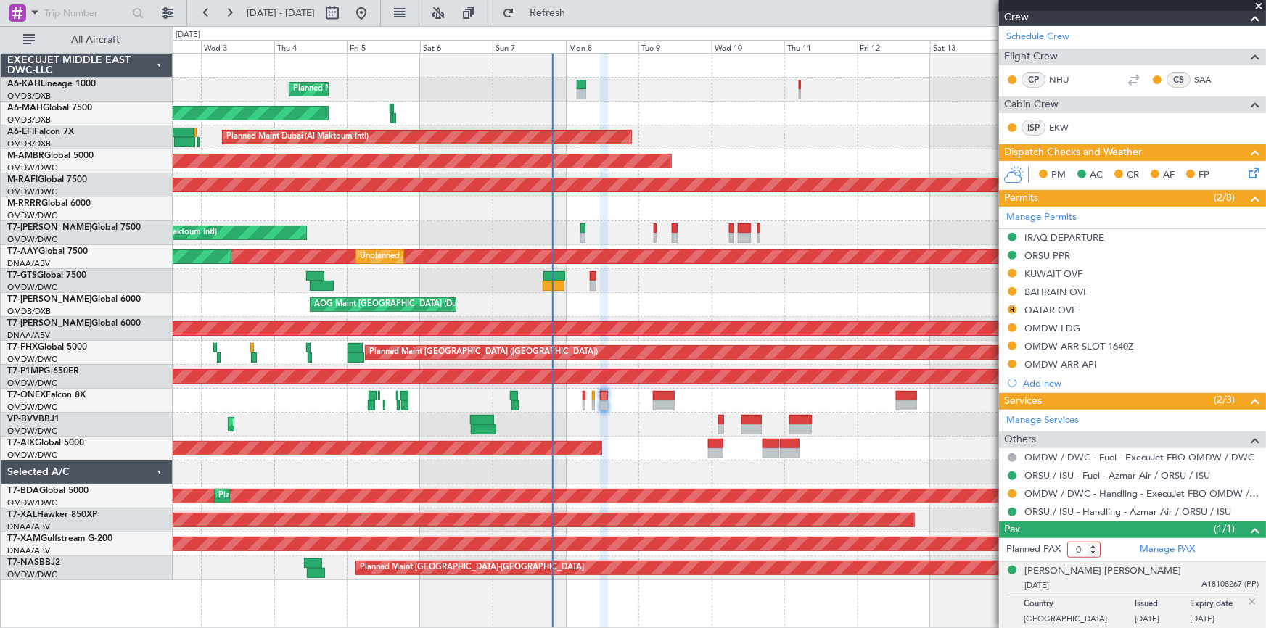
type input "0"
click at [843, 390] on input "0" at bounding box center [1084, 550] width 33 height 16
click at [578, 15] on span "Refresh" at bounding box center [547, 13] width 61 height 10
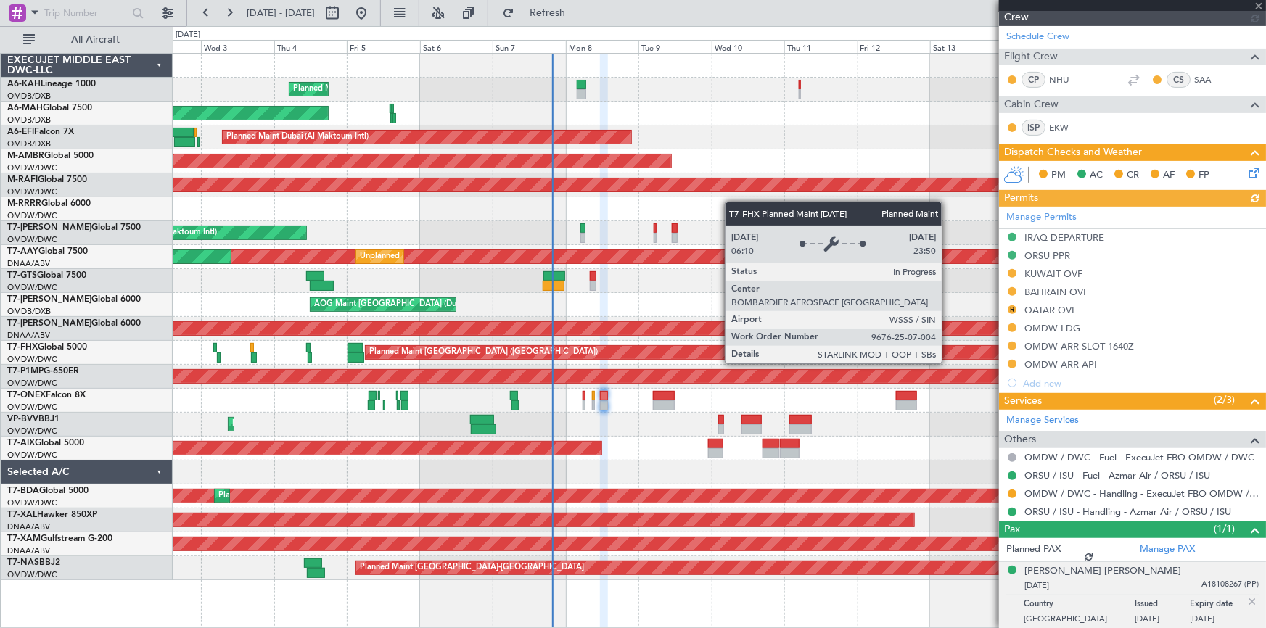
type input "[PERSON_NAME] (ANI)"
type input "7228"
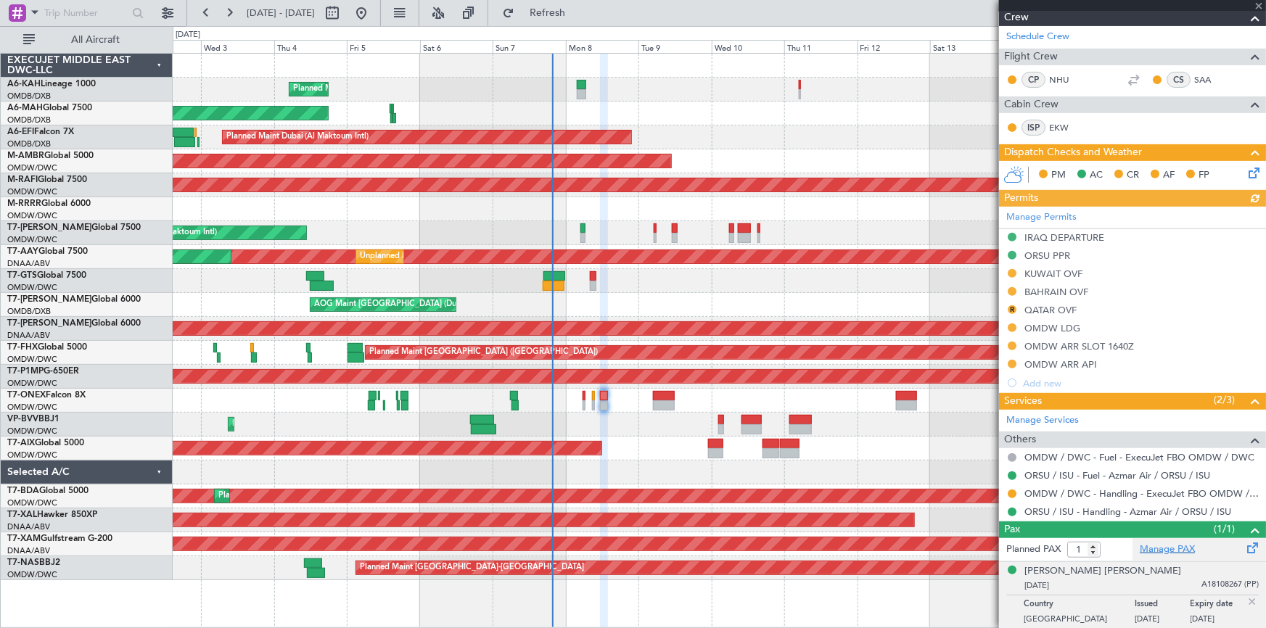
click at [843, 390] on link "Manage PAX" at bounding box center [1167, 550] width 55 height 15
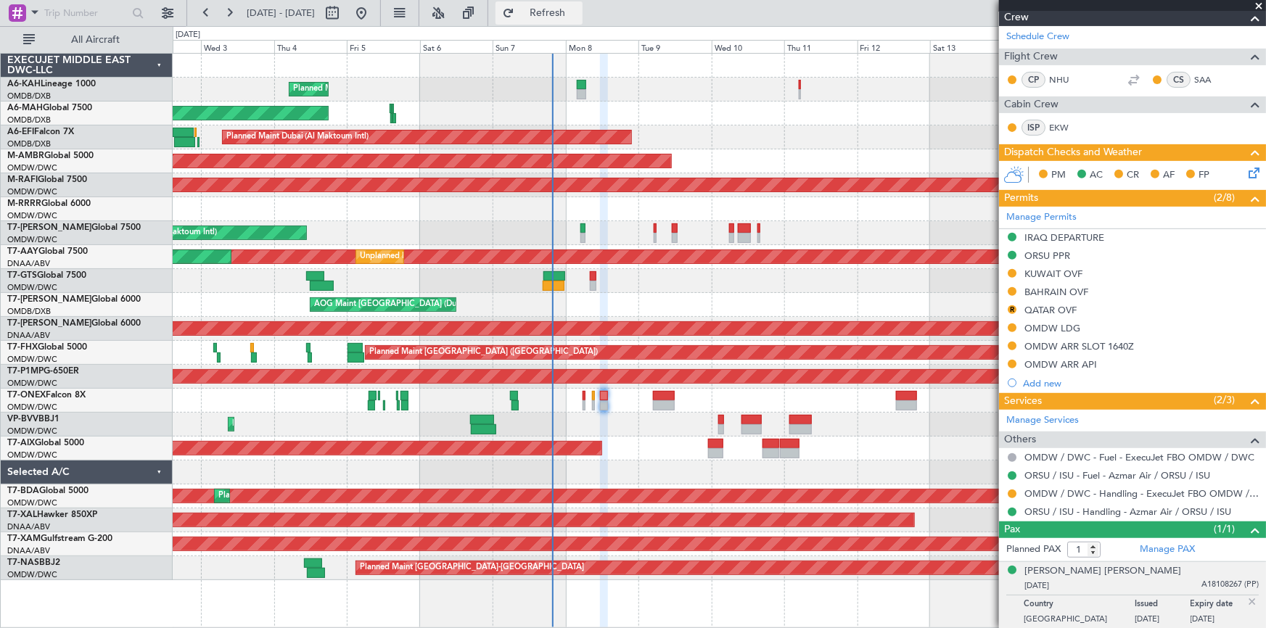
click at [578, 11] on span "Refresh" at bounding box center [547, 13] width 61 height 10
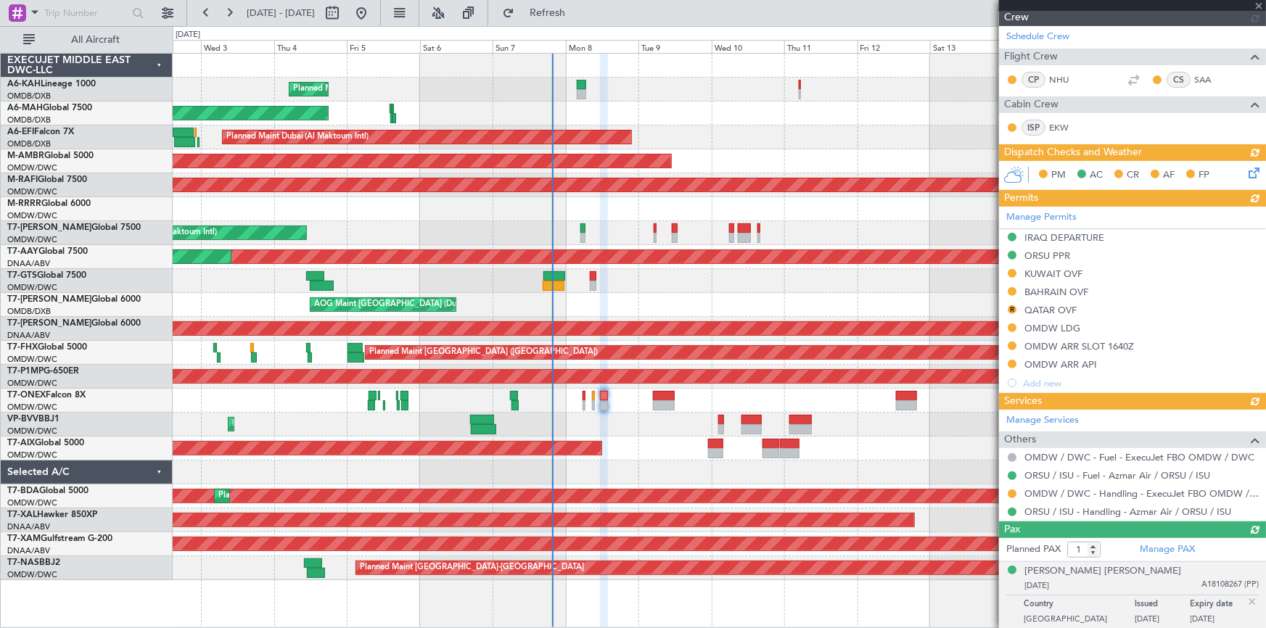
scroll to position [173, 0]
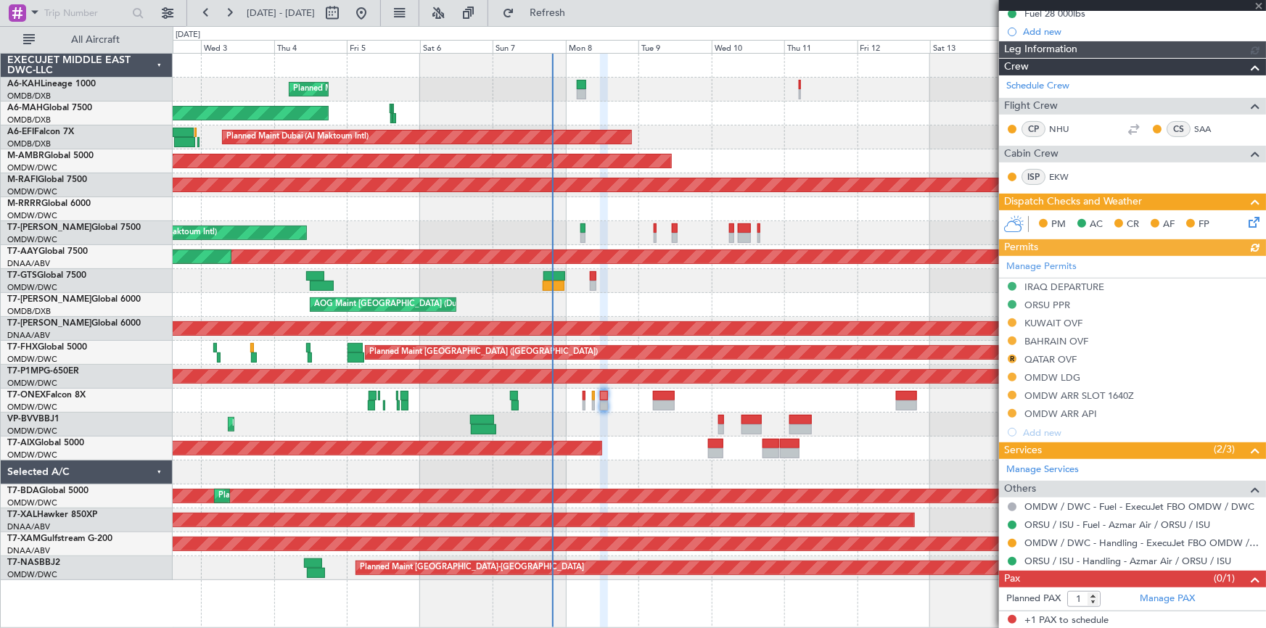
type input "[PERSON_NAME] (ANI)"
type input "7228"
type input "0"
click at [843, 390] on input "0" at bounding box center [1084, 599] width 33 height 16
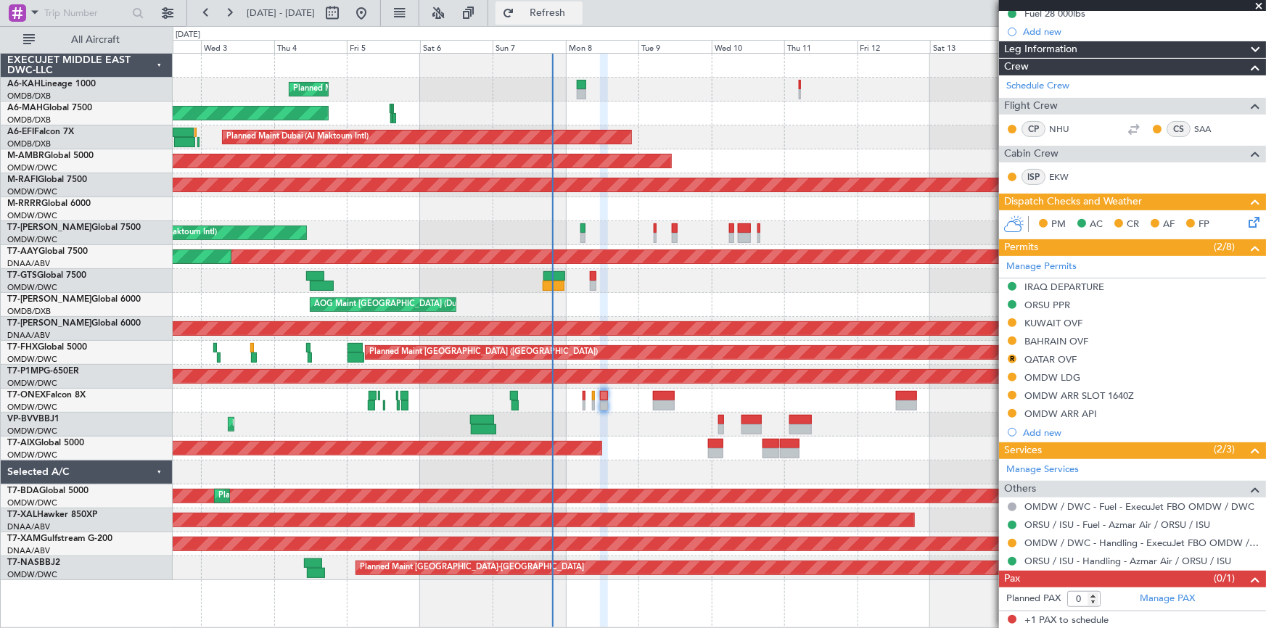
click at [578, 9] on span "Refresh" at bounding box center [547, 13] width 61 height 10
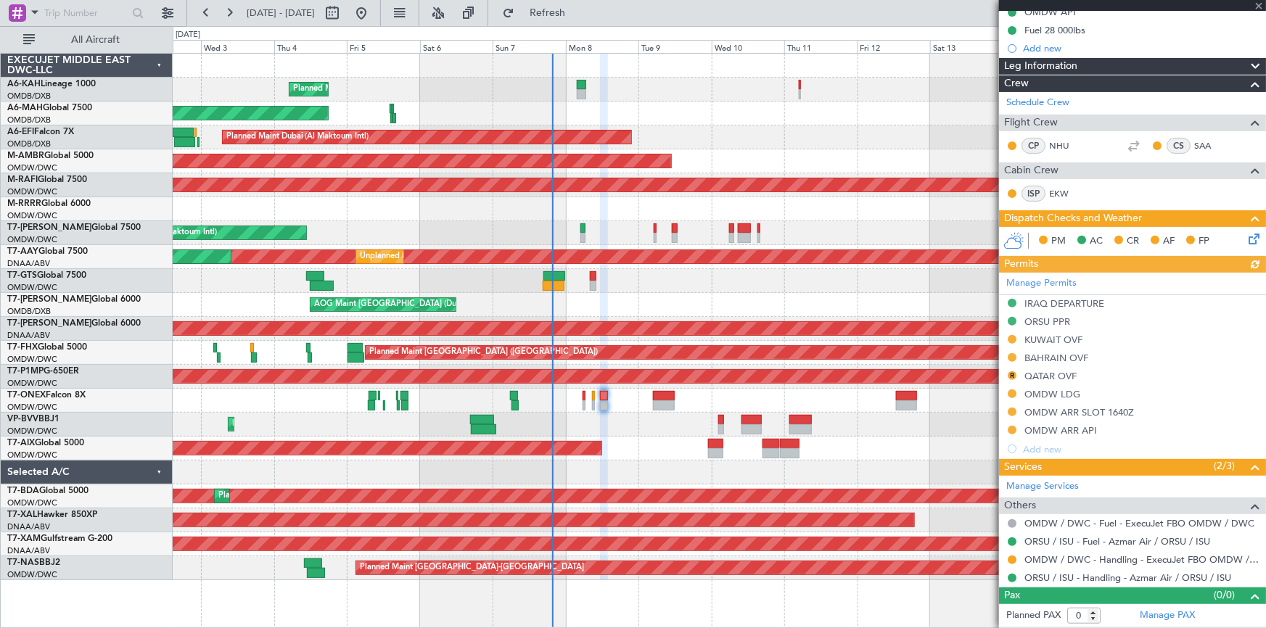
type input "[PERSON_NAME] (ANI)"
type input "7228"
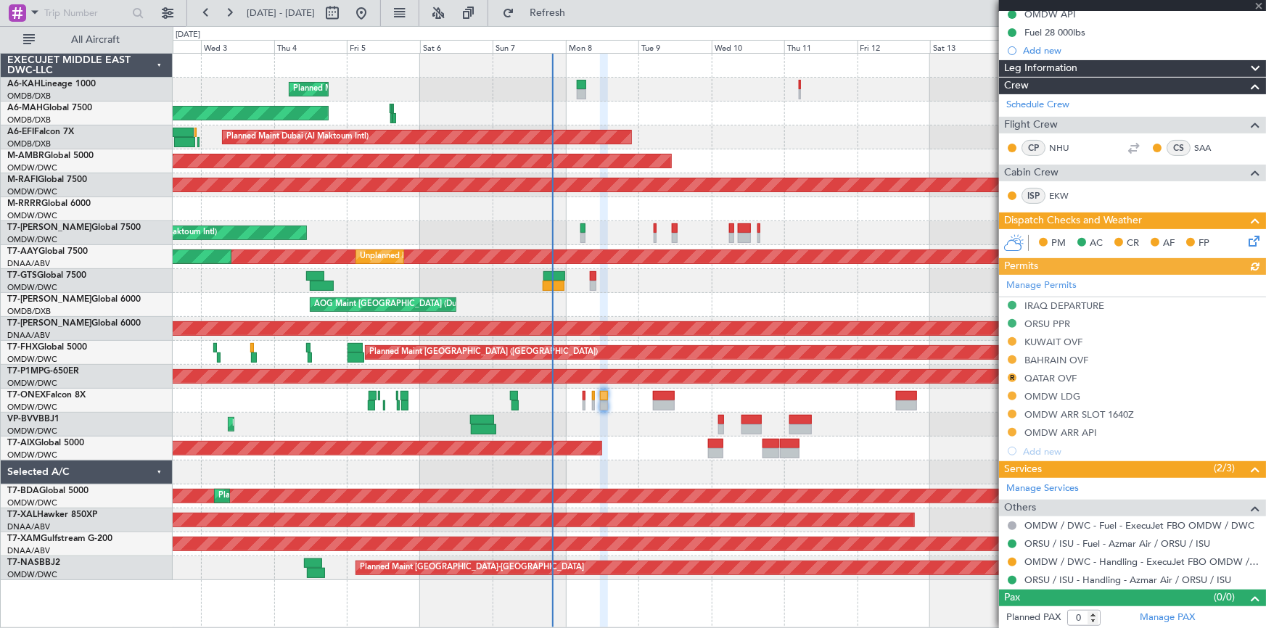
scroll to position [22, 0]
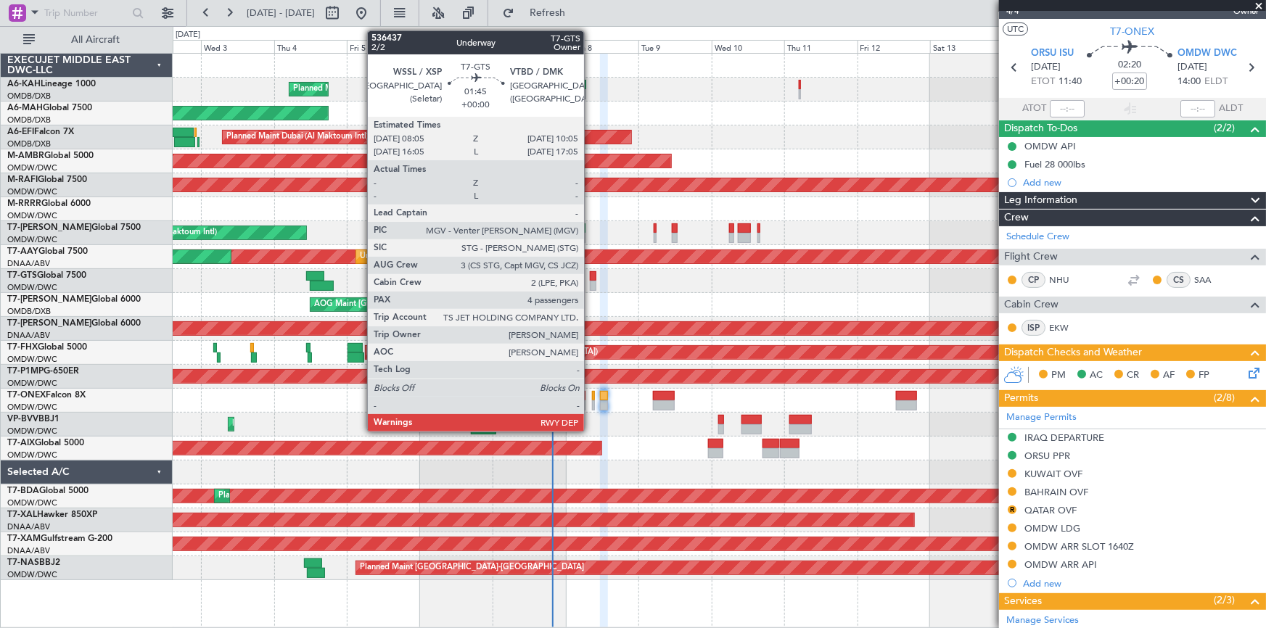
click at [591, 274] on div at bounding box center [593, 276] width 7 height 10
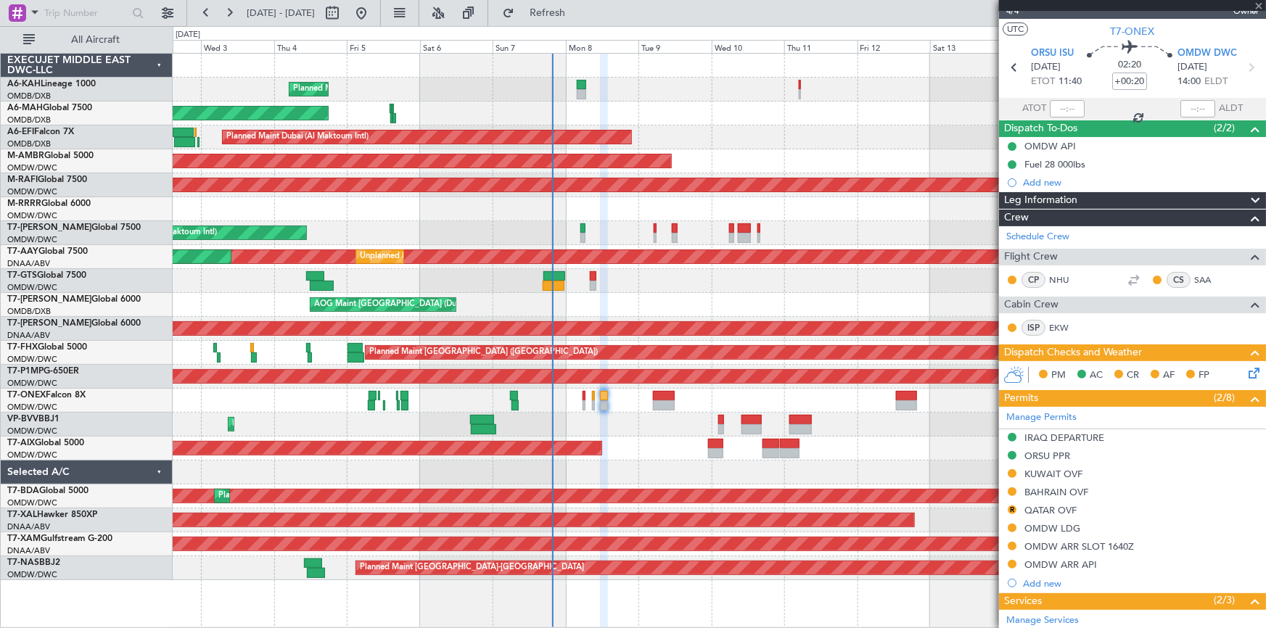
type input "4"
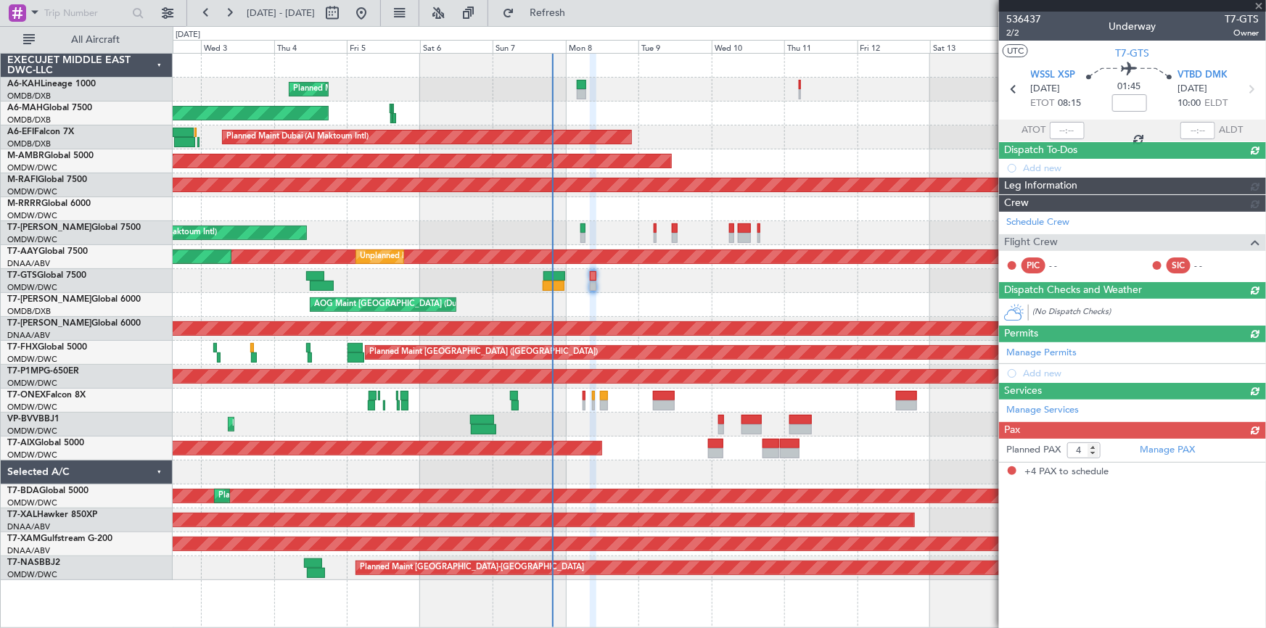
scroll to position [0, 0]
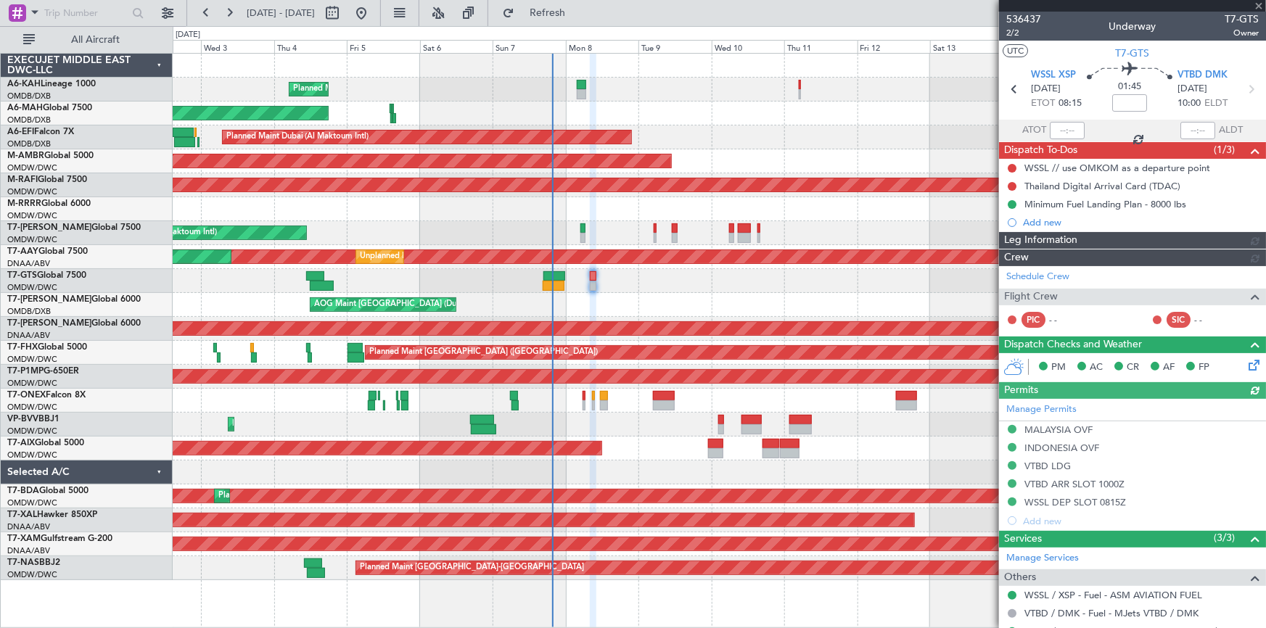
type input "Dherander Fithani (DHF)"
type input "7224"
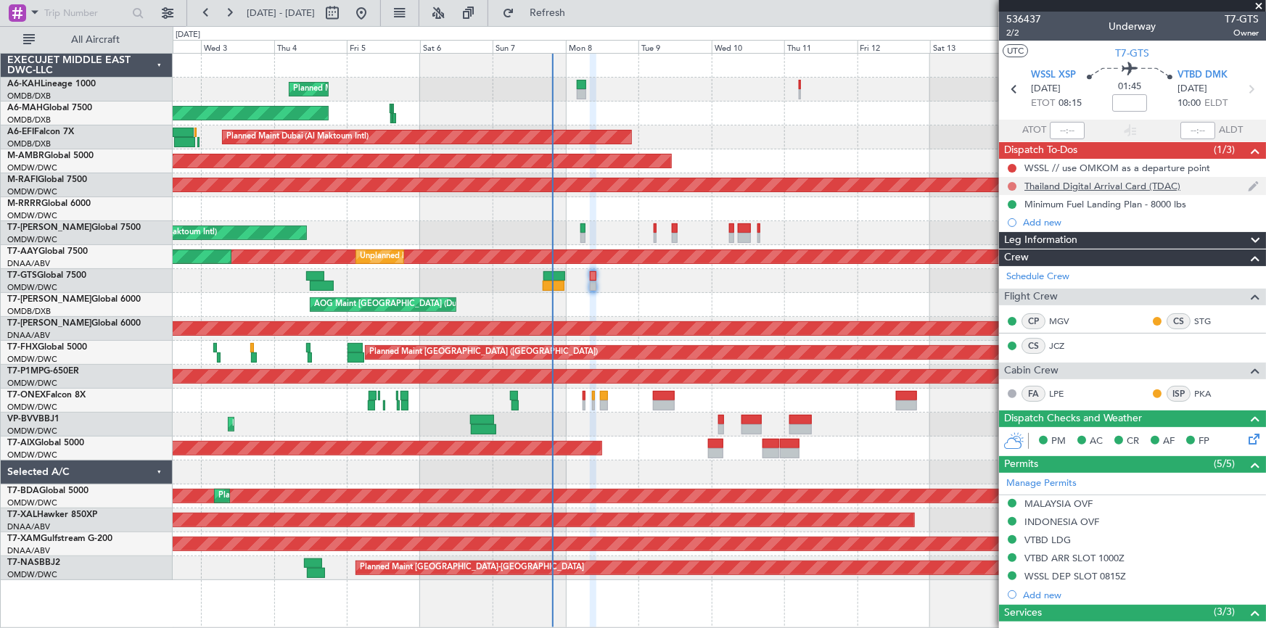
click at [843, 184] on button at bounding box center [1012, 186] width 9 height 9
click at [843, 247] on span "Completed" at bounding box center [1019, 250] width 48 height 15
click at [843, 165] on button at bounding box center [1012, 168] width 9 height 9
click at [843, 232] on span "Completed" at bounding box center [1019, 232] width 48 height 15
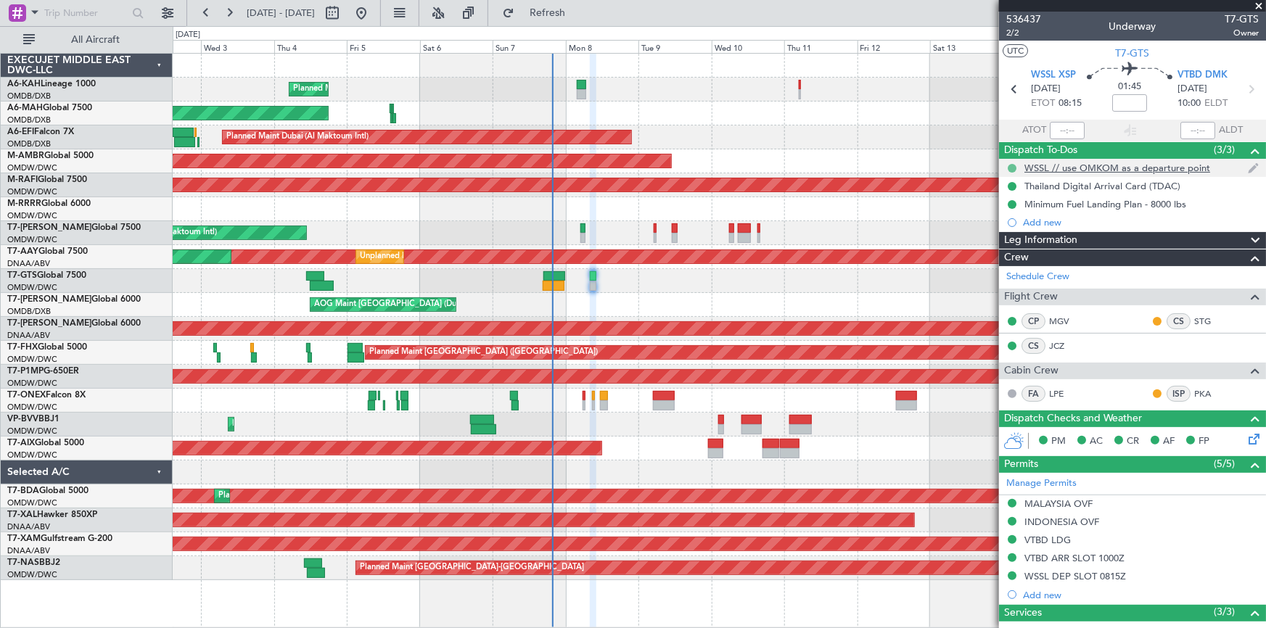
click at [843, 166] on button at bounding box center [1012, 168] width 9 height 9
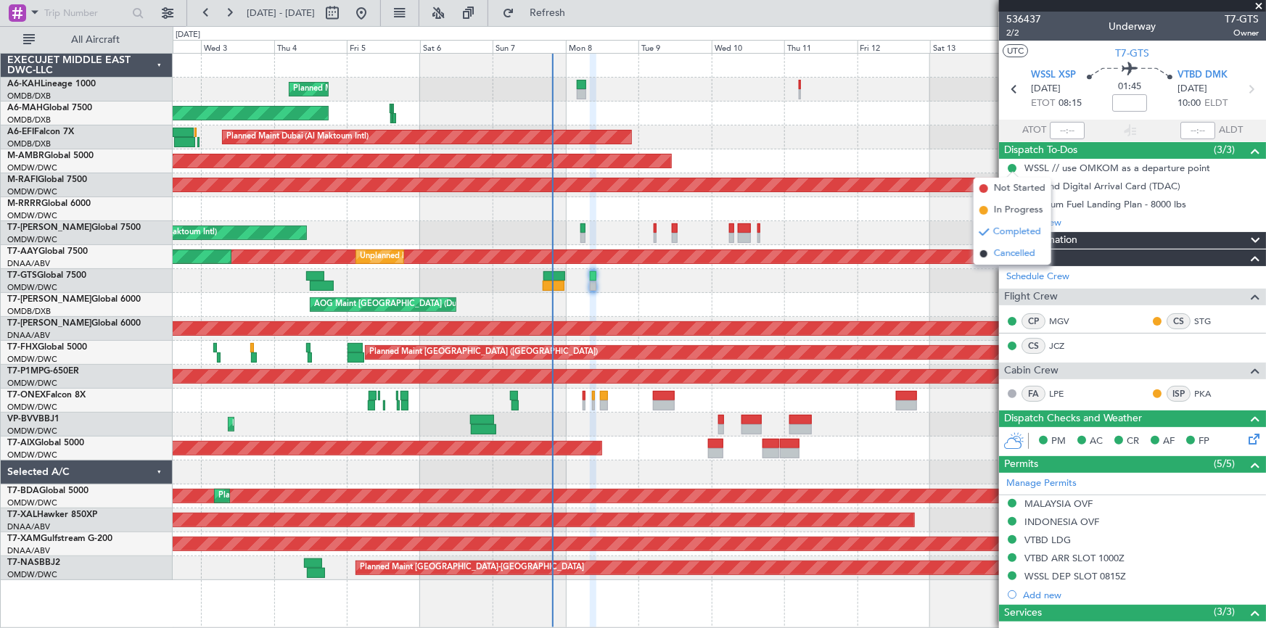
click at [843, 257] on span "Cancelled" at bounding box center [1014, 254] width 41 height 15
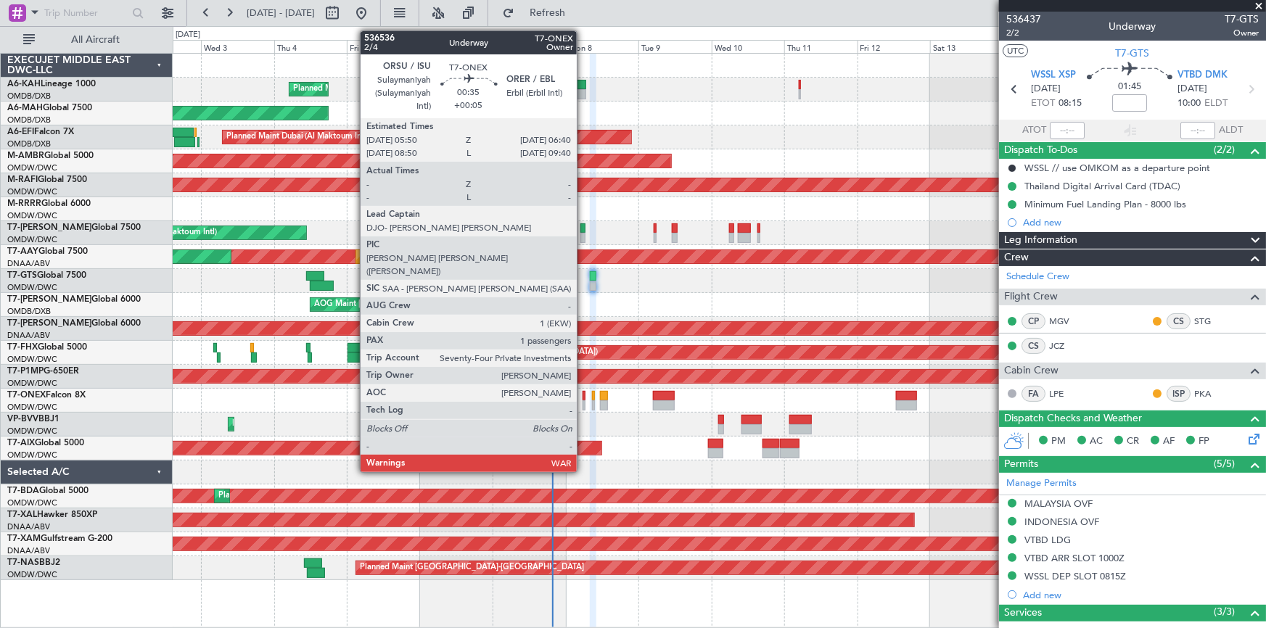
click at [584, 390] on div at bounding box center [584, 396] width 3 height 10
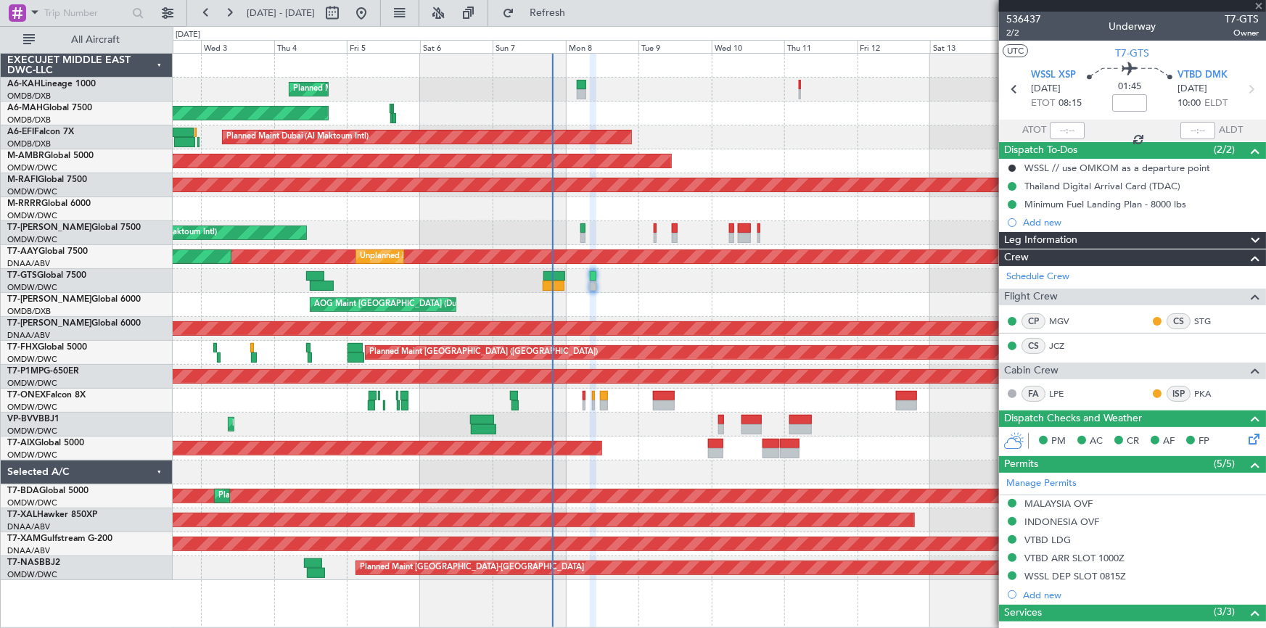
type input "+00:05"
type input "1"
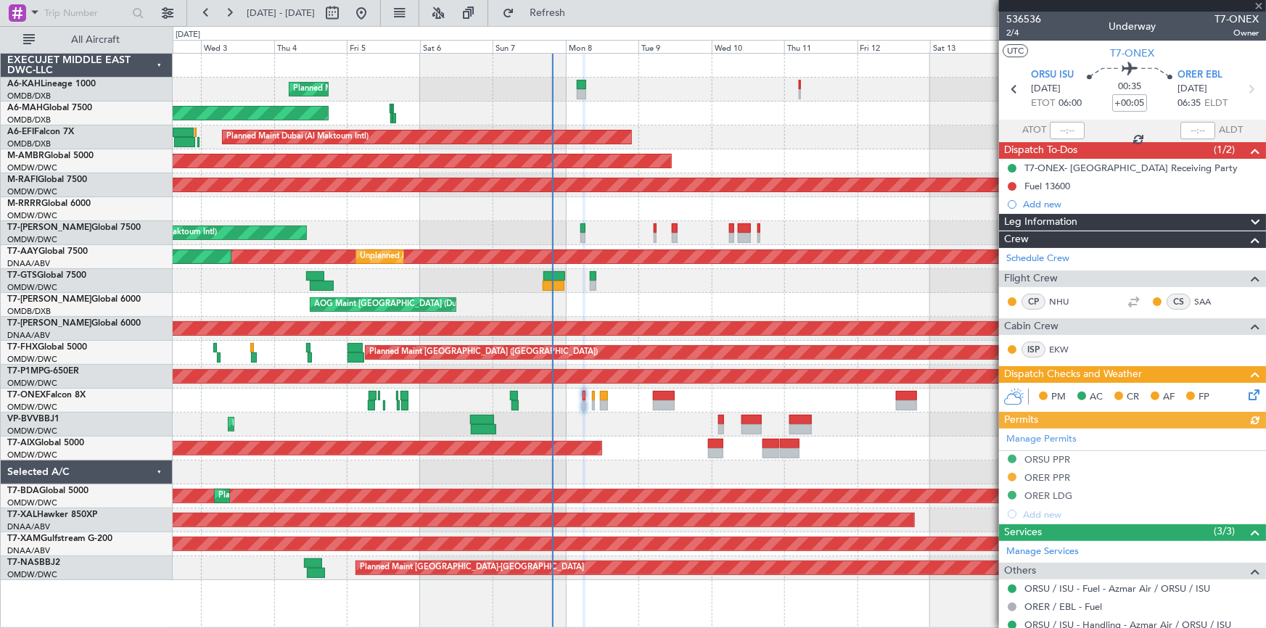
type input "[PERSON_NAME] (ANI)"
type input "7226"
click at [843, 390] on div "ORSU PPR" at bounding box center [1047, 484] width 45 height 18
click at [843, 390] on div "ORER PPR" at bounding box center [1048, 478] width 46 height 12
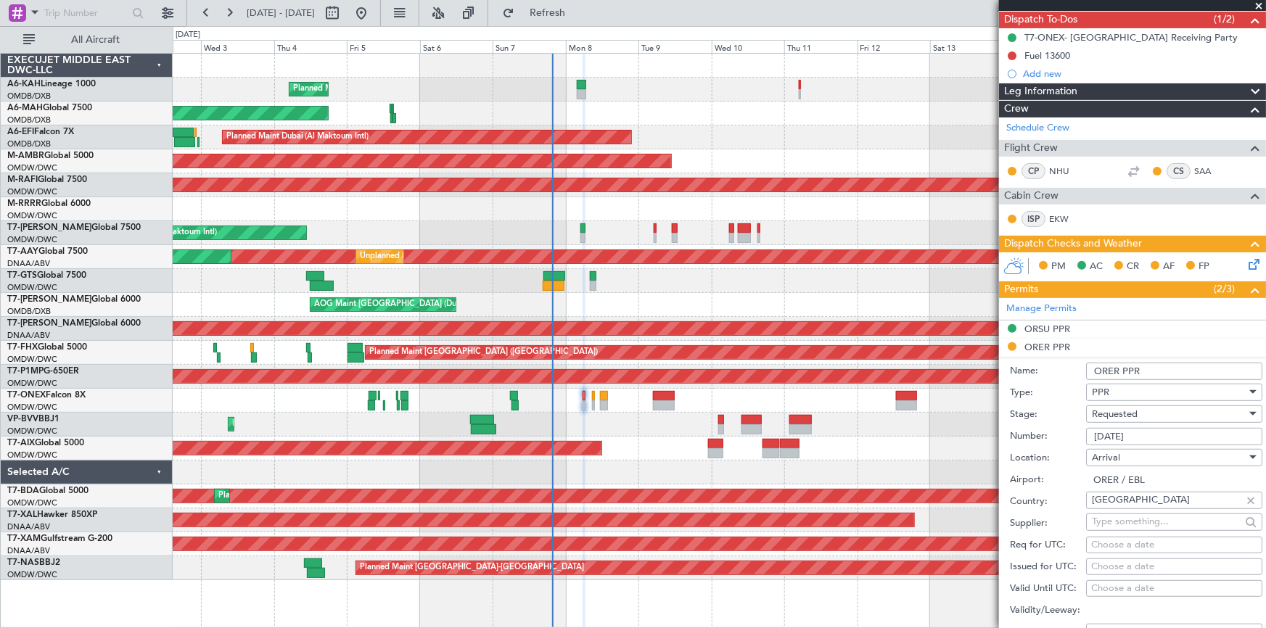
scroll to position [197, 0]
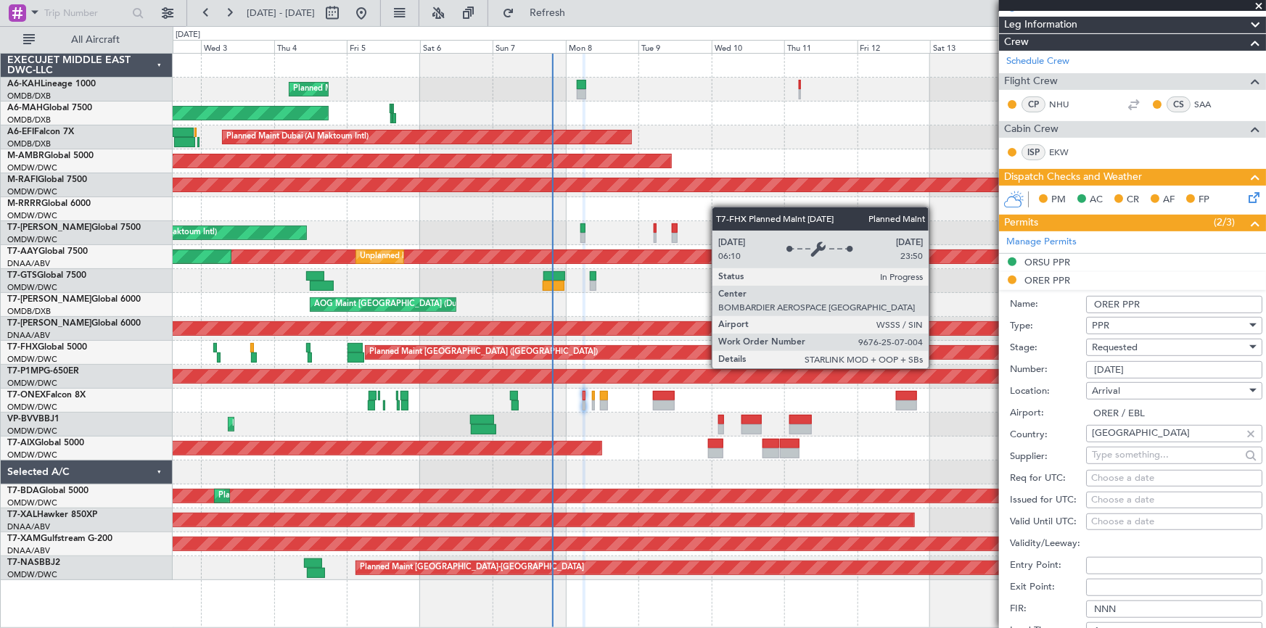
drag, startPoint x: 1165, startPoint y: 364, endPoint x: 930, endPoint y: 353, distance: 234.7
click at [843, 353] on fb-app "[DATE] - [DATE] Refresh Quick Links All Aircraft Planned Maint [GEOGRAPHIC_DATA…" at bounding box center [633, 320] width 1266 height 618
paste input "8"
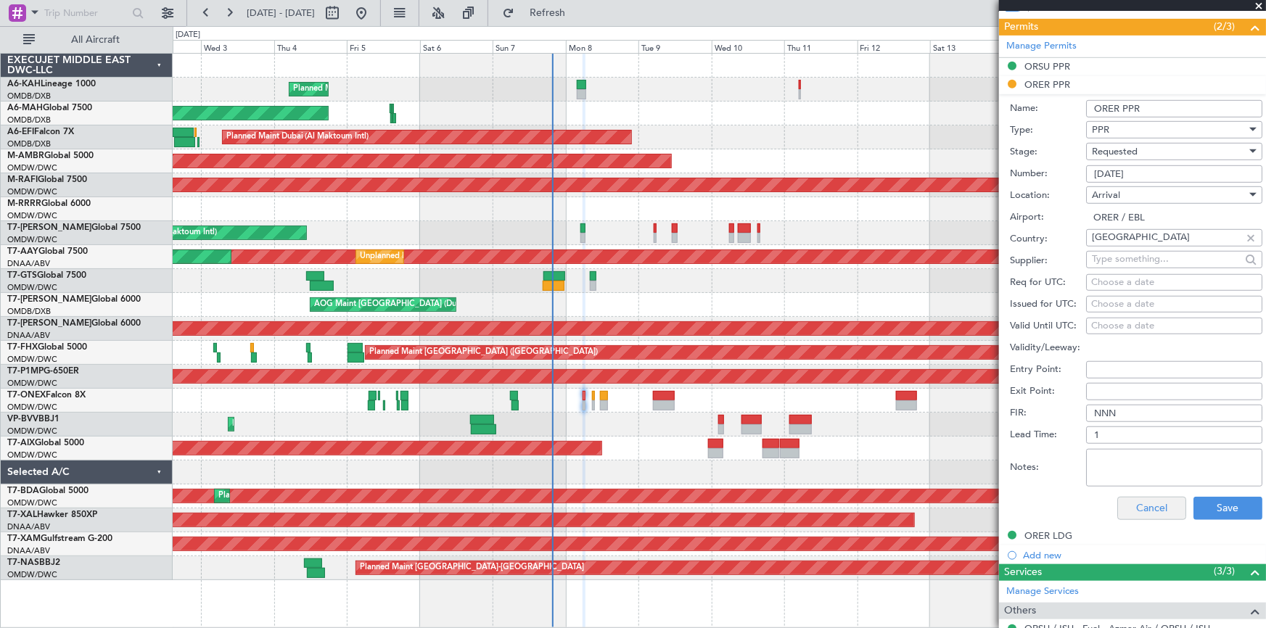
scroll to position [396, 0]
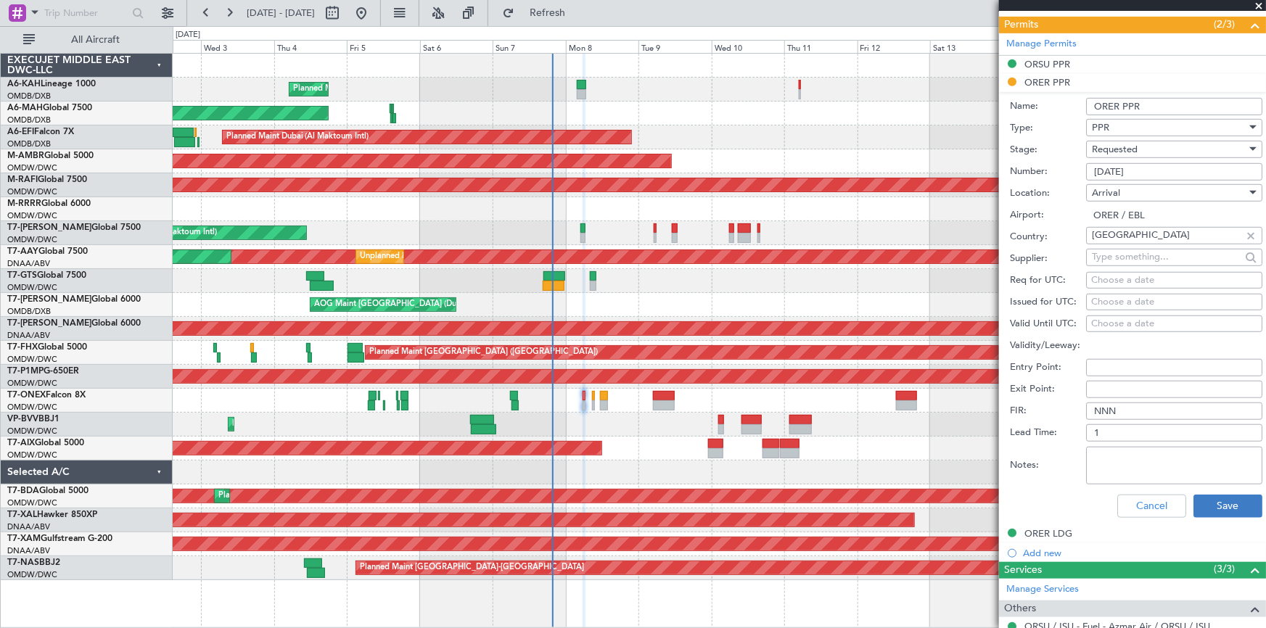
type input "[DATE]"
click at [843, 390] on button "Save" at bounding box center [1228, 506] width 69 height 23
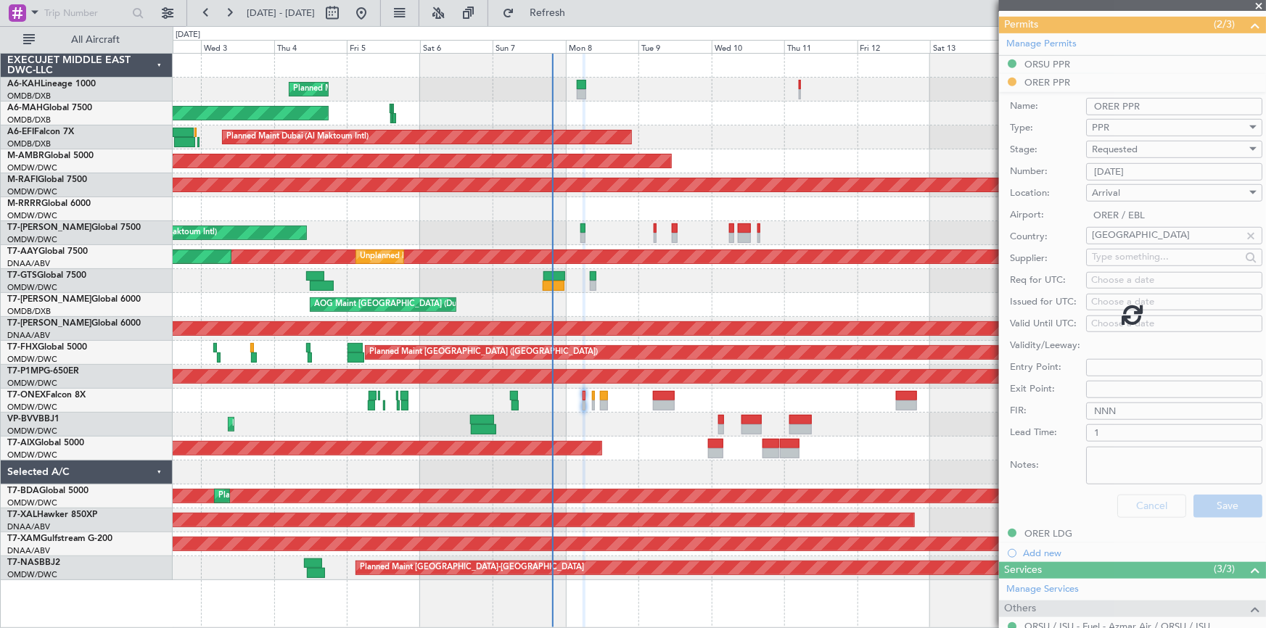
scroll to position [96, 0]
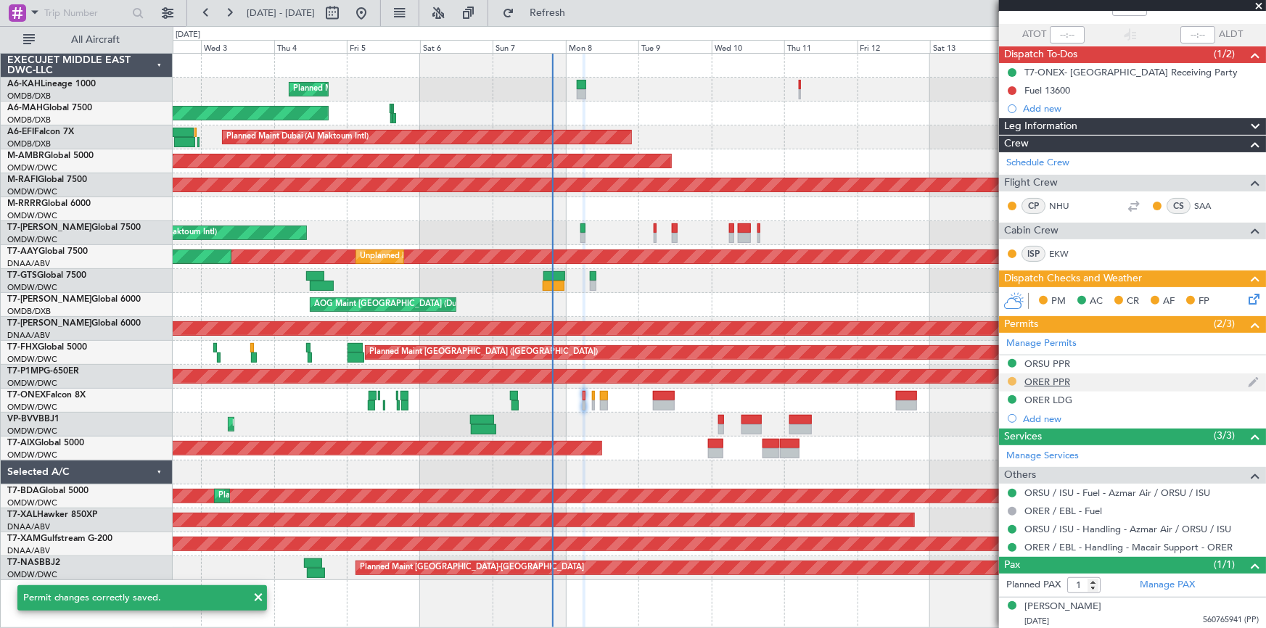
click at [843, 380] on button at bounding box center [1012, 381] width 9 height 9
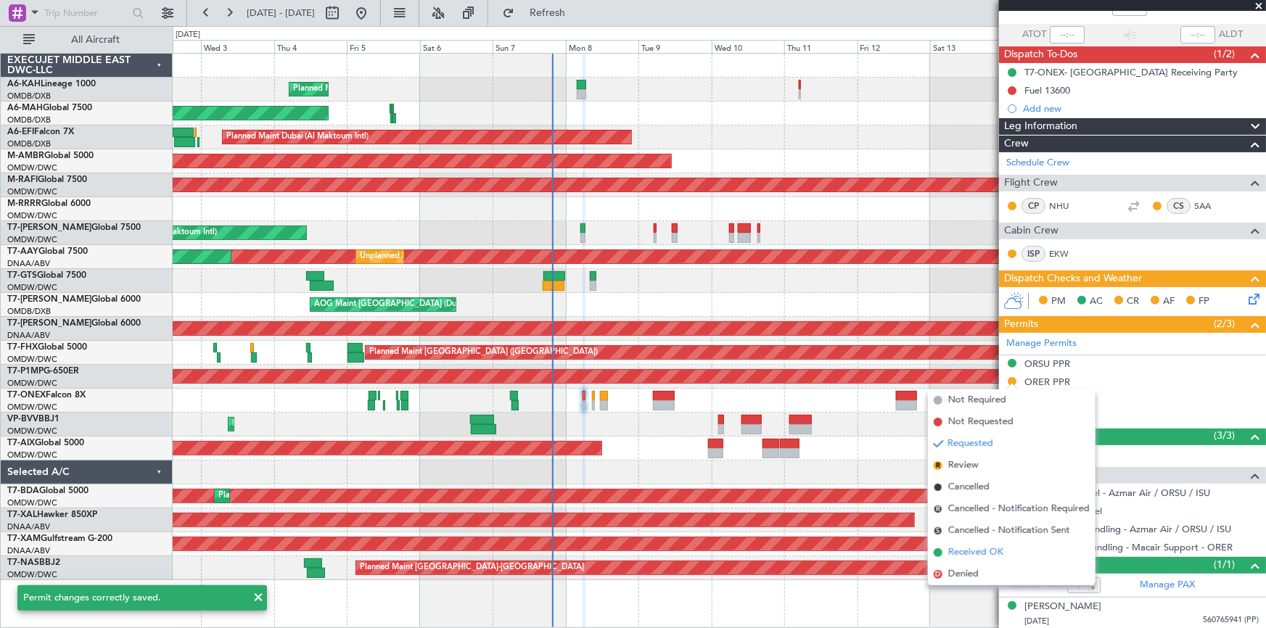
click at [843, 390] on span "Received OK" at bounding box center [976, 553] width 55 height 15
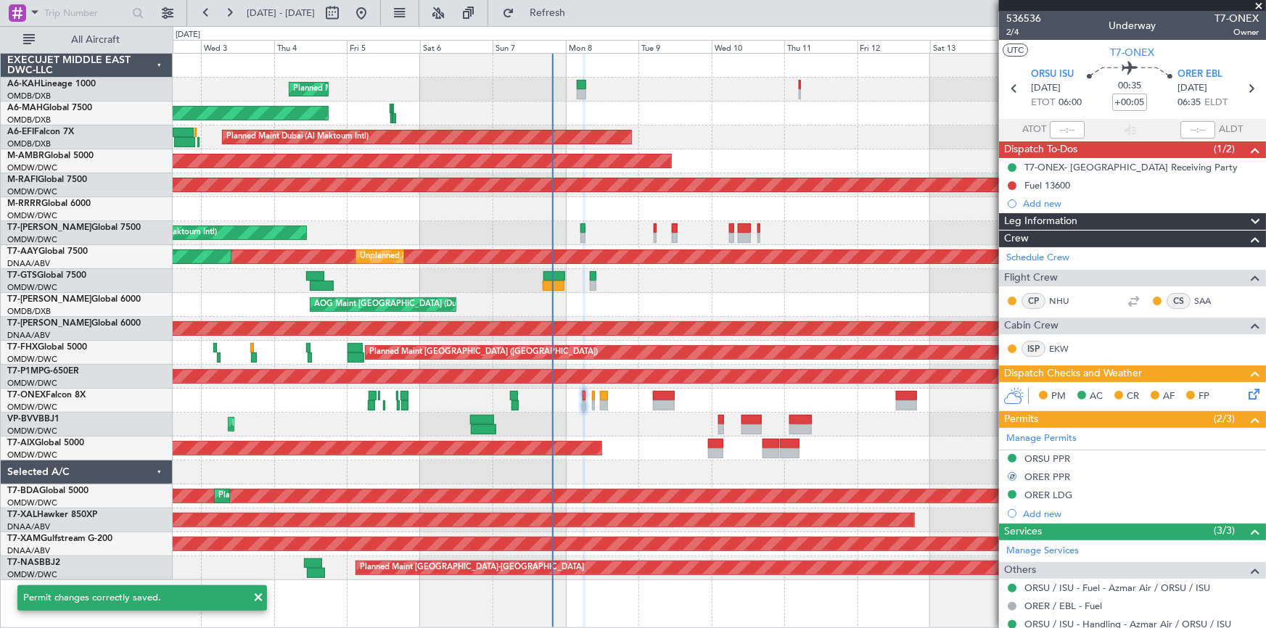
scroll to position [0, 0]
click at [843, 89] on icon at bounding box center [1251, 89] width 19 height 19
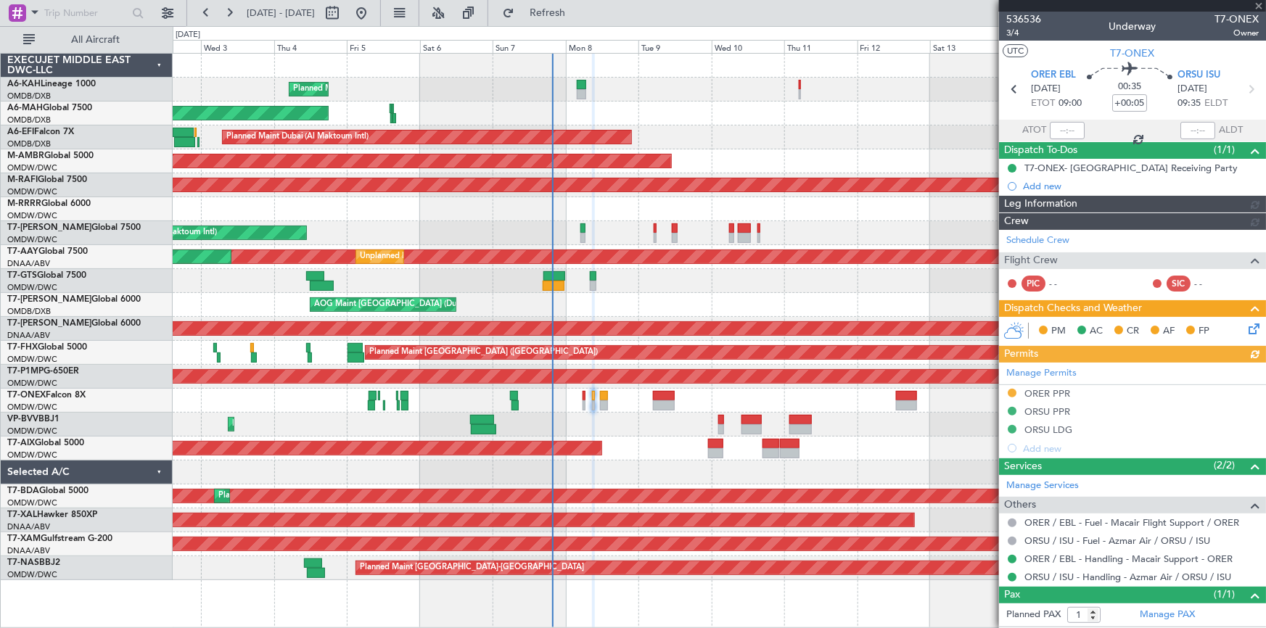
type input "[PERSON_NAME] (ANI)"
type input "7227"
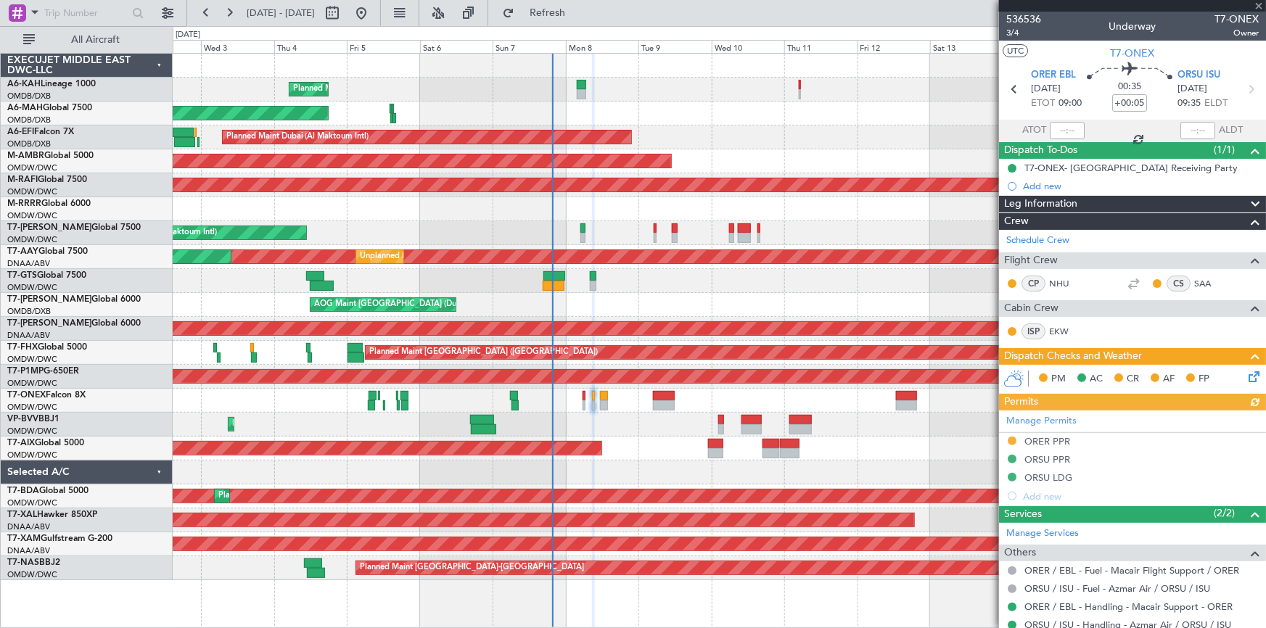
click at [843, 390] on div "Manage Permits ORER PPR ORSU PPR ORSU LDG Add new" at bounding box center [1132, 458] width 267 height 95
click at [843, 390] on div "ORER PPR" at bounding box center [1048, 441] width 46 height 12
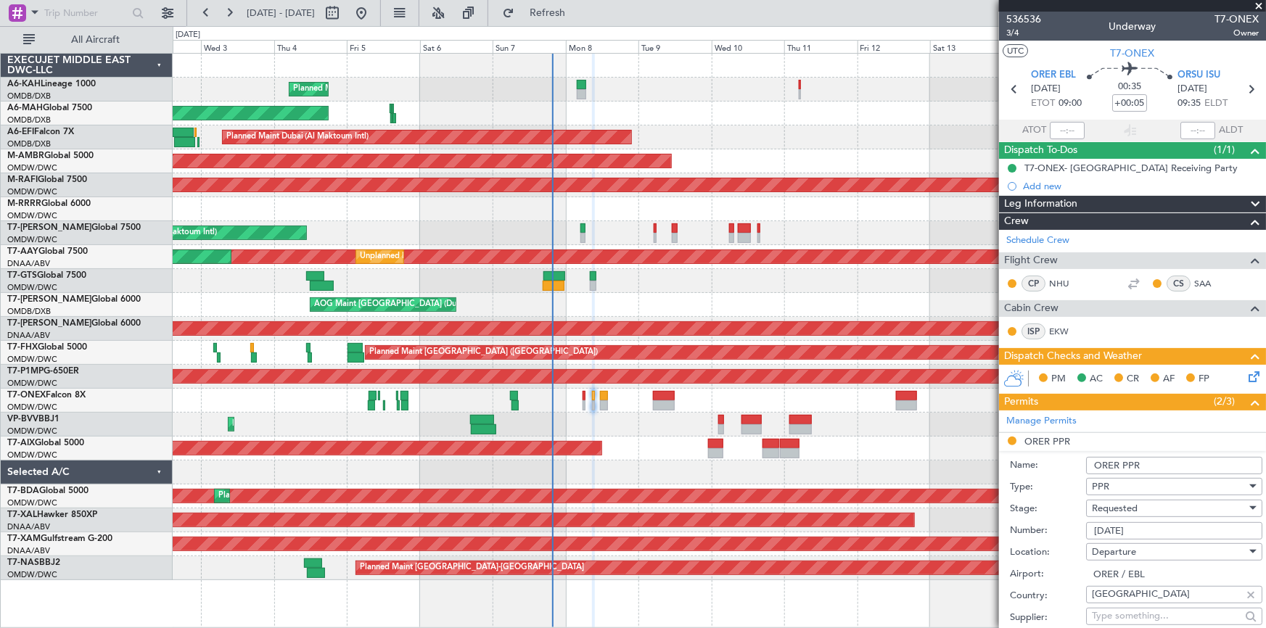
scroll to position [65, 0]
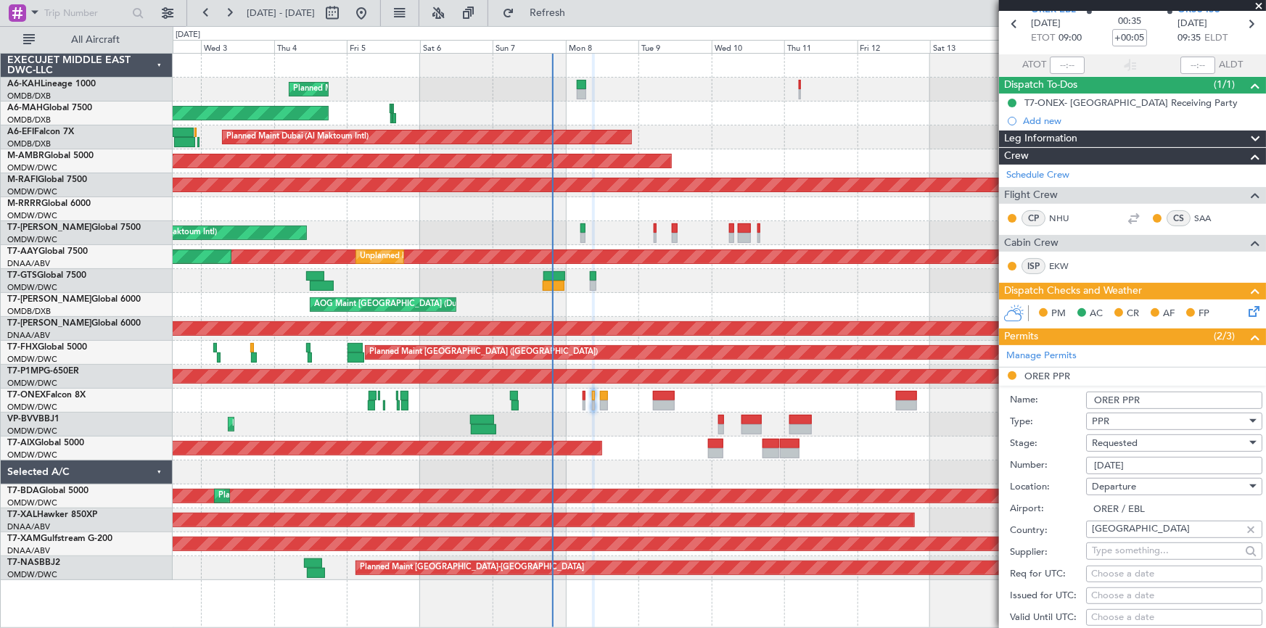
click at [843, 390] on div "Requested" at bounding box center [1169, 444] width 155 height 22
click at [843, 390] on span "Received OK" at bounding box center [1170, 553] width 154 height 22
drag, startPoint x: 1176, startPoint y: 464, endPoint x: 936, endPoint y: 435, distance: 241.9
click at [843, 390] on fb-app "[DATE] - [DATE] Refresh Quick Links All Aircraft Planned Maint [GEOGRAPHIC_DATA…" at bounding box center [633, 320] width 1266 height 618
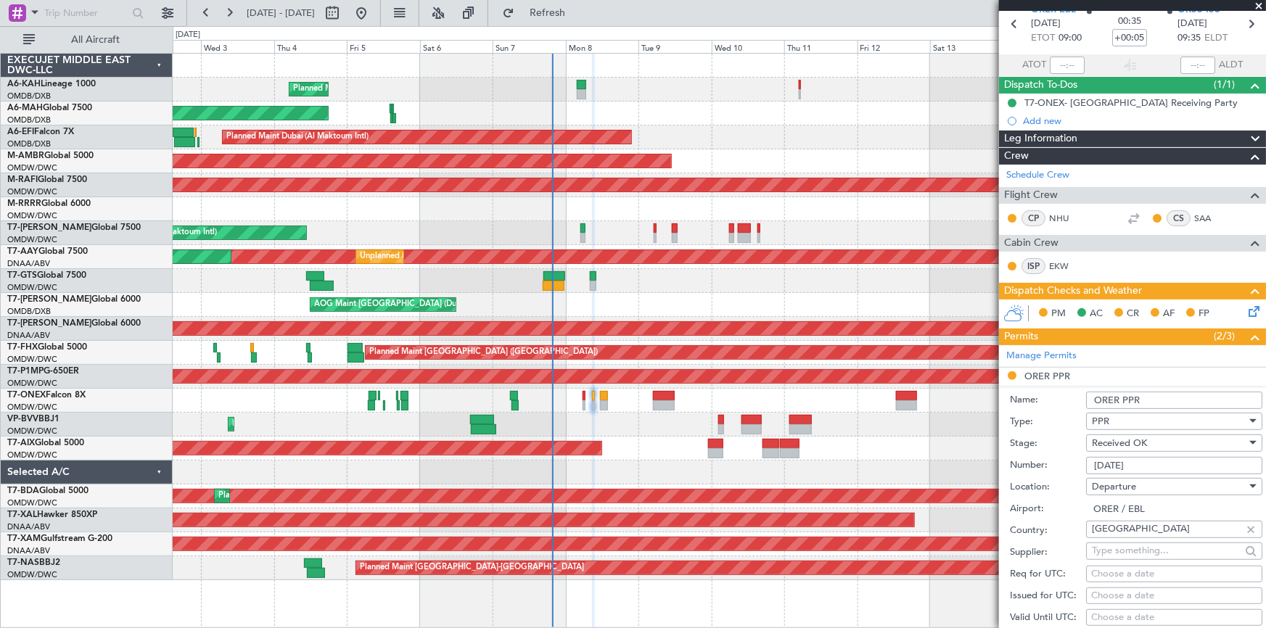
paste input "8"
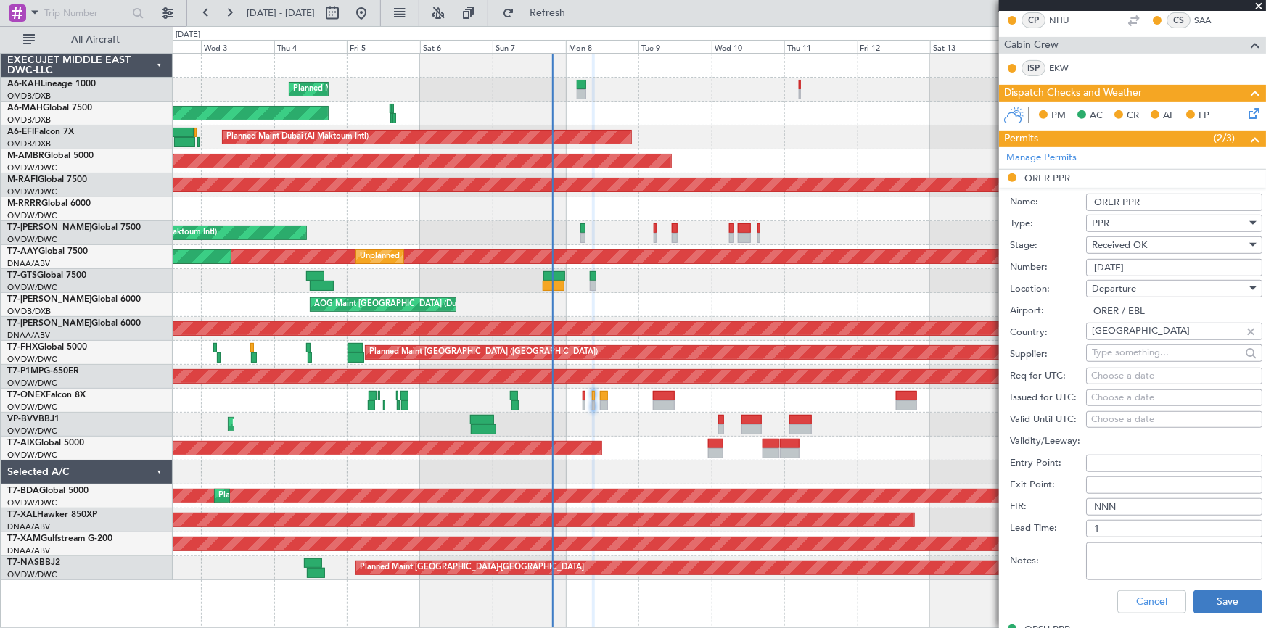
type input "[DATE]"
click at [843, 390] on button "Save" at bounding box center [1228, 602] width 69 height 23
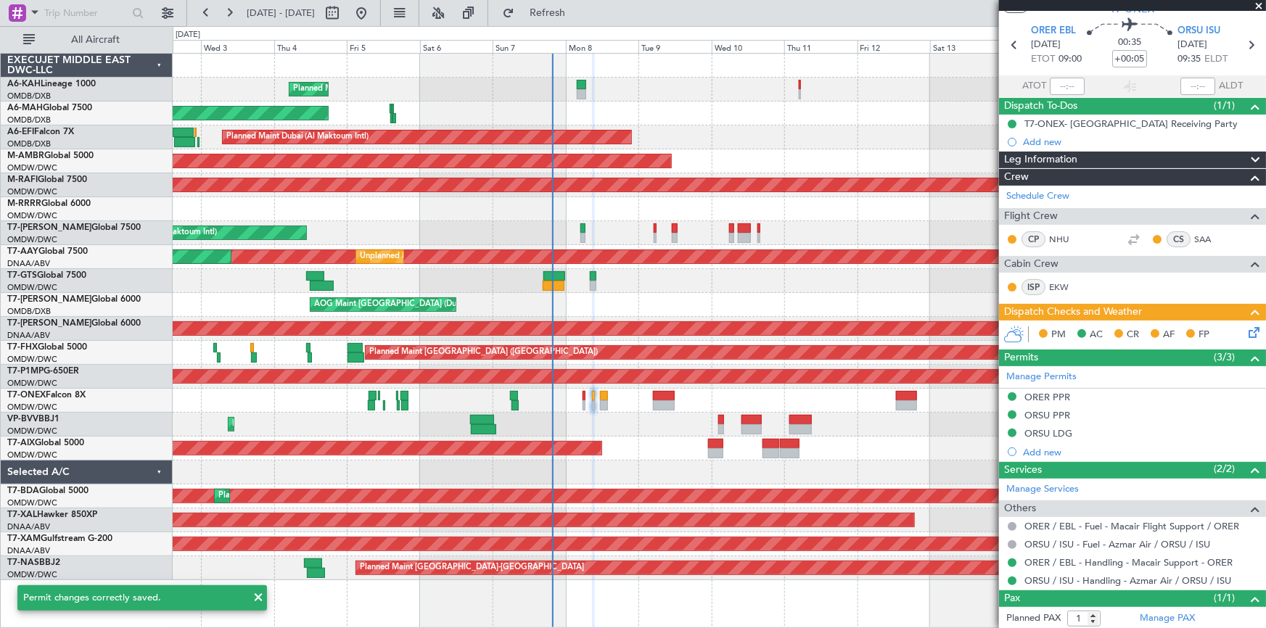
scroll to position [0, 0]
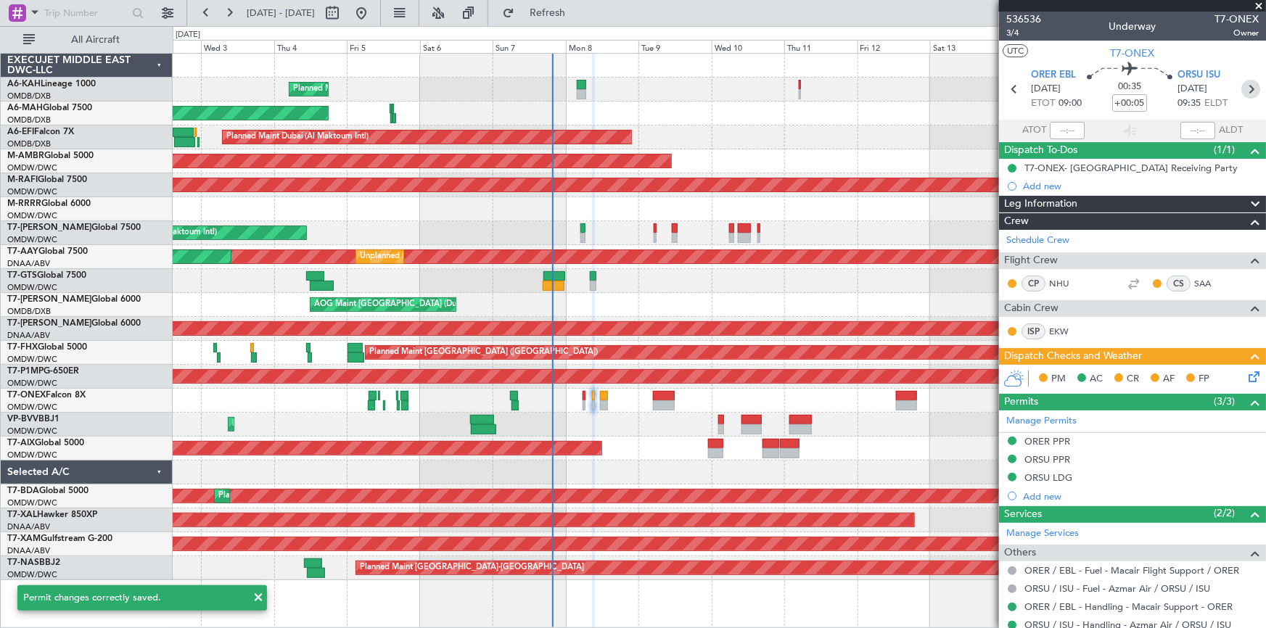
click at [843, 92] on icon at bounding box center [1251, 89] width 19 height 19
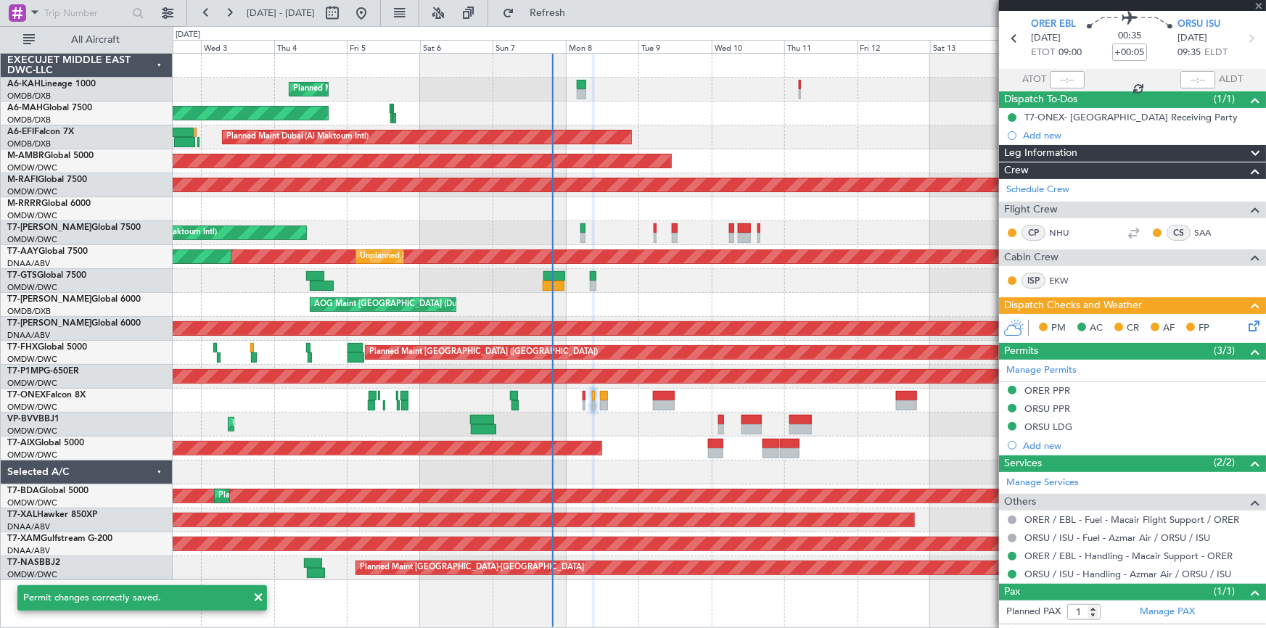
scroll to position [78, 0]
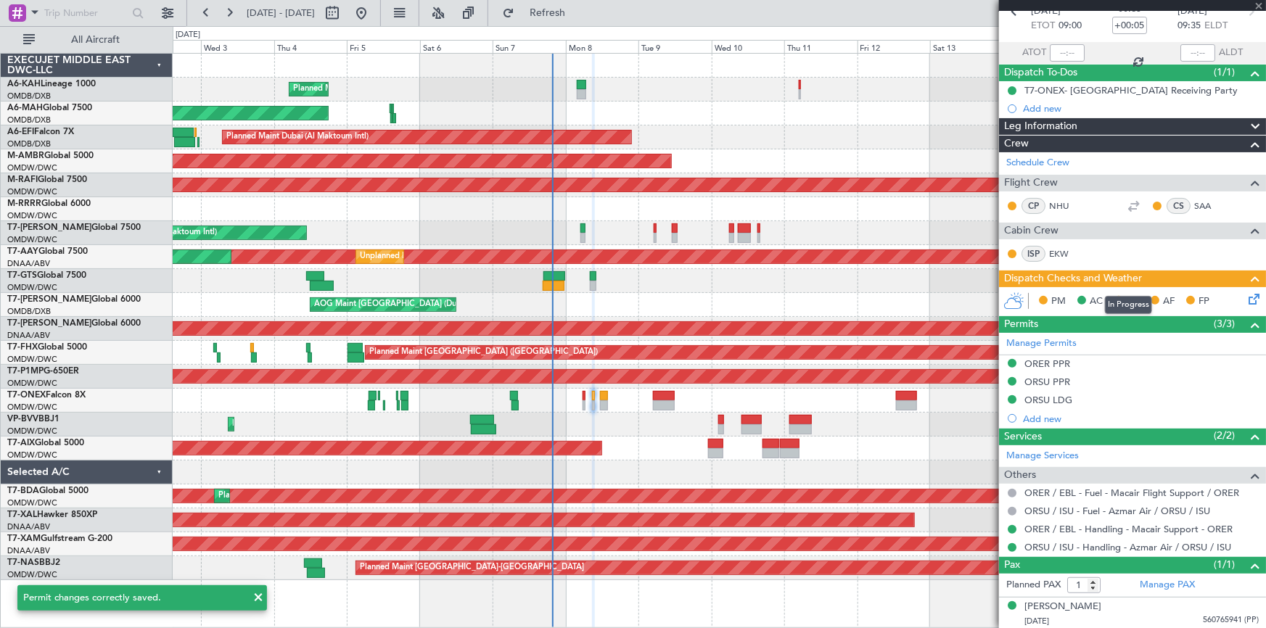
type input "+00:20"
type input "0"
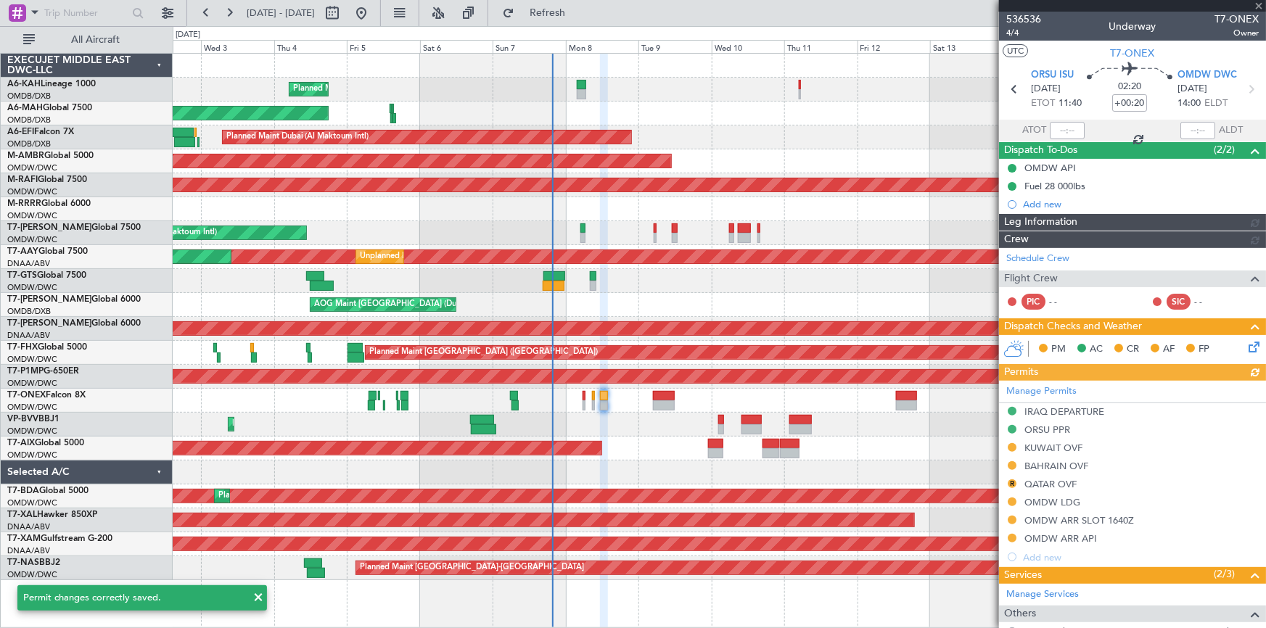
type input "[PERSON_NAME] (ANI)"
type input "7228"
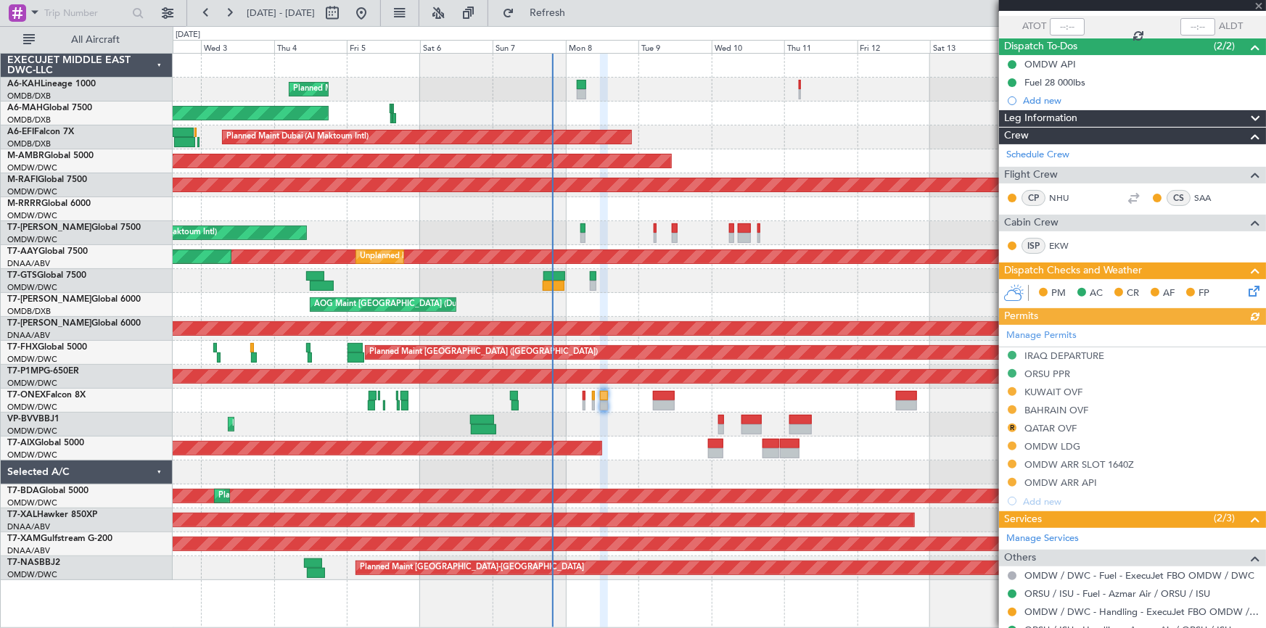
scroll to position [154, 0]
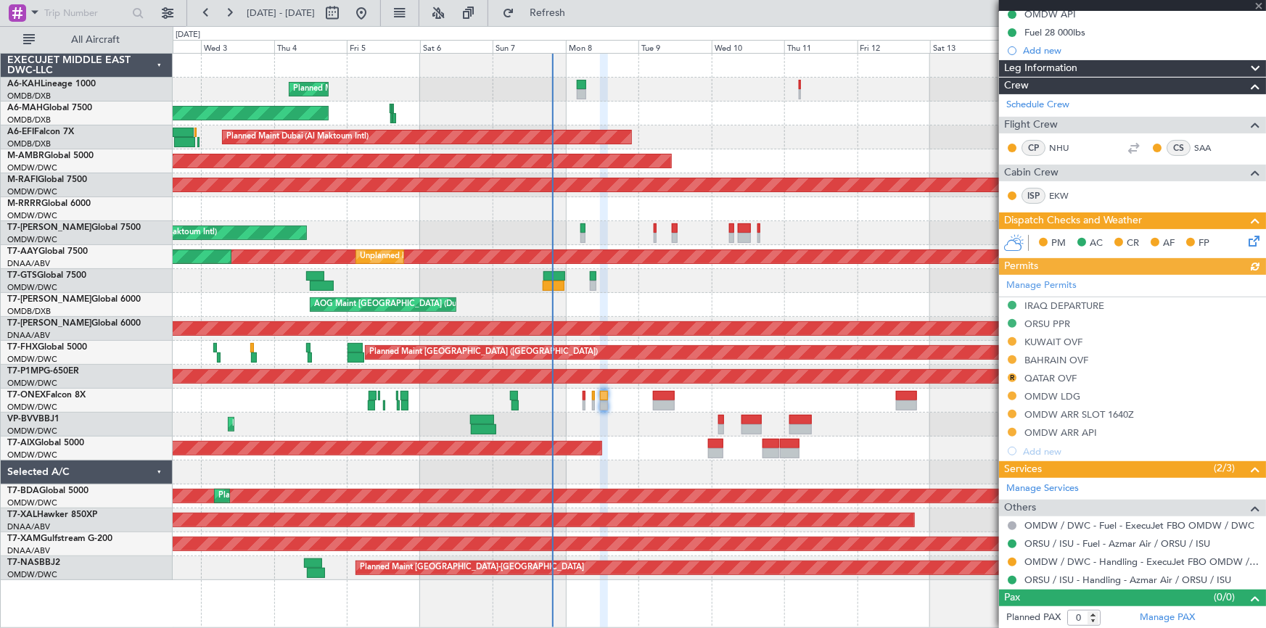
click at [843, 376] on div "Manage Permits IRAQ DEPARTURE ORSU PPR KUWAIT OVF BAHRAIN OVF R QATAR OVF OMDW …" at bounding box center [1132, 368] width 267 height 186
click at [843, 373] on div "QATAR OVF" at bounding box center [1051, 378] width 52 height 12
